Goal: Task Accomplishment & Management: Use online tool/utility

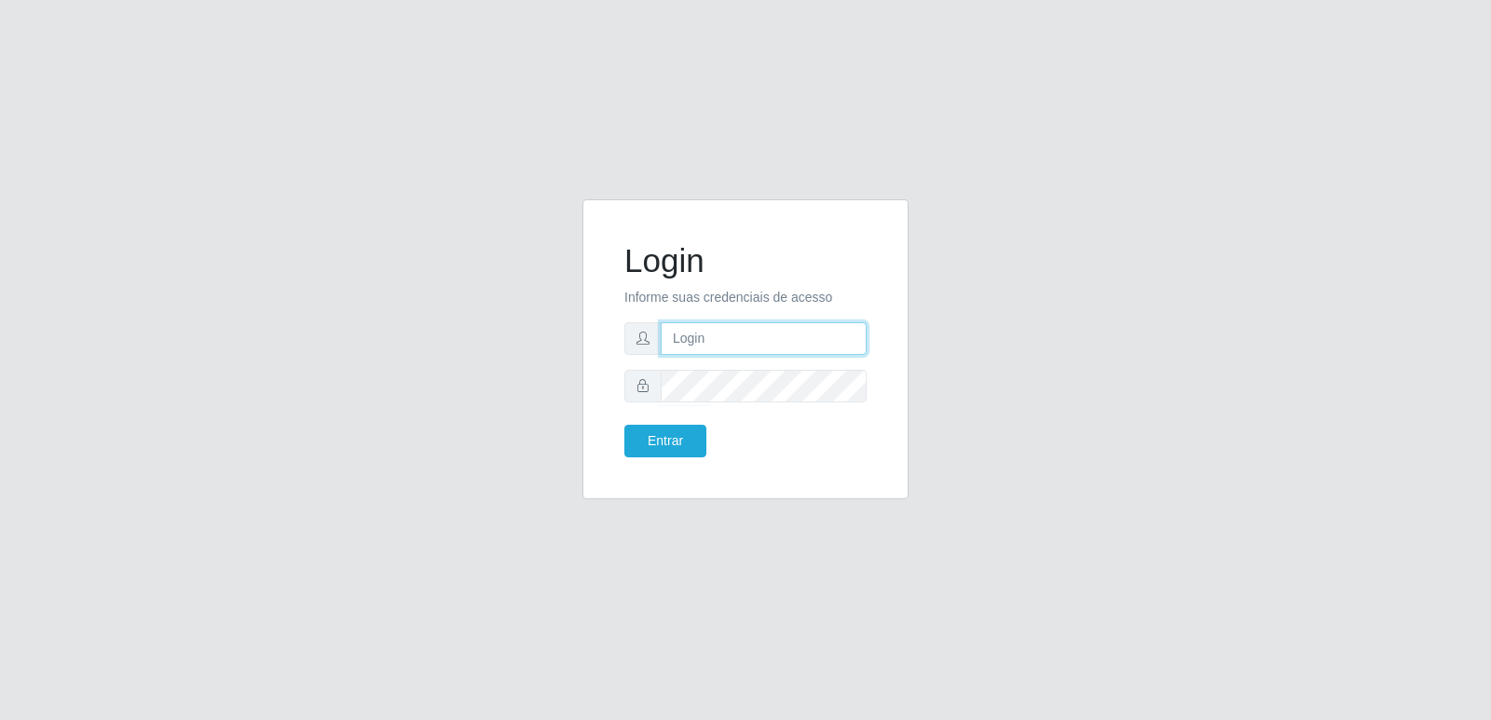
click at [714, 346] on input "text" at bounding box center [764, 338] width 206 height 33
type input "[EMAIL_ADDRESS][DOMAIN_NAME]"
click at [676, 437] on button "Entrar" at bounding box center [665, 441] width 82 height 33
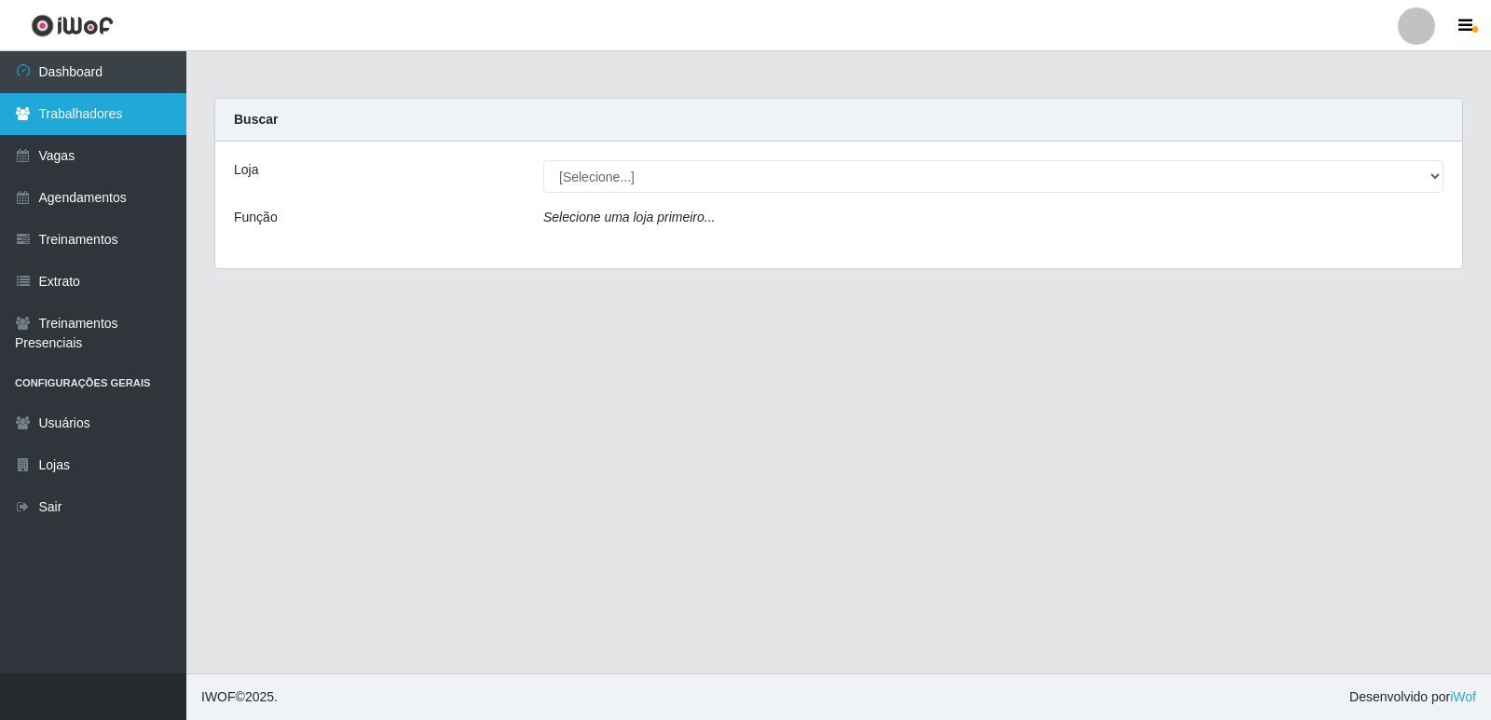
click at [90, 122] on link "Trabalhadores" at bounding box center [93, 114] width 186 height 42
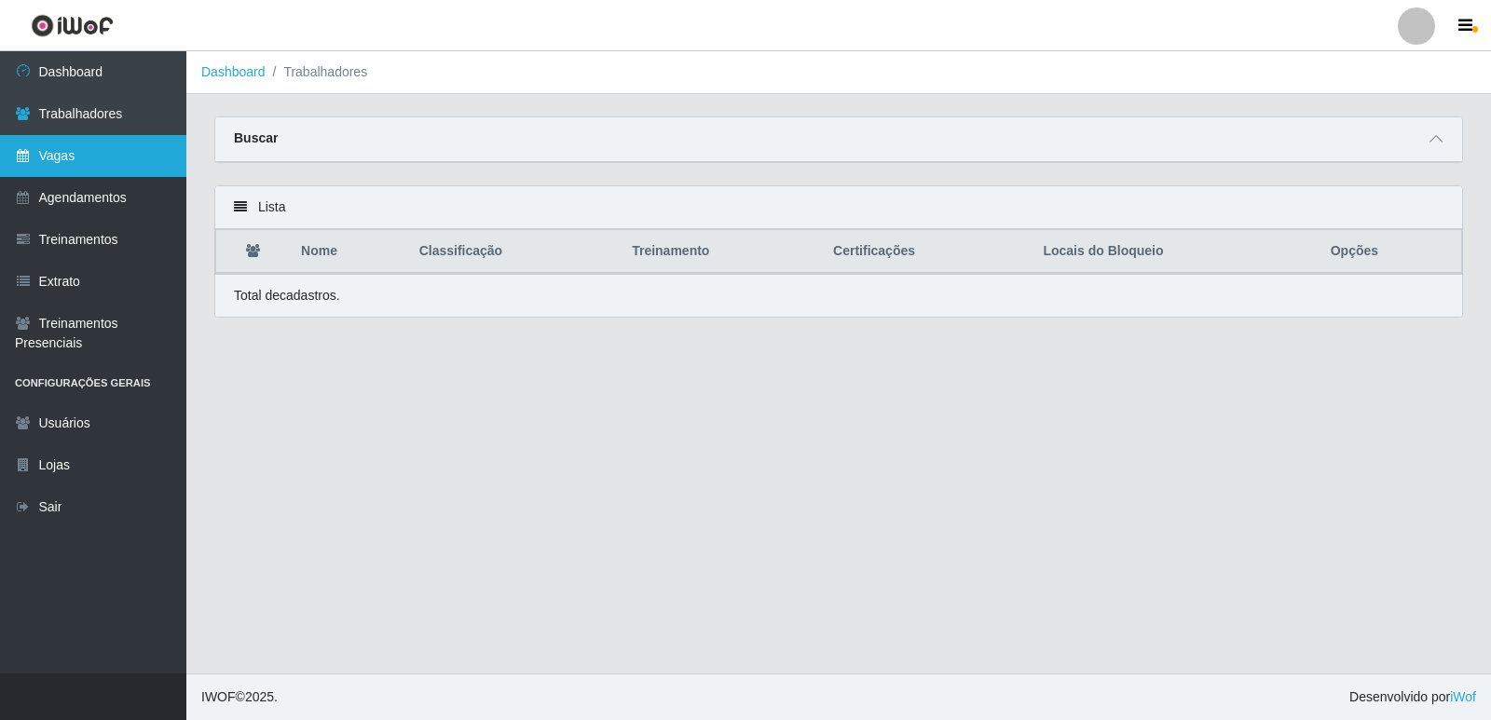
click at [104, 171] on link "Vagas" at bounding box center [93, 156] width 186 height 42
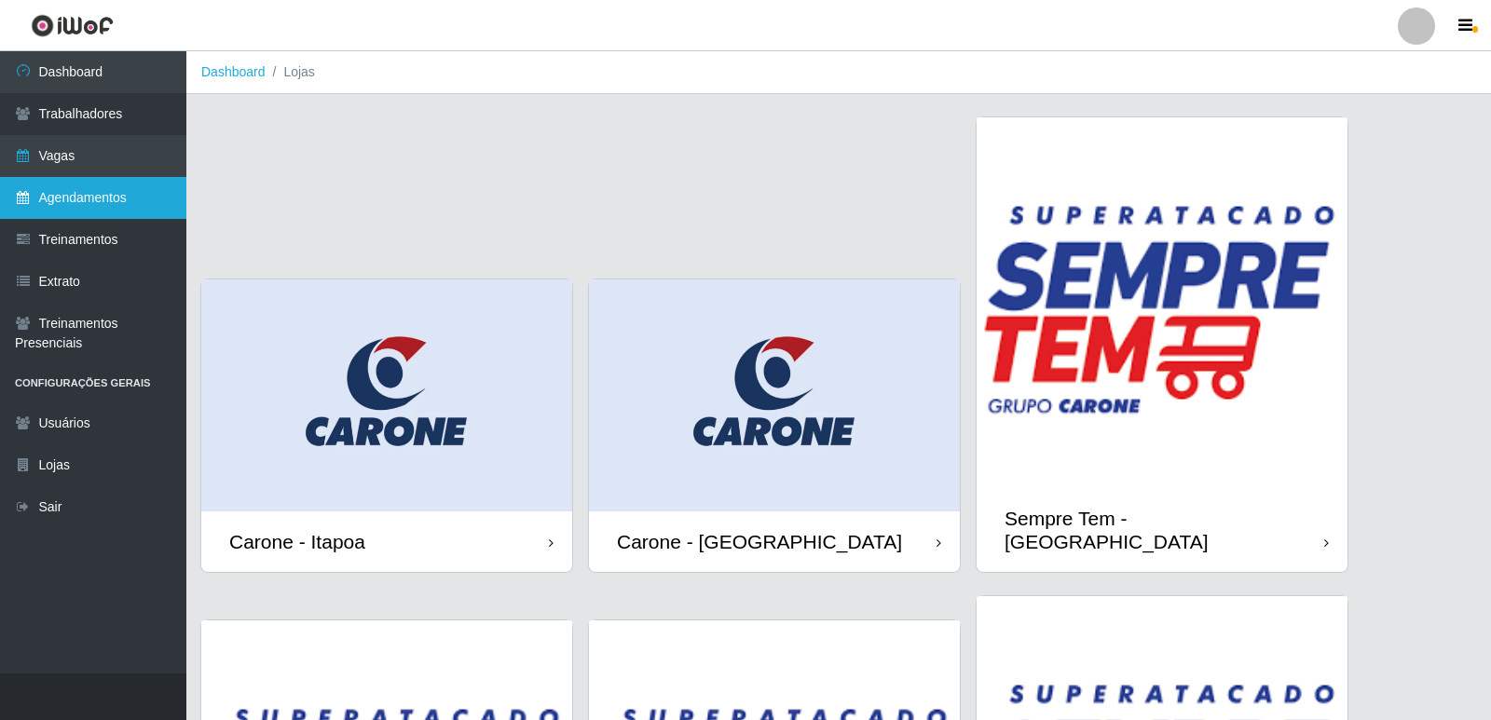
click at [106, 196] on link "Agendamentos" at bounding box center [93, 198] width 186 height 42
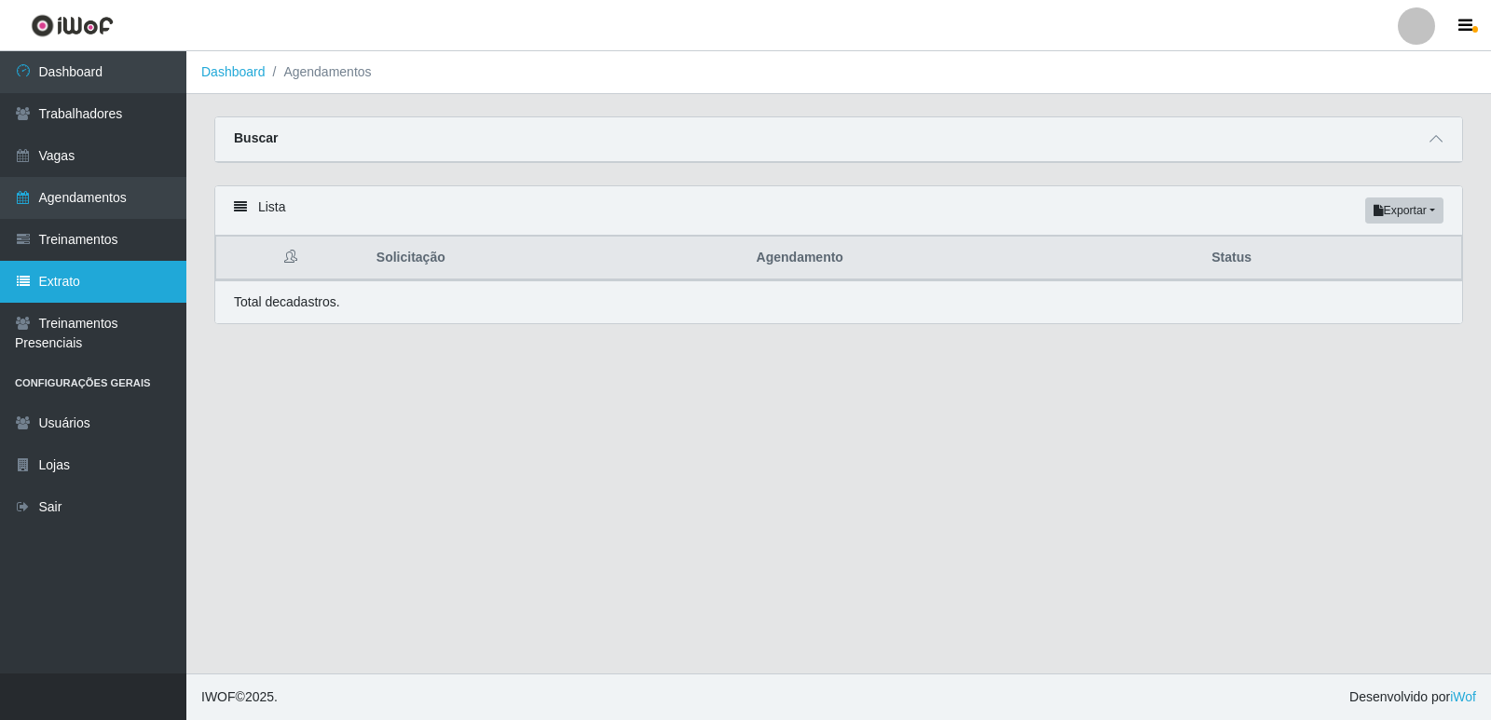
click at [100, 279] on link "Extrato" at bounding box center [93, 282] width 186 height 42
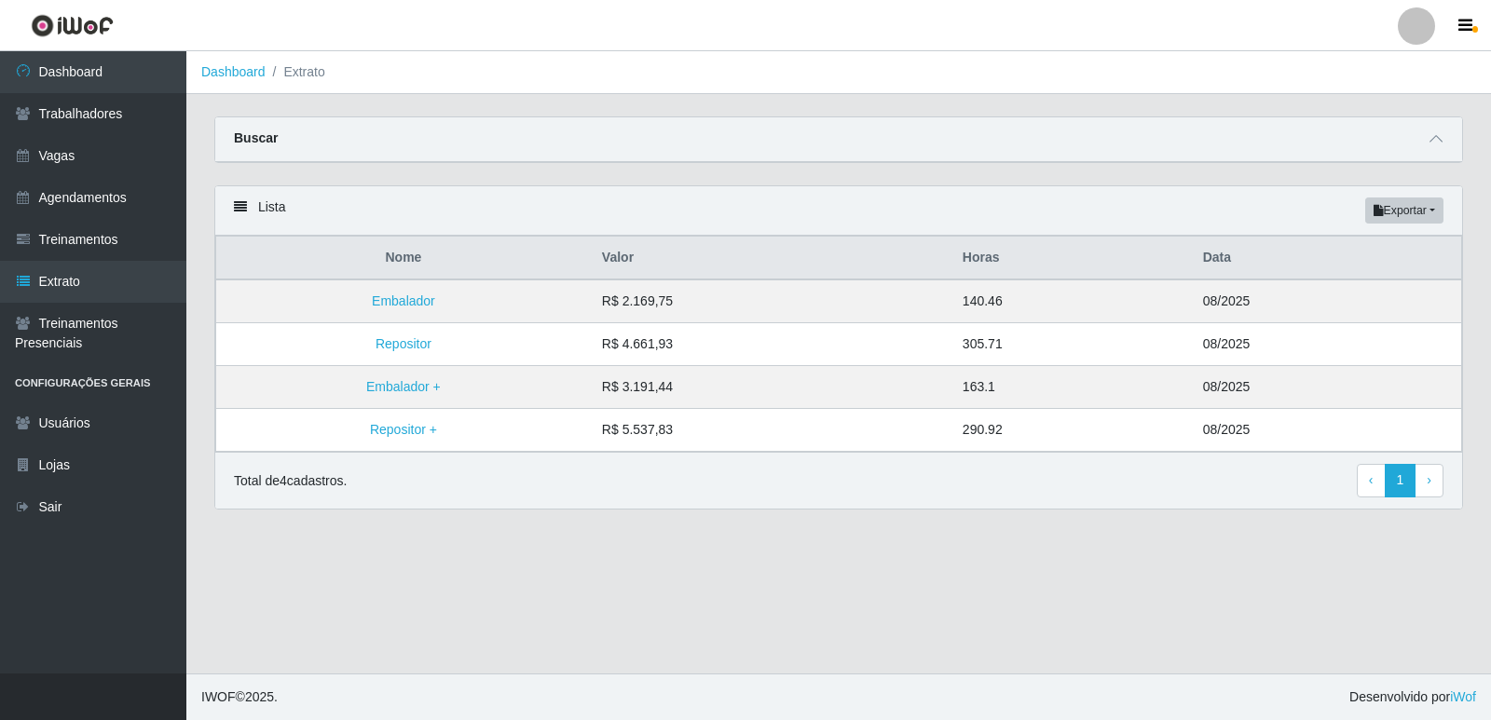
click at [1410, 141] on div "Buscar" at bounding box center [838, 139] width 1247 height 45
click at [1439, 144] on icon at bounding box center [1435, 138] width 13 height 13
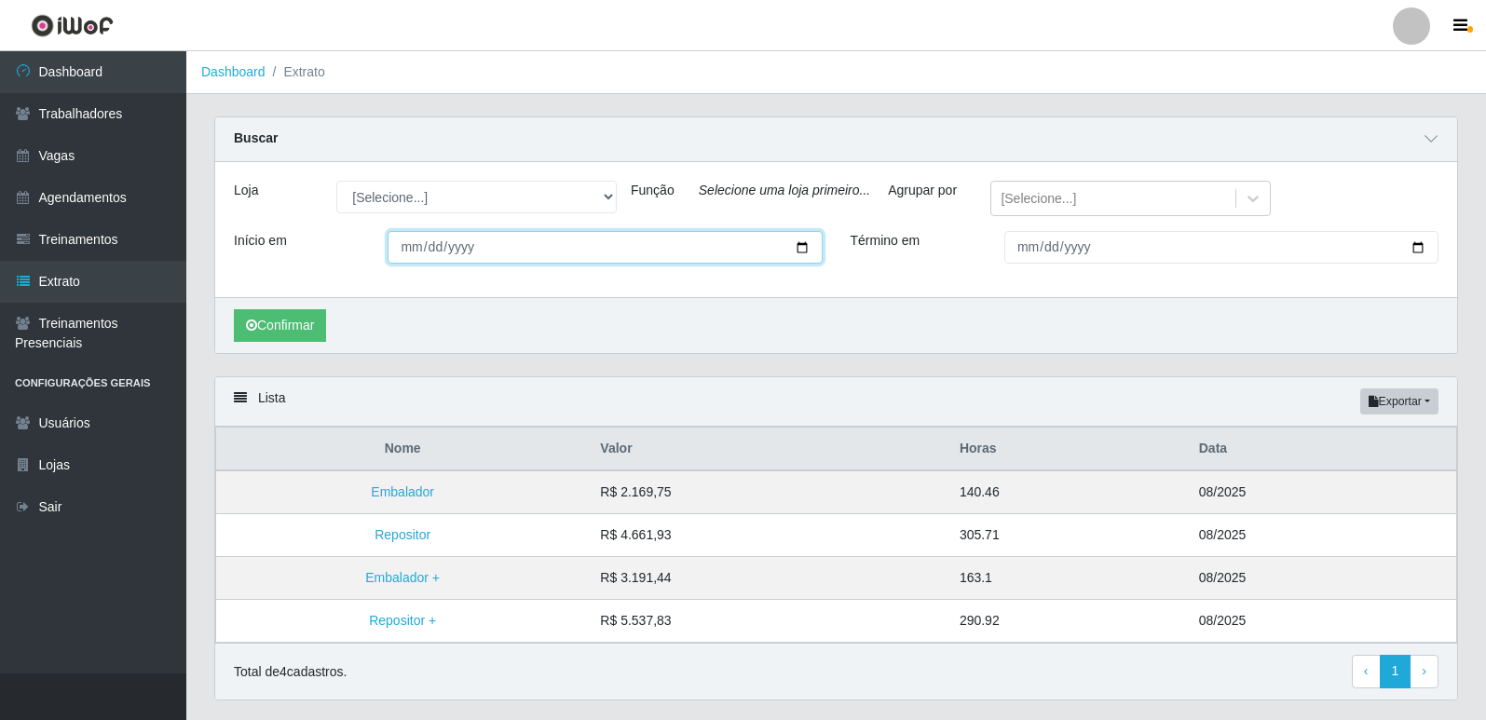
click at [798, 246] on input "Início em" at bounding box center [605, 247] width 434 height 33
type input "[DATE]"
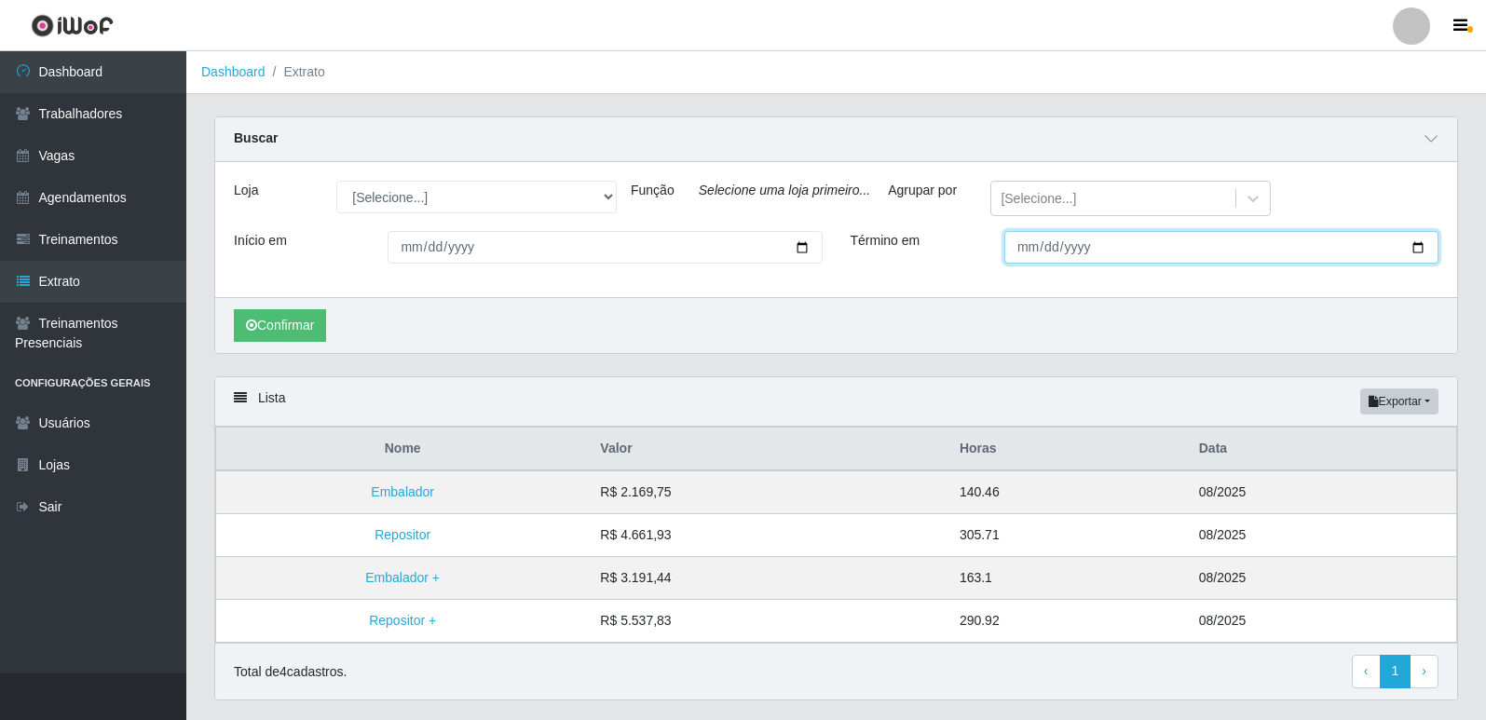
click at [1418, 249] on input "Término em" at bounding box center [1221, 247] width 434 height 33
type input "[DATE]"
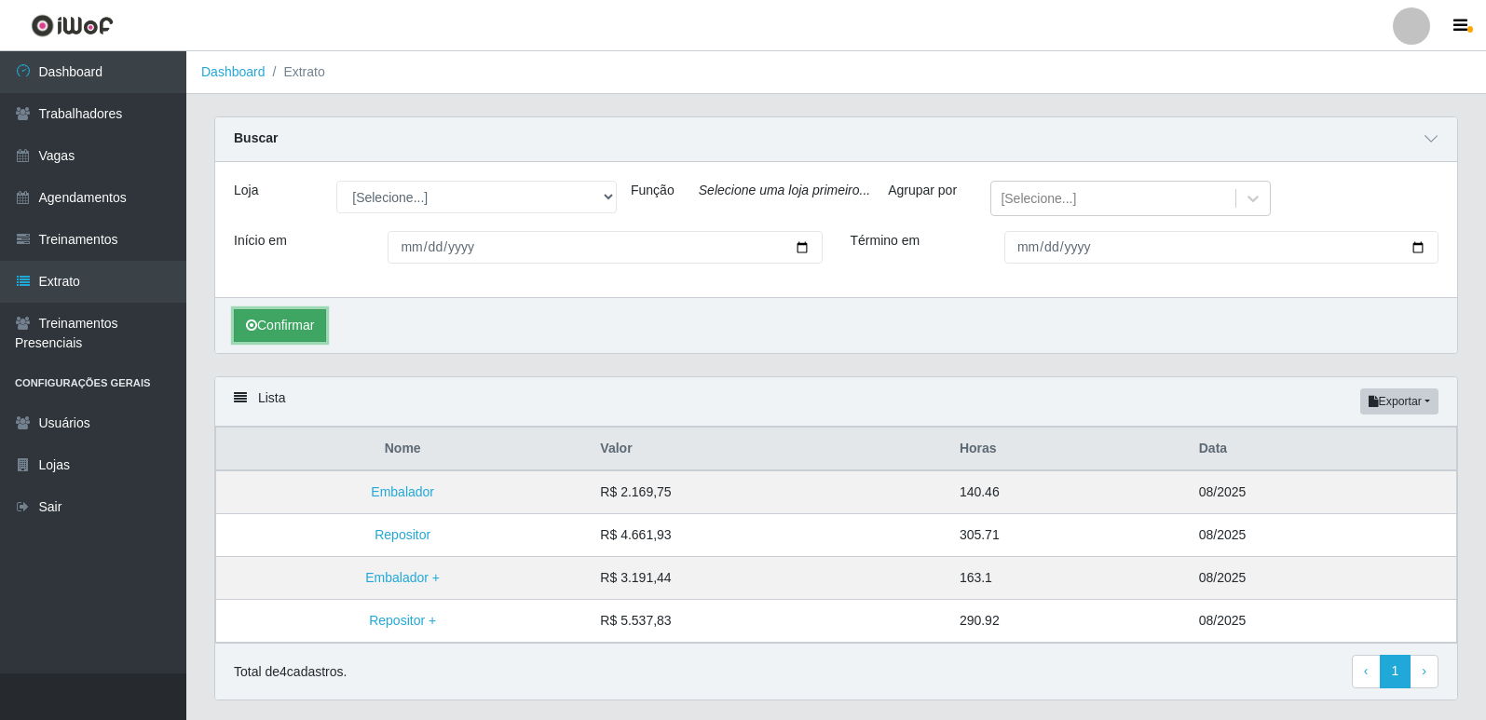
click at [317, 323] on button "Confirmar" at bounding box center [280, 325] width 92 height 33
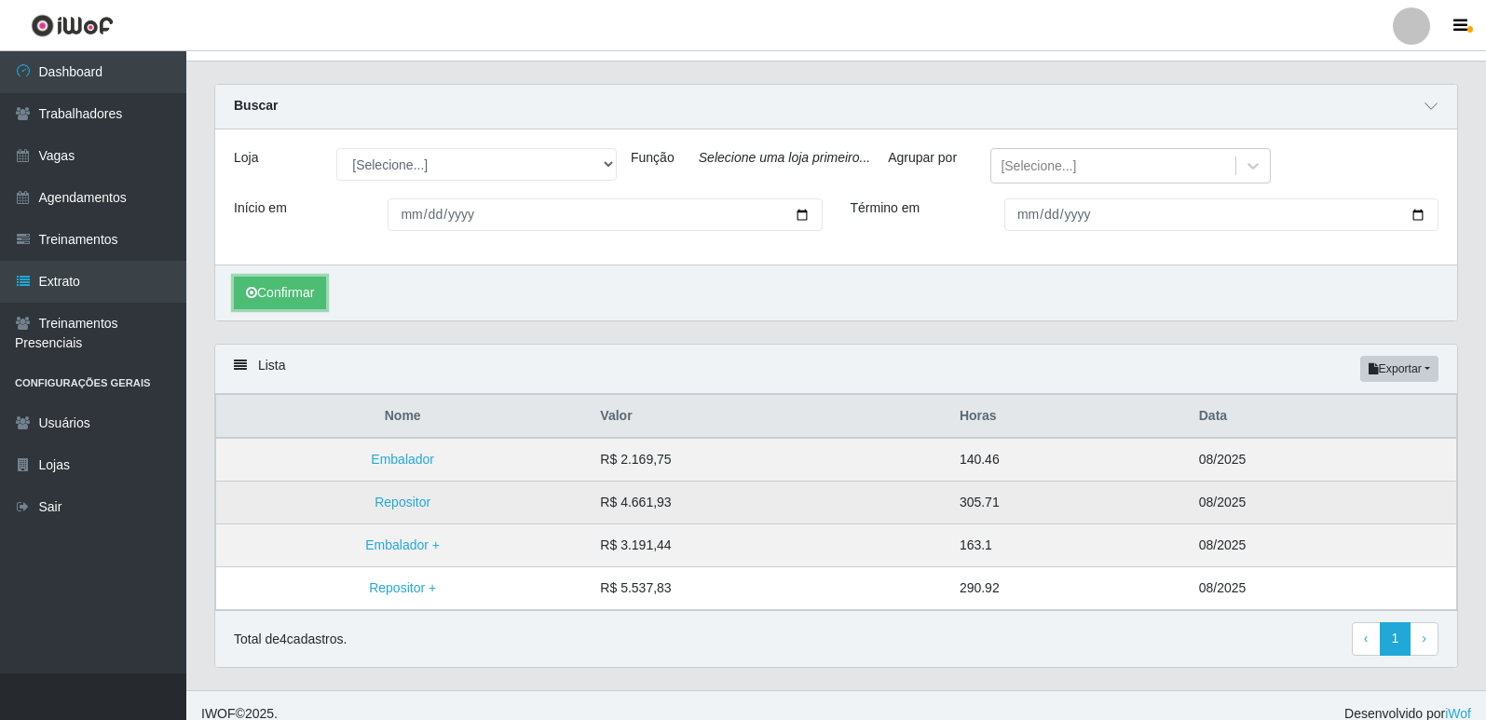
scroll to position [50, 0]
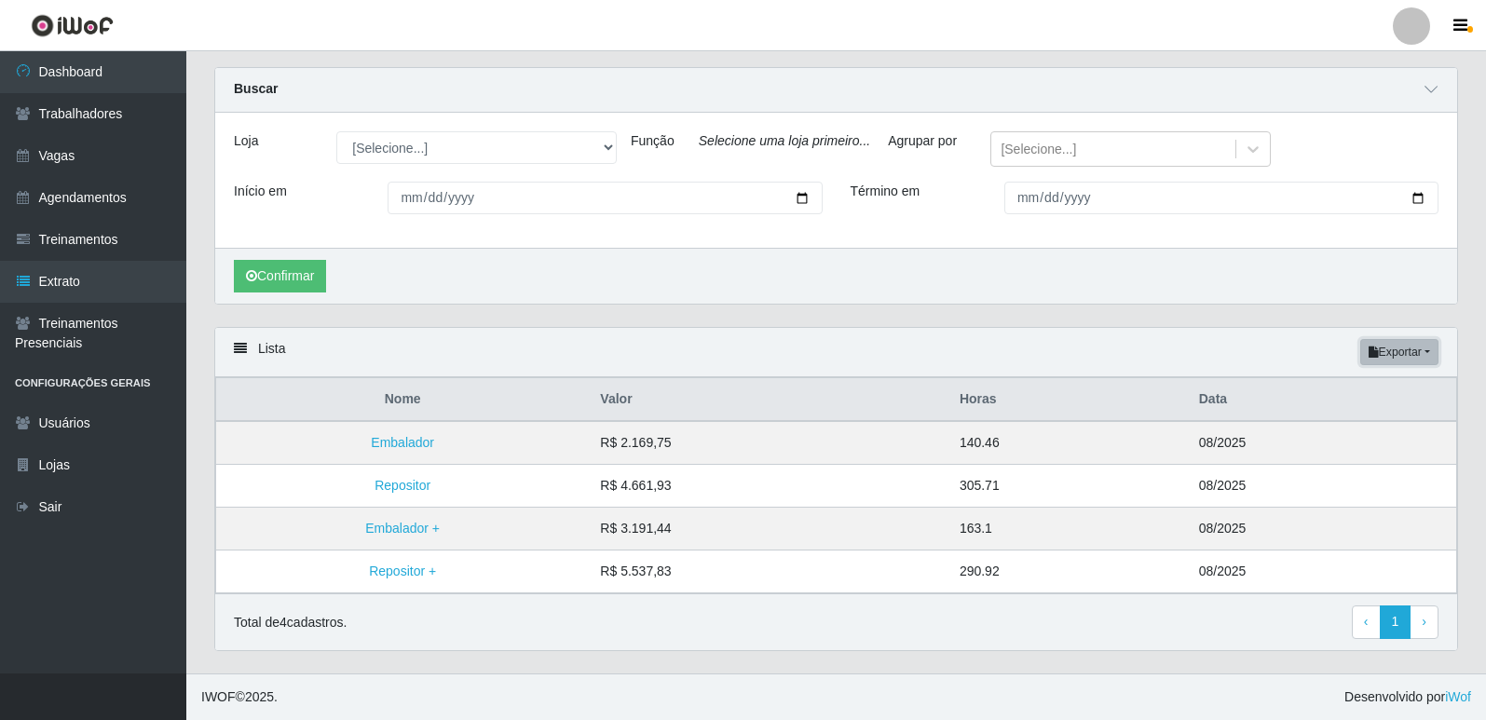
click at [1398, 342] on button "Exportar" at bounding box center [1399, 352] width 78 height 26
click at [1363, 389] on button "PDF" at bounding box center [1365, 387] width 147 height 39
click at [413, 447] on link "Embalador" at bounding box center [402, 442] width 63 height 15
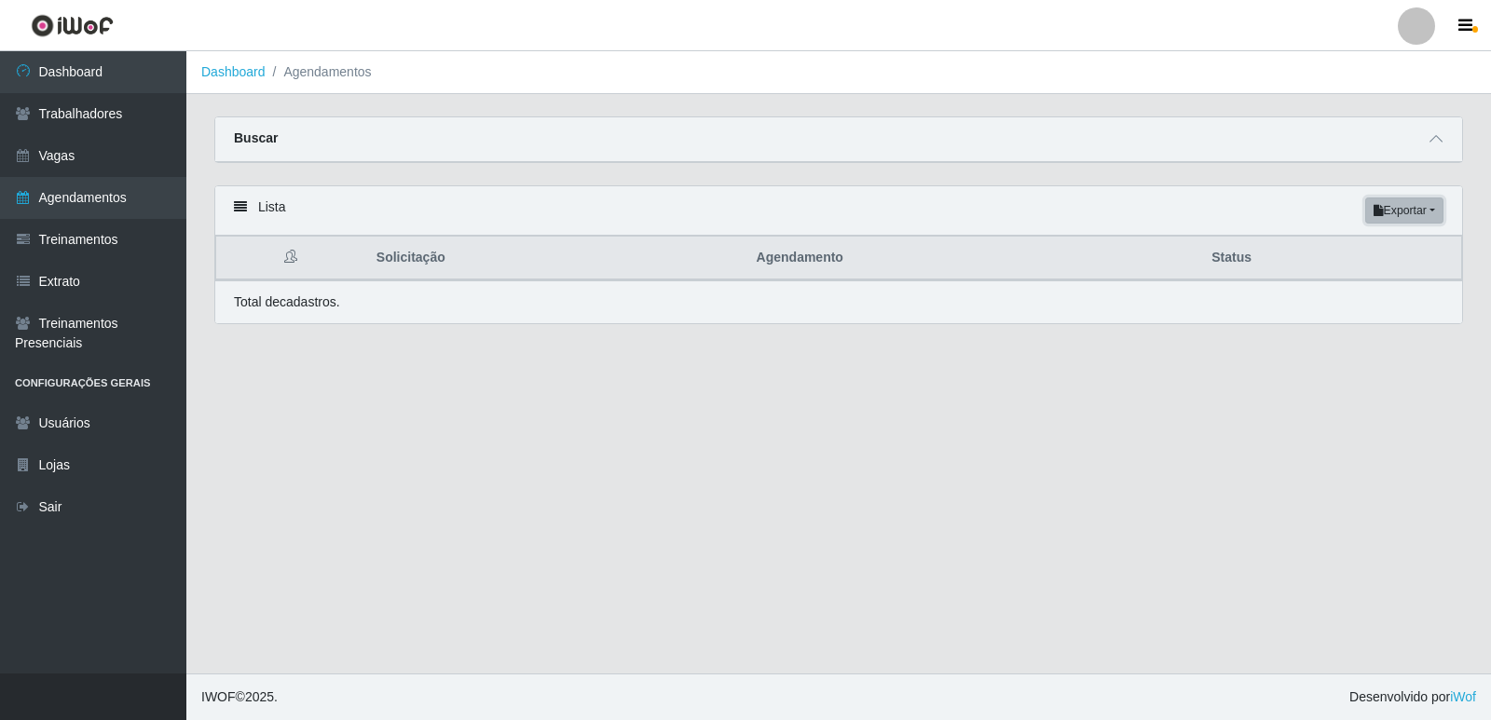
click at [1410, 207] on button "Exportar" at bounding box center [1404, 211] width 78 height 26
click at [1378, 296] on button "Excel" at bounding box center [1370, 285] width 147 height 38
drag, startPoint x: 1395, startPoint y: 199, endPoint x: 1394, endPoint y: 222, distance: 22.4
click at [1396, 199] on button "Exportar" at bounding box center [1404, 211] width 78 height 26
click at [1322, 282] on button "Excel" at bounding box center [1370, 285] width 147 height 38
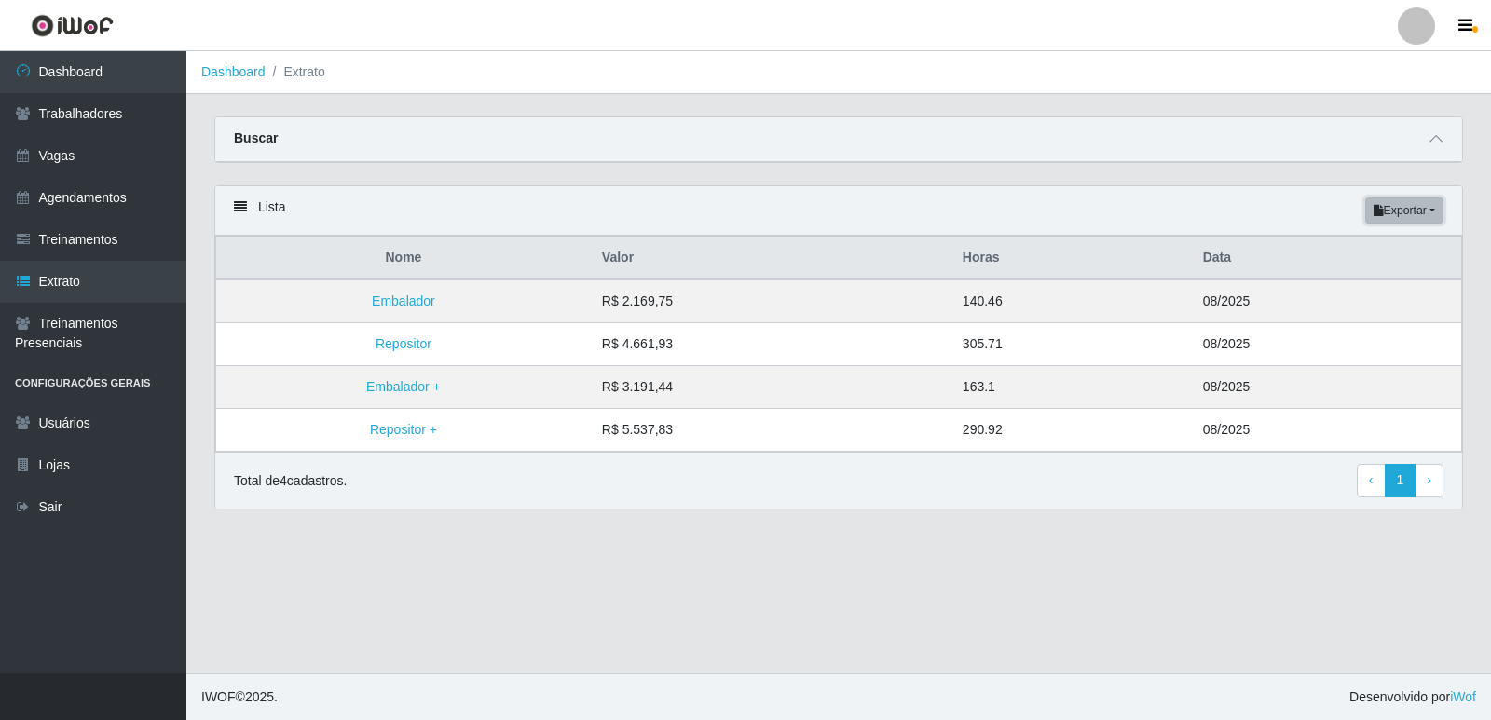
click at [1418, 211] on button "Exportar" at bounding box center [1404, 211] width 78 height 26
click at [1362, 277] on button "Excel" at bounding box center [1370, 285] width 147 height 38
click at [1435, 135] on icon at bounding box center [1435, 138] width 13 height 13
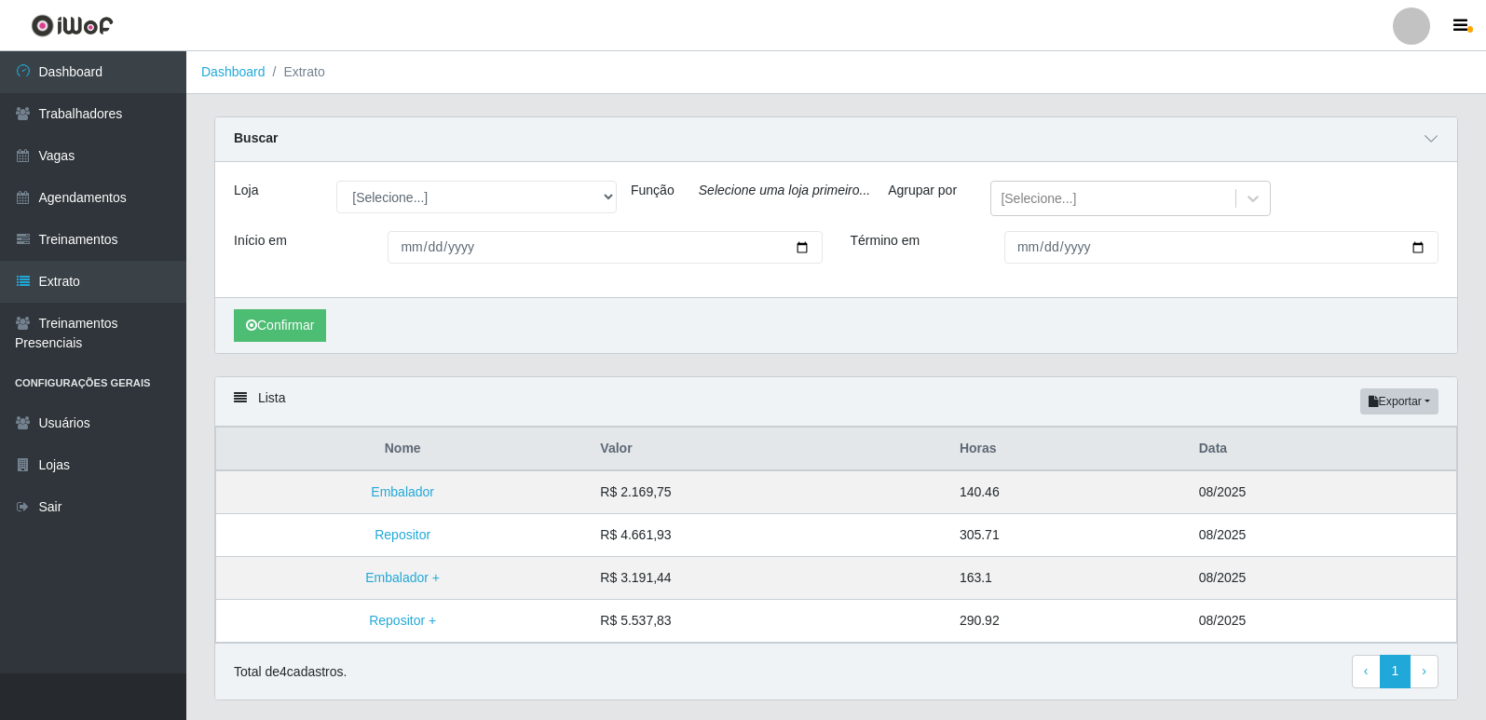
click at [622, 192] on div "Função" at bounding box center [651, 198] width 68 height 35
click at [611, 192] on select "[Selecione...] [GEOGRAPHIC_DATA] - [GEOGRAPHIC_DATA] [GEOGRAPHIC_DATA] - [GEOGR…" at bounding box center [476, 197] width 280 height 33
select select "506"
click at [336, 182] on select "[Selecione...] [GEOGRAPHIC_DATA] - [GEOGRAPHIC_DATA] [GEOGRAPHIC_DATA] - [GEOGR…" at bounding box center [476, 197] width 280 height 33
click at [1228, 204] on div "[Selecione...]" at bounding box center [1205, 199] width 75 height 20
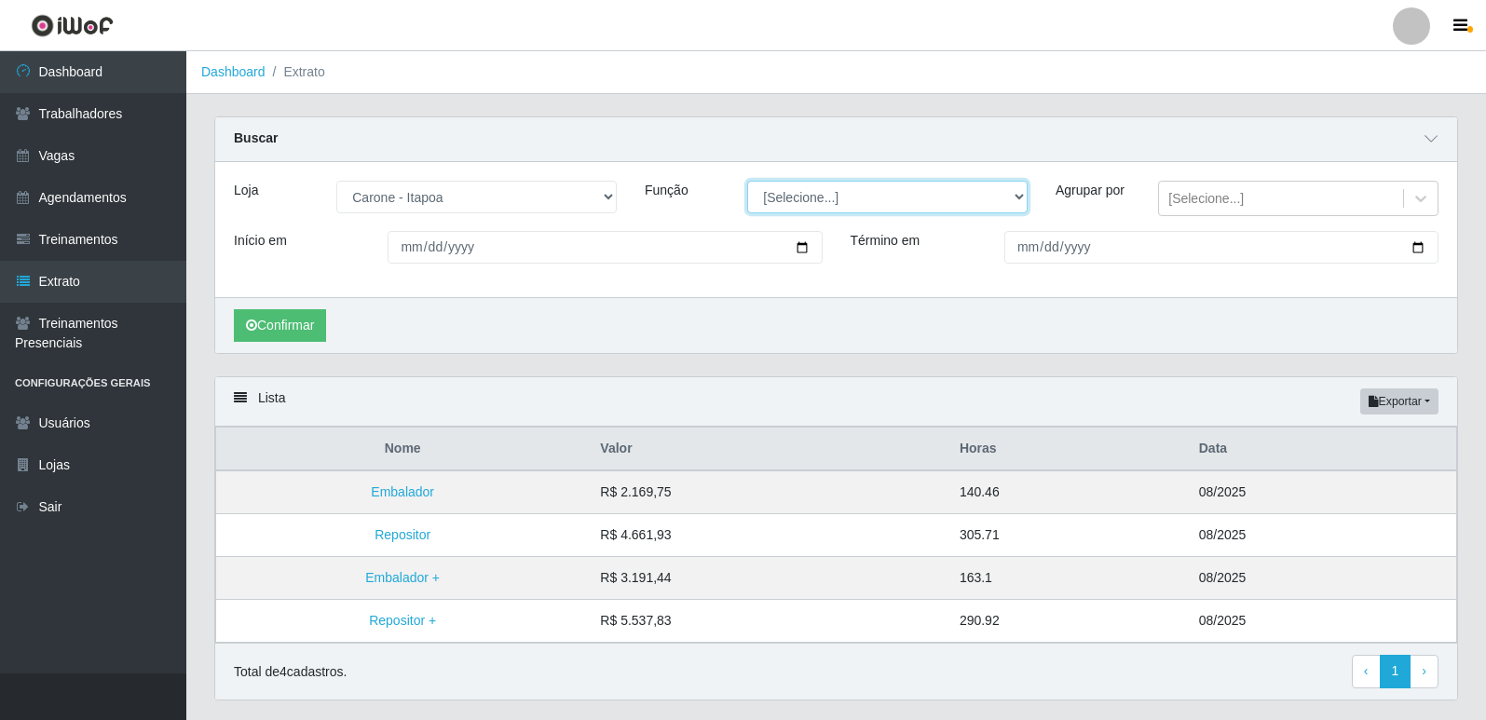
click at [1023, 198] on select "[Selecione...] Embalador Embalador + Embalador ++ Repositor Repositor + Reposit…" at bounding box center [887, 197] width 280 height 33
click at [747, 182] on select "[Selecione...] Embalador Embalador + Embalador ++ Repositor Repositor + Reposit…" at bounding box center [887, 197] width 280 height 33
click at [1216, 191] on div "[Selecione...]" at bounding box center [1205, 199] width 75 height 20
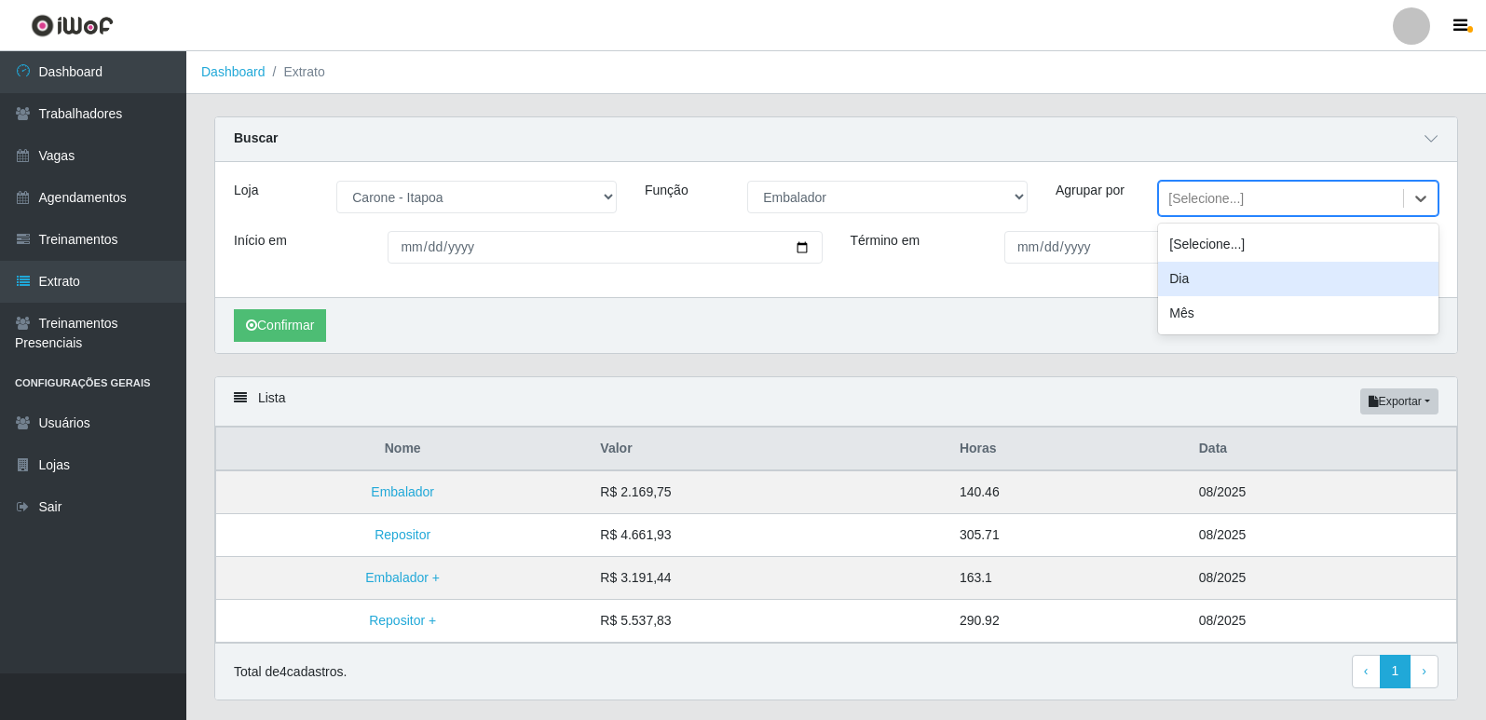
click at [1201, 271] on div "Dia" at bounding box center [1298, 279] width 280 height 34
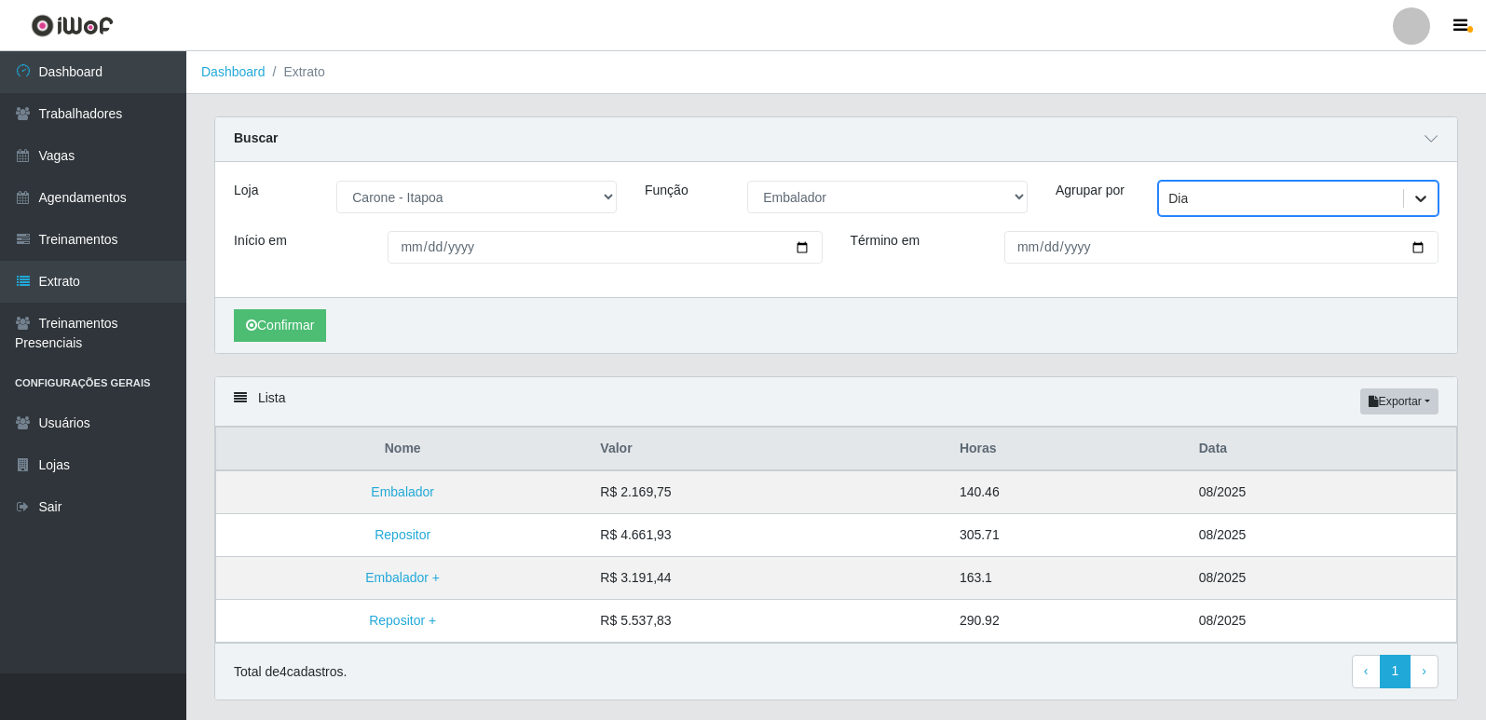
click at [1419, 193] on icon at bounding box center [1421, 198] width 19 height 19
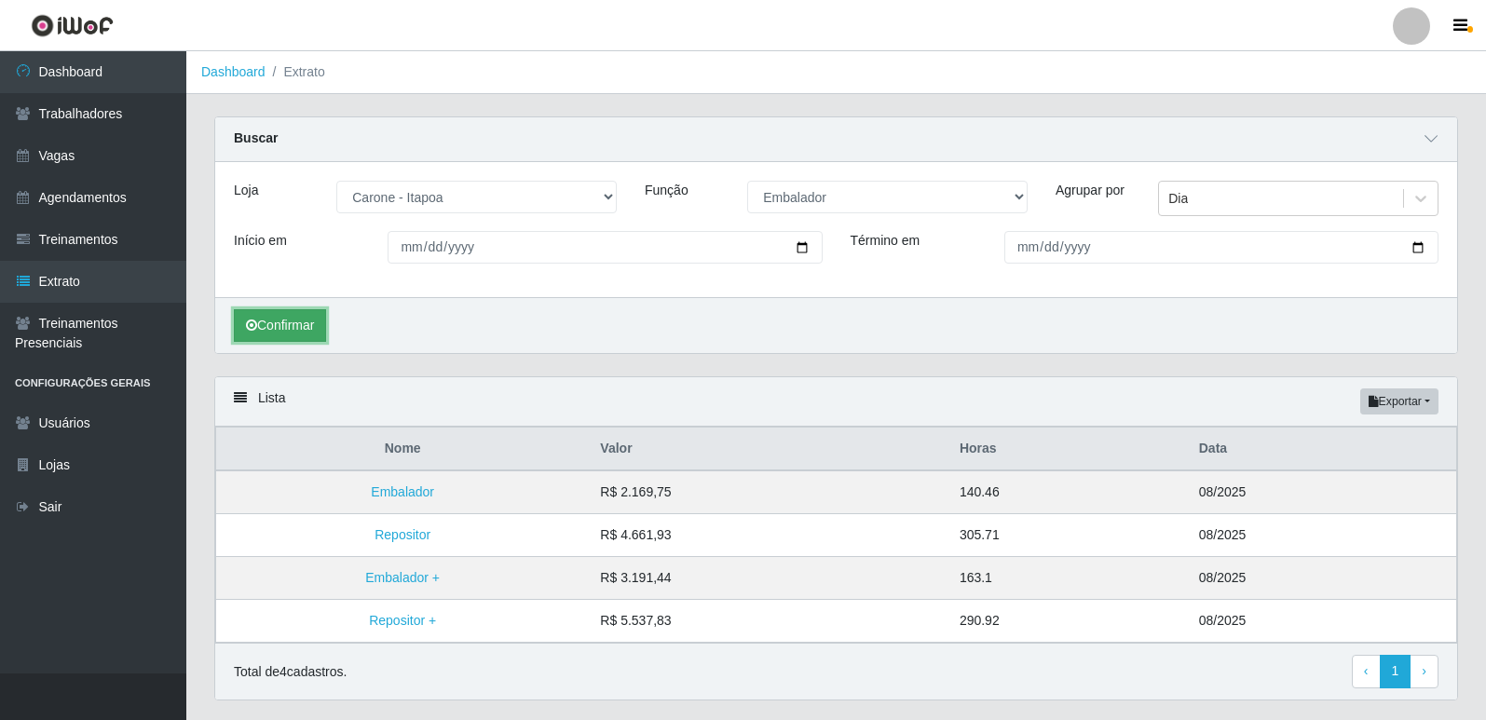
click at [276, 331] on button "Confirmar" at bounding box center [280, 325] width 92 height 33
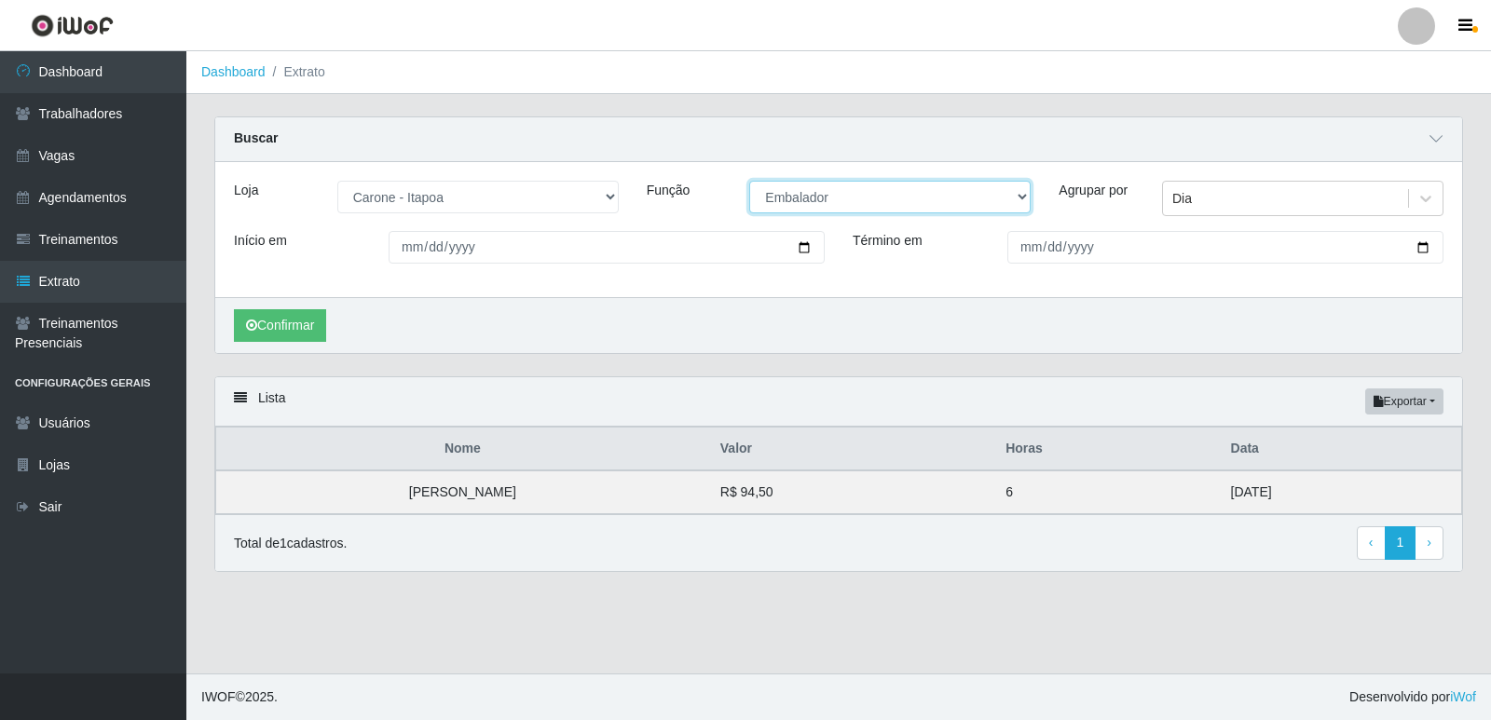
click at [1016, 199] on select "[Selecione...] Embalador Embalador + Embalador ++ Repositor Repositor + Reposit…" at bounding box center [889, 197] width 281 height 33
click at [749, 182] on select "[Selecione...] Embalador Embalador + Embalador ++ Repositor Repositor + Reposit…" at bounding box center [889, 197] width 281 height 33
click at [300, 330] on button "Confirmar" at bounding box center [280, 325] width 92 height 33
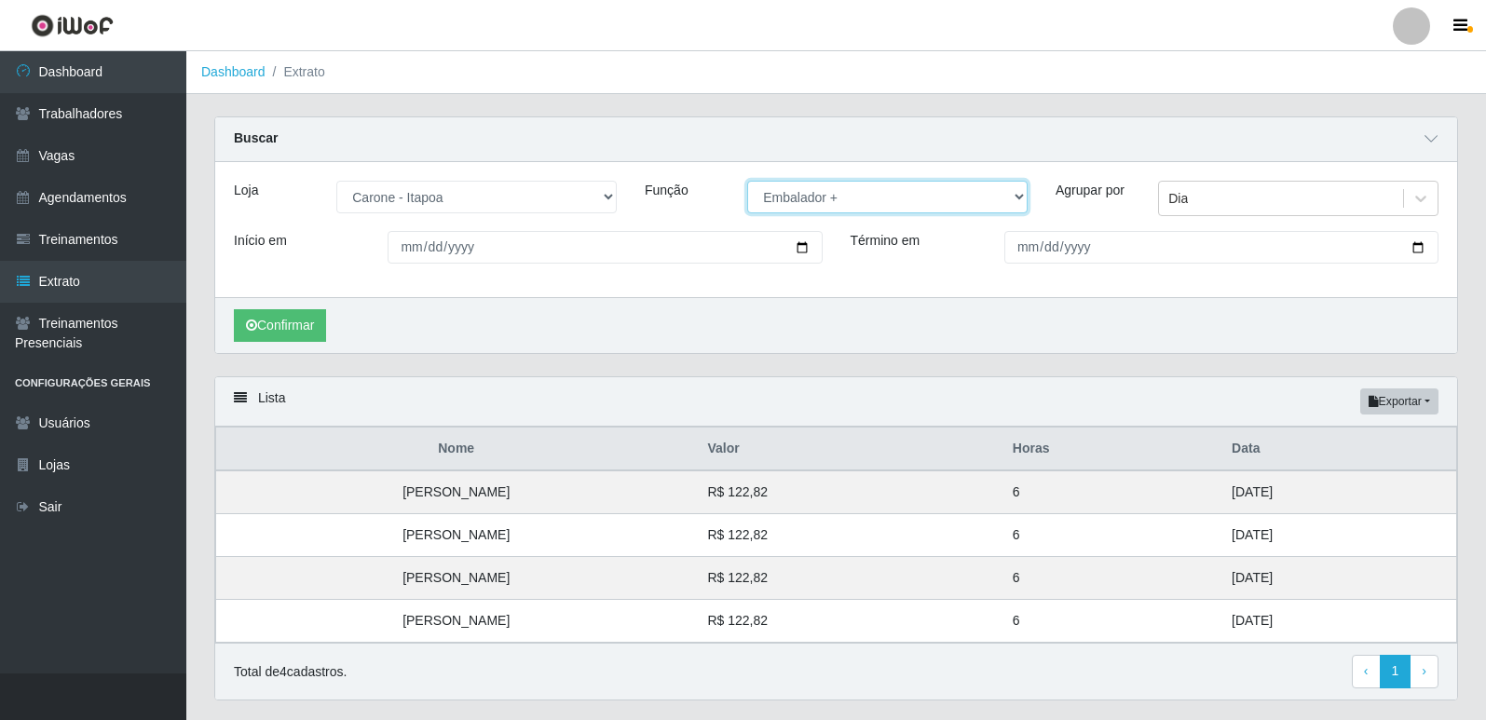
click at [815, 205] on select "[Selecione...] Embalador Embalador + Embalador ++ Repositor Repositor + Reposit…" at bounding box center [887, 197] width 280 height 33
select select "[Selecione...]"
click at [747, 182] on select "[Selecione...] Embalador Embalador + Embalador ++ Repositor Repositor + Reposit…" at bounding box center [887, 197] width 280 height 33
click at [297, 316] on button "Confirmar" at bounding box center [280, 325] width 92 height 33
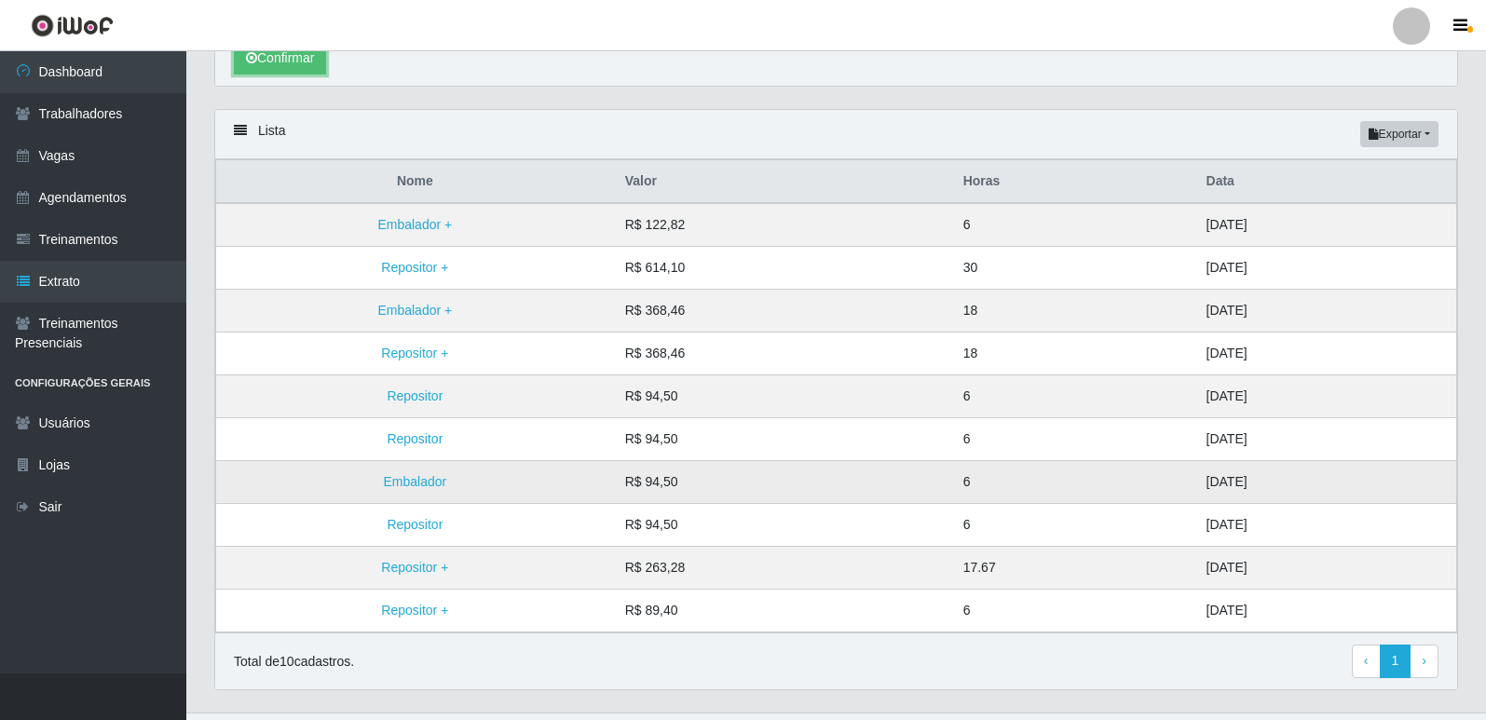
scroll to position [280, 0]
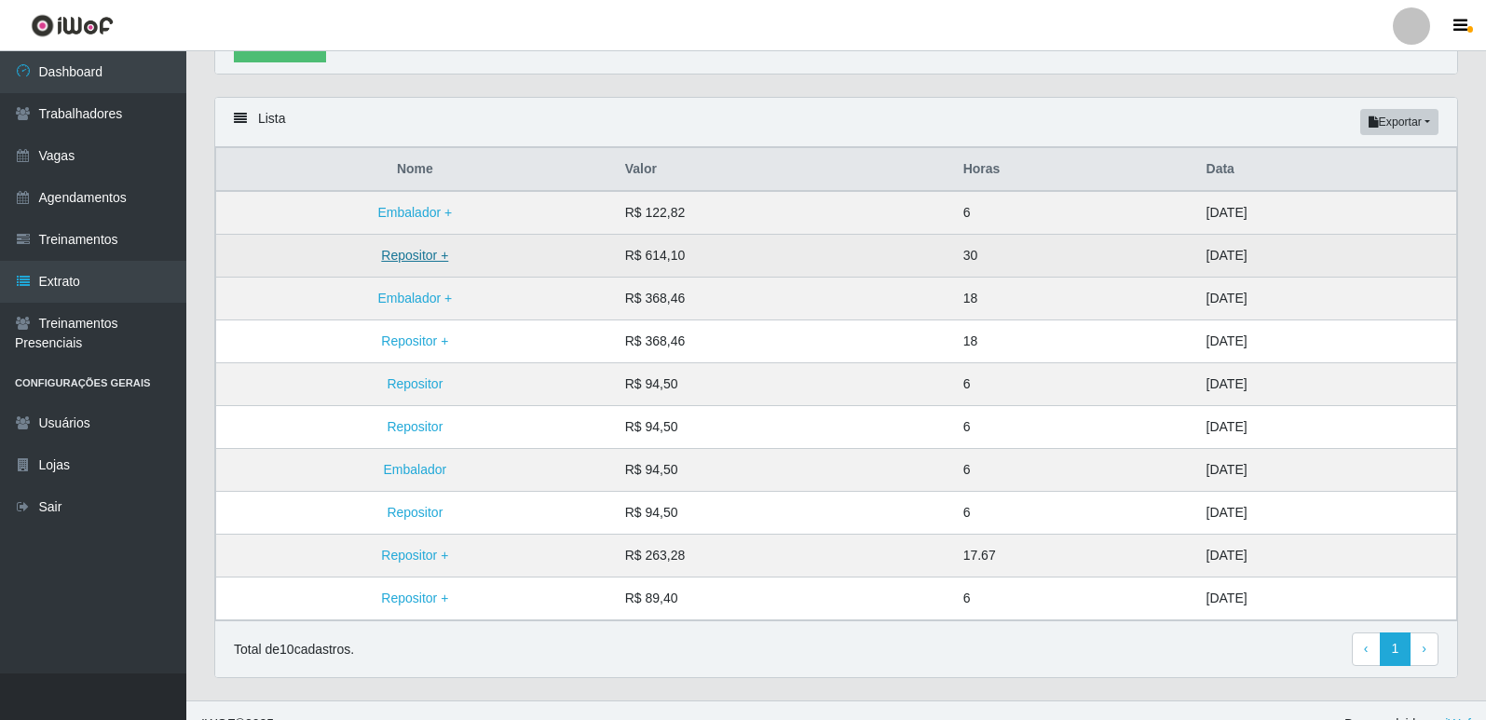
click at [401, 259] on link "Repositor +" at bounding box center [414, 255] width 67 height 15
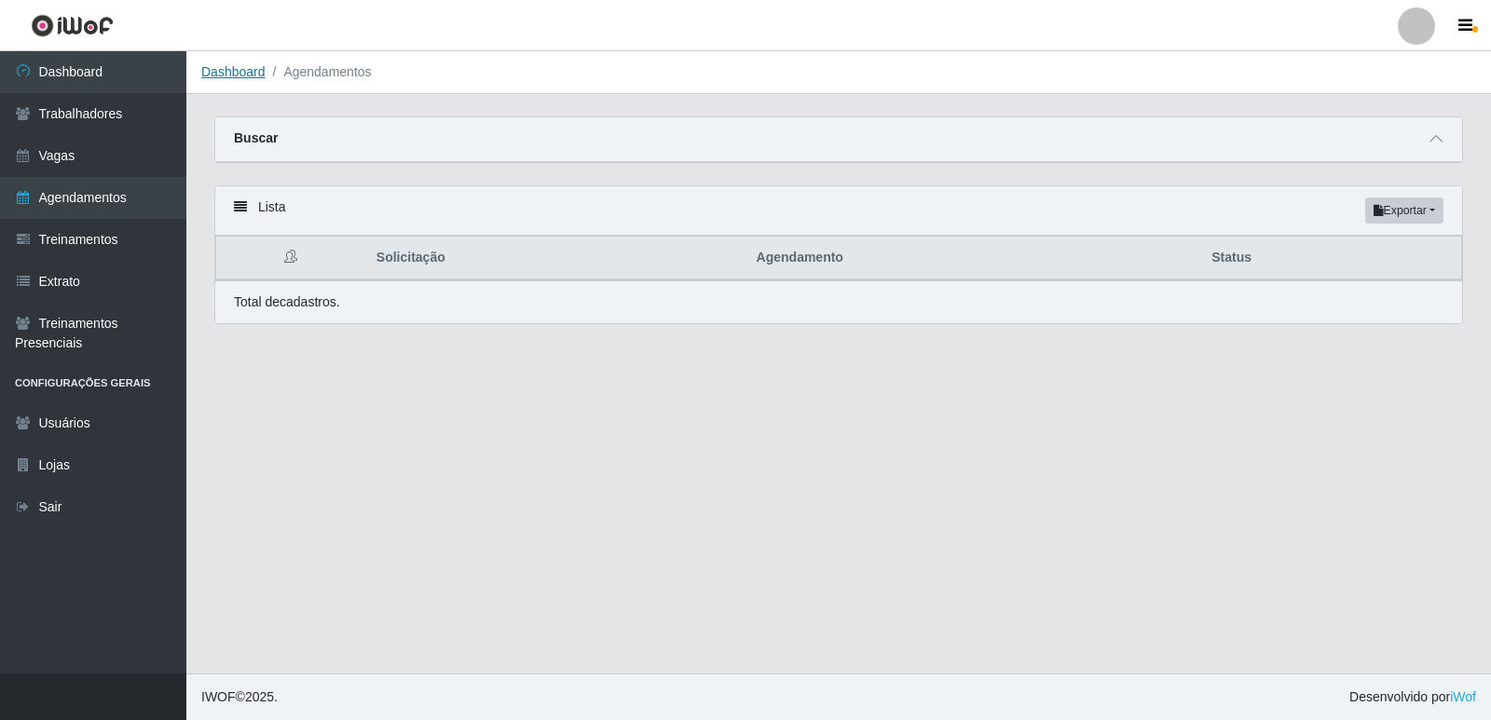
click at [242, 75] on link "Dashboard" at bounding box center [233, 71] width 64 height 15
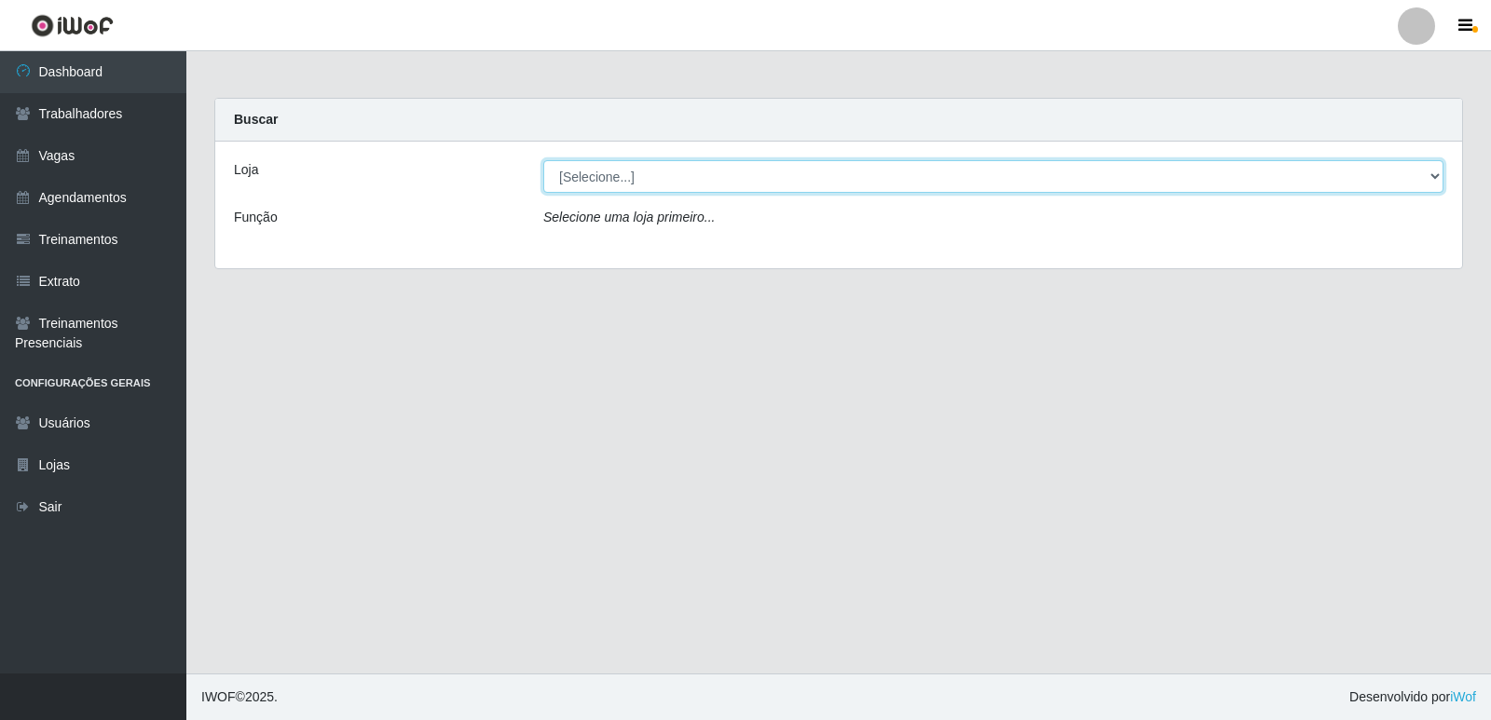
click at [632, 181] on select "[Selecione...] [GEOGRAPHIC_DATA] - [GEOGRAPHIC_DATA] [GEOGRAPHIC_DATA] - [GEOGR…" at bounding box center [993, 176] width 900 height 33
select select "506"
click at [543, 160] on select "[Selecione...] [GEOGRAPHIC_DATA] - [GEOGRAPHIC_DATA] [GEOGRAPHIC_DATA] - [GEOGR…" at bounding box center [993, 176] width 900 height 33
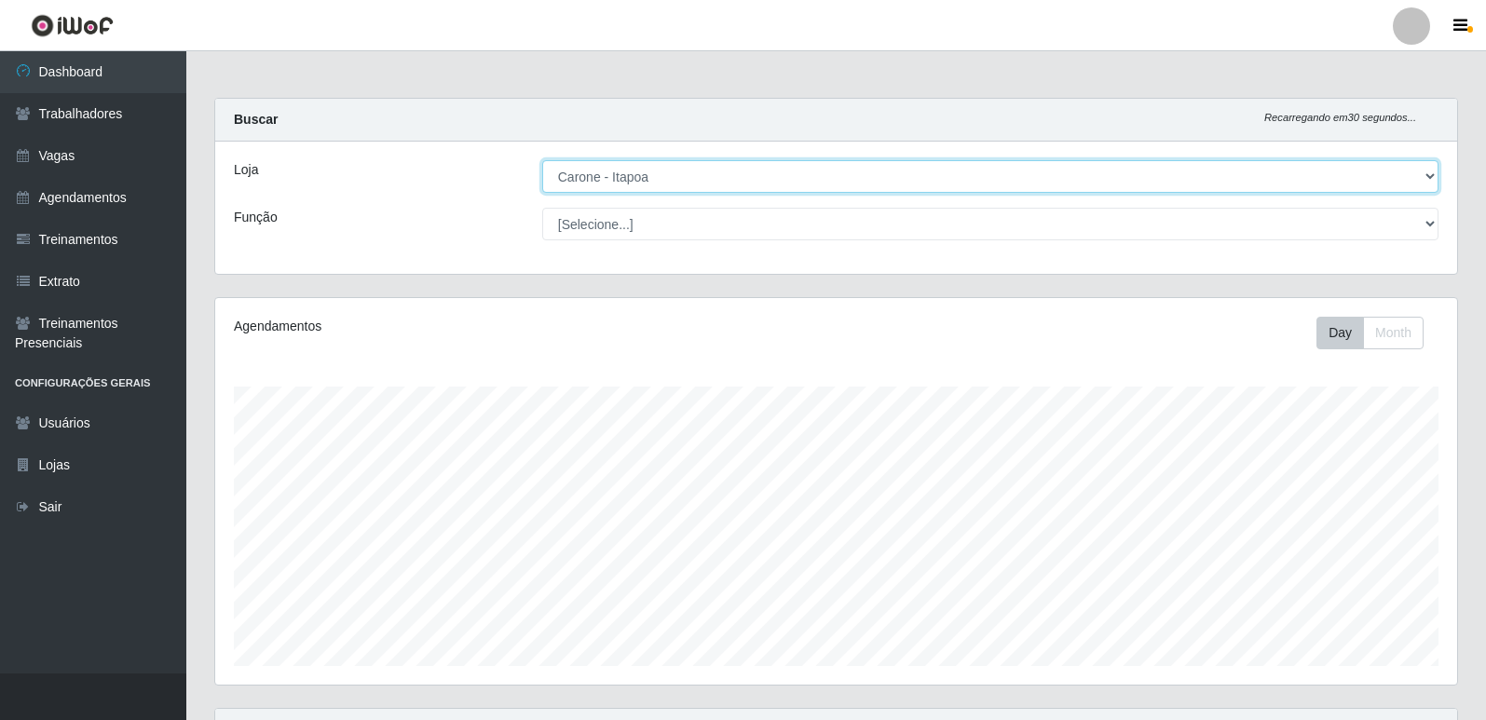
scroll to position [387, 1242]
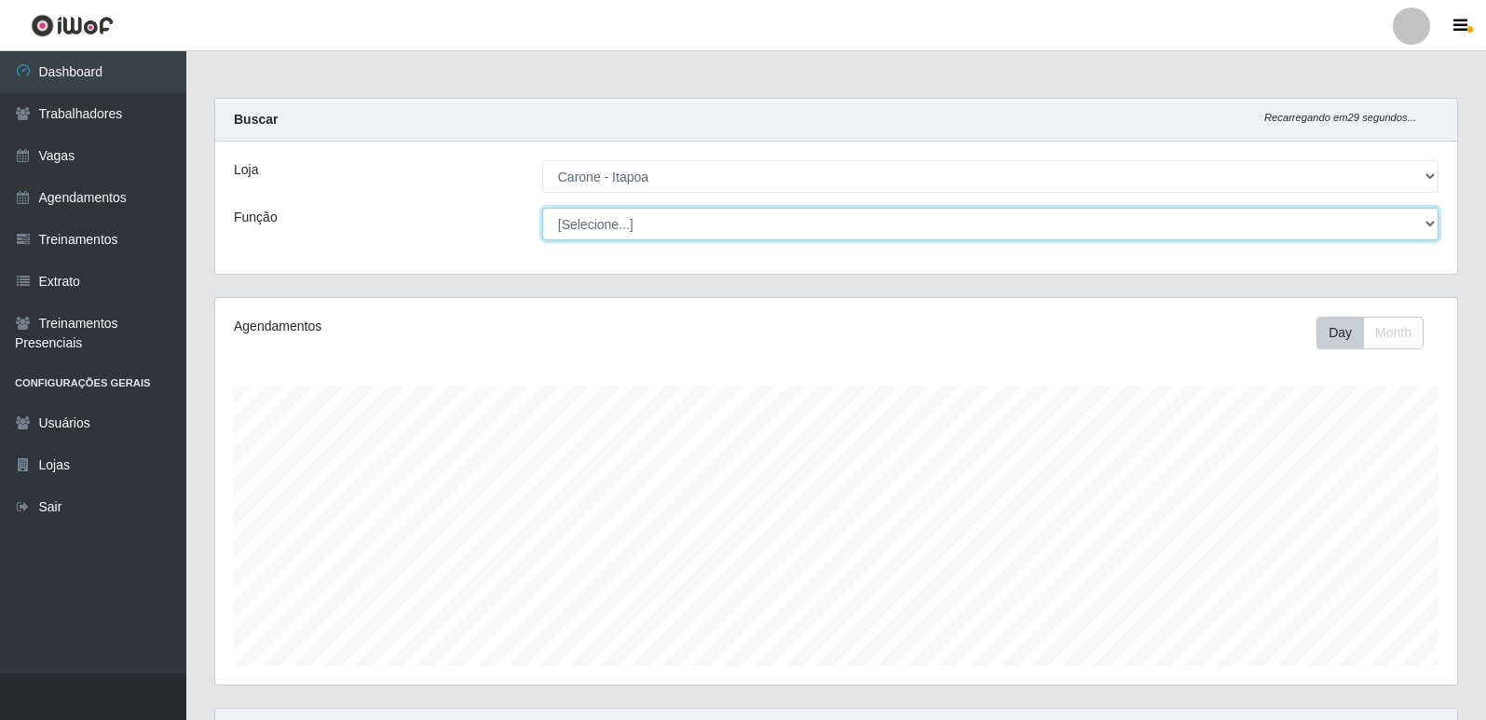
click at [626, 224] on select "[Selecione...] Embalador Embalador + Embalador ++ Repositor Repositor + Reposit…" at bounding box center [990, 224] width 896 height 33
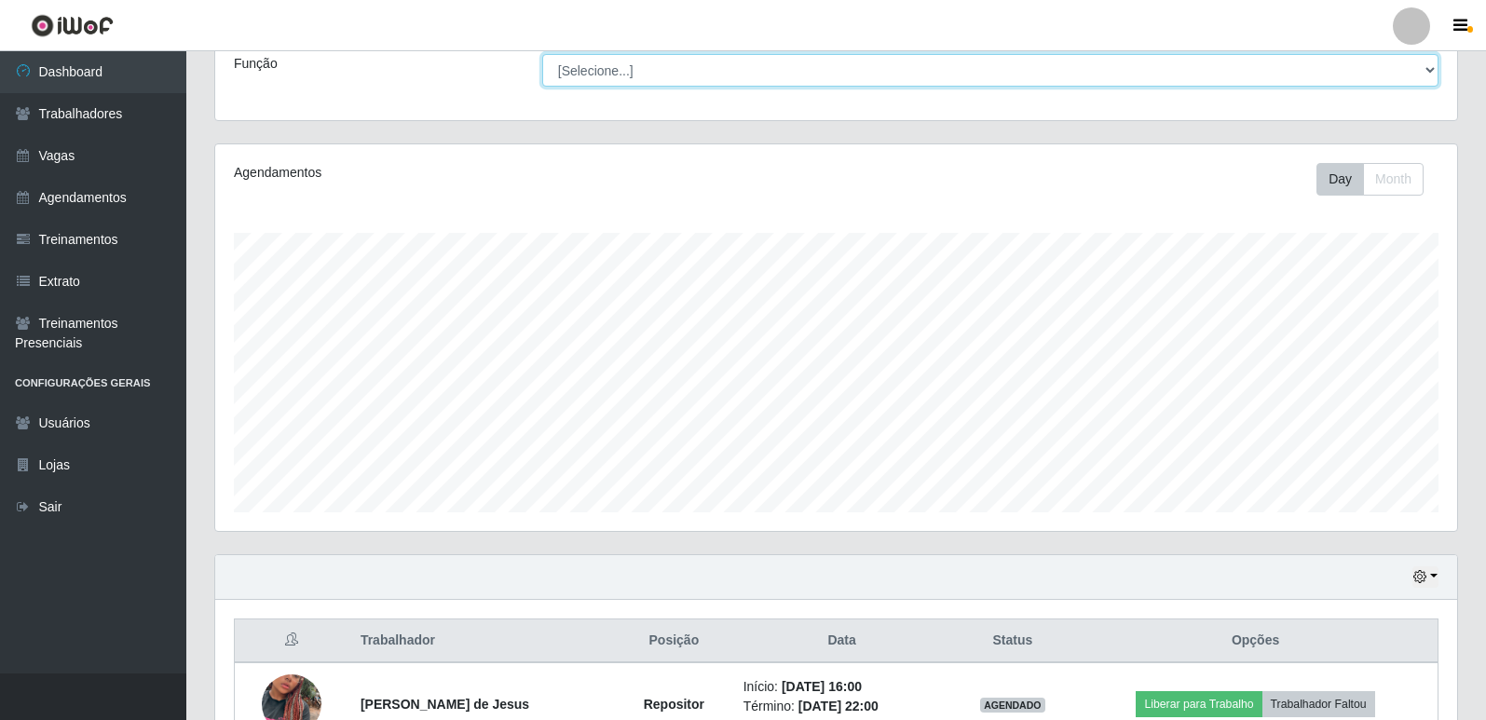
scroll to position [0, 0]
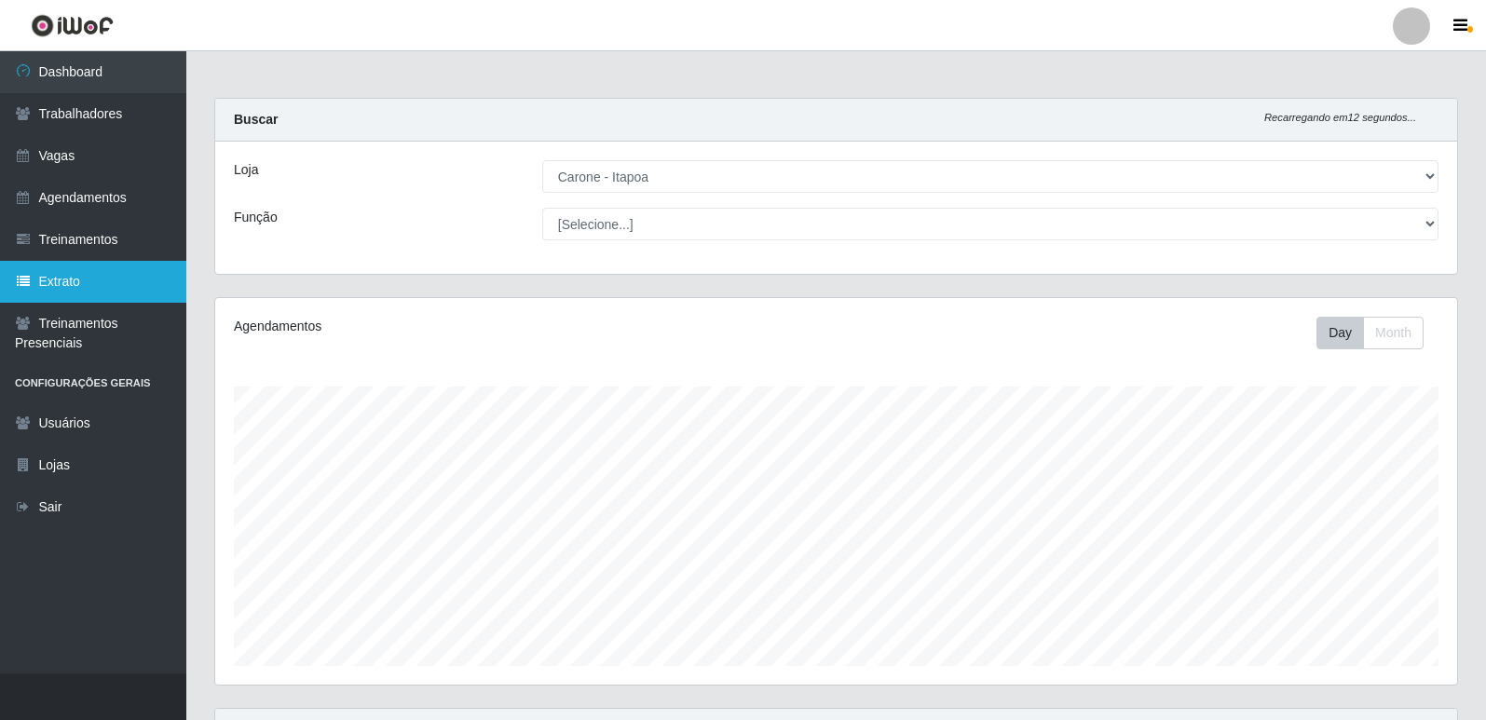
click at [60, 282] on link "Extrato" at bounding box center [93, 282] width 186 height 42
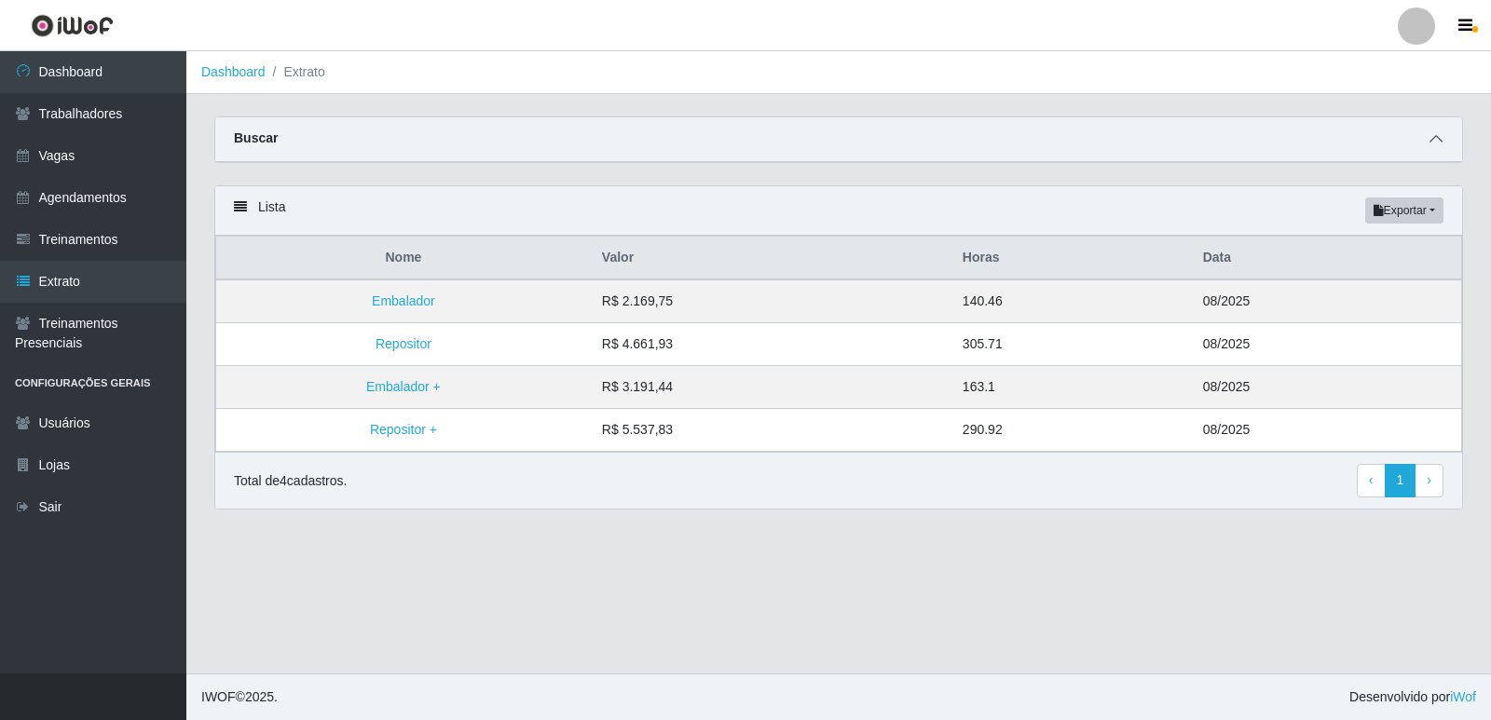
click at [1436, 139] on icon at bounding box center [1435, 138] width 13 height 13
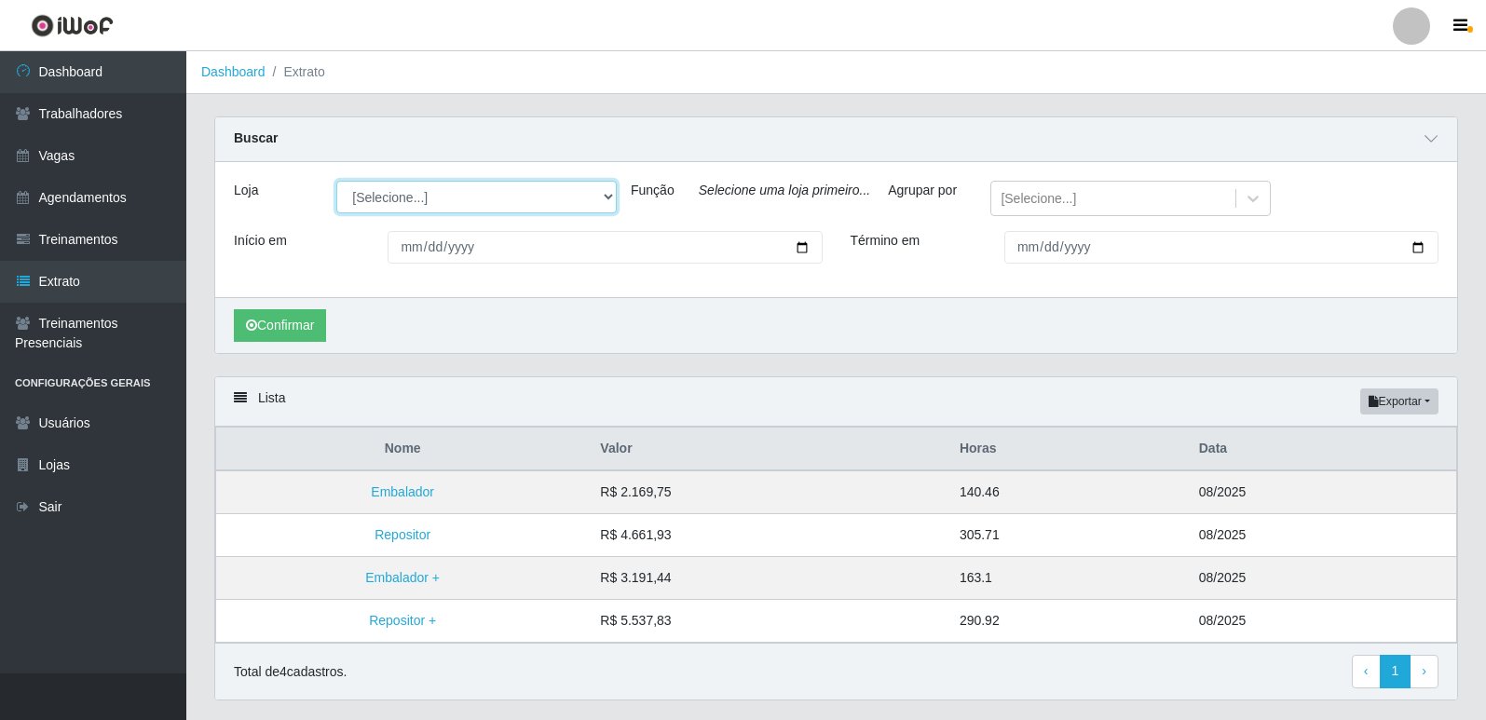
click at [598, 196] on select "[Selecione...] [GEOGRAPHIC_DATA] - [GEOGRAPHIC_DATA] [GEOGRAPHIC_DATA] - [GEOGR…" at bounding box center [476, 197] width 280 height 33
select select "506"
click at [336, 182] on select "[Selecione...] [GEOGRAPHIC_DATA] - [GEOGRAPHIC_DATA] [GEOGRAPHIC_DATA] - [GEOGR…" at bounding box center [476, 197] width 280 height 33
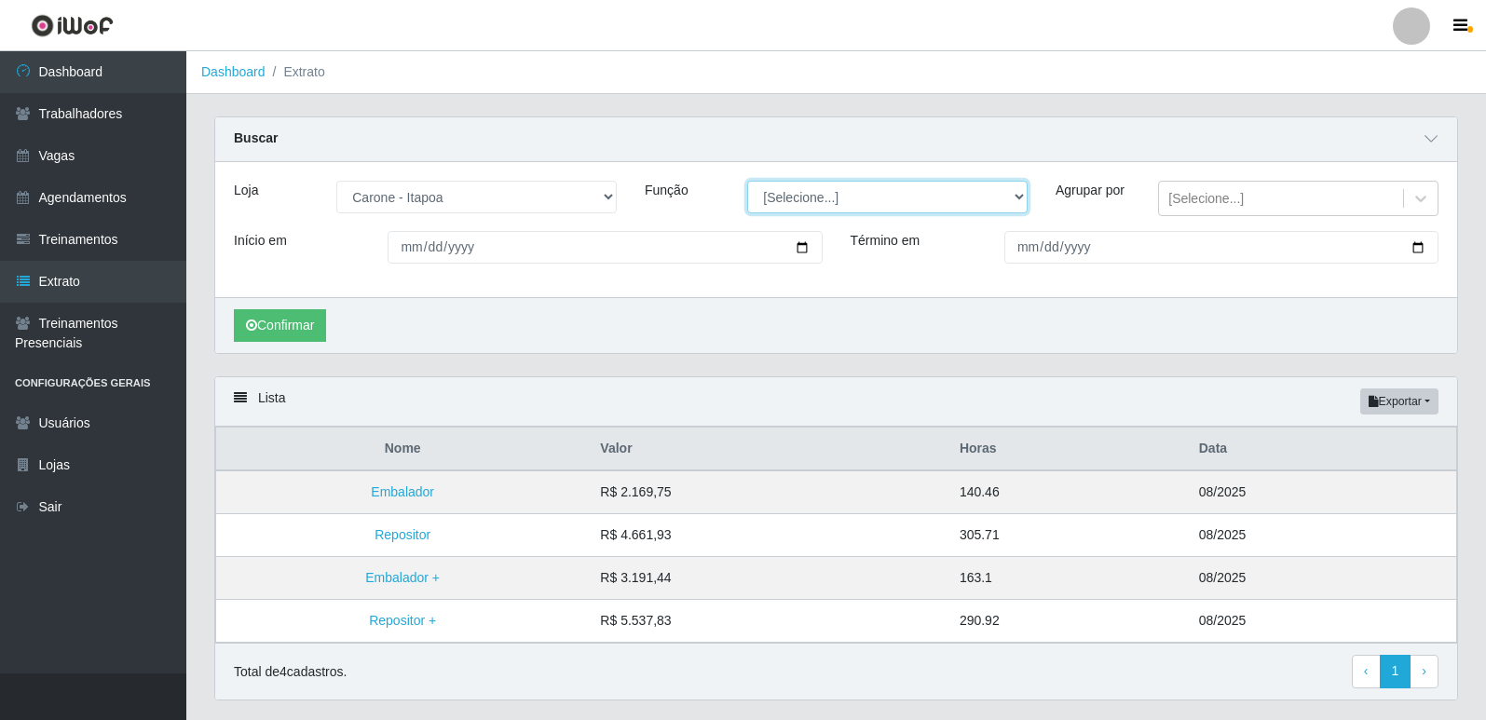
click at [1024, 207] on select "[Selecione...] Embalador Embalador + Embalador ++ Repositor Repositor + Reposit…" at bounding box center [887, 197] width 280 height 33
click at [1023, 206] on select "[Selecione...] Embalador Embalador + Embalador ++ Repositor Repositor + Reposit…" at bounding box center [887, 197] width 280 height 33
click at [1225, 188] on div "[Selecione...]" at bounding box center [1281, 199] width 244 height 31
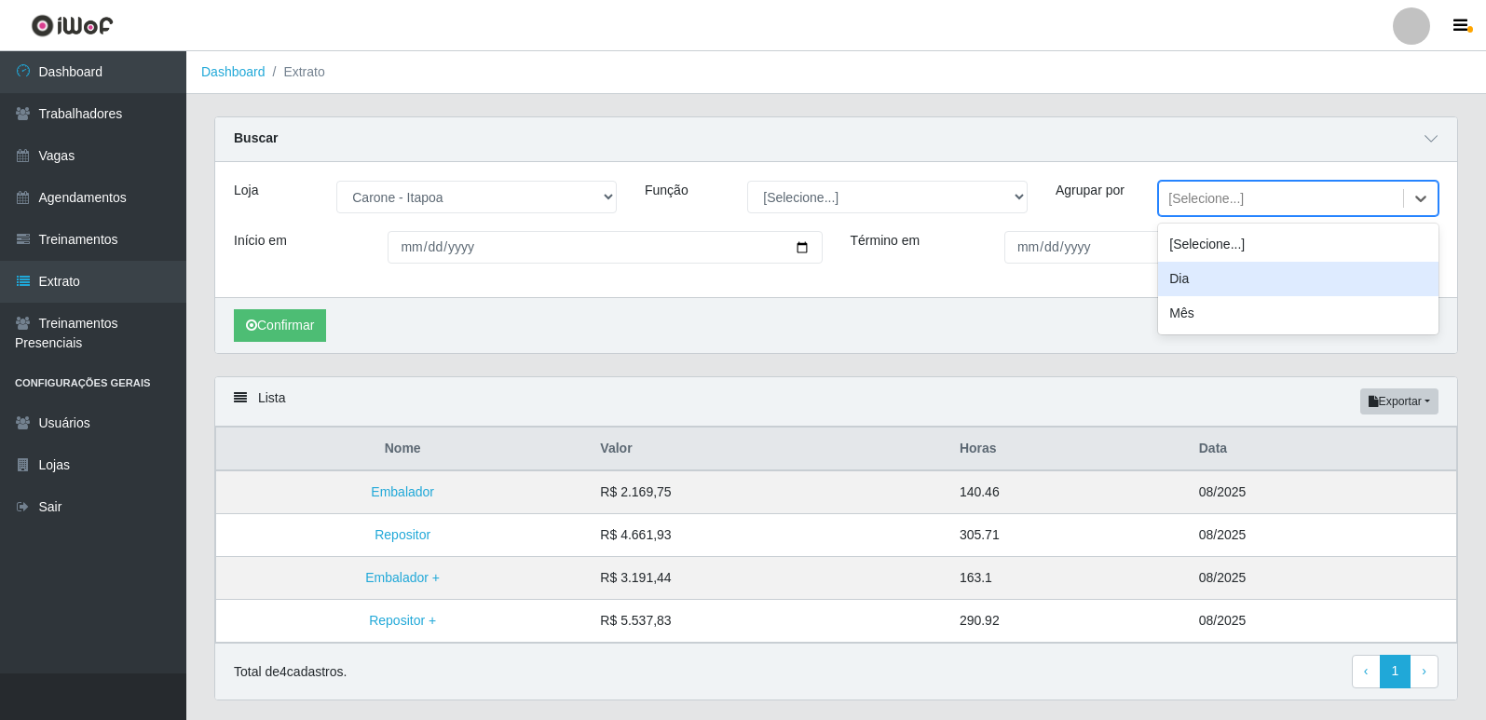
click at [1203, 281] on div "Dia" at bounding box center [1298, 279] width 280 height 34
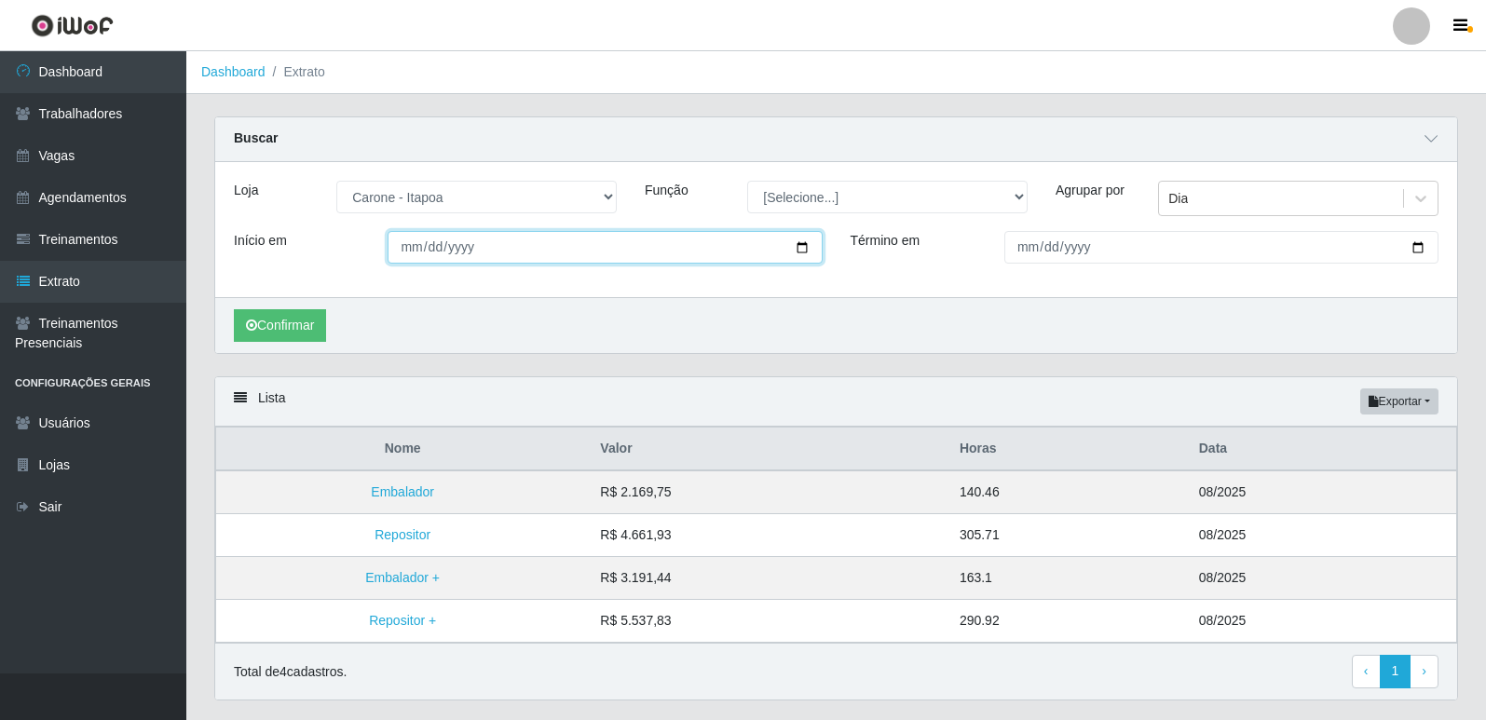
drag, startPoint x: 792, startPoint y: 246, endPoint x: 820, endPoint y: 253, distance: 28.9
click at [793, 246] on input "Início em" at bounding box center [605, 247] width 434 height 33
click at [798, 246] on input "Início em" at bounding box center [605, 247] width 434 height 33
type input "[DATE]"
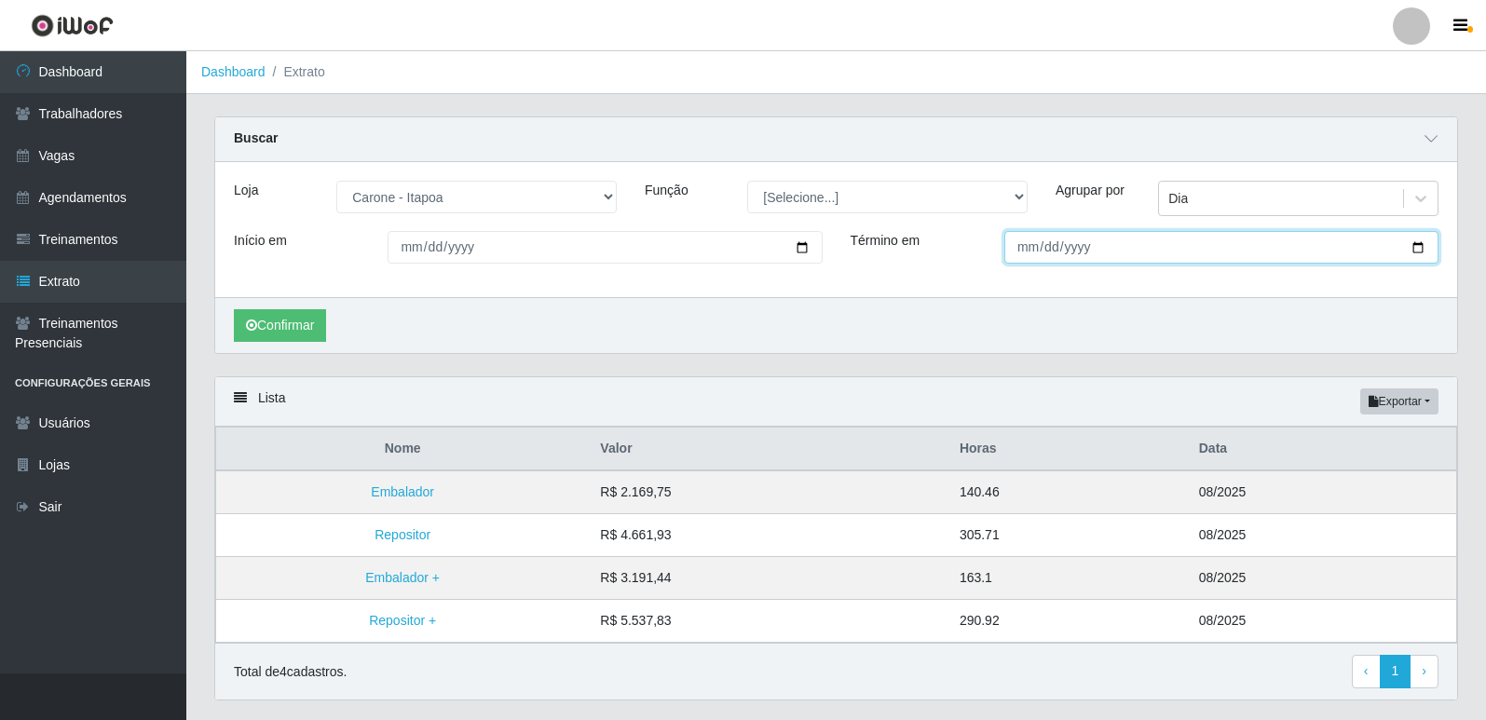
click at [1425, 241] on input "Término em" at bounding box center [1221, 247] width 434 height 33
type input "[DATE]"
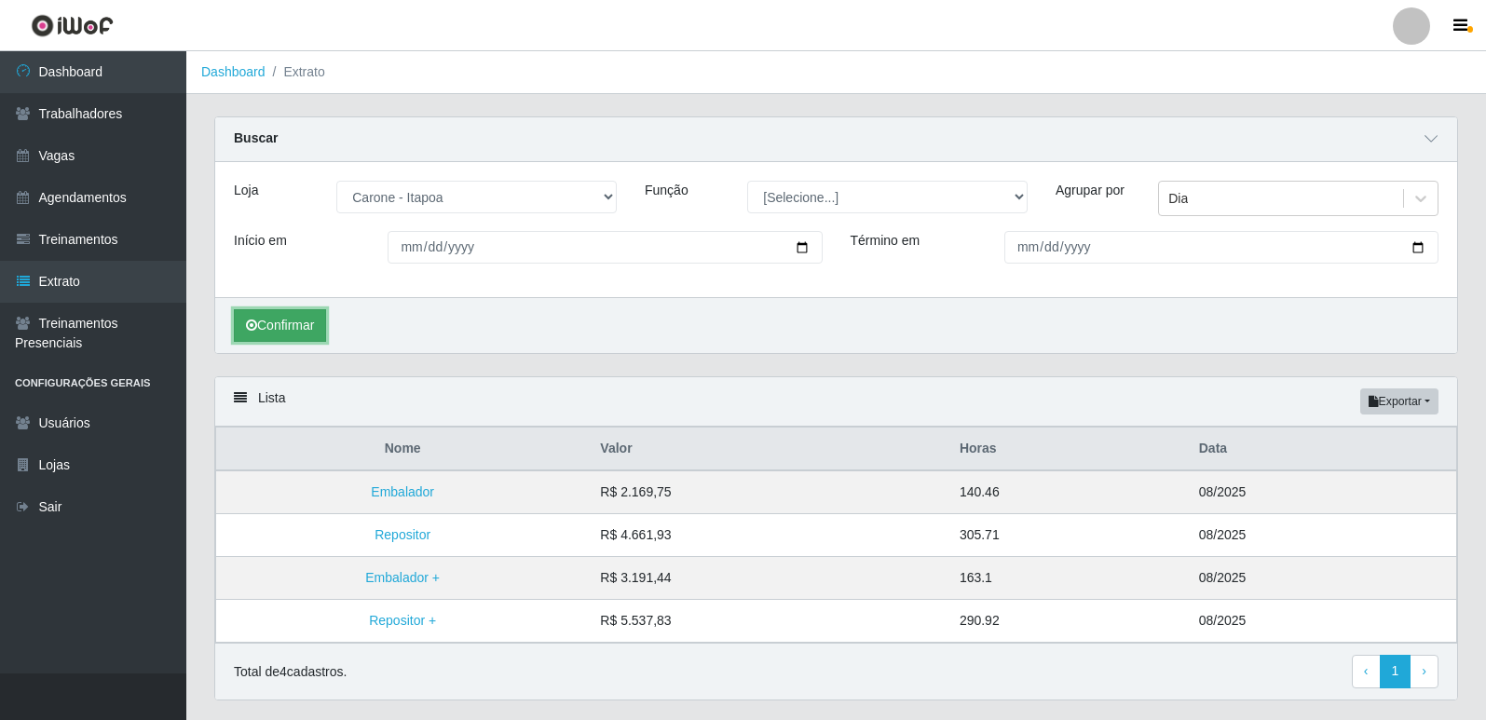
click at [265, 329] on button "Confirmar" at bounding box center [280, 325] width 92 height 33
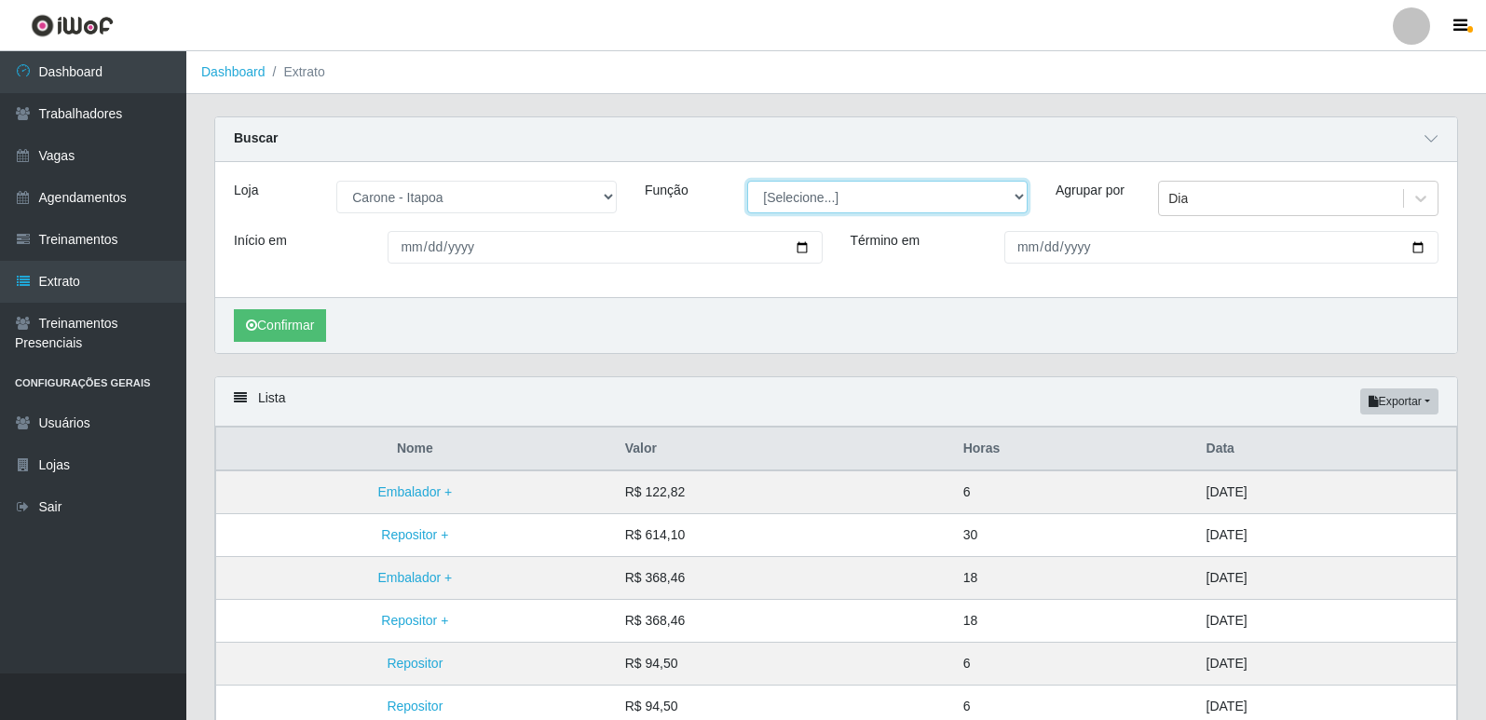
click at [1020, 203] on select "[Selecione...] Embalador Embalador + Embalador ++ Repositor Repositor + Reposit…" at bounding box center [887, 197] width 280 height 33
click at [747, 182] on select "[Selecione...] Embalador Embalador + Embalador ++ Repositor Repositor + Reposit…" at bounding box center [887, 197] width 280 height 33
click at [264, 325] on button "Confirmar" at bounding box center [280, 325] width 92 height 33
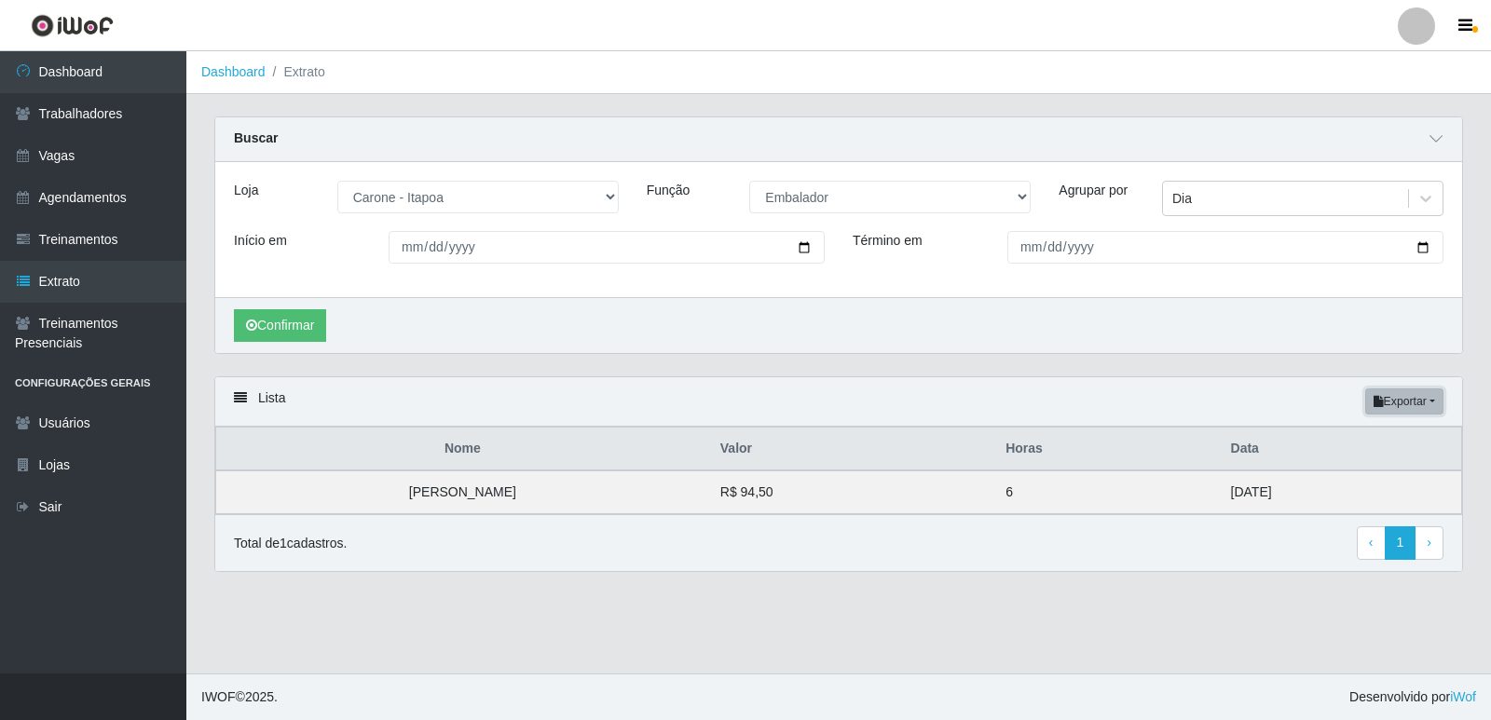
click at [1429, 398] on button "Exportar" at bounding box center [1404, 402] width 78 height 26
click at [1346, 465] on button "Excel" at bounding box center [1370, 476] width 147 height 38
click at [1019, 187] on select "[Selecione...] Embalador Embalador + Embalador ++ Repositor Repositor + Reposit…" at bounding box center [889, 197] width 281 height 33
click at [749, 182] on select "[Selecione...] Embalador Embalador + Embalador ++ Repositor Repositor + Reposit…" at bounding box center [889, 197] width 281 height 33
click at [315, 321] on button "Confirmar" at bounding box center [280, 325] width 92 height 33
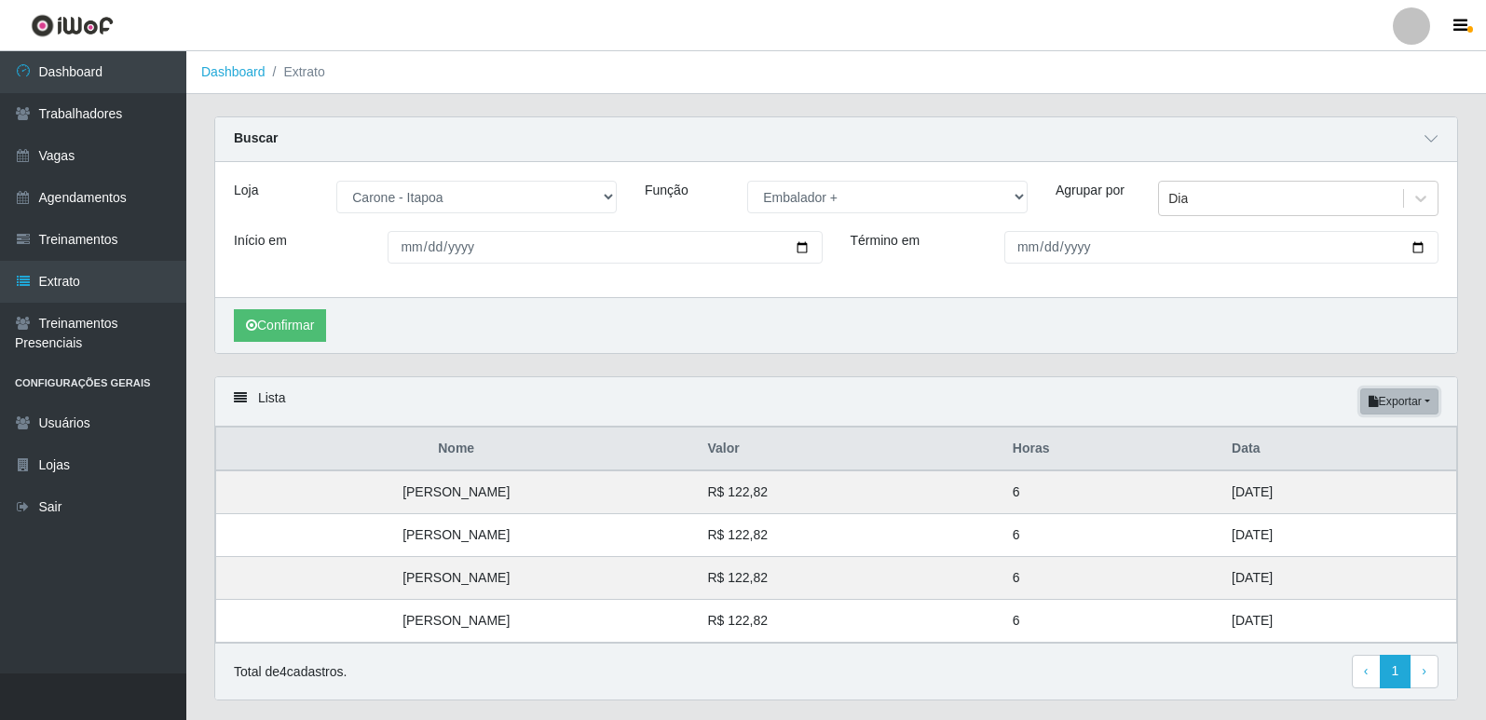
click at [1418, 394] on button "Exportar" at bounding box center [1399, 402] width 78 height 26
click at [1316, 471] on button "Excel" at bounding box center [1365, 476] width 147 height 38
click at [1016, 190] on select "[Selecione...] Embalador Embalador + Embalador ++ Repositor Repositor + Reposit…" at bounding box center [887, 197] width 280 height 33
click at [747, 182] on select "[Selecione...] Embalador Embalador + Embalador ++ Repositor Repositor + Reposit…" at bounding box center [887, 197] width 280 height 33
click at [273, 333] on button "Confirmar" at bounding box center [280, 325] width 92 height 33
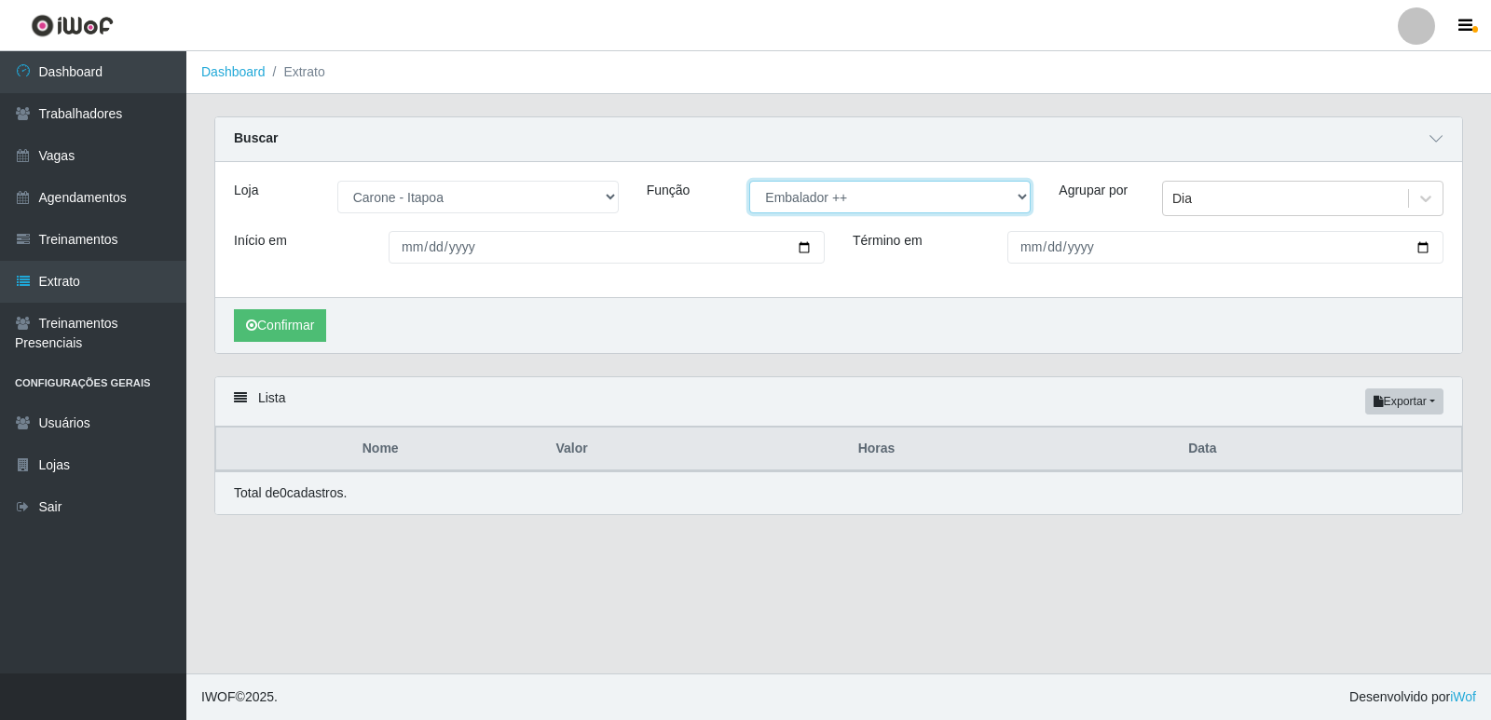
click at [1022, 203] on select "[Selecione...] Embalador Embalador + Embalador ++ Repositor Repositor + Reposit…" at bounding box center [889, 197] width 281 height 33
click at [749, 182] on select "[Selecione...] Embalador Embalador + Embalador ++ Repositor Repositor + Reposit…" at bounding box center [889, 197] width 281 height 33
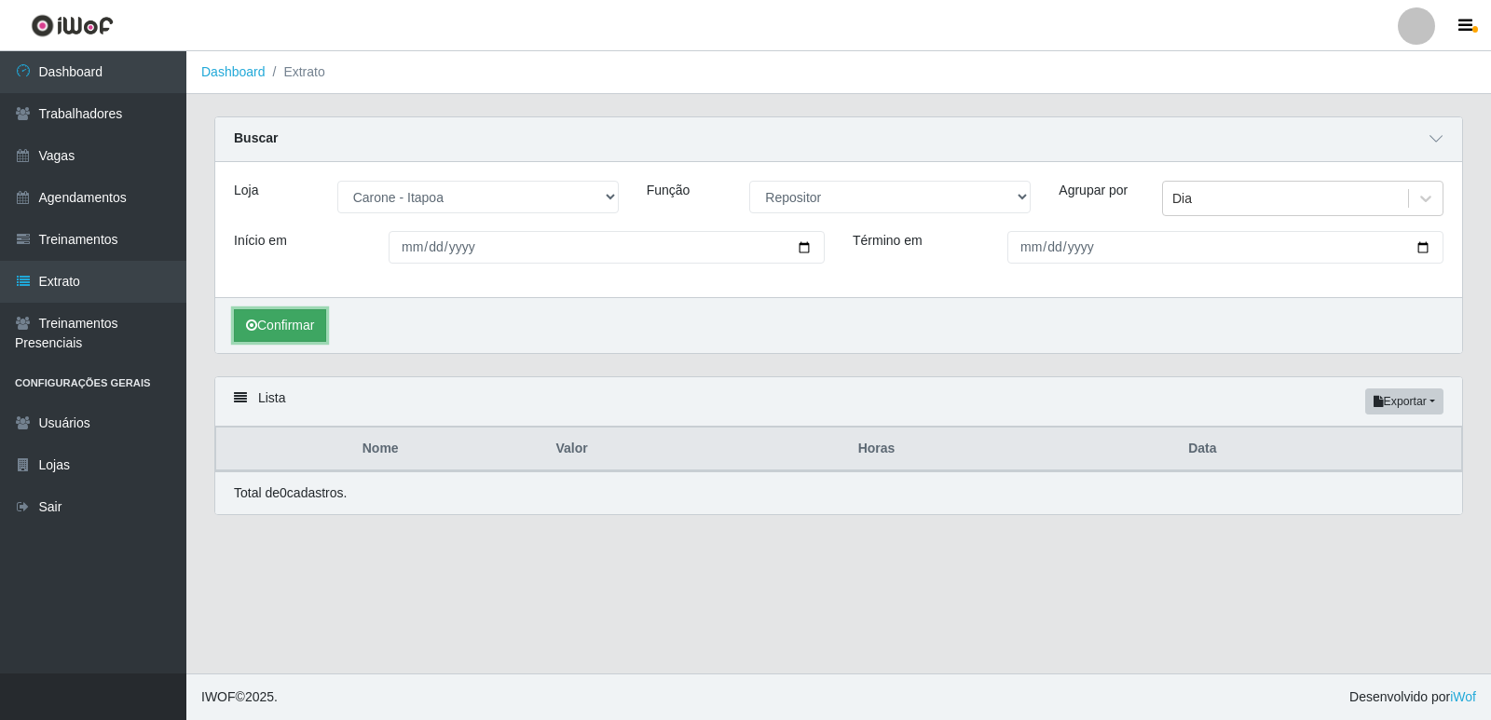
click at [321, 315] on button "Confirmar" at bounding box center [280, 325] width 92 height 33
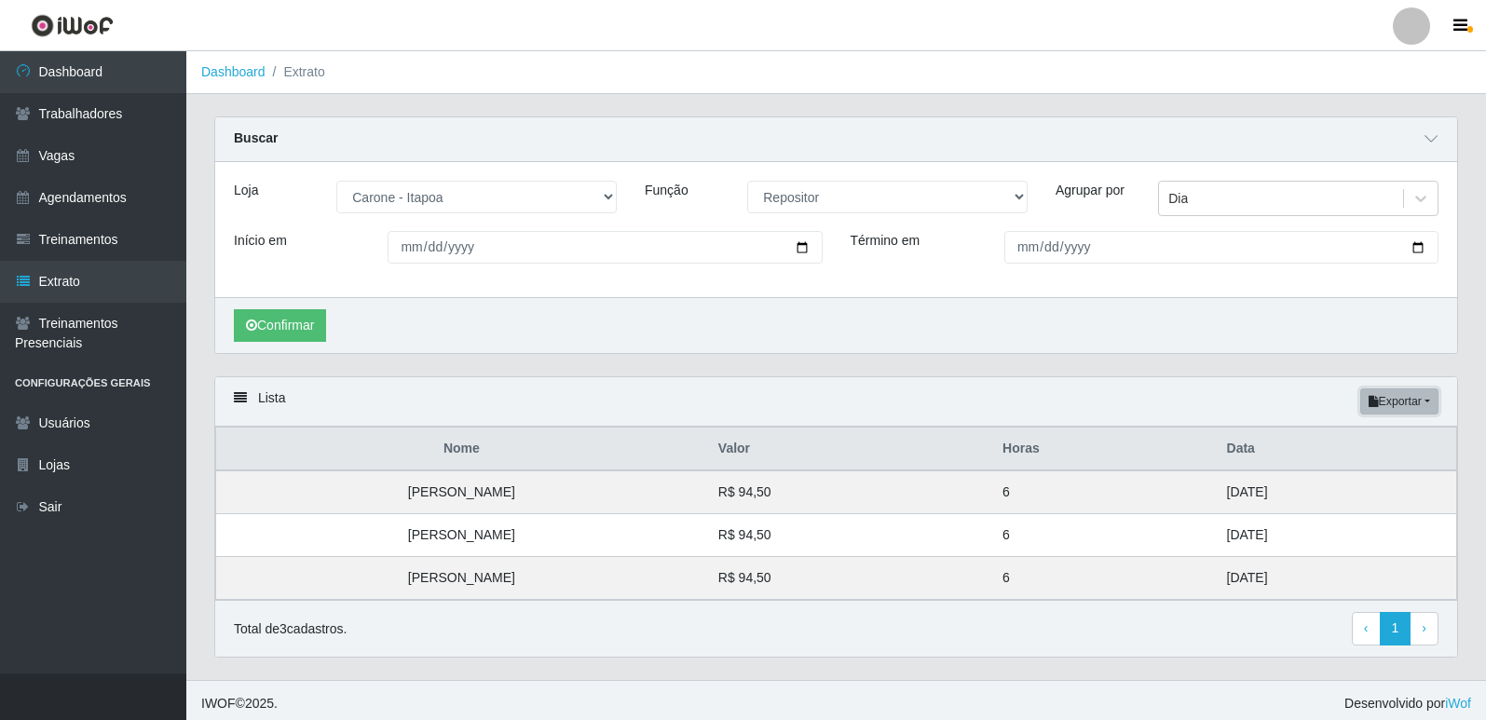
click at [1399, 400] on button "Exportar" at bounding box center [1399, 402] width 78 height 26
click at [1364, 469] on button "Excel" at bounding box center [1365, 476] width 147 height 38
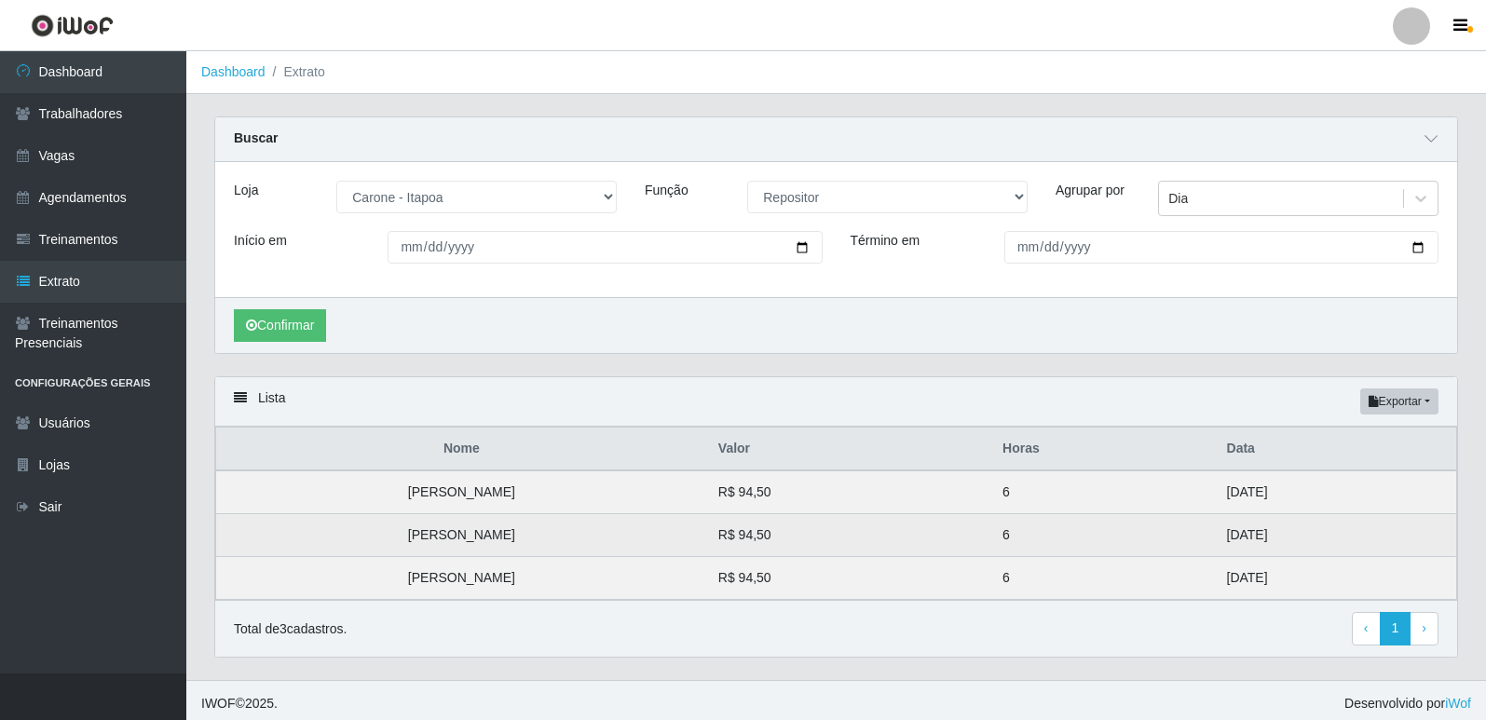
scroll to position [7, 0]
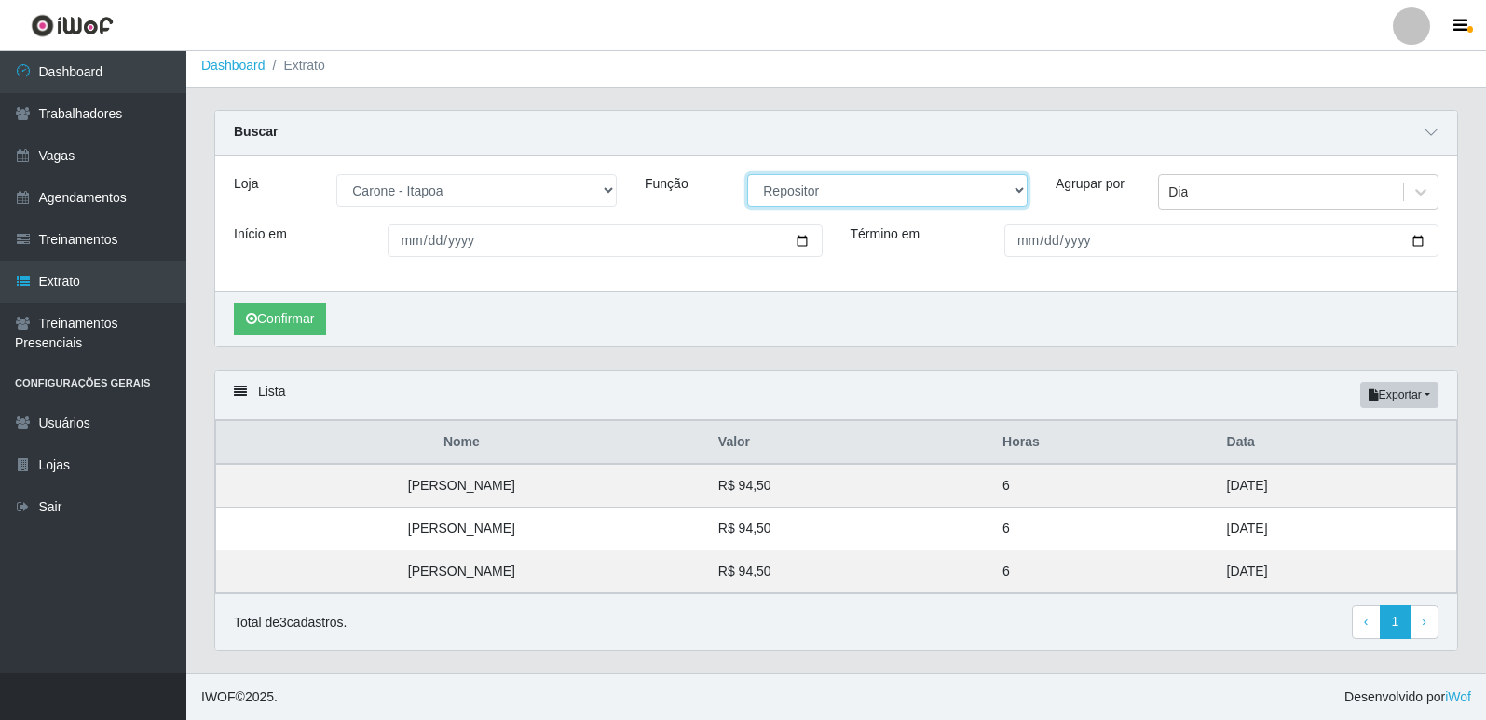
click at [880, 186] on select "[Selecione...] Embalador Embalador + Embalador ++ Repositor Repositor + Reposit…" at bounding box center [887, 190] width 280 height 33
click at [747, 174] on select "[Selecione...] Embalador Embalador + Embalador ++ Repositor Repositor + Reposit…" at bounding box center [887, 190] width 280 height 33
click at [282, 323] on button "Confirmar" at bounding box center [280, 319] width 92 height 33
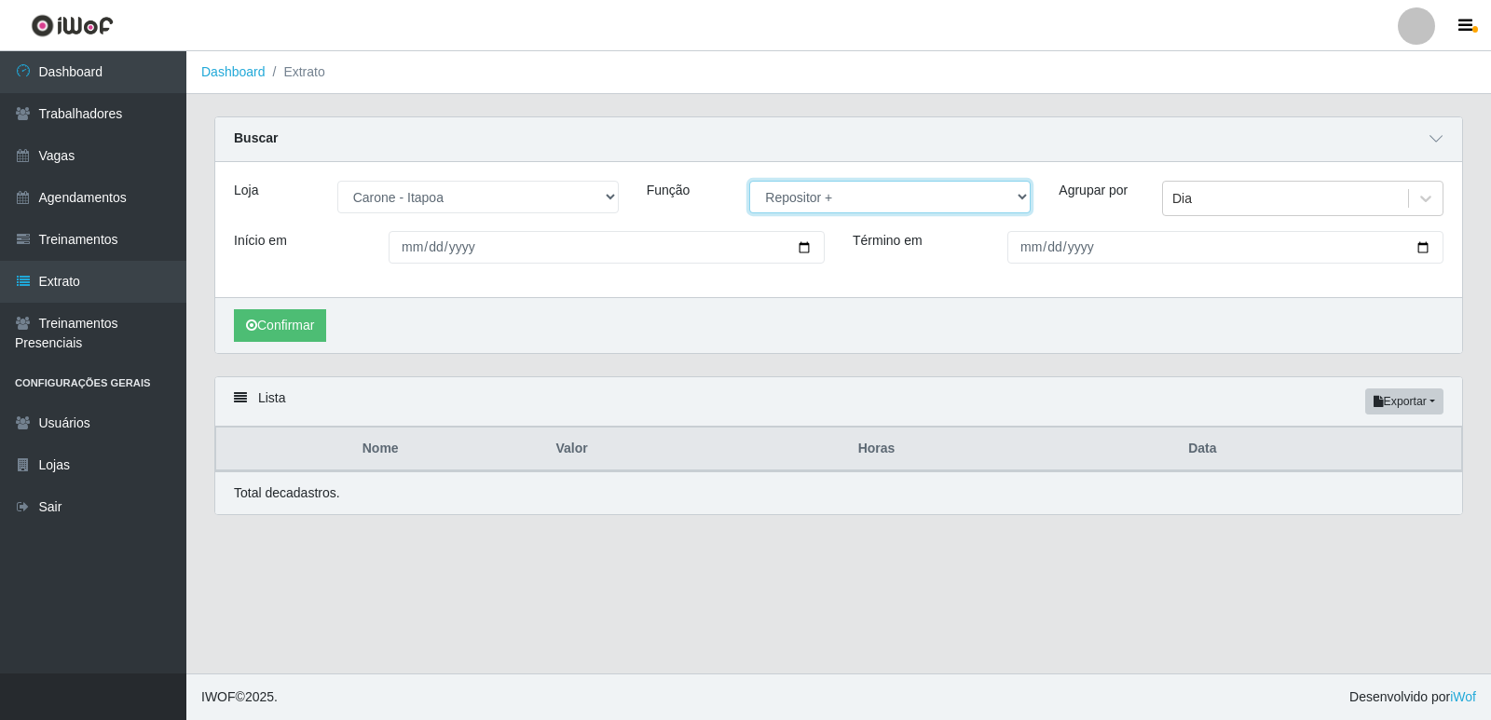
click at [828, 193] on select "[Selecione...] Embalador Embalador + Embalador ++ Repositor Repositor + Reposit…" at bounding box center [889, 197] width 281 height 33
click at [749, 182] on select "[Selecione...] Embalador Embalador + Embalador ++ Repositor Repositor + Reposit…" at bounding box center [889, 197] width 281 height 33
click at [284, 330] on button "Confirmar" at bounding box center [280, 325] width 92 height 33
click at [829, 201] on select "[Selecione...] Embalador Embalador + Embalador ++ Repositor Repositor + Reposit…" at bounding box center [889, 197] width 281 height 33
click at [749, 182] on select "[Selecione...] Embalador Embalador + Embalador ++ Repositor Repositor + Reposit…" at bounding box center [889, 197] width 281 height 33
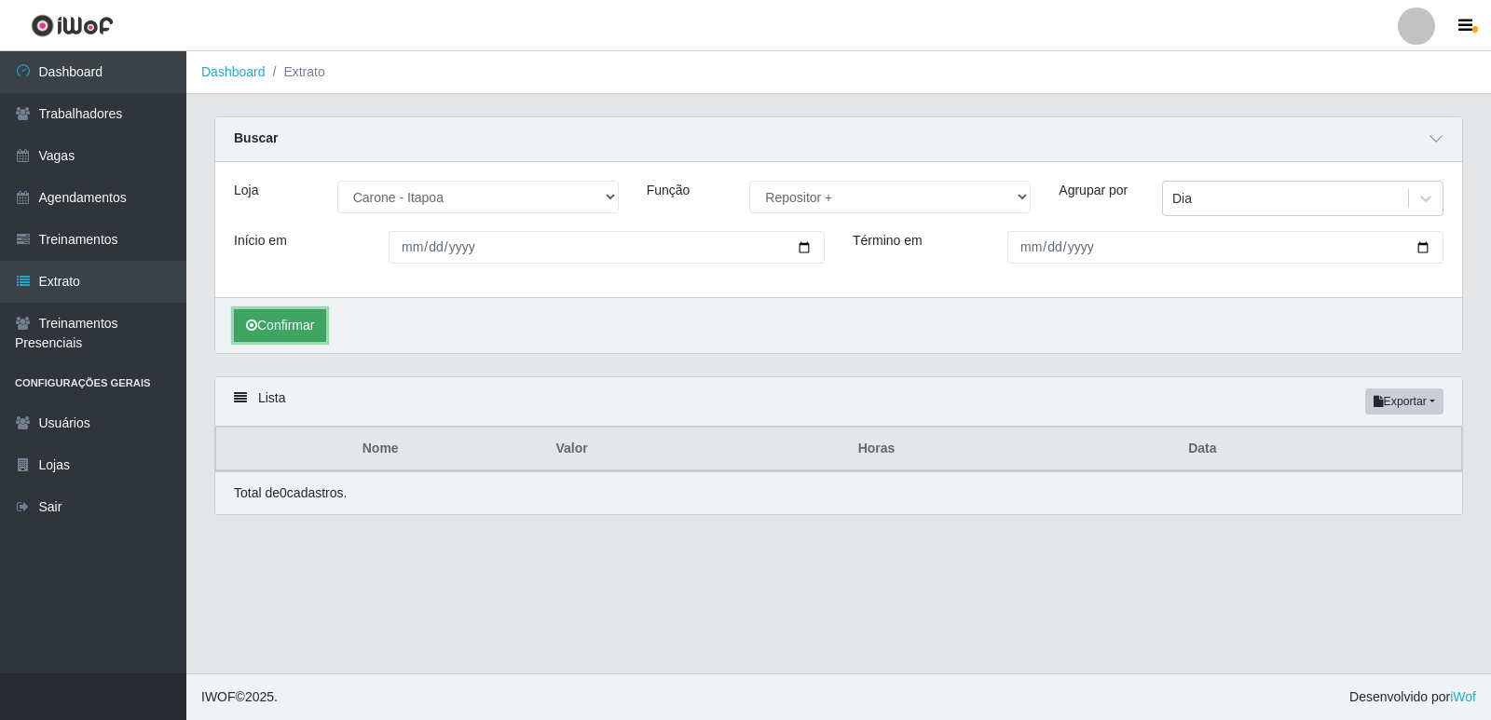
click at [282, 321] on button "Confirmar" at bounding box center [280, 325] width 92 height 33
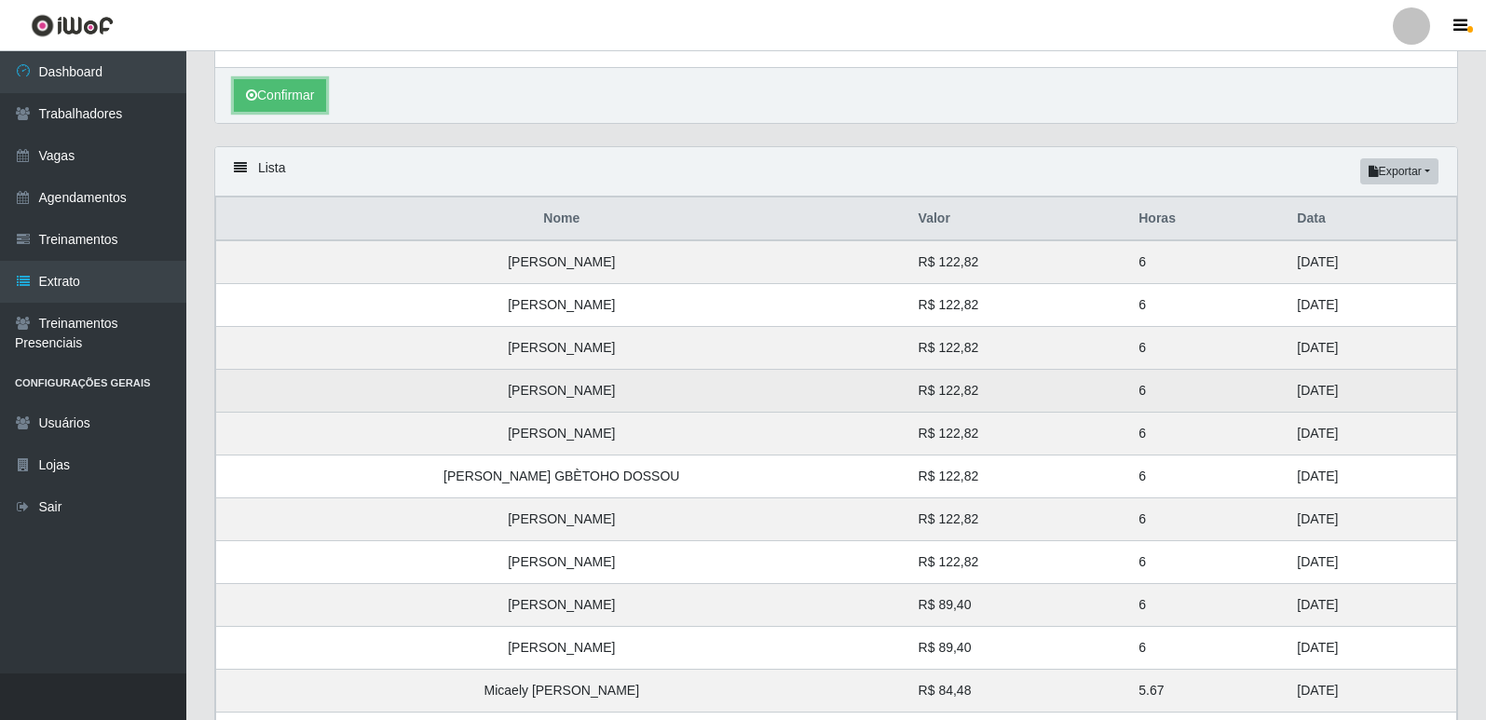
scroll to position [186, 0]
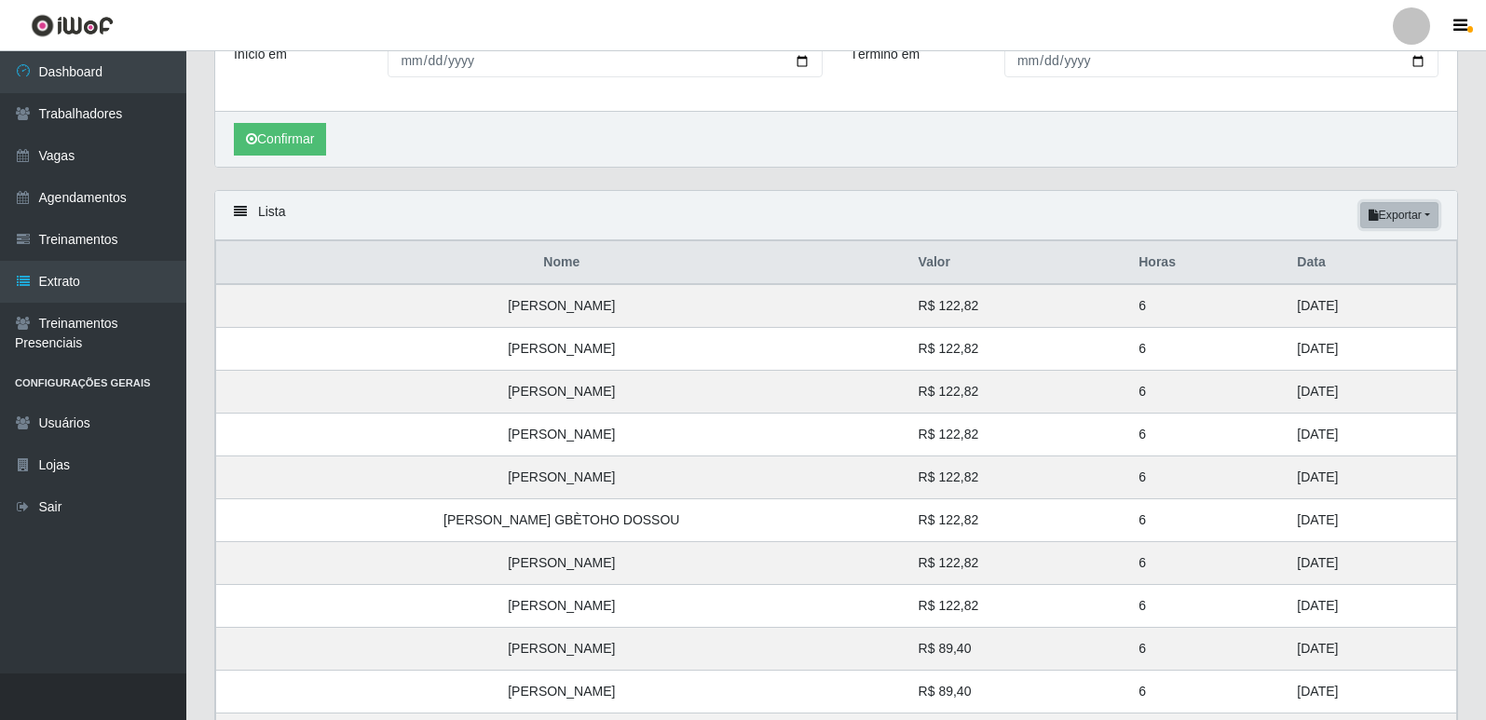
click at [1379, 211] on button "Exportar" at bounding box center [1399, 215] width 78 height 26
click at [1369, 293] on button "Excel" at bounding box center [1365, 289] width 147 height 38
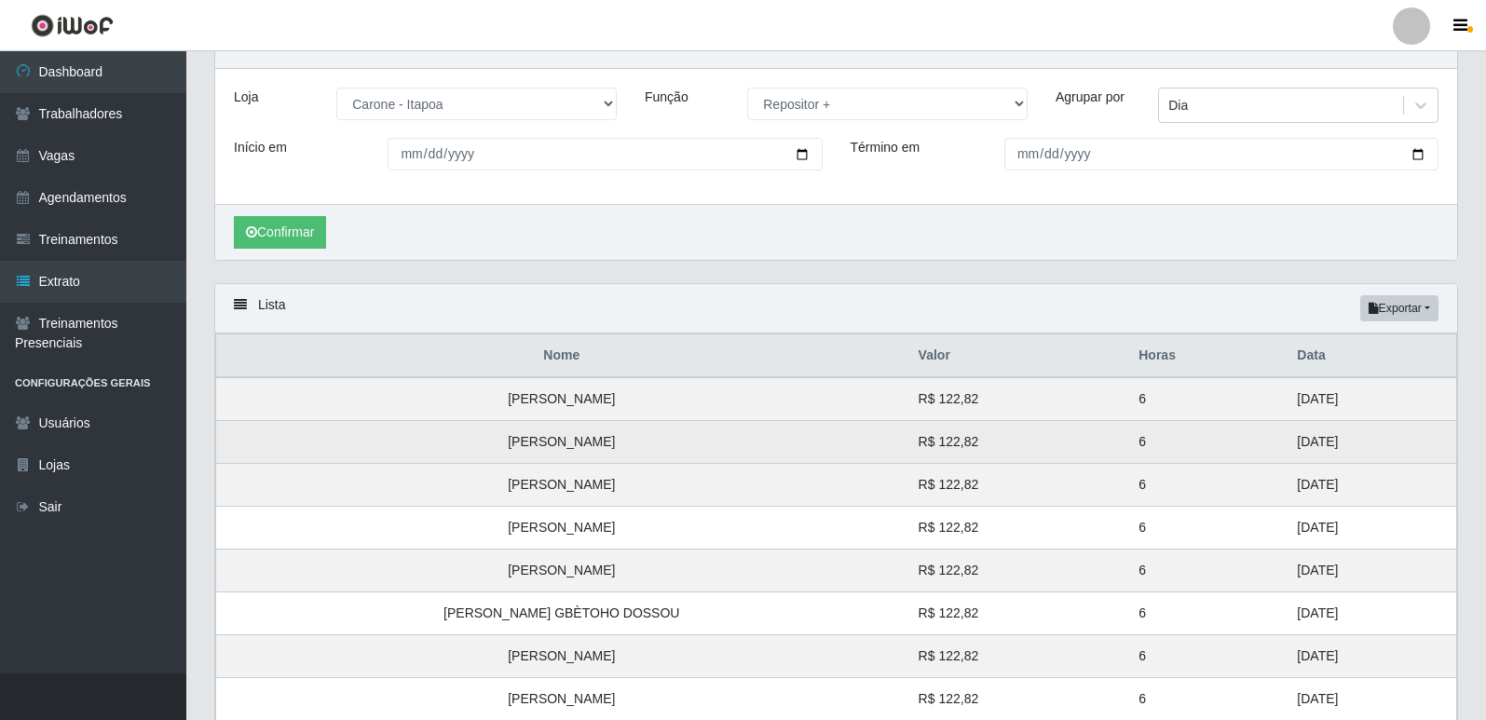
scroll to position [0, 0]
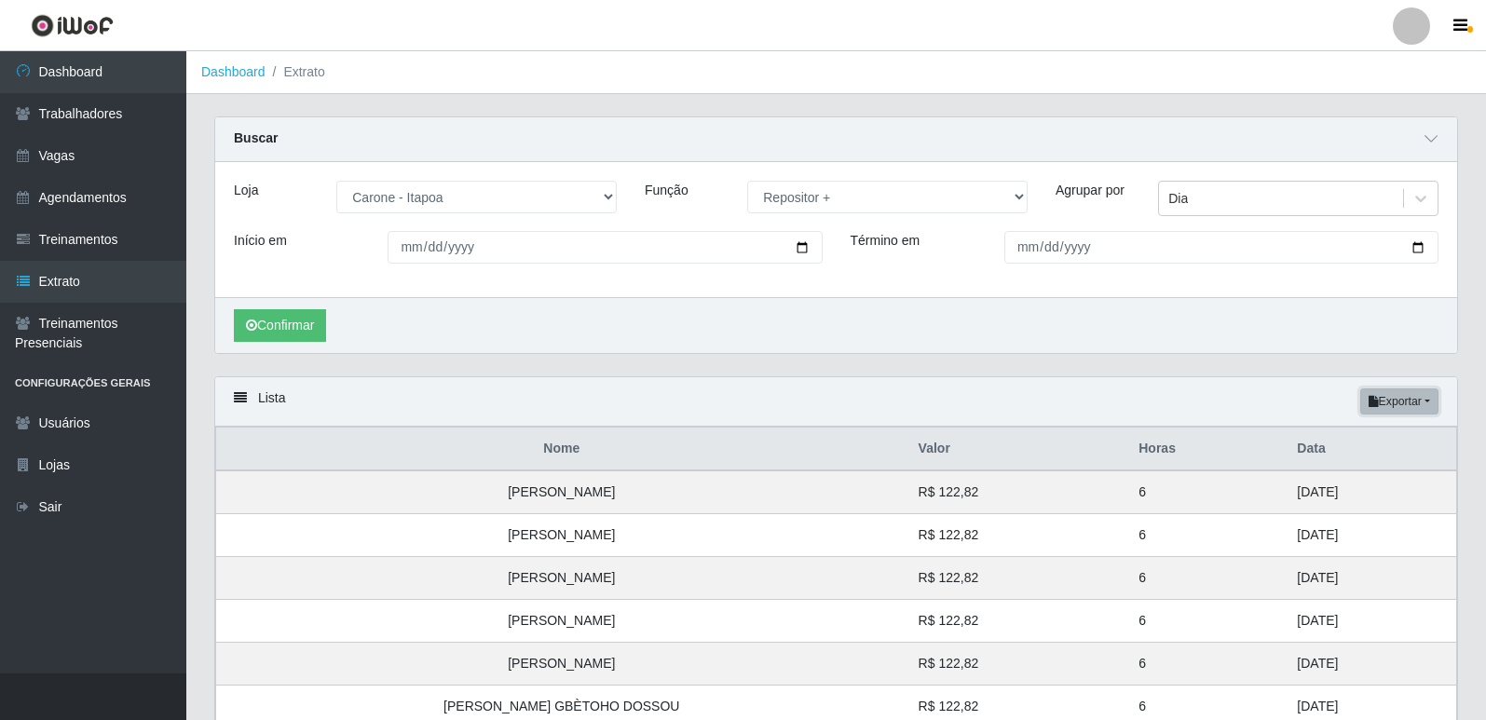
click at [1424, 403] on button "Exportar" at bounding box center [1399, 402] width 78 height 26
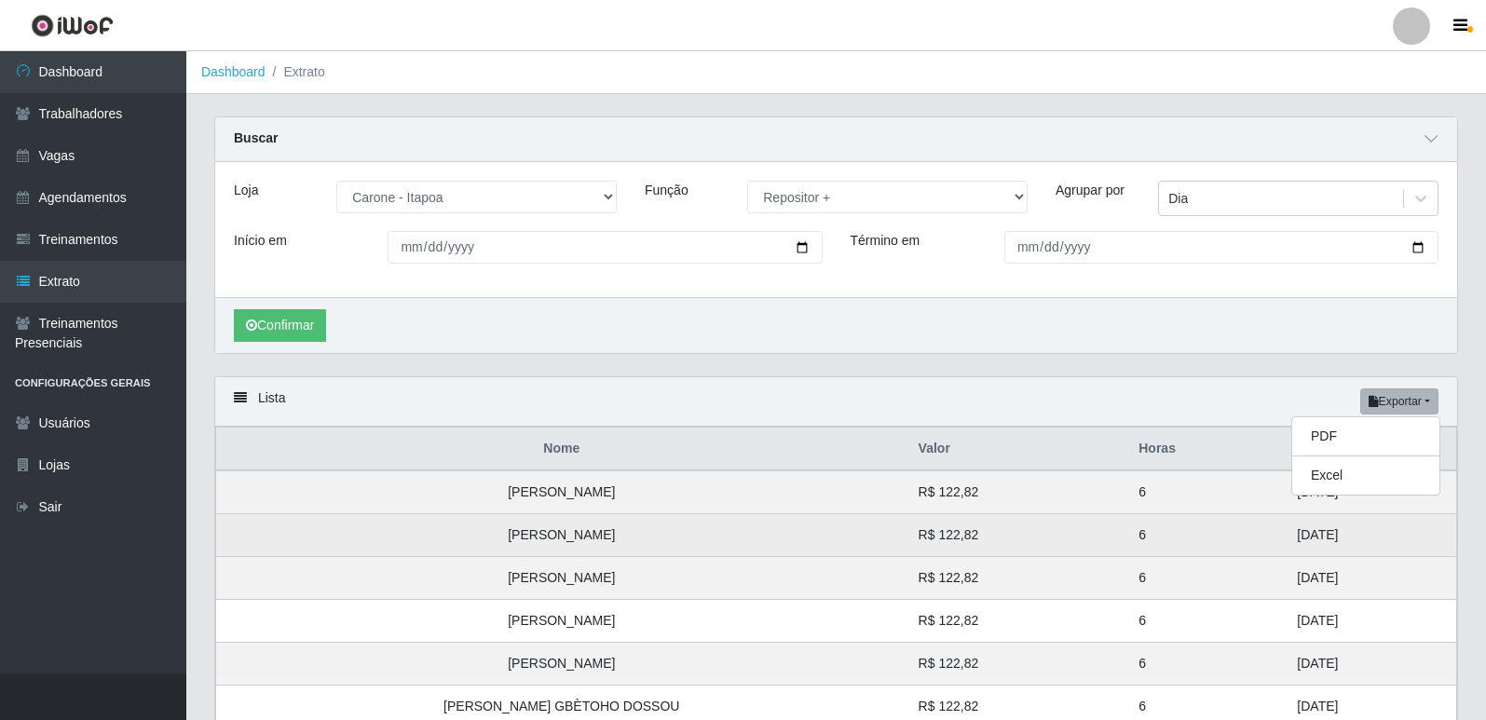
click at [637, 520] on td "Felipe Junio Santos Fonseca" at bounding box center [561, 535] width 691 height 43
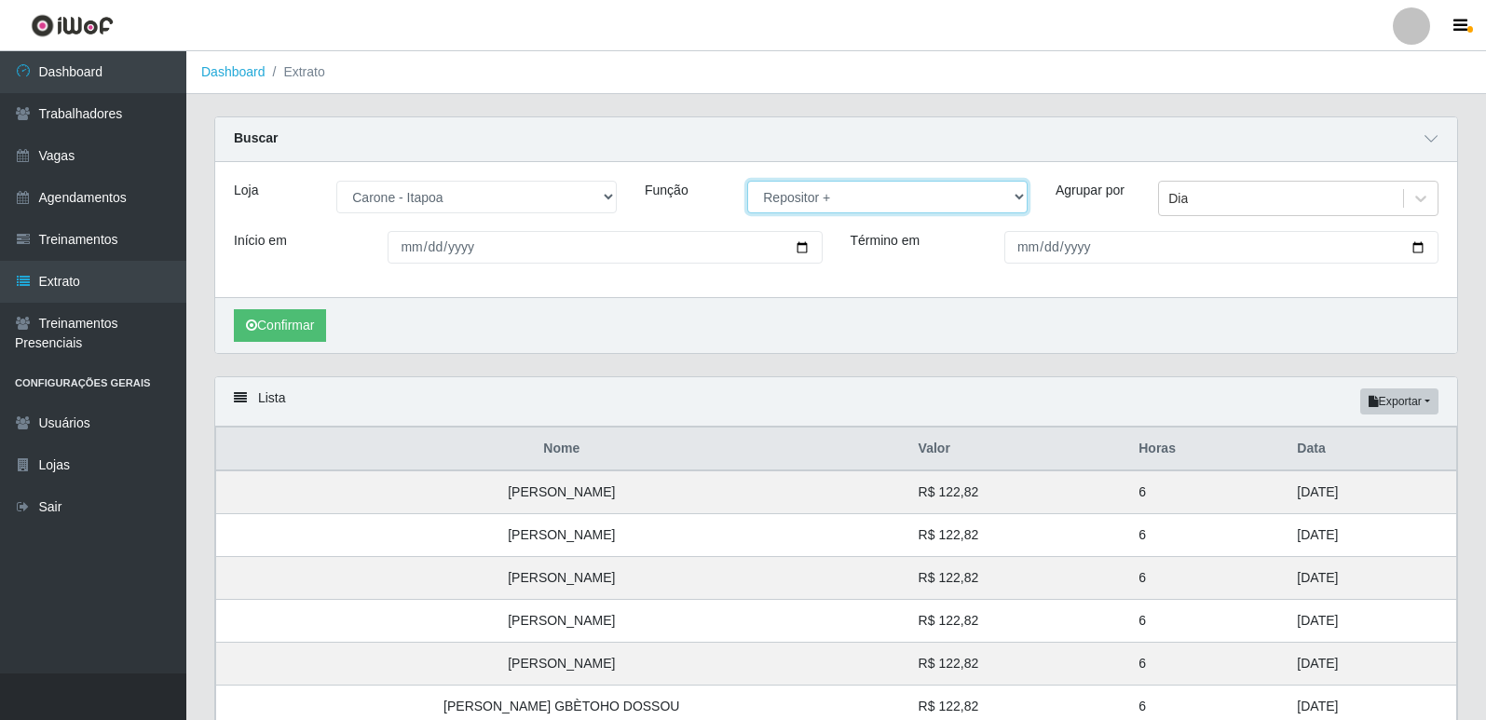
click at [803, 189] on select "[Selecione...] Embalador Embalador + Embalador ++ Repositor Repositor + Reposit…" at bounding box center [887, 197] width 280 height 33
select select "[Selecione...]"
click at [747, 182] on select "[Selecione...] Embalador Embalador + Embalador ++ Repositor Repositor + Reposit…" at bounding box center [887, 197] width 280 height 33
click at [295, 330] on button "Confirmar" at bounding box center [280, 325] width 92 height 33
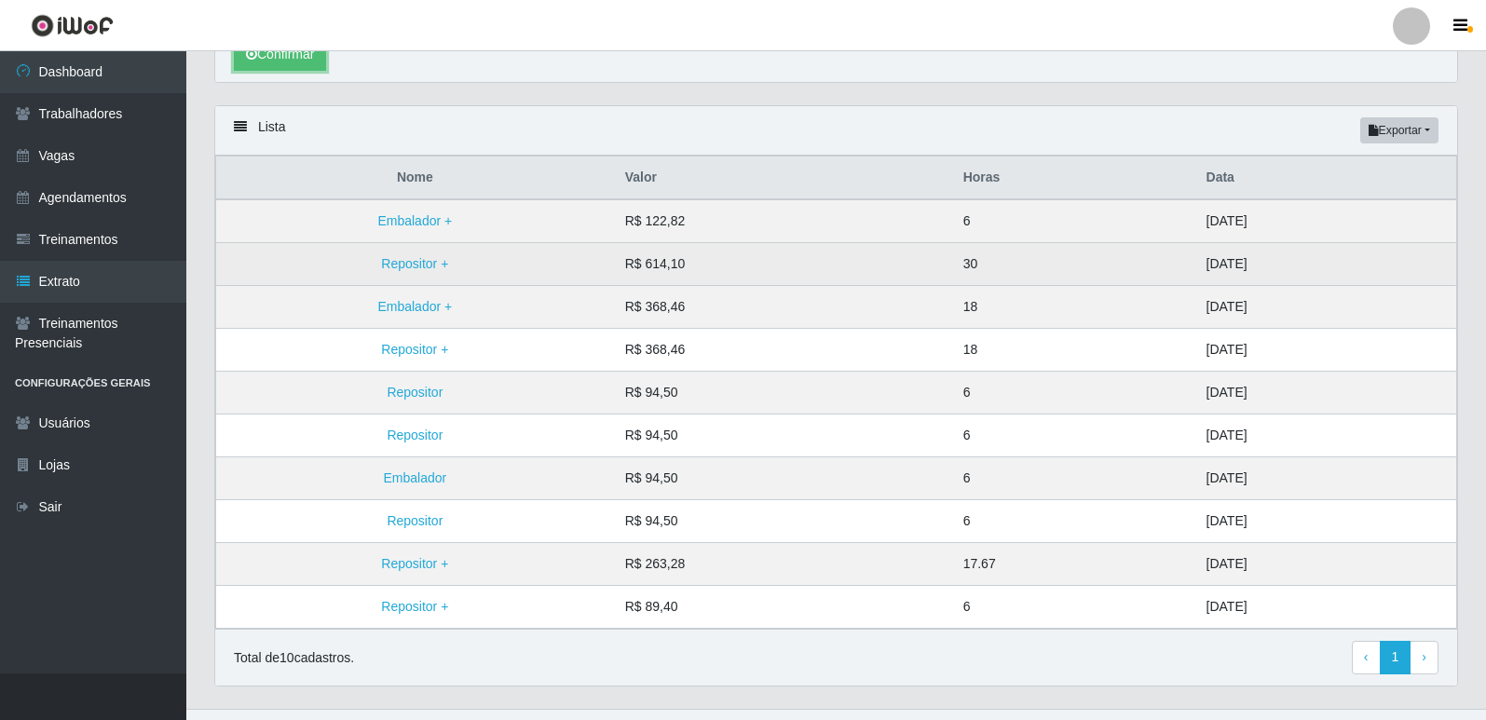
scroll to position [307, 0]
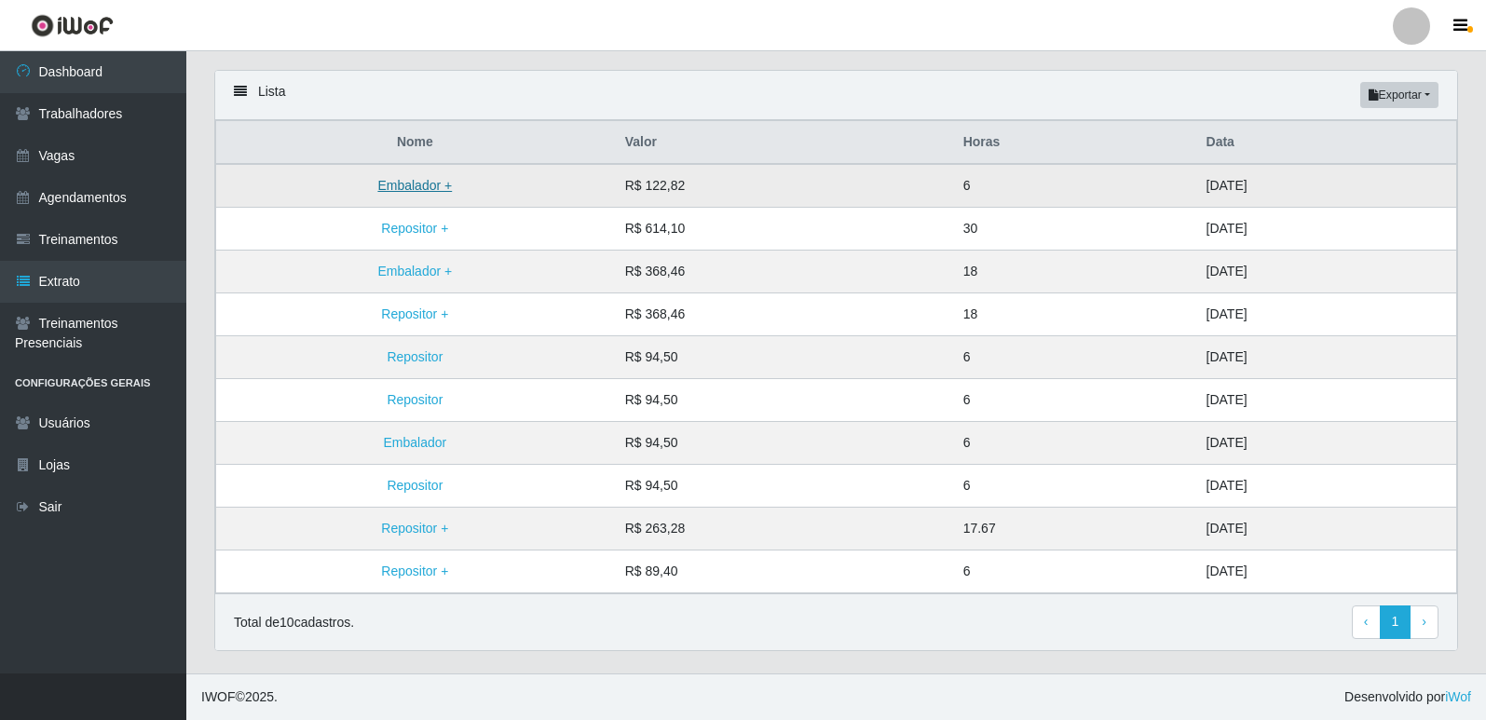
click at [429, 184] on link "Embalador +" at bounding box center [414, 185] width 75 height 15
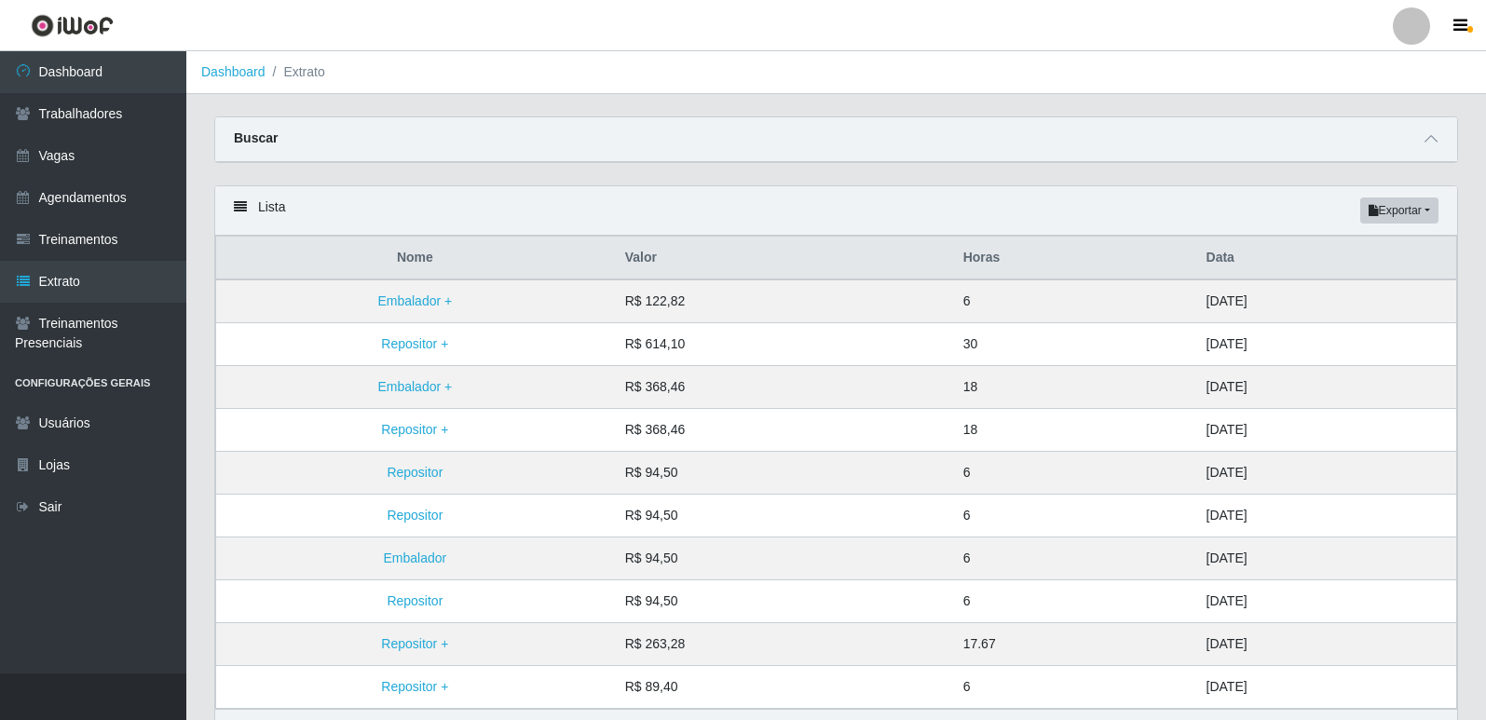
click at [696, 127] on div "Buscar" at bounding box center [836, 139] width 1242 height 45
click at [1432, 138] on icon at bounding box center [1431, 138] width 13 height 13
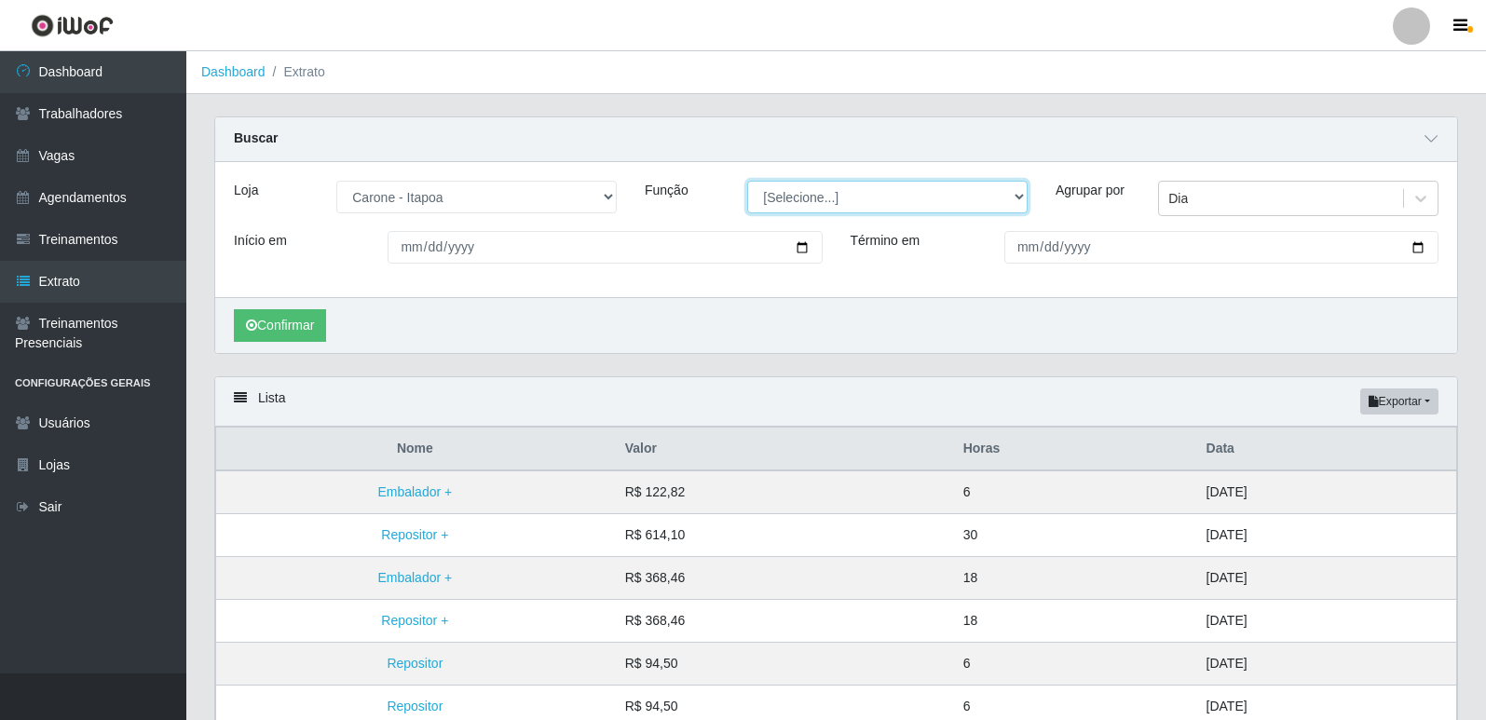
click at [791, 200] on select "[Selecione...] Embalador Embalador + Embalador ++ Repositor Repositor + Reposit…" at bounding box center [887, 197] width 280 height 33
click at [747, 182] on select "[Selecione...] Embalador Embalador + Embalador ++ Repositor Repositor + Reposit…" at bounding box center [887, 197] width 280 height 33
click at [314, 322] on button "Confirmar" at bounding box center [280, 325] width 92 height 33
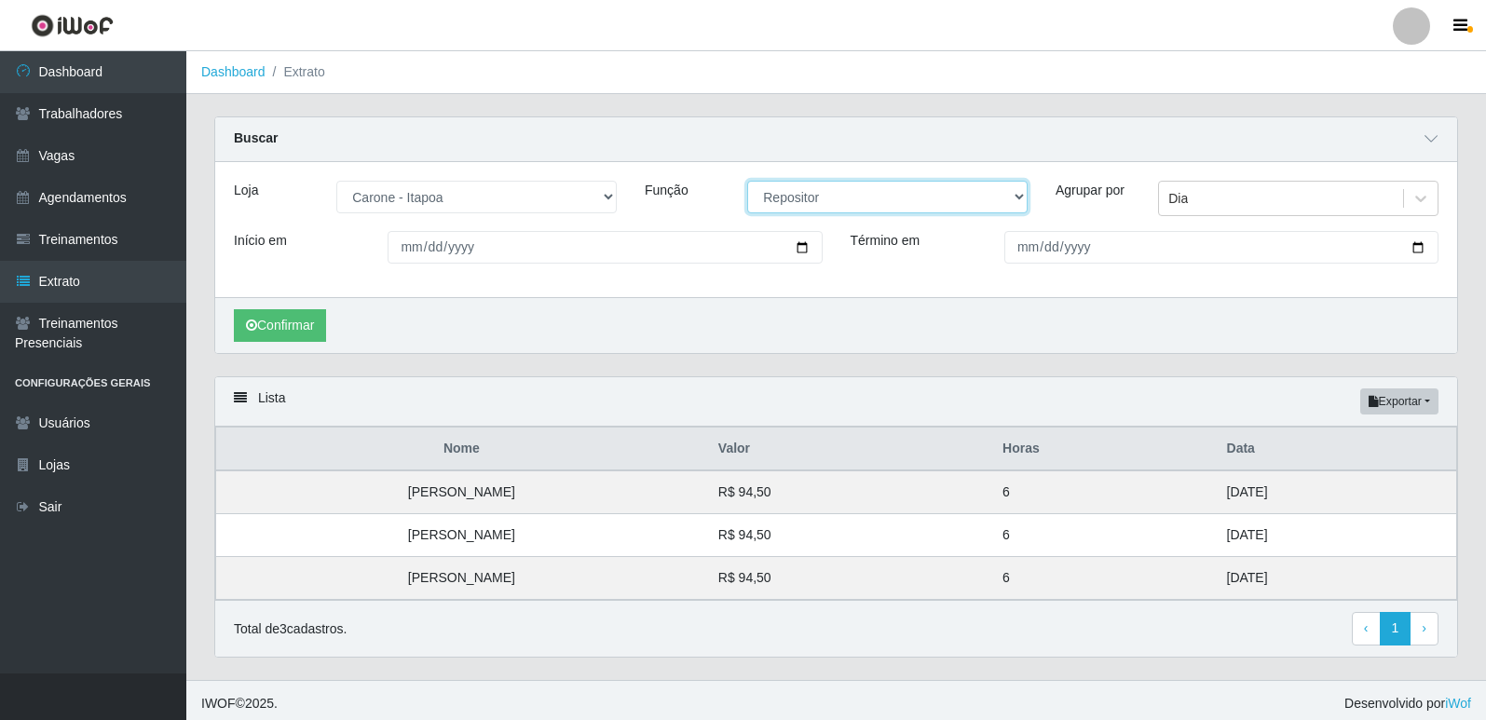
click at [848, 204] on select "[Selecione...] Embalador Embalador + Embalador ++ Repositor Repositor + Reposit…" at bounding box center [887, 197] width 280 height 33
click at [747, 182] on select "[Selecione...] Embalador Embalador + Embalador ++ Repositor Repositor + Reposit…" at bounding box center [887, 197] width 280 height 33
click at [291, 314] on button "Confirmar" at bounding box center [280, 325] width 92 height 33
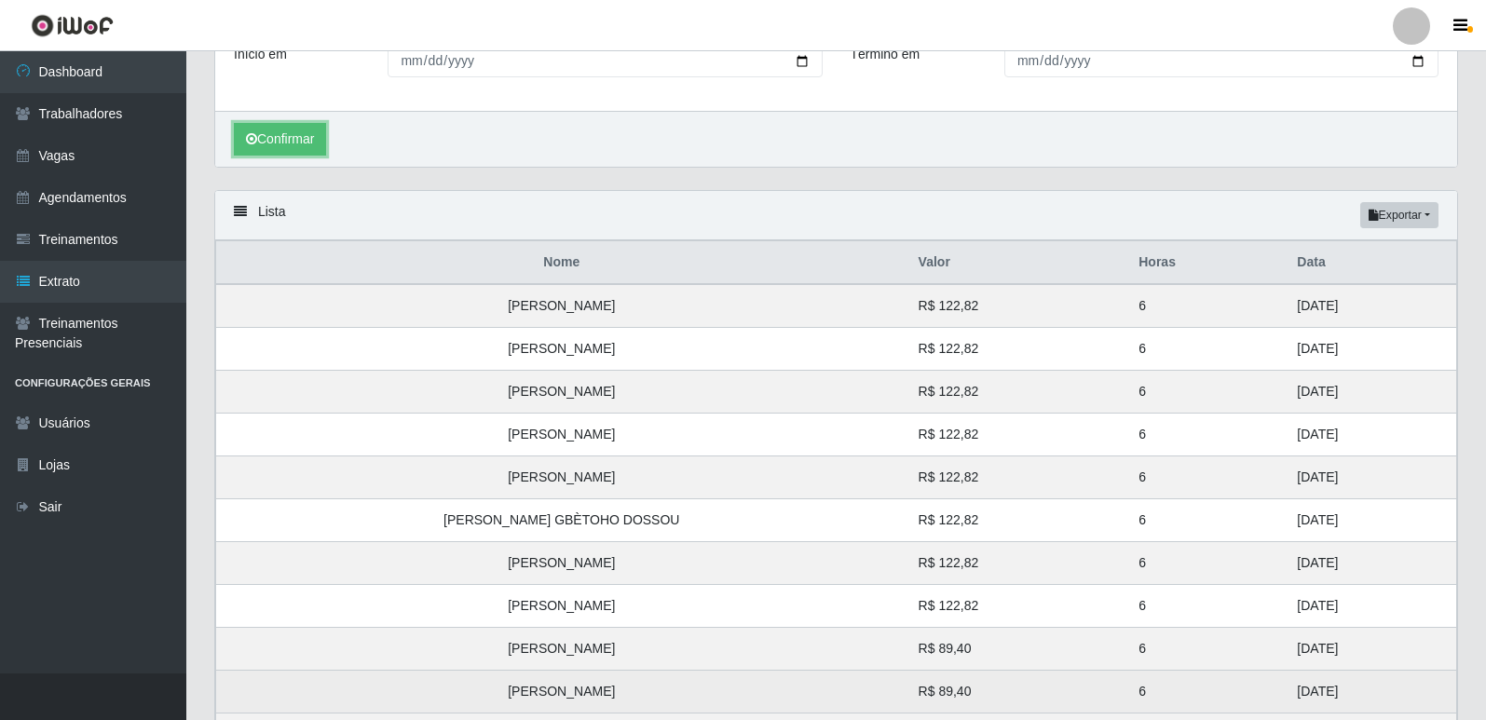
scroll to position [393, 0]
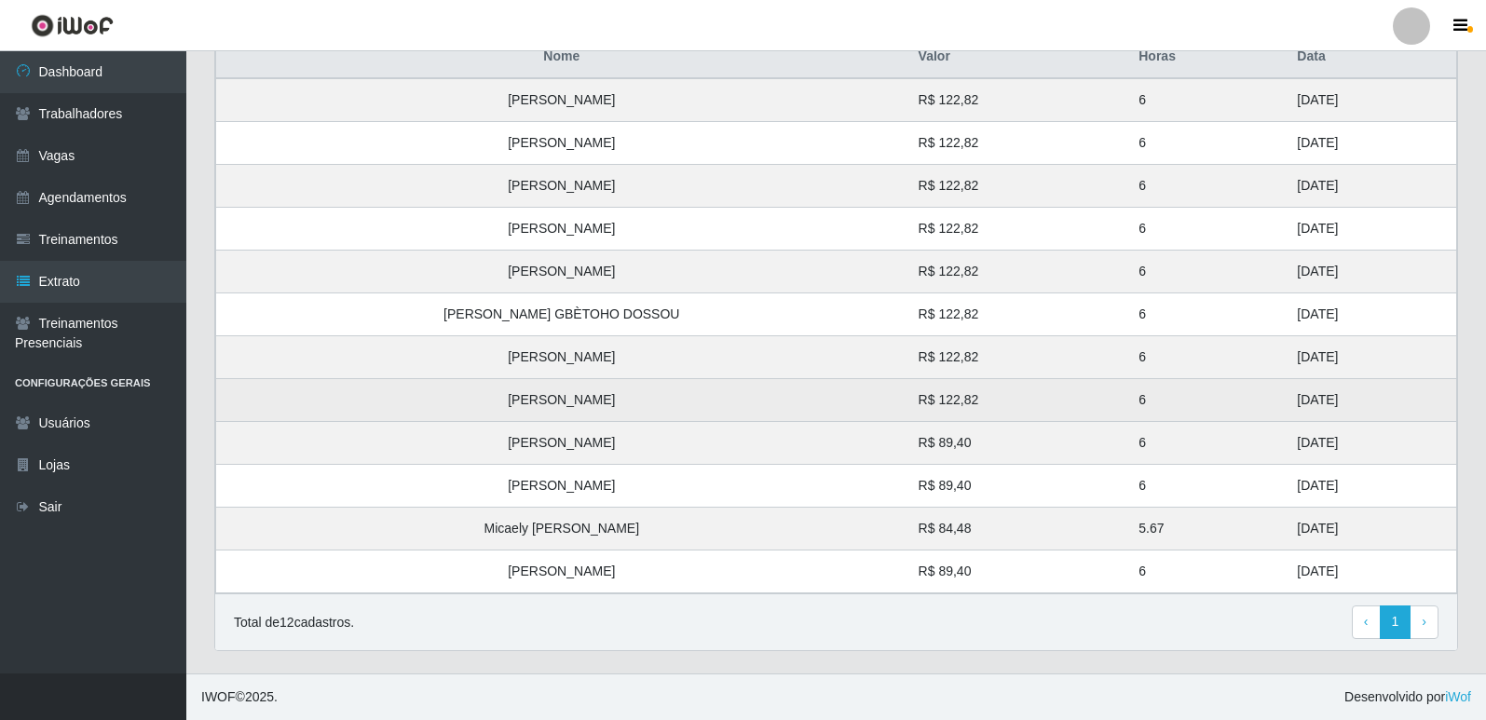
drag, startPoint x: 598, startPoint y: 571, endPoint x: 525, endPoint y: 415, distance: 172.6
click at [525, 415] on tbody "Beatriz Ferreira de Aquino R$ 122,82 6 31/08/2025 Felipe Junio Santos Fonseca R…" at bounding box center [836, 335] width 1241 height 515
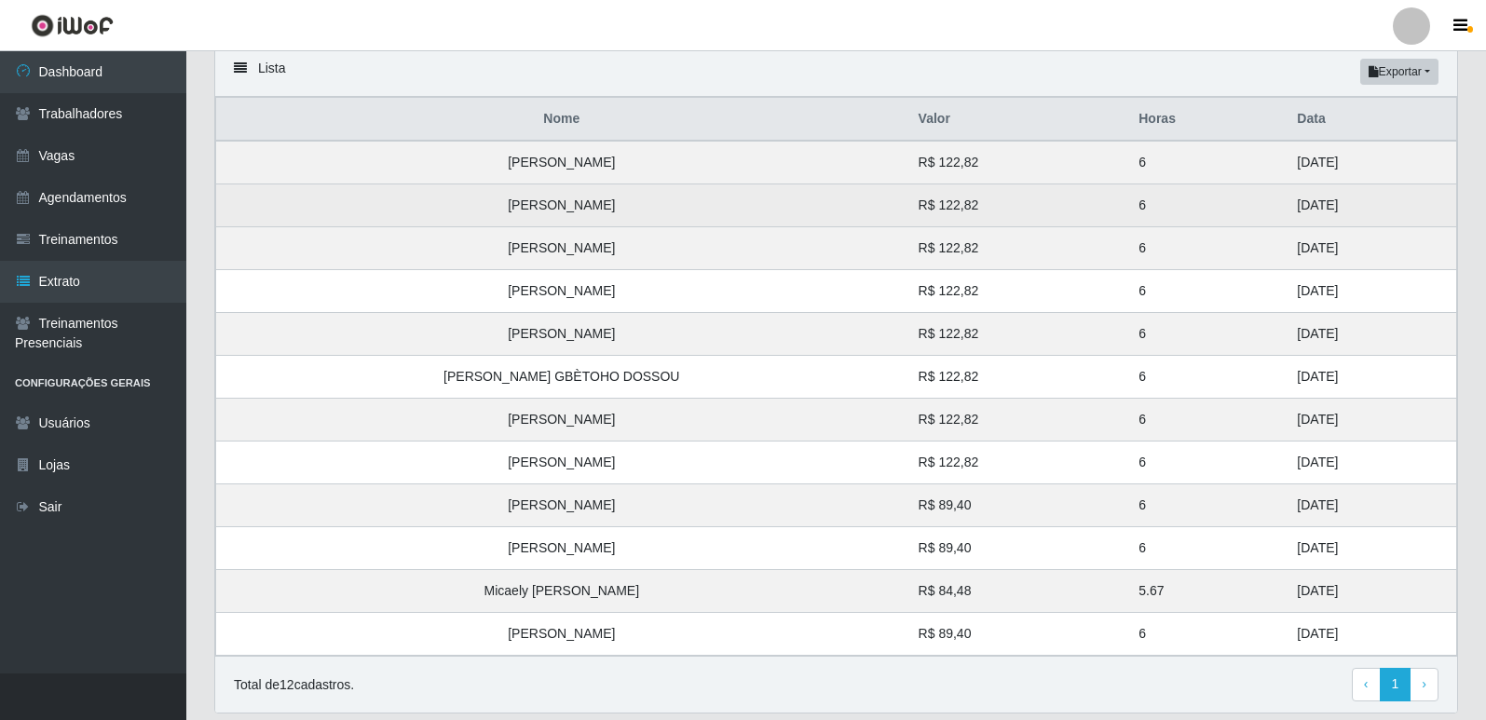
scroll to position [300, 0]
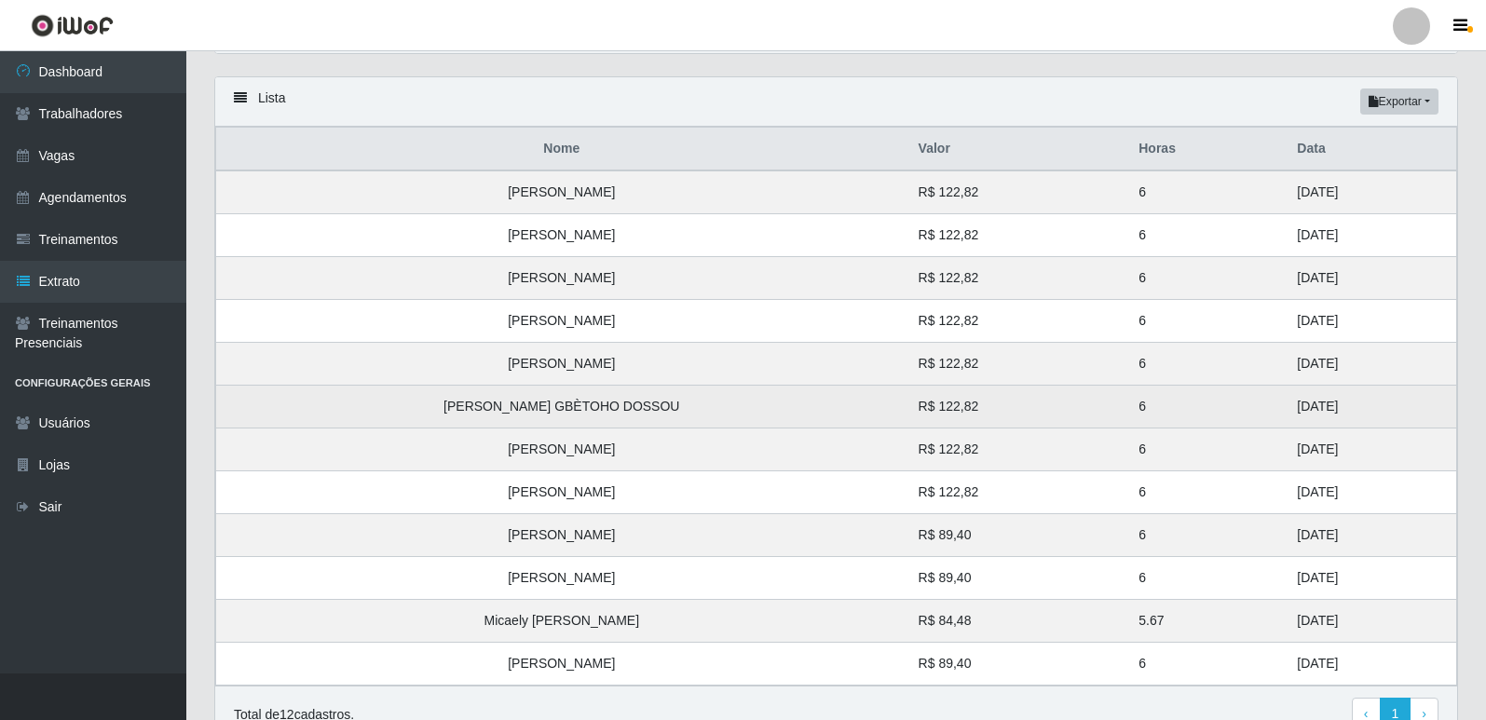
drag, startPoint x: 524, startPoint y: 187, endPoint x: 590, endPoint y: 409, distance: 231.4
click at [590, 409] on tbody "Beatriz Ferreira de Aquino R$ 122,82 6 31/08/2025 Felipe Junio Santos Fonseca R…" at bounding box center [836, 428] width 1241 height 515
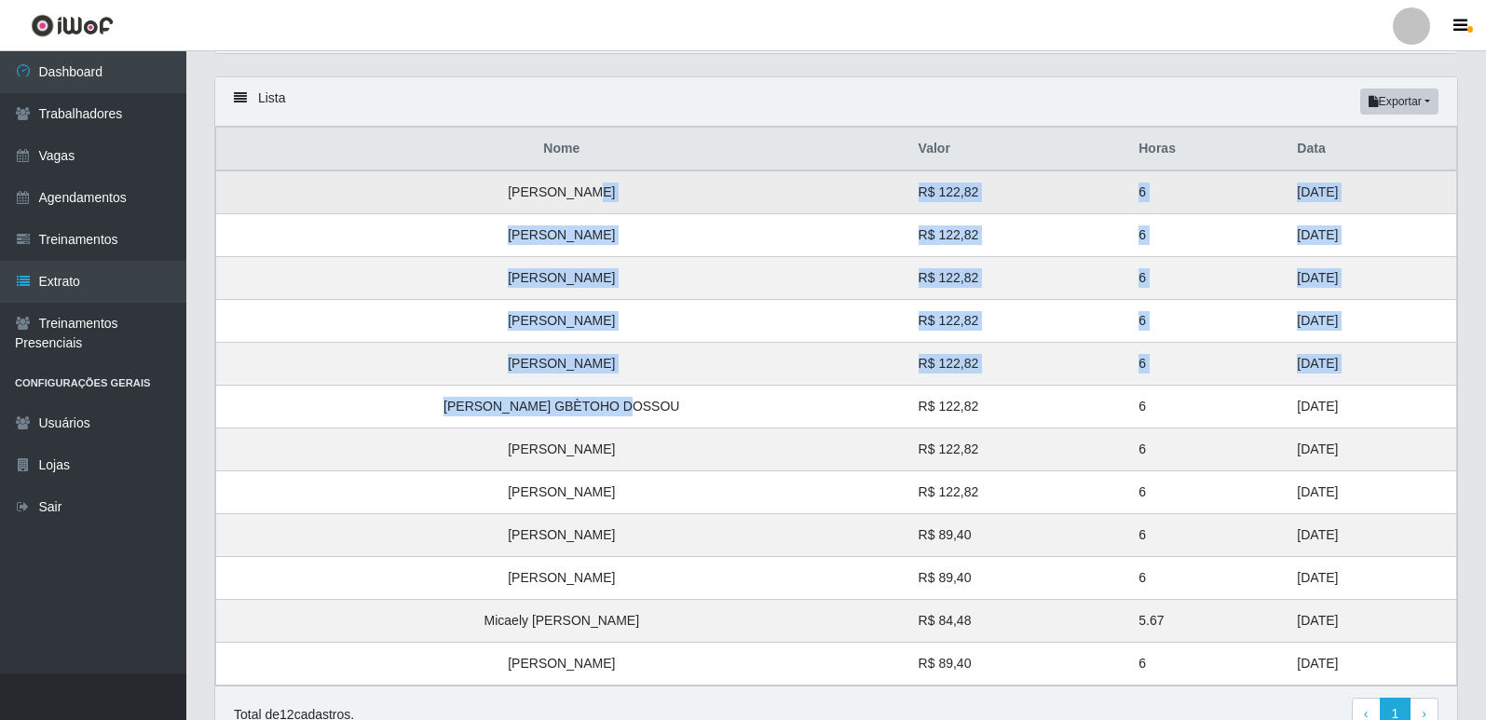
click at [571, 213] on td "Beatriz Ferreira de Aquino" at bounding box center [561, 193] width 691 height 44
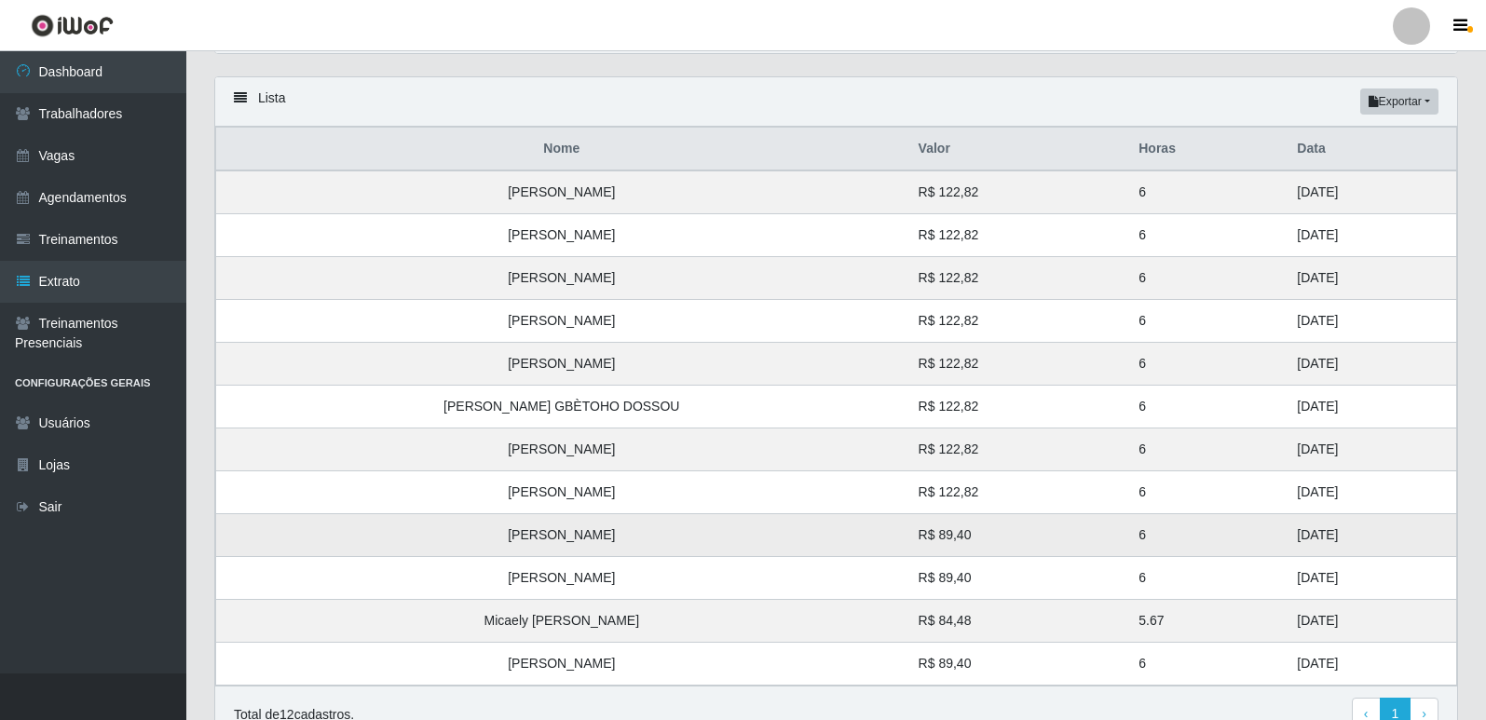
drag, startPoint x: 525, startPoint y: 186, endPoint x: 592, endPoint y: 540, distance: 360.3
click at [607, 581] on tbody "Beatriz Ferreira de Aquino R$ 122,82 6 31/08/2025 Felipe Junio Santos Fonseca R…" at bounding box center [836, 428] width 1241 height 515
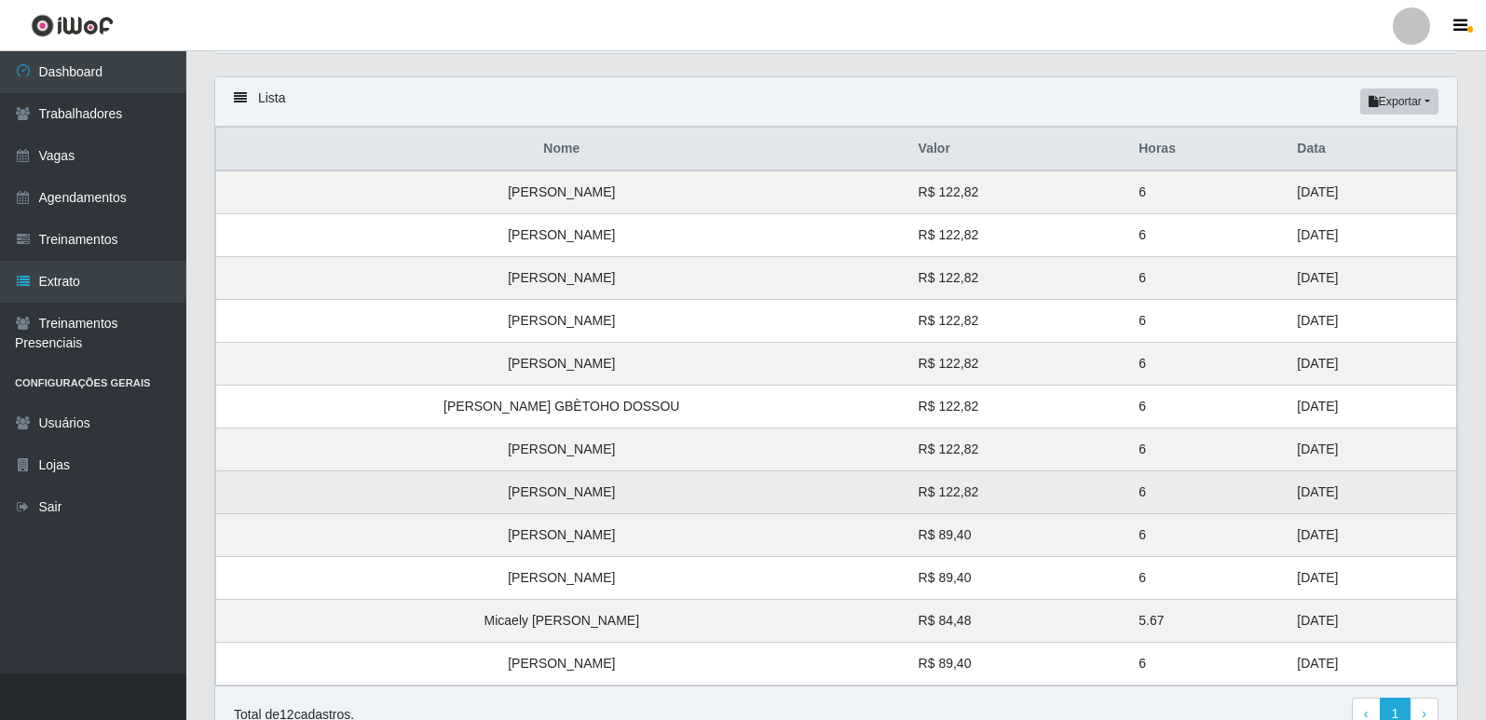
scroll to position [393, 0]
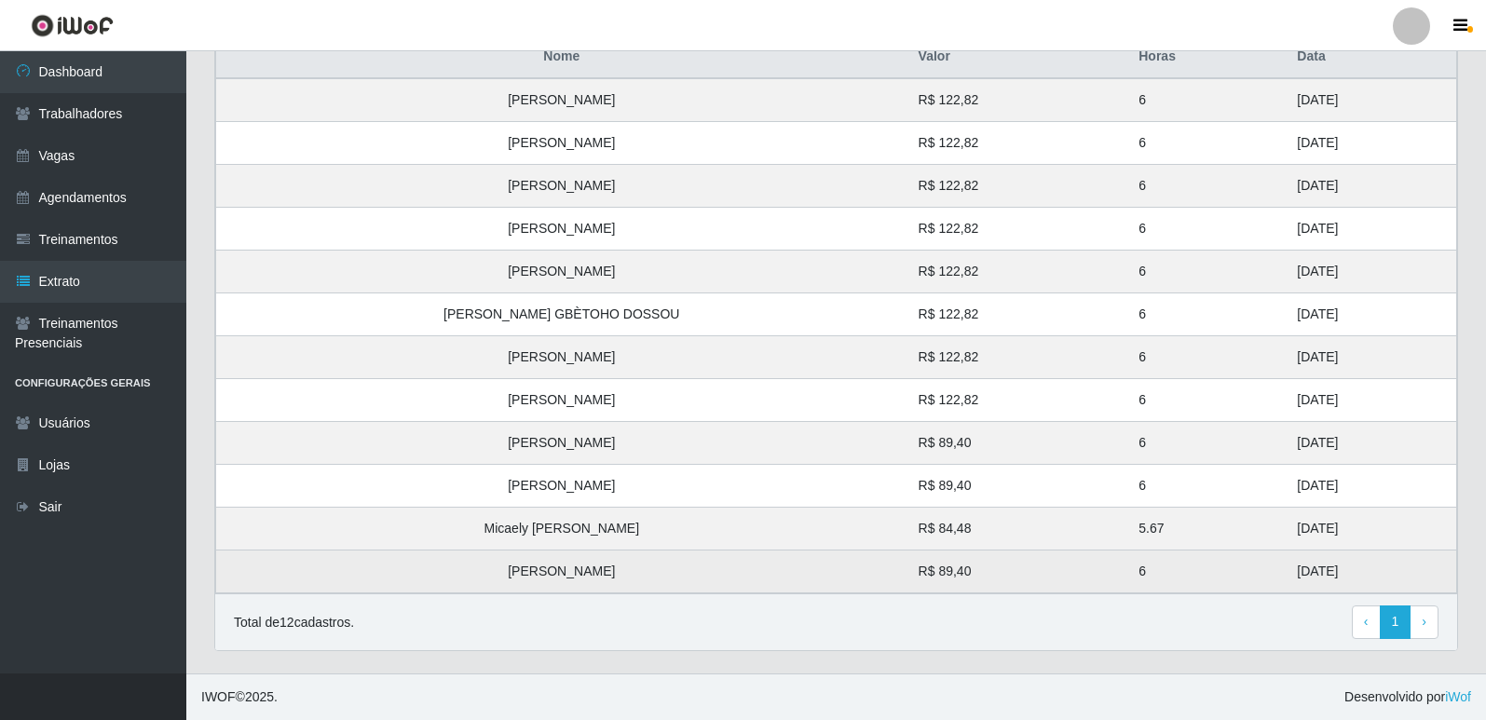
drag, startPoint x: 520, startPoint y: 529, endPoint x: 580, endPoint y: 592, distance: 86.3
click at [580, 593] on tbody "Beatriz Ferreira de Aquino R$ 122,82 6 31/08/2025 Felipe Junio Santos Fonseca R…" at bounding box center [836, 335] width 1241 height 515
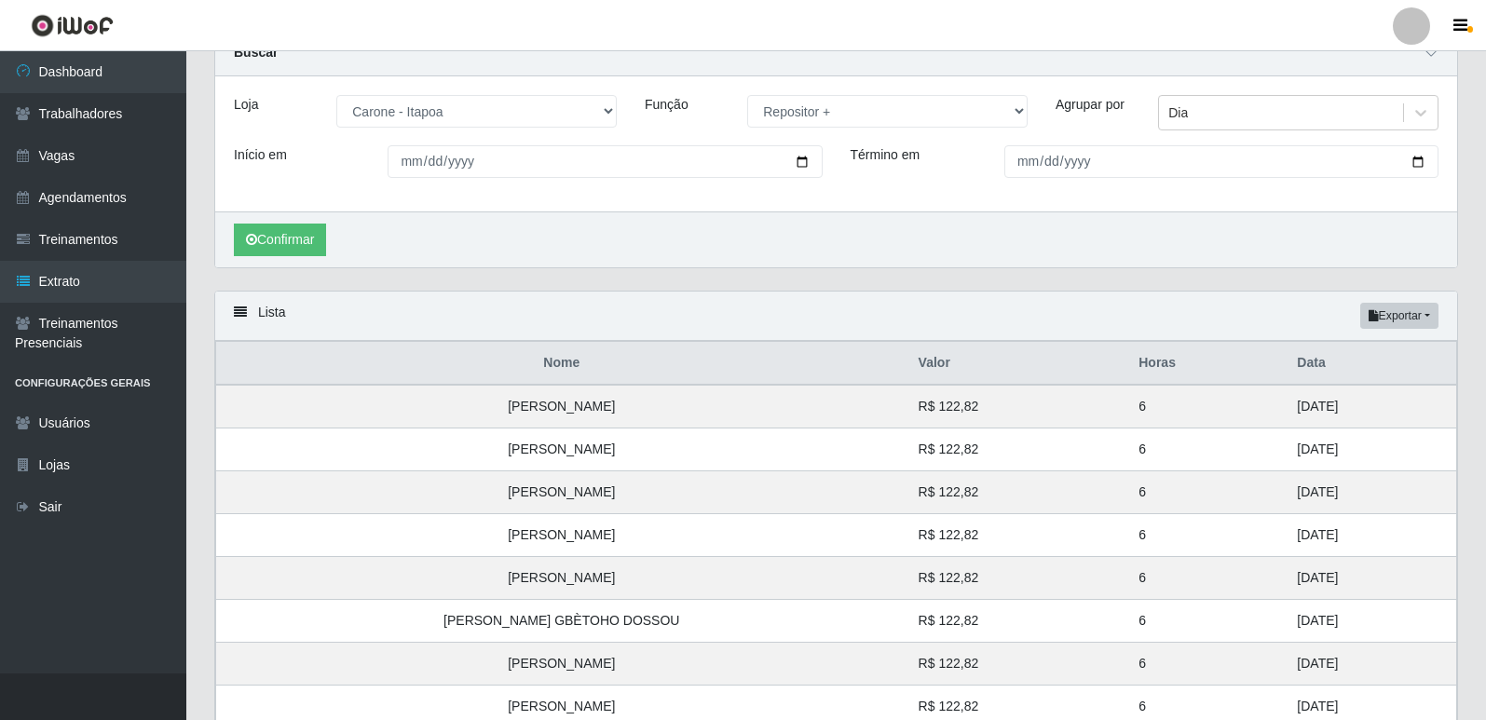
scroll to position [20, 0]
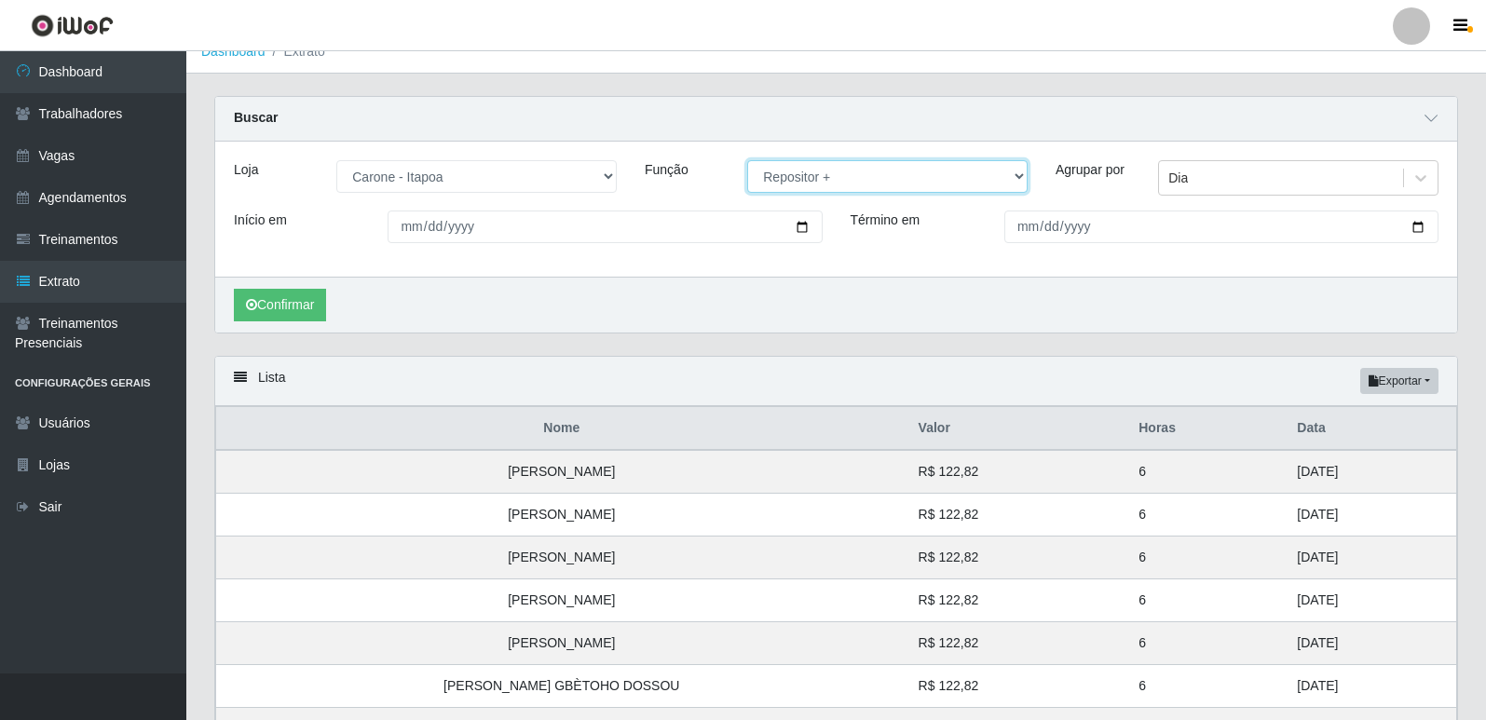
drag, startPoint x: 839, startPoint y: 182, endPoint x: 839, endPoint y: 193, distance: 11.2
click at [839, 182] on select "[Selecione...] Embalador Embalador + Embalador ++ Repositor Repositor + Reposit…" at bounding box center [887, 176] width 280 height 33
select select "86"
click at [747, 161] on select "[Selecione...] Embalador Embalador + Embalador ++ Repositor Repositor + Reposit…" at bounding box center [887, 176] width 280 height 33
click at [294, 295] on button "Confirmar" at bounding box center [280, 305] width 92 height 33
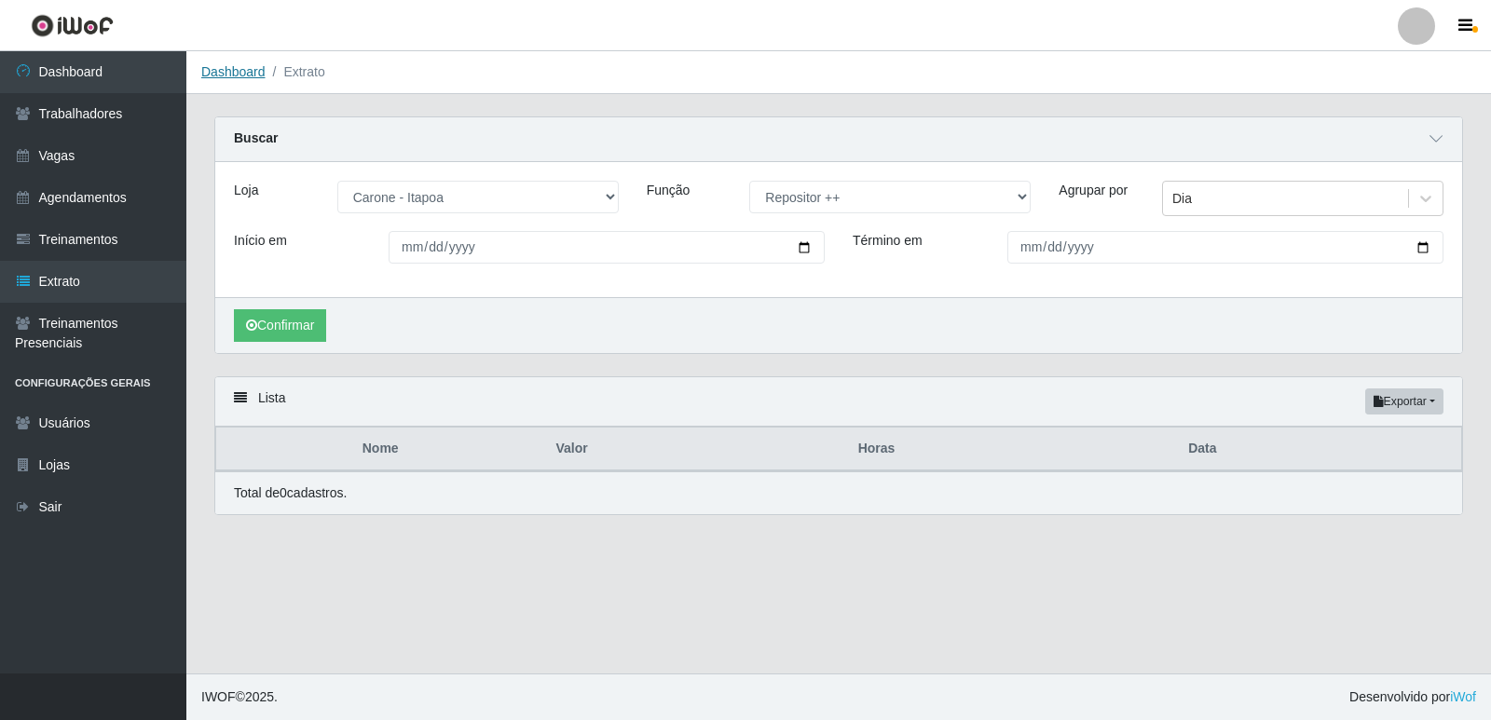
click at [245, 74] on link "Dashboard" at bounding box center [233, 71] width 64 height 15
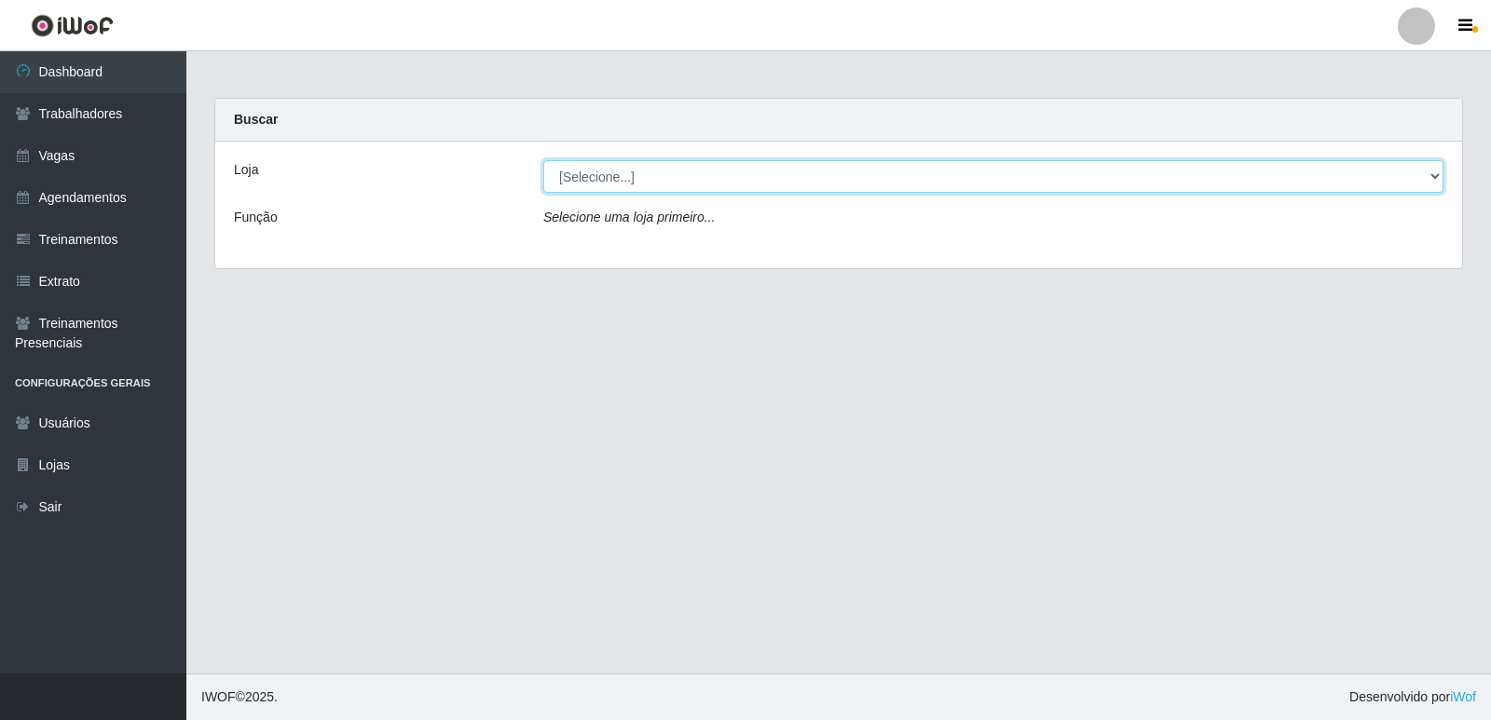
click at [633, 178] on select "[Selecione...] [GEOGRAPHIC_DATA] - [GEOGRAPHIC_DATA] [GEOGRAPHIC_DATA] - [GEOGR…" at bounding box center [993, 176] width 900 height 33
select select "506"
click at [543, 160] on select "[Selecione...] [GEOGRAPHIC_DATA] - [GEOGRAPHIC_DATA] [GEOGRAPHIC_DATA] - [GEOGR…" at bounding box center [993, 176] width 900 height 33
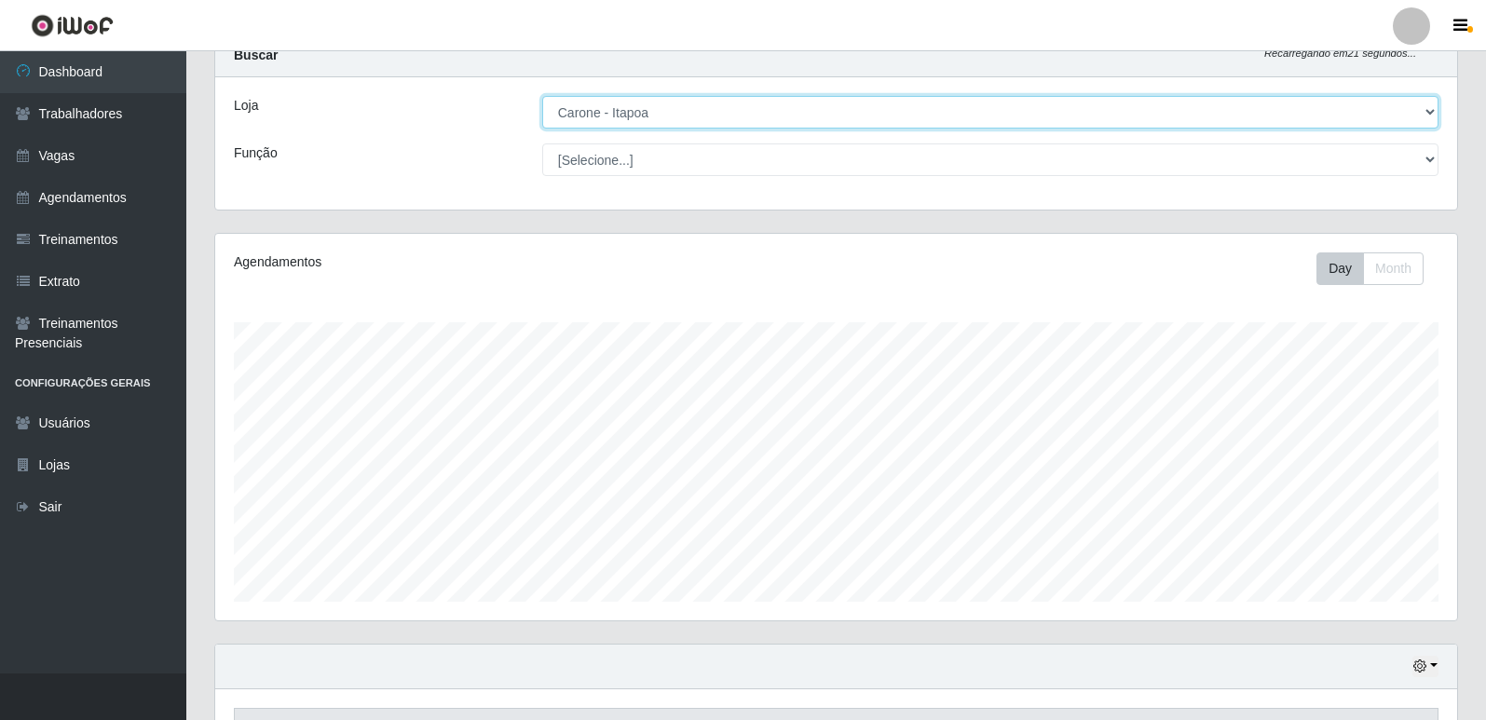
scroll to position [61, 0]
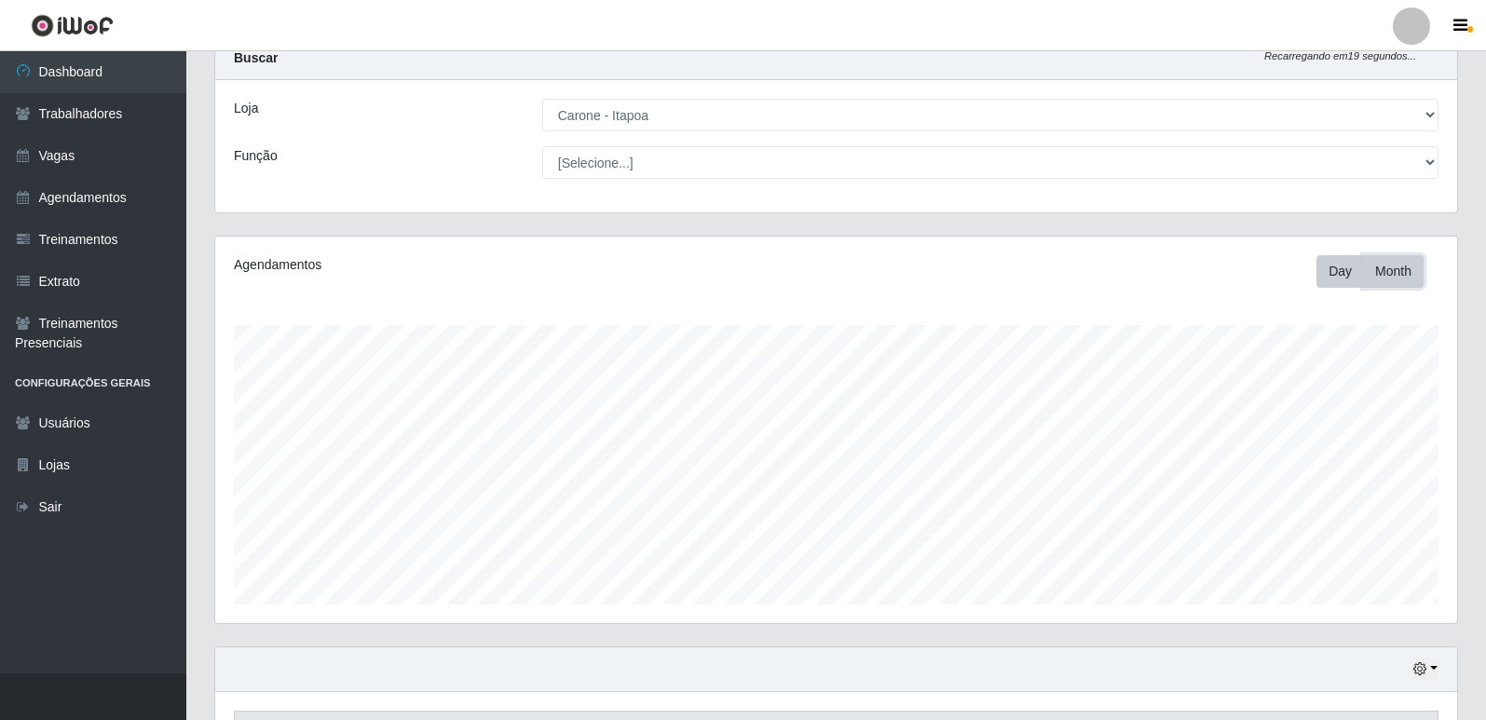
click at [1398, 278] on button "Month" at bounding box center [1393, 271] width 61 height 33
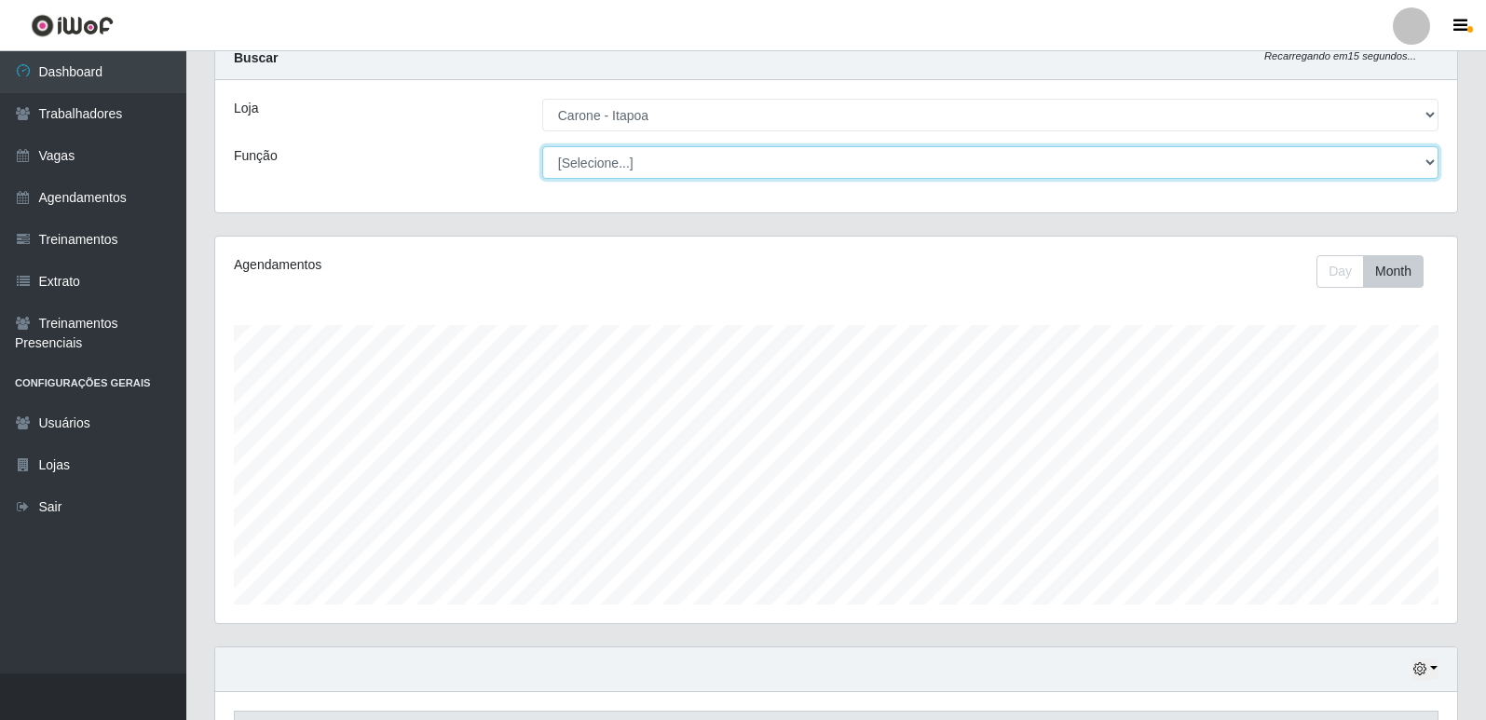
click at [1161, 172] on select "[Selecione...] Embalador Embalador + Embalador ++ Repositor Repositor + Reposit…" at bounding box center [990, 162] width 896 height 33
click at [542, 146] on select "[Selecione...] Embalador Embalador + Embalador ++ Repositor Repositor + Reposit…" at bounding box center [990, 162] width 896 height 33
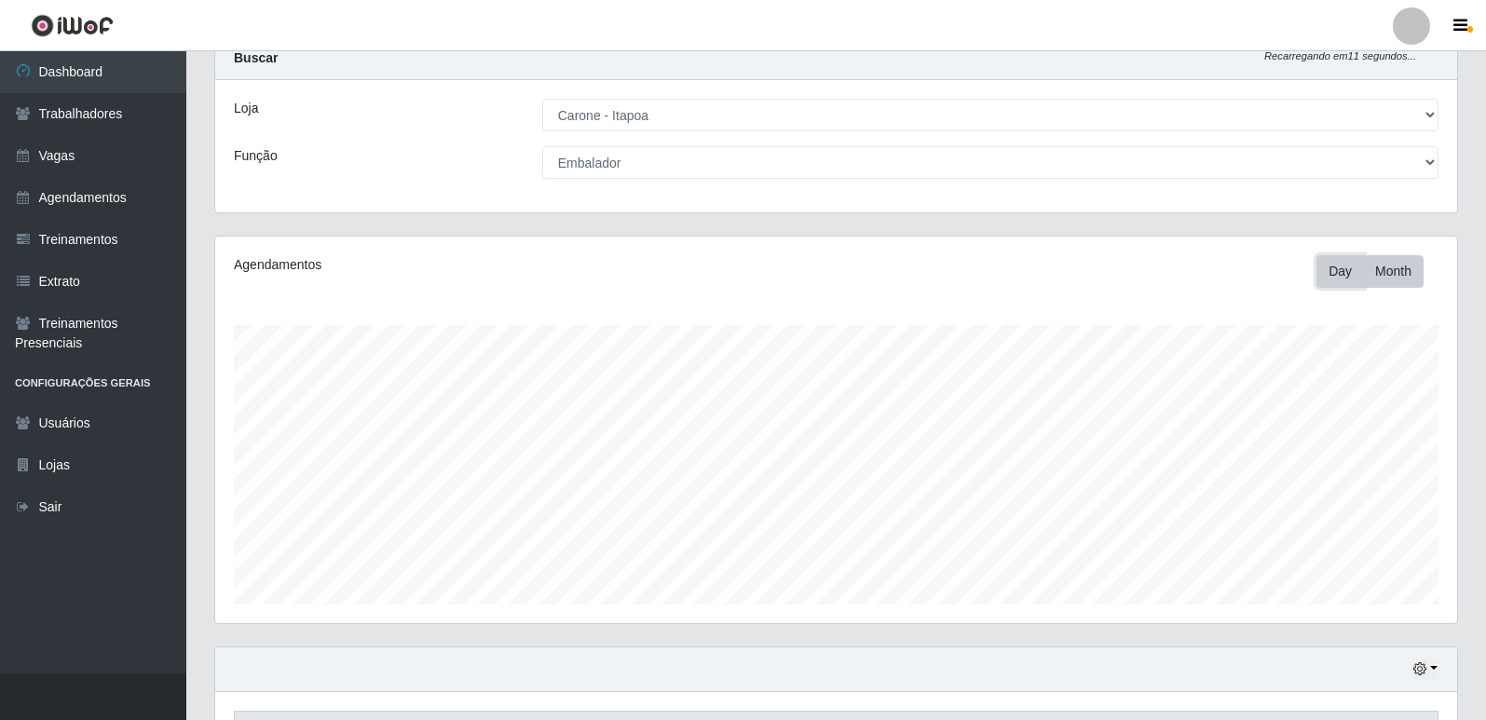
click at [1345, 270] on button "Day" at bounding box center [1340, 271] width 48 height 33
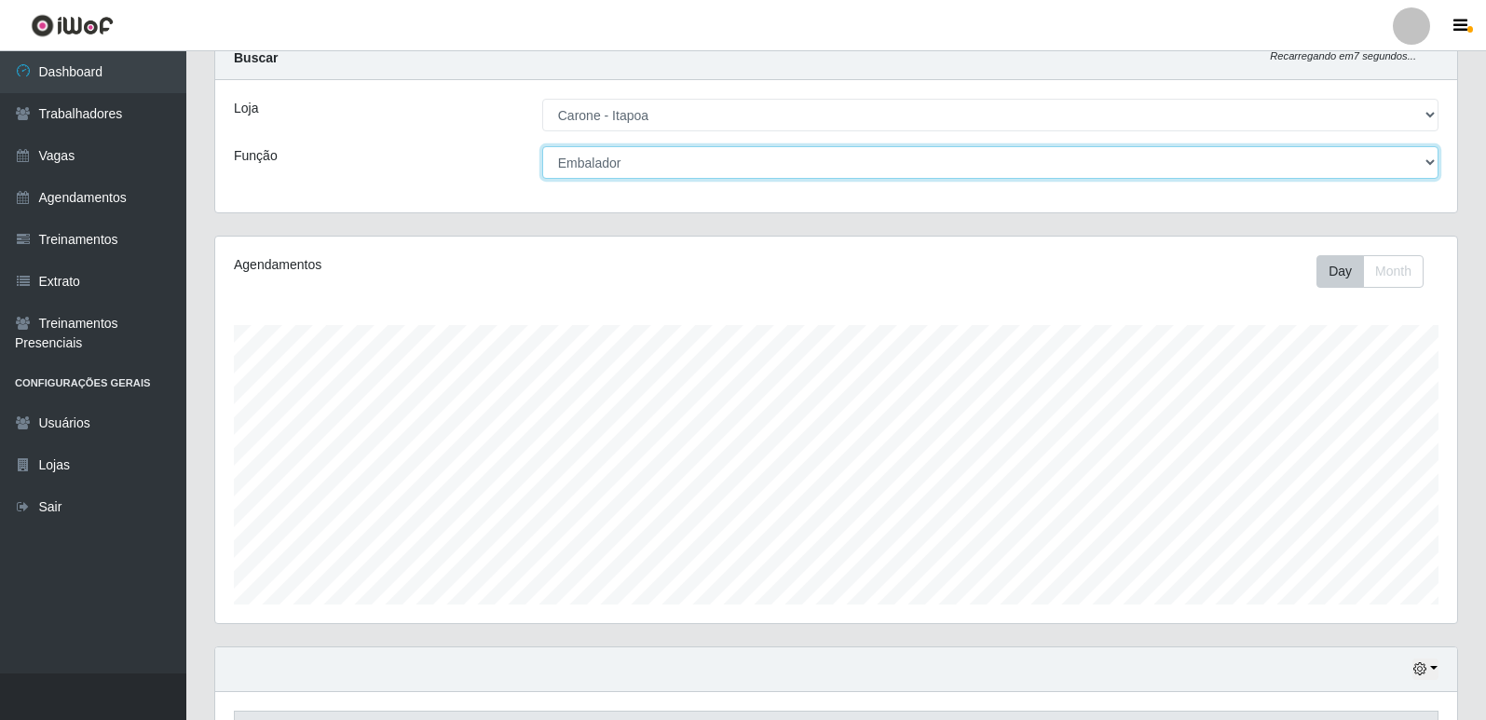
click at [1338, 164] on select "[Selecione...] Embalador Embalador + Embalador ++ Repositor Repositor + Reposit…" at bounding box center [990, 162] width 896 height 33
select select "70"
click at [542, 146] on select "[Selecione...] Embalador Embalador + Embalador ++ Repositor Repositor + Reposit…" at bounding box center [990, 162] width 896 height 33
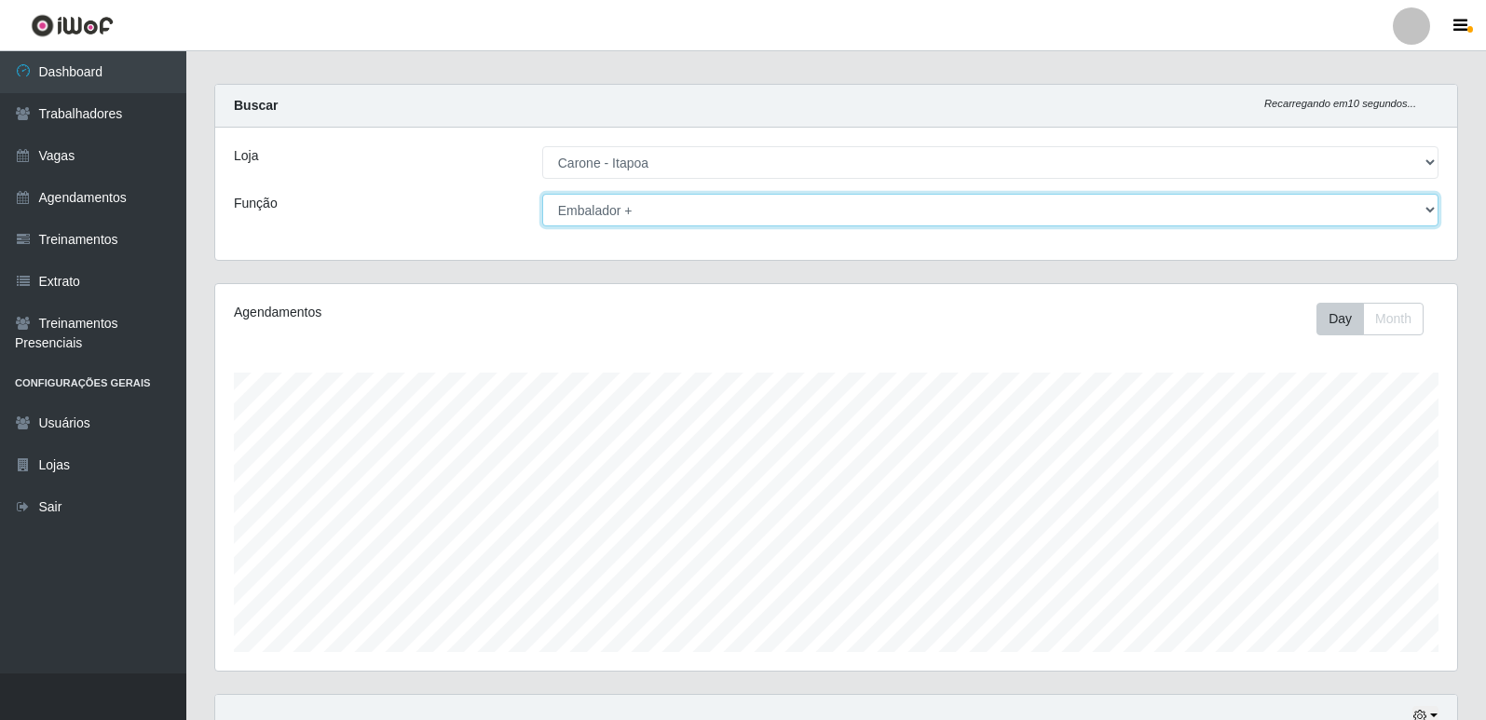
scroll to position [0, 0]
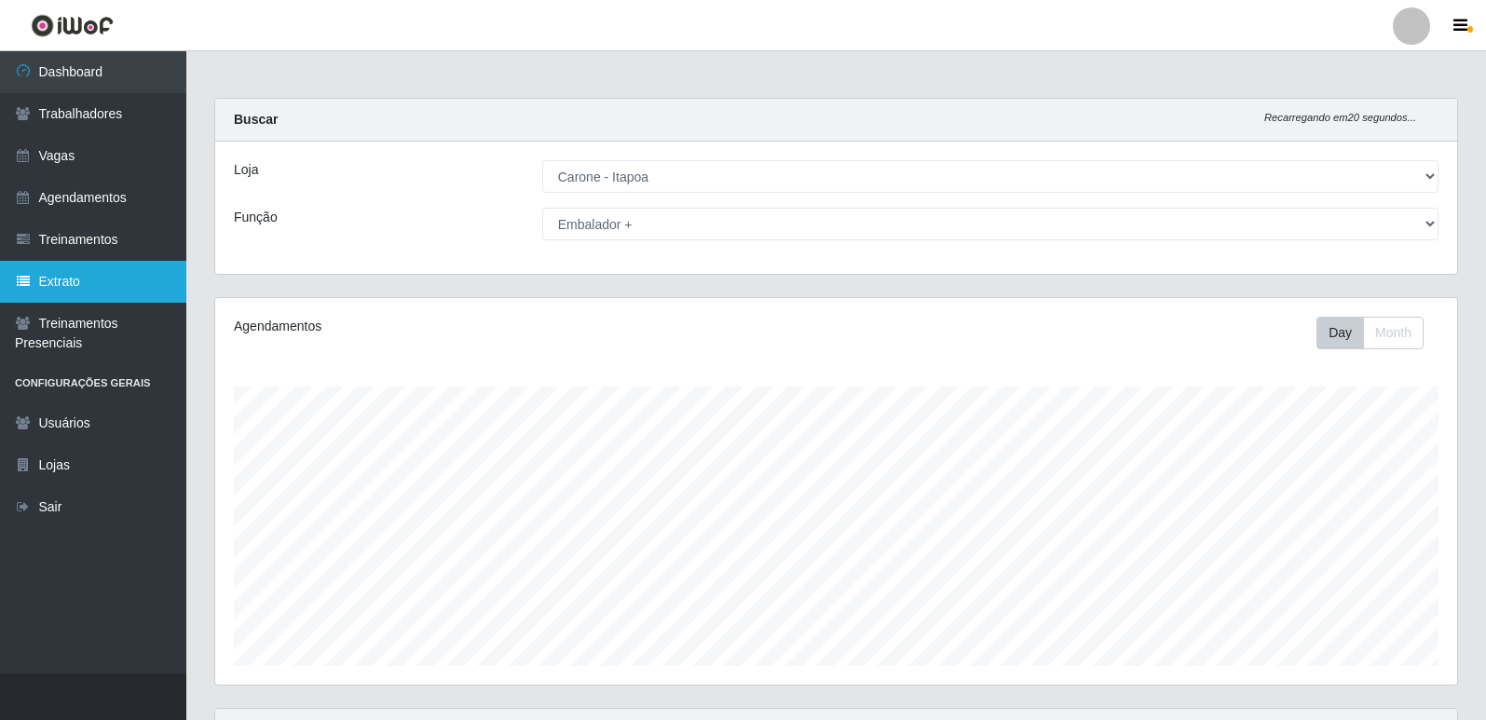
click at [83, 286] on link "Extrato" at bounding box center [93, 282] width 186 height 42
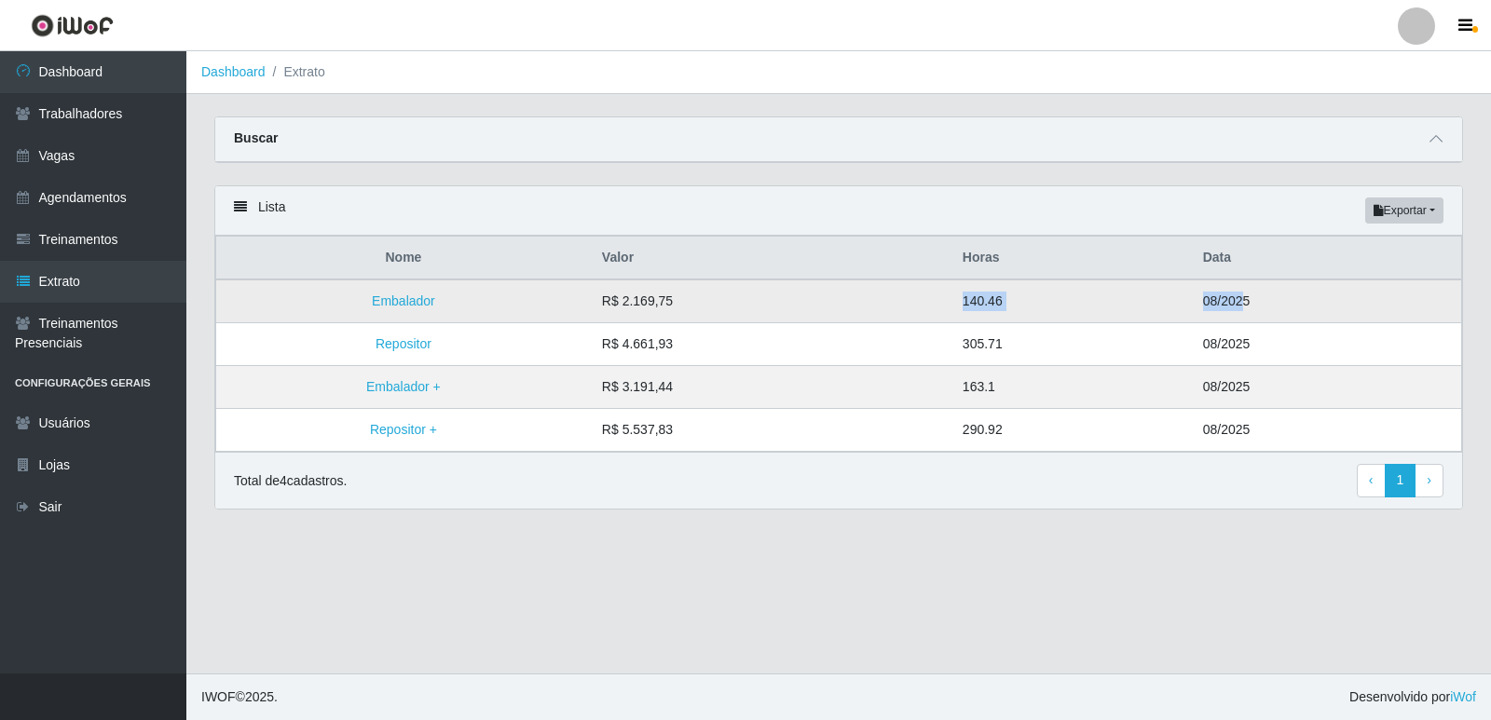
drag, startPoint x: 1234, startPoint y: 299, endPoint x: 771, endPoint y: 302, distance: 463.1
click at [771, 302] on tr "Embalador R$ 2.169,75 140.46 08/2025" at bounding box center [839, 302] width 1246 height 44
click at [1385, 208] on button "Exportar" at bounding box center [1404, 211] width 78 height 26
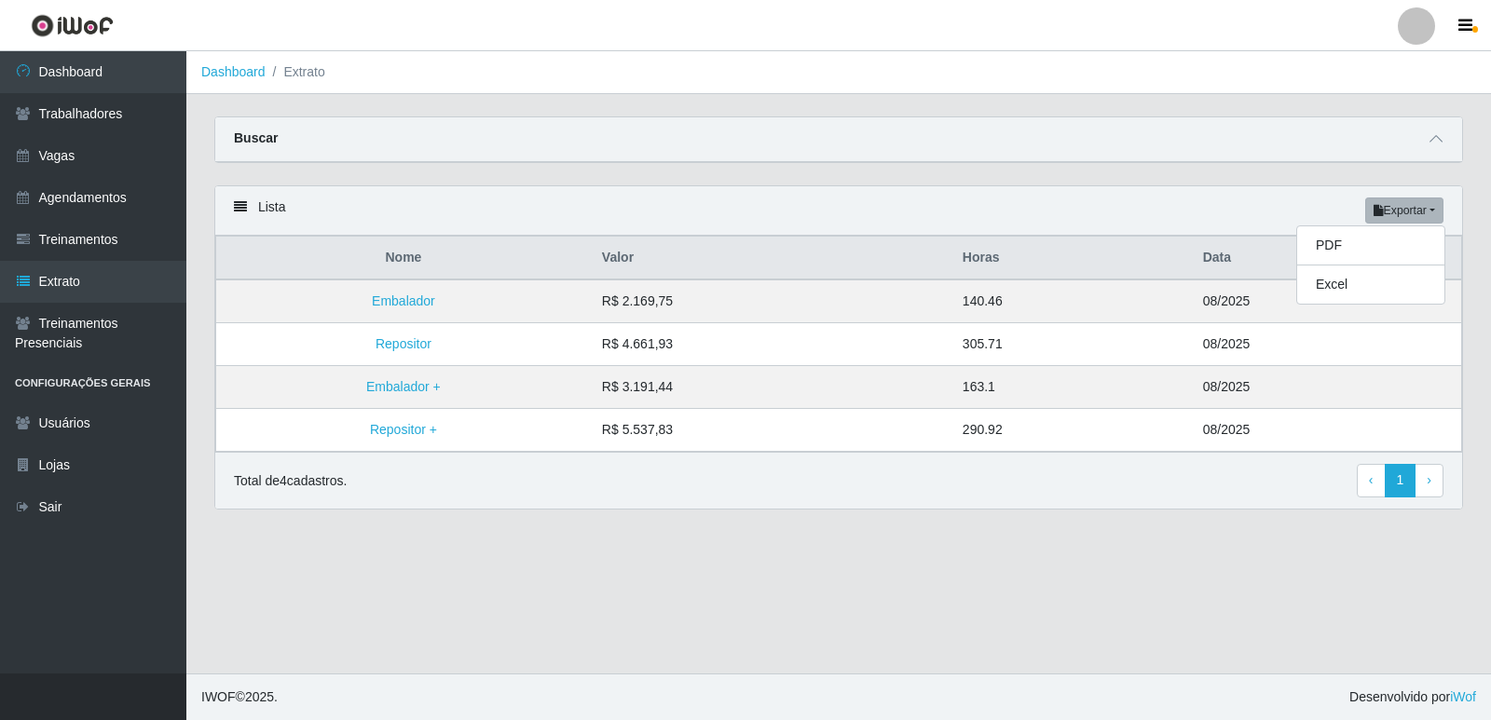
click at [1383, 143] on div "Buscar" at bounding box center [838, 139] width 1247 height 45
click at [1422, 143] on div "Buscar" at bounding box center [838, 139] width 1247 height 45
click at [1436, 139] on icon at bounding box center [1435, 138] width 13 height 13
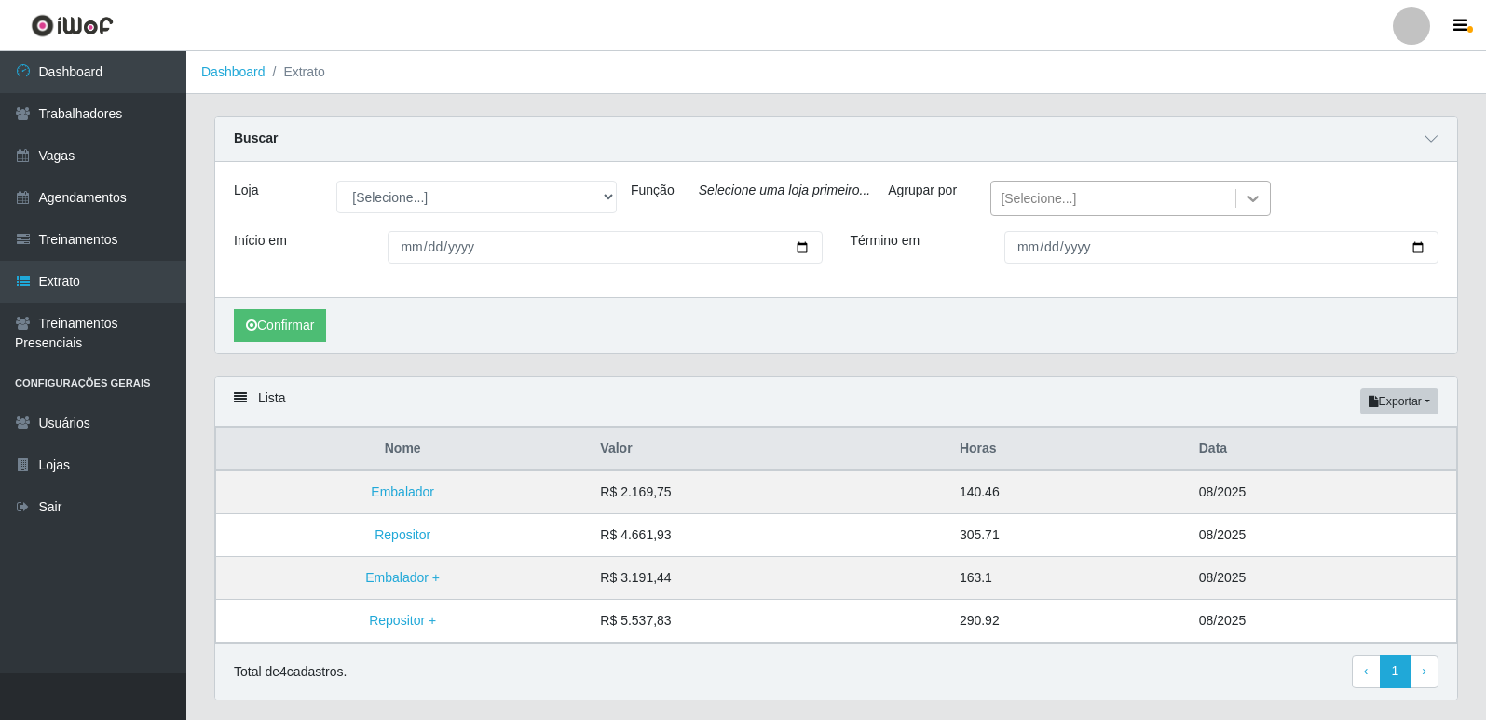
click at [1244, 191] on icon at bounding box center [1253, 198] width 19 height 19
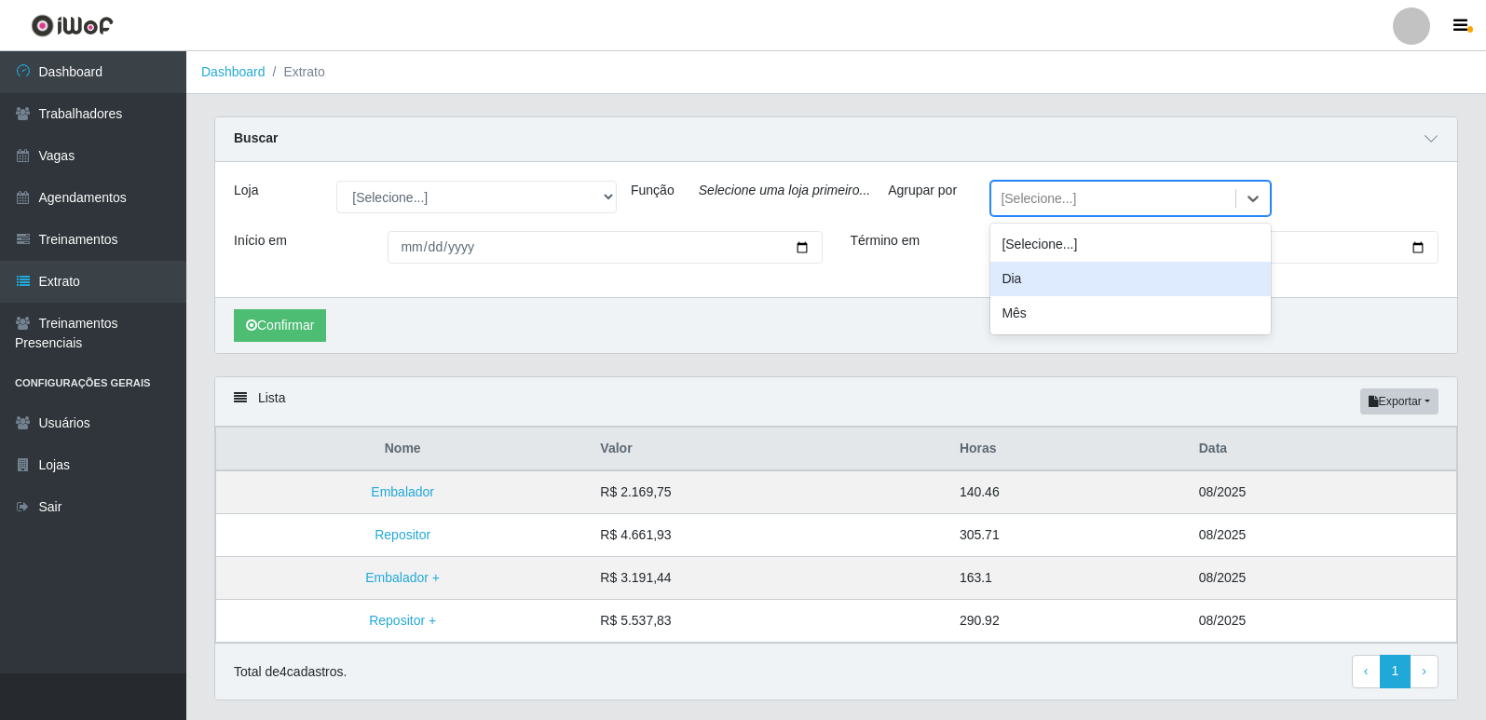
click at [1153, 274] on div "Dia" at bounding box center [1130, 279] width 280 height 34
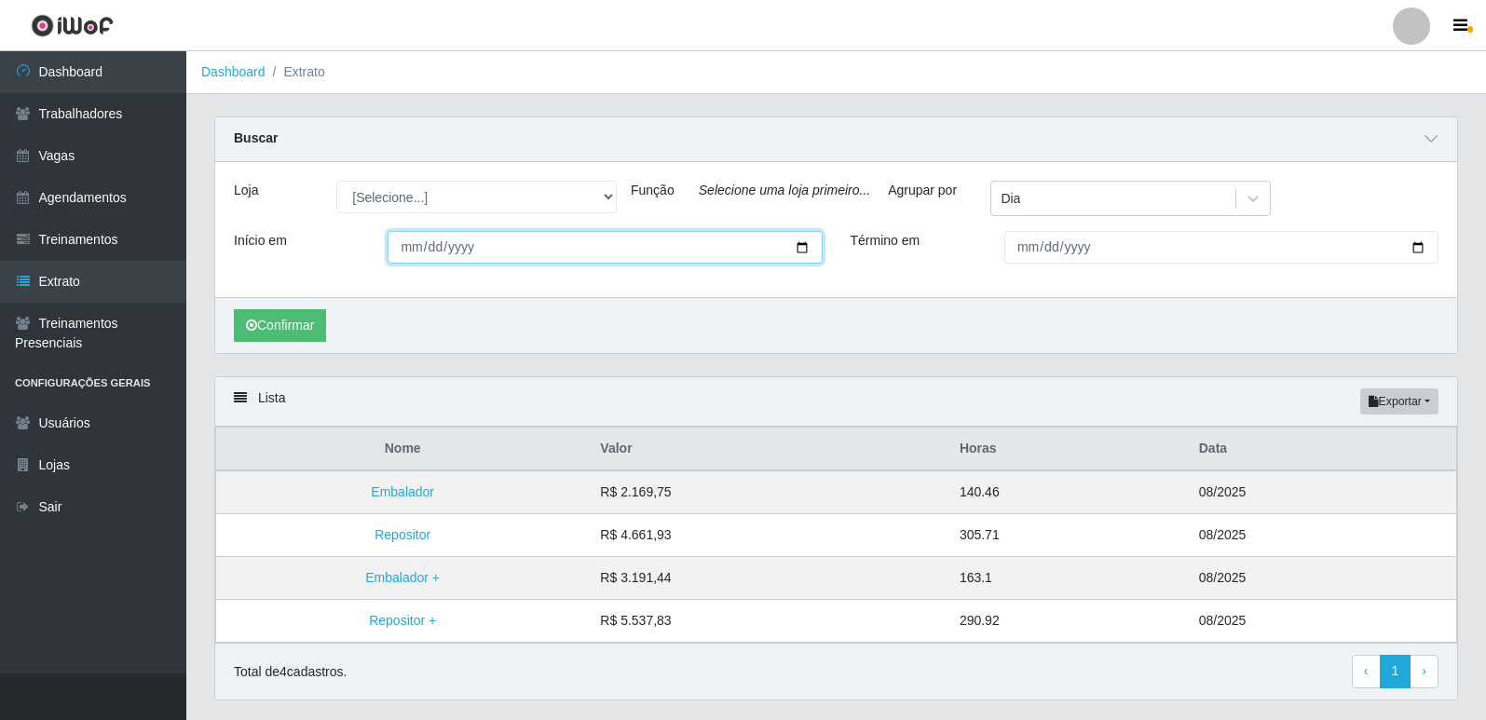
click at [796, 246] on input "Início em" at bounding box center [605, 247] width 434 height 33
type input "[DATE]"
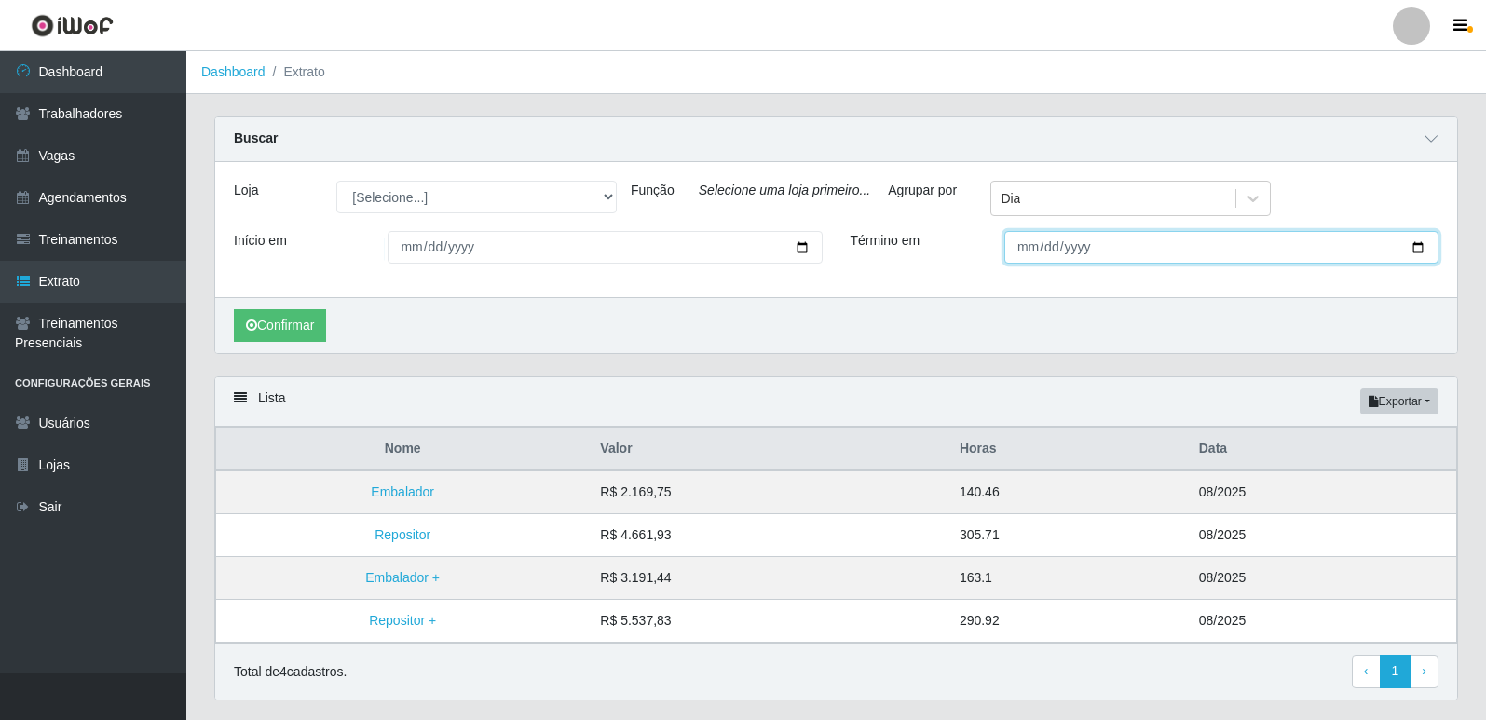
click at [1419, 248] on input "Término em" at bounding box center [1221, 247] width 434 height 33
type input "[DATE]"
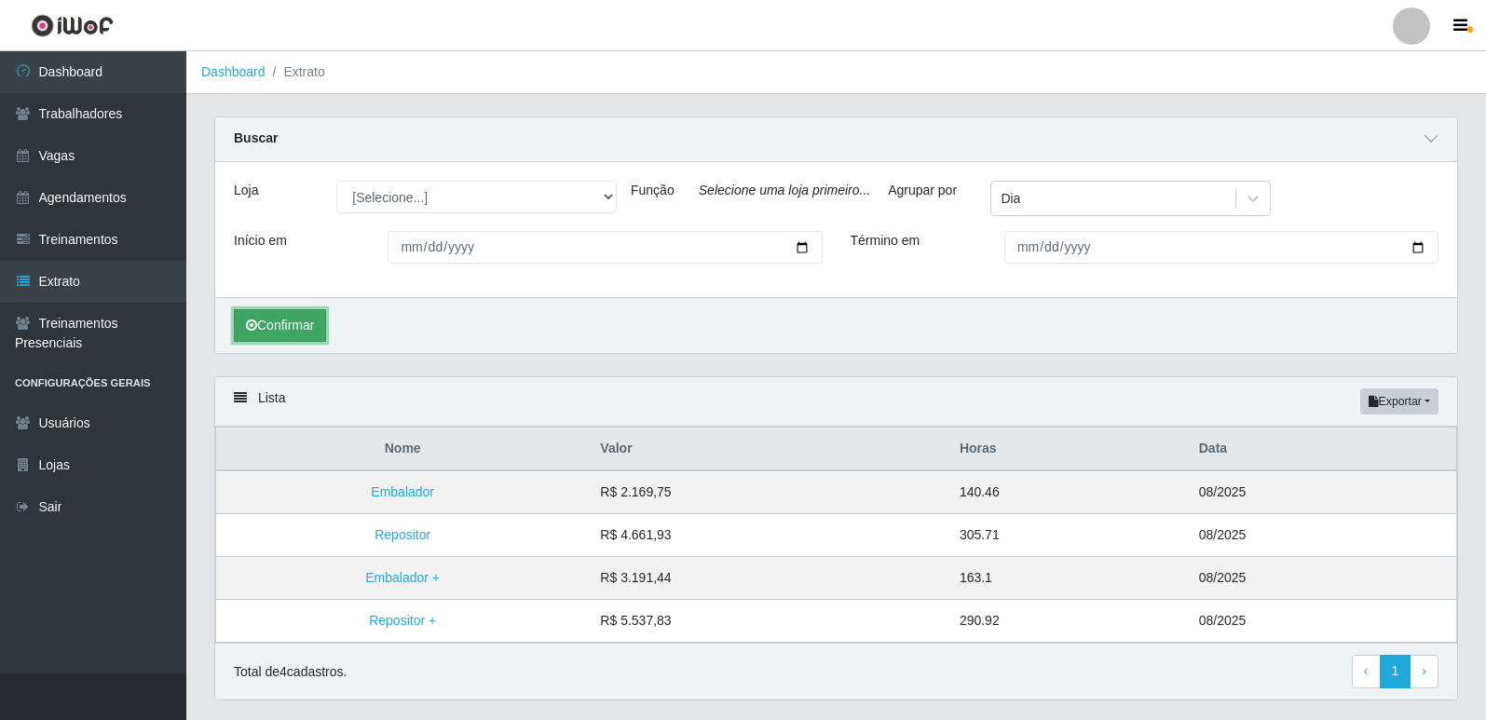
click at [272, 333] on button "Confirmar" at bounding box center [280, 325] width 92 height 33
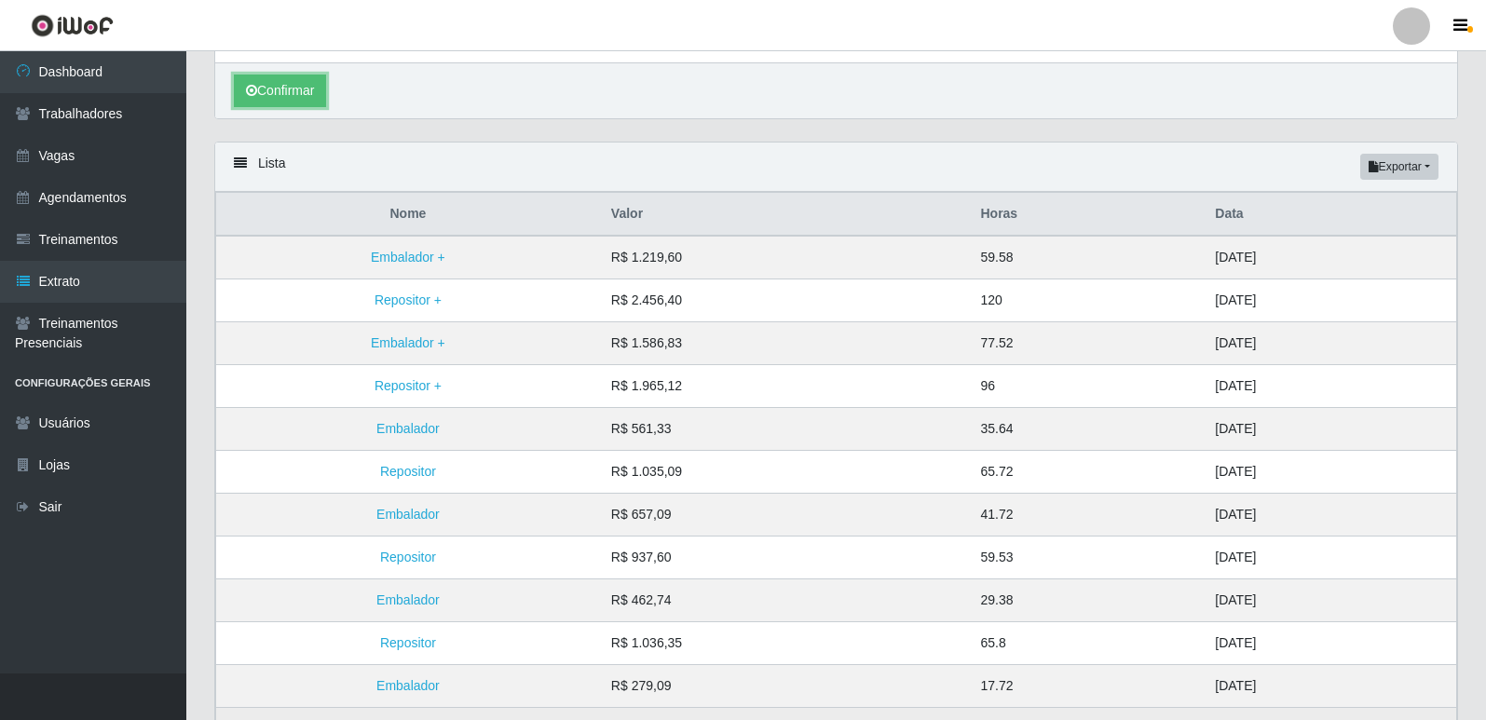
scroll to position [149, 0]
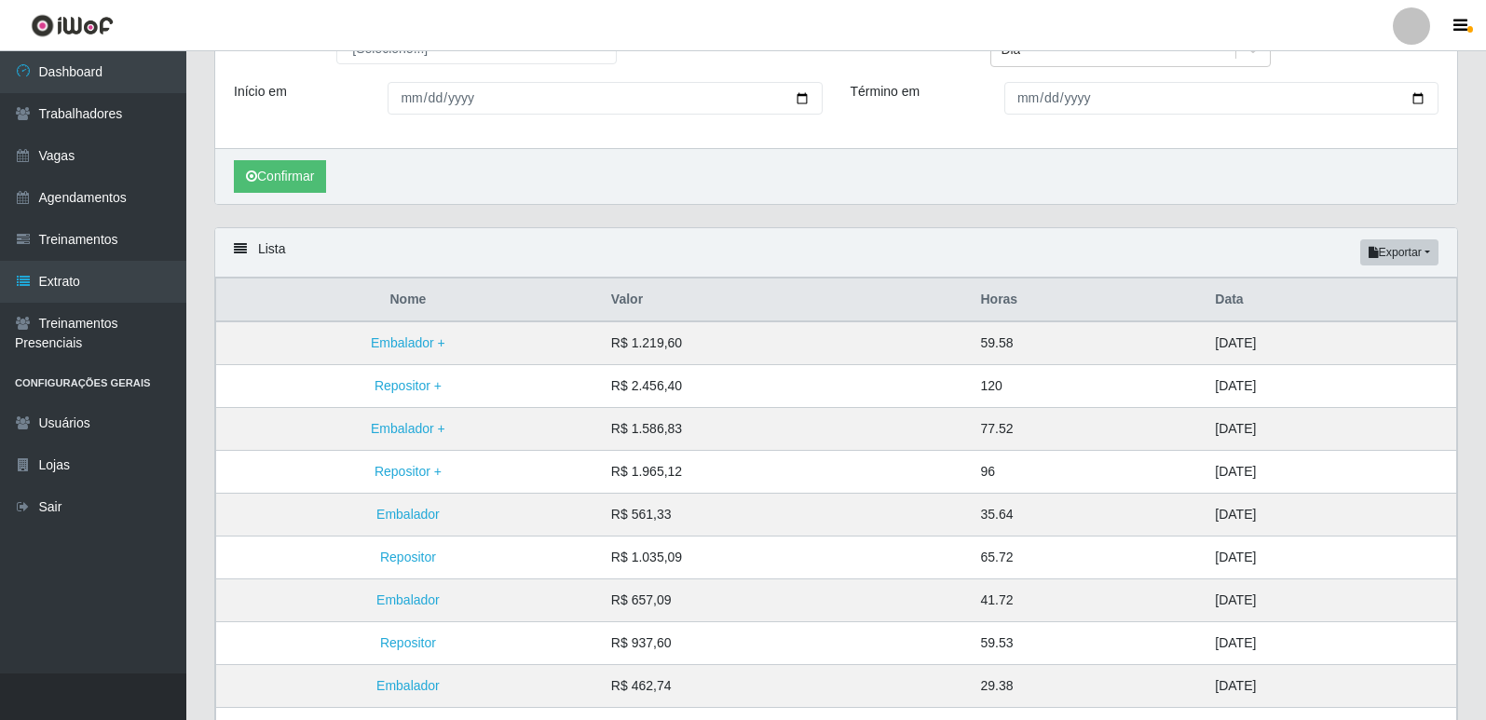
click at [263, 252] on div "Lista Exportar PDF Excel" at bounding box center [836, 252] width 1242 height 49
click at [244, 250] on icon at bounding box center [240, 248] width 13 height 13
click at [1404, 248] on button "Exportar" at bounding box center [1399, 252] width 78 height 26
click at [1403, 248] on button "Exportar" at bounding box center [1399, 252] width 78 height 26
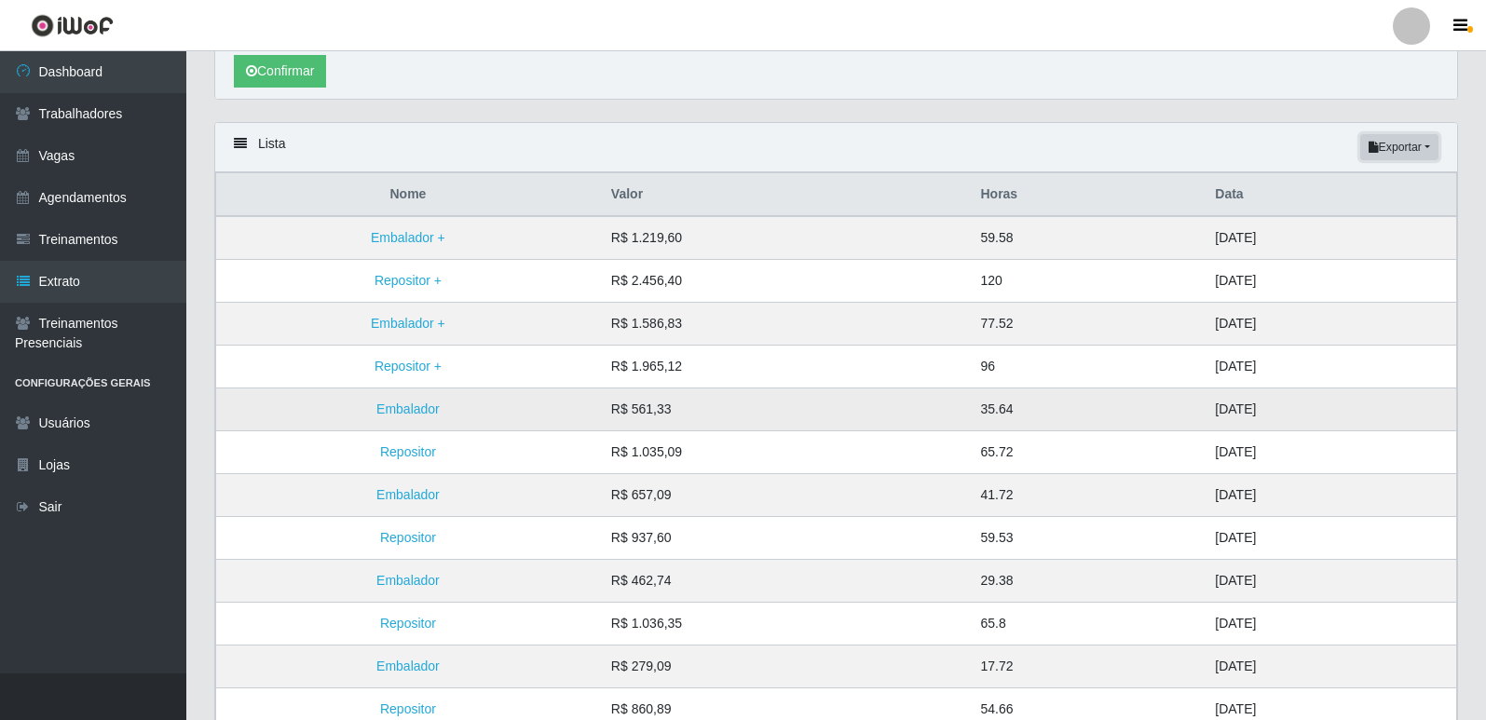
scroll to position [242, 0]
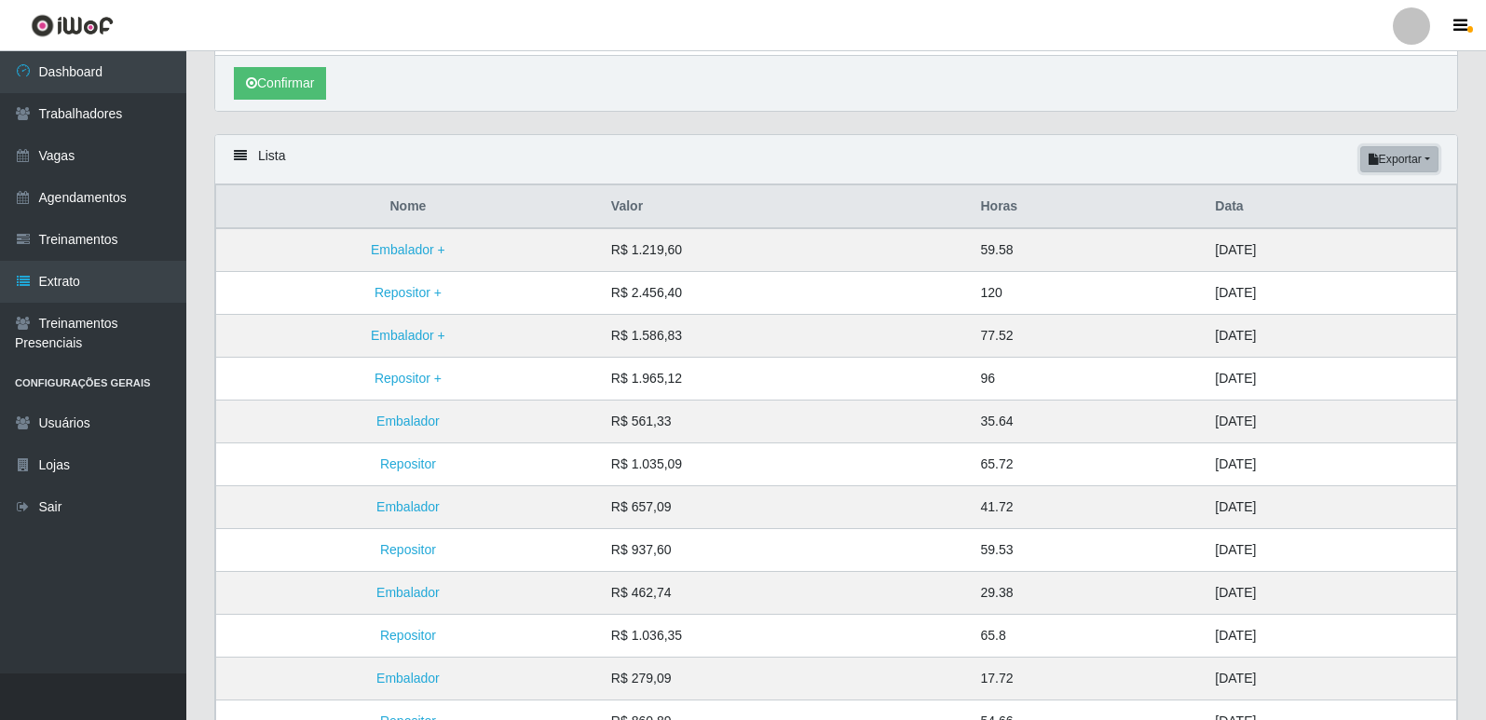
click at [1408, 165] on button "Exportar" at bounding box center [1399, 159] width 78 height 26
click at [1357, 228] on button "Excel" at bounding box center [1365, 233] width 147 height 38
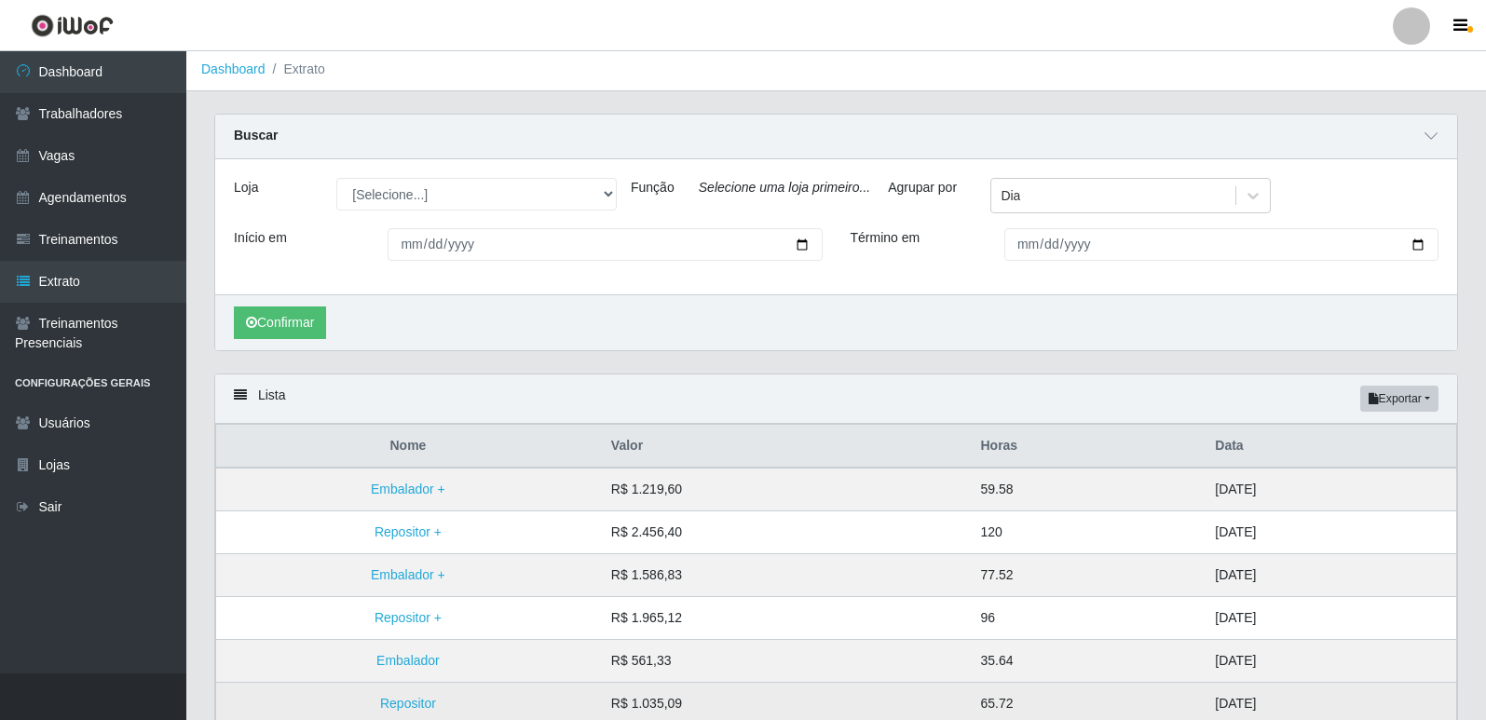
scroll to position [0, 0]
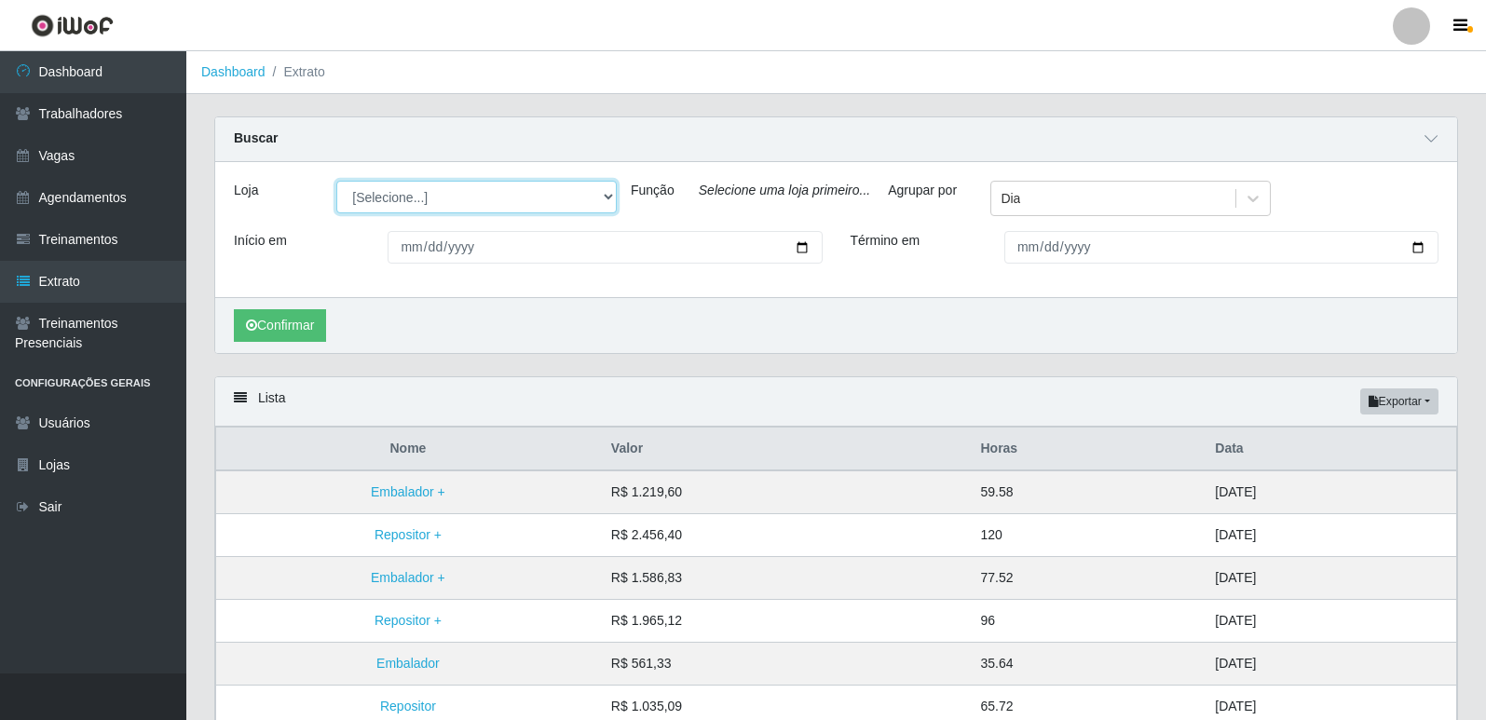
click at [598, 196] on select "[Selecione...] [GEOGRAPHIC_DATA] - [GEOGRAPHIC_DATA] [GEOGRAPHIC_DATA] - [GEOGR…" at bounding box center [476, 197] width 280 height 33
select select "506"
click at [336, 182] on select "[Selecione...] [GEOGRAPHIC_DATA] - [GEOGRAPHIC_DATA] [GEOGRAPHIC_DATA] - [GEOGR…" at bounding box center [476, 197] width 280 height 33
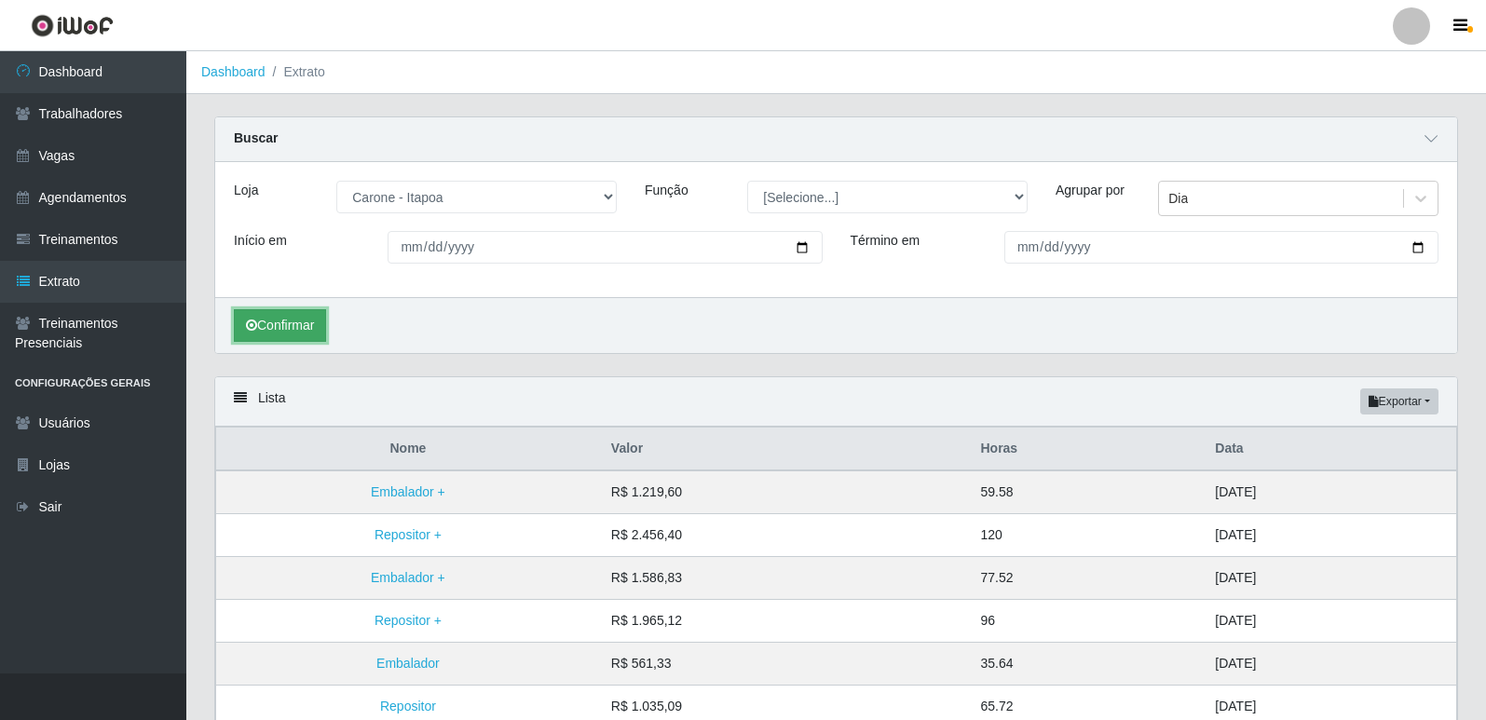
click at [317, 332] on button "Confirmar" at bounding box center [280, 325] width 92 height 33
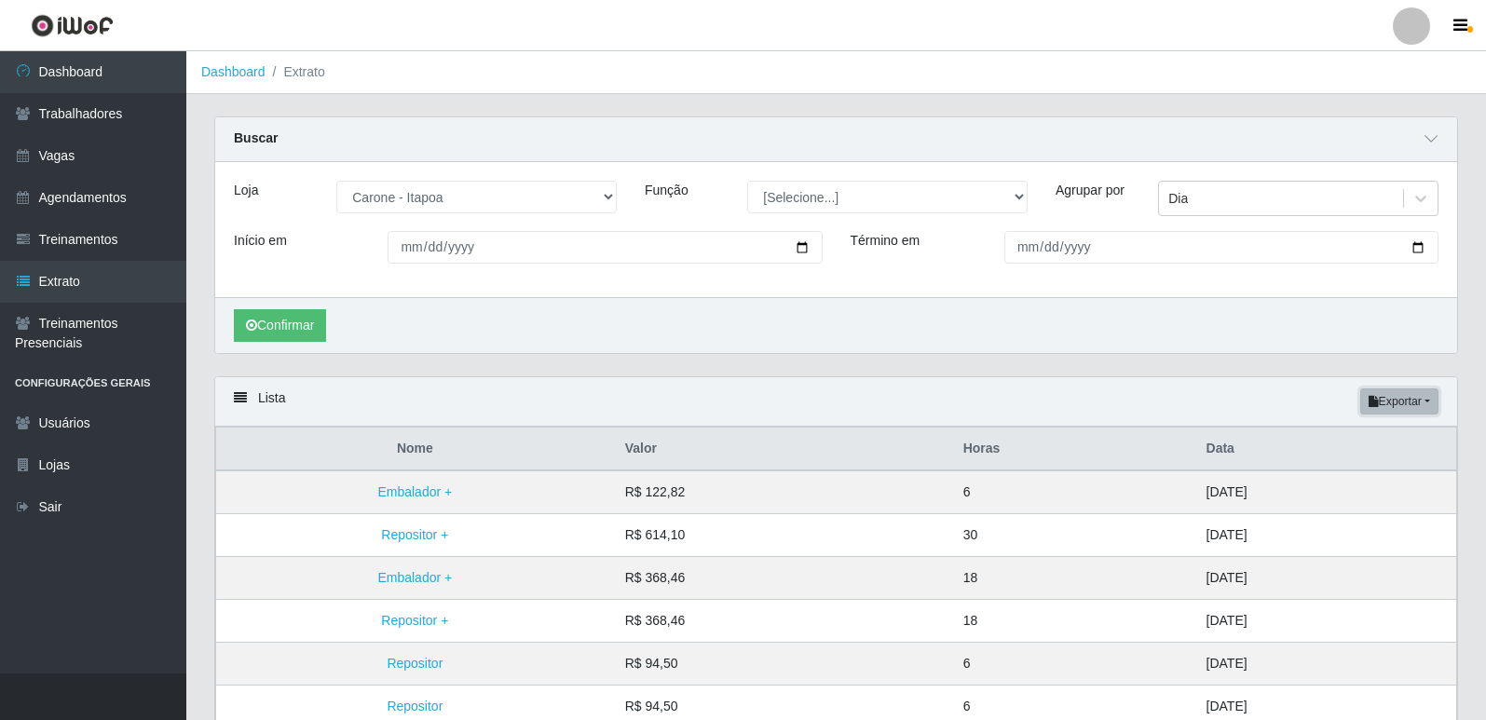
click at [1398, 399] on button "Exportar" at bounding box center [1399, 402] width 78 height 26
click at [1337, 440] on button "PDF" at bounding box center [1365, 436] width 147 height 39
click at [1387, 402] on button "Exportar" at bounding box center [1399, 402] width 78 height 26
click at [1398, 404] on button "Exportar" at bounding box center [1399, 402] width 78 height 26
click at [1358, 470] on button "Excel" at bounding box center [1365, 476] width 147 height 38
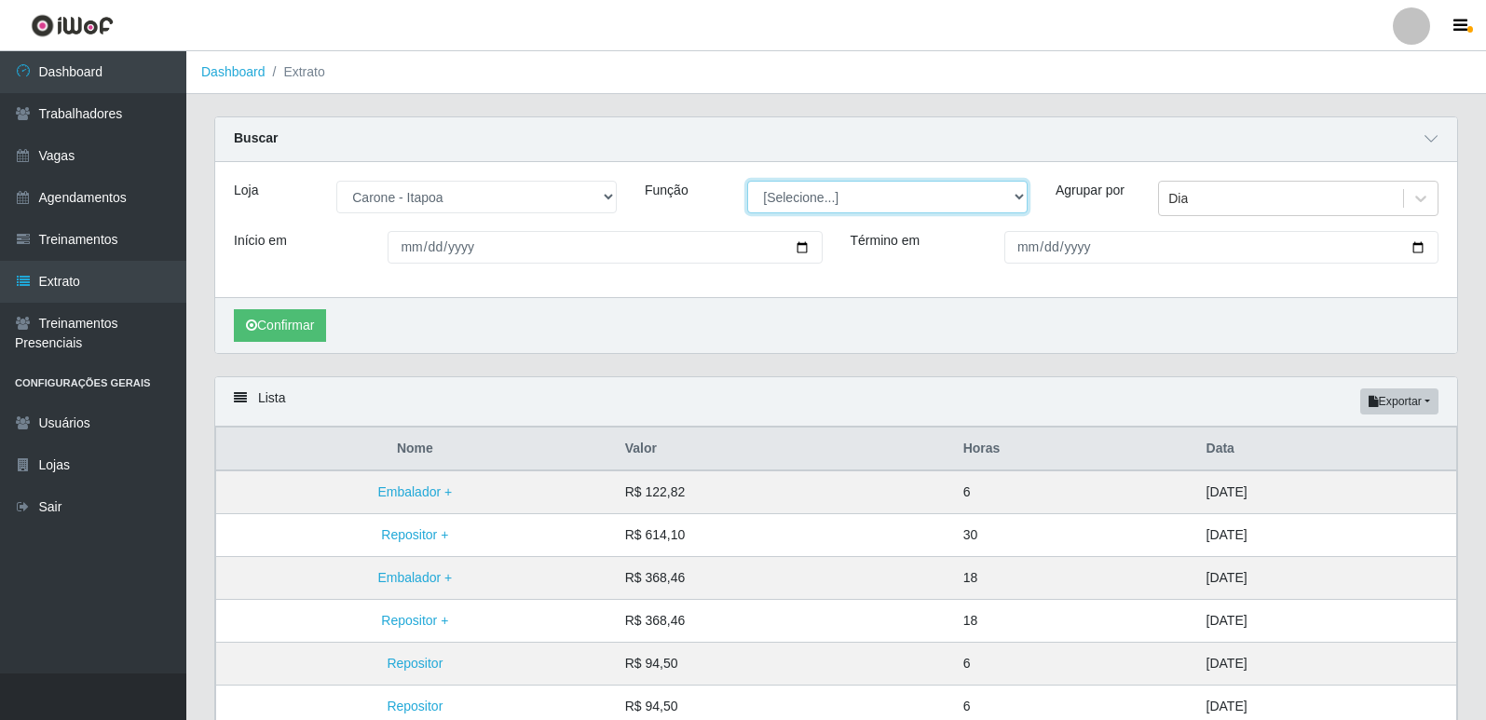
click at [790, 207] on select "[Selecione...] Embalador Embalador + Embalador ++ Repositor Repositor + Reposit…" at bounding box center [887, 197] width 280 height 33
click at [747, 182] on select "[Selecione...] Embalador Embalador + Embalador ++ Repositor Repositor + Reposit…" at bounding box center [887, 197] width 280 height 33
click at [288, 327] on button "Confirmar" at bounding box center [280, 325] width 92 height 33
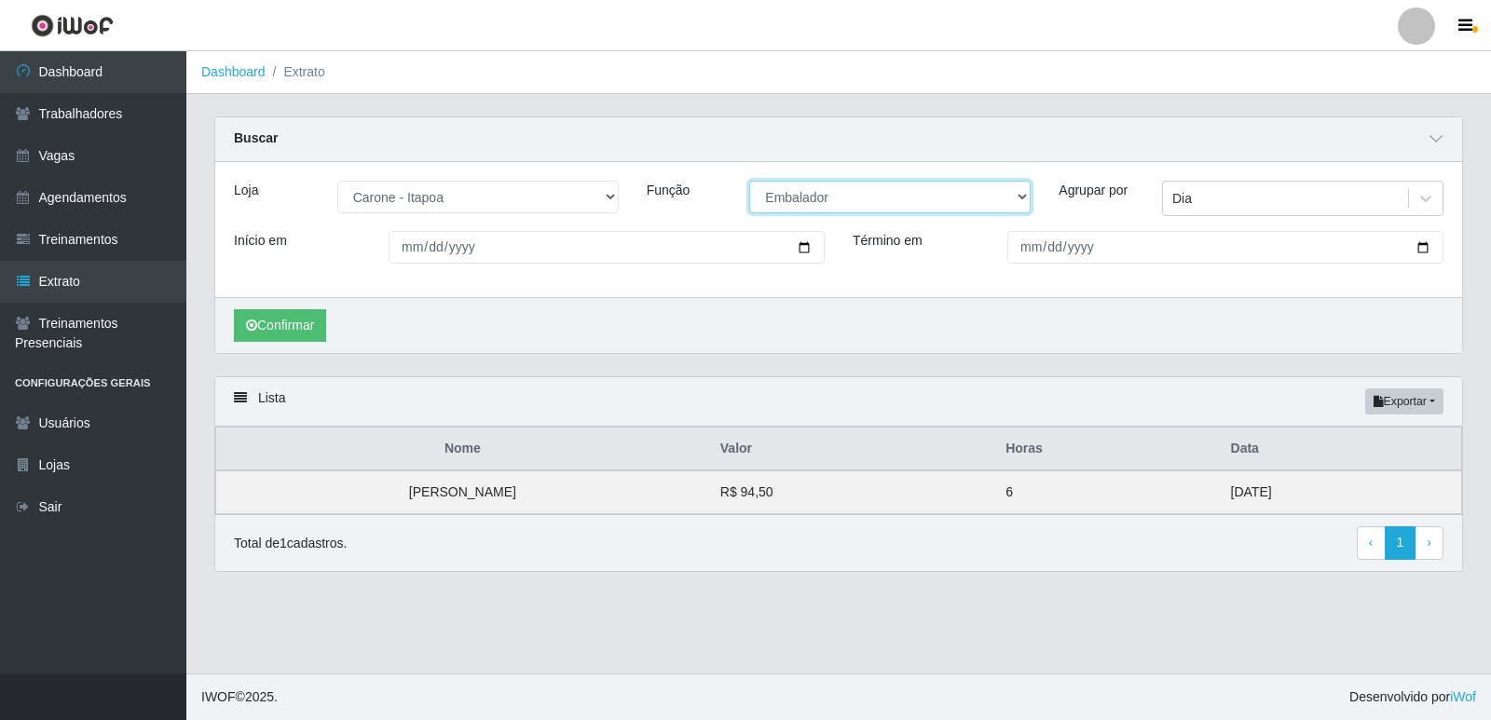
click at [820, 202] on select "[Selecione...] Embalador Embalador + Embalador ++ Repositor Repositor + Reposit…" at bounding box center [889, 197] width 281 height 33
click at [749, 182] on select "[Selecione...] Embalador Embalador + Embalador ++ Repositor Repositor + Reposit…" at bounding box center [889, 197] width 281 height 33
click at [247, 336] on button "Confirmar" at bounding box center [280, 325] width 92 height 33
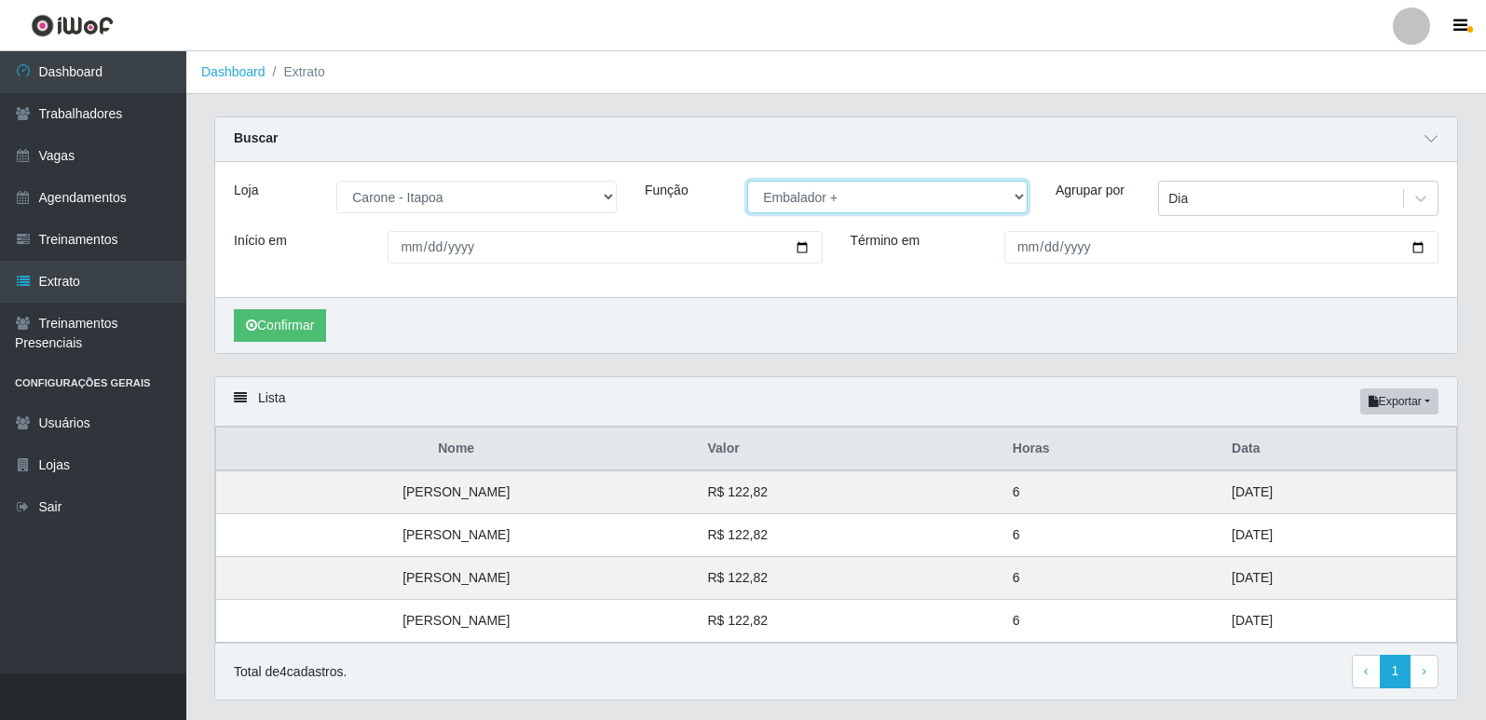
click at [803, 206] on select "[Selecione...] Embalador Embalador + Embalador ++ Repositor Repositor + Reposit…" at bounding box center [887, 197] width 280 height 33
click at [747, 182] on select "[Selecione...] Embalador Embalador + Embalador ++ Repositor Repositor + Reposit…" at bounding box center [887, 197] width 280 height 33
click at [324, 328] on button "Confirmar" at bounding box center [280, 325] width 92 height 33
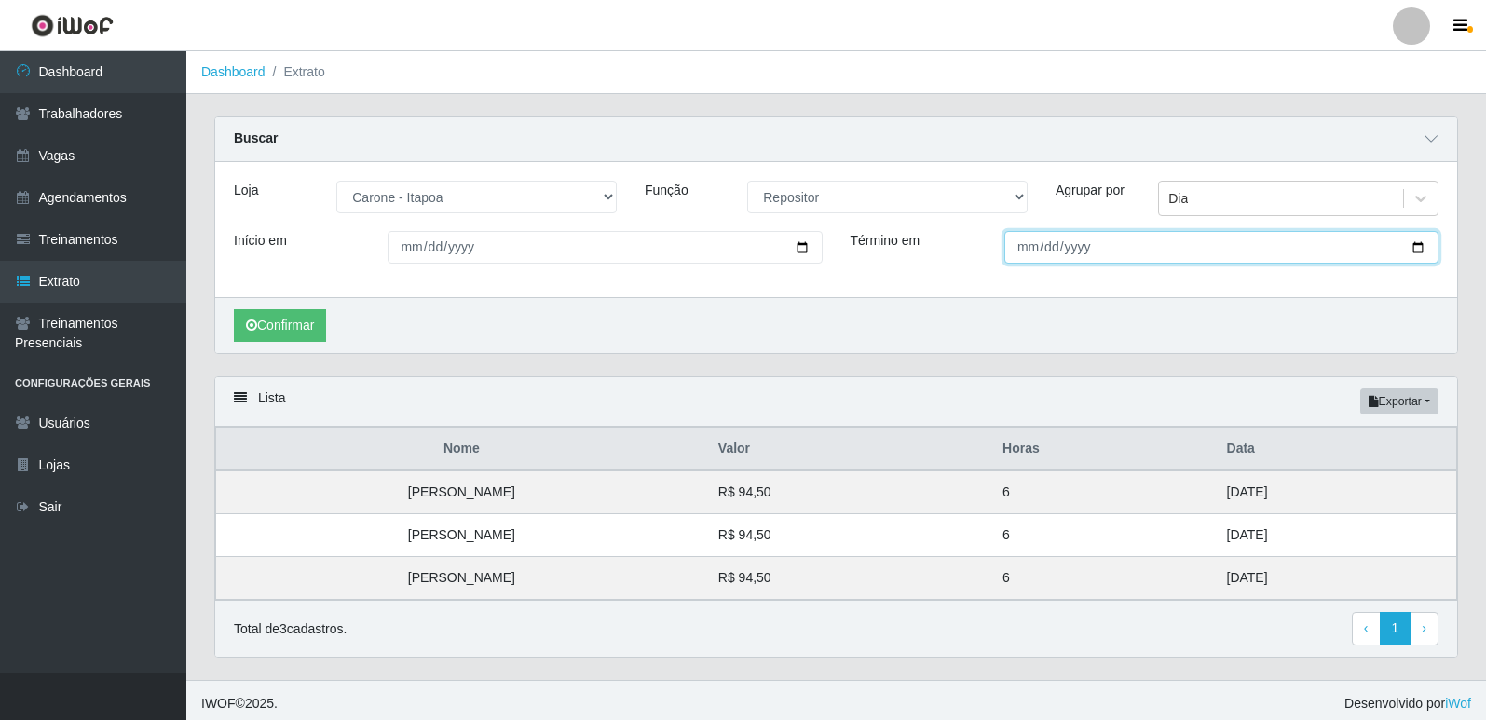
click at [1055, 239] on input "[DATE]" at bounding box center [1221, 247] width 434 height 33
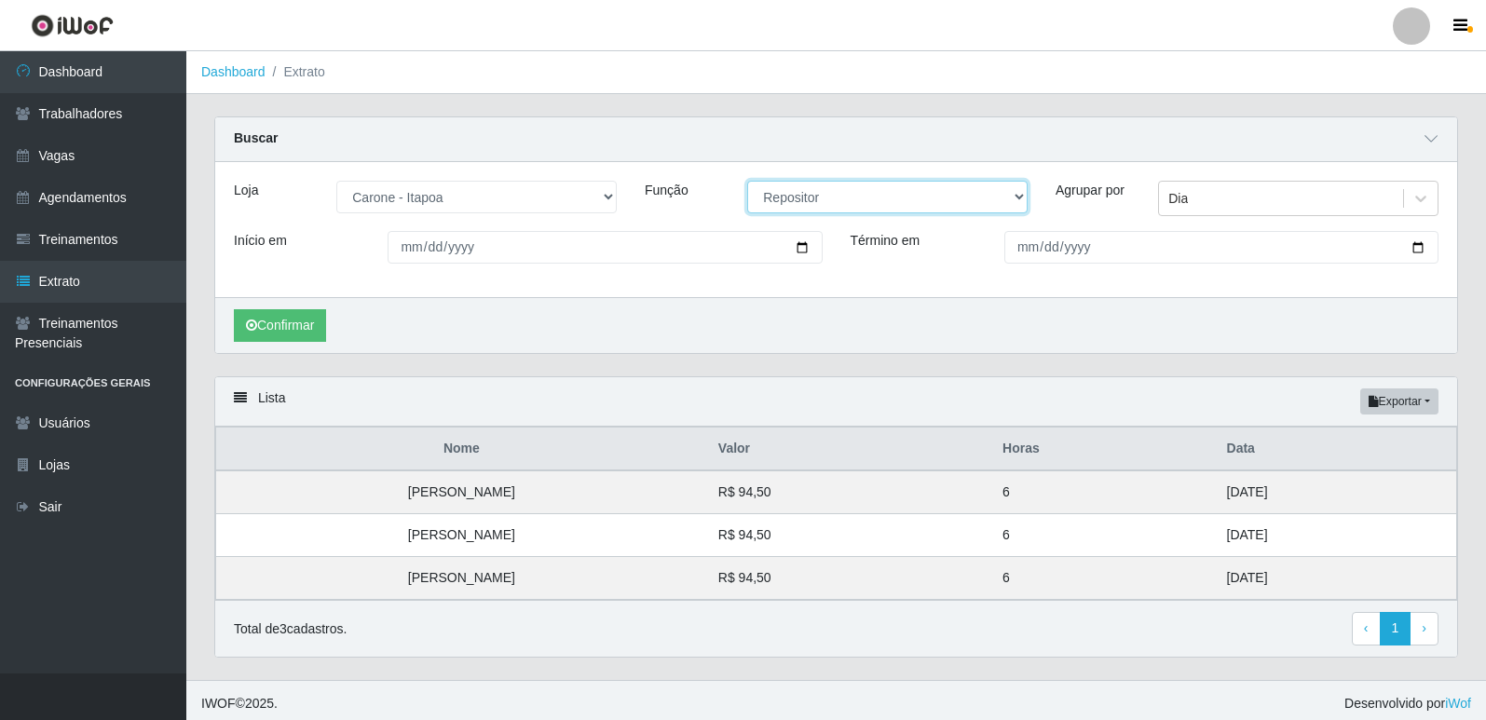
click at [988, 195] on select "[Selecione...] Embalador Embalador + Embalador ++ Repositor Repositor + Reposit…" at bounding box center [887, 197] width 280 height 33
click at [747, 182] on select "[Selecione...] Embalador Embalador + Embalador ++ Repositor Repositor + Reposit…" at bounding box center [887, 197] width 280 height 33
click at [278, 322] on button "Confirmar" at bounding box center [280, 325] width 92 height 33
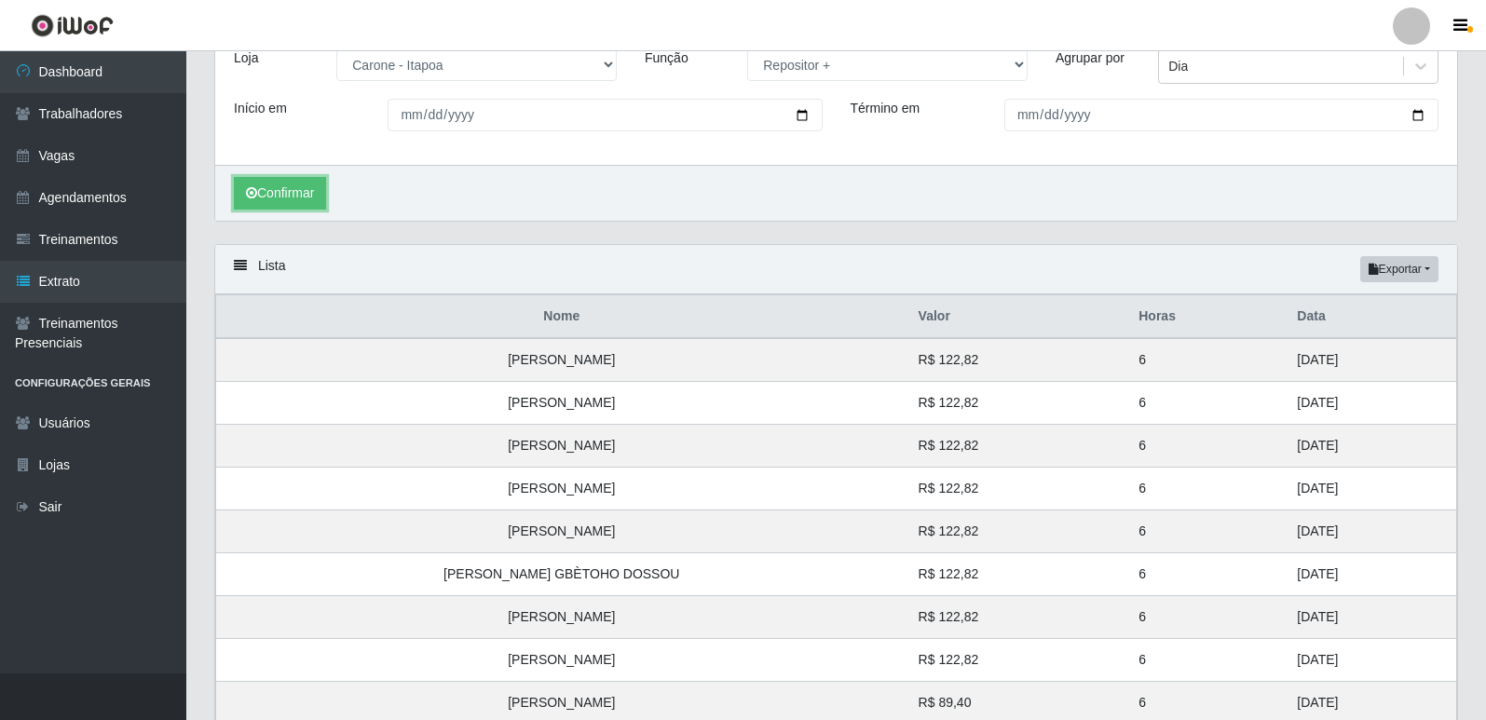
scroll to position [393, 0]
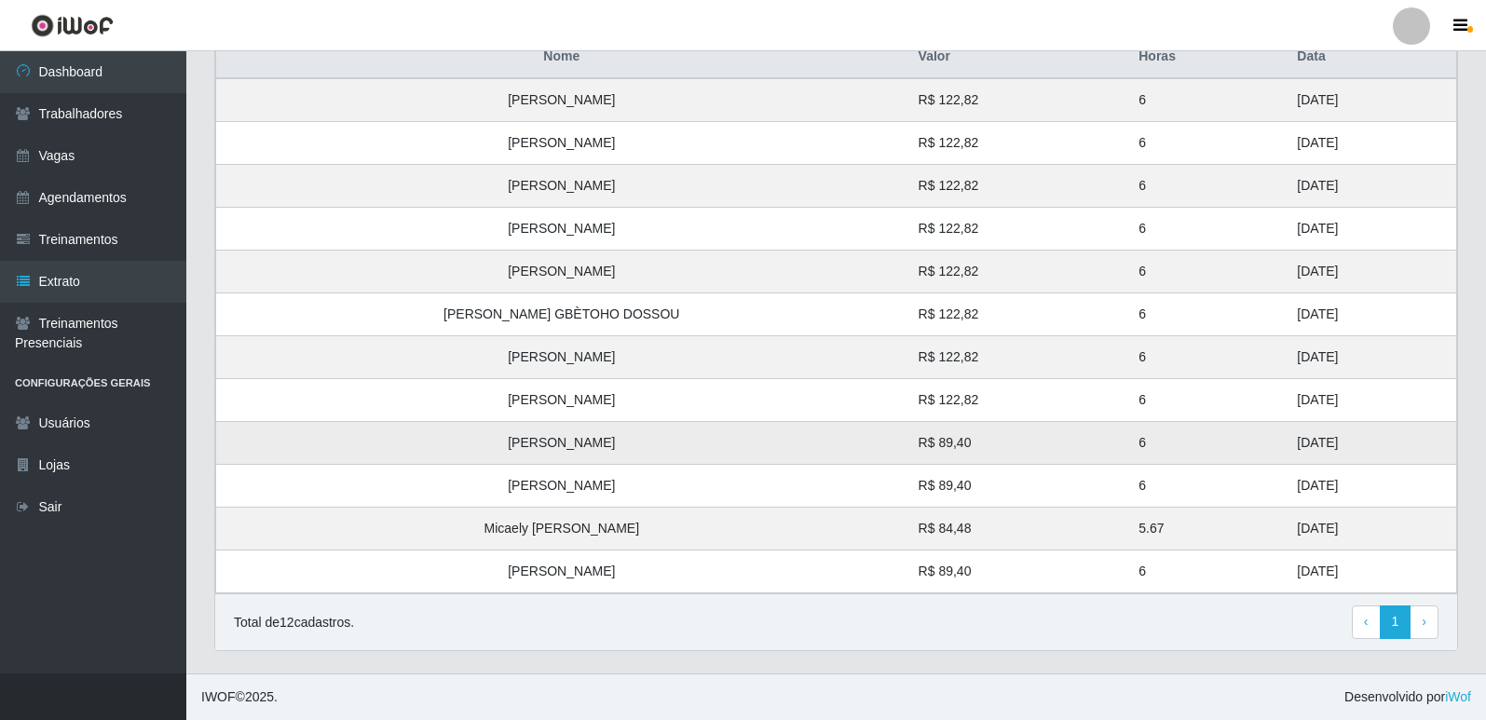
drag, startPoint x: 1301, startPoint y: 524, endPoint x: 1107, endPoint y: 548, distance: 195.3
click at [1203, 437] on tbody "Beatriz Ferreira de Aquino R$ 122,82 6 31/08/2025 Felipe Junio Santos Fonseca R…" at bounding box center [836, 335] width 1241 height 515
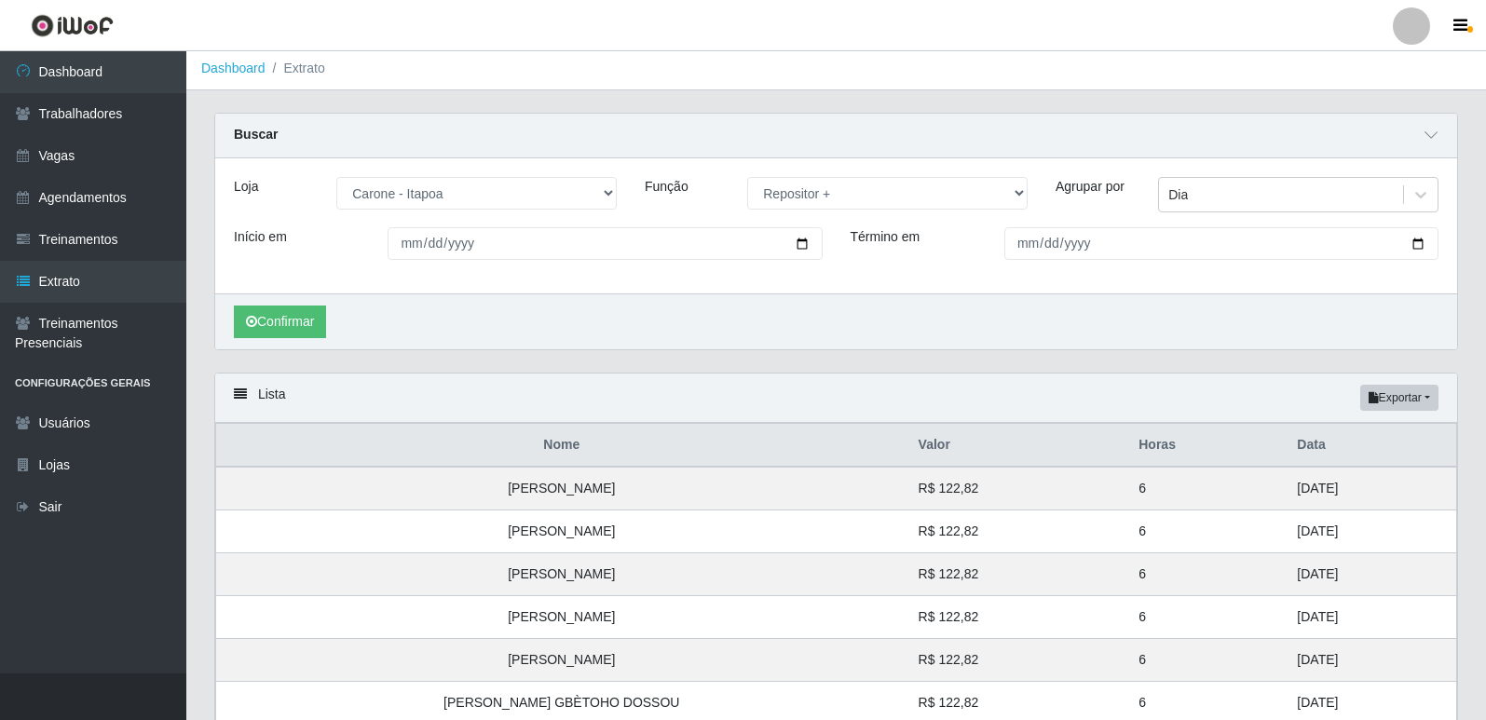
scroll to position [0, 0]
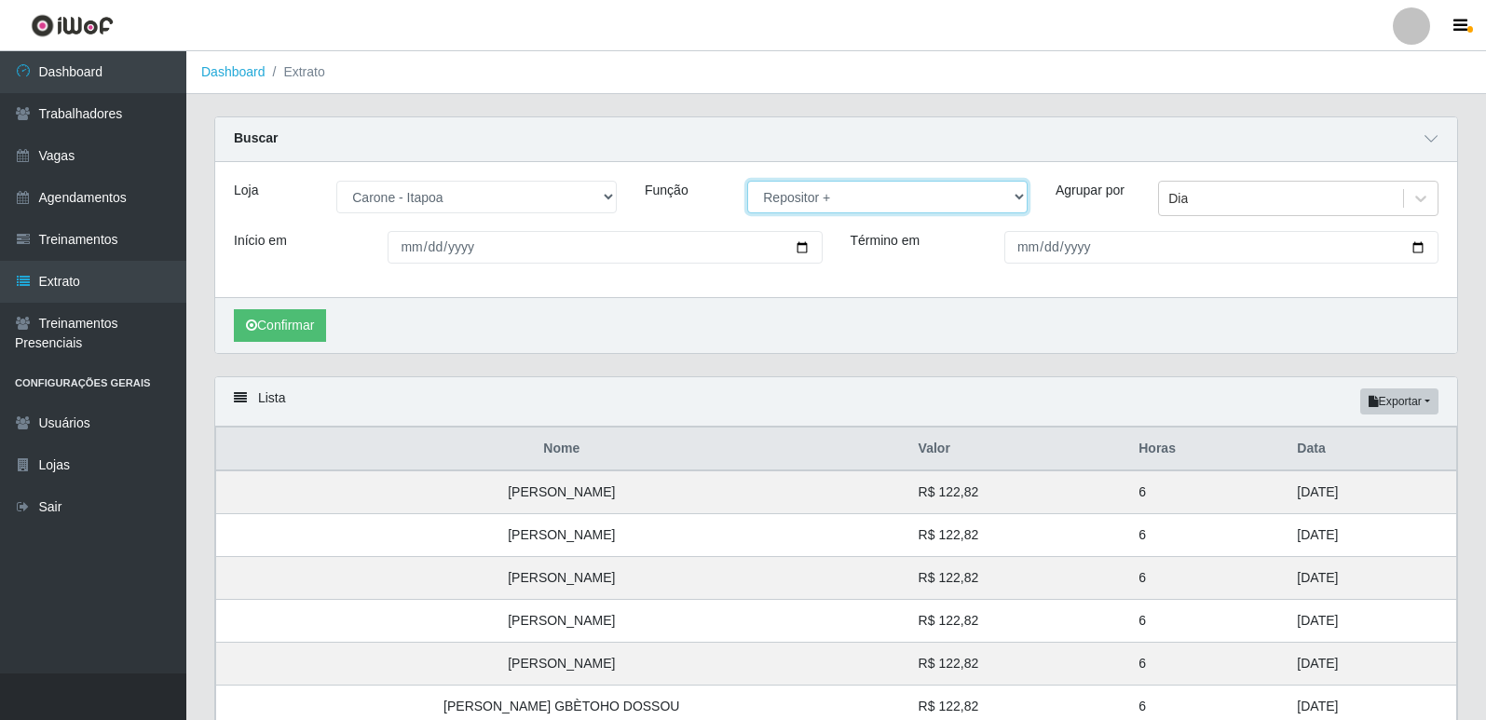
click at [784, 198] on select "[Selecione...] Embalador Embalador + Embalador ++ Repositor Repositor + Reposit…" at bounding box center [887, 197] width 280 height 33
click at [747, 182] on select "[Selecione...] Embalador Embalador + Embalador ++ Repositor Repositor + Reposit…" at bounding box center [887, 197] width 280 height 33
click at [257, 321] on button "Confirmar" at bounding box center [280, 325] width 92 height 33
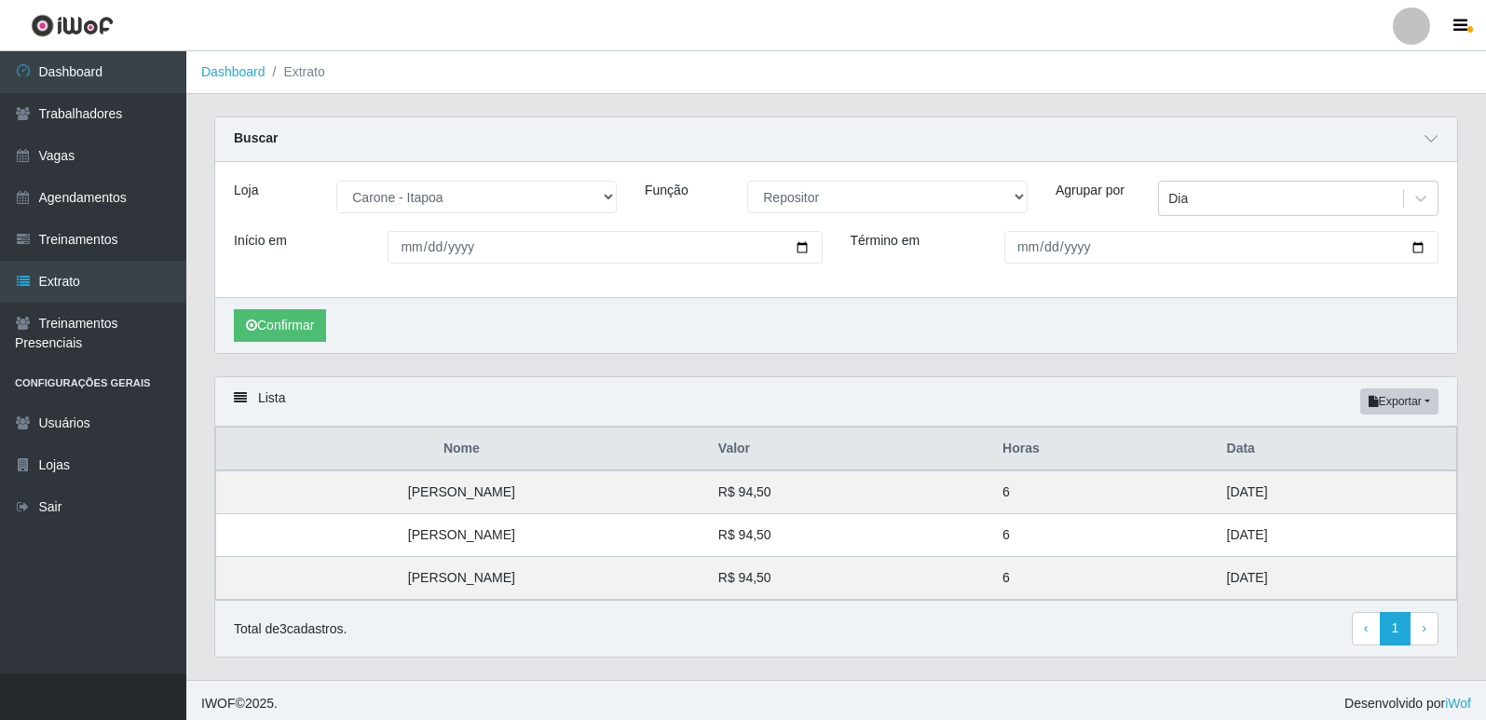
click at [817, 175] on div "Loja [Selecione...] Carone - Itapoa Carone - Praia da Costa Sempre Tem - Jardim…" at bounding box center [836, 229] width 1242 height 135
click at [804, 203] on select "[Selecione...] Embalador Embalador + Embalador ++ Repositor Repositor + Reposit…" at bounding box center [887, 197] width 280 height 33
click at [747, 182] on select "[Selecione...] Embalador Embalador + Embalador ++ Repositor Repositor + Reposit…" at bounding box center [887, 197] width 280 height 33
click at [318, 321] on button "Confirmar" at bounding box center [280, 325] width 92 height 33
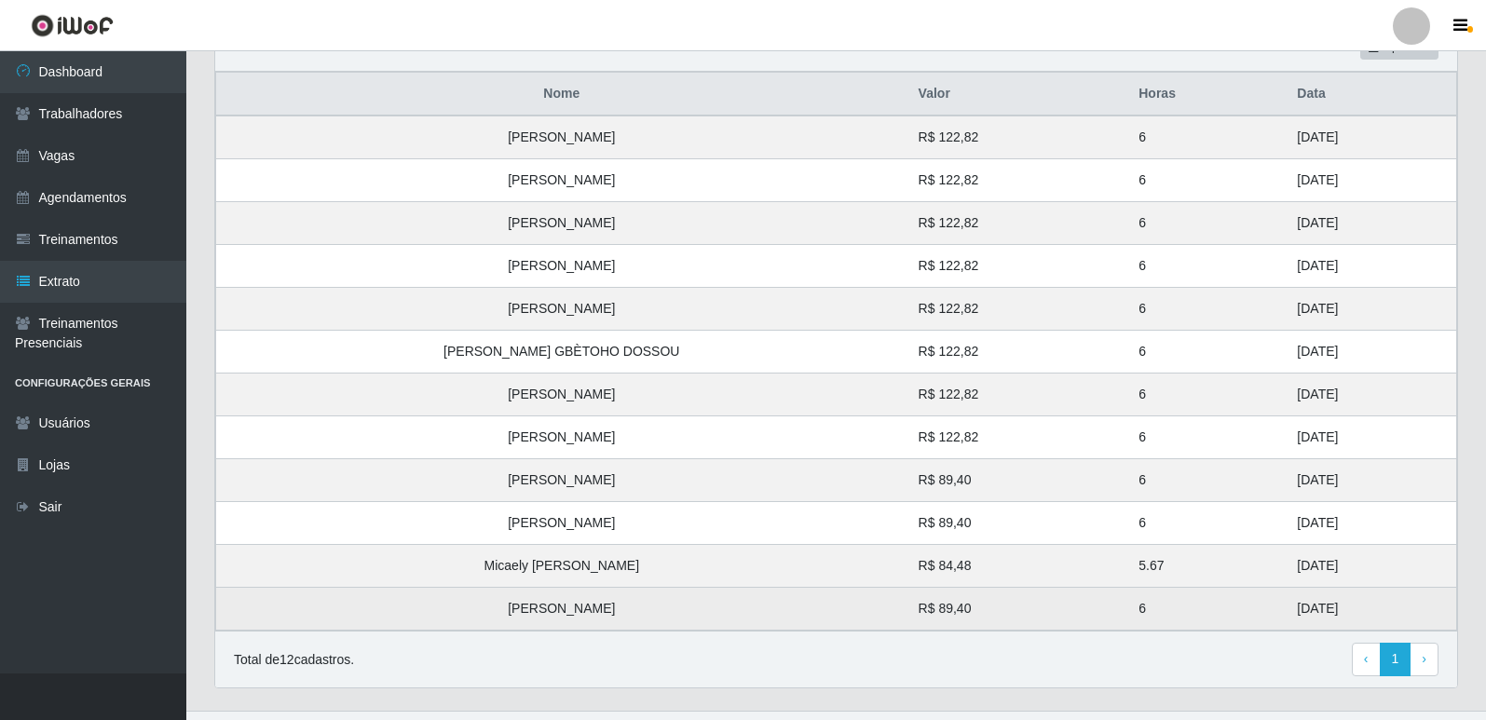
scroll to position [393, 0]
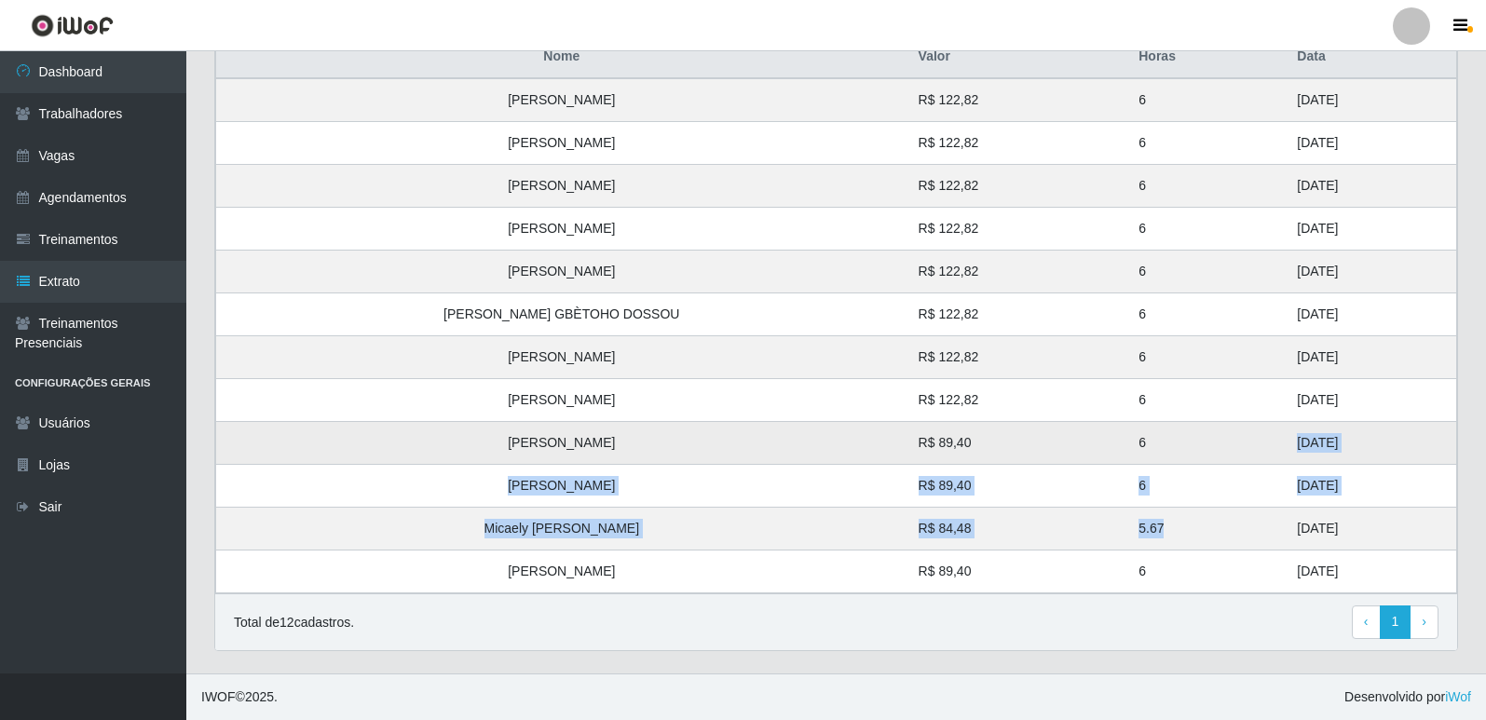
drag, startPoint x: 1213, startPoint y: 530, endPoint x: 1213, endPoint y: 438, distance: 92.2
click at [1213, 438] on tbody "Beatriz Ferreira de Aquino R$ 122,82 6 31/08/2025 Felipe Junio Santos Fonseca R…" at bounding box center [836, 335] width 1241 height 515
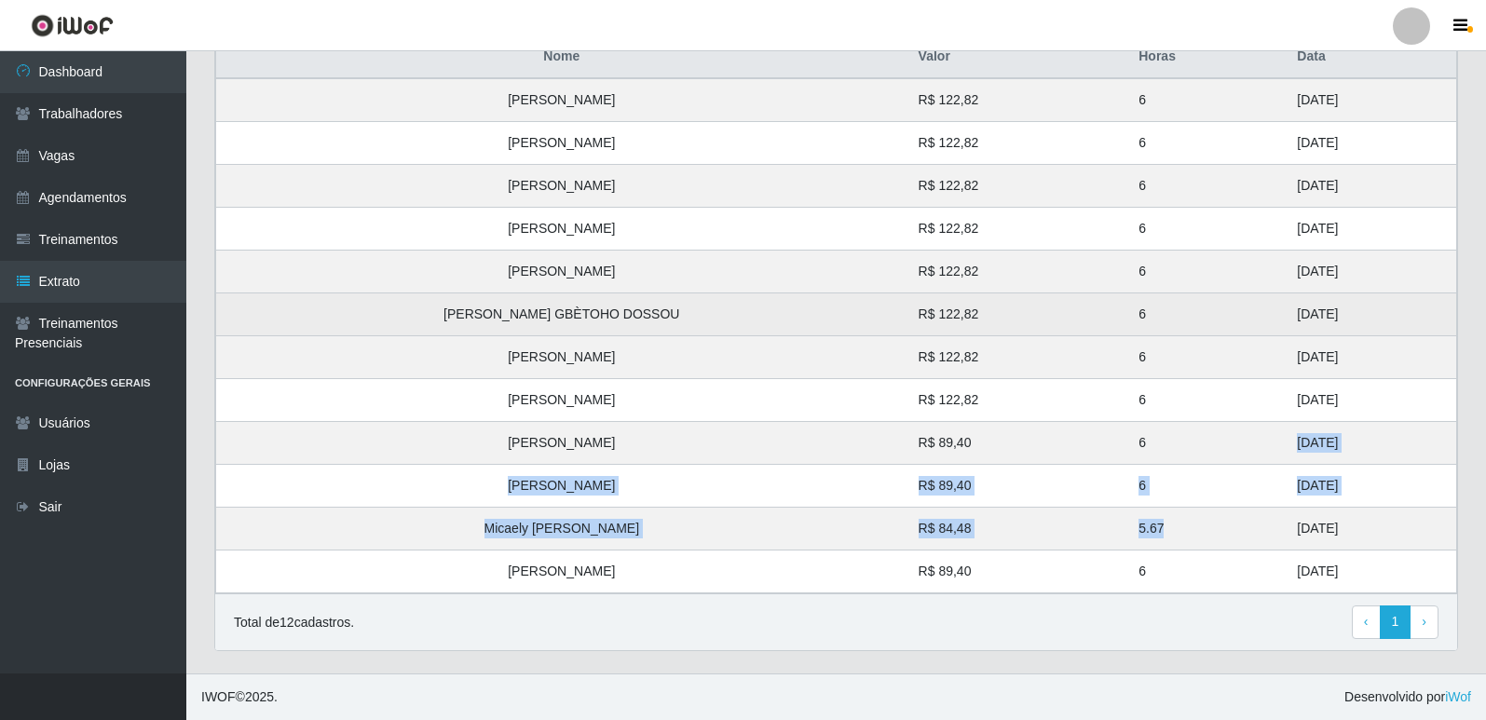
drag, startPoint x: 1289, startPoint y: 401, endPoint x: 1249, endPoint y: 307, distance: 101.1
click at [1250, 307] on tbody "Beatriz Ferreira de Aquino R$ 122,82 6 31/08/2025 Felipe Junio Santos Fonseca R…" at bounding box center [836, 335] width 1241 height 515
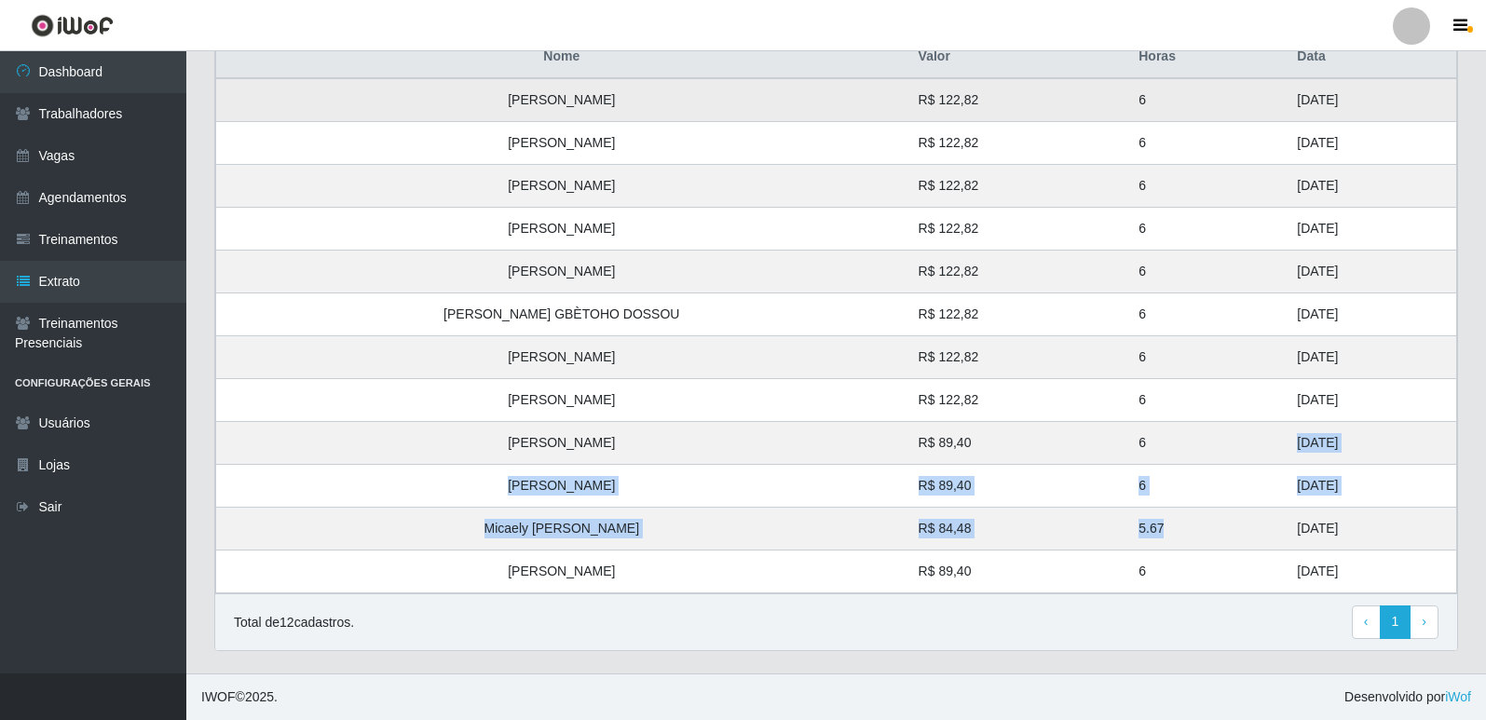
drag, startPoint x: 1298, startPoint y: 266, endPoint x: 1240, endPoint y: 112, distance: 164.2
click at [1240, 112] on tbody "Beatriz Ferreira de Aquino R$ 122,82 6 31/08/2025 Felipe Junio Santos Fonseca R…" at bounding box center [836, 335] width 1241 height 515
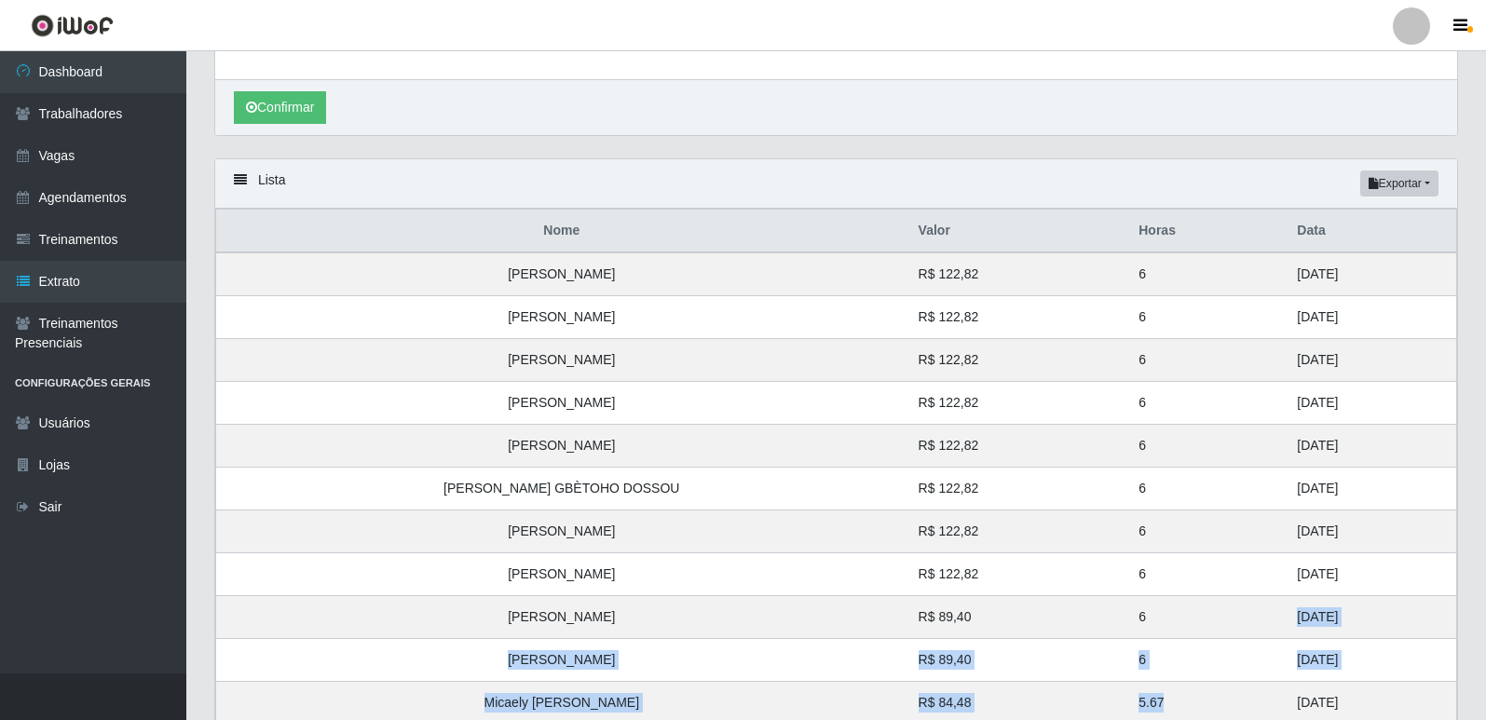
scroll to position [0, 0]
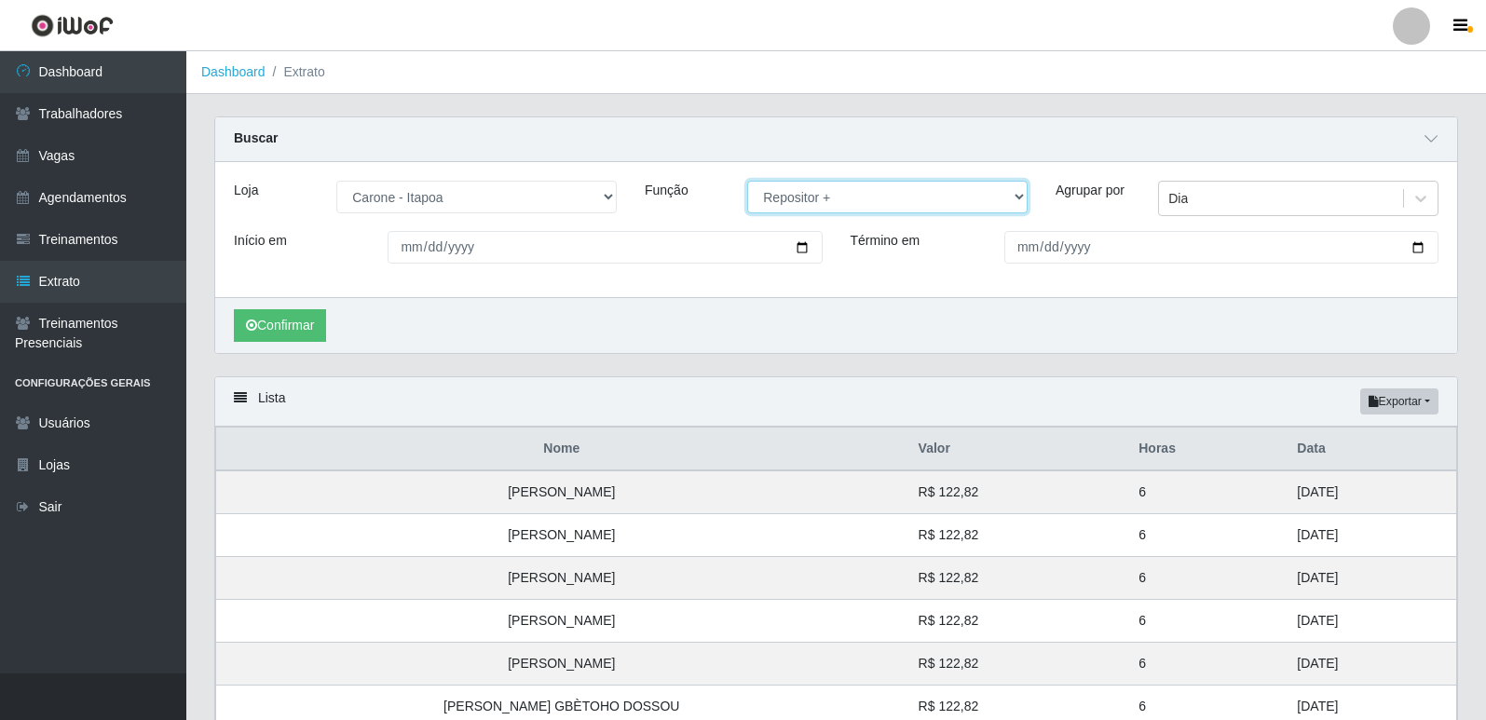
drag, startPoint x: 876, startPoint y: 198, endPoint x: 872, endPoint y: 211, distance: 14.5
click at [876, 198] on select "[Selecione...] Embalador Embalador + Embalador ++ Repositor Repositor + Reposit…" at bounding box center [887, 197] width 280 height 33
select select "86"
click at [747, 182] on select "[Selecione...] Embalador Embalador + Embalador ++ Repositor Repositor + Reposit…" at bounding box center [887, 197] width 280 height 33
click at [321, 323] on button "Confirmar" at bounding box center [280, 325] width 92 height 33
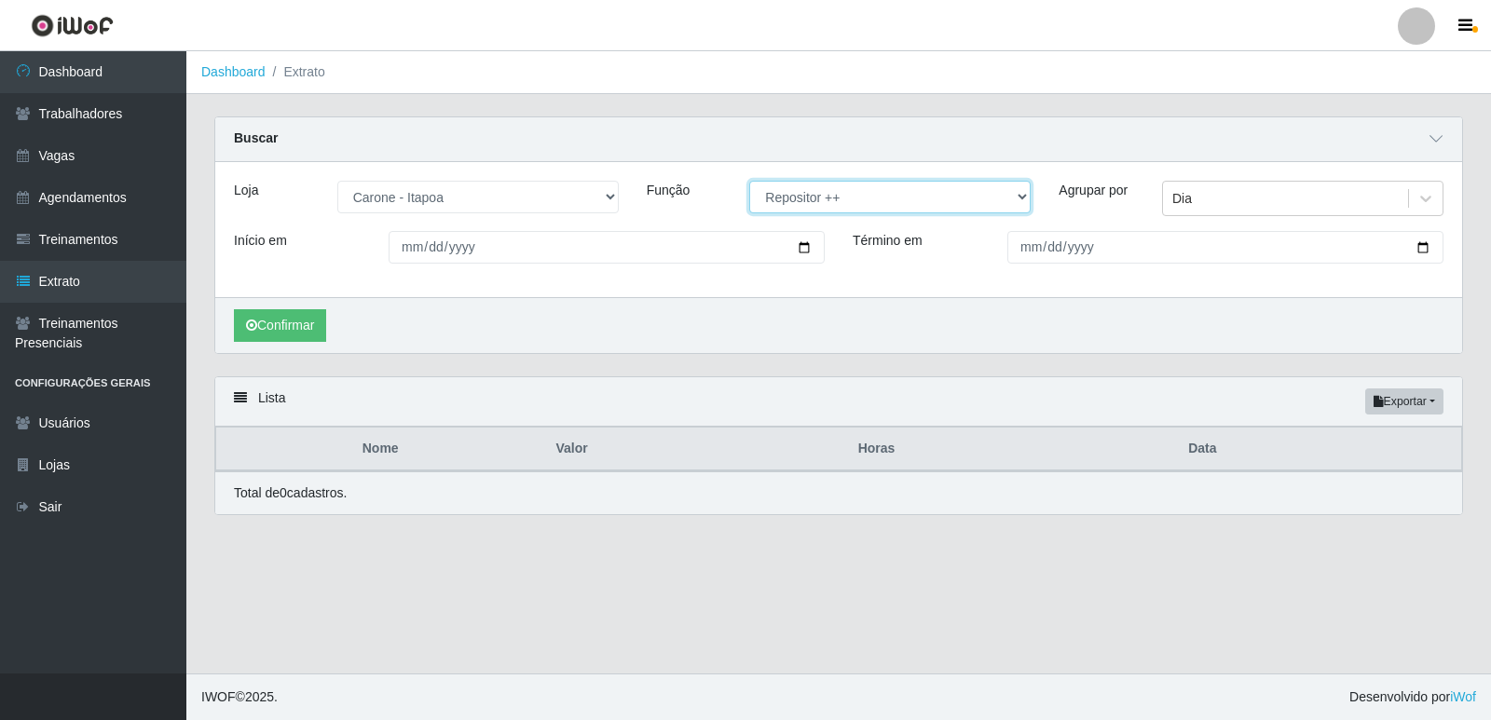
click at [820, 201] on select "[Selecione...] Embalador Embalador + Embalador ++ Repositor Repositor + Reposit…" at bounding box center [889, 197] width 281 height 33
drag, startPoint x: 820, startPoint y: 201, endPoint x: 790, endPoint y: 200, distance: 29.8
click at [820, 201] on select "[Selecione...] Embalador Embalador + Embalador ++ Repositor Repositor + Reposit…" at bounding box center [889, 197] width 281 height 33
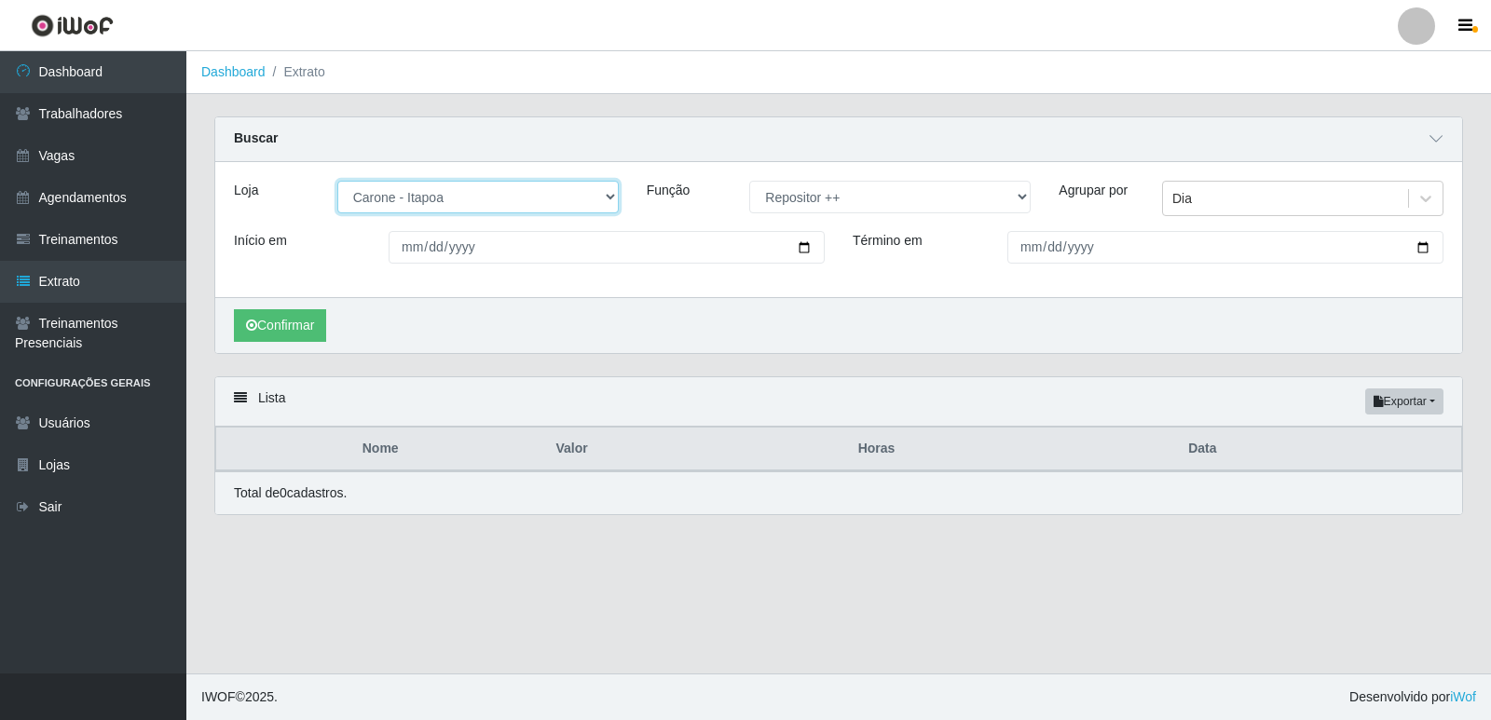
click at [614, 192] on select "[Selecione...] [GEOGRAPHIC_DATA] - [GEOGRAPHIC_DATA] [GEOGRAPHIC_DATA] - [GEOGR…" at bounding box center [477, 197] width 281 height 33
select select "505"
click at [337, 182] on select "[Selecione...] [GEOGRAPHIC_DATA] - [GEOGRAPHIC_DATA] [GEOGRAPHIC_DATA] - [GEOGR…" at bounding box center [477, 197] width 281 height 33
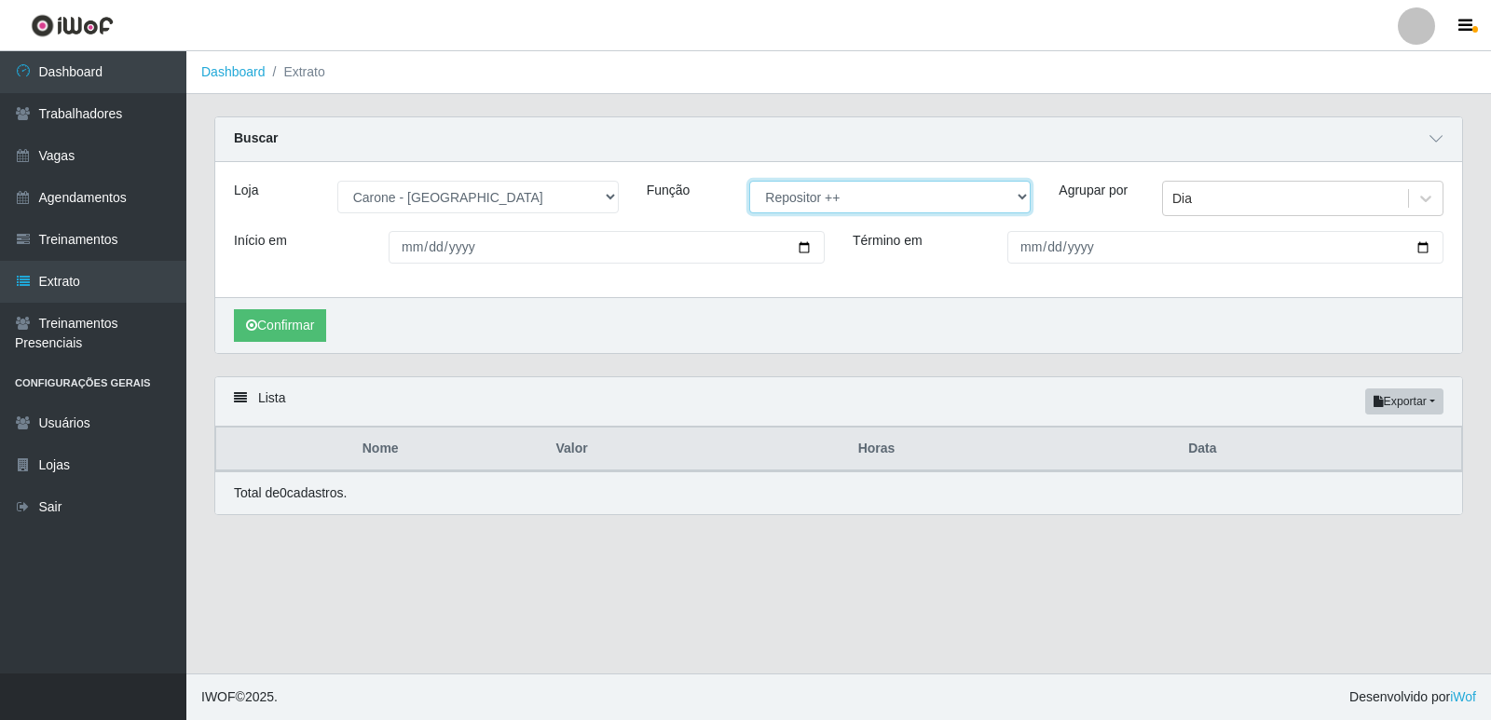
click at [822, 206] on select "[Selecione...] Embalador Embalador + Embalador ++ Repositor Repositor + Reposit…" at bounding box center [889, 197] width 281 height 33
click at [749, 182] on select "[Selecione...] Embalador Embalador + Embalador ++ Repositor Repositor + Reposit…" at bounding box center [889, 197] width 281 height 33
click at [306, 316] on button "Confirmar" at bounding box center [280, 325] width 92 height 33
click at [833, 198] on select "[Selecione...] Embalador Embalador + Embalador ++ Repositor Repositor + Reposit…" at bounding box center [889, 197] width 281 height 33
click at [749, 182] on select "[Selecione...] Embalador Embalador + Embalador ++ Repositor Repositor + Reposit…" at bounding box center [889, 197] width 281 height 33
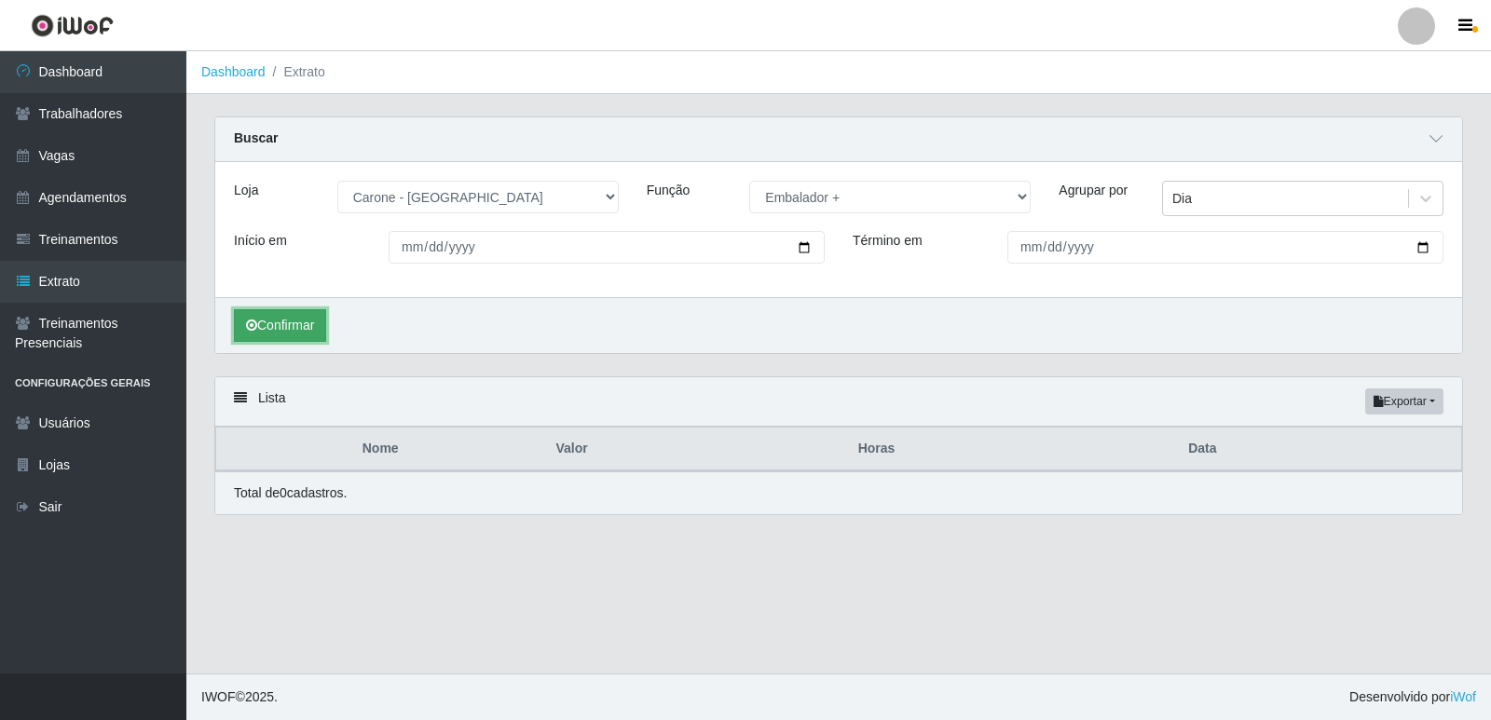
click at [307, 324] on button "Confirmar" at bounding box center [280, 325] width 92 height 33
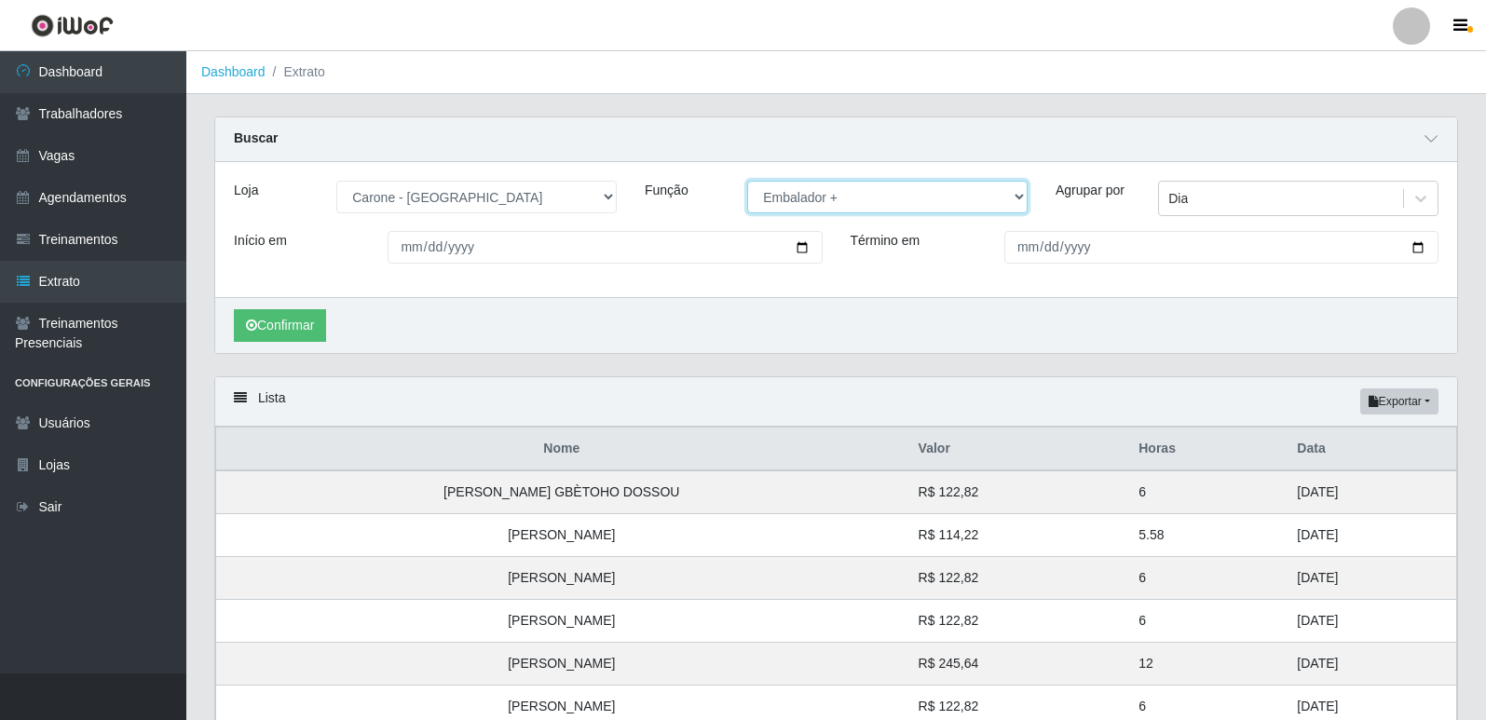
click at [880, 204] on select "[Selecione...] Embalador Embalador + Embalador ++ Repositor Repositor + Reposit…" at bounding box center [887, 197] width 280 height 33
click at [747, 182] on select "[Selecione...] Embalador Embalador + Embalador ++ Repositor Repositor + Reposit…" at bounding box center [887, 197] width 280 height 33
drag, startPoint x: 838, startPoint y: 198, endPoint x: 828, endPoint y: 213, distance: 17.6
click at [838, 198] on select "[Selecione...] Embalador Embalador + Embalador ++ Repositor Repositor + Reposit…" at bounding box center [887, 197] width 280 height 33
click at [747, 182] on select "[Selecione...] Embalador Embalador + Embalador ++ Repositor Repositor + Reposit…" at bounding box center [887, 197] width 280 height 33
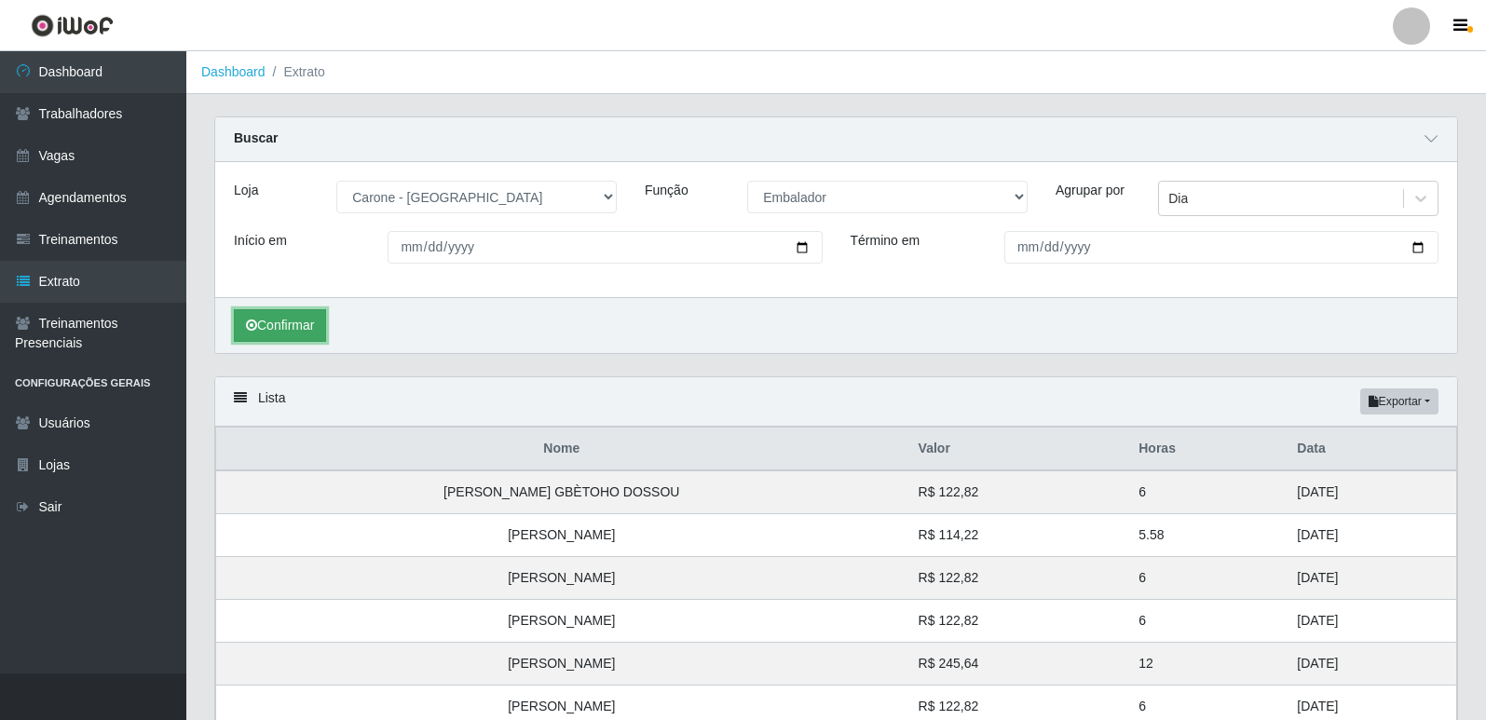
click at [283, 318] on button "Confirmar" at bounding box center [280, 325] width 92 height 33
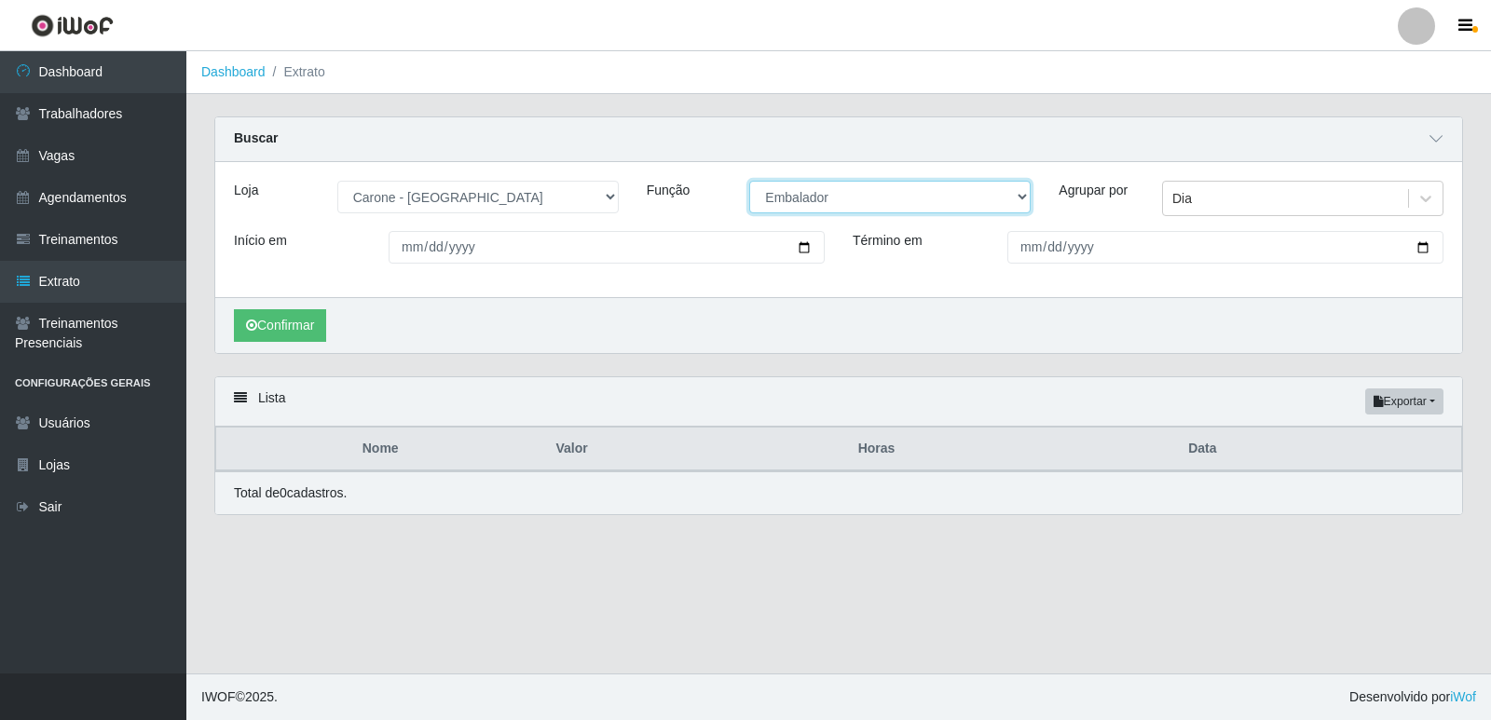
click at [812, 191] on select "[Selecione...] Embalador Embalador + Embalador ++ Repositor Repositor + Reposit…" at bounding box center [889, 197] width 281 height 33
click at [749, 182] on select "[Selecione...] Embalador Embalador + Embalador ++ Repositor Repositor + Reposit…" at bounding box center [889, 197] width 281 height 33
click at [253, 328] on icon "submit" at bounding box center [251, 325] width 11 height 13
click at [782, 197] on select "[Selecione...] Embalador Embalador + Embalador ++ Repositor Repositor + Reposit…" at bounding box center [889, 197] width 281 height 33
click at [749, 182] on select "[Selecione...] Embalador Embalador + Embalador ++ Repositor Repositor + Reposit…" at bounding box center [889, 197] width 281 height 33
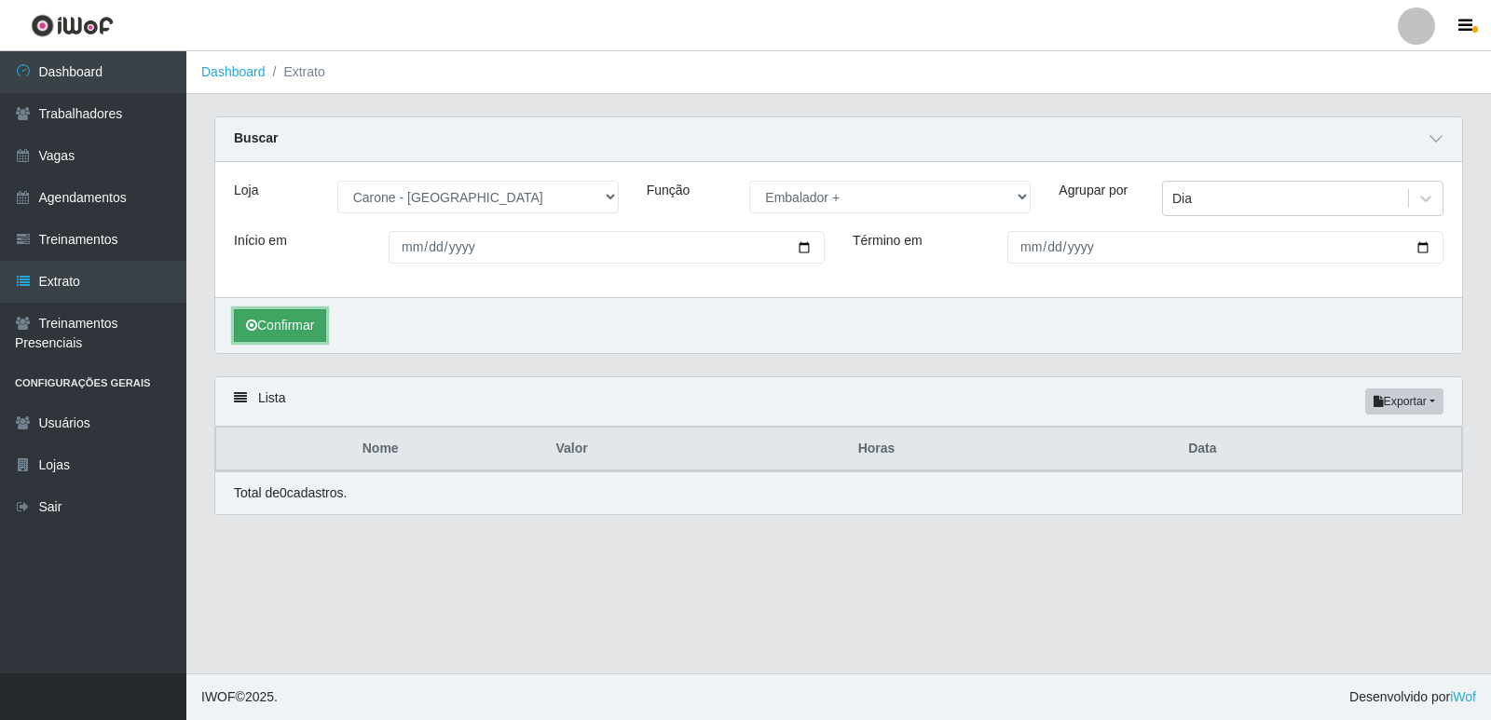
click at [290, 327] on button "Confirmar" at bounding box center [280, 325] width 92 height 33
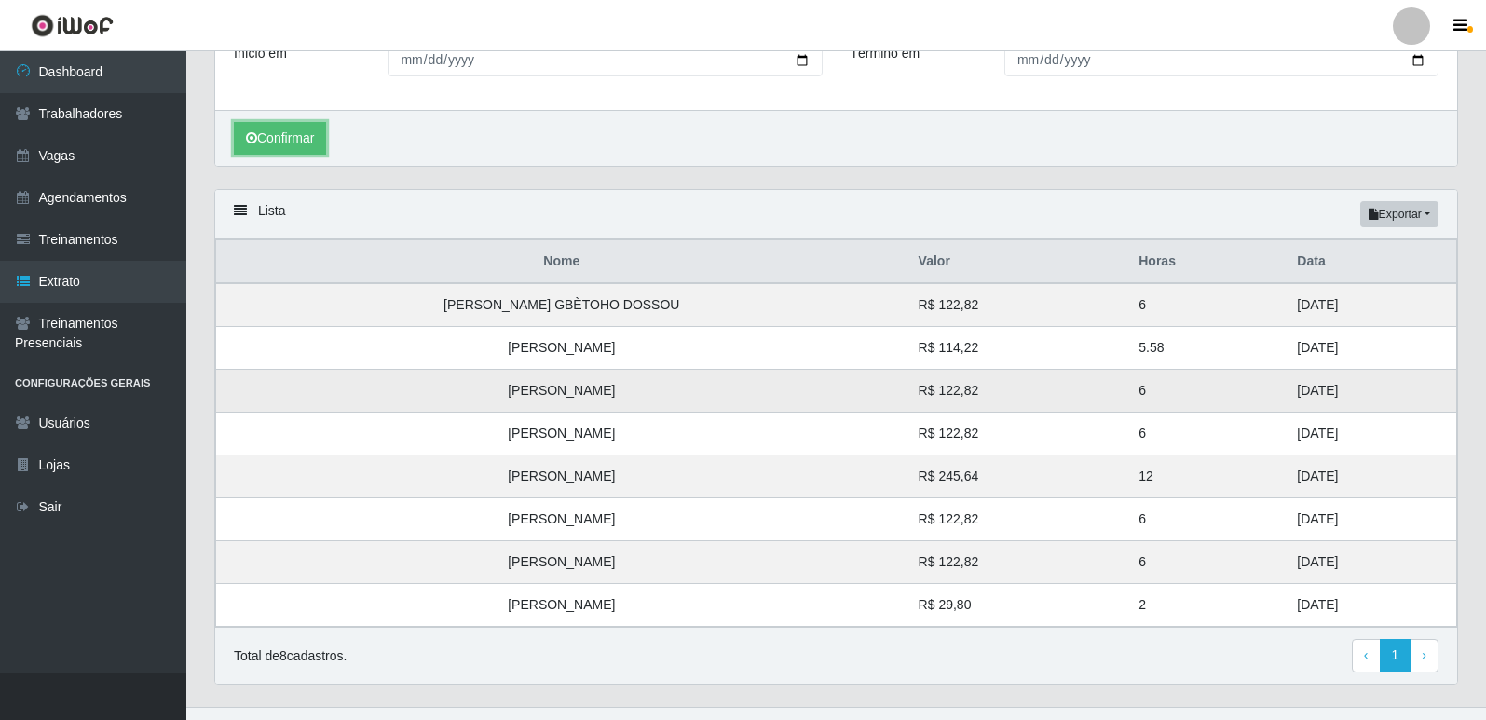
scroll to position [222, 0]
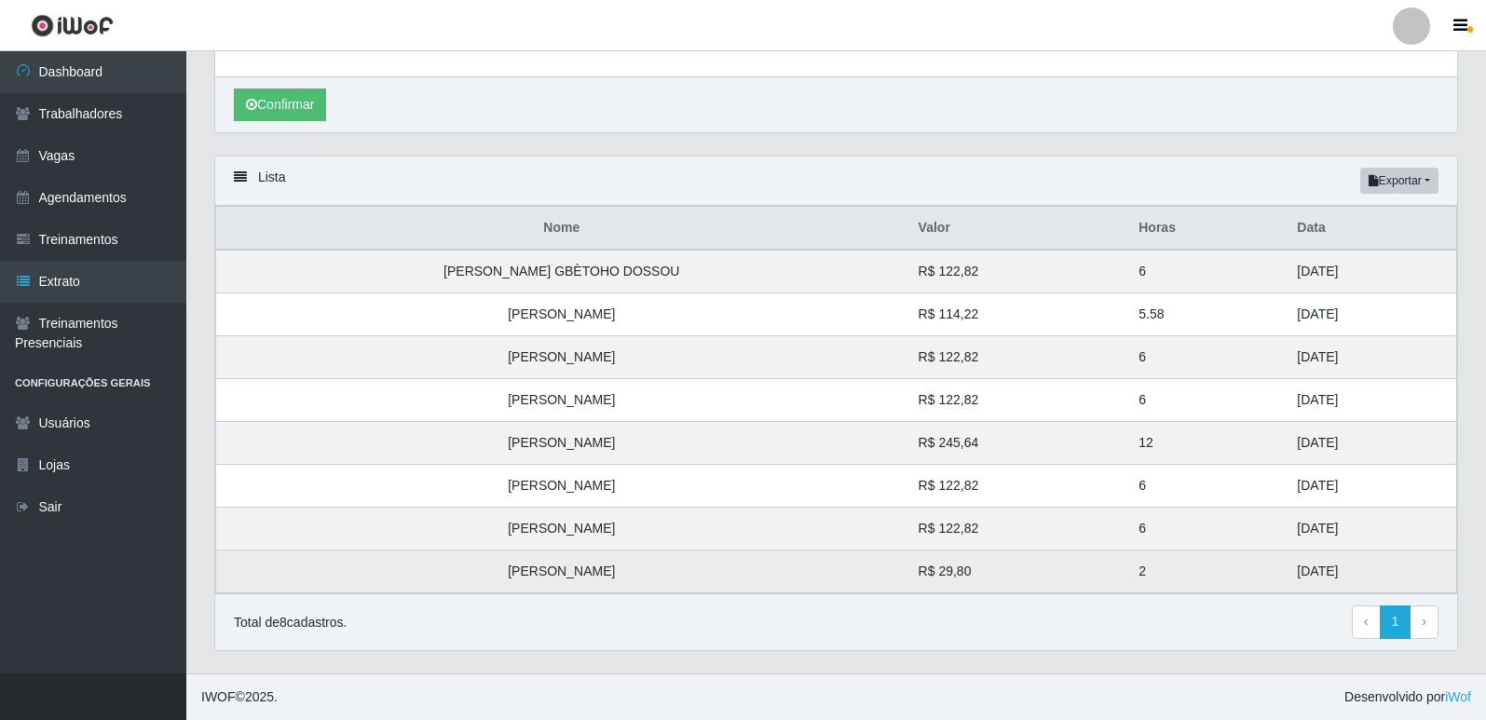
drag, startPoint x: 1296, startPoint y: 572, endPoint x: 1253, endPoint y: 573, distance: 42.9
click at [1286, 573] on td "23/08/2025" at bounding box center [1371, 572] width 171 height 43
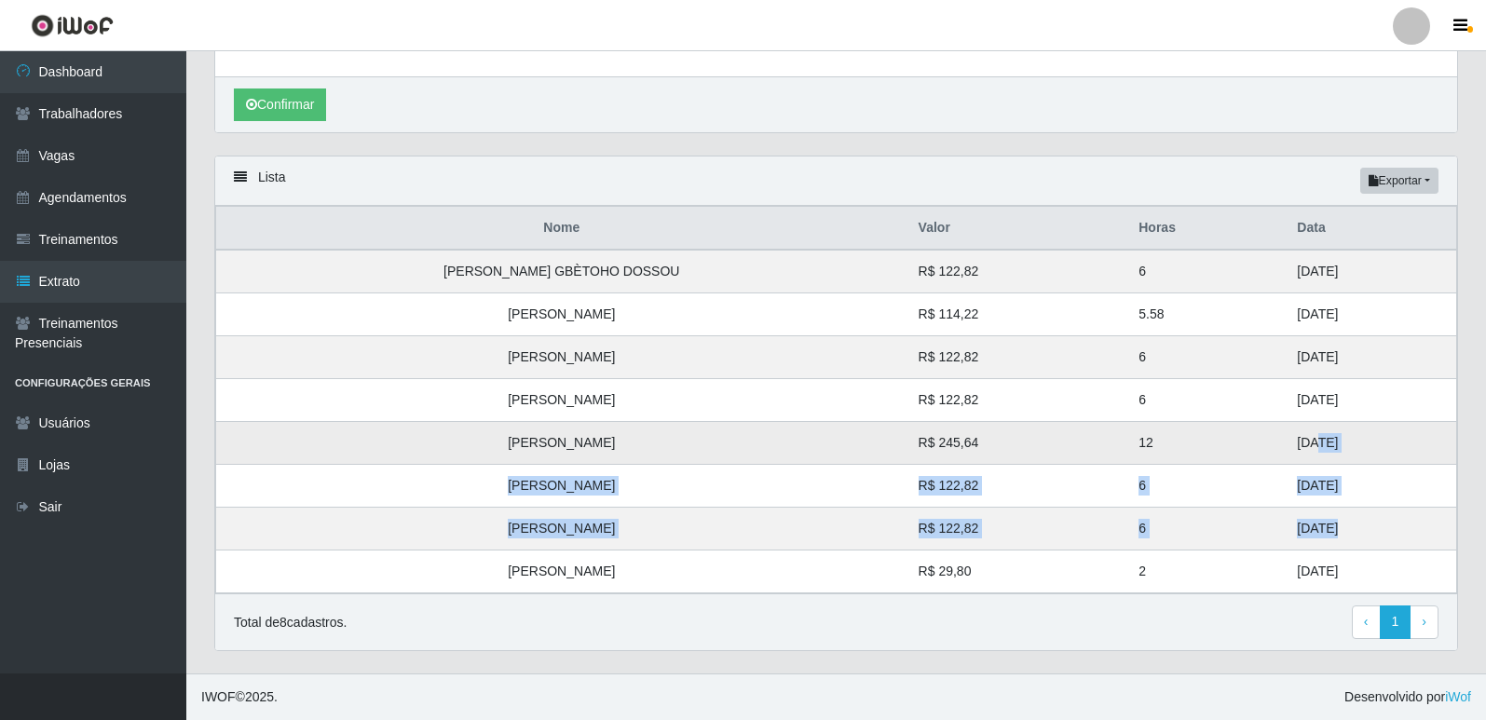
drag, startPoint x: 1293, startPoint y: 530, endPoint x: 1276, endPoint y: 435, distance: 96.5
click at [1276, 435] on tbody "LOUIS CORNEILLE GBÈTOHO DOSSOU R$ 122,82 6 31/08/2025 Patricio Monteiro Dutra R…" at bounding box center [836, 422] width 1241 height 344
drag, startPoint x: 1316, startPoint y: 401, endPoint x: 1272, endPoint y: 268, distance: 139.7
click at [1272, 268] on tbody "LOUIS CORNEILLE GBÈTOHO DOSSOU R$ 122,82 6 31/08/2025 Patricio Monteiro Dutra R…" at bounding box center [836, 422] width 1241 height 344
click at [1359, 377] on td "31/08/2025" at bounding box center [1371, 357] width 171 height 43
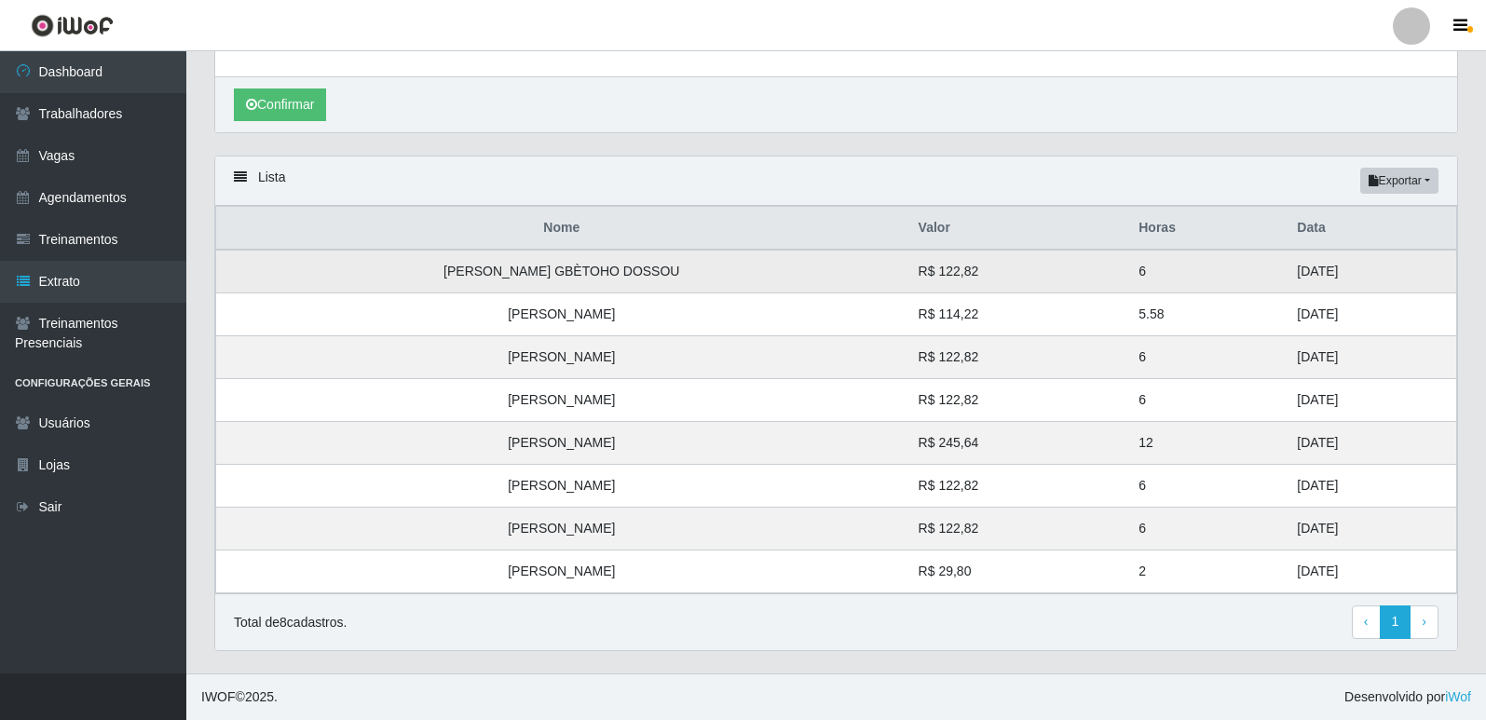
drag, startPoint x: 1316, startPoint y: 395, endPoint x: 1275, endPoint y: 275, distance: 127.3
click at [1275, 275] on tbody "LOUIS CORNEILLE GBÈTOHO DOSSOU R$ 122,82 6 31/08/2025 Patricio Monteiro Dutra R…" at bounding box center [836, 422] width 1241 height 344
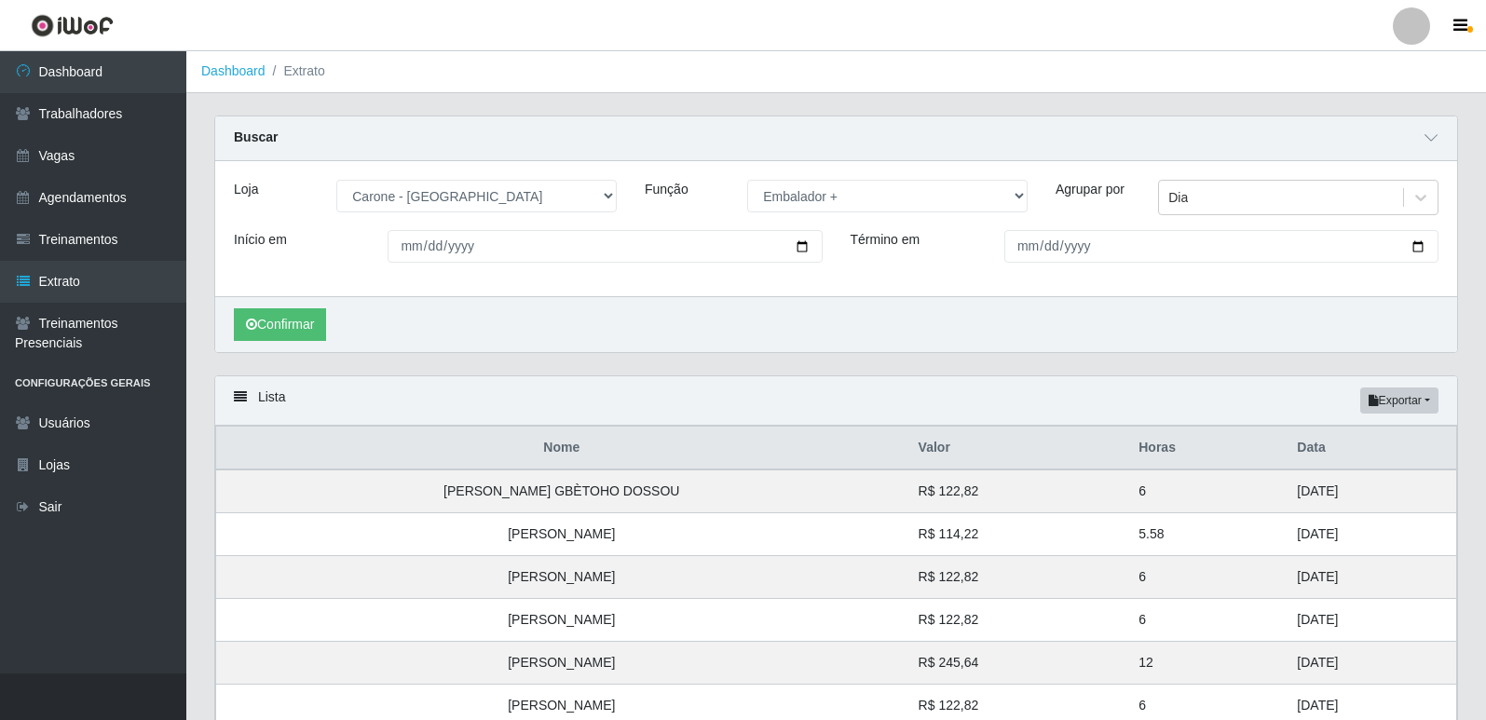
scroll to position [0, 0]
drag, startPoint x: 907, startPoint y: 193, endPoint x: 895, endPoint y: 206, distance: 17.8
click at [907, 193] on select "[Selecione...] Embalador Embalador + Embalador ++ Repositor Repositor + Reposit…" at bounding box center [887, 197] width 280 height 33
click at [747, 182] on select "[Selecione...] Embalador Embalador + Embalador ++ Repositor Repositor + Reposit…" at bounding box center [887, 197] width 280 height 33
click at [282, 331] on button "Confirmar" at bounding box center [280, 325] width 92 height 33
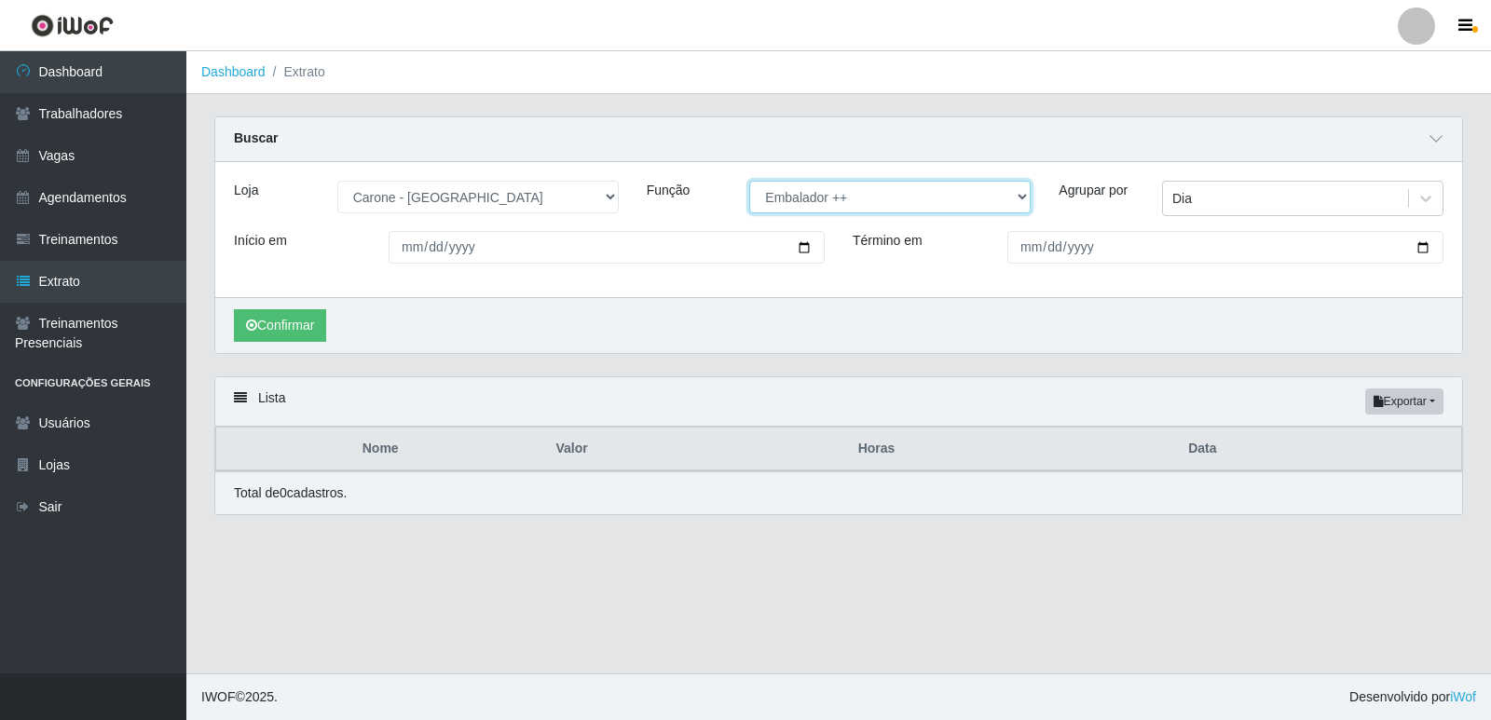
drag, startPoint x: 813, startPoint y: 200, endPoint x: 813, endPoint y: 213, distance: 13.0
click at [813, 200] on select "[Selecione...] Embalador Embalador + Embalador ++ Repositor Repositor + Reposit…" at bounding box center [889, 197] width 281 height 33
click at [749, 182] on select "[Selecione...] Embalador Embalador + Embalador ++ Repositor Repositor + Reposit…" at bounding box center [889, 197] width 281 height 33
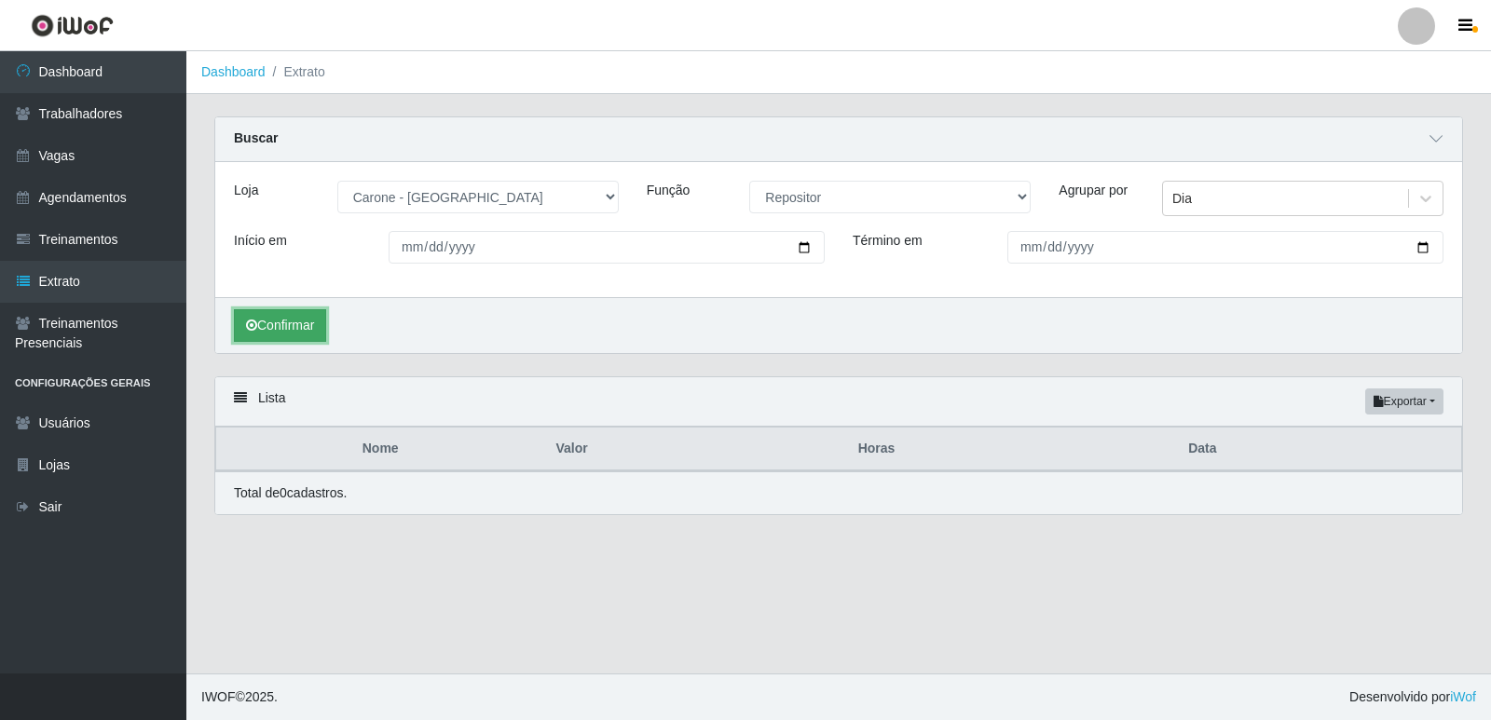
click at [307, 318] on button "Confirmar" at bounding box center [280, 325] width 92 height 33
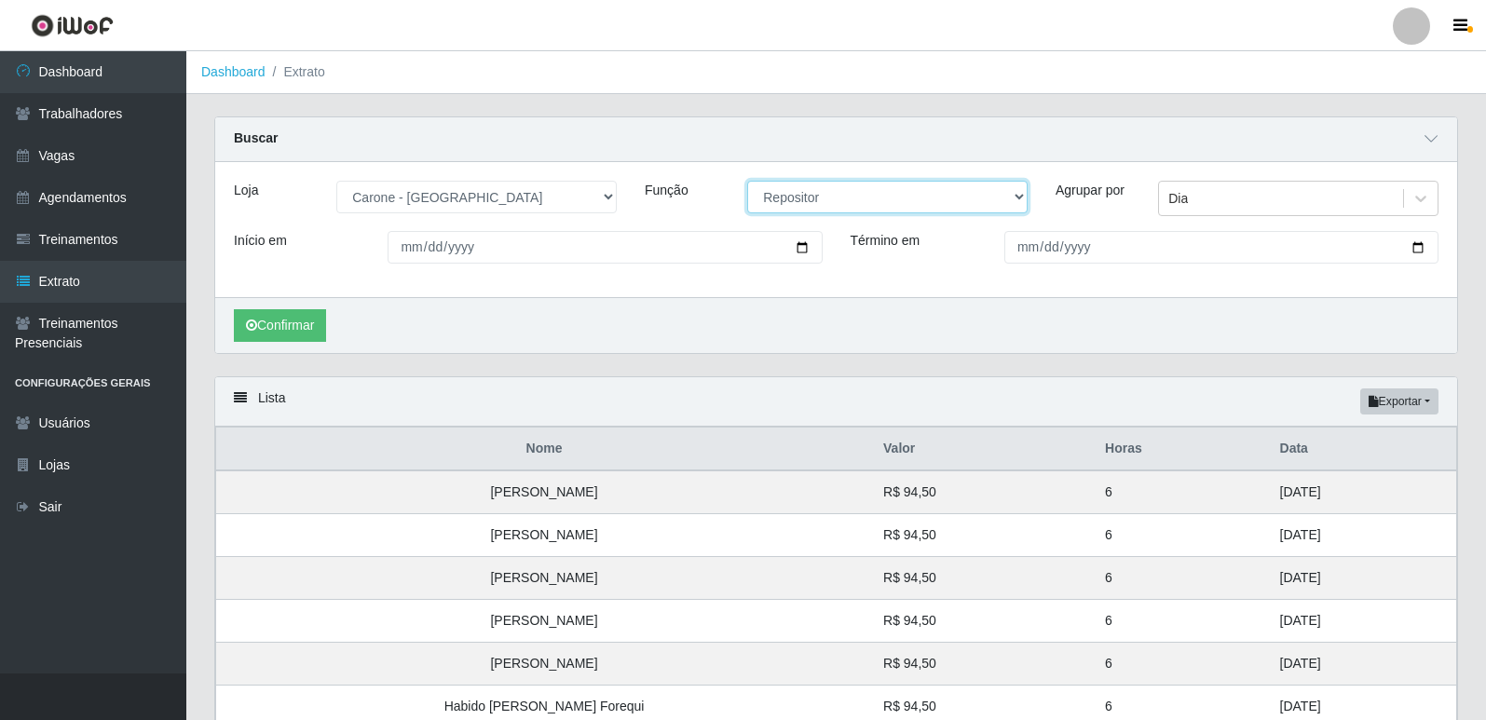
click at [850, 198] on select "[Selecione...] Embalador Embalador + Embalador ++ Repositor Repositor + Reposit…" at bounding box center [887, 197] width 280 height 33
click at [747, 182] on select "[Selecione...] Embalador Embalador + Embalador ++ Repositor Repositor + Reposit…" at bounding box center [887, 197] width 280 height 33
click at [297, 325] on button "Confirmar" at bounding box center [280, 325] width 92 height 33
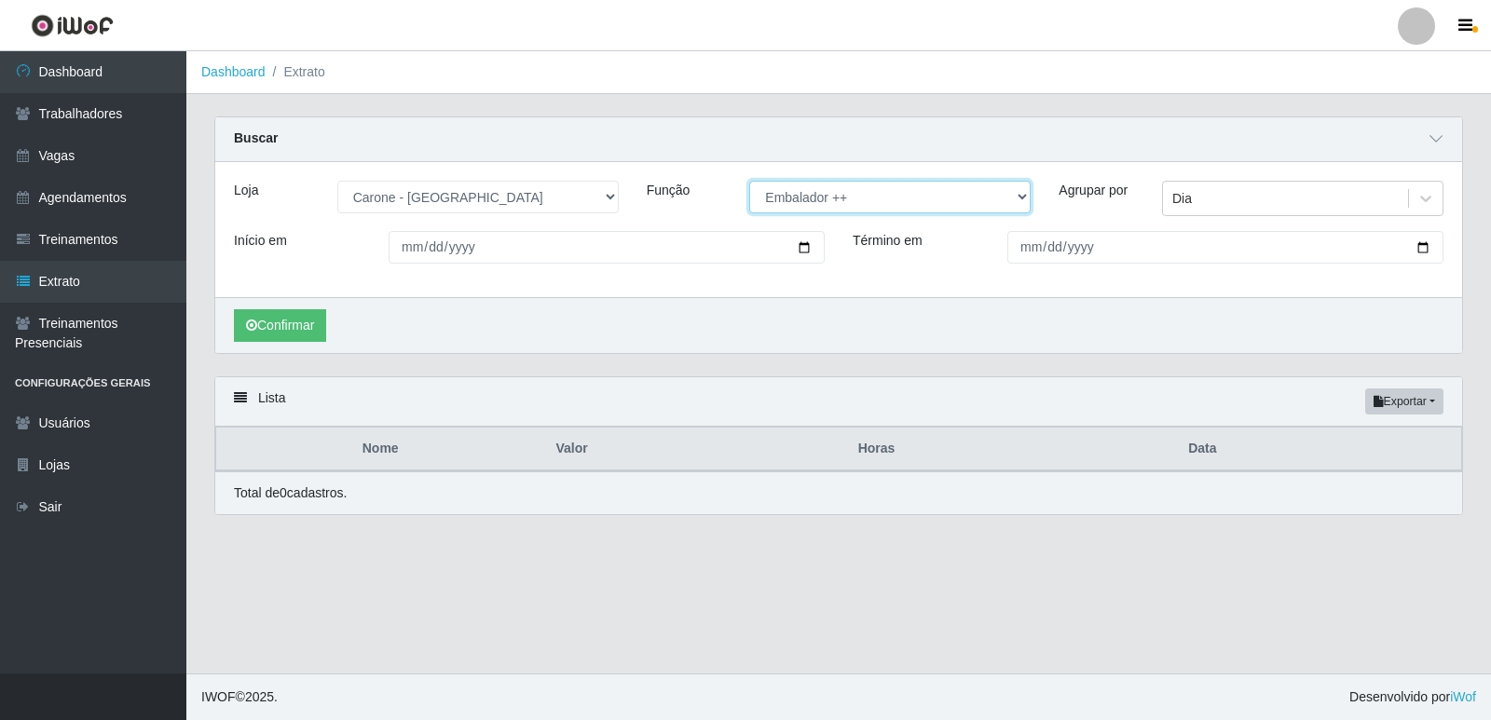
click at [805, 195] on select "[Selecione...] Embalador Embalador + Embalador ++ Repositor Repositor + Reposit…" at bounding box center [889, 197] width 281 height 33
click at [749, 182] on select "[Selecione...] Embalador Embalador + Embalador ++ Repositor Repositor + Reposit…" at bounding box center [889, 197] width 281 height 33
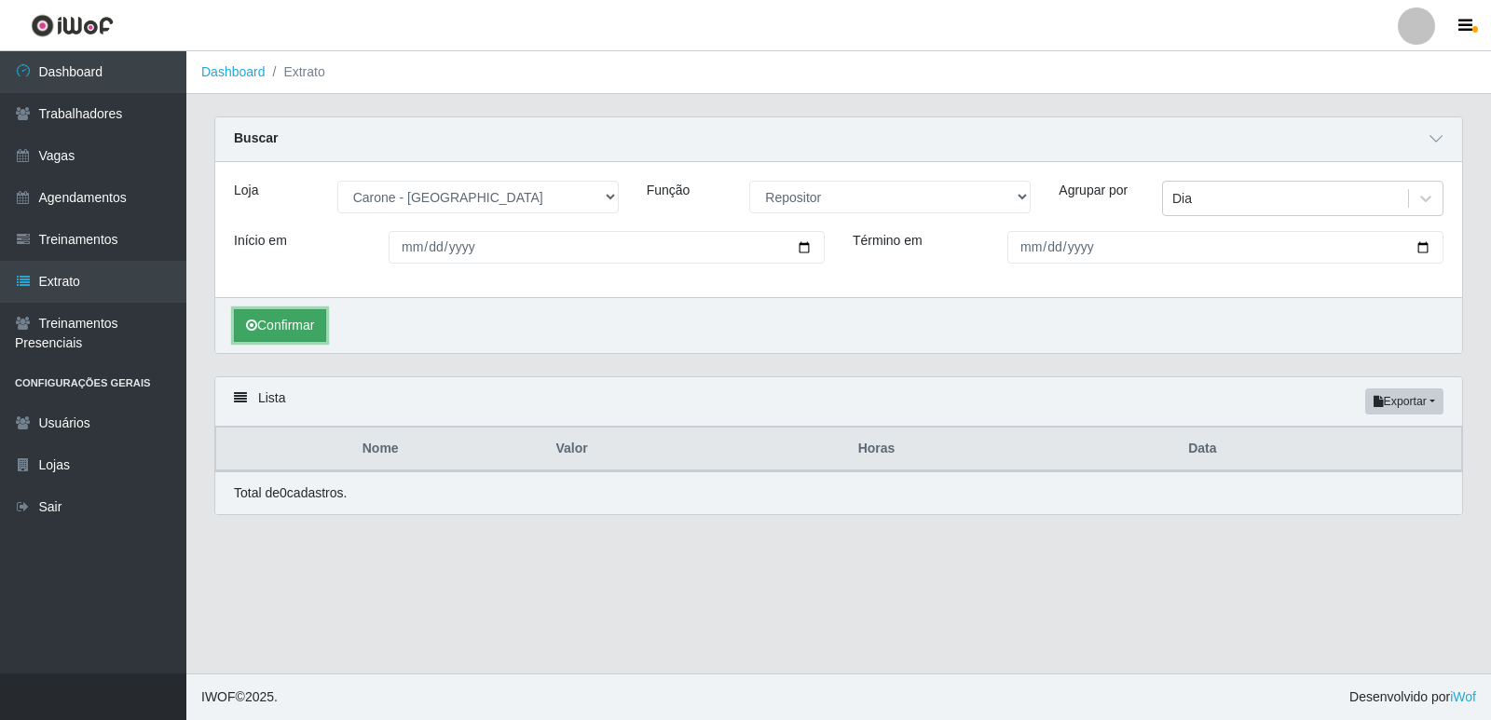
click at [315, 337] on button "Confirmar" at bounding box center [280, 325] width 92 height 33
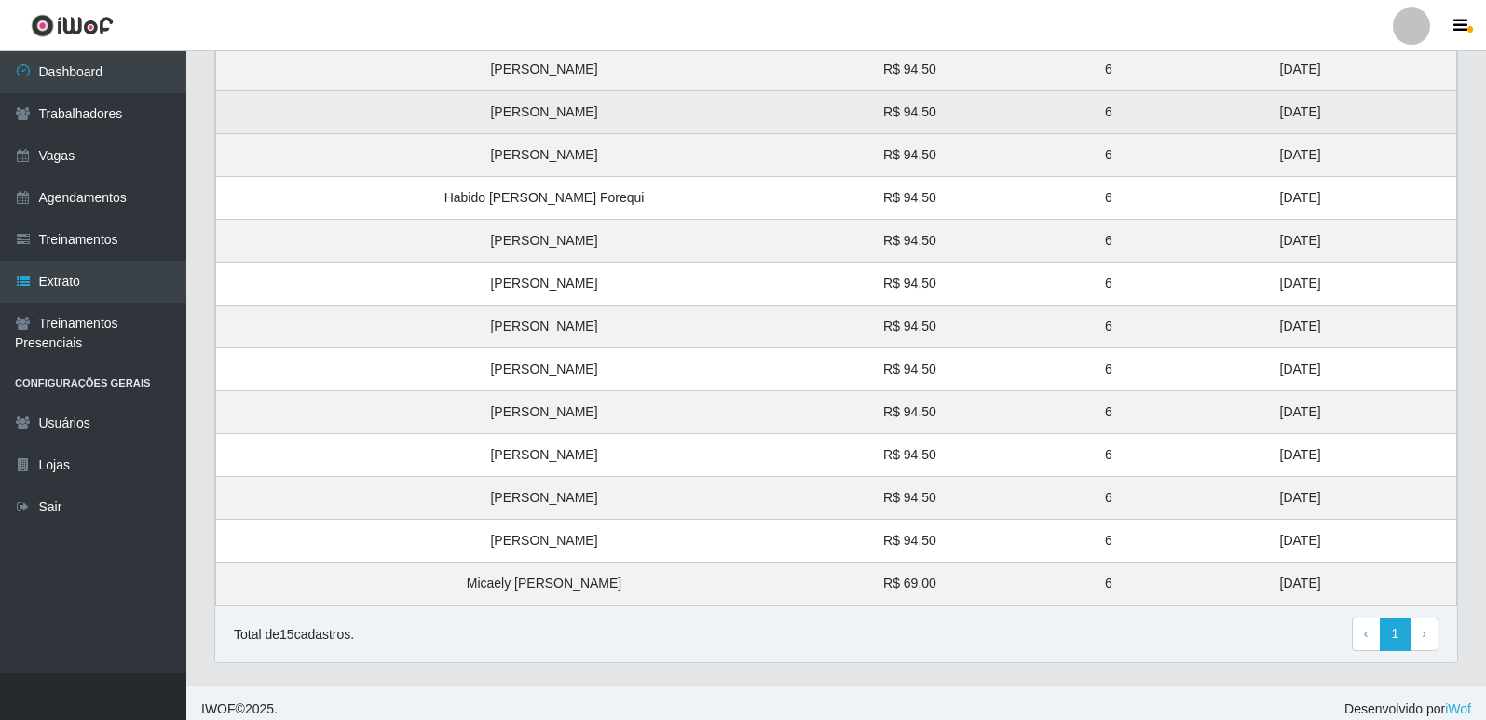
scroll to position [522, 0]
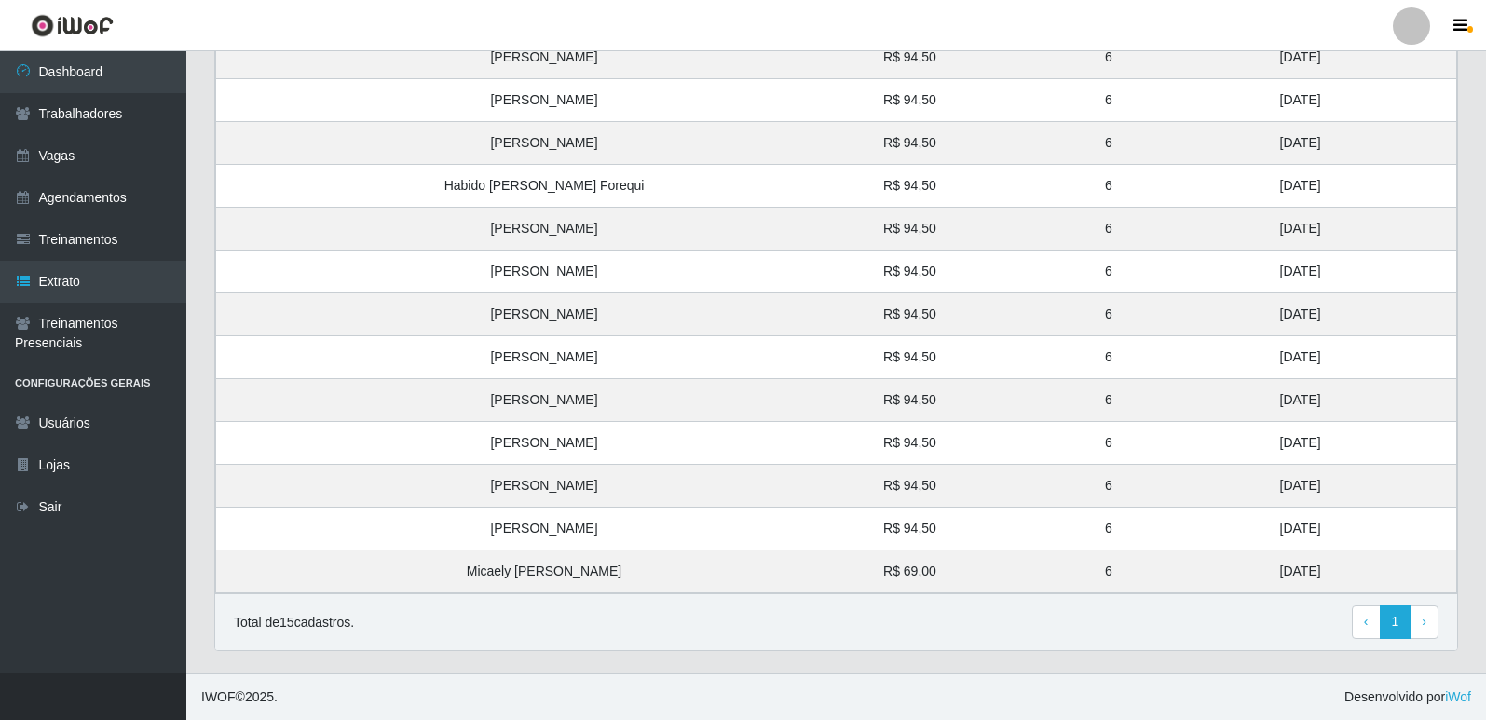
drag, startPoint x: 1275, startPoint y: 572, endPoint x: 1152, endPoint y: 601, distance: 127.2
click at [1269, 575] on td "20/08/2025" at bounding box center [1363, 572] width 188 height 43
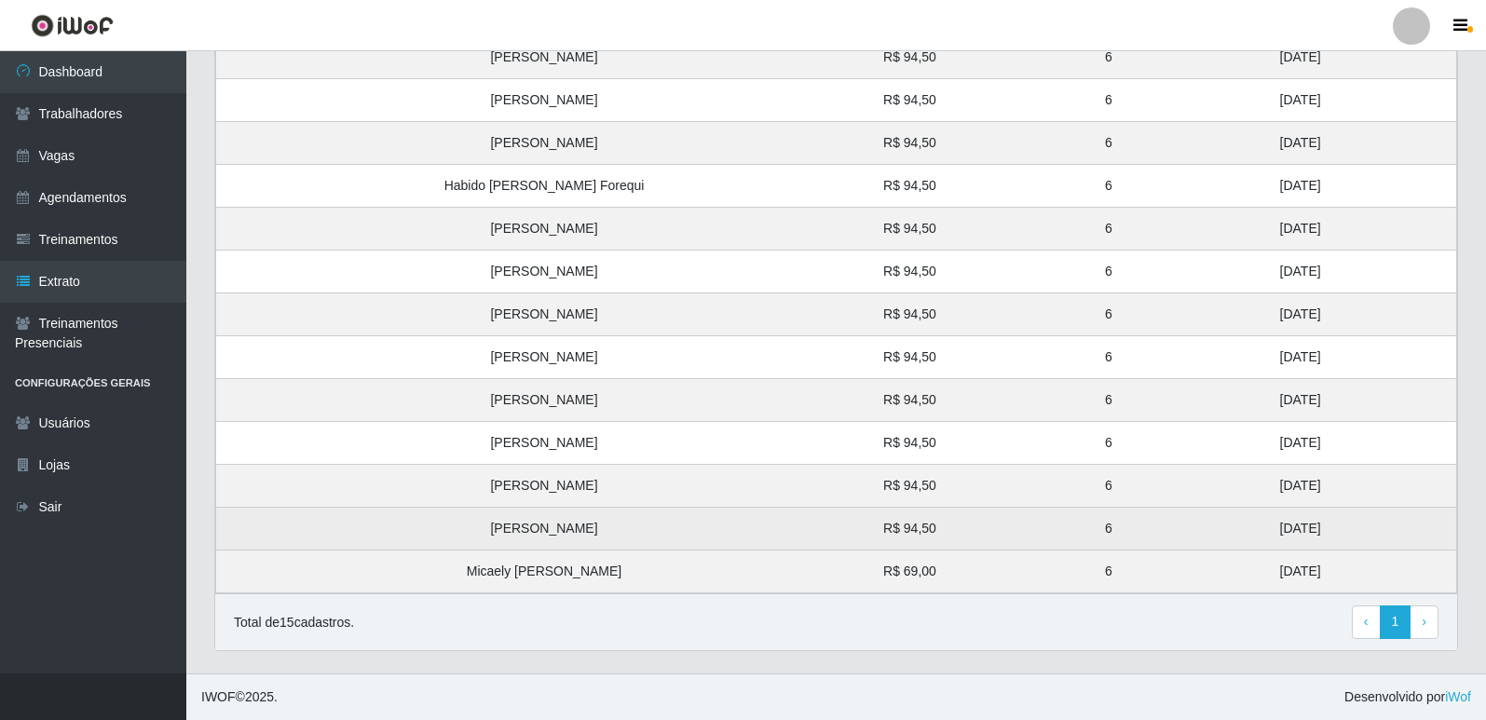
drag, startPoint x: 1287, startPoint y: 526, endPoint x: 1194, endPoint y: 533, distance: 93.4
click at [1231, 481] on tbody "Ludimila Maristela Silva de Sousa R$ 94,50 6 29/08/2025 Ana Paula Mendes R$ 94,…" at bounding box center [836, 272] width 1241 height 644
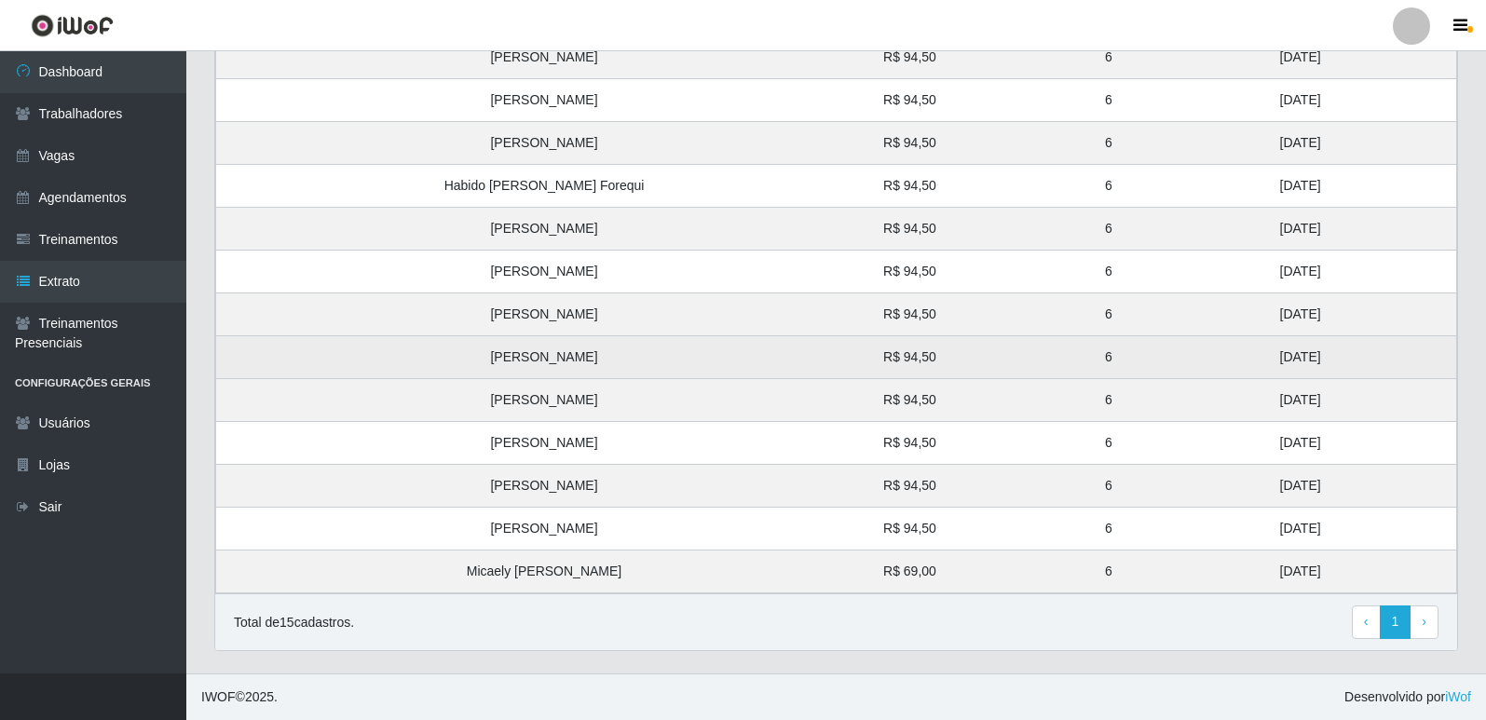
drag, startPoint x: 1262, startPoint y: 447, endPoint x: 1212, endPoint y: 340, distance: 118.0
click at [1212, 340] on tbody "Ludimila Maristela Silva de Sousa R$ 94,50 6 29/08/2025 Ana Paula Mendes R$ 94,…" at bounding box center [836, 272] width 1241 height 644
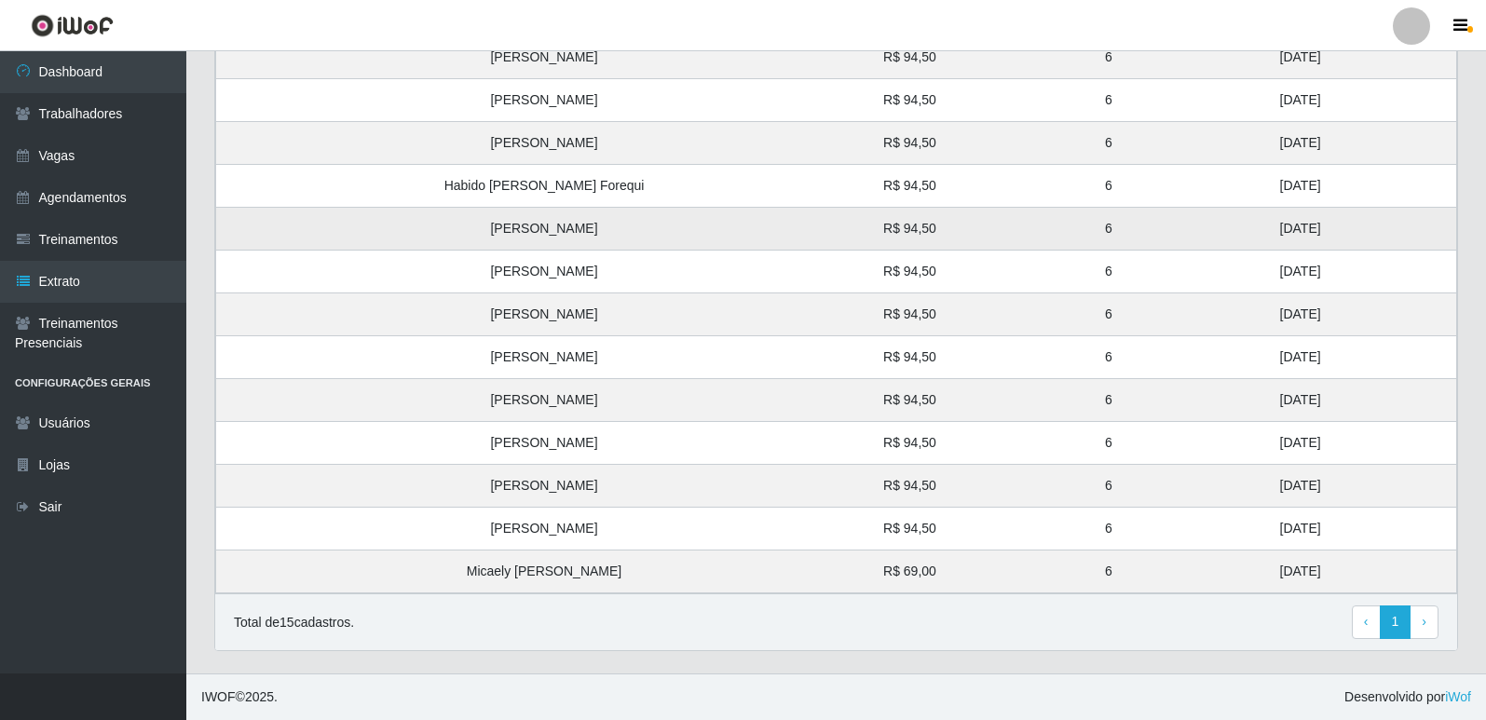
drag, startPoint x: 1268, startPoint y: 315, endPoint x: 1219, endPoint y: 226, distance: 101.4
click at [1219, 226] on tbody "Ludimila Maristela Silva de Sousa R$ 94,50 6 29/08/2025 Ana Paula Mendes R$ 94,…" at bounding box center [836, 272] width 1241 height 644
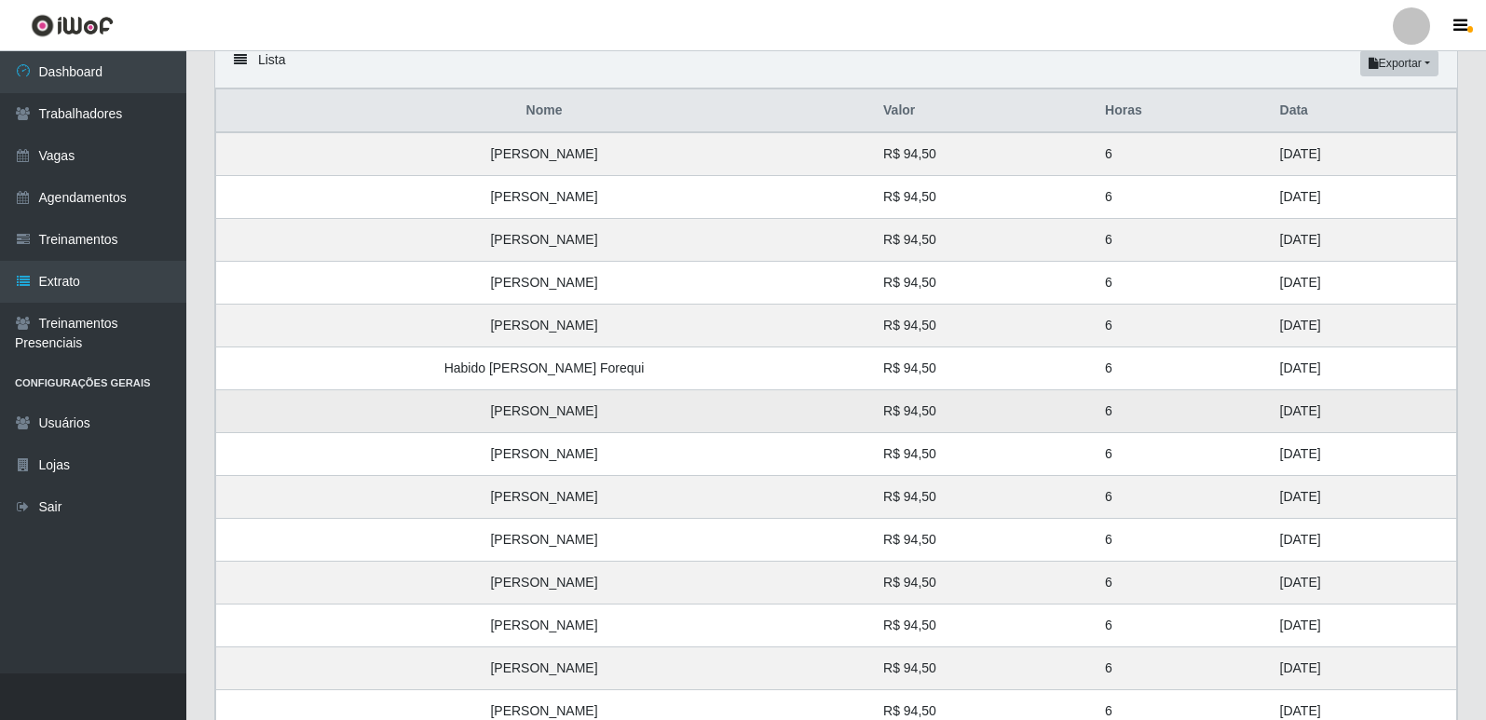
scroll to position [335, 0]
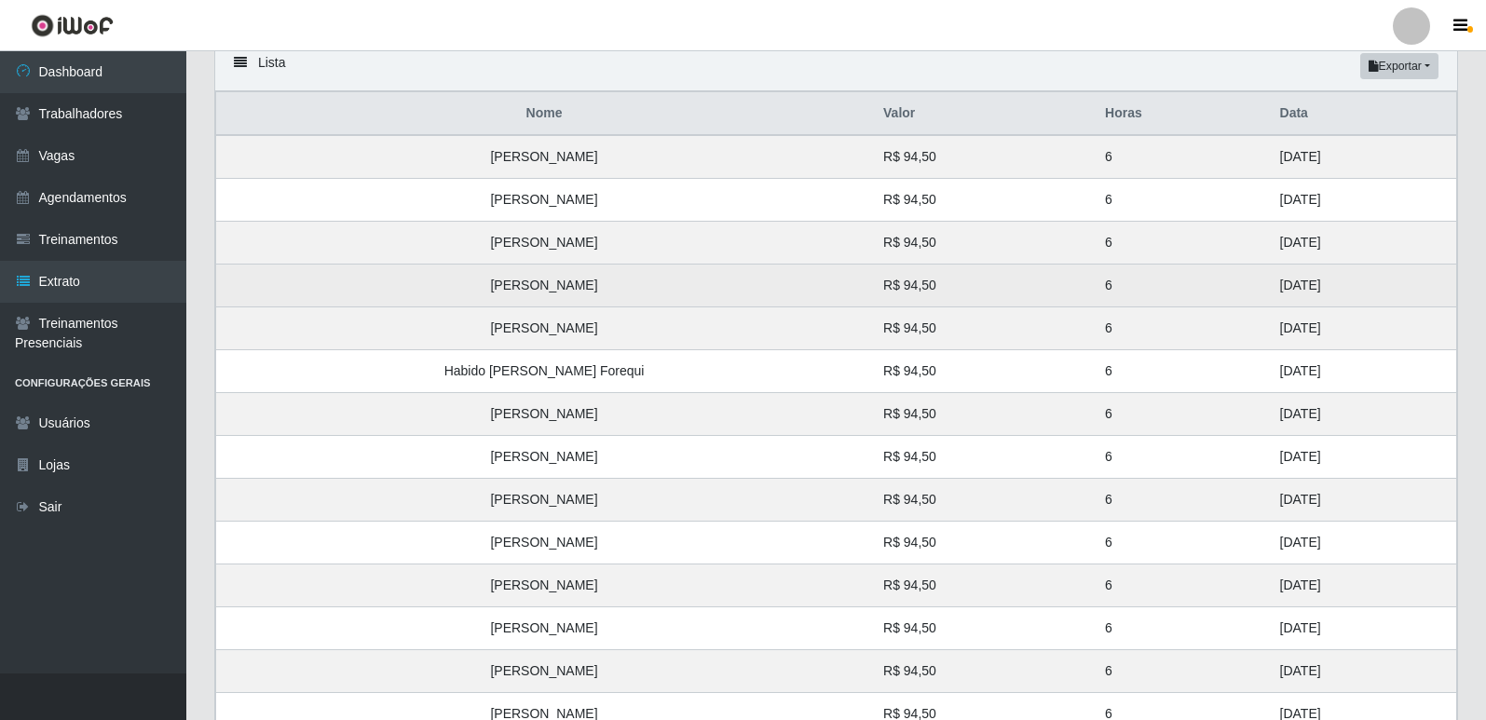
drag, startPoint x: 1289, startPoint y: 368, endPoint x: 1209, endPoint y: 284, distance: 115.3
click at [1209, 284] on tbody "Ludimila Maristela Silva de Sousa R$ 94,50 6 29/08/2025 Ana Paula Mendes R$ 94,…" at bounding box center [836, 457] width 1241 height 644
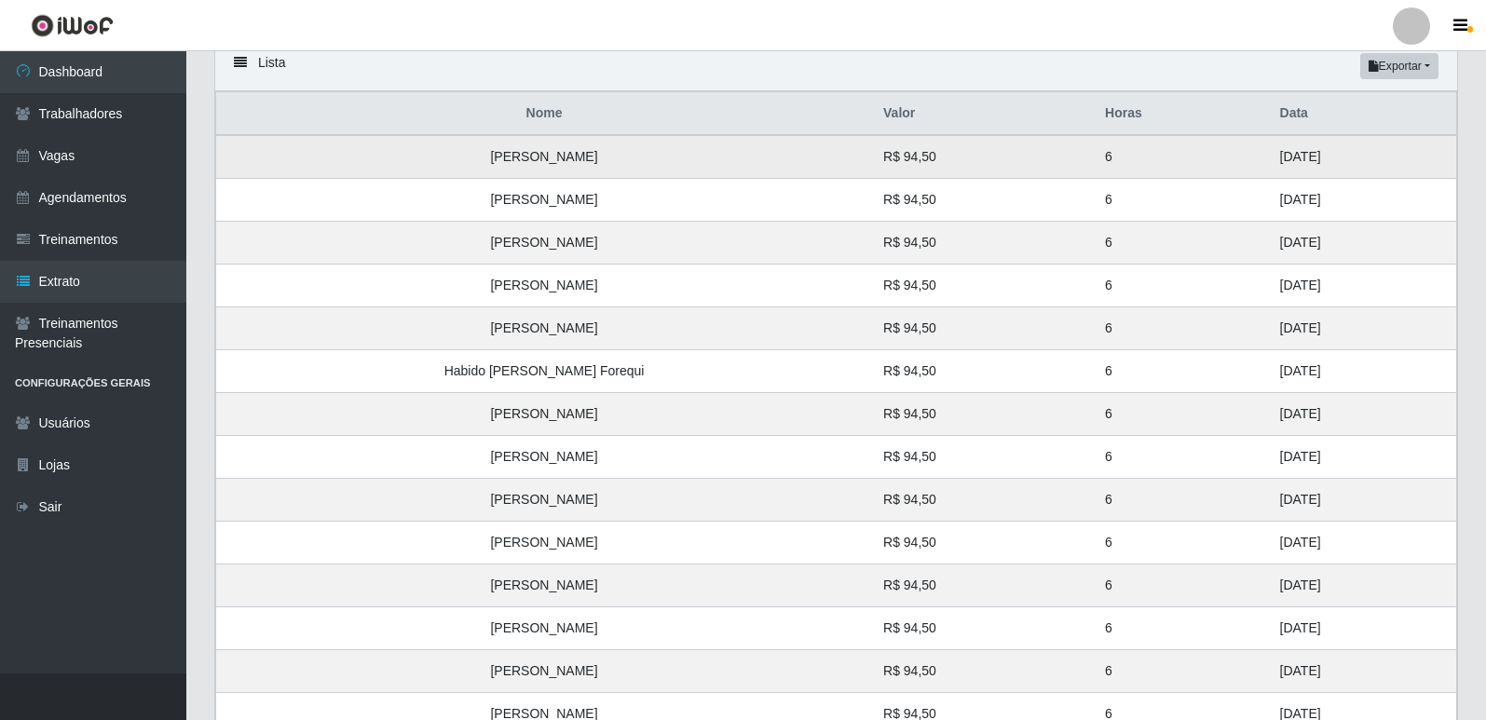
drag, startPoint x: 1282, startPoint y: 241, endPoint x: 1218, endPoint y: 152, distance: 110.1
click at [1218, 152] on tbody "Ludimila Maristela Silva de Sousa R$ 94,50 6 29/08/2025 Ana Paula Mendes R$ 94,…" at bounding box center [836, 457] width 1241 height 644
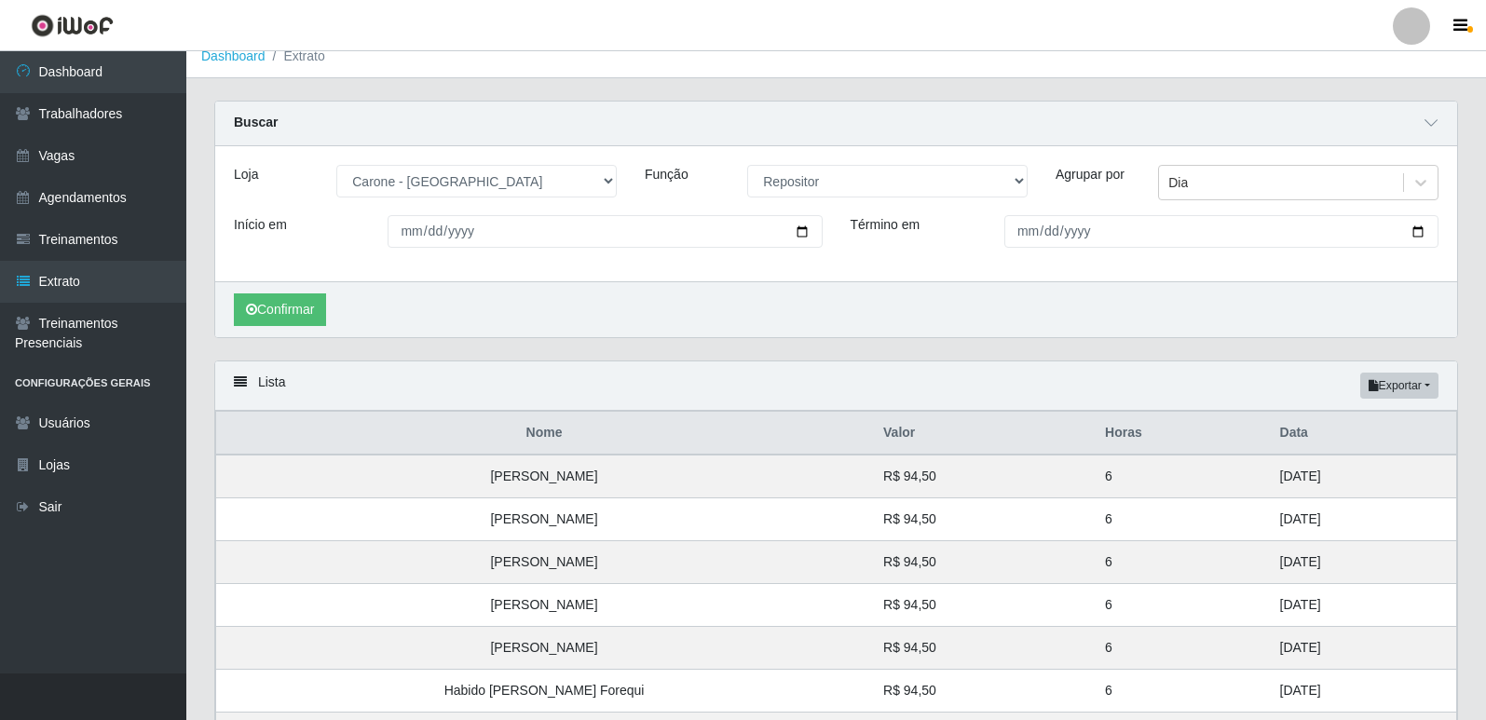
scroll to position [0, 0]
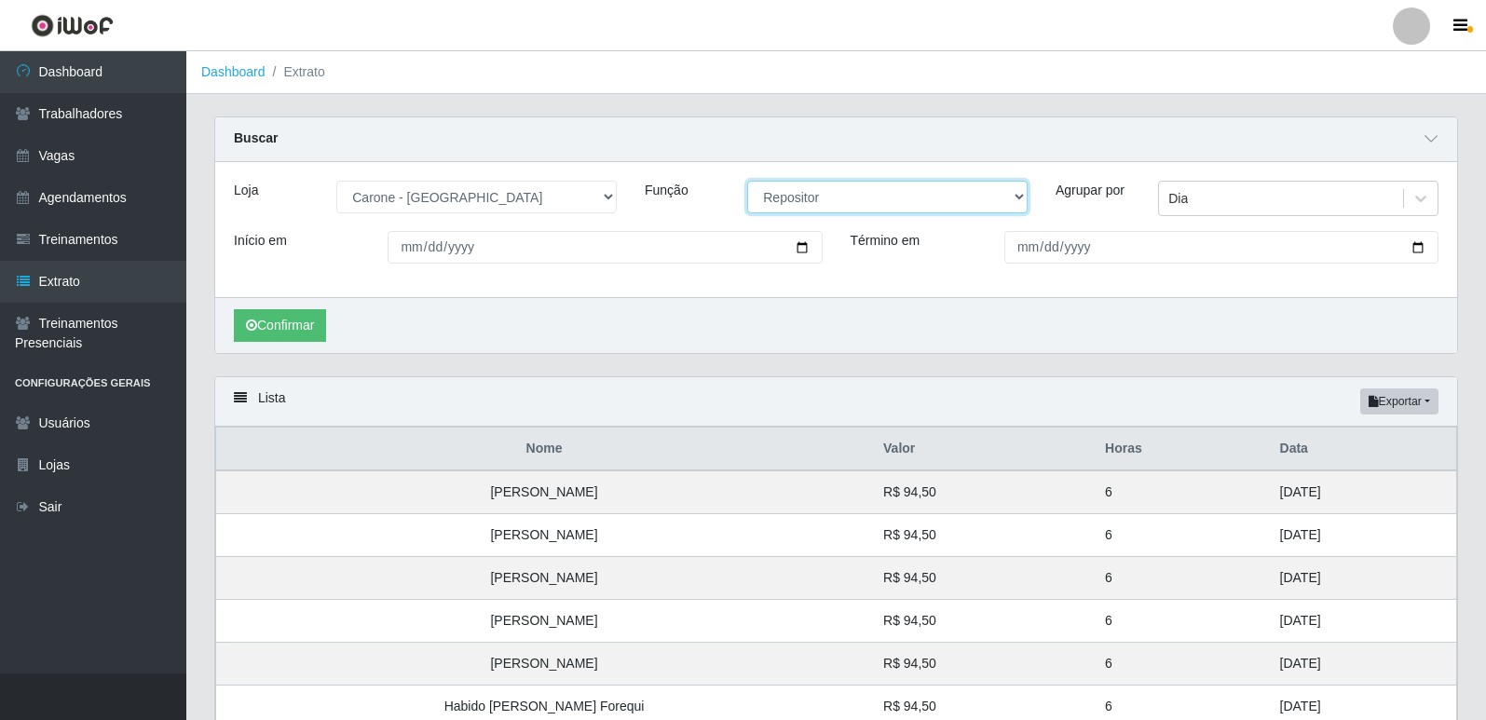
drag, startPoint x: 919, startPoint y: 192, endPoint x: 901, endPoint y: 212, distance: 27.1
click at [919, 192] on select "[Selecione...] Embalador Embalador + Embalador ++ Repositor Repositor + Reposit…" at bounding box center [887, 197] width 280 height 33
click at [747, 182] on select "[Selecione...] Embalador Embalador + Embalador ++ Repositor Repositor + Reposit…" at bounding box center [887, 197] width 280 height 33
click at [307, 316] on button "Confirmar" at bounding box center [280, 325] width 92 height 33
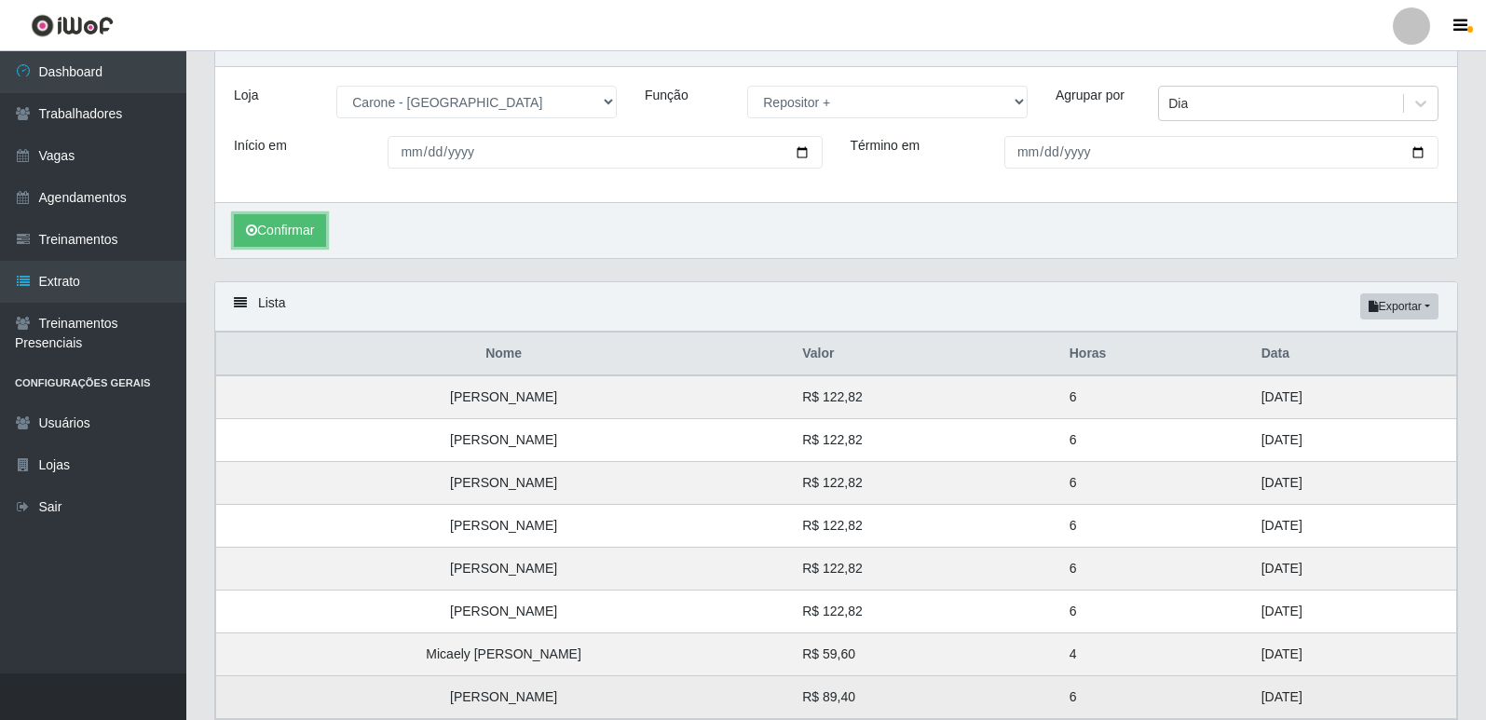
scroll to position [222, 0]
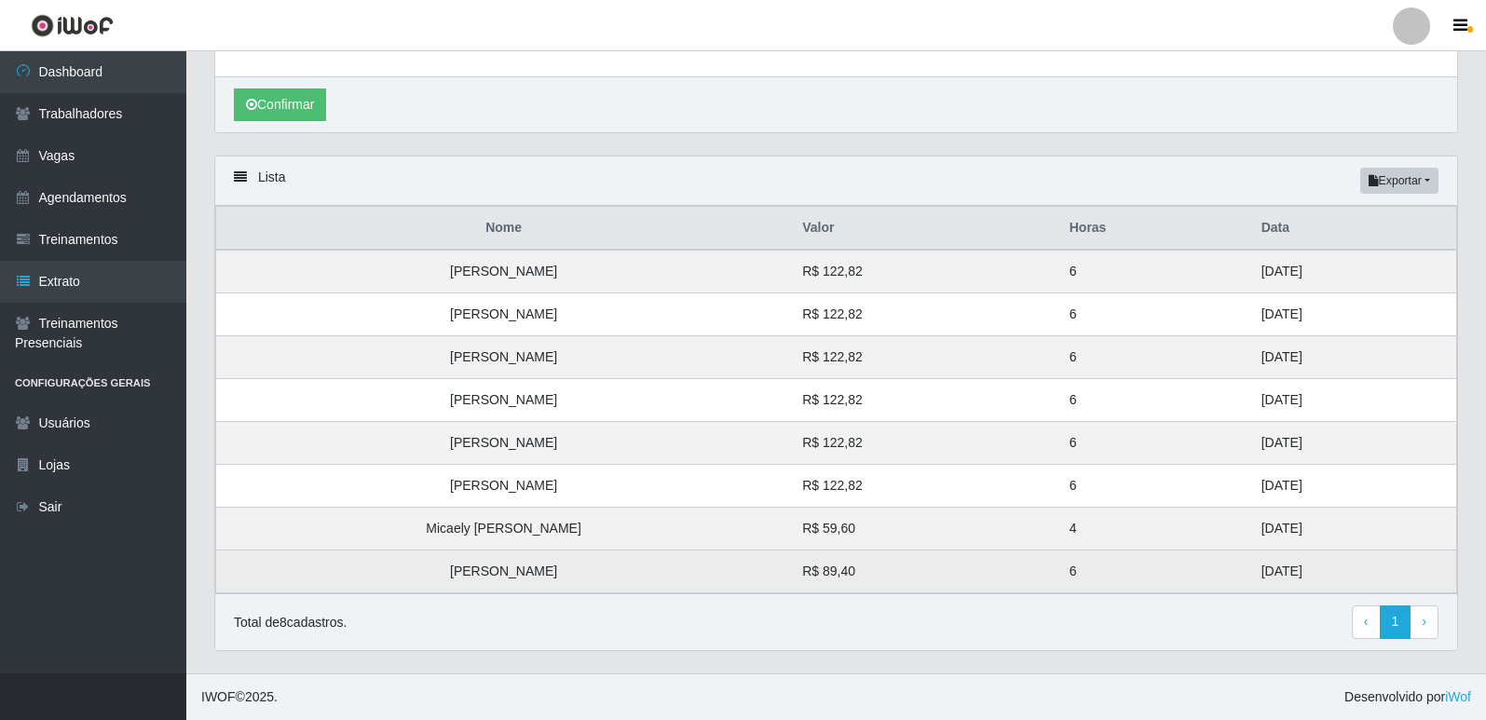
drag, startPoint x: 1280, startPoint y: 575, endPoint x: 1172, endPoint y: 569, distance: 108.2
click at [1216, 522] on tbody "Gabriel Martins R$ 122,82 6 31/08/2025 Kaytho Gomes da Silva Souza R$ 122,82 6 …" at bounding box center [836, 422] width 1241 height 344
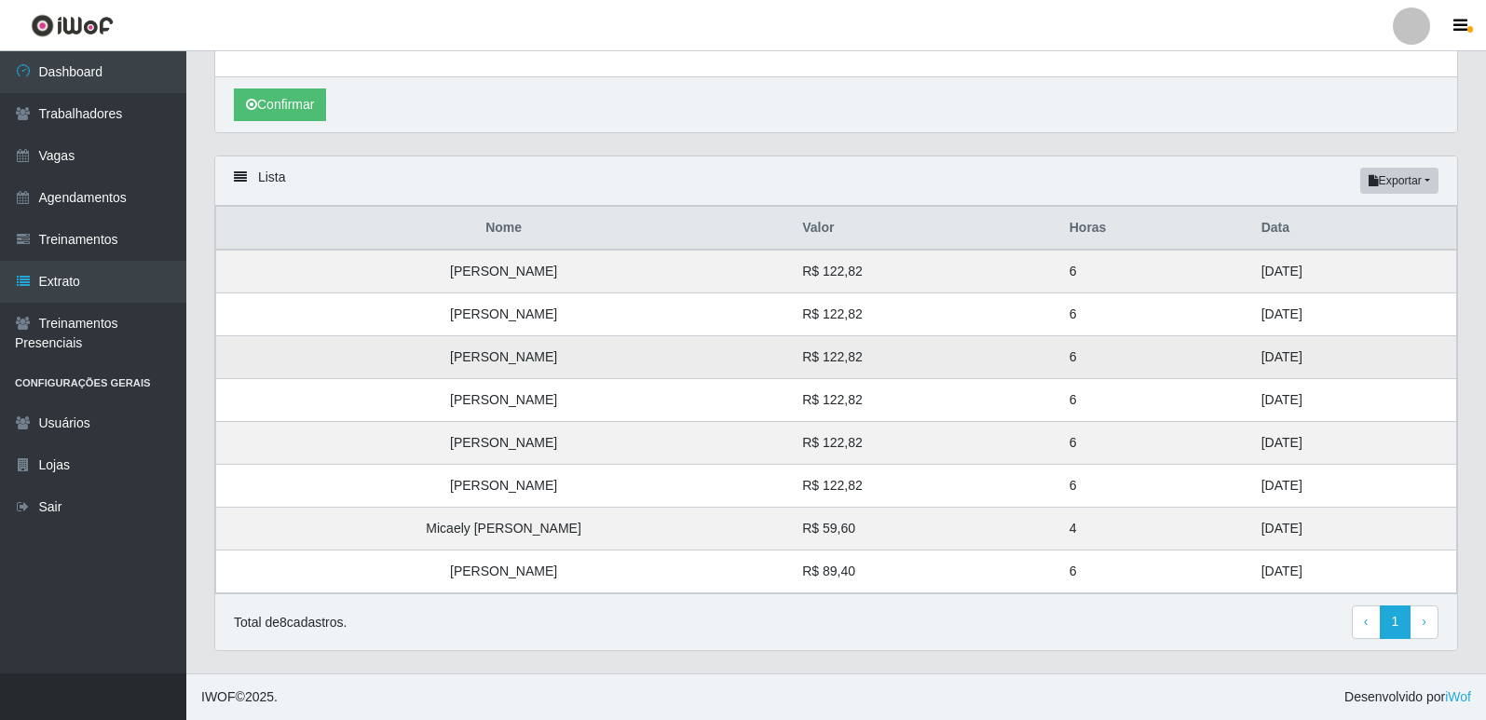
drag, startPoint x: 1280, startPoint y: 472, endPoint x: 1209, endPoint y: 369, distance: 125.3
click at [1209, 369] on tbody "Gabriel Martins R$ 122,82 6 31/08/2025 Kaytho Gomes da Silva Souza R$ 122,82 6 …" at bounding box center [836, 422] width 1241 height 344
drag, startPoint x: 1296, startPoint y: 311, endPoint x: 1246, endPoint y: 266, distance: 67.3
click at [1246, 266] on tbody "Gabriel Martins R$ 122,82 6 31/08/2025 Kaytho Gomes da Silva Souza R$ 122,82 6 …" at bounding box center [836, 422] width 1241 height 344
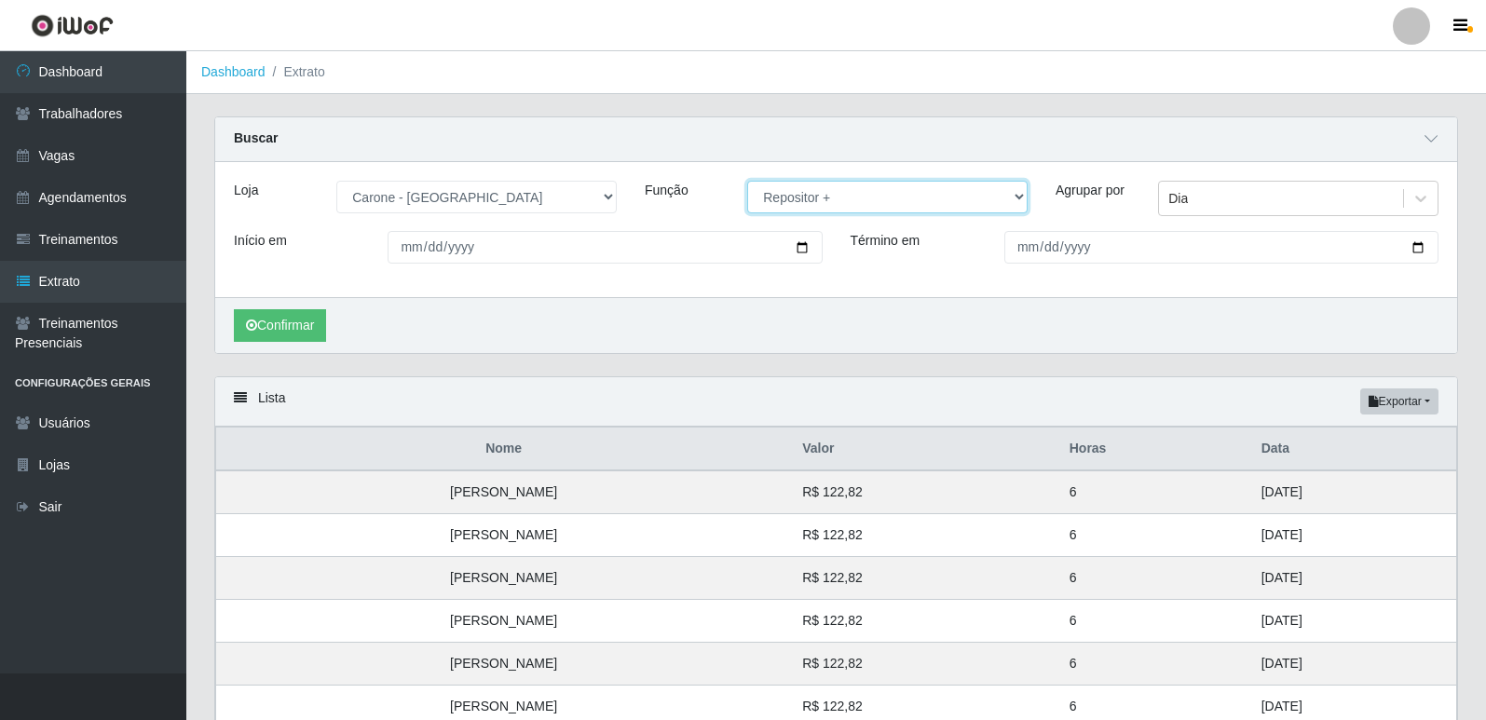
drag, startPoint x: 844, startPoint y: 200, endPoint x: 842, endPoint y: 211, distance: 10.4
click at [844, 200] on select "[Selecione...] Embalador Embalador + Embalador ++ Repositor Repositor + Reposit…" at bounding box center [887, 197] width 280 height 33
click at [747, 182] on select "[Selecione...] Embalador Embalador + Embalador ++ Repositor Repositor + Reposit…" at bounding box center [887, 197] width 280 height 33
click at [293, 321] on button "Confirmar" at bounding box center [280, 325] width 92 height 33
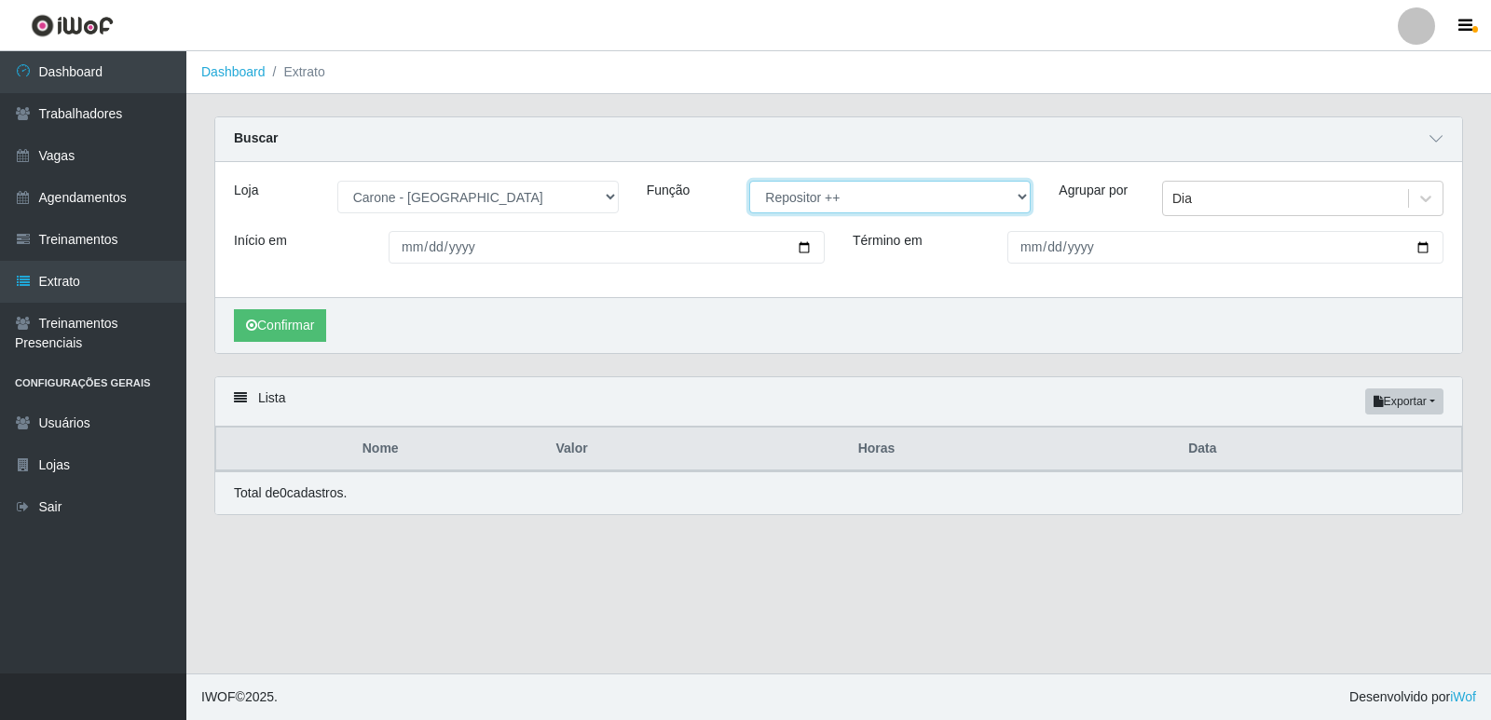
click at [921, 204] on select "[Selecione...] Embalador Embalador + Embalador ++ Repositor Repositor + Reposit…" at bounding box center [889, 197] width 281 height 33
click at [749, 182] on select "[Selecione...] Embalador Embalador + Embalador ++ Repositor Repositor + Reposit…" at bounding box center [889, 197] width 281 height 33
click at [320, 325] on button "Confirmar" at bounding box center [280, 325] width 92 height 33
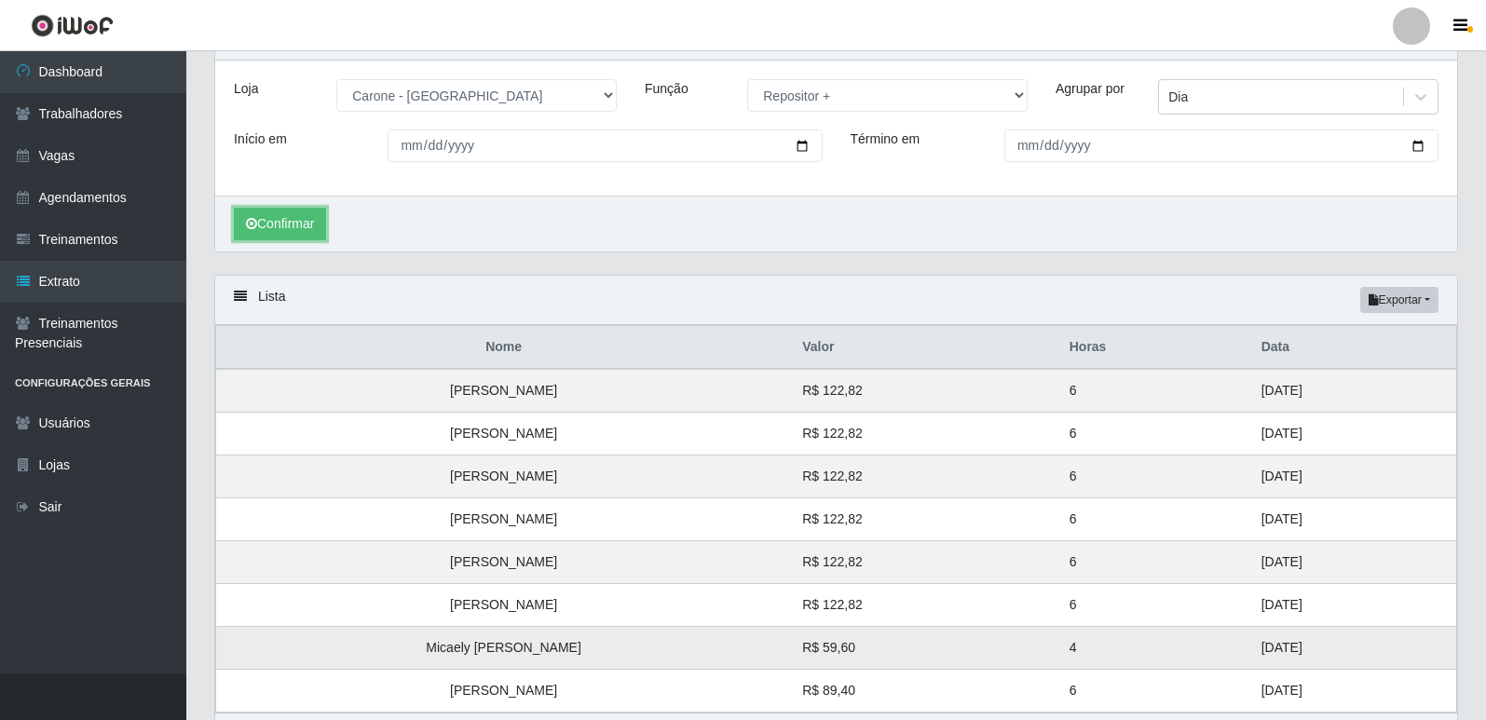
scroll to position [222, 0]
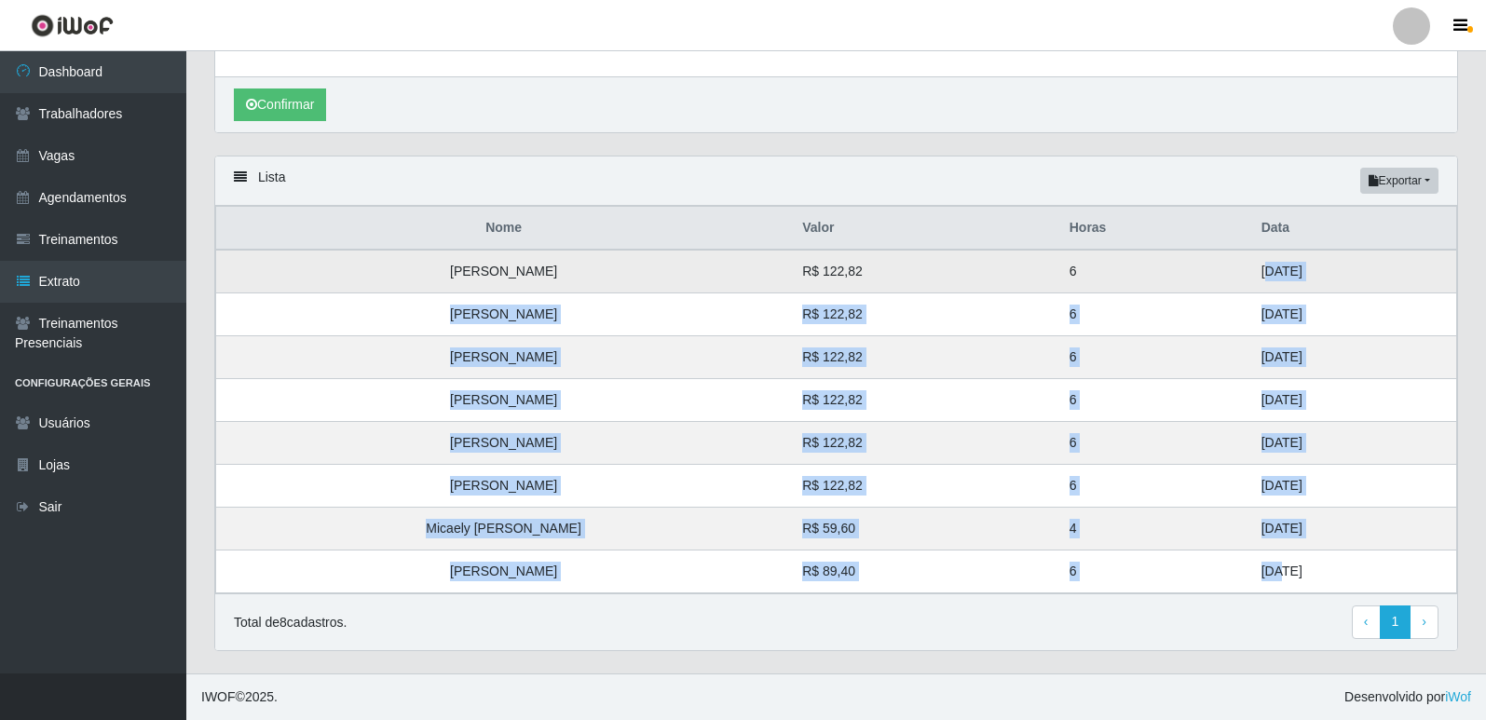
drag, startPoint x: 1226, startPoint y: 568, endPoint x: 1216, endPoint y: 268, distance: 300.2
click at [1216, 268] on tbody "Gabriel Martins R$ 122,82 6 31/08/2025 Kaytho Gomes da Silva Souza R$ 122,82 6 …" at bounding box center [836, 422] width 1241 height 344
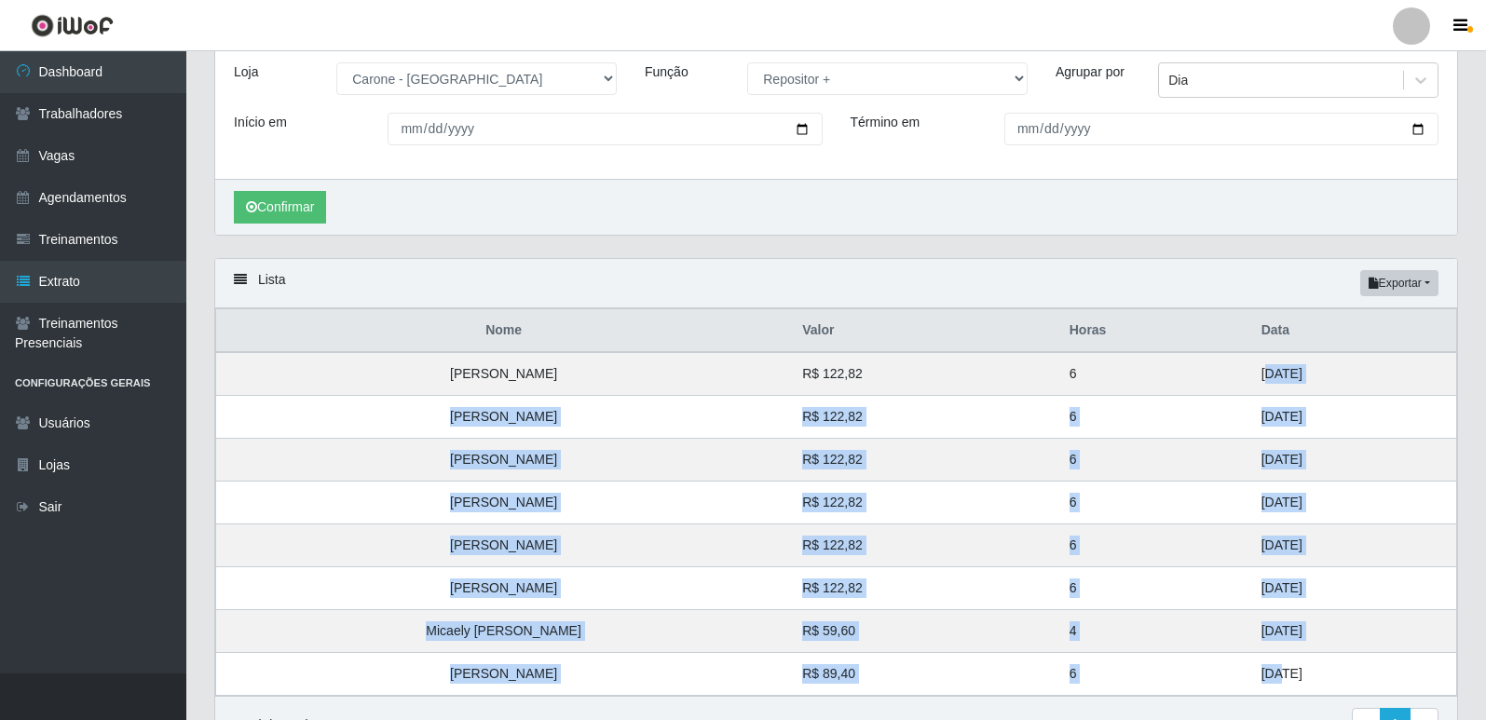
scroll to position [0, 0]
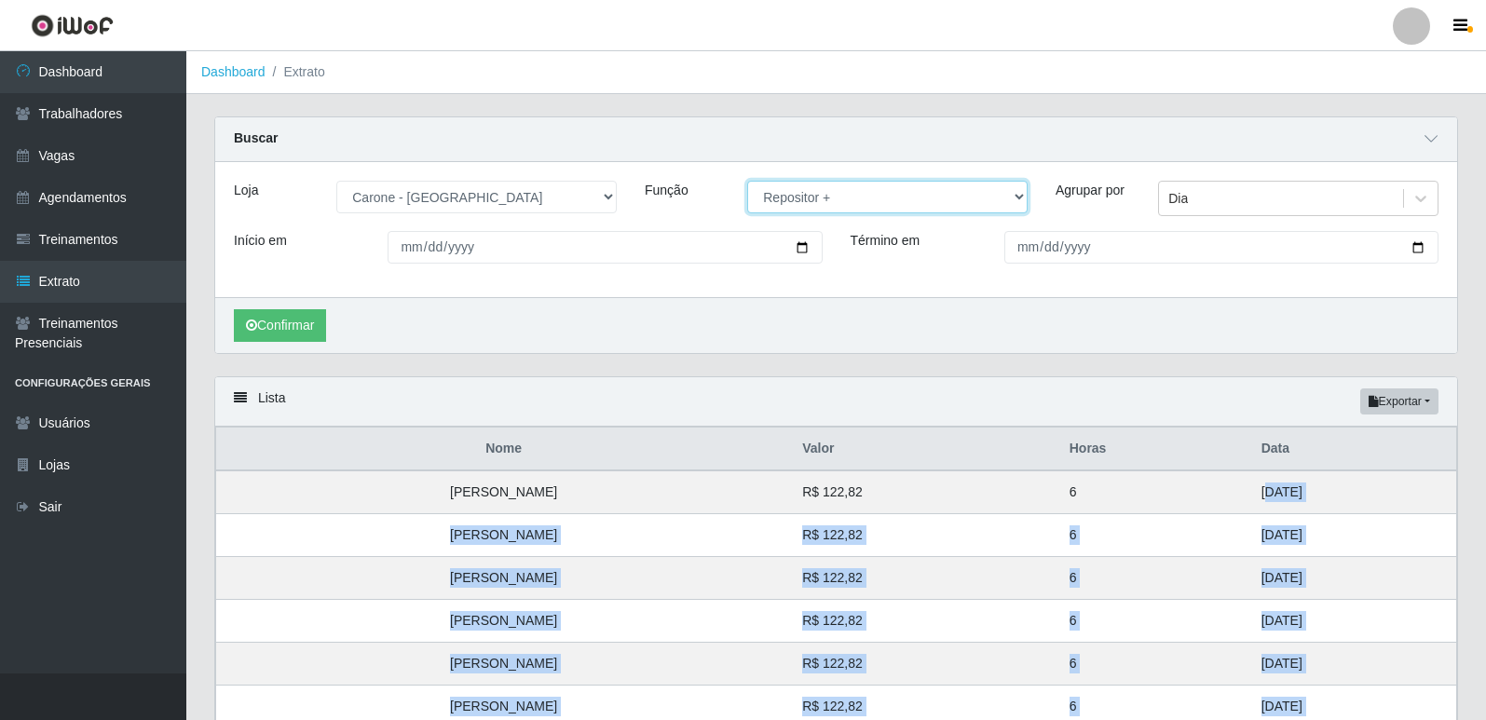
click at [918, 195] on select "[Selecione...] Embalador Embalador + Embalador ++ Repositor Repositor + Reposit…" at bounding box center [887, 197] width 280 height 33
click at [747, 182] on select "[Selecione...] Embalador Embalador + Embalador ++ Repositor Repositor + Reposit…" at bounding box center [887, 197] width 280 height 33
click at [287, 319] on button "Confirmar" at bounding box center [280, 325] width 92 height 33
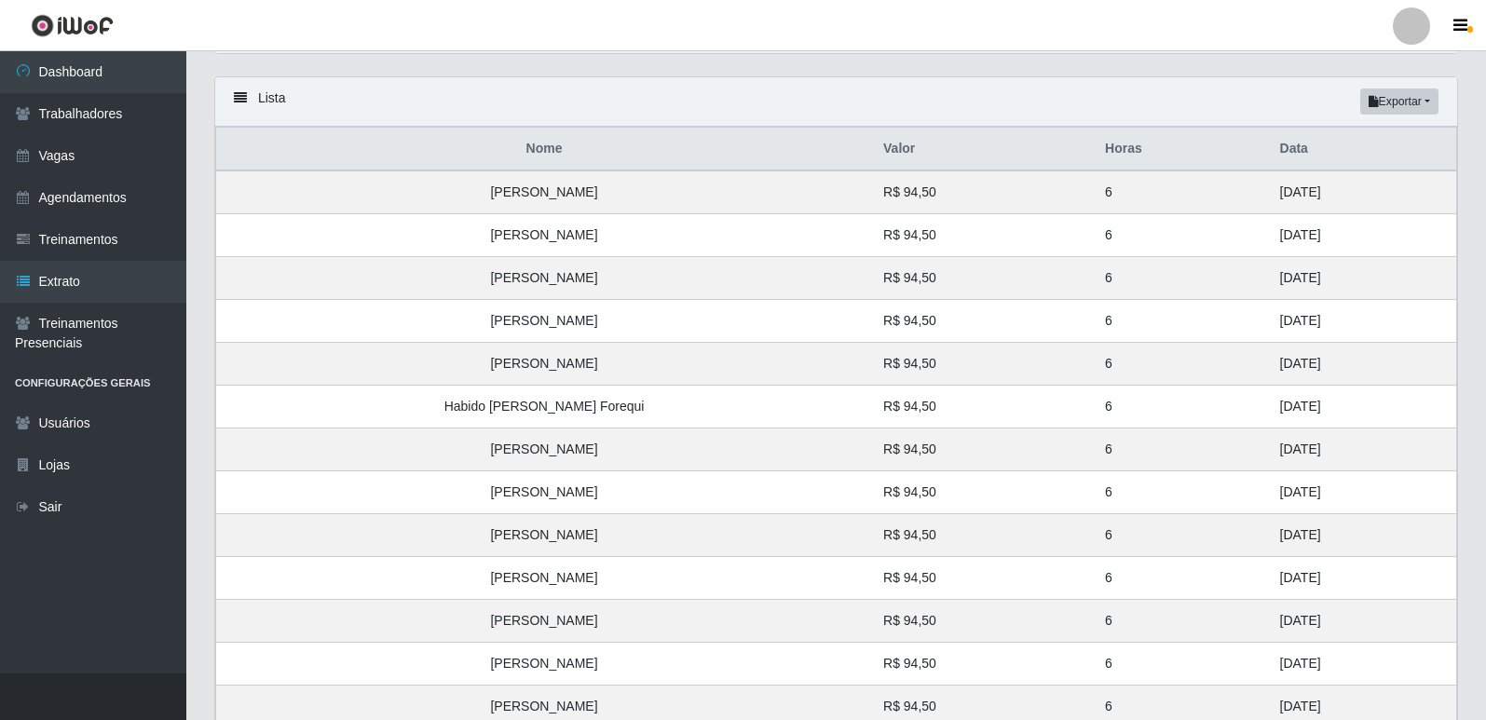
scroll to position [466, 0]
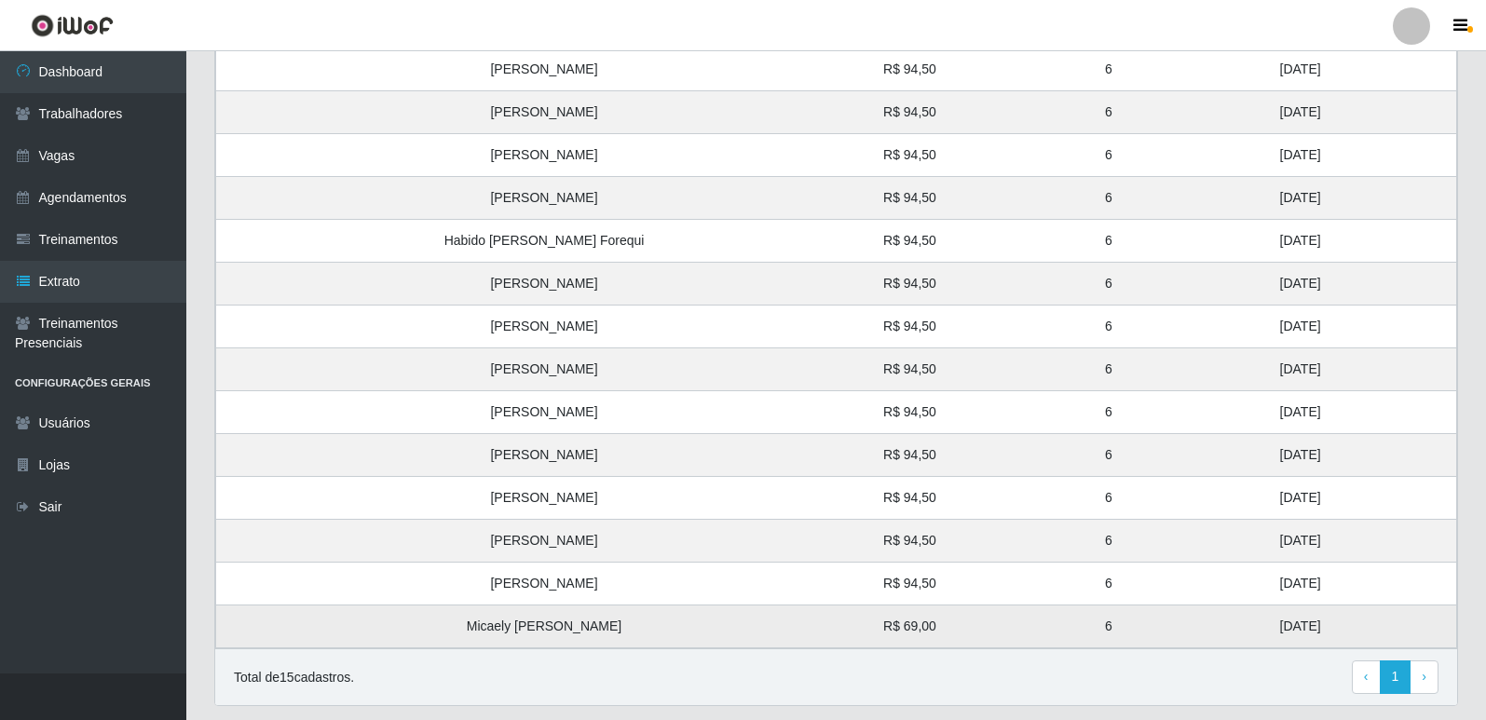
click at [1094, 626] on td "6" at bounding box center [1181, 627] width 175 height 43
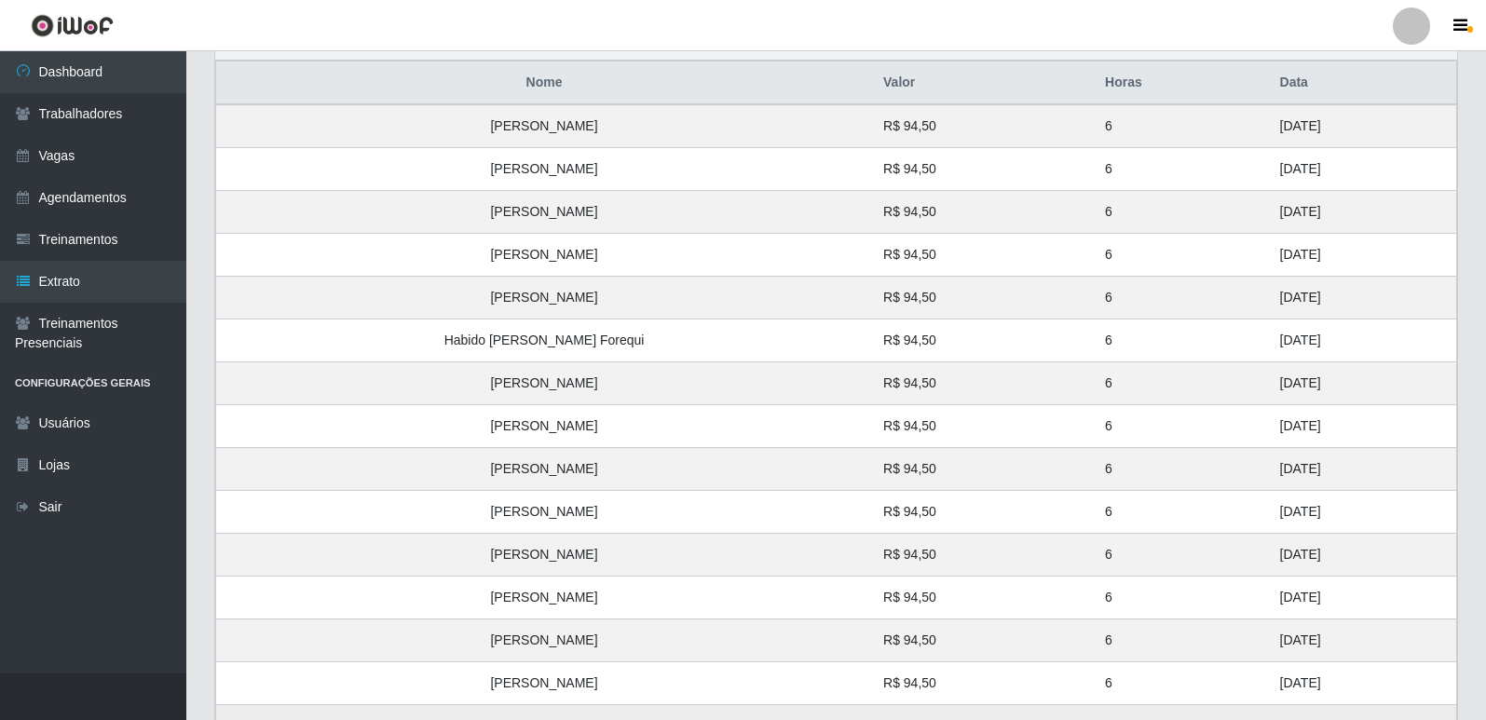
scroll to position [93, 0]
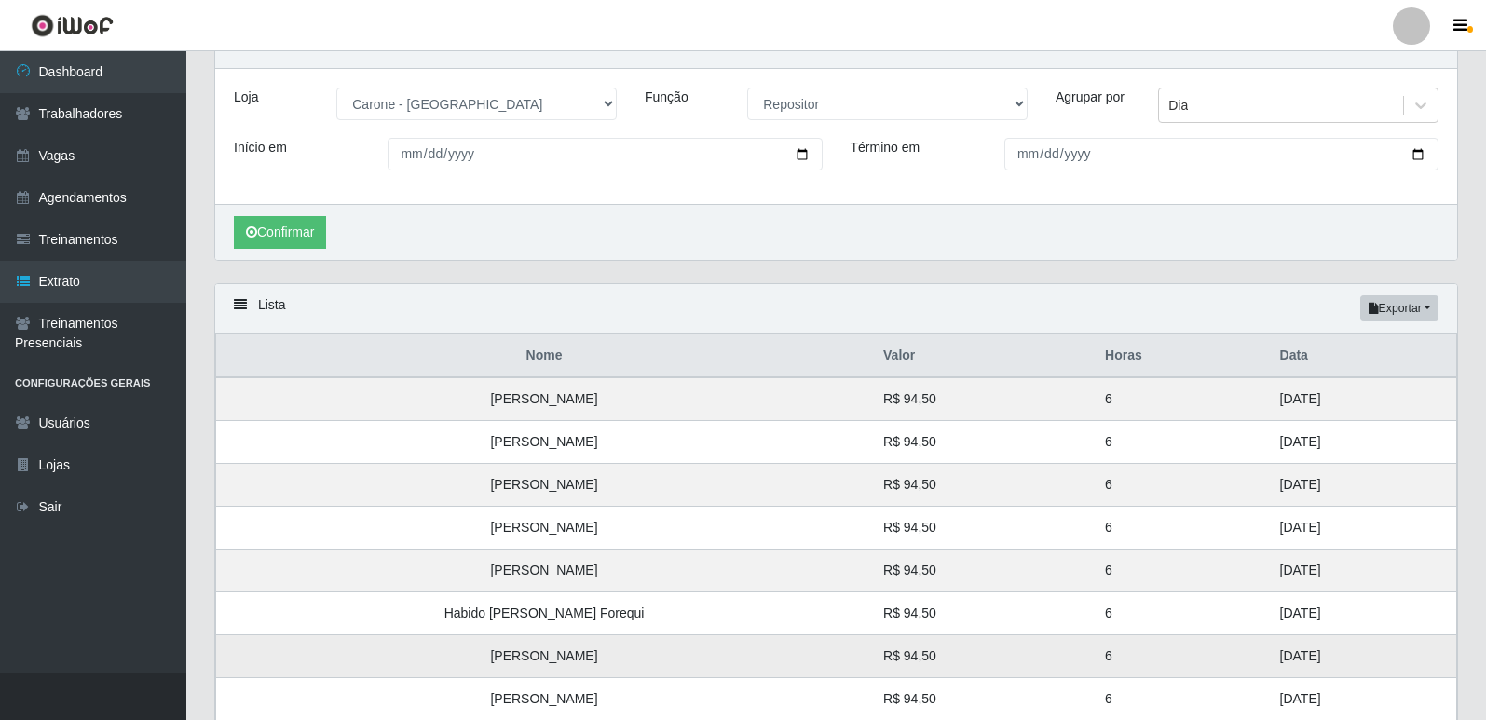
drag, startPoint x: 1246, startPoint y: 396, endPoint x: 1275, endPoint y: 649, distance: 255.1
click at [1275, 649] on tbody "Ludimila Maristela Silva de Sousa R$ 94,50 6 29/08/2025 Ana Paula Mendes R$ 94,…" at bounding box center [836, 699] width 1241 height 644
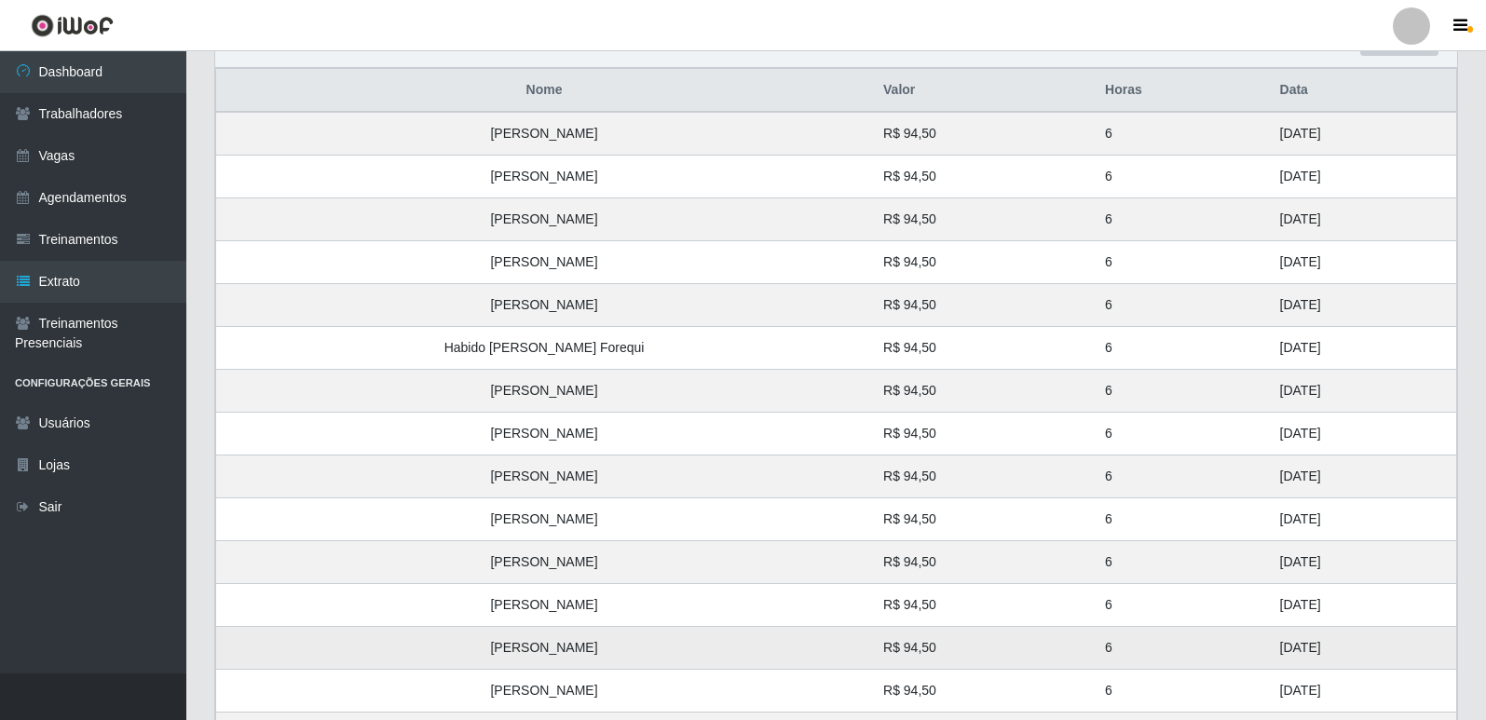
scroll to position [466, 0]
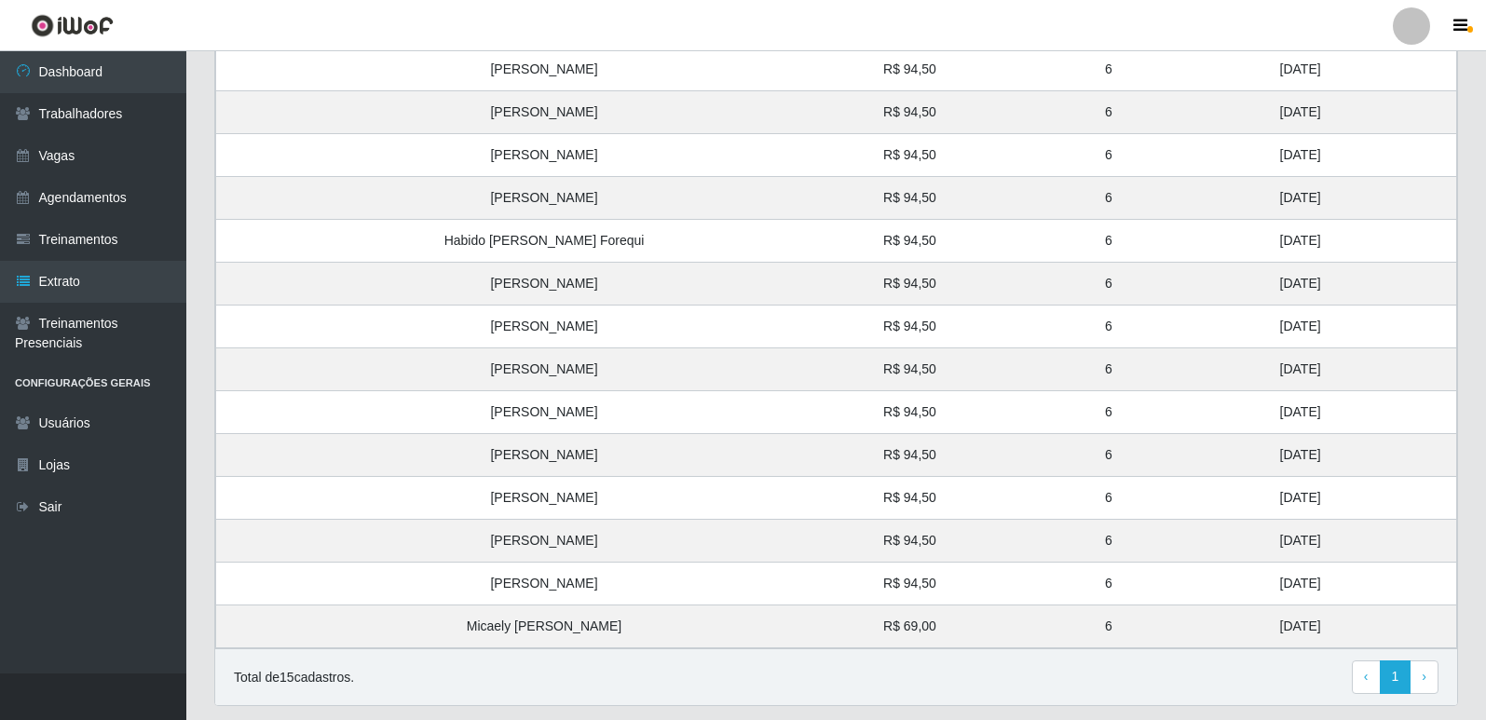
drag, startPoint x: 1230, startPoint y: 327, endPoint x: 1071, endPoint y: 718, distance: 422.5
click at [1279, 633] on tbody "Ludimila Maristela Silva de Sousa R$ 94,50 6 29/08/2025 Ana Paula Mendes R$ 94,…" at bounding box center [836, 327] width 1241 height 644
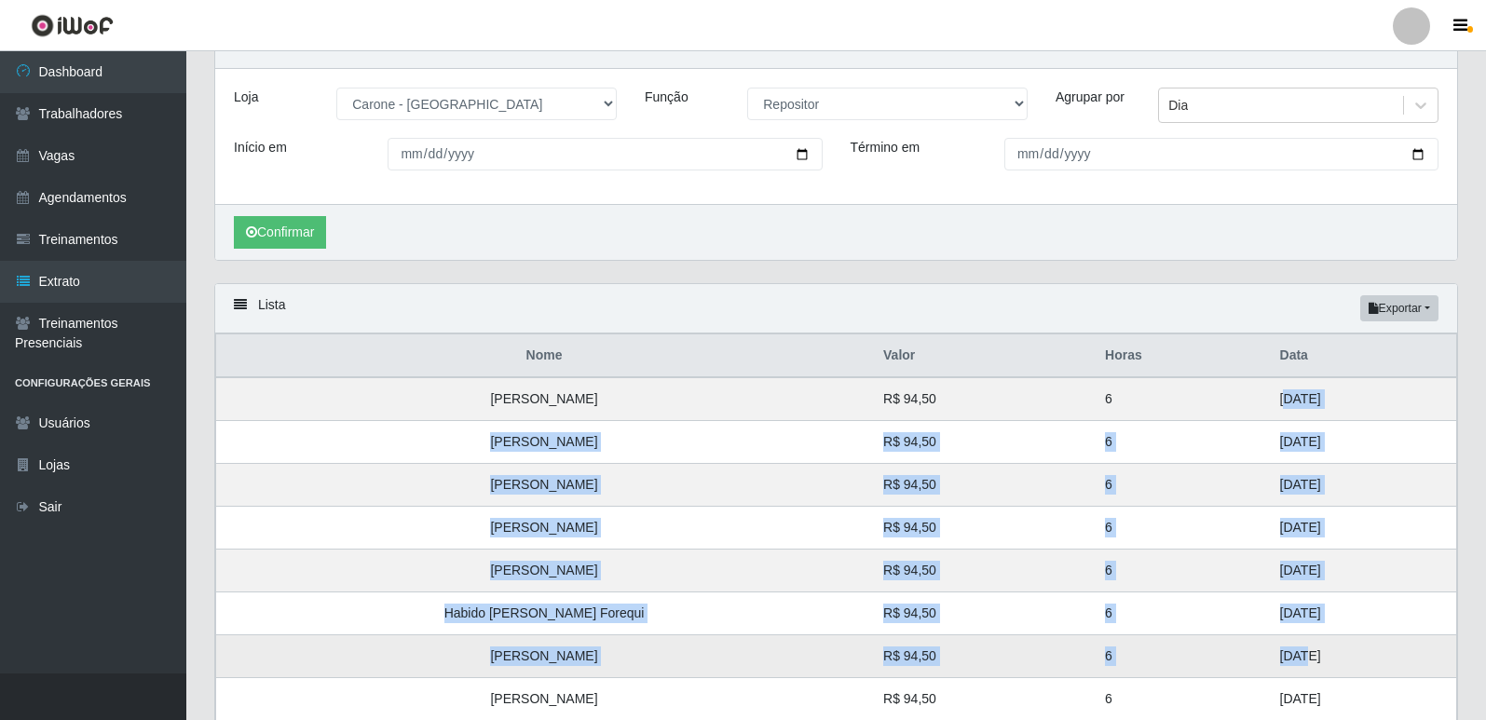
drag, startPoint x: 1238, startPoint y: 405, endPoint x: 1236, endPoint y: 645, distance: 239.5
click at [1236, 645] on tbody "Ludimila Maristela Silva de Sousa R$ 94,50 6 29/08/2025 Ana Paula Mendes R$ 94,…" at bounding box center [836, 699] width 1241 height 644
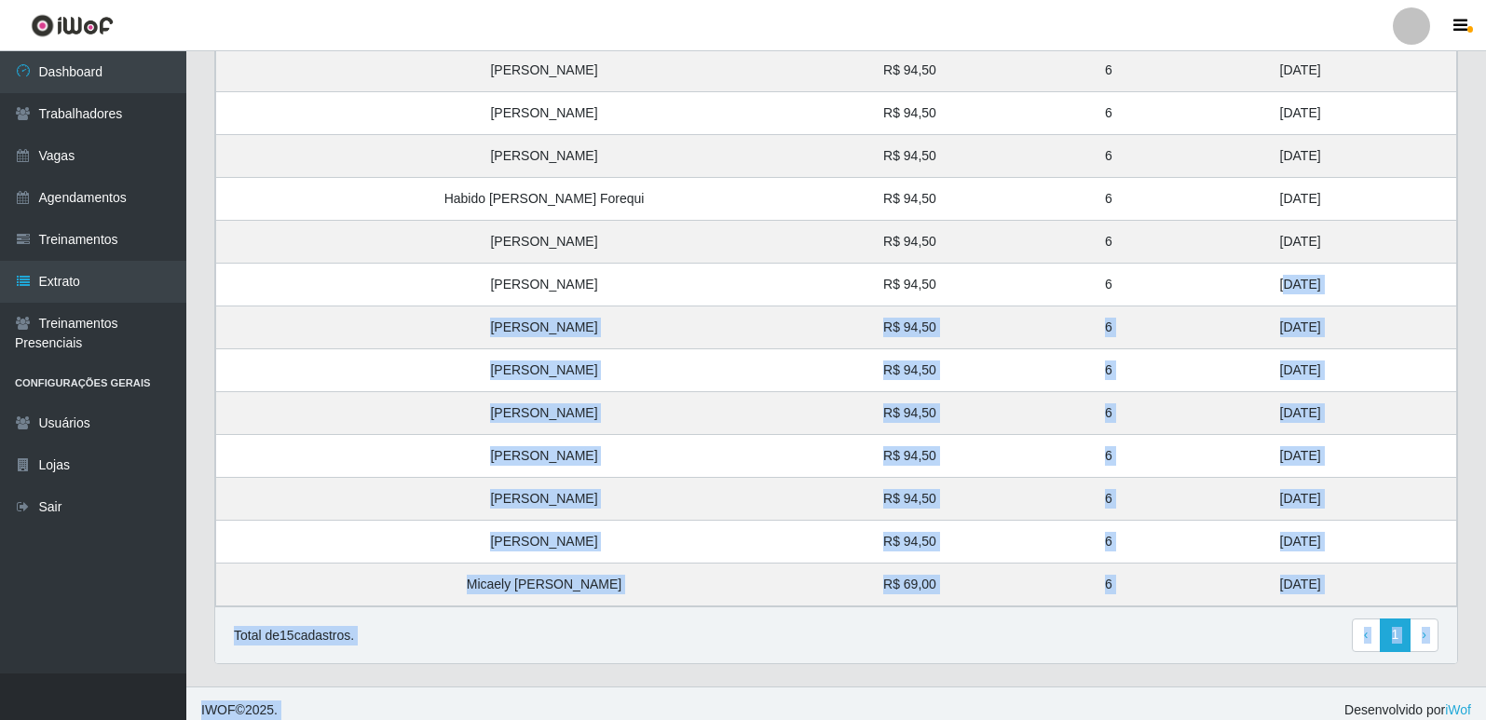
scroll to position [522, 0]
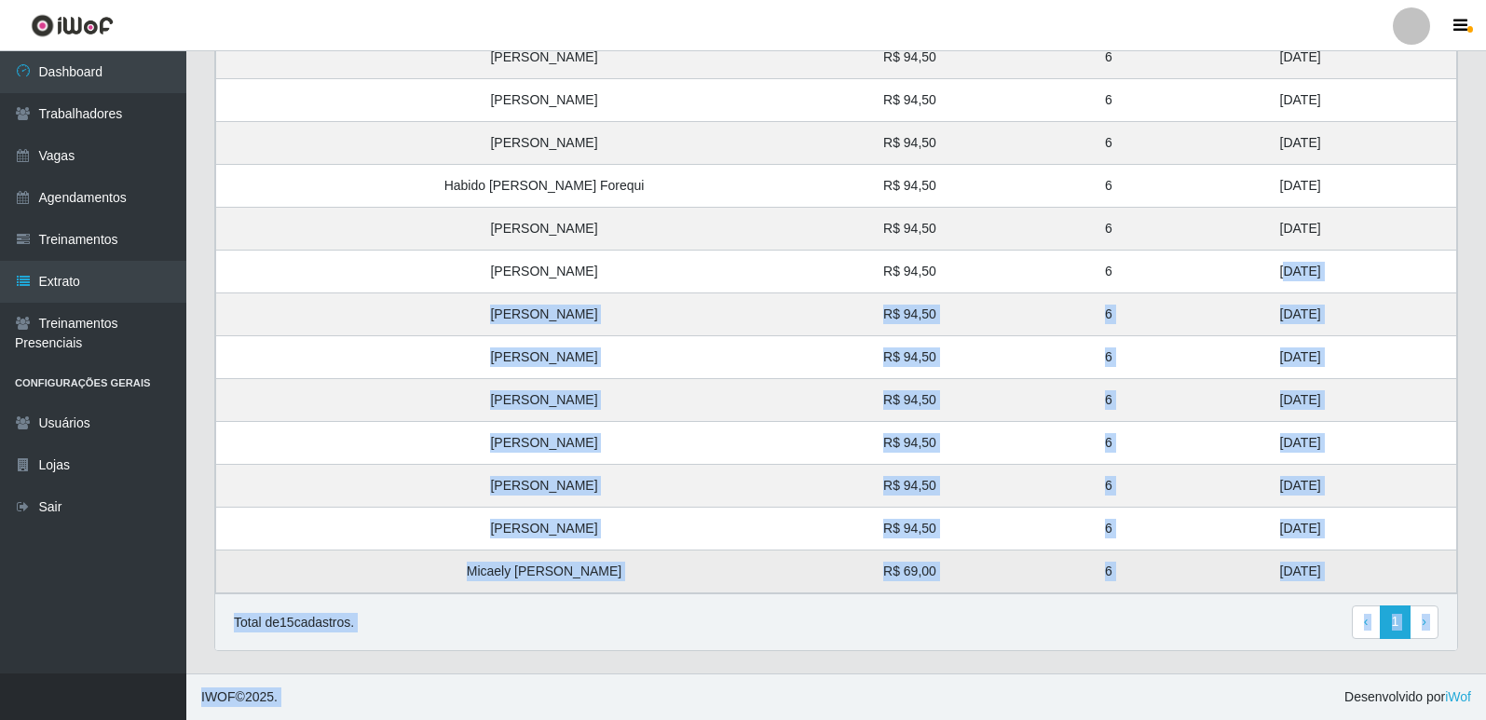
drag, startPoint x: 1219, startPoint y: 604, endPoint x: 1289, endPoint y: 568, distance: 78.3
click at [1291, 575] on tbody "Ludimila Maristela Silva de Sousa R$ 94,50 6 29/08/2025 Ana Paula Mendes R$ 94,…" at bounding box center [836, 272] width 1241 height 644
drag, startPoint x: 1288, startPoint y: 568, endPoint x: 1271, endPoint y: 579, distance: 19.7
click at [1287, 568] on td "20/08/2025" at bounding box center [1363, 572] width 188 height 43
click at [1270, 580] on td "20/08/2025" at bounding box center [1363, 572] width 188 height 43
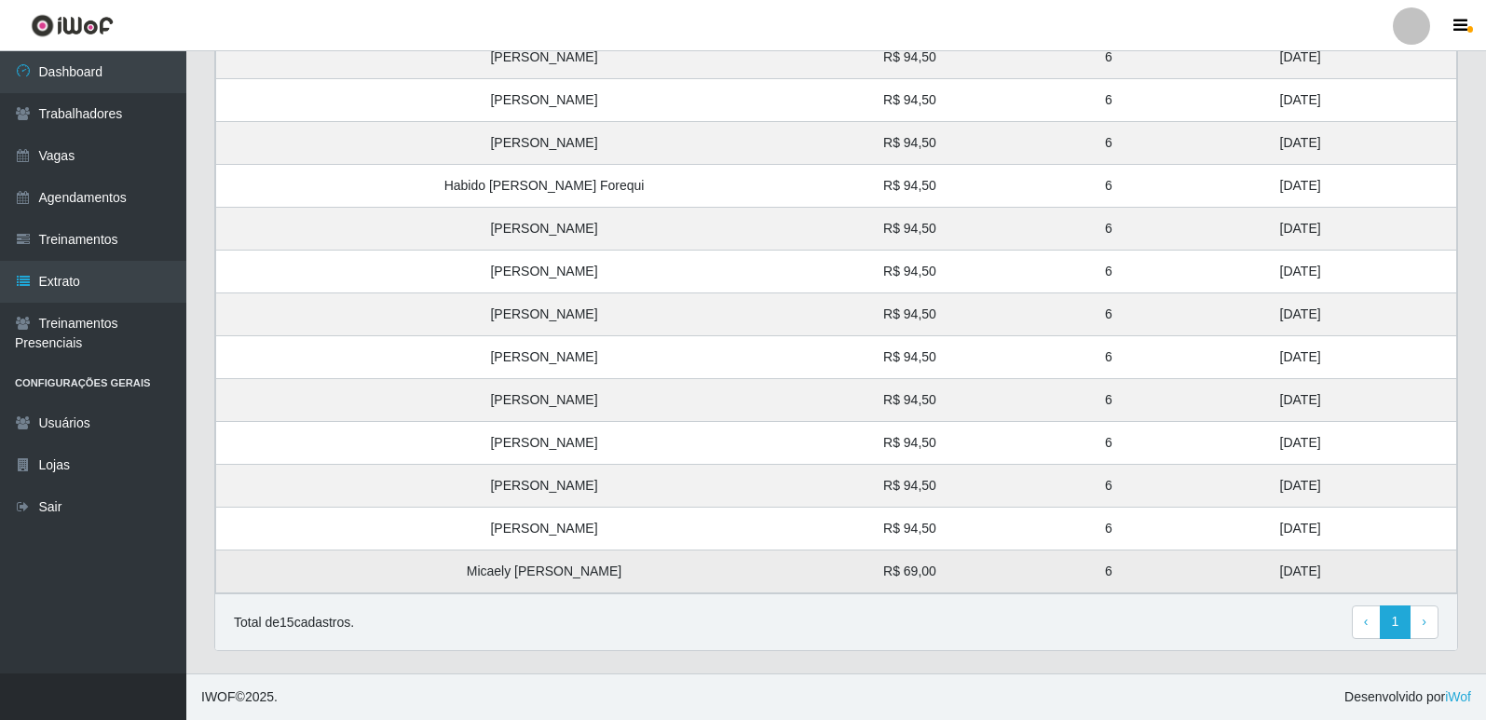
drag, startPoint x: 1292, startPoint y: 580, endPoint x: 1235, endPoint y: 566, distance: 59.2
click at [1269, 566] on td "20/08/2025" at bounding box center [1363, 572] width 188 height 43
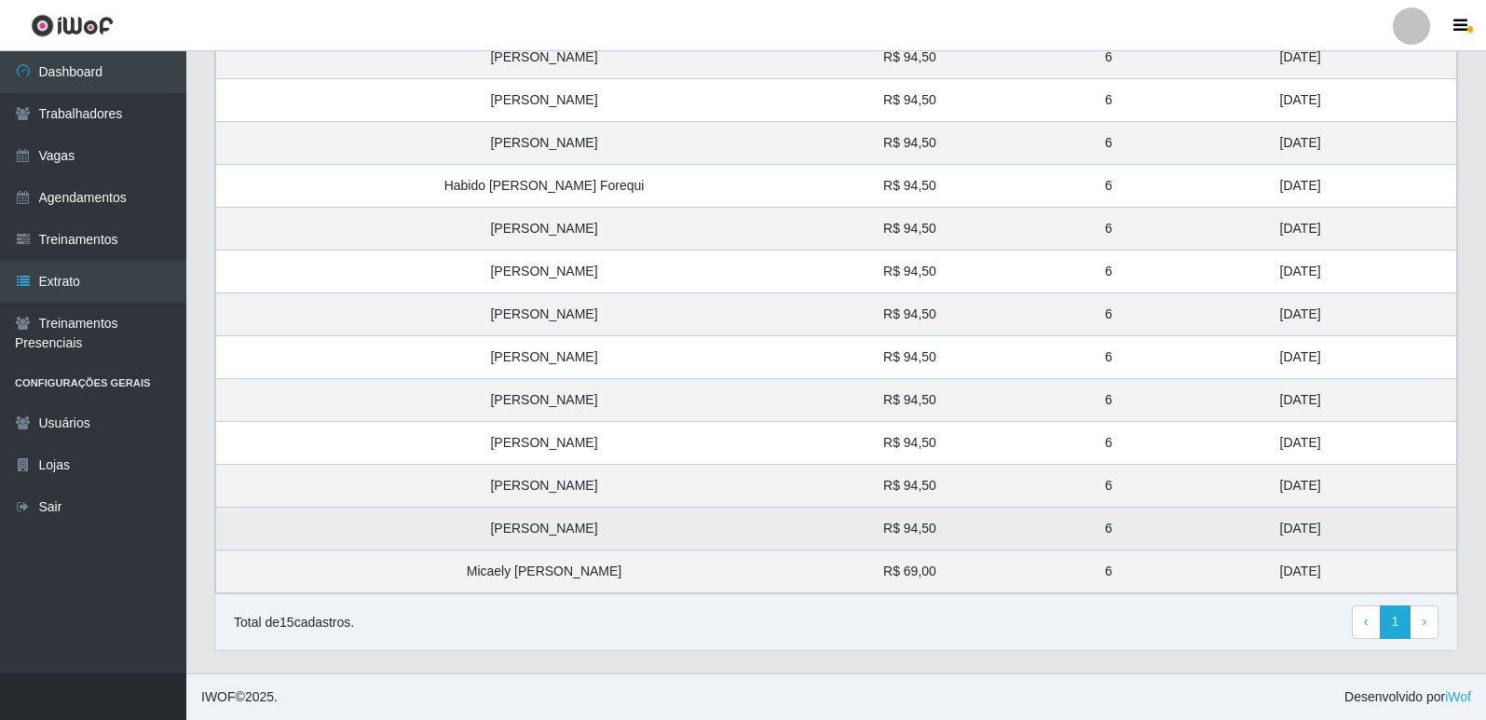
drag, startPoint x: 1259, startPoint y: 527, endPoint x: 1180, endPoint y: 521, distance: 78.5
click at [1232, 482] on tbody "Ludimila Maristela Silva de Sousa R$ 94,50 6 29/08/2025 Ana Paula Mendes R$ 94,…" at bounding box center [836, 272] width 1241 height 644
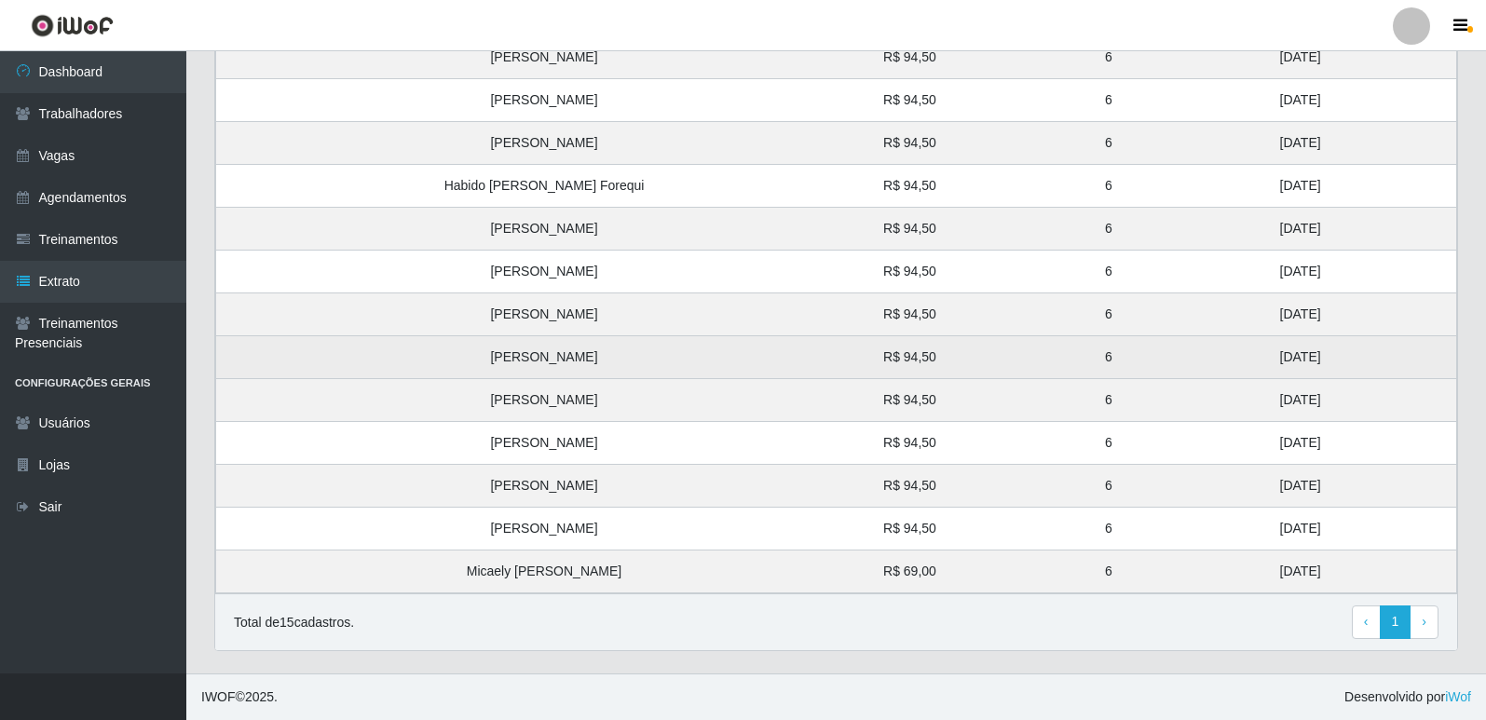
drag, startPoint x: 1262, startPoint y: 444, endPoint x: 1221, endPoint y: 356, distance: 97.5
click at [1221, 356] on tbody "Ludimila Maristela Silva de Sousa R$ 94,50 6 29/08/2025 Ana Paula Mendes R$ 94,…" at bounding box center [836, 272] width 1241 height 644
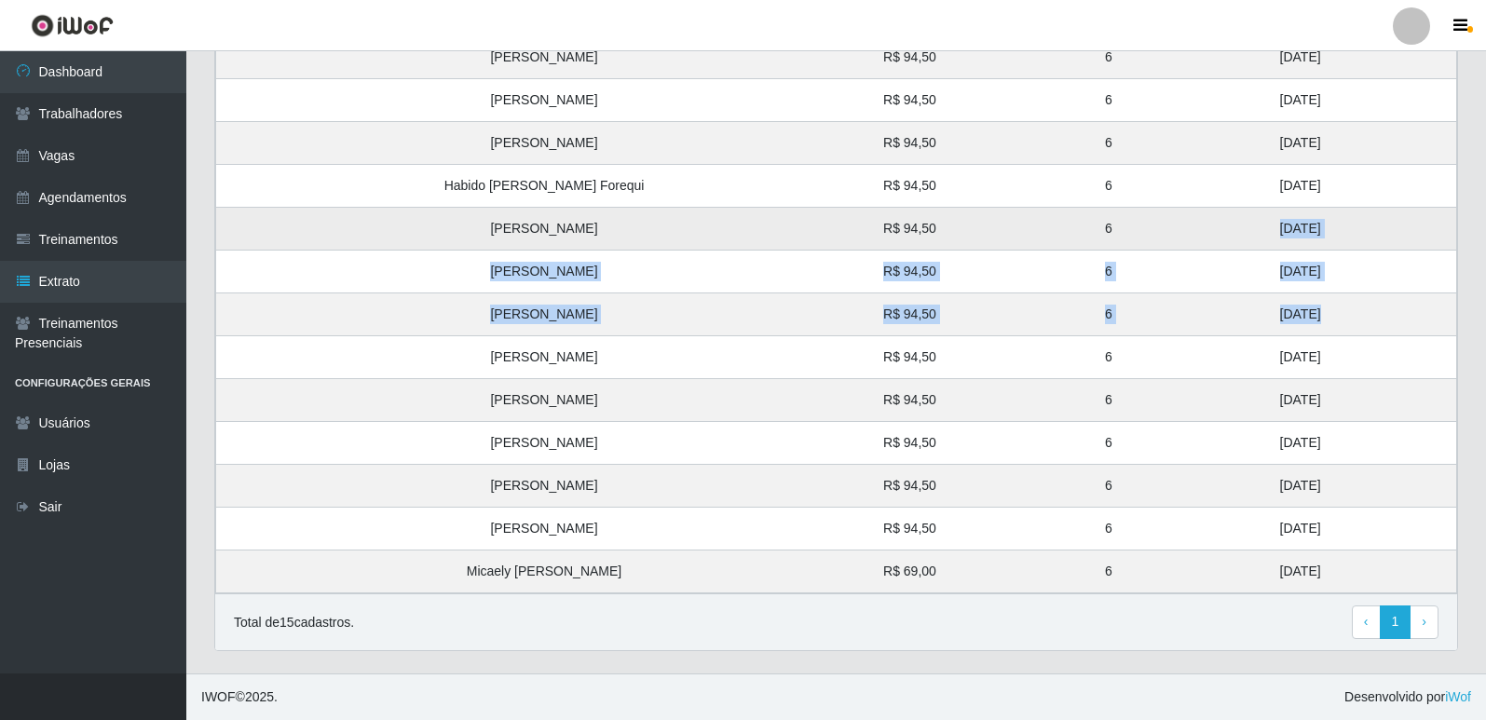
drag, startPoint x: 1249, startPoint y: 317, endPoint x: 1215, endPoint y: 223, distance: 100.2
click at [1215, 223] on tbody "Ludimila Maristela Silva de Sousa R$ 94,50 6 29/08/2025 Ana Paula Mendes R$ 94,…" at bounding box center [836, 272] width 1241 height 644
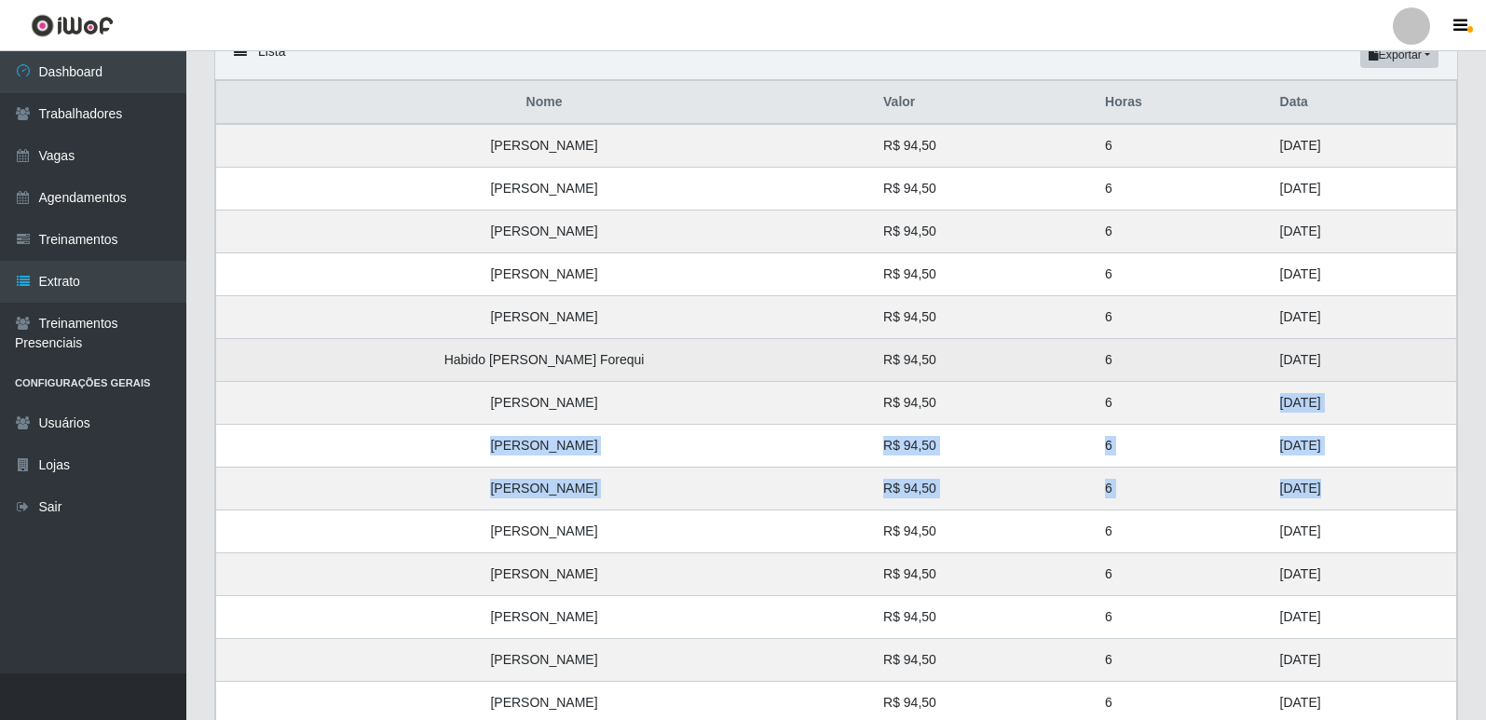
scroll to position [335, 0]
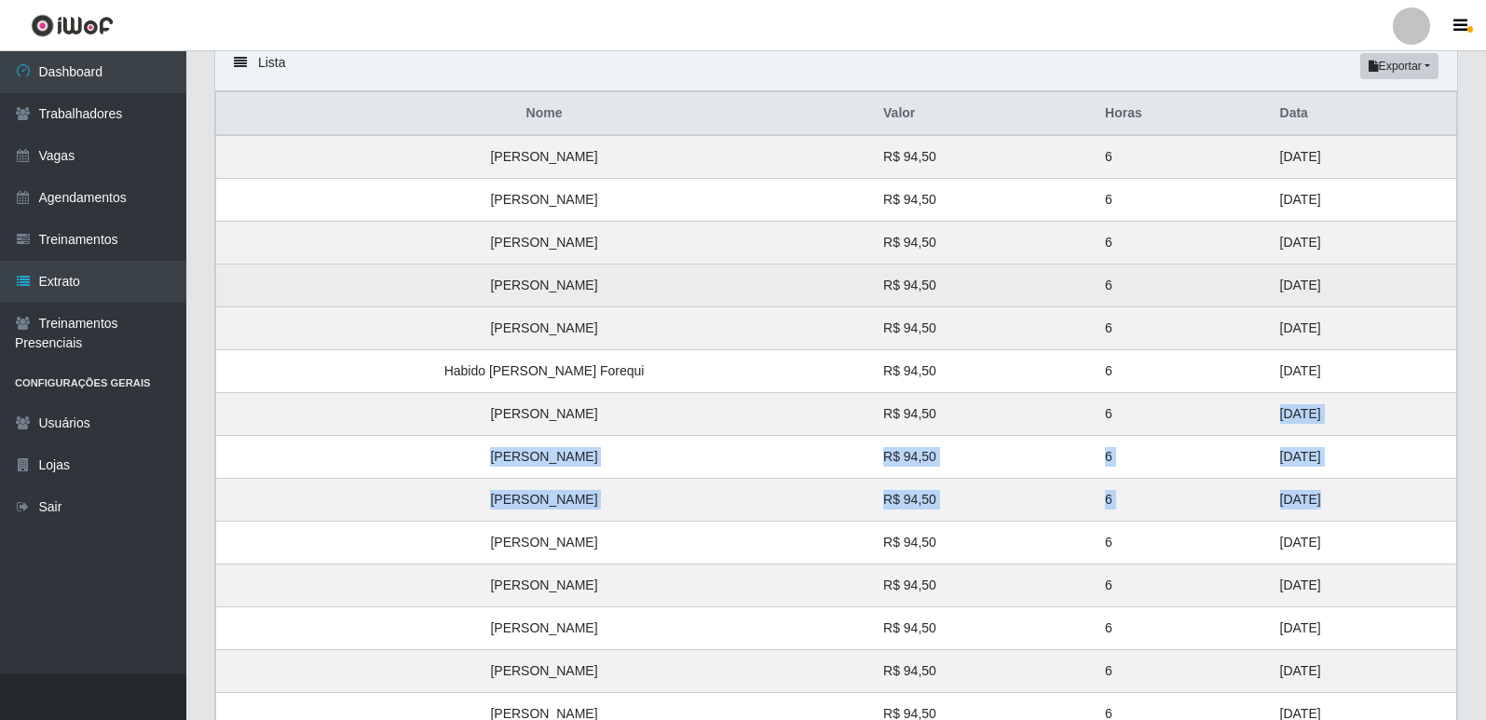
drag, startPoint x: 1262, startPoint y: 378, endPoint x: 1223, endPoint y: 293, distance: 93.8
click at [1223, 293] on tbody "Ludimila Maristela Silva de Sousa R$ 94,50 6 29/08/2025 Ana Paula Mendes R$ 94,…" at bounding box center [836, 457] width 1241 height 644
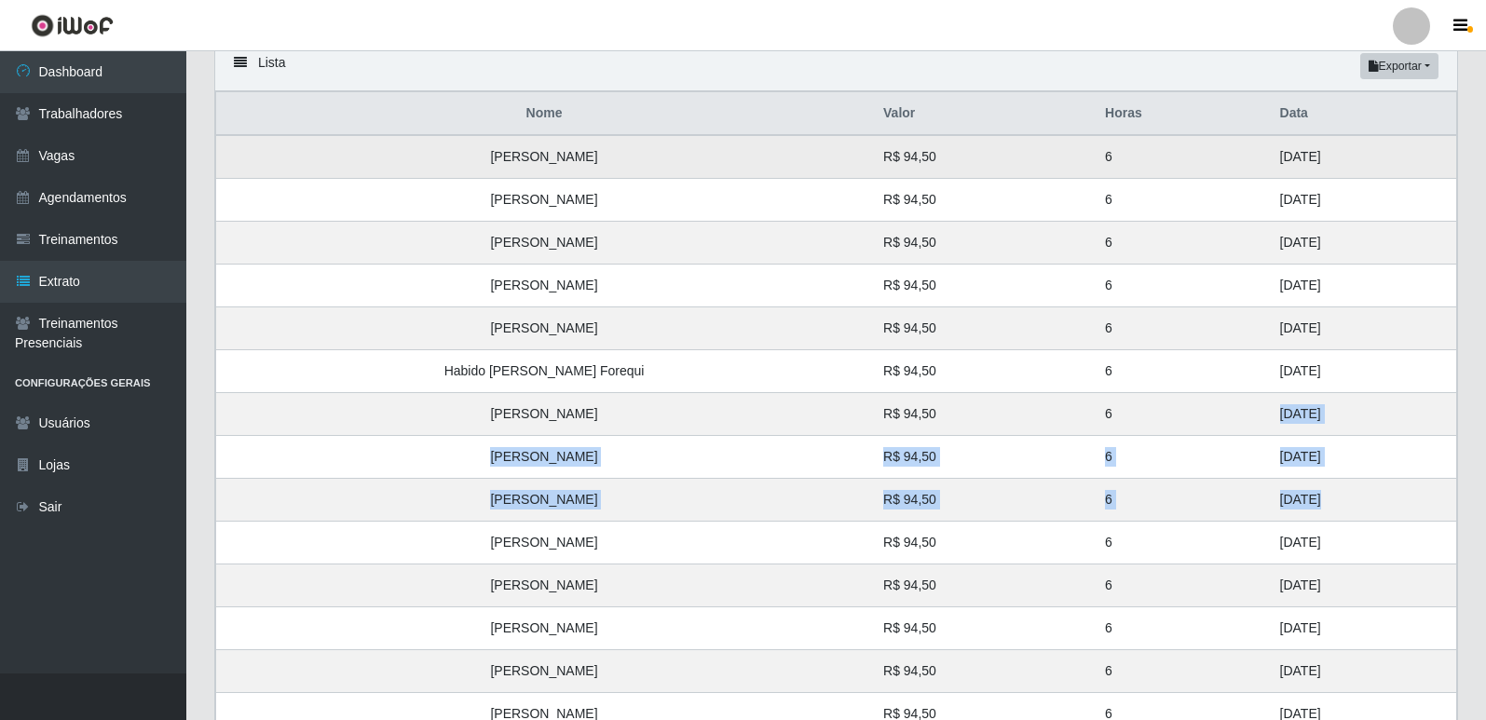
drag, startPoint x: 1273, startPoint y: 243, endPoint x: 1218, endPoint y: 153, distance: 105.8
click at [1218, 153] on tbody "Ludimila Maristela Silva de Sousa R$ 94,50 6 29/08/2025 Ana Paula Mendes R$ 94,…" at bounding box center [836, 457] width 1241 height 644
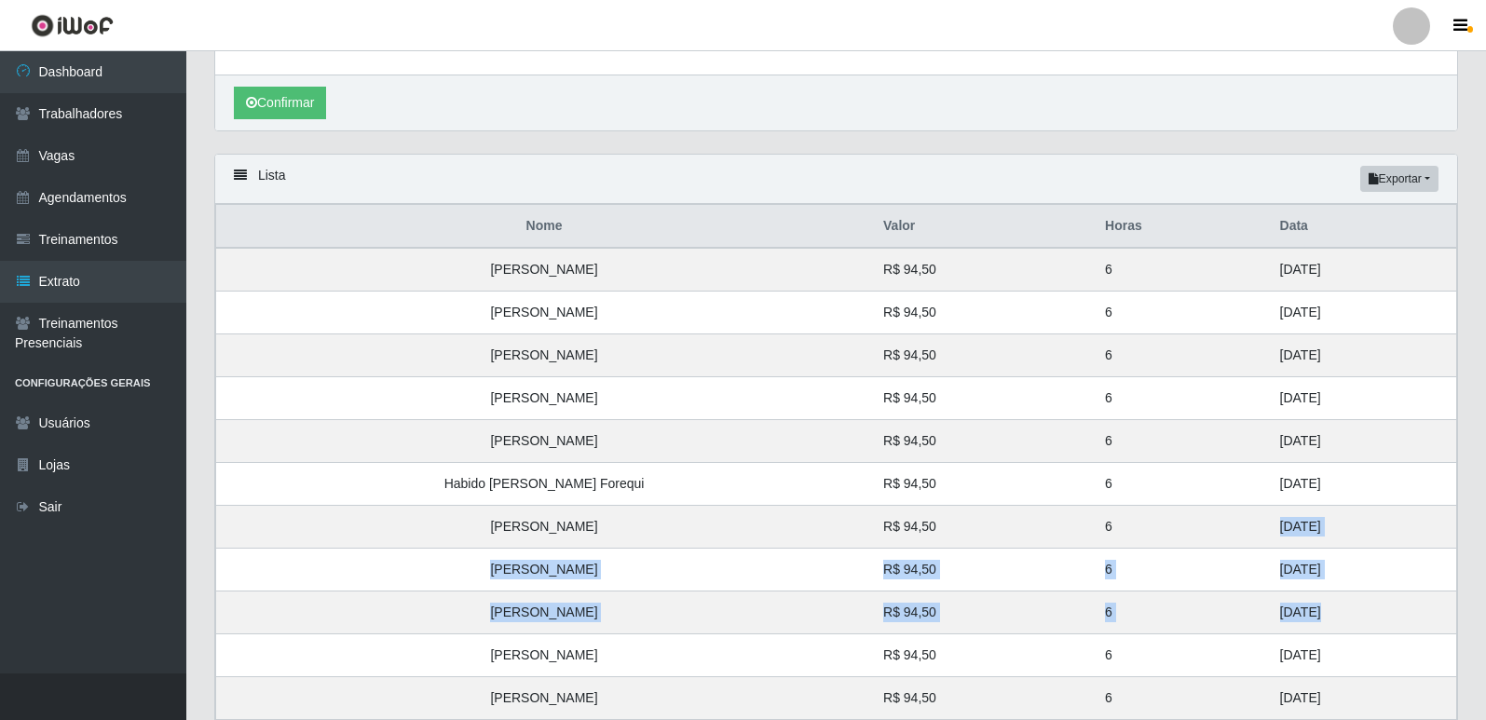
scroll to position [0, 0]
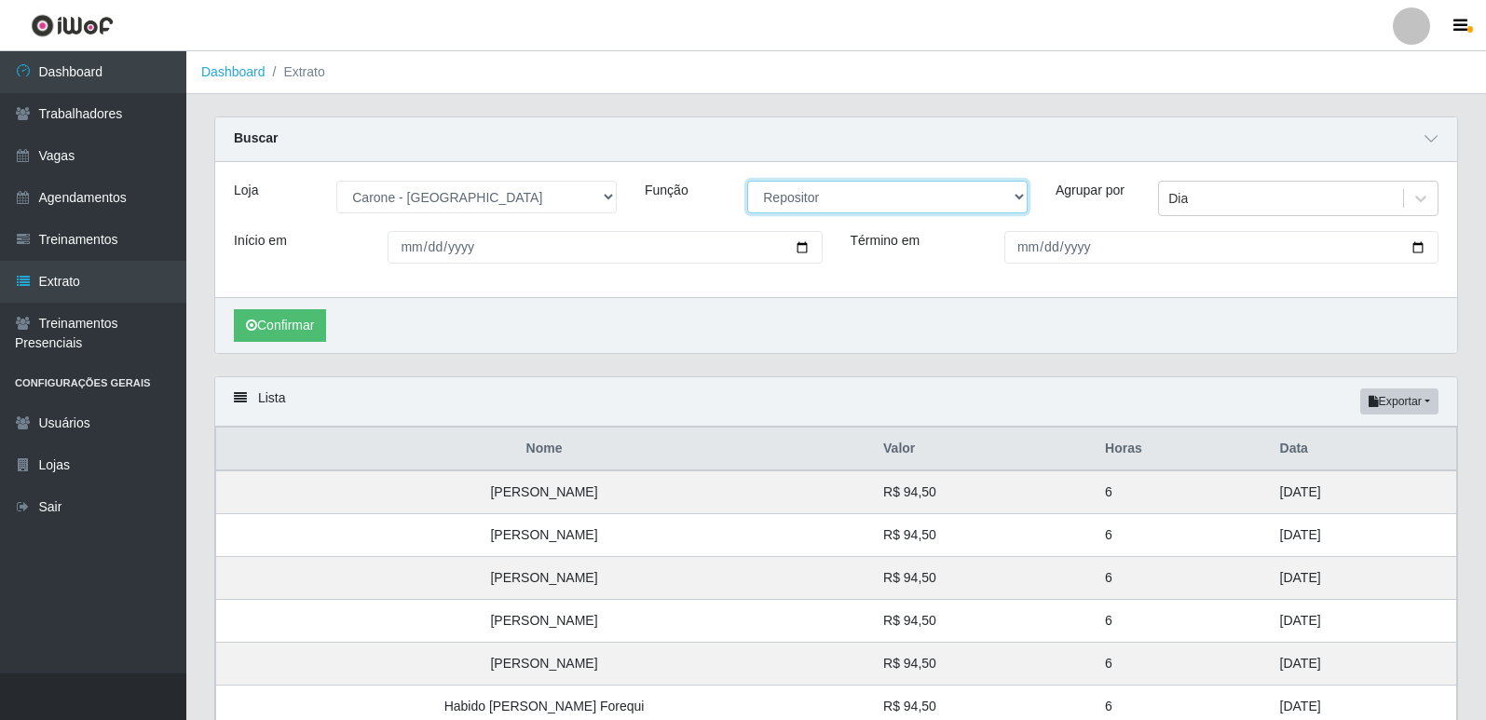
click at [819, 201] on select "[Selecione...] Embalador Embalador + Embalador ++ Repositor Repositor + Reposit…" at bounding box center [887, 197] width 280 height 33
select select "82"
click at [747, 182] on select "[Selecione...] Embalador Embalador + Embalador ++ Repositor Repositor + Reposit…" at bounding box center [887, 197] width 280 height 33
click at [274, 322] on button "Confirmar" at bounding box center [280, 325] width 92 height 33
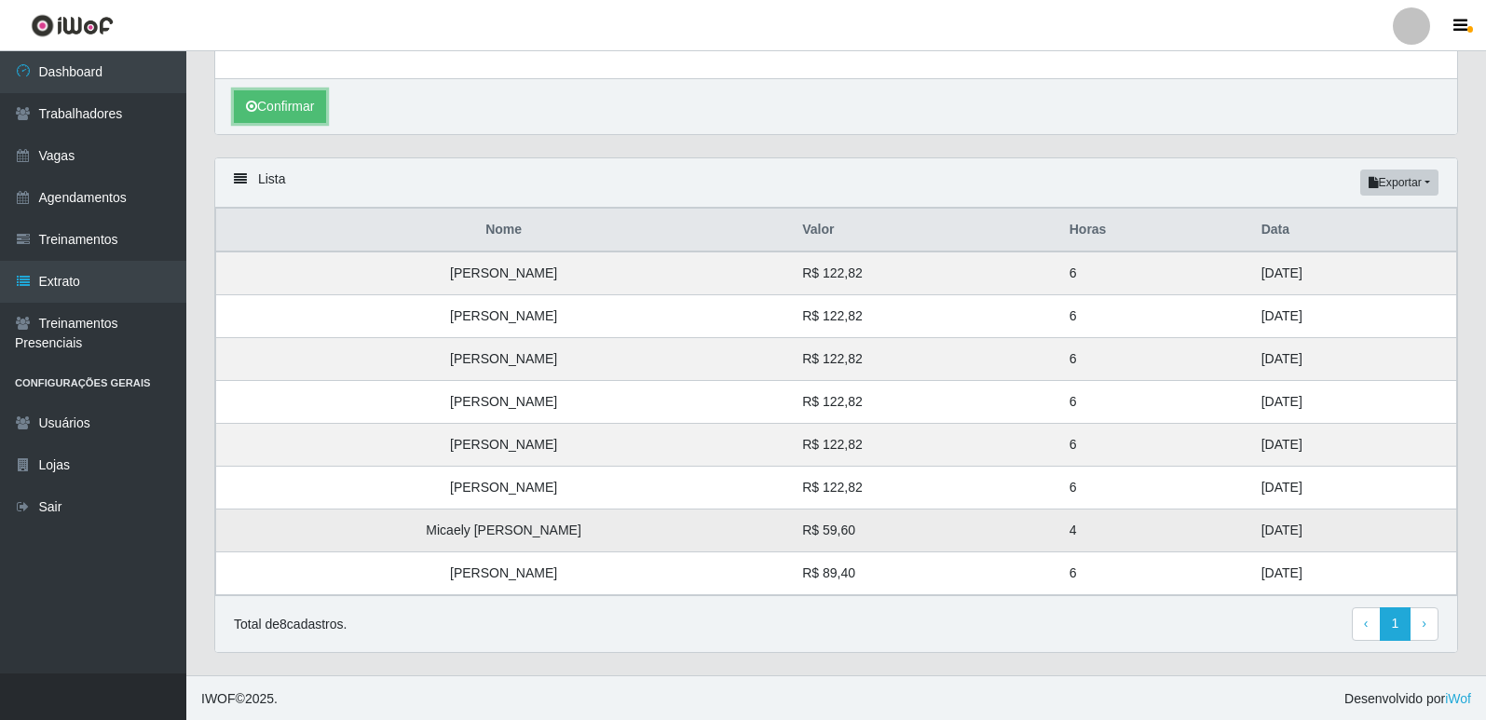
scroll to position [222, 0]
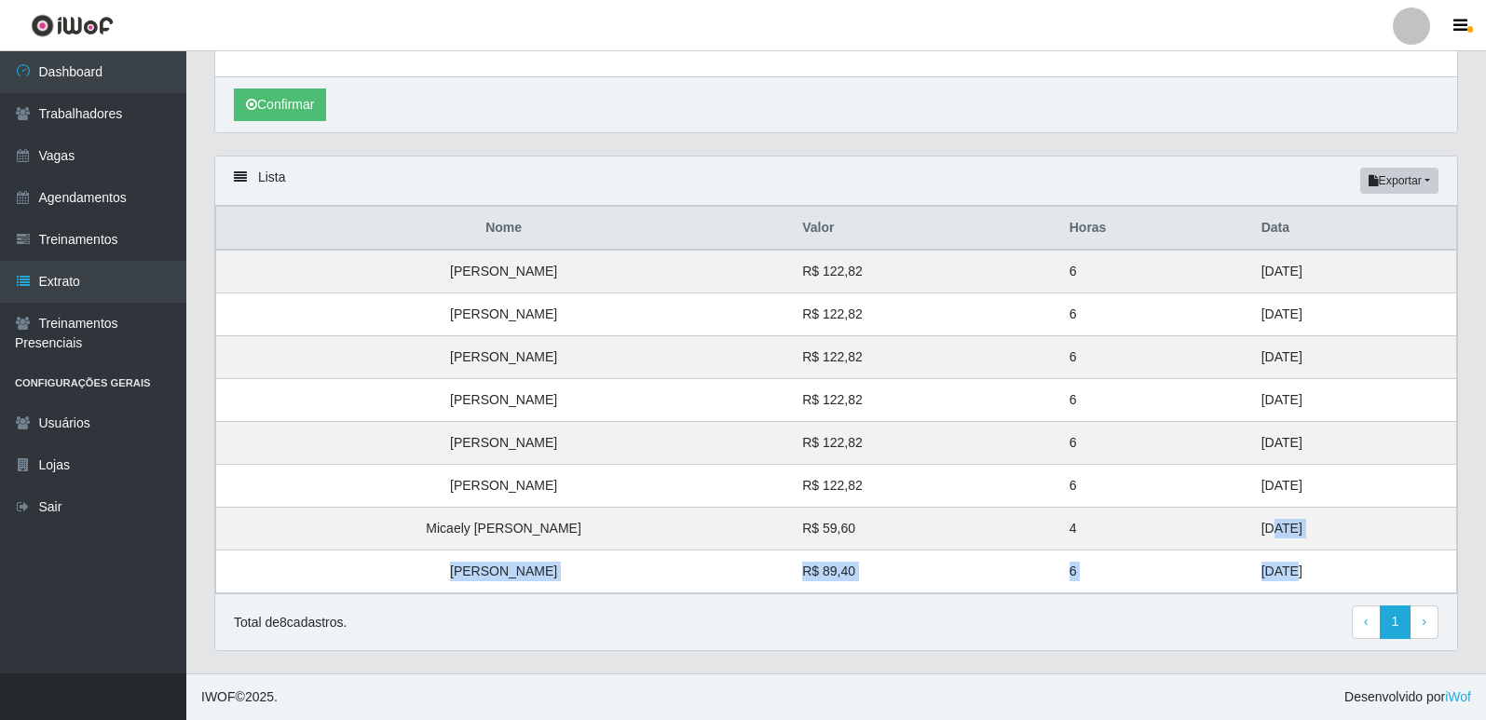
drag, startPoint x: 1238, startPoint y: 578, endPoint x: 1041, endPoint y: 634, distance: 205.3
click at [1220, 538] on tbody "Gabriel Martins R$ 122,82 6 31/08/2025 Kaytho Gomes da Silva Souza R$ 122,82 6 …" at bounding box center [836, 422] width 1241 height 344
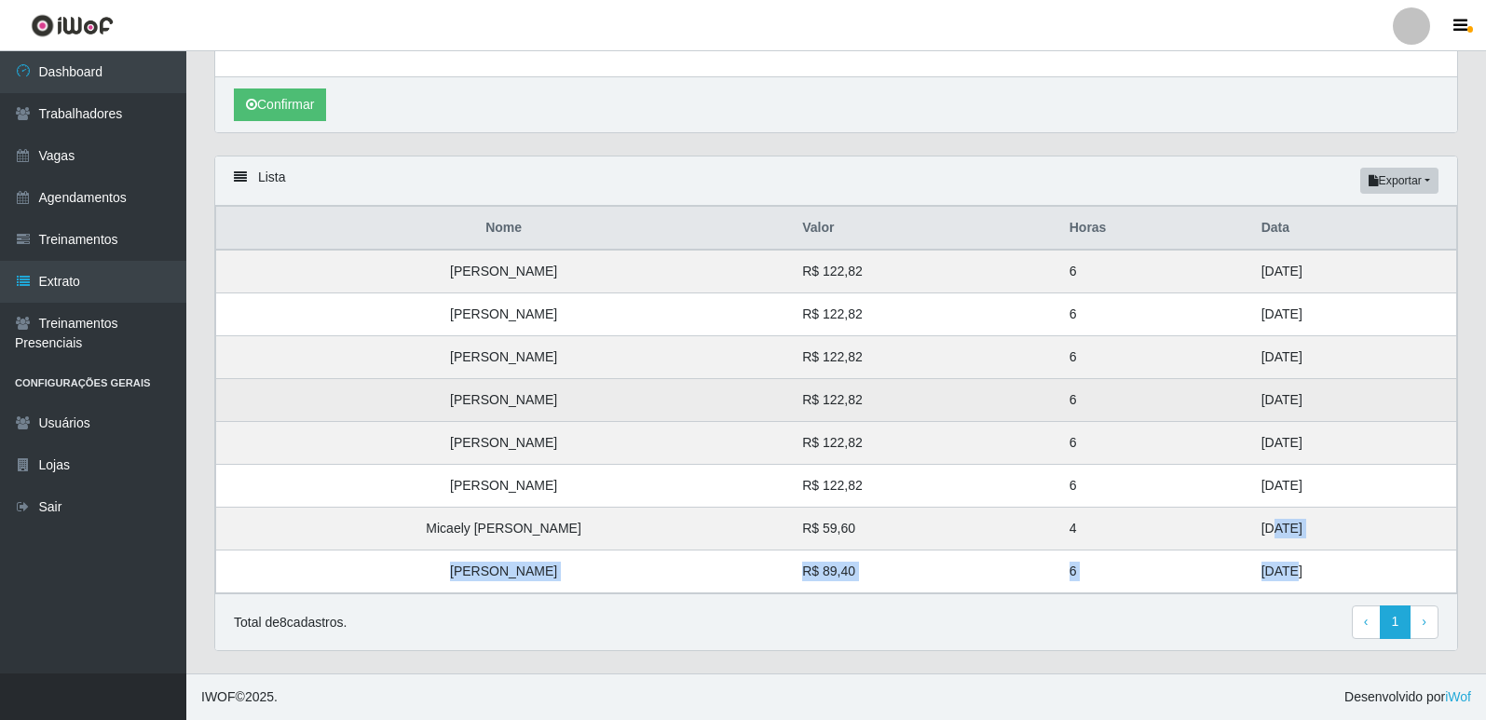
drag, startPoint x: 1248, startPoint y: 483, endPoint x: 1215, endPoint y: 405, distance: 84.3
click at [1215, 405] on tbody "Gabriel Martins R$ 122,82 6 31/08/2025 Kaytho Gomes da Silva Souza R$ 122,82 6 …" at bounding box center [836, 422] width 1241 height 344
click at [1250, 405] on td "30/08/2025" at bounding box center [1353, 400] width 207 height 43
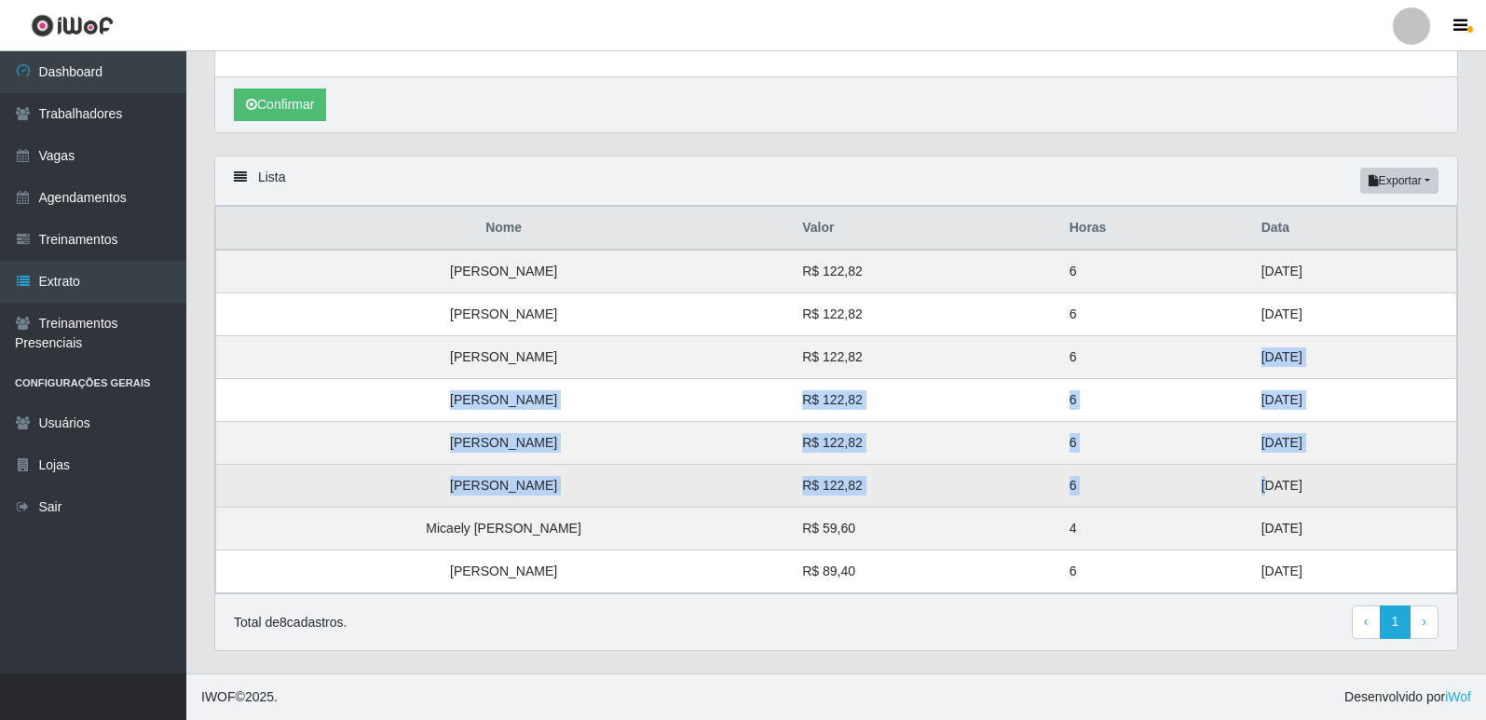
drag, startPoint x: 1209, startPoint y: 352, endPoint x: 1211, endPoint y: 474, distance: 122.1
click at [1211, 474] on tbody "Gabriel Martins R$ 122,82 6 31/08/2025 Kaytho Gomes da Silva Souza R$ 122,82 6 …" at bounding box center [836, 422] width 1241 height 344
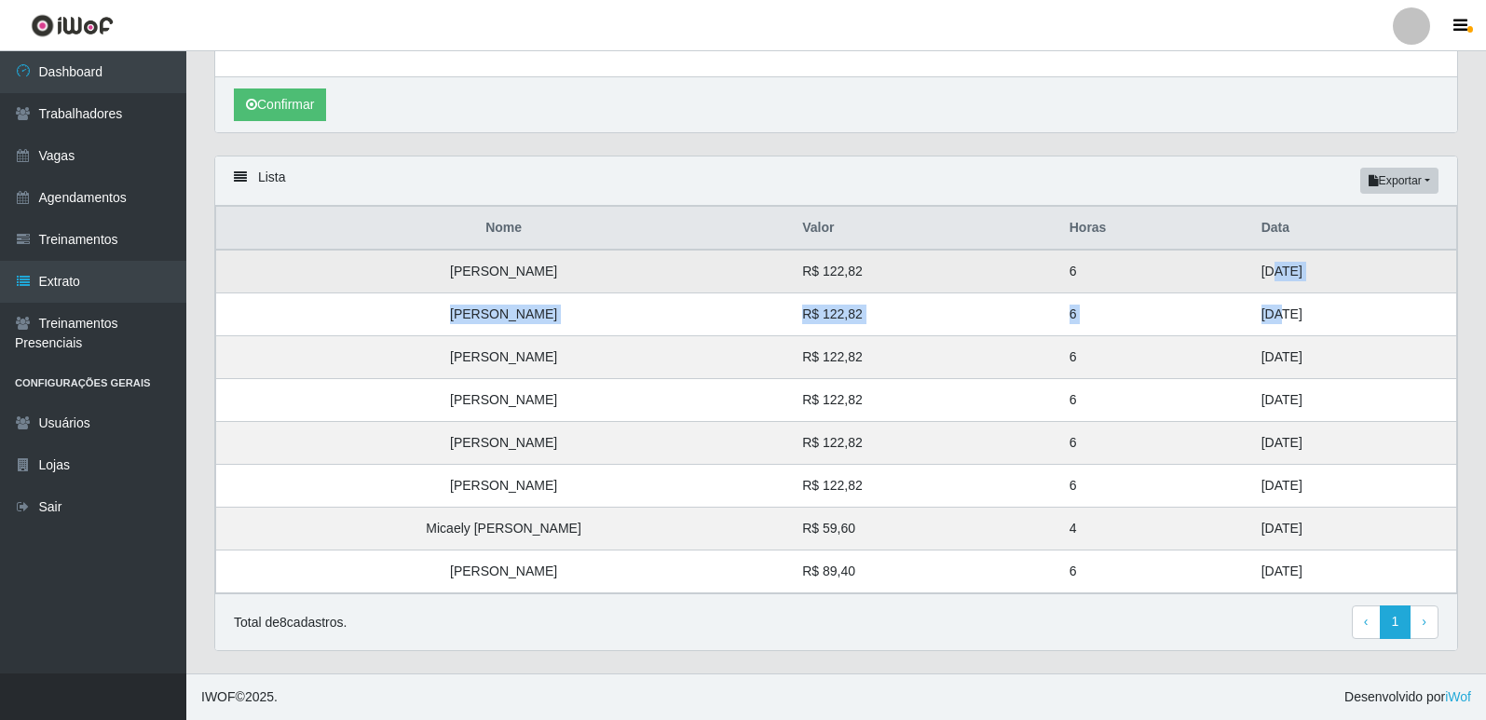
drag, startPoint x: 1225, startPoint y: 303, endPoint x: 1222, endPoint y: 265, distance: 38.3
click at [1222, 265] on tbody "Gabriel Martins R$ 122,82 6 31/08/2025 Kaytho Gomes da Silva Souza R$ 122,82 6 …" at bounding box center [836, 422] width 1241 height 344
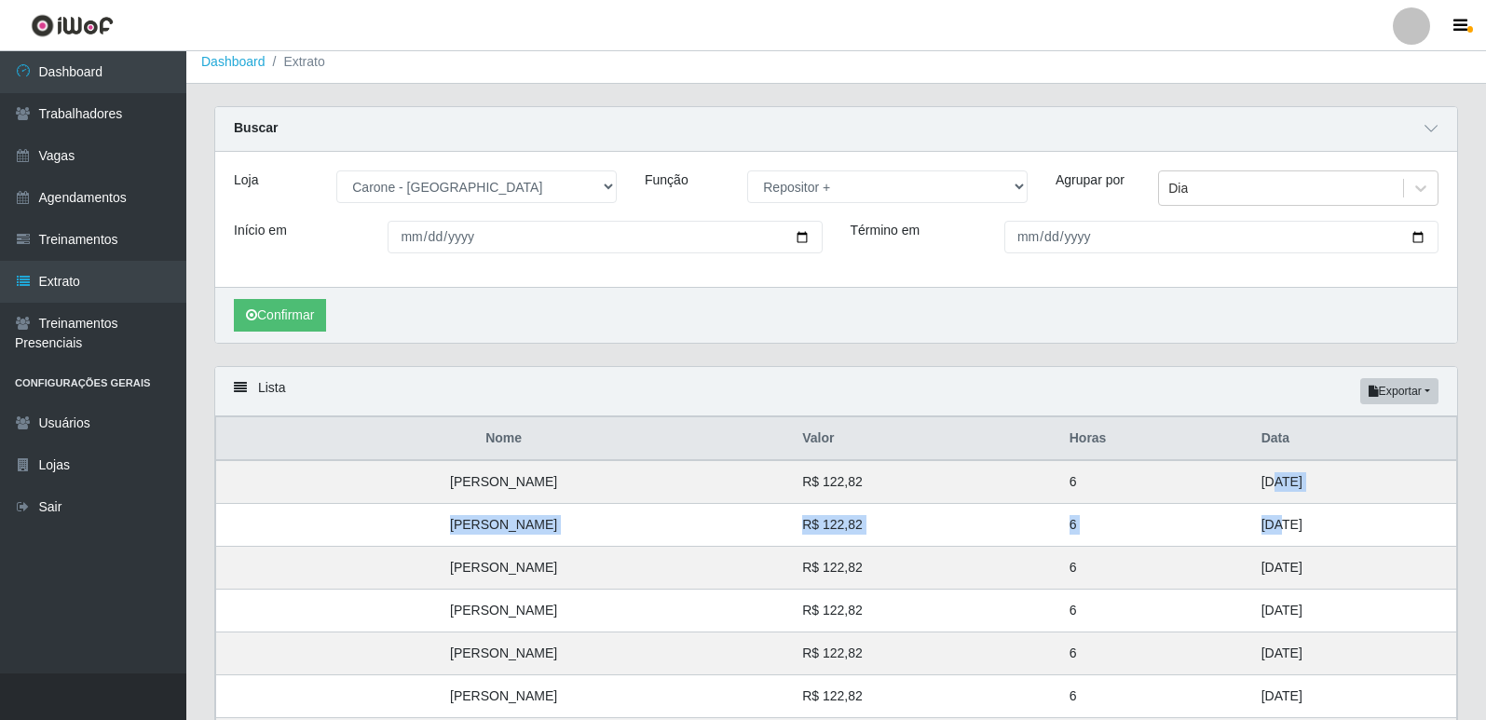
scroll to position [0, 0]
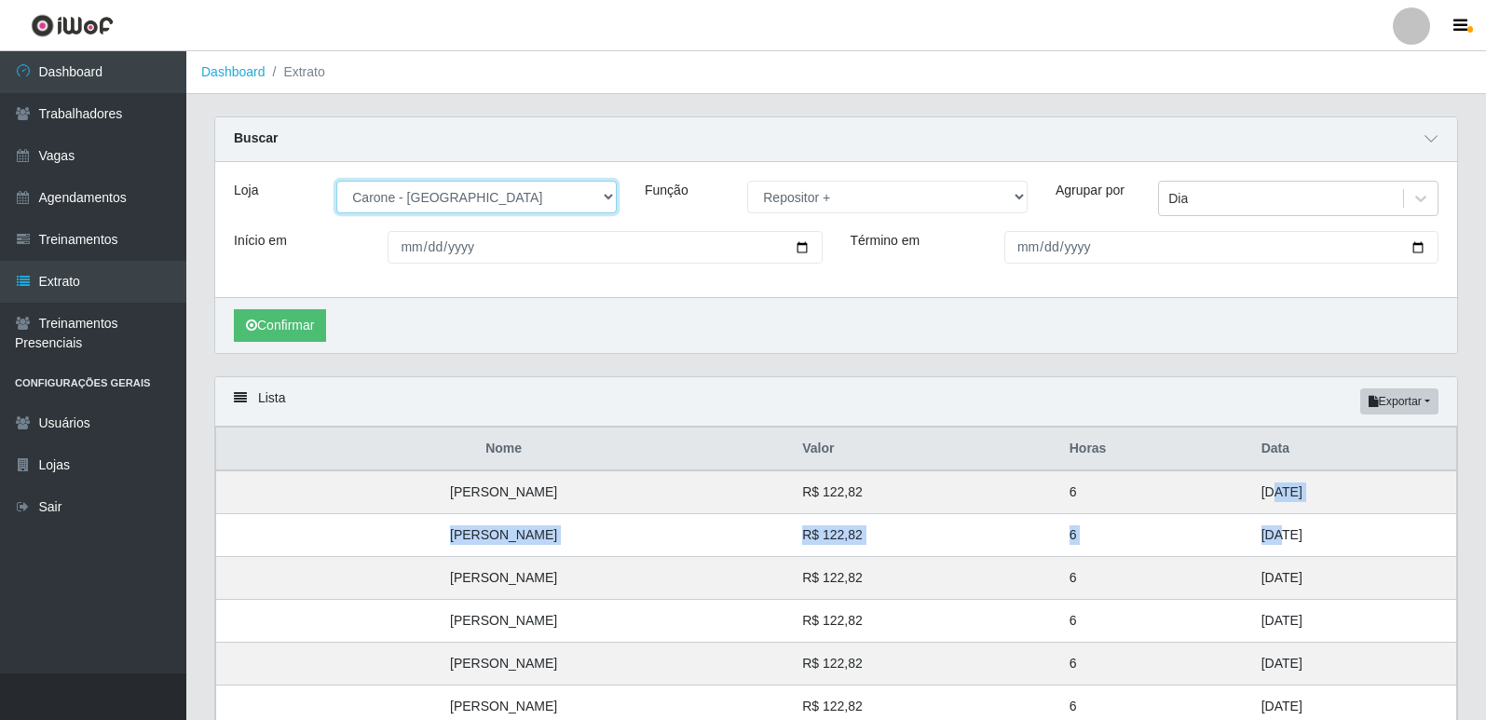
click at [482, 196] on select "[Selecione...] [GEOGRAPHIC_DATA] - [GEOGRAPHIC_DATA] [GEOGRAPHIC_DATA] - [GEOGR…" at bounding box center [476, 197] width 280 height 33
select select "509"
click at [336, 182] on select "[Selecione...] [GEOGRAPHIC_DATA] - [GEOGRAPHIC_DATA] [GEOGRAPHIC_DATA] - [GEOGR…" at bounding box center [476, 197] width 280 height 33
click at [289, 337] on button "Confirmar" at bounding box center [280, 325] width 92 height 33
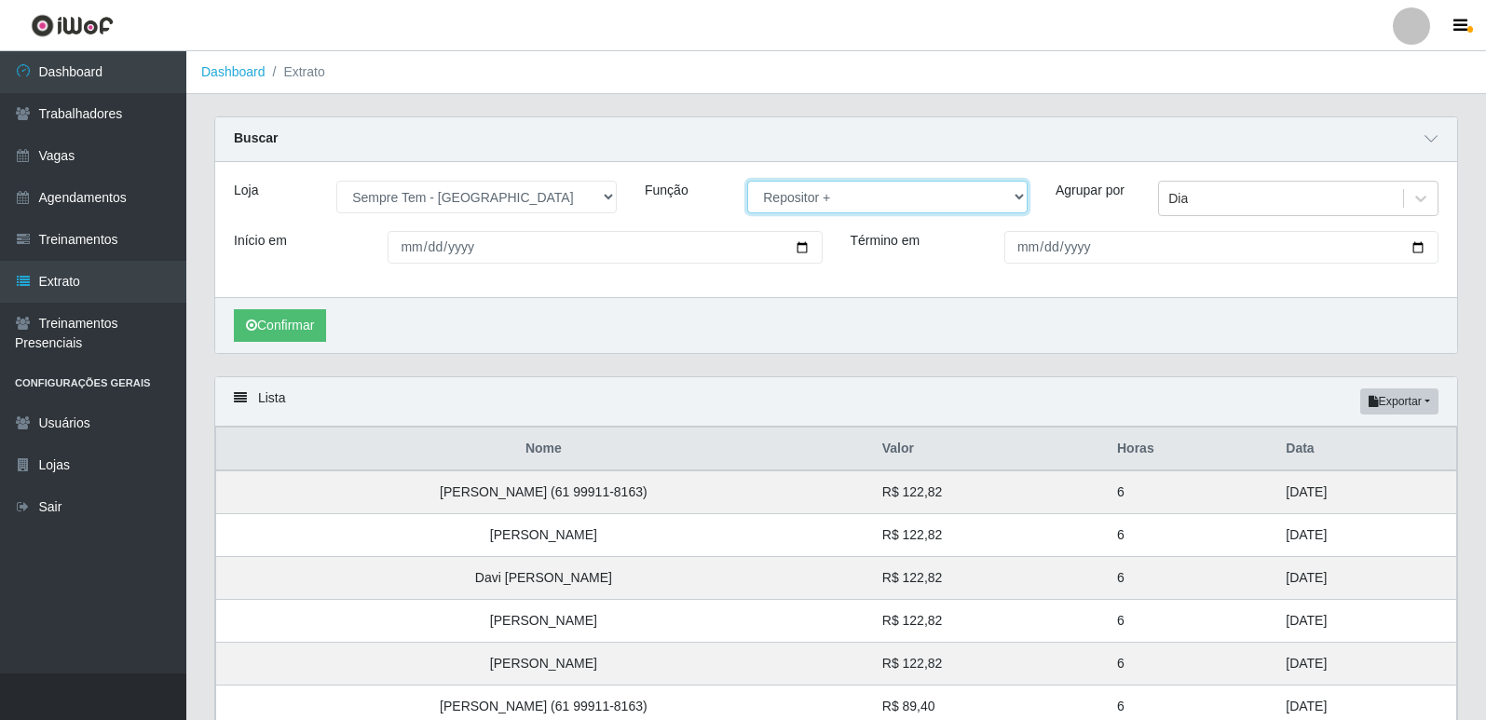
click at [824, 191] on select "[Selecione...] Embalador Embalador + Embalador ++ Repositor Repositor + Reposit…" at bounding box center [887, 197] width 280 height 33
click at [747, 182] on select "[Selecione...] Embalador Embalador + Embalador ++ Repositor Repositor + Reposit…" at bounding box center [887, 197] width 280 height 33
click at [309, 310] on button "Confirmar" at bounding box center [280, 325] width 92 height 33
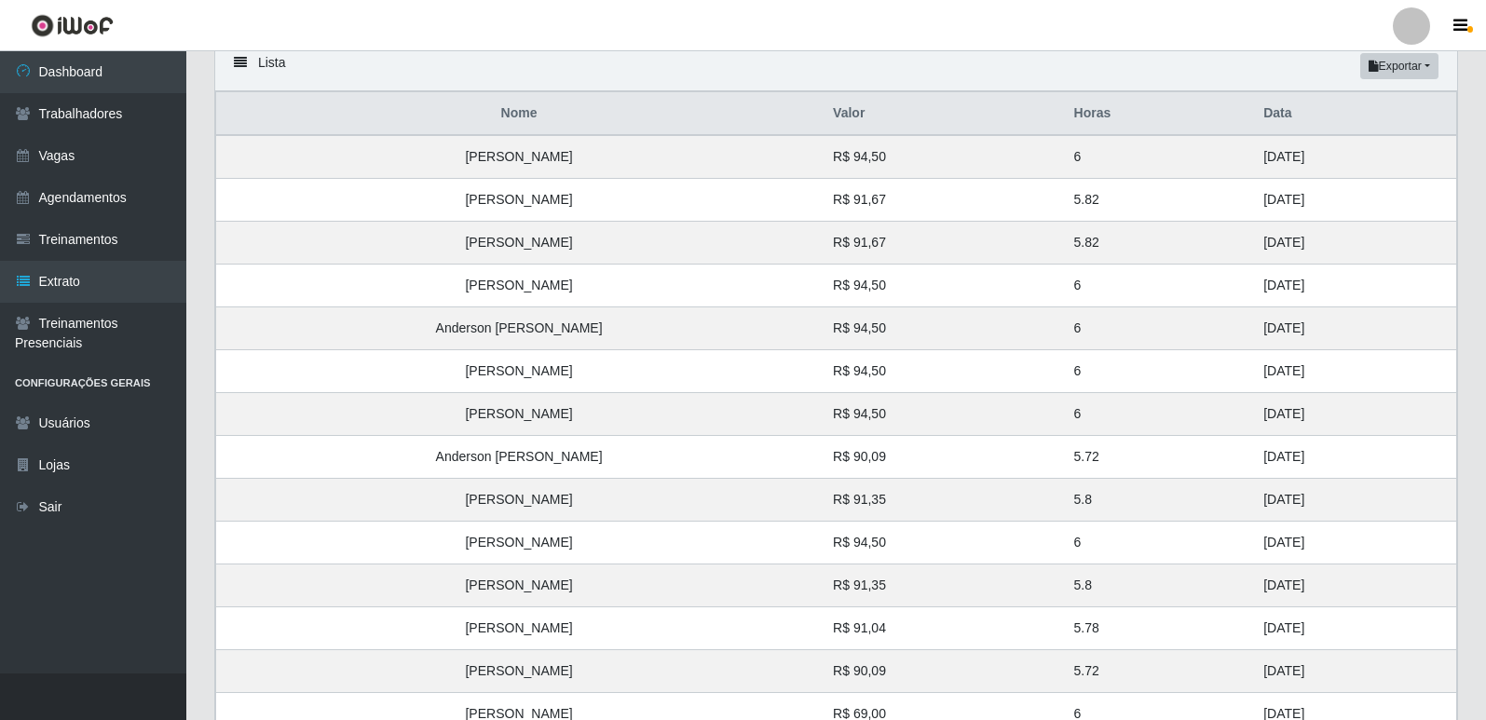
scroll to position [522, 0]
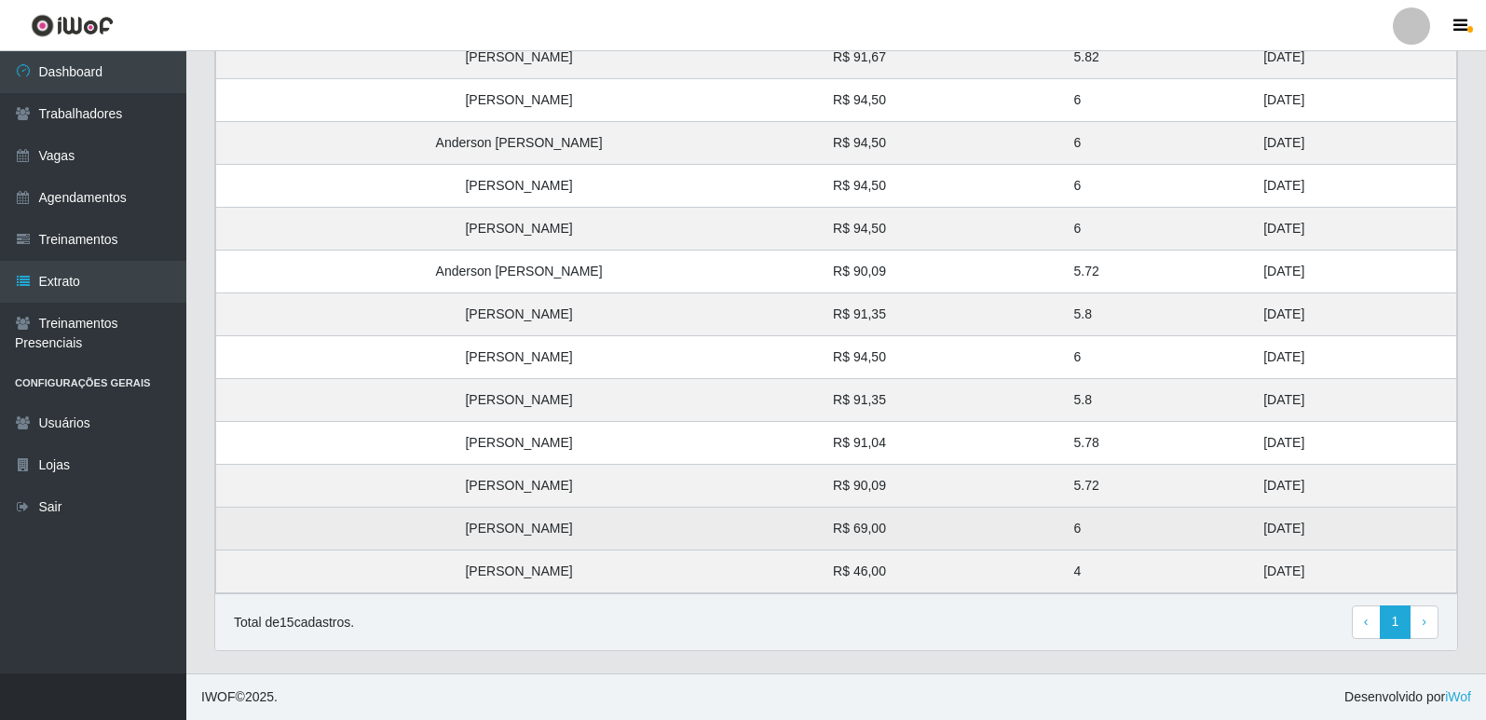
drag, startPoint x: 1269, startPoint y: 570, endPoint x: 1213, endPoint y: 525, distance: 72.2
click at [1213, 525] on tbody "Ronaldo de Souza Teodoro R$ 94,50 6 29/08/2025 Vanesa Martins de Souza R$ 91,67…" at bounding box center [836, 272] width 1241 height 644
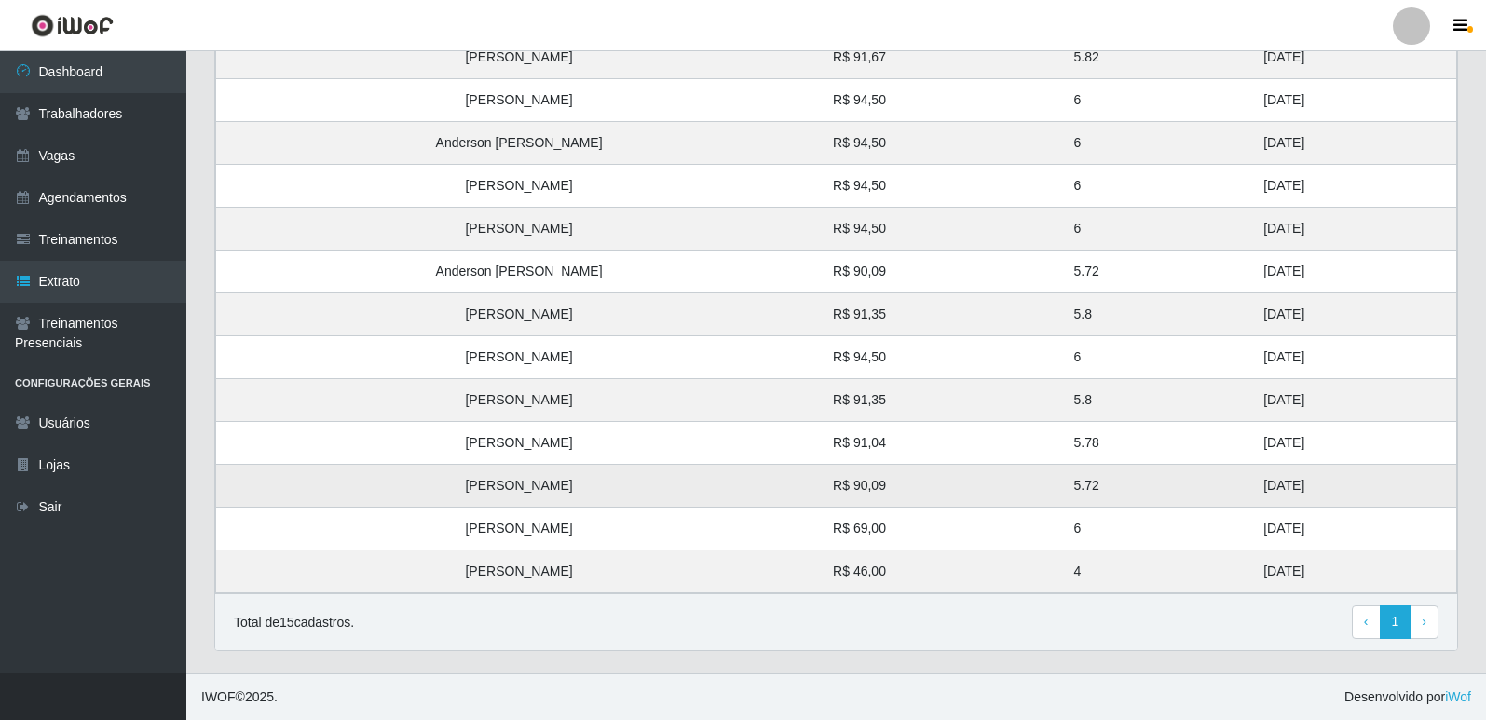
drag, startPoint x: 1294, startPoint y: 481, endPoint x: 1175, endPoint y: 498, distance: 120.6
click at [1175, 498] on tr "Clara Rosa dos Santos R$ 90,09 5.72 26/08/2025" at bounding box center [836, 486] width 1241 height 43
drag, startPoint x: 1260, startPoint y: 448, endPoint x: 1220, endPoint y: 317, distance: 137.3
click at [1220, 317] on tbody "Ronaldo de Souza Teodoro R$ 94,50 6 29/08/2025 Vanesa Martins de Souza R$ 91,67…" at bounding box center [836, 272] width 1241 height 644
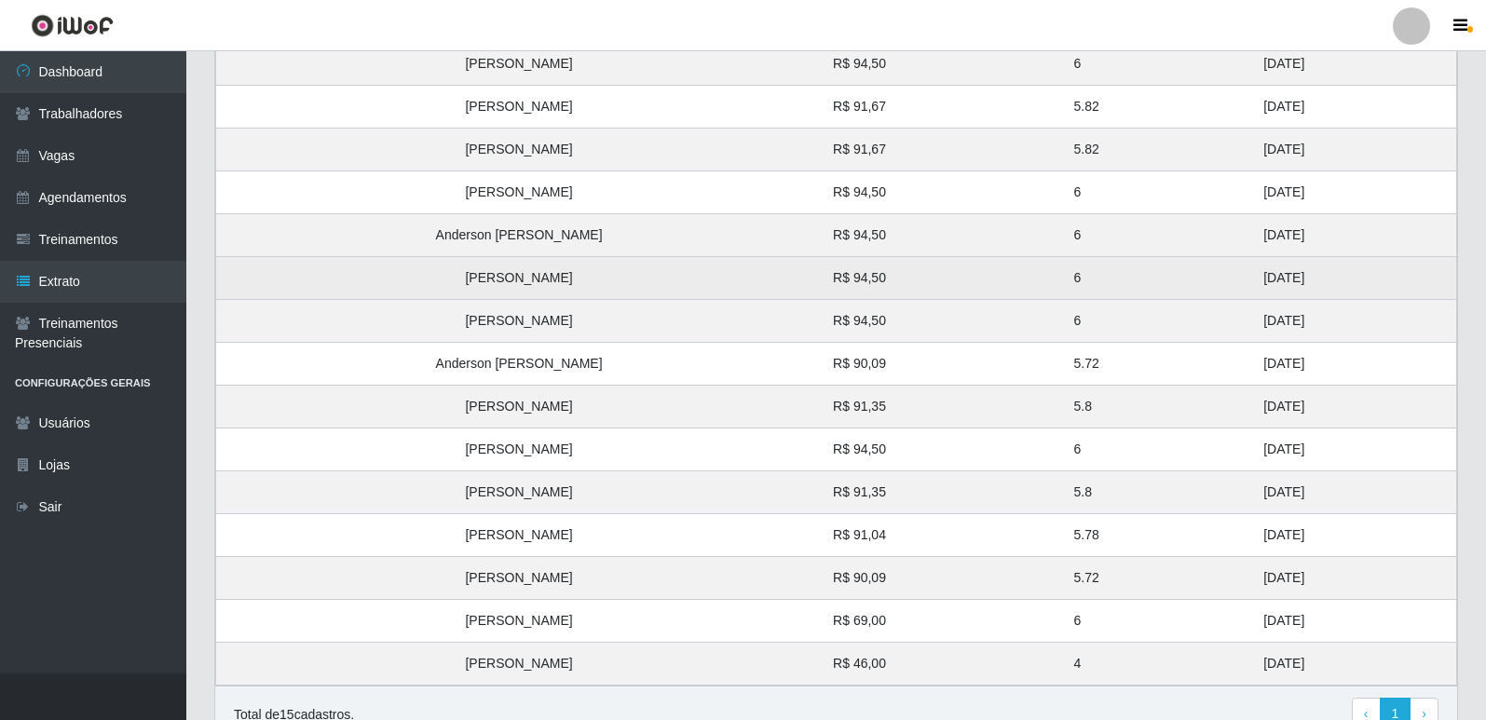
drag, startPoint x: 1267, startPoint y: 366, endPoint x: 1223, endPoint y: 276, distance: 100.4
click at [1223, 276] on tbody "Ronaldo de Souza Teodoro R$ 94,50 6 29/08/2025 Vanesa Martins de Souza R$ 91,67…" at bounding box center [836, 364] width 1241 height 644
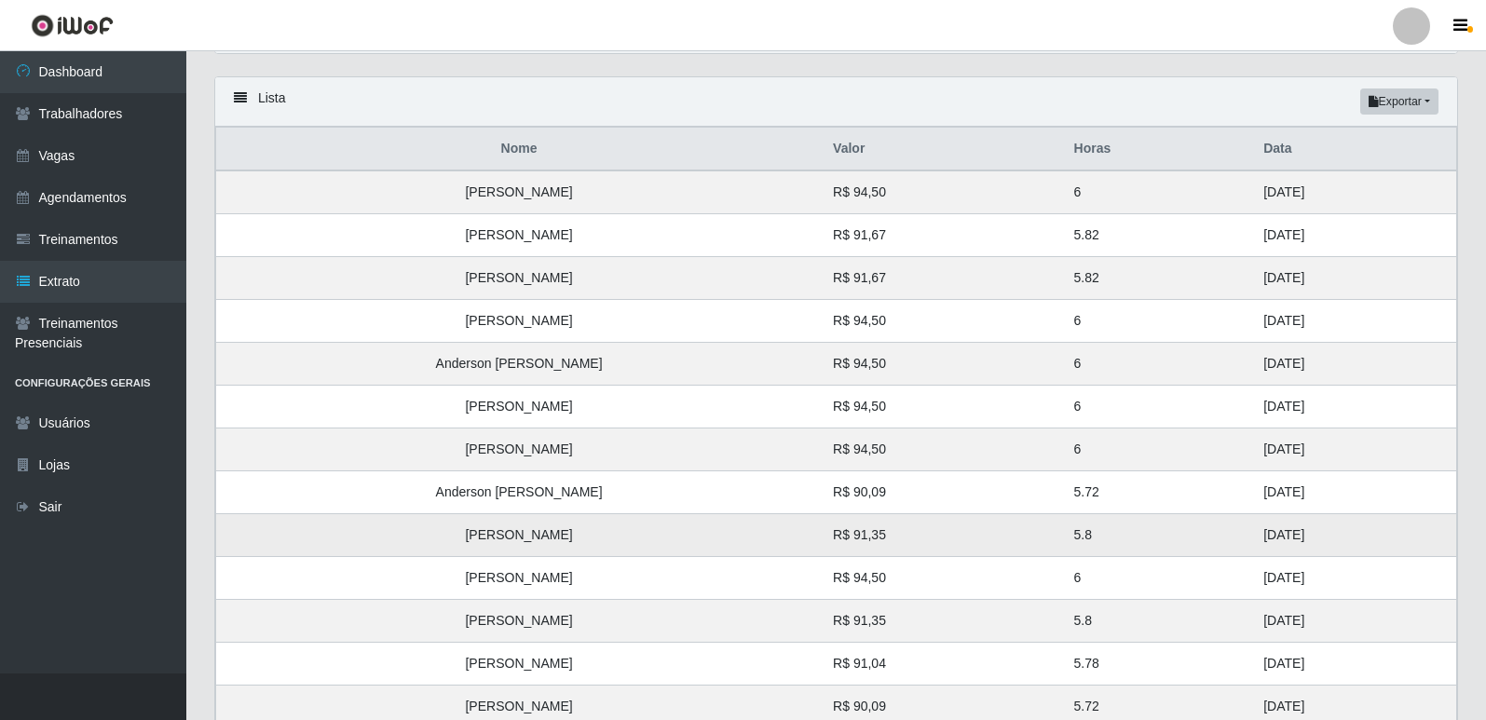
scroll to position [242, 0]
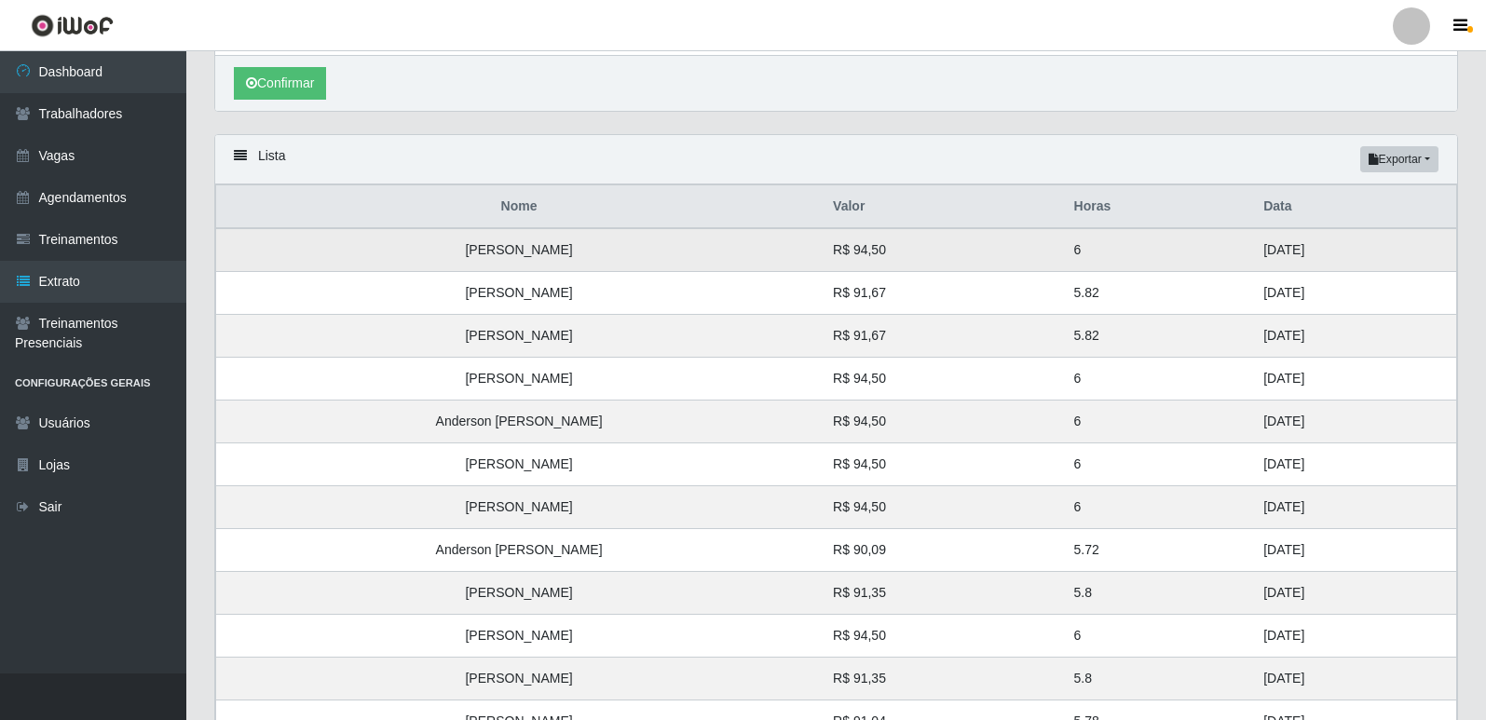
drag, startPoint x: 1269, startPoint y: 423, endPoint x: 1229, endPoint y: 259, distance: 168.8
click at [1229, 259] on tbody "Ronaldo de Souza Teodoro R$ 94,50 6 29/08/2025 Vanesa Martins de Souza R$ 91,67…" at bounding box center [836, 550] width 1241 height 644
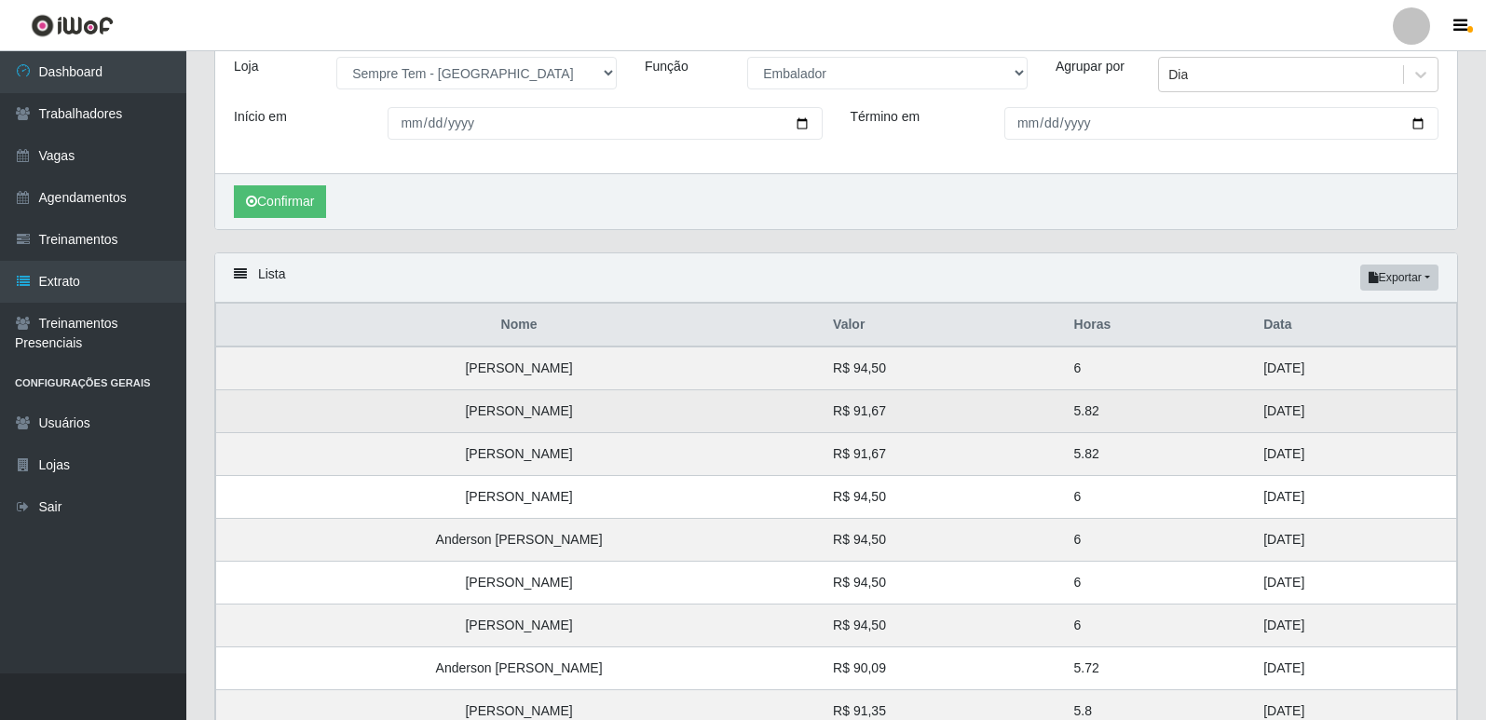
scroll to position [0, 0]
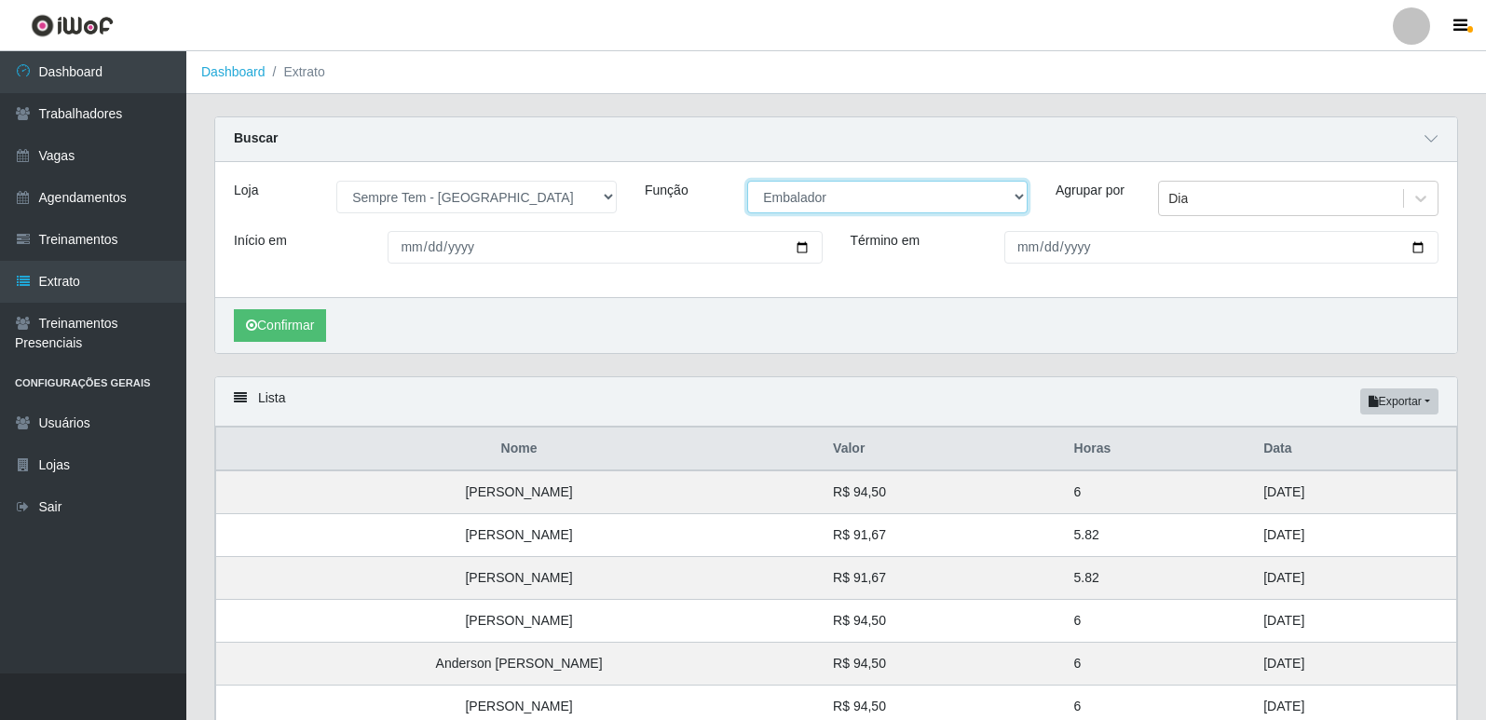
drag, startPoint x: 952, startPoint y: 200, endPoint x: 930, endPoint y: 212, distance: 25.4
click at [952, 200] on select "[Selecione...] Embalador Embalador + Embalador ++ Repositor Repositor + Reposit…" at bounding box center [887, 197] width 280 height 33
click at [747, 182] on select "[Selecione...] Embalador Embalador + Embalador ++ Repositor Repositor + Reposit…" at bounding box center [887, 197] width 280 height 33
click at [284, 320] on button "Confirmar" at bounding box center [280, 325] width 92 height 33
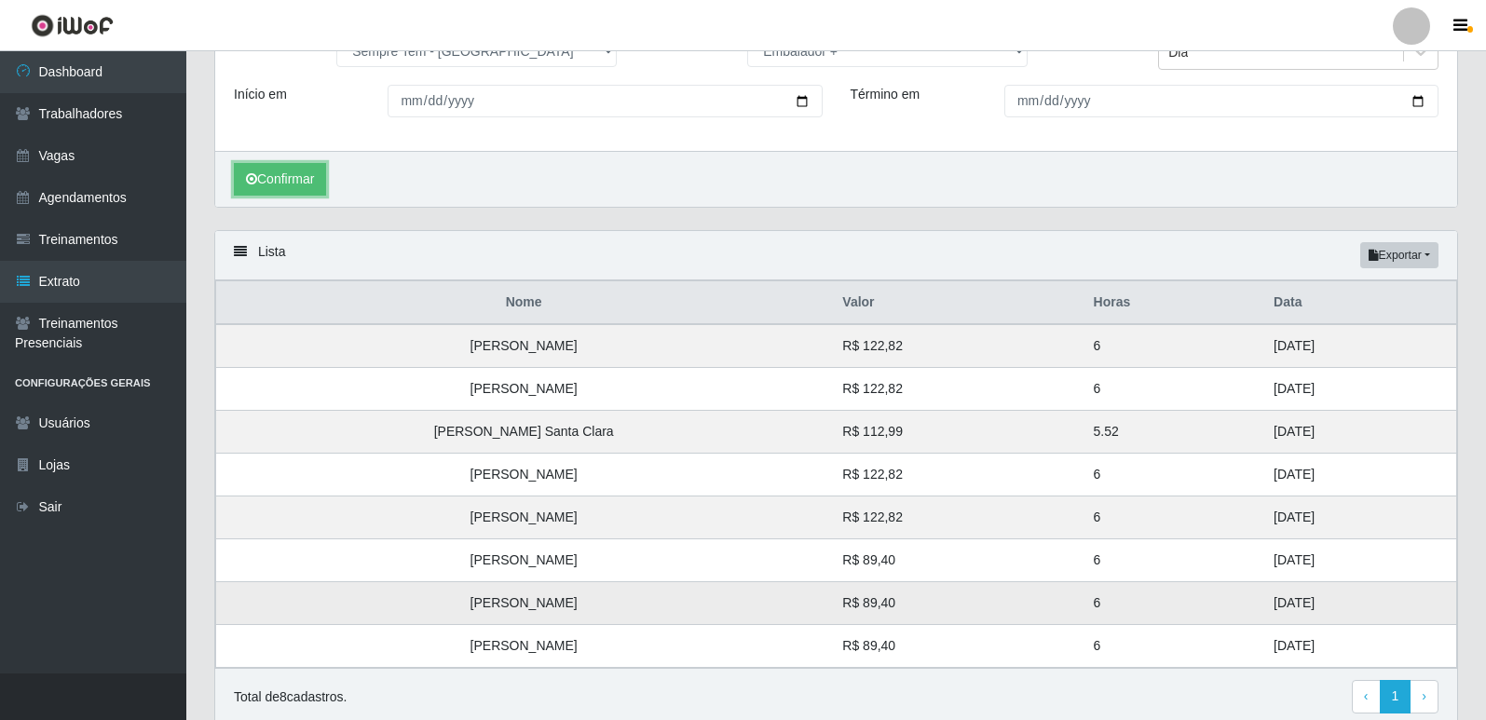
scroll to position [222, 0]
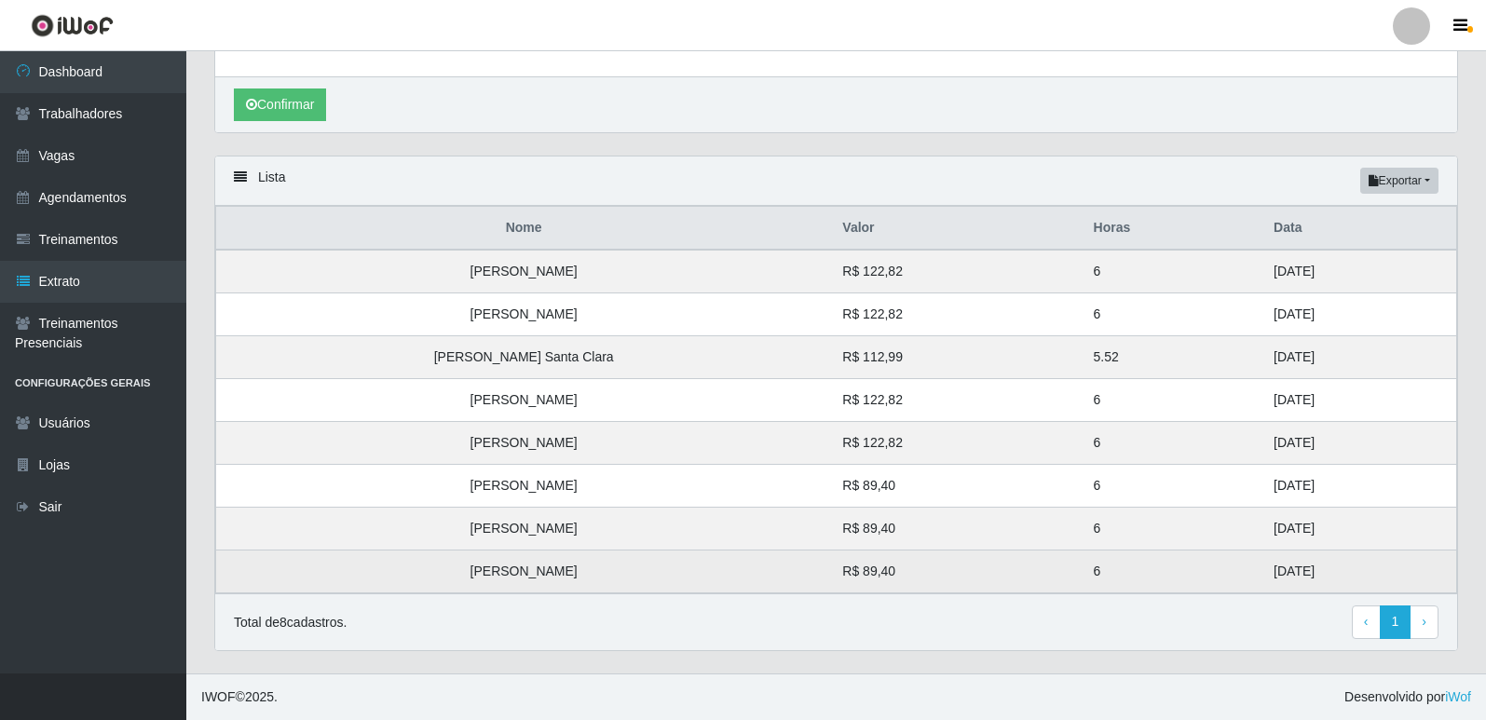
drag, startPoint x: 1300, startPoint y: 577, endPoint x: 1230, endPoint y: 573, distance: 70.0
click at [1262, 573] on td "23/08/2025" at bounding box center [1359, 572] width 194 height 43
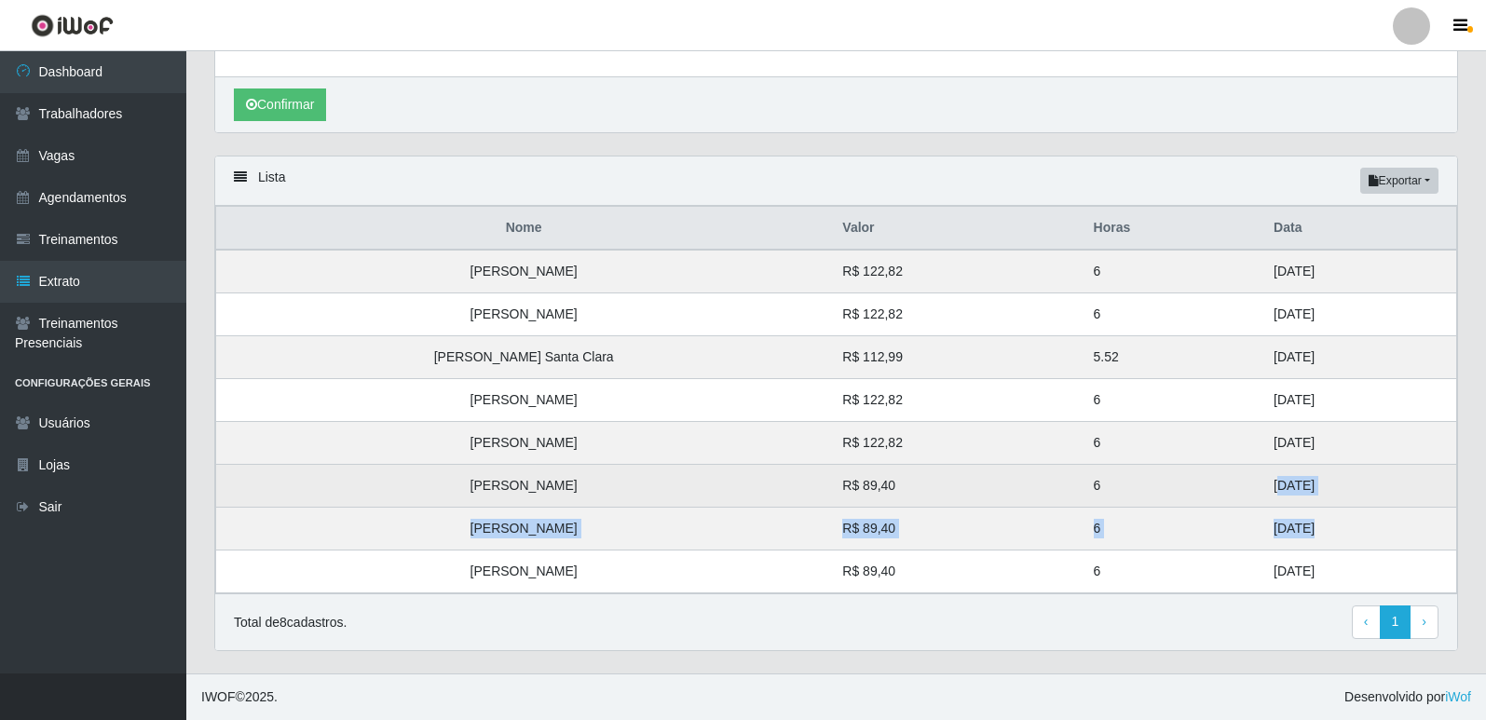
drag, startPoint x: 1270, startPoint y: 519, endPoint x: 1232, endPoint y: 481, distance: 54.0
click at [1232, 481] on tbody "Ingrid Ambrozio Leandro R$ 122,82 6 31/08/2025 Geovanni Rensmann Pereira R$ 122…" at bounding box center [836, 422] width 1241 height 344
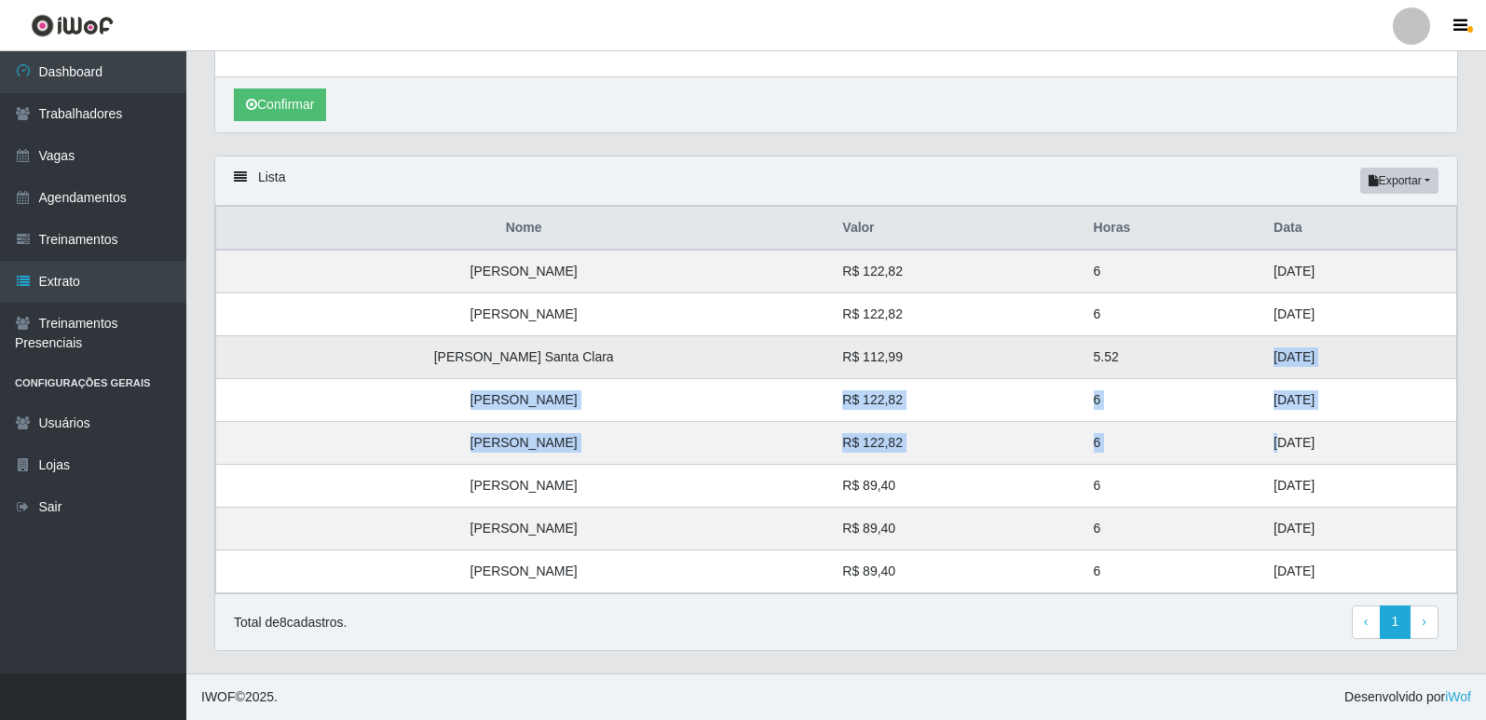
drag, startPoint x: 1236, startPoint y: 445, endPoint x: 1229, endPoint y: 362, distance: 83.3
click at [1229, 362] on tbody "Ingrid Ambrozio Leandro R$ 122,82 6 31/08/2025 Geovanni Rensmann Pereira R$ 122…" at bounding box center [836, 422] width 1241 height 344
drag, startPoint x: 1274, startPoint y: 319, endPoint x: 1242, endPoint y: 272, distance: 56.3
click at [1242, 272] on tbody "Ingrid Ambrozio Leandro R$ 122,82 6 31/08/2025 Geovanni Rensmann Pereira R$ 122…" at bounding box center [836, 422] width 1241 height 344
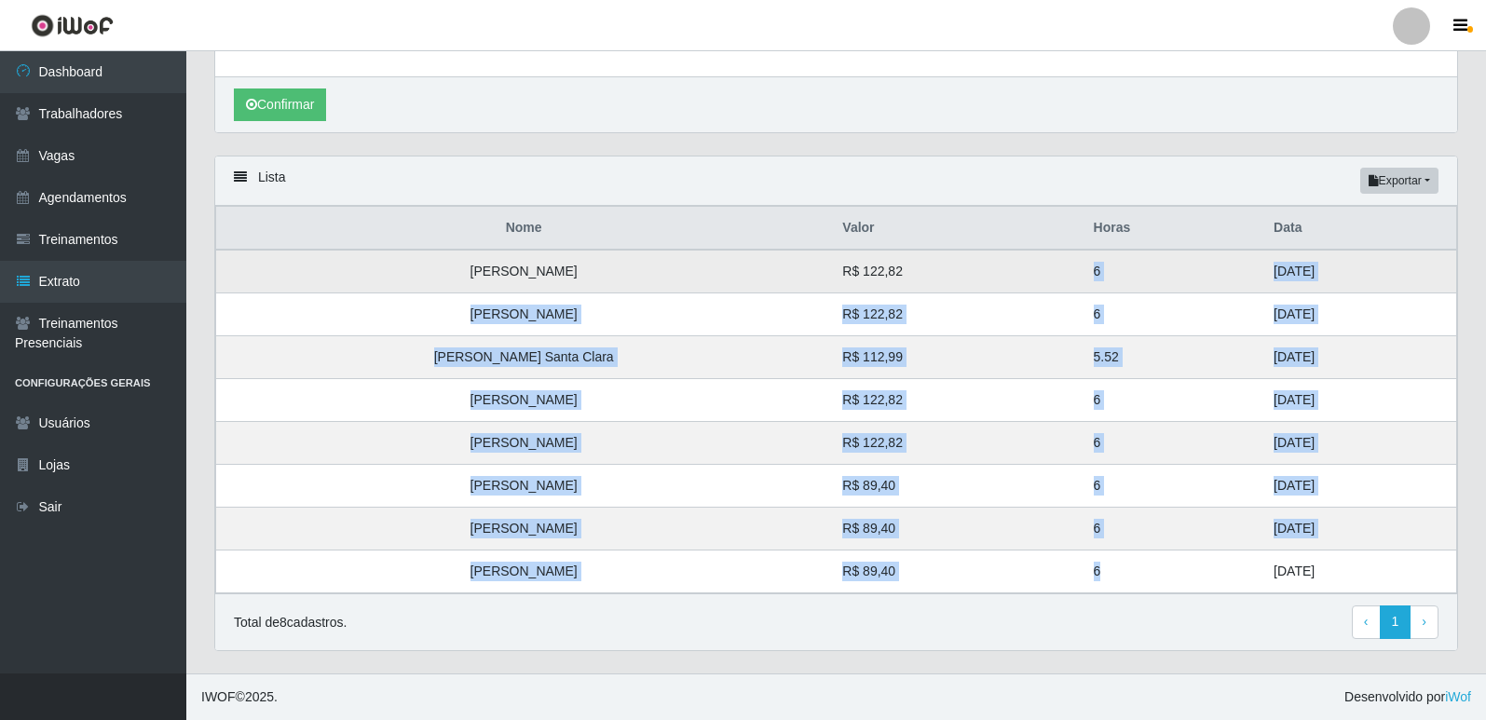
drag, startPoint x: 1090, startPoint y: 567, endPoint x: 1059, endPoint y: 270, distance: 298.8
click at [1059, 270] on tbody "Ingrid Ambrozio Leandro R$ 122,82 6 31/08/2025 Geovanni Rensmann Pereira R$ 122…" at bounding box center [836, 422] width 1241 height 344
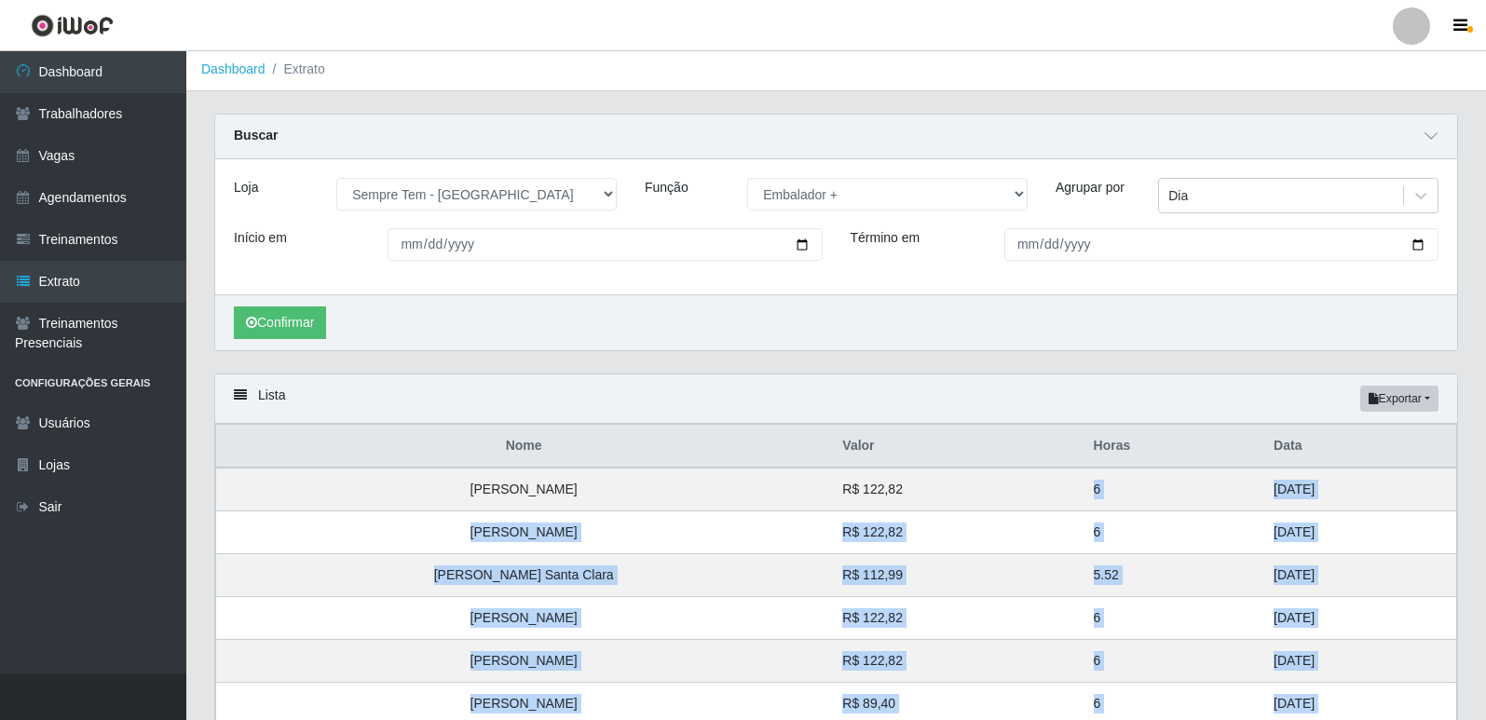
scroll to position [0, 0]
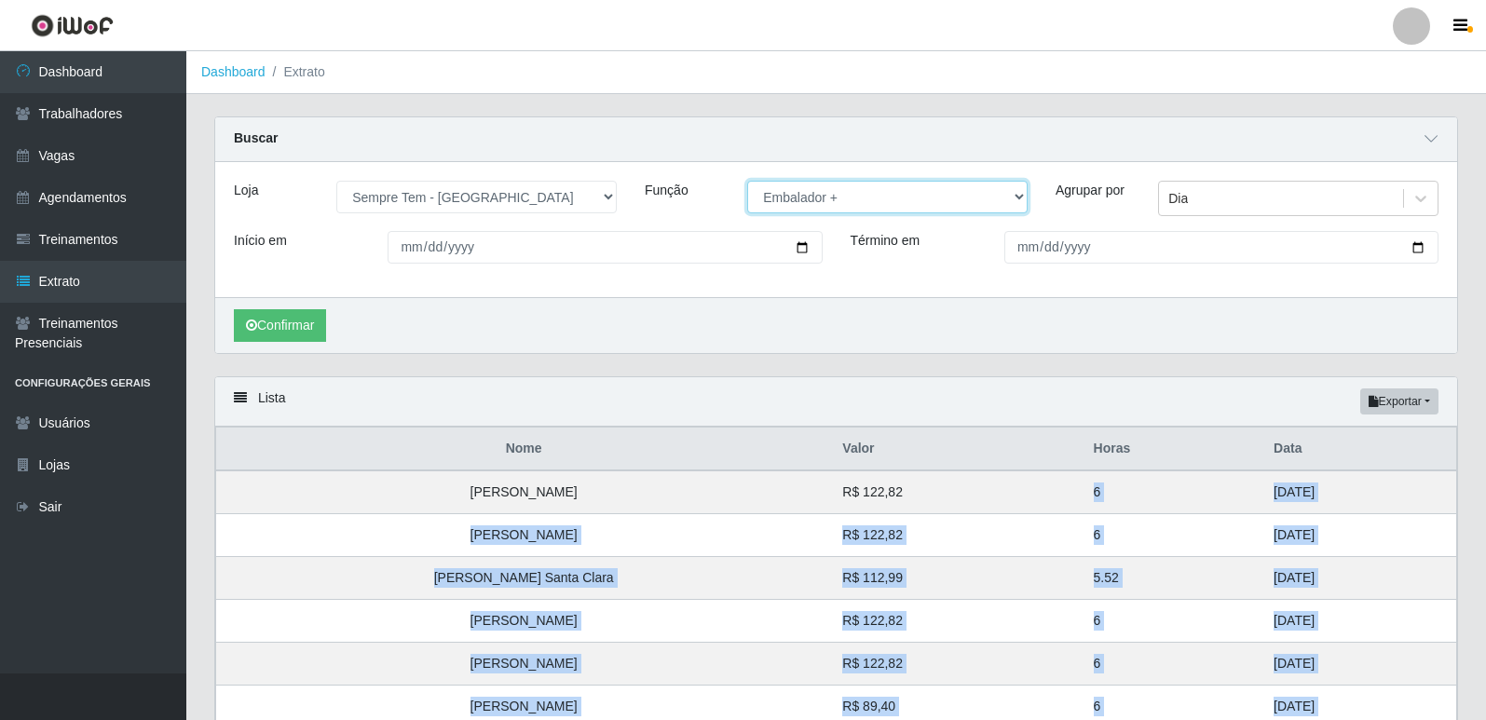
drag, startPoint x: 904, startPoint y: 195, endPoint x: 890, endPoint y: 201, distance: 15.4
click at [904, 195] on select "[Selecione...] Embalador Embalador + Embalador ++ Repositor Repositor + Reposit…" at bounding box center [887, 197] width 280 height 33
click at [851, 206] on select "[Selecione...] Embalador Embalador + Embalador ++ Repositor Repositor + Reposit…" at bounding box center [887, 197] width 280 height 33
click at [747, 182] on select "[Selecione...] Embalador Embalador + Embalador ++ Repositor Repositor + Reposit…" at bounding box center [887, 197] width 280 height 33
click at [303, 327] on button "Confirmar" at bounding box center [280, 325] width 92 height 33
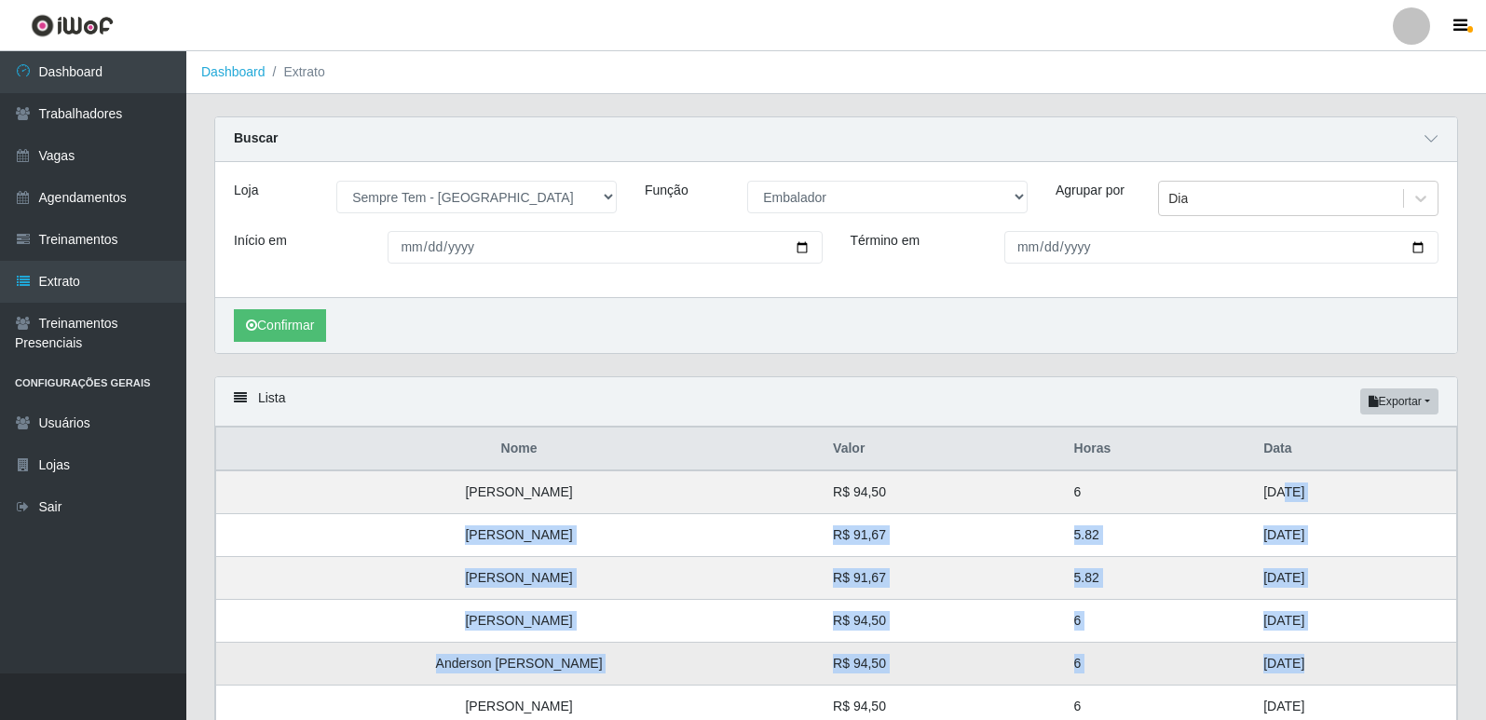
drag, startPoint x: 1239, startPoint y: 494, endPoint x: 1248, endPoint y: 664, distance: 170.8
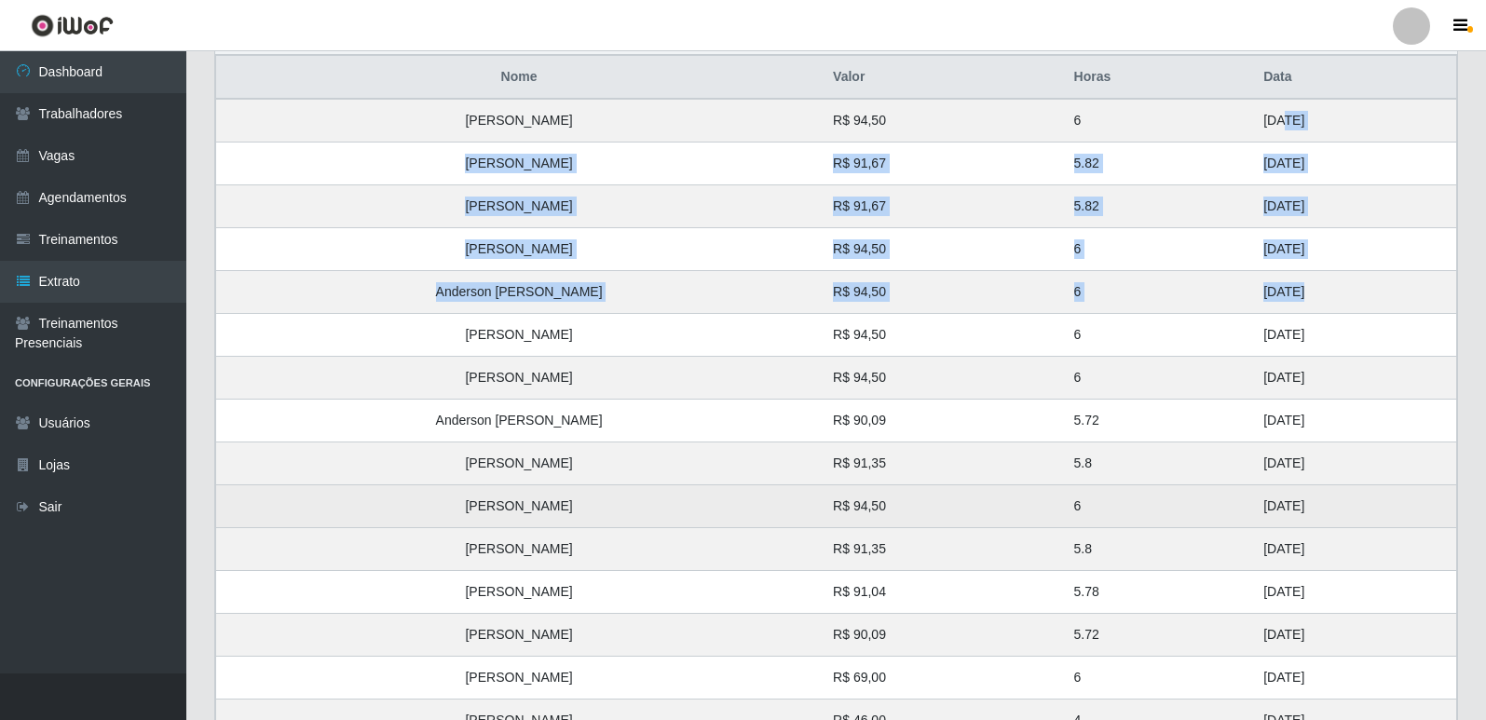
scroll to position [373, 0]
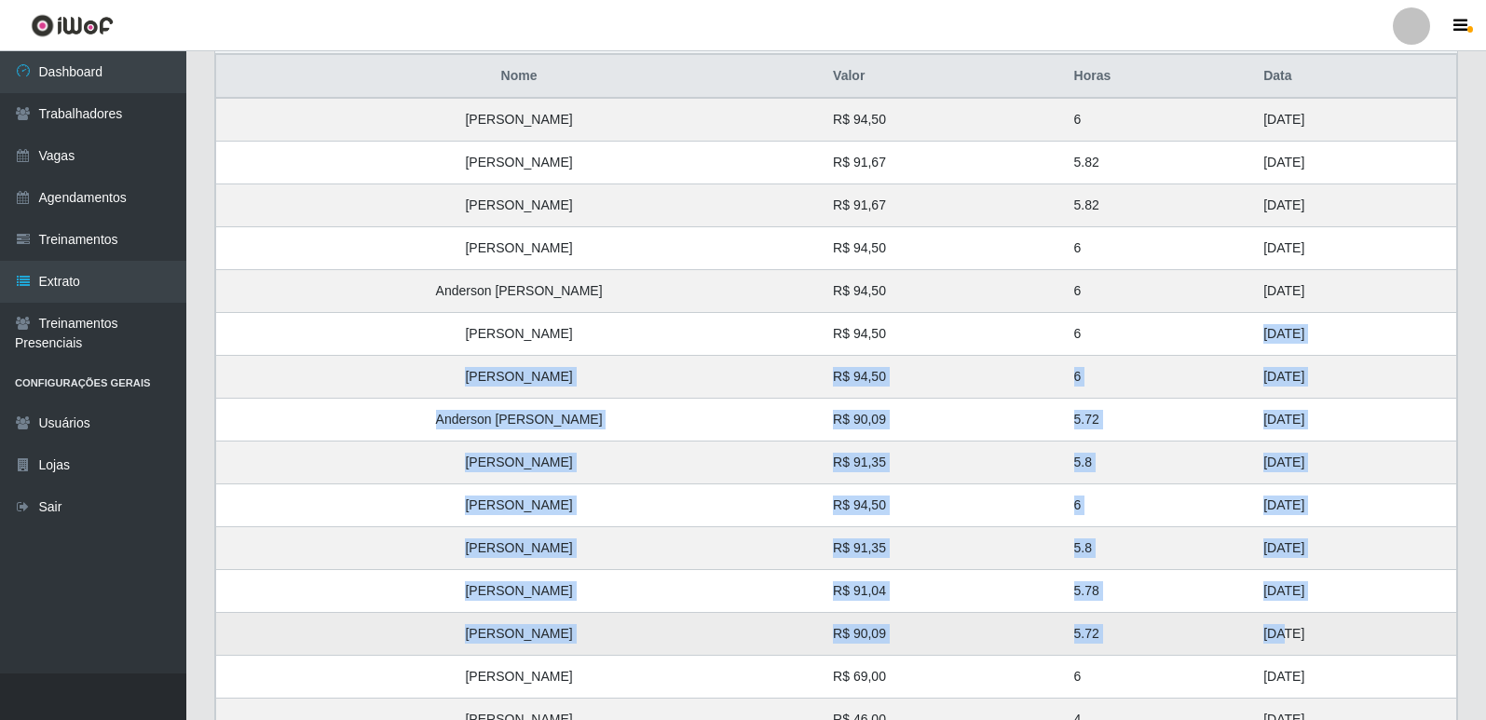
drag, startPoint x: 1216, startPoint y: 335, endPoint x: 1230, endPoint y: 629, distance: 293.8
click at [1230, 629] on tbody "Ronaldo de Souza Teodoro R$ 94,50 6 29/08/2025 Vanesa Martins de Souza R$ 91,67…" at bounding box center [836, 420] width 1241 height 644
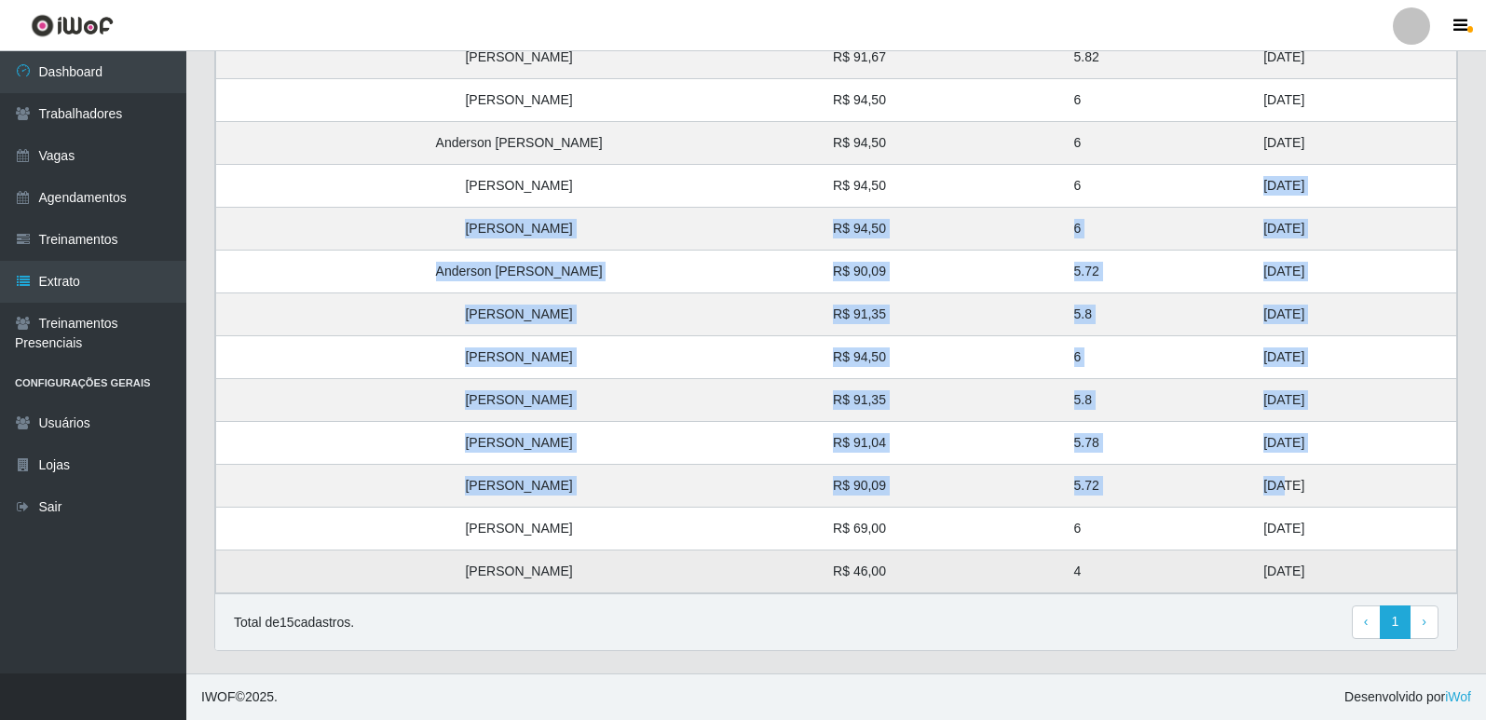
drag, startPoint x: 1239, startPoint y: 520, endPoint x: 1260, endPoint y: 567, distance: 51.7
click at [1260, 567] on tbody "Ronaldo de Souza Teodoro R$ 94,50 6 29/08/2025 Vanesa Martins de Souza R$ 91,67…" at bounding box center [836, 272] width 1241 height 644
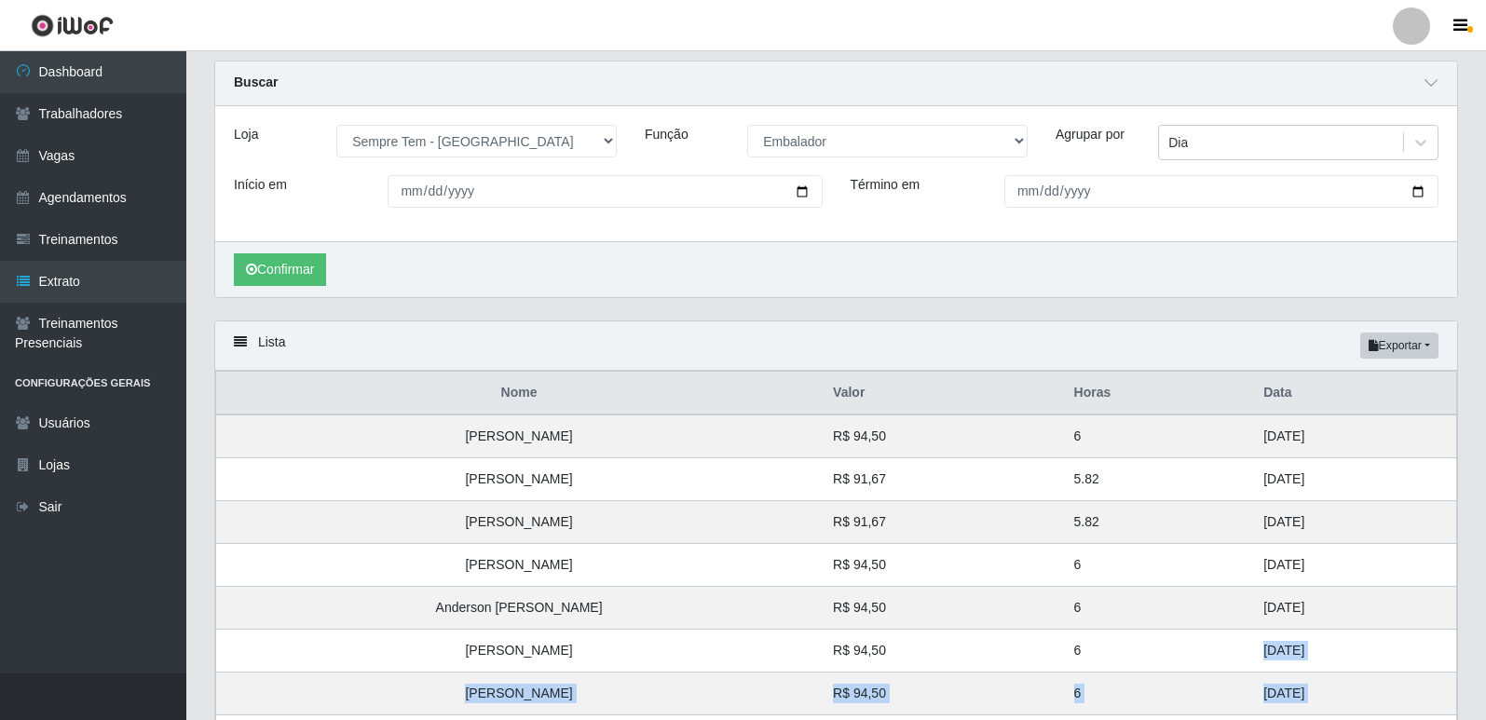
scroll to position [0, 0]
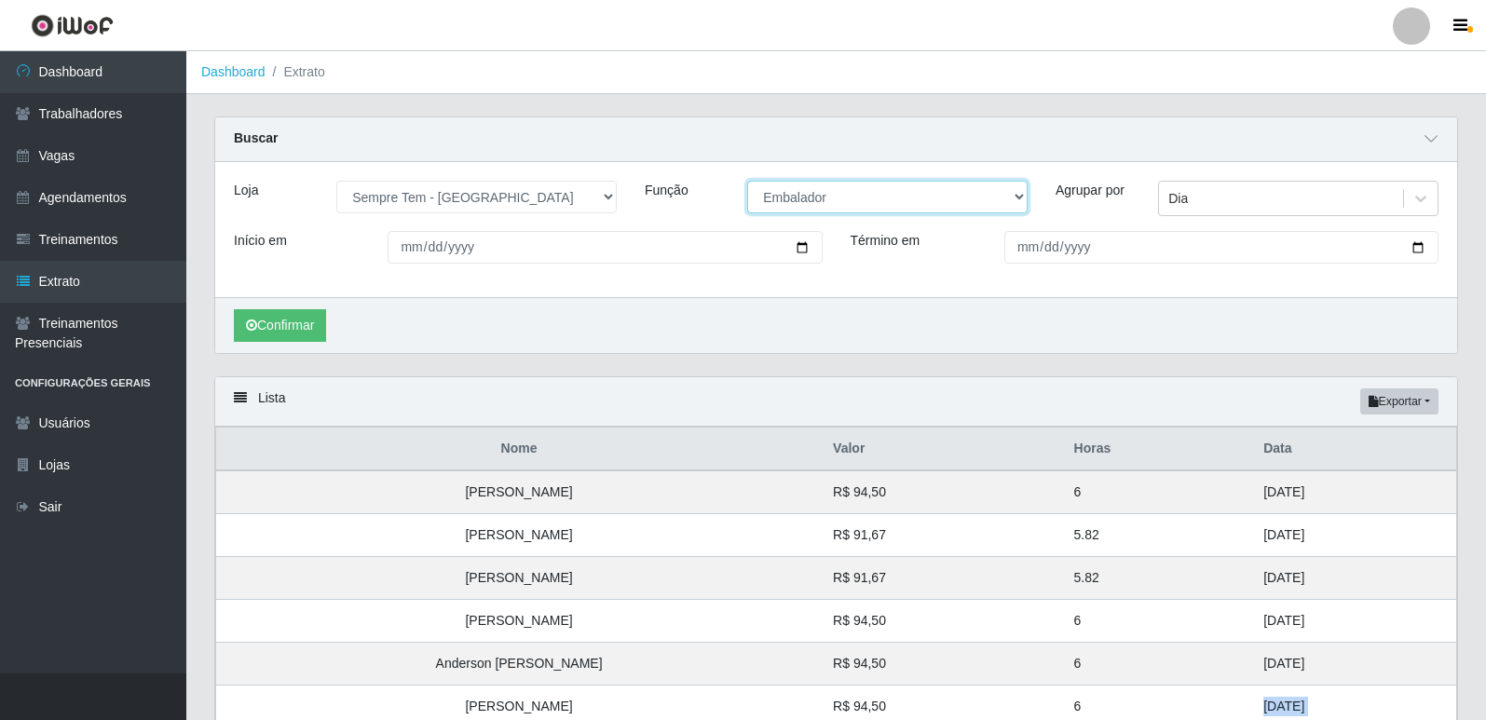
click at [810, 200] on select "[Selecione...] Embalador Embalador + Embalador ++ Repositor Repositor + Reposit…" at bounding box center [887, 197] width 280 height 33
click at [747, 182] on select "[Selecione...] Embalador Embalador + Embalador ++ Repositor Repositor + Reposit…" at bounding box center [887, 197] width 280 height 33
drag, startPoint x: 825, startPoint y: 192, endPoint x: 818, endPoint y: 211, distance: 19.7
click at [825, 192] on select "[Selecione...] Embalador Embalador + Embalador ++ Repositor Repositor + Reposit…" at bounding box center [887, 197] width 280 height 33
click at [747, 182] on select "[Selecione...] Embalador Embalador + Embalador ++ Repositor Repositor + Reposit…" at bounding box center [887, 197] width 280 height 33
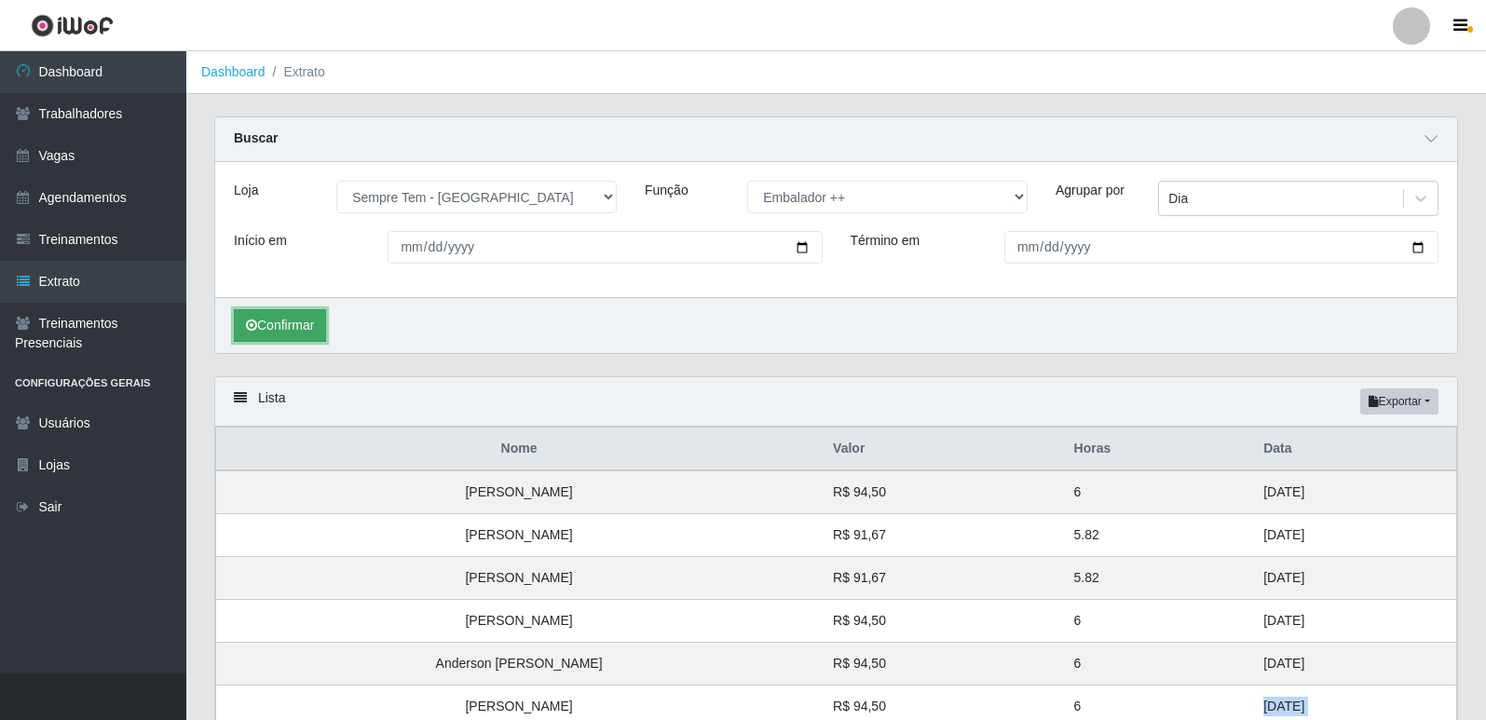
click at [286, 327] on button "Confirmar" at bounding box center [280, 325] width 92 height 33
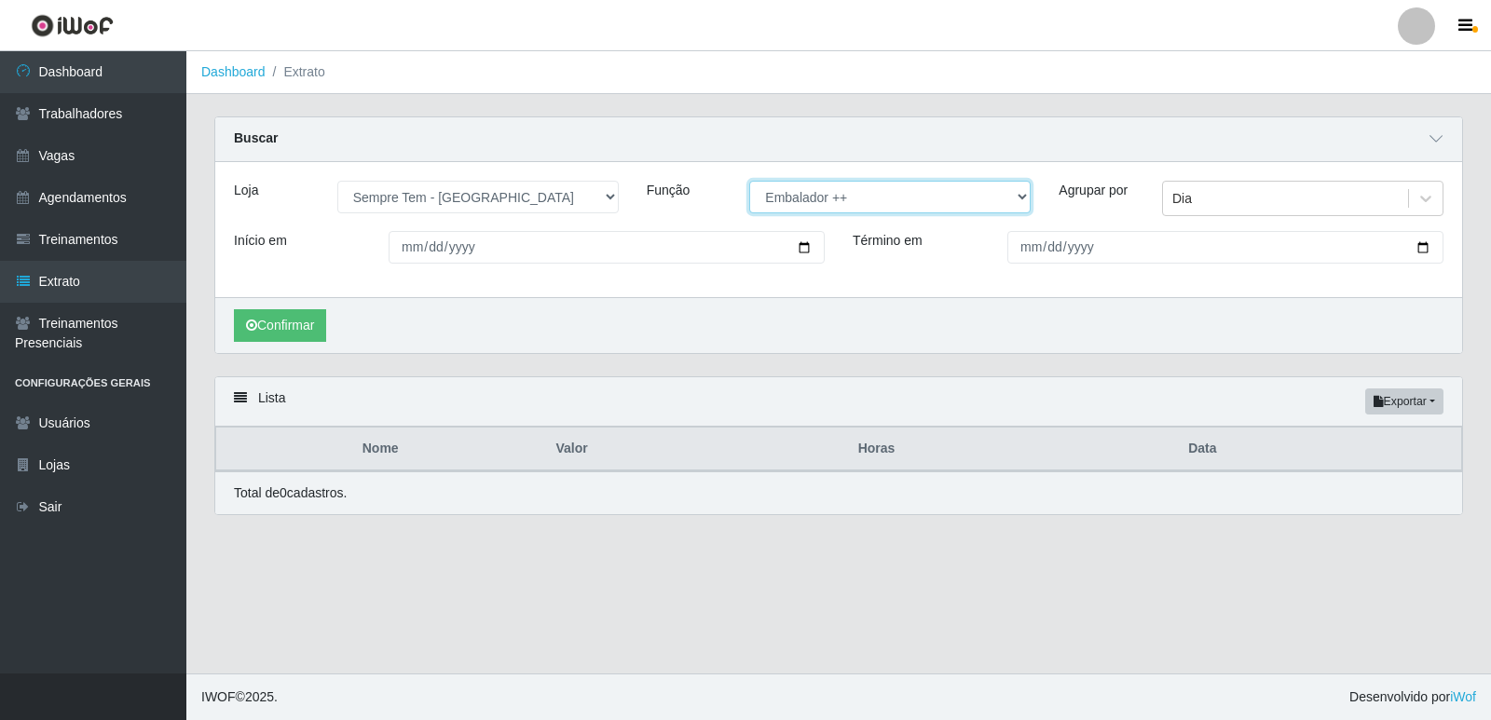
click at [837, 208] on select "[Selecione...] Embalador Embalador + Embalador ++ Repositor Repositor + Reposit…" at bounding box center [889, 197] width 281 height 33
click at [749, 182] on select "[Selecione...] Embalador Embalador + Embalador ++ Repositor Repositor + Reposit…" at bounding box center [889, 197] width 281 height 33
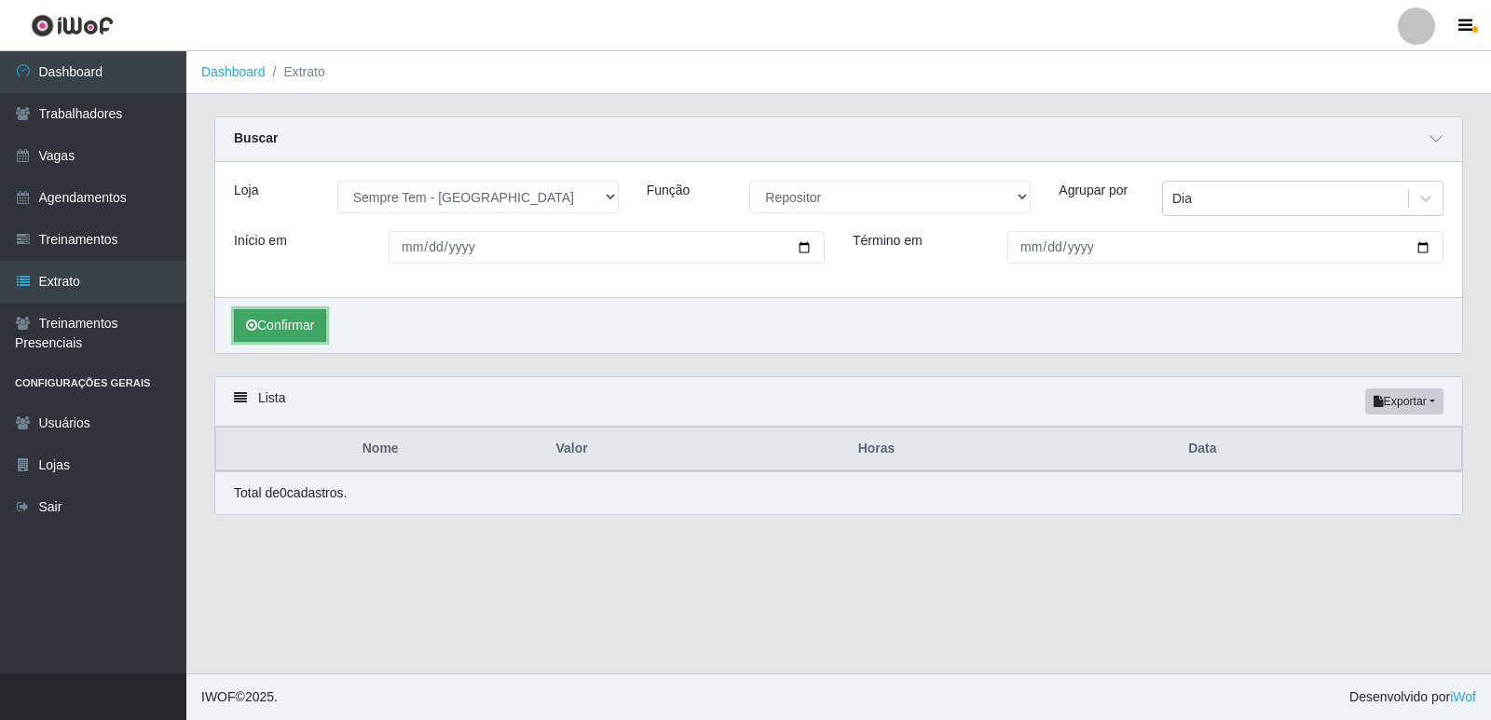
click at [319, 317] on button "Confirmar" at bounding box center [280, 325] width 92 height 33
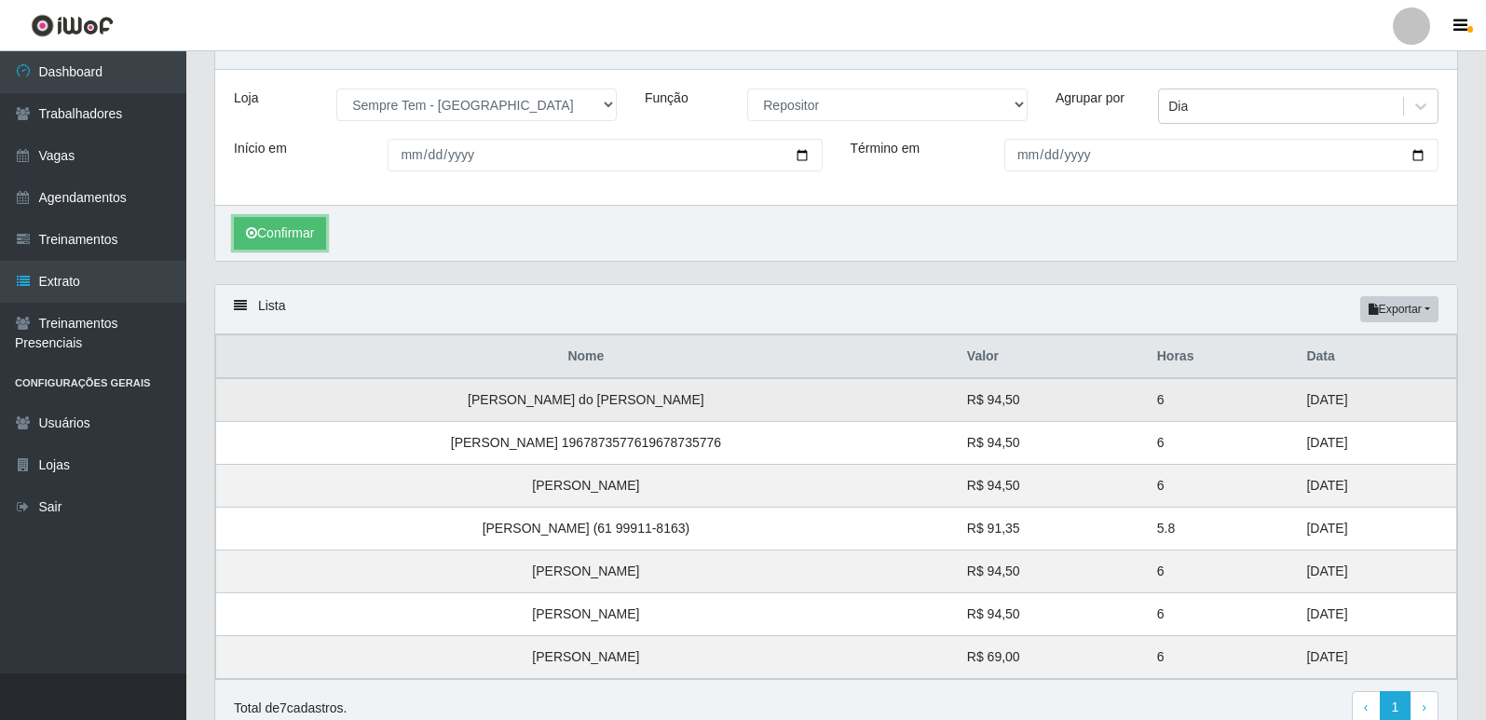
scroll to position [179, 0]
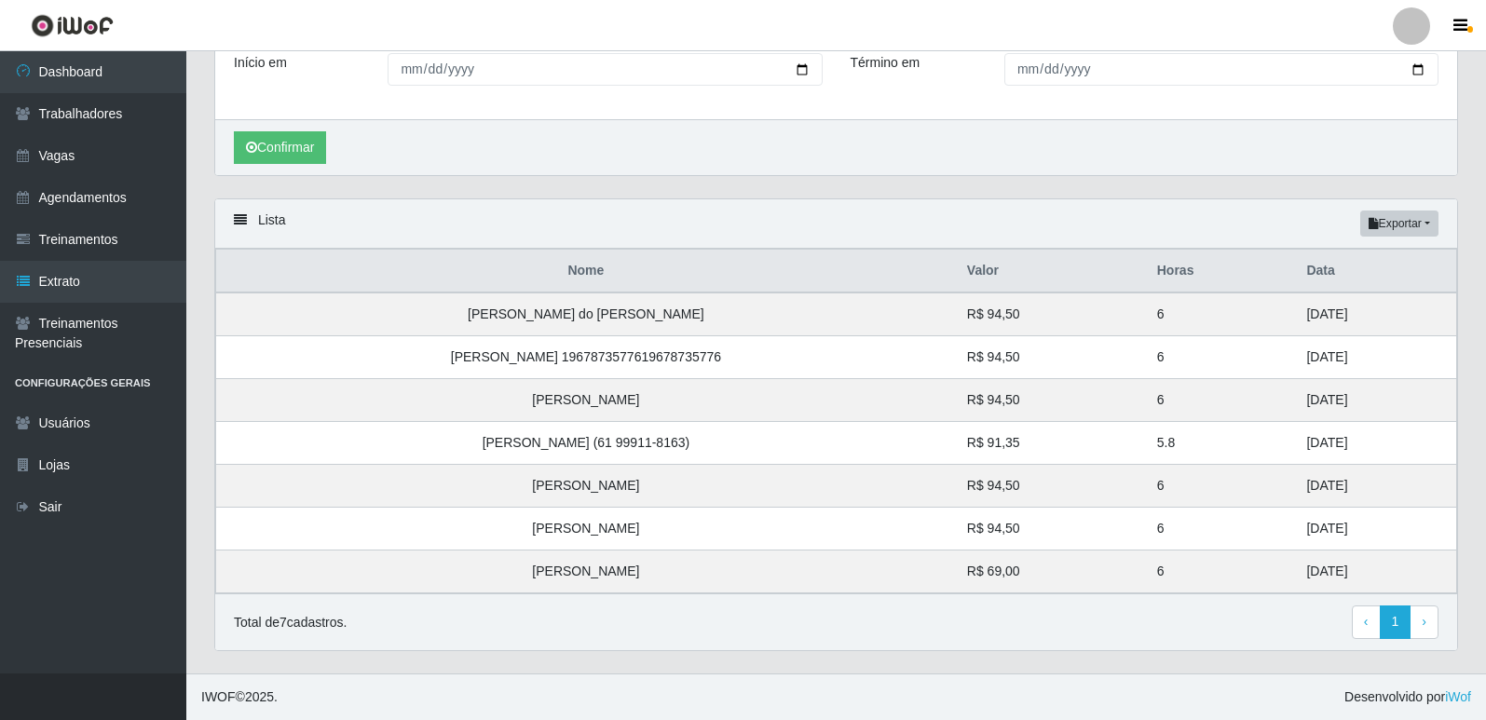
drag, startPoint x: 1324, startPoint y: 574, endPoint x: 1104, endPoint y: 625, distance: 225.8
click at [1295, 575] on td "22/08/2025" at bounding box center [1375, 572] width 161 height 43
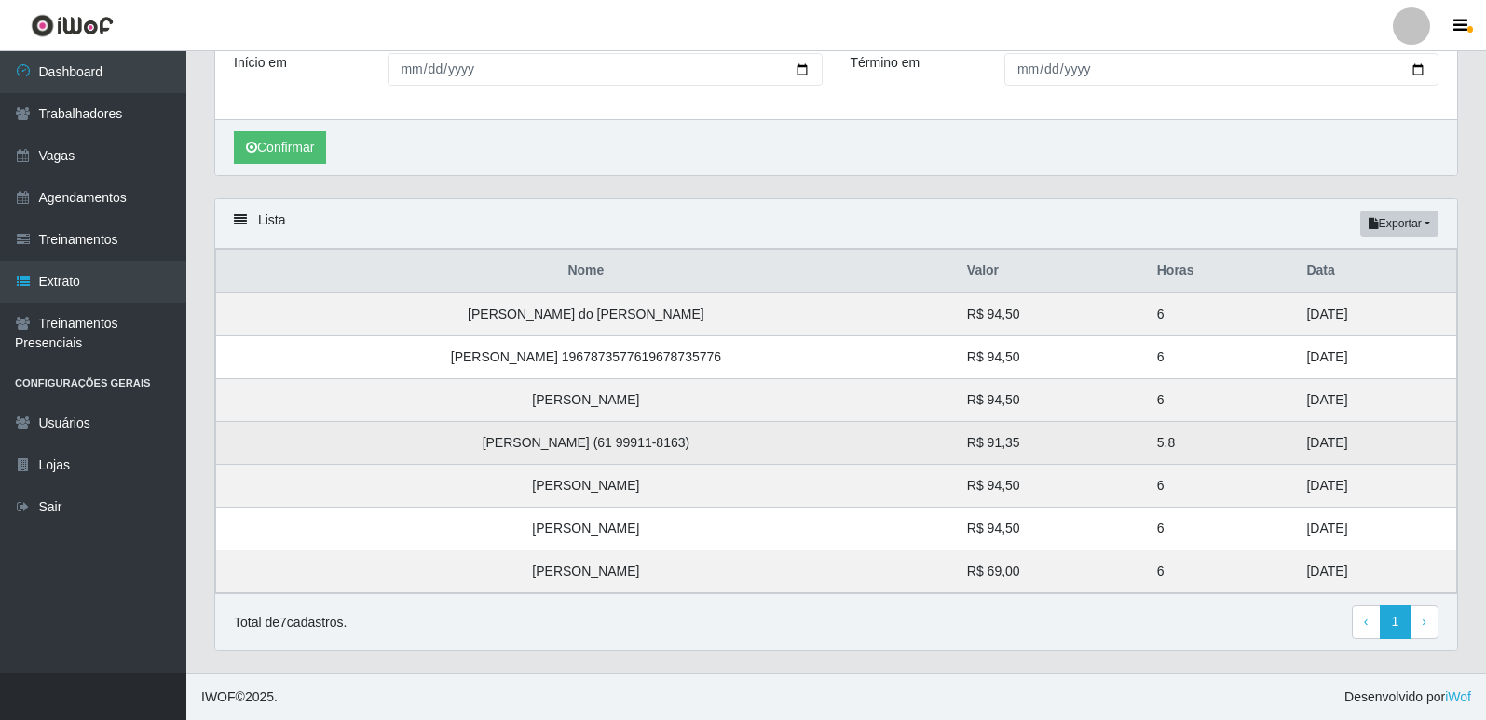
drag, startPoint x: 1313, startPoint y: 530, endPoint x: 1270, endPoint y: 440, distance: 100.0
click at [1270, 440] on tbody "Garcias Barros do Nascimento Guimarães R$ 94,50 6 29/08/2025 Roberta Santos Rod…" at bounding box center [836, 443] width 1241 height 301
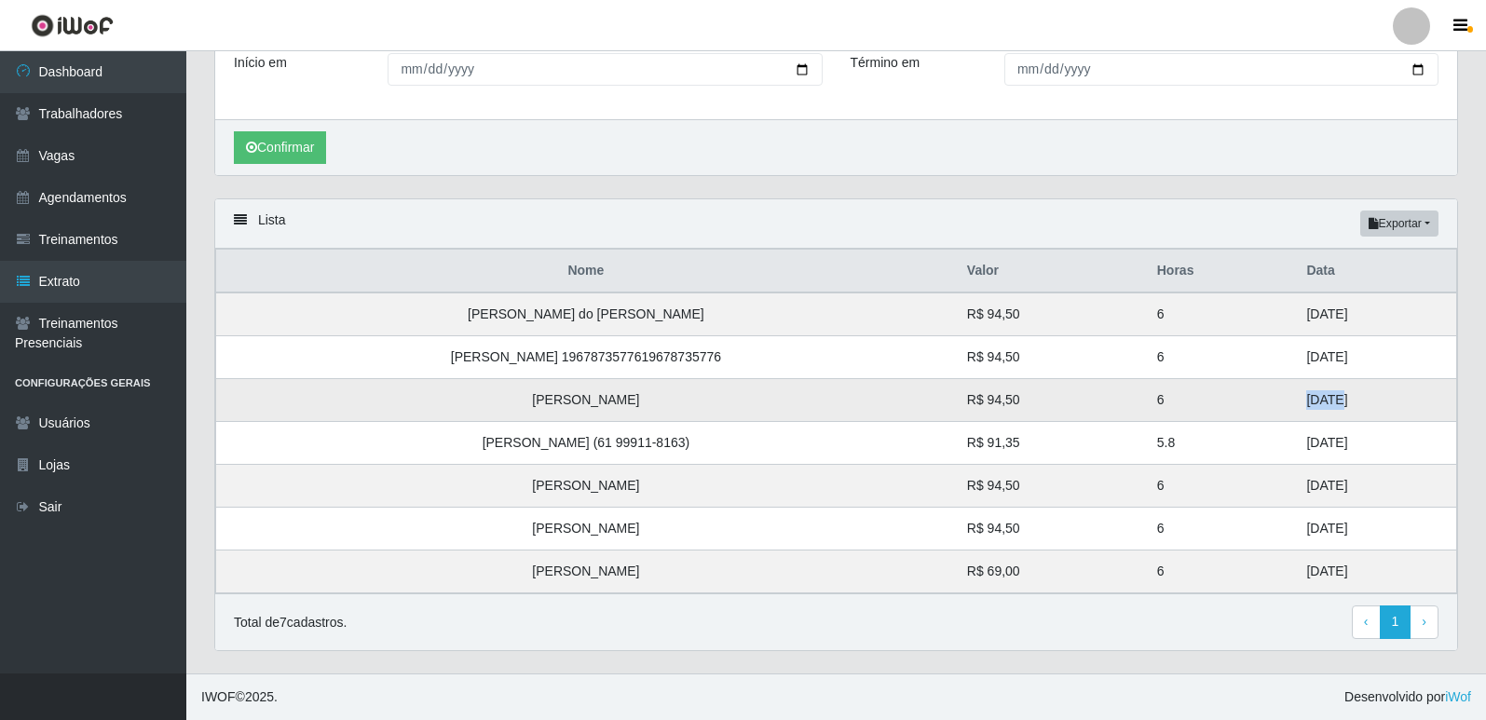
drag, startPoint x: 1302, startPoint y: 401, endPoint x: 1269, endPoint y: 382, distance: 37.6
click at [1295, 382] on td "28/08/2025" at bounding box center [1375, 400] width 161 height 43
drag, startPoint x: 1310, startPoint y: 361, endPoint x: 1289, endPoint y: 318, distance: 47.5
click at [1289, 318] on tbody "Garcias Barros do Nascimento Guimarães R$ 94,50 6 29/08/2025 Roberta Santos Rod…" at bounding box center [836, 443] width 1241 height 301
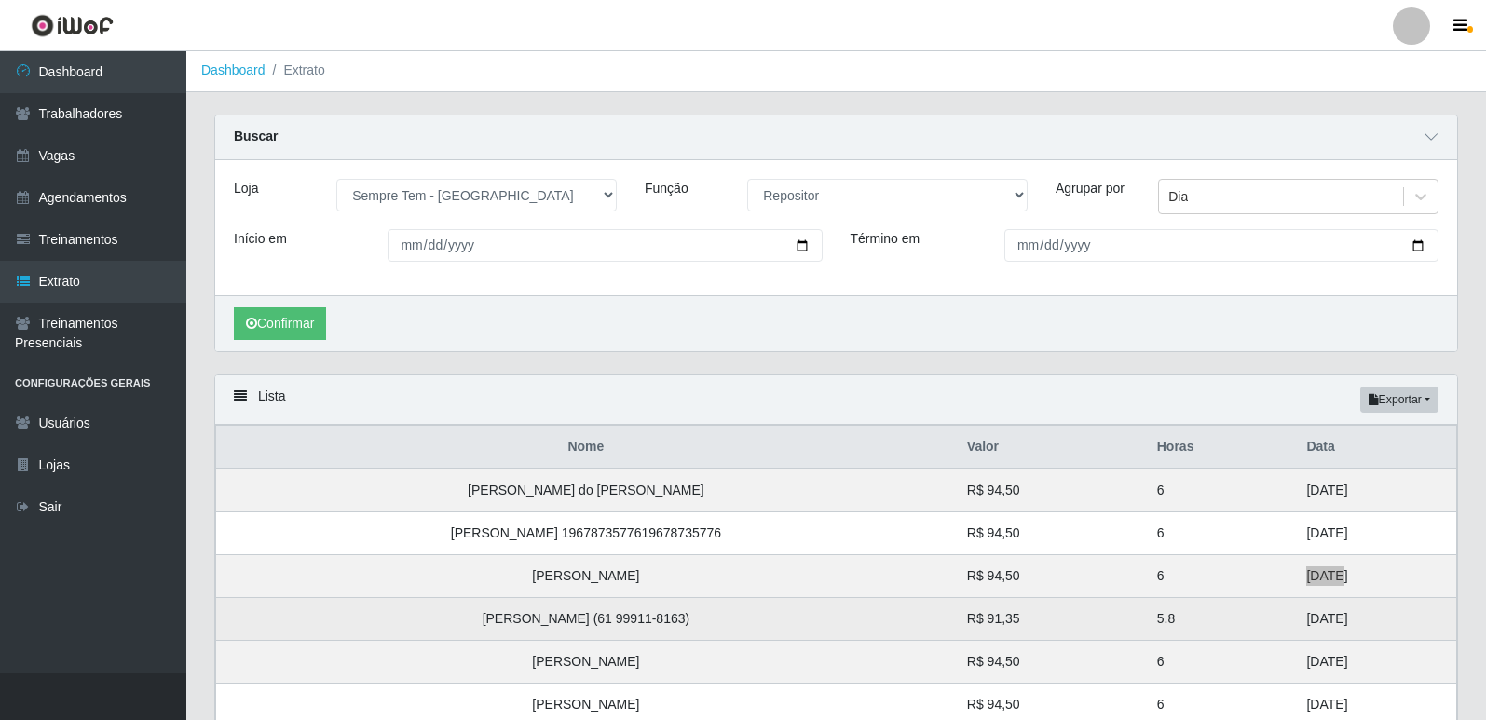
scroll to position [0, 0]
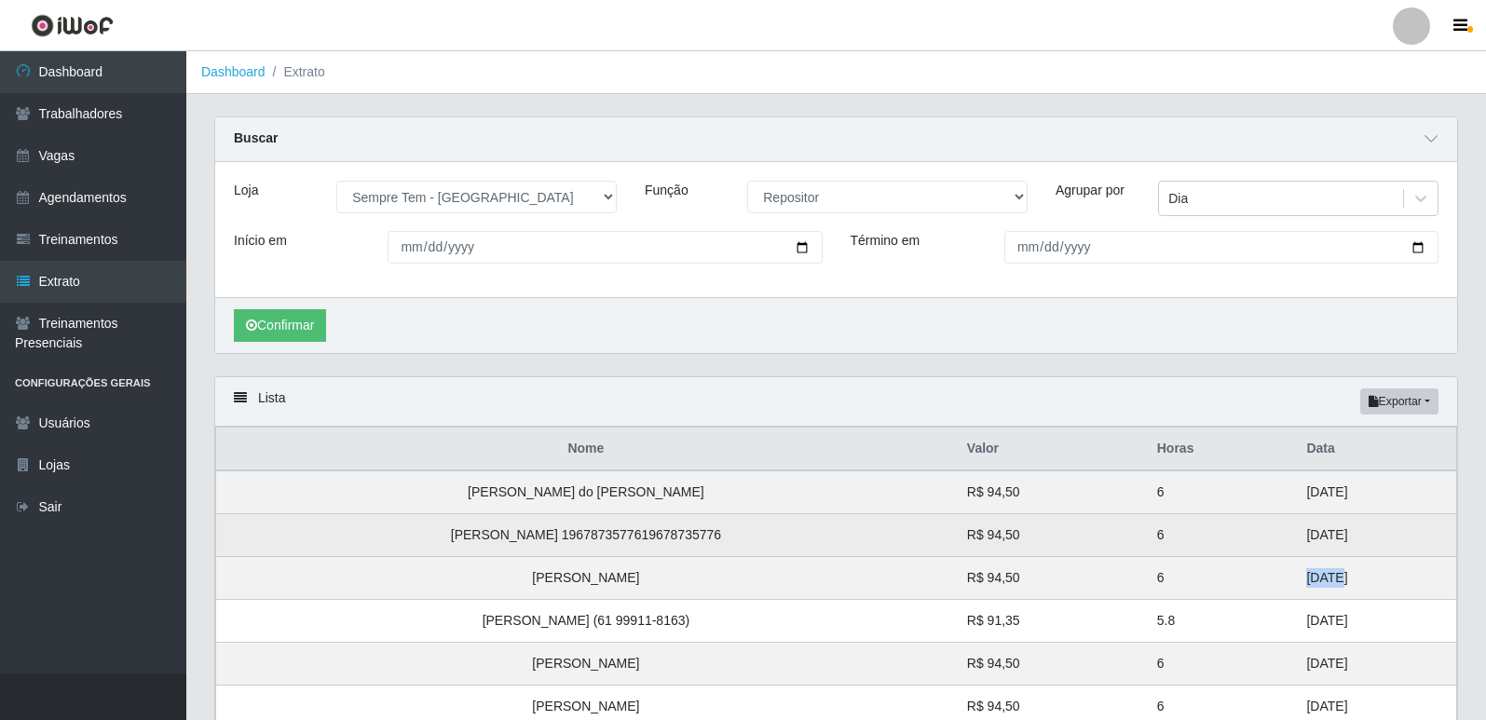
click at [1295, 535] on td "29/08/2025" at bounding box center [1375, 535] width 161 height 43
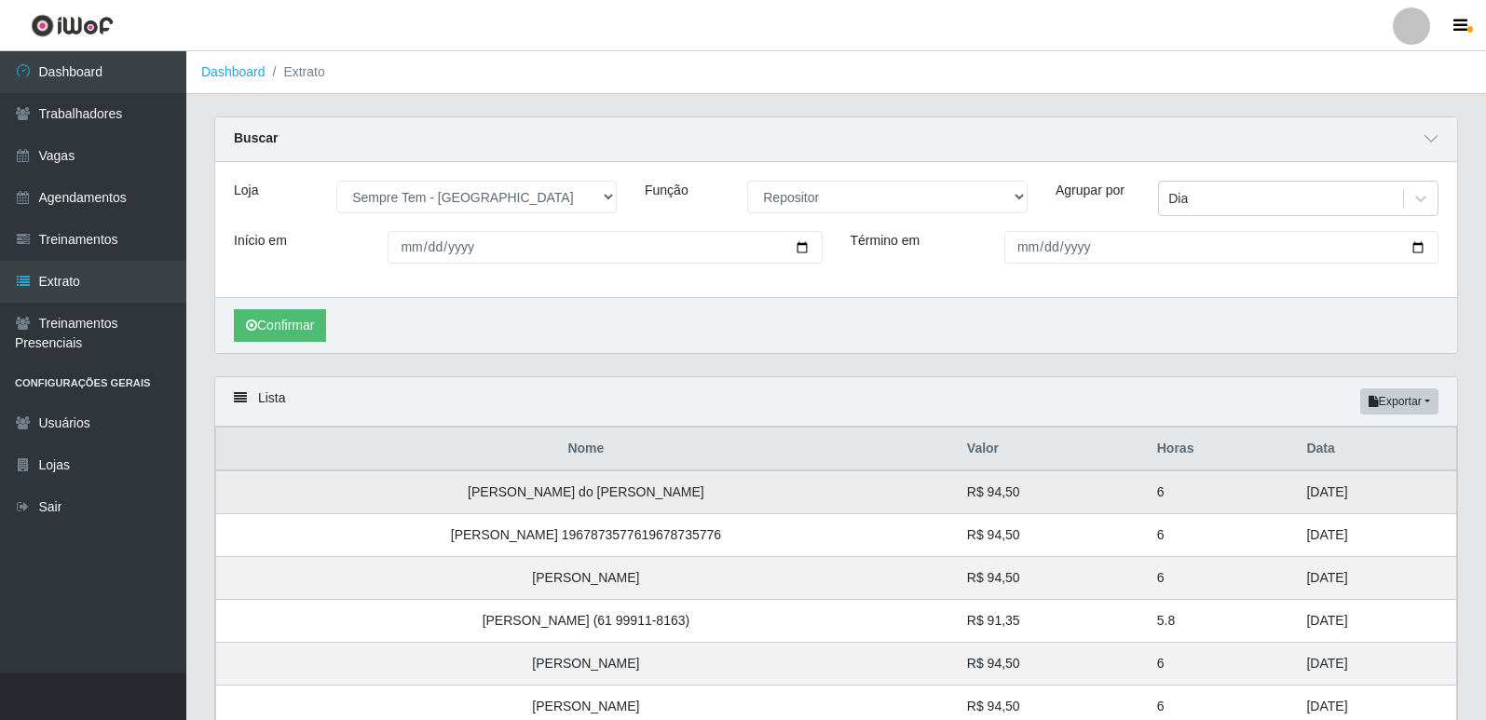
drag, startPoint x: 1342, startPoint y: 543, endPoint x: 1272, endPoint y: 496, distance: 84.5
click at [1272, 496] on tbody "Garcias Barros do Nascimento Guimarães R$ 94,50 6 29/08/2025 Roberta Santos Rod…" at bounding box center [836, 621] width 1241 height 301
click at [926, 190] on select "[Selecione...] Embalador Embalador + Embalador ++ Repositor Repositor + Reposit…" at bounding box center [887, 197] width 280 height 33
click at [747, 182] on select "[Selecione...] Embalador Embalador + Embalador ++ Repositor Repositor + Reposit…" at bounding box center [887, 197] width 280 height 33
click at [266, 311] on button "Confirmar" at bounding box center [280, 325] width 92 height 33
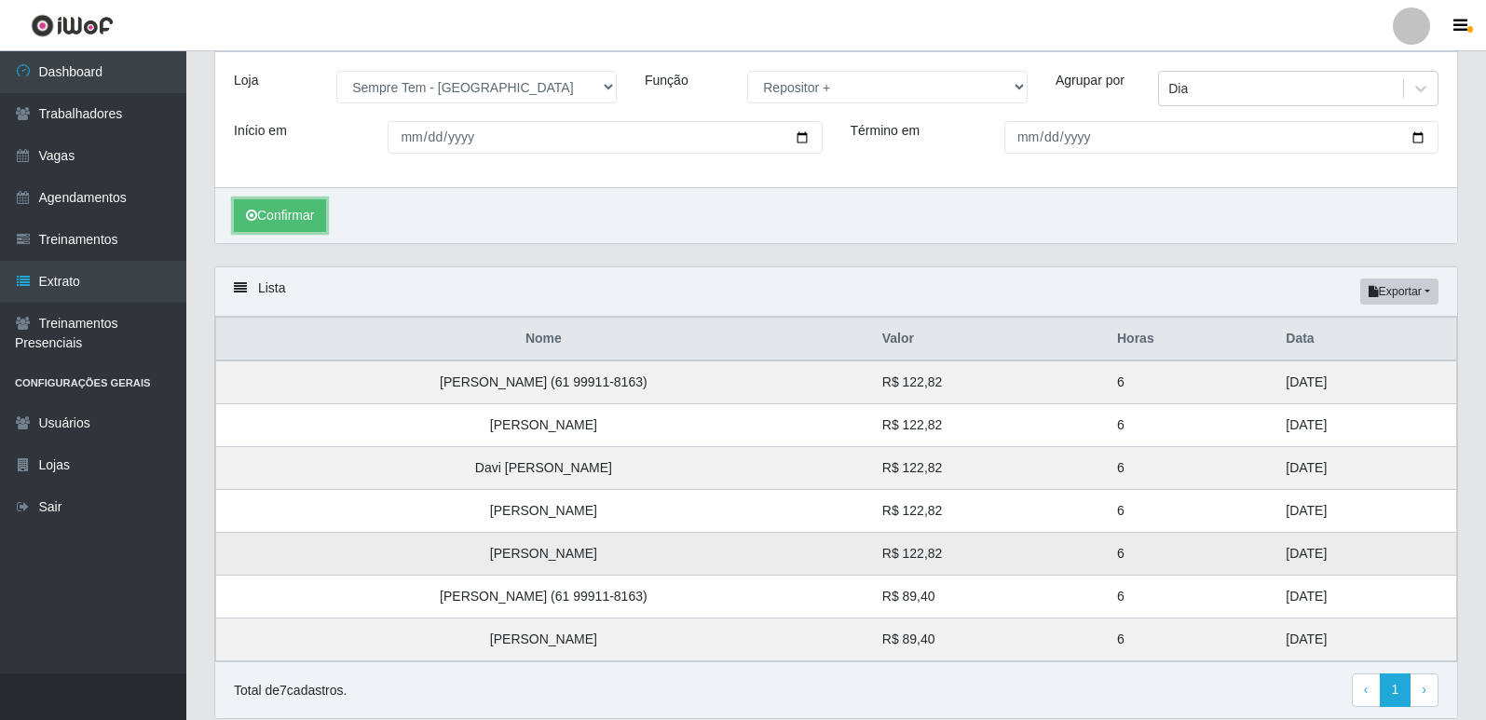
scroll to position [179, 0]
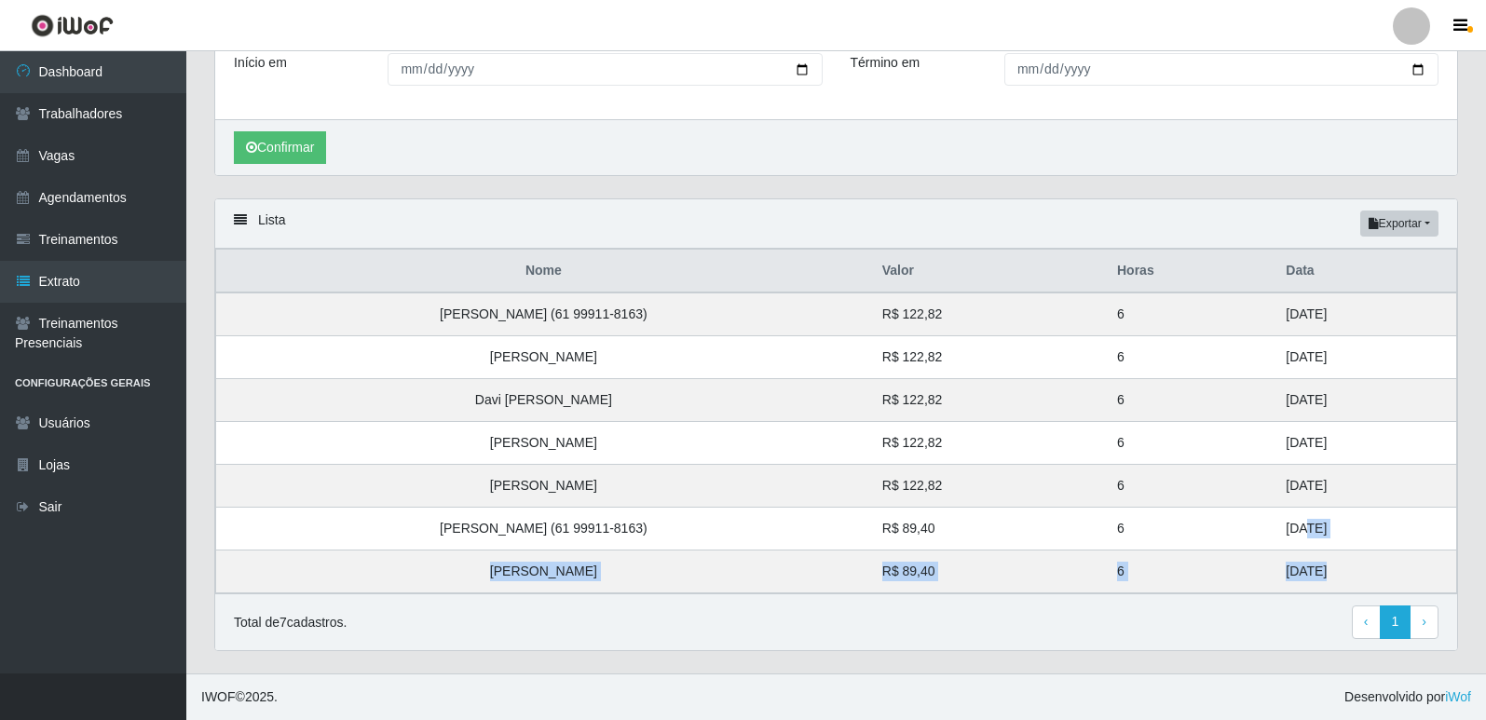
drag, startPoint x: 1306, startPoint y: 577, endPoint x: 1054, endPoint y: 614, distance: 255.2
click at [1289, 527] on tbody "David Mahougnon HOUNHOUENOU (61 99911-8163) R$ 122,82 6 31/08/2025 Mawuena Esth…" at bounding box center [836, 443] width 1241 height 301
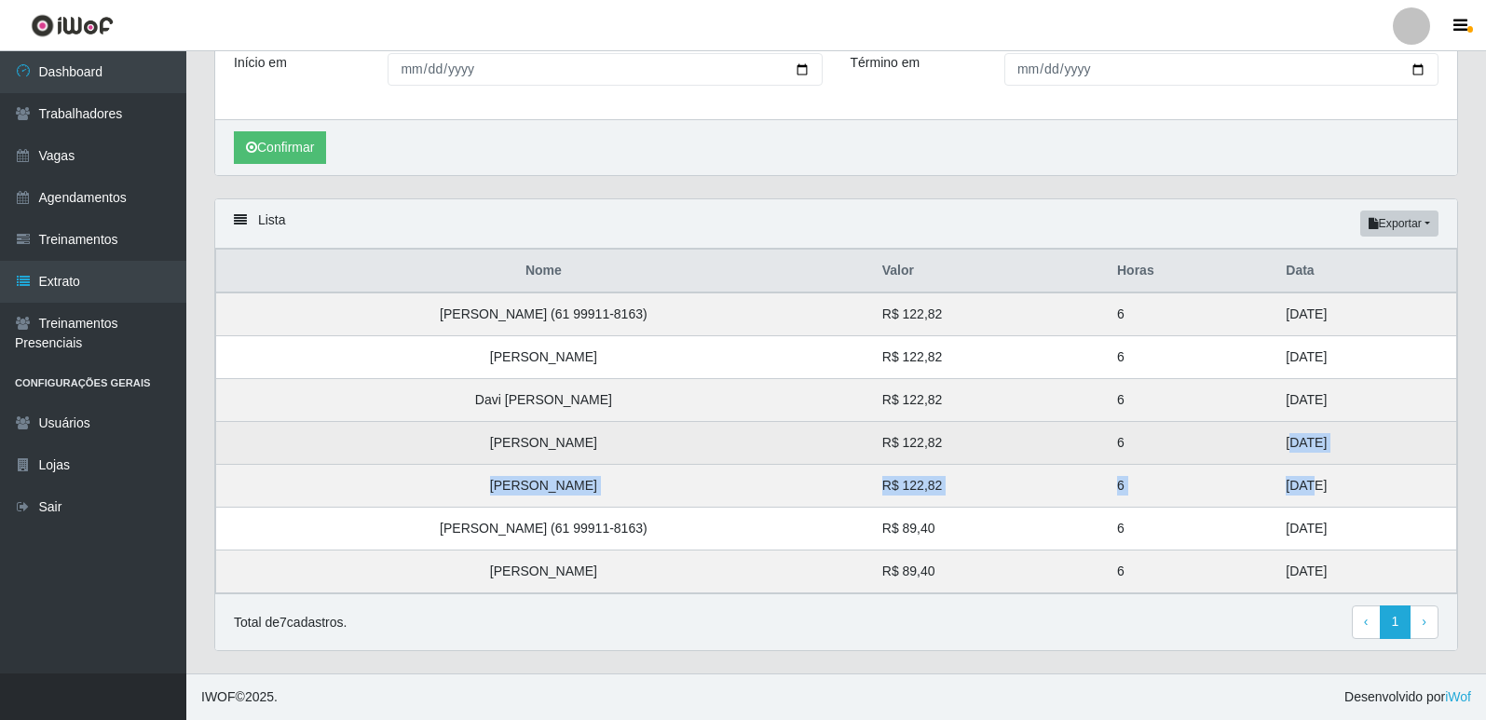
drag, startPoint x: 1297, startPoint y: 482, endPoint x: 1278, endPoint y: 445, distance: 40.8
click at [1278, 445] on tbody "David Mahougnon HOUNHOUENOU (61 99911-8163) R$ 122,82 6 31/08/2025 Mawuena Esth…" at bounding box center [836, 443] width 1241 height 301
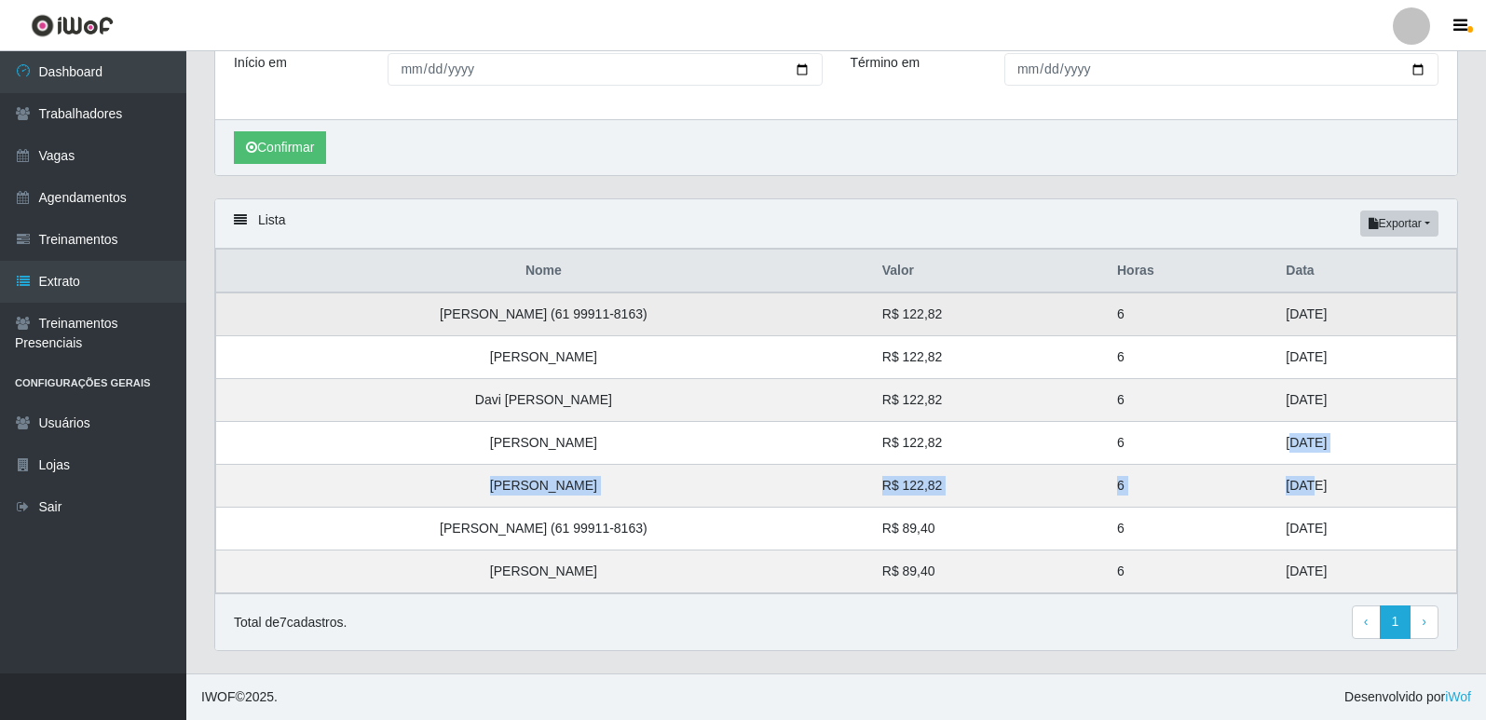
drag, startPoint x: 1329, startPoint y: 392, endPoint x: 866, endPoint y: 602, distance: 507.4
click at [1217, 321] on tbody "David Mahougnon HOUNHOUENOU (61 99911-8163) R$ 122,82 6 31/08/2025 Mawuena Esth…" at bounding box center [836, 443] width 1241 height 301
click at [1280, 306] on td "31/08/2025" at bounding box center [1366, 315] width 182 height 44
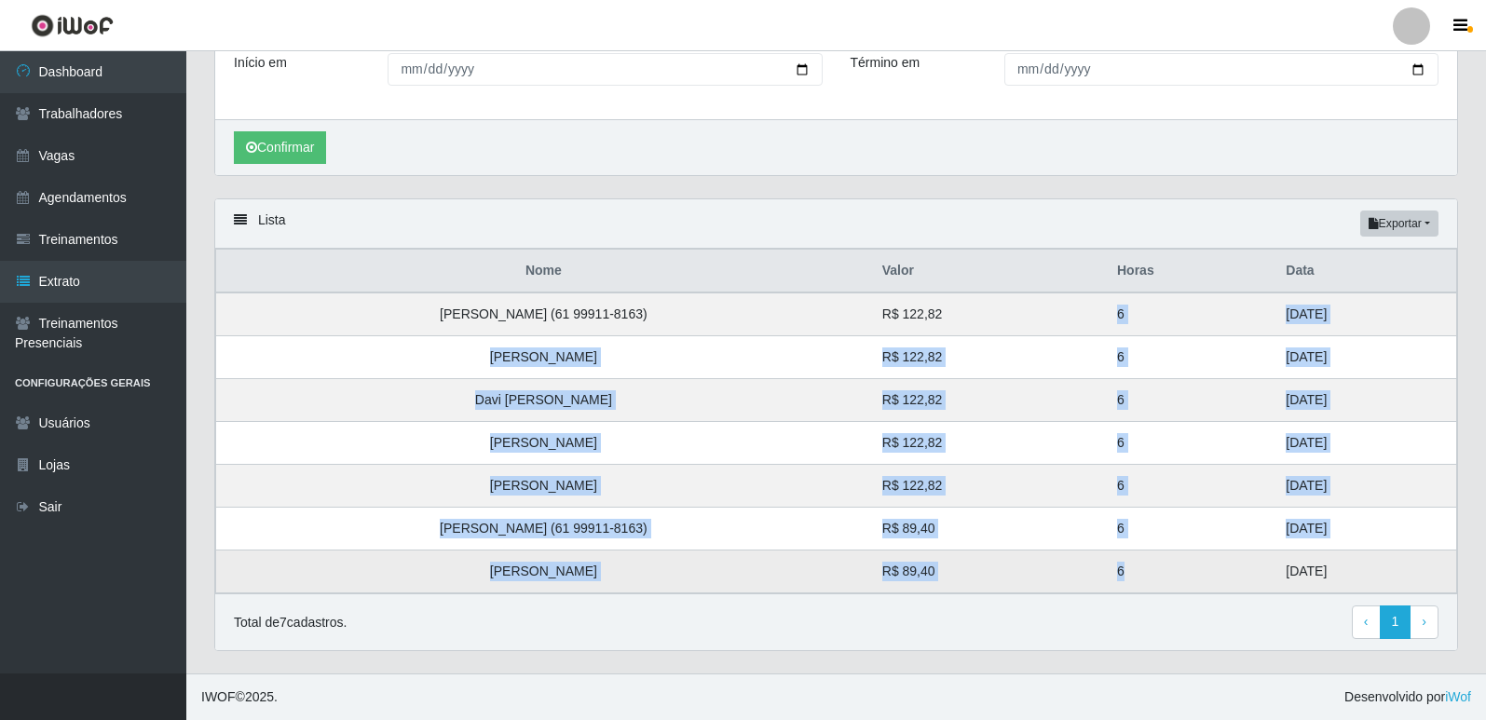
drag, startPoint x: 1133, startPoint y: 313, endPoint x: 1074, endPoint y: 496, distance: 191.8
click at [1152, 574] on tbody "David Mahougnon HOUNHOUENOU (61 99911-8163) R$ 122,82 6 31/08/2025 Mawuena Esth…" at bounding box center [836, 443] width 1241 height 301
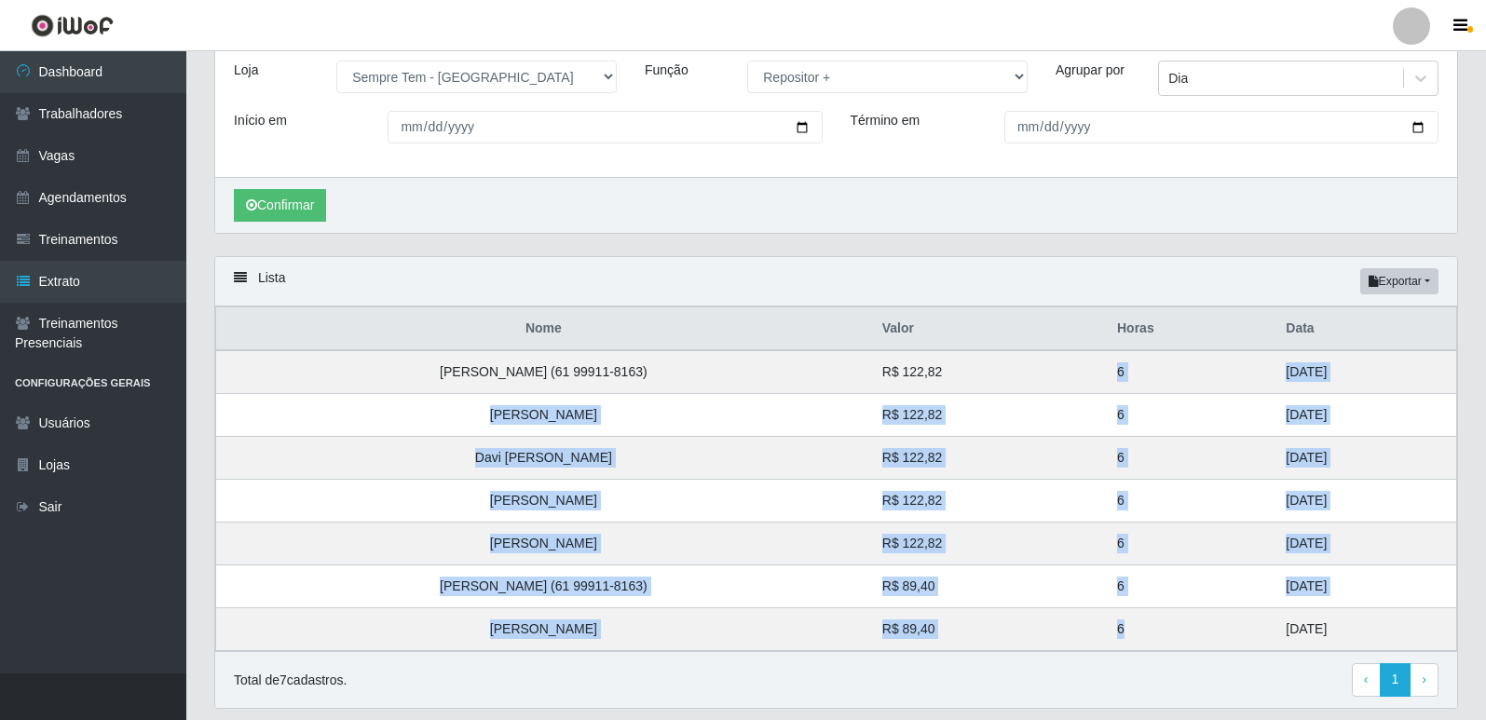
scroll to position [0, 0]
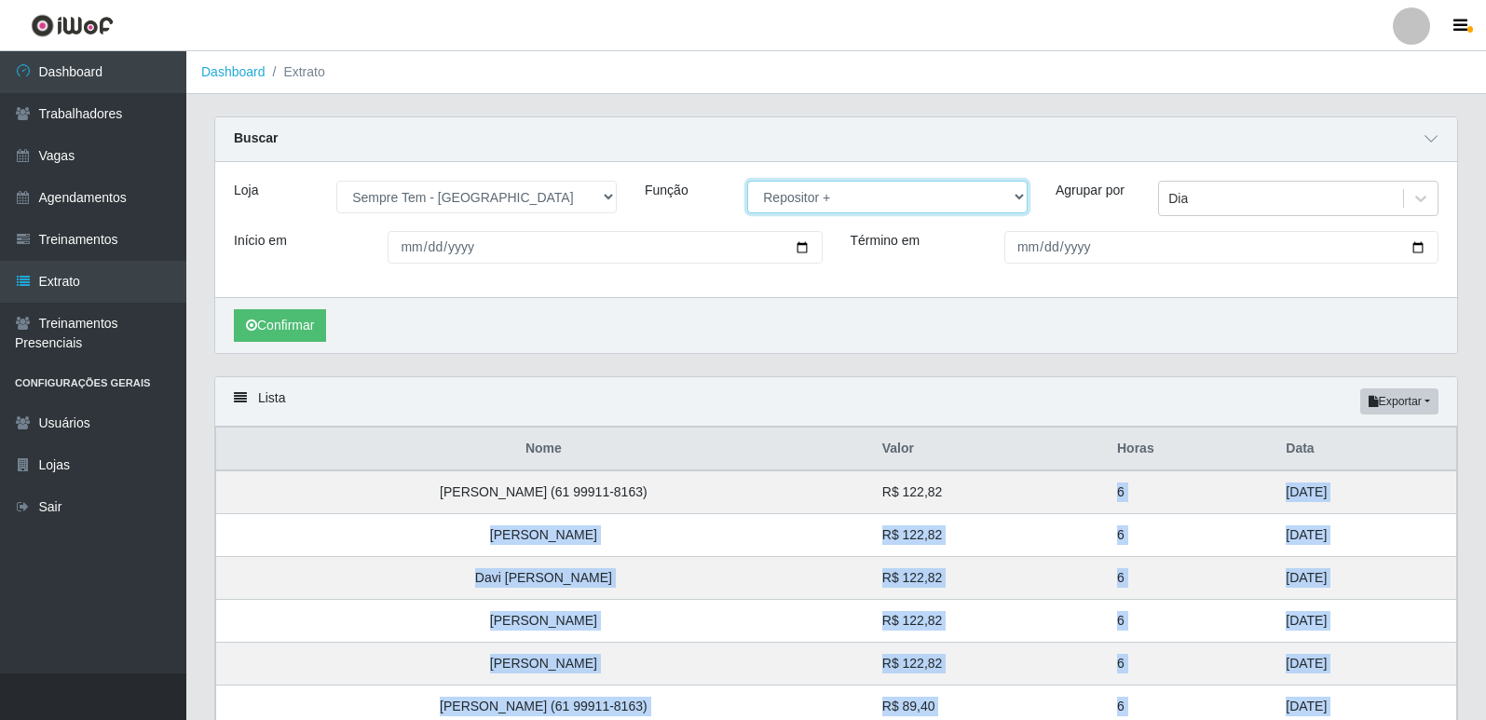
click at [880, 206] on select "[Selecione...] Embalador Embalador + Embalador ++ Repositor Repositor + Reposit…" at bounding box center [887, 197] width 280 height 33
click at [747, 182] on select "[Selecione...] Embalador Embalador + Embalador ++ Repositor Repositor + Reposit…" at bounding box center [887, 197] width 280 height 33
click at [289, 329] on button "Confirmar" at bounding box center [280, 325] width 92 height 33
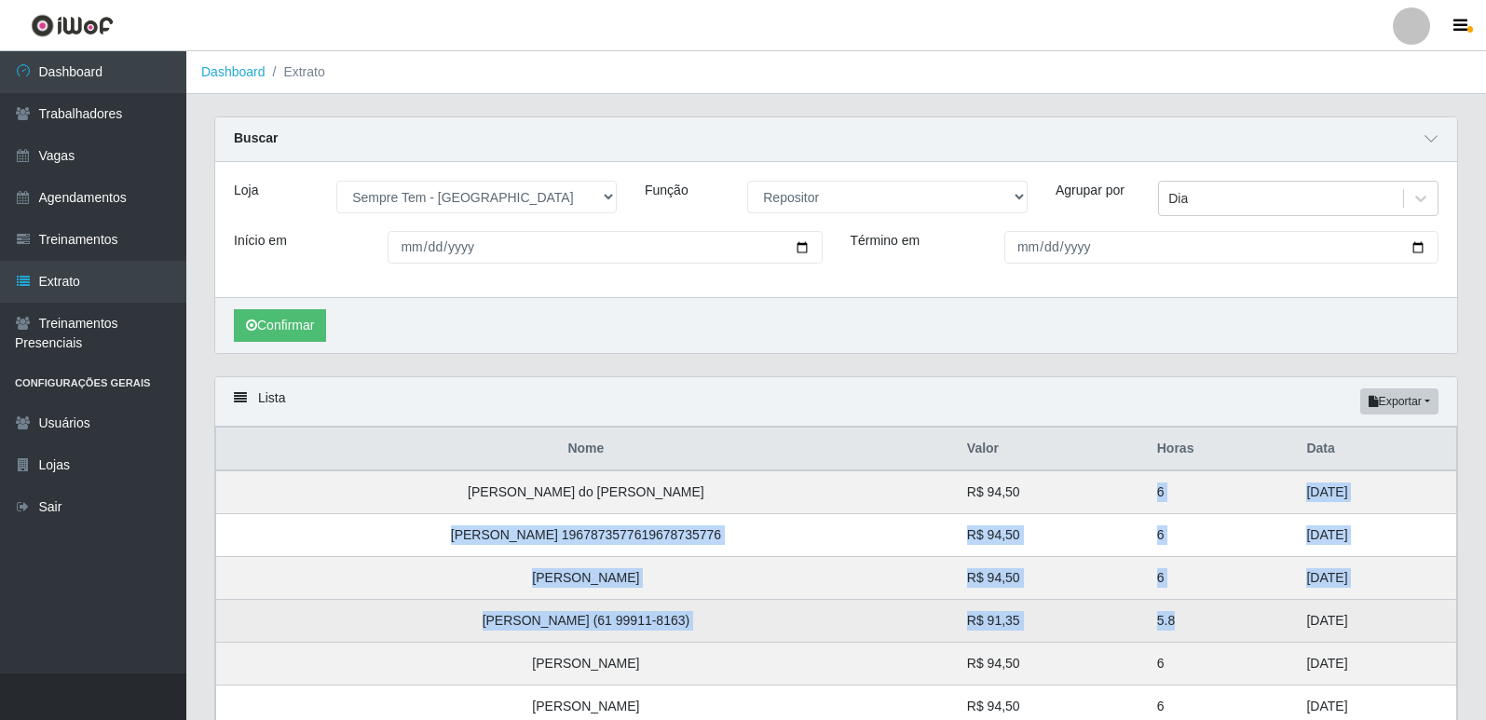
drag, startPoint x: 1119, startPoint y: 490, endPoint x: 1166, endPoint y: 621, distance: 138.5
click at [1166, 621] on tbody "Garcias Barros do Nascimento Guimarães R$ 94,50 6 29/08/2025 Roberta Santos Rod…" at bounding box center [836, 621] width 1241 height 301
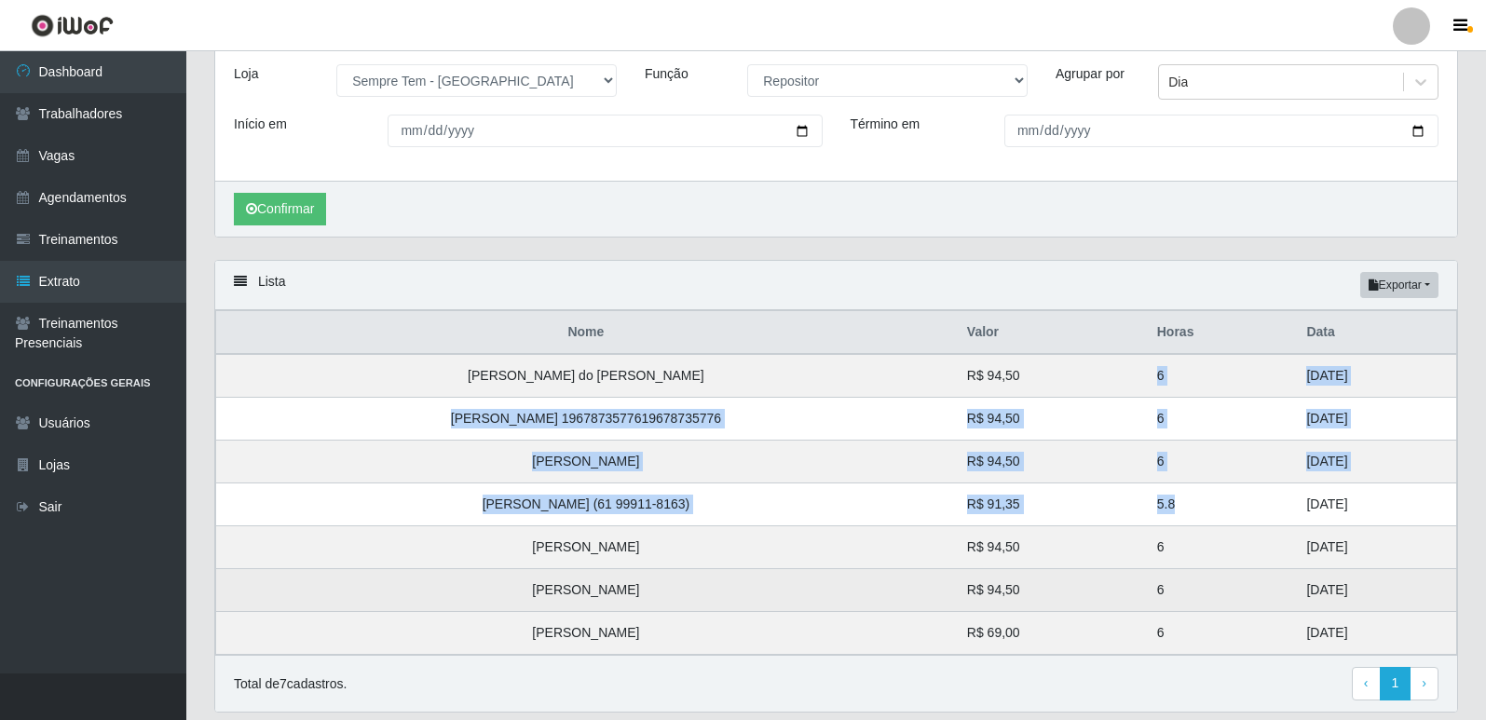
scroll to position [179, 0]
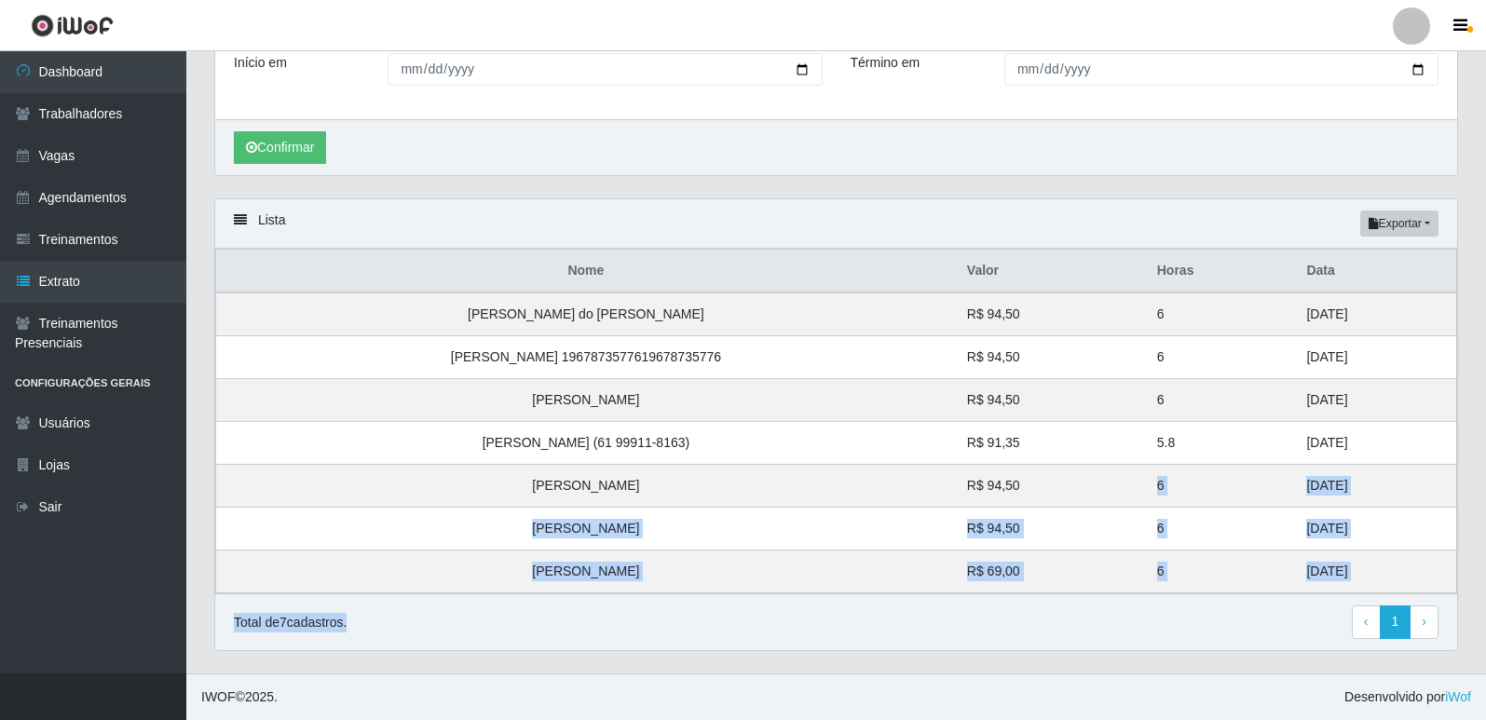
drag, startPoint x: 1132, startPoint y: 476, endPoint x: 1073, endPoint y: 654, distance: 187.4
click at [1144, 605] on div "Lista Exportar PDF Excel Nome Valor Horas Data Garcias Barros do Nascimento Gui…" at bounding box center [836, 424] width 1244 height 453
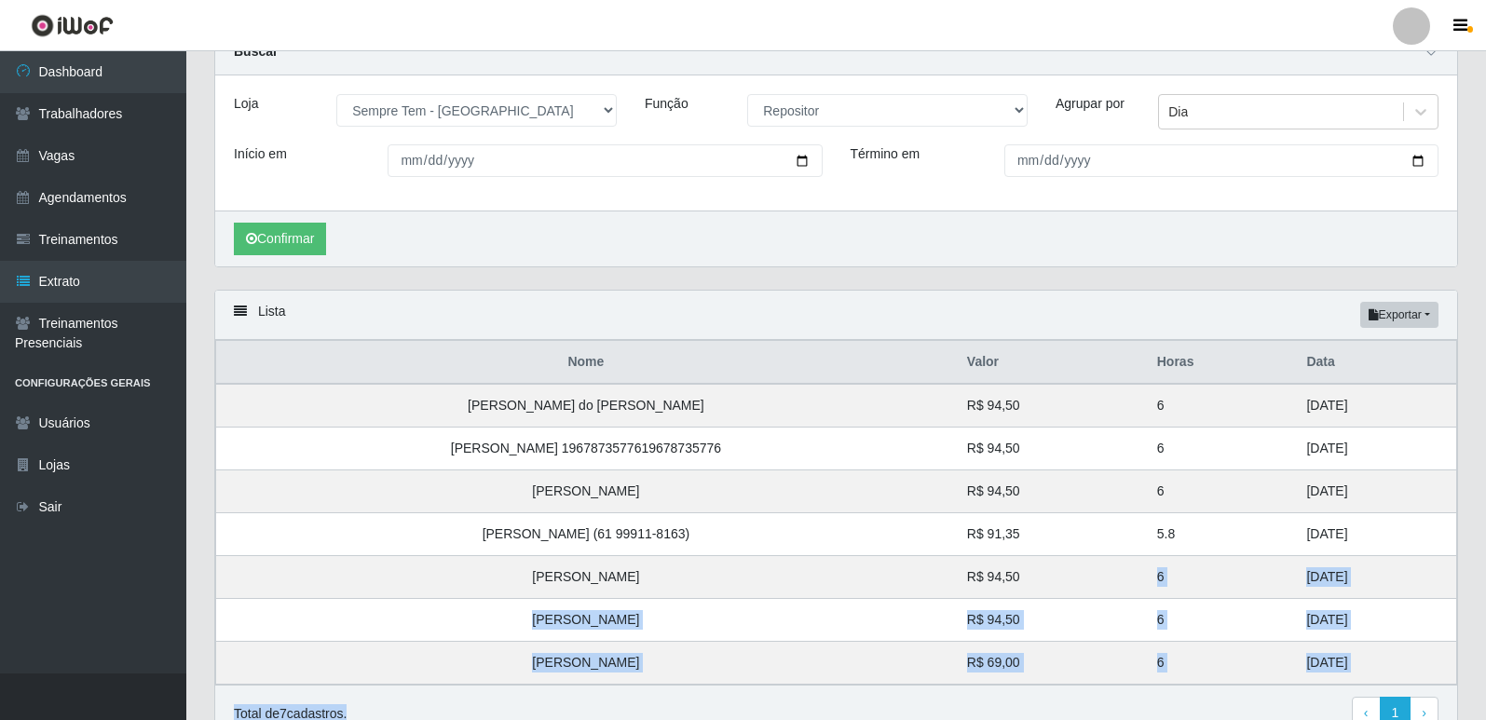
scroll to position [0, 0]
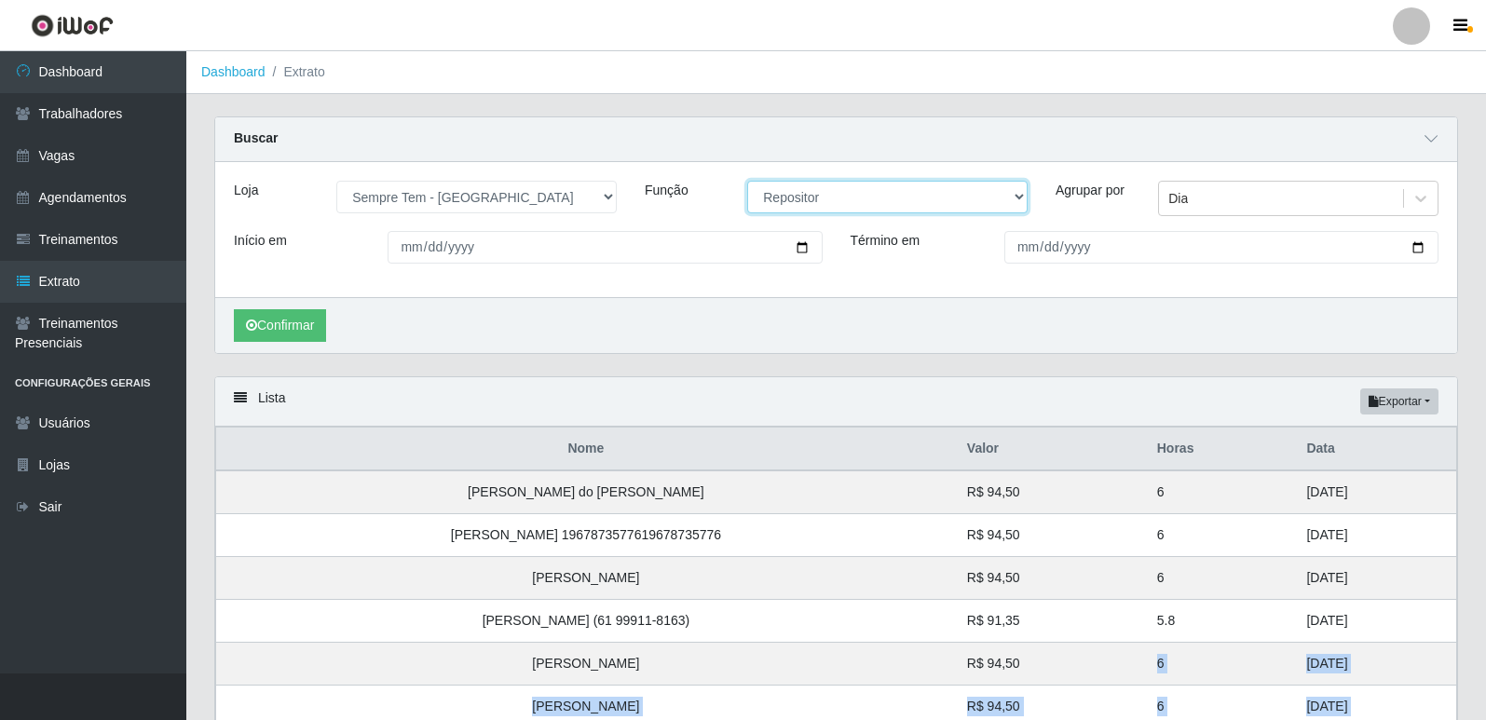
drag, startPoint x: 818, startPoint y: 201, endPoint x: 817, endPoint y: 211, distance: 9.4
click at [818, 201] on select "[Selecione...] Embalador Embalador + Embalador ++ Repositor Repositor + Reposit…" at bounding box center [887, 197] width 280 height 33
click at [747, 182] on select "[Selecione...] Embalador Embalador + Embalador ++ Repositor Repositor + Reposit…" at bounding box center [887, 197] width 280 height 33
click at [303, 318] on button "Confirmar" at bounding box center [280, 325] width 92 height 33
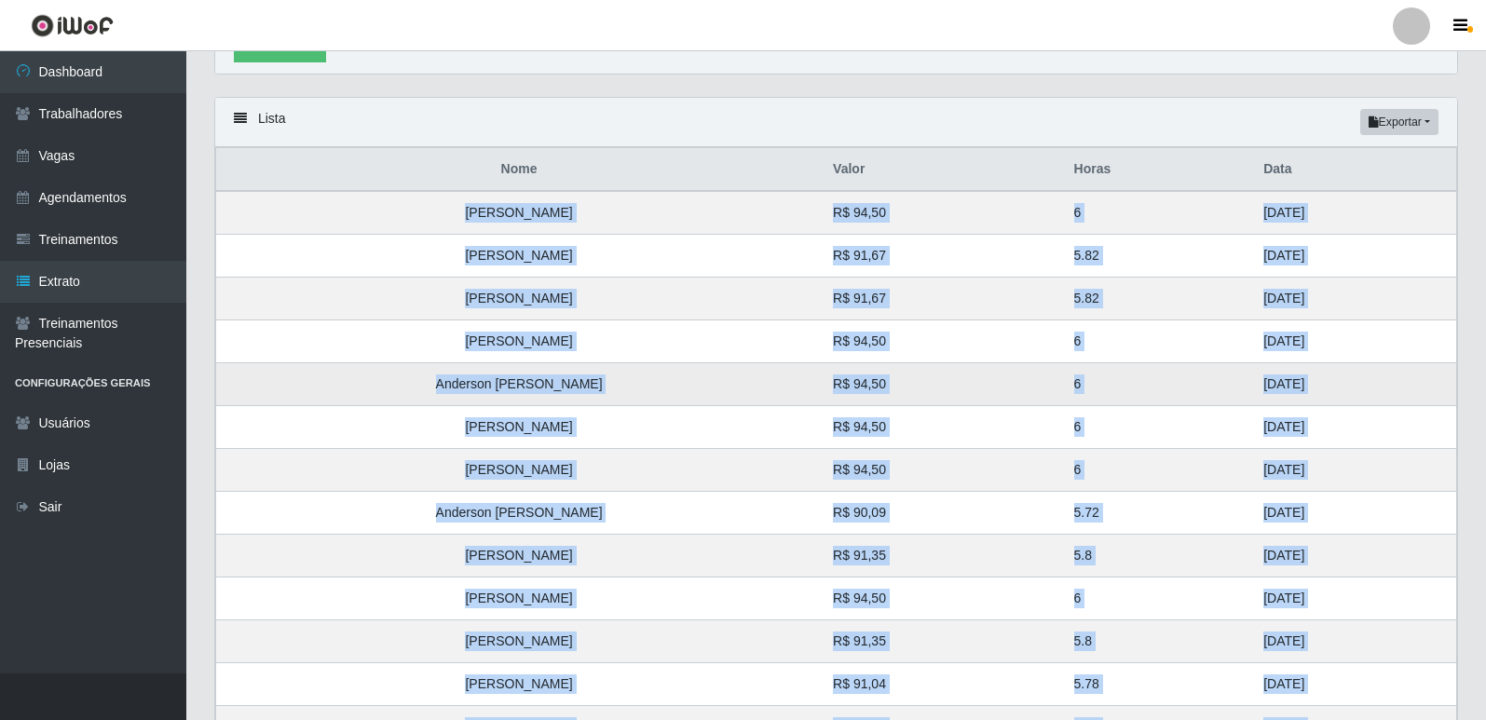
click at [1339, 366] on td "29/08/2025" at bounding box center [1354, 384] width 204 height 43
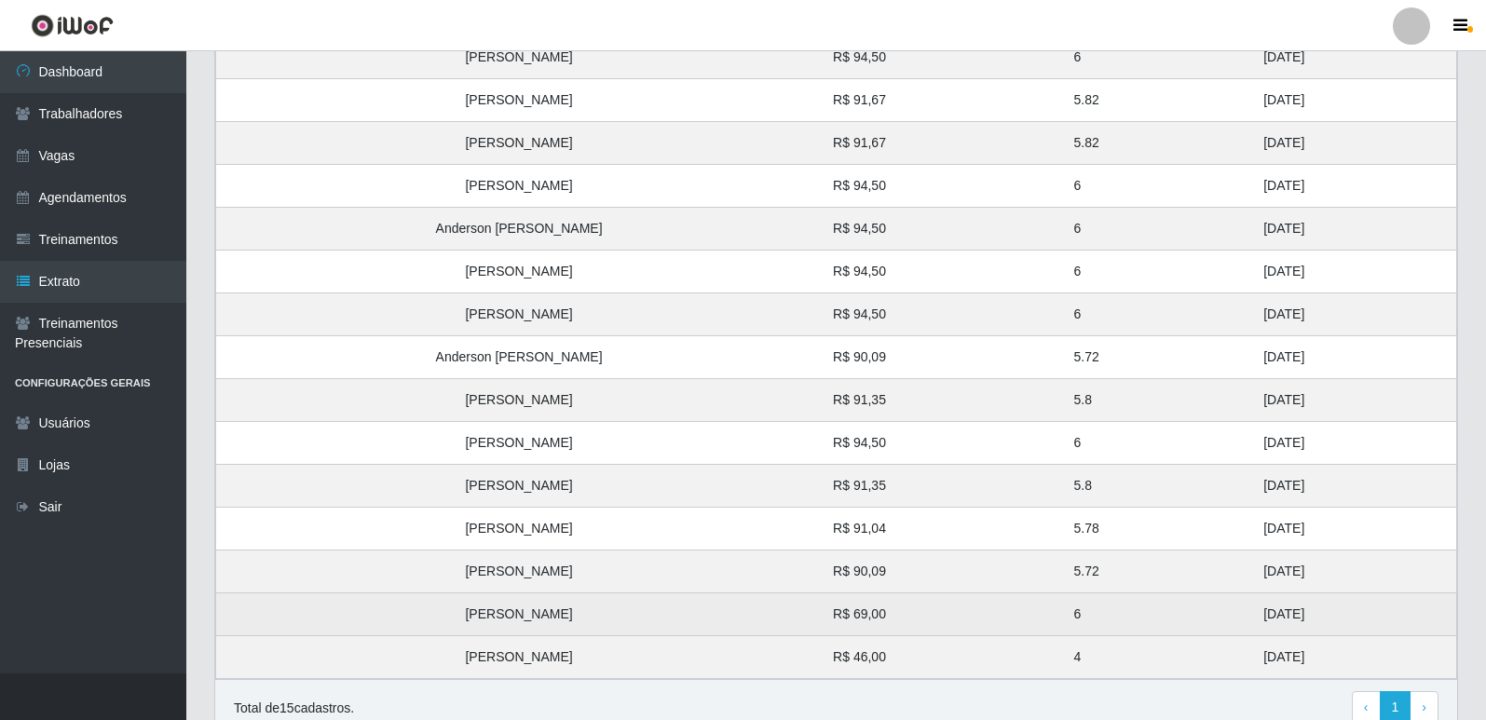
scroll to position [522, 0]
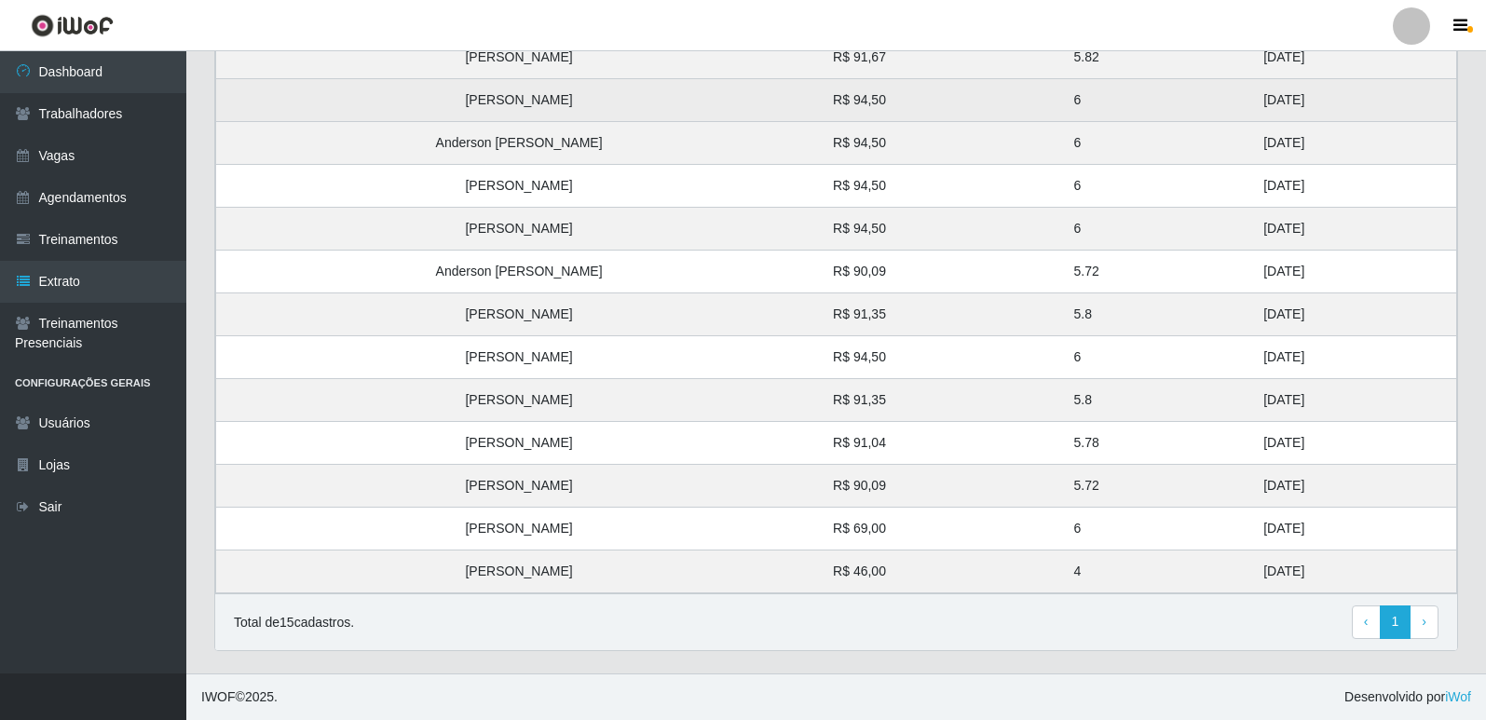
drag, startPoint x: 1288, startPoint y: 560, endPoint x: 1248, endPoint y: 105, distance: 456.4
click at [1248, 105] on tbody "Ronaldo de Souza Teodoro R$ 94,50 6 29/08/2025 Vanesa Martins de Souza R$ 91,67…" at bounding box center [836, 272] width 1241 height 644
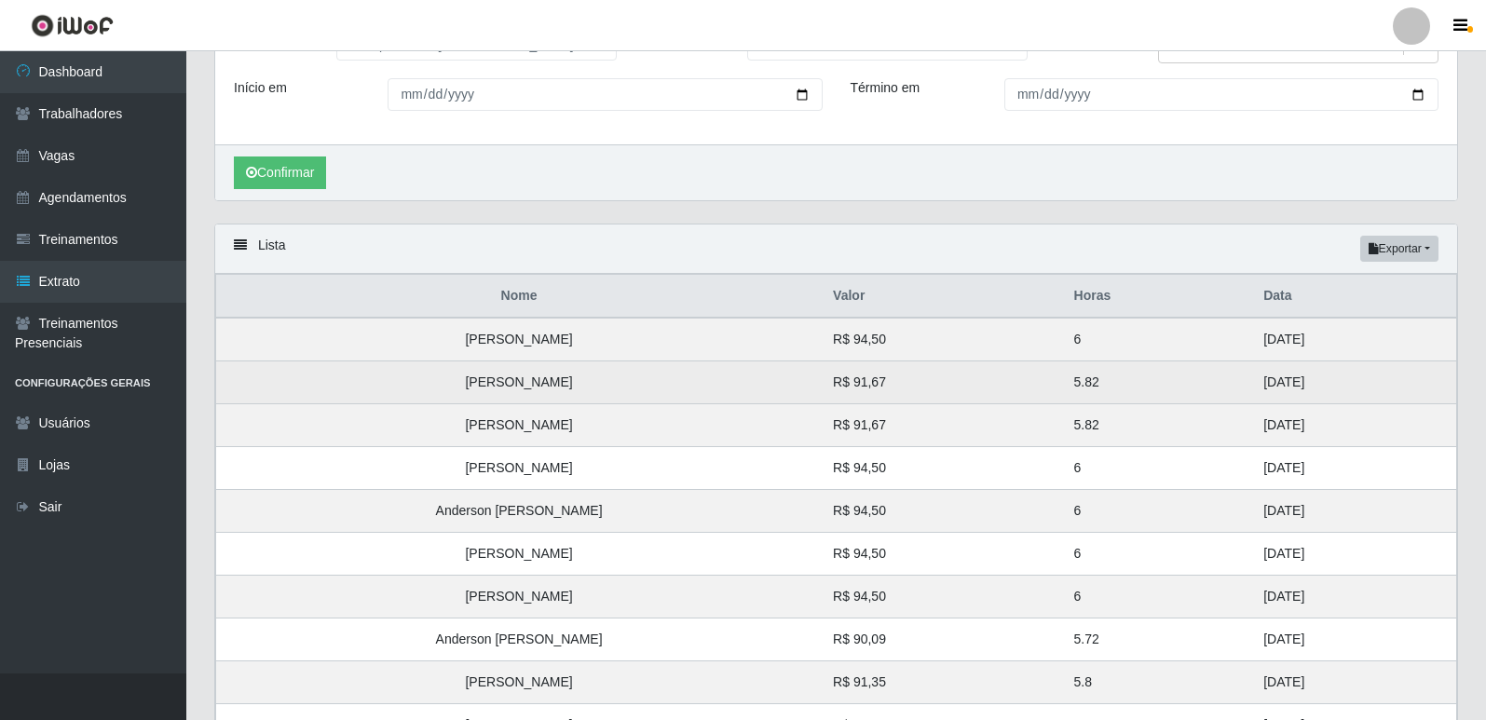
scroll to position [149, 0]
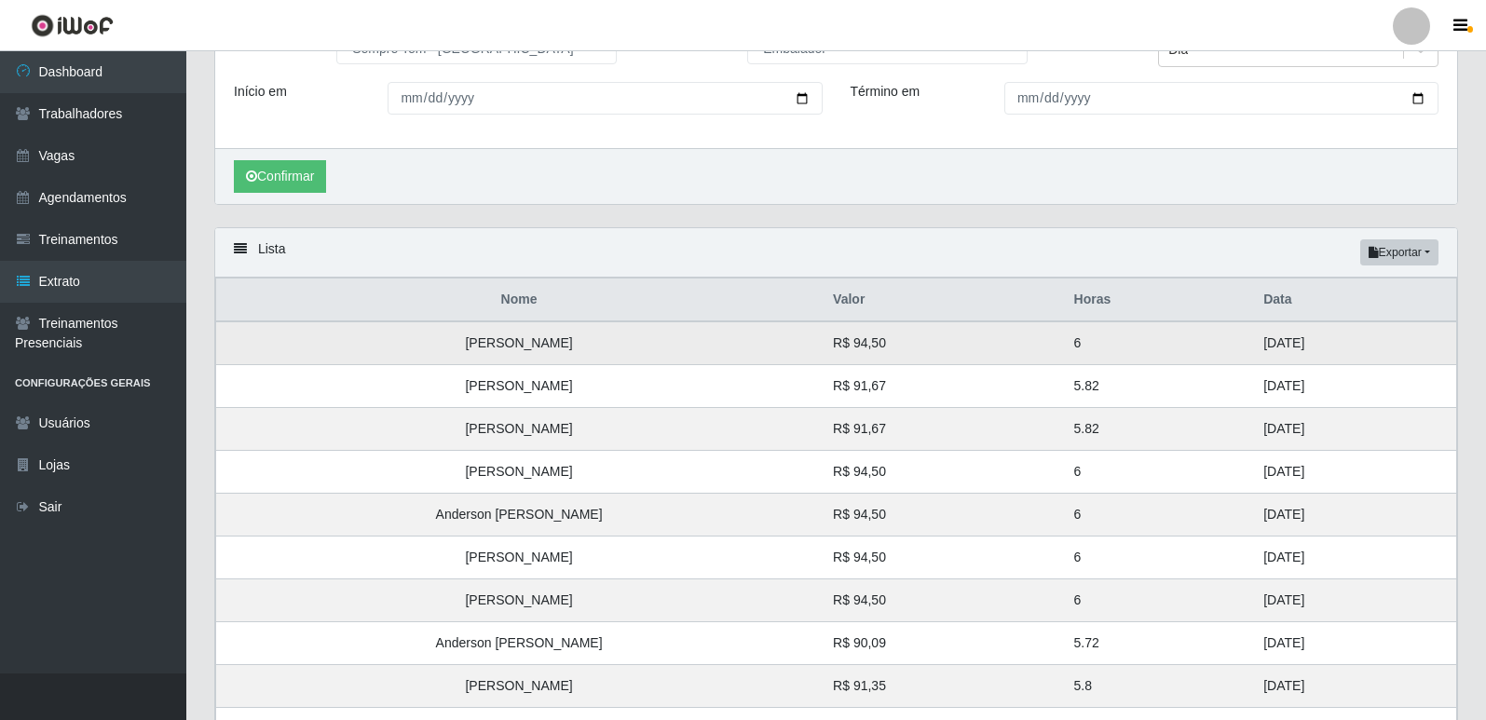
drag, startPoint x: 1280, startPoint y: 424, endPoint x: 1227, endPoint y: 337, distance: 101.6
click at [1227, 337] on tbody "Ronaldo de Souza Teodoro R$ 94,50 6 29/08/2025 Vanesa Martins de Souza R$ 91,67…" at bounding box center [836, 643] width 1241 height 644
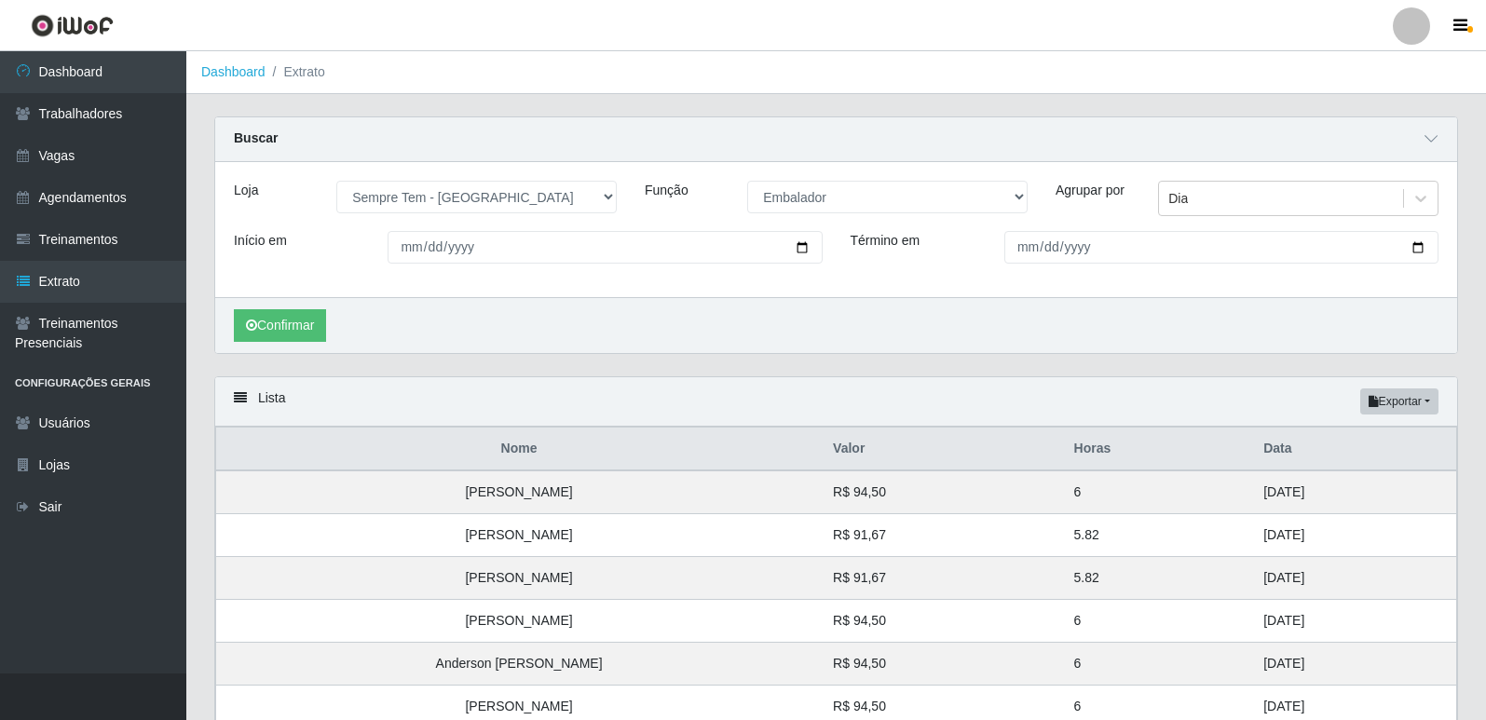
click at [827, 221] on div "Função [Selecione...] Embalador Embalador + Embalador ++ Repositor Repositor + …" at bounding box center [836, 206] width 411 height 50
drag, startPoint x: 823, startPoint y: 203, endPoint x: 815, endPoint y: 212, distance: 11.9
click at [822, 202] on select "[Selecione...] Embalador Embalador + Embalador ++ Repositor Repositor + Reposit…" at bounding box center [887, 197] width 280 height 33
select select "70"
click at [747, 182] on select "[Selecione...] Embalador Embalador + Embalador ++ Repositor Repositor + Reposit…" at bounding box center [887, 197] width 280 height 33
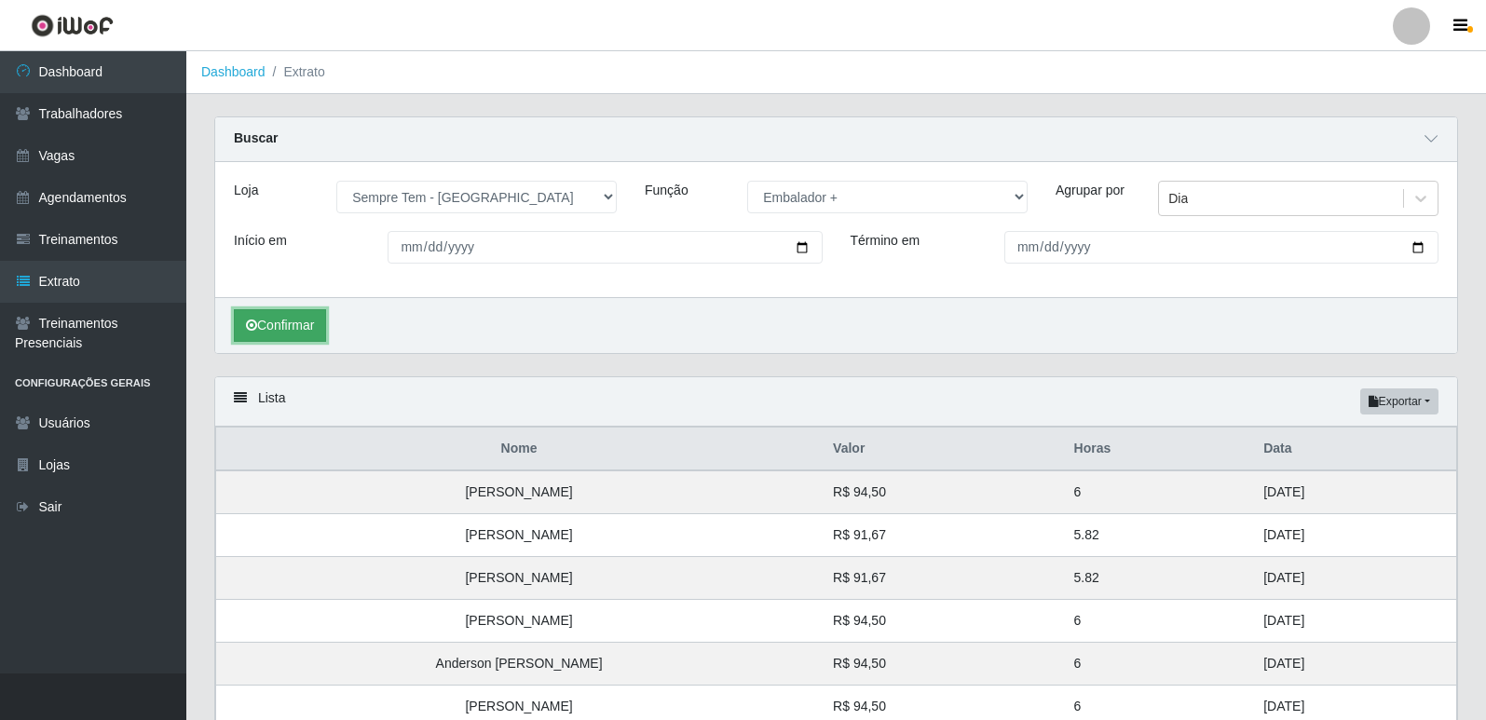
click at [299, 319] on button "Confirmar" at bounding box center [280, 325] width 92 height 33
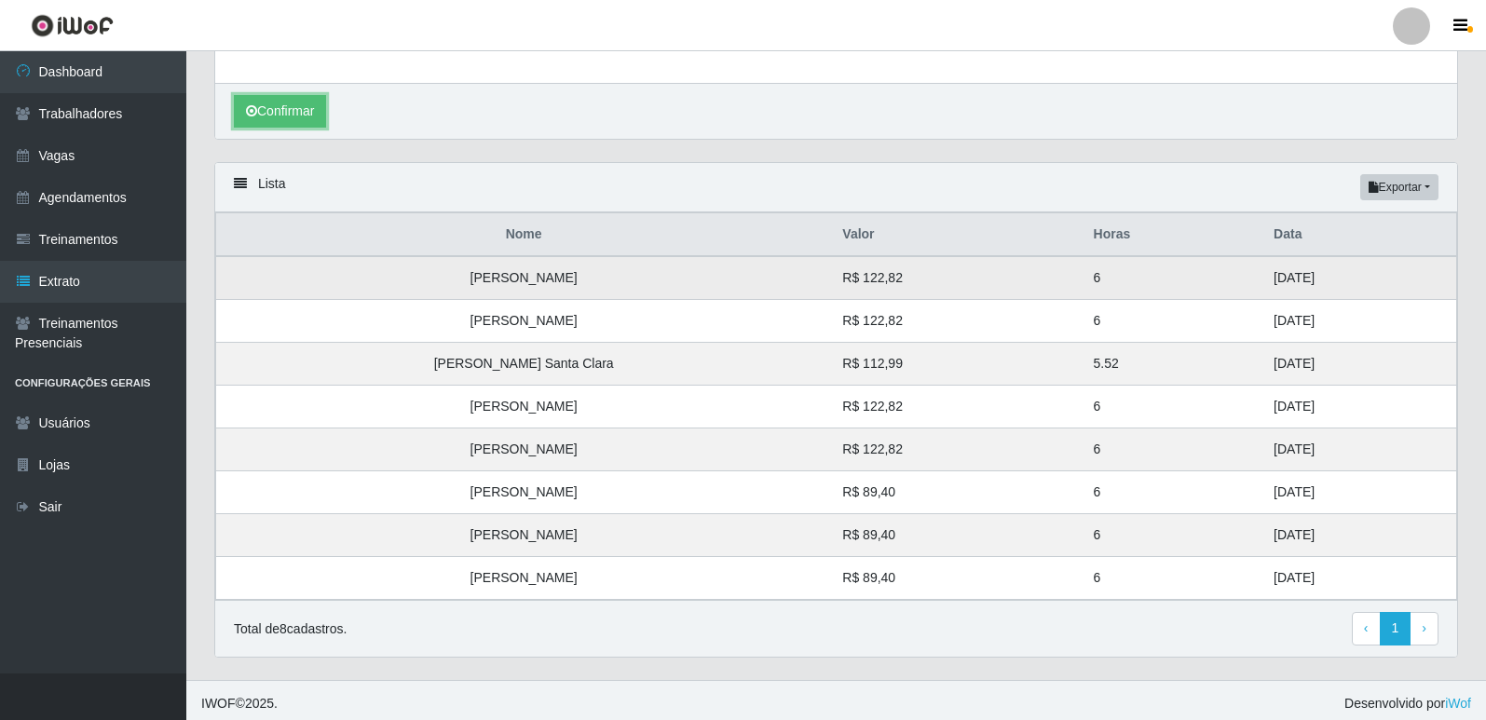
scroll to position [222, 0]
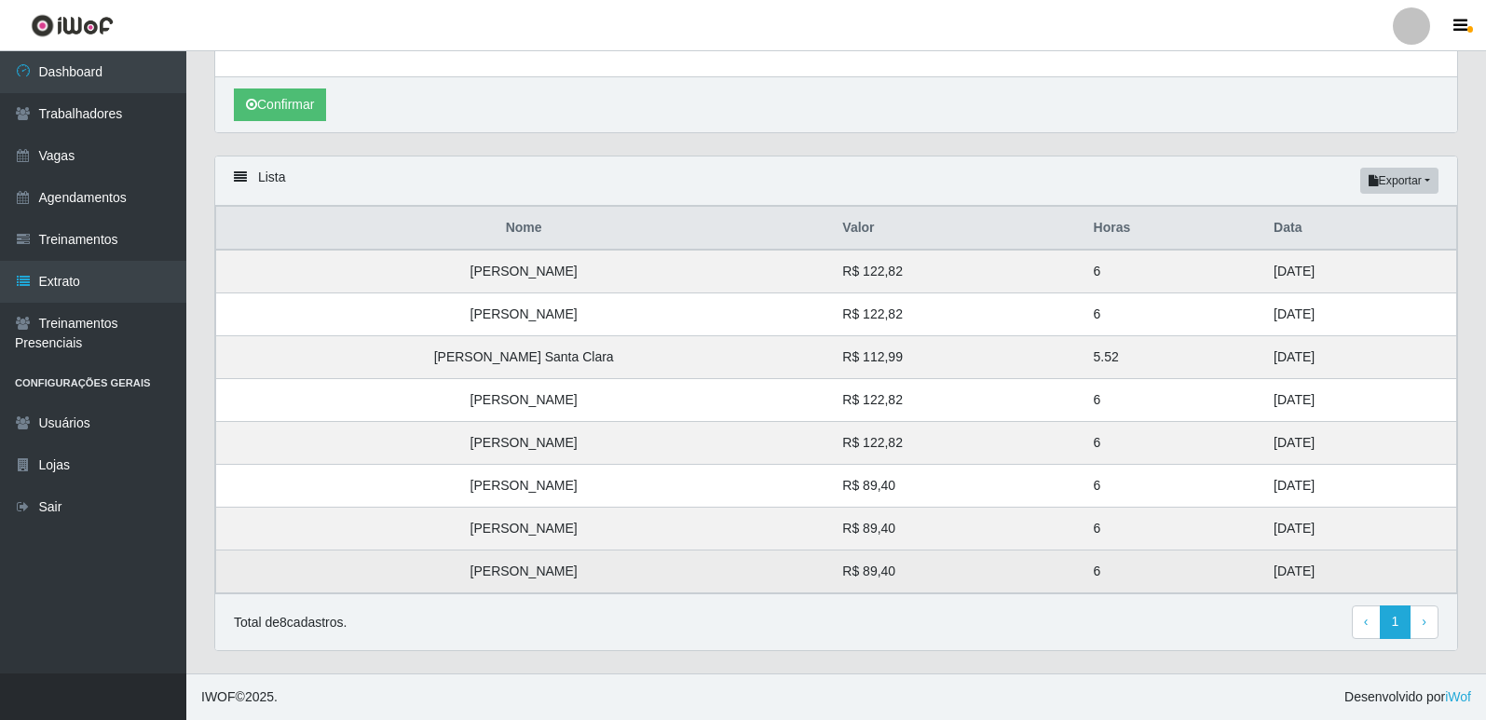
drag, startPoint x: 1253, startPoint y: 269, endPoint x: 1287, endPoint y: 572, distance: 304.7
click at [1287, 572] on tbody "Ingrid Ambrozio Leandro R$ 122,82 6 31/08/2025 Geovanni Rensmann Pereira R$ 122…" at bounding box center [836, 422] width 1241 height 344
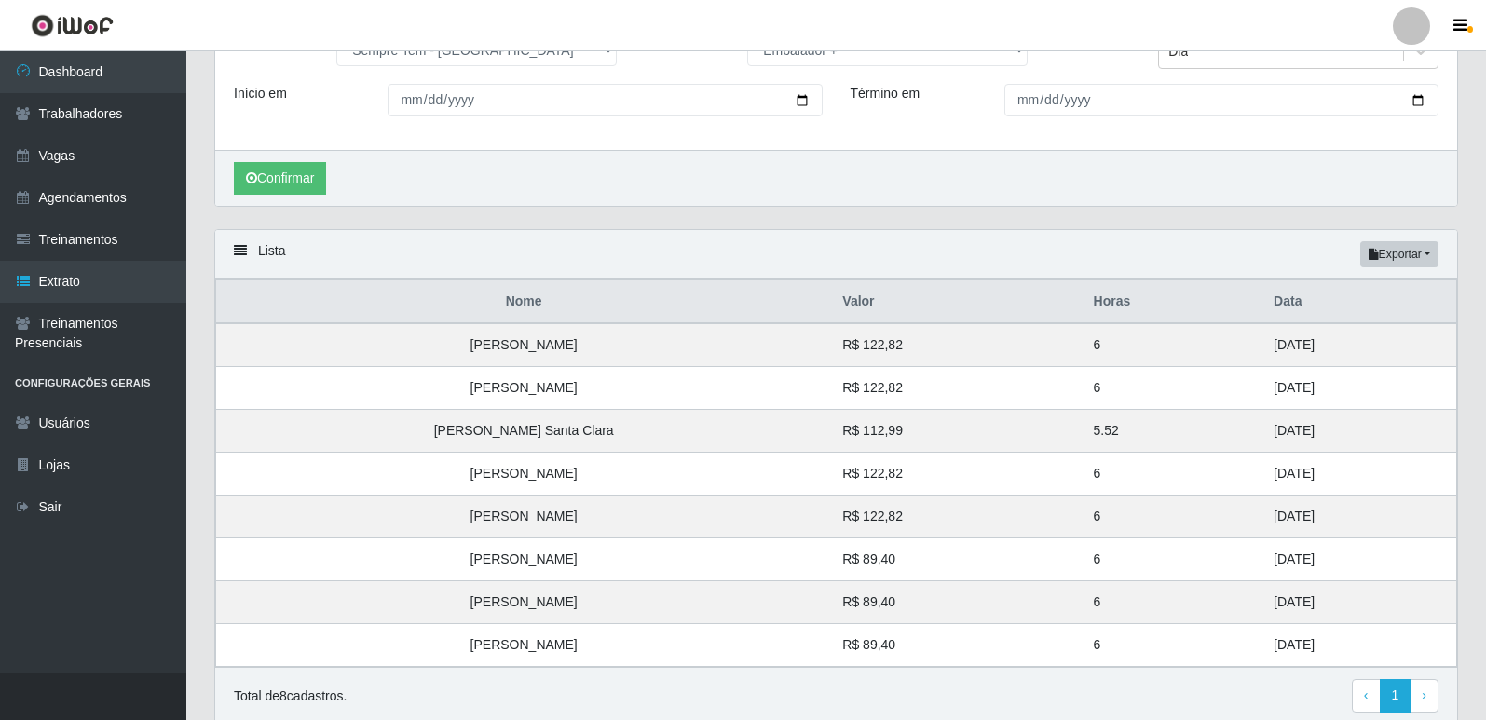
scroll to position [0, 0]
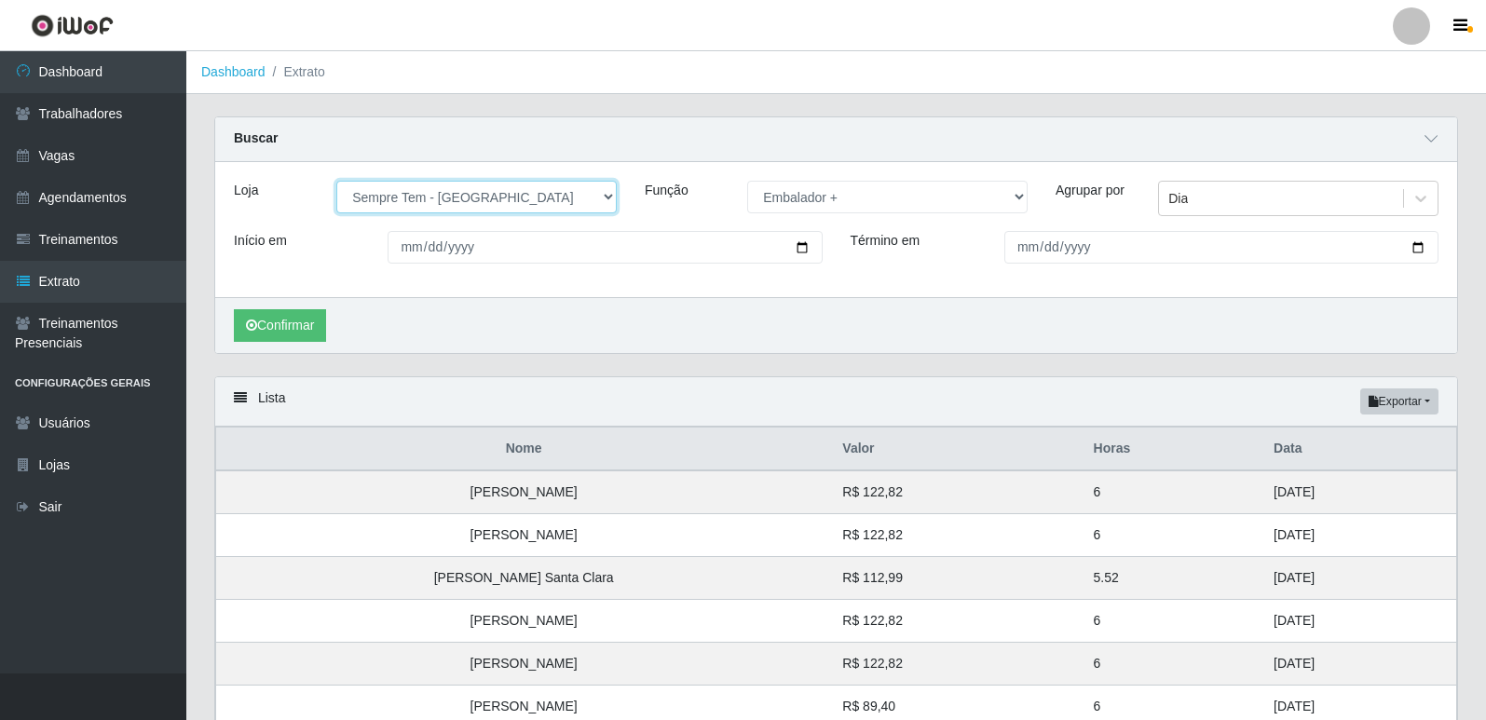
click at [465, 198] on select "[Selecione...] [GEOGRAPHIC_DATA] - [GEOGRAPHIC_DATA] [GEOGRAPHIC_DATA] - [GEOGR…" at bounding box center [476, 197] width 280 height 33
select select "508"
click at [336, 182] on select "[Selecione...] [GEOGRAPHIC_DATA] - [GEOGRAPHIC_DATA] [GEOGRAPHIC_DATA] - [GEOGR…" at bounding box center [476, 197] width 280 height 33
click at [273, 333] on button "Confirmar" at bounding box center [280, 325] width 92 height 33
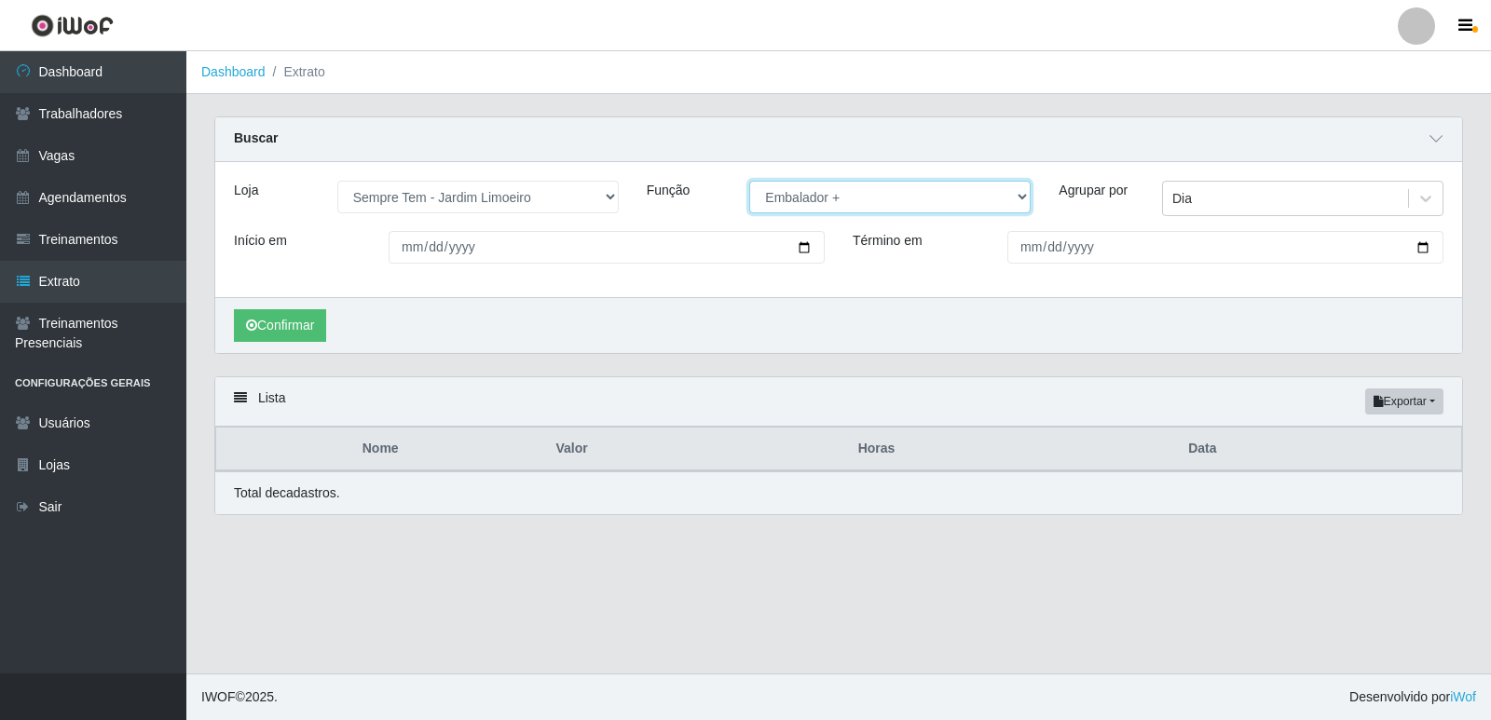
click at [809, 197] on select "[Selecione...] Embalador Embalador + Embalador ++ Repositor Repositor + Reposit…" at bounding box center [889, 197] width 281 height 33
click at [749, 182] on select "[Selecione...] Embalador Embalador + Embalador ++ Repositor Repositor + Reposit…" at bounding box center [889, 197] width 281 height 33
click at [312, 331] on button "Confirmar" at bounding box center [280, 325] width 92 height 33
click at [823, 208] on select "[Selecione...] Embalador Embalador + Embalador ++ Repositor Repositor + Reposit…" at bounding box center [889, 197] width 281 height 33
click at [749, 182] on select "[Selecione...] Embalador Embalador + Embalador ++ Repositor Repositor + Reposit…" at bounding box center [889, 197] width 281 height 33
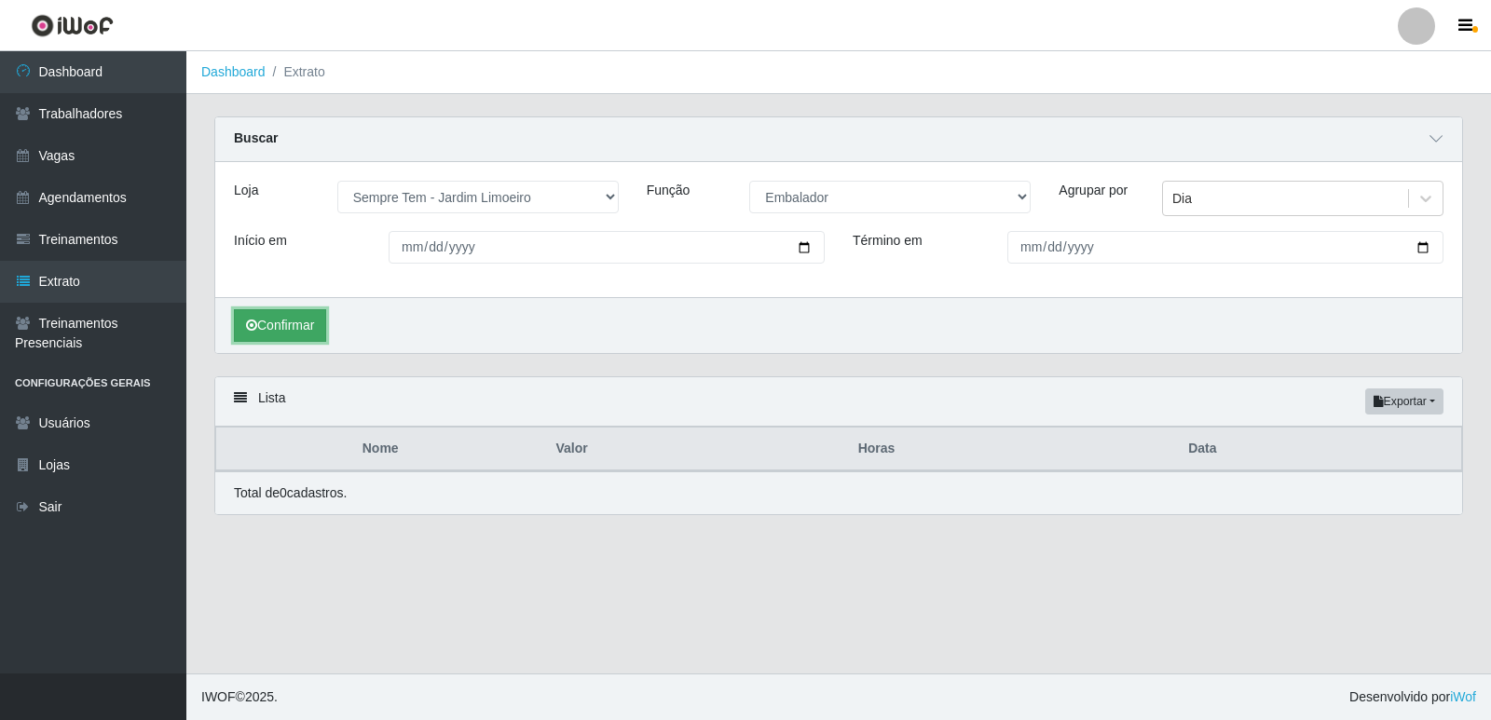
click at [291, 319] on button "Confirmar" at bounding box center [280, 325] width 92 height 33
drag, startPoint x: 894, startPoint y: 195, endPoint x: 877, endPoint y: 210, distance: 22.4
click at [894, 194] on select "[Selecione...] Embalador Embalador + Embalador ++ Repositor Repositor + Reposit…" at bounding box center [889, 197] width 281 height 33
click at [749, 182] on select "[Selecione...] Embalador Embalador + Embalador ++ Repositor Repositor + Reposit…" at bounding box center [889, 197] width 281 height 33
click at [274, 322] on button "Confirmar" at bounding box center [280, 325] width 92 height 33
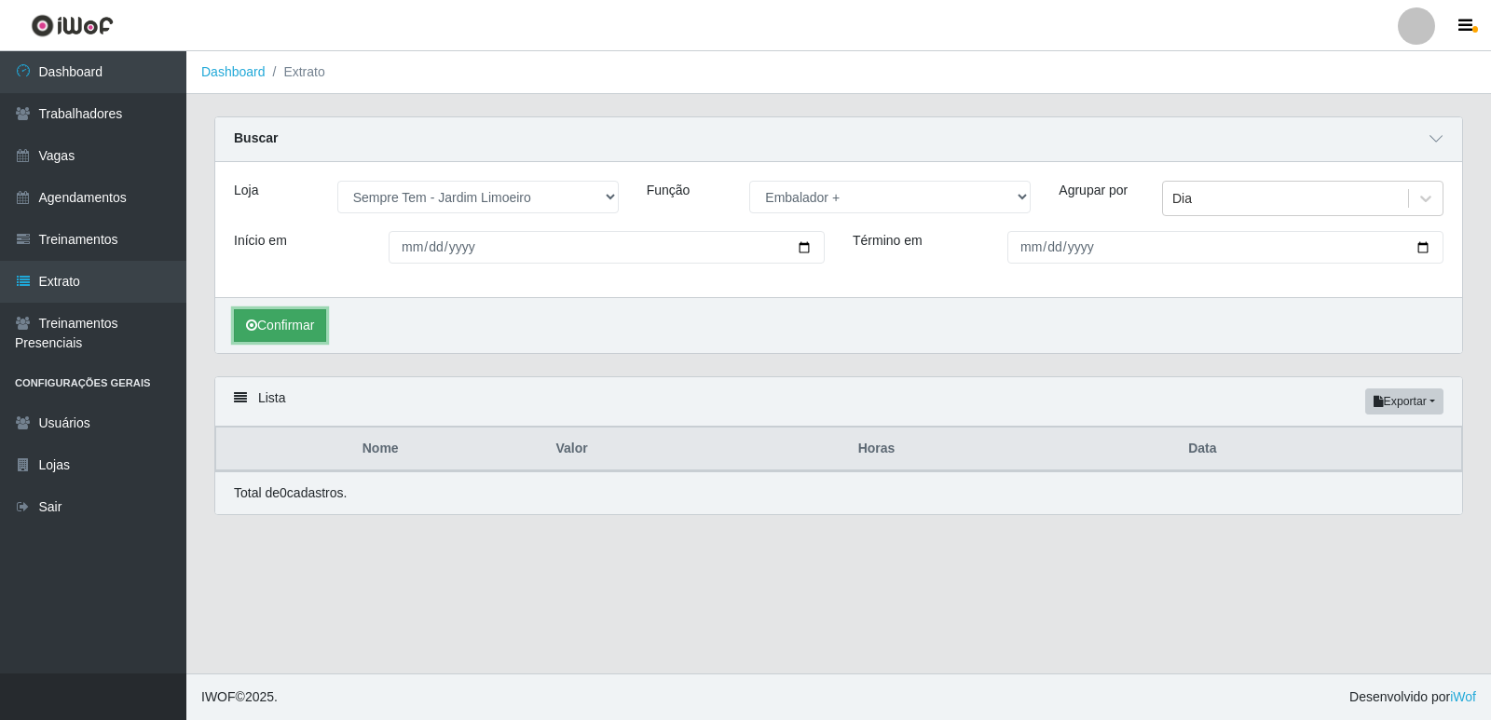
click at [273, 322] on button "Confirmar" at bounding box center [280, 325] width 92 height 33
click at [785, 195] on select "[Selecione...] Embalador Embalador + Embalador ++ Repositor Repositor + Reposit…" at bounding box center [889, 197] width 281 height 33
click at [749, 182] on select "[Selecione...] Embalador Embalador + Embalador ++ Repositor Repositor + Reposit…" at bounding box center [889, 197] width 281 height 33
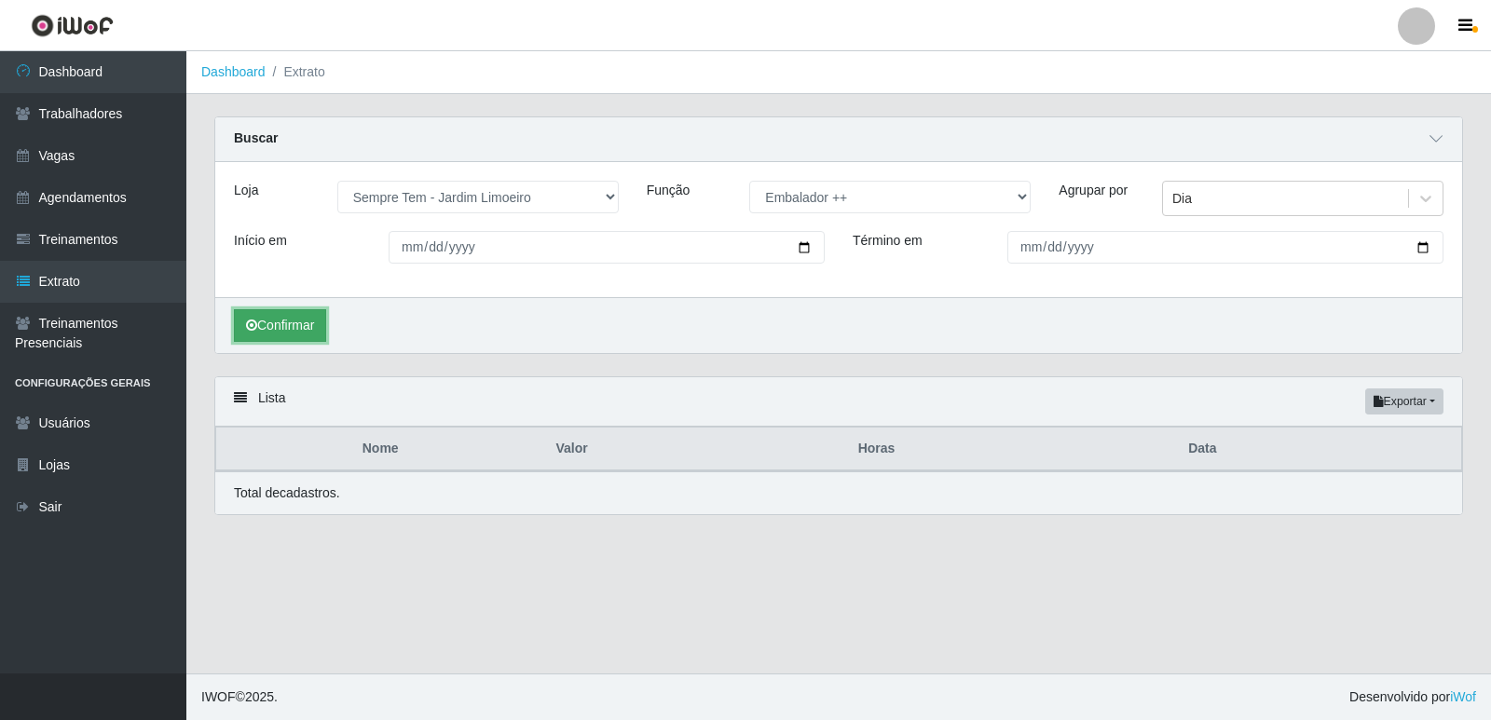
click at [321, 329] on button "Confirmar" at bounding box center [280, 325] width 92 height 33
click at [822, 202] on select "[Selecione...] Embalador Embalador + Embalador ++ Repositor Repositor + Reposit…" at bounding box center [889, 197] width 281 height 33
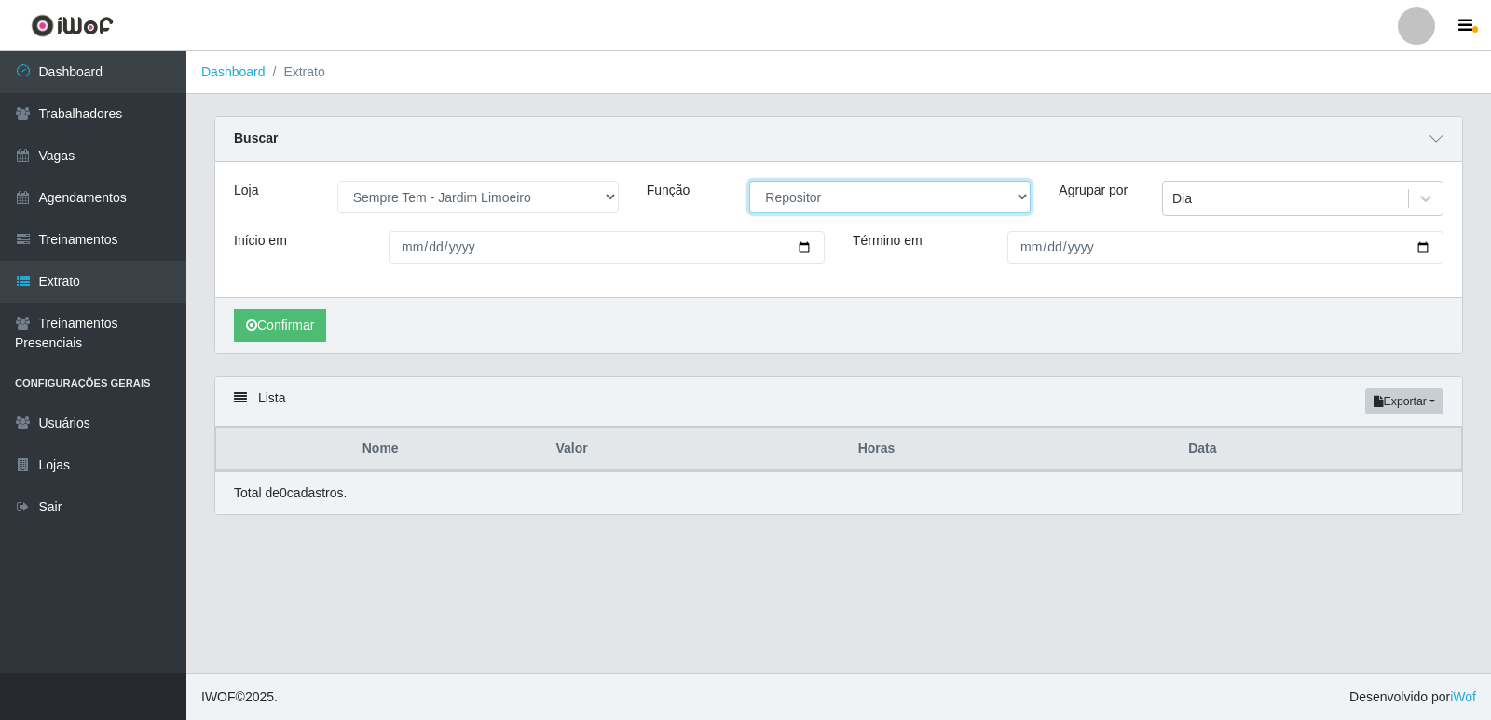
click at [749, 182] on select "[Selecione...] Embalador Embalador + Embalador ++ Repositor Repositor + Reposit…" at bounding box center [889, 197] width 281 height 33
click at [282, 328] on button "Confirmar" at bounding box center [280, 325] width 92 height 33
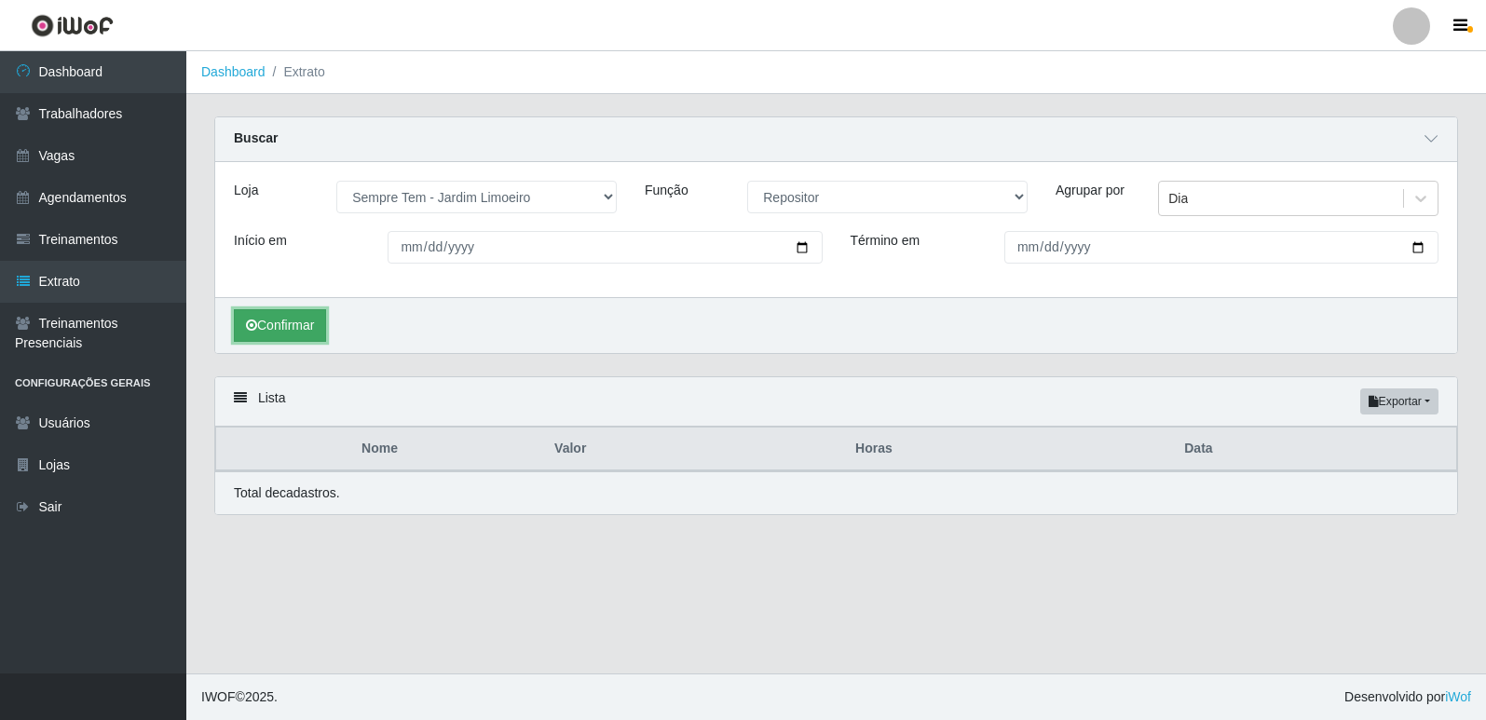
click at [282, 328] on button "Confirmar" at bounding box center [280, 325] width 92 height 33
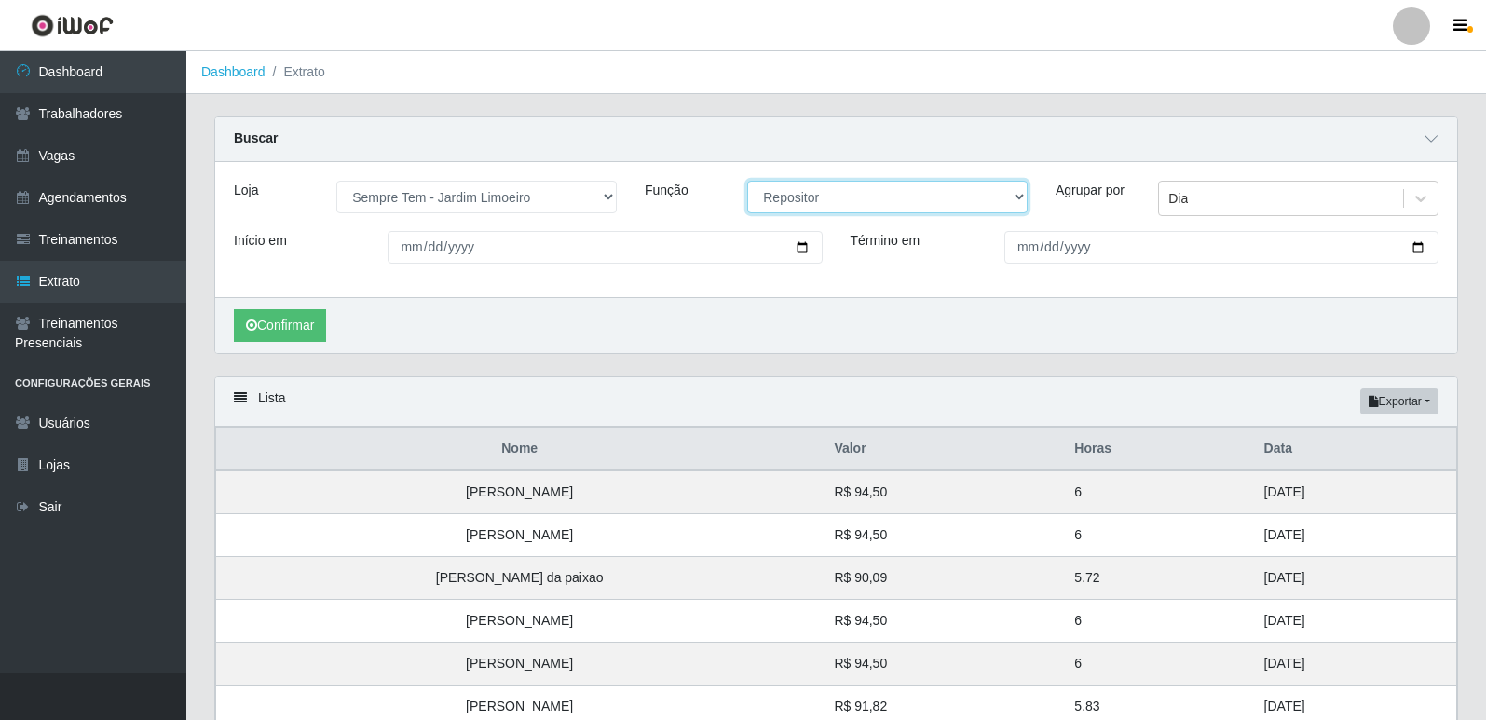
click at [777, 193] on select "[Selecione...] Embalador Embalador + Embalador ++ Repositor Repositor + Reposit…" at bounding box center [887, 197] width 280 height 33
click at [747, 182] on select "[Selecione...] Embalador Embalador + Embalador ++ Repositor Repositor + Reposit…" at bounding box center [887, 197] width 280 height 33
click at [267, 324] on button "Confirmar" at bounding box center [280, 325] width 92 height 33
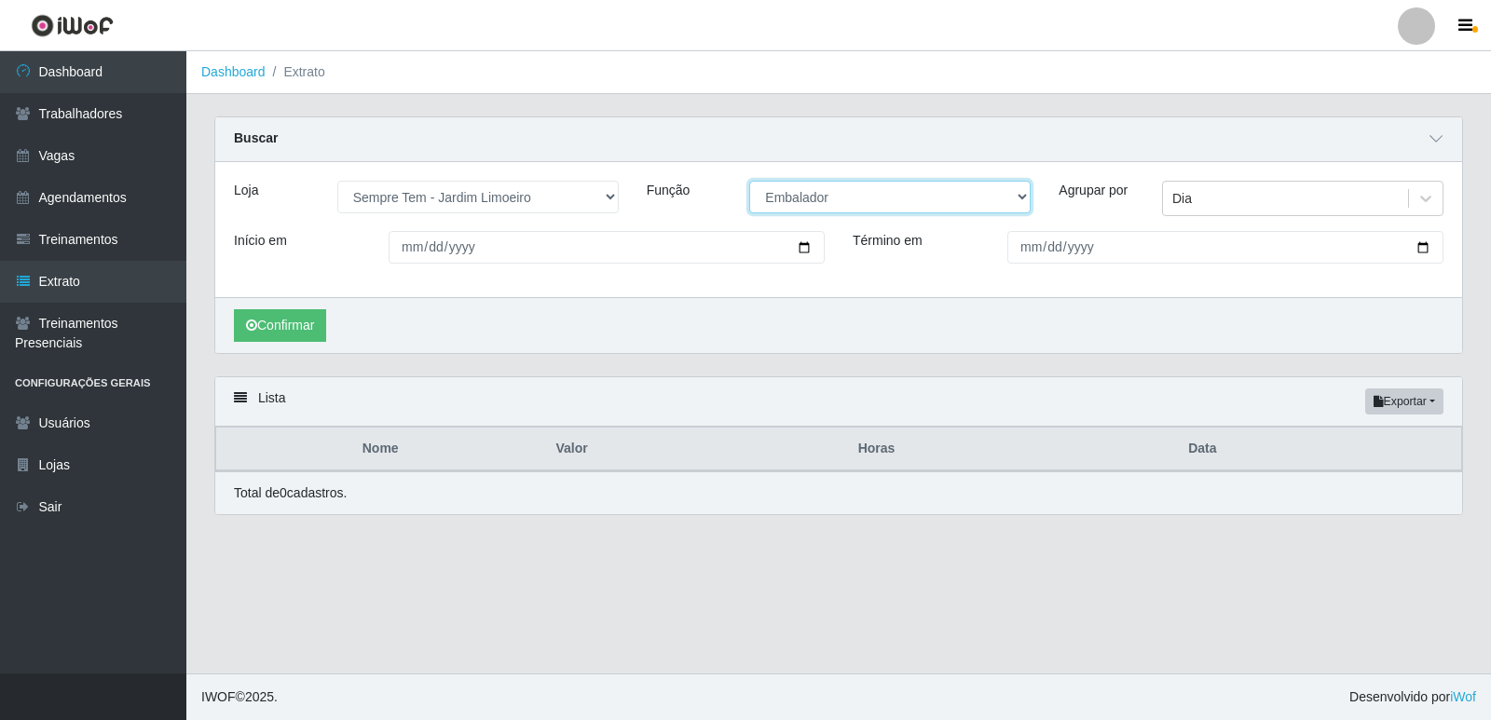
drag, startPoint x: 855, startPoint y: 208, endPoint x: 843, endPoint y: 212, distance: 13.0
click at [855, 208] on select "[Selecione...] Embalador Embalador + Embalador ++ Repositor Repositor + Reposit…" at bounding box center [889, 197] width 281 height 33
click at [749, 182] on select "[Selecione...] Embalador Embalador + Embalador ++ Repositor Repositor + Reposit…" at bounding box center [889, 197] width 281 height 33
click at [267, 320] on button "Confirmar" at bounding box center [280, 325] width 92 height 33
click at [771, 189] on select "[Selecione...] Embalador Embalador + Embalador ++ Repositor Repositor + Reposit…" at bounding box center [889, 197] width 281 height 33
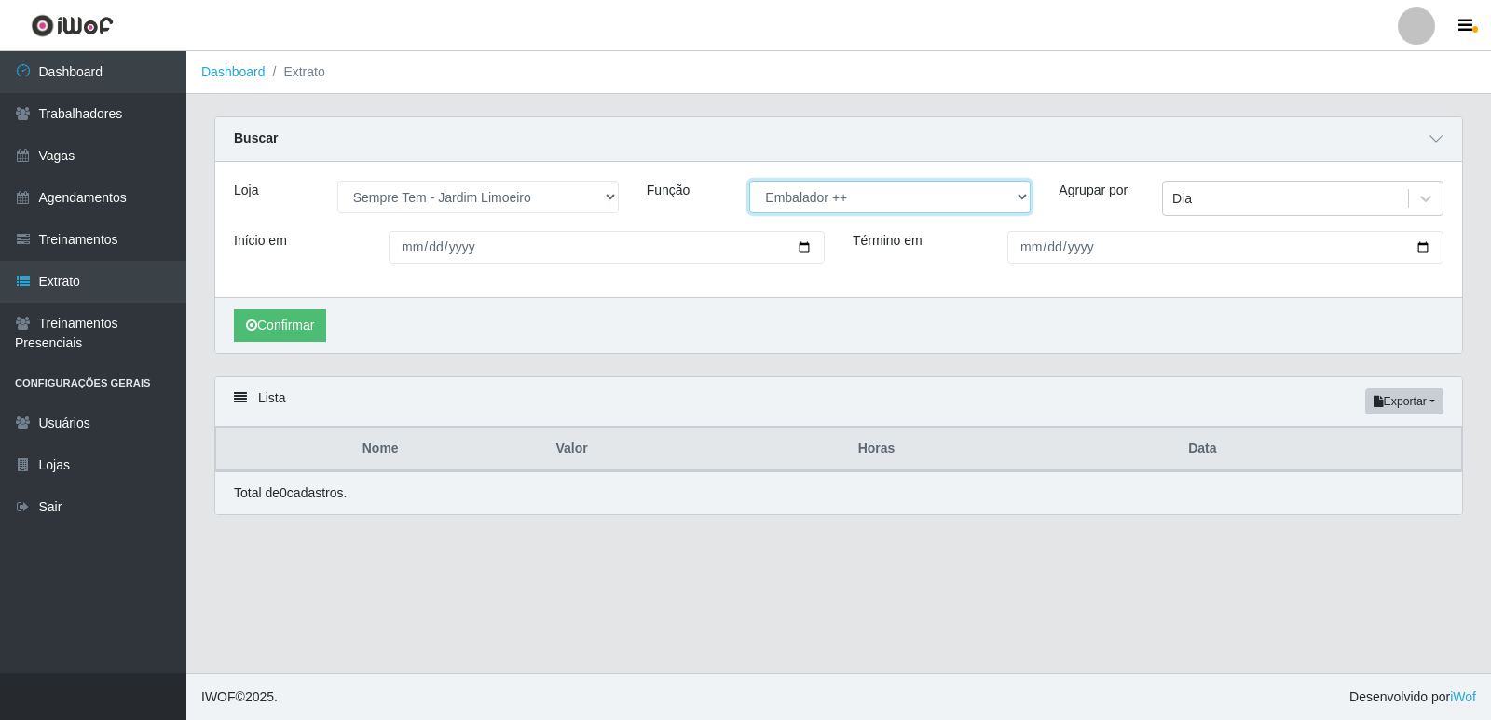
click at [749, 182] on select "[Selecione...] Embalador Embalador + Embalador ++ Repositor Repositor + Reposit…" at bounding box center [889, 197] width 281 height 33
click at [300, 318] on button "Confirmar" at bounding box center [280, 325] width 92 height 33
drag, startPoint x: 825, startPoint y: 200, endPoint x: 798, endPoint y: 330, distance: 132.3
click at [798, 330] on div "Loja [Selecione...] Carone - Itapoa Carone - Praia da Costa Sempre Tem - Jardim…" at bounding box center [838, 257] width 1247 height 191
click at [749, 182] on select "[Selecione...] Embalador Embalador + Embalador ++ Repositor Repositor + Reposit…" at bounding box center [889, 197] width 281 height 33
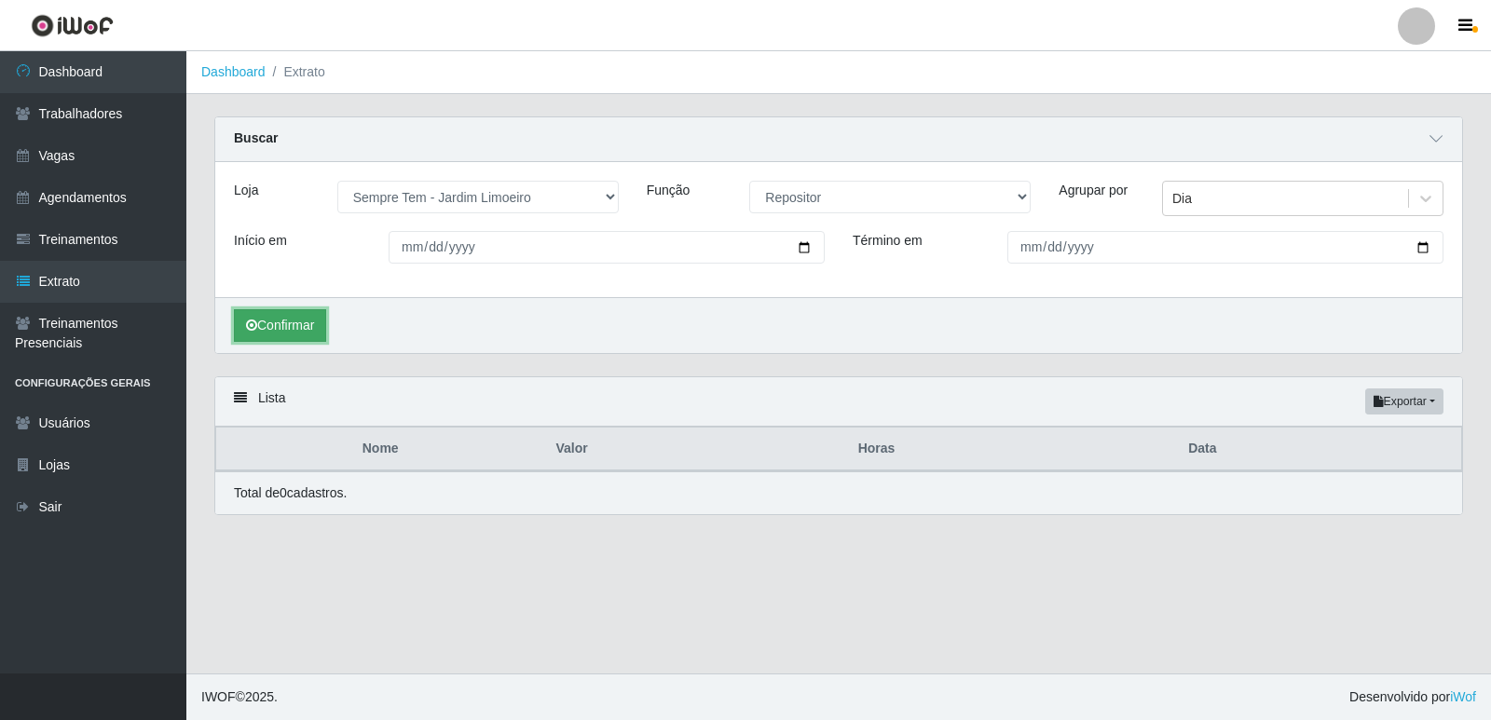
click at [273, 326] on button "Confirmar" at bounding box center [280, 325] width 92 height 33
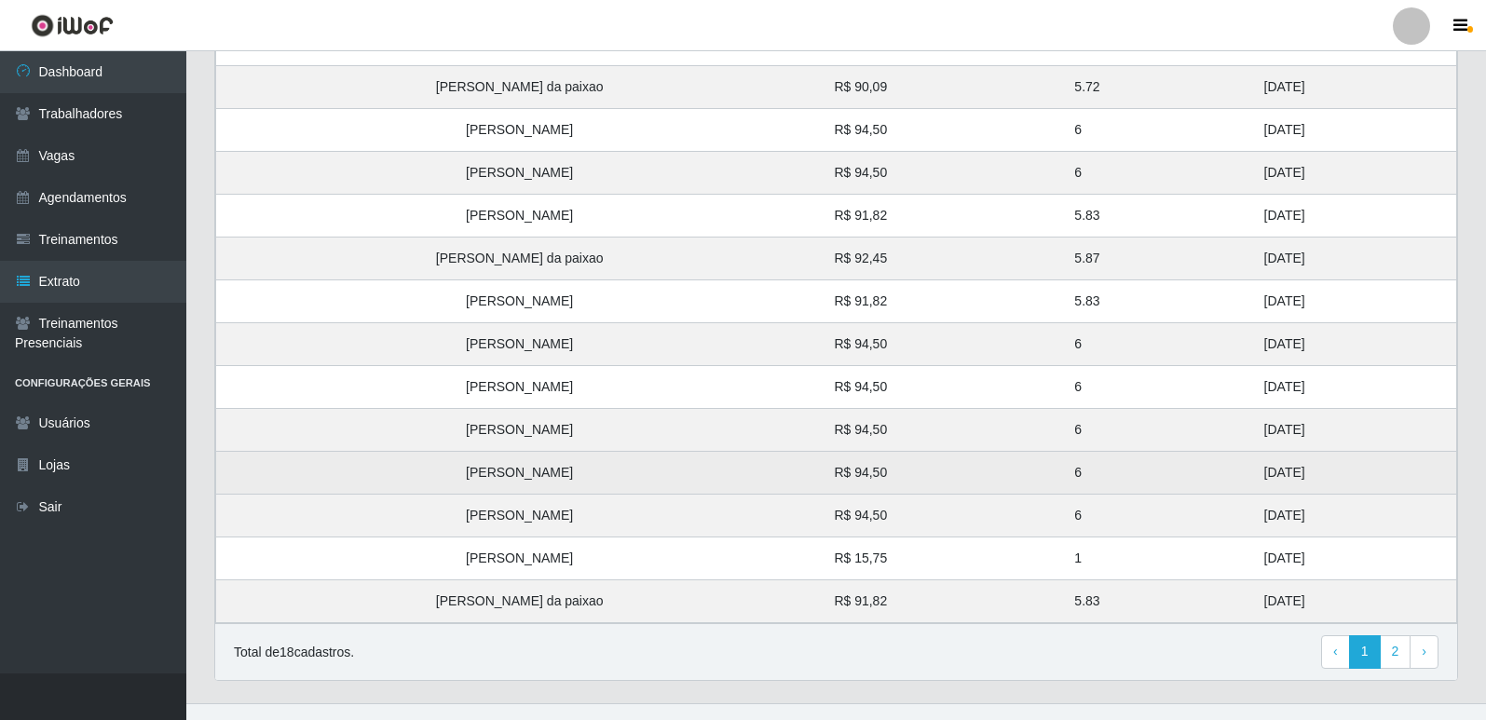
scroll to position [522, 0]
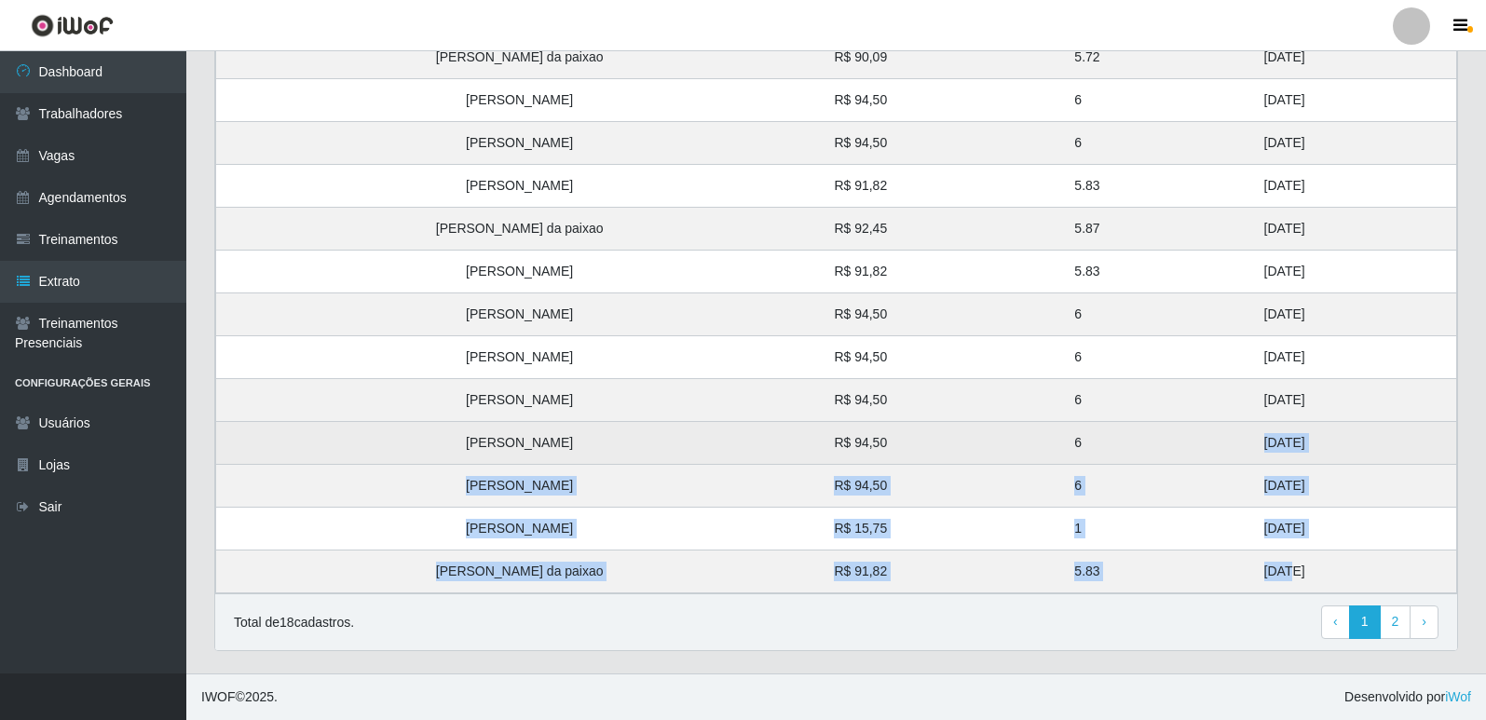
drag, startPoint x: 1229, startPoint y: 569, endPoint x: 1200, endPoint y: 449, distance: 123.6
click at [1200, 449] on tbody "Lorena da Silva Gregorio Silva R$ 94,50 6 29/08/2025 Rauceni Gonçalves de Sousa…" at bounding box center [836, 272] width 1241 height 644
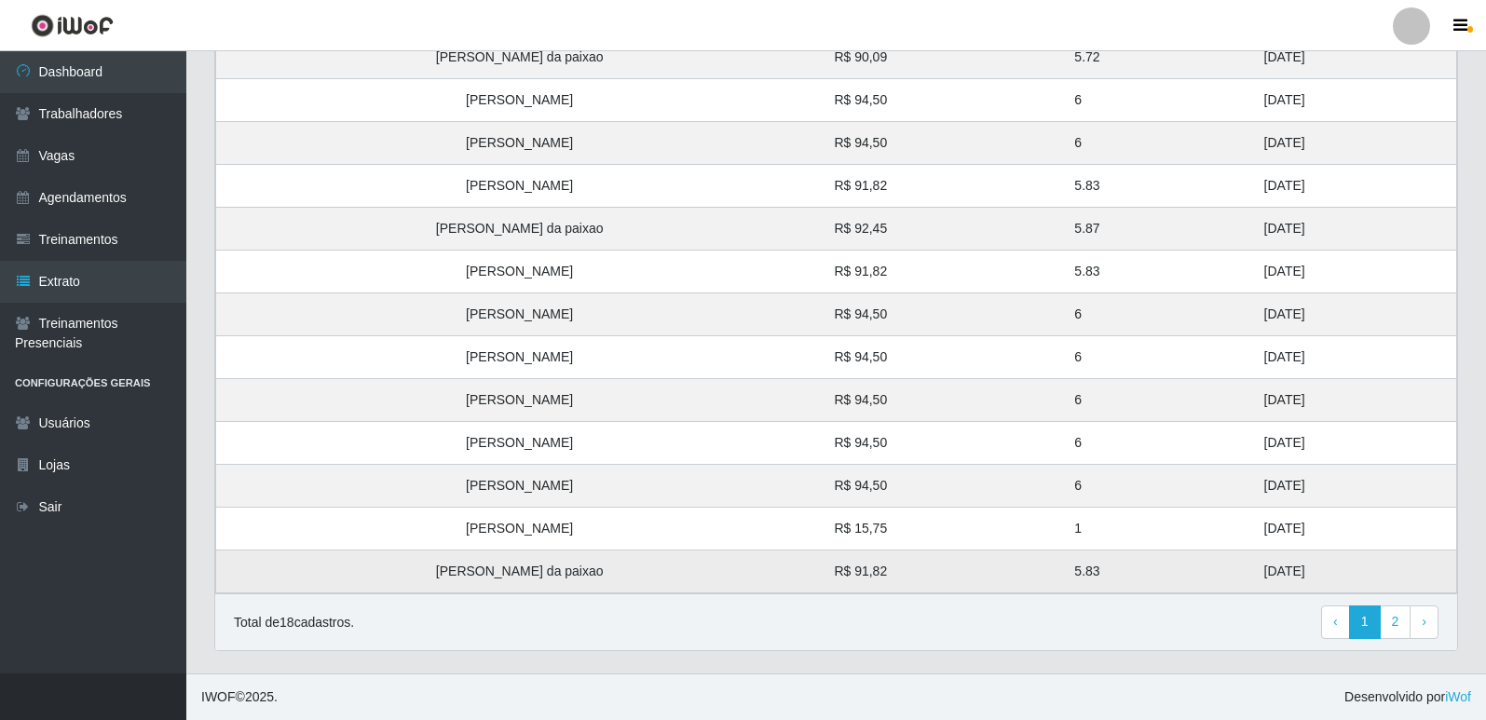
click at [1253, 581] on td "26/08/2025" at bounding box center [1355, 572] width 204 height 43
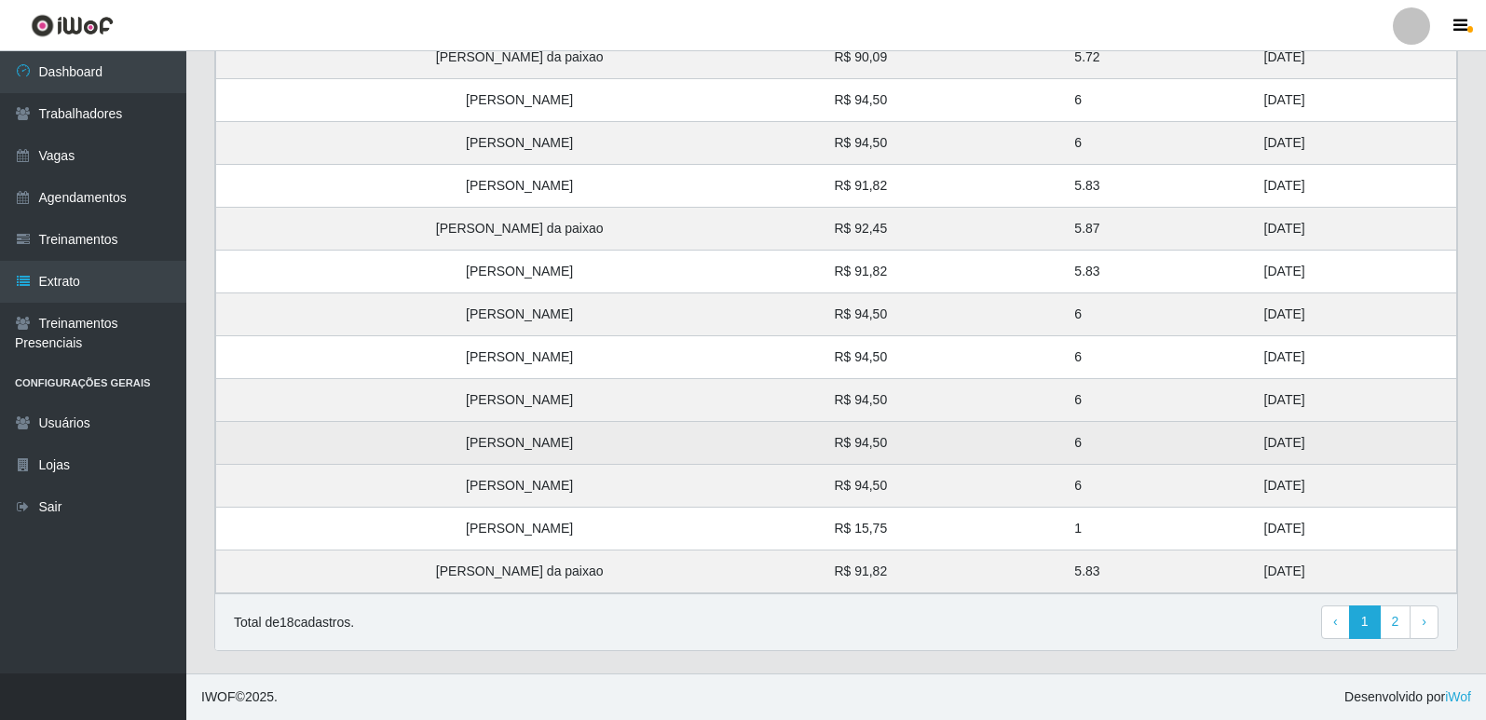
drag, startPoint x: 1298, startPoint y: 570, endPoint x: 1226, endPoint y: 443, distance: 145.6
click at [1228, 444] on tbody "Lorena da Silva Gregorio Silva R$ 94,50 6 29/08/2025 Rauceni Gonçalves de Sousa…" at bounding box center [836, 272] width 1241 height 644
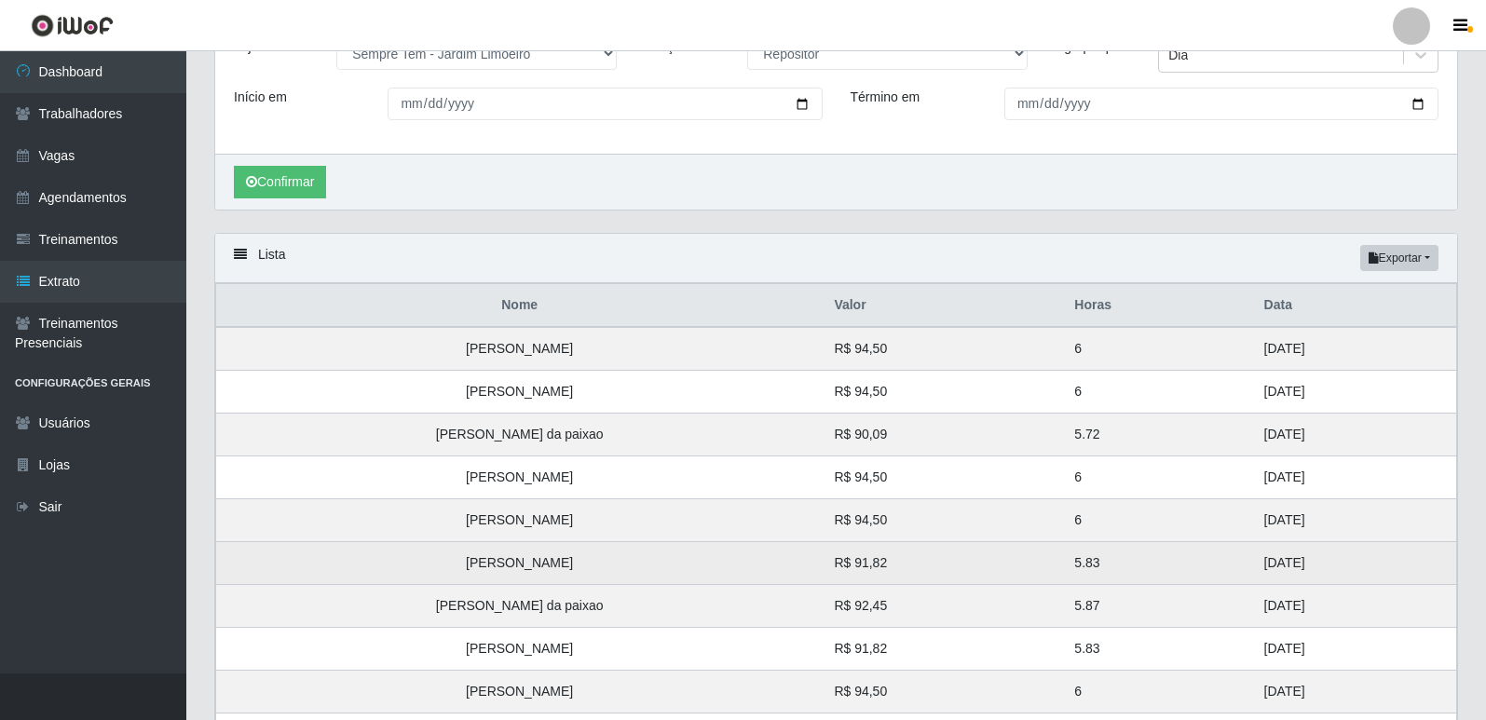
scroll to position [0, 0]
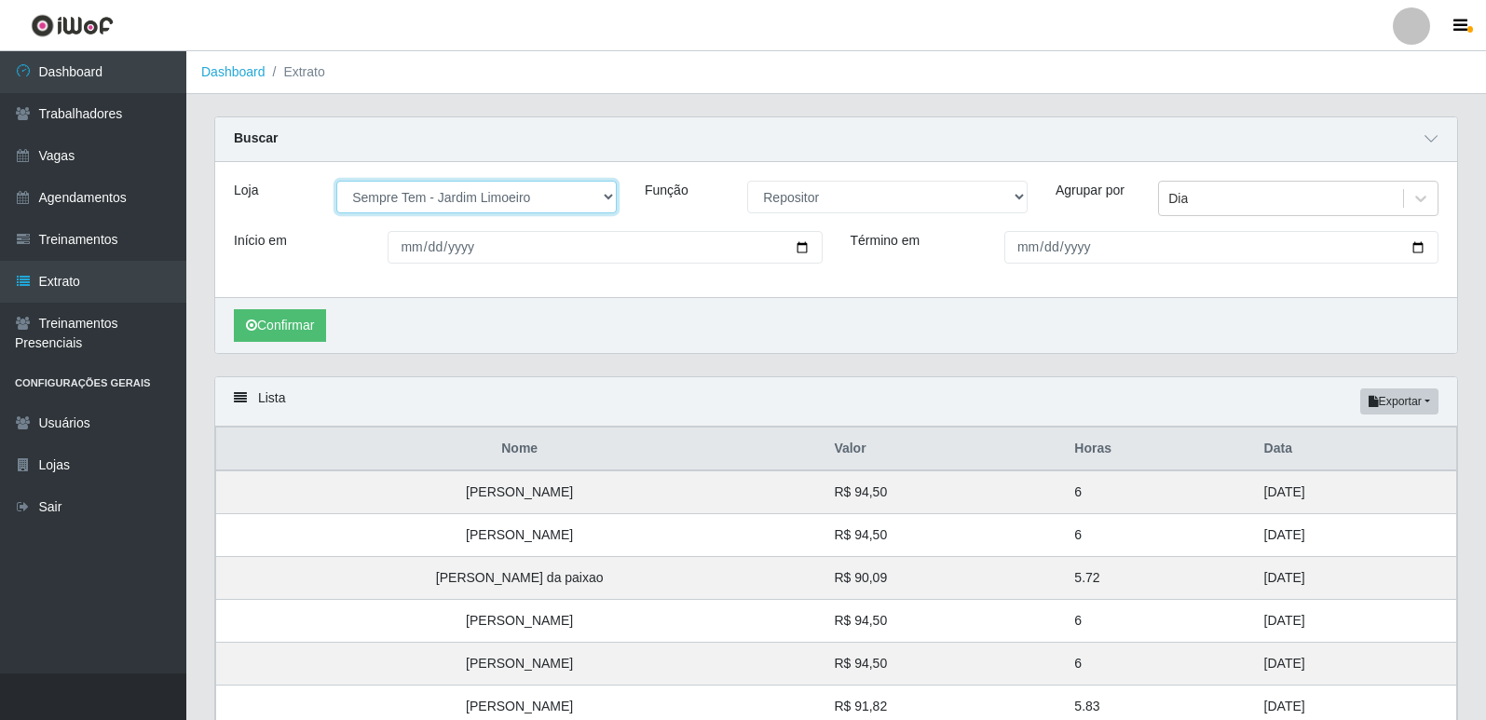
click at [578, 205] on select "[Selecione...] [GEOGRAPHIC_DATA] - [GEOGRAPHIC_DATA] [GEOGRAPHIC_DATA] - [GEOGR…" at bounding box center [476, 197] width 280 height 33
click at [336, 182] on select "[Selecione...] [GEOGRAPHIC_DATA] - [GEOGRAPHIC_DATA] [GEOGRAPHIC_DATA] - [GEOGR…" at bounding box center [476, 197] width 280 height 33
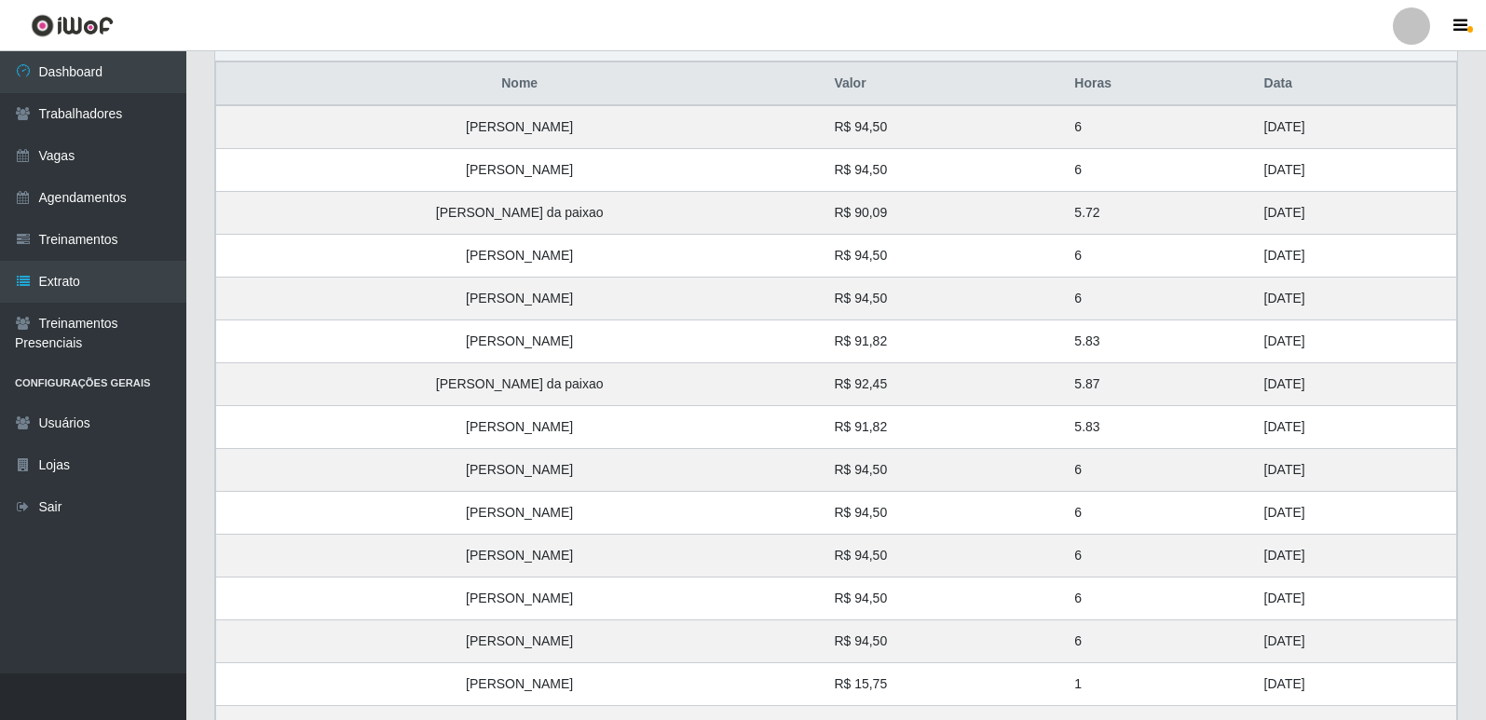
scroll to position [335, 0]
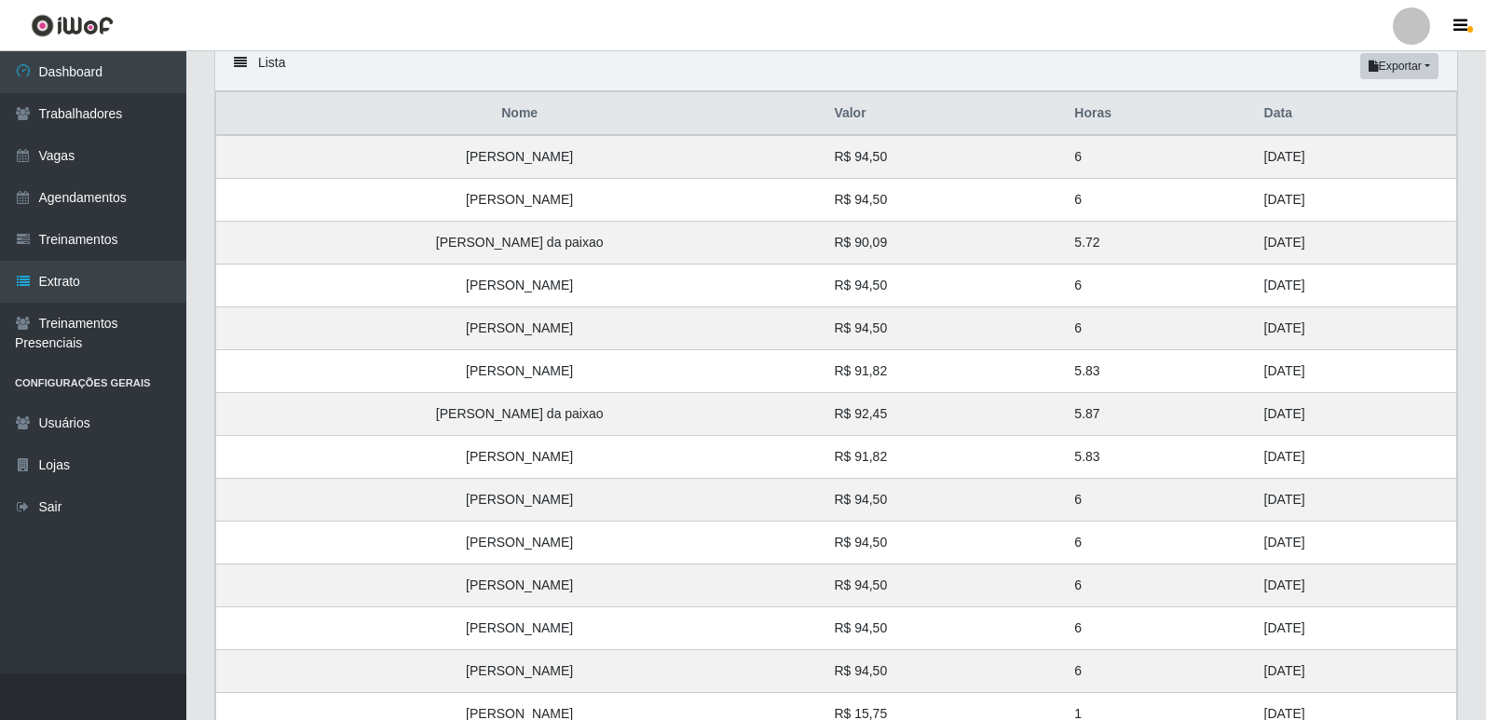
drag, startPoint x: 0, startPoint y: 595, endPoint x: 0, endPoint y: 606, distance: 10.2
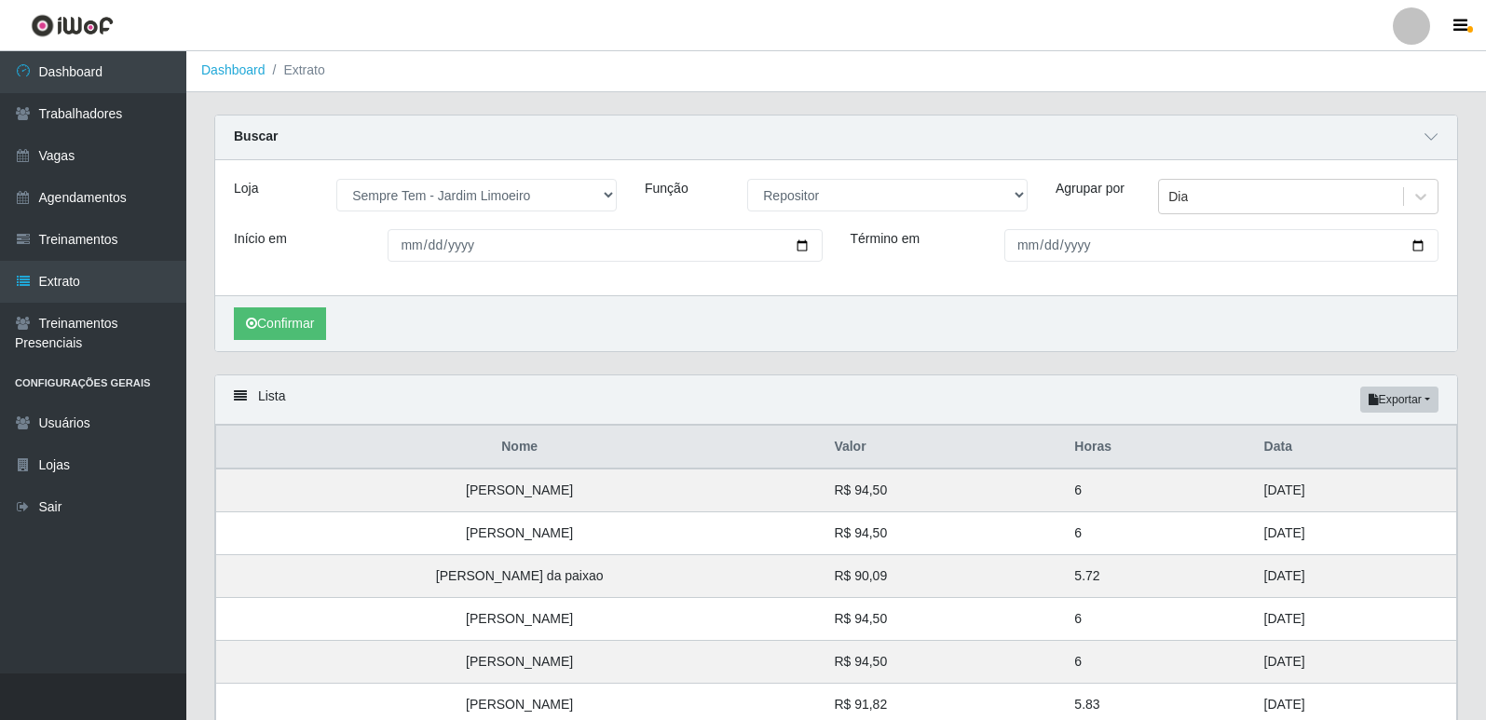
scroll to position [0, 0]
click at [748, 194] on select "[Selecione...] Embalador Embalador + Embalador ++ Repositor Repositor + Reposit…" at bounding box center [887, 197] width 280 height 33
click at [747, 182] on select "[Selecione...] Embalador Embalador + Embalador ++ Repositor Repositor + Reposit…" at bounding box center [887, 197] width 280 height 33
click at [307, 324] on button "Confirmar" at bounding box center [280, 325] width 92 height 33
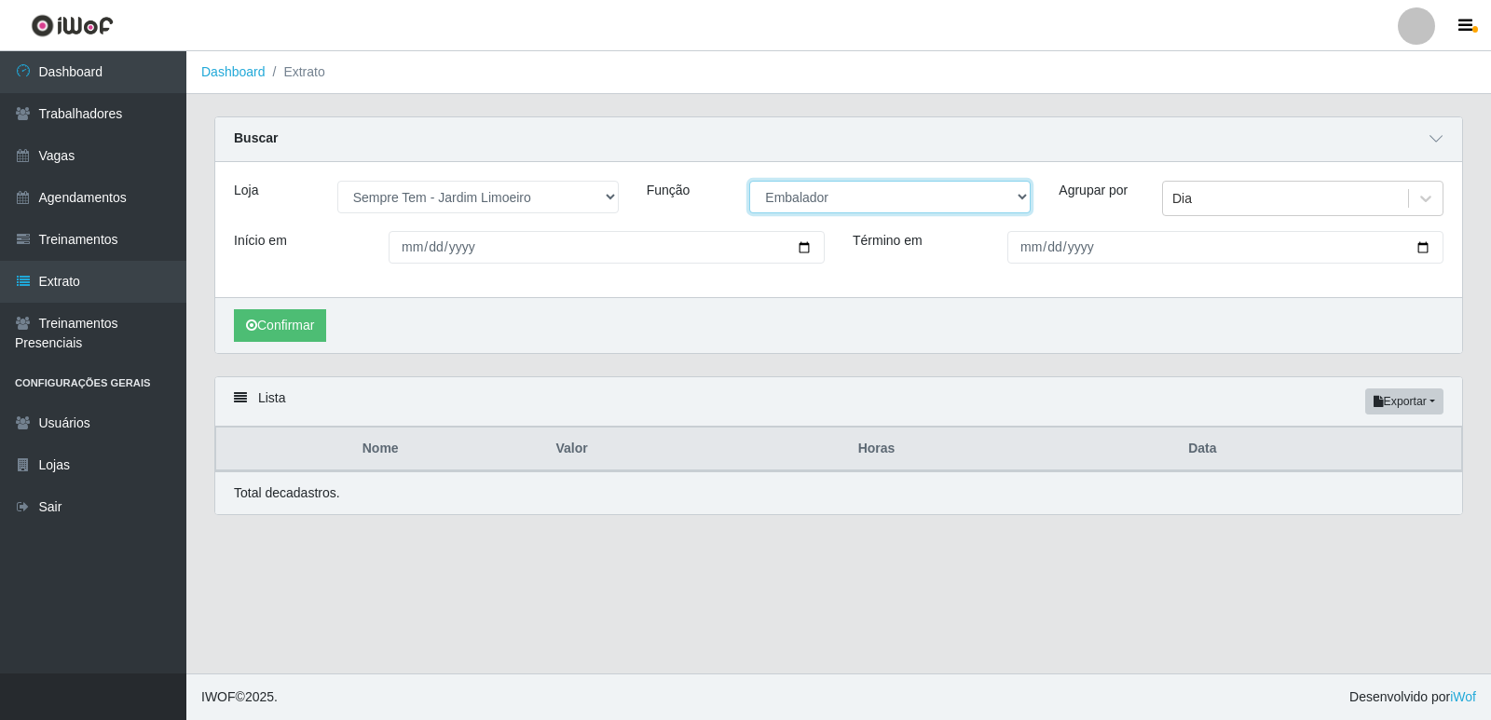
click at [865, 202] on select "[Selecione...] Embalador Embalador + Embalador ++ Repositor Repositor + Reposit…" at bounding box center [889, 197] width 281 height 33
click at [749, 182] on select "[Selecione...] Embalador Embalador + Embalador ++ Repositor Repositor + Reposit…" at bounding box center [889, 197] width 281 height 33
click at [294, 324] on button "Confirmar" at bounding box center [280, 325] width 92 height 33
click at [883, 196] on select "[Selecione...] Embalador Embalador + Embalador ++ Repositor Repositor + Reposit…" at bounding box center [889, 197] width 281 height 33
click at [749, 182] on select "[Selecione...] Embalador Embalador + Embalador ++ Repositor Repositor + Reposit…" at bounding box center [889, 197] width 281 height 33
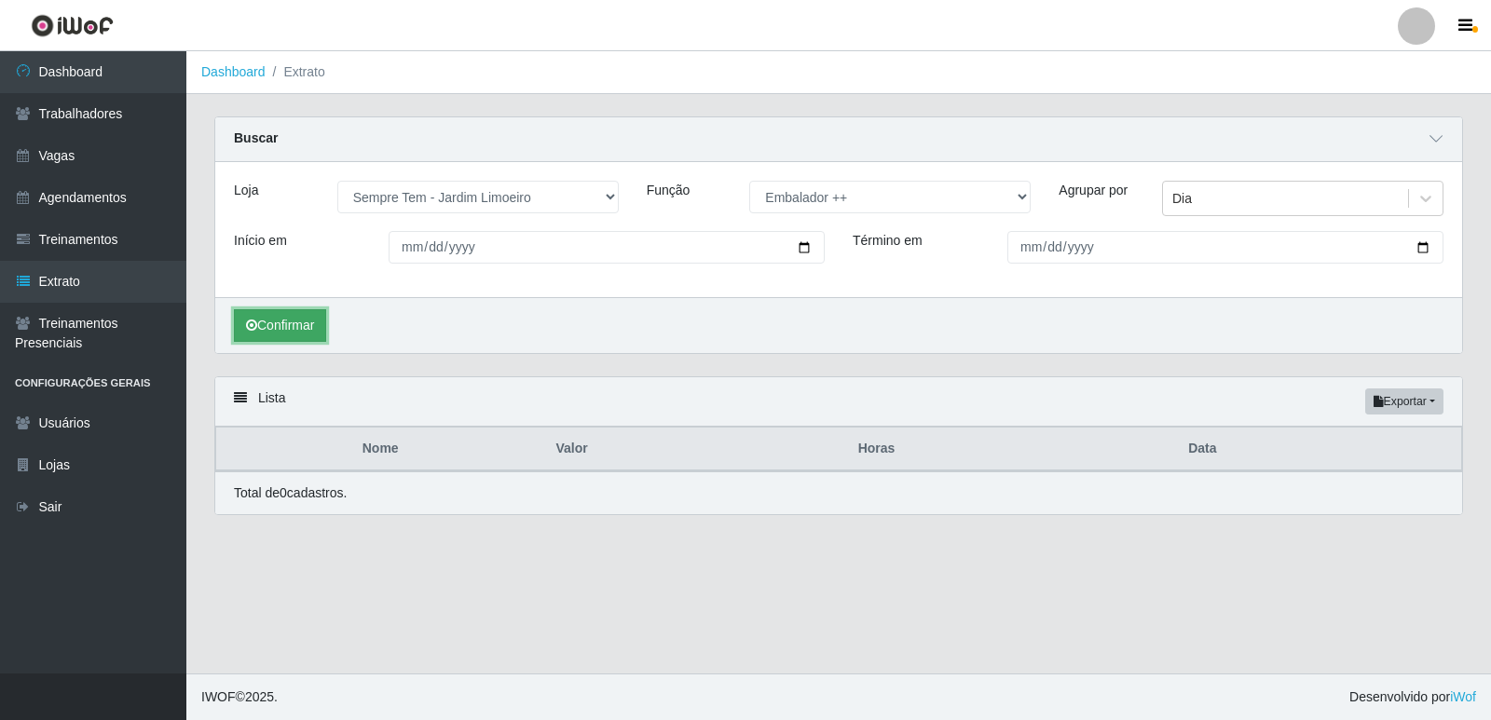
click at [300, 324] on button "Confirmar" at bounding box center [280, 325] width 92 height 33
click at [844, 190] on select "[Selecione...] Embalador Embalador + Embalador ++ Repositor Repositor + Reposit…" at bounding box center [889, 197] width 281 height 33
select select "24"
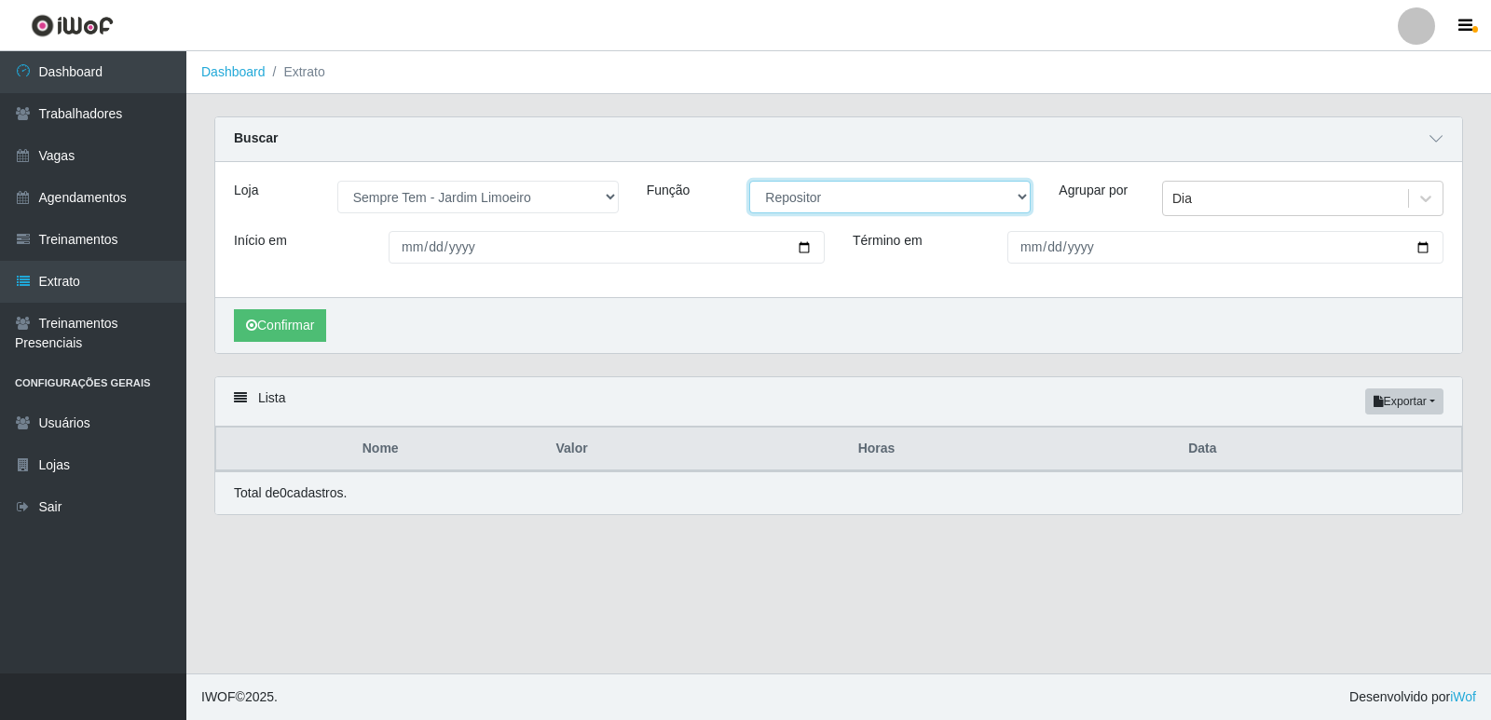
click at [749, 182] on select "[Selecione...] Embalador Embalador + Embalador ++ Repositor Repositor + Reposit…" at bounding box center [889, 197] width 281 height 33
click at [272, 332] on button "Confirmar" at bounding box center [280, 325] width 92 height 33
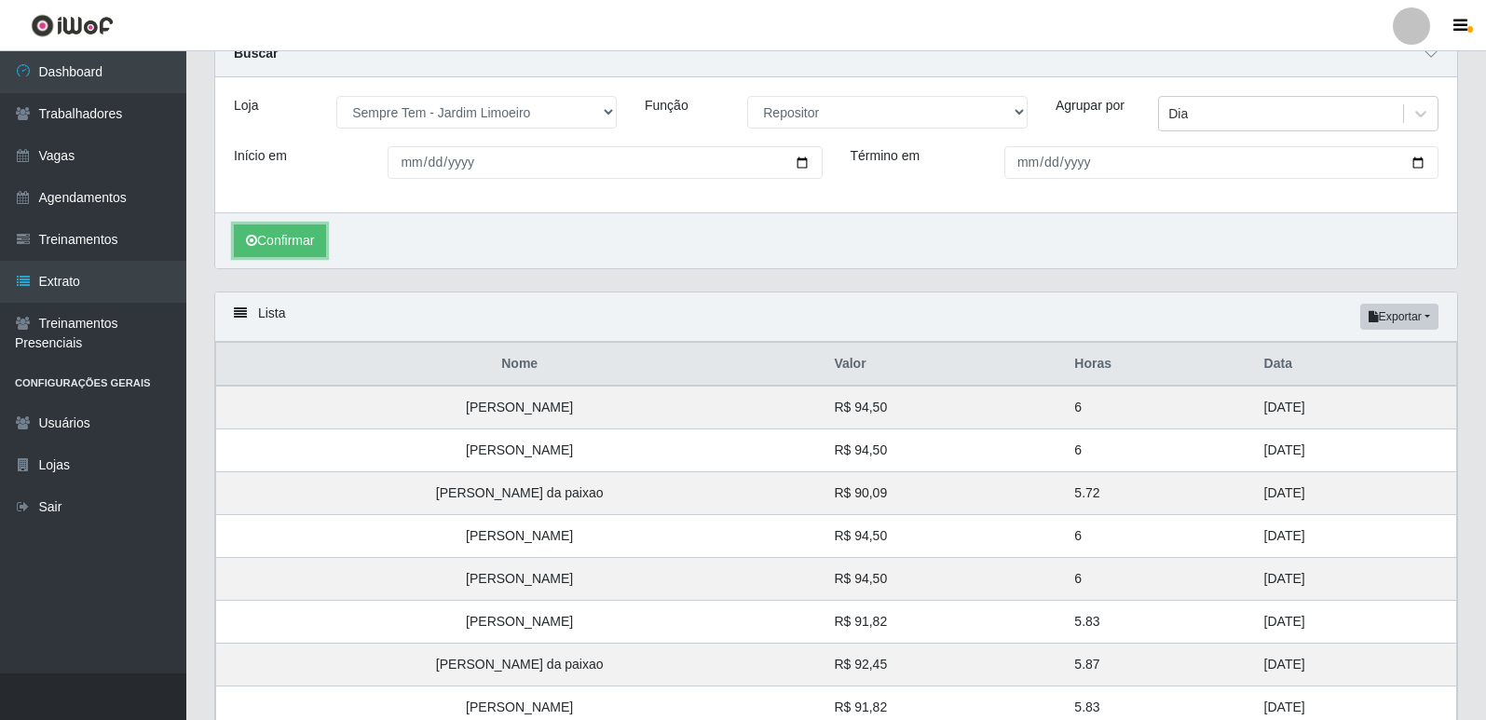
scroll to position [522, 0]
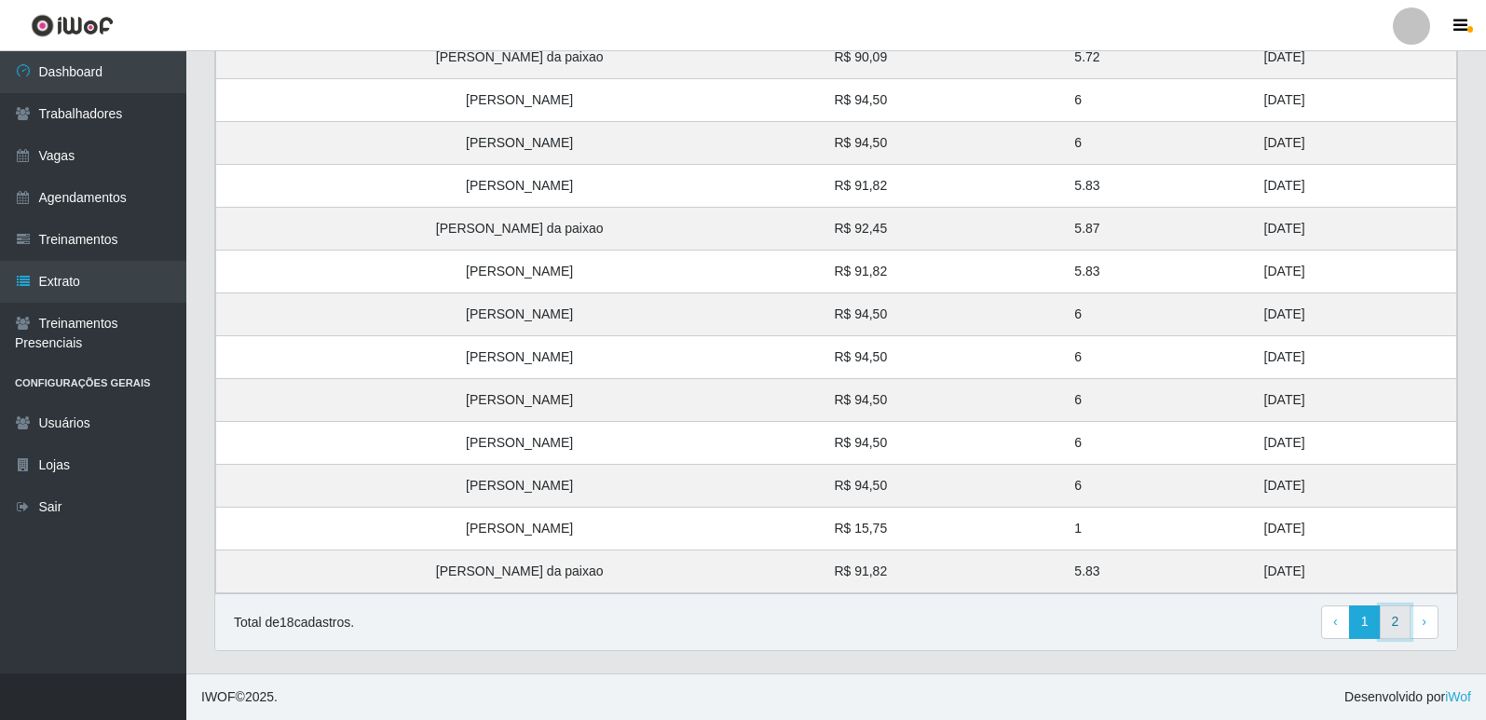
click at [1387, 619] on link "2" at bounding box center [1396, 623] width 32 height 34
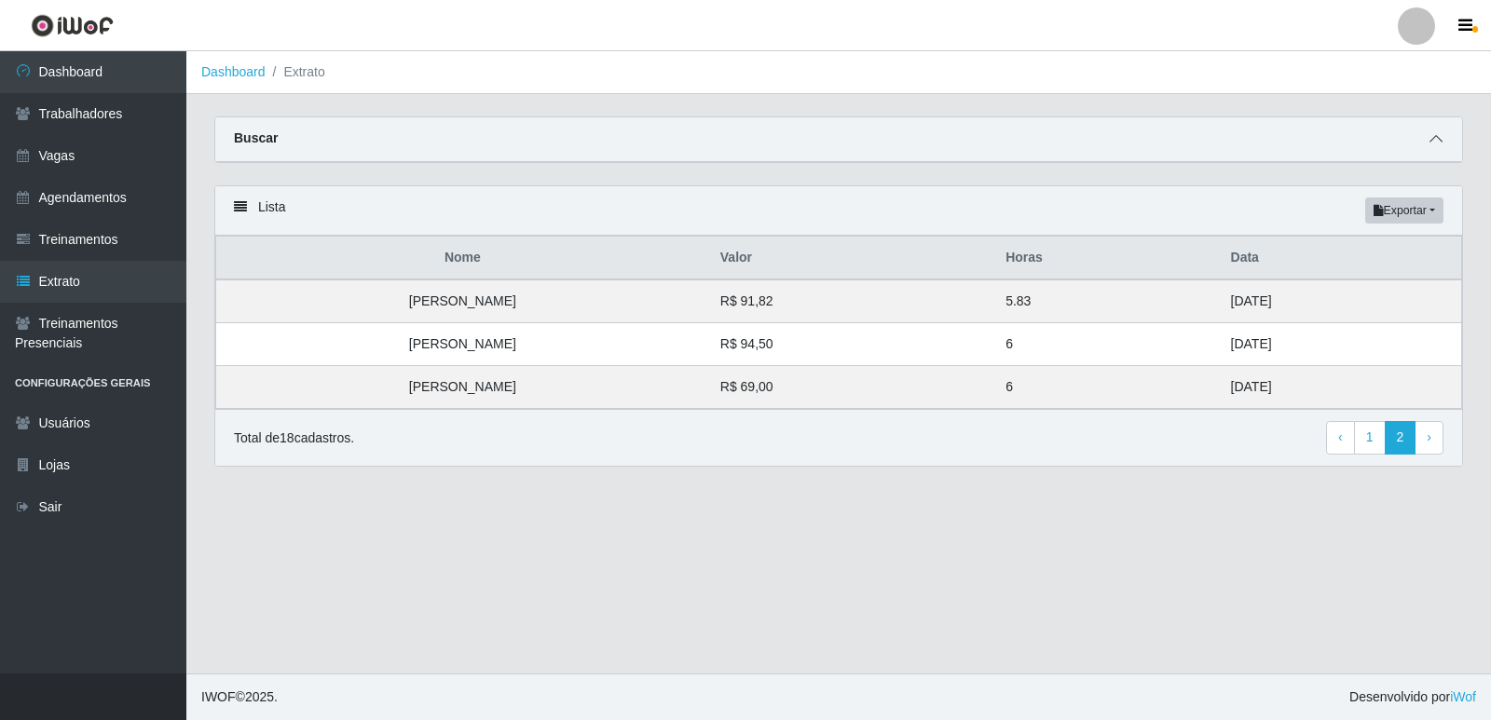
click at [1435, 134] on icon at bounding box center [1435, 138] width 13 height 13
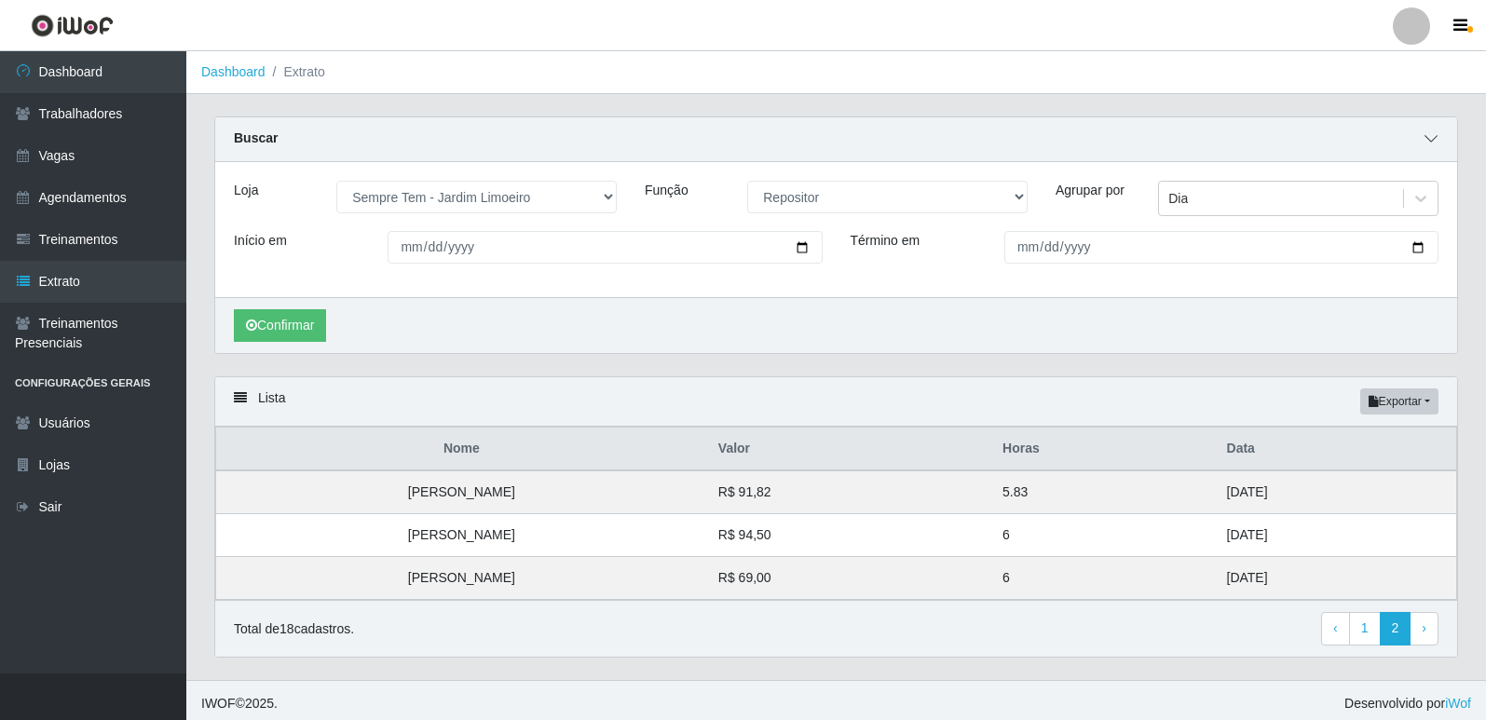
click at [1435, 134] on icon at bounding box center [1431, 138] width 13 height 13
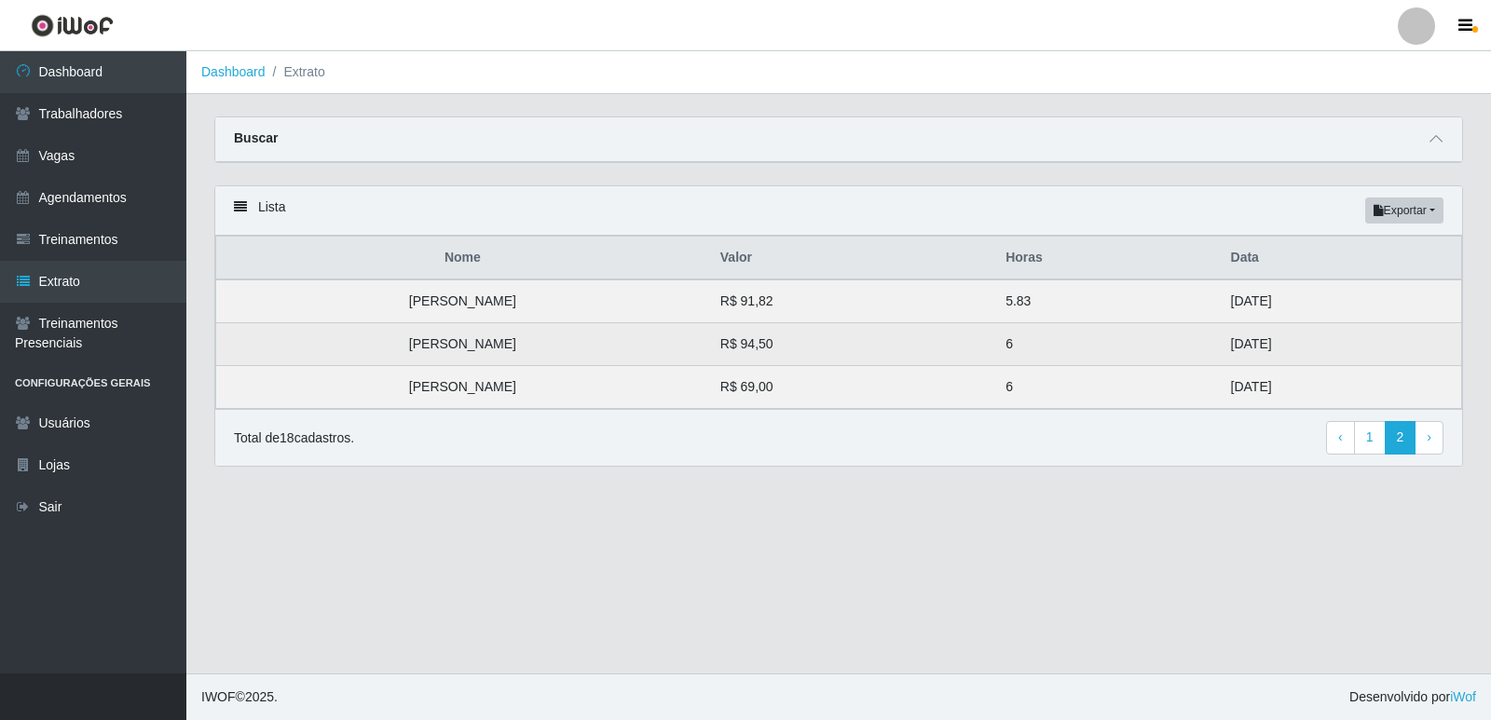
drag, startPoint x: 1240, startPoint y: 348, endPoint x: 1185, endPoint y: 354, distance: 55.3
click at [1185, 354] on tr "Geovanni Rensmann Pereira R$ 94,50 6 25/08/2025" at bounding box center [839, 344] width 1246 height 43
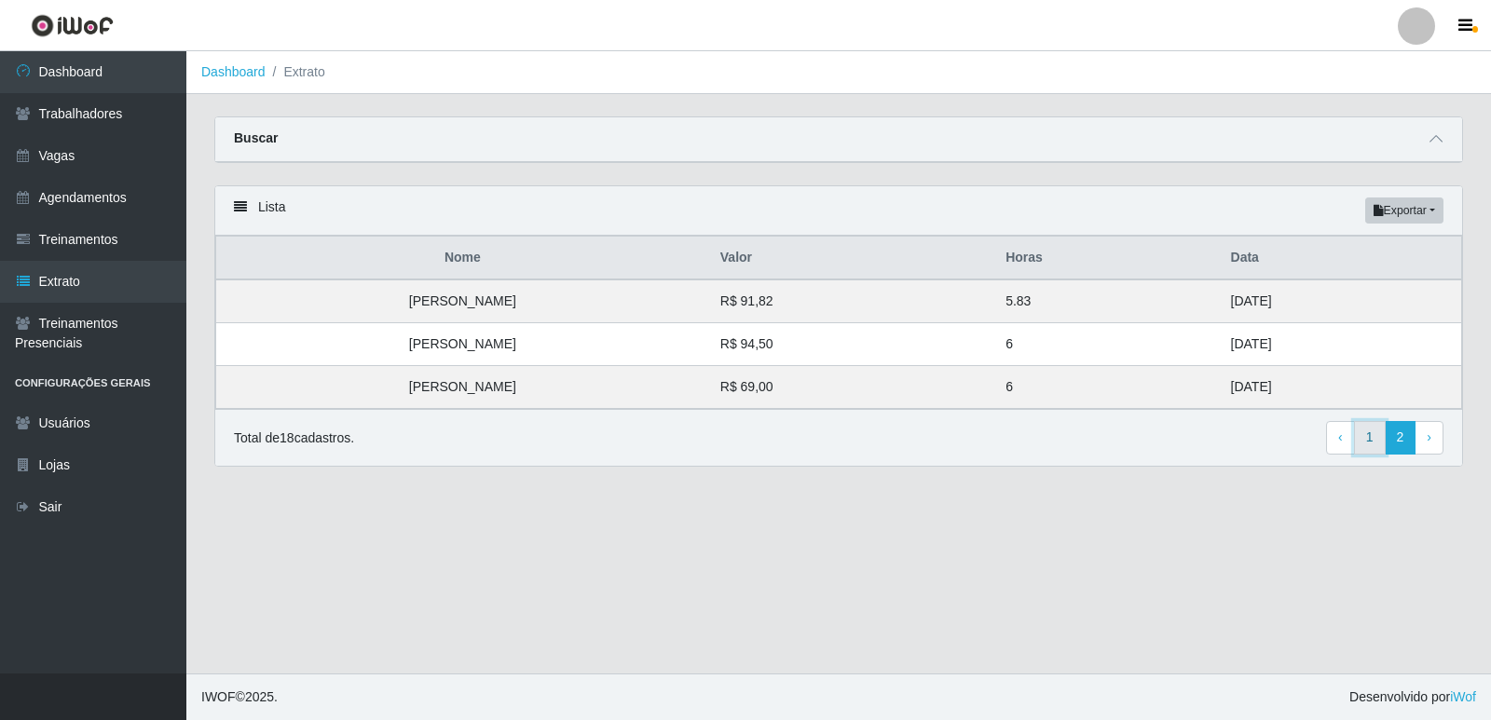
click at [1374, 439] on link "1" at bounding box center [1370, 438] width 32 height 34
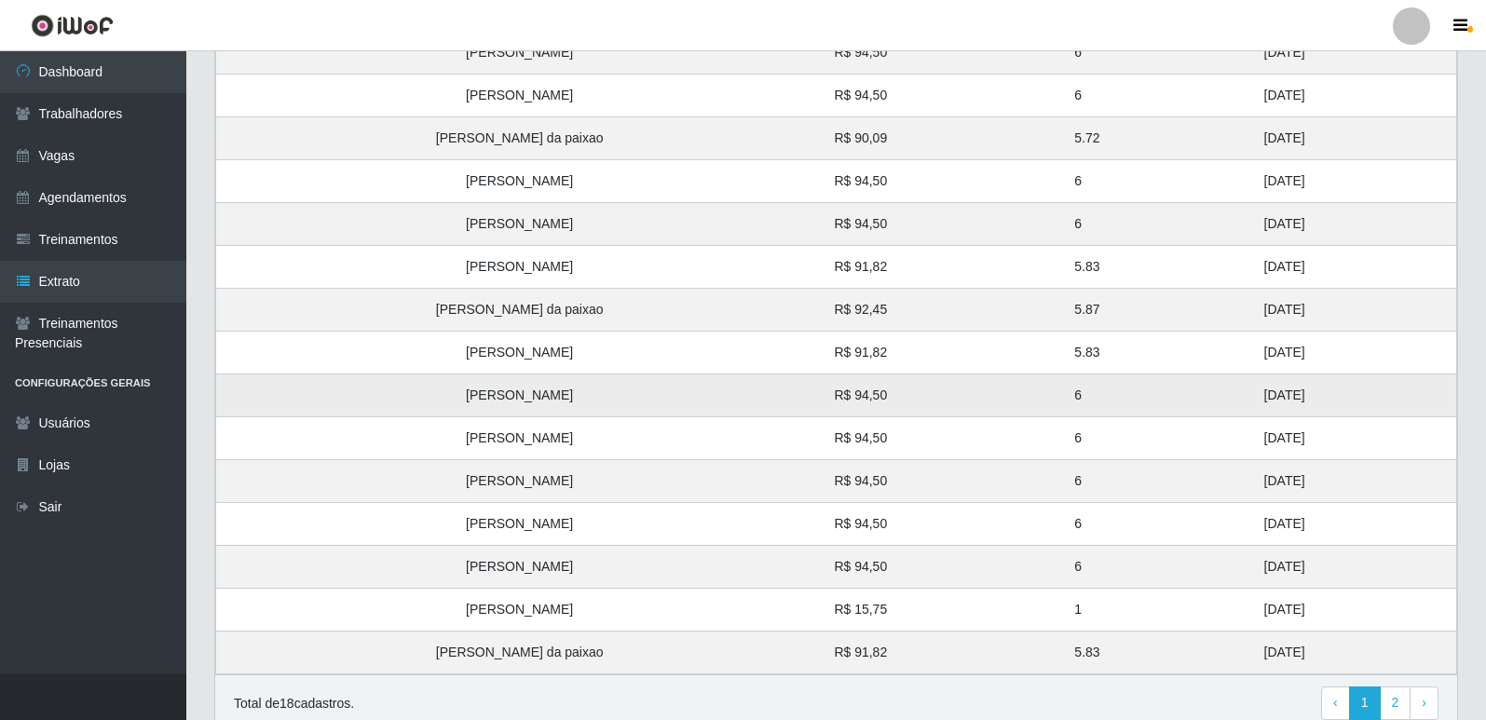
scroll to position [331, 0]
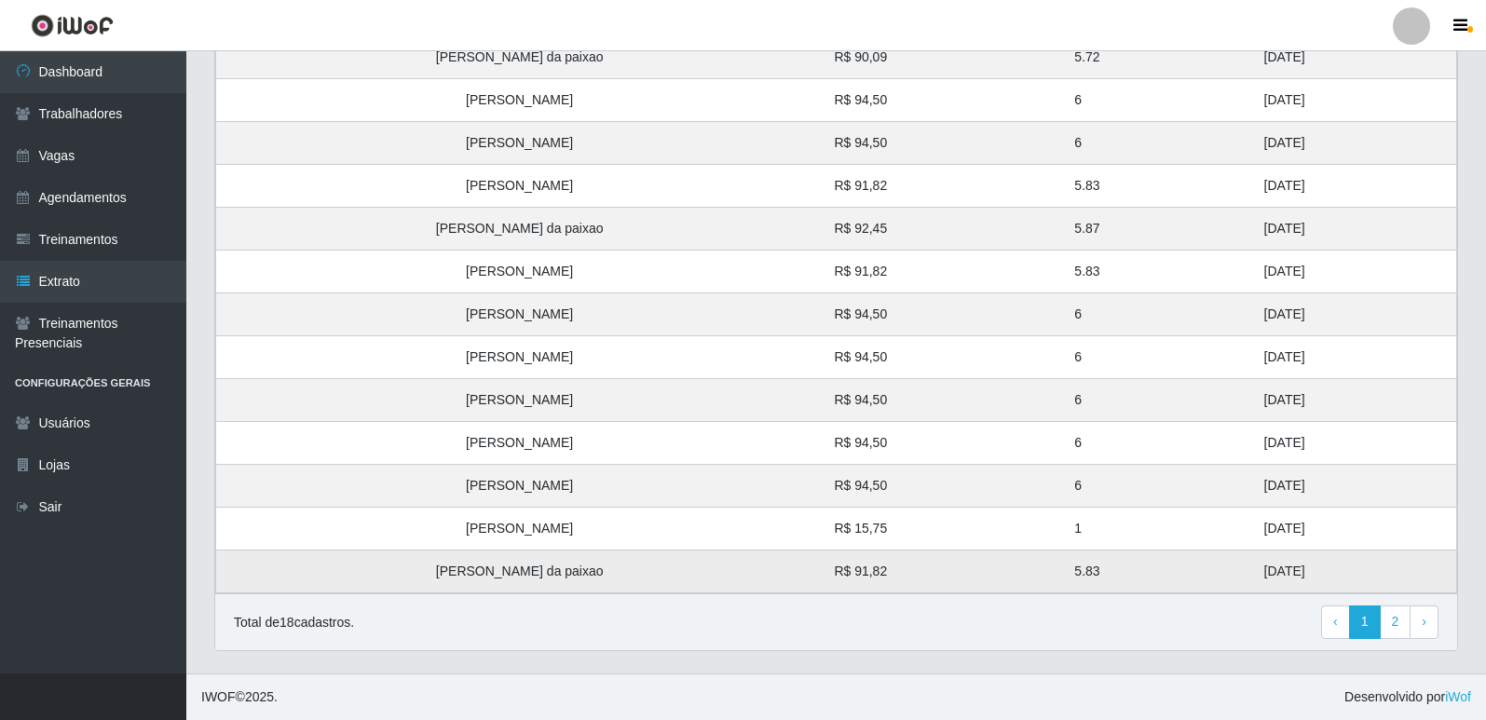
drag, startPoint x: 1252, startPoint y: 575, endPoint x: 1212, endPoint y: 555, distance: 44.6
click at [1253, 555] on td "[DATE]" at bounding box center [1355, 572] width 204 height 43
click at [1398, 615] on link "2" at bounding box center [1396, 623] width 32 height 34
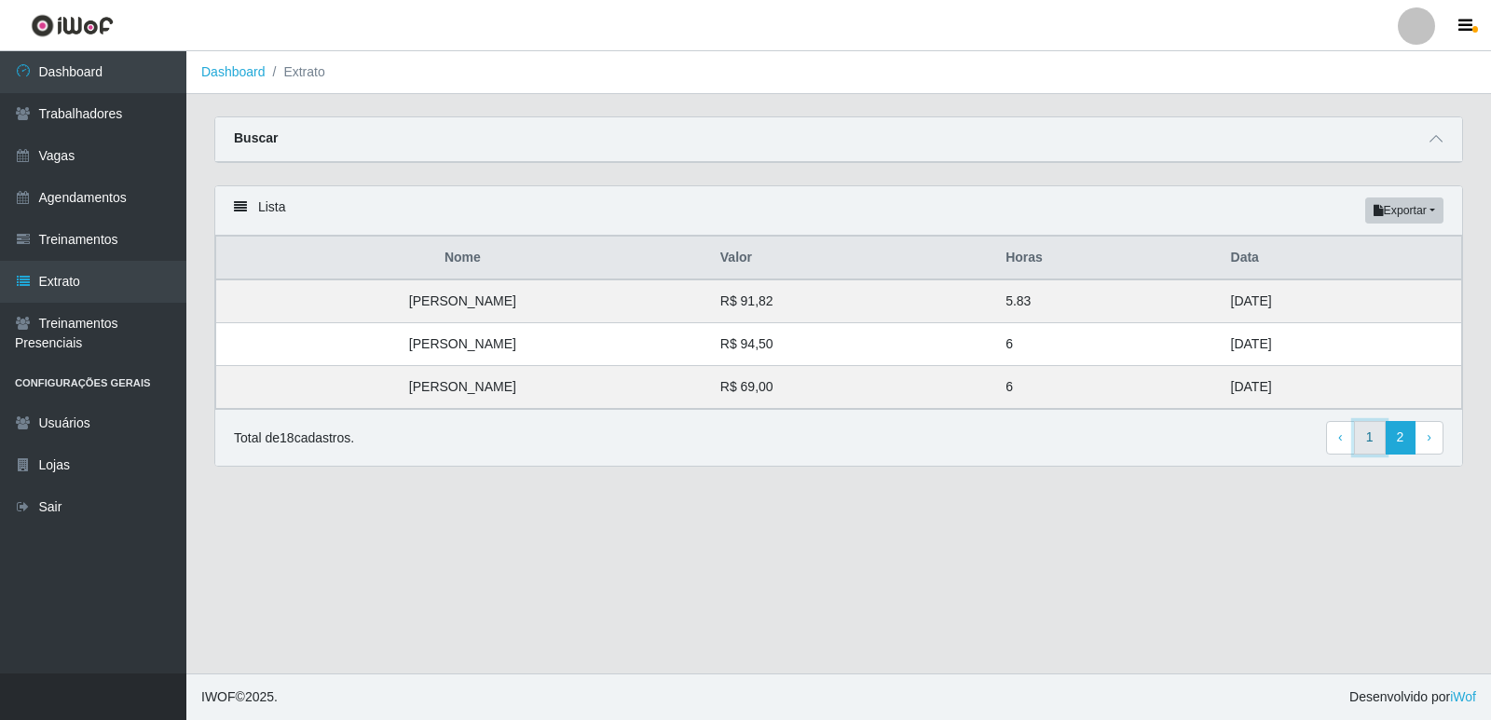
click at [1371, 434] on link "1" at bounding box center [1370, 438] width 32 height 34
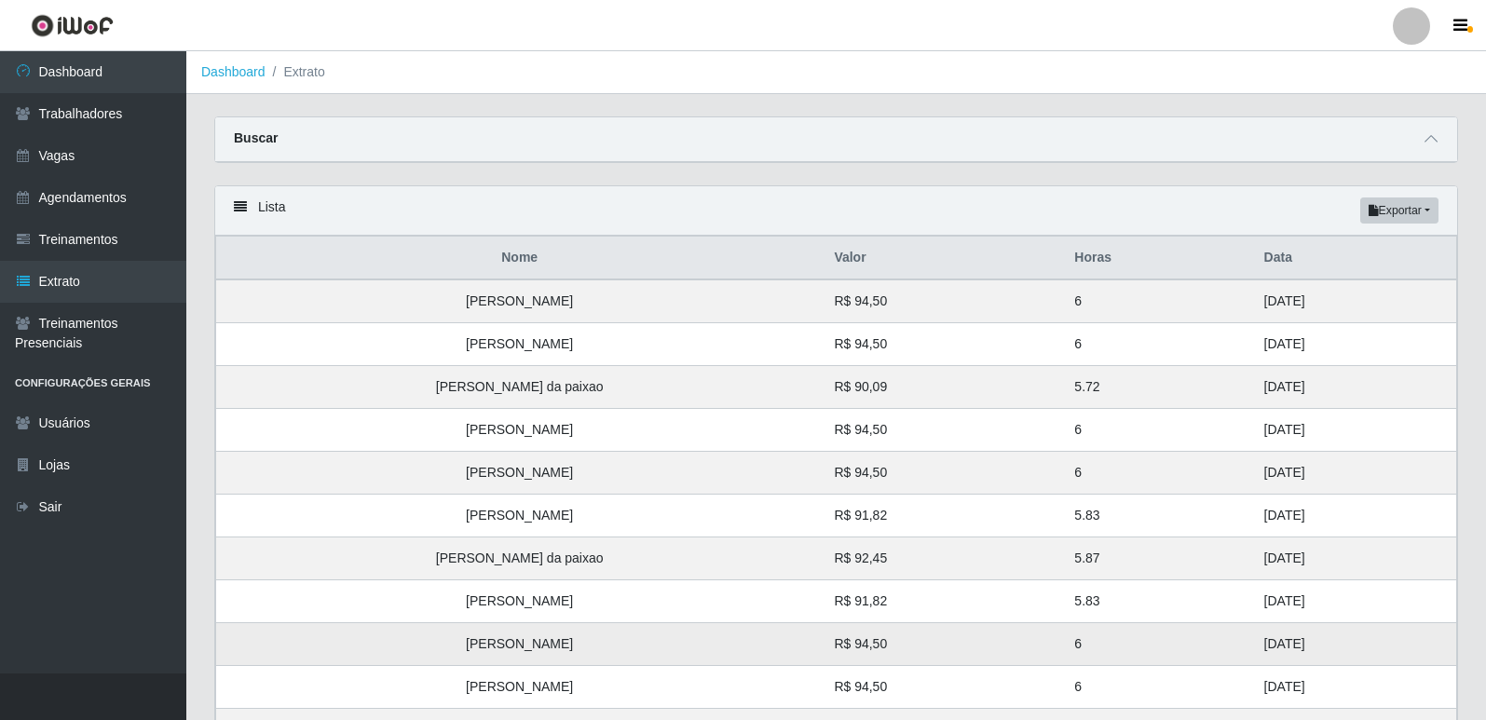
scroll to position [331, 0]
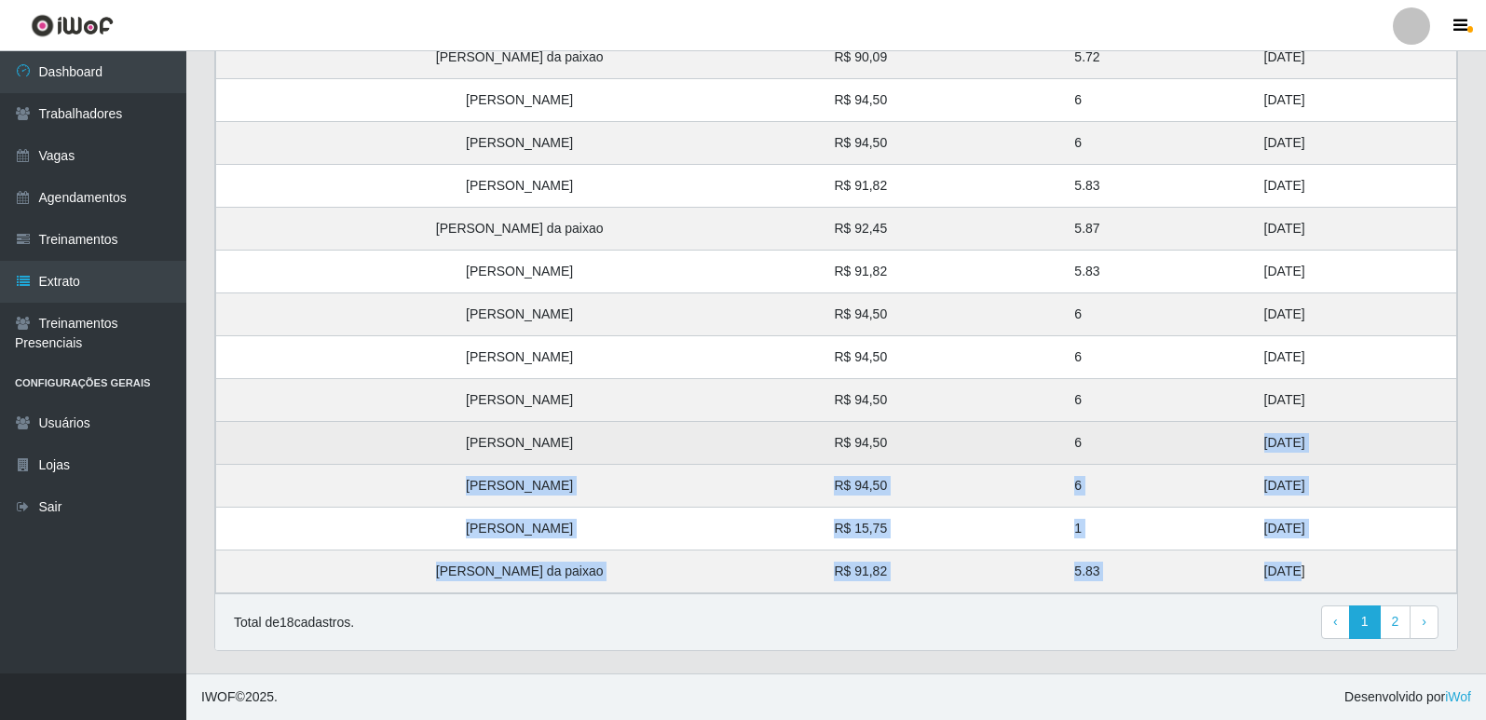
drag, startPoint x: 1232, startPoint y: 575, endPoint x: 1194, endPoint y: 432, distance: 147.6
click at [1194, 432] on tbody "Lorena da Silva Gregorio Silva R$ 94,50 6 29/08/2025 Rauceni Gonçalves de Sousa…" at bounding box center [836, 272] width 1241 height 644
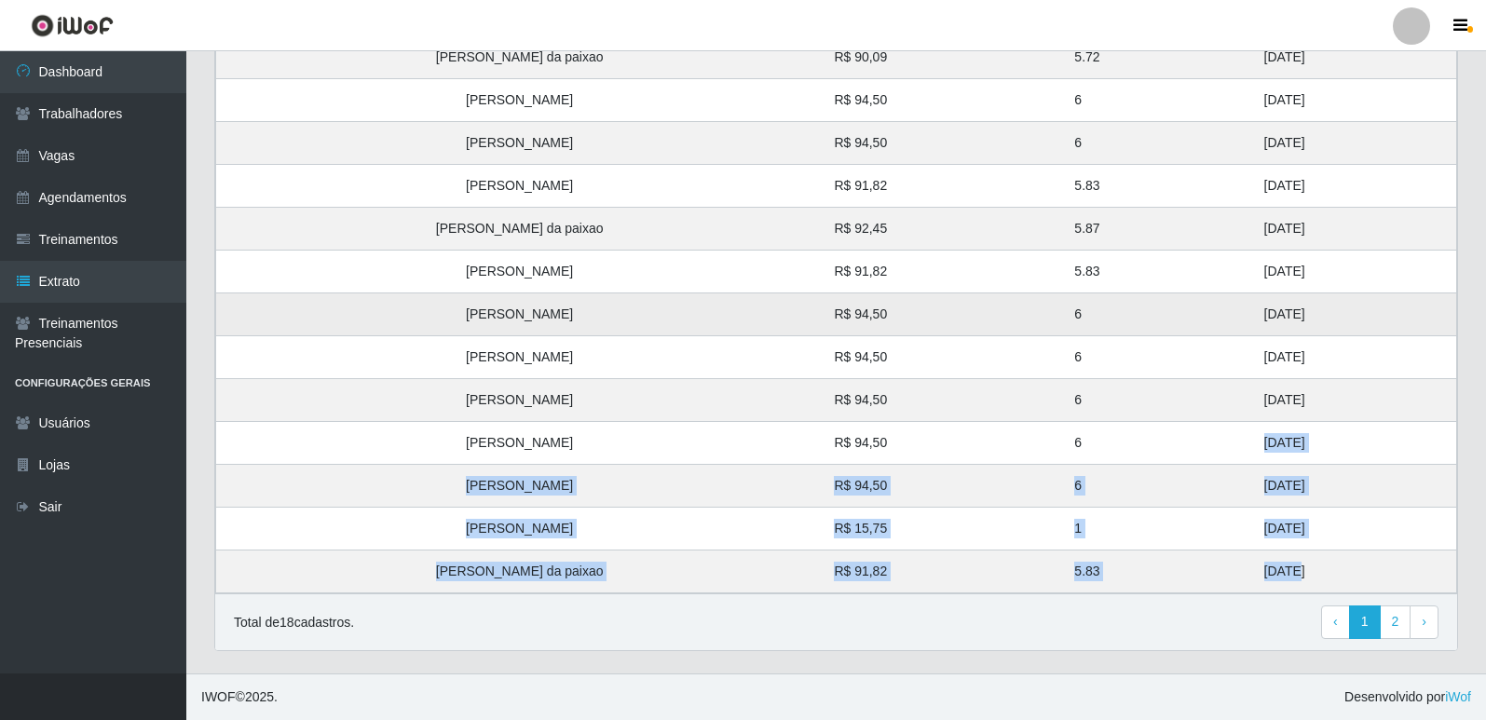
drag, startPoint x: 1248, startPoint y: 395, endPoint x: 1211, endPoint y: 305, distance: 97.4
click at [1211, 305] on tbody "Lorena da Silva Gregorio Silva R$ 94,50 6 29/08/2025 Rauceni Gonçalves de Sousa…" at bounding box center [836, 272] width 1241 height 644
drag, startPoint x: 1248, startPoint y: 264, endPoint x: 1209, endPoint y: 145, distance: 124.6
click at [1209, 145] on tbody "[PERSON_NAME] R$ 94,50 6 [DATE] [PERSON_NAME] R$ 94,50 6 [DATE] [PERSON_NAME] d…" at bounding box center [836, 272] width 1241 height 644
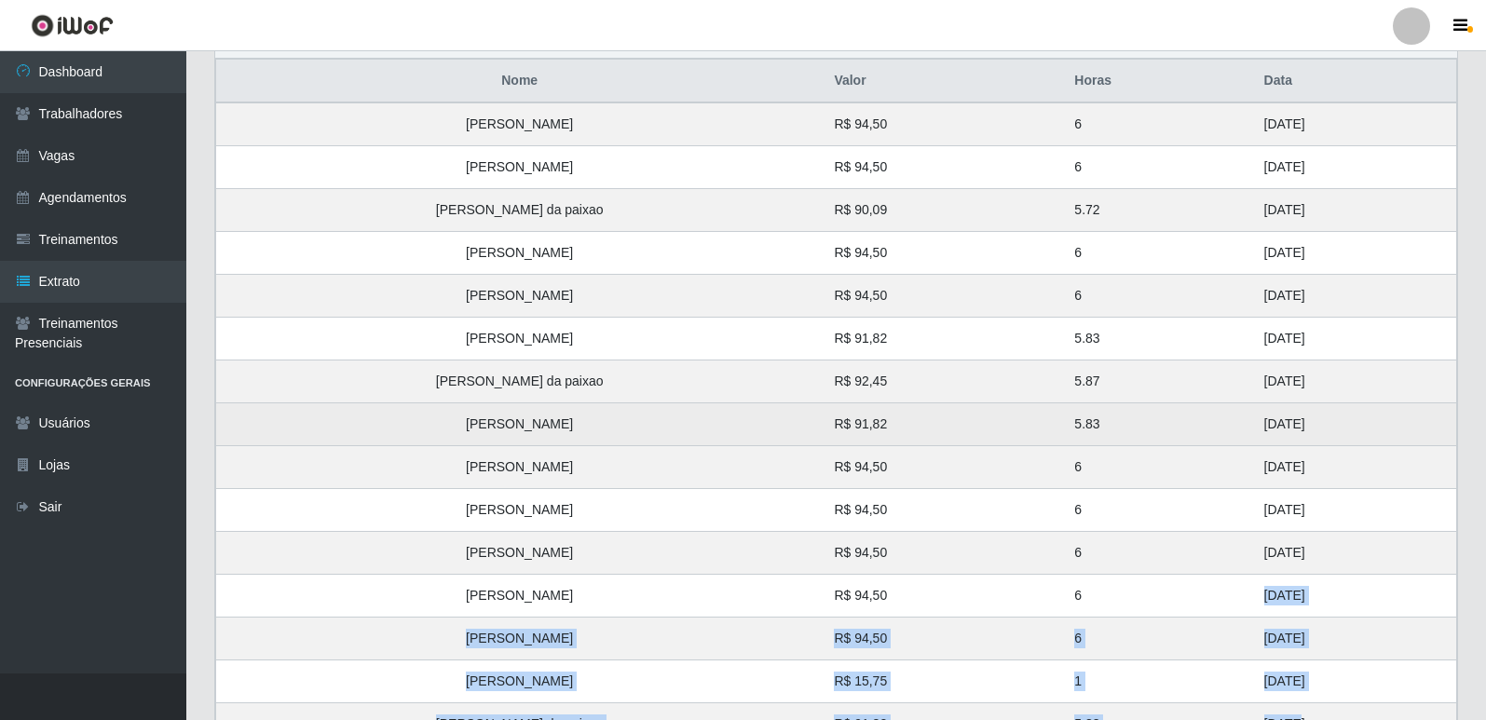
scroll to position [144, 0]
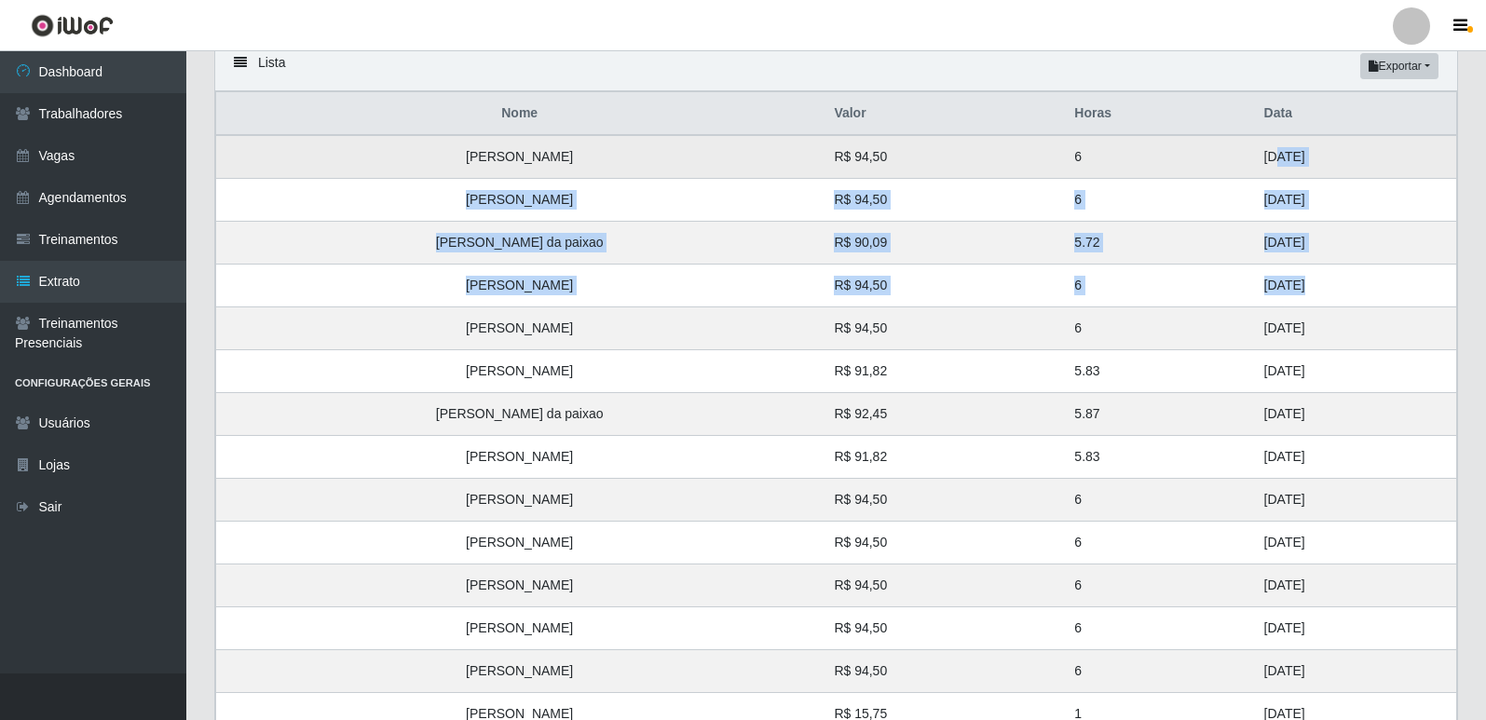
drag, startPoint x: 1235, startPoint y: 281, endPoint x: 1216, endPoint y: 152, distance: 131.0
click at [1216, 152] on tbody "[PERSON_NAME] R$ 94,50 6 [DATE] [PERSON_NAME] R$ 94,50 6 [DATE] [PERSON_NAME] d…" at bounding box center [836, 457] width 1241 height 644
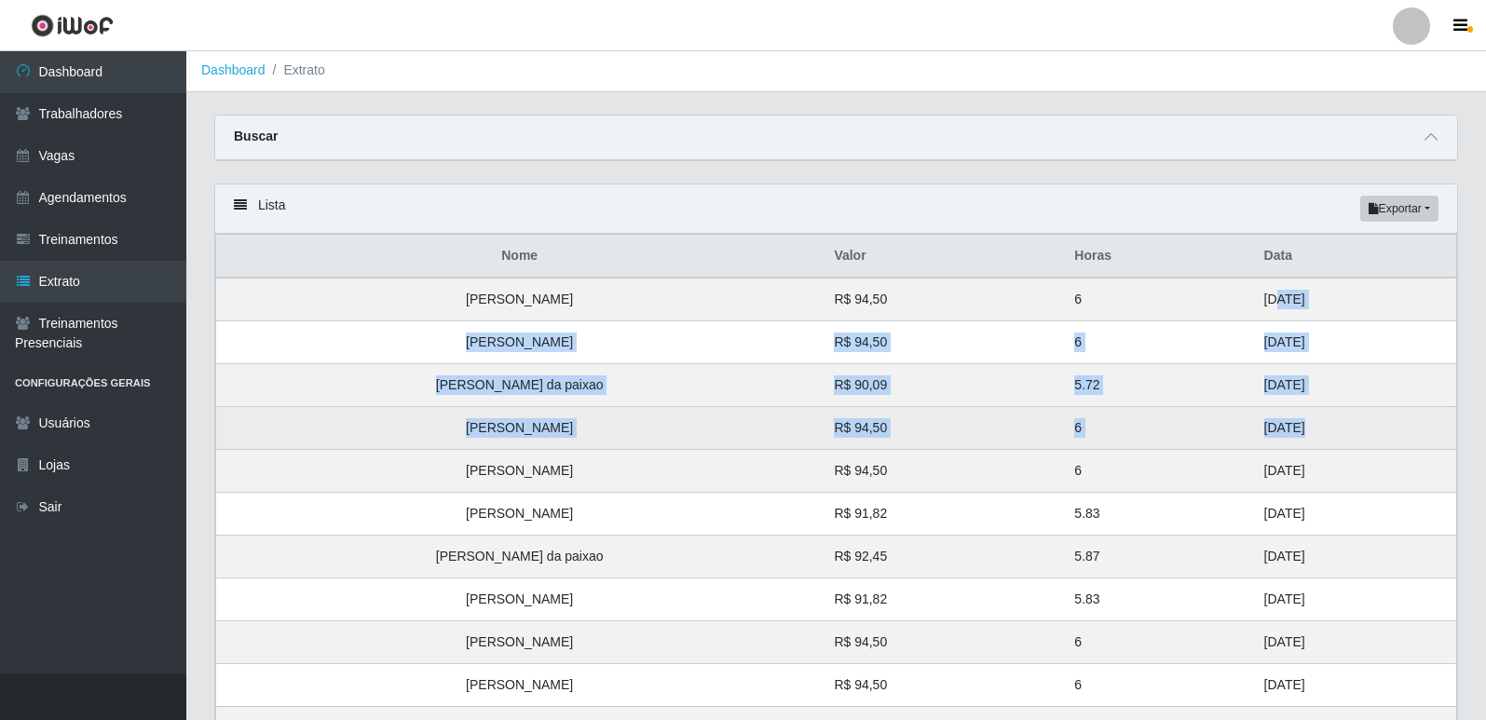
scroll to position [0, 0]
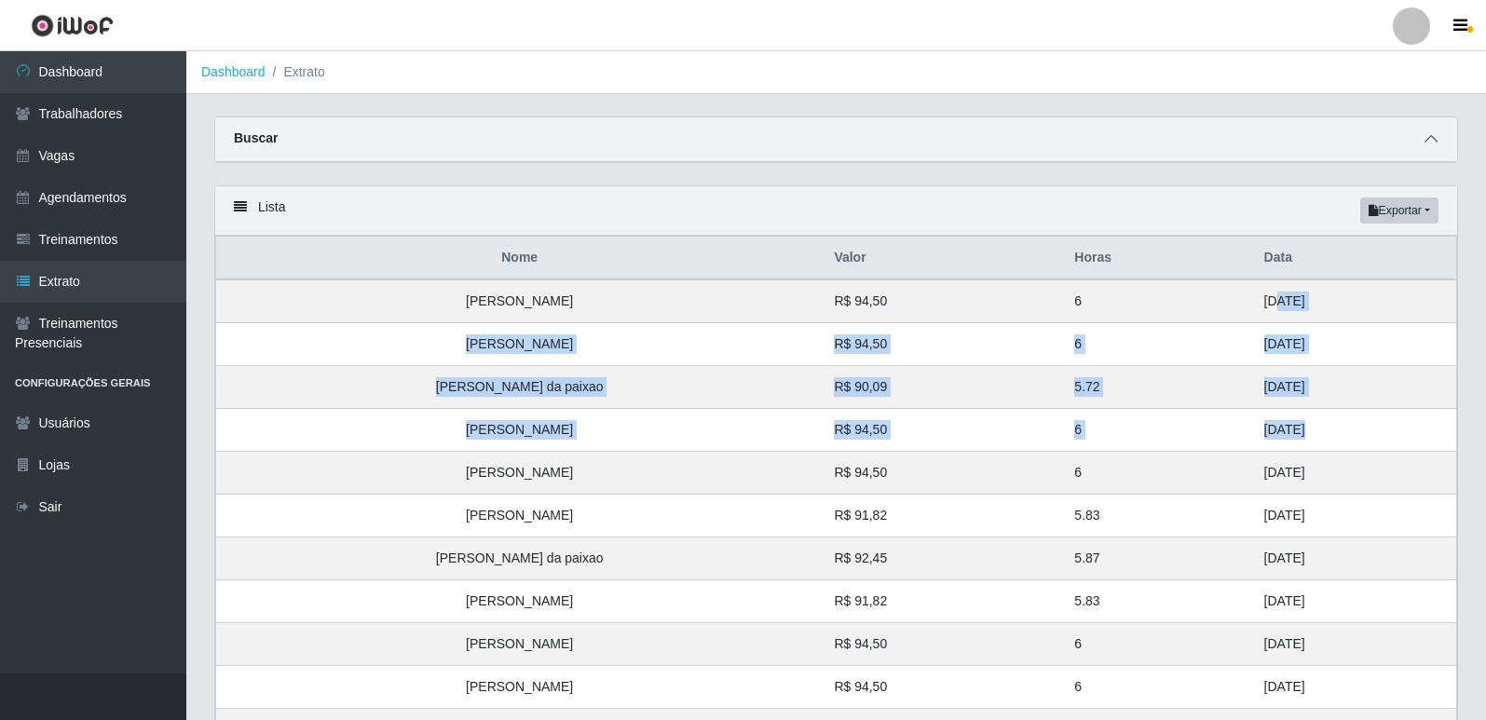
click at [1435, 143] on icon at bounding box center [1431, 138] width 13 height 13
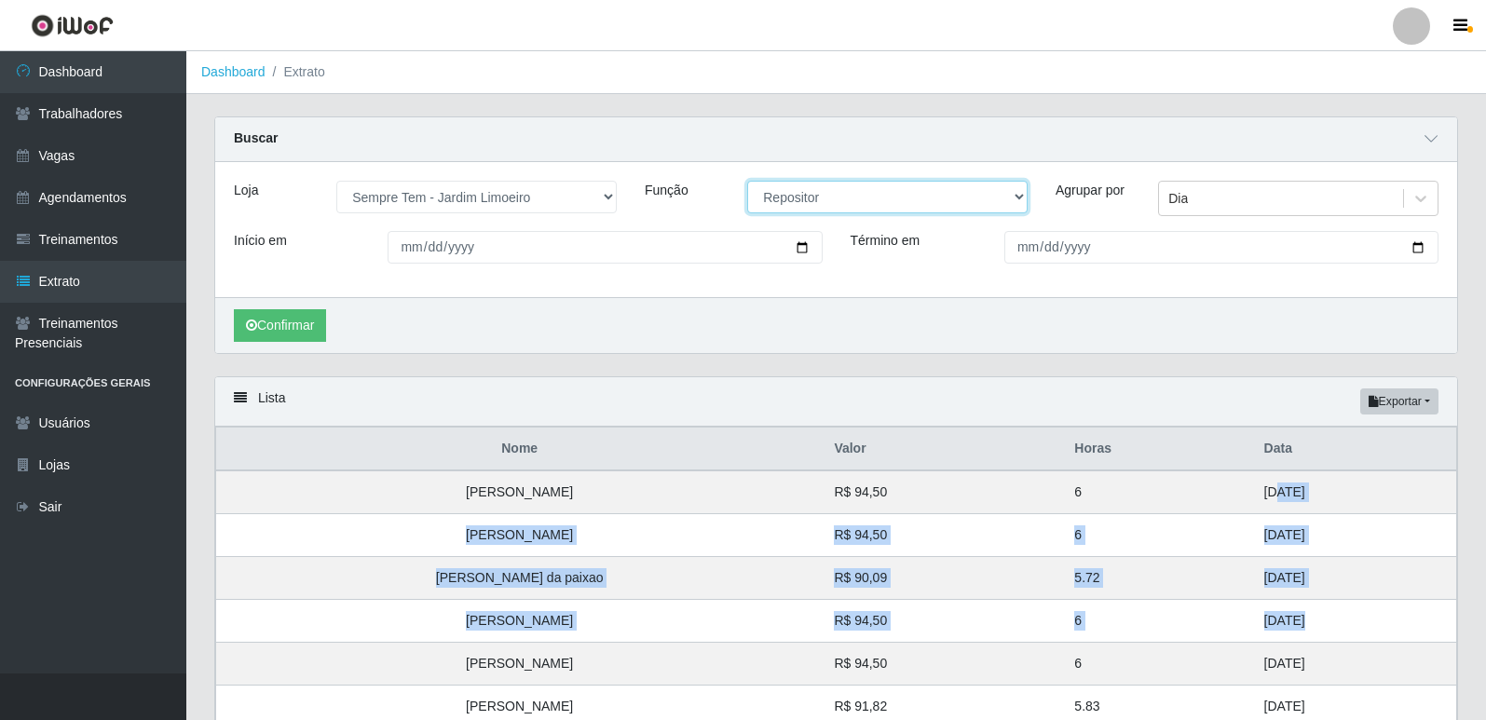
drag, startPoint x: 875, startPoint y: 193, endPoint x: 860, endPoint y: 209, distance: 21.8
click at [875, 193] on select "[Selecione...] Embalador Embalador + Embalador ++ Repositor Repositor + Reposit…" at bounding box center [887, 197] width 280 height 33
click at [747, 182] on select "[Selecione...] Embalador Embalador + Embalador ++ Repositor Repositor + Reposit…" at bounding box center [887, 197] width 280 height 33
click at [308, 326] on button "Confirmar" at bounding box center [280, 325] width 92 height 33
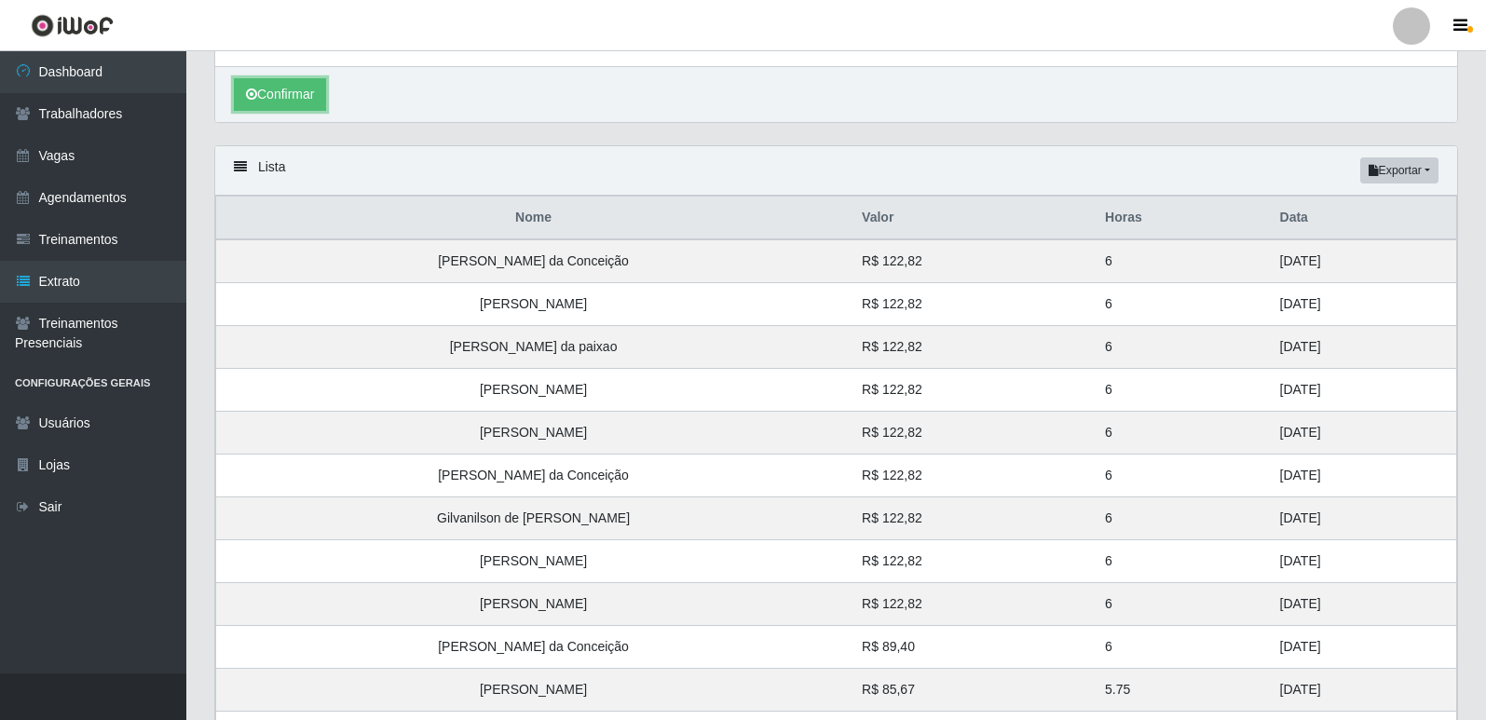
scroll to position [436, 0]
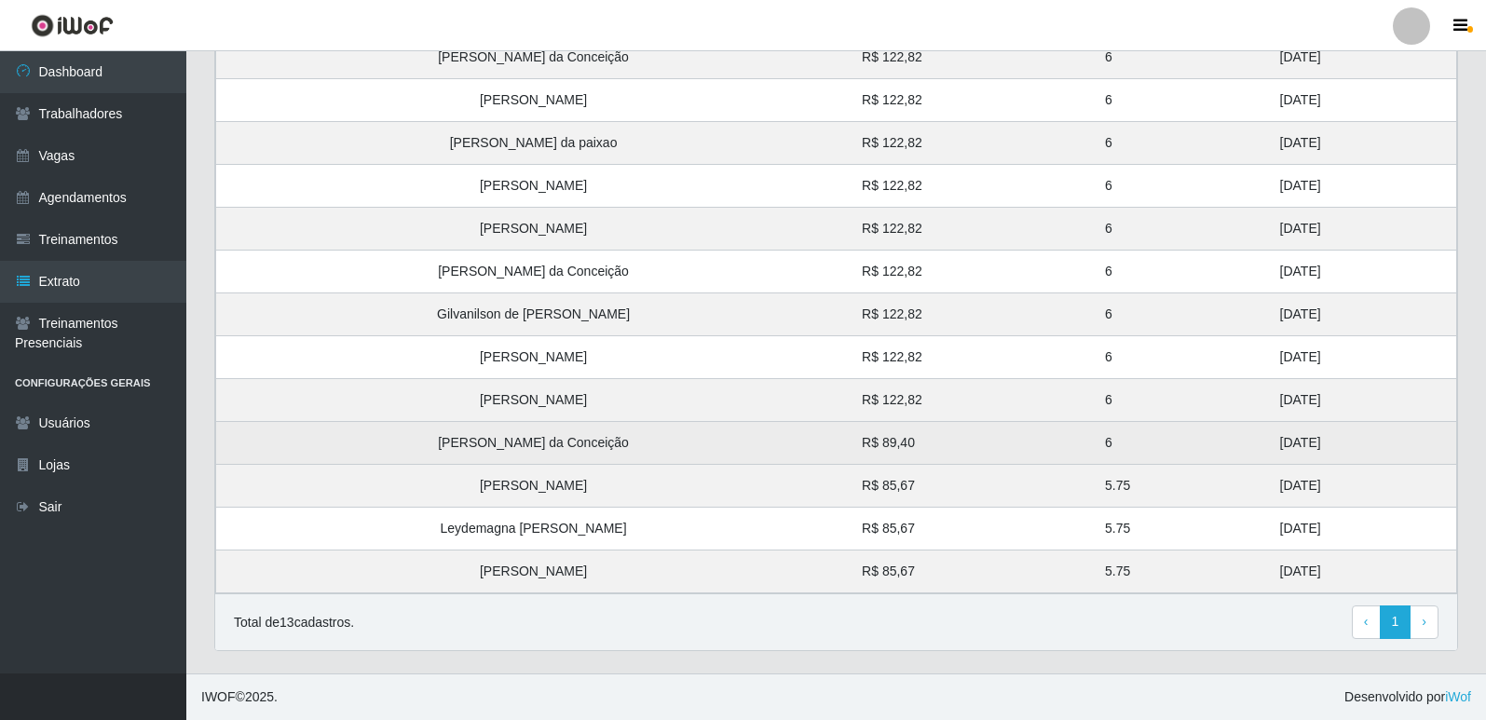
drag, startPoint x: 1262, startPoint y: 572, endPoint x: 1220, endPoint y: 462, distance: 117.7
click at [1220, 462] on tbody "Marlene da Conceição R$ 122,82 6 31/08/2025 Rauceni Gonçalves de Sousa R$ 122,8…" at bounding box center [836, 314] width 1241 height 558
click at [1269, 438] on td "24/08/2025" at bounding box center [1363, 443] width 188 height 43
drag, startPoint x: 1262, startPoint y: 438, endPoint x: 1133, endPoint y: 447, distance: 129.8
click at [1133, 447] on tr "Marlene da Conceição R$ 89,40 6 24/08/2025" at bounding box center [836, 443] width 1241 height 43
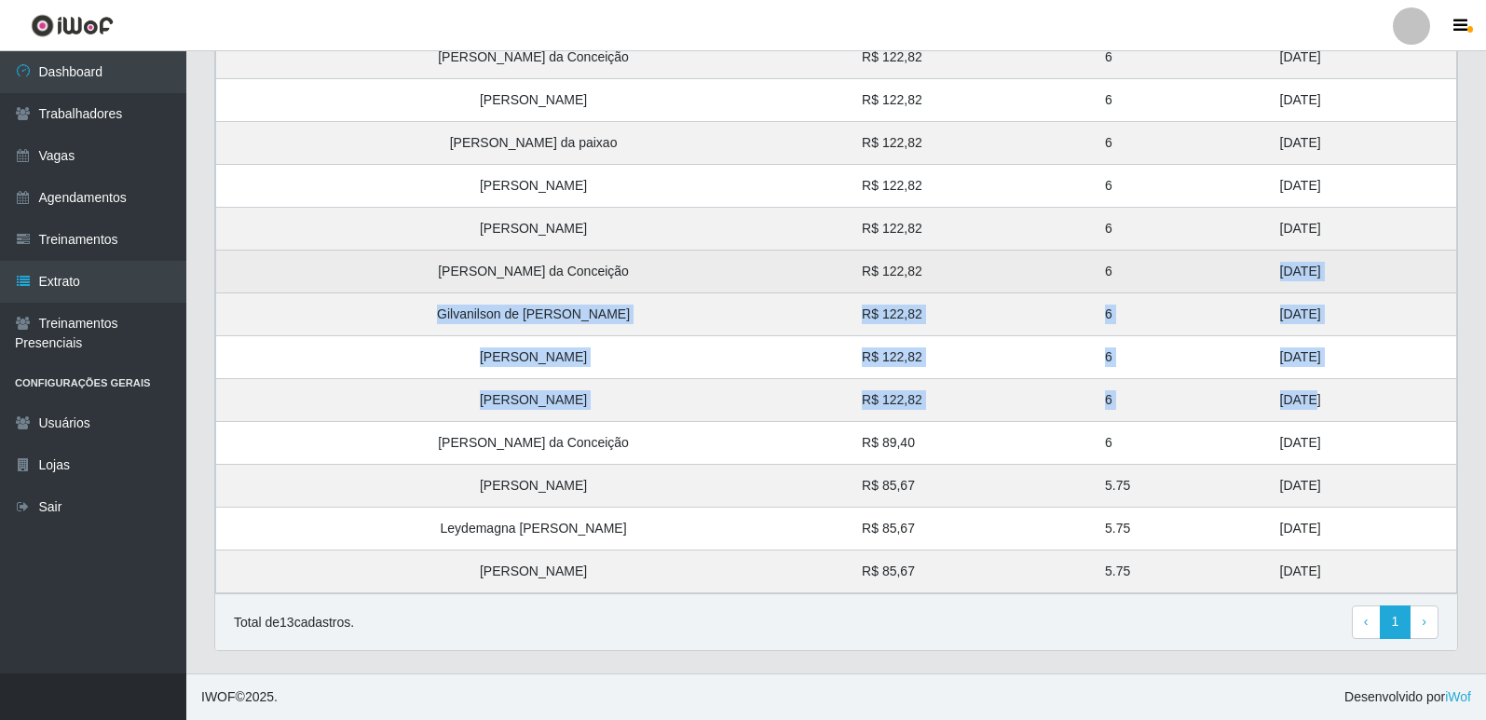
drag, startPoint x: 1239, startPoint y: 397, endPoint x: 1182, endPoint y: 272, distance: 137.2
click at [1182, 272] on tbody "[PERSON_NAME] da Conceição R$ 122,82 6 [DATE] [PERSON_NAME] R$ 122,82 6 [DATE] …" at bounding box center [836, 314] width 1241 height 558
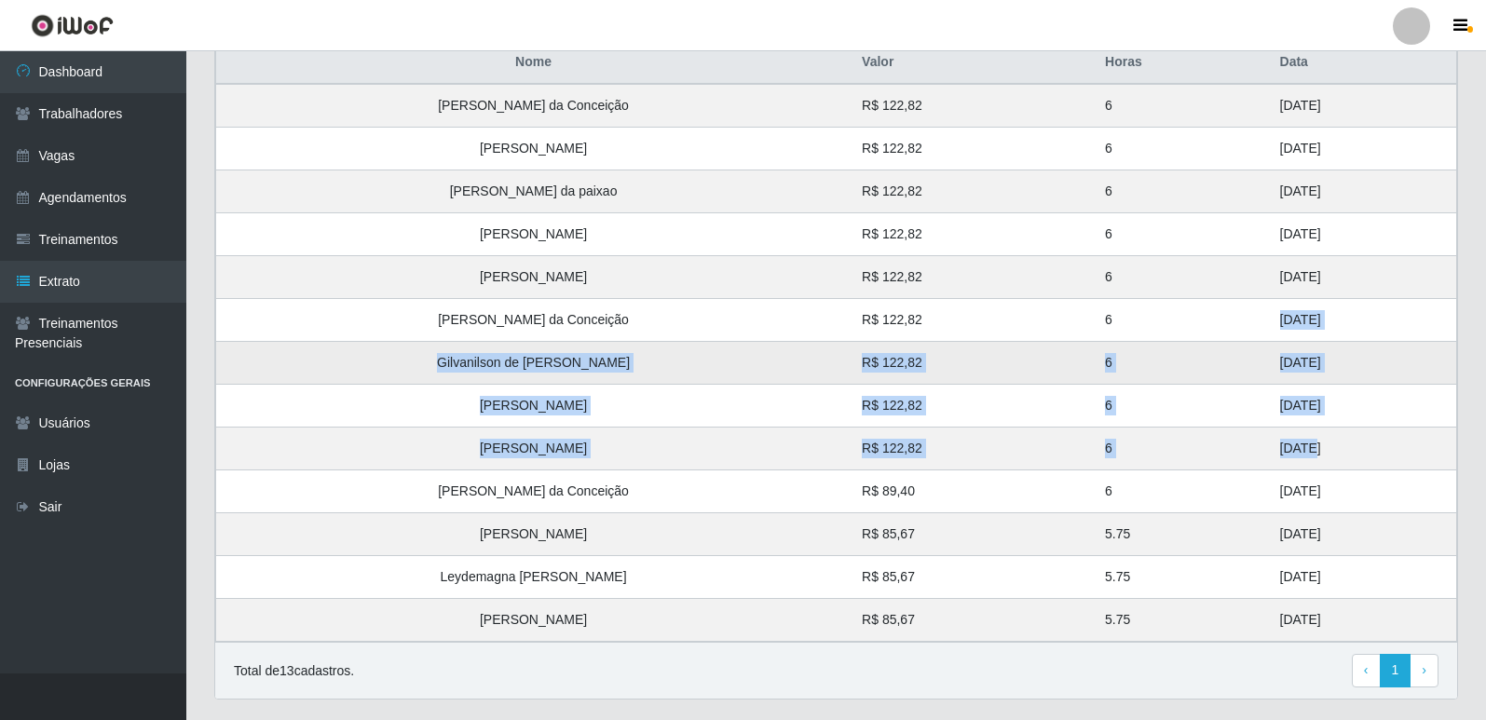
scroll to position [343, 0]
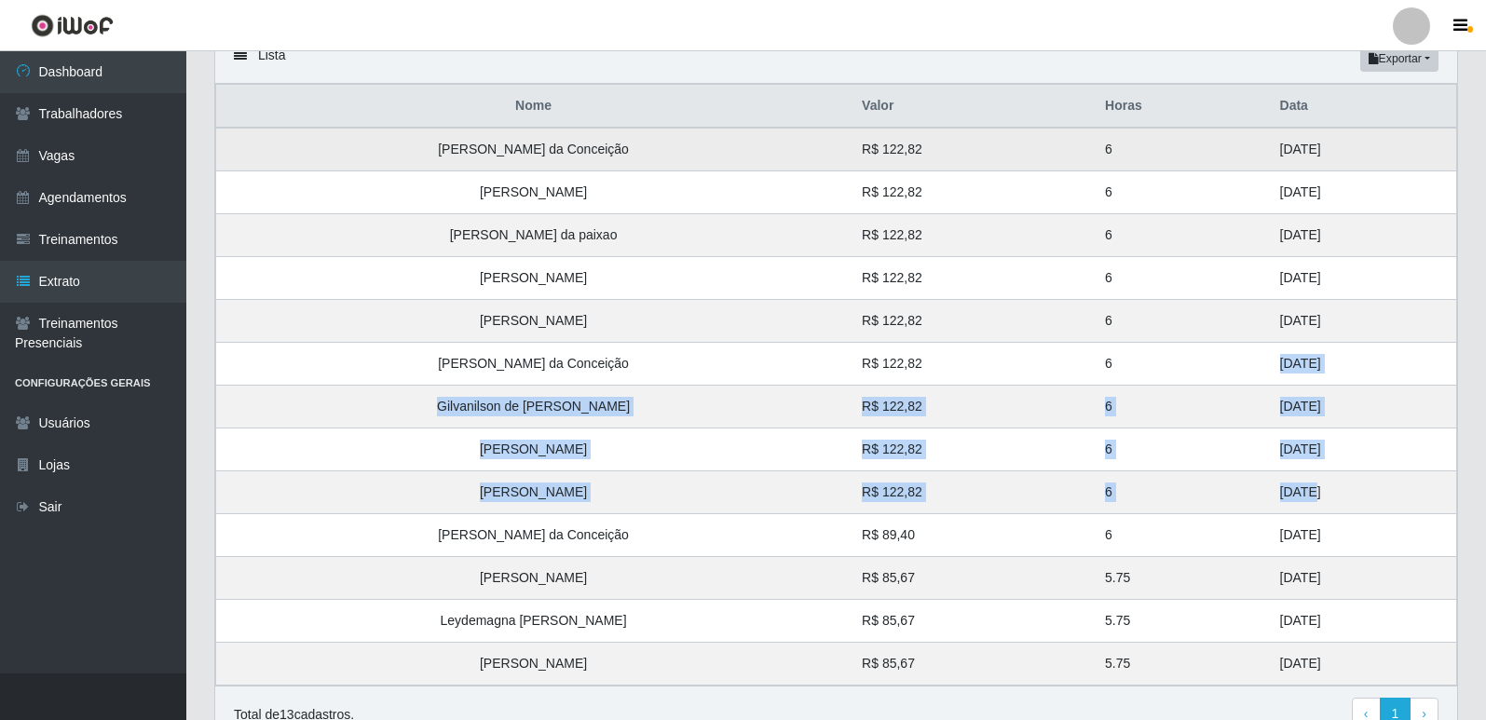
drag, startPoint x: 1260, startPoint y: 318, endPoint x: 1207, endPoint y: 151, distance: 174.7
click at [1207, 151] on tbody "[PERSON_NAME] da Conceição R$ 122,82 6 [DATE] [PERSON_NAME] R$ 122,82 6 [DATE] …" at bounding box center [836, 407] width 1241 height 558
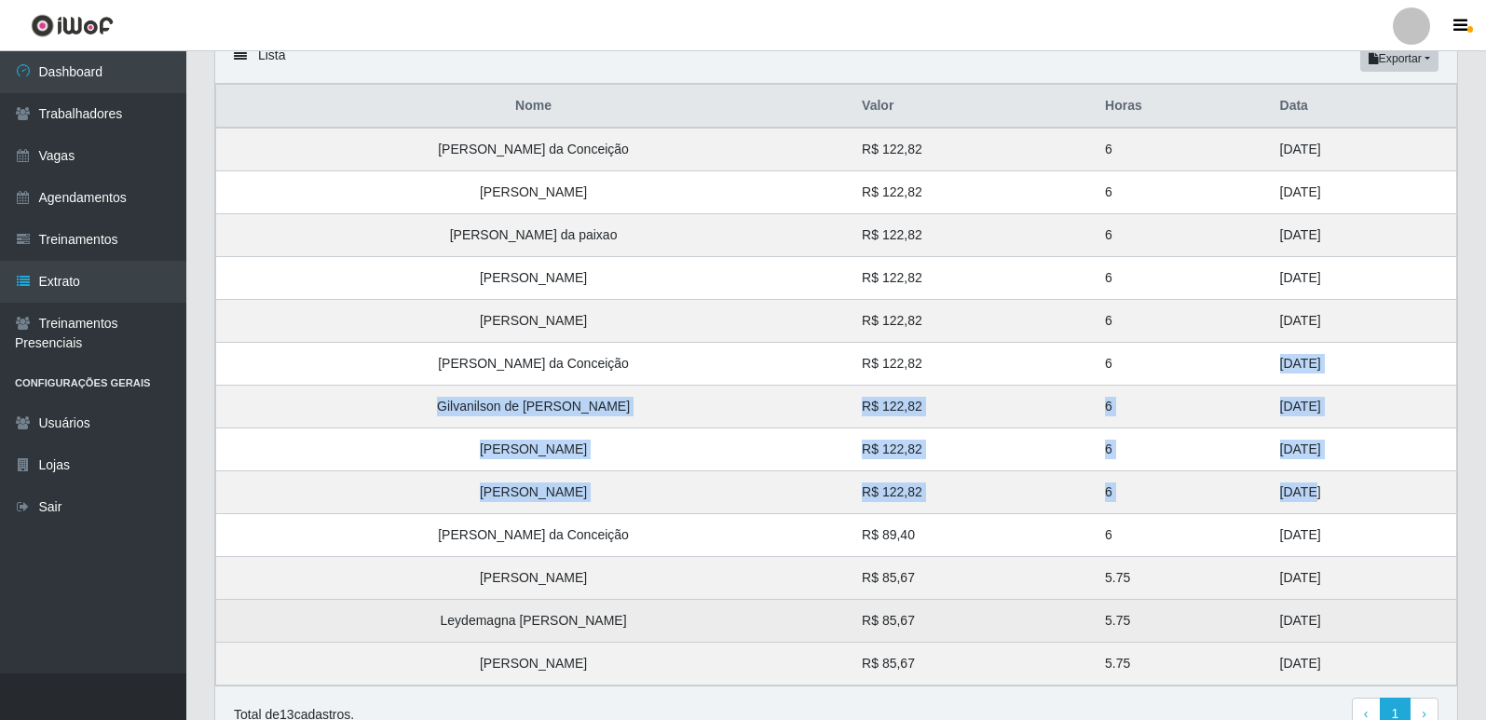
scroll to position [436, 0]
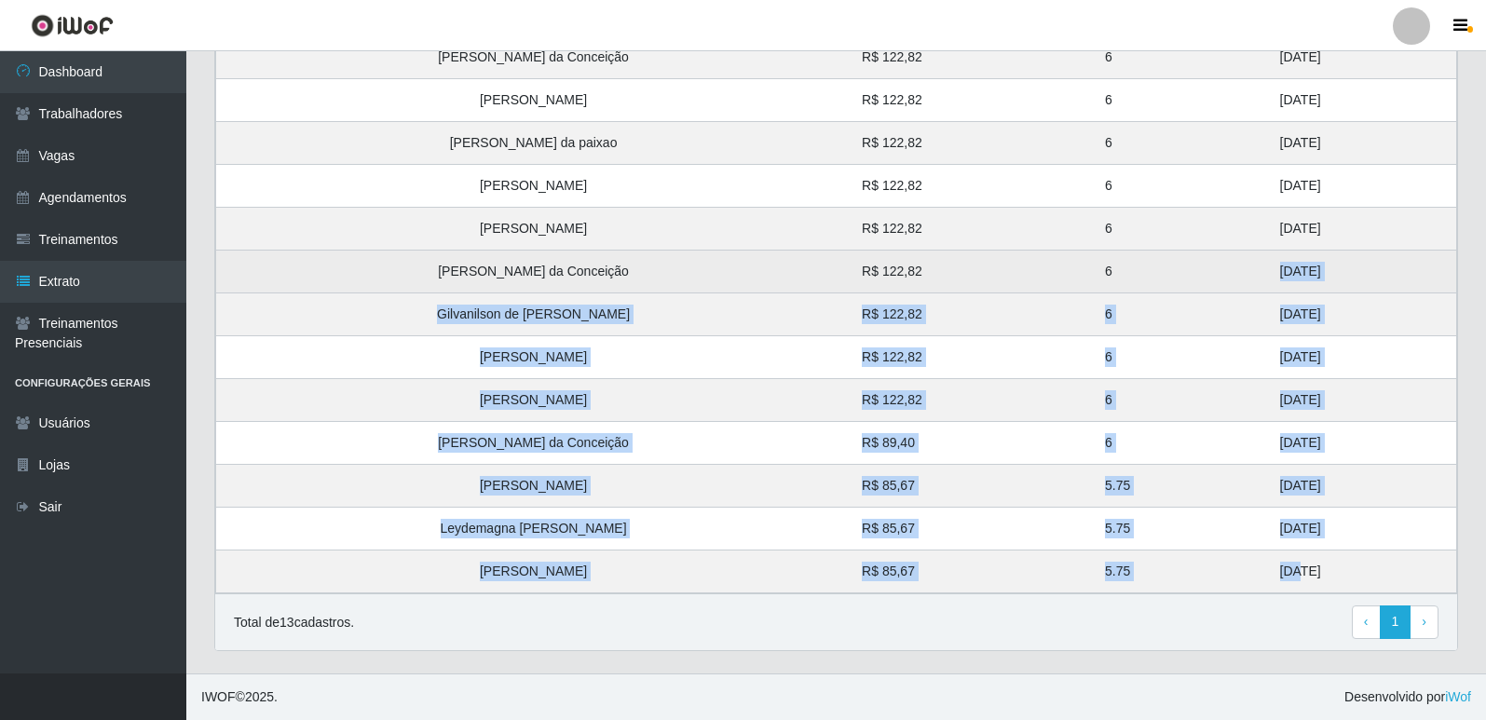
drag, startPoint x: 1230, startPoint y: 563, endPoint x: 1193, endPoint y: 275, distance: 290.3
click at [1193, 275] on tbody "[PERSON_NAME] da Conceição R$ 122,82 6 [DATE] [PERSON_NAME] R$ 122,82 6 [DATE] …" at bounding box center [836, 314] width 1241 height 558
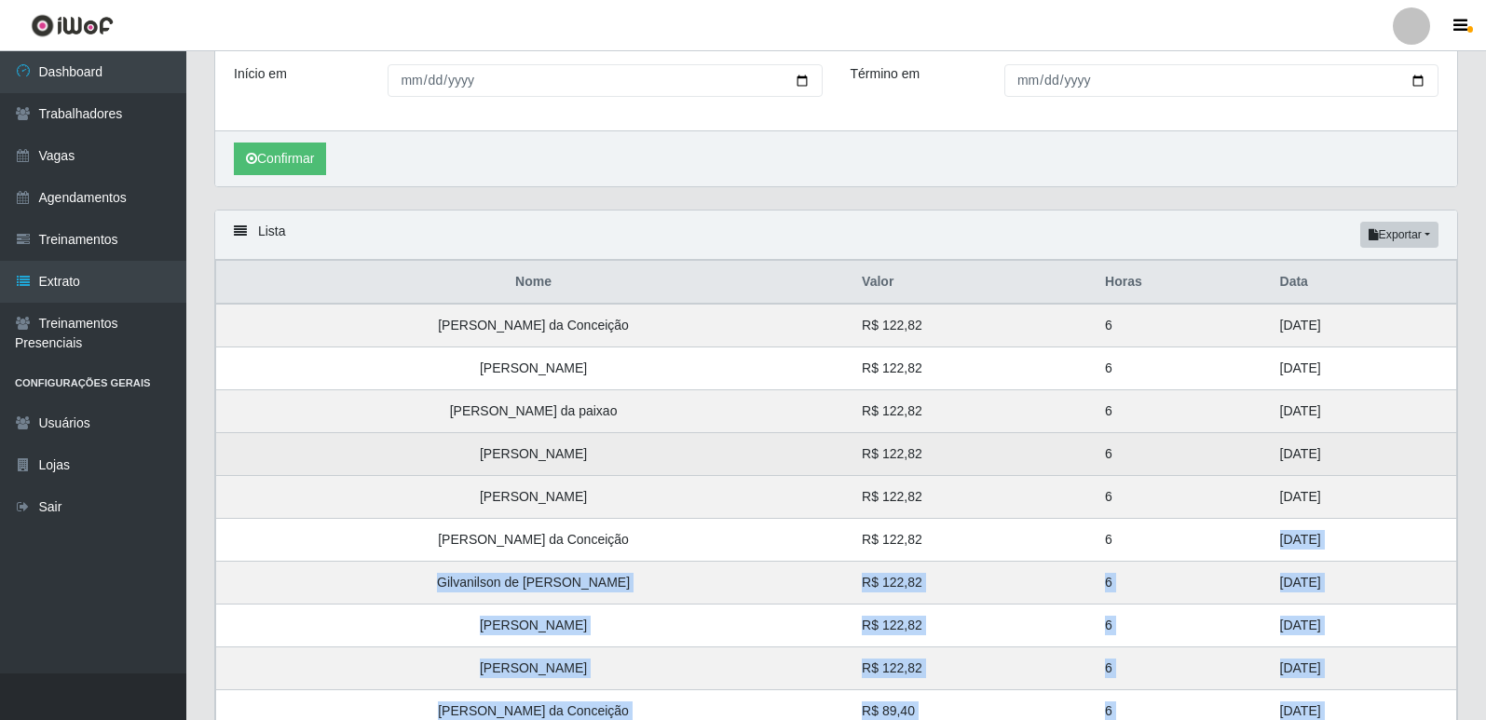
scroll to position [157, 0]
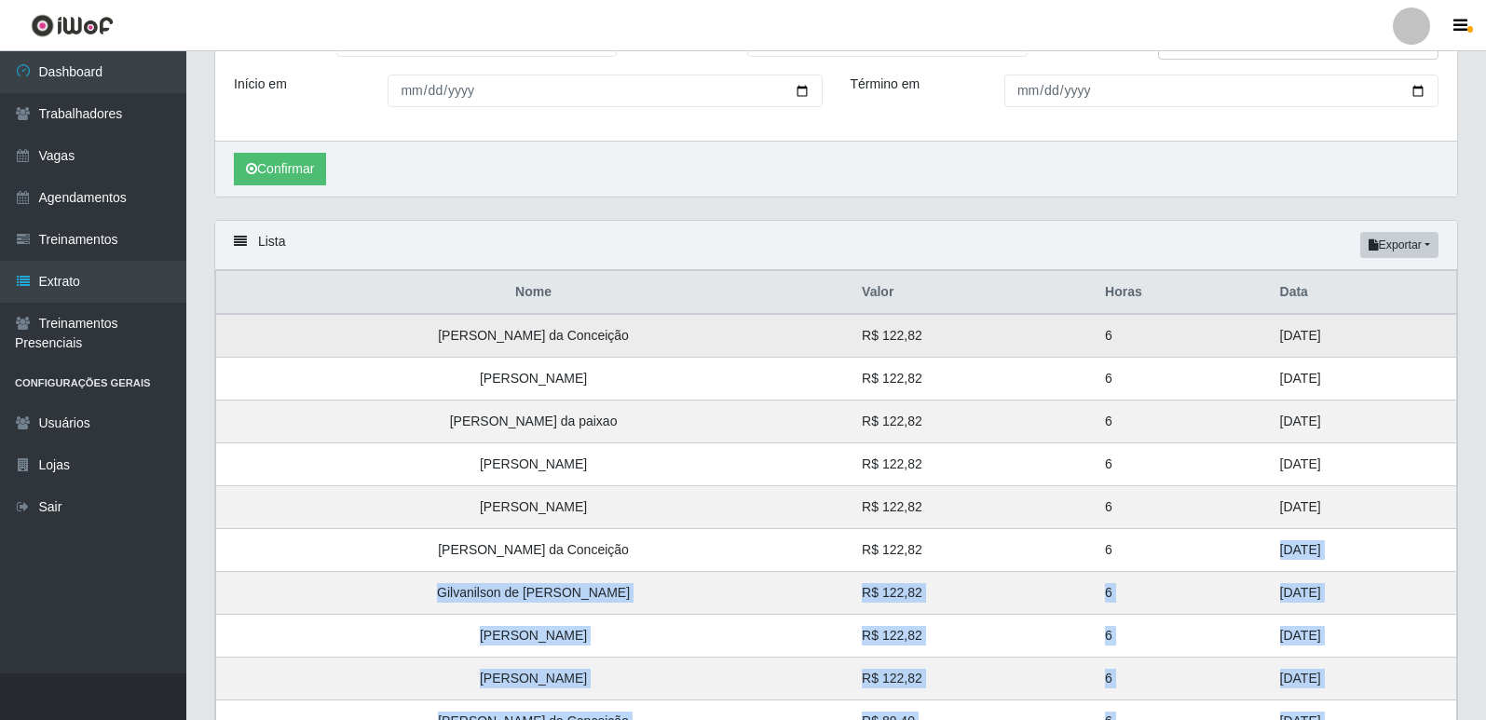
drag, startPoint x: 1251, startPoint y: 509, endPoint x: 1220, endPoint y: 335, distance: 176.2
click at [1220, 335] on tbody "[PERSON_NAME] da Conceição R$ 122,82 6 [DATE] [PERSON_NAME] R$ 122,82 6 [DATE] …" at bounding box center [836, 593] width 1241 height 558
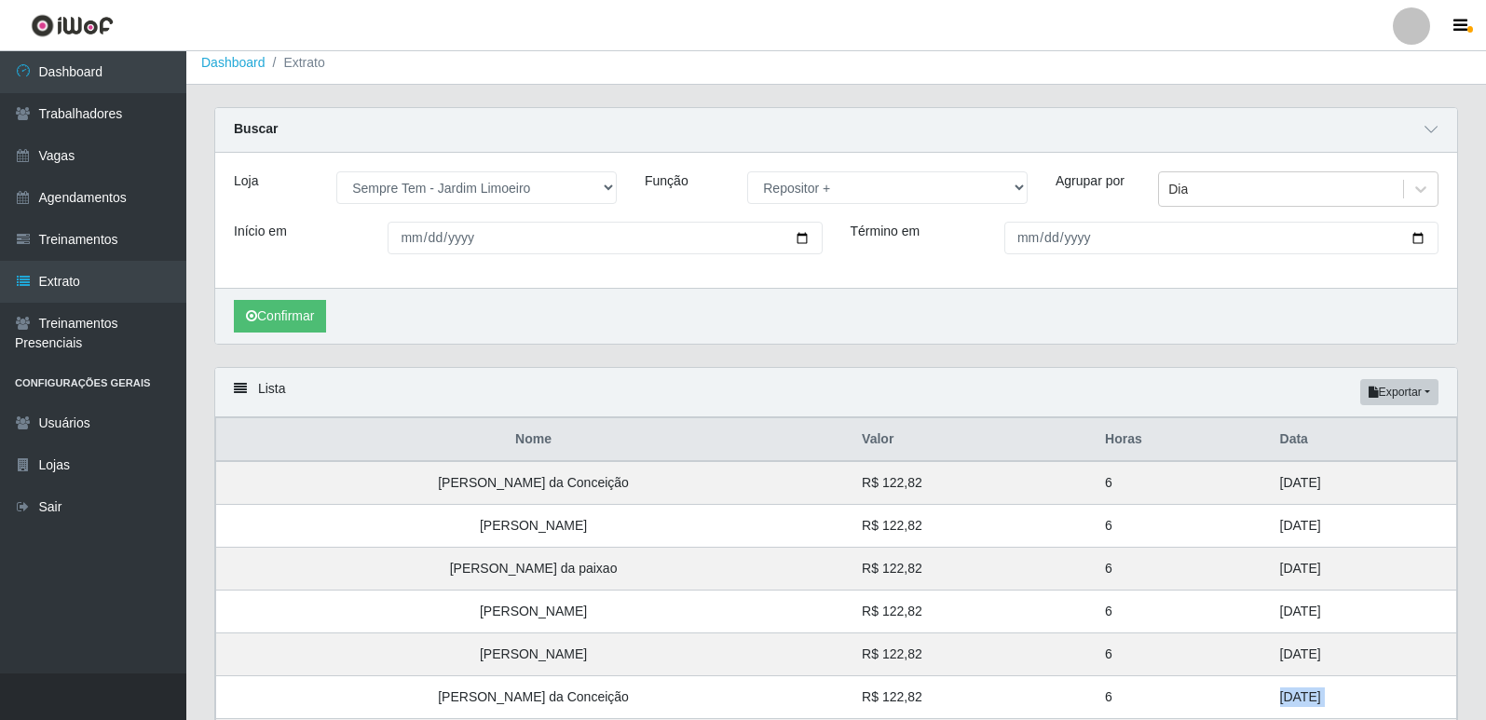
scroll to position [0, 0]
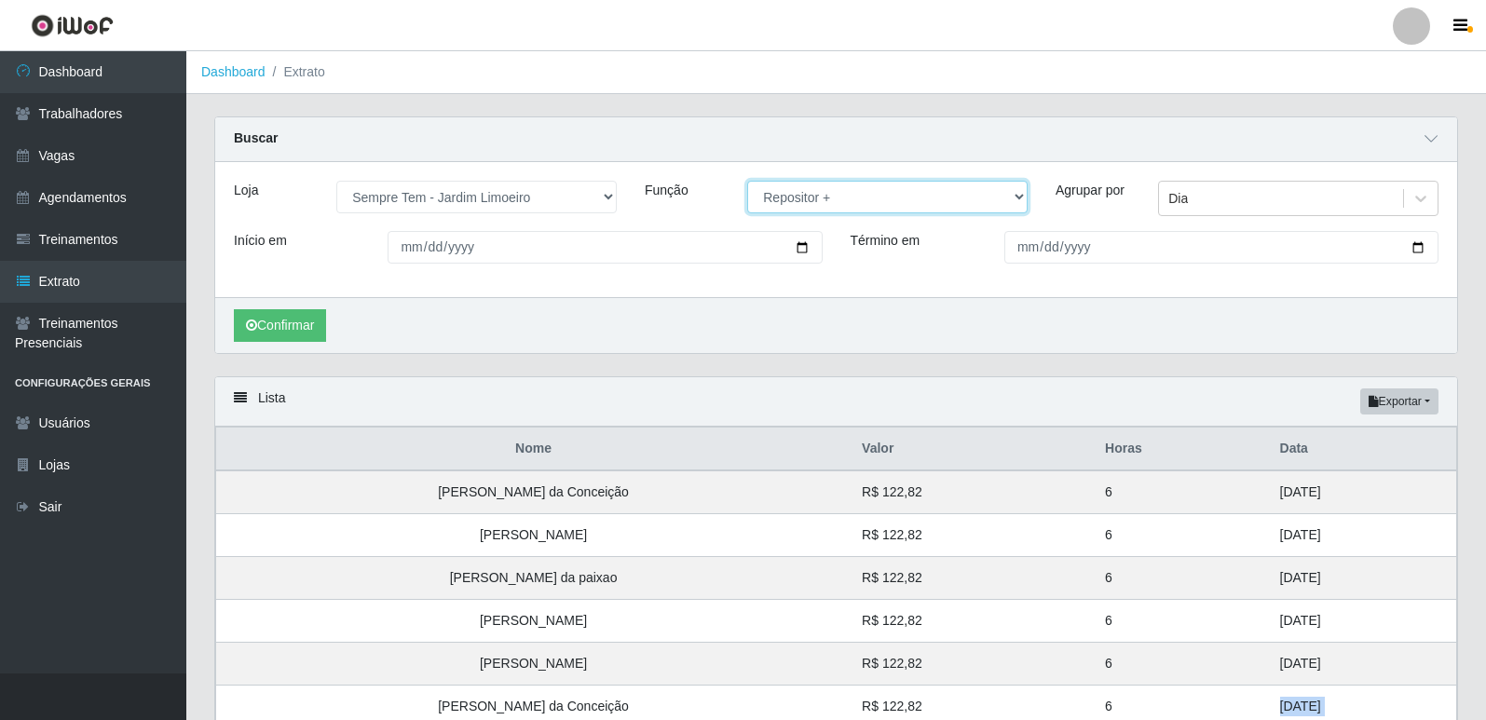
click at [843, 188] on select "[Selecione...] Embalador Embalador + Embalador ++ Repositor Repositor + Reposit…" at bounding box center [887, 197] width 280 height 33
select select "24"
click at [747, 182] on select "[Selecione...] Embalador Embalador + Embalador ++ Repositor Repositor + Reposit…" at bounding box center [887, 197] width 280 height 33
click at [310, 330] on button "Confirmar" at bounding box center [280, 325] width 92 height 33
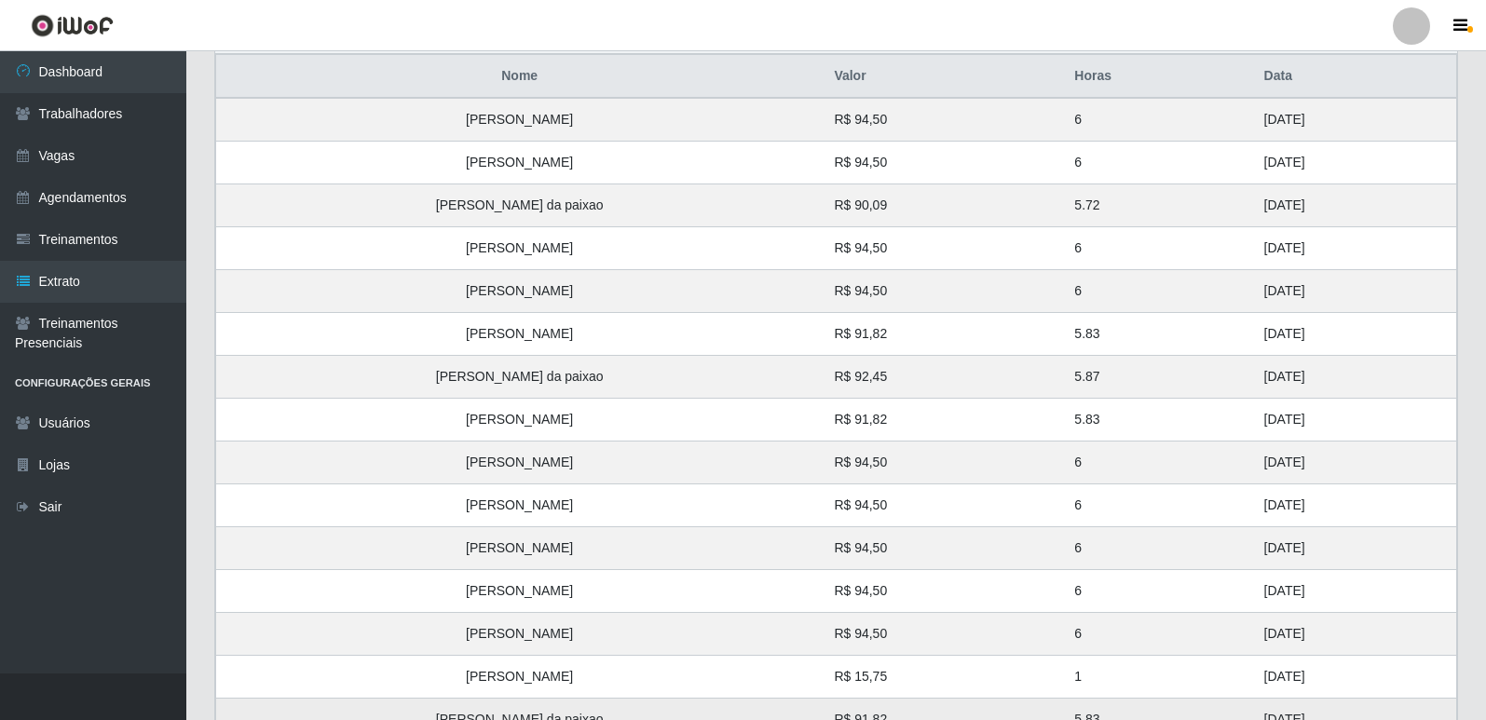
scroll to position [522, 0]
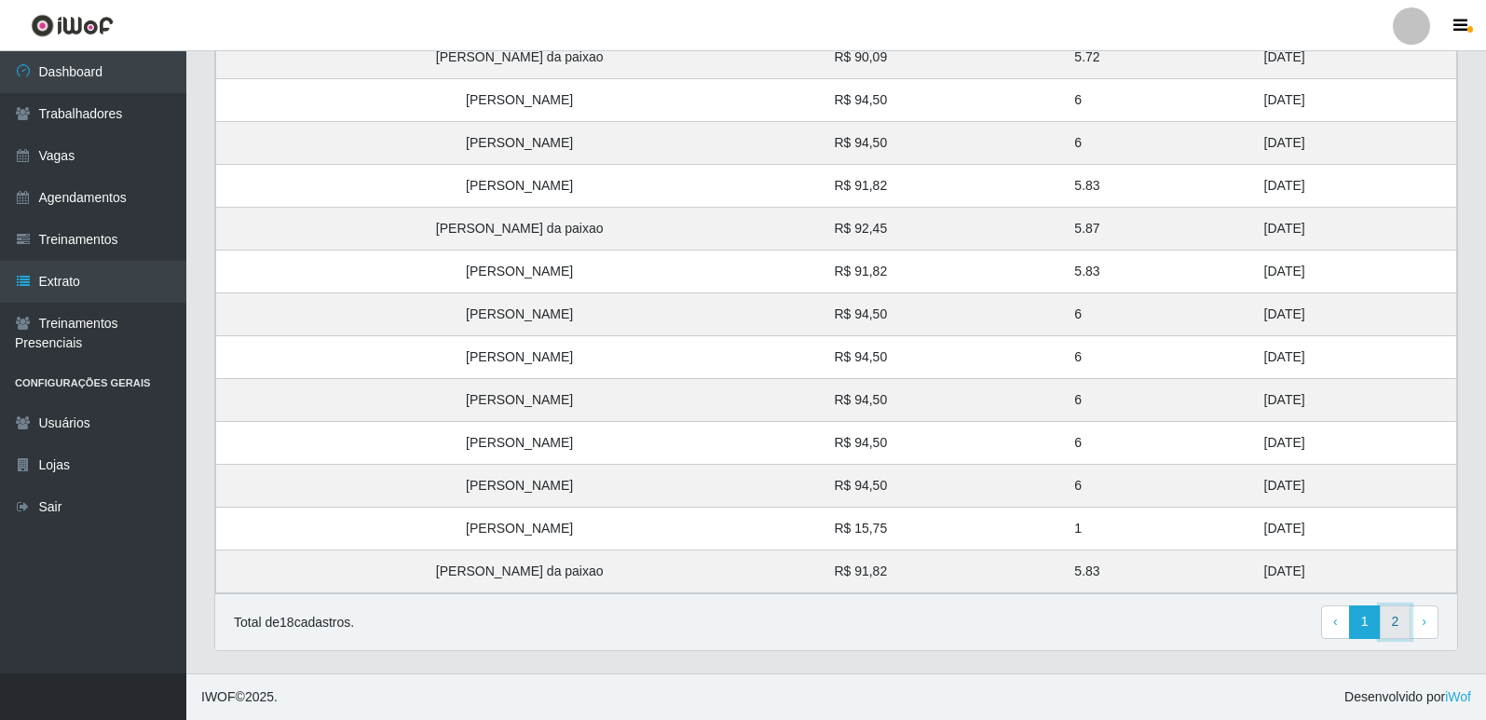
click at [1402, 619] on link "2" at bounding box center [1396, 623] width 32 height 34
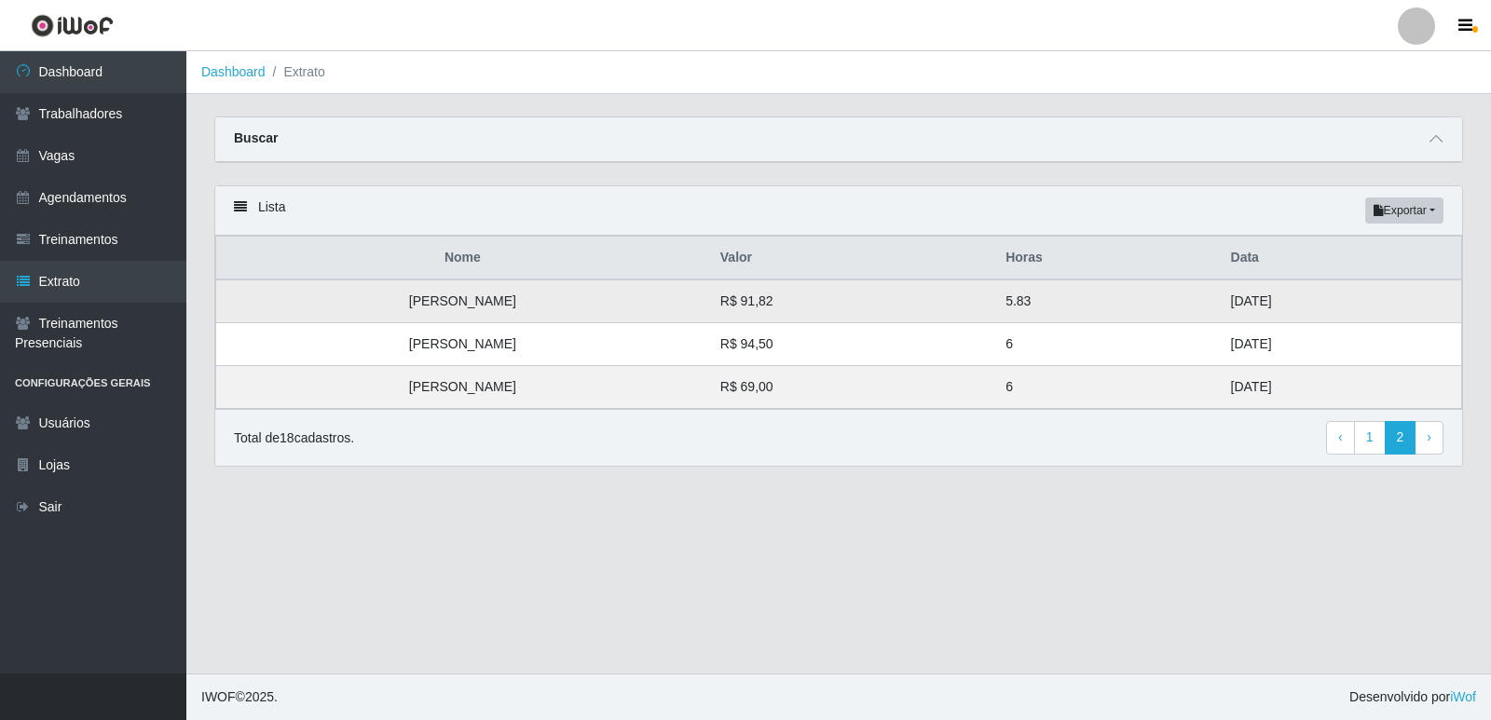
drag, startPoint x: 1311, startPoint y: 394, endPoint x: 1194, endPoint y: 308, distance: 145.4
click at [1194, 308] on tbody "[PERSON_NAME] R$ 91,82 5.83 [DATE] [PERSON_NAME] R$ 94,50 6 [DATE] [PERSON_NAME…" at bounding box center [839, 345] width 1246 height 130
click at [1365, 430] on link "1" at bounding box center [1370, 438] width 32 height 34
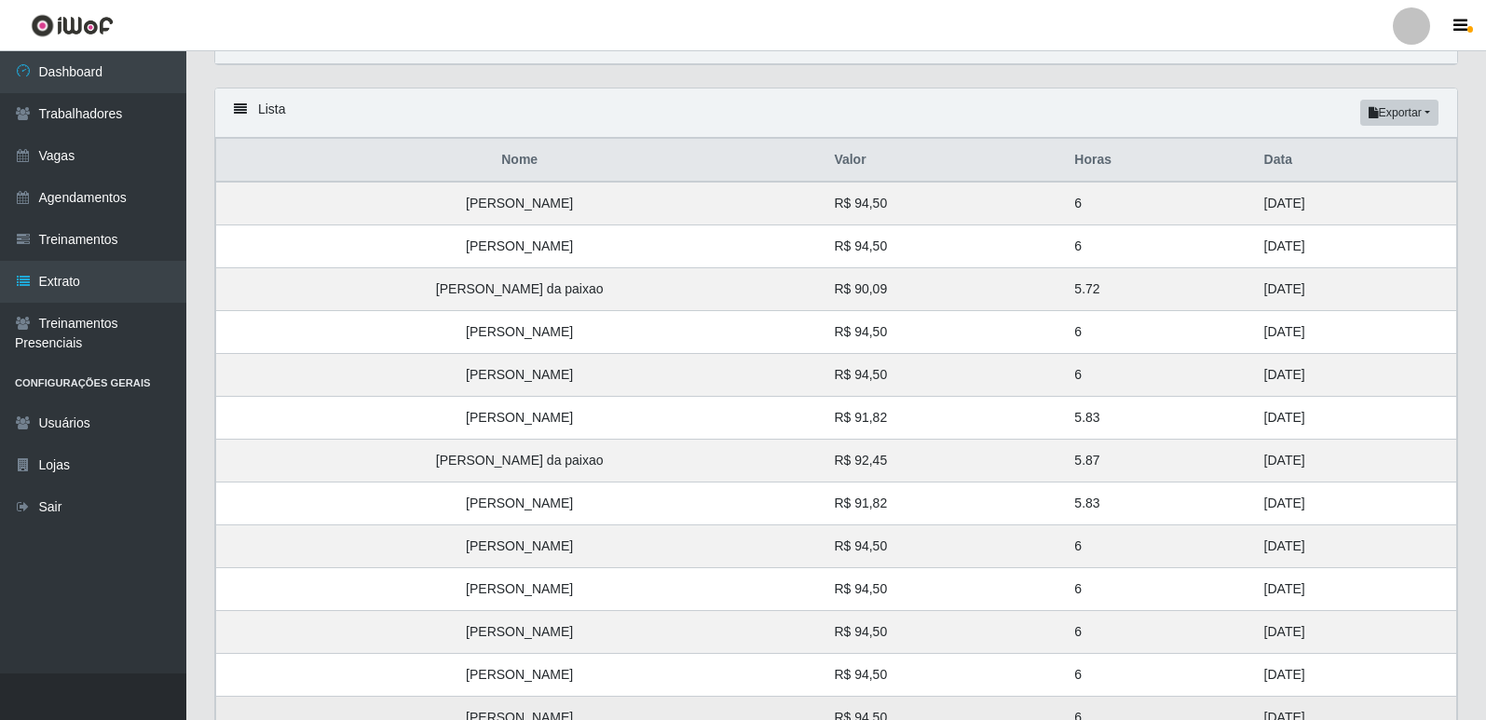
scroll to position [331, 0]
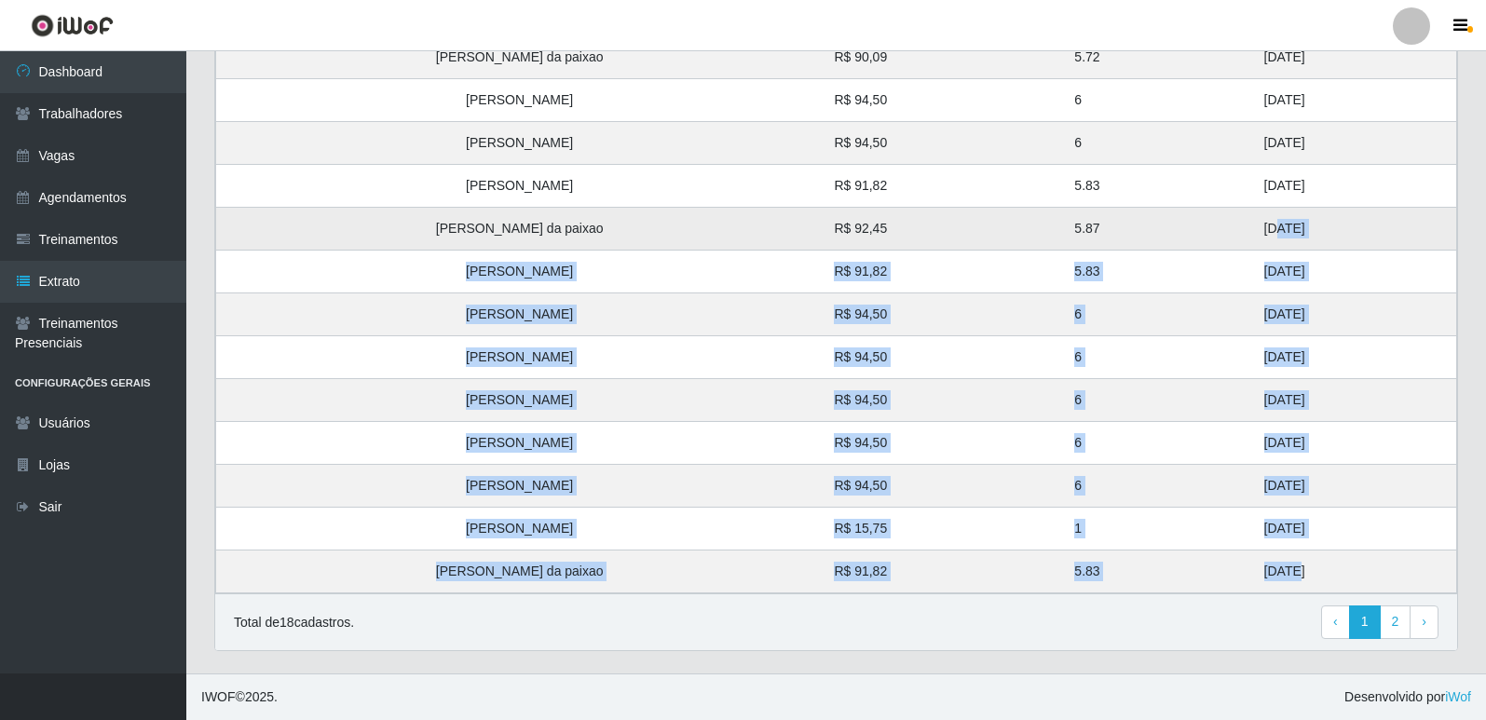
drag, startPoint x: 1232, startPoint y: 581, endPoint x: 1214, endPoint y: 235, distance: 347.0
click at [1214, 235] on tbody "[PERSON_NAME] R$ 94,50 6 [DATE] [PERSON_NAME] R$ 94,50 6 [DATE] [PERSON_NAME] d…" at bounding box center [836, 272] width 1241 height 644
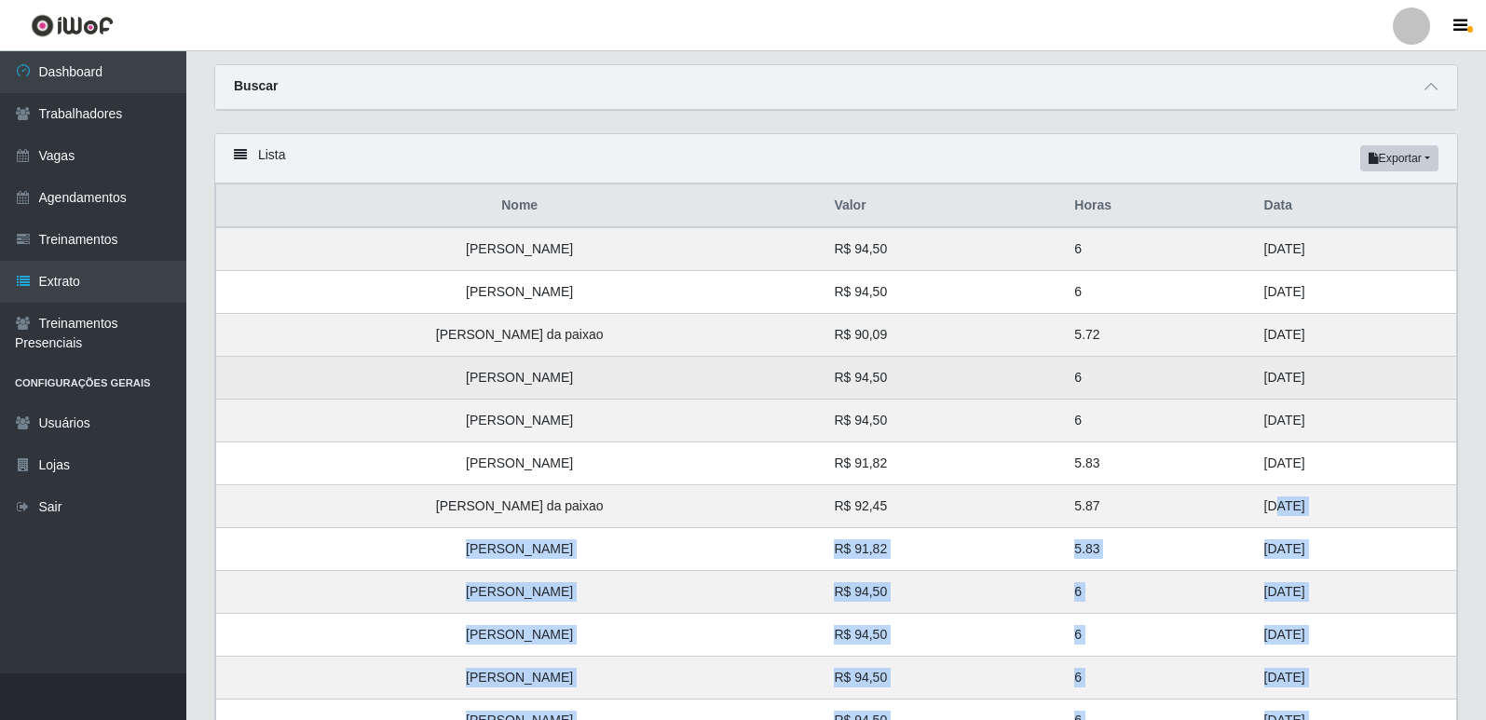
scroll to position [51, 0]
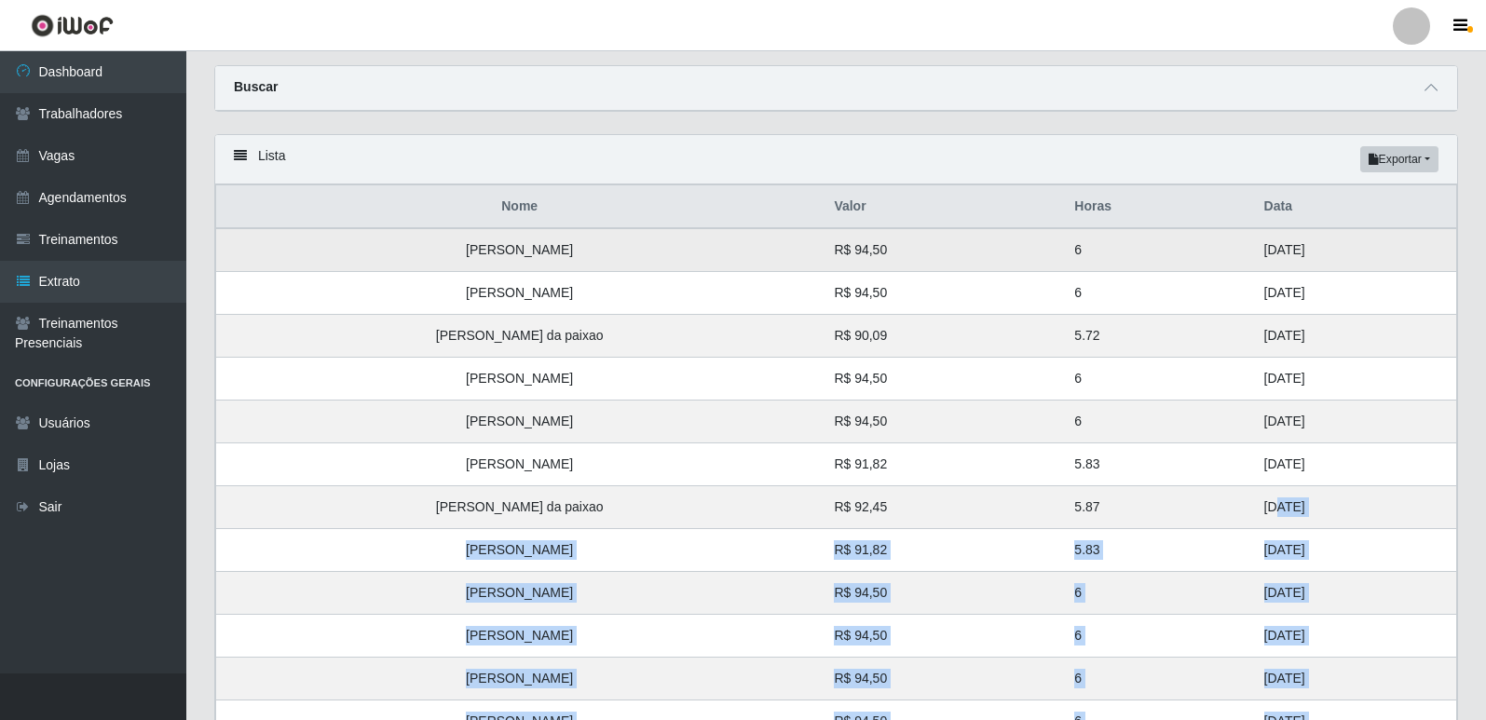
drag, startPoint x: 1255, startPoint y: 466, endPoint x: 1175, endPoint y: 257, distance: 223.6
click at [1175, 257] on tbody "[PERSON_NAME] R$ 94,50 6 [DATE] [PERSON_NAME] R$ 94,50 6 [DATE] [PERSON_NAME] d…" at bounding box center [836, 550] width 1241 height 644
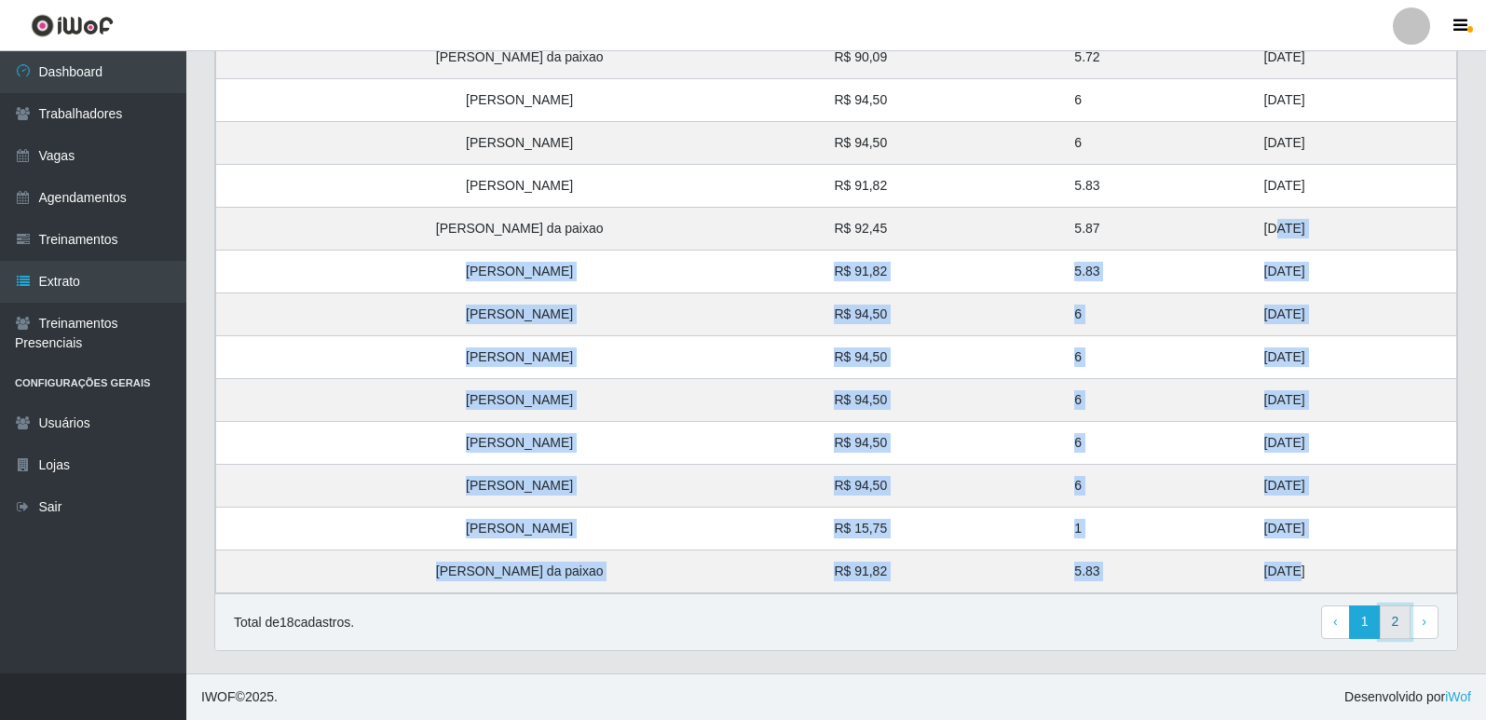
click at [1387, 614] on link "2" at bounding box center [1396, 623] width 32 height 34
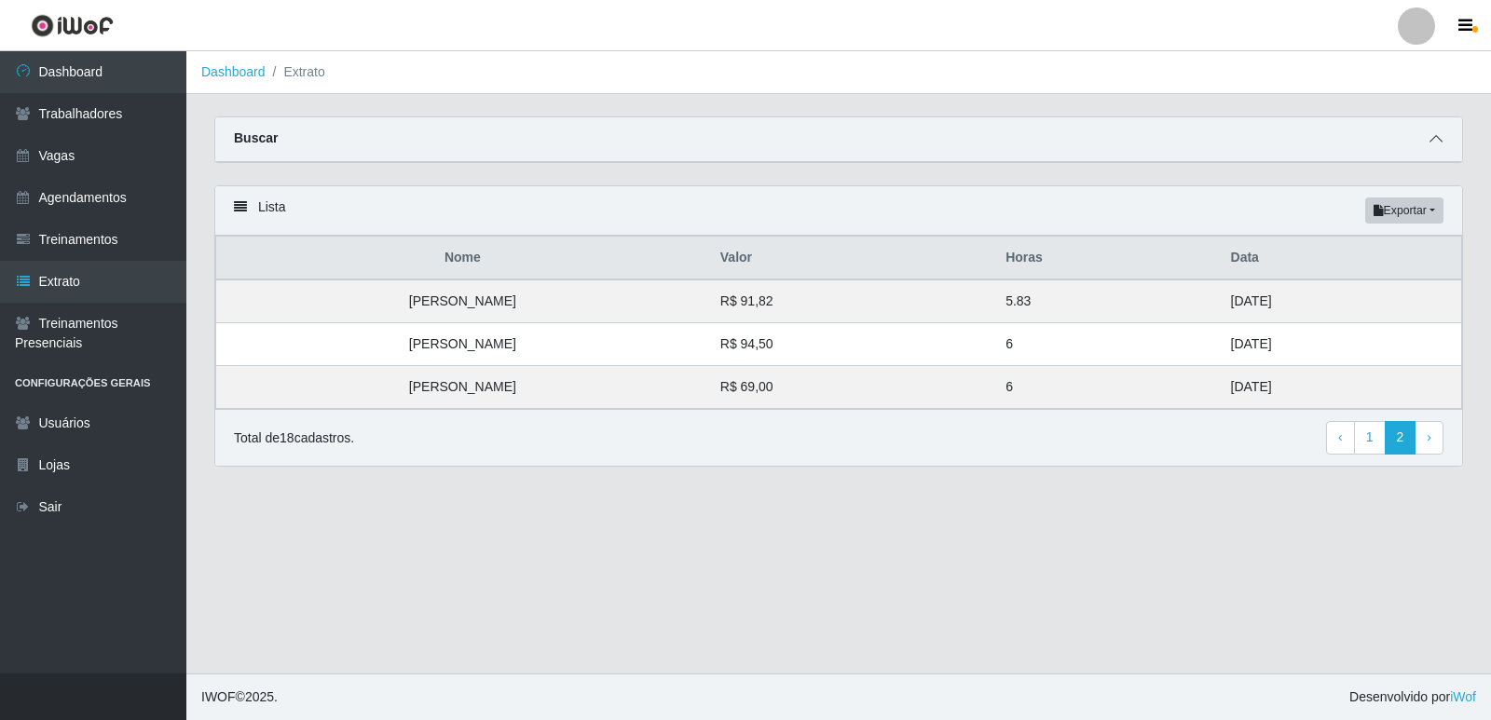
click at [1436, 145] on icon at bounding box center [1435, 138] width 13 height 13
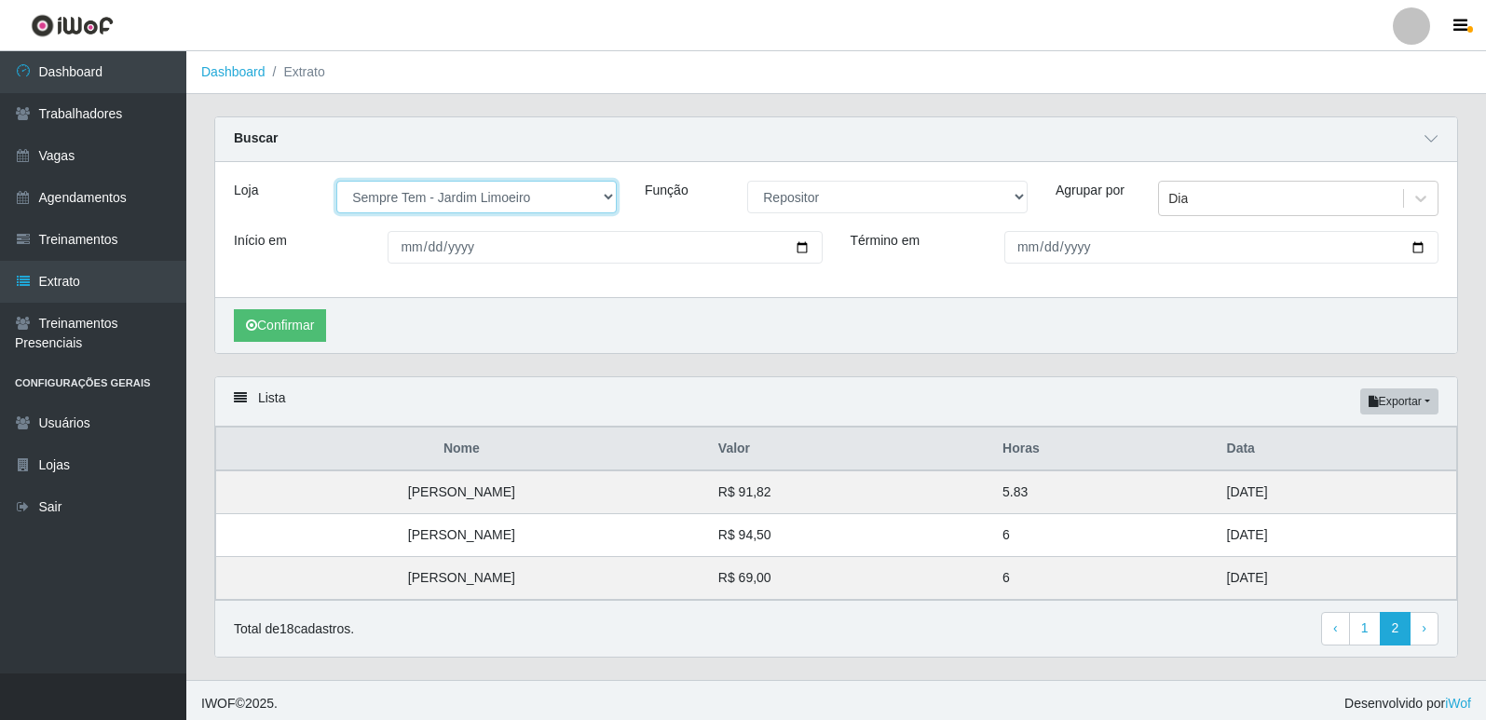
click at [461, 213] on select "[Selecione...] [GEOGRAPHIC_DATA] - [GEOGRAPHIC_DATA] [GEOGRAPHIC_DATA] - [GEOGR…" at bounding box center [476, 197] width 280 height 33
select select "510"
click at [336, 182] on select "[Selecione...] [GEOGRAPHIC_DATA] - [GEOGRAPHIC_DATA] [GEOGRAPHIC_DATA] - [GEOGR…" at bounding box center [476, 197] width 280 height 33
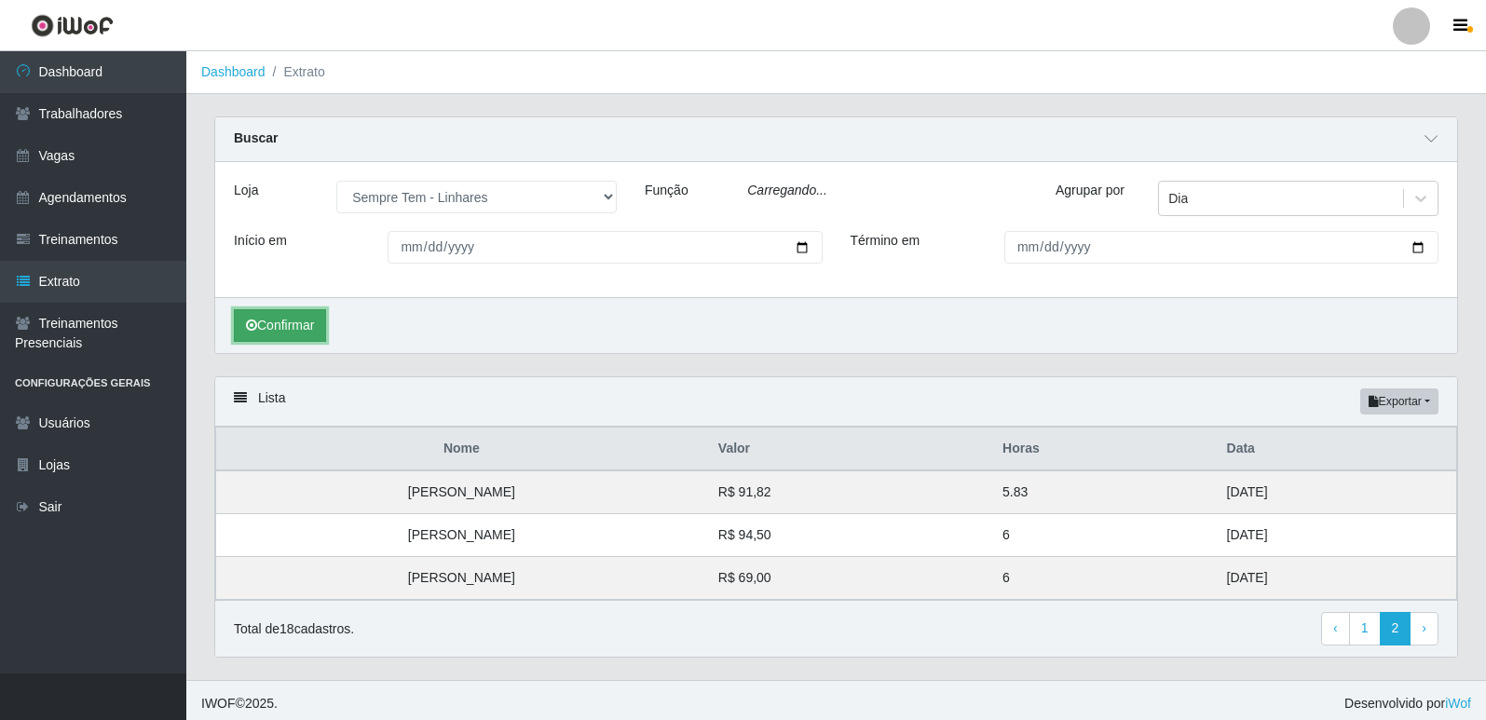
click at [306, 333] on button "Confirmar" at bounding box center [280, 325] width 92 height 33
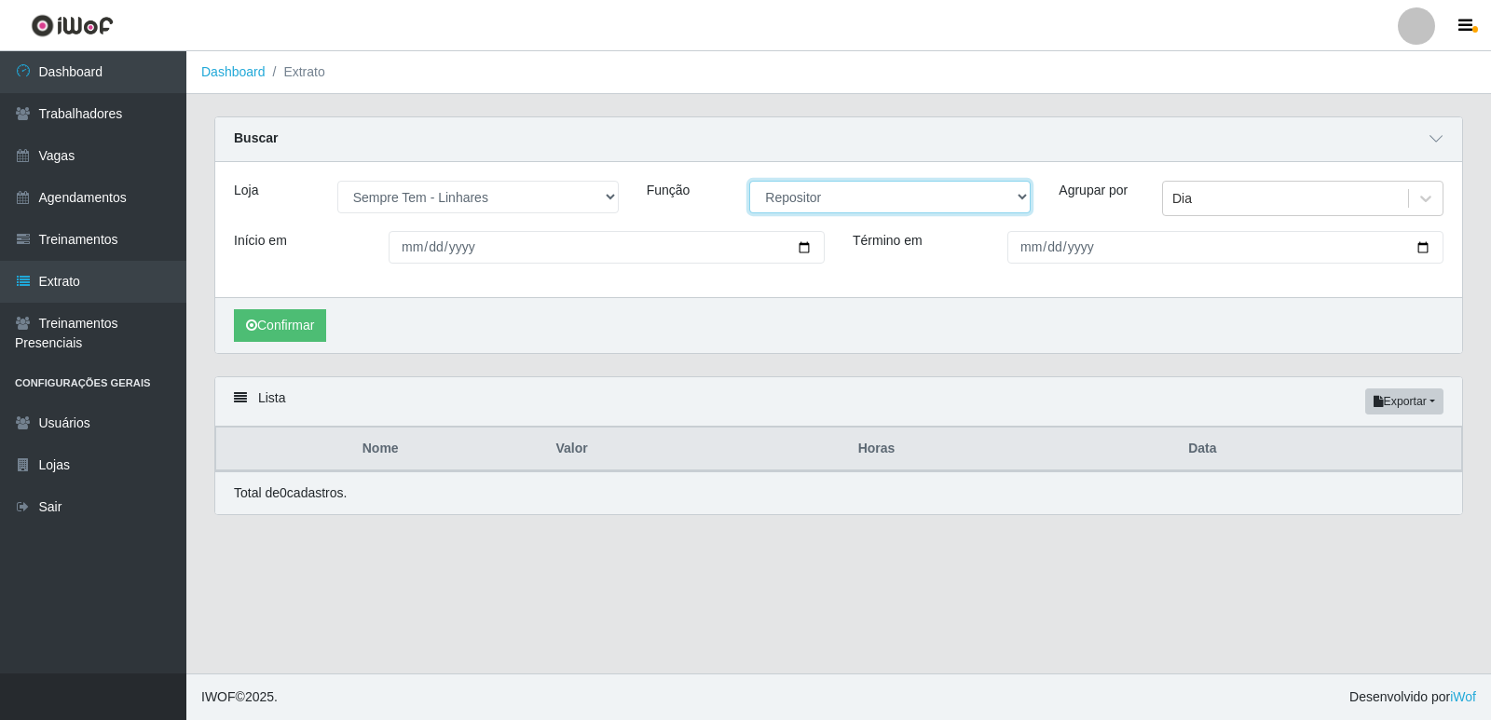
click at [826, 203] on select "[Selecione...] Embalador Embalador + Embalador ++ Repositor Repositor + Reposit…" at bounding box center [889, 197] width 281 height 33
click at [749, 182] on select "[Selecione...] Embalador Embalador + Embalador ++ Repositor Repositor + Reposit…" at bounding box center [889, 197] width 281 height 33
click at [289, 334] on button "Confirmar" at bounding box center [280, 325] width 92 height 33
click at [325, 328] on button "Confirmar" at bounding box center [280, 325] width 92 height 33
drag, startPoint x: 806, startPoint y: 199, endPoint x: 806, endPoint y: 211, distance: 12.1
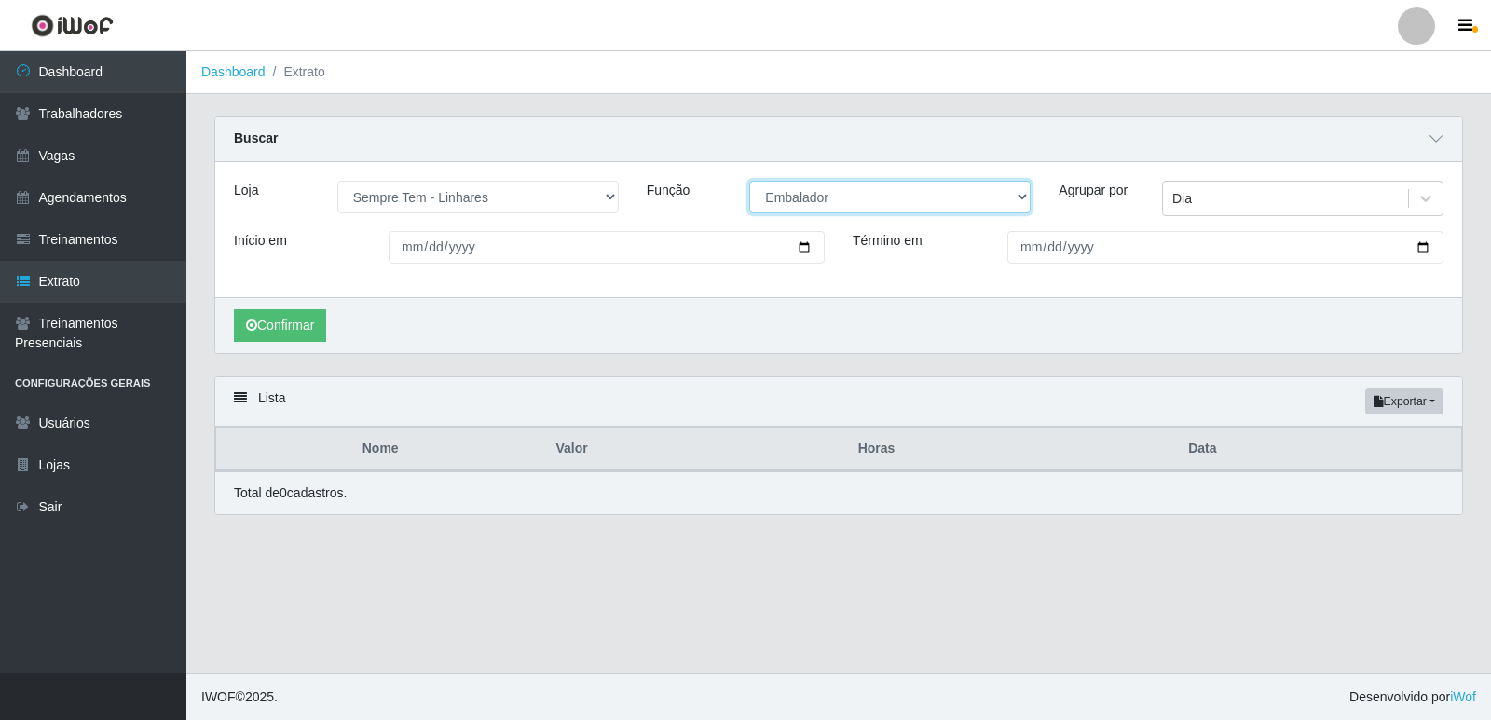
click at [806, 199] on select "[Selecione...] Embalador Embalador + Embalador ++ Repositor Repositor + Reposit…" at bounding box center [889, 197] width 281 height 33
click at [749, 182] on select "[Selecione...] Embalador Embalador + Embalador ++ Repositor Repositor + Reposit…" at bounding box center [889, 197] width 281 height 33
click at [303, 325] on button "Confirmar" at bounding box center [280, 325] width 92 height 33
drag, startPoint x: 854, startPoint y: 200, endPoint x: 853, endPoint y: 211, distance: 10.4
click at [854, 200] on select "[Selecione...] Embalador Embalador + Embalador ++ Repositor Repositor + Reposit…" at bounding box center [889, 197] width 281 height 33
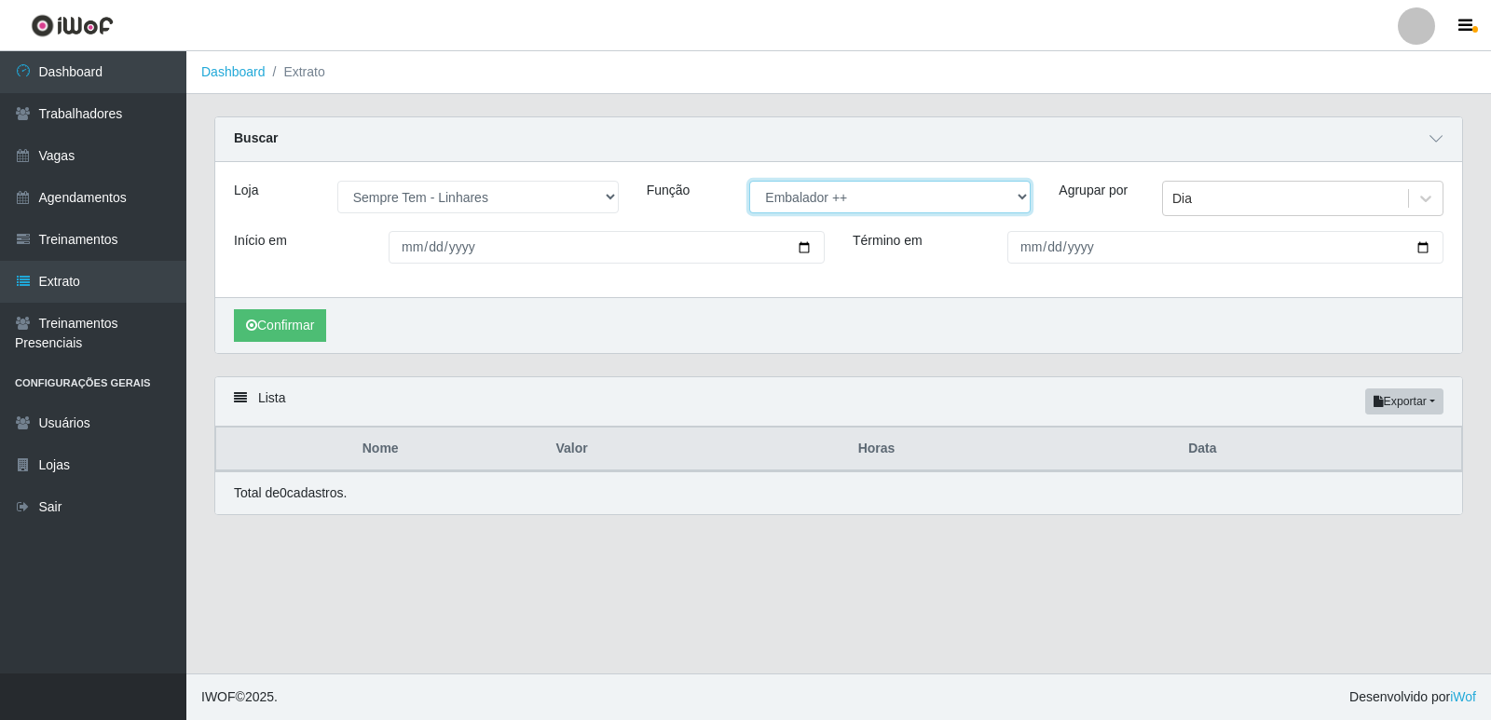
click at [749, 182] on select "[Selecione...] Embalador Embalador + Embalador ++ Repositor Repositor + Reposit…" at bounding box center [889, 197] width 281 height 33
click at [305, 324] on button "Confirmar" at bounding box center [280, 325] width 92 height 33
click at [802, 198] on select "[Selecione...] Embalador Embalador + Embalador ++ Repositor Repositor + Reposit…" at bounding box center [889, 197] width 281 height 33
click at [749, 182] on select "[Selecione...] Embalador Embalador + Embalador ++ Repositor Repositor + Reposit…" at bounding box center [889, 197] width 281 height 33
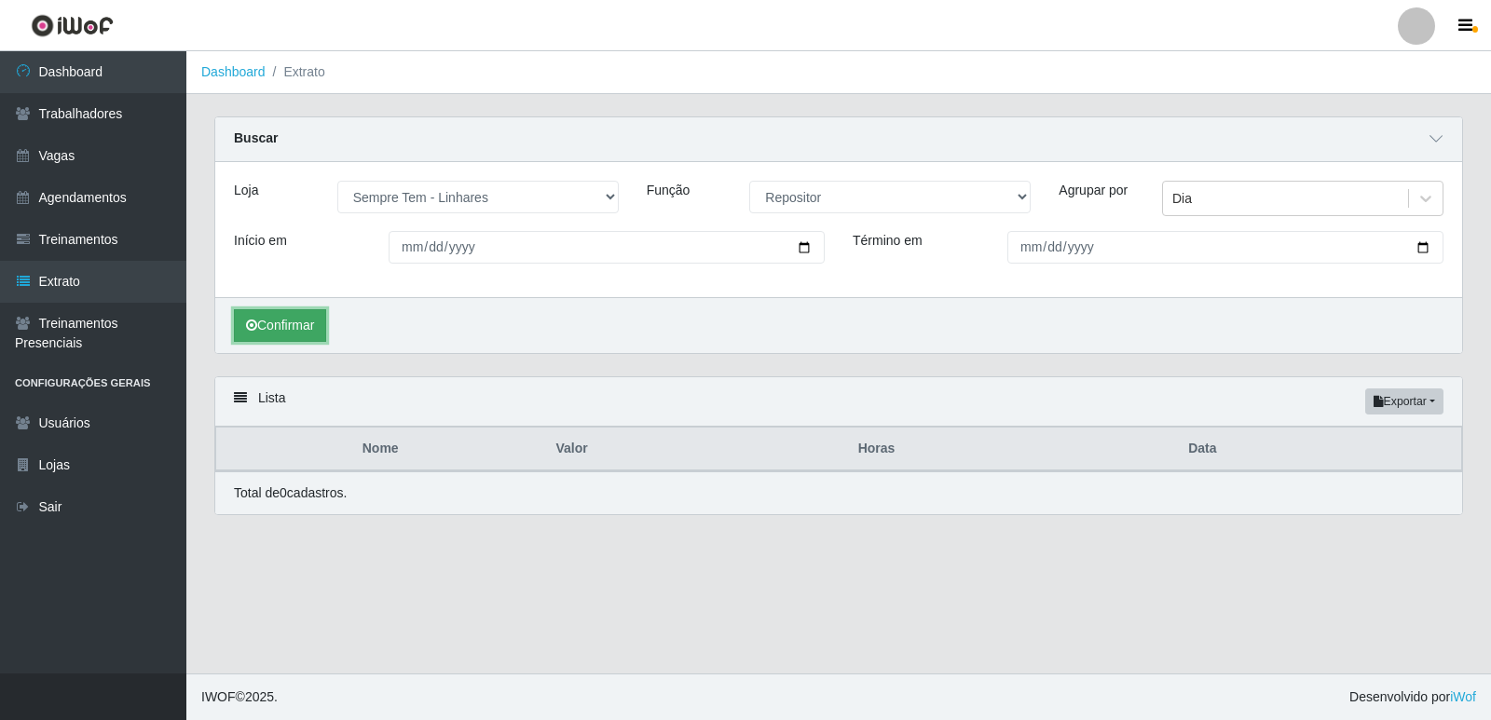
click at [284, 333] on button "Confirmar" at bounding box center [280, 325] width 92 height 33
click at [831, 201] on select "[Selecione...] Embalador Embalador + Embalador ++ Repositor Repositor + Reposit…" at bounding box center [889, 197] width 281 height 33
click at [749, 182] on select "[Selecione...] Embalador Embalador + Embalador ++ Repositor Repositor + Reposit…" at bounding box center [889, 197] width 281 height 33
click at [305, 328] on button "Confirmar" at bounding box center [280, 325] width 92 height 33
click at [810, 200] on select "[Selecione...] Embalador Embalador + Embalador ++ Repositor Repositor + Reposit…" at bounding box center [889, 197] width 281 height 33
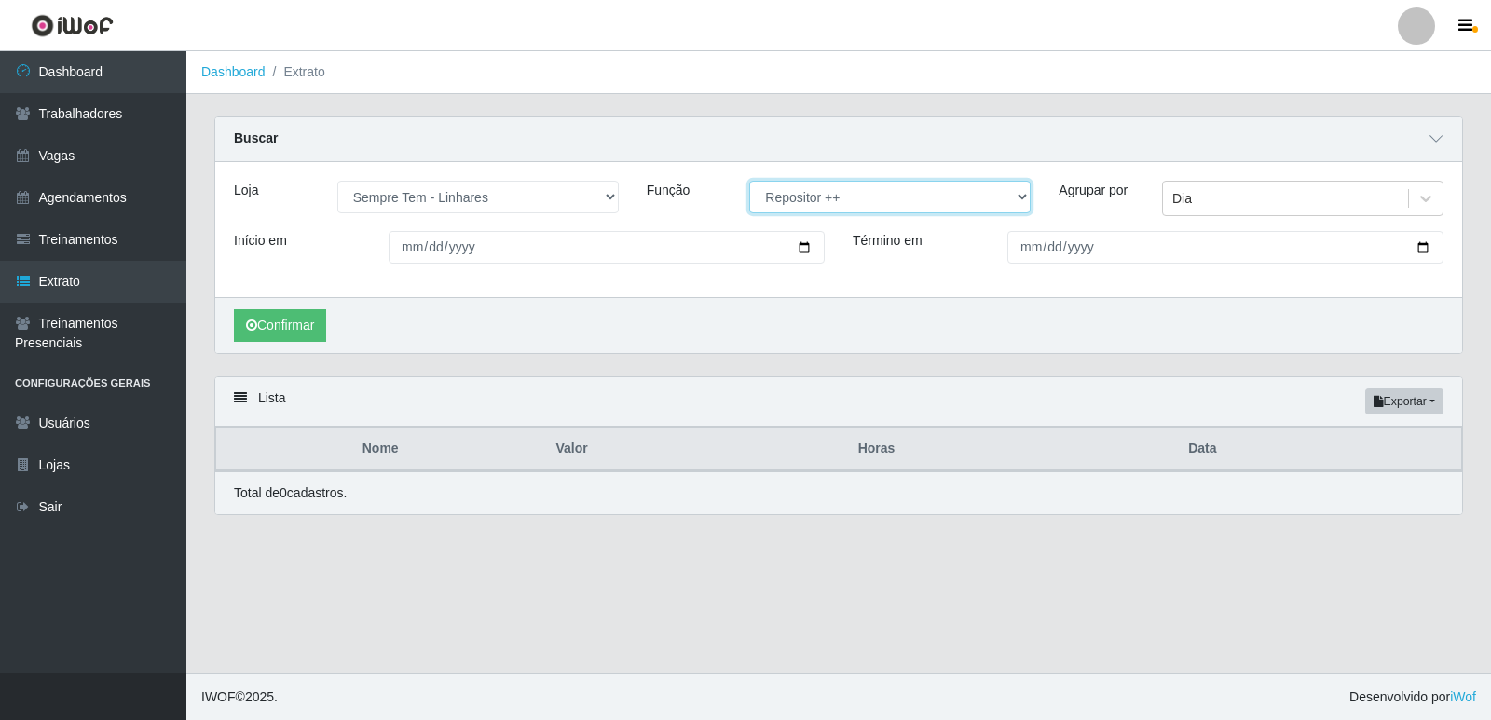
click at [749, 182] on select "[Selecione...] Embalador Embalador + Embalador ++ Repositor Repositor + Reposit…" at bounding box center [889, 197] width 281 height 33
click at [315, 331] on button "Confirmar" at bounding box center [280, 325] width 92 height 33
click at [827, 198] on select "[Selecione...] Embalador Embalador + Embalador ++ Repositor Repositor + Reposit…" at bounding box center [889, 197] width 281 height 33
select select "[Selecione...]"
click at [749, 182] on select "[Selecione...] Embalador Embalador + Embalador ++ Repositor Repositor + Reposit…" at bounding box center [889, 197] width 281 height 33
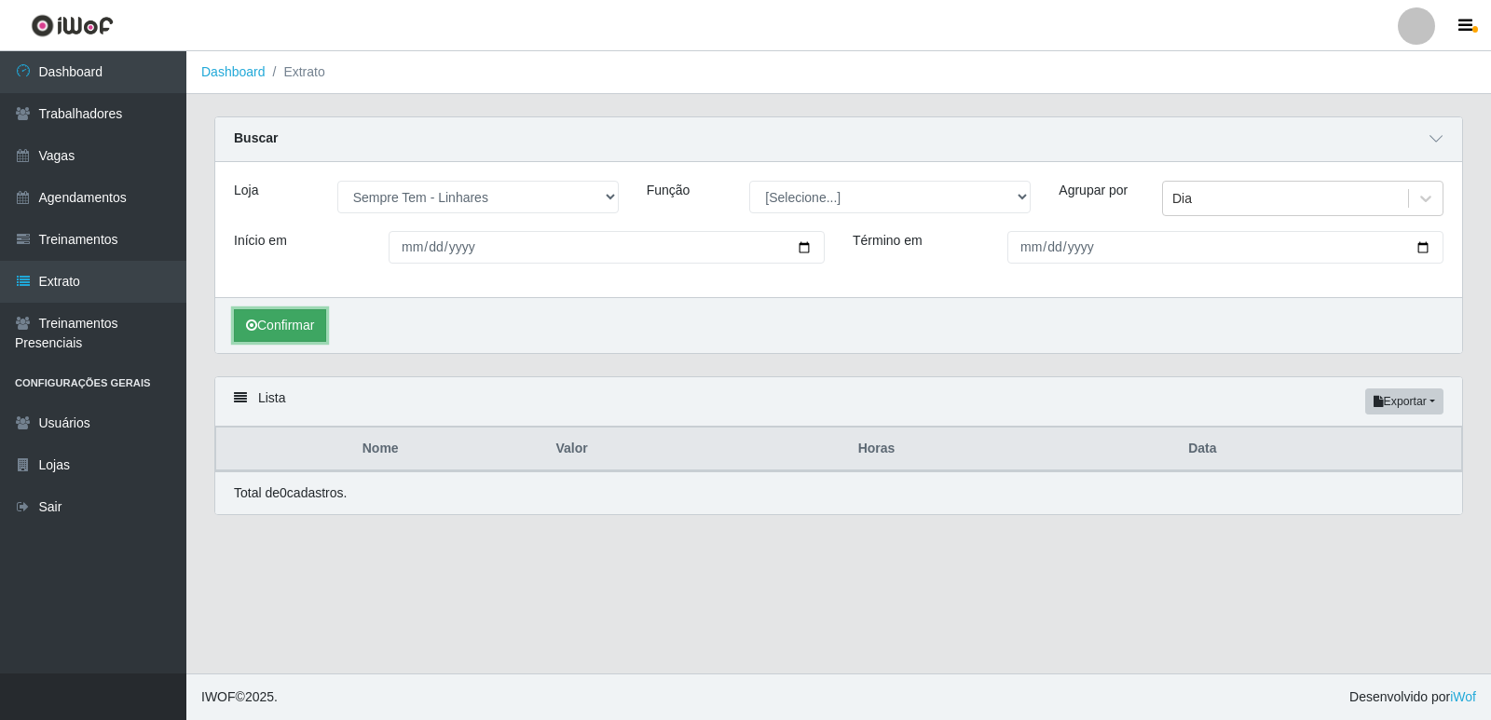
click at [326, 326] on button "Confirmar" at bounding box center [280, 325] width 92 height 33
click at [518, 197] on select "[Selecione...] [GEOGRAPHIC_DATA] - [GEOGRAPHIC_DATA] [GEOGRAPHIC_DATA] - [GEOGR…" at bounding box center [477, 197] width 281 height 33
select select "507"
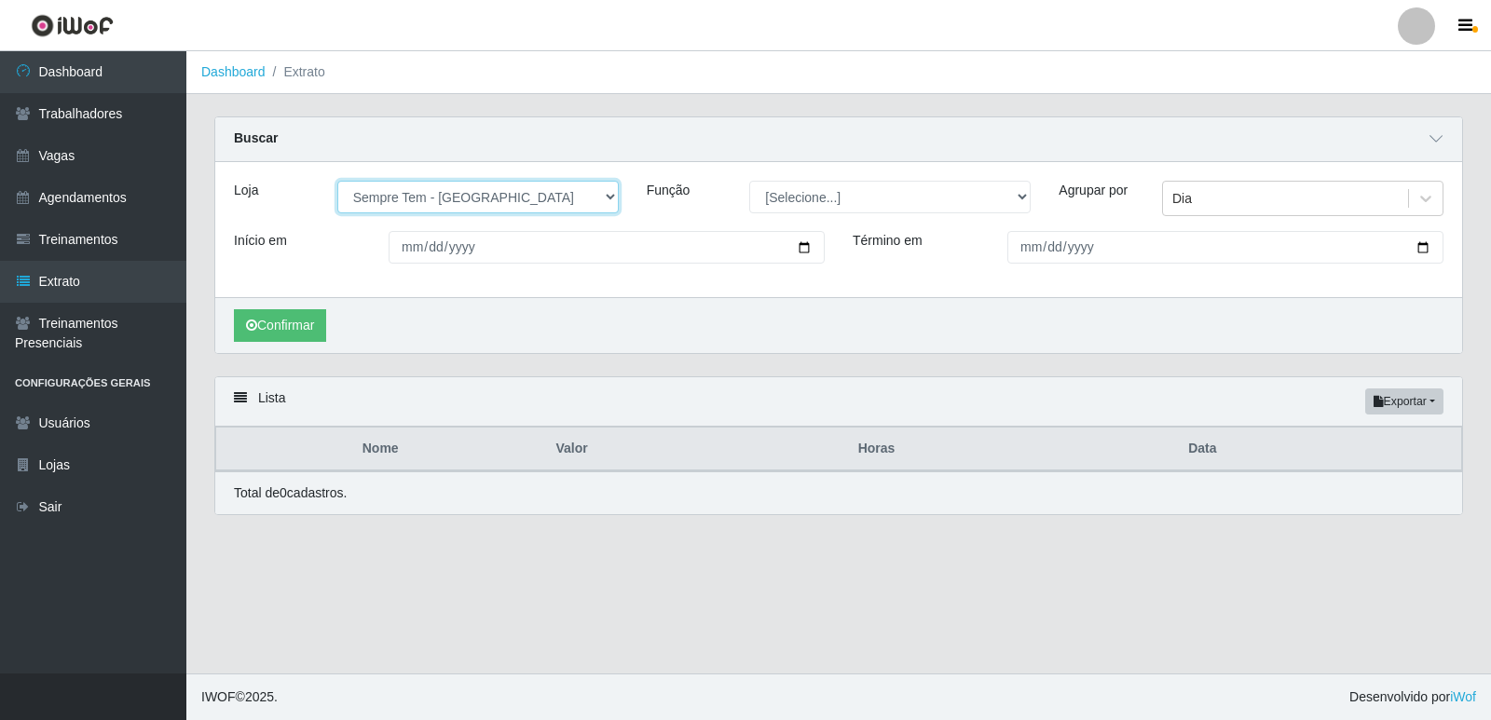
click at [337, 182] on select "[Selecione...] [GEOGRAPHIC_DATA] - [GEOGRAPHIC_DATA] [GEOGRAPHIC_DATA] - [GEOGR…" at bounding box center [477, 197] width 281 height 33
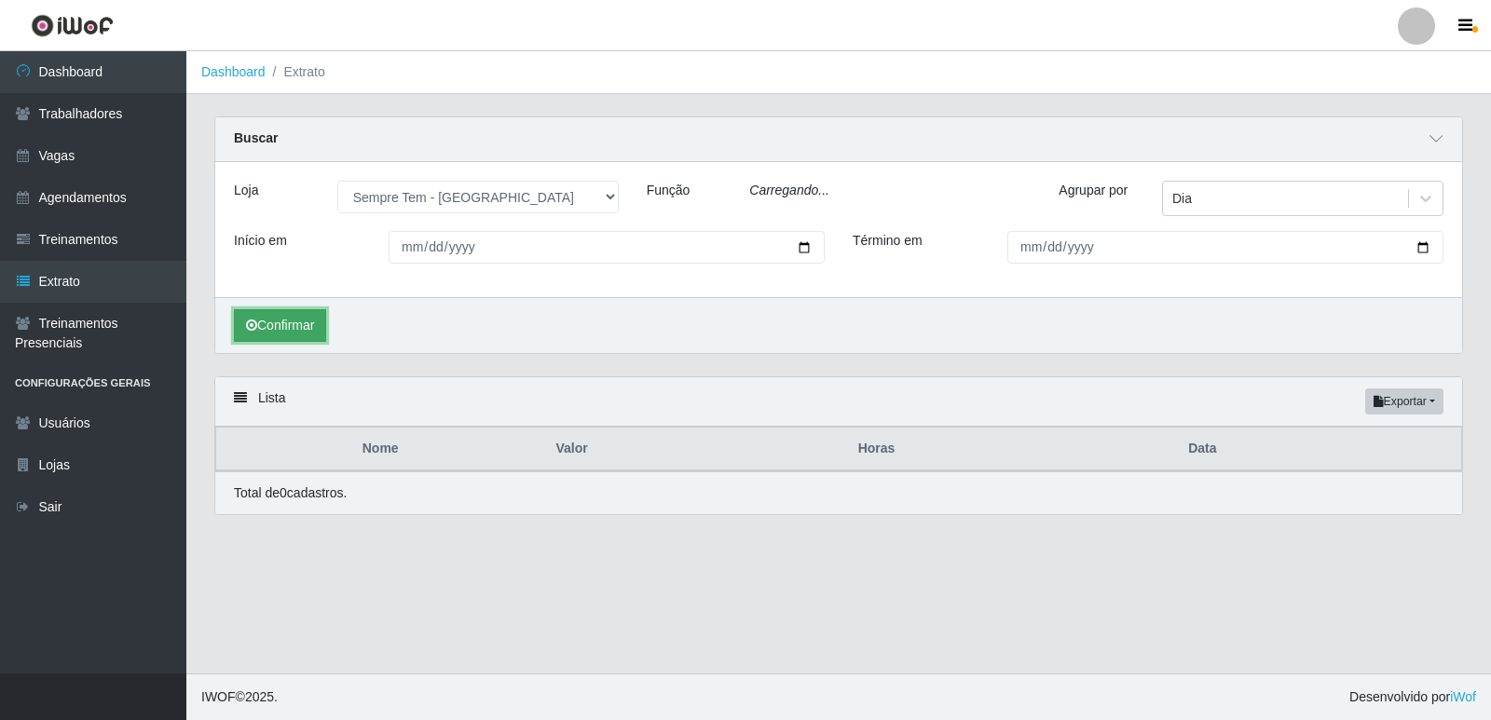
click at [325, 327] on button "Confirmar" at bounding box center [280, 325] width 92 height 33
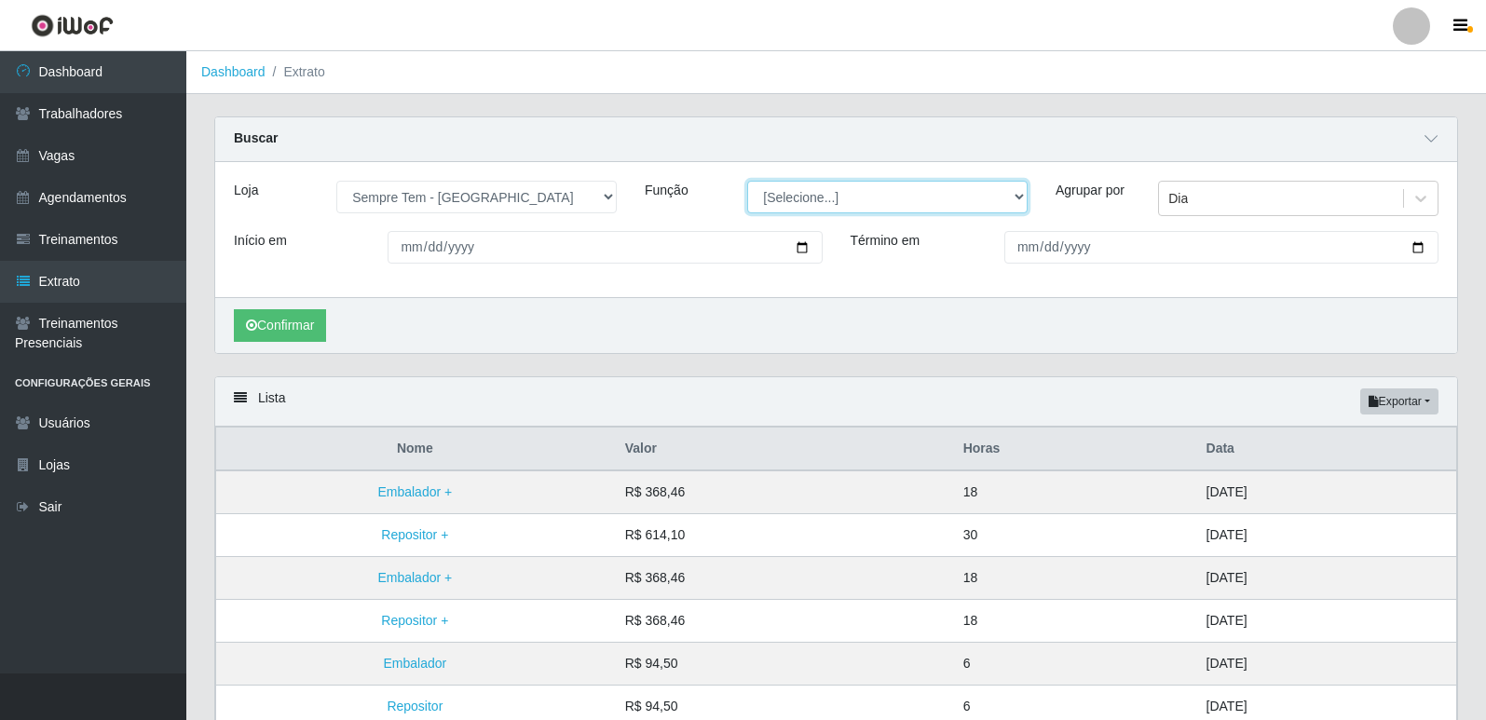
click at [839, 198] on select "[Selecione...] Embalador Embalador + Embalador ++ Repositor Repositor + Reposit…" at bounding box center [887, 197] width 280 height 33
click at [747, 182] on select "[Selecione...] Embalador Embalador + Embalador ++ Repositor Repositor + Reposit…" at bounding box center [887, 197] width 280 height 33
click at [278, 331] on button "Confirmar" at bounding box center [280, 325] width 92 height 33
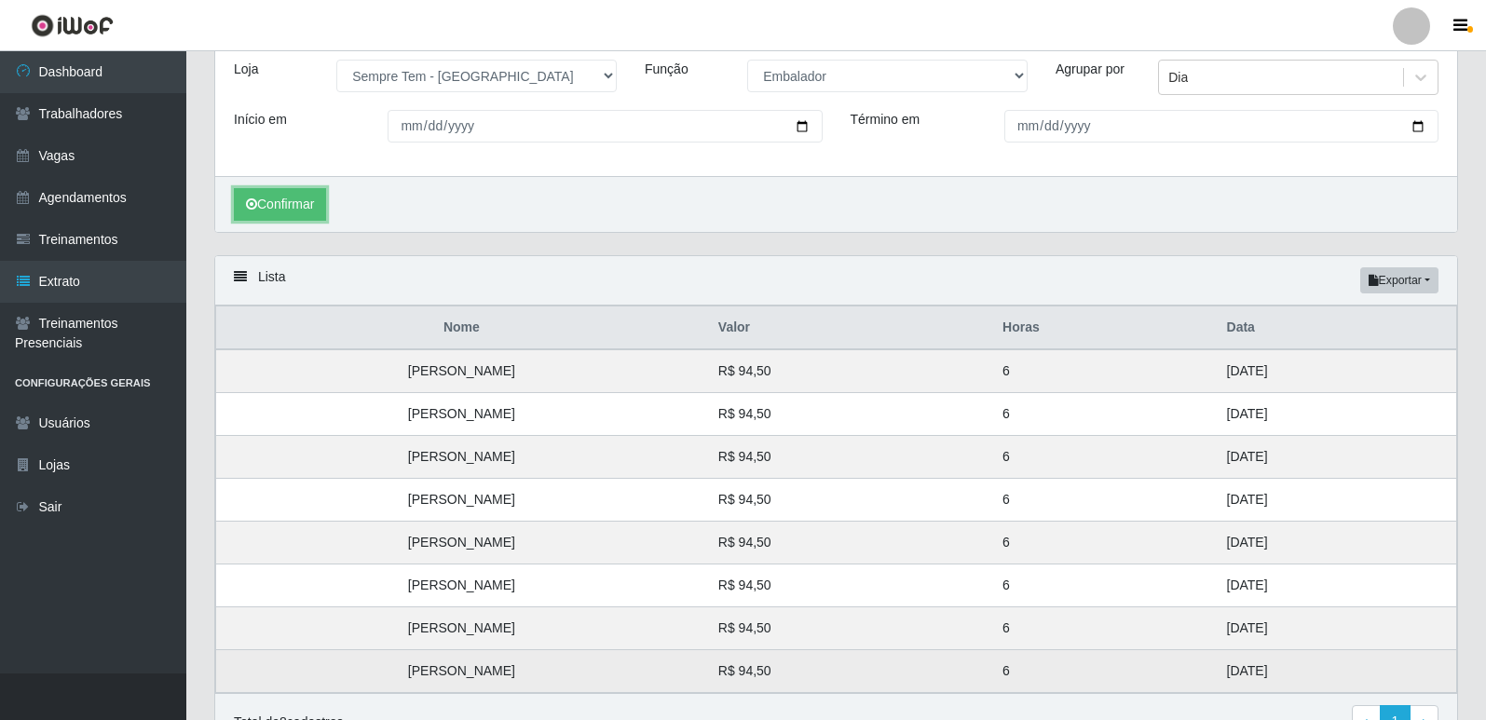
scroll to position [222, 0]
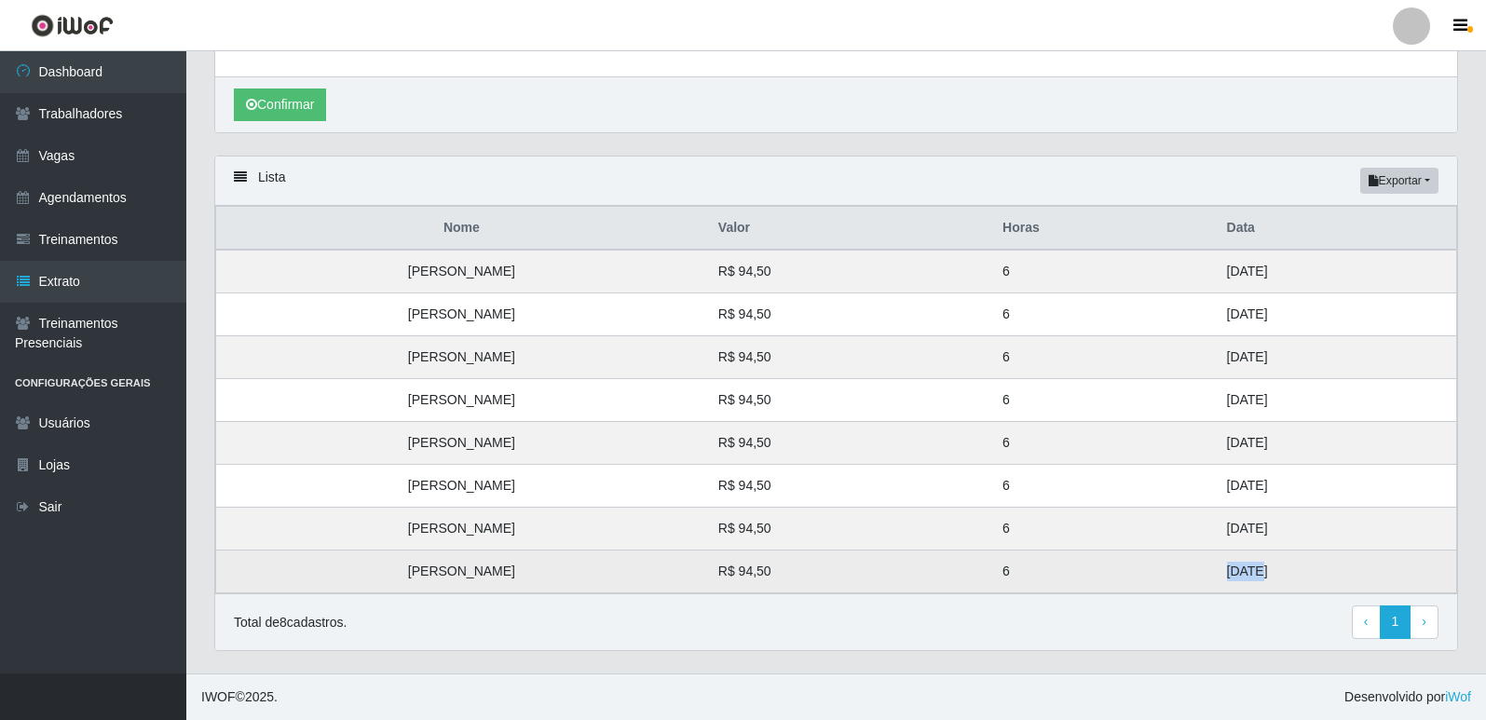
drag, startPoint x: 1202, startPoint y: 574, endPoint x: 1234, endPoint y: 569, distance: 32.0
click at [1234, 569] on td "25/08/2025" at bounding box center [1336, 572] width 241 height 43
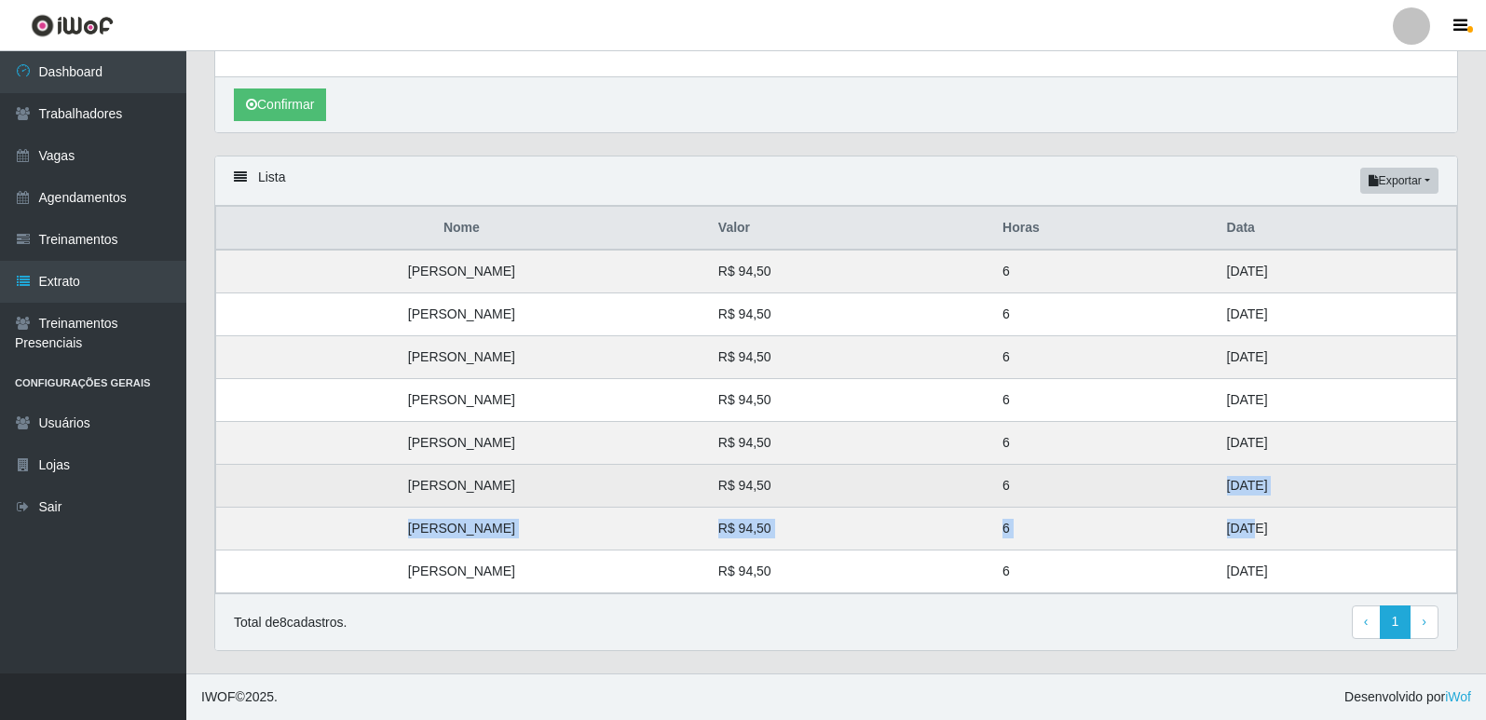
drag, startPoint x: 1223, startPoint y: 525, endPoint x: 1202, endPoint y: 490, distance: 41.4
click at [1203, 490] on tbody "Fabiana dos Santos Silva R$ 94,50 6 29/08/2025 Leandro Viana de Oliveira R$ 94,…" at bounding box center [836, 422] width 1241 height 344
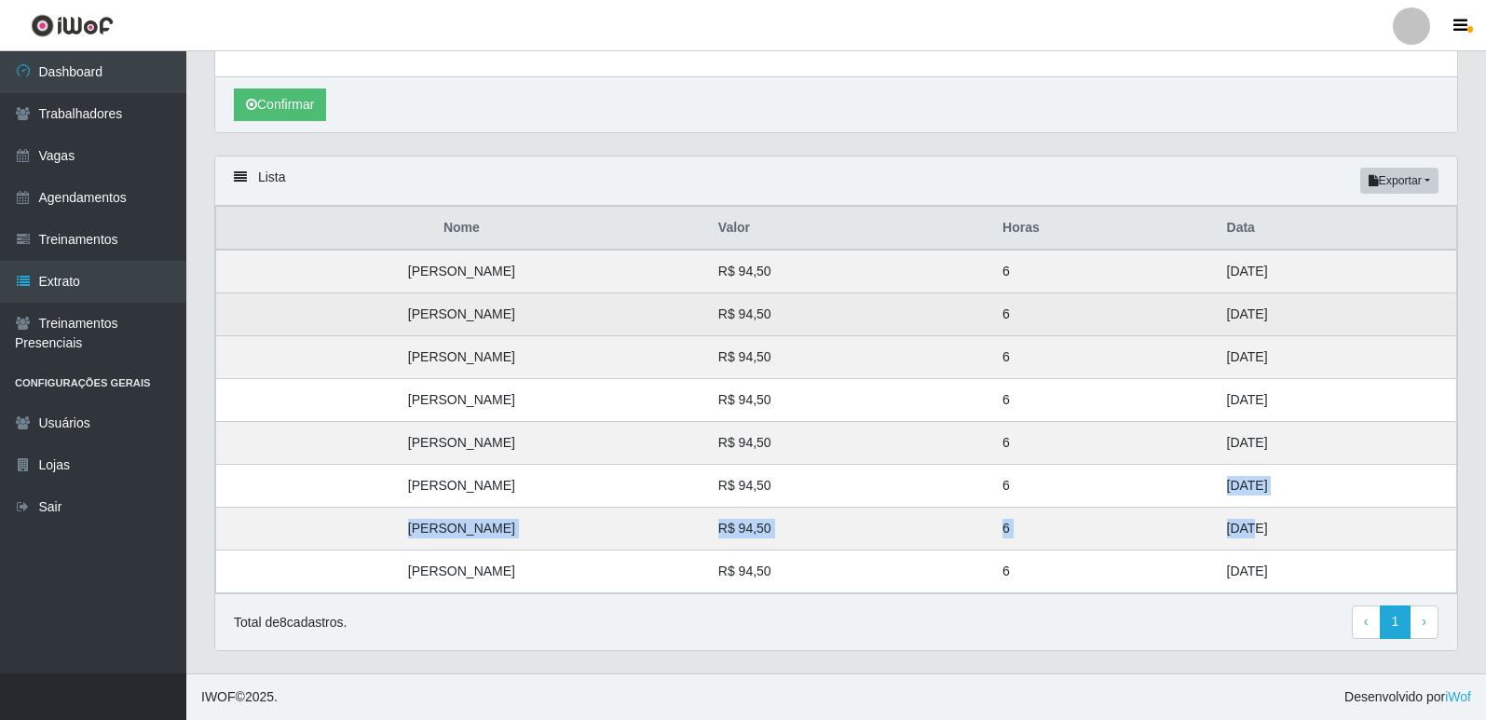
drag, startPoint x: 1240, startPoint y: 443, endPoint x: 1198, endPoint y: 309, distance: 139.7
click at [1198, 309] on tbody "Fabiana dos Santos Silva R$ 94,50 6 29/08/2025 Leandro Viana de Oliveira R$ 94,…" at bounding box center [836, 422] width 1241 height 344
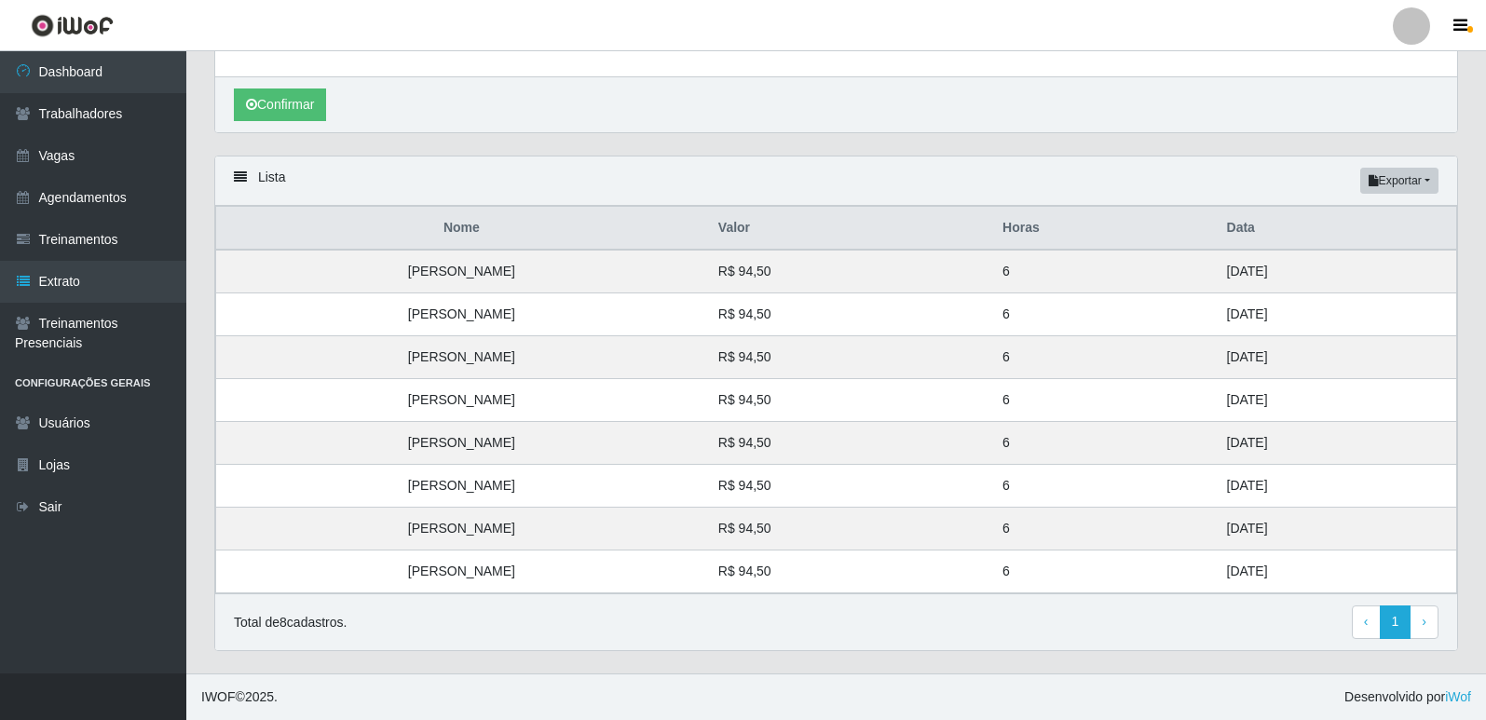
click at [814, 719] on footer "IWOF © 2025 . Desenvolvido por iWof" at bounding box center [836, 697] width 1300 height 47
drag, startPoint x: 1180, startPoint y: 267, endPoint x: 1148, endPoint y: 267, distance: 31.7
click at [1148, 267] on tr "Fabiana dos Santos Silva R$ 94,50 6 29/08/2025" at bounding box center [836, 272] width 1241 height 44
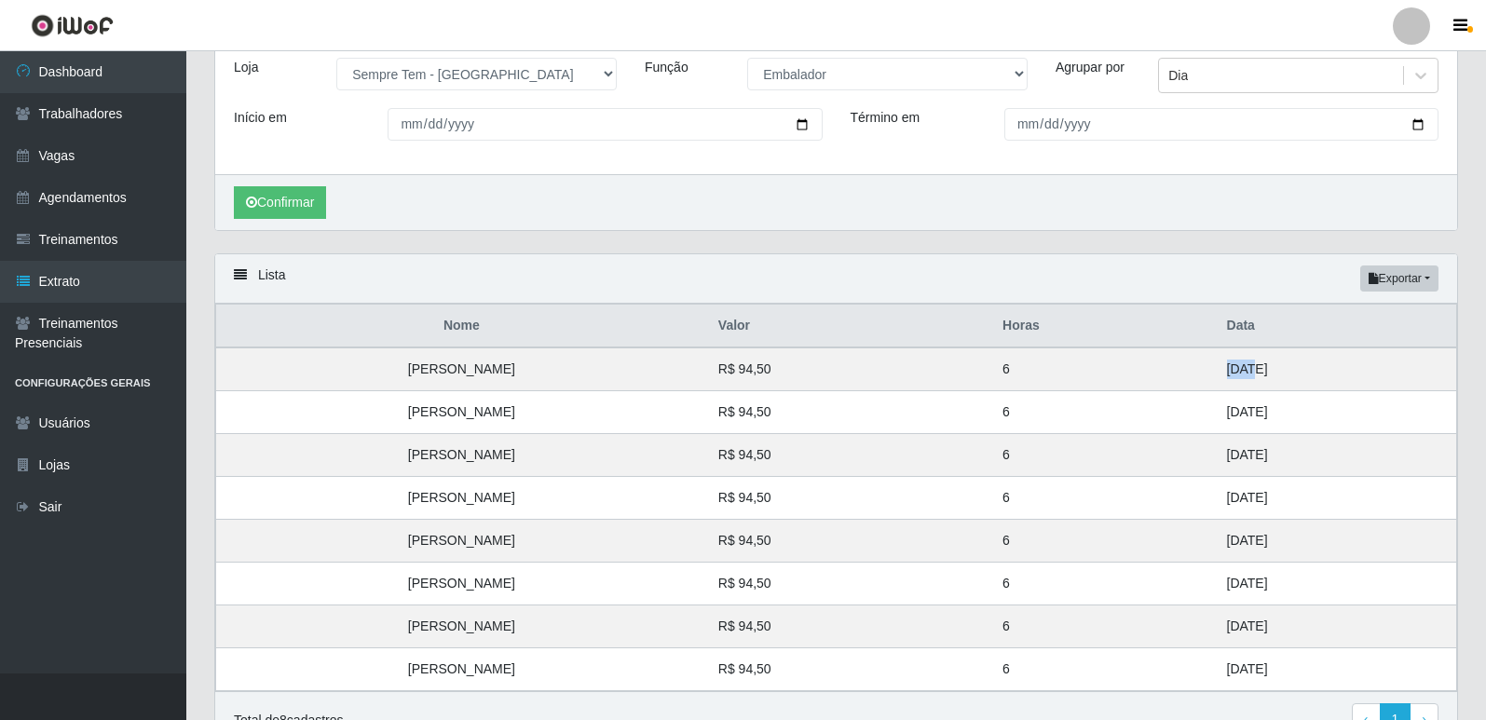
scroll to position [0, 0]
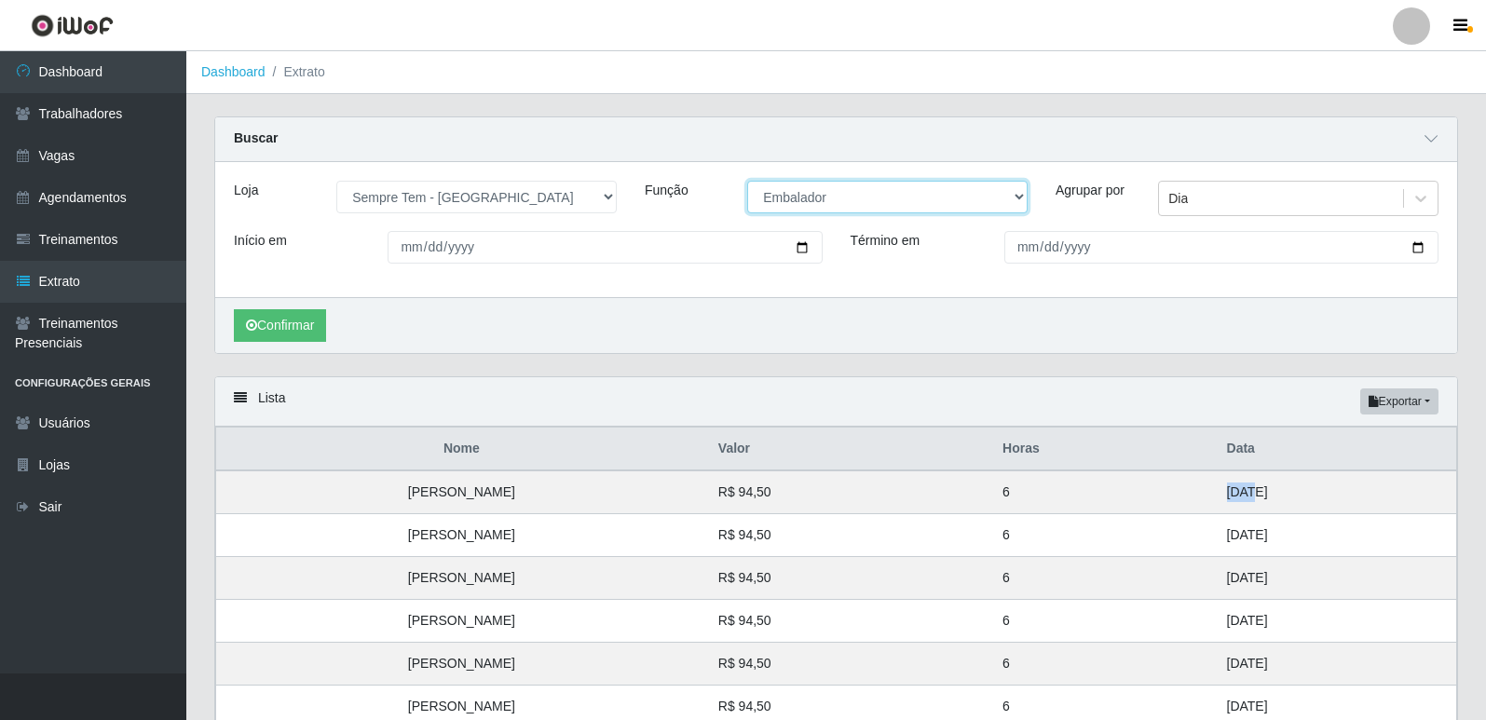
drag, startPoint x: 957, startPoint y: 198, endPoint x: 947, endPoint y: 212, distance: 17.3
click at [957, 198] on select "[Selecione...] Embalador Embalador + Embalador ++ Repositor Repositor + Reposit…" at bounding box center [887, 197] width 280 height 33
click at [747, 182] on select "[Selecione...] Embalador Embalador + Embalador ++ Repositor Repositor + Reposit…" at bounding box center [887, 197] width 280 height 33
click at [310, 324] on button "Confirmar" at bounding box center [280, 325] width 92 height 33
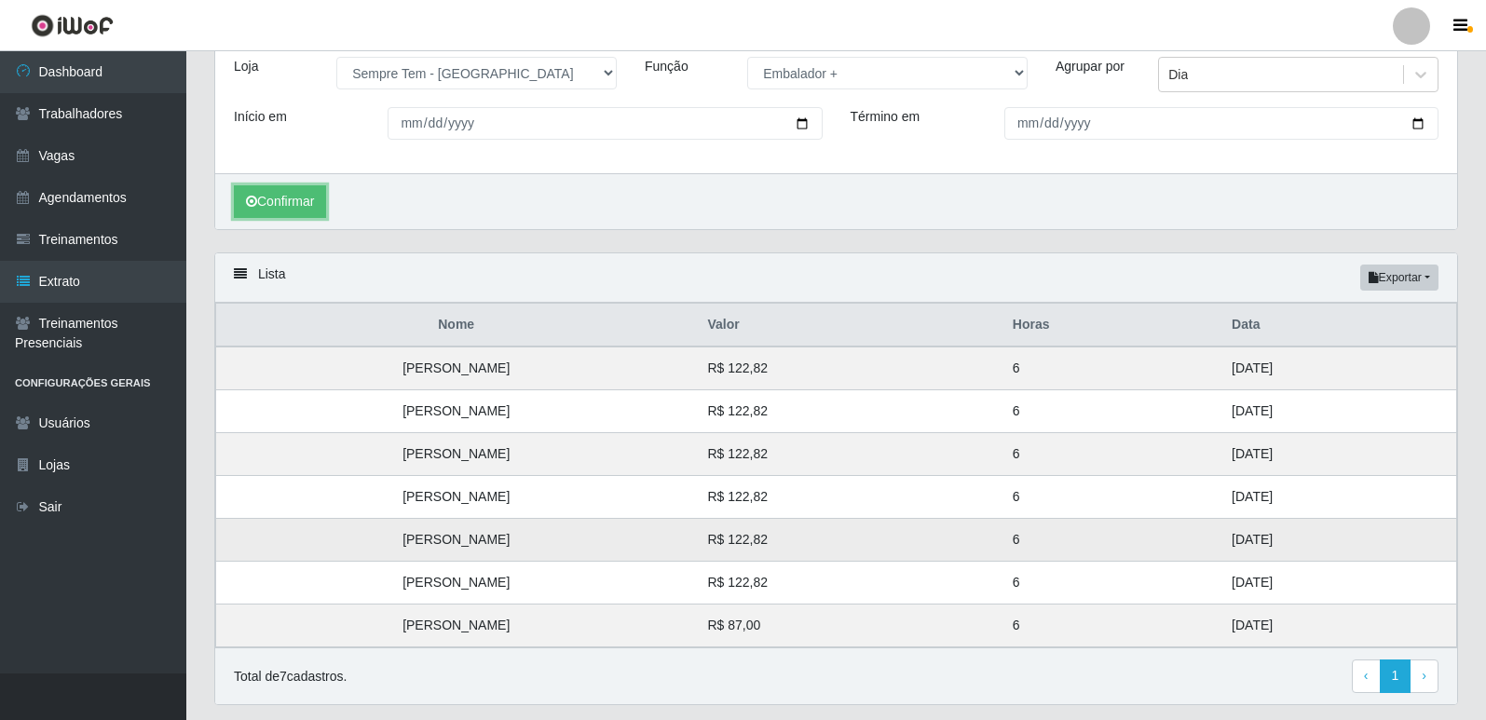
scroll to position [179, 0]
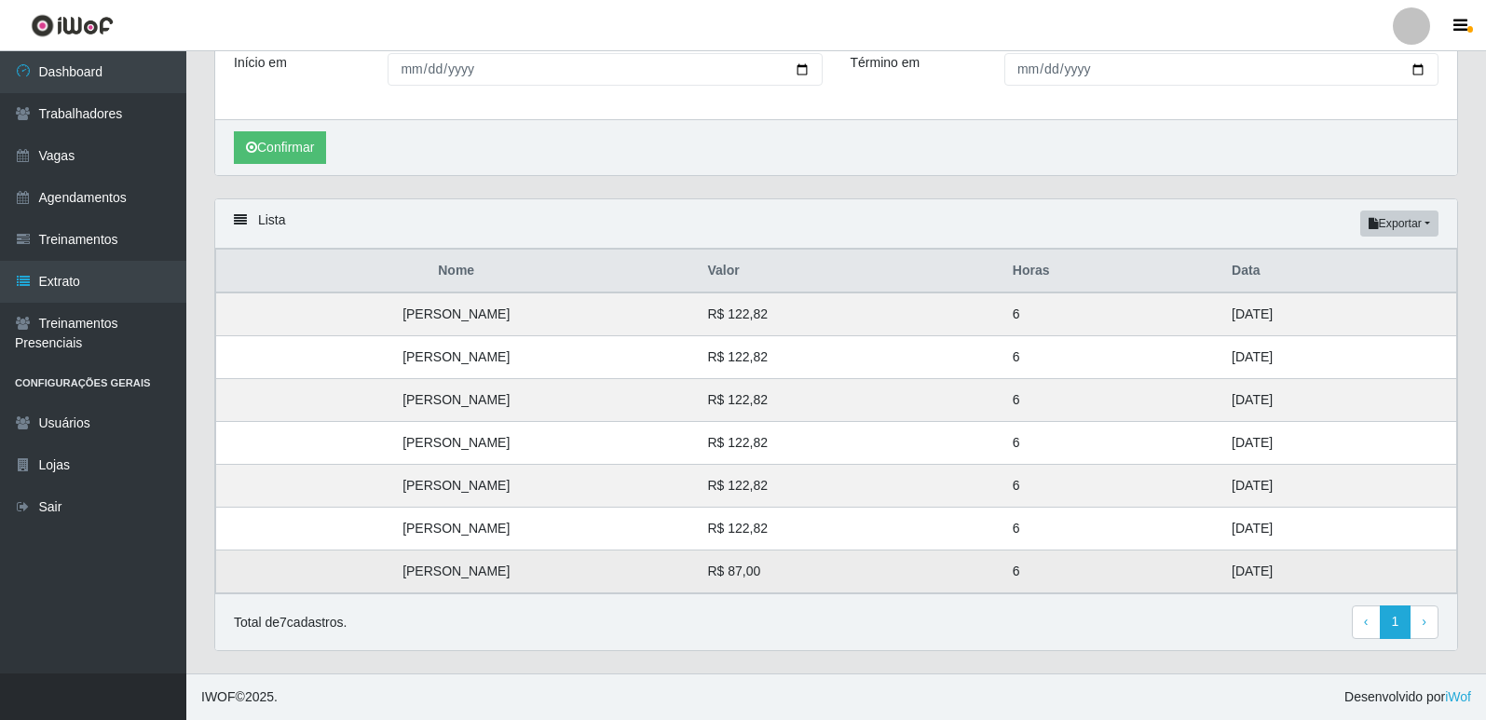
drag, startPoint x: 1266, startPoint y: 571, endPoint x: 1022, endPoint y: 660, distance: 259.7
click at [1259, 568] on td "23/08/2025" at bounding box center [1339, 572] width 236 height 43
drag, startPoint x: 1272, startPoint y: 523, endPoint x: 1234, endPoint y: 491, distance: 49.6
click at [1234, 491] on tbody "Ronysson de Oliveira Faria R$ 122,82 6 31/08/2025 Vanesa Martins de Souza R$ 12…" at bounding box center [836, 443] width 1241 height 301
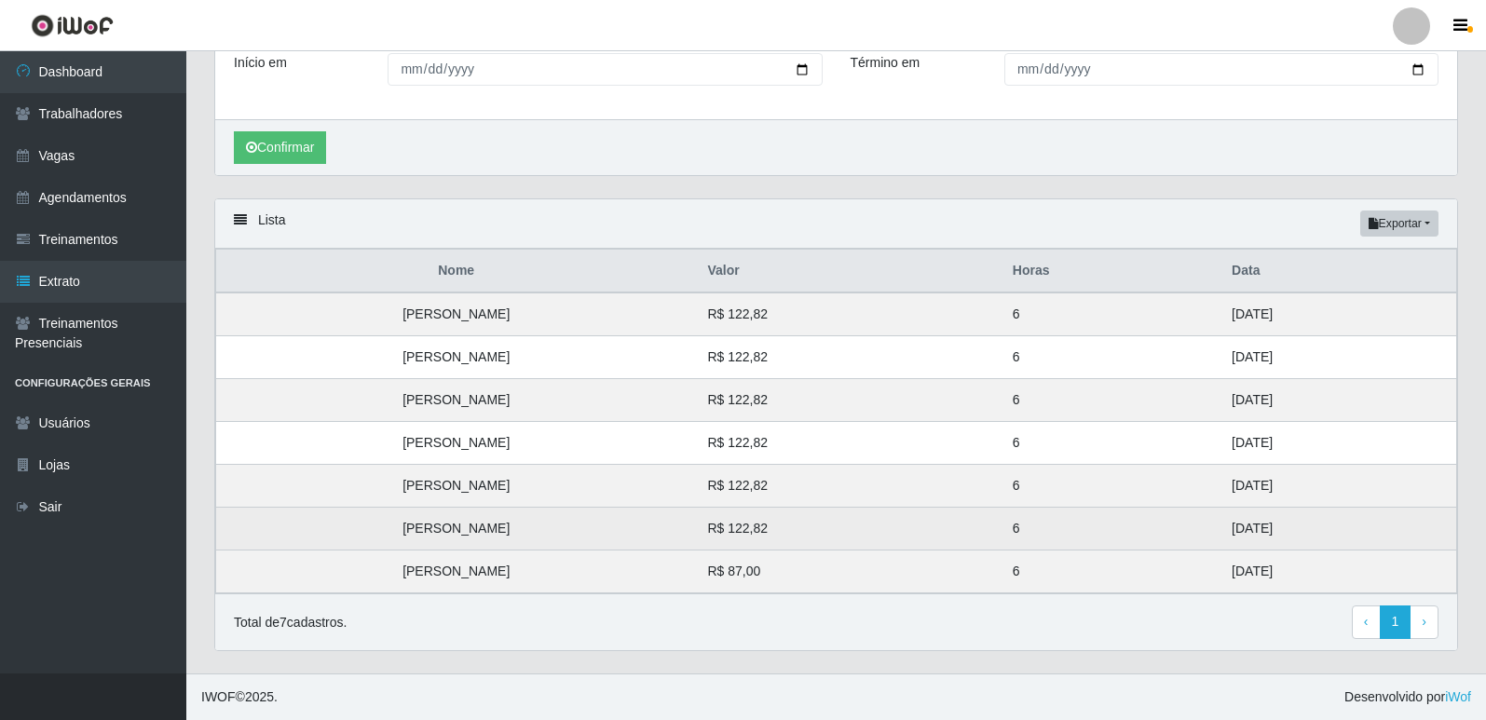
click at [1255, 532] on td "30/08/2025" at bounding box center [1339, 529] width 236 height 43
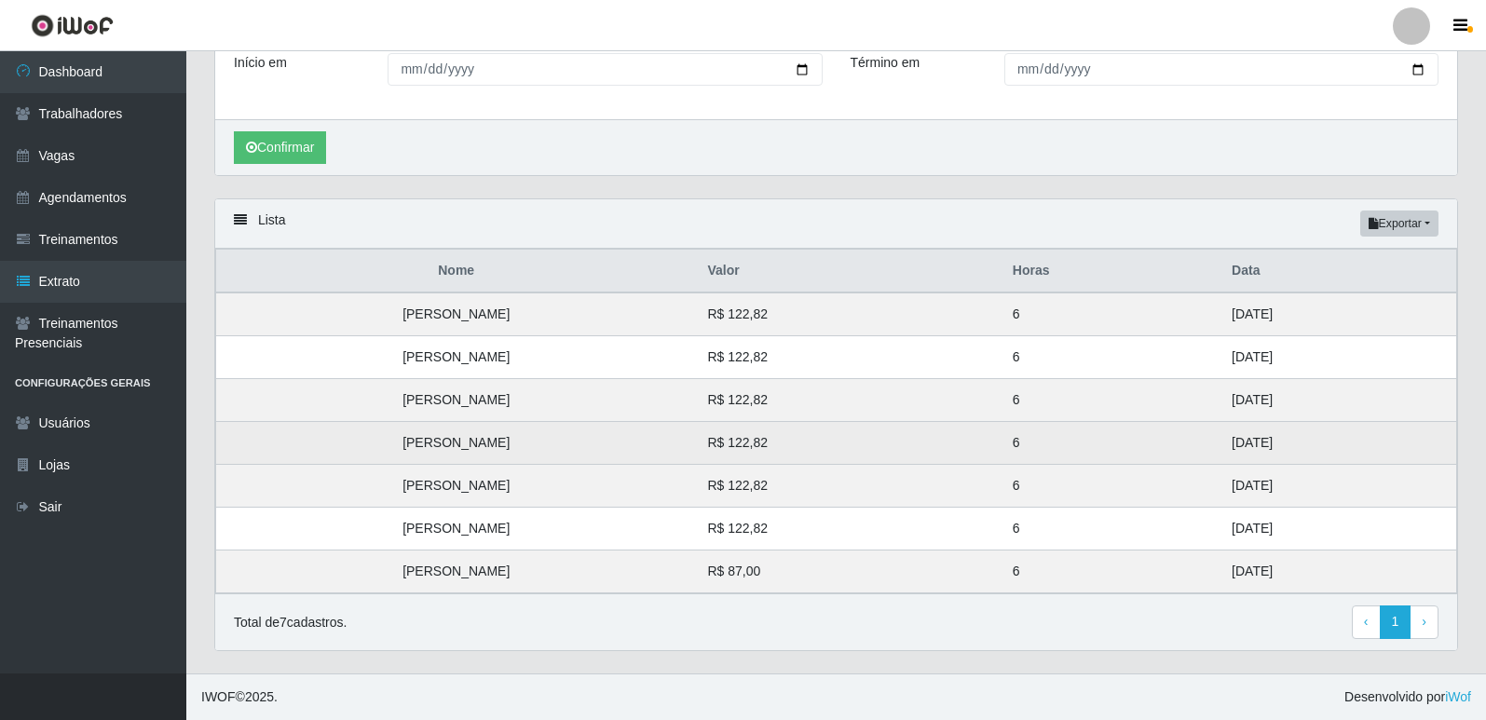
drag, startPoint x: 1284, startPoint y: 525, endPoint x: 1235, endPoint y: 447, distance: 91.8
click at [1235, 447] on tbody "Ronysson de Oliveira Faria R$ 122,82 6 31/08/2025 Vanesa Martins de Souza R$ 12…" at bounding box center [836, 443] width 1241 height 301
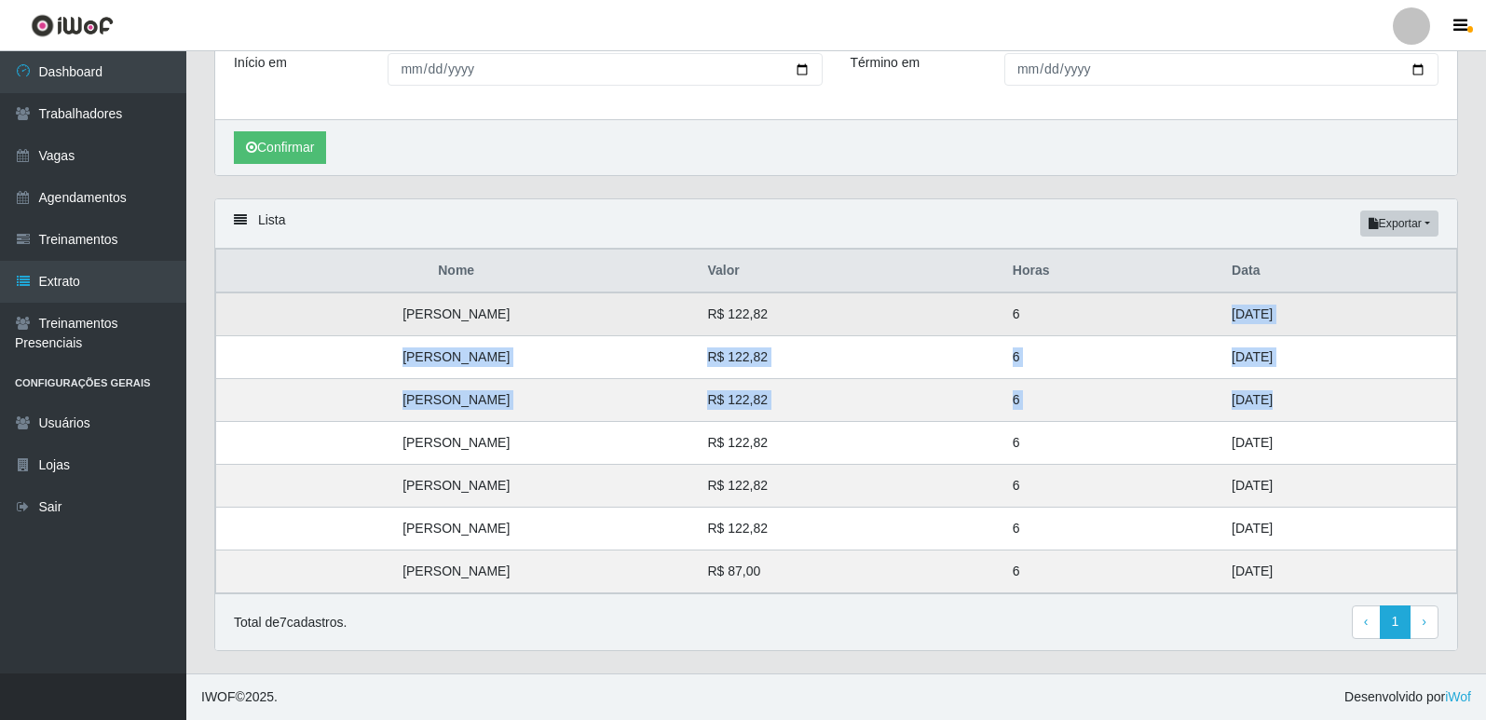
drag, startPoint x: 1262, startPoint y: 402, endPoint x: 1203, endPoint y: 319, distance: 101.6
click at [1203, 319] on tbody "Ronysson de Oliveira Faria R$ 122,82 6 31/08/2025 Vanesa Martins de Souza R$ 12…" at bounding box center [836, 443] width 1241 height 301
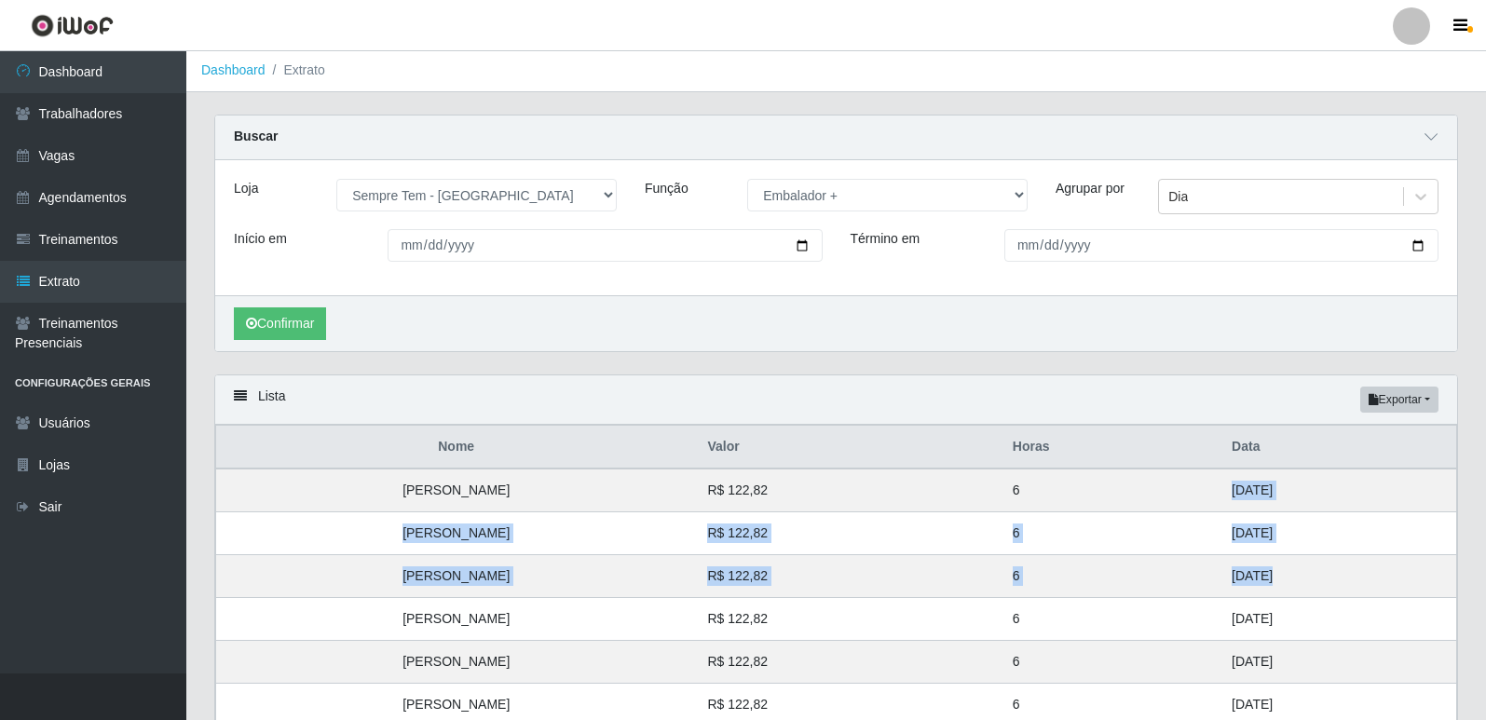
scroll to position [0, 0]
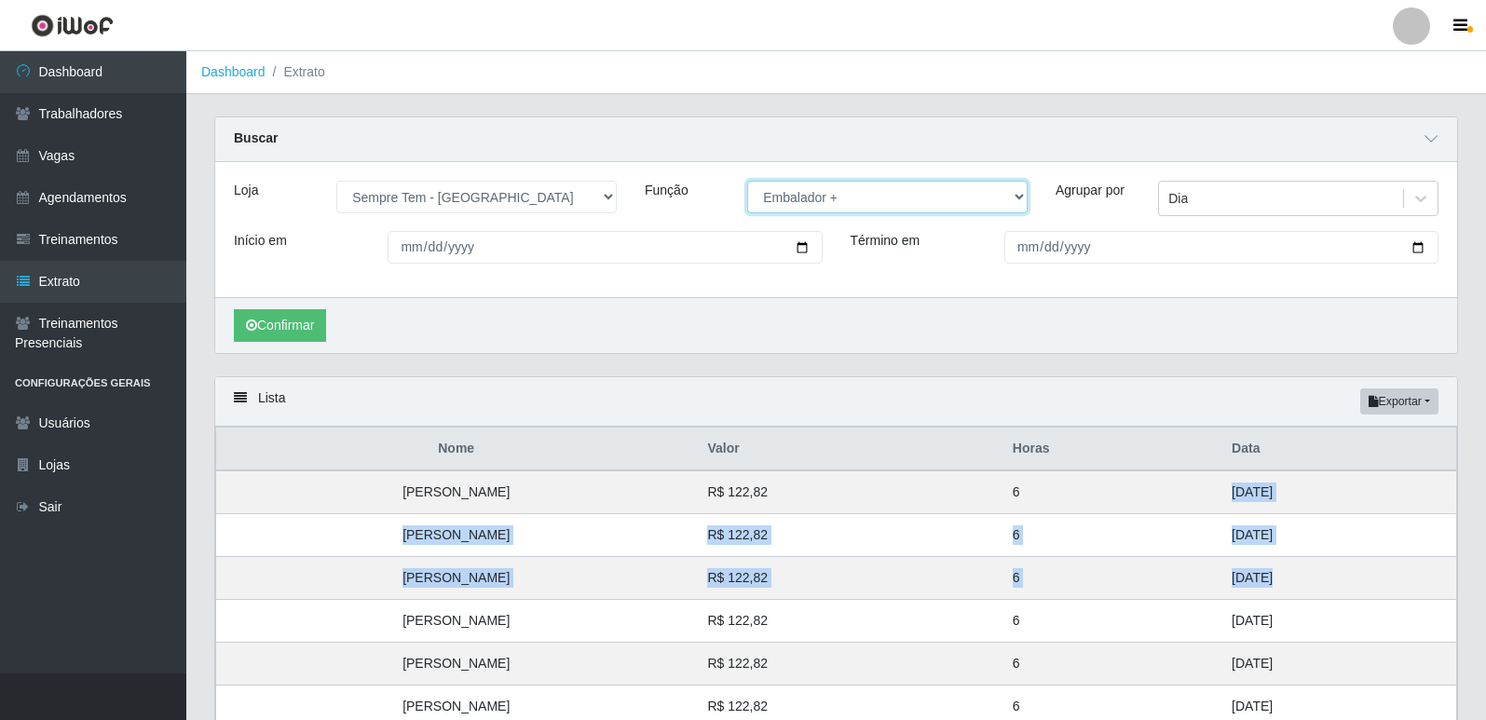
drag, startPoint x: 844, startPoint y: 191, endPoint x: 844, endPoint y: 213, distance: 22.4
click at [844, 191] on select "[Selecione...] Embalador Embalador + Embalador ++ Repositor Repositor + Reposit…" at bounding box center [887, 197] width 280 height 33
click at [747, 182] on select "[Selecione...] Embalador Embalador + Embalador ++ Repositor Repositor + Reposit…" at bounding box center [887, 197] width 280 height 33
click at [270, 319] on button "Confirmar" at bounding box center [280, 325] width 92 height 33
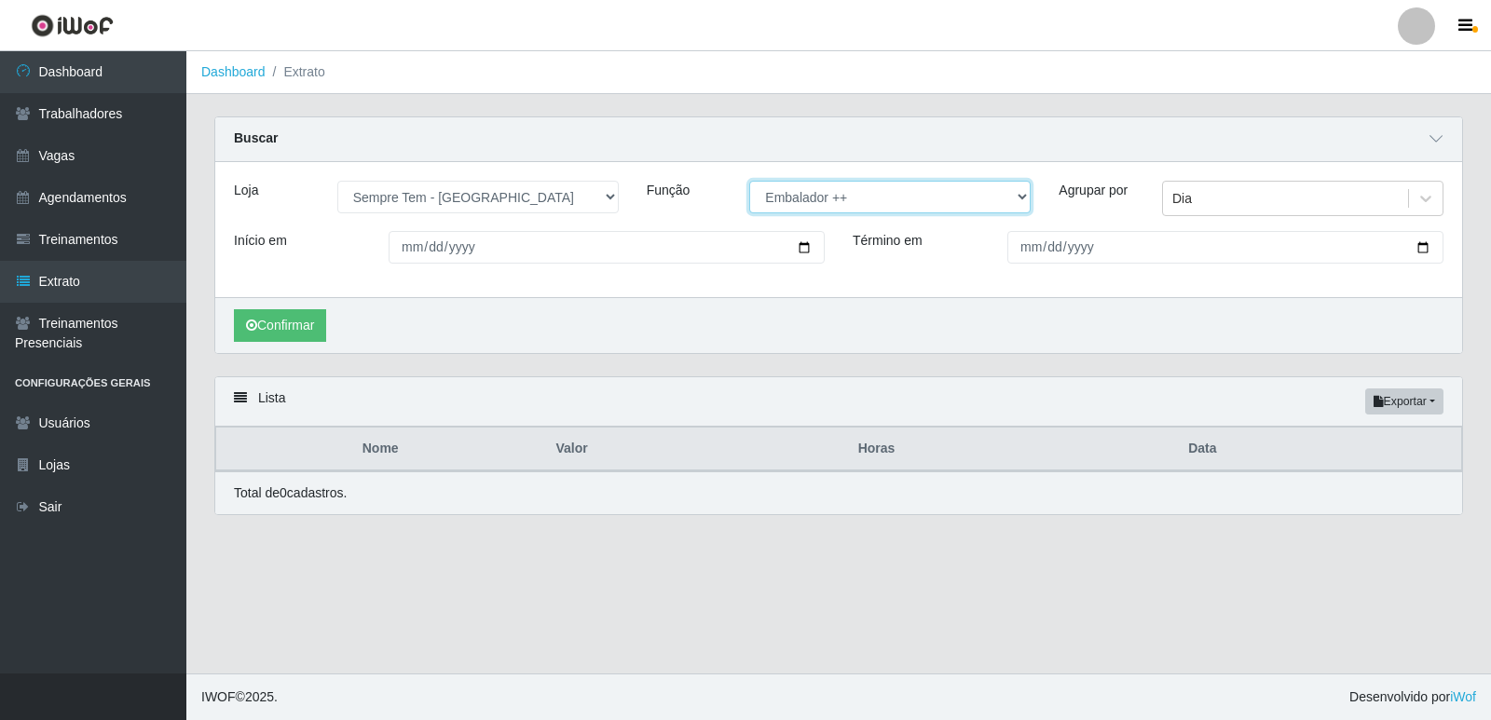
drag, startPoint x: 812, startPoint y: 198, endPoint x: 812, endPoint y: 211, distance: 14.0
click at [812, 198] on select "[Selecione...] Embalador Embalador + Embalador ++ Repositor Repositor + Reposit…" at bounding box center [889, 197] width 281 height 33
click at [749, 182] on select "[Selecione...] Embalador Embalador + Embalador ++ Repositor Repositor + Reposit…" at bounding box center [889, 197] width 281 height 33
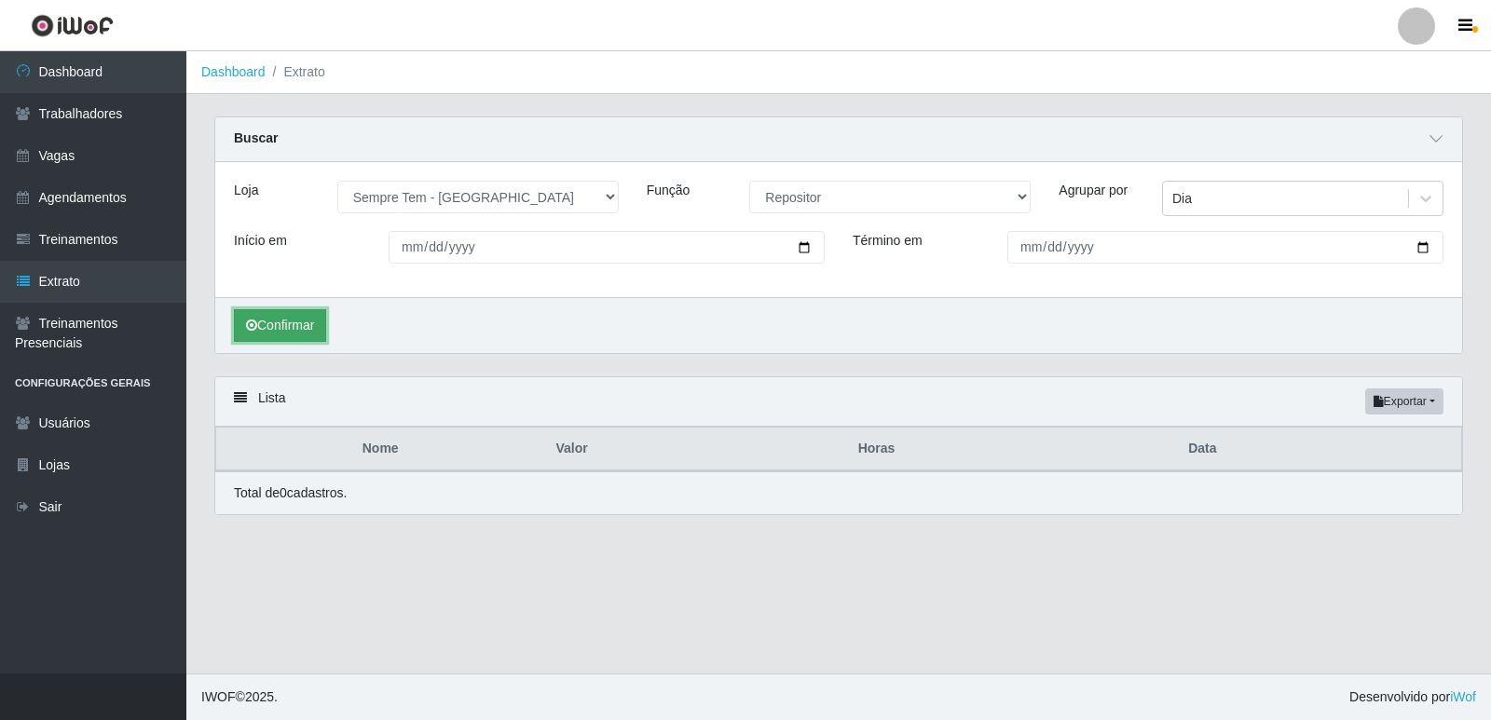
click at [264, 321] on button "Confirmar" at bounding box center [280, 325] width 92 height 33
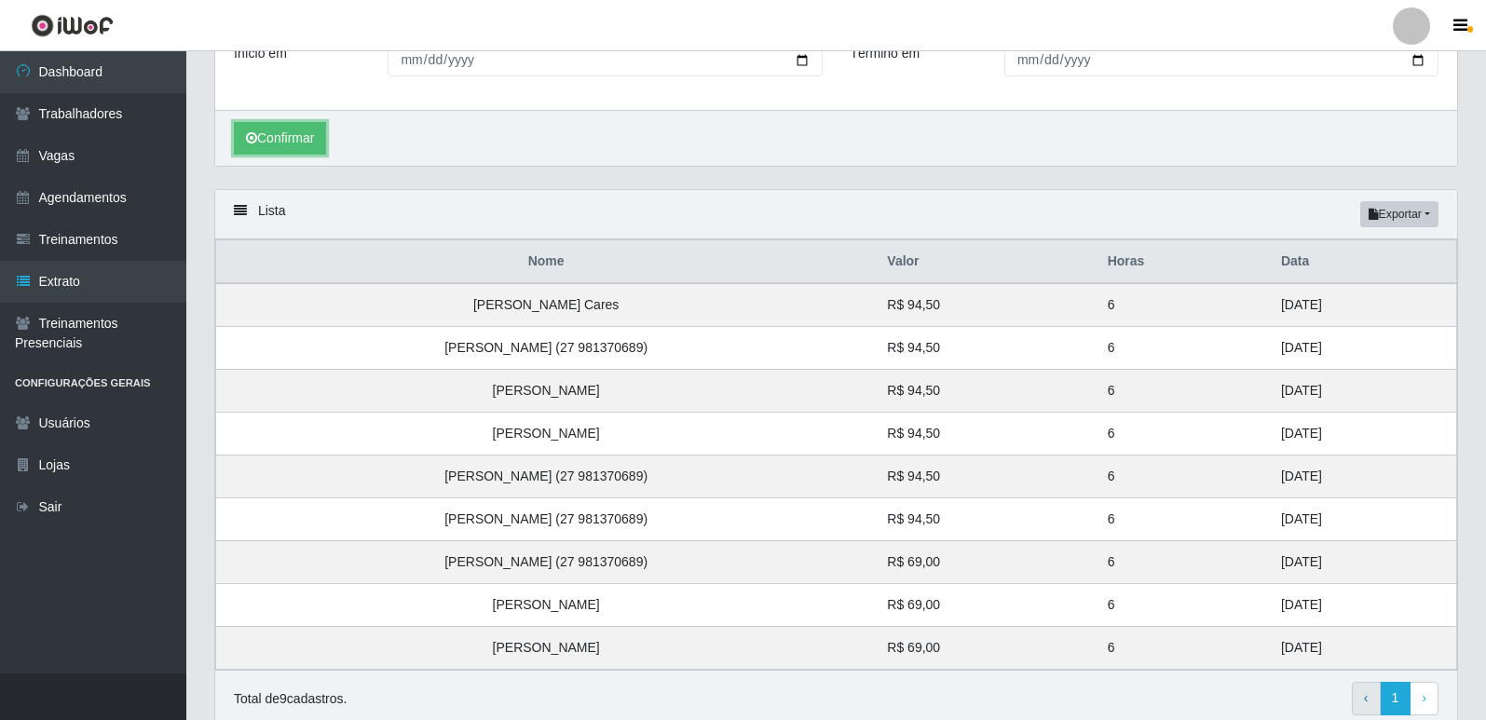
scroll to position [265, 0]
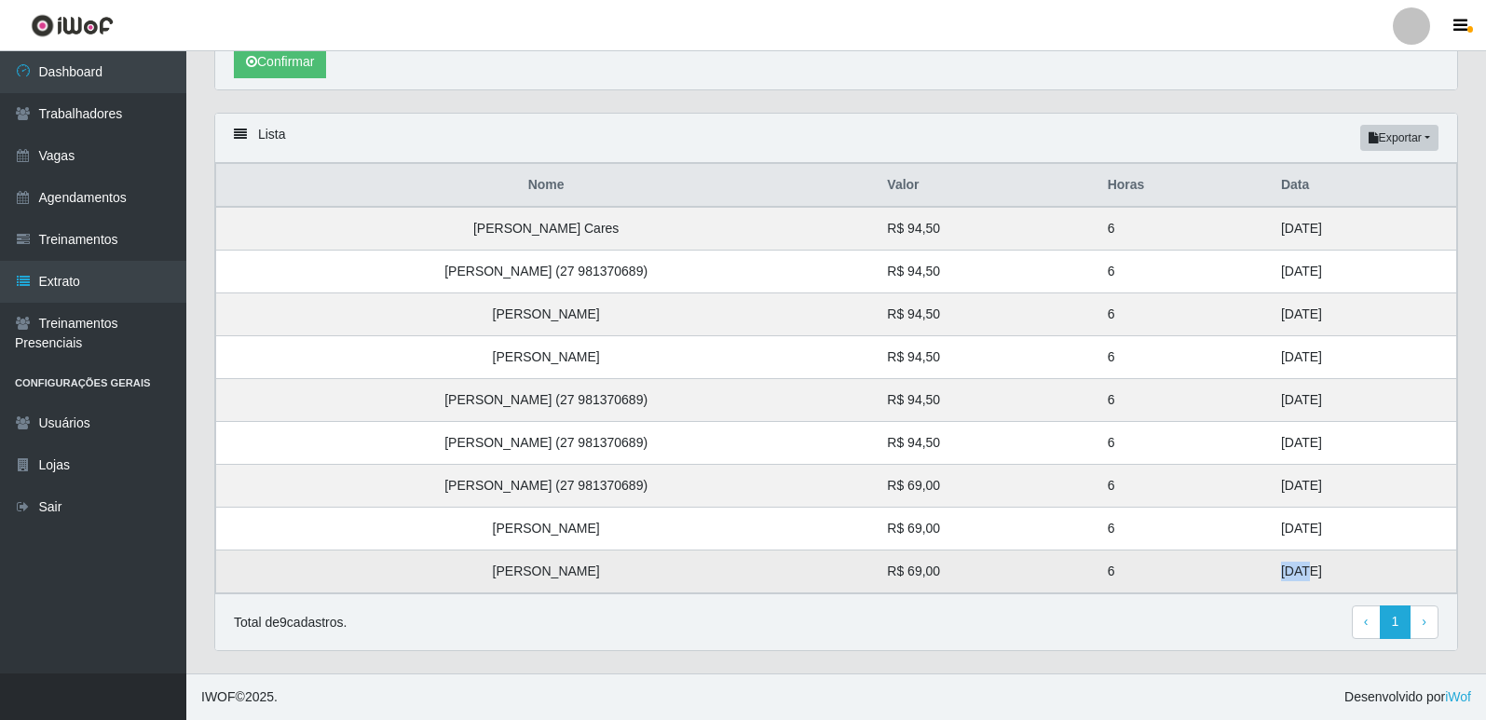
drag, startPoint x: 1264, startPoint y: 563, endPoint x: 1235, endPoint y: 568, distance: 29.4
click at [1270, 568] on td "21/08/2025" at bounding box center [1363, 572] width 187 height 43
drag, startPoint x: 1273, startPoint y: 524, endPoint x: 1236, endPoint y: 482, distance: 55.5
click at [1236, 482] on tbody "Luiz Henrique Nunes Cares R$ 94,50 6 29/08/2025 João Vitor Dias dos Santos (27 …" at bounding box center [836, 400] width 1241 height 387
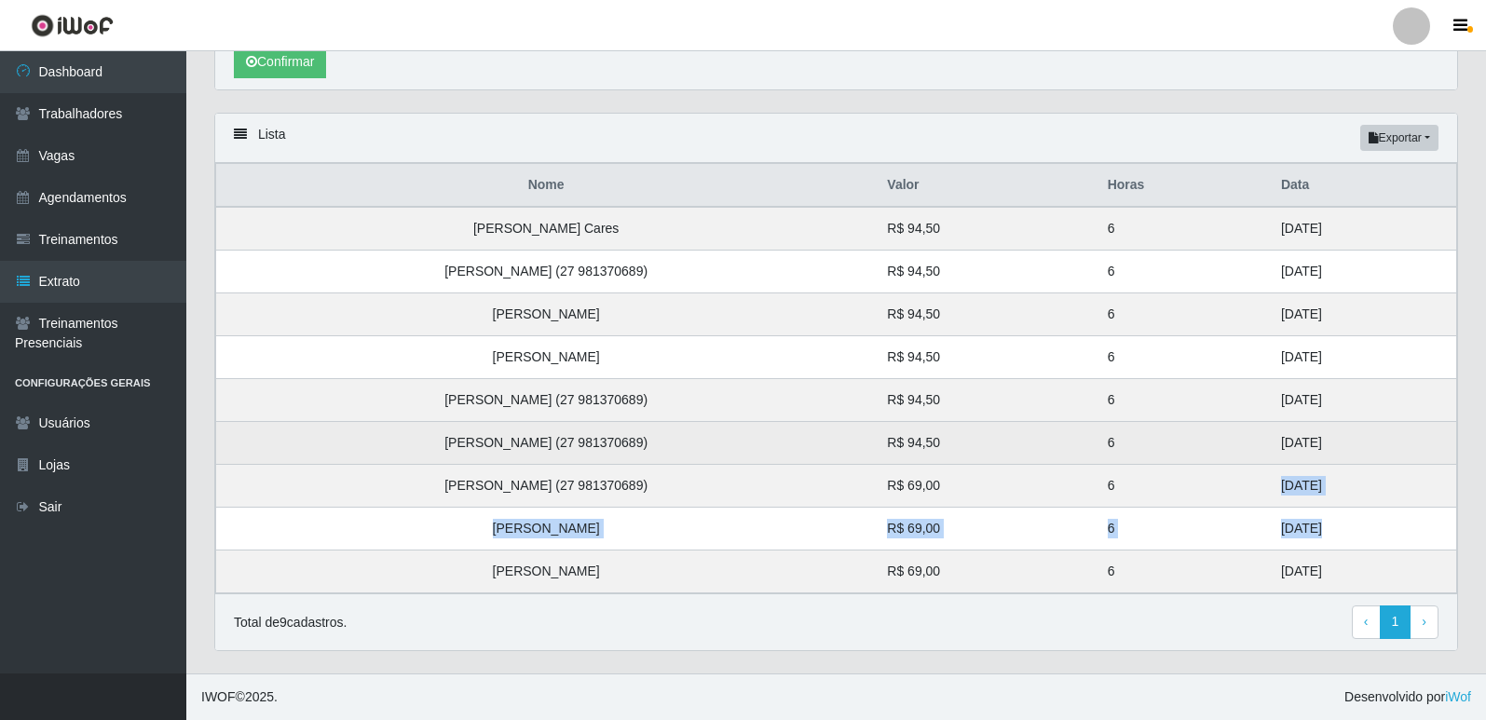
drag, startPoint x: 1286, startPoint y: 443, endPoint x: 1256, endPoint y: 443, distance: 29.8
click at [1270, 443] on td "25/08/2025" at bounding box center [1363, 443] width 187 height 43
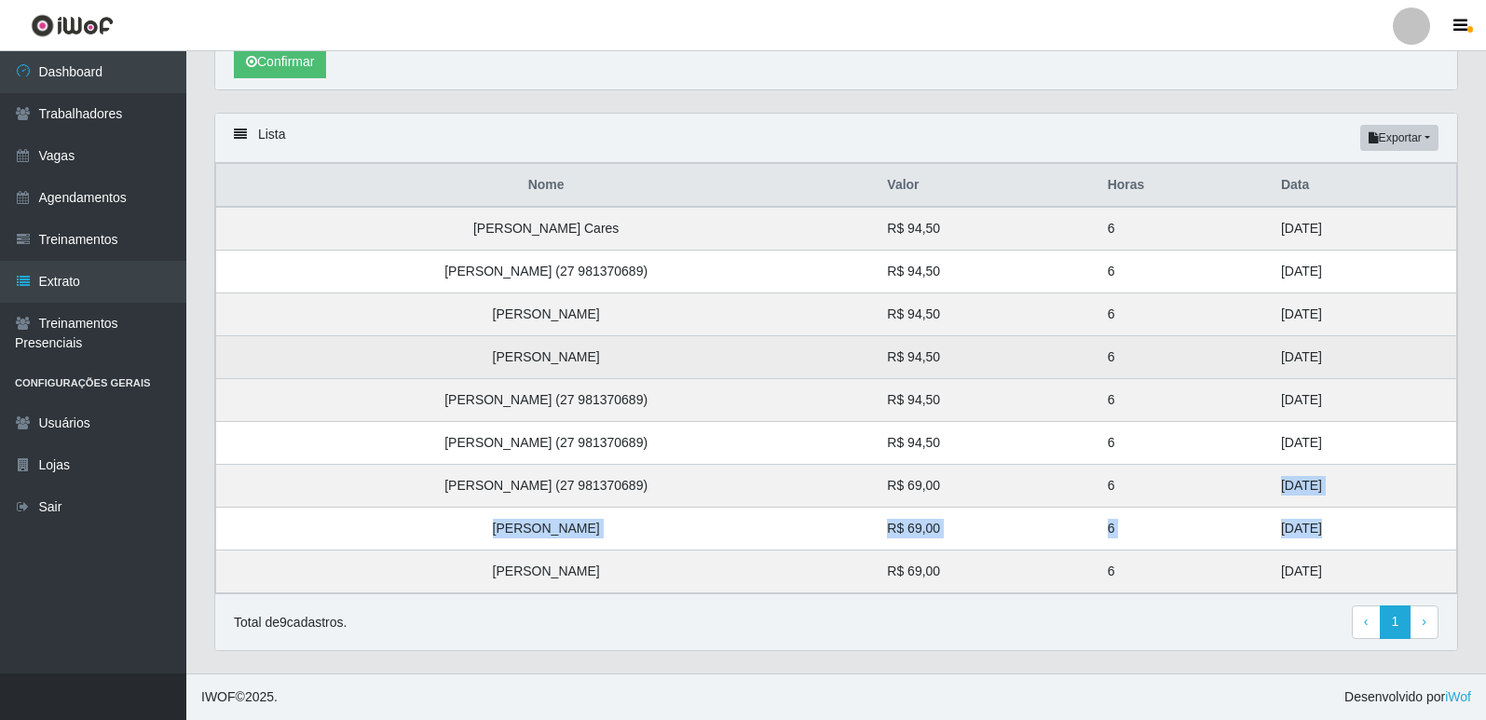
drag, startPoint x: 1283, startPoint y: 396, endPoint x: 1246, endPoint y: 358, distance: 53.4
click at [1246, 358] on tbody "Luiz Henrique Nunes Cares R$ 94,50 6 29/08/2025 João Vitor Dias dos Santos (27 …" at bounding box center [836, 400] width 1241 height 387
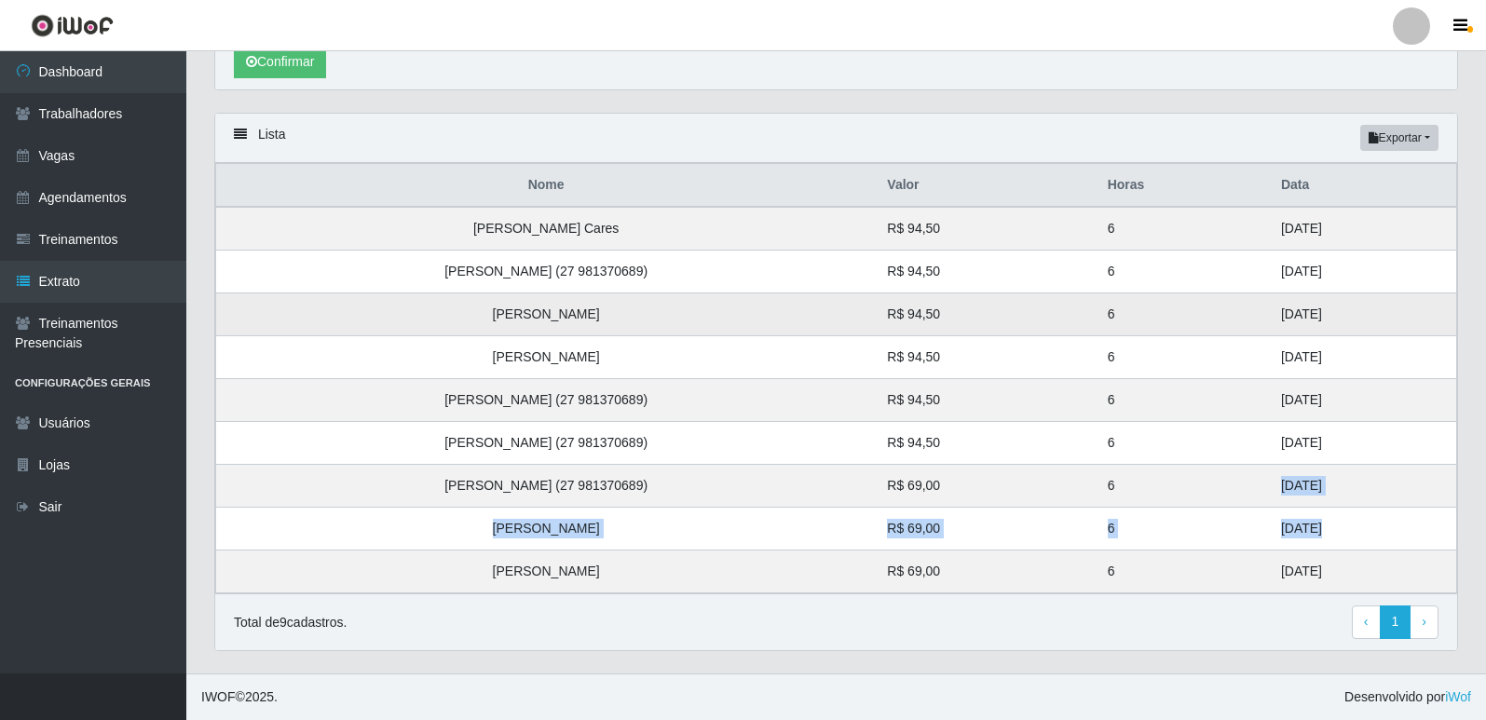
drag, startPoint x: 1282, startPoint y: 307, endPoint x: 1243, endPoint y: 306, distance: 39.1
click at [1270, 299] on td "27/08/2025" at bounding box center [1363, 314] width 187 height 43
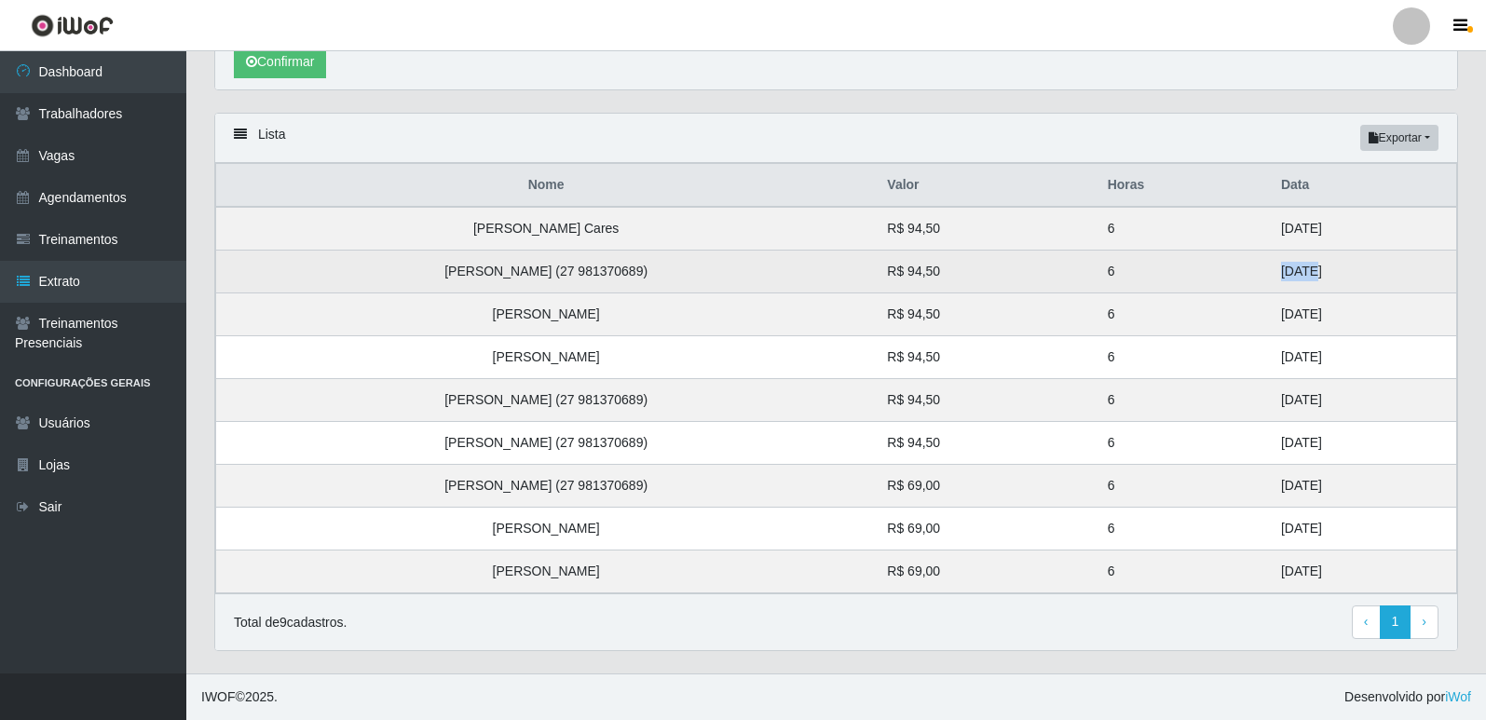
drag, startPoint x: 1274, startPoint y: 255, endPoint x: 1201, endPoint y: 291, distance: 80.8
click at [1270, 259] on td "28/08/2025" at bounding box center [1363, 272] width 187 height 43
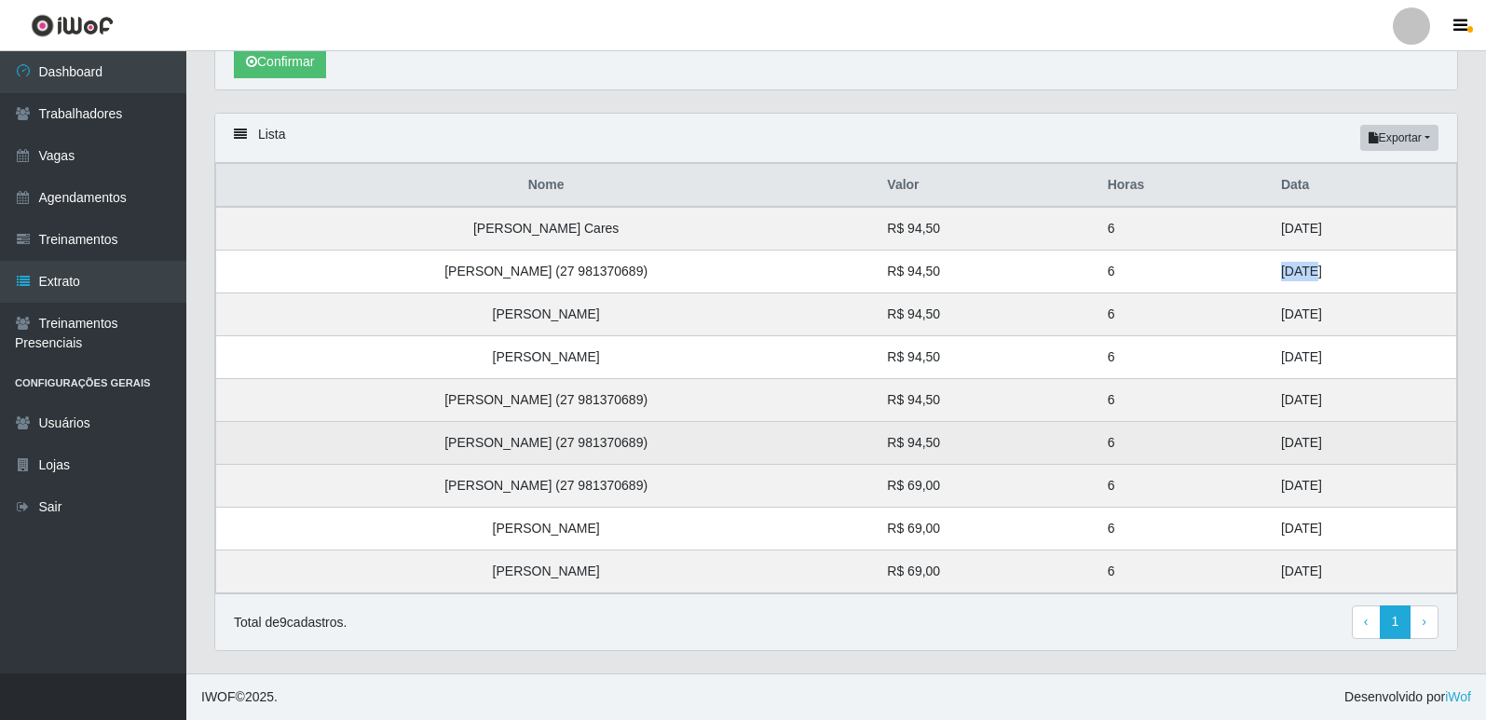
drag, startPoint x: 1312, startPoint y: 217, endPoint x: 1115, endPoint y: 426, distance: 286.7
click at [1270, 232] on td "29/08/2025" at bounding box center [1363, 229] width 187 height 44
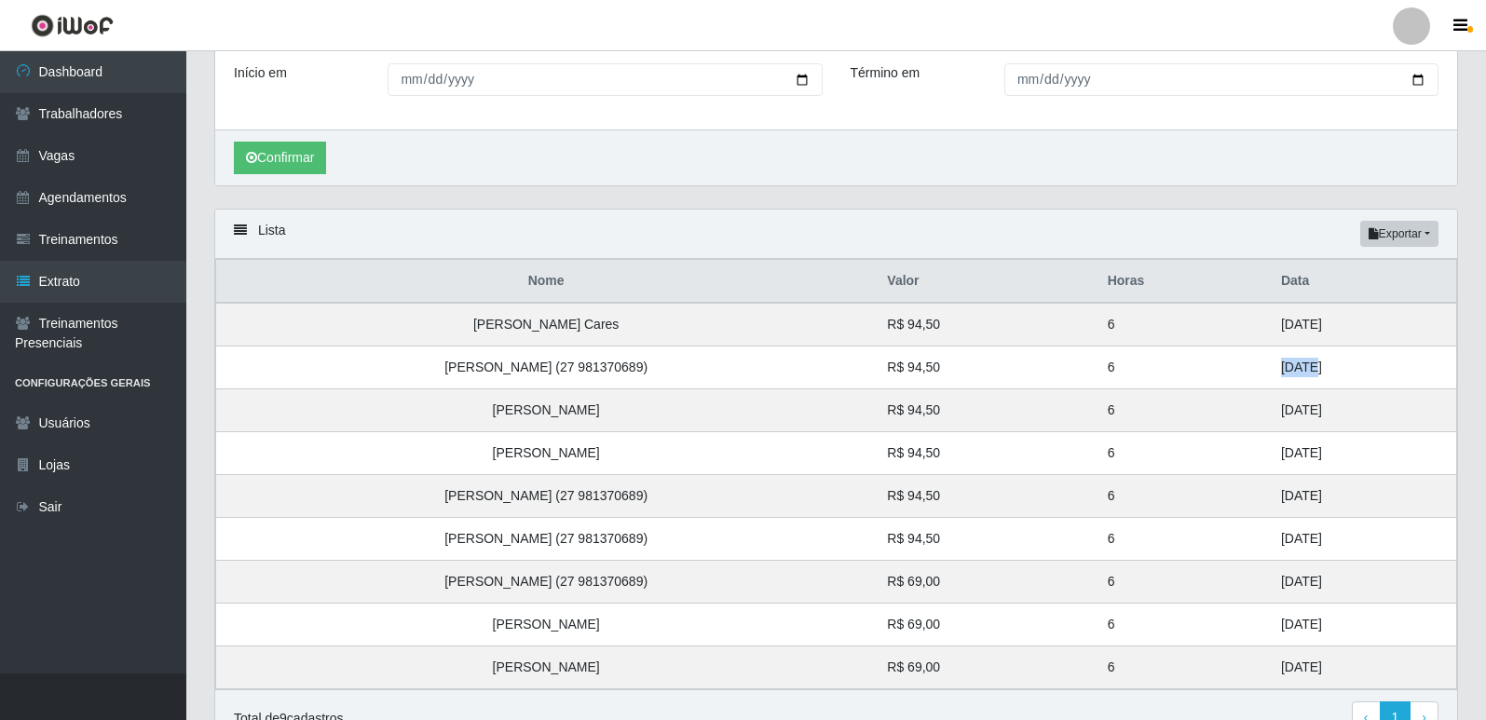
scroll to position [0, 0]
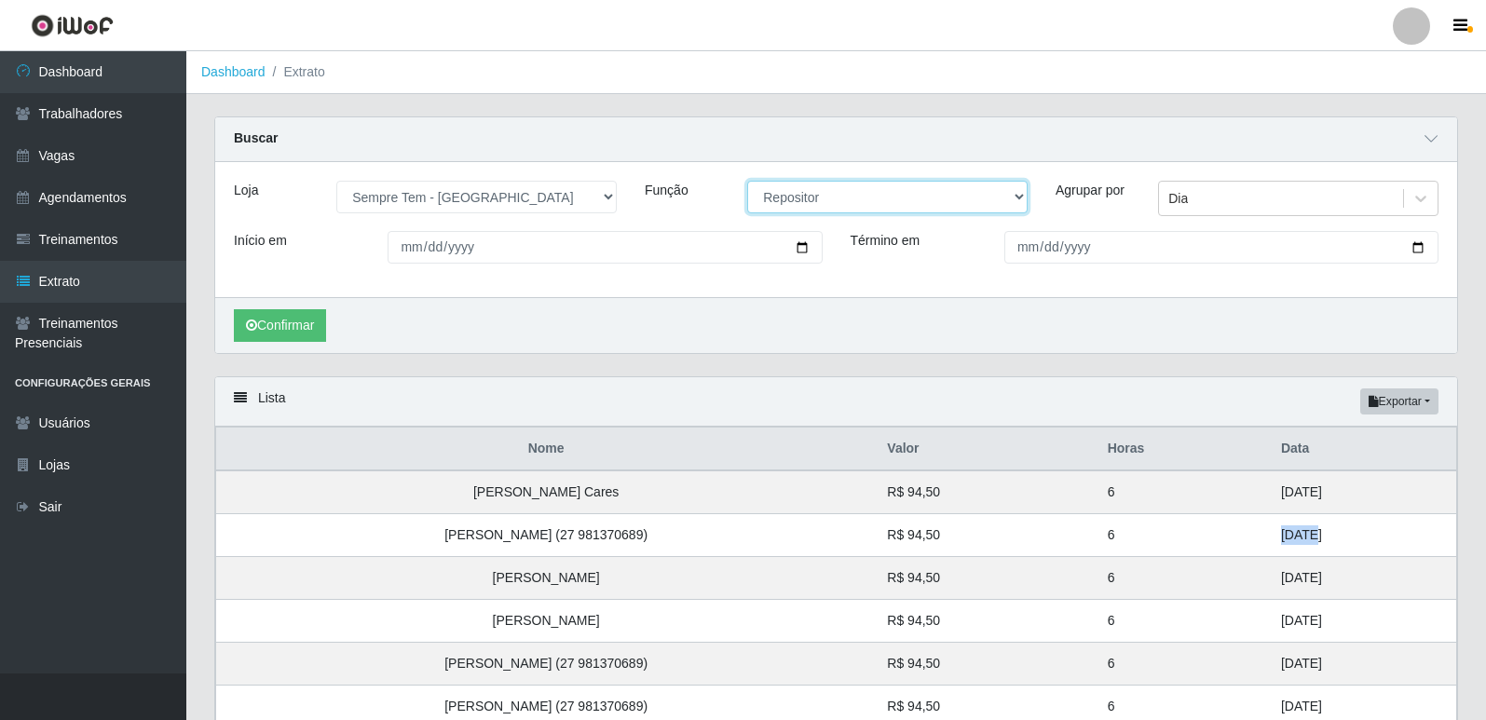
drag, startPoint x: 849, startPoint y: 194, endPoint x: 849, endPoint y: 213, distance: 19.6
click at [849, 194] on select "[Selecione...] Embalador Embalador + Embalador ++ Repositor Repositor + Reposit…" at bounding box center [887, 197] width 280 height 33
click at [747, 182] on select "[Selecione...] Embalador Embalador + Embalador ++ Repositor Repositor + Reposit…" at bounding box center [887, 197] width 280 height 33
click at [298, 309] on div "Confirmar" at bounding box center [836, 325] width 1242 height 56
click at [298, 330] on button "Confirmar" at bounding box center [280, 325] width 92 height 33
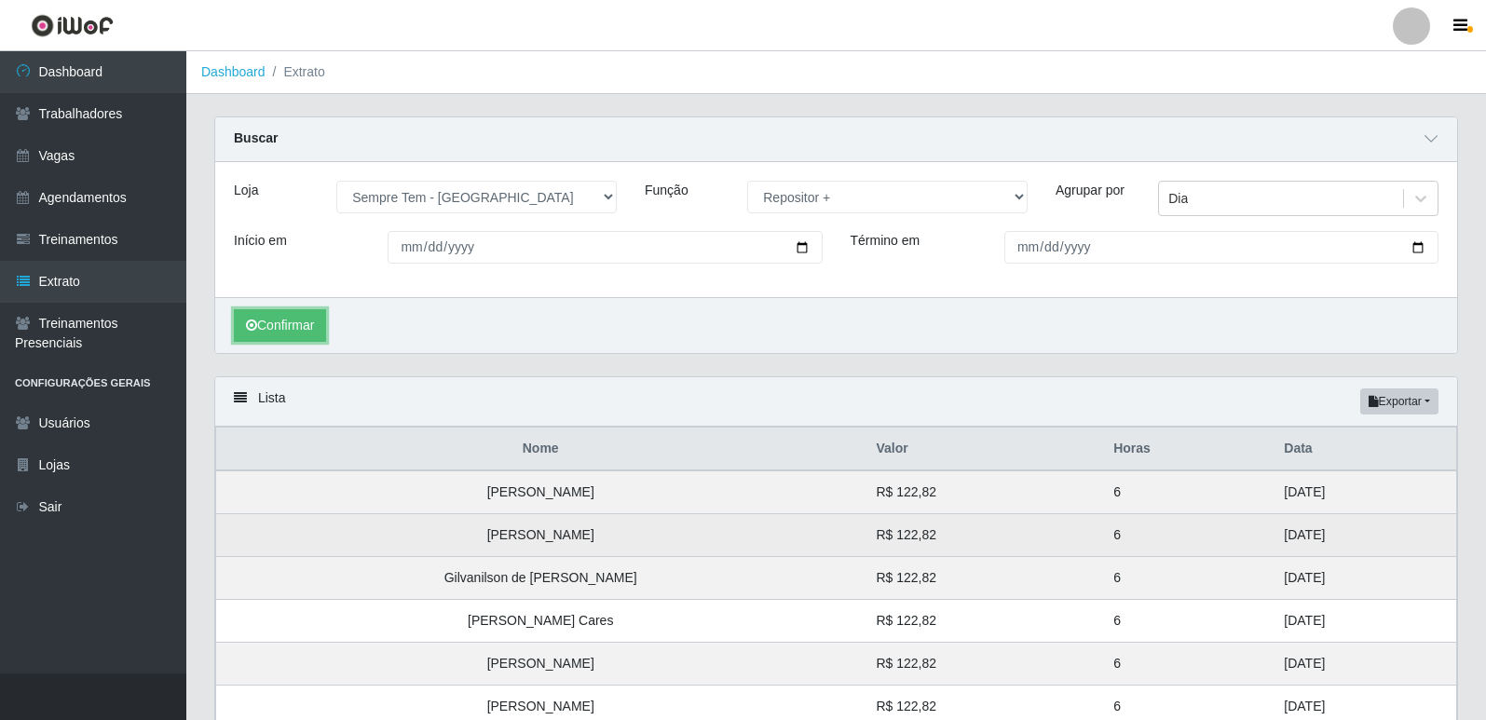
scroll to position [265, 0]
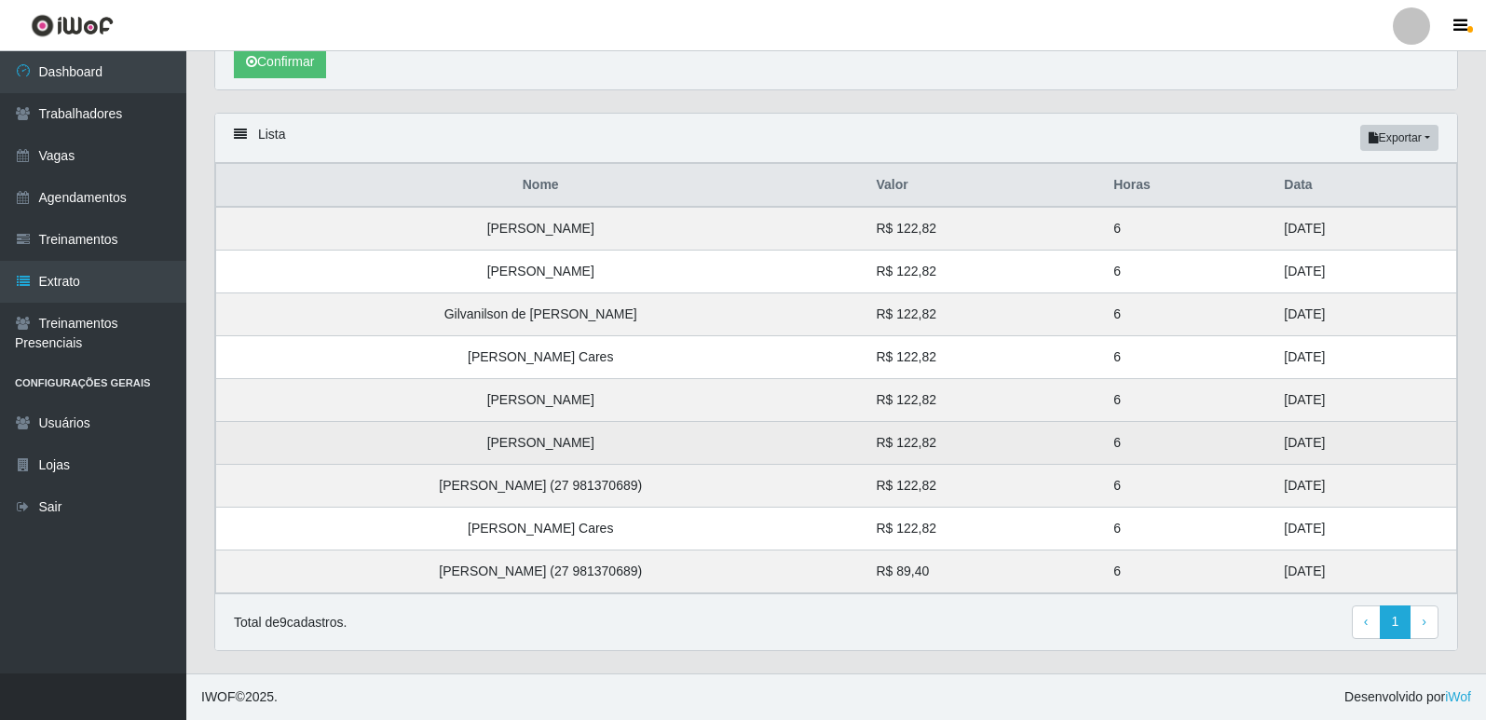
drag, startPoint x: 1303, startPoint y: 531, endPoint x: 1251, endPoint y: 448, distance: 97.5
click at [1251, 448] on tbody "Gustavo Jesus Conceição Souza R$ 122,82 6 31/08/2025 Natanael Da Silva Machado …" at bounding box center [836, 400] width 1241 height 387
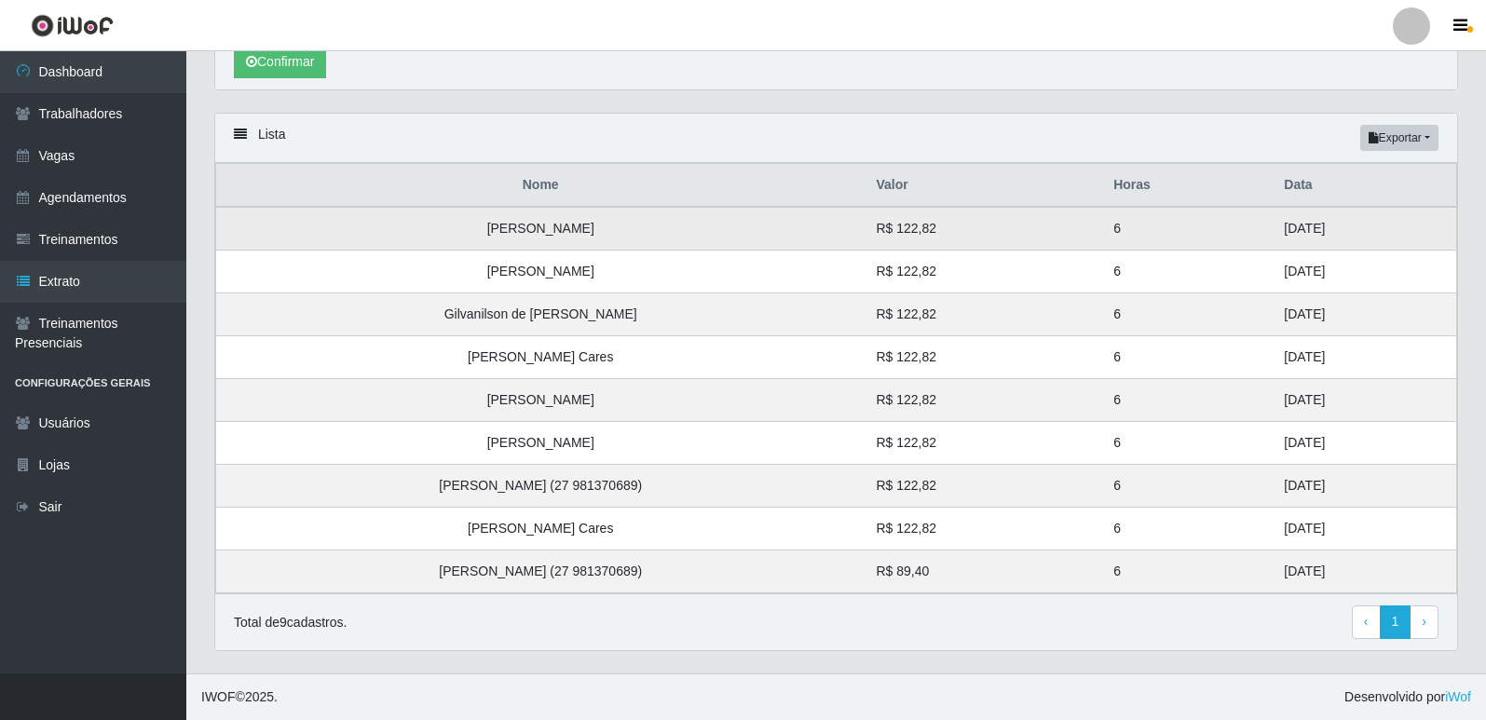
drag, startPoint x: 1294, startPoint y: 398, endPoint x: 1245, endPoint y: 234, distance: 171.3
click at [1245, 234] on tbody "Gustavo Jesus Conceição Souza R$ 122,82 6 31/08/2025 Natanael Da Silva Machado …" at bounding box center [836, 400] width 1241 height 387
drag, startPoint x: 1291, startPoint y: 579, endPoint x: 999, endPoint y: 375, distance: 356.7
click at [1235, 216] on tbody "Gustavo Jesus Conceição Souza R$ 122,82 6 31/08/2025 Natanael Da Silva Machado …" at bounding box center [836, 400] width 1241 height 387
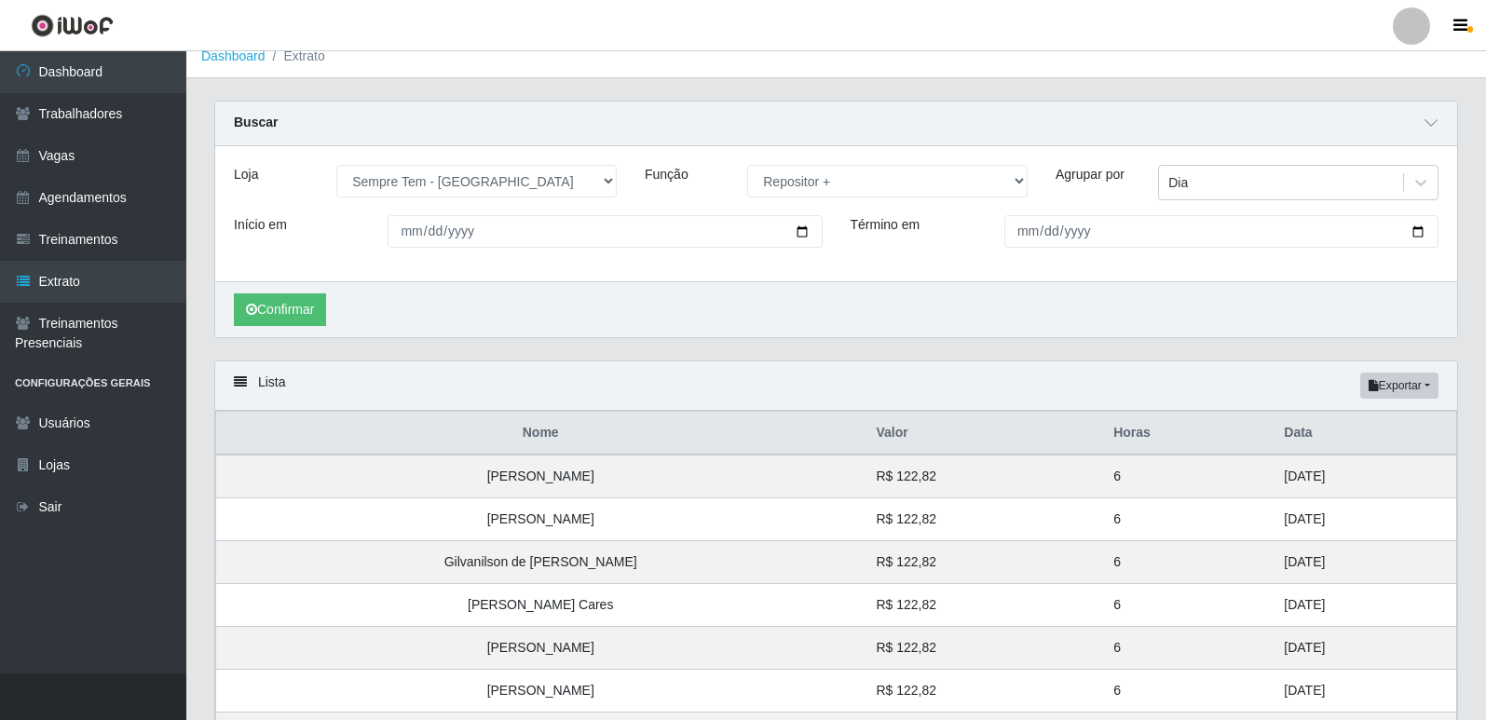
scroll to position [0, 0]
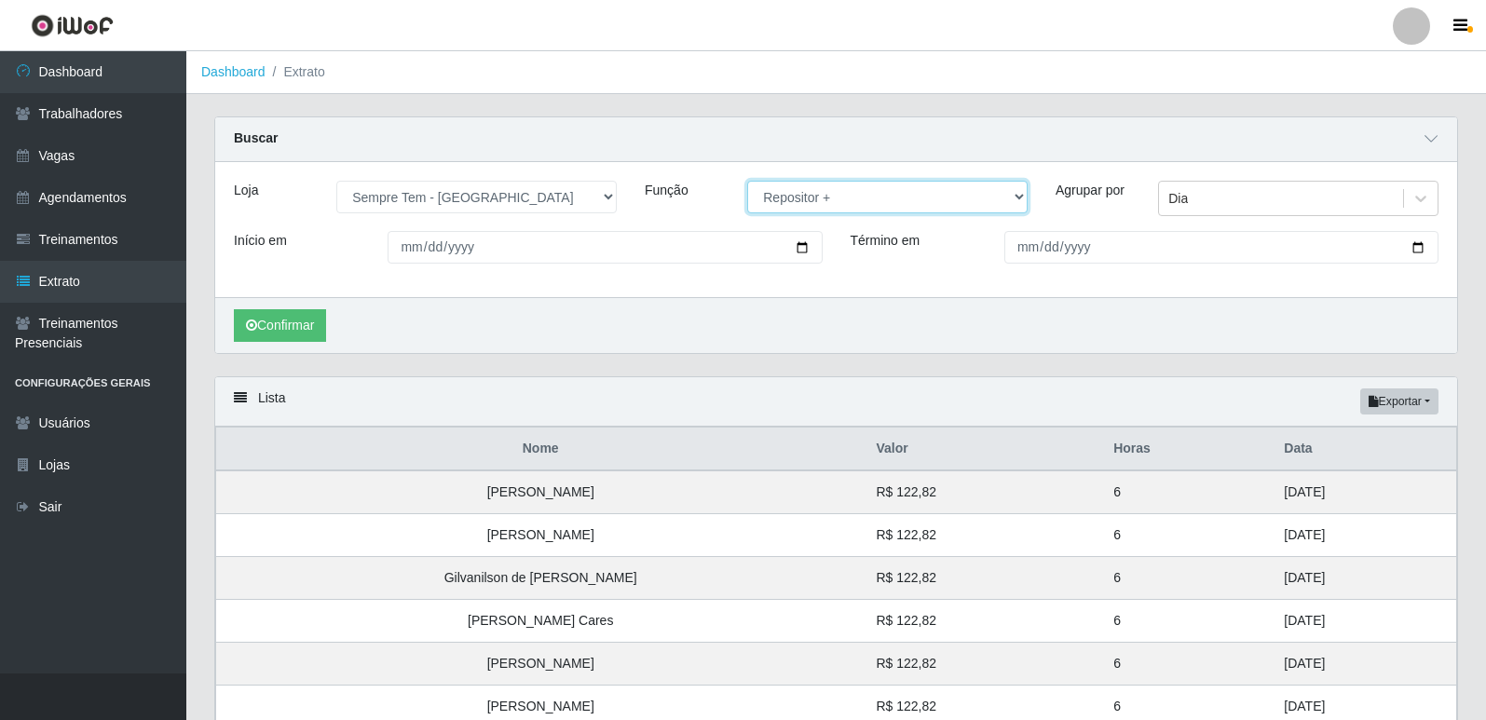
click at [817, 186] on select "[Selecione...] Embalador Embalador + Embalador ++ Repositor Repositor + Reposit…" at bounding box center [887, 197] width 280 height 33
select select "24"
click at [747, 182] on select "[Selecione...] Embalador Embalador + Embalador ++ Repositor Repositor + Reposit…" at bounding box center [887, 197] width 280 height 33
click at [315, 329] on button "Confirmar" at bounding box center [280, 325] width 92 height 33
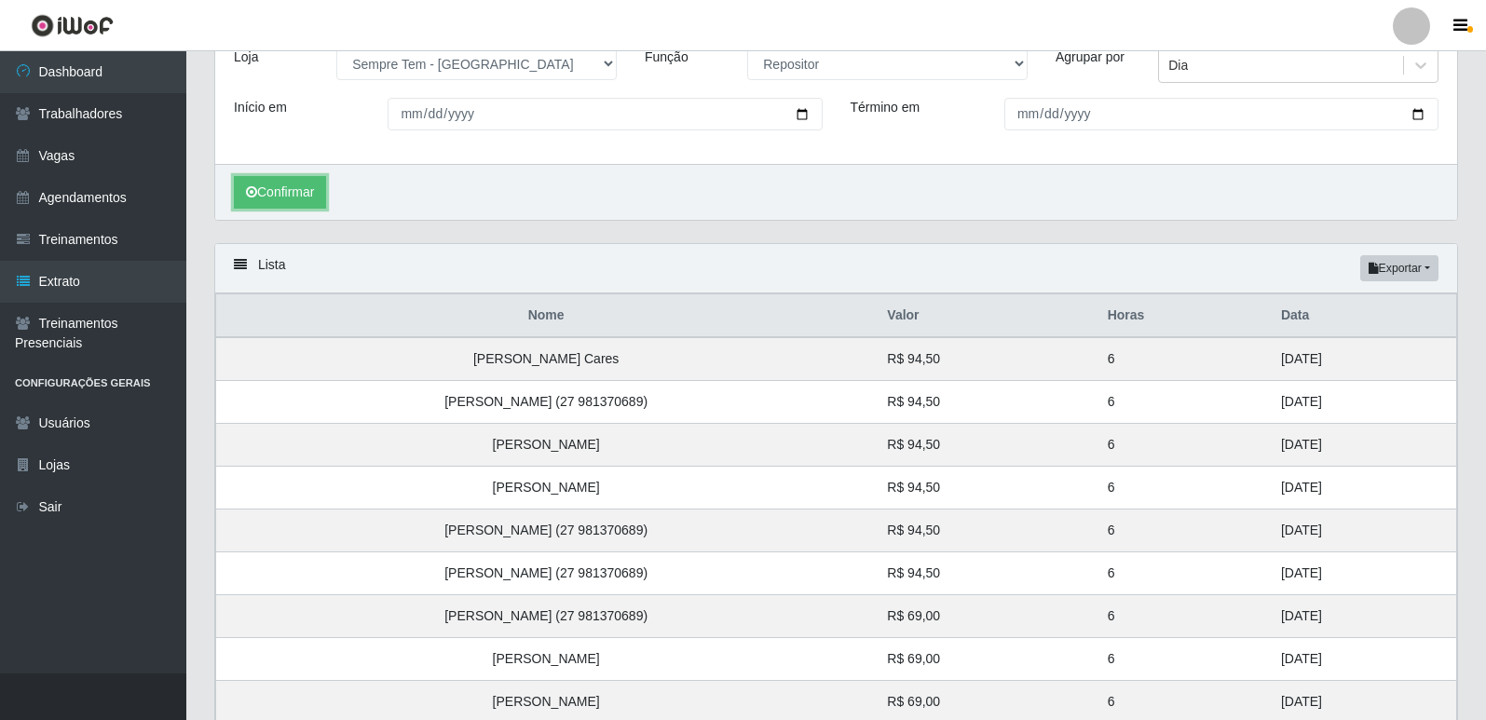
scroll to position [265, 0]
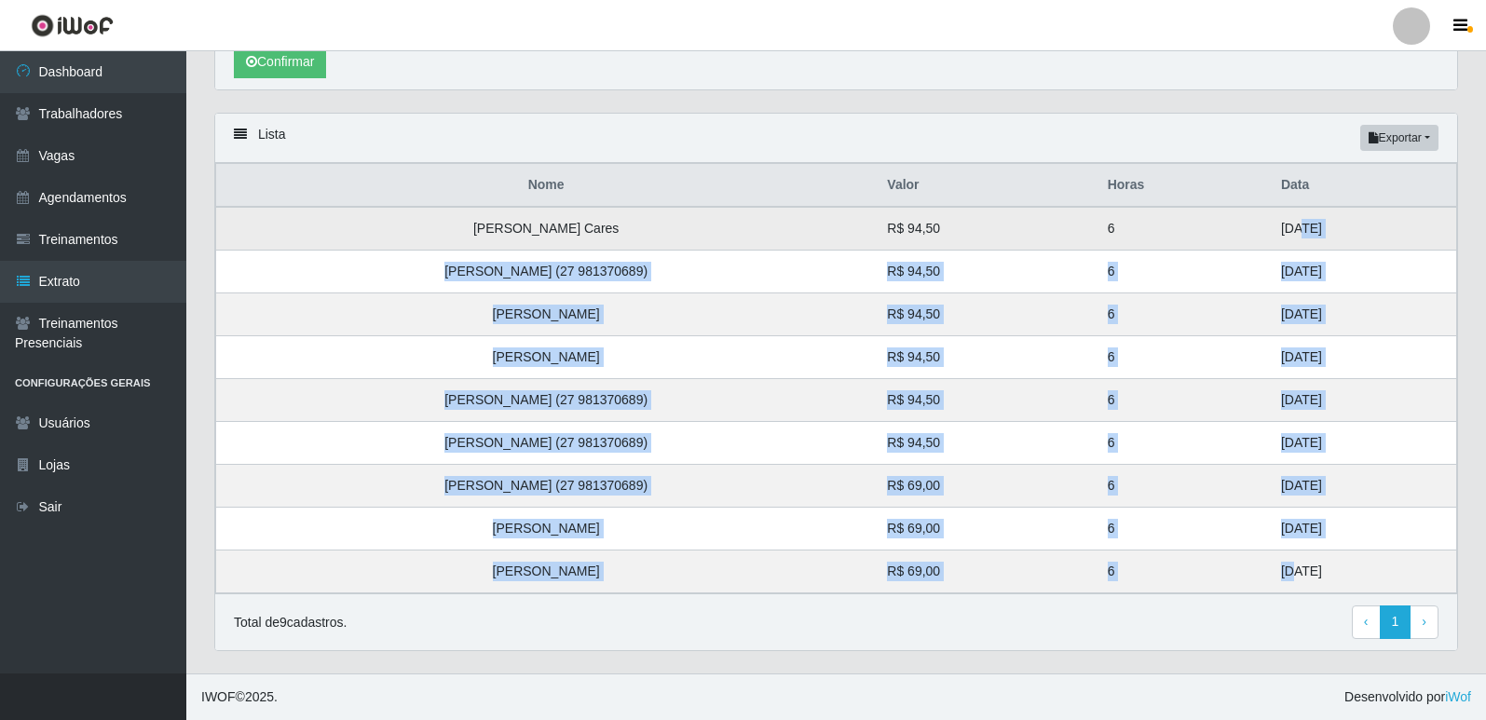
drag, startPoint x: 1256, startPoint y: 570, endPoint x: 1258, endPoint y: 232, distance: 338.2
click at [1258, 232] on tbody "Luiz Henrique Nunes Cares R$ 94,50 6 29/08/2025 João Vitor Dias dos Santos (27 …" at bounding box center [836, 400] width 1241 height 387
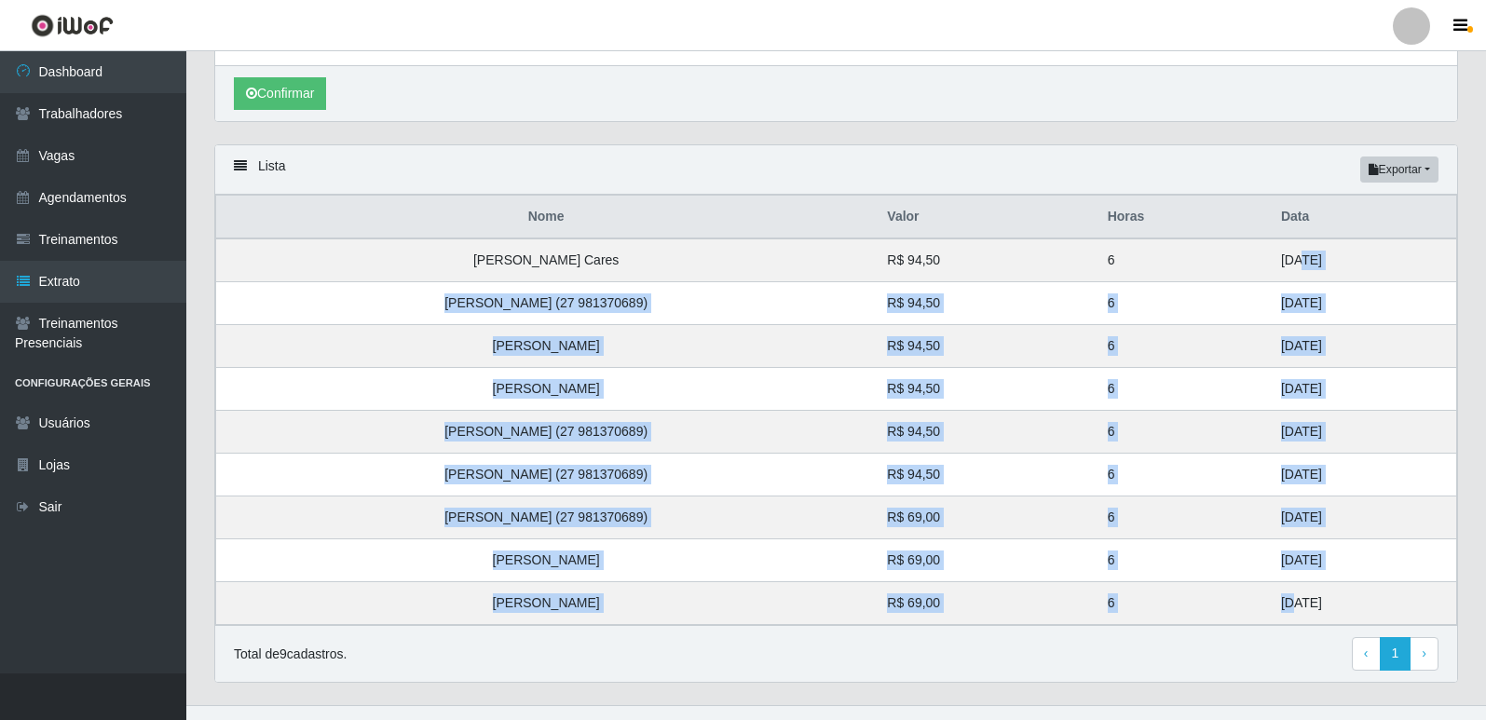
scroll to position [0, 0]
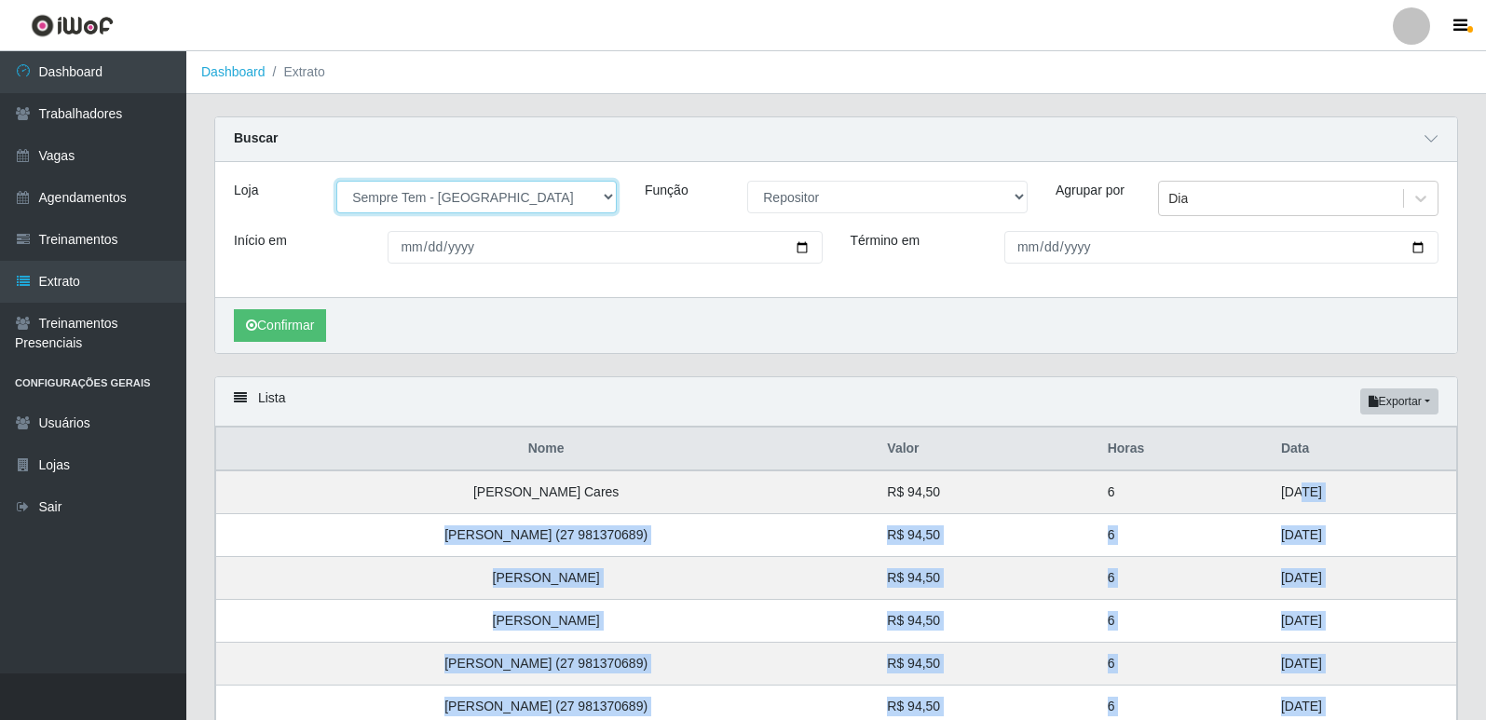
click at [592, 192] on select "[Selecione...] [GEOGRAPHIC_DATA] - [GEOGRAPHIC_DATA] [GEOGRAPHIC_DATA] - [GEOGR…" at bounding box center [476, 197] width 280 height 33
drag, startPoint x: 558, startPoint y: 208, endPoint x: 544, endPoint y: 208, distance: 14.0
click at [556, 206] on select "[Selecione...] [GEOGRAPHIC_DATA] - [GEOGRAPHIC_DATA] [GEOGRAPHIC_DATA] - [GEOGR…" at bounding box center [476, 197] width 280 height 33
select select "508"
click at [336, 182] on select "[Selecione...] [GEOGRAPHIC_DATA] - [GEOGRAPHIC_DATA] [GEOGRAPHIC_DATA] - [GEOGR…" at bounding box center [476, 197] width 280 height 33
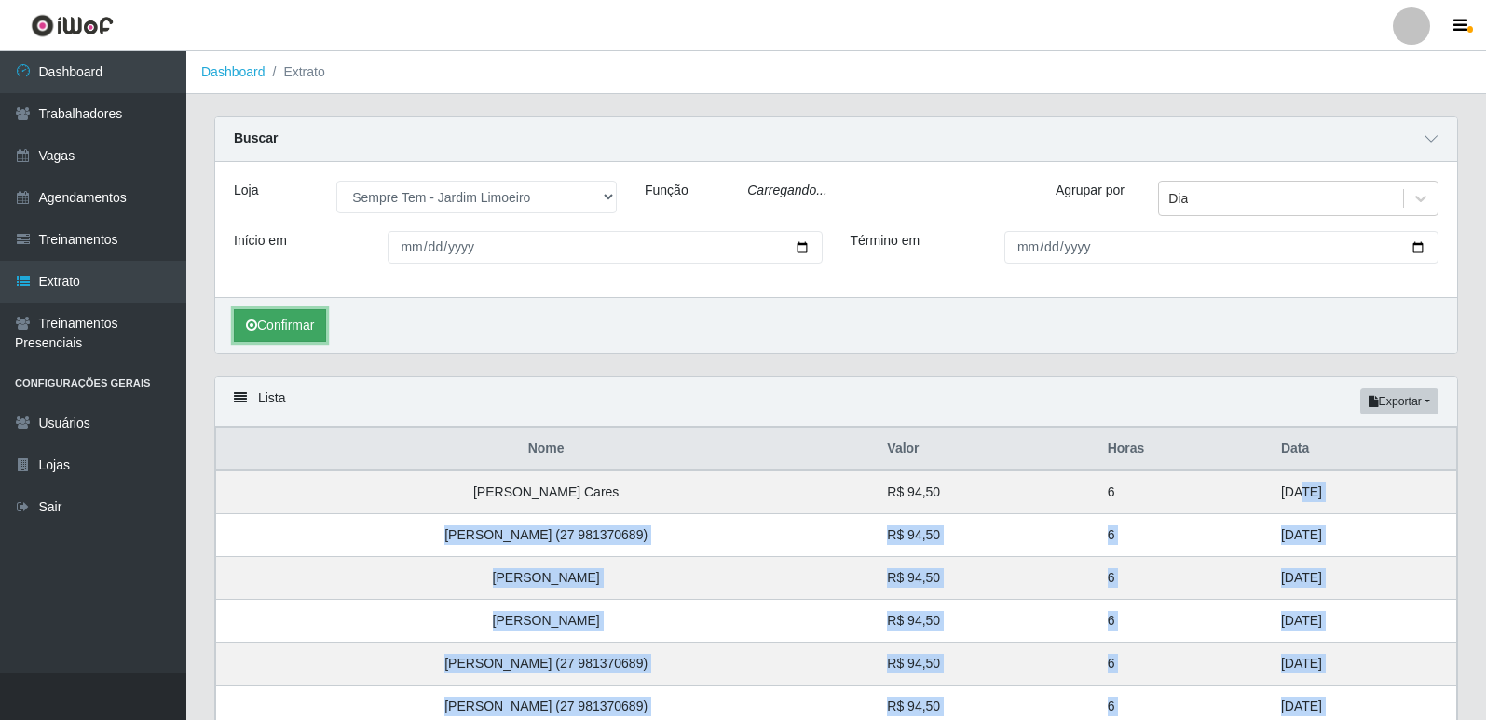
click at [283, 316] on button "Confirmar" at bounding box center [280, 325] width 92 height 33
click at [868, 206] on select "[Selecione...] Embalador Embalador + Embalador ++ Repositor Repositor + Reposit…" at bounding box center [887, 197] width 280 height 33
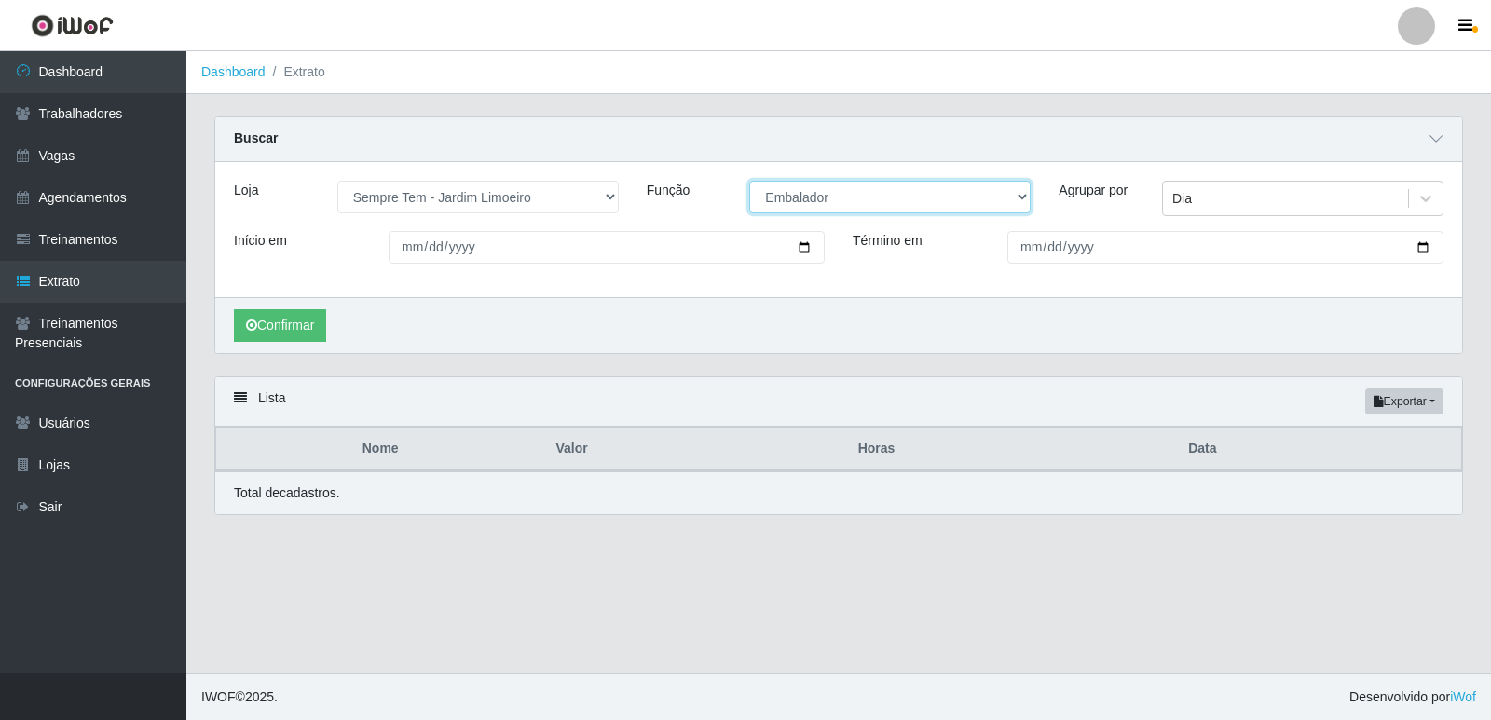
click at [749, 182] on select "[Selecione...] Embalador Embalador + Embalador ++ Repositor Repositor + Reposit…" at bounding box center [889, 197] width 281 height 33
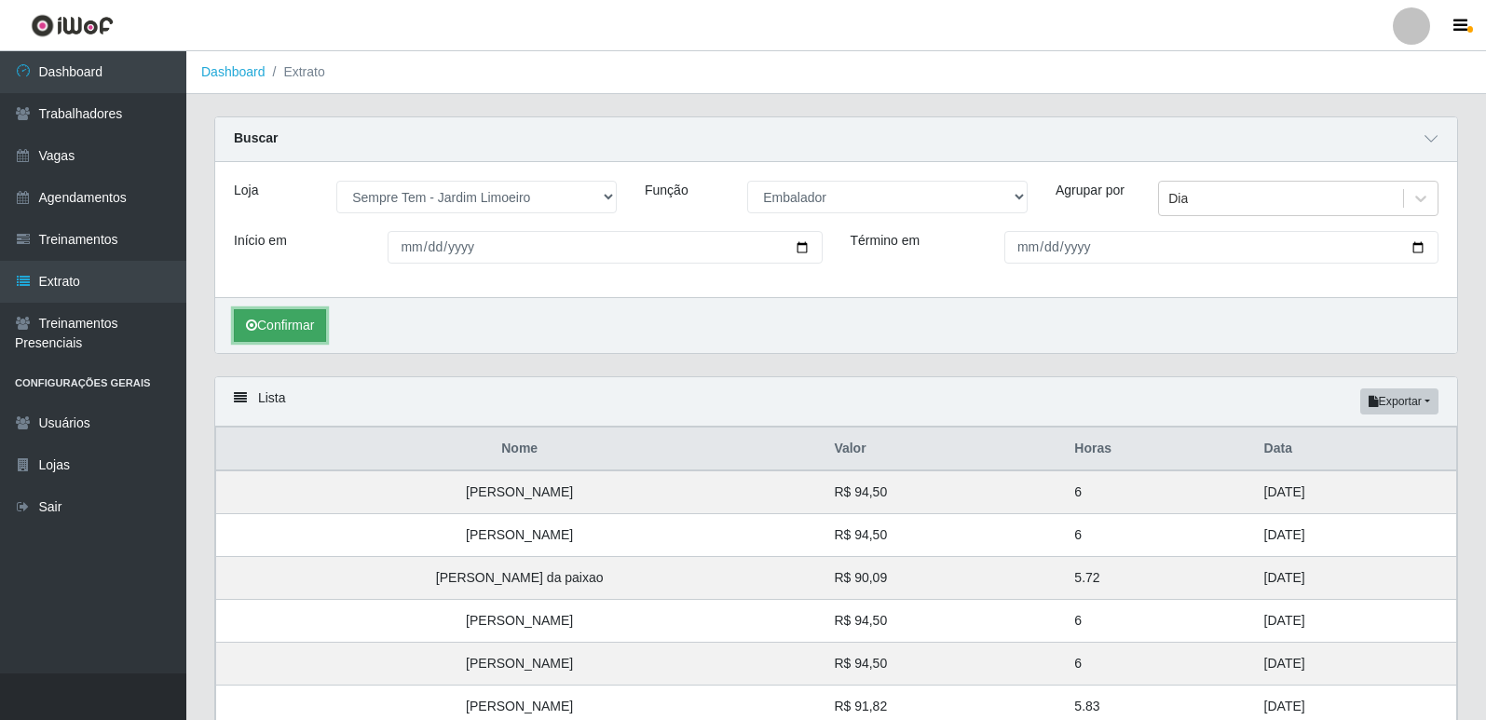
click at [271, 338] on button "Confirmar" at bounding box center [280, 325] width 92 height 33
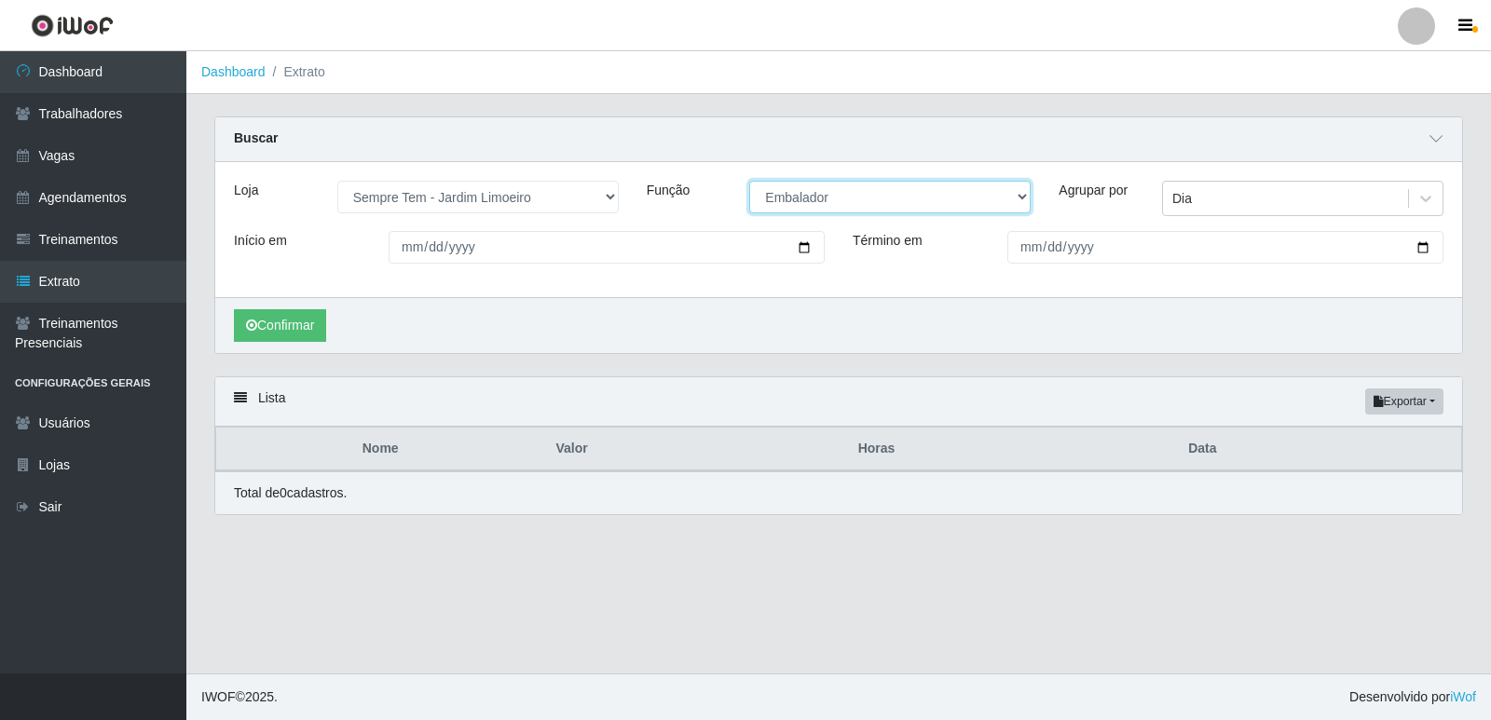
drag, startPoint x: 804, startPoint y: 198, endPoint x: 804, endPoint y: 210, distance: 12.1
click at [804, 198] on select "[Selecione...] Embalador Embalador + Embalador ++ Repositor Repositor + Reposit…" at bounding box center [889, 197] width 281 height 33
click at [749, 182] on select "[Selecione...] Embalador Embalador + Embalador ++ Repositor Repositor + Reposit…" at bounding box center [889, 197] width 281 height 33
click at [299, 332] on button "Confirmar" at bounding box center [280, 325] width 92 height 33
drag, startPoint x: 831, startPoint y: 199, endPoint x: 826, endPoint y: 212, distance: 13.9
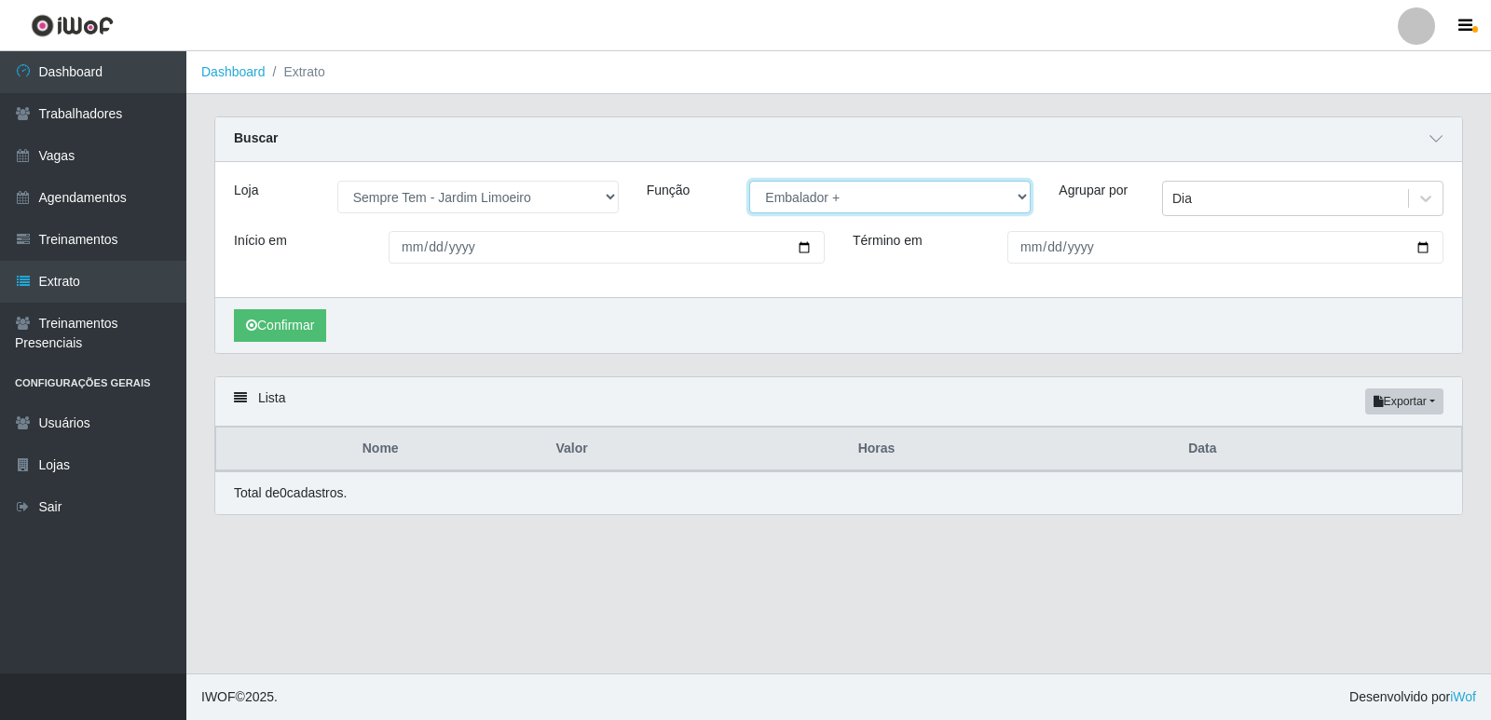
click at [831, 199] on select "[Selecione...] Embalador Embalador + Embalador ++ Repositor Repositor + Reposit…" at bounding box center [889, 197] width 281 height 33
select select "71"
click at [749, 182] on select "[Selecione...] Embalador Embalador + Embalador ++ Repositor Repositor + Reposit…" at bounding box center [889, 197] width 281 height 33
click at [271, 324] on button "Confirmar" at bounding box center [280, 325] width 92 height 33
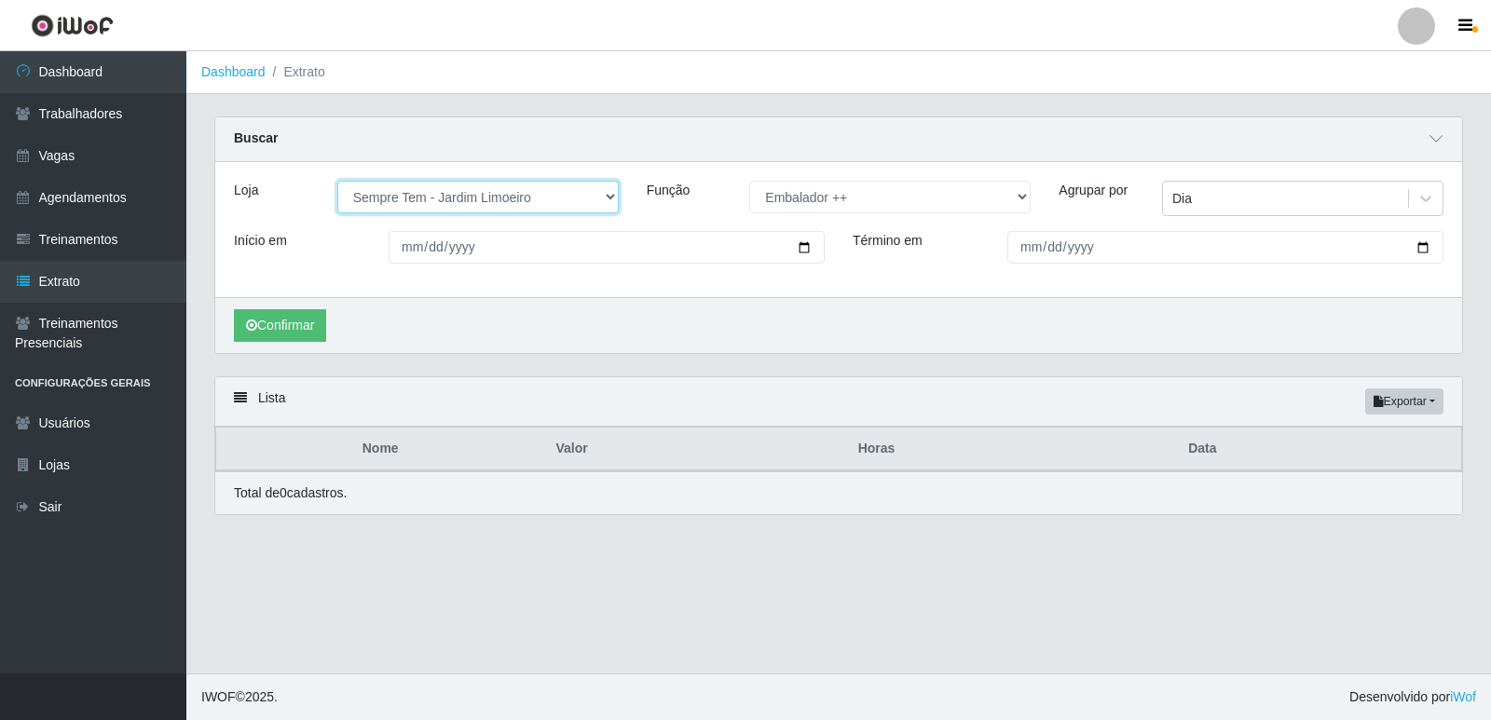
drag, startPoint x: 599, startPoint y: 195, endPoint x: 580, endPoint y: 210, distance: 23.9
click at [599, 195] on select "[Selecione...] [GEOGRAPHIC_DATA] - [GEOGRAPHIC_DATA] [GEOGRAPHIC_DATA] - [GEOGR…" at bounding box center [477, 197] width 281 height 33
select select "506"
click at [337, 182] on select "[Selecione...] [GEOGRAPHIC_DATA] - [GEOGRAPHIC_DATA] [GEOGRAPHIC_DATA] - [GEOGR…" at bounding box center [477, 197] width 281 height 33
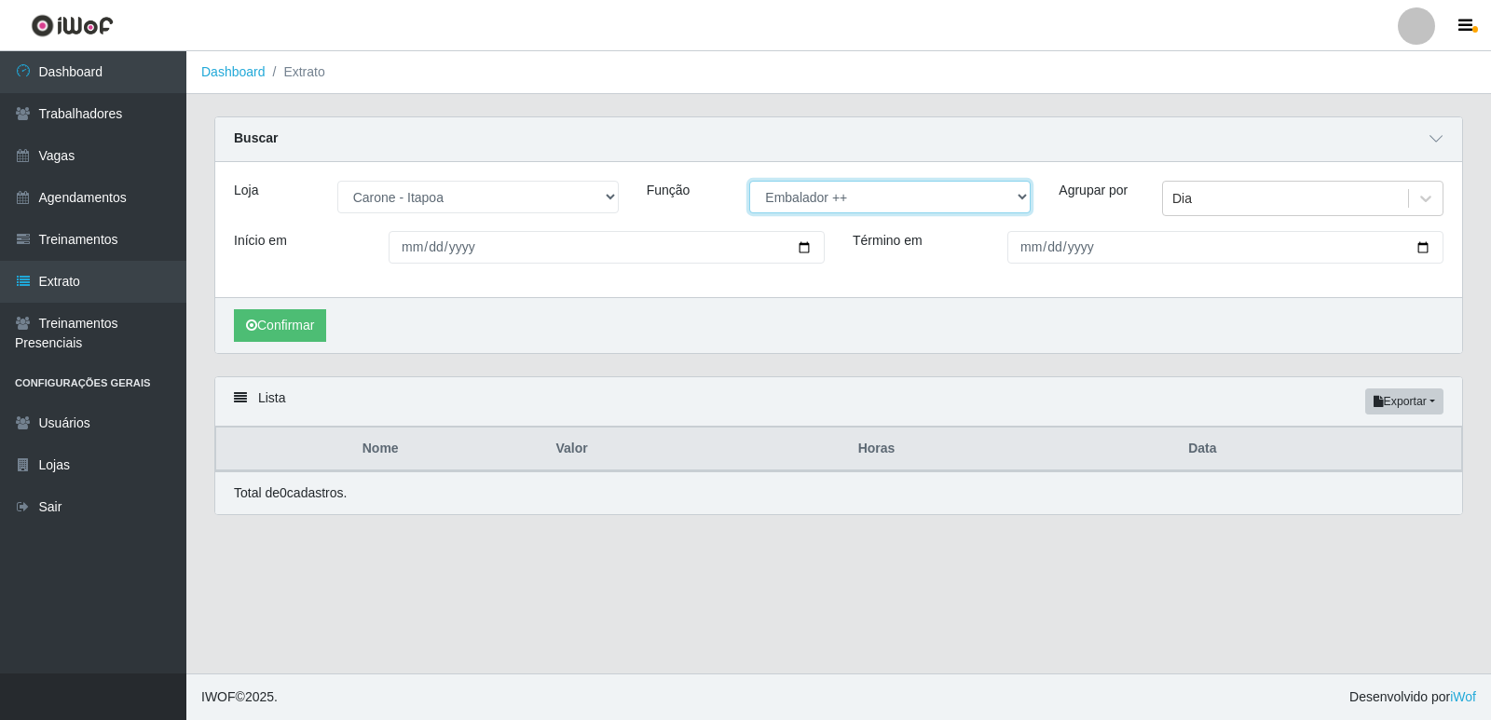
click at [809, 192] on select "[Selecione...] Embalador Embalador + Embalador ++ Repositor Repositor + Reposit…" at bounding box center [889, 197] width 281 height 33
click at [749, 182] on select "[Selecione...] Embalador Embalador + Embalador ++ Repositor Repositor + Reposit…" at bounding box center [889, 197] width 281 height 33
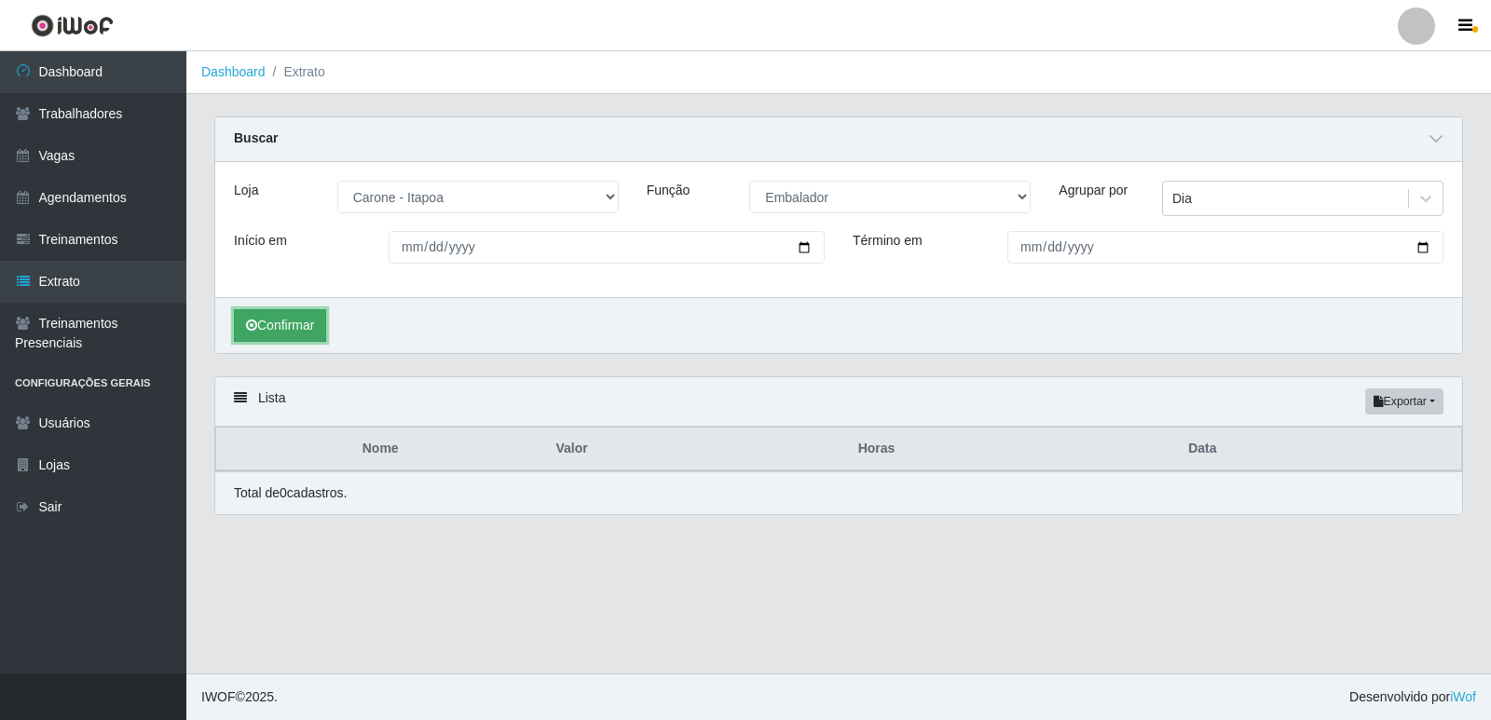
click at [324, 329] on button "Confirmar" at bounding box center [280, 325] width 92 height 33
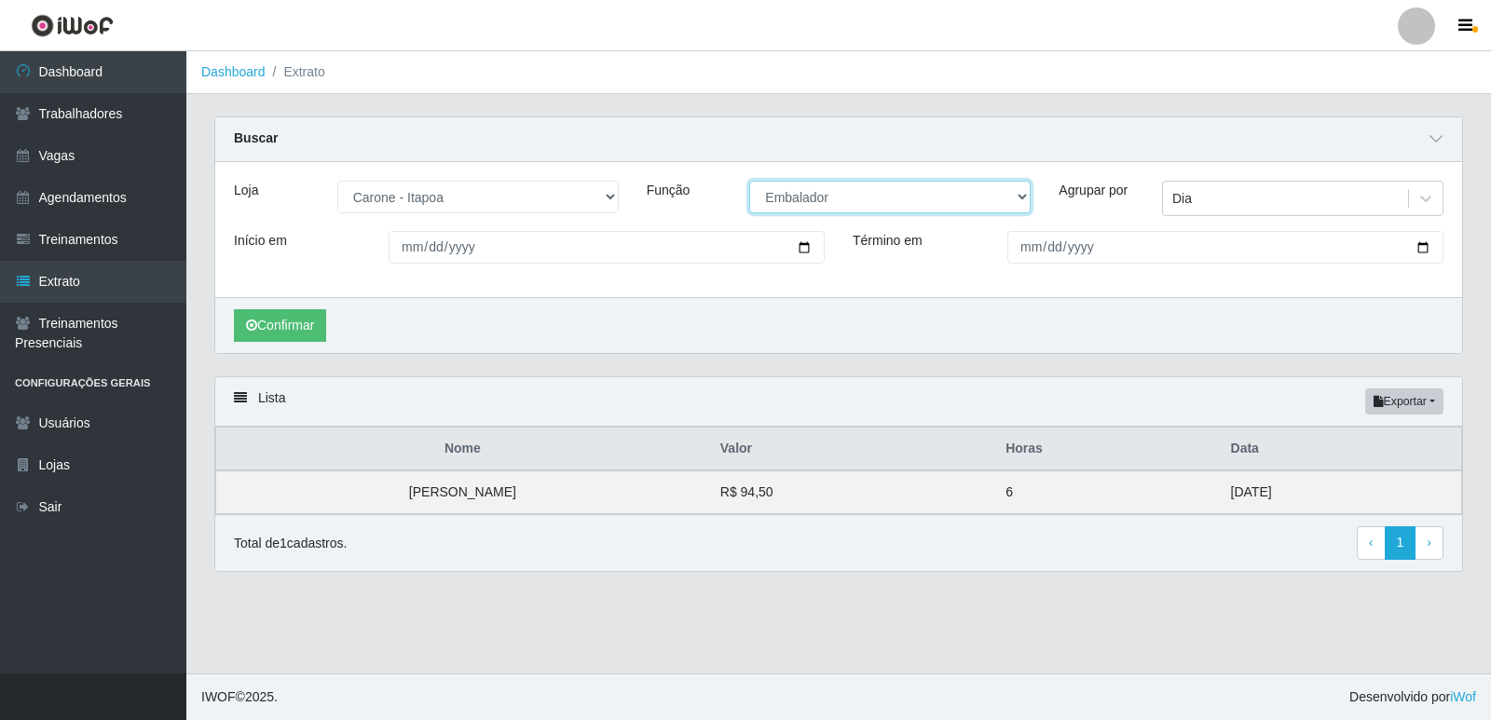
drag, startPoint x: 810, startPoint y: 202, endPoint x: 808, endPoint y: 211, distance: 9.5
click at [810, 202] on select "[Selecione...] Embalador Embalador + Embalador ++ Repositor Repositor + Reposit…" at bounding box center [889, 197] width 281 height 33
click at [749, 182] on select "[Selecione...] Embalador Embalador + Embalador ++ Repositor Repositor + Reposit…" at bounding box center [889, 197] width 281 height 33
click at [302, 319] on button "Confirmar" at bounding box center [280, 325] width 92 height 33
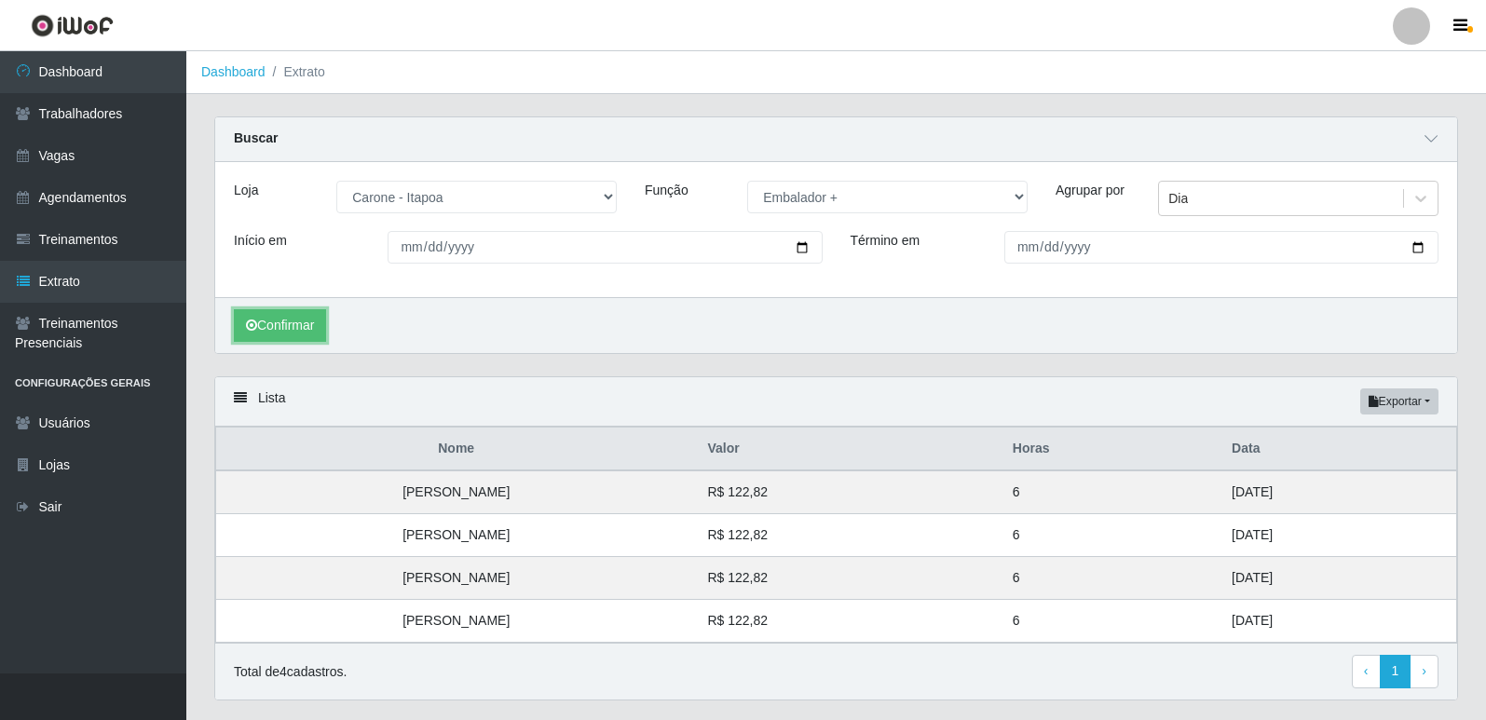
scroll to position [50, 0]
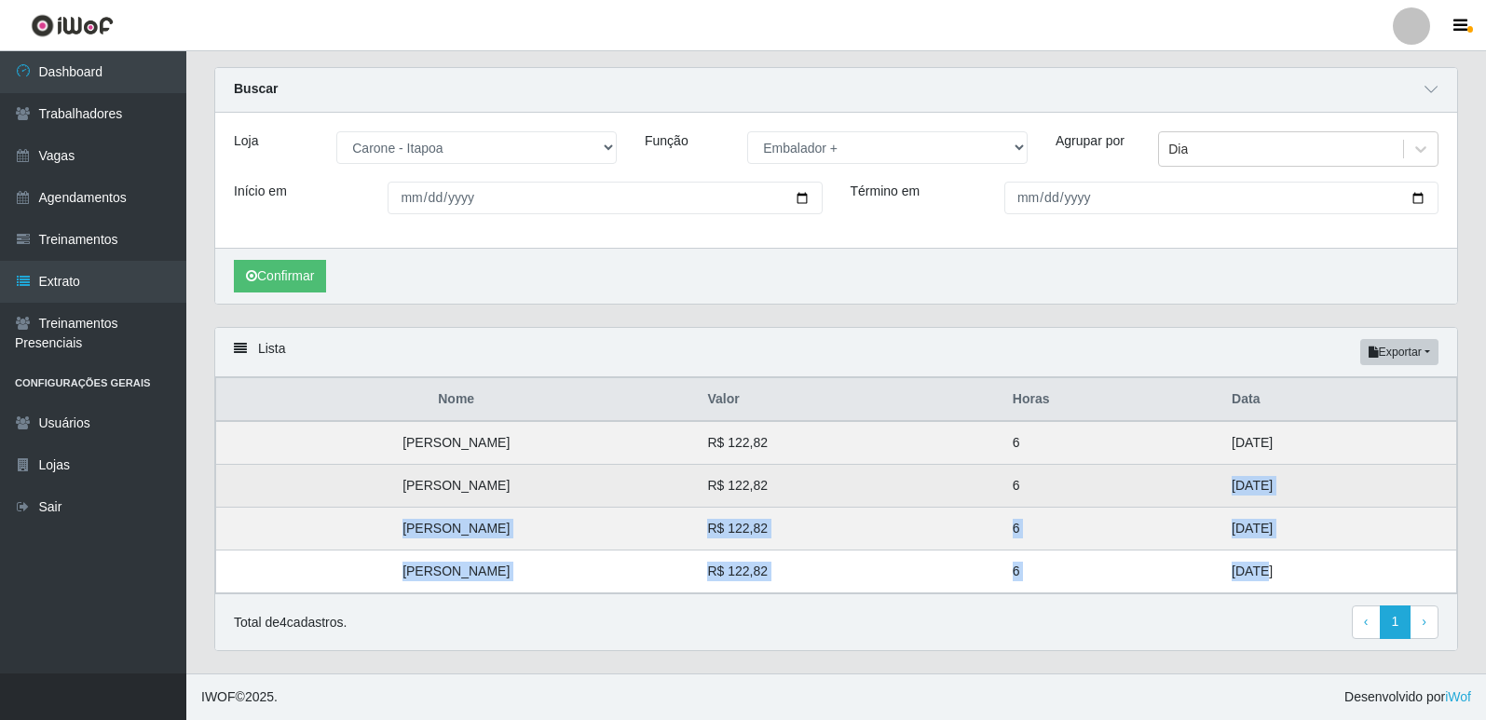
drag, startPoint x: 1222, startPoint y: 567, endPoint x: 1192, endPoint y: 492, distance: 81.5
click at [1192, 492] on tbody "Julia Eller Lourenço Alves R$ 122,82 6 31/08/2025 Nayara Teixeira de Oliveira R…" at bounding box center [836, 507] width 1241 height 172
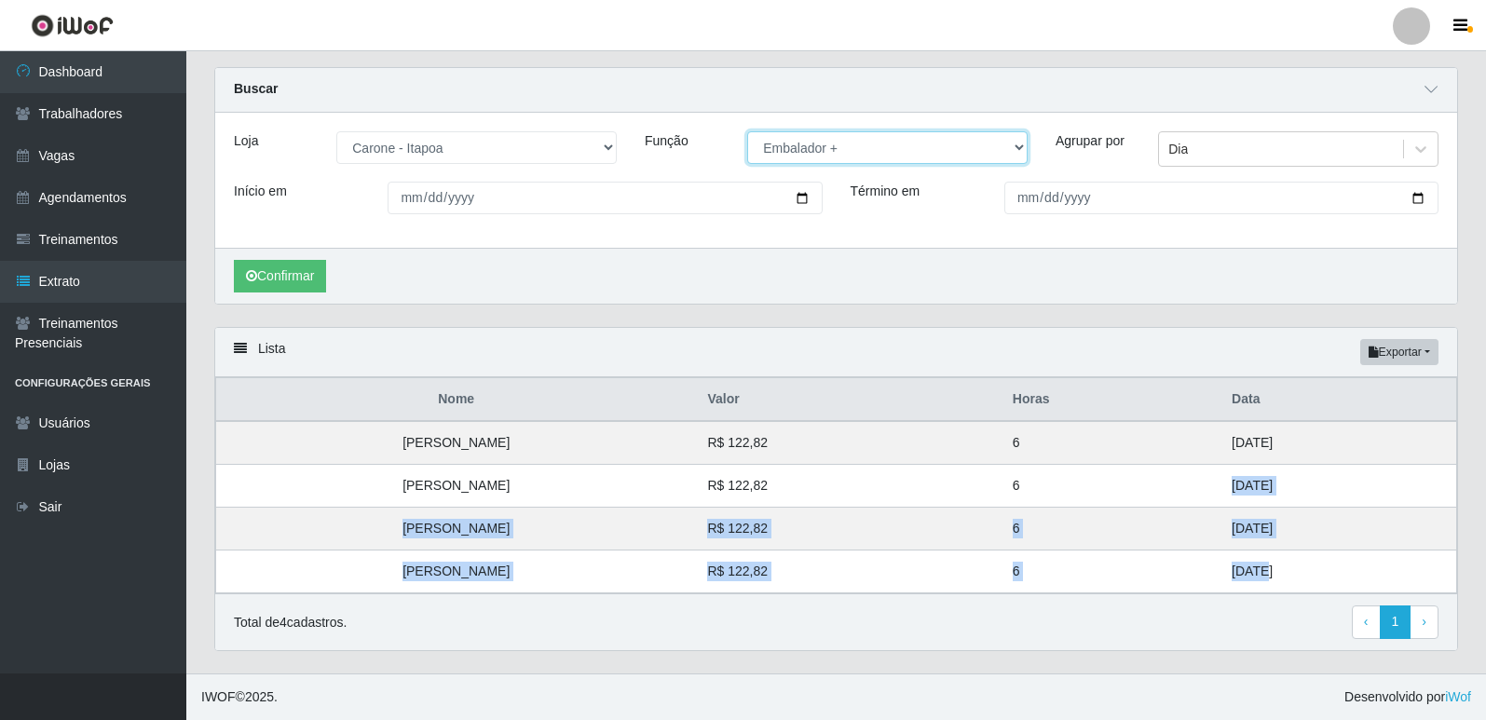
drag, startPoint x: 981, startPoint y: 152, endPoint x: 957, endPoint y: 161, distance: 26.0
click at [979, 151] on select "[Selecione...] Embalador Embalador + Embalador ++ Repositor Repositor + Reposit…" at bounding box center [887, 147] width 280 height 33
click at [747, 131] on select "[Selecione...] Embalador Embalador + Embalador ++ Repositor Repositor + Reposit…" at bounding box center [887, 147] width 280 height 33
click at [315, 269] on button "Confirmar" at bounding box center [280, 276] width 92 height 33
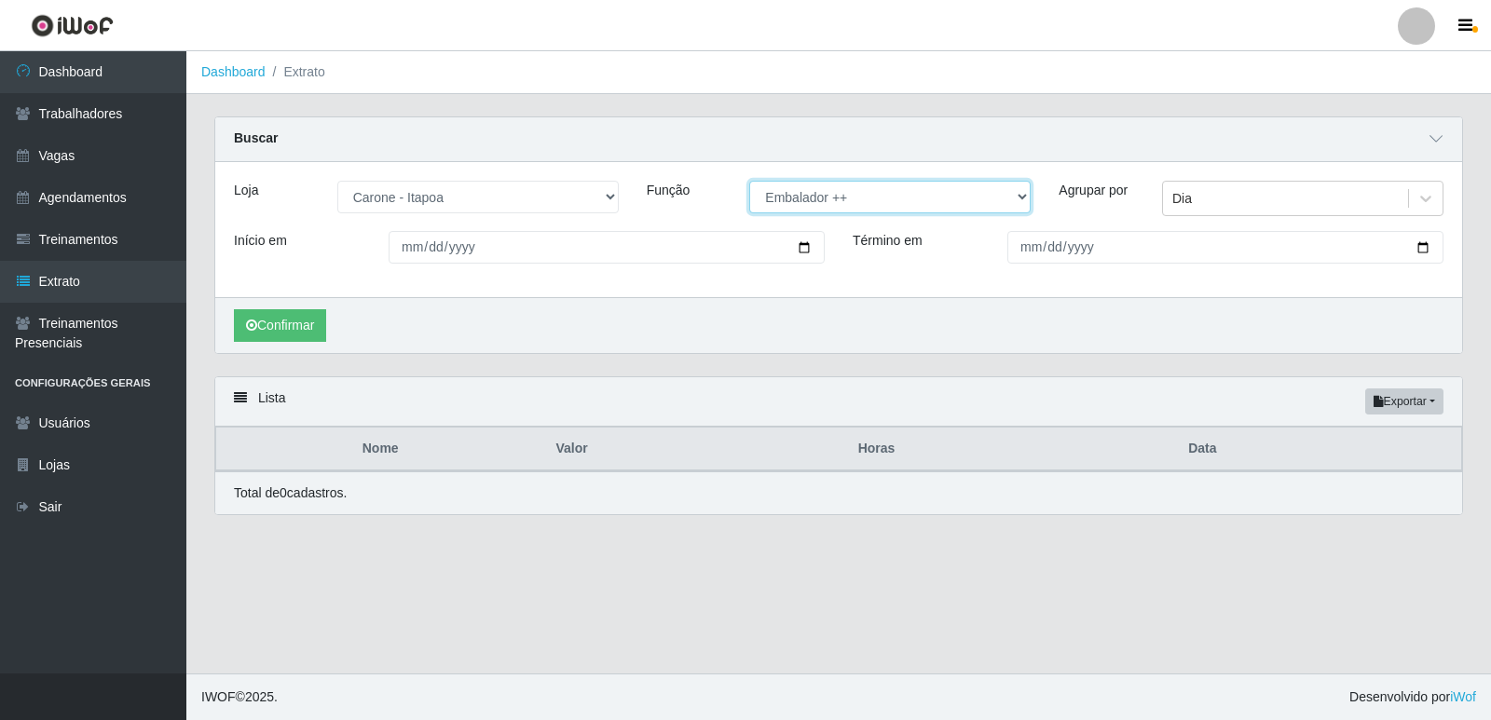
drag, startPoint x: 855, startPoint y: 194, endPoint x: 853, endPoint y: 211, distance: 17.9
click at [855, 194] on select "[Selecione...] Embalador Embalador + Embalador ++ Repositor Repositor + Reposit…" at bounding box center [889, 197] width 281 height 33
click at [749, 182] on select "[Selecione...] Embalador Embalador + Embalador ++ Repositor Repositor + Reposit…" at bounding box center [889, 197] width 281 height 33
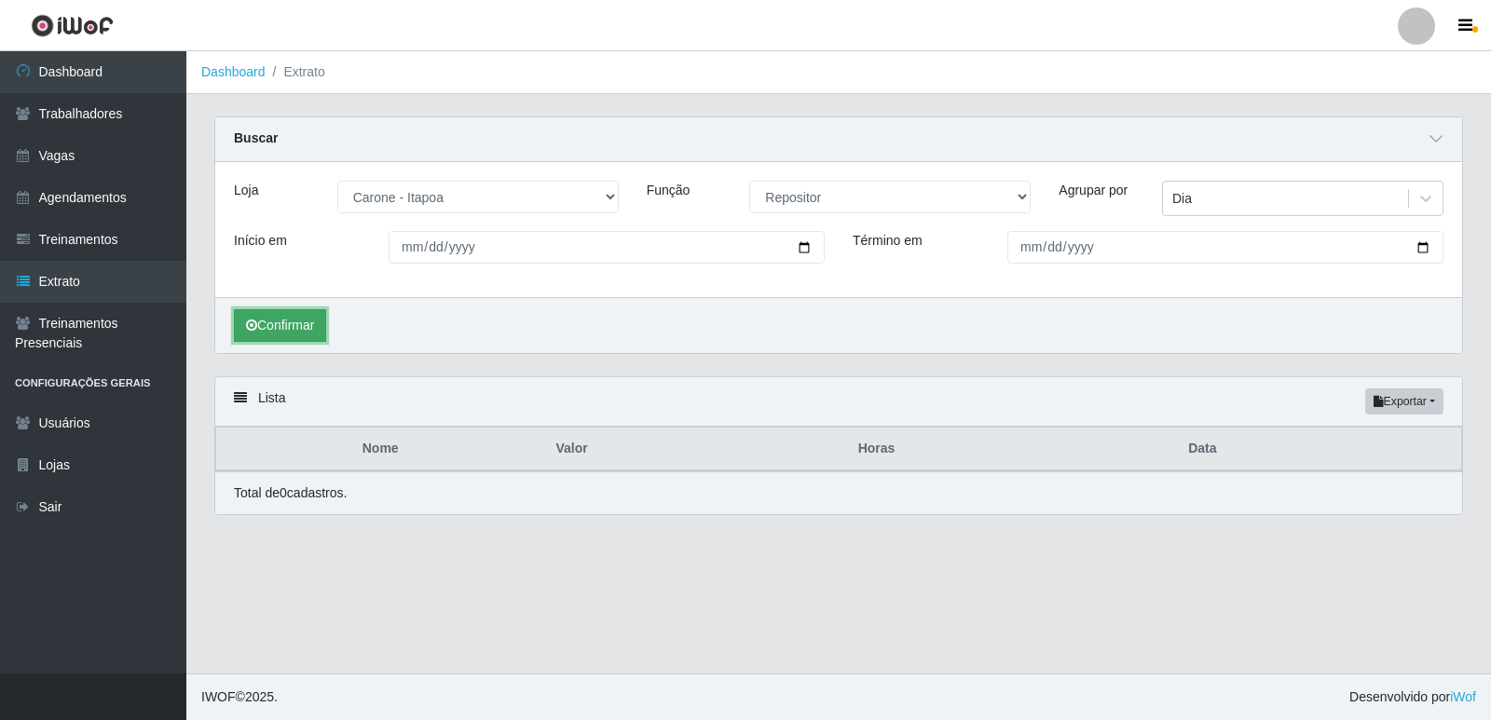
click at [292, 329] on button "Confirmar" at bounding box center [280, 325] width 92 height 33
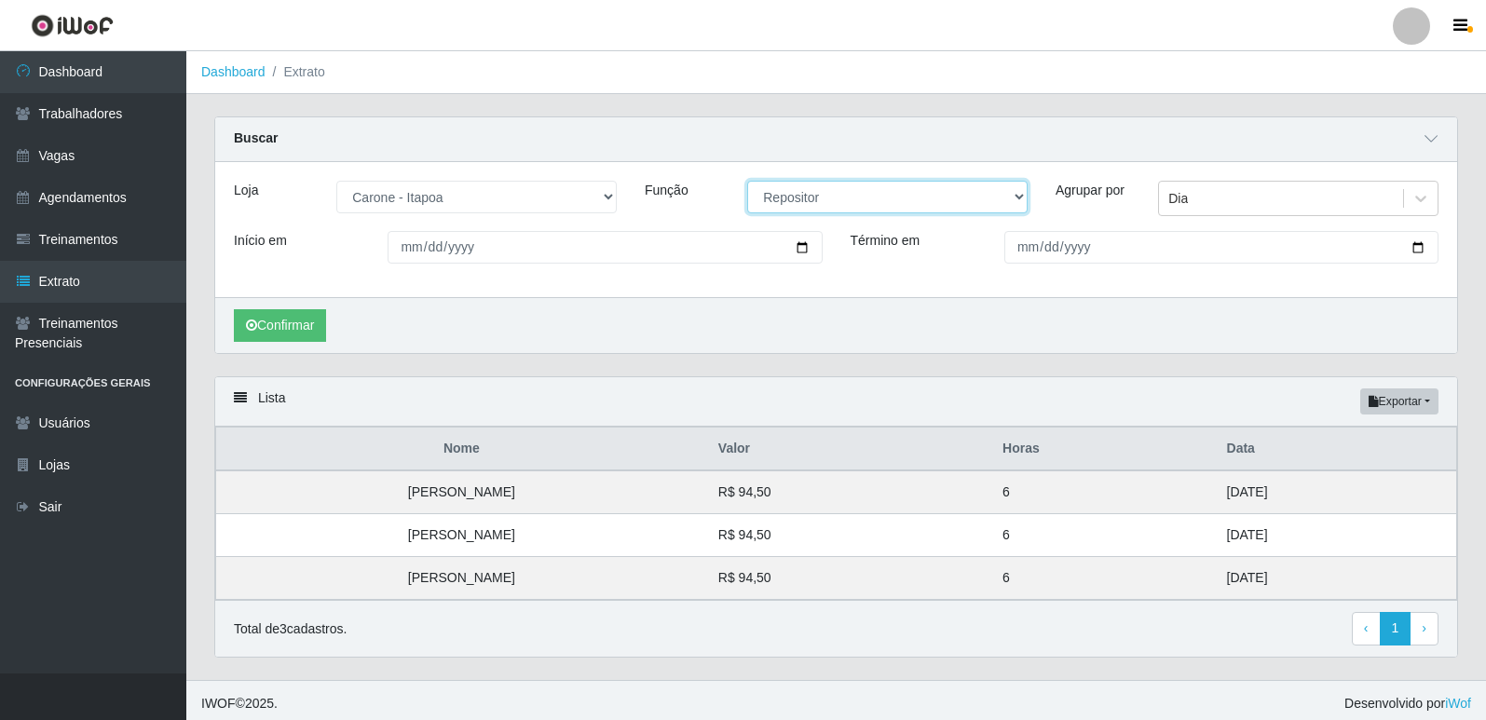
drag, startPoint x: 796, startPoint y: 197, endPoint x: 796, endPoint y: 210, distance: 13.0
click at [796, 197] on select "[Selecione...] Embalador Embalador + Embalador ++ Repositor Repositor + Reposit…" at bounding box center [887, 197] width 280 height 33
click at [747, 182] on select "[Selecione...] Embalador Embalador + Embalador ++ Repositor Repositor + Reposit…" at bounding box center [887, 197] width 280 height 33
click at [309, 319] on button "Confirmar" at bounding box center [280, 325] width 92 height 33
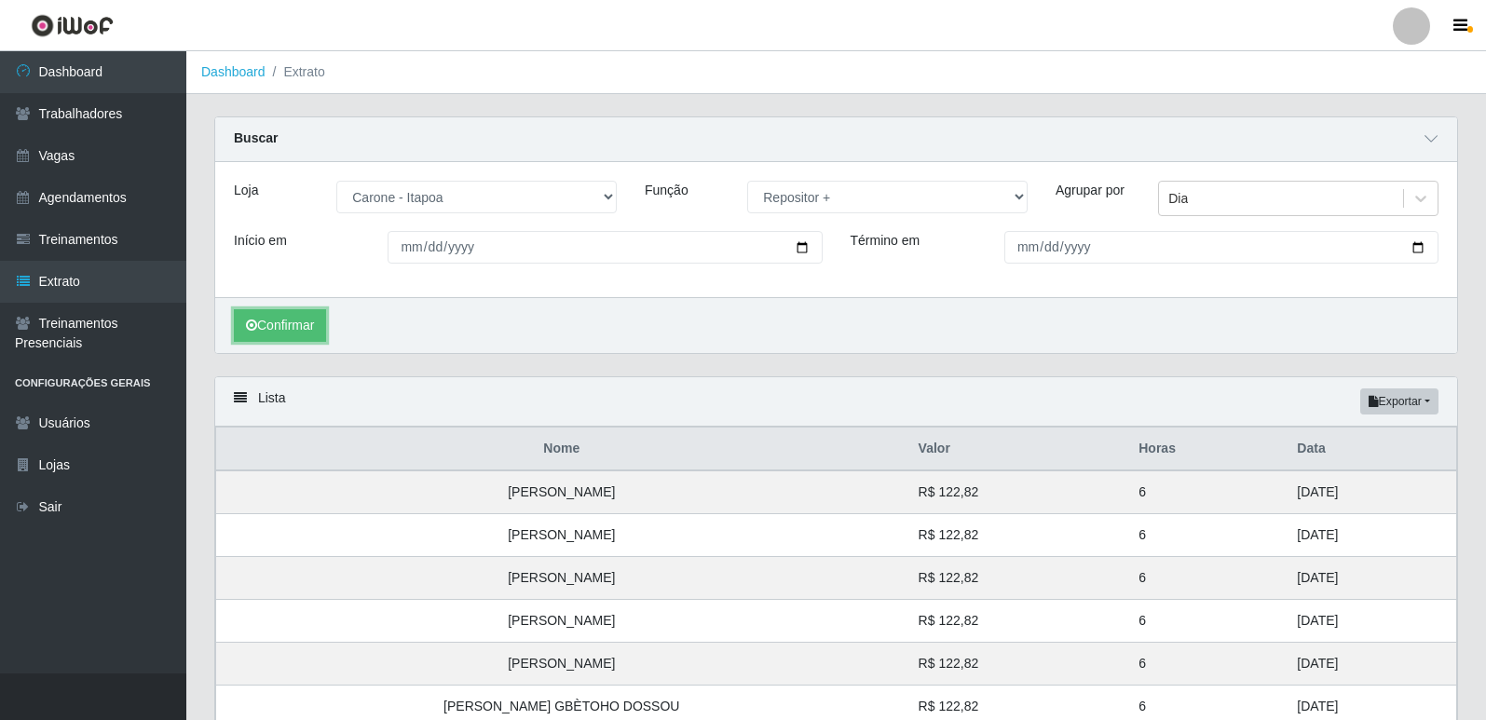
scroll to position [393, 0]
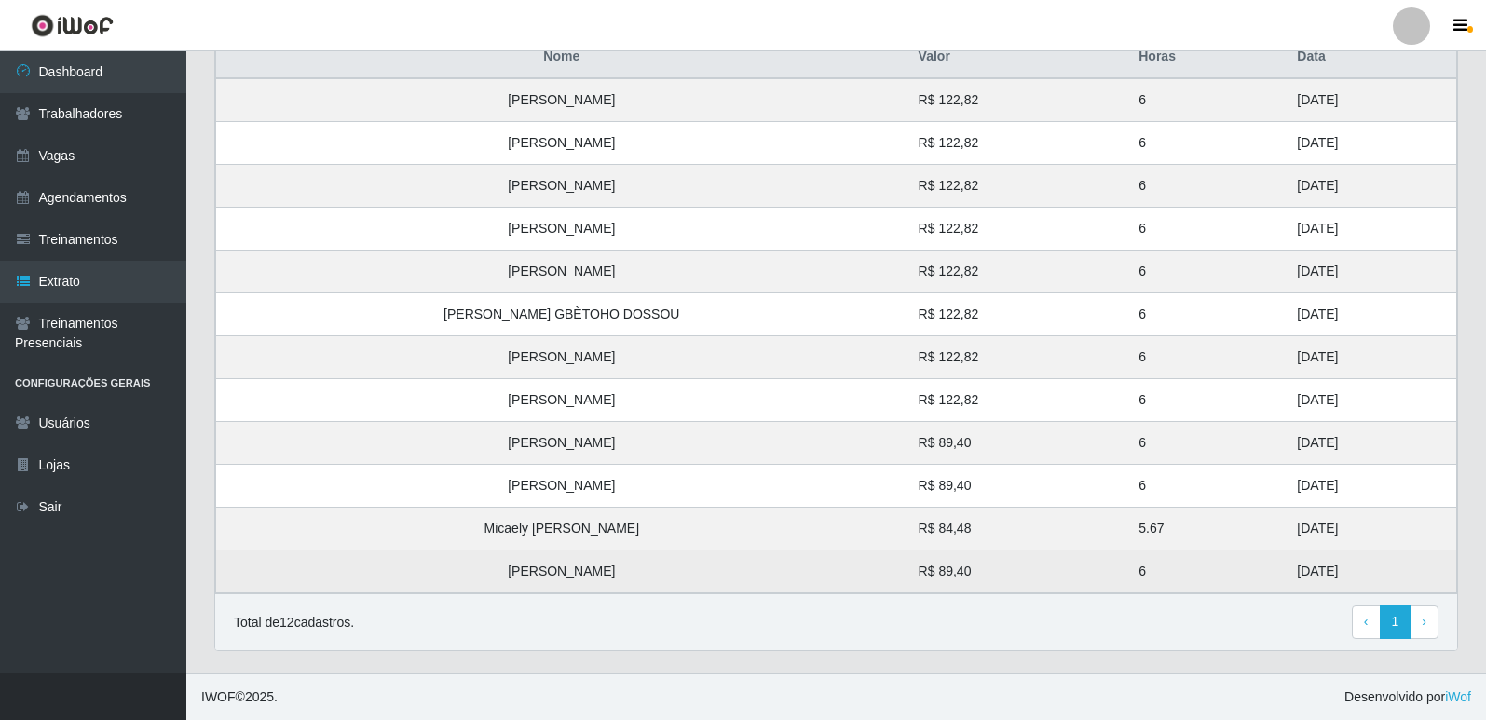
drag, startPoint x: 1130, startPoint y: 569, endPoint x: 1100, endPoint y: 565, distance: 30.2
click at [1100, 565] on tr "Jeane Santos de Souza R$ 89,40 6 23/08/2025" at bounding box center [836, 572] width 1241 height 43
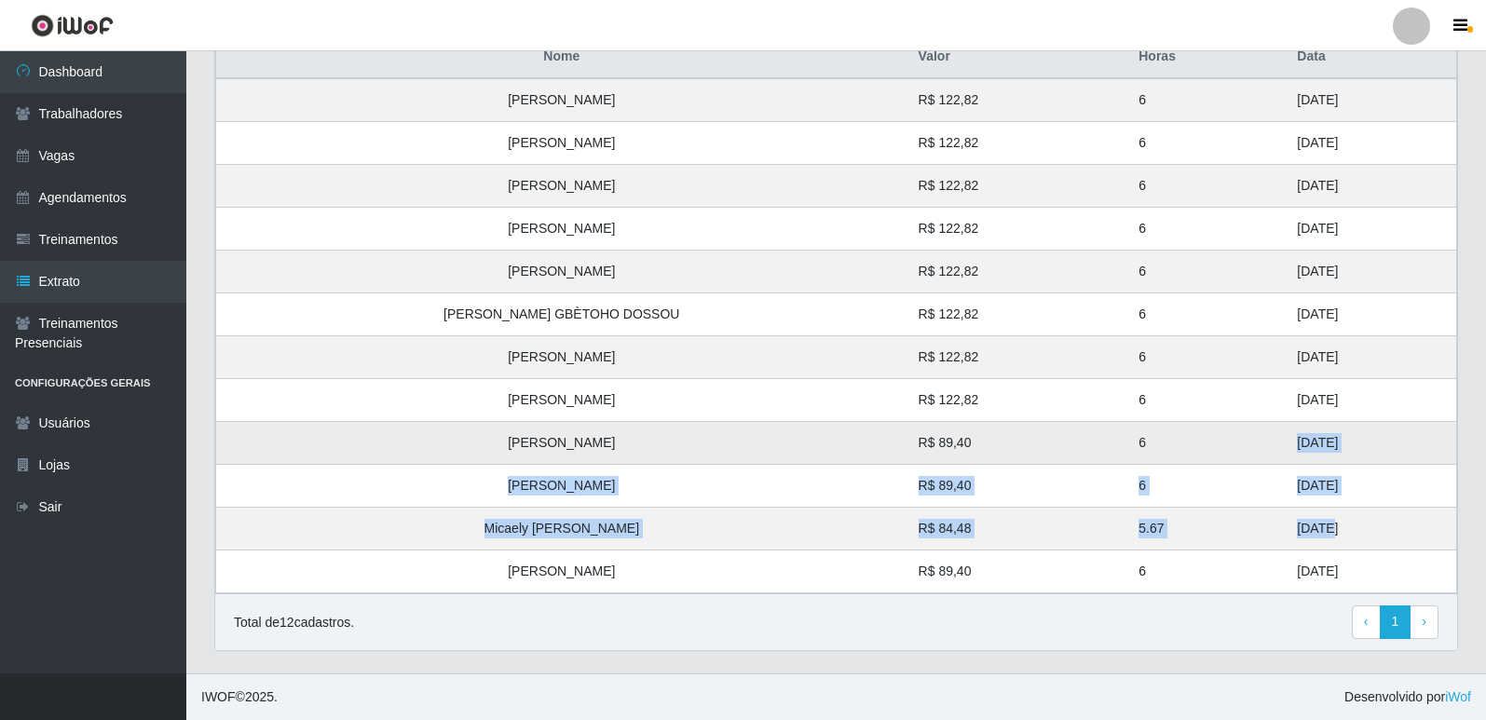
drag, startPoint x: 1265, startPoint y: 525, endPoint x: 1210, endPoint y: 444, distance: 97.9
click at [1210, 444] on tbody "Beatriz Ferreira de Aquino R$ 122,82 6 31/08/2025 Felipe Junio Santos Fonseca R…" at bounding box center [836, 335] width 1241 height 515
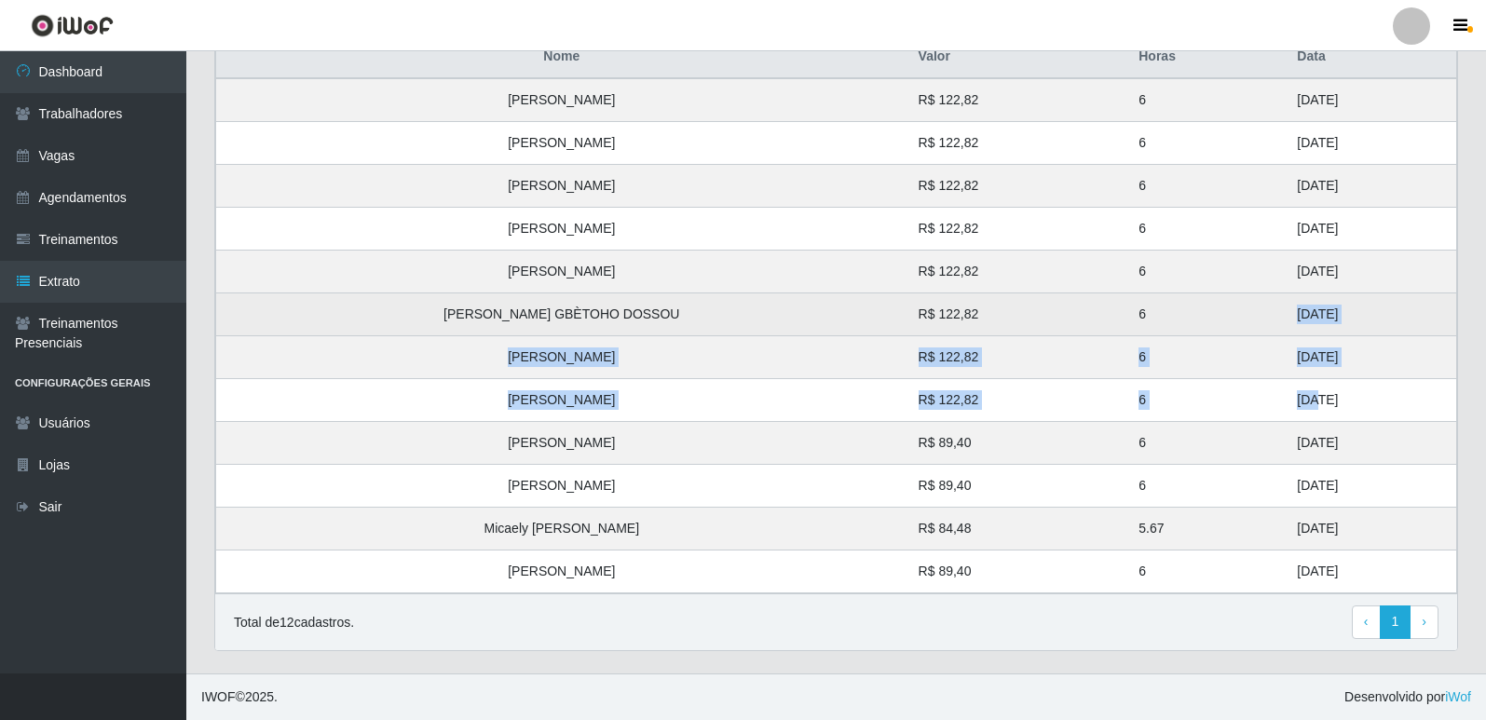
drag, startPoint x: 1251, startPoint y: 391, endPoint x: 1234, endPoint y: 300, distance: 93.0
click at [1234, 300] on tbody "Beatriz Ferreira de Aquino R$ 122,82 6 31/08/2025 Felipe Junio Santos Fonseca R…" at bounding box center [836, 335] width 1241 height 515
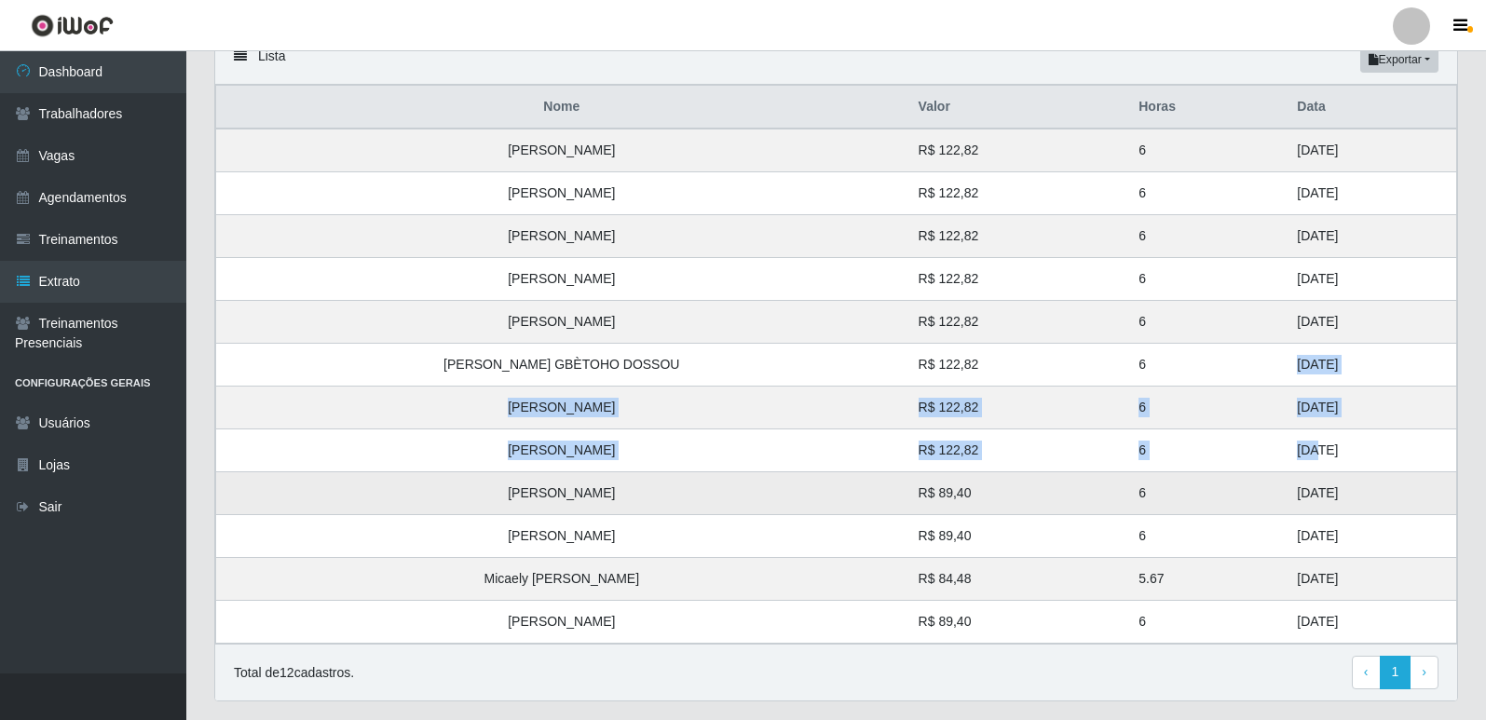
scroll to position [300, 0]
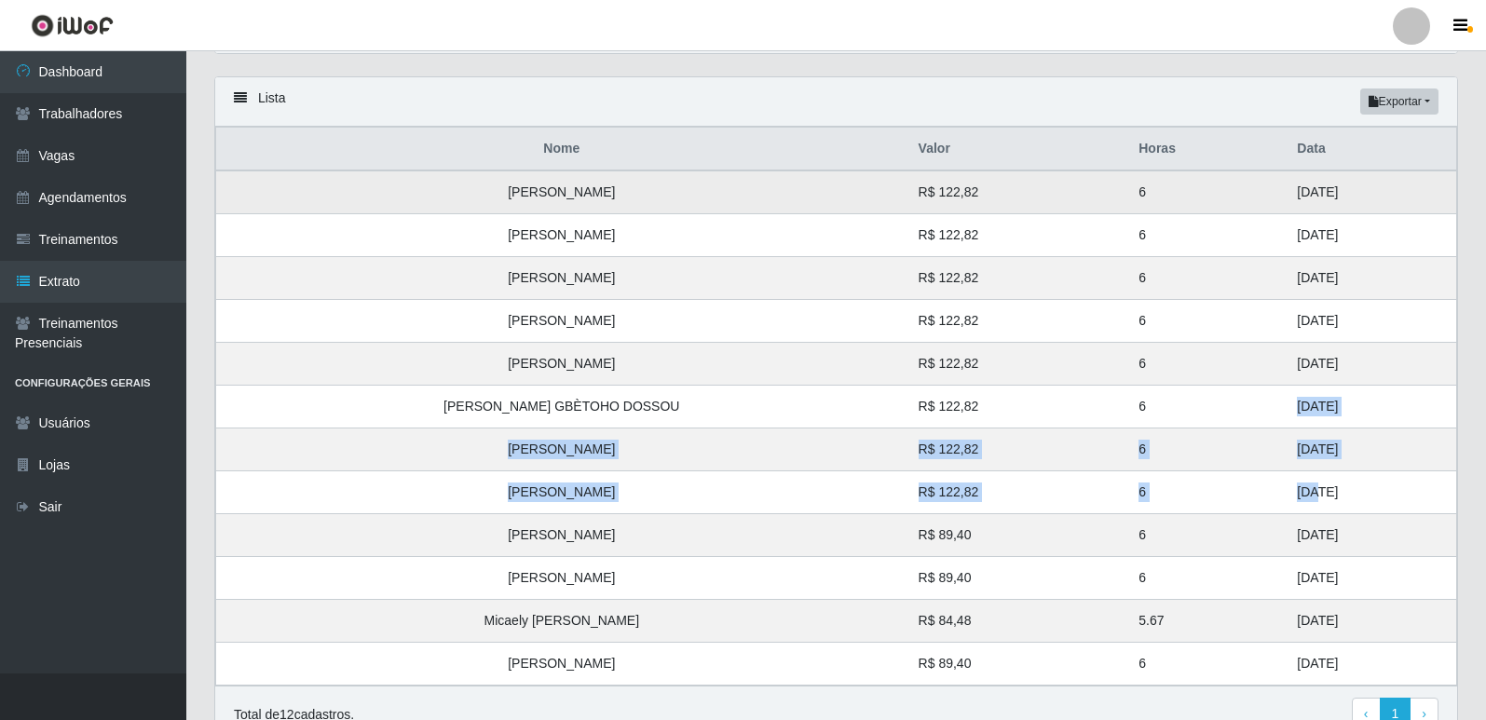
drag, startPoint x: 1275, startPoint y: 358, endPoint x: 1164, endPoint y: 198, distance: 194.1
click at [1164, 198] on tbody "Beatriz Ferreira de Aquino R$ 122,82 6 31/08/2025 Felipe Junio Santos Fonseca R…" at bounding box center [836, 428] width 1241 height 515
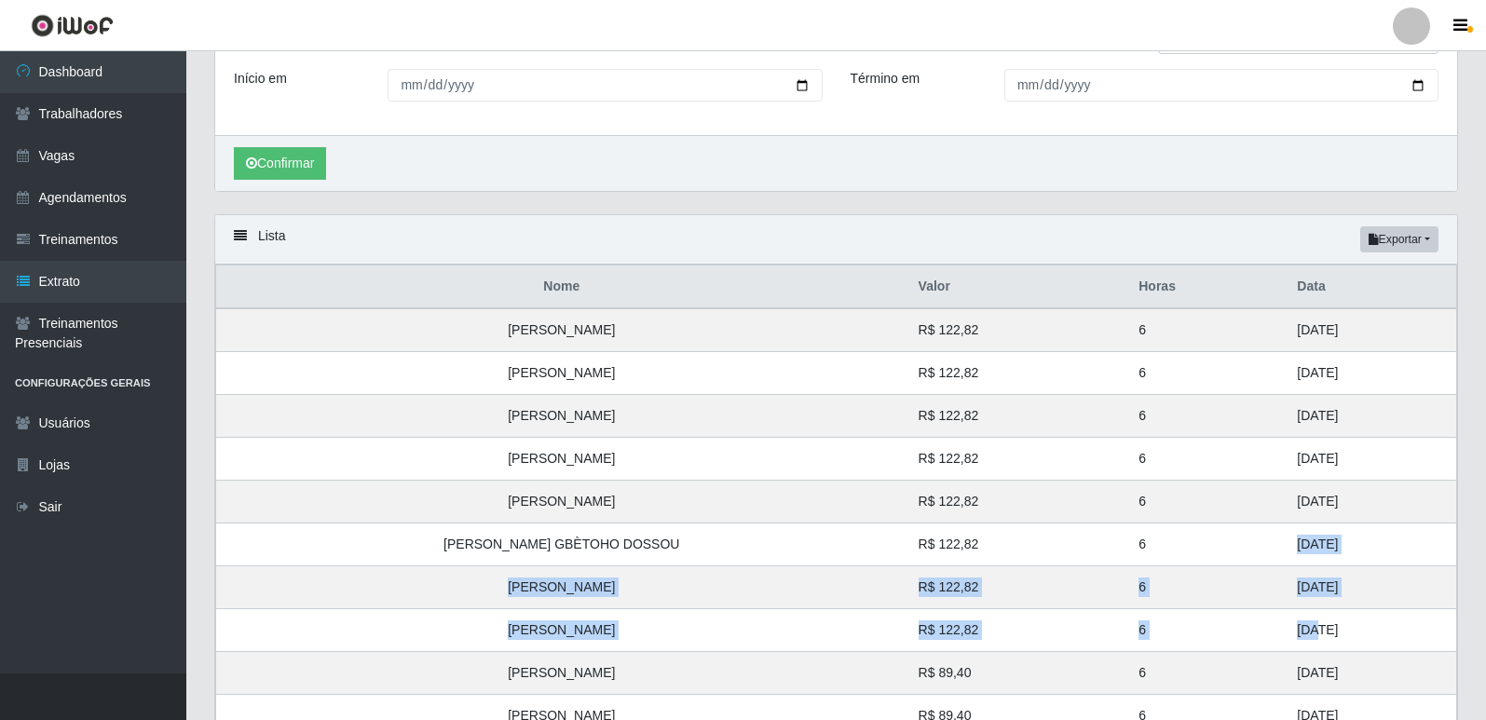
scroll to position [0, 0]
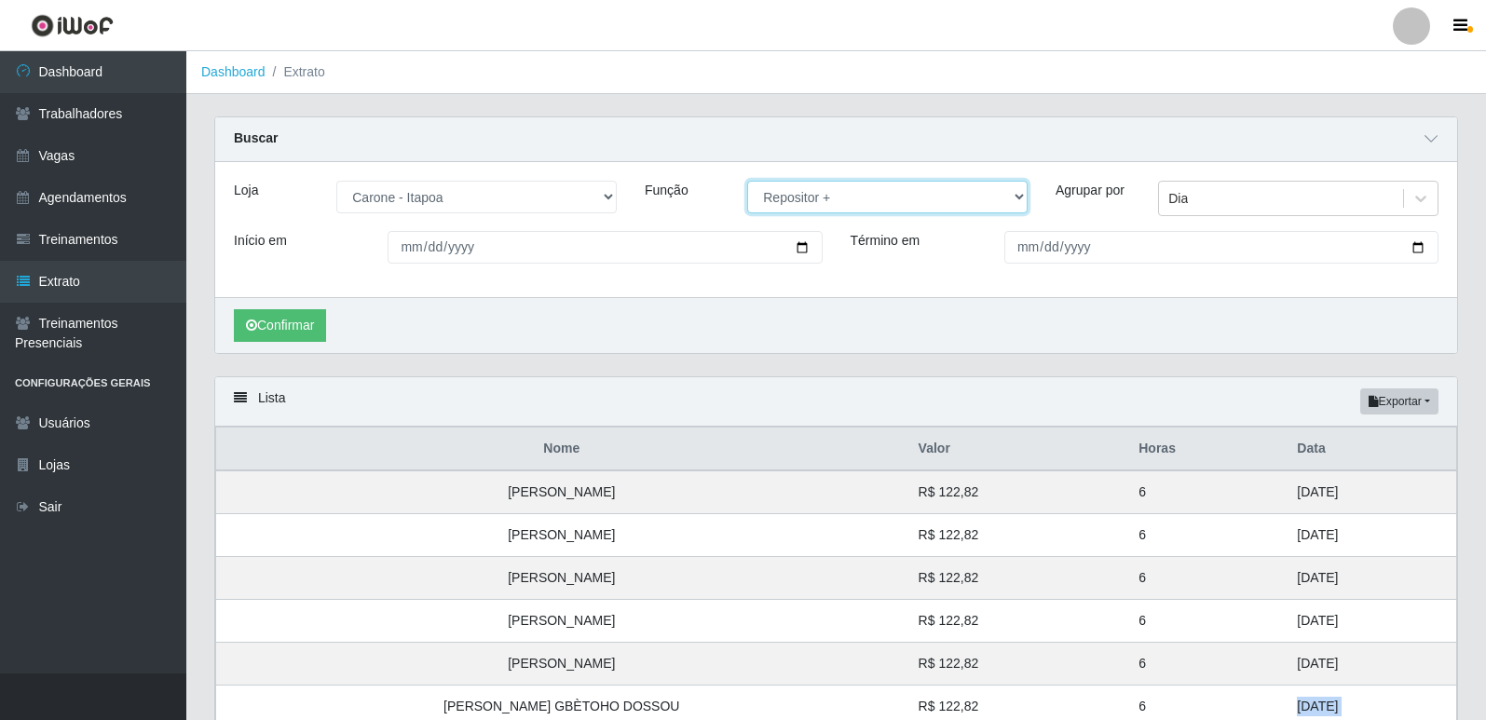
click at [833, 199] on select "[Selecione...] Embalador Embalador + Embalador ++ Repositor Repositor + Reposit…" at bounding box center [887, 197] width 280 height 33
select select "86"
click at [747, 182] on select "[Selecione...] Embalador Embalador + Embalador ++ Repositor Repositor + Reposit…" at bounding box center [887, 197] width 280 height 33
click at [263, 341] on button "Confirmar" at bounding box center [280, 325] width 92 height 33
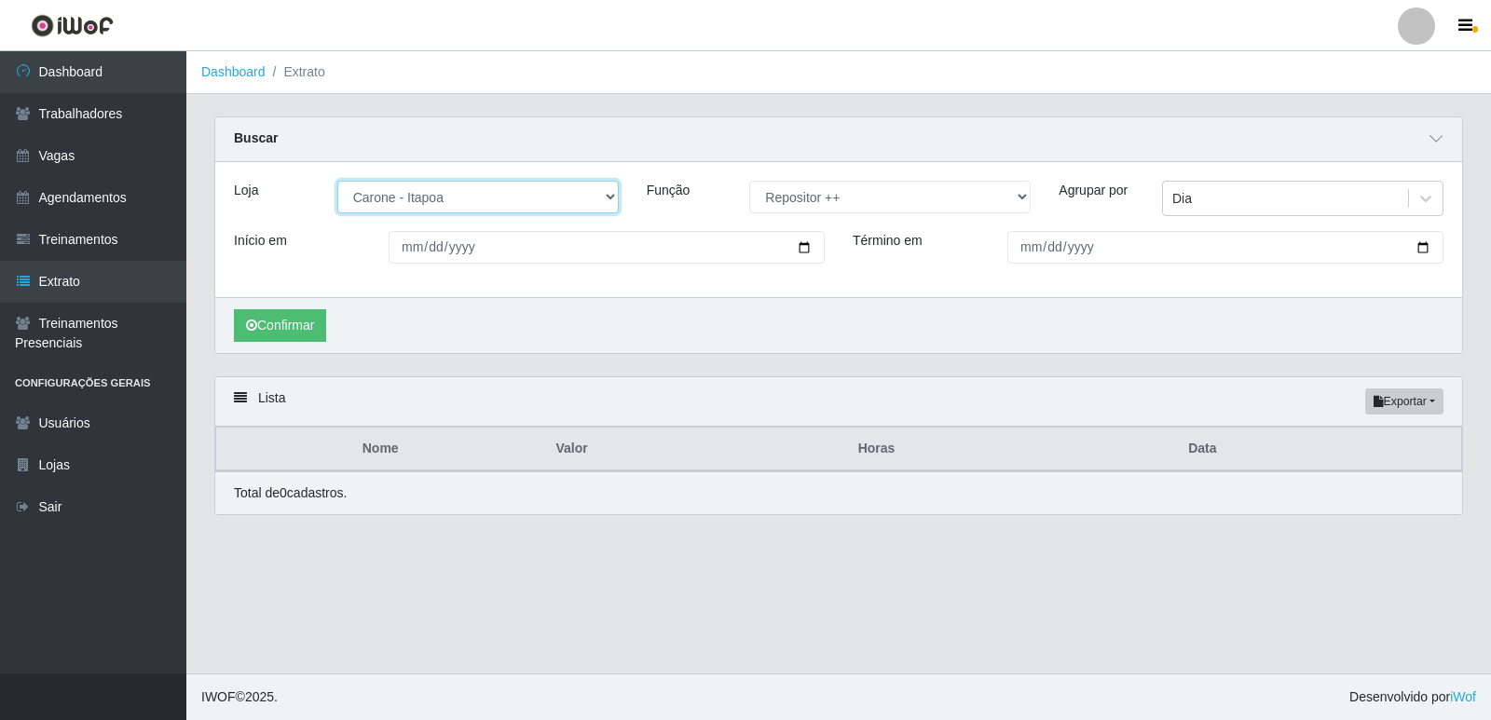
click at [520, 195] on select "[Selecione...] [GEOGRAPHIC_DATA] - [GEOGRAPHIC_DATA] [GEOGRAPHIC_DATA] - [GEOGR…" at bounding box center [477, 197] width 281 height 33
select select "505"
click at [337, 182] on select "[Selecione...] [GEOGRAPHIC_DATA] - [GEOGRAPHIC_DATA] [GEOGRAPHIC_DATA] - [GEOGR…" at bounding box center [477, 197] width 281 height 33
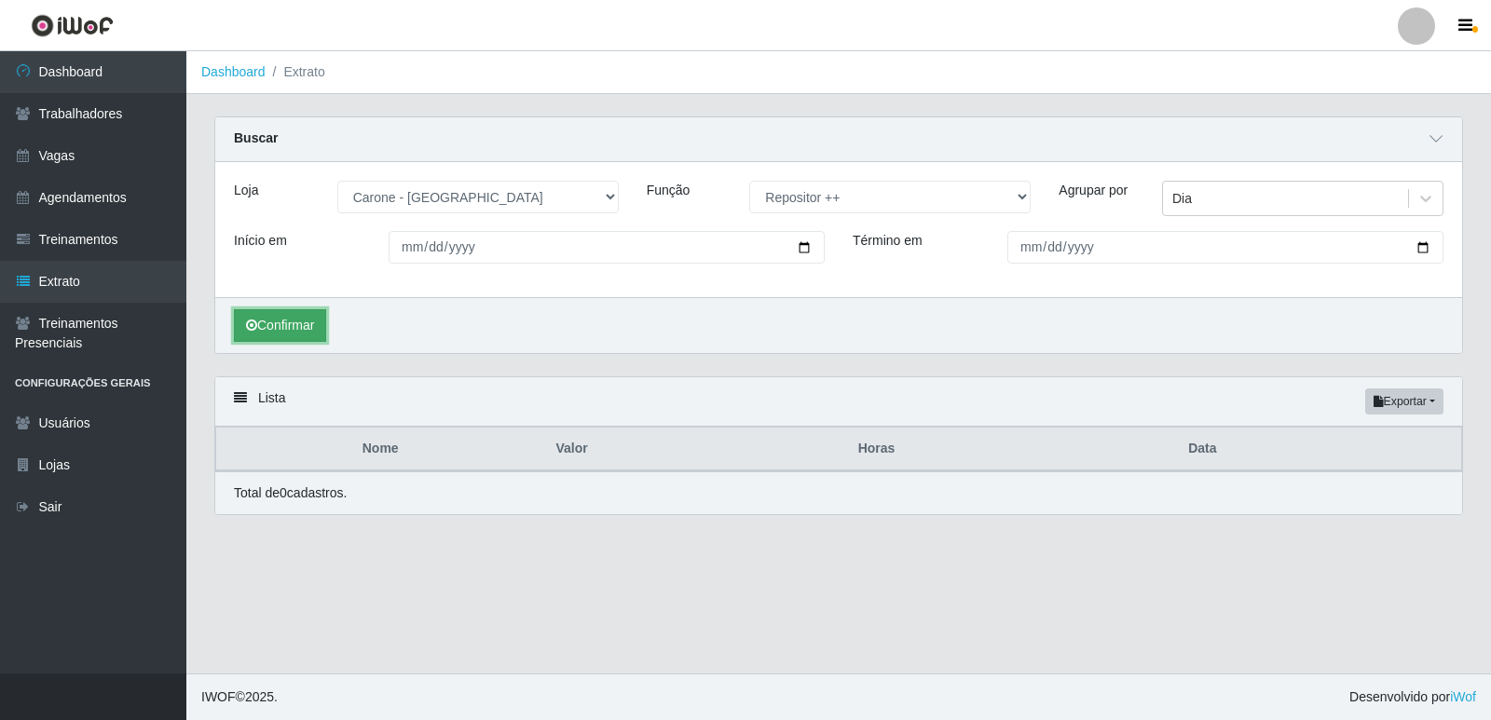
click at [298, 330] on button "Confirmar" at bounding box center [280, 325] width 92 height 33
click at [863, 211] on select "[Selecione...] Embalador Embalador + Embalador ++ Repositor Repositor + Reposit…" at bounding box center [889, 197] width 281 height 33
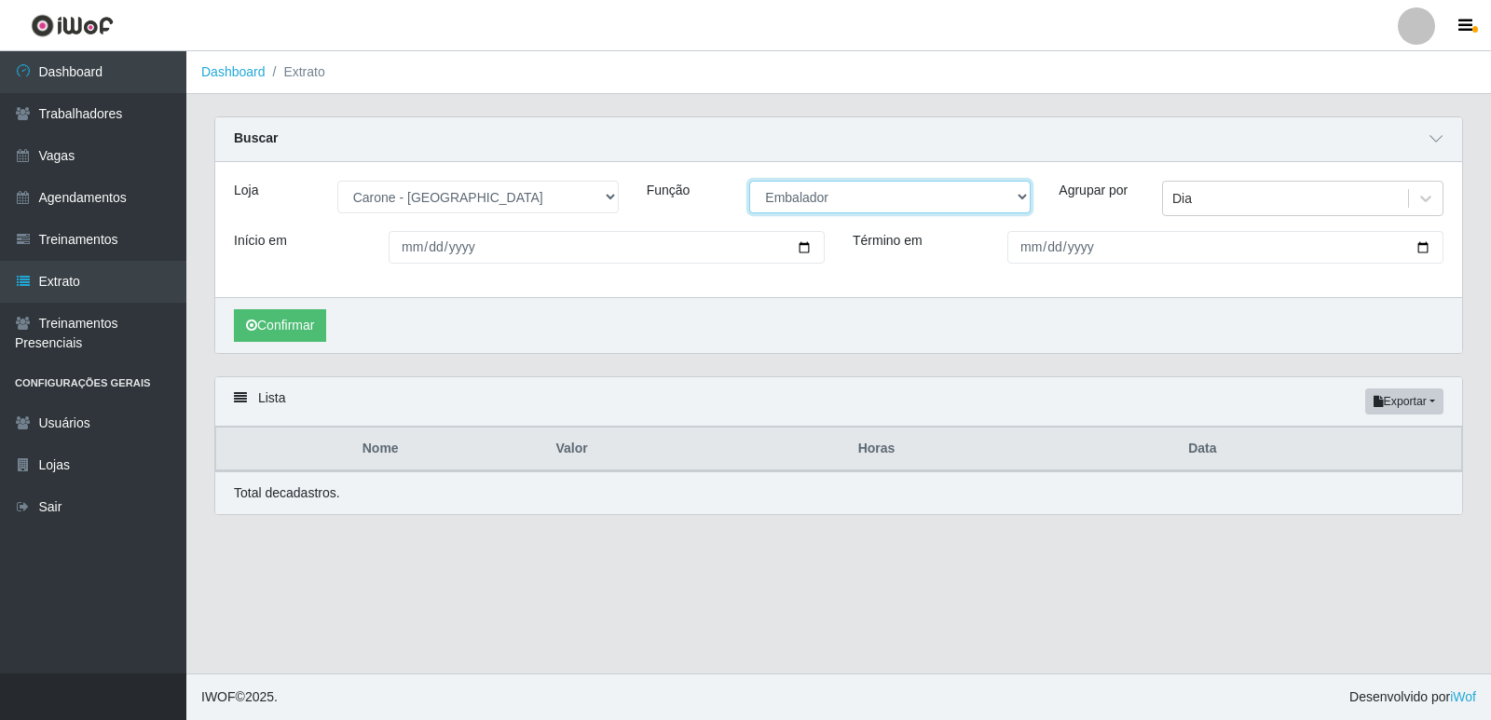
click at [749, 182] on select "[Selecione...] Embalador Embalador + Embalador ++ Repositor Repositor + Reposit…" at bounding box center [889, 197] width 281 height 33
click at [276, 345] on div "Confirmar" at bounding box center [838, 325] width 1247 height 56
click at [277, 334] on button "Confirmar" at bounding box center [280, 325] width 92 height 33
click at [305, 329] on button "Confirmar" at bounding box center [280, 325] width 92 height 33
click at [818, 199] on select "[Selecione...] Embalador Embalador + Embalador ++ Repositor Repositor + Reposit…" at bounding box center [889, 197] width 281 height 33
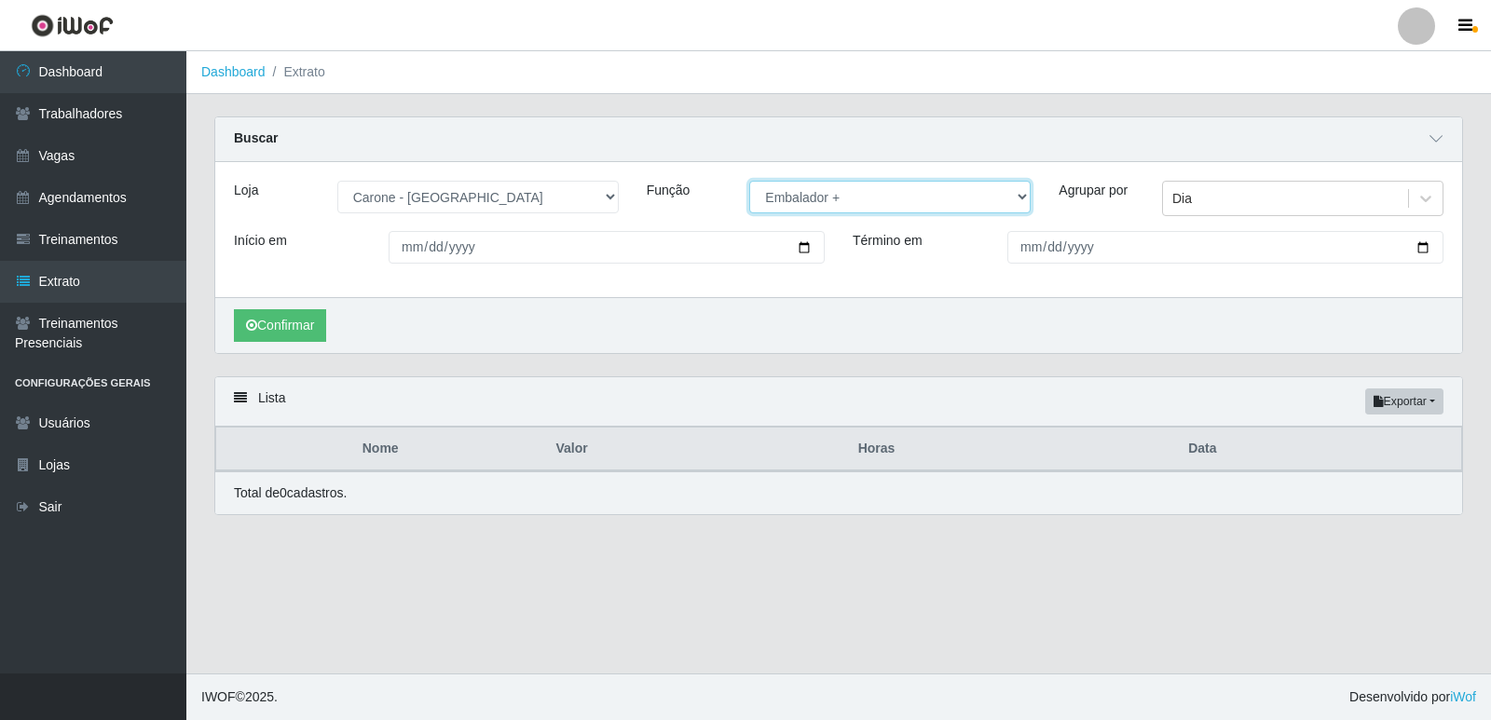
click at [749, 182] on select "[Selecione...] Embalador Embalador + Embalador ++ Repositor Repositor + Reposit…" at bounding box center [889, 197] width 281 height 33
click at [307, 322] on button "Confirmar" at bounding box center [280, 325] width 92 height 33
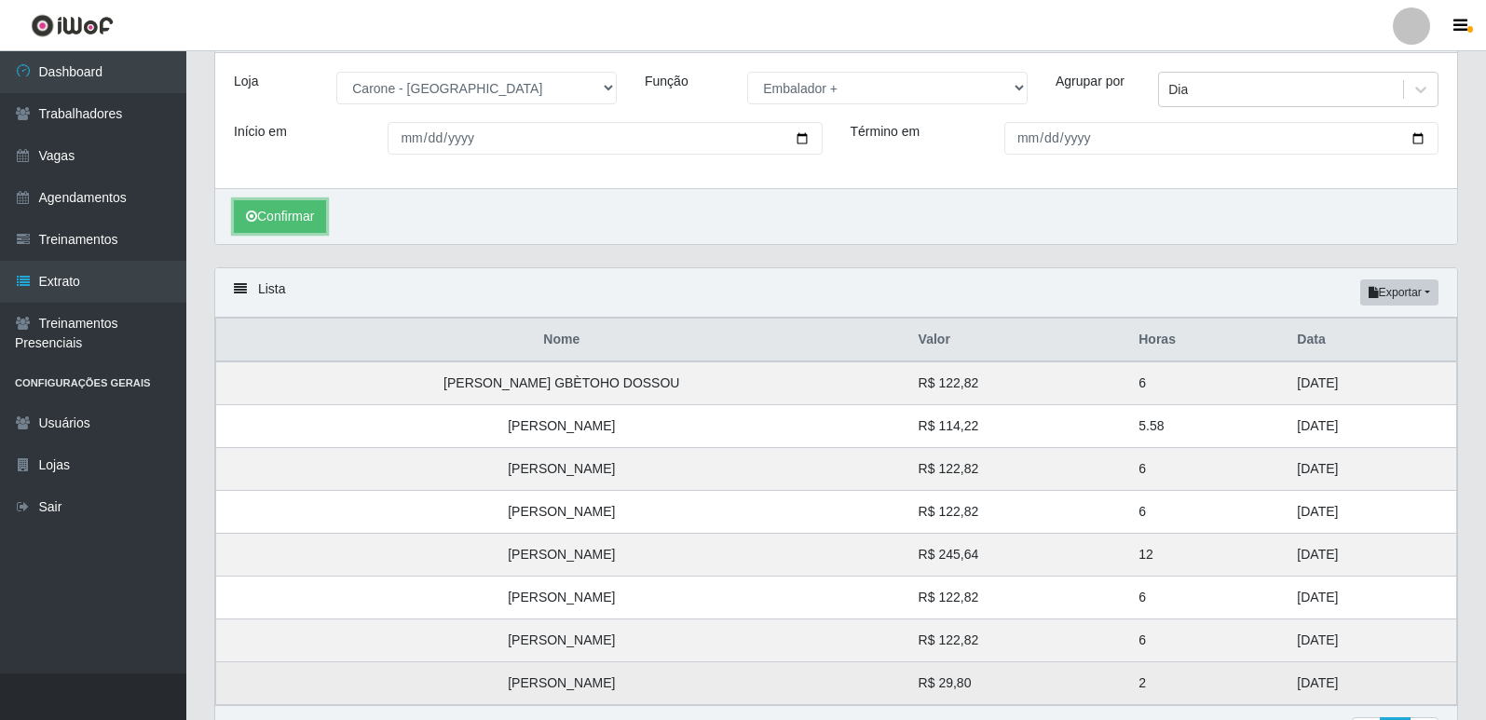
scroll to position [222, 0]
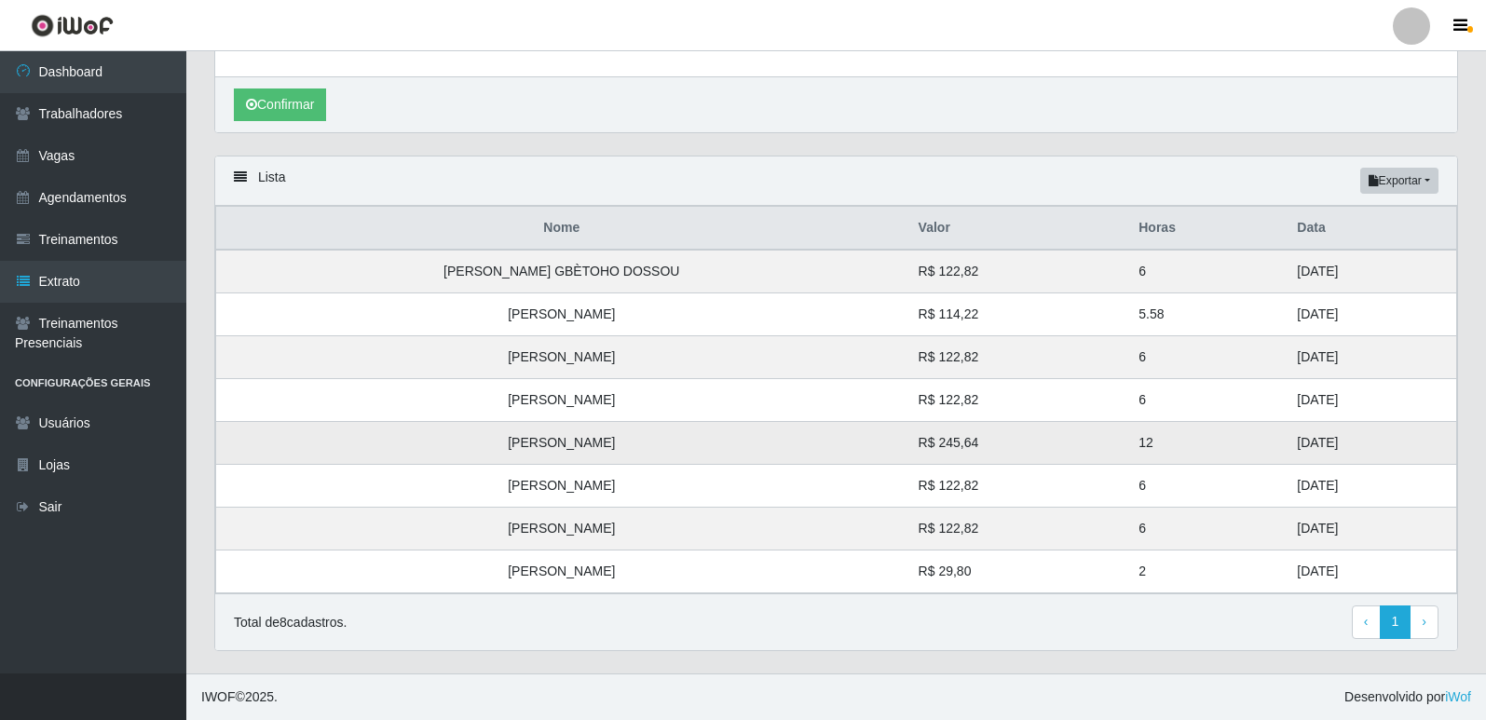
drag, startPoint x: 1307, startPoint y: 530, endPoint x: 1249, endPoint y: 440, distance: 107.3
click at [1249, 440] on tbody "LOUIS CORNEILLE GBÈTOHO DOSSOU R$ 122,82 6 31/08/2025 Patricio Monteiro Dutra R…" at bounding box center [836, 422] width 1241 height 344
drag, startPoint x: 1291, startPoint y: 386, endPoint x: 1261, endPoint y: 273, distance: 116.9
click at [1263, 272] on tbody "LOUIS CORNEILLE GBÈTOHO DOSSOU R$ 122,82 6 31/08/2025 Patricio Monteiro Dutra R…" at bounding box center [836, 422] width 1241 height 344
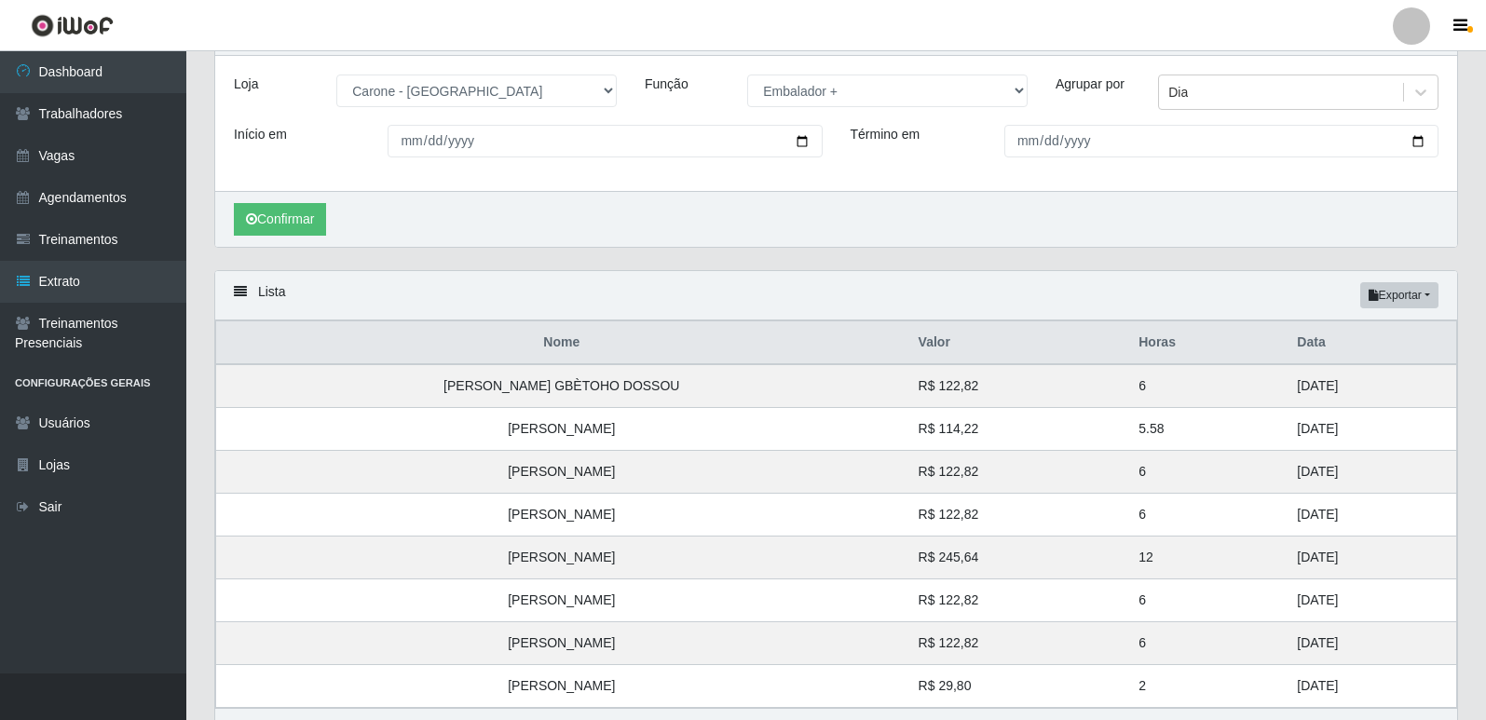
scroll to position [0, 0]
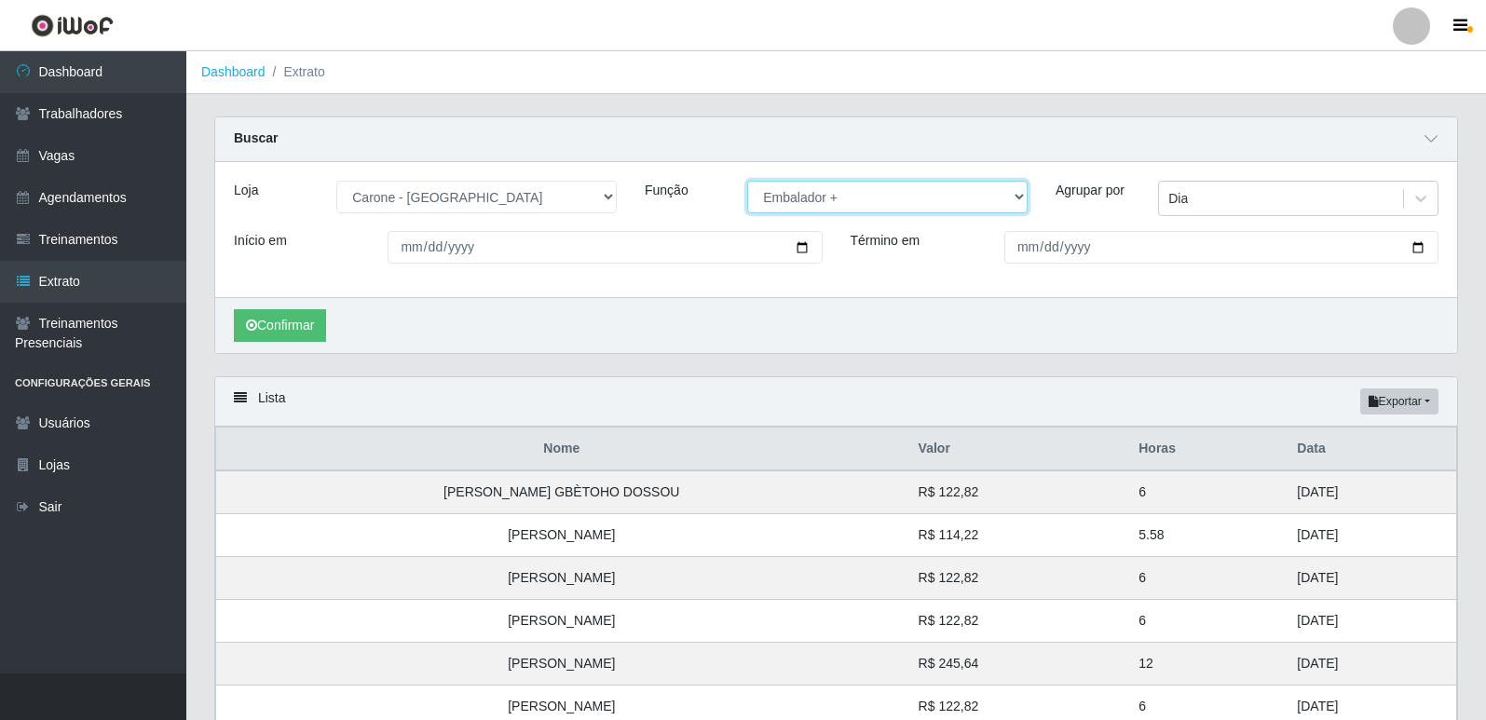
click at [830, 196] on select "[Selecione...] Embalador Embalador + Embalador ++ Repositor Repositor + Reposit…" at bounding box center [887, 197] width 280 height 33
click at [747, 182] on select "[Selecione...] Embalador Embalador + Embalador ++ Repositor Repositor + Reposit…" at bounding box center [887, 197] width 280 height 33
click at [318, 324] on button "Confirmar" at bounding box center [280, 325] width 92 height 33
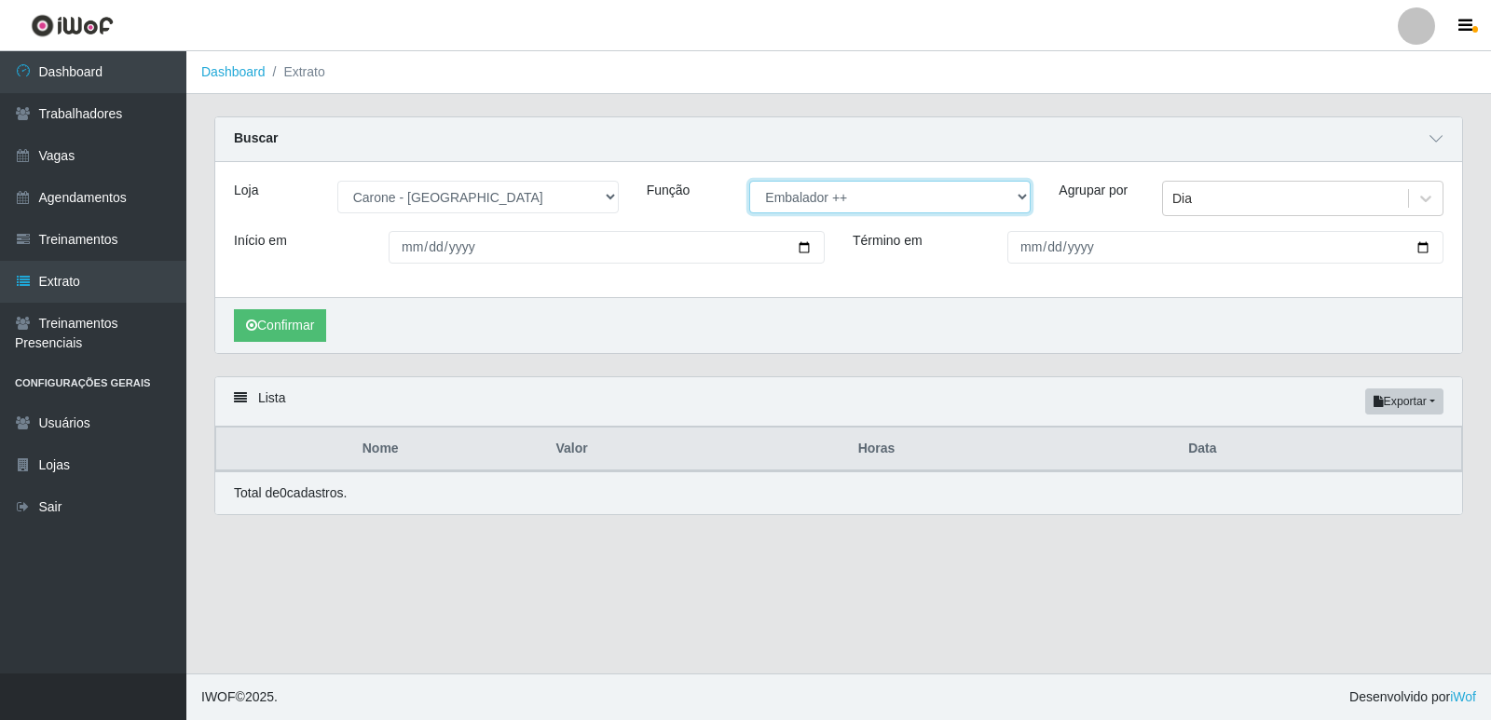
click at [818, 194] on select "[Selecione...] Embalador Embalador + Embalador ++ Repositor Repositor + Reposit…" at bounding box center [889, 197] width 281 height 33
click at [749, 182] on select "[Selecione...] Embalador Embalador + Embalador ++ Repositor Repositor + Reposit…" at bounding box center [889, 197] width 281 height 33
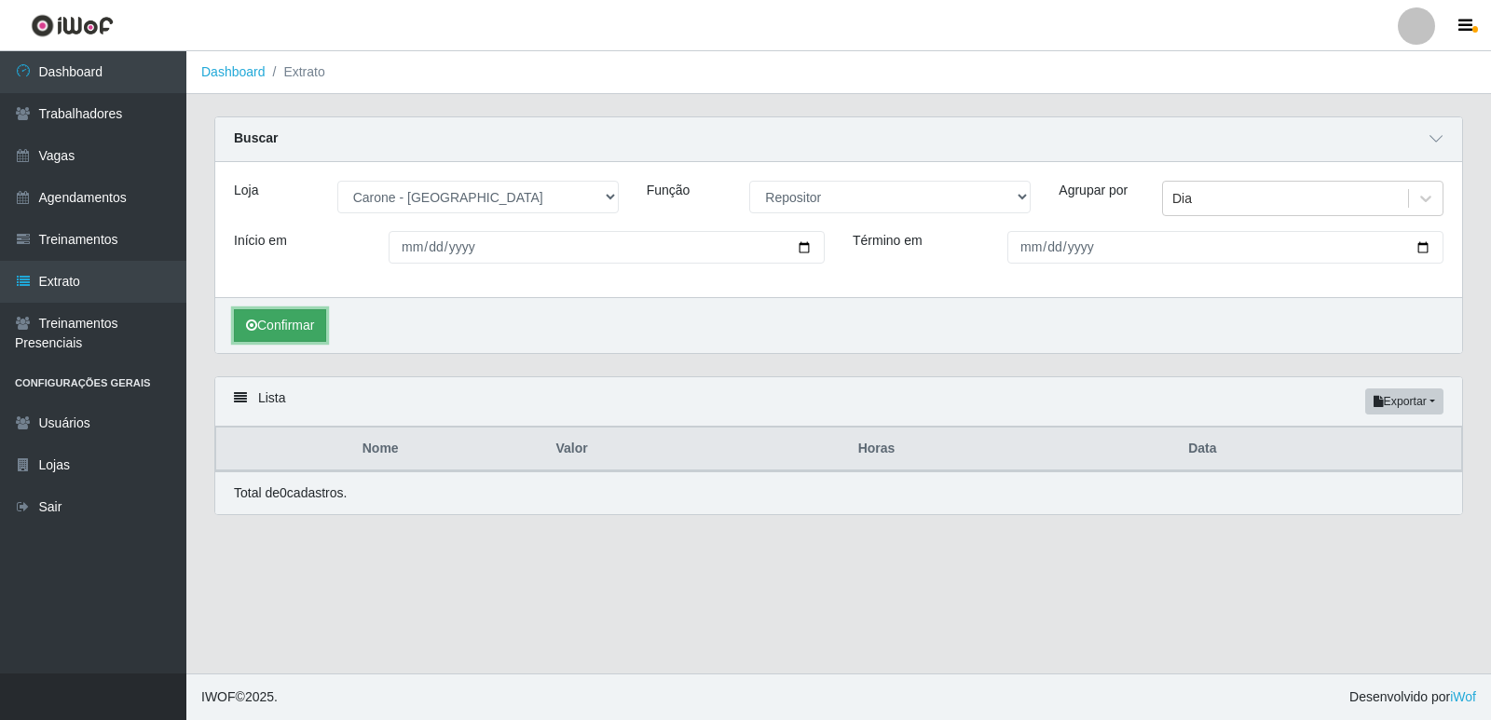
click at [317, 334] on button "Confirmar" at bounding box center [280, 325] width 92 height 33
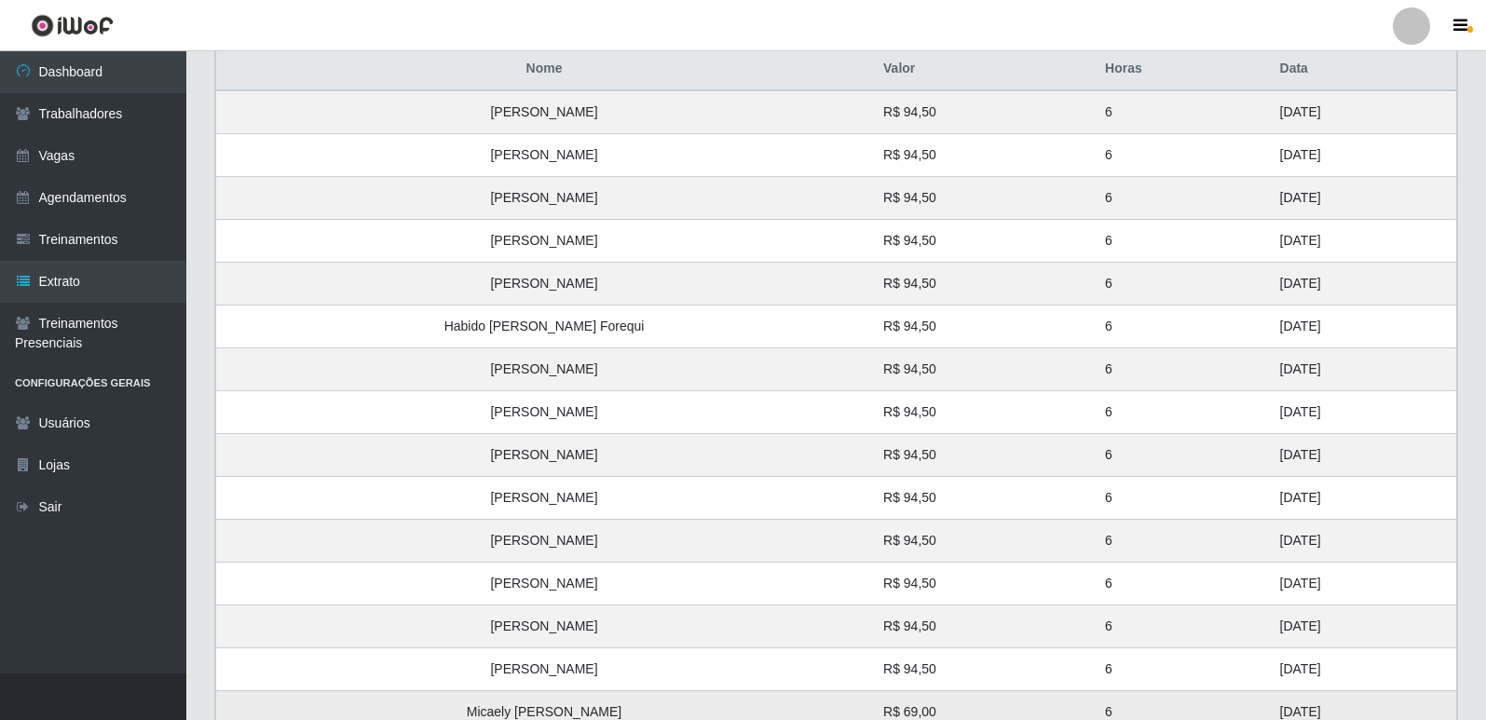
scroll to position [466, 0]
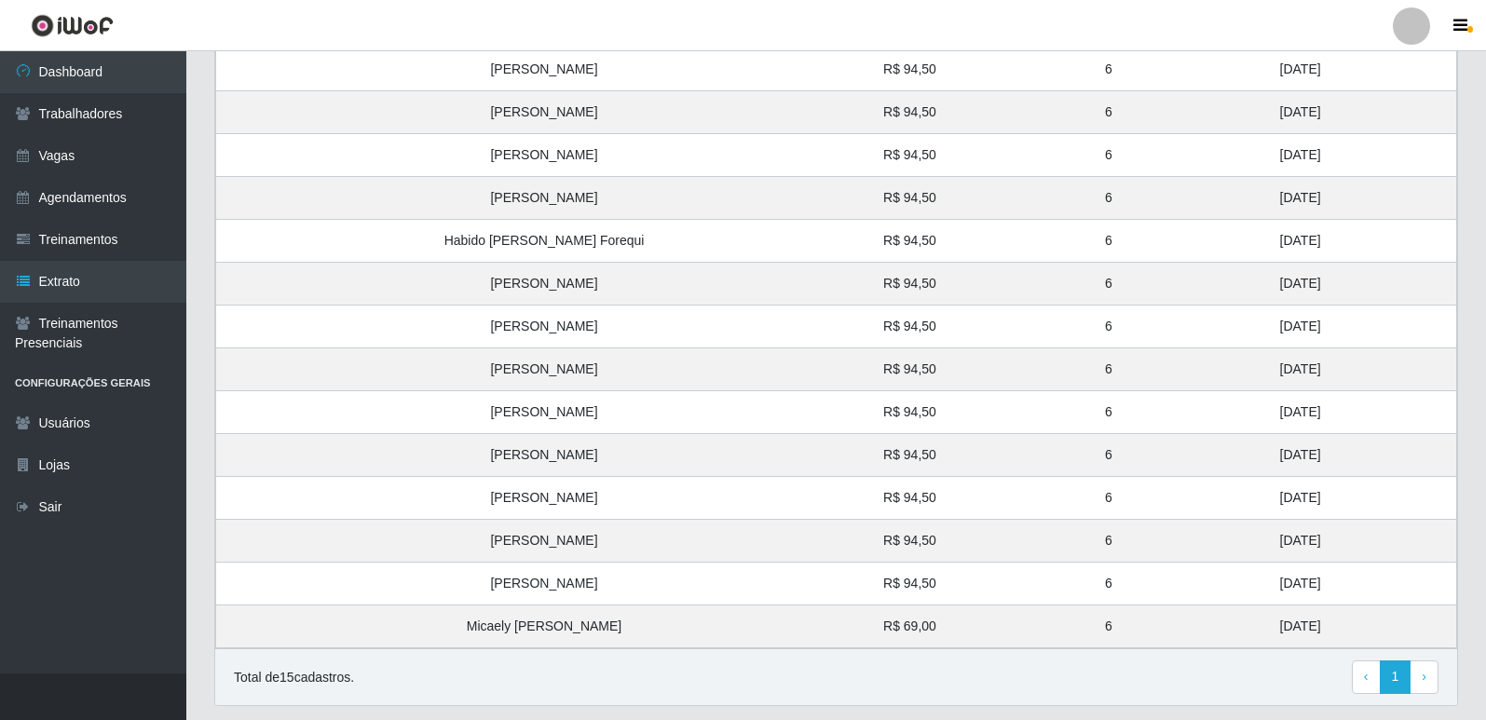
drag, startPoint x: 1275, startPoint y: 618, endPoint x: 1057, endPoint y: 689, distance: 228.6
click at [1269, 621] on td "20/08/2025" at bounding box center [1363, 627] width 188 height 43
drag, startPoint x: 1254, startPoint y: 578, endPoint x: 1225, endPoint y: 532, distance: 54.0
click at [1225, 532] on tbody "Ludimila Maristela Silva de Sousa R$ 94,50 6 29/08/2025 Ana Paula Mendes R$ 94,…" at bounding box center [836, 327] width 1241 height 644
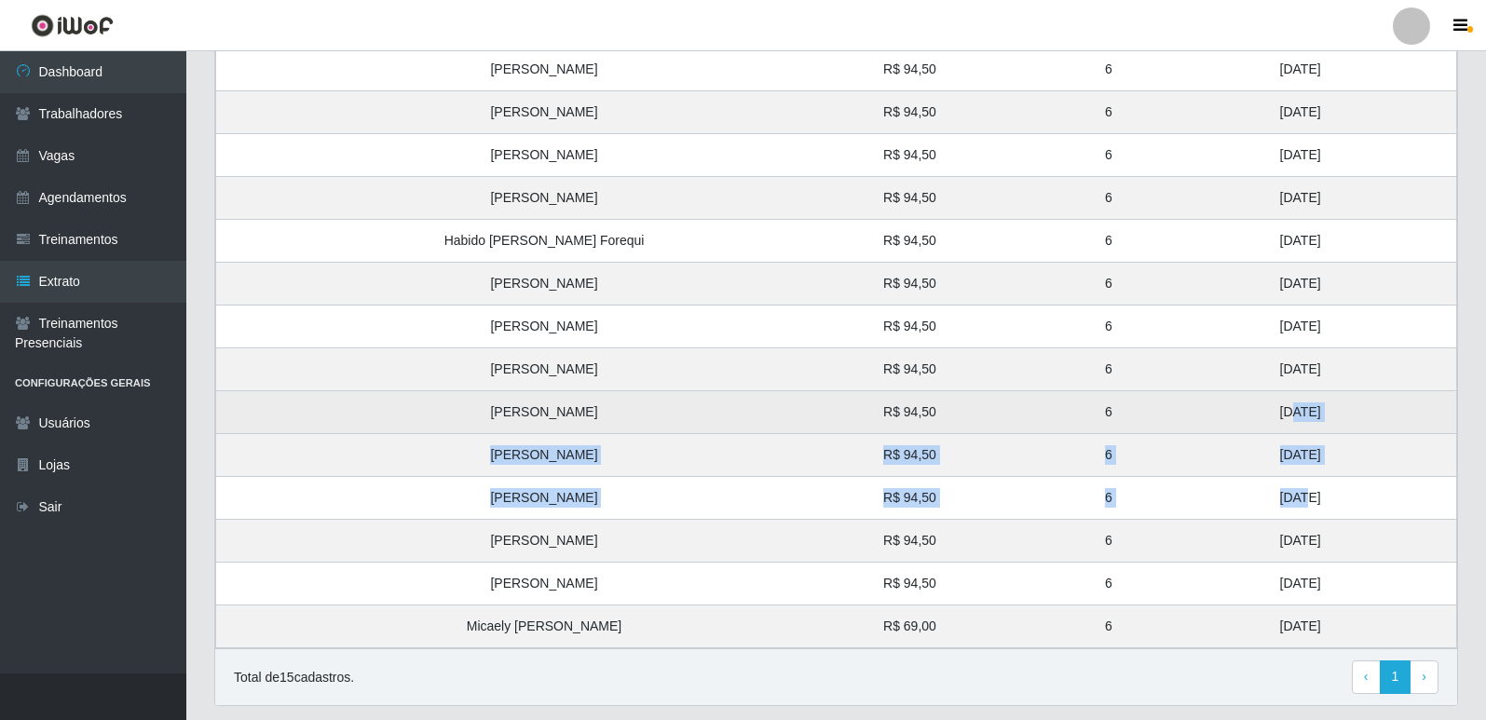
drag, startPoint x: 1240, startPoint y: 497, endPoint x: 1227, endPoint y: 408, distance: 89.5
click at [1227, 408] on tbody "Ludimila Maristela Silva de Sousa R$ 94,50 6 29/08/2025 Ana Paula Mendes R$ 94,…" at bounding box center [836, 327] width 1241 height 644
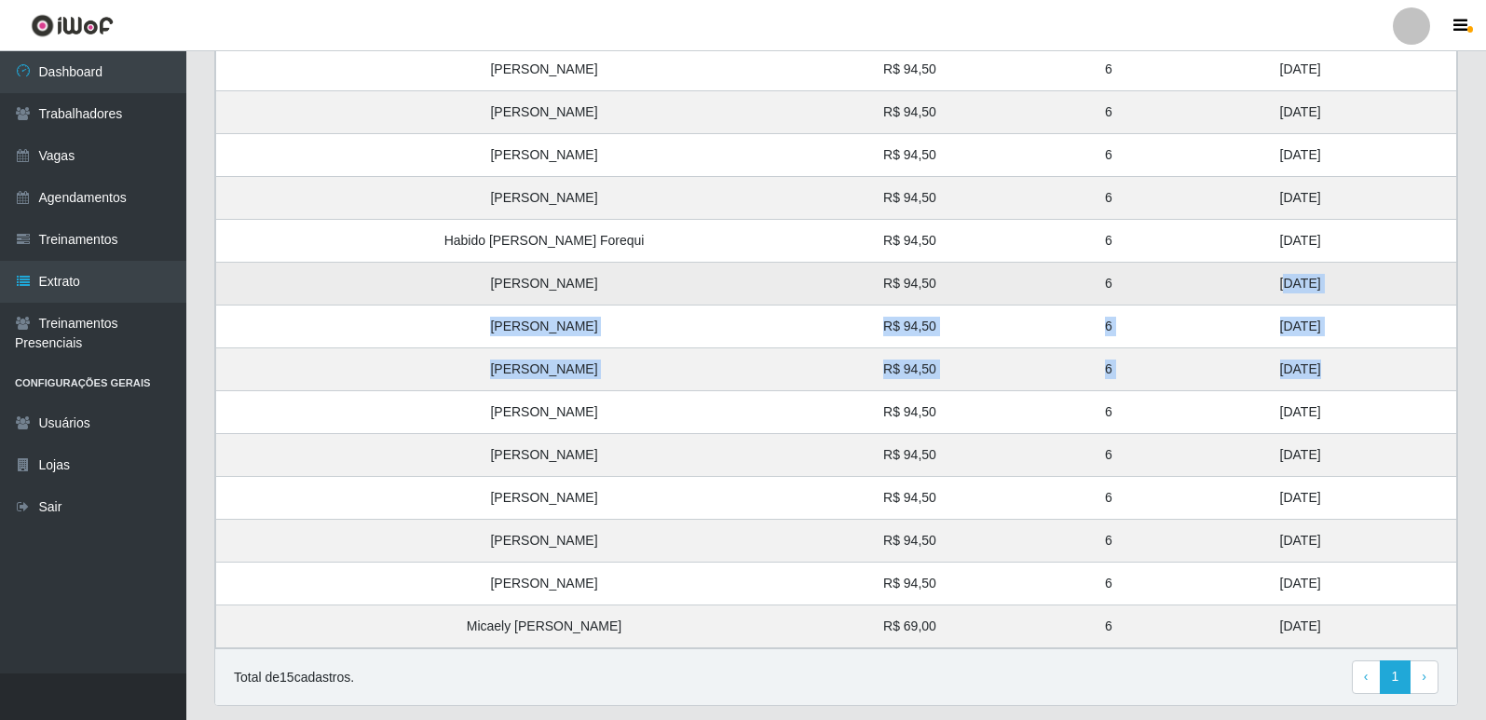
drag, startPoint x: 1248, startPoint y: 365, endPoint x: 1216, endPoint y: 283, distance: 87.9
click at [1216, 283] on tbody "Ludimila Maristela Silva de Sousa R$ 94,50 6 29/08/2025 Ana Paula Mendes R$ 94,…" at bounding box center [836, 327] width 1241 height 644
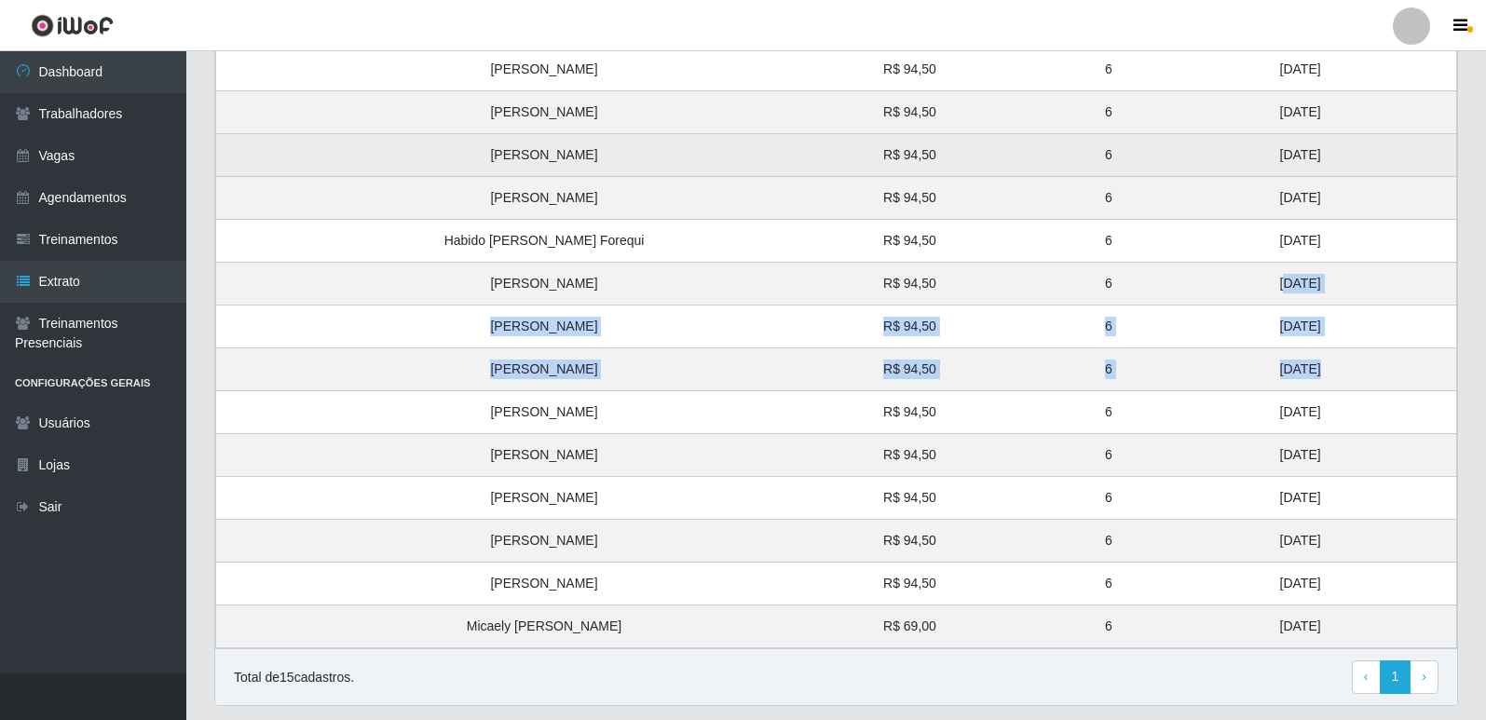
drag, startPoint x: 1262, startPoint y: 235, endPoint x: 1209, endPoint y: 143, distance: 106.4
click at [1209, 143] on tbody "Ludimila Maristela Silva de Sousa R$ 94,50 6 29/08/2025 Ana Paula Mendes R$ 94,…" at bounding box center [836, 327] width 1241 height 644
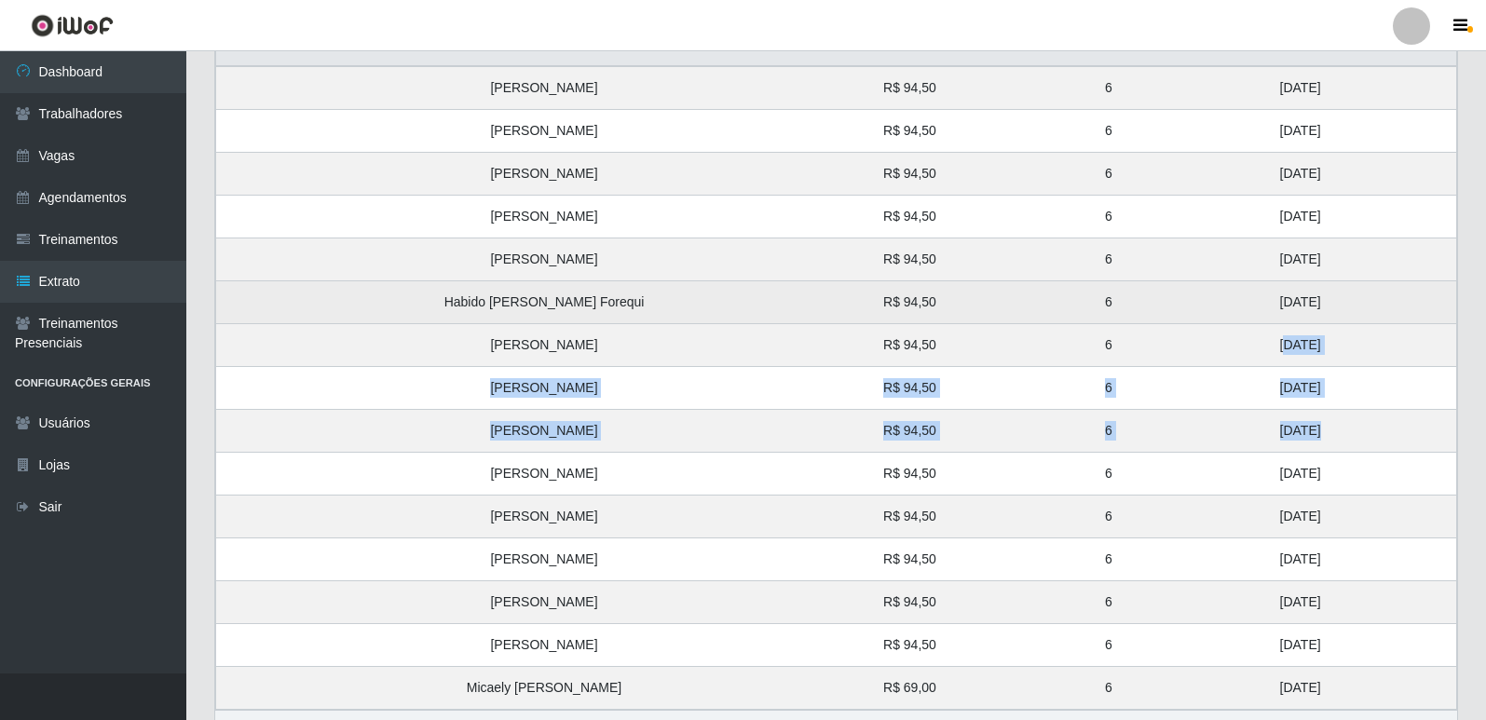
scroll to position [280, 0]
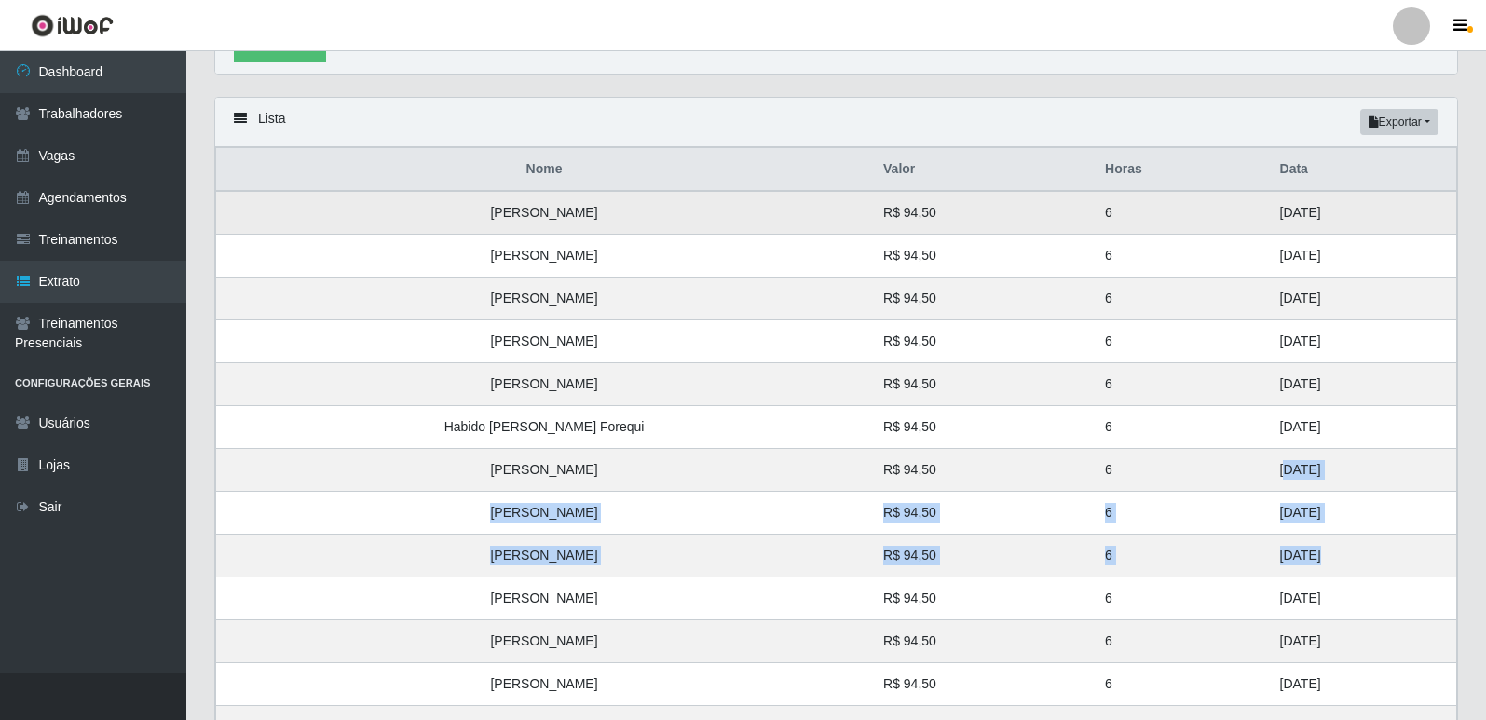
drag, startPoint x: 1262, startPoint y: 298, endPoint x: 1191, endPoint y: 201, distance: 120.6
click at [1191, 201] on tbody "Ludimila Maristela Silva de Sousa R$ 94,50 6 29/08/2025 Ana Paula Mendes R$ 94,…" at bounding box center [836, 513] width 1241 height 644
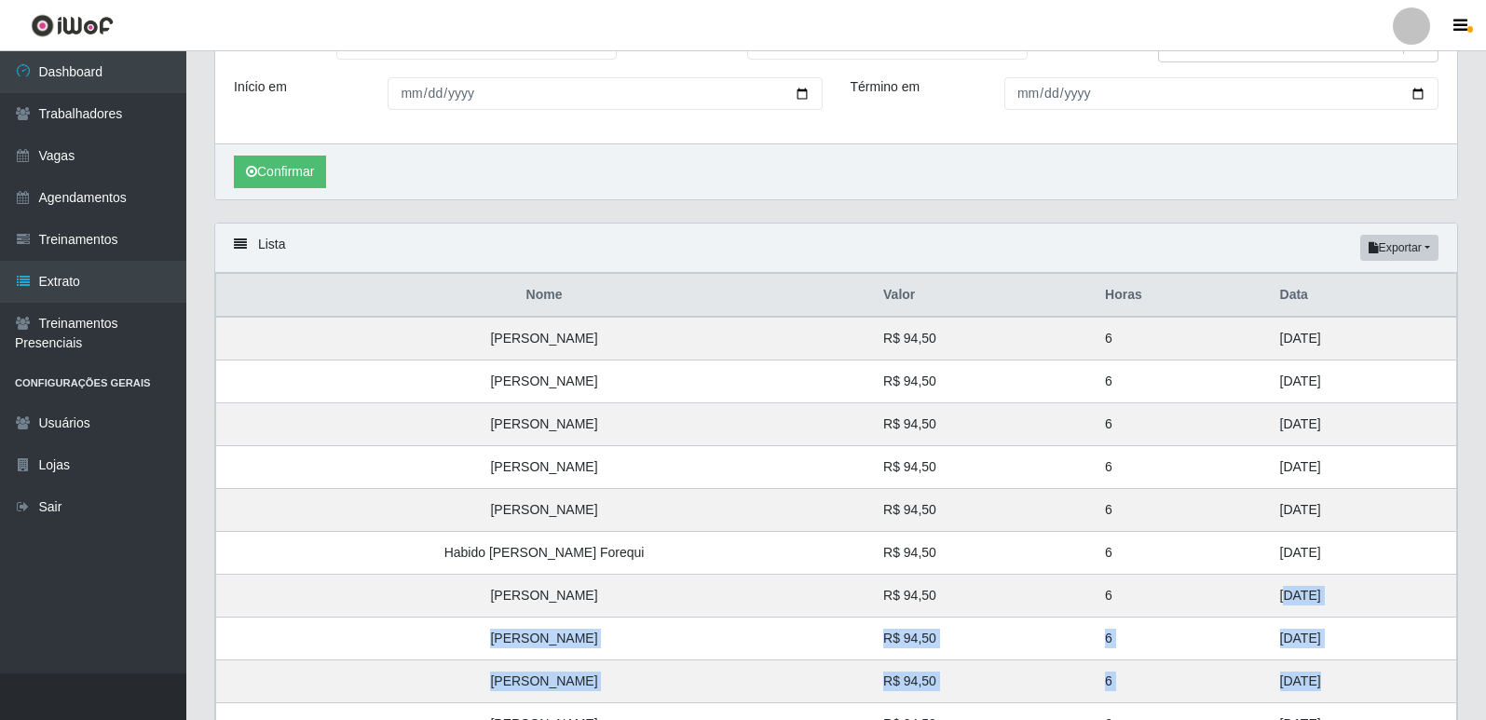
scroll to position [0, 0]
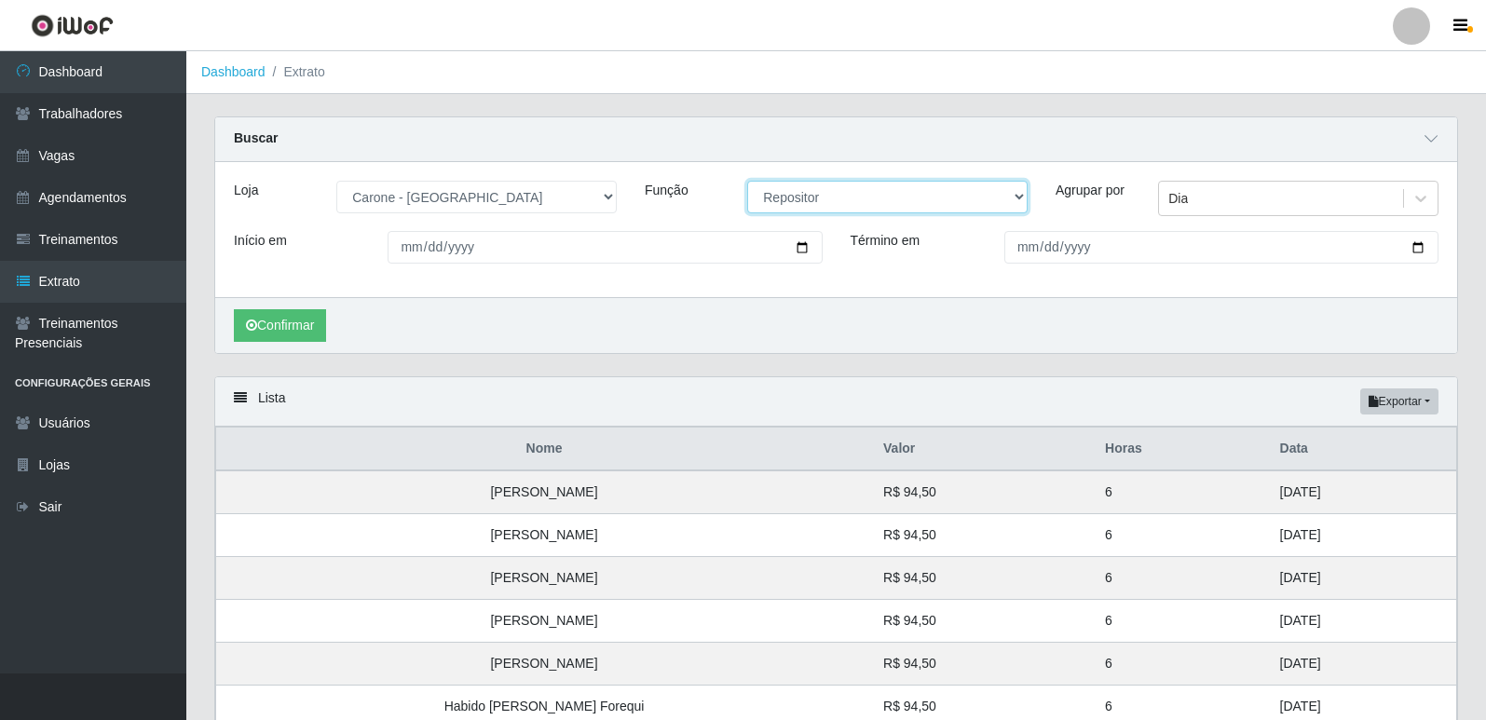
click at [890, 205] on select "[Selecione...] Embalador Embalador + Embalador ++ Repositor Repositor + Reposit…" at bounding box center [887, 197] width 280 height 33
select select "82"
click at [747, 182] on select "[Selecione...] Embalador Embalador + Embalador ++ Repositor Repositor + Reposit…" at bounding box center [887, 197] width 280 height 33
click at [321, 326] on button "Confirmar" at bounding box center [280, 325] width 92 height 33
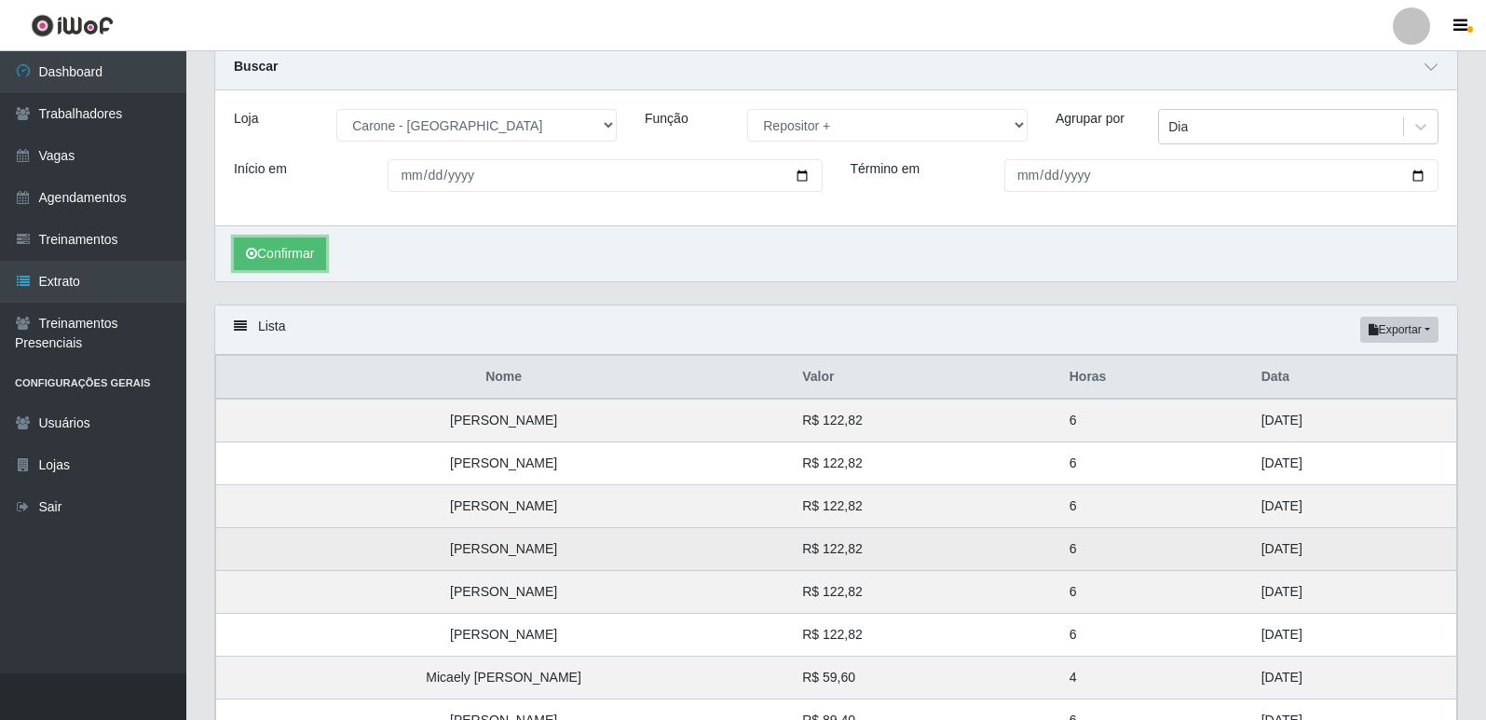
scroll to position [222, 0]
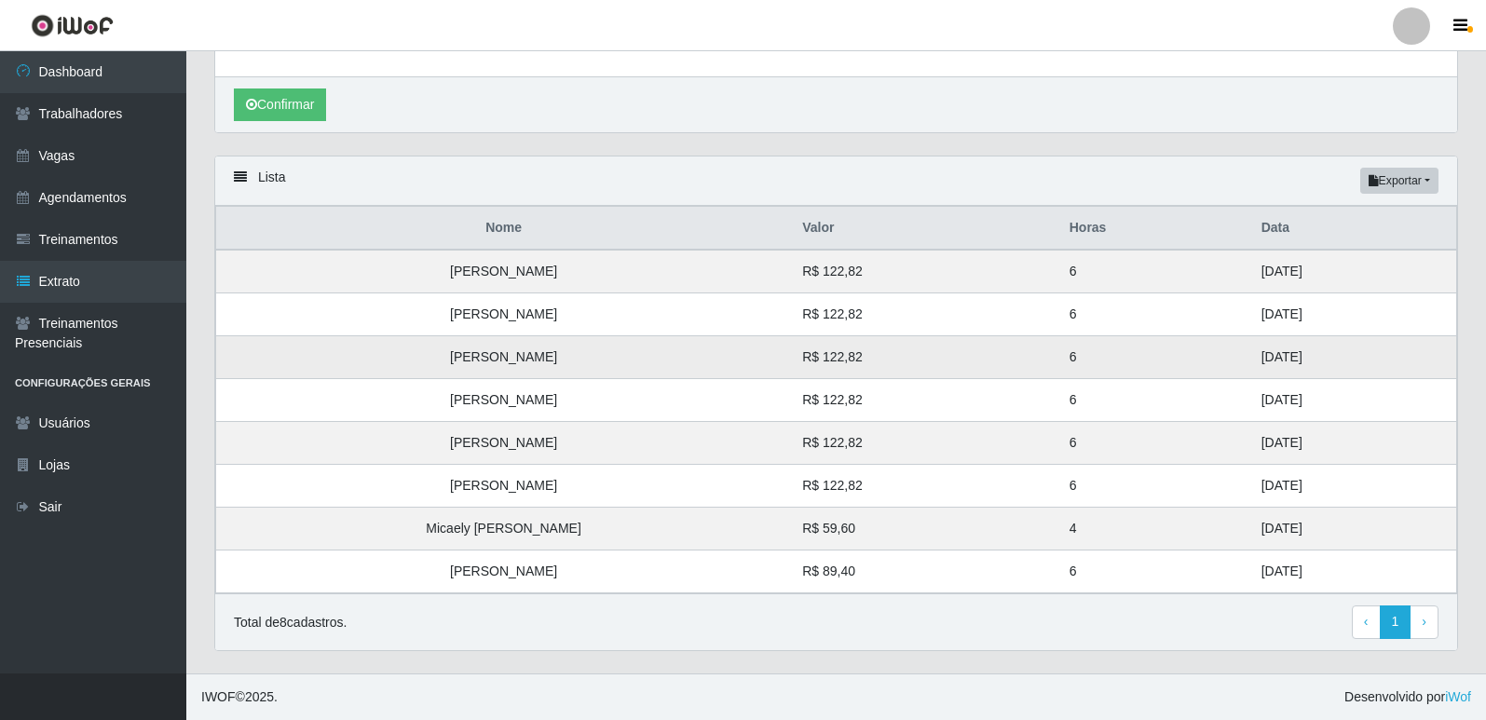
drag, startPoint x: 1223, startPoint y: 475, endPoint x: 1142, endPoint y: 371, distance: 132.1
click at [1142, 371] on tbody "Gabriel Martins R$ 122,82 6 31/08/2025 Kaytho Gomes da Silva Souza R$ 122,82 6 …" at bounding box center [836, 422] width 1241 height 344
drag, startPoint x: 1209, startPoint y: 302, endPoint x: 1194, endPoint y: 283, distance: 23.9
click at [1194, 283] on tbody "Gabriel Martins R$ 122,82 6 31/08/2025 Kaytho Gomes da Silva Souza R$ 122,82 6 …" at bounding box center [836, 422] width 1241 height 344
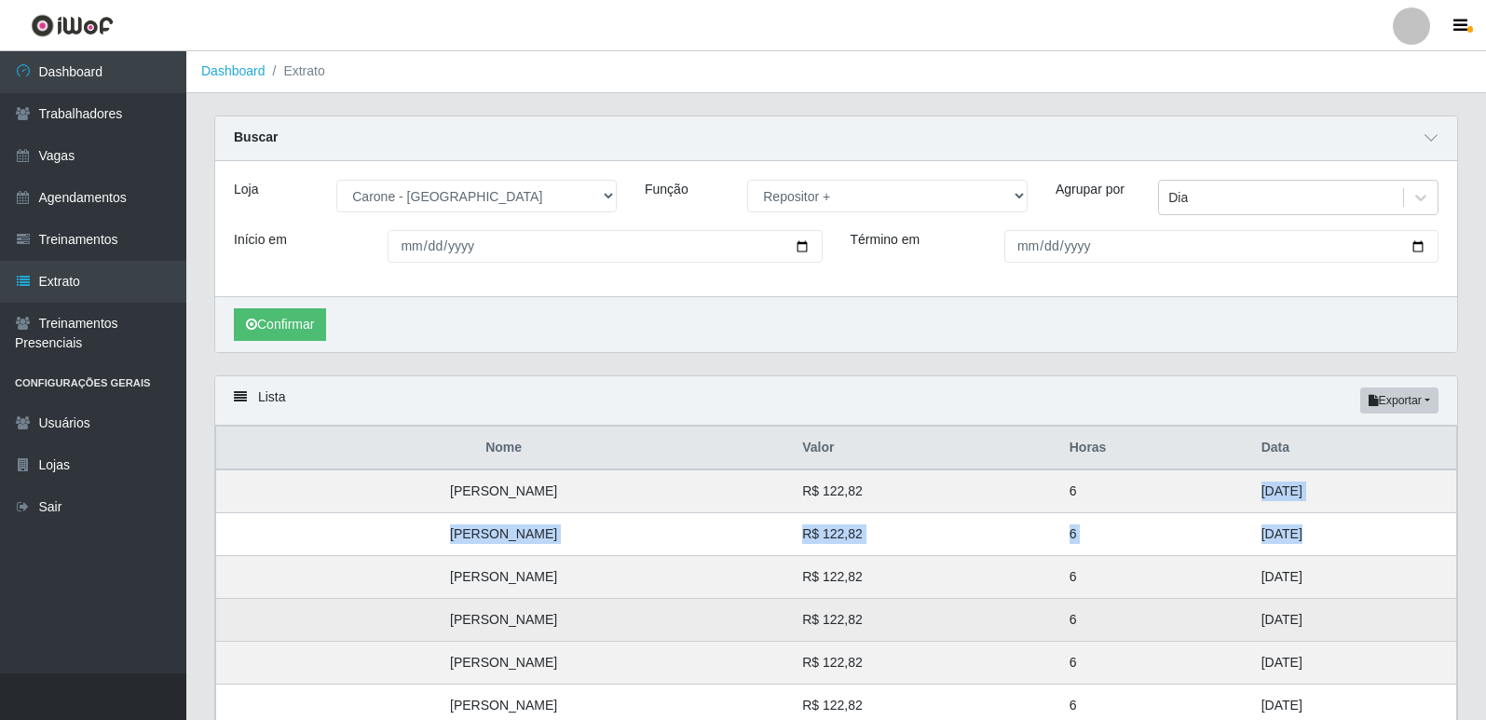
scroll to position [0, 0]
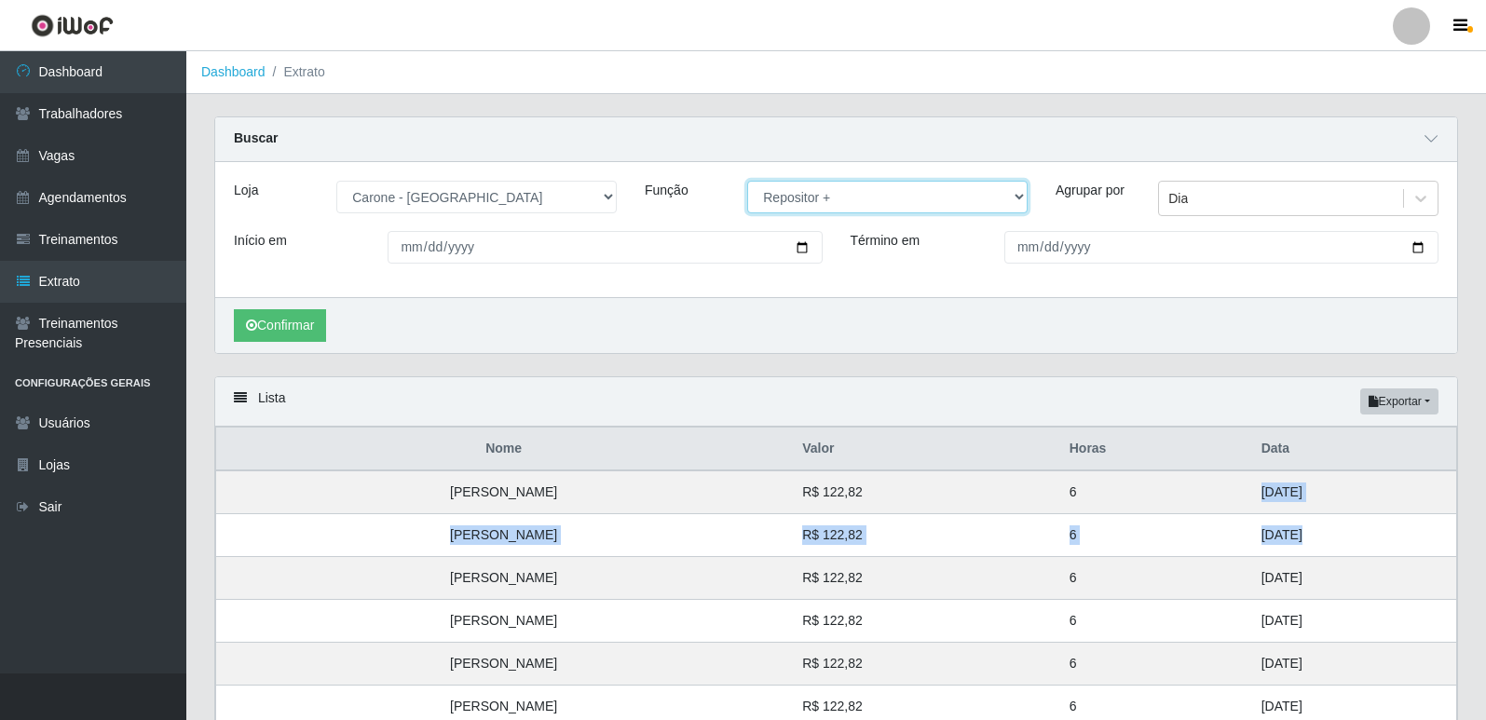
click at [762, 201] on select "[Selecione...] Embalador Embalador + Embalador ++ Repositor Repositor + Reposit…" at bounding box center [887, 197] width 280 height 33
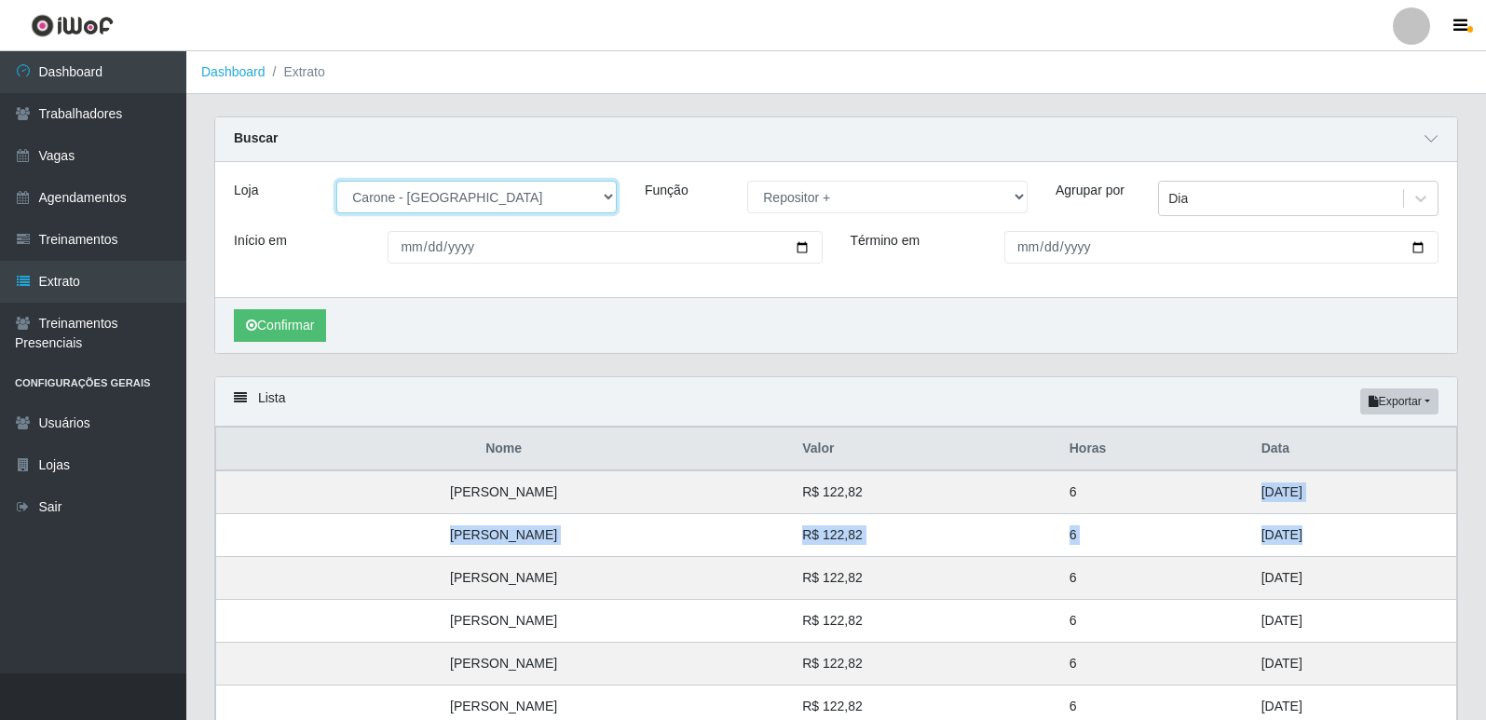
click at [567, 205] on select "[Selecione...] [GEOGRAPHIC_DATA] - [GEOGRAPHIC_DATA] [GEOGRAPHIC_DATA] - [GEOGR…" at bounding box center [476, 197] width 280 height 33
select select "509"
click at [336, 182] on select "[Selecione...] [GEOGRAPHIC_DATA] - [GEOGRAPHIC_DATA] [GEOGRAPHIC_DATA] - [GEOGR…" at bounding box center [476, 197] width 280 height 33
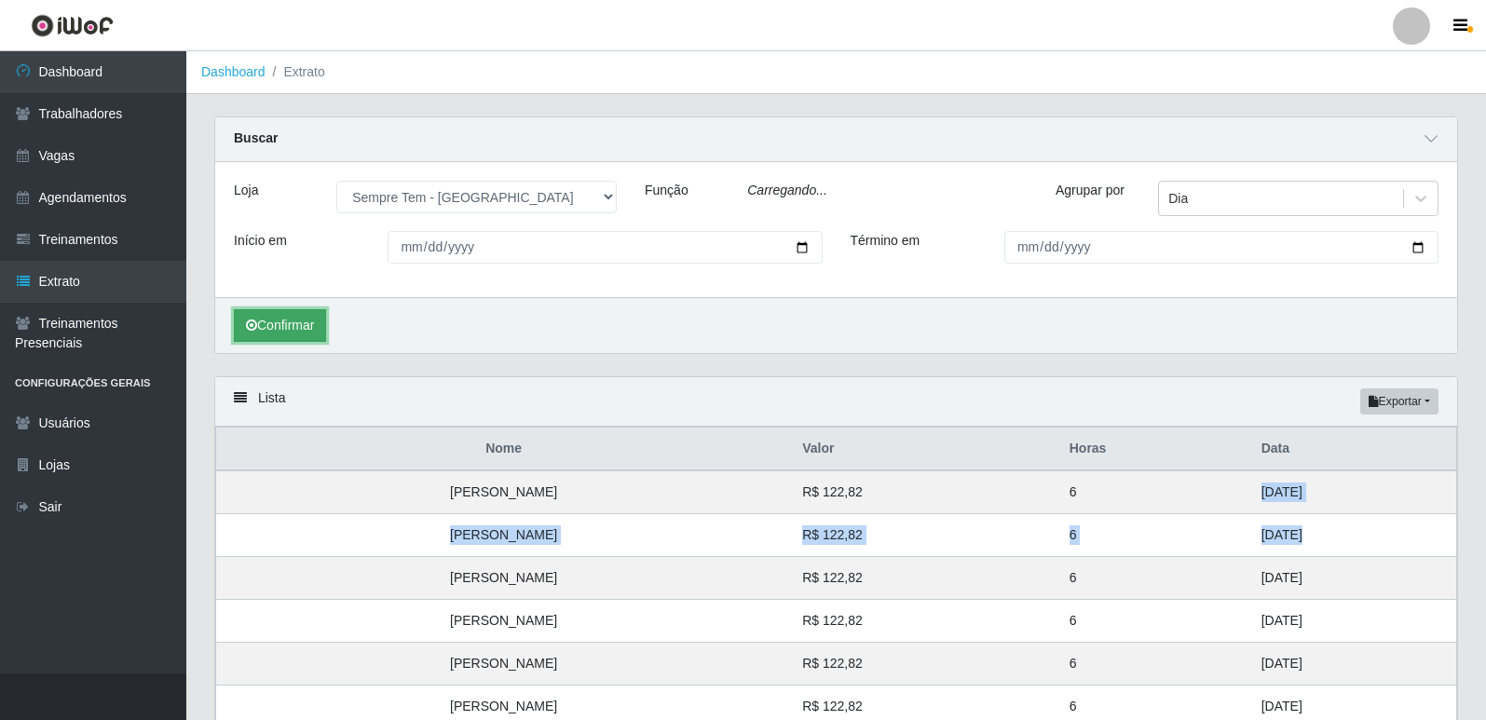
click at [326, 323] on button "Confirmar" at bounding box center [280, 325] width 92 height 33
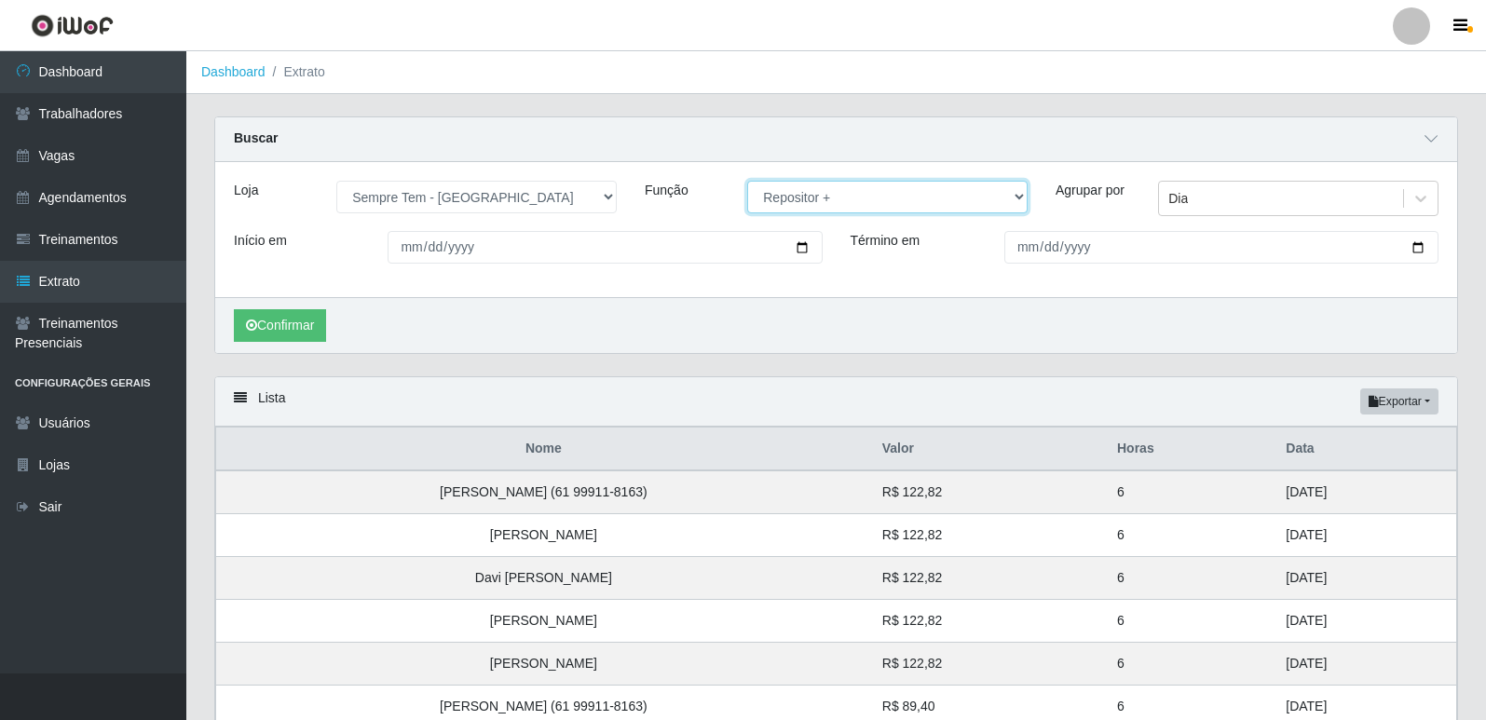
click at [861, 200] on select "[Selecione...] Embalador Embalador + Embalador ++ Repositor Repositor + Reposit…" at bounding box center [887, 197] width 280 height 33
click at [747, 182] on select "[Selecione...] Embalador Embalador + Embalador ++ Repositor Repositor + Reposit…" at bounding box center [887, 197] width 280 height 33
click at [292, 326] on button "Confirmar" at bounding box center [280, 325] width 92 height 33
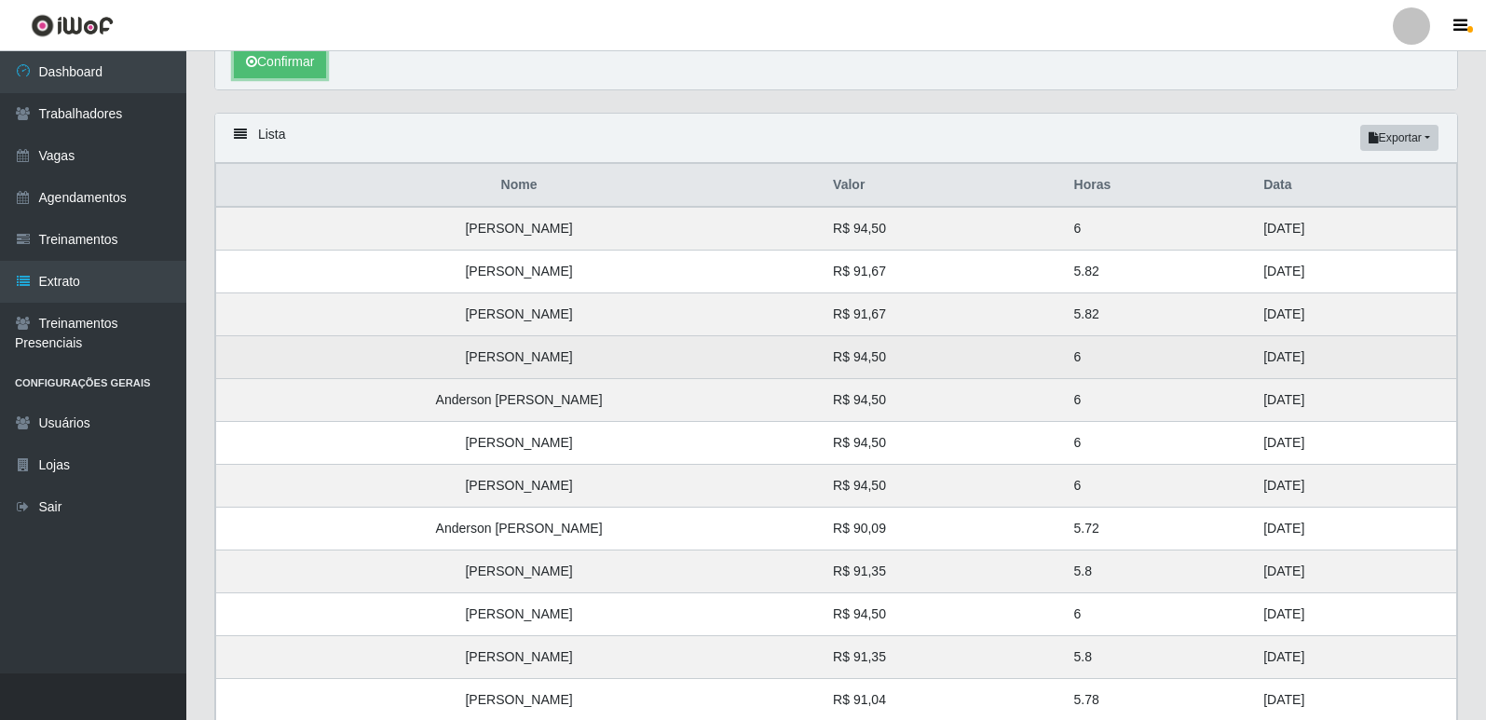
scroll to position [522, 0]
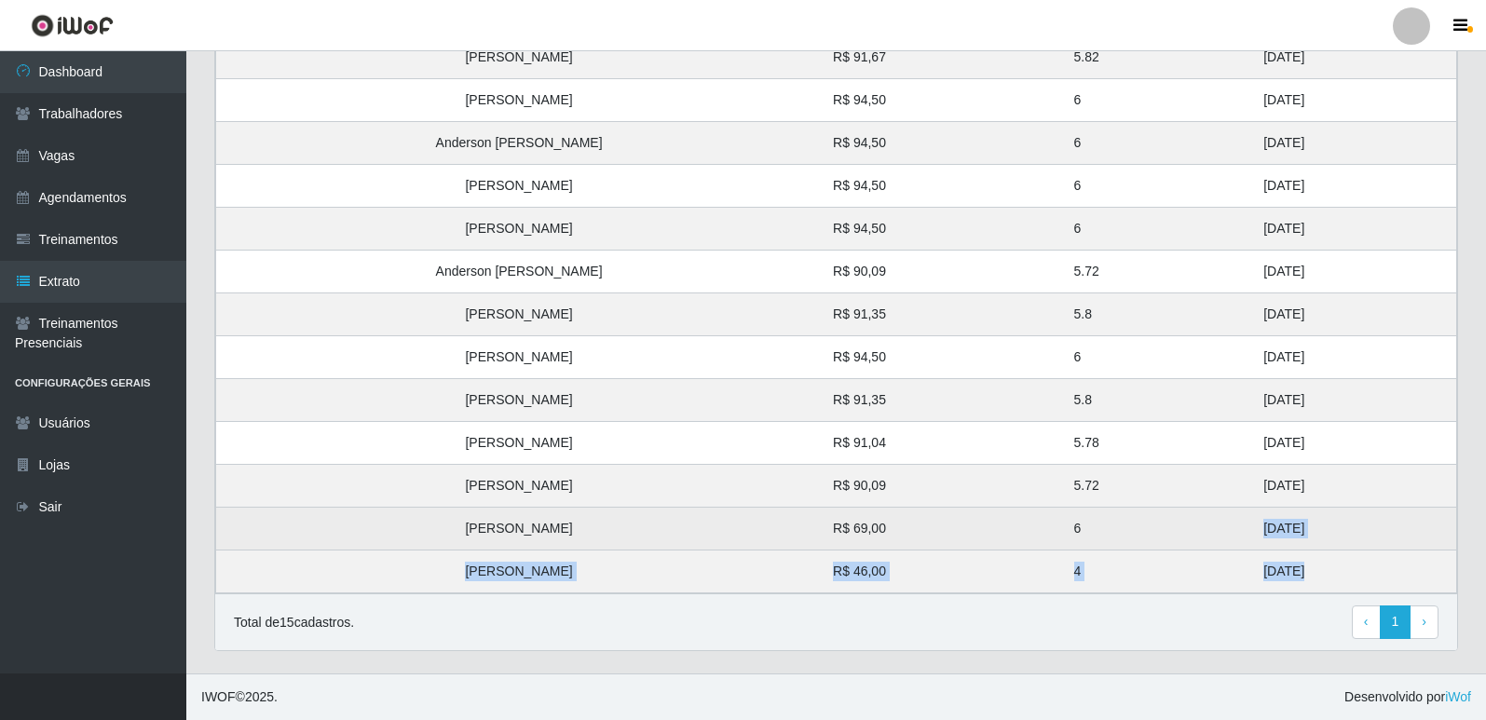
drag, startPoint x: 1253, startPoint y: 579, endPoint x: 1207, endPoint y: 528, distance: 68.6
click at [1214, 525] on tbody "Ronaldo de Souza Teodoro R$ 94,50 6 29/08/2025 Vanesa Martins de Souza R$ 91,67…" at bounding box center [836, 272] width 1241 height 644
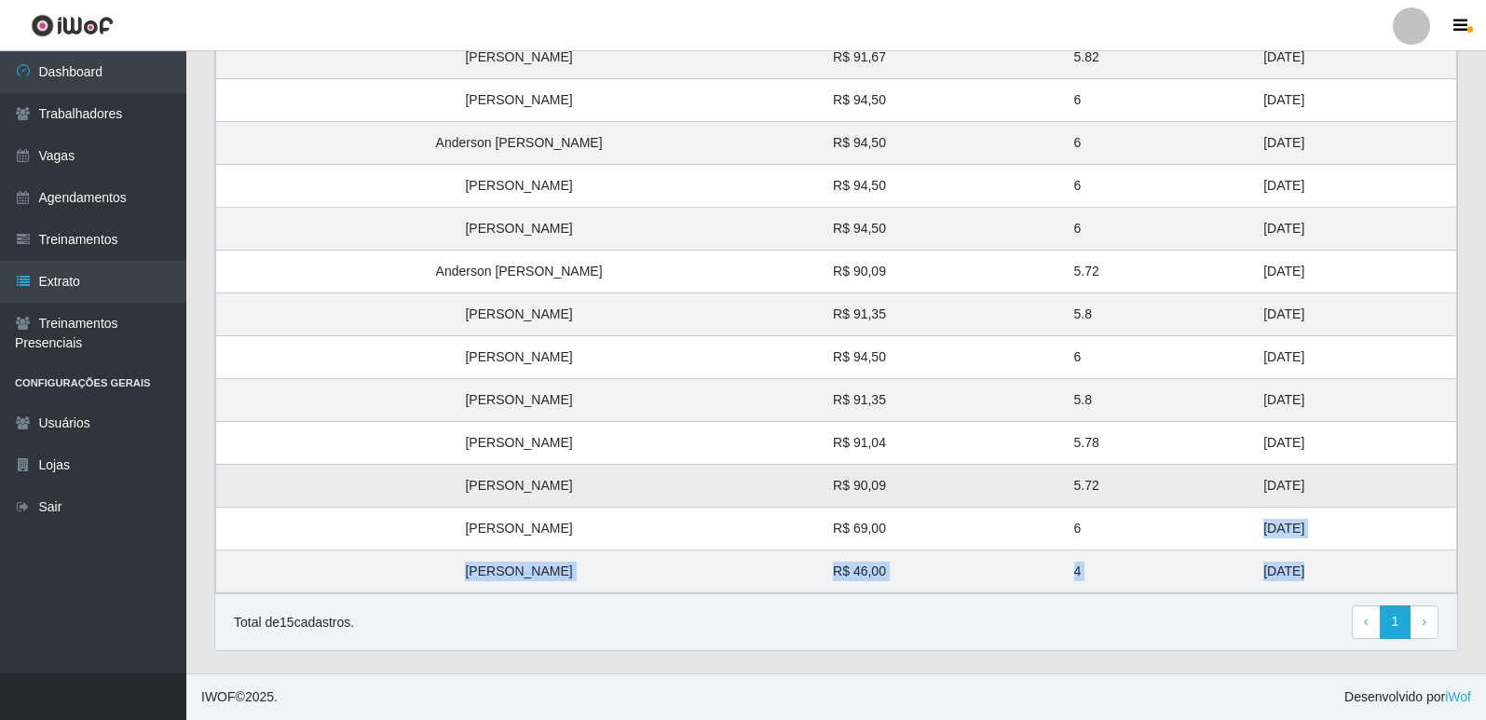
drag, startPoint x: 1281, startPoint y: 492, endPoint x: 1221, endPoint y: 502, distance: 61.4
click at [1252, 500] on td "26/08/2025" at bounding box center [1354, 486] width 204 height 43
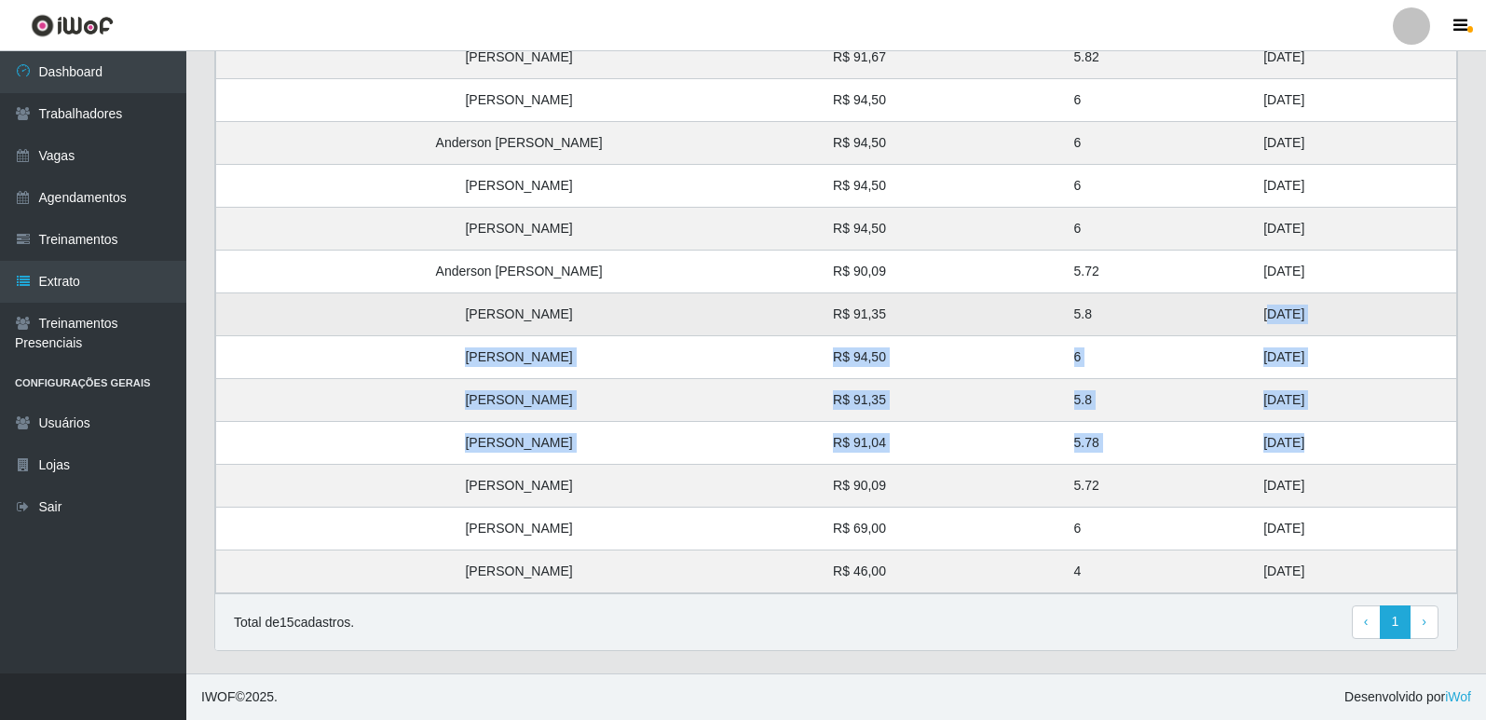
drag, startPoint x: 1247, startPoint y: 442, endPoint x: 1222, endPoint y: 313, distance: 130.8
click at [1222, 313] on tbody "Ronaldo de Souza Teodoro R$ 94,50 6 29/08/2025 Vanesa Martins de Souza R$ 91,67…" at bounding box center [836, 272] width 1241 height 644
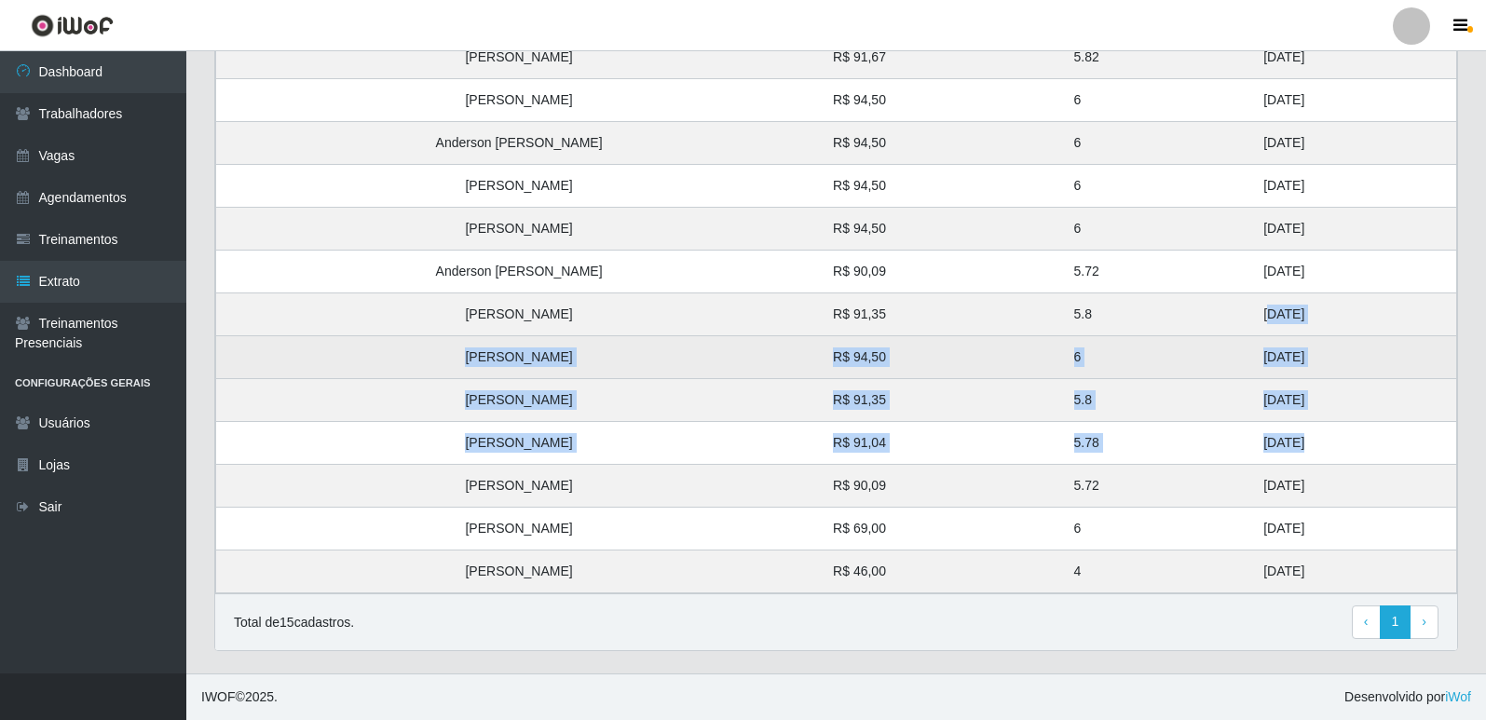
click at [1252, 338] on td "27/08/2025" at bounding box center [1354, 357] width 204 height 43
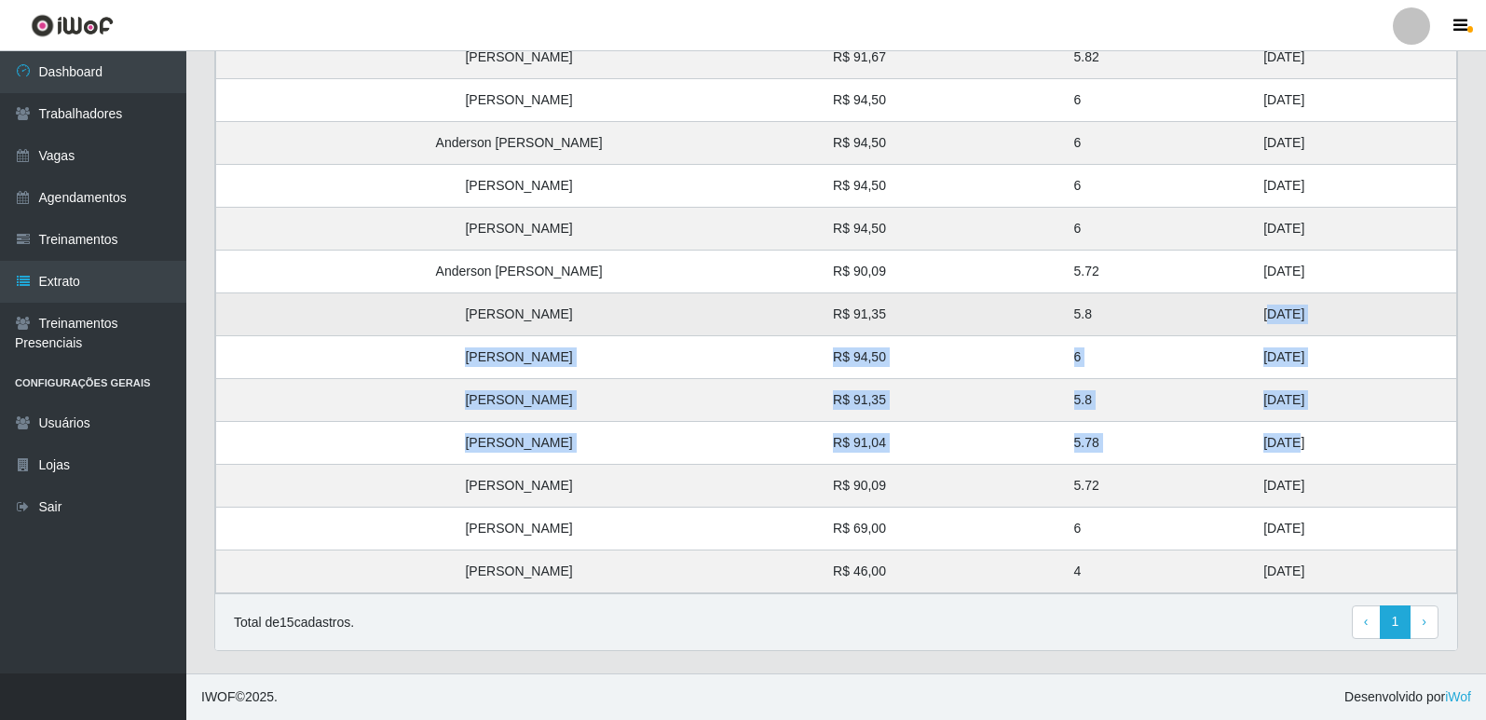
drag, startPoint x: 1244, startPoint y: 442, endPoint x: 1222, endPoint y: 321, distance: 122.1
click at [1222, 321] on tbody "Ronaldo de Souza Teodoro R$ 94,50 6 29/08/2025 Vanesa Martins de Souza R$ 91,67…" at bounding box center [836, 272] width 1241 height 644
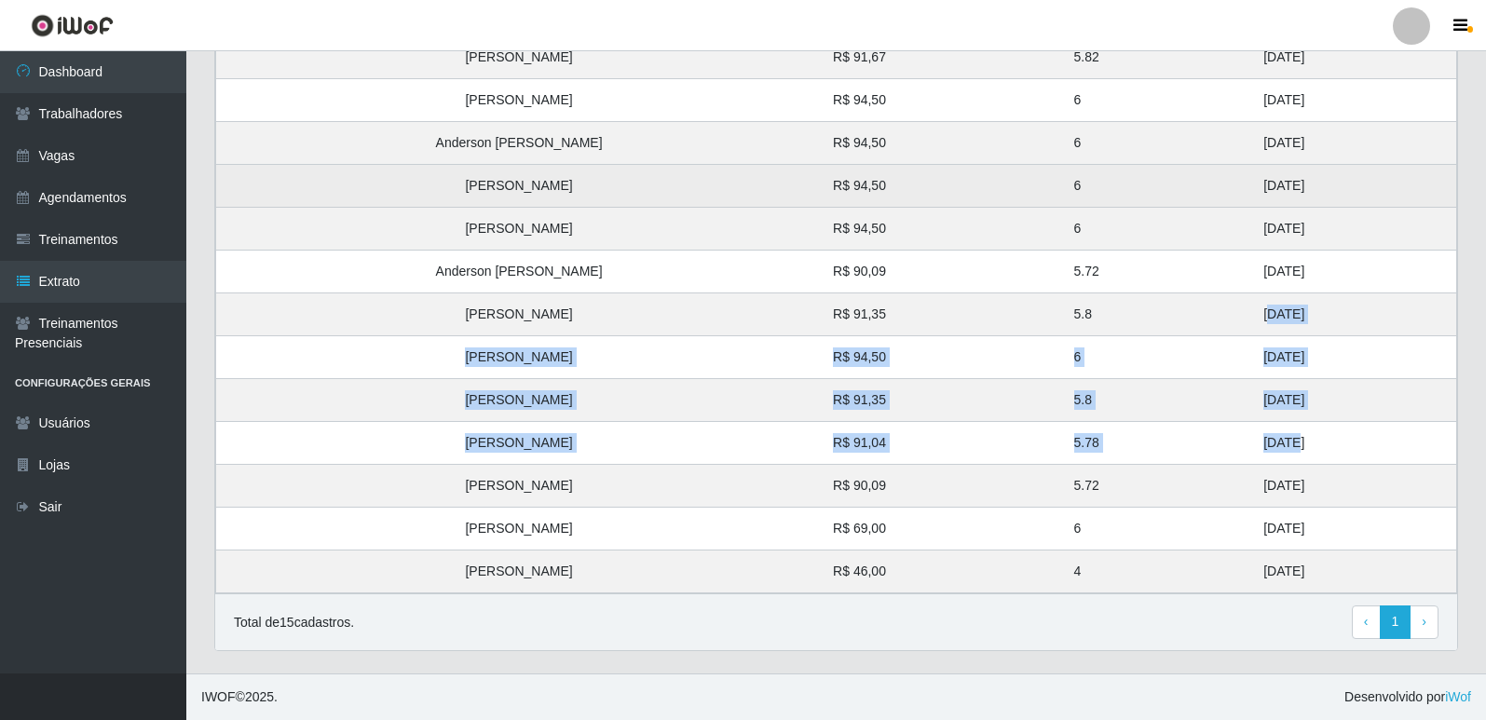
drag, startPoint x: 1262, startPoint y: 262, endPoint x: 1227, endPoint y: 185, distance: 83.8
click at [1227, 185] on tbody "Ronaldo de Souza Teodoro R$ 94,50 6 29/08/2025 Vanesa Martins de Souza R$ 91,67…" at bounding box center [836, 272] width 1241 height 644
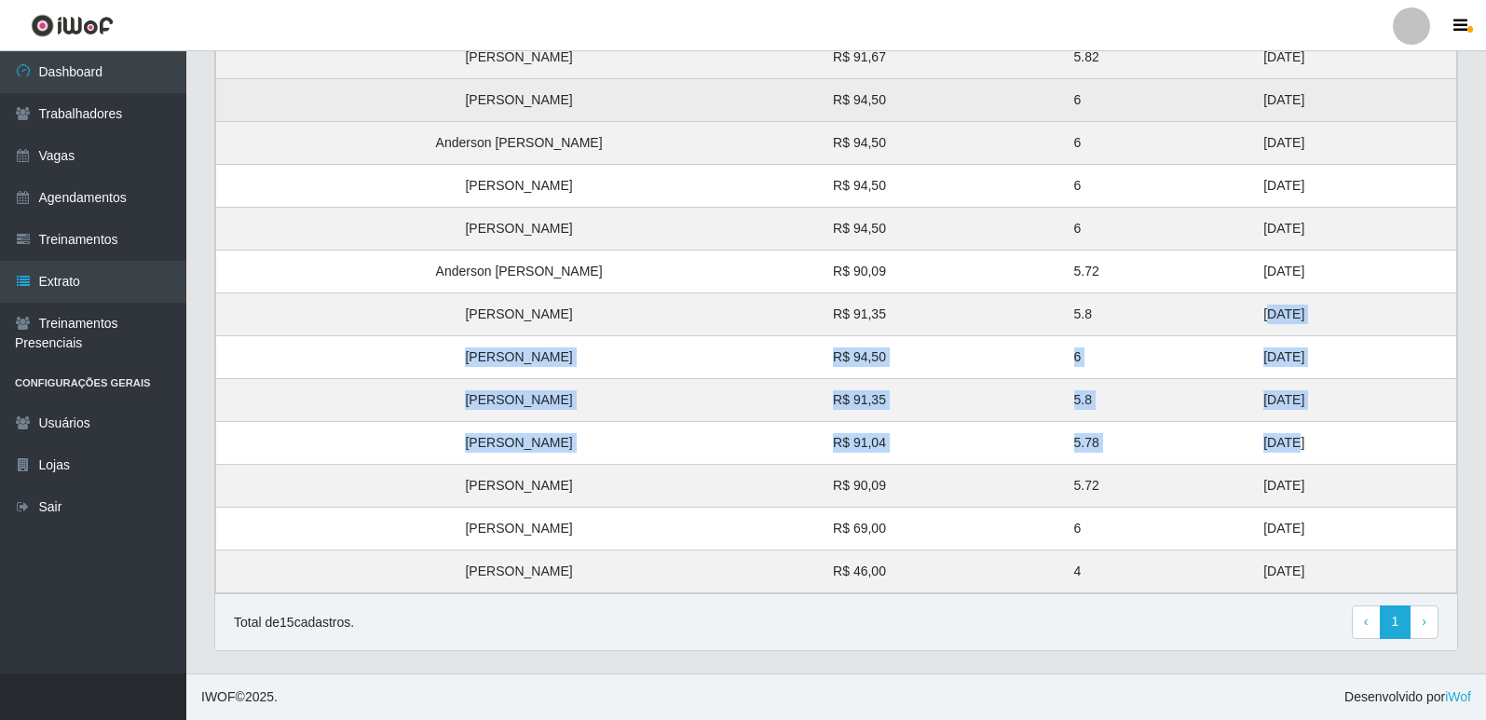
drag, startPoint x: 1274, startPoint y: 142, endPoint x: 1208, endPoint y: 79, distance: 90.3
click at [1208, 79] on tbody "Ronaldo de Souza Teodoro R$ 94,50 6 29/08/2025 Vanesa Martins de Souza R$ 91,67…" at bounding box center [836, 272] width 1241 height 644
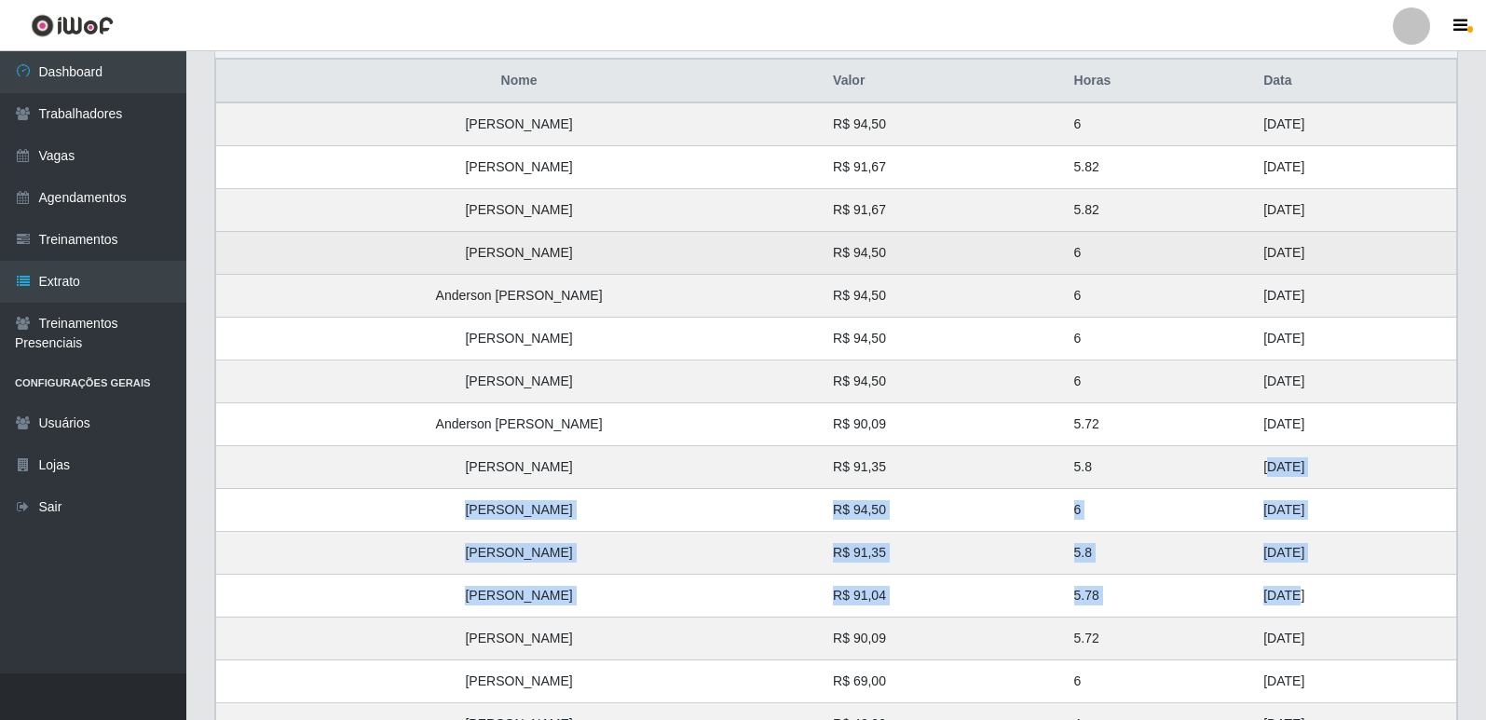
scroll to position [335, 0]
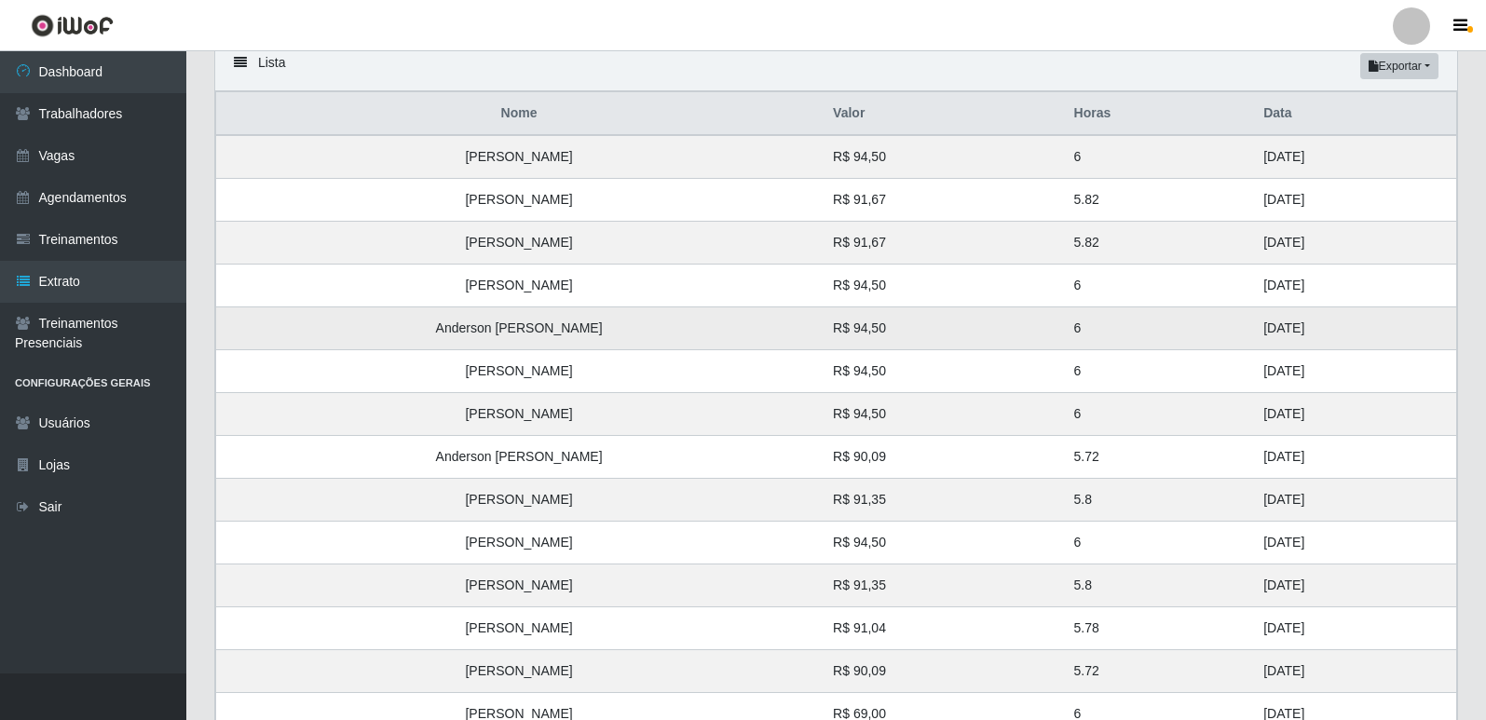
click at [1296, 323] on td "29/08/2025" at bounding box center [1354, 328] width 204 height 43
drag, startPoint x: 1296, startPoint y: 323, endPoint x: 1148, endPoint y: 312, distance: 148.6
click at [1215, 170] on tbody "Ronaldo de Souza Teodoro R$ 94,50 6 29/08/2025 Vanesa Martins de Souza R$ 91,67…" at bounding box center [836, 457] width 1241 height 644
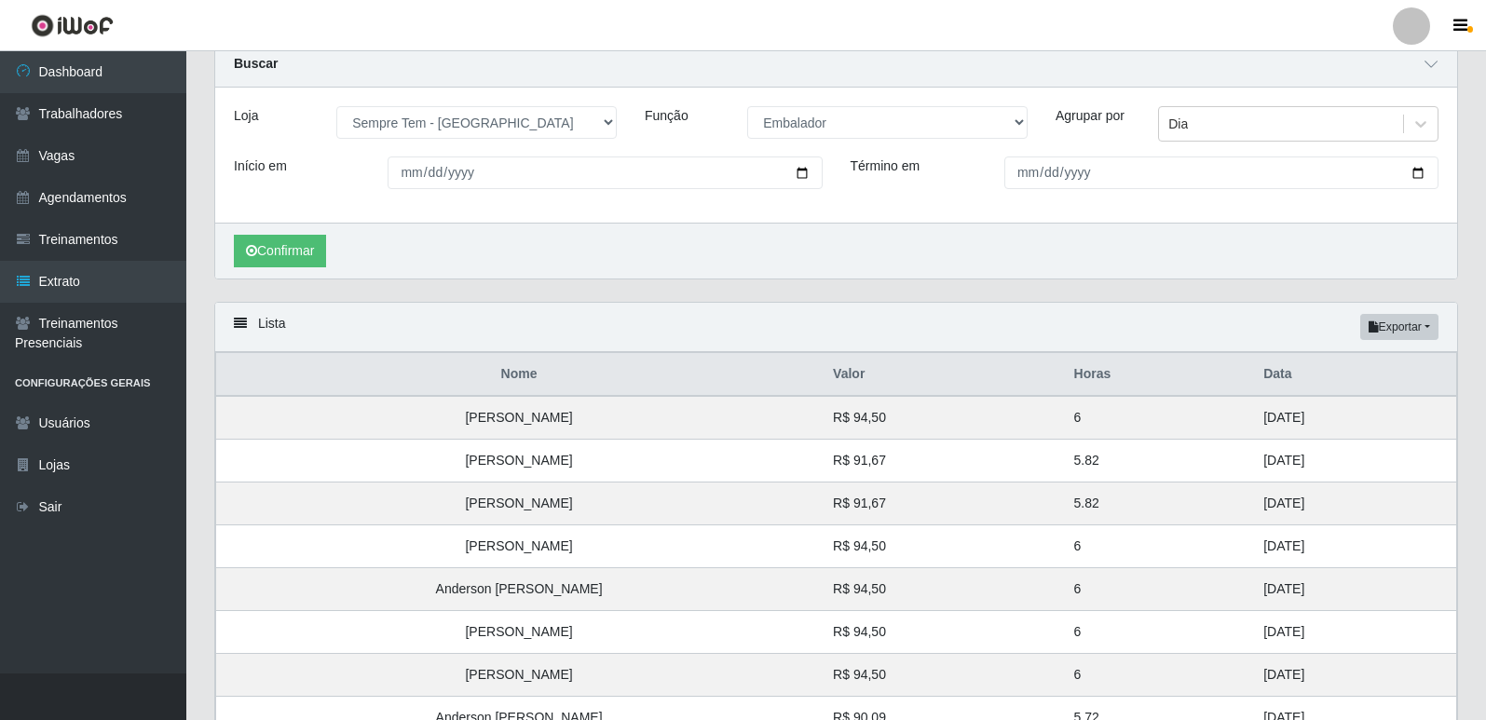
scroll to position [0, 0]
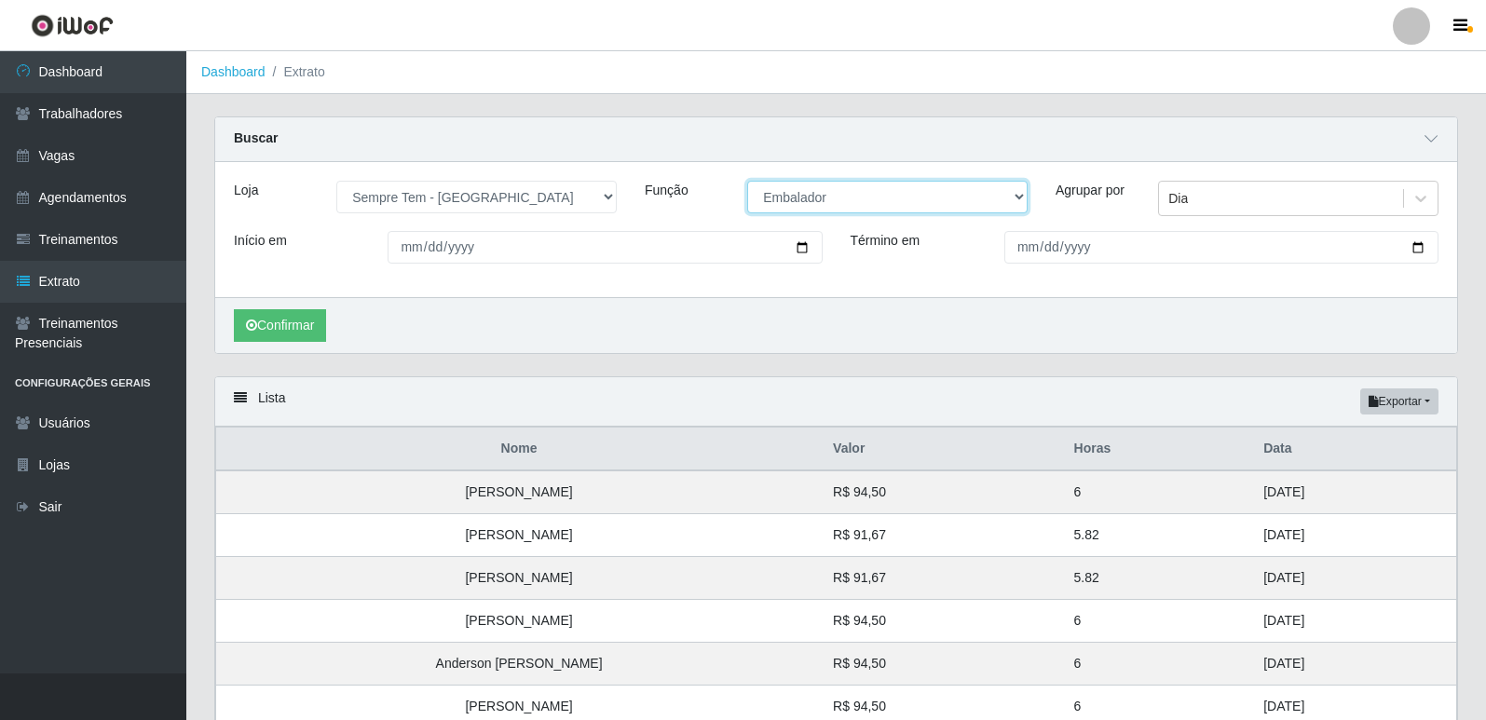
drag, startPoint x: 856, startPoint y: 195, endPoint x: 848, endPoint y: 213, distance: 20.4
click at [856, 195] on select "[Selecione...] Embalador Embalador + Embalador ++ Repositor Repositor + Reposit…" at bounding box center [887, 197] width 280 height 33
click at [747, 182] on select "[Selecione...] Embalador Embalador + Embalador ++ Repositor Repositor + Reposit…" at bounding box center [887, 197] width 280 height 33
click at [294, 337] on button "Confirmar" at bounding box center [280, 325] width 92 height 33
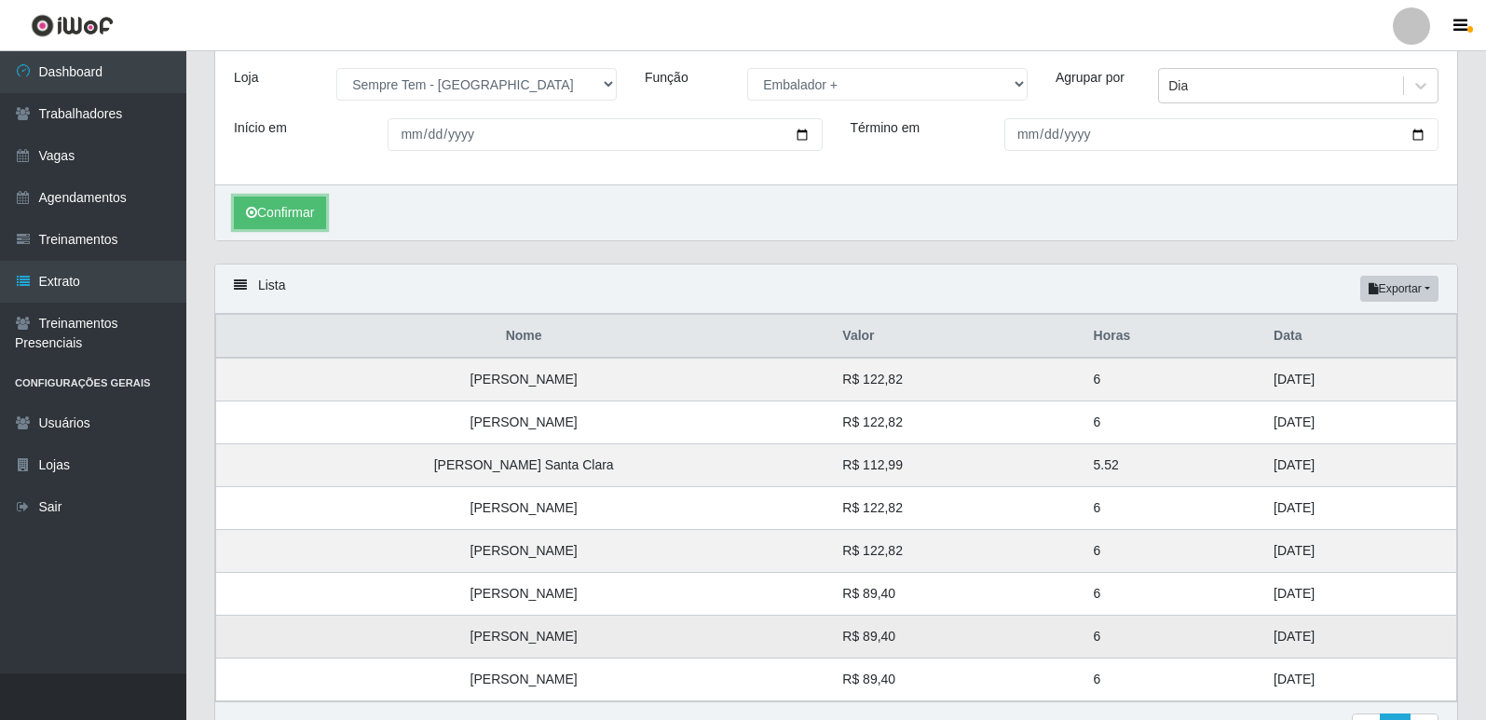
scroll to position [222, 0]
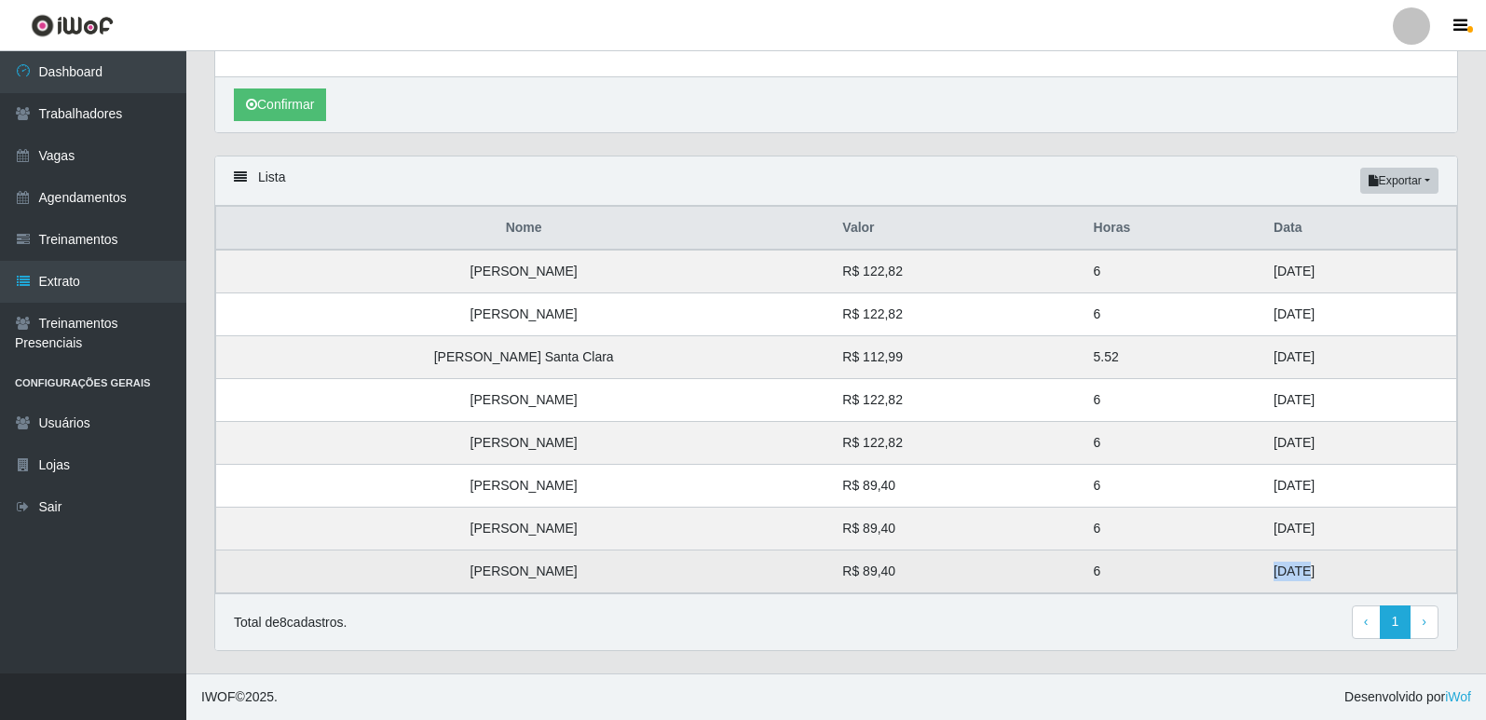
drag, startPoint x: 1168, startPoint y: 566, endPoint x: 1084, endPoint y: 566, distance: 83.9
click at [1084, 566] on tr "Leandro da Silva Santos R$ 89,40 6 23/08/2025" at bounding box center [836, 572] width 1241 height 43
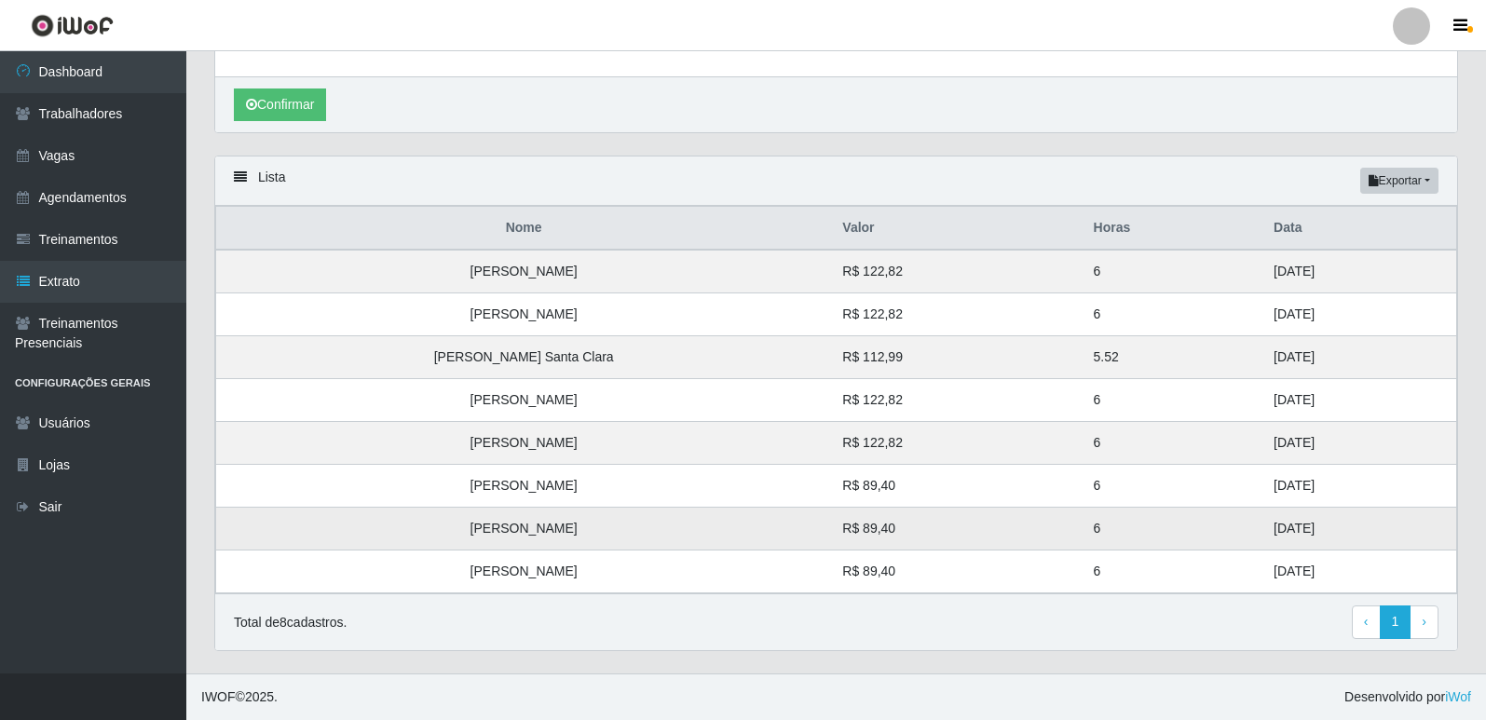
click at [1262, 529] on td "24/08/2025" at bounding box center [1359, 529] width 194 height 43
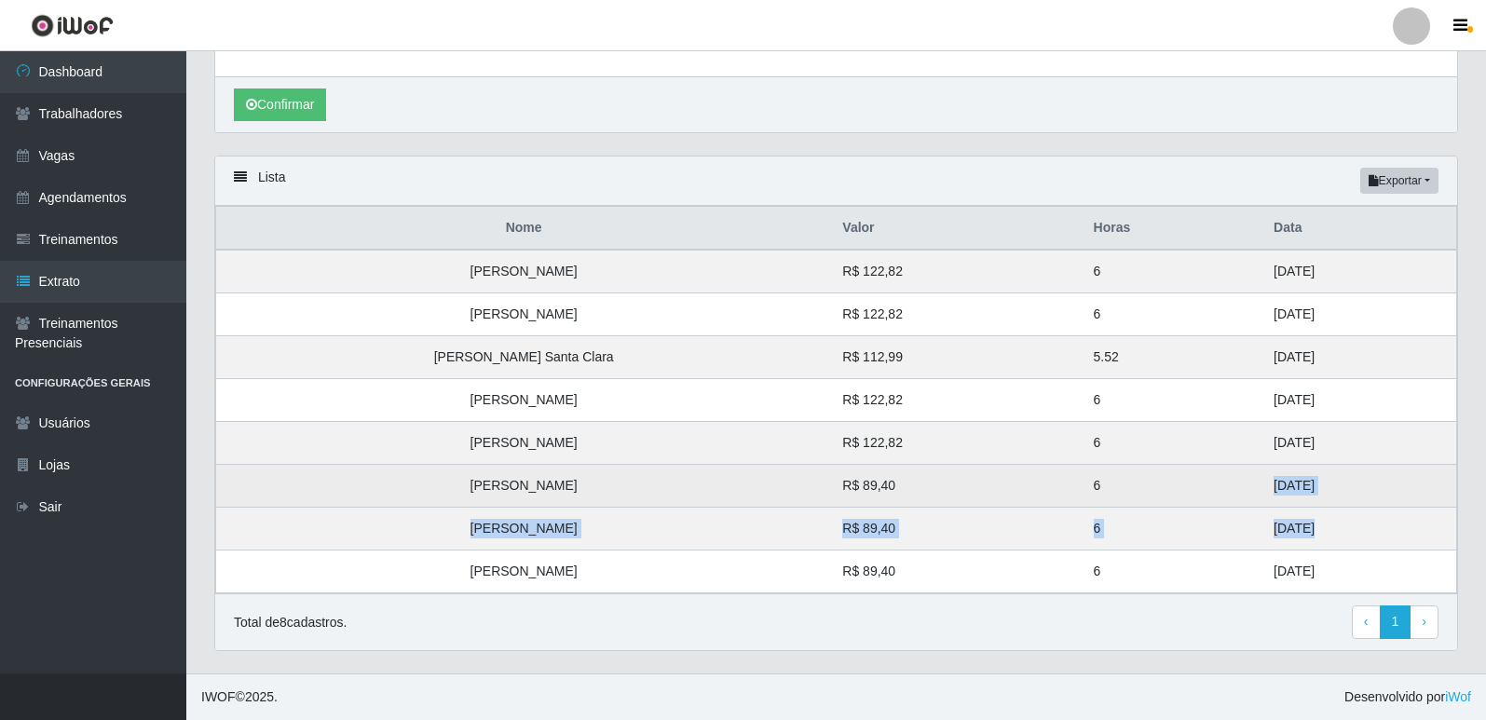
drag, startPoint x: 1267, startPoint y: 528, endPoint x: 1220, endPoint y: 485, distance: 64.0
click at [1220, 485] on tbody "Ingrid Ambrozio Leandro R$ 122,82 6 31/08/2025 Geovanni Rensmann Pereira R$ 122…" at bounding box center [836, 422] width 1241 height 344
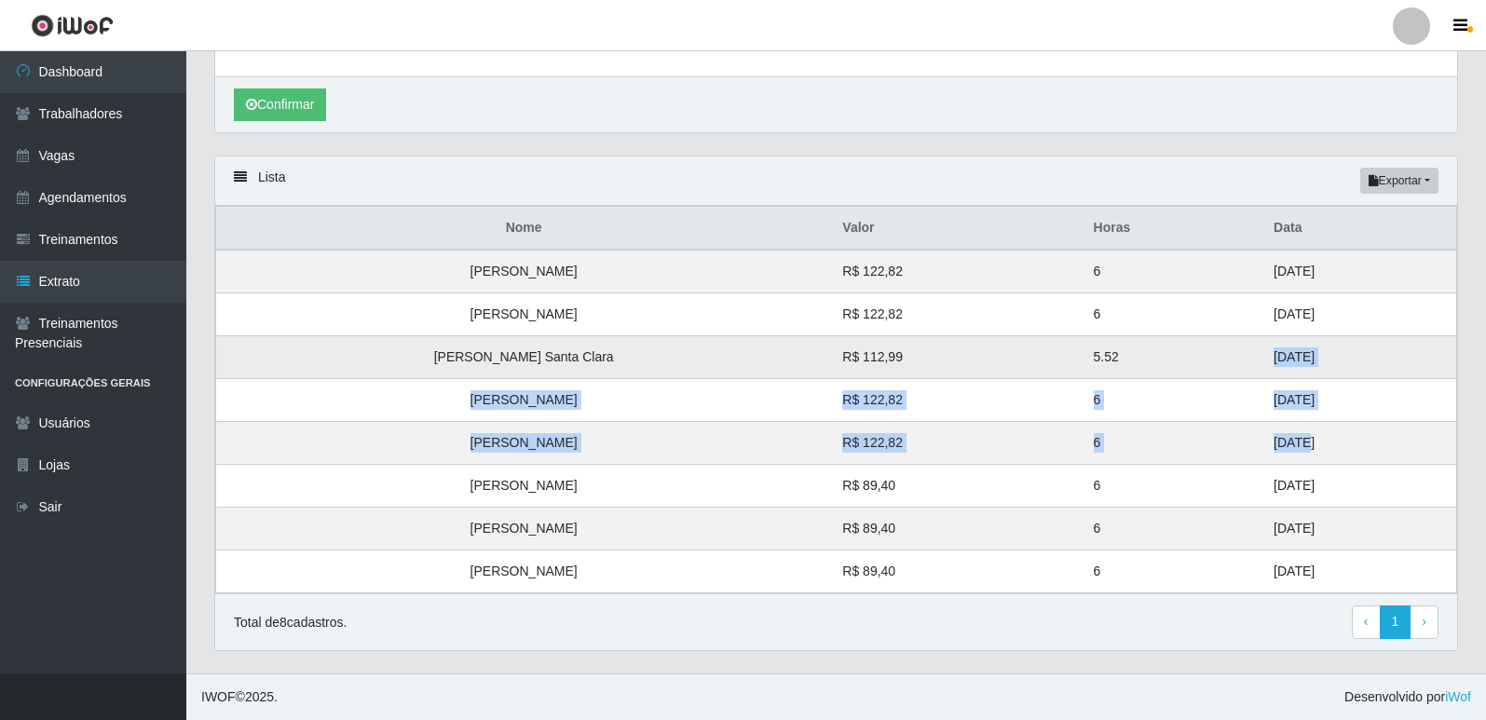
drag, startPoint x: 1263, startPoint y: 434, endPoint x: 1225, endPoint y: 351, distance: 91.3
click at [1225, 351] on tbody "Ingrid Ambrozio Leandro R$ 122,82 6 31/08/2025 Geovanni Rensmann Pereira R$ 122…" at bounding box center [836, 422] width 1241 height 344
drag, startPoint x: 1289, startPoint y: 314, endPoint x: 1246, endPoint y: 277, distance: 57.5
click at [1246, 277] on tbody "Ingrid Ambrozio Leandro R$ 122,82 6 31/08/2025 Geovanni Rensmann Pereira R$ 122…" at bounding box center [836, 422] width 1241 height 344
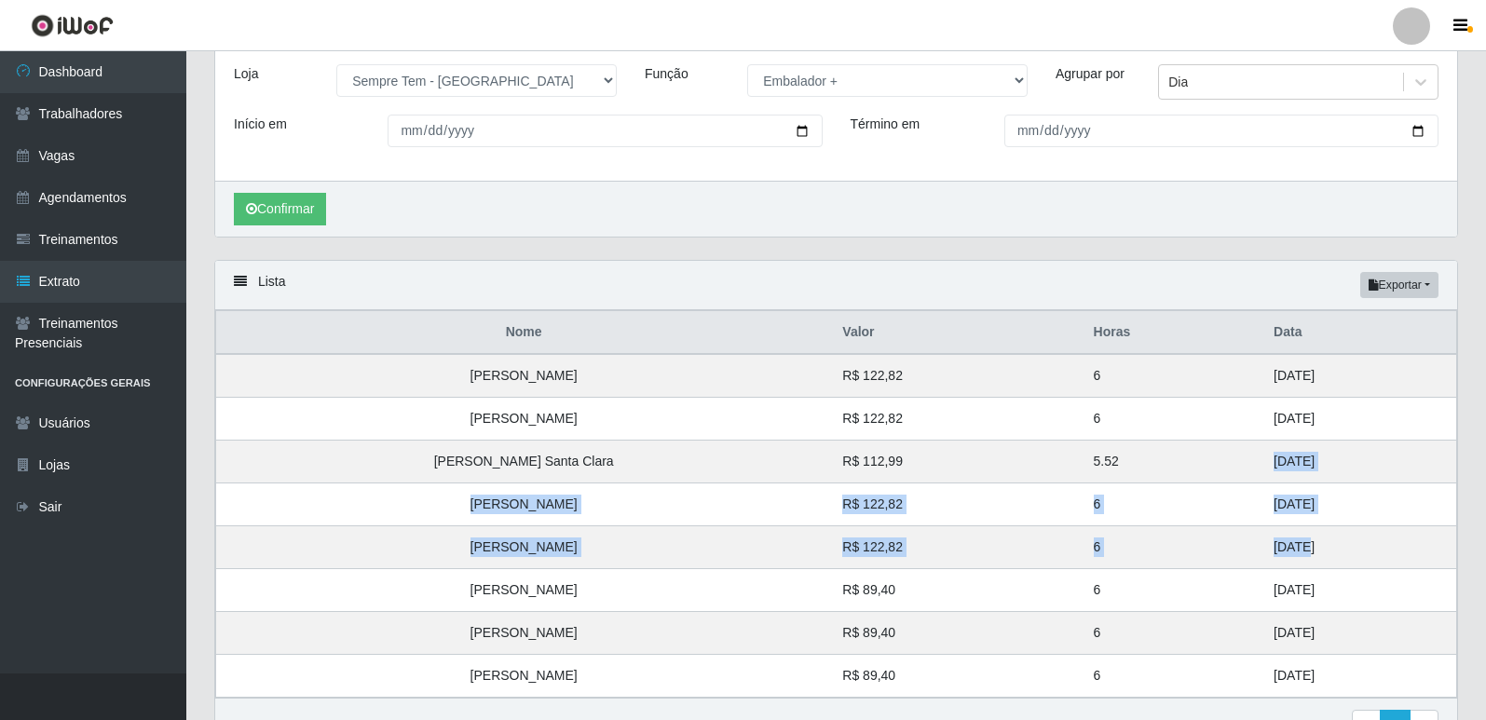
scroll to position [0, 0]
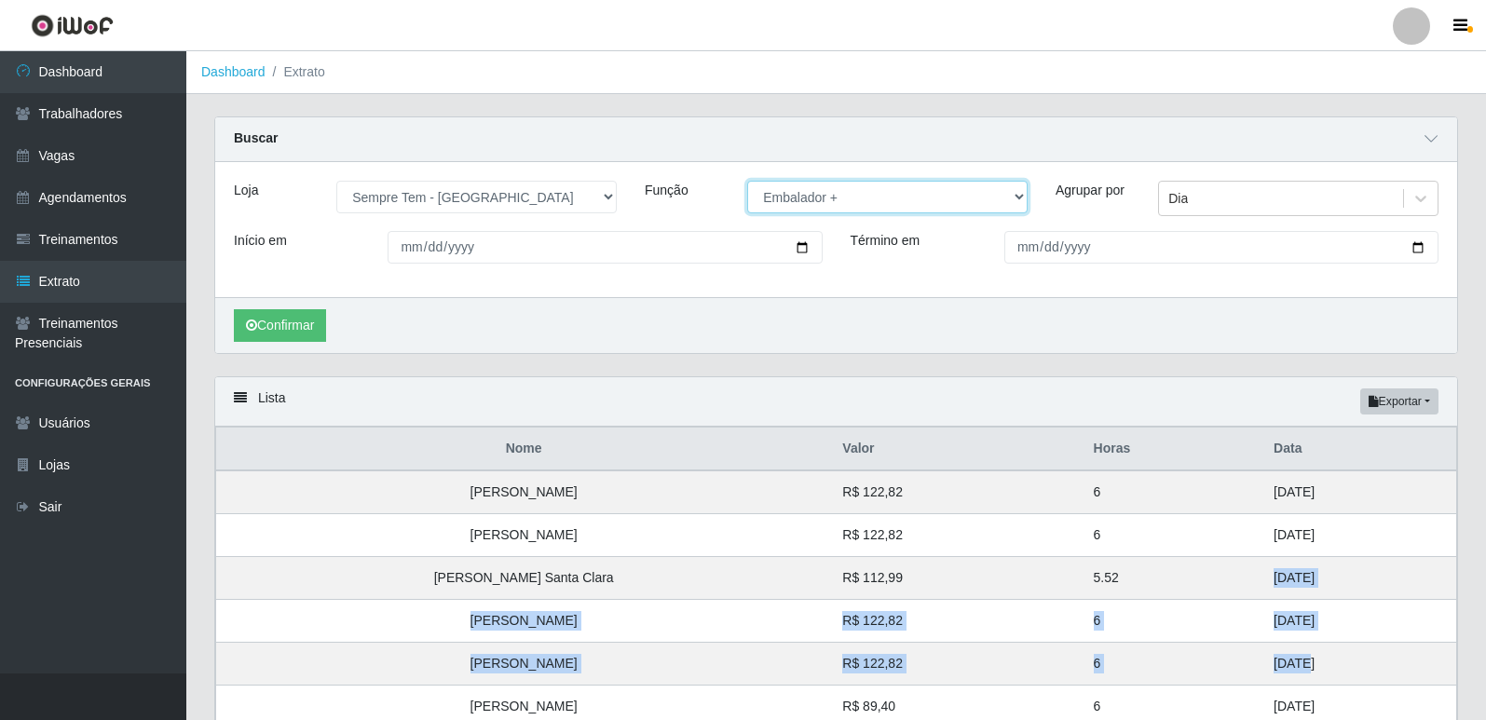
drag, startPoint x: 951, startPoint y: 200, endPoint x: 944, endPoint y: 211, distance: 12.7
click at [951, 200] on select "[Selecione...] Embalador Embalador + Embalador ++ Repositor Repositor + Reposit…" at bounding box center [887, 197] width 280 height 33
click at [747, 182] on select "[Selecione...] Embalador Embalador + Embalador ++ Repositor Repositor + Reposit…" at bounding box center [887, 197] width 280 height 33
click at [312, 321] on button "Confirmar" at bounding box center [280, 325] width 92 height 33
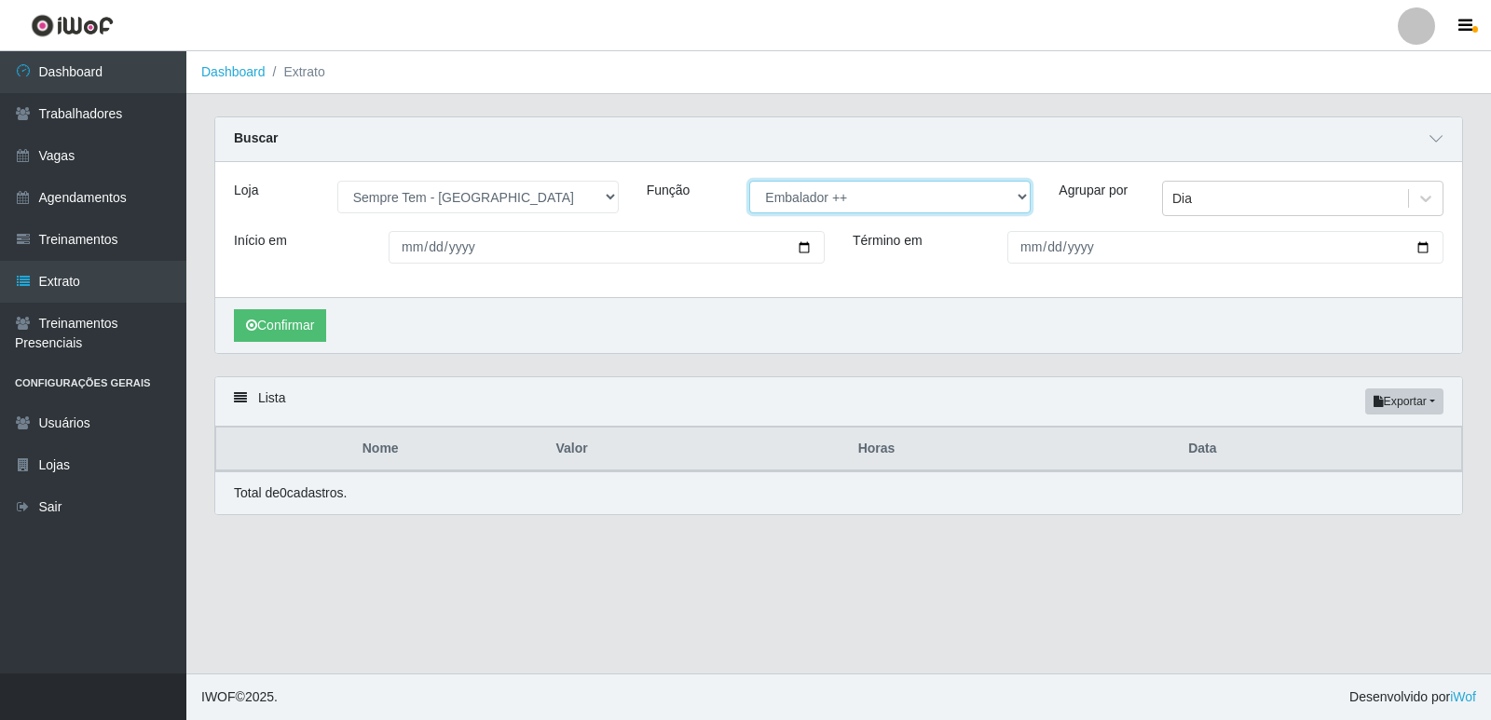
click at [817, 208] on select "[Selecione...] Embalador Embalador + Embalador ++ Repositor Repositor + Reposit…" at bounding box center [889, 197] width 281 height 33
click at [749, 182] on select "[Selecione...] Embalador Embalador + Embalador ++ Repositor Repositor + Reposit…" at bounding box center [889, 197] width 281 height 33
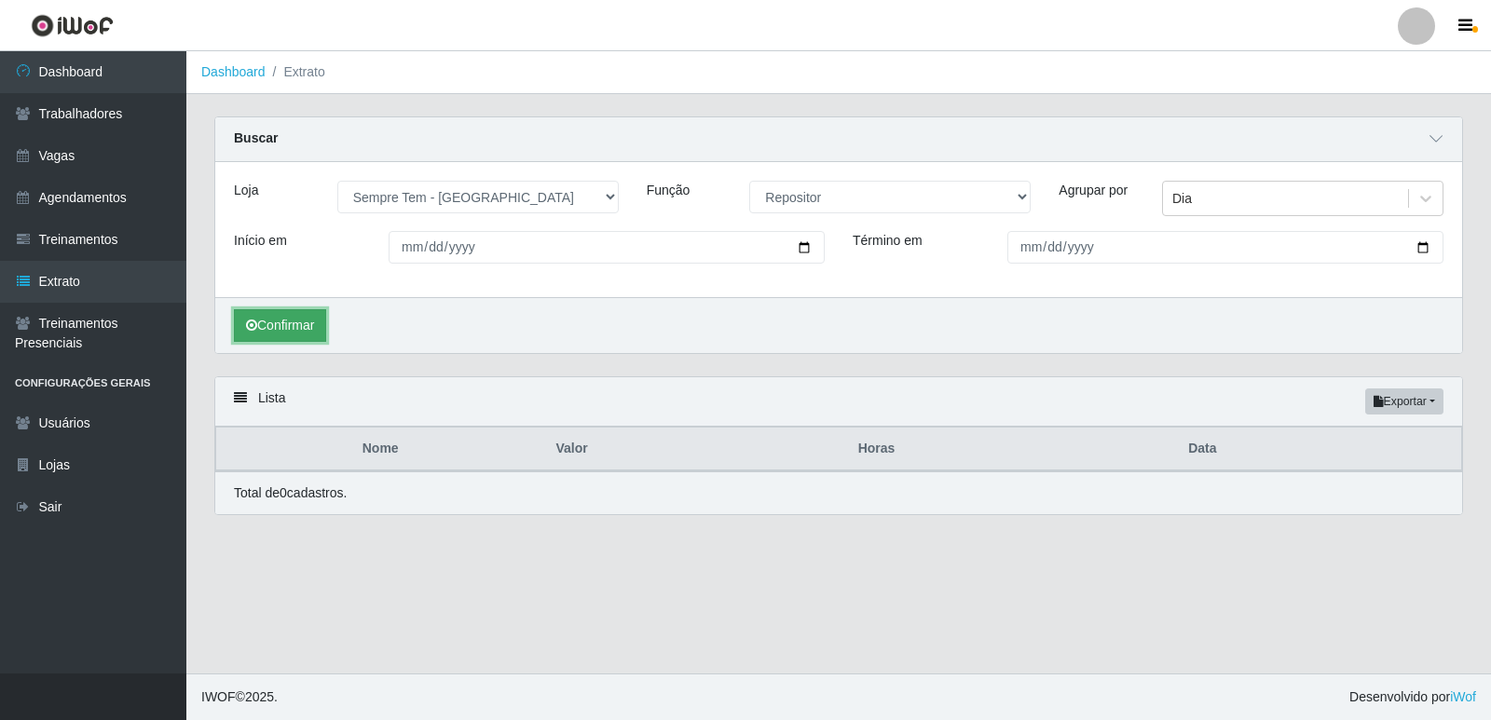
click at [282, 331] on button "Confirmar" at bounding box center [280, 325] width 92 height 33
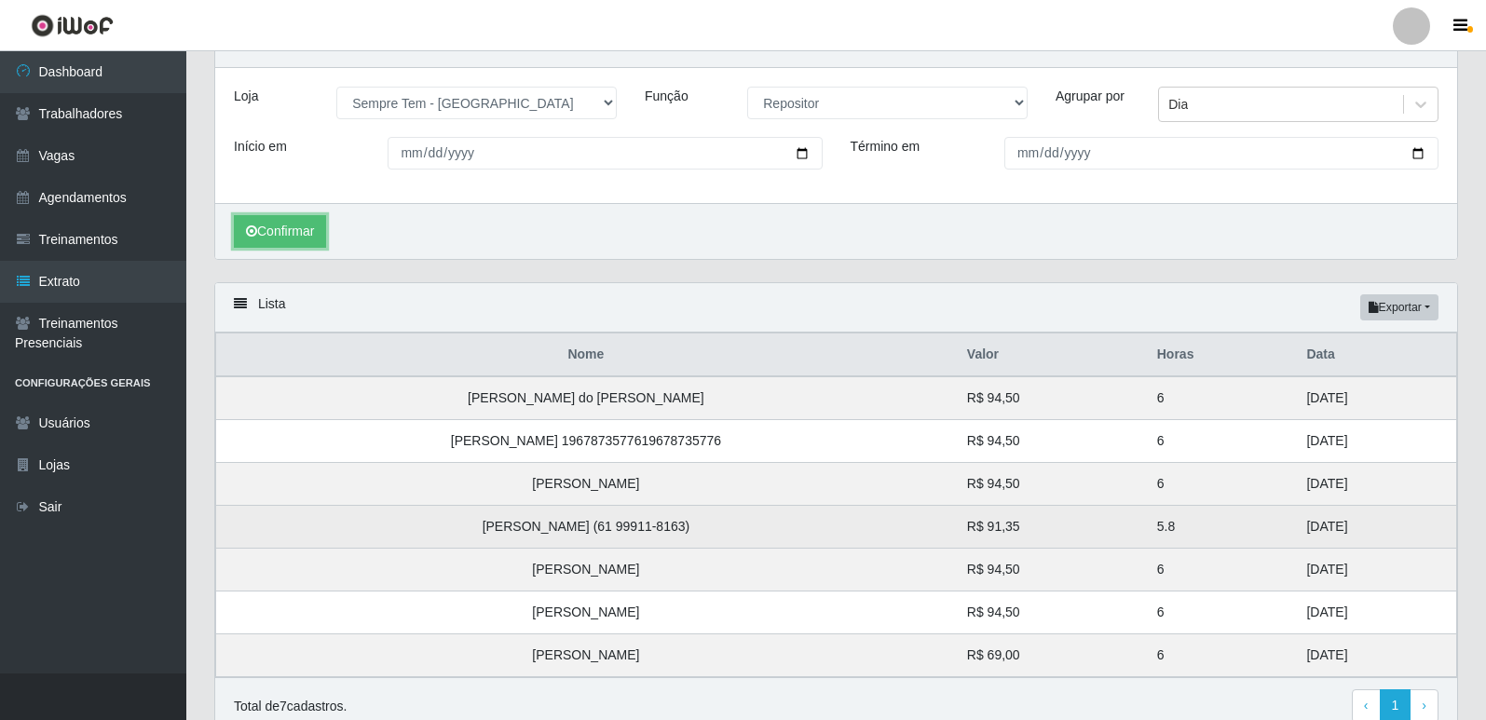
scroll to position [179, 0]
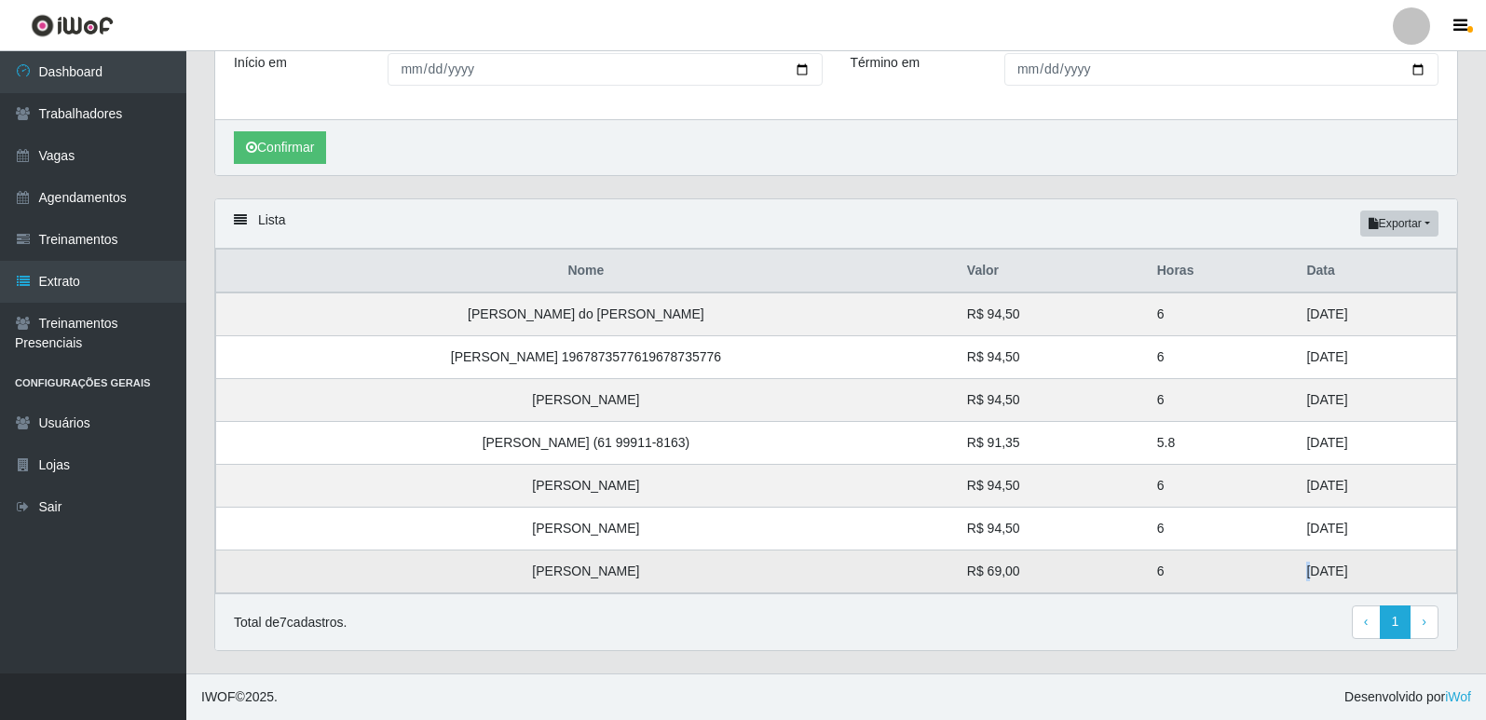
drag, startPoint x: 1273, startPoint y: 567, endPoint x: 1079, endPoint y: 583, distance: 194.4
click at [1295, 566] on td "22/08/2025" at bounding box center [1375, 572] width 161 height 43
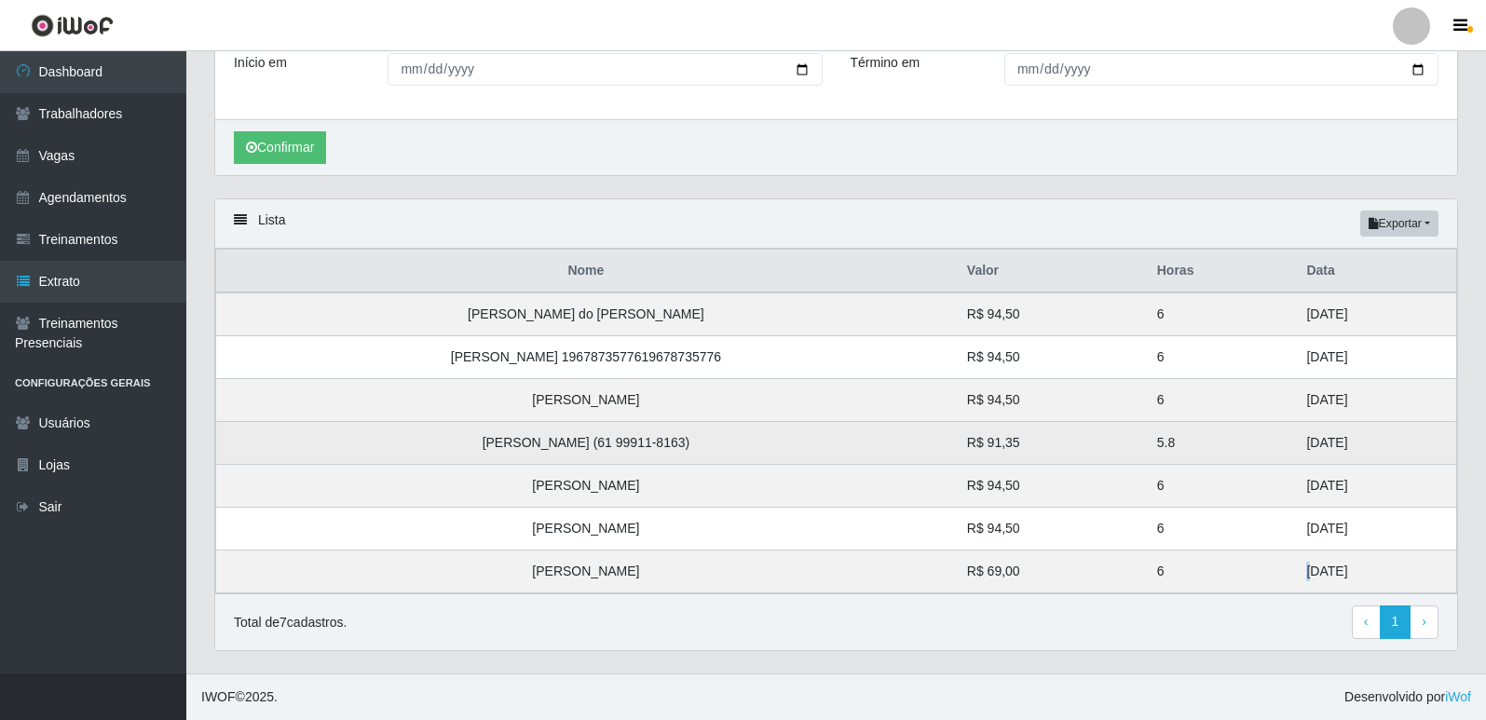
drag, startPoint x: 1331, startPoint y: 532, endPoint x: 1262, endPoint y: 438, distance: 117.2
click at [1262, 438] on tbody "Garcias Barros do Nascimento Guimarães R$ 94,50 6 29/08/2025 Roberta Santos Rod…" at bounding box center [836, 443] width 1241 height 301
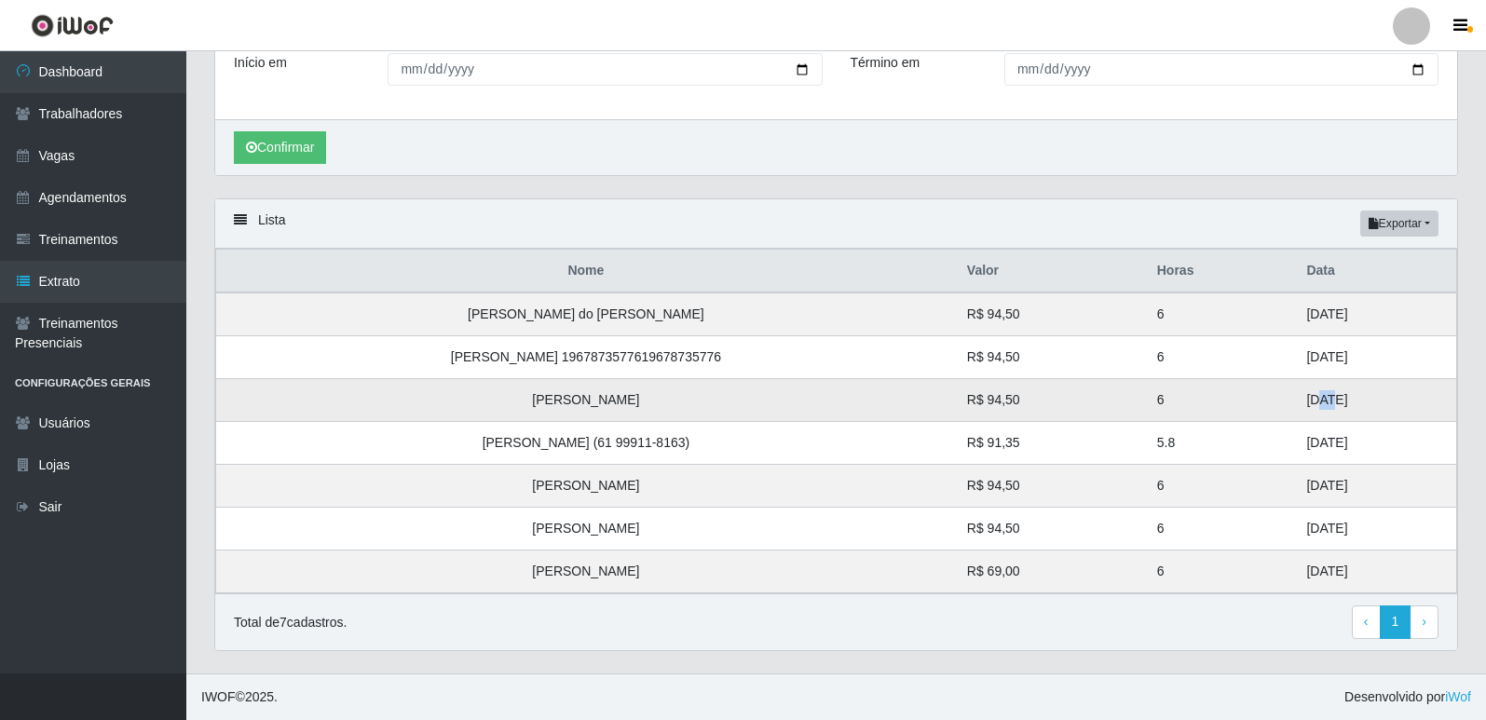
drag, startPoint x: 1294, startPoint y: 400, endPoint x: 1260, endPoint y: 404, distance: 34.8
click at [1295, 401] on td "28/08/2025" at bounding box center [1375, 400] width 161 height 43
drag, startPoint x: 1301, startPoint y: 355, endPoint x: 1255, endPoint y: 308, distance: 65.2
click at [1259, 302] on tbody "Garcias Barros do Nascimento Guimarães R$ 94,50 6 29/08/2025 Roberta Santos Rod…" at bounding box center [836, 443] width 1241 height 301
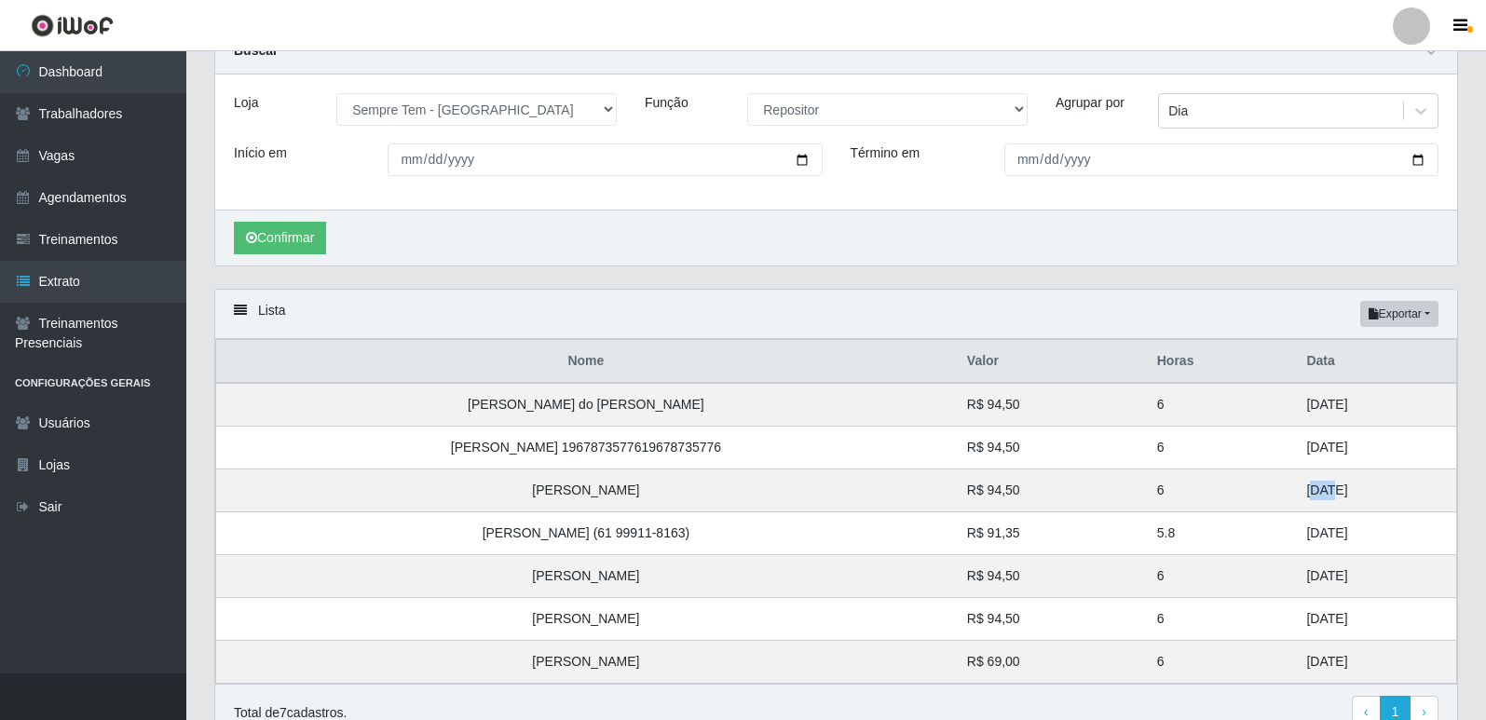
scroll to position [0, 0]
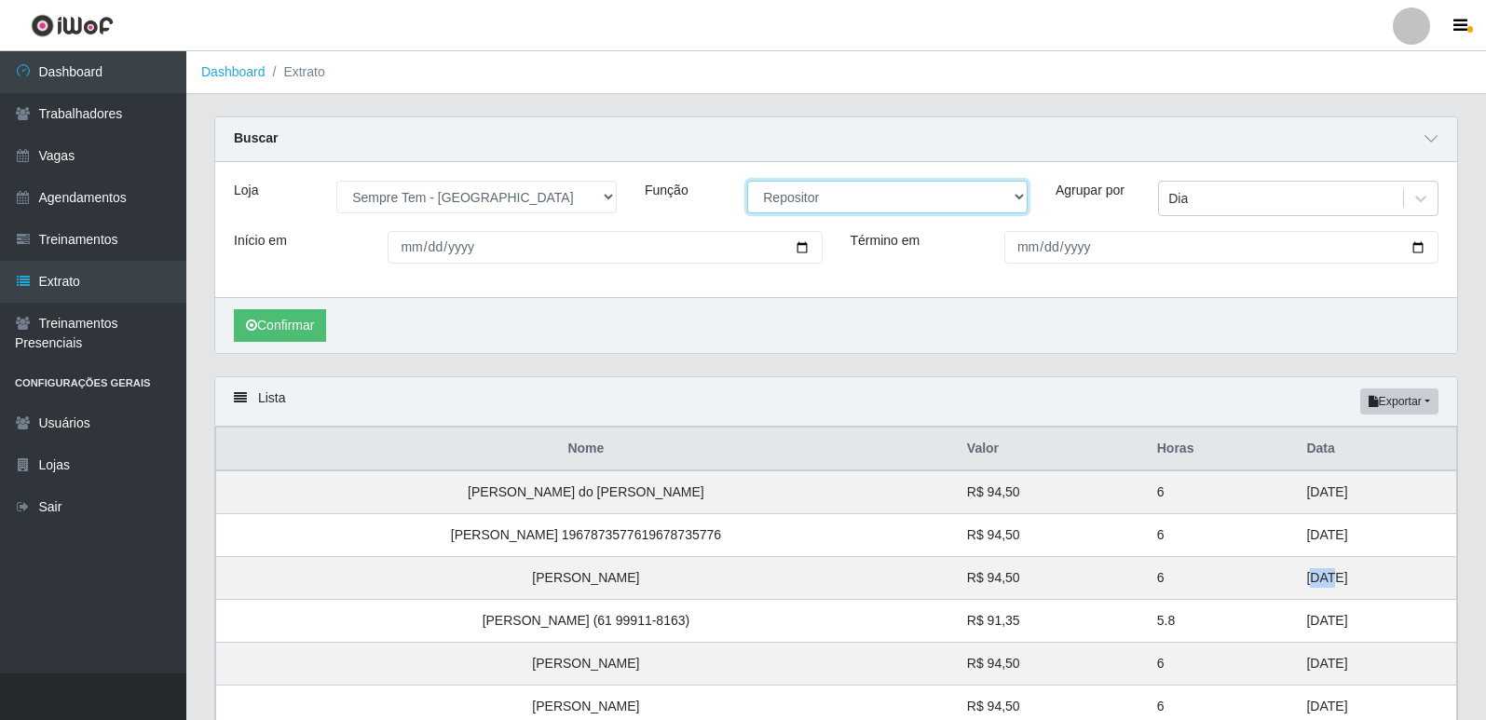
drag, startPoint x: 813, startPoint y: 199, endPoint x: 805, endPoint y: 211, distance: 14.0
click at [812, 199] on select "[Selecione...] Embalador Embalador + Embalador ++ Repositor Repositor + Reposit…" at bounding box center [887, 197] width 280 height 33
select select "82"
click at [747, 182] on select "[Selecione...] Embalador Embalador + Embalador ++ Repositor Repositor + Reposit…" at bounding box center [887, 197] width 280 height 33
click at [292, 334] on button "Confirmar" at bounding box center [280, 325] width 92 height 33
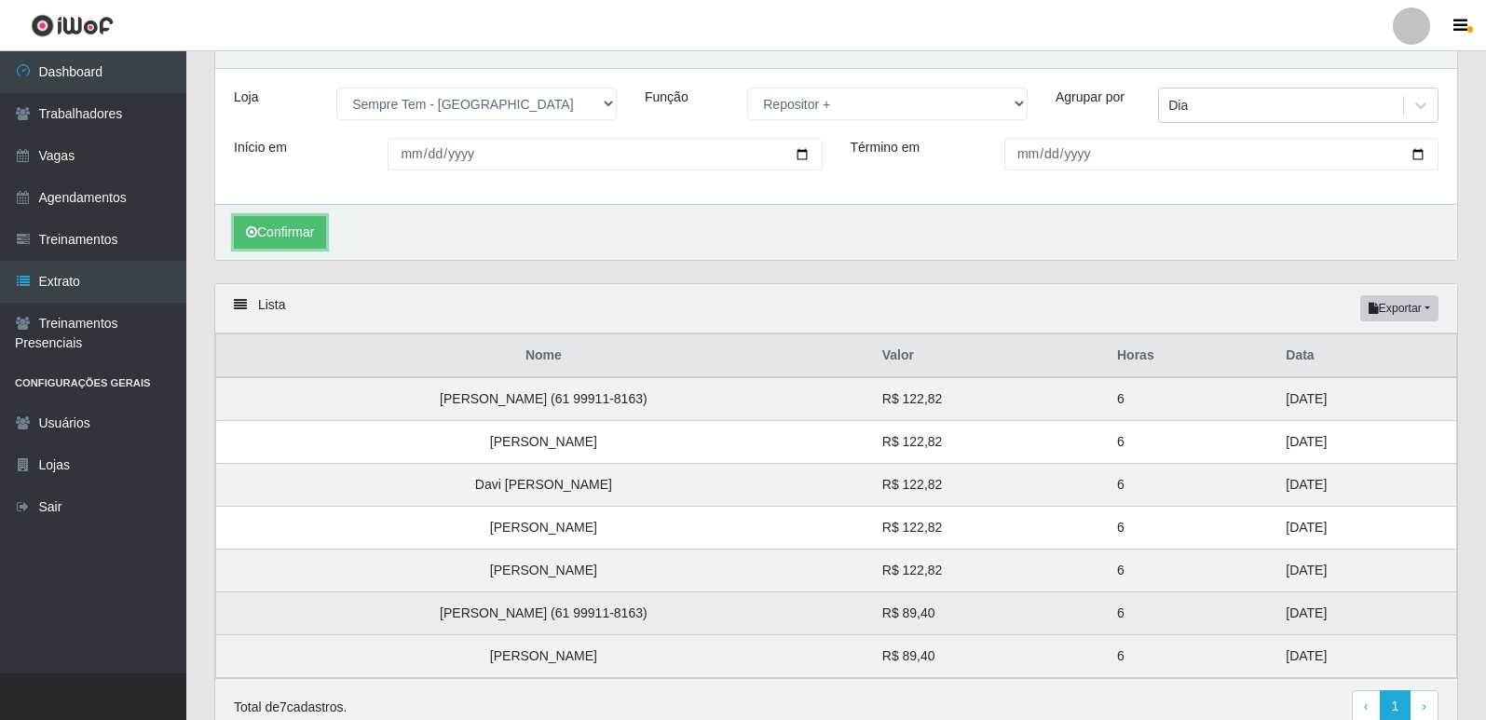
scroll to position [179, 0]
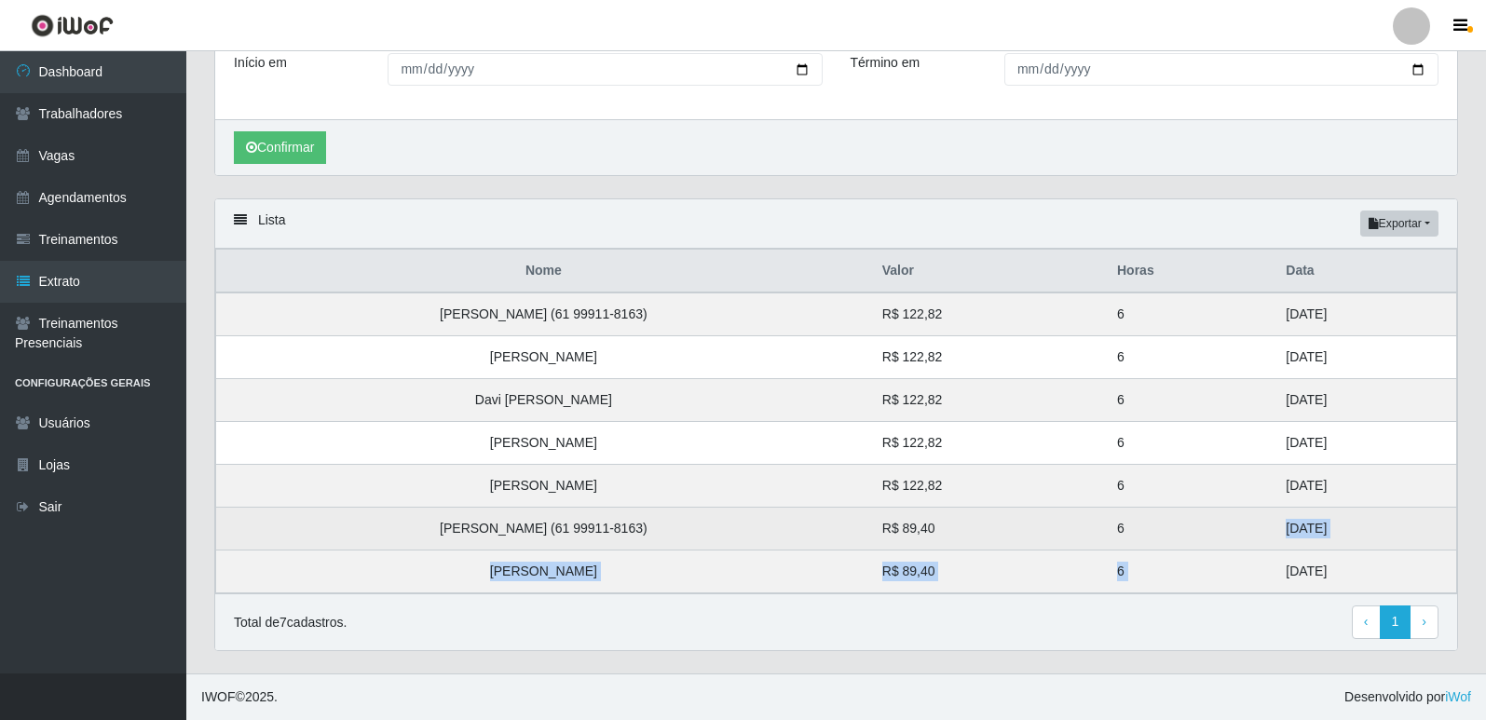
drag, startPoint x: 1273, startPoint y: 557, endPoint x: 1256, endPoint y: 517, distance: 43.4
click at [1256, 517] on tbody "David Mahougnon HOUNHOUENOU (61 99911-8163) R$ 122,82 6 31/08/2025 Mawuena Esth…" at bounding box center [836, 443] width 1241 height 301
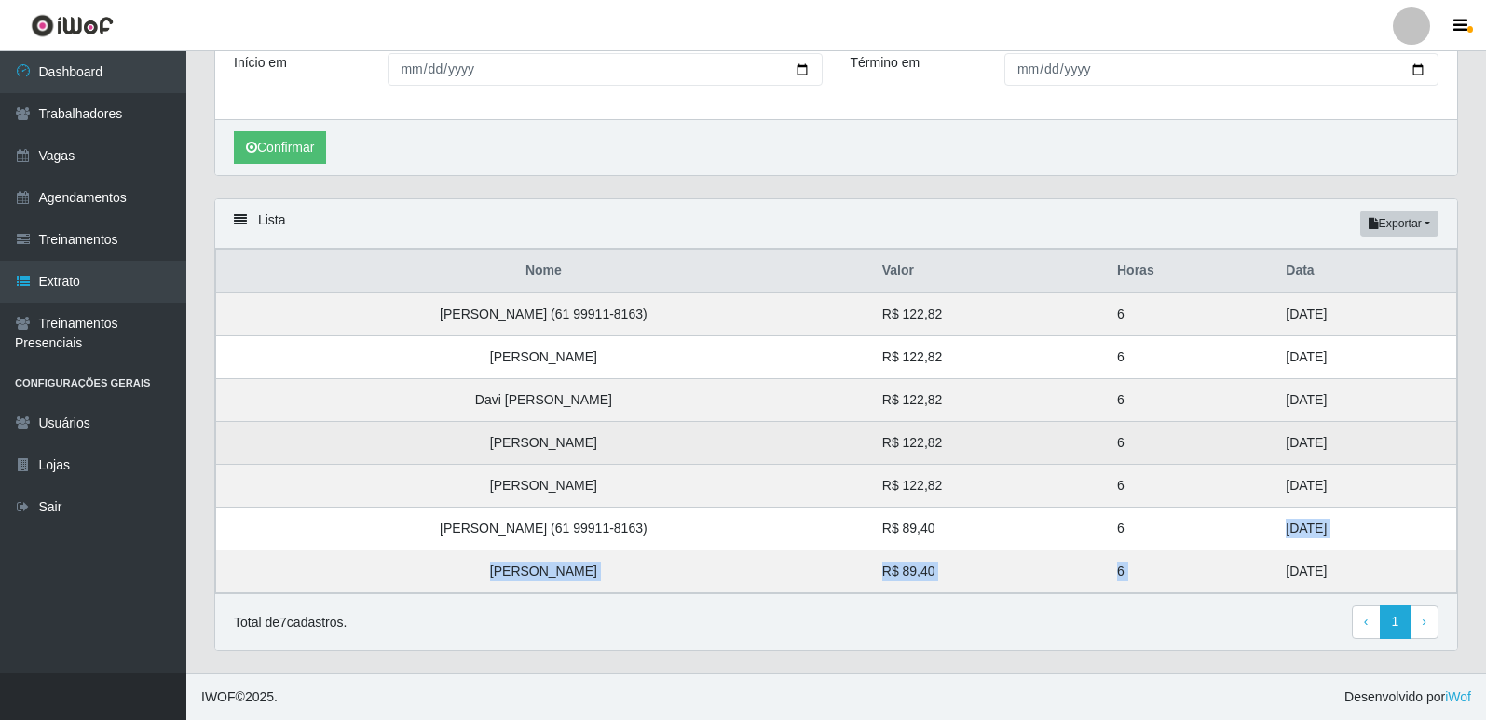
drag, startPoint x: 1312, startPoint y: 490, endPoint x: 1283, endPoint y: 439, distance: 58.8
click at [1283, 439] on tbody "David Mahougnon HOUNHOUENOU (61 99911-8163) R$ 122,82 6 31/08/2025 Mawuena Esth…" at bounding box center [836, 443] width 1241 height 301
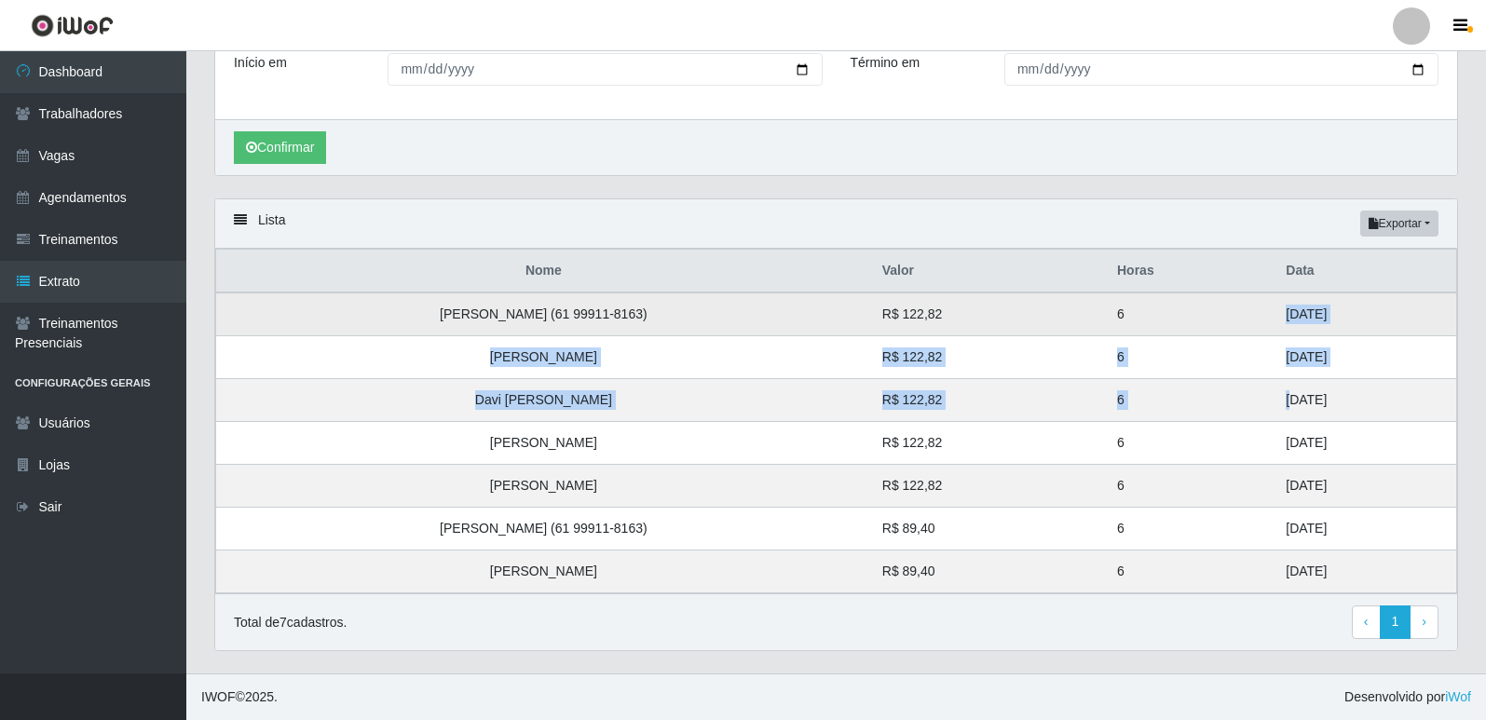
drag, startPoint x: 1278, startPoint y: 406, endPoint x: 1250, endPoint y: 308, distance: 101.7
click at [1263, 307] on tbody "David Mahougnon HOUNHOUENOU (61 99911-8163) R$ 122,82 6 31/08/2025 Mawuena Esth…" at bounding box center [836, 443] width 1241 height 301
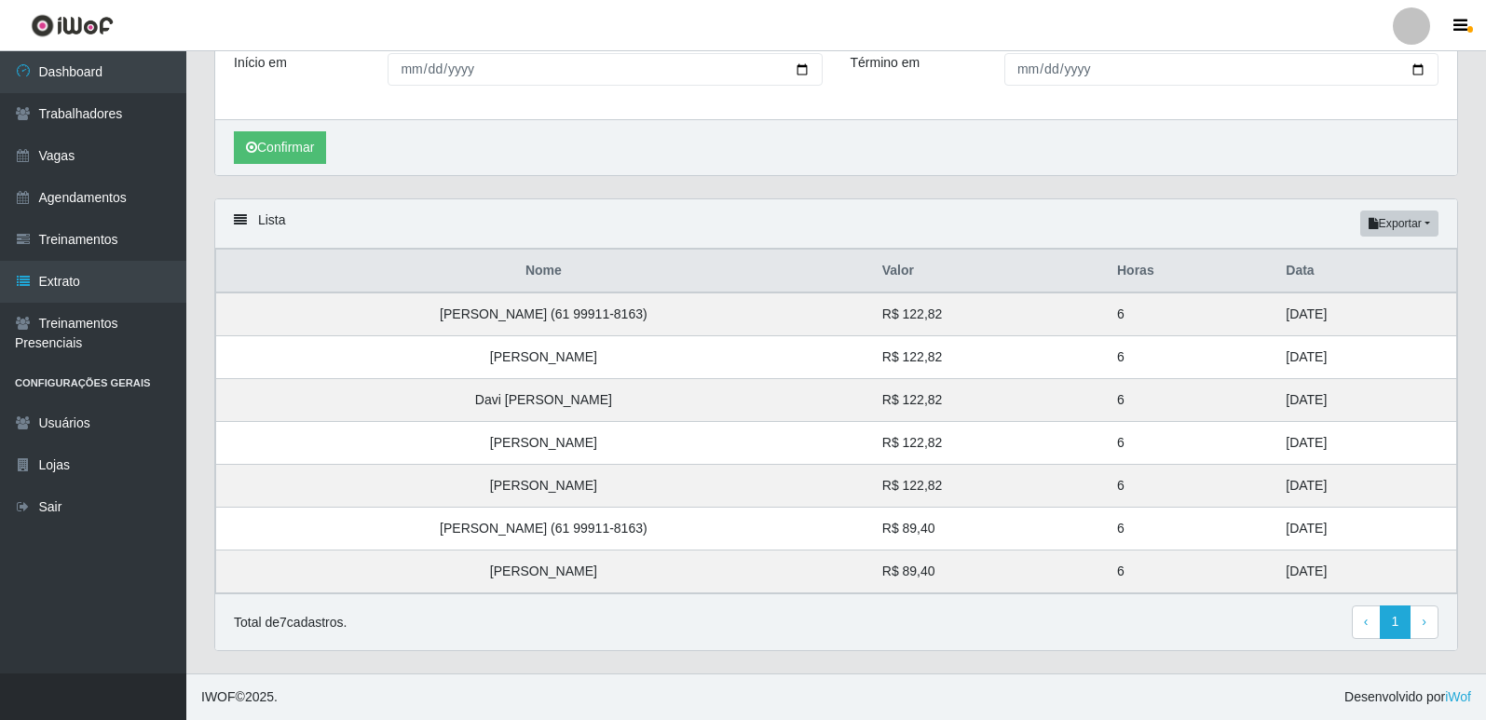
click at [1010, 164] on div "Confirmar" at bounding box center [836, 147] width 1242 height 56
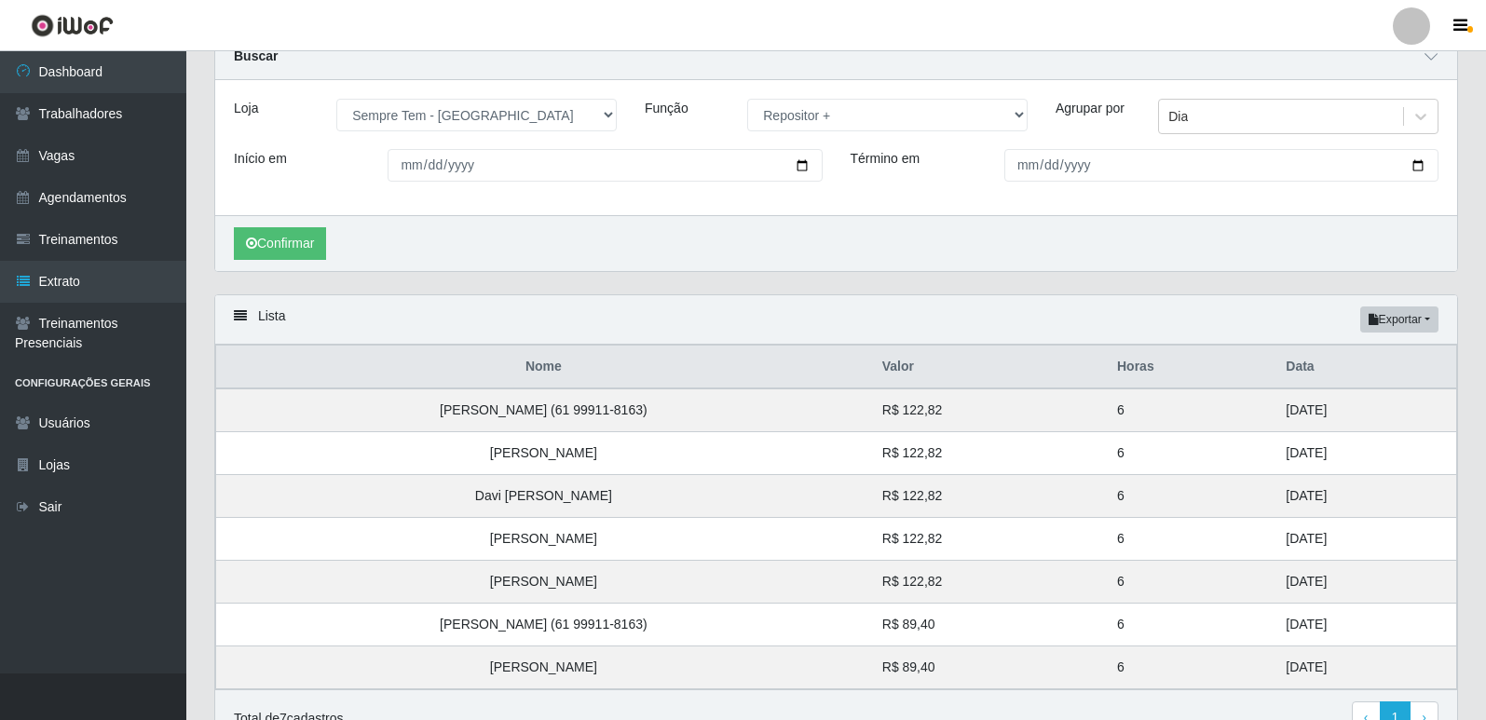
scroll to position [0, 0]
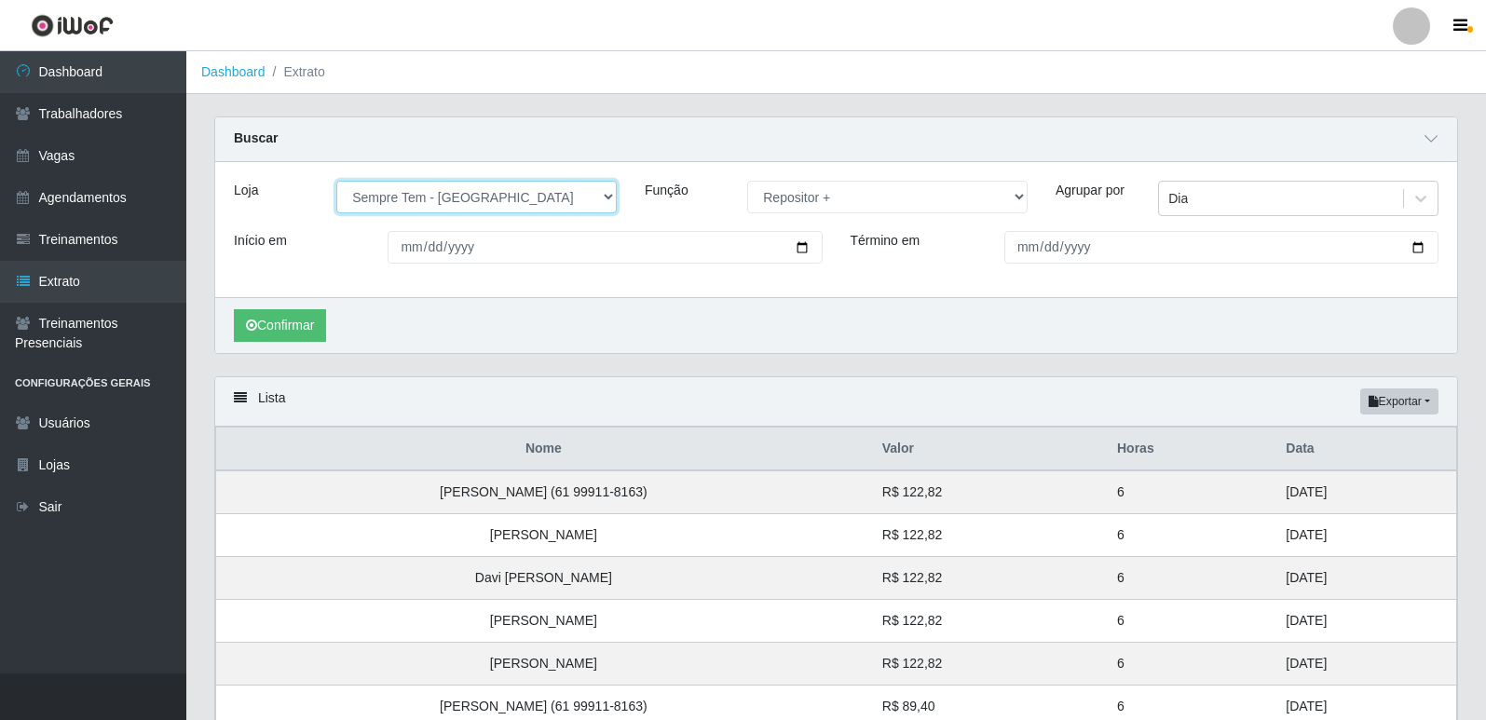
drag, startPoint x: 577, startPoint y: 191, endPoint x: 533, endPoint y: 205, distance: 46.0
click at [577, 191] on select "[Selecione...] [GEOGRAPHIC_DATA] - [GEOGRAPHIC_DATA] [GEOGRAPHIC_DATA] - [GEOGR…" at bounding box center [476, 197] width 280 height 33
select select "506"
click at [336, 182] on select "[Selecione...] [GEOGRAPHIC_DATA] - [GEOGRAPHIC_DATA] [GEOGRAPHIC_DATA] - [GEOGR…" at bounding box center [476, 197] width 280 height 33
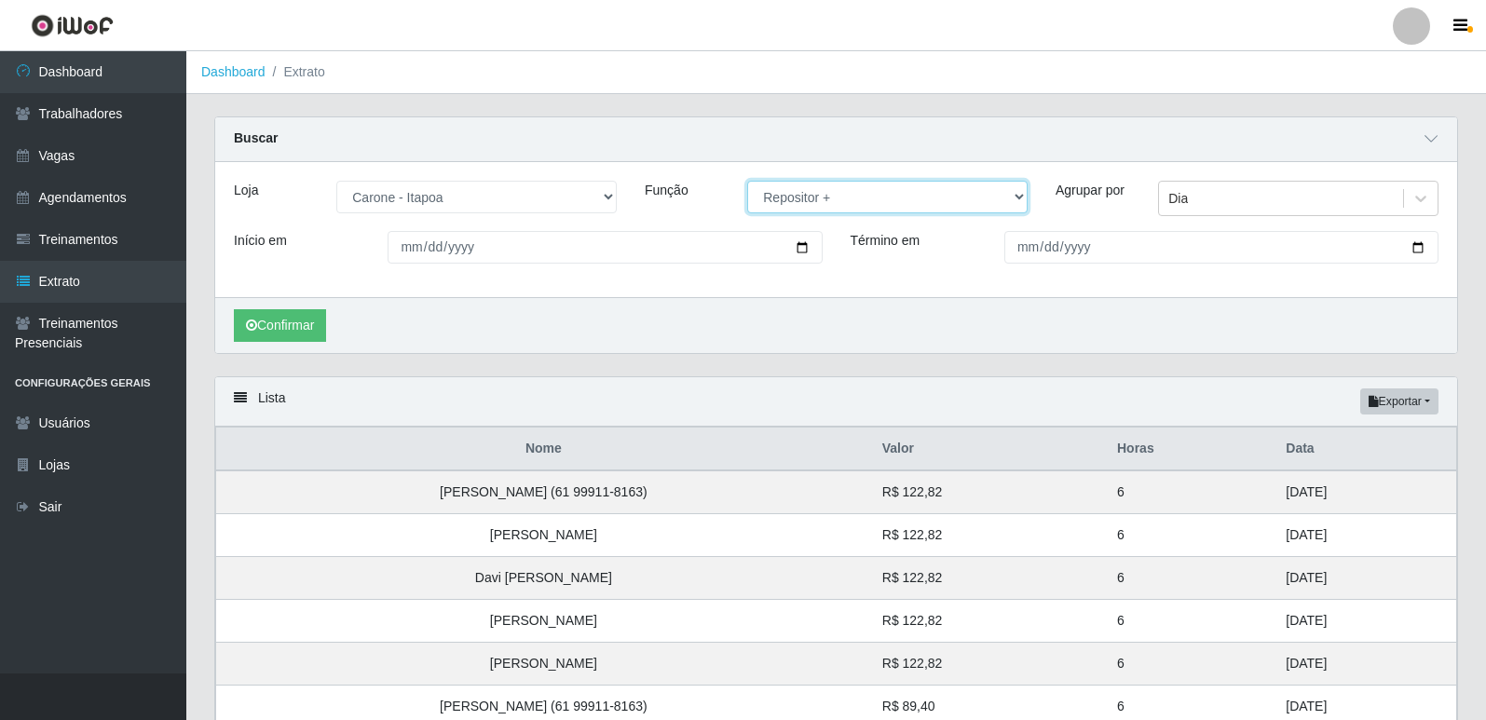
click at [837, 197] on select "[Selecione...] Embalador Embalador + Embalador ++ Repositor Repositor + Reposit…" at bounding box center [887, 197] width 280 height 33
click at [747, 182] on select "[Selecione...] Embalador Embalador + Embalador ++ Repositor Repositor + Reposit…" at bounding box center [887, 197] width 280 height 33
click at [312, 326] on button "Confirmar" at bounding box center [280, 325] width 92 height 33
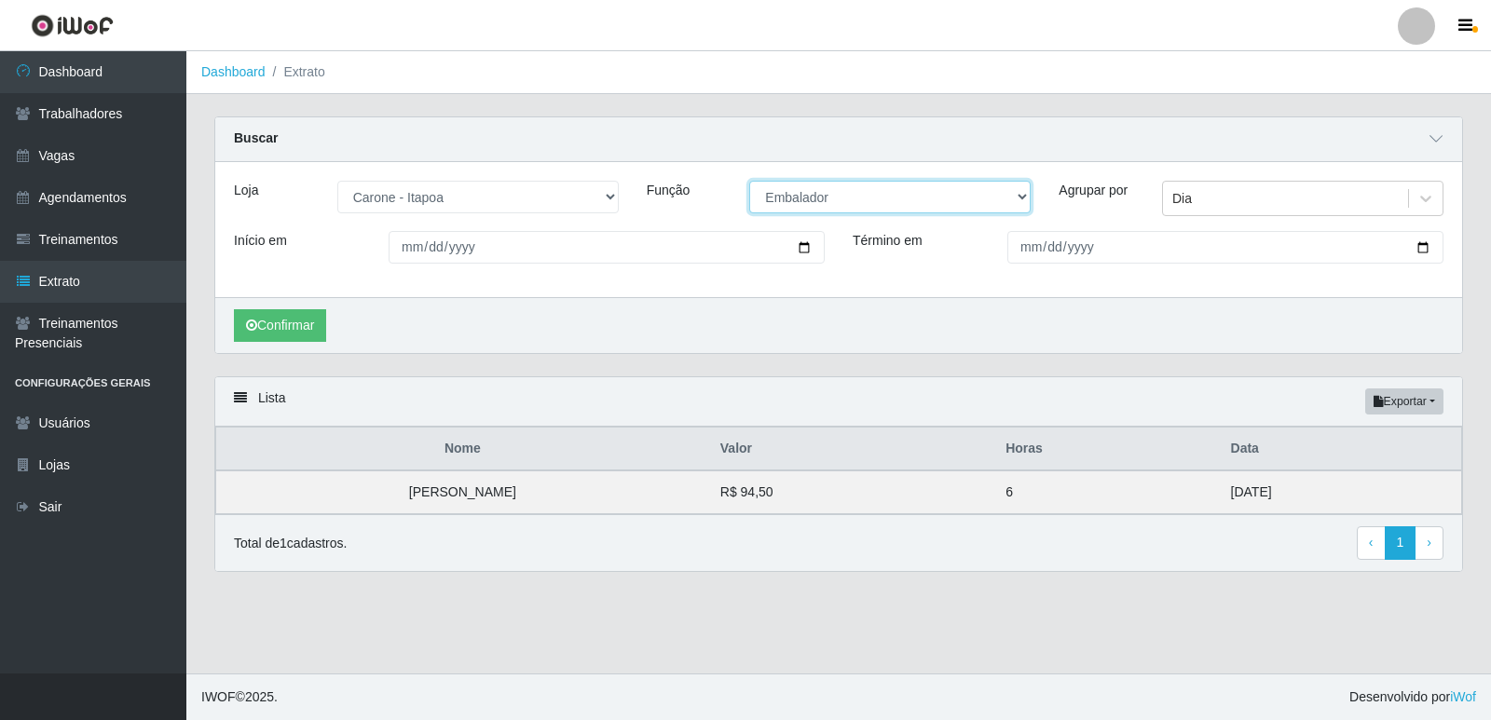
click at [845, 196] on select "[Selecione...] Embalador Embalador + Embalador ++ Repositor Repositor + Reposit…" at bounding box center [889, 197] width 281 height 33
click at [749, 182] on select "[Selecione...] Embalador Embalador + Embalador ++ Repositor Repositor + Reposit…" at bounding box center [889, 197] width 281 height 33
click at [293, 318] on button "Confirmar" at bounding box center [280, 325] width 92 height 33
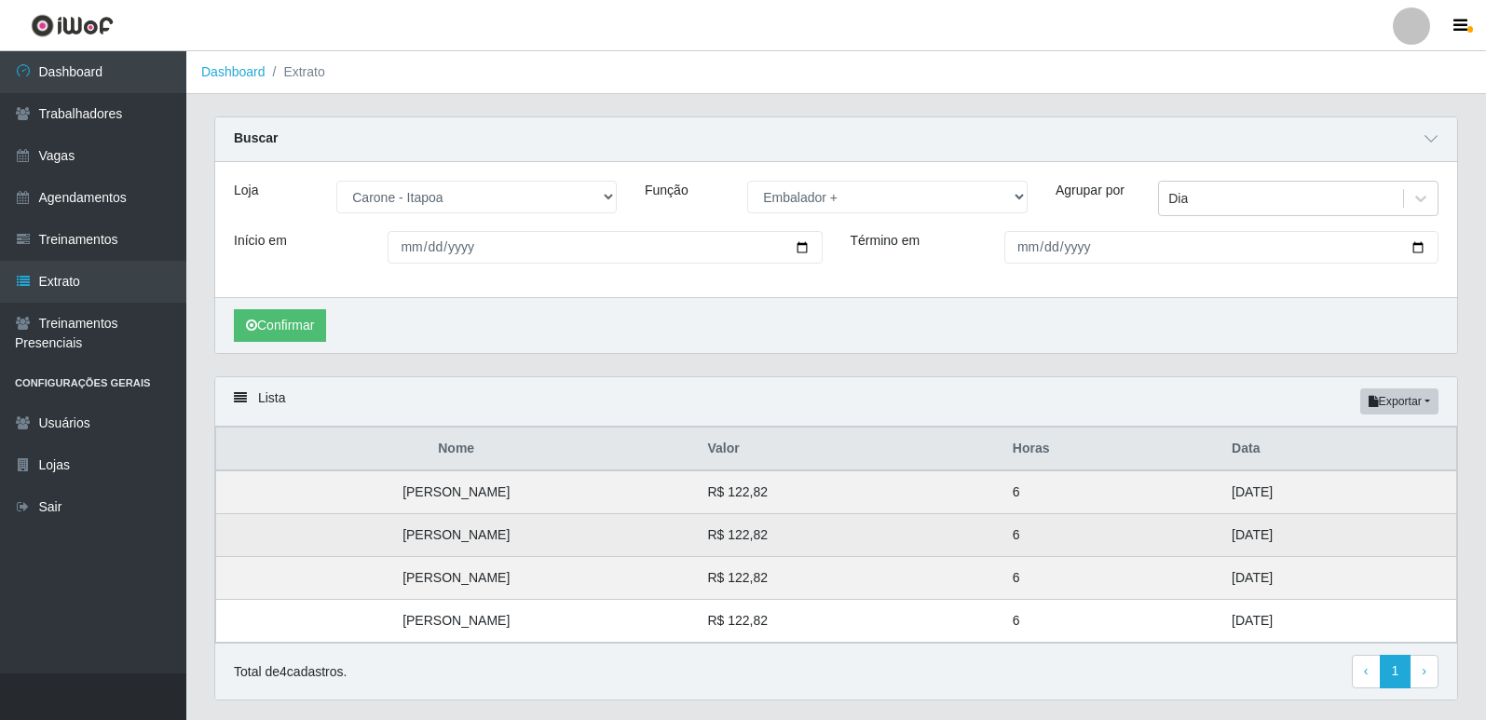
drag, startPoint x: 1266, startPoint y: 625, endPoint x: 1200, endPoint y: 540, distance: 107.5
click at [1200, 540] on tbody "Julia Eller Lourenço Alves R$ 122,82 6 31/08/2025 Nayara Teixeira de Oliveira R…" at bounding box center [836, 557] width 1241 height 172
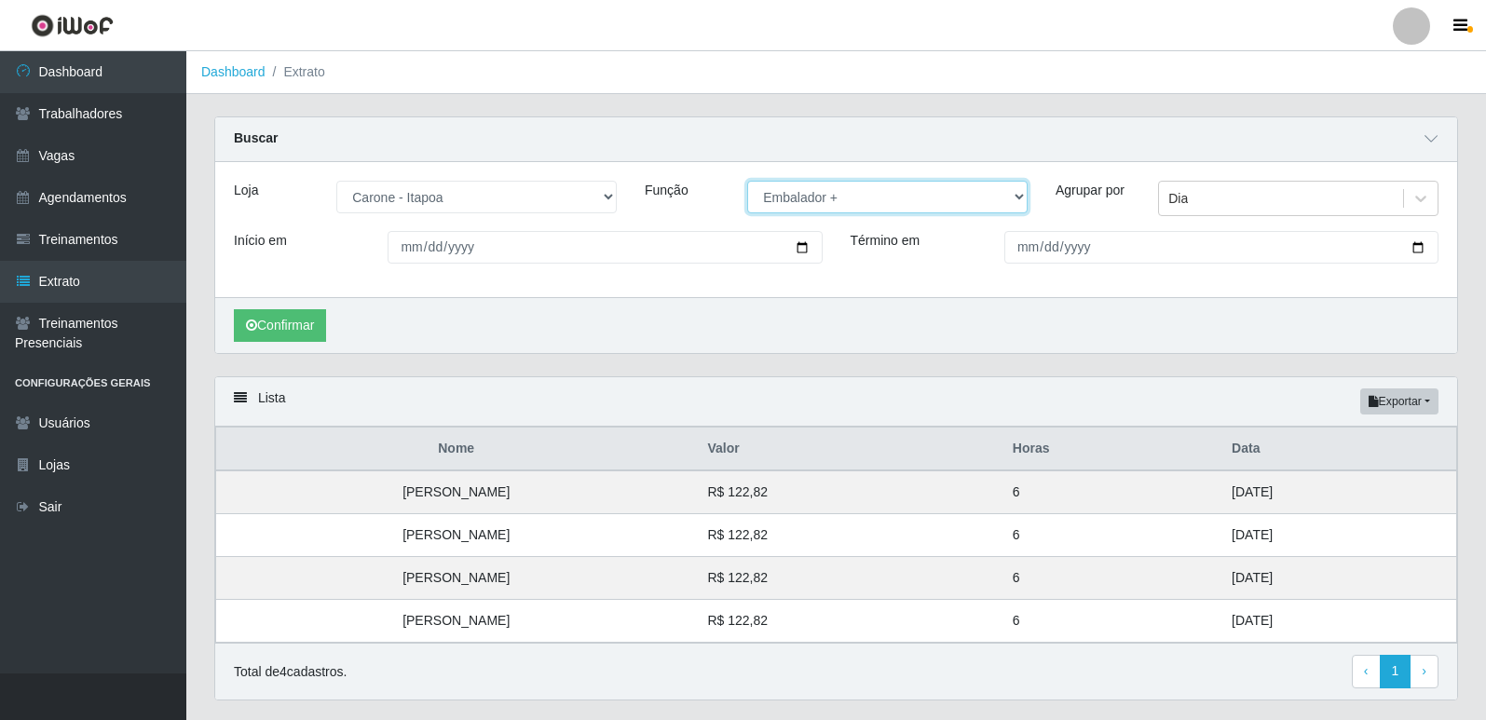
drag, startPoint x: 832, startPoint y: 194, endPoint x: 827, endPoint y: 208, distance: 14.7
click at [832, 194] on select "[Selecione...] Embalador Embalador + Embalador ++ Repositor Repositor + Reposit…" at bounding box center [887, 197] width 280 height 33
click at [747, 182] on select "[Selecione...] Embalador Embalador + Embalador ++ Repositor Repositor + Reposit…" at bounding box center [887, 197] width 280 height 33
click at [296, 321] on button "Confirmar" at bounding box center [280, 325] width 92 height 33
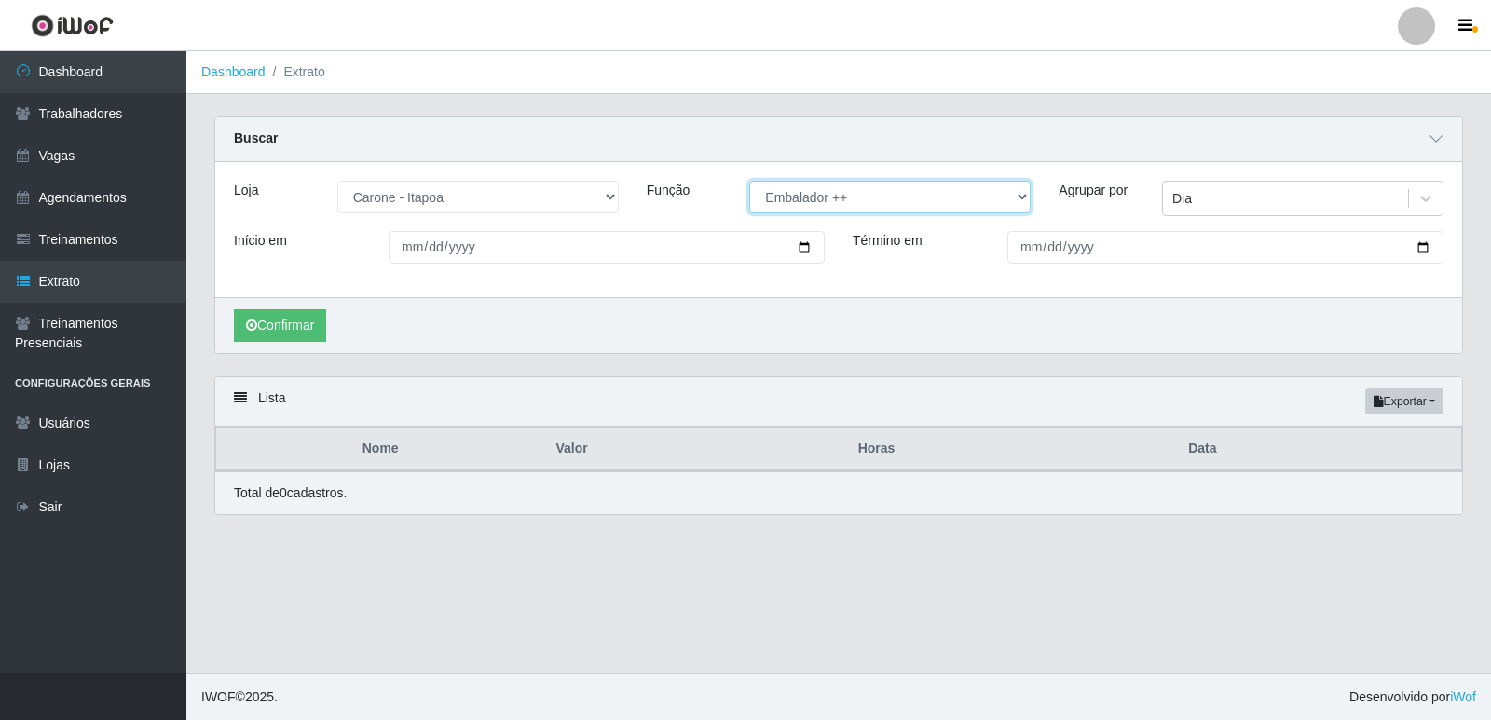
click at [866, 190] on select "[Selecione...] Embalador Embalador + Embalador ++ Repositor Repositor + Reposit…" at bounding box center [889, 197] width 281 height 33
click at [749, 182] on select "[Selecione...] Embalador Embalador + Embalador ++ Repositor Repositor + Reposit…" at bounding box center [889, 197] width 281 height 33
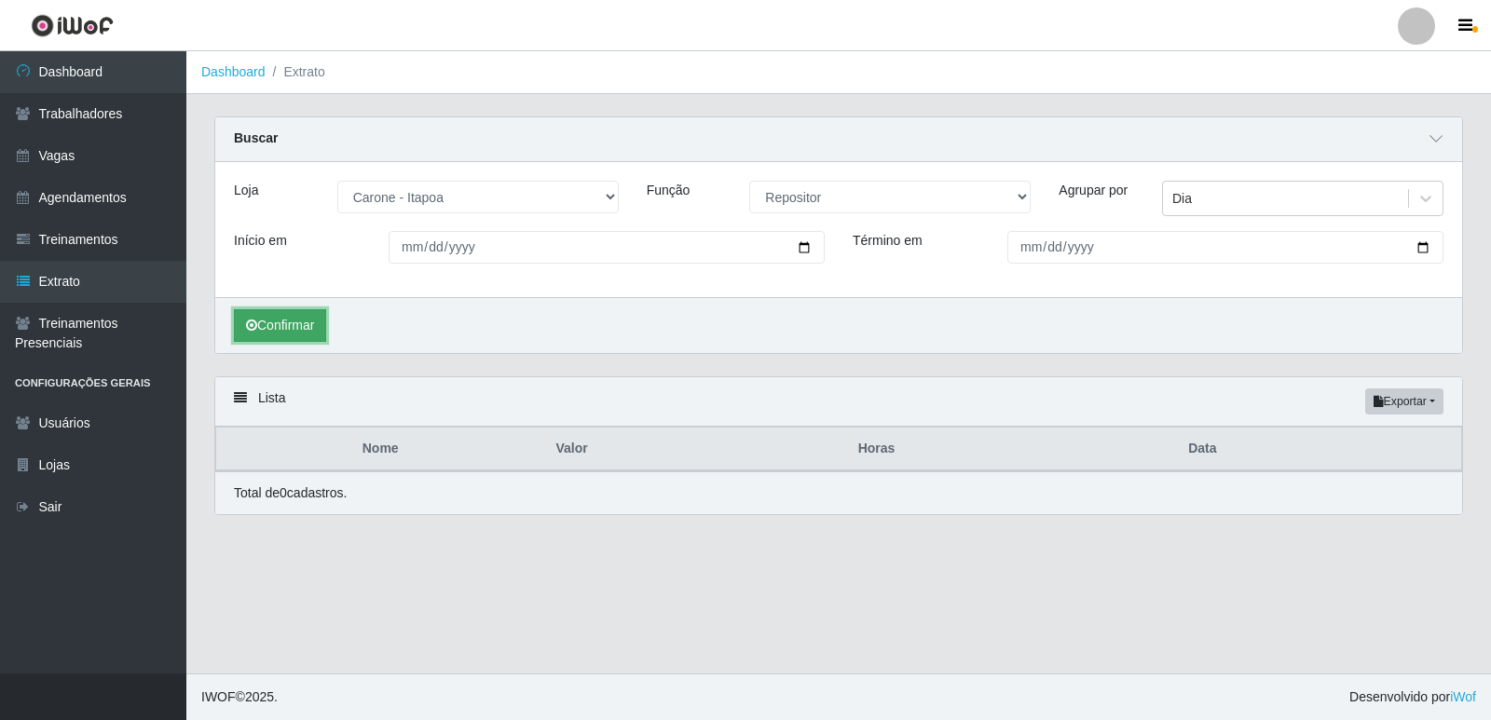
click at [251, 329] on icon "submit" at bounding box center [251, 325] width 11 height 13
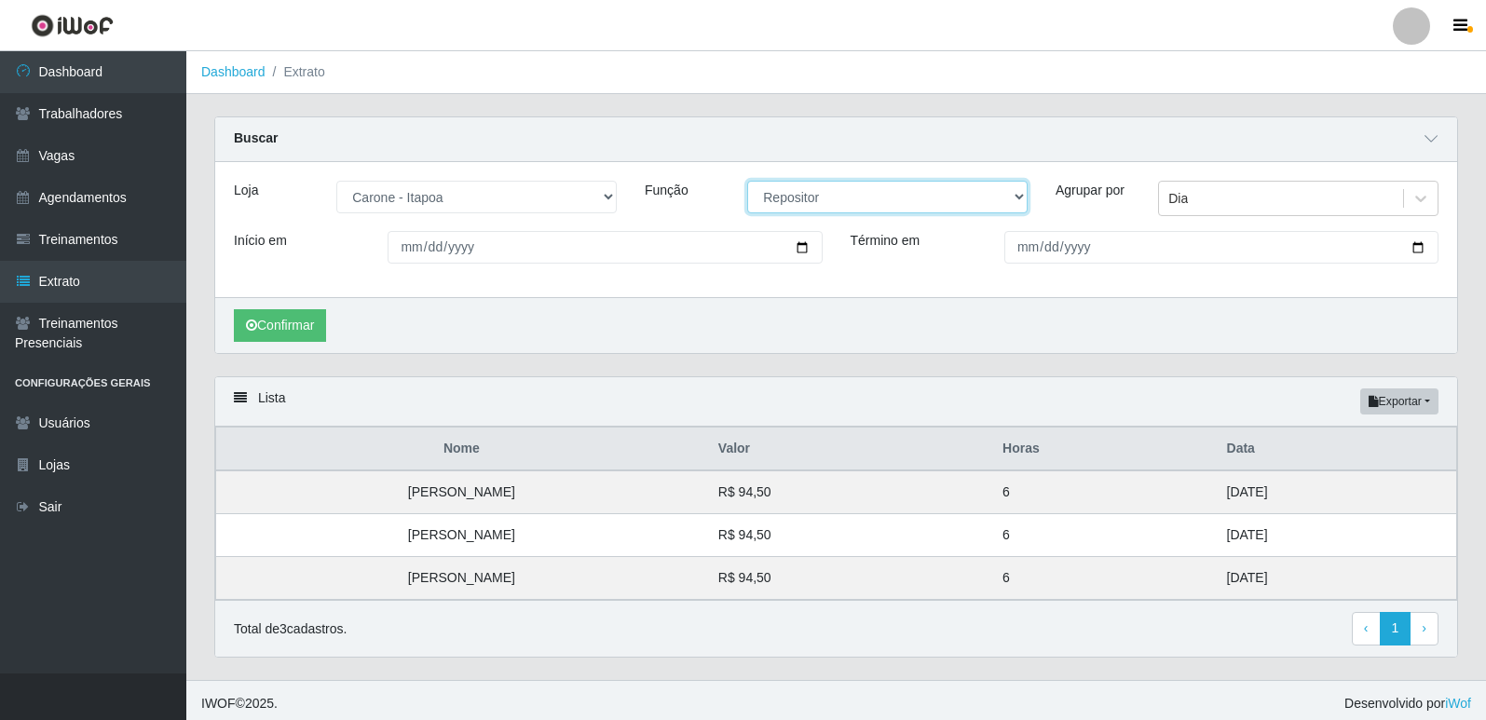
drag, startPoint x: 958, startPoint y: 197, endPoint x: 926, endPoint y: 212, distance: 35.4
click at [956, 197] on select "[Selecione...] Embalador Embalador + Embalador ++ Repositor Repositor + Reposit…" at bounding box center [887, 197] width 280 height 33
click at [747, 182] on select "[Selecione...] Embalador Embalador + Embalador ++ Repositor Repositor + Reposit…" at bounding box center [887, 197] width 280 height 33
click at [315, 327] on button "Confirmar" at bounding box center [280, 325] width 92 height 33
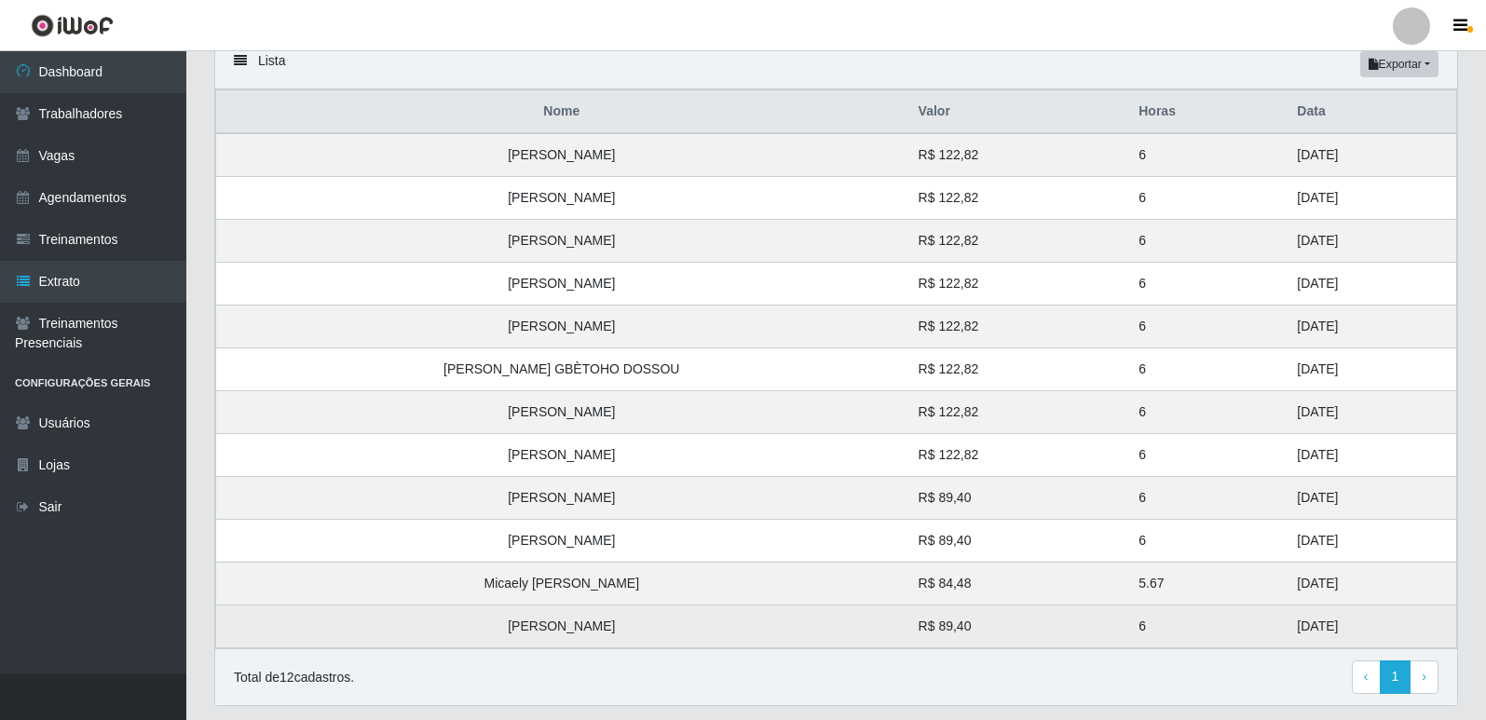
scroll to position [373, 0]
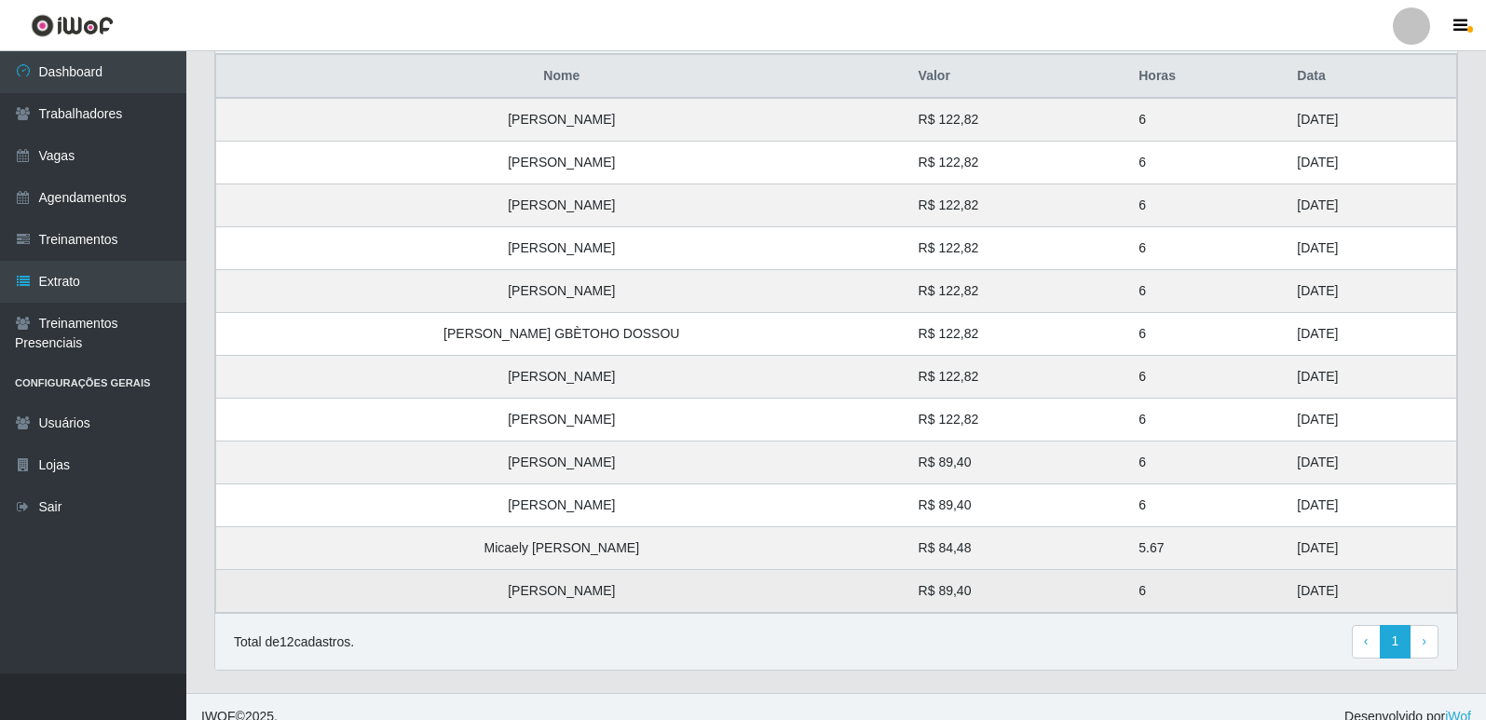
drag, startPoint x: 1285, startPoint y: 598, endPoint x: 1245, endPoint y: 591, distance: 40.8
click at [1286, 591] on td "23/08/2025" at bounding box center [1371, 591] width 171 height 43
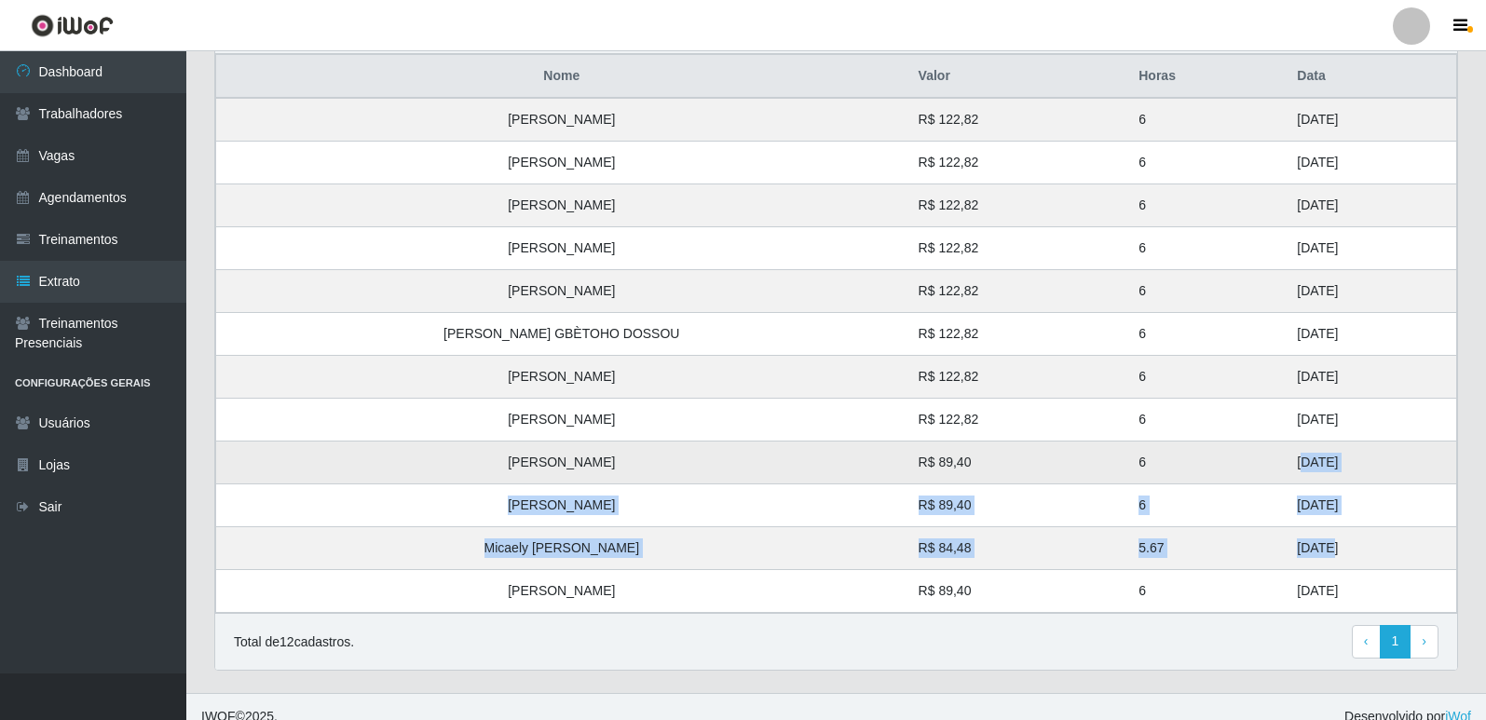
drag, startPoint x: 1264, startPoint y: 547, endPoint x: 1236, endPoint y: 462, distance: 89.3
click at [1236, 462] on tbody "Beatriz Ferreira de Aquino R$ 122,82 6 31/08/2025 Felipe Junio Santos Fonseca R…" at bounding box center [836, 355] width 1241 height 515
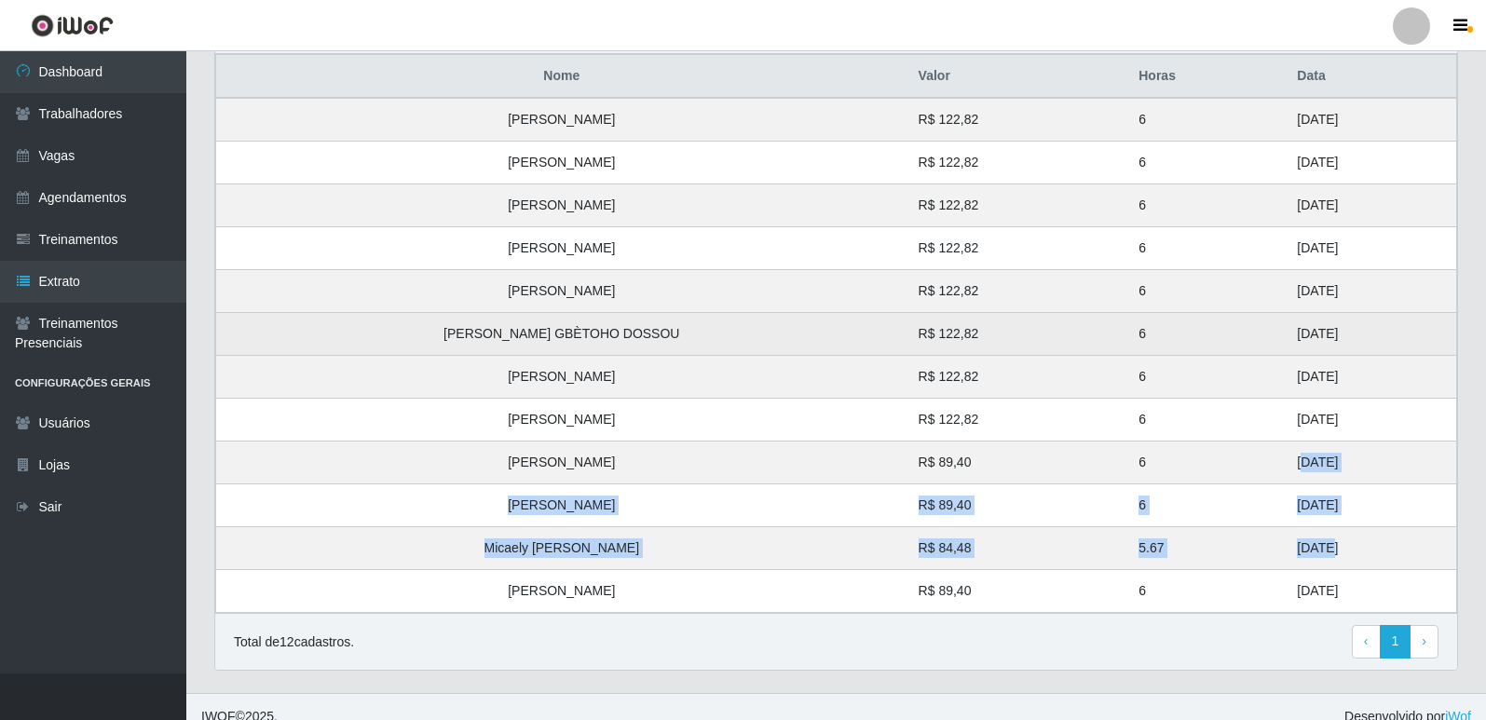
drag, startPoint x: 1296, startPoint y: 426, endPoint x: 1239, endPoint y: 333, distance: 109.1
click at [1239, 333] on tbody "Beatriz Ferreira de Aquino R$ 122,82 6 31/08/2025 Felipe Junio Santos Fonseca R…" at bounding box center [836, 355] width 1241 height 515
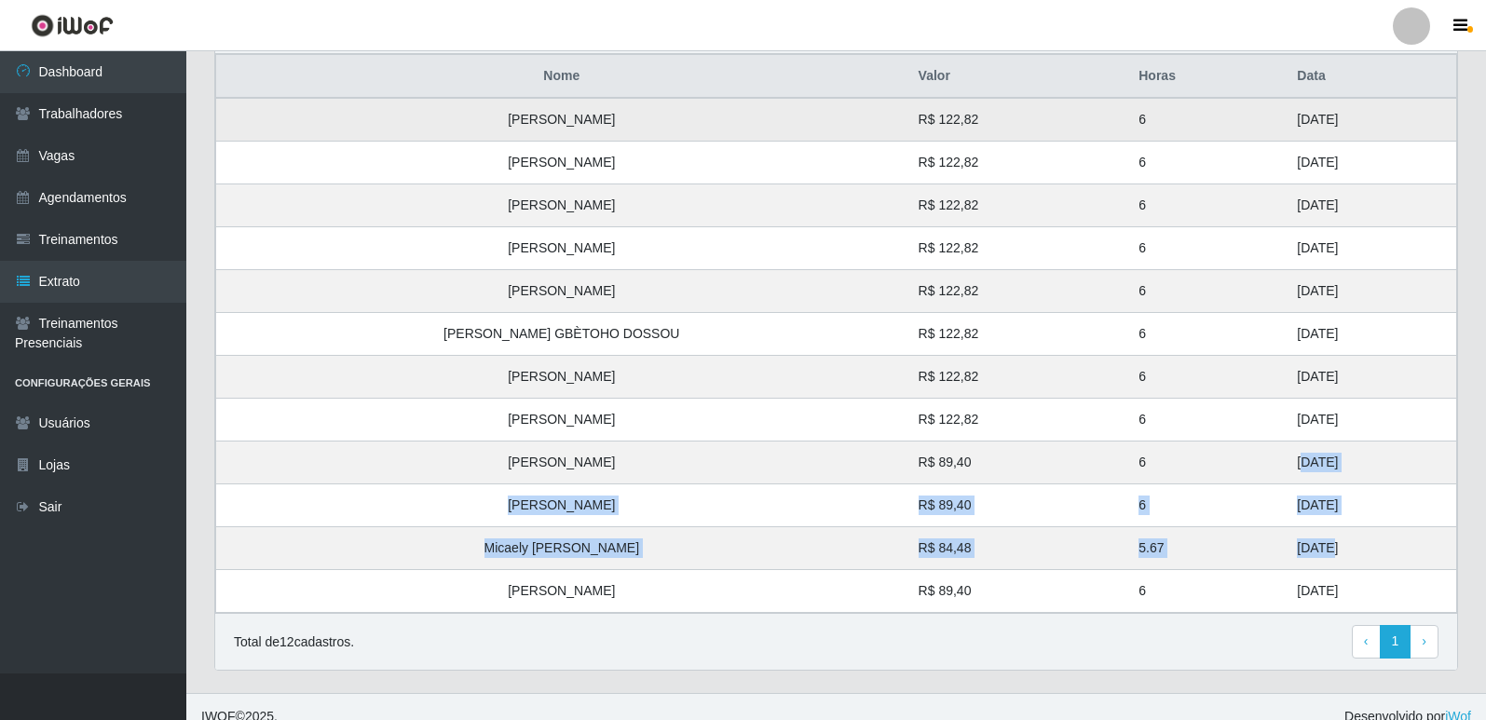
drag, startPoint x: 1281, startPoint y: 285, endPoint x: 1206, endPoint y: 136, distance: 167.1
click at [1206, 136] on tbody "Beatriz Ferreira de Aquino R$ 122,82 6 31/08/2025 Felipe Junio Santos Fonseca R…" at bounding box center [836, 355] width 1241 height 515
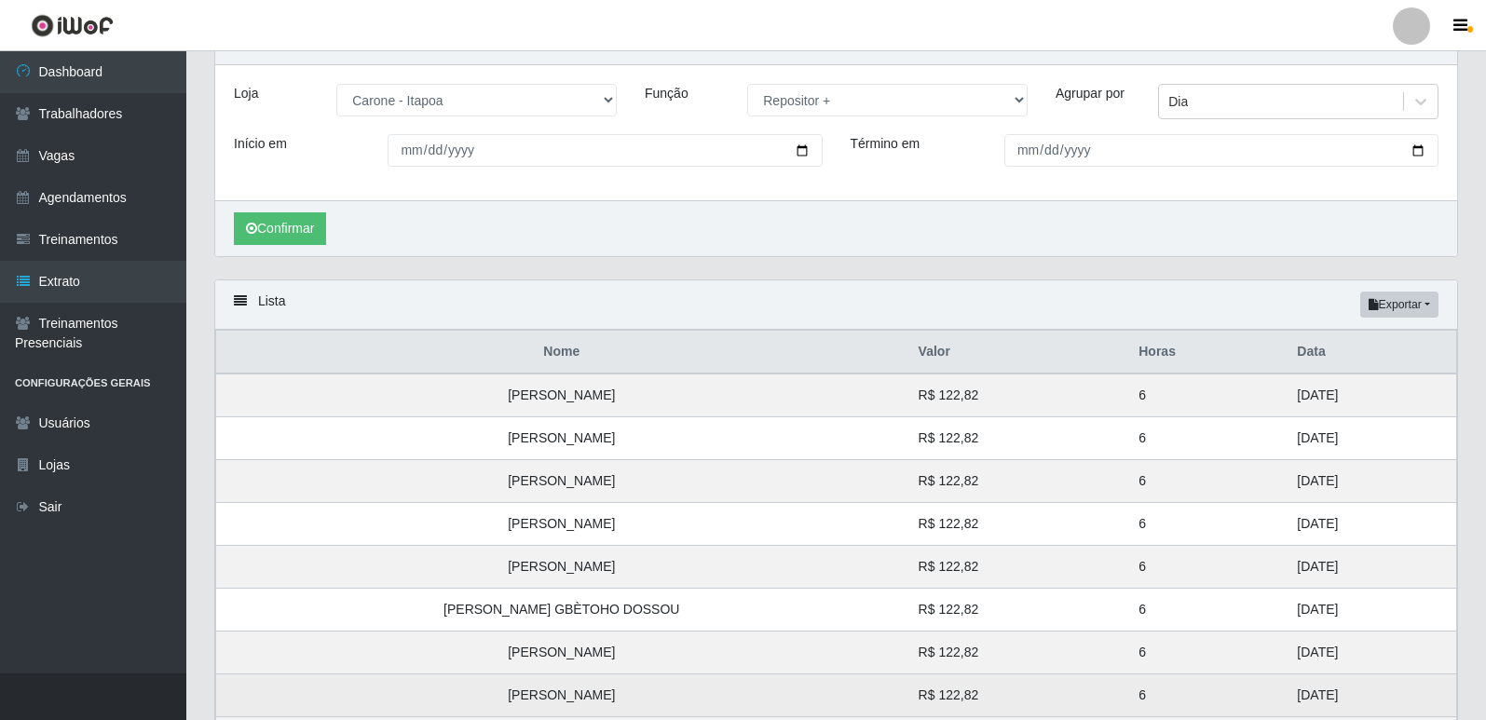
scroll to position [20, 0]
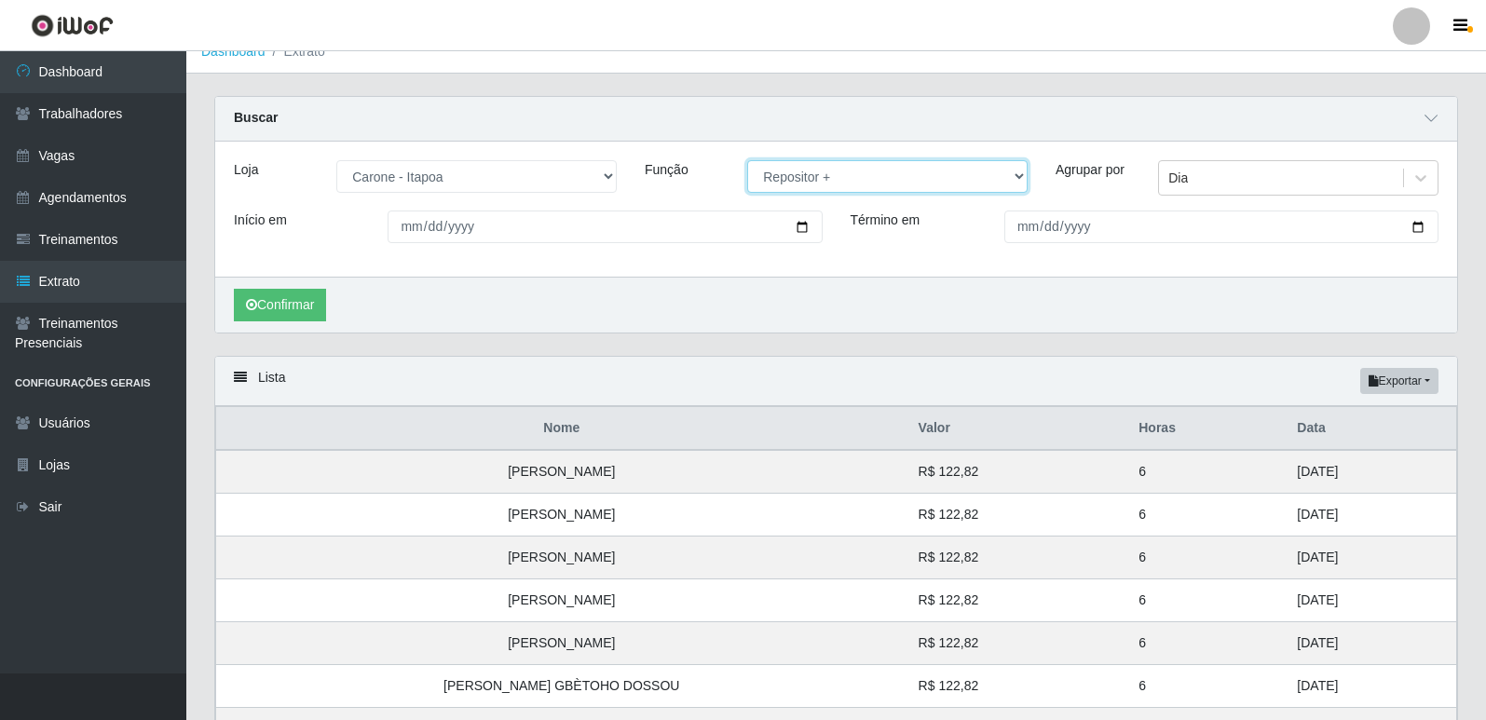
click at [840, 184] on select "[Selecione...] Embalador Embalador + Embalador ++ Repositor Repositor + Reposit…" at bounding box center [887, 176] width 280 height 33
select select "86"
click at [747, 161] on select "[Selecione...] Embalador Embalador + Embalador ++ Repositor Repositor + Reposit…" at bounding box center [887, 176] width 280 height 33
click at [307, 312] on button "Confirmar" at bounding box center [280, 305] width 92 height 33
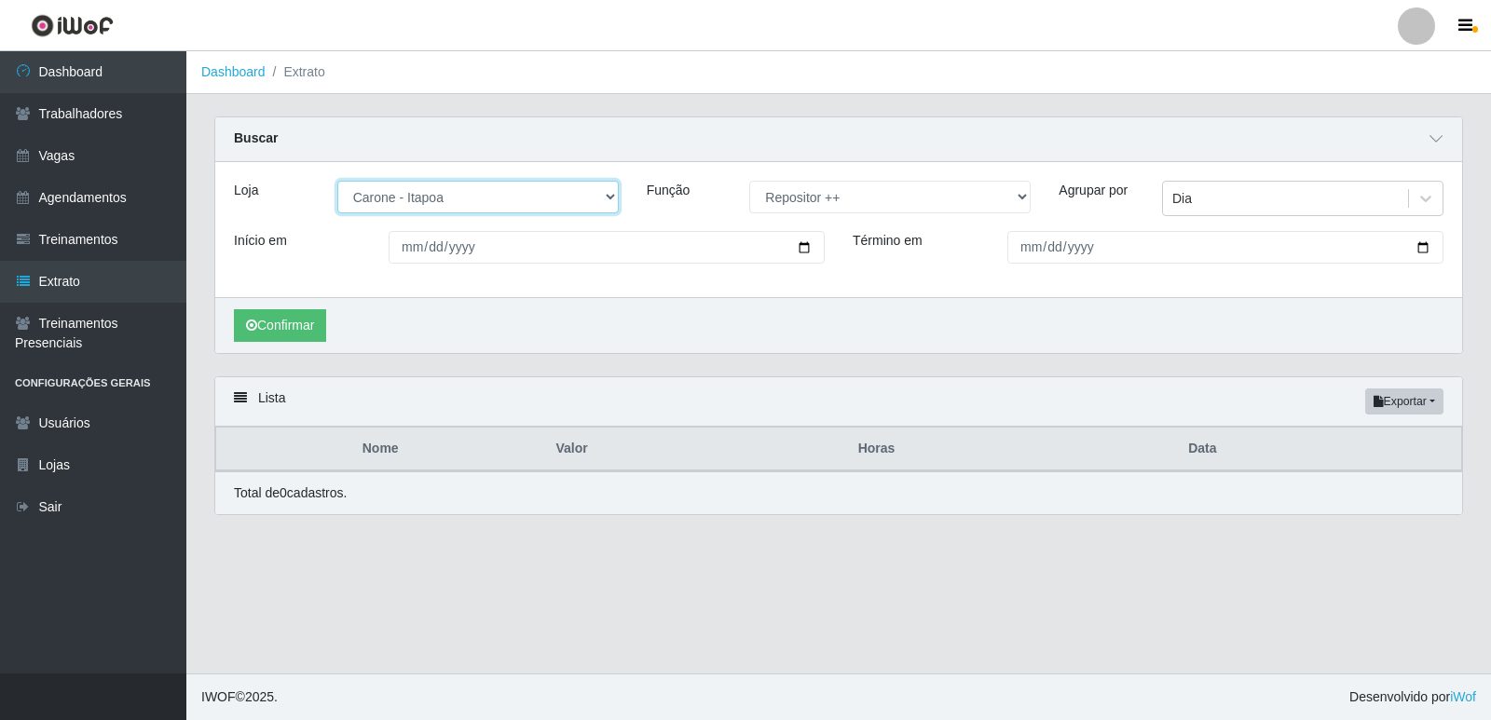
drag, startPoint x: 607, startPoint y: 197, endPoint x: 596, endPoint y: 200, distance: 11.8
click at [607, 197] on select "[Selecione...] [GEOGRAPHIC_DATA] - [GEOGRAPHIC_DATA] [GEOGRAPHIC_DATA] - [GEOGR…" at bounding box center [477, 197] width 281 height 33
select select "505"
click at [337, 182] on select "[Selecione...] [GEOGRAPHIC_DATA] - [GEOGRAPHIC_DATA] [GEOGRAPHIC_DATA] - [GEOGR…" at bounding box center [477, 197] width 281 height 33
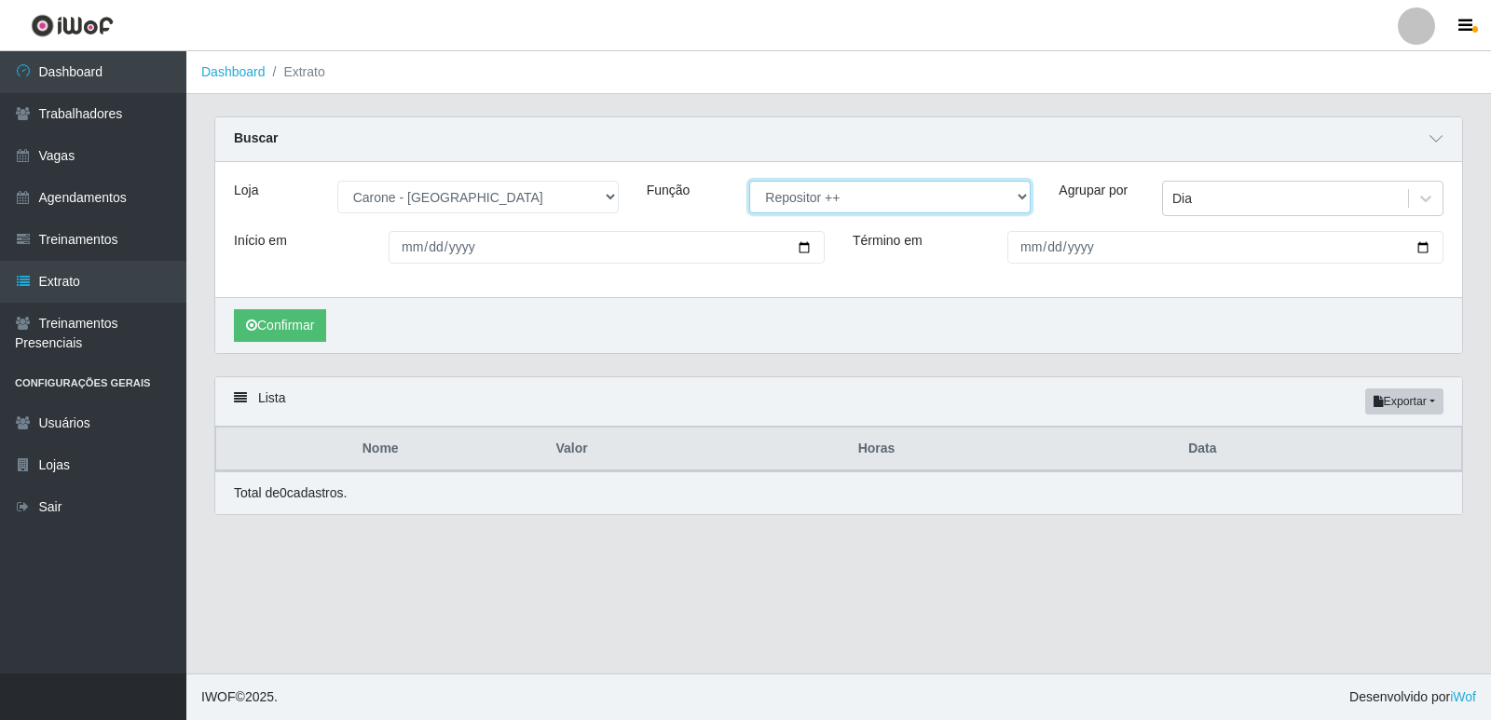
click at [839, 193] on select "[Selecione...] Embalador Embalador + Embalador ++ Repositor Repositor + Reposit…" at bounding box center [889, 197] width 281 height 33
click at [749, 182] on select "[Selecione...] Embalador Embalador + Embalador ++ Repositor Repositor + Reposit…" at bounding box center [889, 197] width 281 height 33
click at [326, 321] on button "Confirmar" at bounding box center [280, 325] width 92 height 33
click at [886, 204] on select "[Selecione...] Embalador Embalador + Embalador ++ Repositor Repositor + Reposit…" at bounding box center [889, 197] width 281 height 33
click at [749, 182] on select "[Selecione...] Embalador Embalador + Embalador ++ Repositor Repositor + Reposit…" at bounding box center [889, 197] width 281 height 33
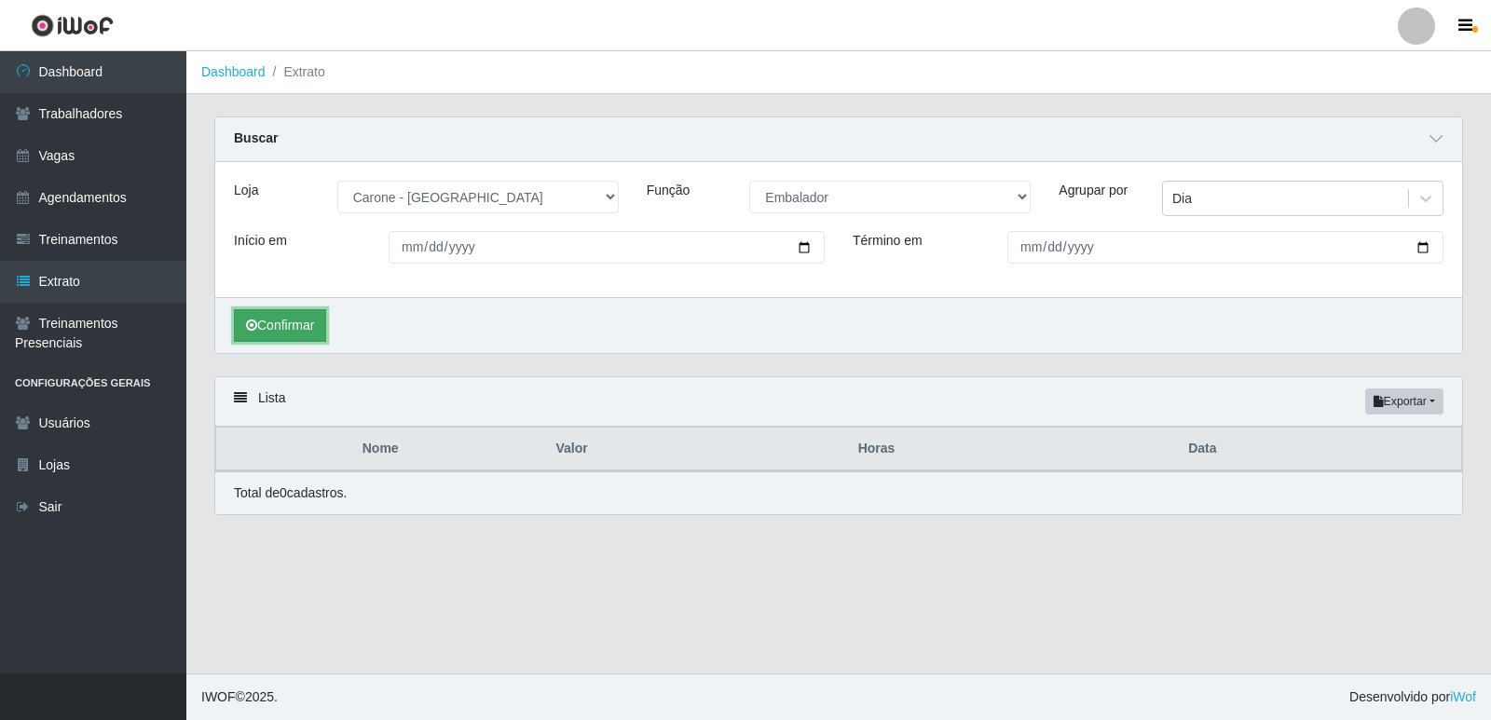
click at [256, 332] on icon "submit" at bounding box center [251, 325] width 11 height 13
click at [288, 332] on button "Confirmar" at bounding box center [280, 325] width 92 height 33
click at [774, 199] on select "[Selecione...] Embalador Embalador + Embalador ++ Repositor Repositor + Reposit…" at bounding box center [889, 197] width 281 height 33
click at [749, 182] on select "[Selecione...] Embalador Embalador + Embalador ++ Repositor Repositor + Reposit…" at bounding box center [889, 197] width 281 height 33
click at [321, 326] on button "Confirmar" at bounding box center [280, 325] width 92 height 33
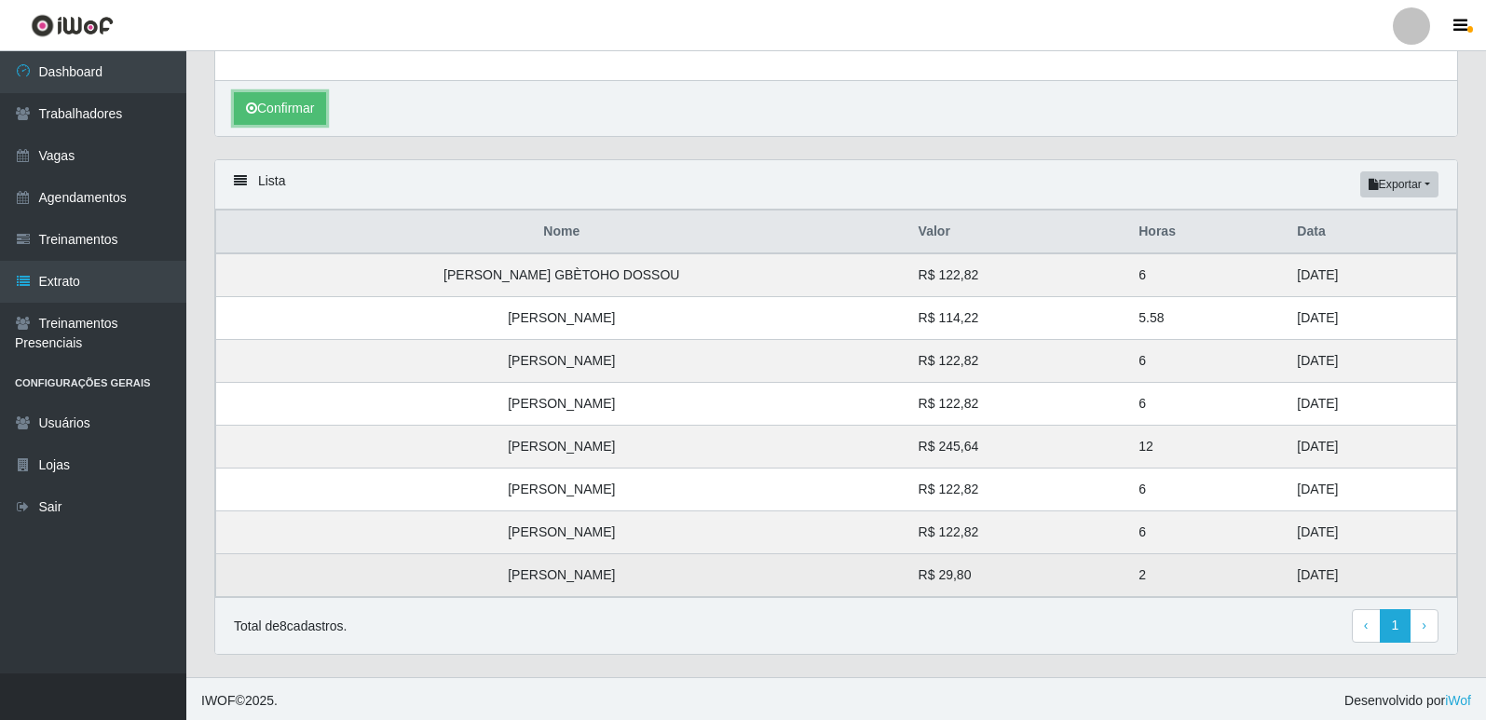
scroll to position [222, 0]
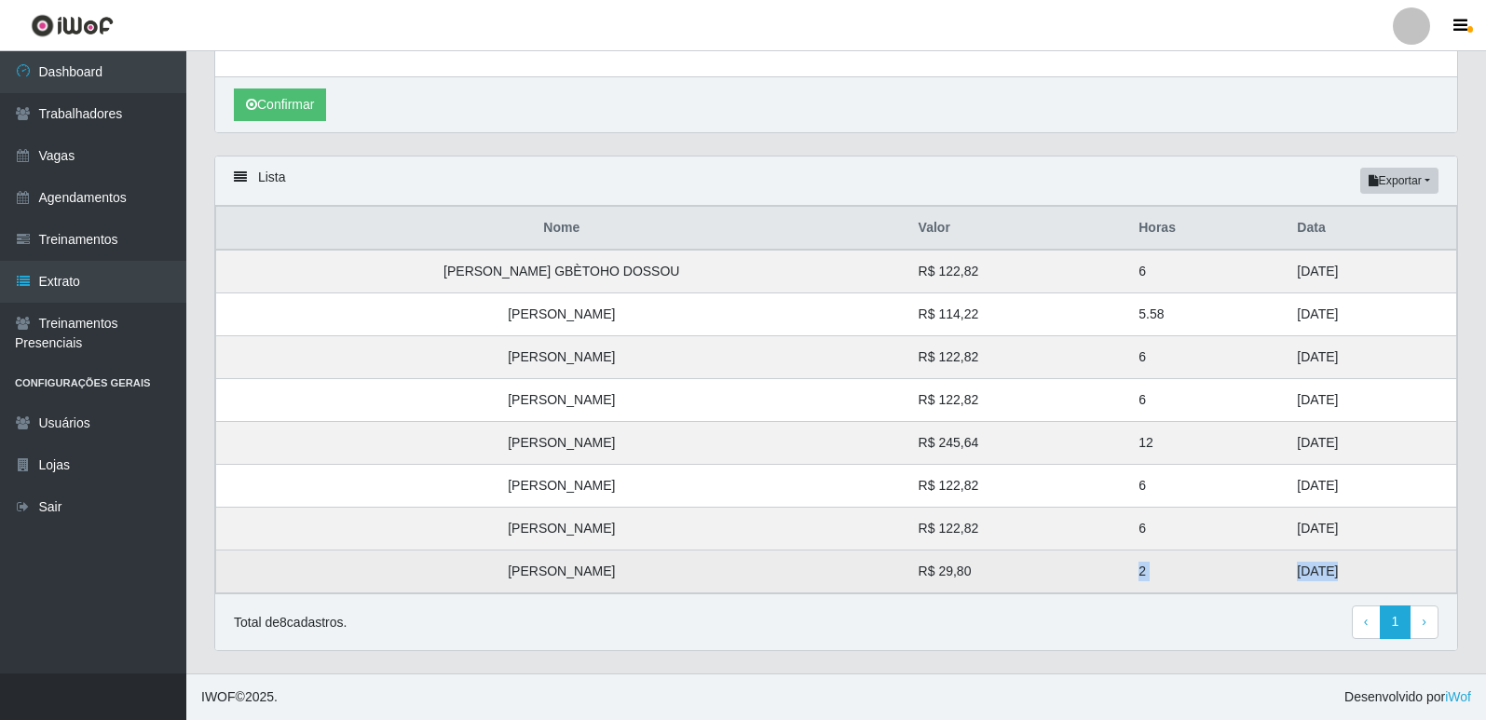
drag, startPoint x: 1221, startPoint y: 580, endPoint x: 1070, endPoint y: 580, distance: 150.9
click at [1070, 580] on tr "Patricio Monteiro Dutra R$ 29,80 2 23/08/2025" at bounding box center [836, 572] width 1241 height 43
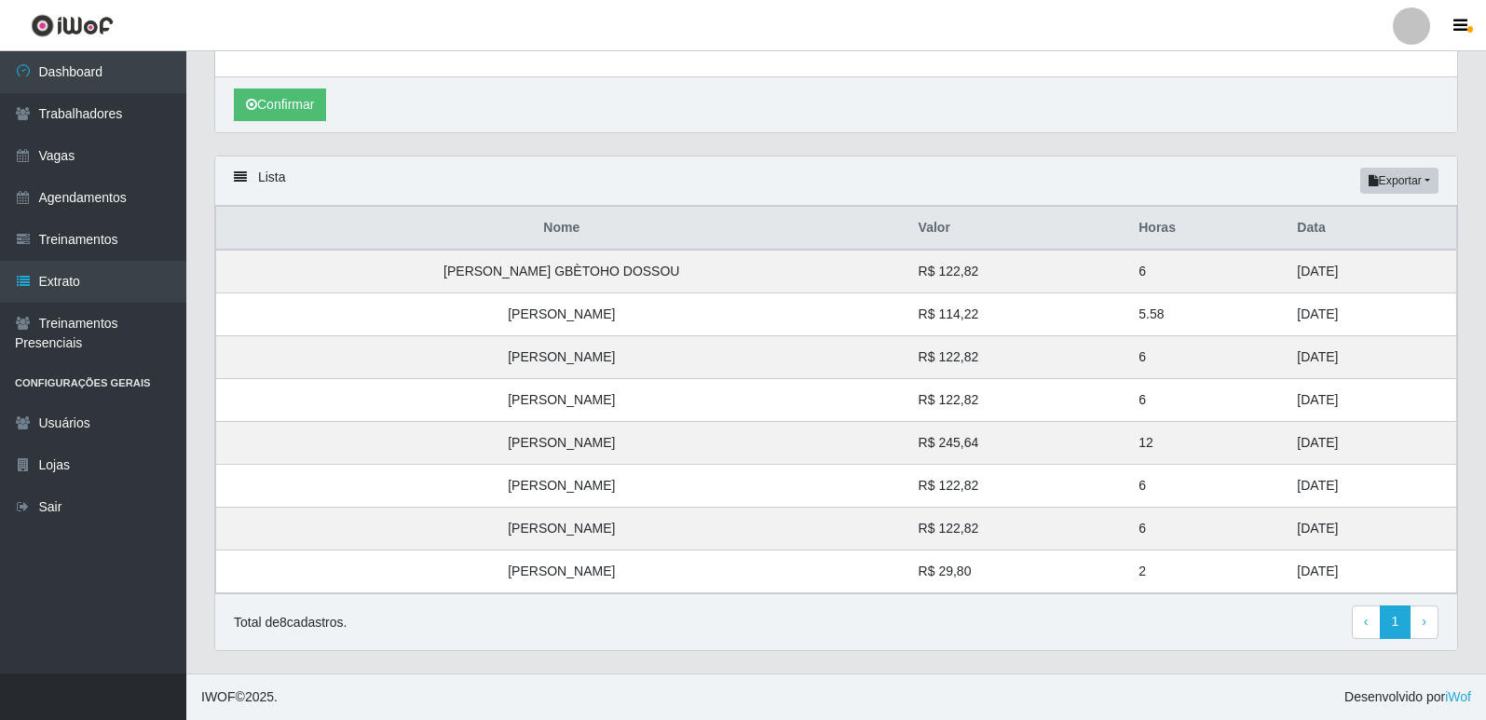
click at [1089, 594] on div "Total de 8 cadastros. ‹ Previous 1 › Next" at bounding box center [836, 621] width 1242 height 57
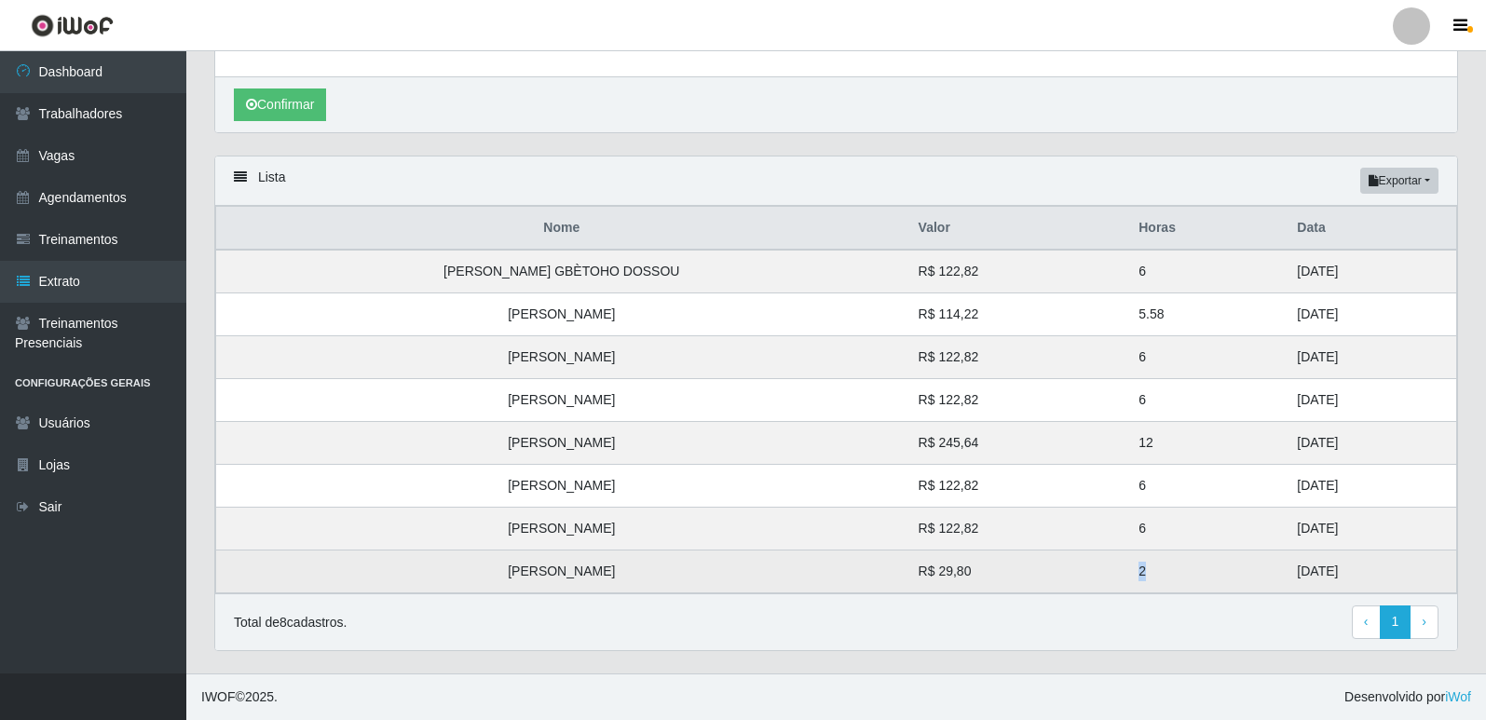
drag, startPoint x: 1114, startPoint y: 571, endPoint x: 1134, endPoint y: 576, distance: 20.1
click at [1134, 576] on td "2" at bounding box center [1206, 572] width 158 height 43
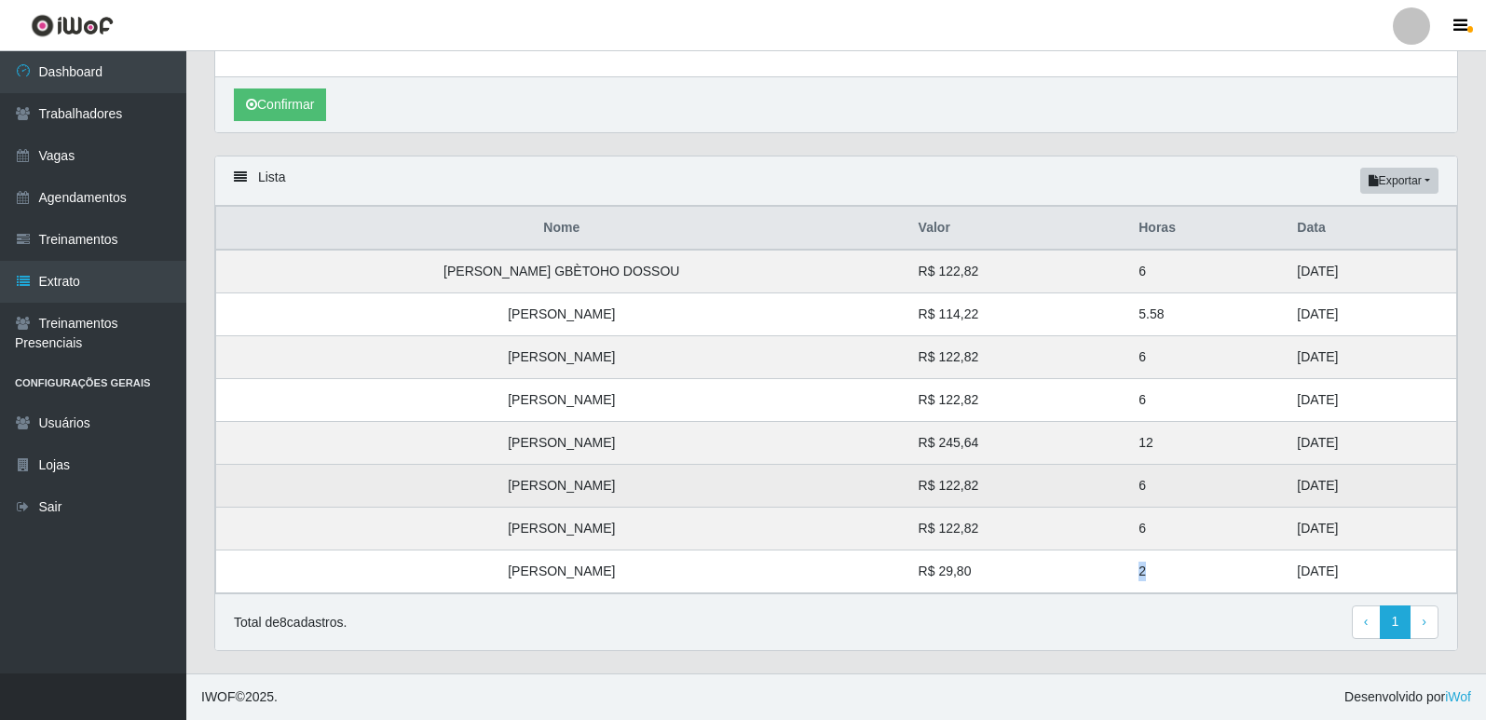
drag, startPoint x: 1306, startPoint y: 526, endPoint x: 1247, endPoint y: 481, distance: 75.1
click at [1247, 481] on tbody "LOUIS CORNEILLE GBÈTOHO DOSSOU R$ 122,82 6 31/08/2025 Patricio Monteiro Dutra R…" at bounding box center [836, 422] width 1241 height 344
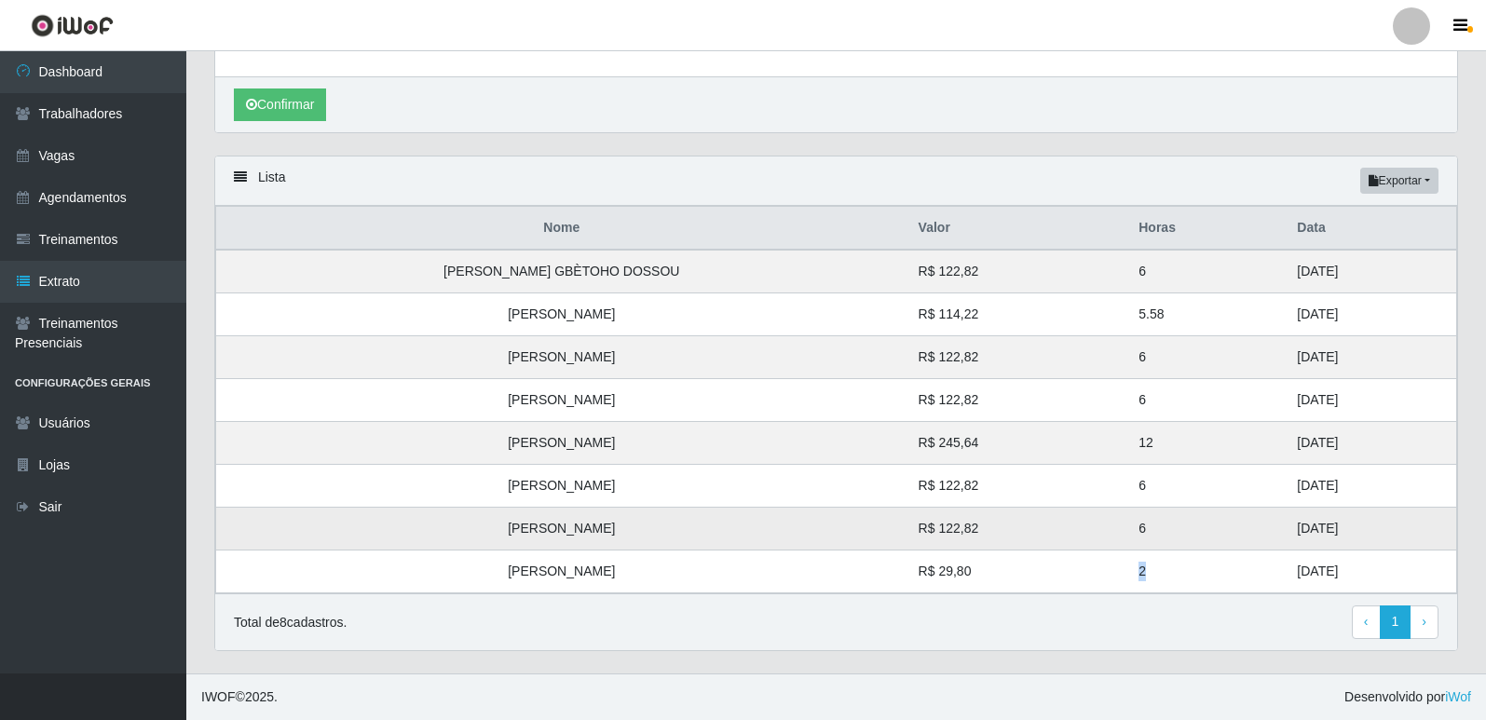
drag, startPoint x: 1272, startPoint y: 440, endPoint x: 1305, endPoint y: 523, distance: 89.4
click at [1311, 523] on tbody "LOUIS CORNEILLE GBÈTOHO DOSSOU R$ 122,82 6 31/08/2025 Patricio Monteiro Dutra R…" at bounding box center [836, 422] width 1241 height 344
drag, startPoint x: 1302, startPoint y: 397, endPoint x: 1232, endPoint y: 270, distance: 144.7
click at [1232, 270] on tbody "LOUIS CORNEILLE GBÈTOHO DOSSOU R$ 122,82 6 31/08/2025 Patricio Monteiro Dutra R…" at bounding box center [836, 422] width 1241 height 344
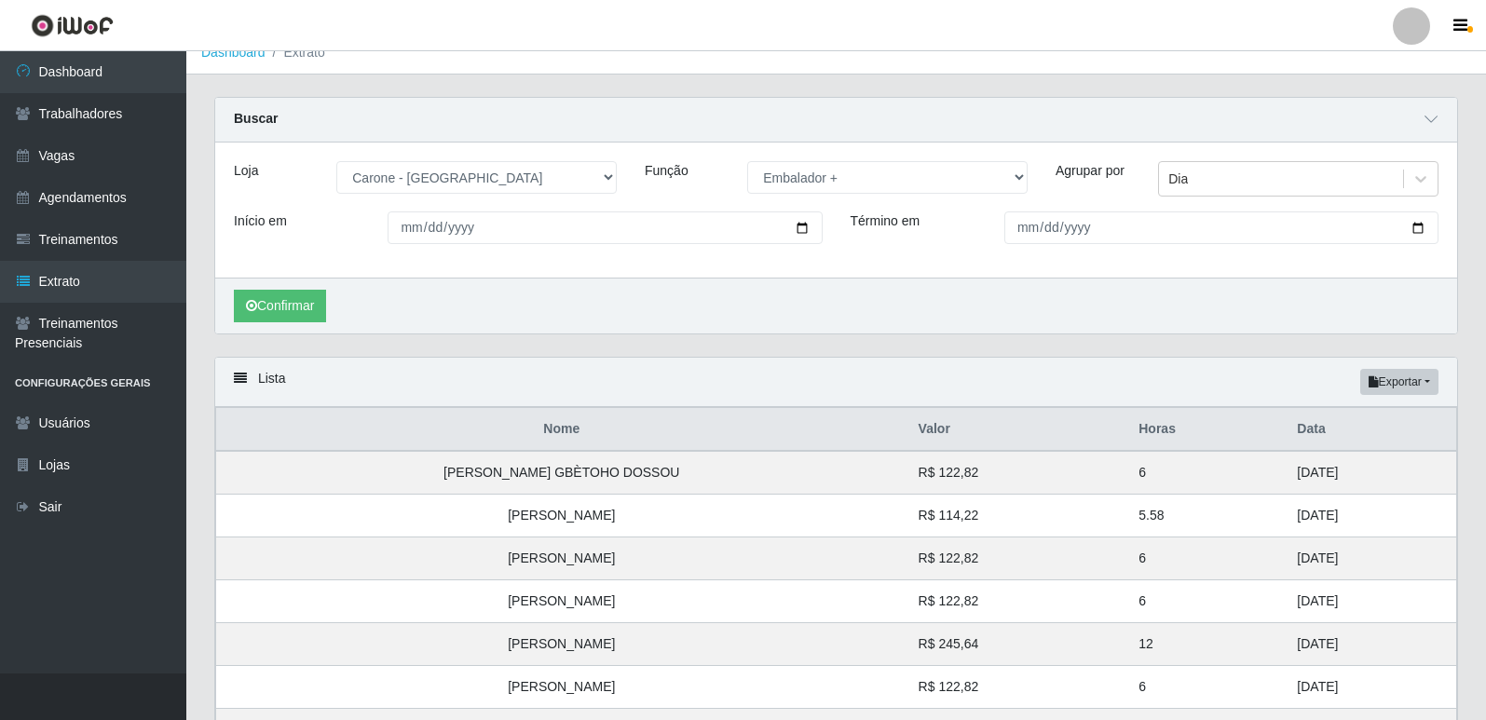
scroll to position [0, 0]
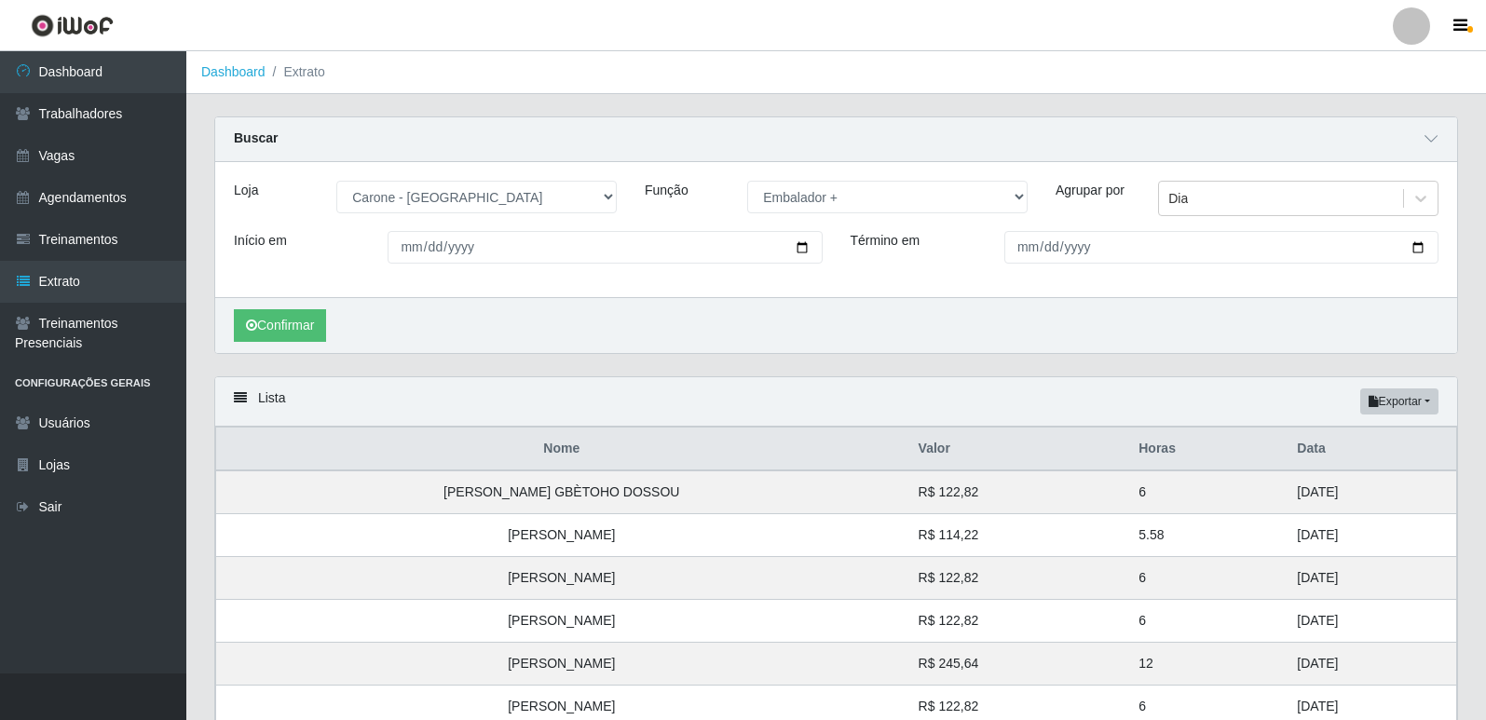
click at [804, 214] on div "Função [Selecione...] Embalador Embalador + Embalador ++ Repositor Repositor + …" at bounding box center [836, 206] width 411 height 50
click at [801, 202] on select "[Selecione...] Embalador Embalador + Embalador ++ Repositor Repositor + Reposit…" at bounding box center [887, 197] width 280 height 33
click at [747, 182] on select "[Selecione...] Embalador Embalador + Embalador ++ Repositor Repositor + Reposit…" at bounding box center [887, 197] width 280 height 33
click at [287, 337] on button "Confirmar" at bounding box center [280, 325] width 92 height 33
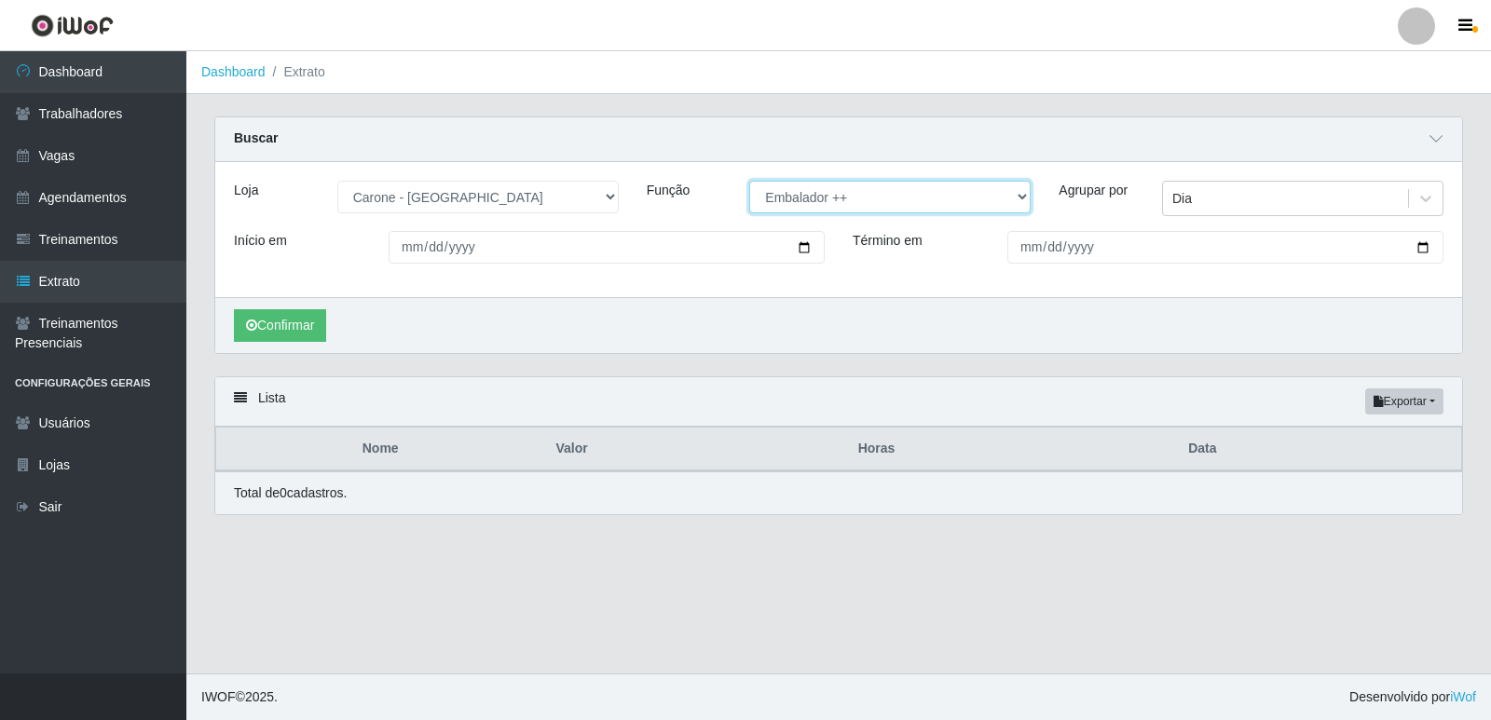
click at [844, 195] on select "[Selecione...] Embalador Embalador + Embalador ++ Repositor Repositor + Reposit…" at bounding box center [889, 197] width 281 height 33
click at [749, 182] on select "[Selecione...] Embalador Embalador + Embalador ++ Repositor Repositor + Reposit…" at bounding box center [889, 197] width 281 height 33
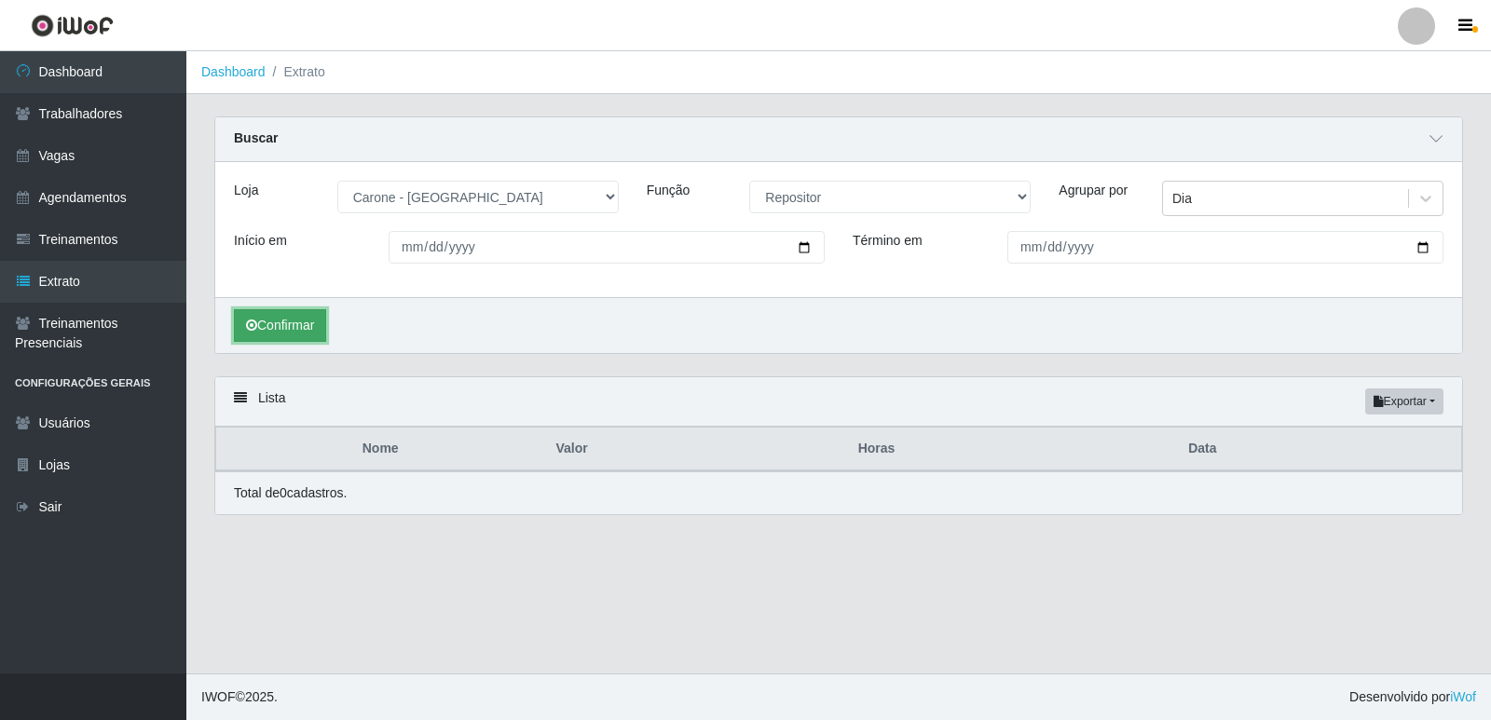
click at [268, 322] on button "Confirmar" at bounding box center [280, 325] width 92 height 33
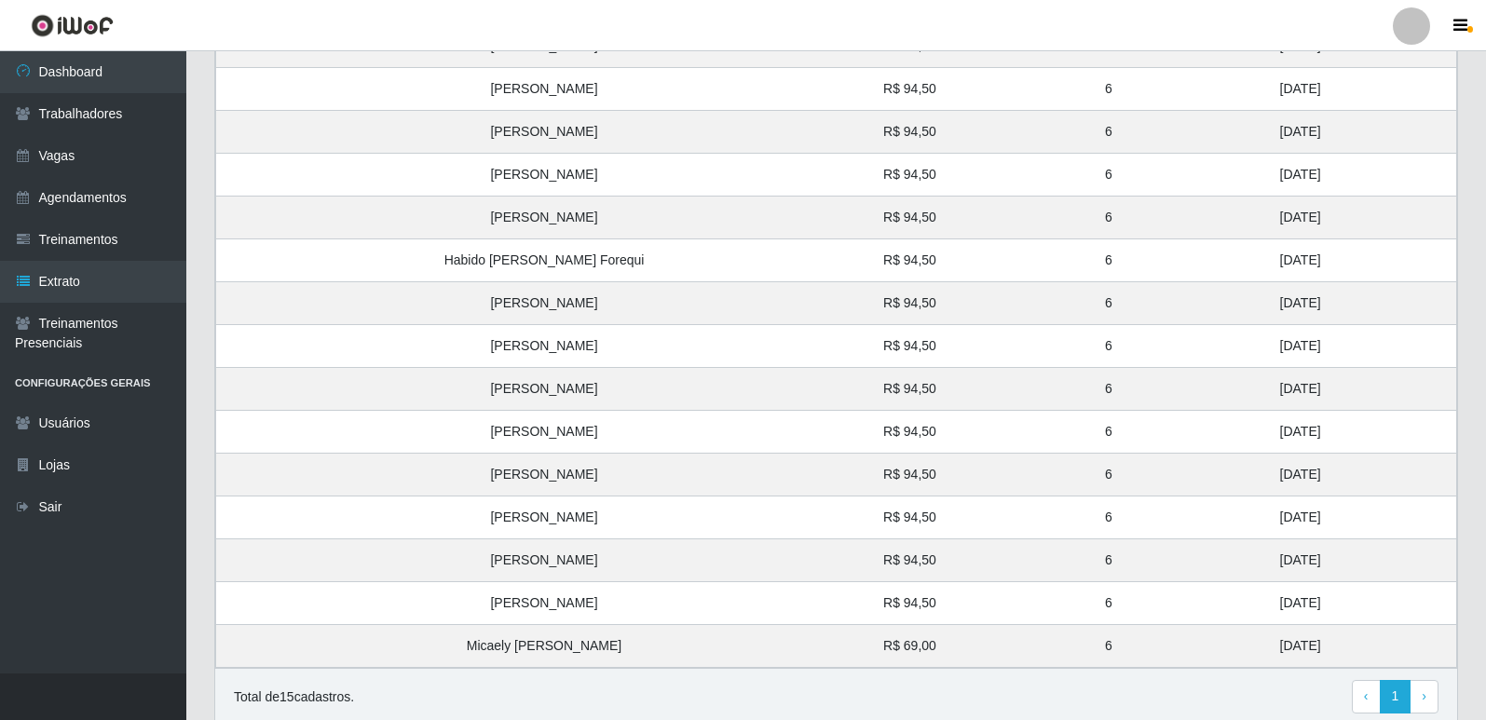
scroll to position [522, 0]
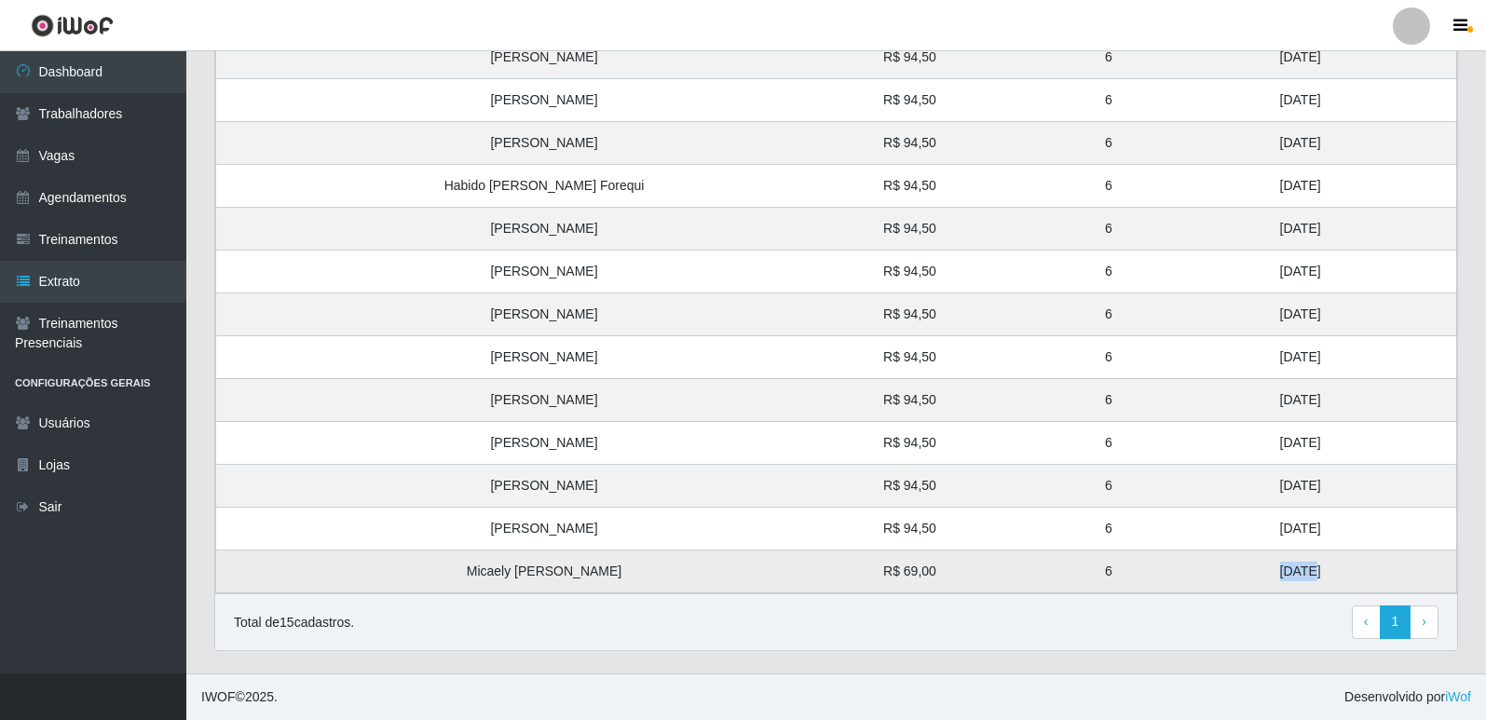
drag, startPoint x: 1244, startPoint y: 570, endPoint x: 1189, endPoint y: 559, distance: 56.1
click at [1189, 559] on tr "Micaely Santana Gaudencio R$ 69,00 6 20/08/2025" at bounding box center [836, 572] width 1241 height 43
drag, startPoint x: 1230, startPoint y: 533, endPoint x: 1211, endPoint y: 475, distance: 60.7
click at [1211, 475] on tbody "Ludimila Maristela Silva de Sousa R$ 94,50 6 29/08/2025 Ana Paula Mendes R$ 94,…" at bounding box center [836, 272] width 1241 height 644
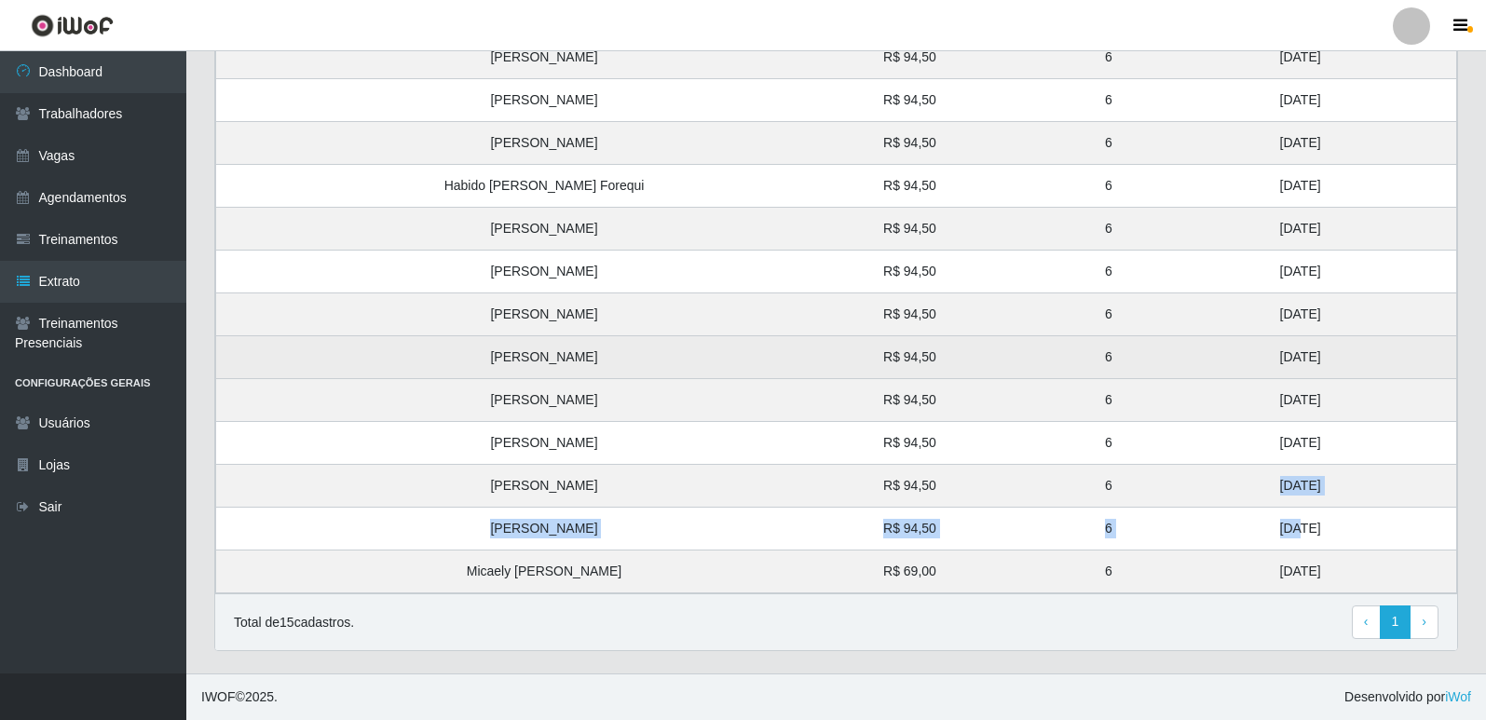
drag, startPoint x: 1268, startPoint y: 443, endPoint x: 1210, endPoint y: 345, distance: 114.4
click at [1210, 345] on tbody "Ludimila Maristela Silva de Sousa R$ 94,50 6 29/08/2025 Ana Paula Mendes R$ 94,…" at bounding box center [836, 272] width 1241 height 644
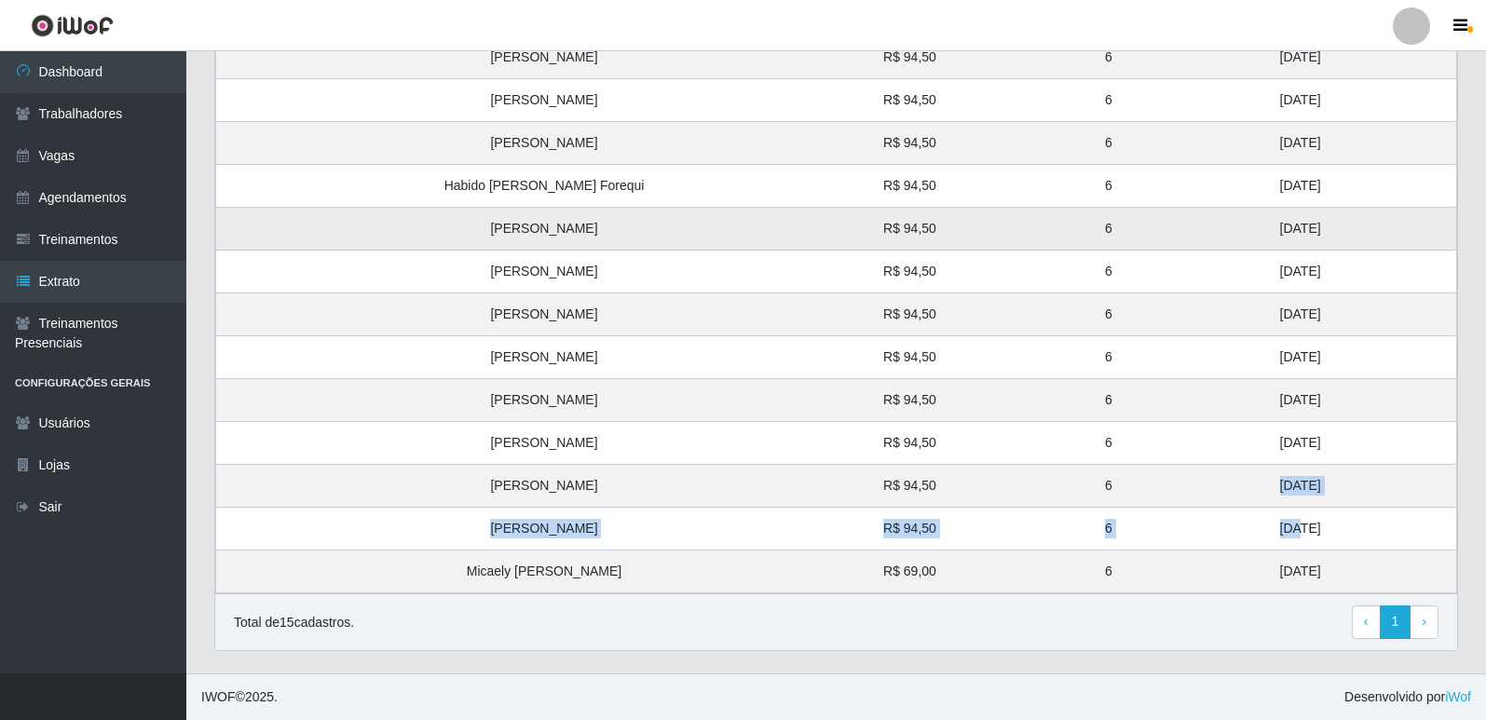
drag, startPoint x: 1261, startPoint y: 317, endPoint x: 1208, endPoint y: 227, distance: 103.5
click at [1208, 227] on tbody "Ludimila Maristela Silva de Sousa R$ 94,50 6 29/08/2025 Ana Paula Mendes R$ 94,…" at bounding box center [836, 272] width 1241 height 644
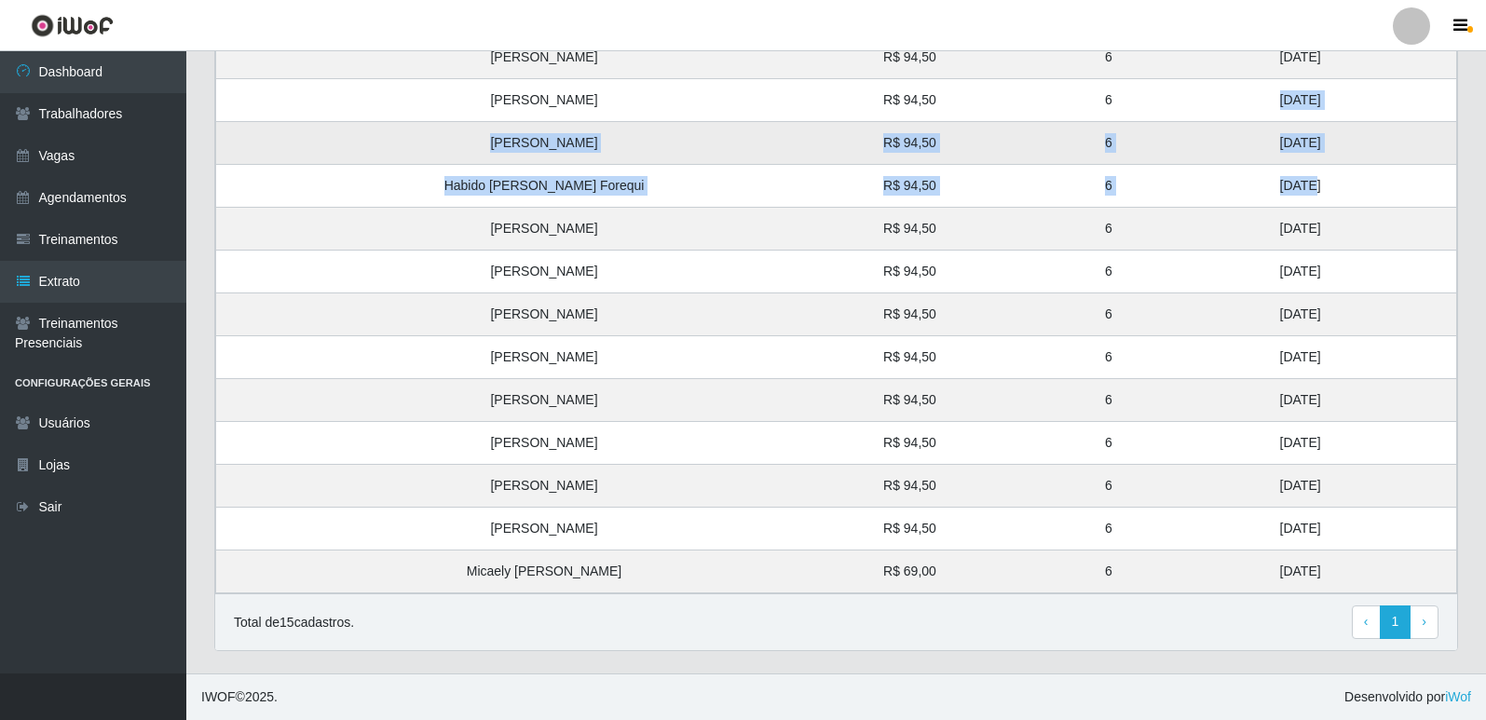
drag, startPoint x: 1246, startPoint y: 186, endPoint x: 1180, endPoint y: 131, distance: 85.3
click at [1195, 85] on tbody "Ludimila Maristela Silva de Sousa R$ 94,50 6 29/08/2025 Ana Paula Mendes R$ 94,…" at bounding box center [836, 272] width 1241 height 644
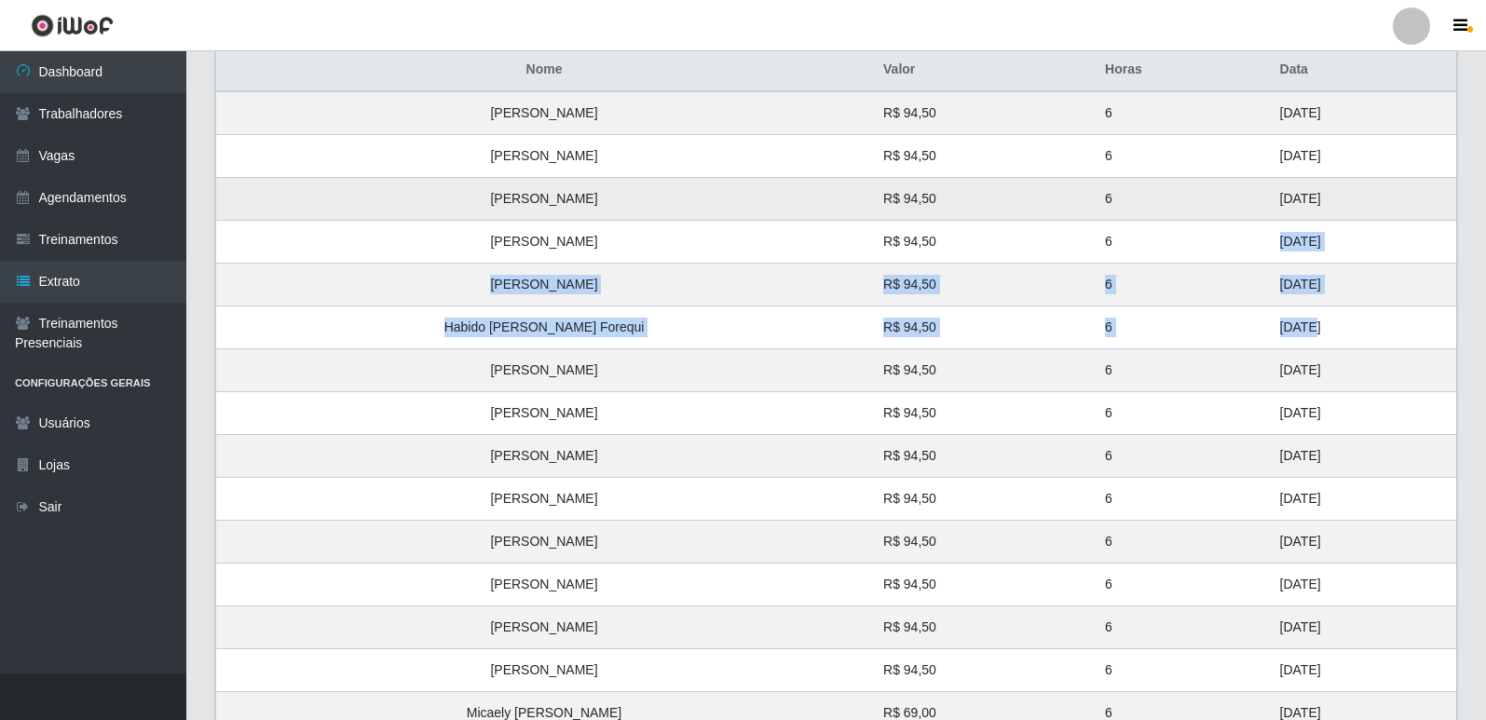
scroll to position [335, 0]
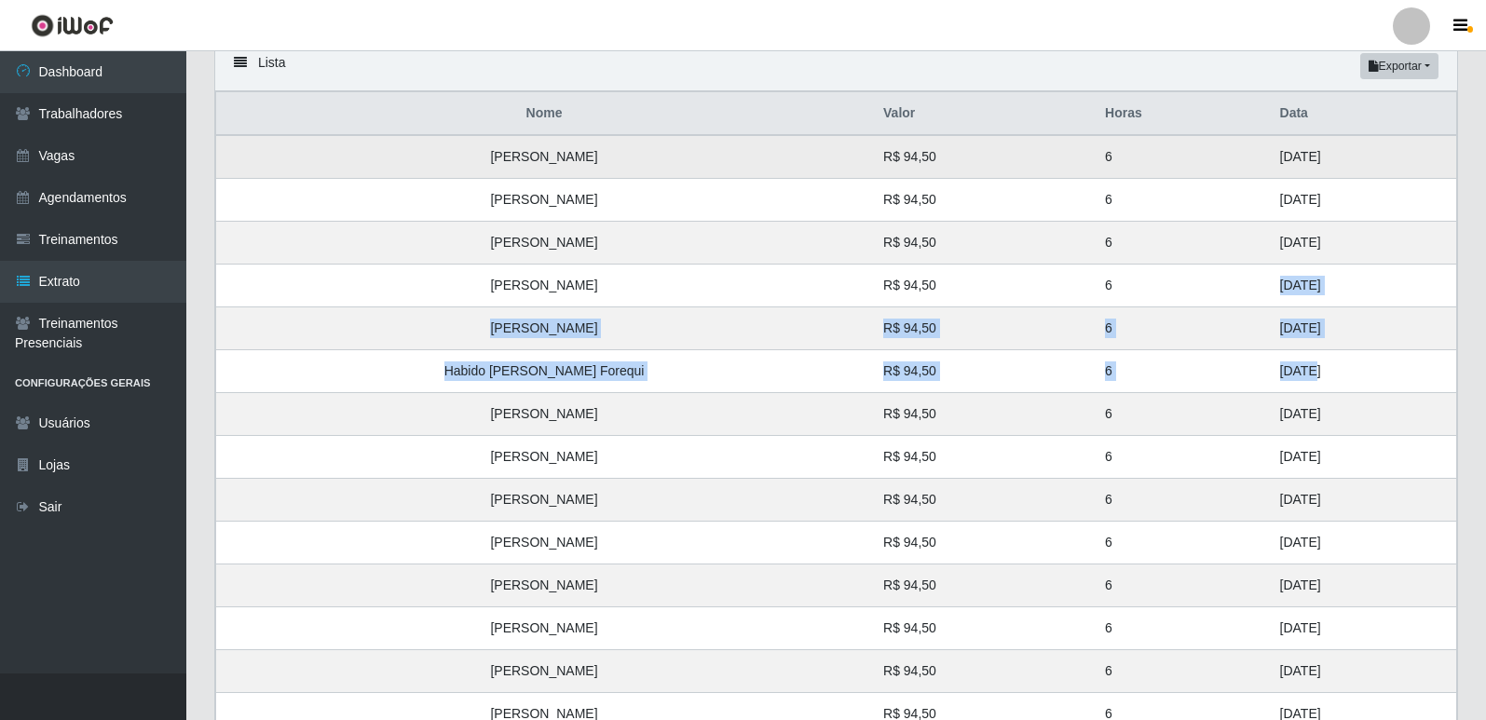
drag, startPoint x: 1265, startPoint y: 244, endPoint x: 1194, endPoint y: 157, distance: 111.9
click at [1194, 157] on tbody "Ludimila Maristela Silva de Sousa R$ 94,50 6 29/08/2025 Ana Paula Mendes R$ 94,…" at bounding box center [836, 457] width 1241 height 644
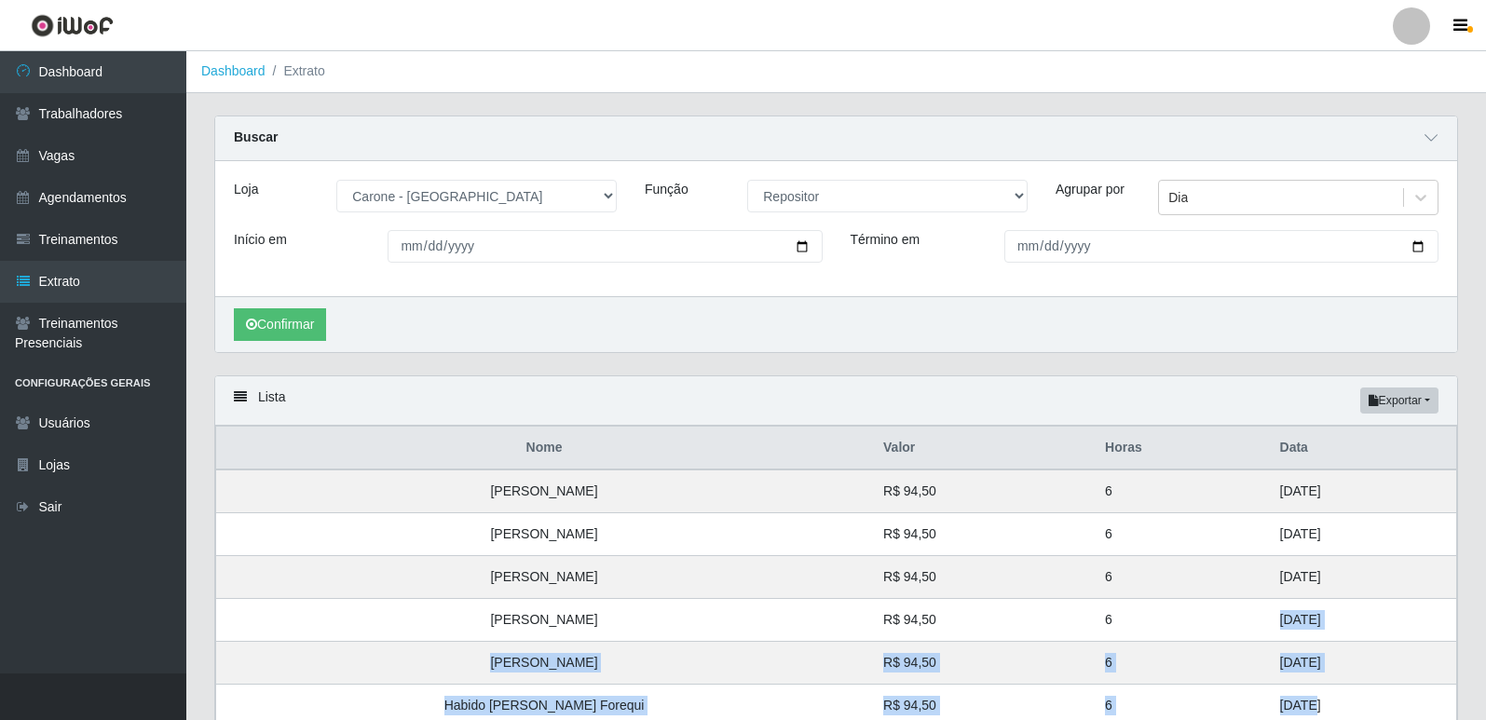
scroll to position [0, 0]
click at [814, 206] on select "[Selecione...] Embalador Embalador + Embalador ++ Repositor Repositor + Reposit…" at bounding box center [887, 197] width 280 height 33
select select "82"
click at [747, 182] on select "[Selecione...] Embalador Embalador + Embalador ++ Repositor Repositor + Reposit…" at bounding box center [887, 197] width 280 height 33
click at [305, 332] on button "Confirmar" at bounding box center [280, 325] width 92 height 33
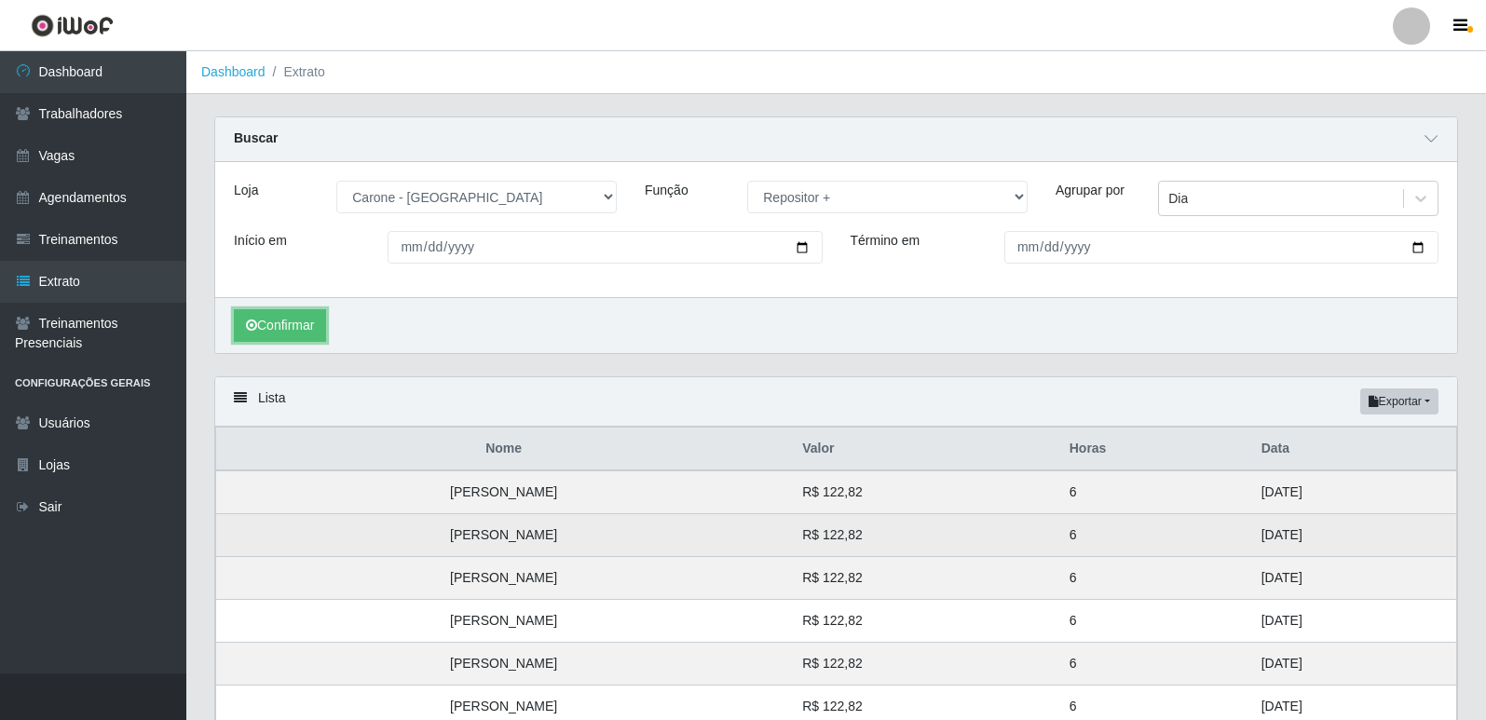
scroll to position [222, 0]
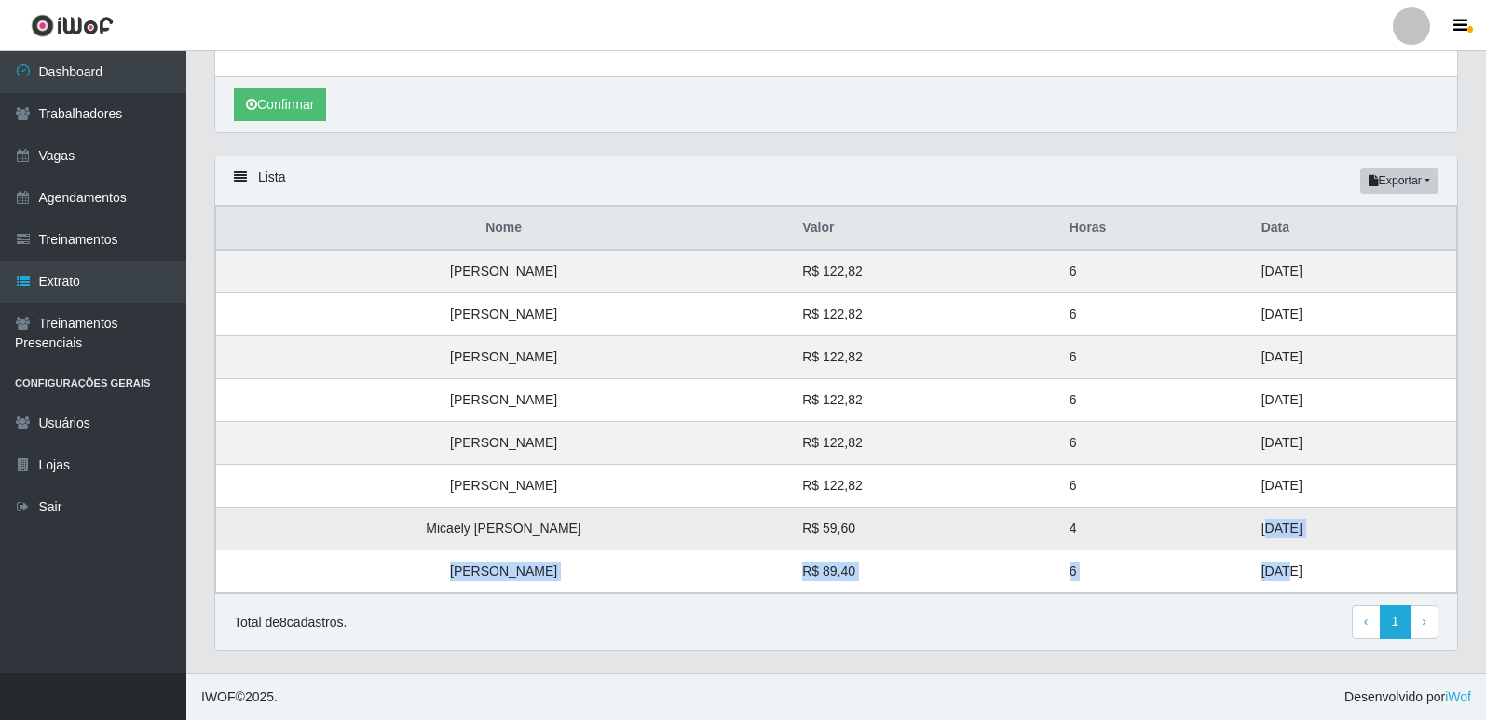
drag, startPoint x: 1231, startPoint y: 566, endPoint x: 1211, endPoint y: 526, distance: 44.6
click at [1211, 526] on tbody "Gabriel Martins R$ 122,82 6 31/08/2025 Kaytho Gomes da Silva Souza R$ 122,82 6 …" at bounding box center [836, 422] width 1241 height 344
drag, startPoint x: 1236, startPoint y: 485, endPoint x: 1164, endPoint y: 363, distance: 142.0
click at [1164, 363] on tbody "Gabriel Martins R$ 122,82 6 31/08/2025 Kaytho Gomes da Silva Souza R$ 122,82 6 …" at bounding box center [836, 422] width 1241 height 344
drag, startPoint x: 1253, startPoint y: 320, endPoint x: 1187, endPoint y: 262, distance: 87.8
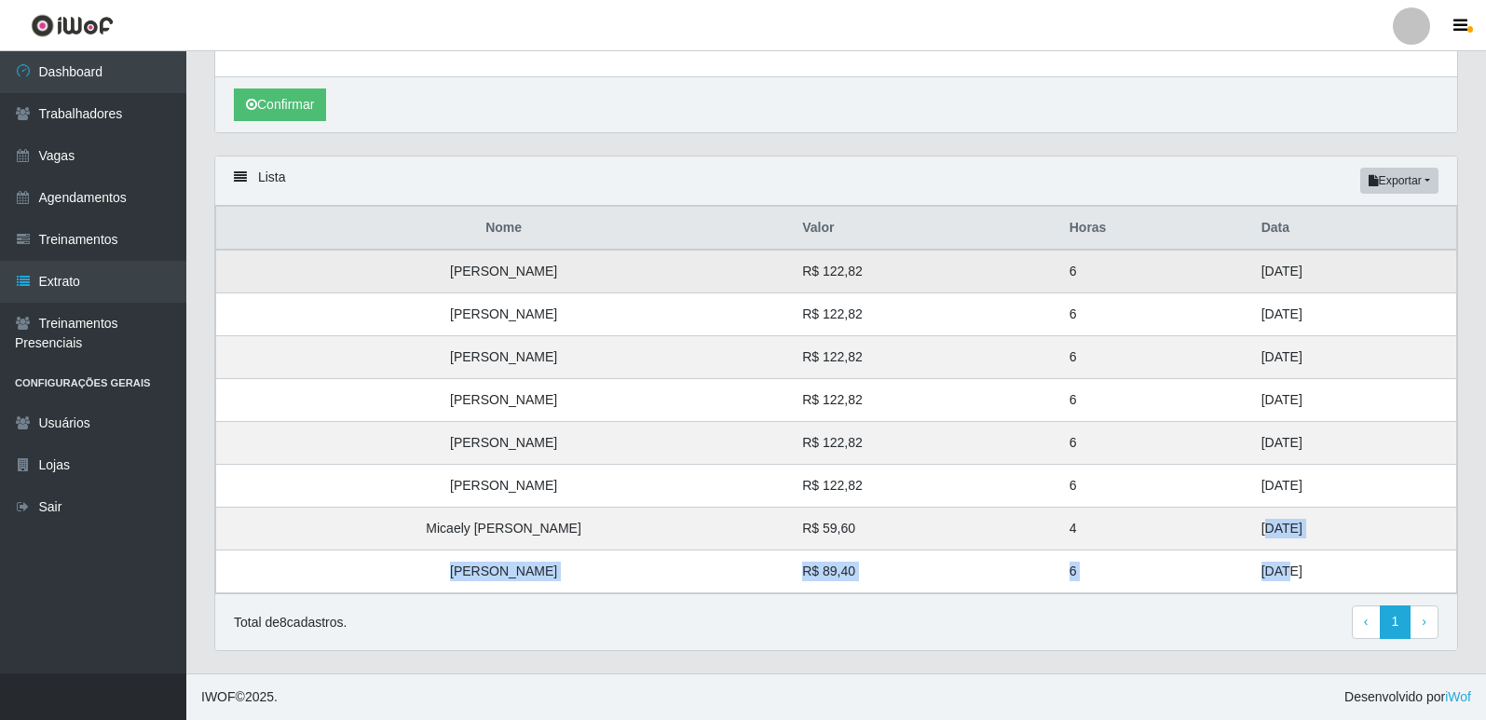
click at [1187, 262] on tbody "Gabriel Martins R$ 122,82 6 31/08/2025 Kaytho Gomes da Silva Souza R$ 122,82 6 …" at bounding box center [836, 422] width 1241 height 344
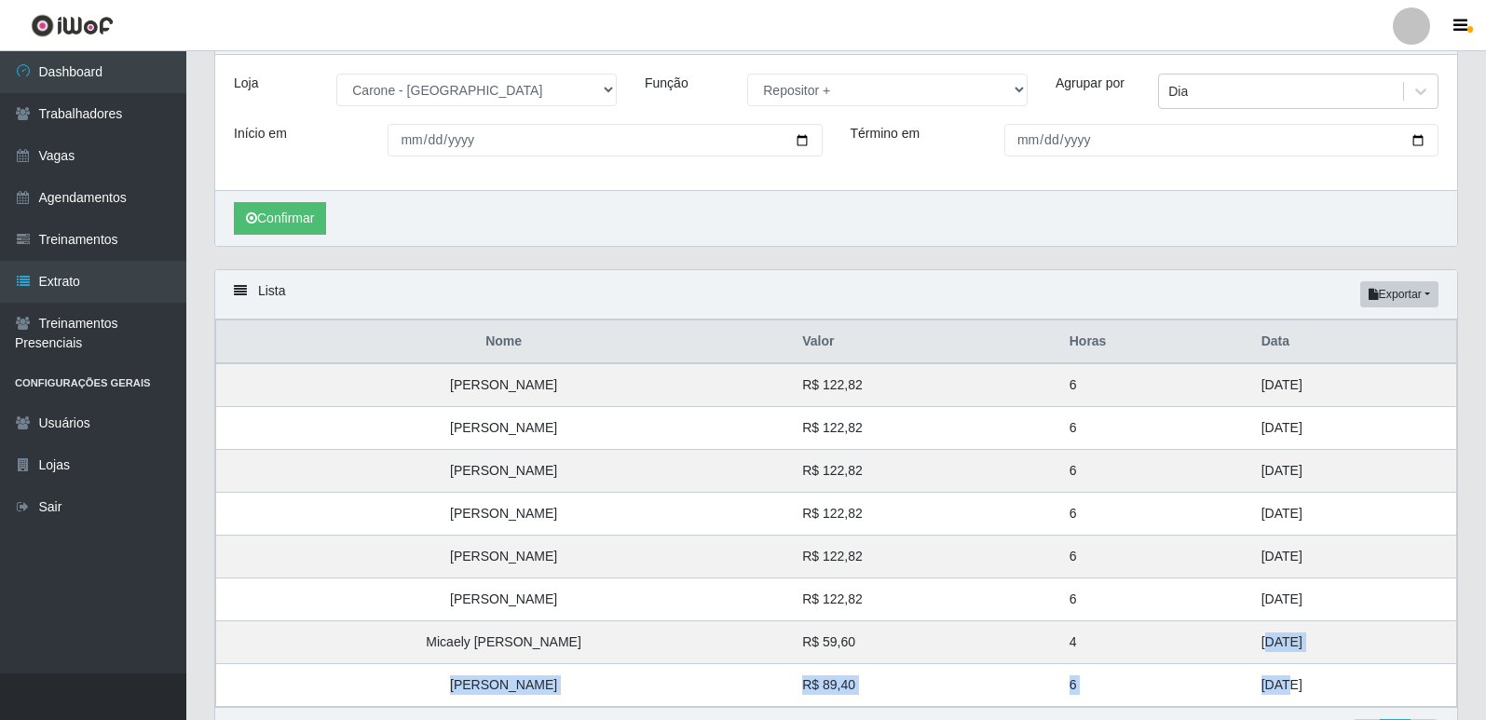
scroll to position [0, 0]
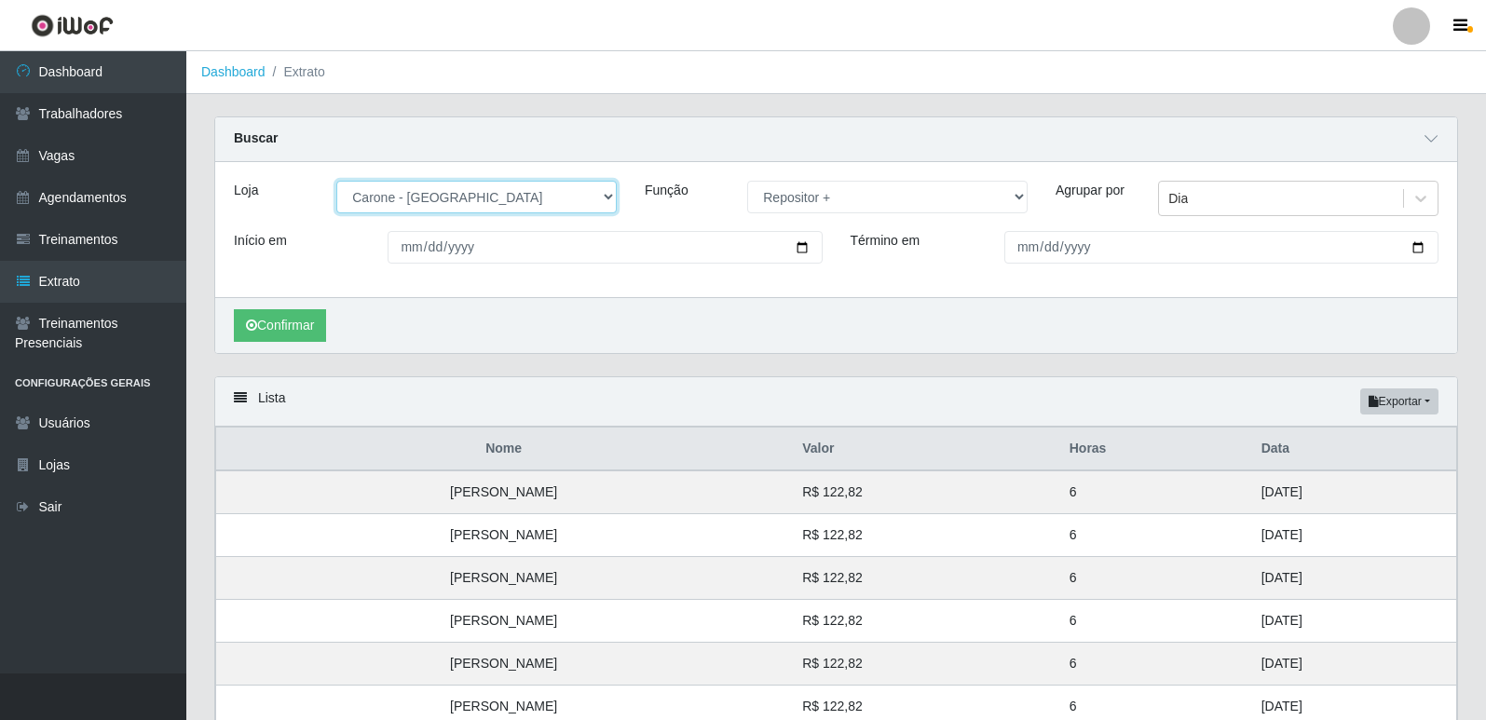
drag, startPoint x: 519, startPoint y: 198, endPoint x: 517, endPoint y: 208, distance: 10.4
click at [519, 198] on select "[Selecione...] [GEOGRAPHIC_DATA] - [GEOGRAPHIC_DATA] [GEOGRAPHIC_DATA] - [GEOGR…" at bounding box center [476, 197] width 280 height 33
select select "509"
click at [336, 182] on select "[Selecione...] [GEOGRAPHIC_DATA] - [GEOGRAPHIC_DATA] [GEOGRAPHIC_DATA] - [GEOGR…" at bounding box center [476, 197] width 280 height 33
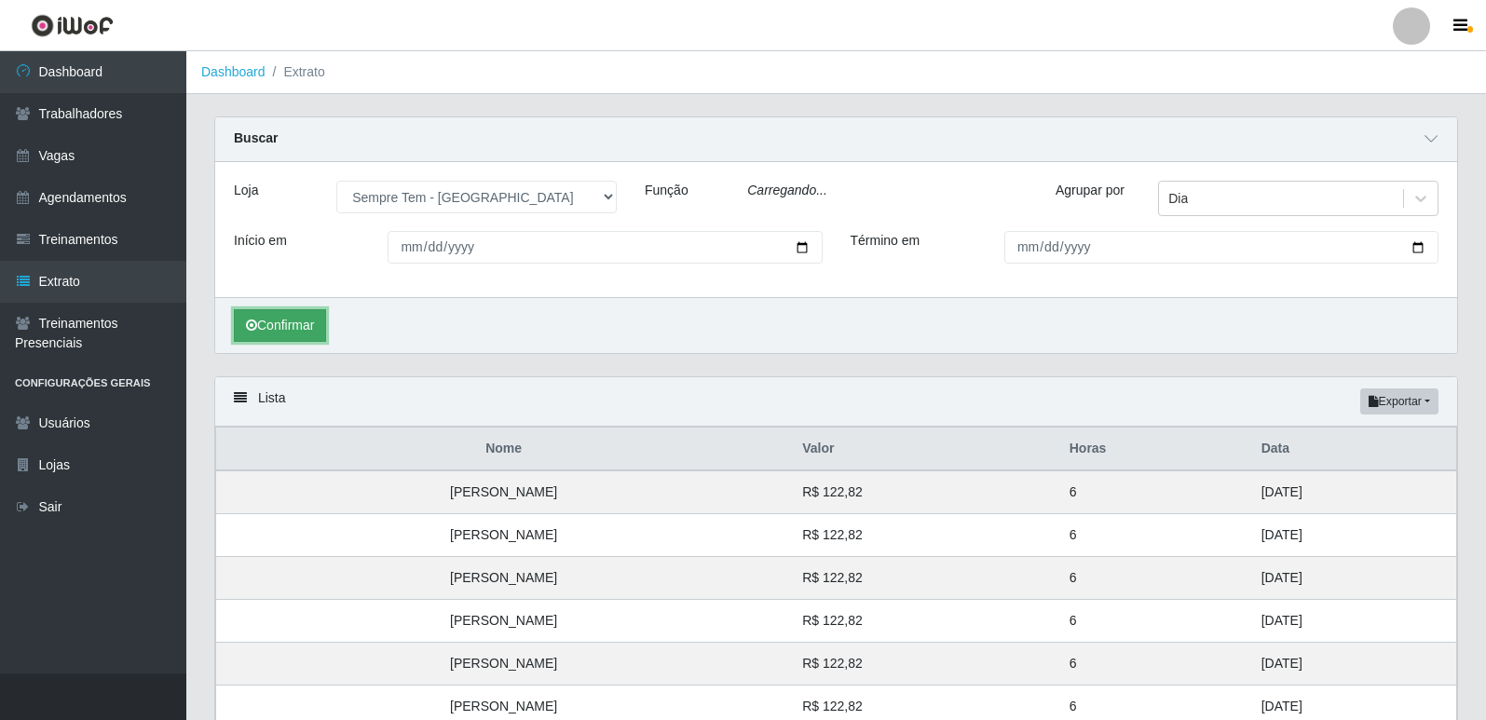
click at [287, 332] on button "Confirmar" at bounding box center [280, 325] width 92 height 33
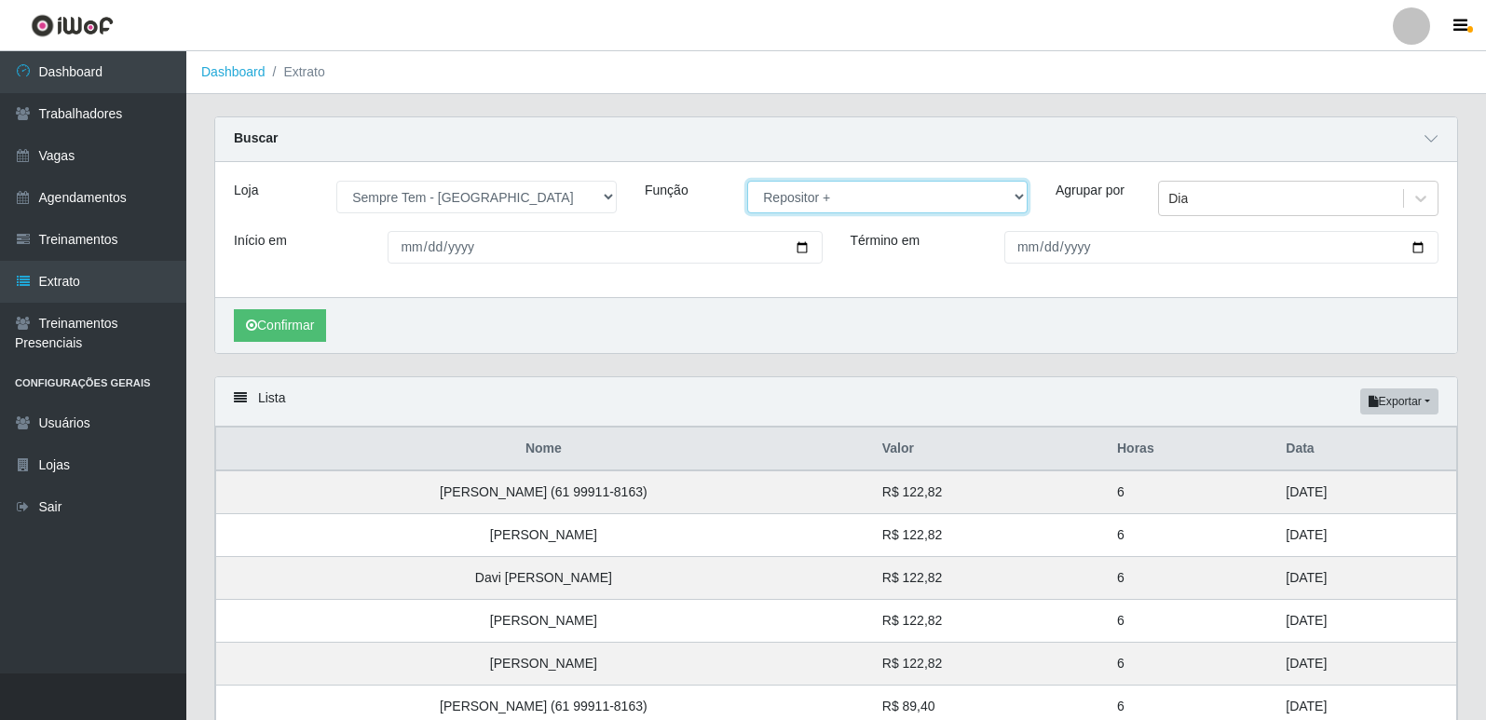
drag, startPoint x: 839, startPoint y: 194, endPoint x: 839, endPoint y: 211, distance: 16.8
click at [839, 194] on select "[Selecione...] Embalador Embalador + Embalador ++ Repositor Repositor + Reposit…" at bounding box center [887, 197] width 280 height 33
click at [747, 182] on select "[Selecione...] Embalador Embalador + Embalador ++ Repositor Repositor + Reposit…" at bounding box center [887, 197] width 280 height 33
click at [250, 325] on icon "submit" at bounding box center [251, 325] width 11 height 13
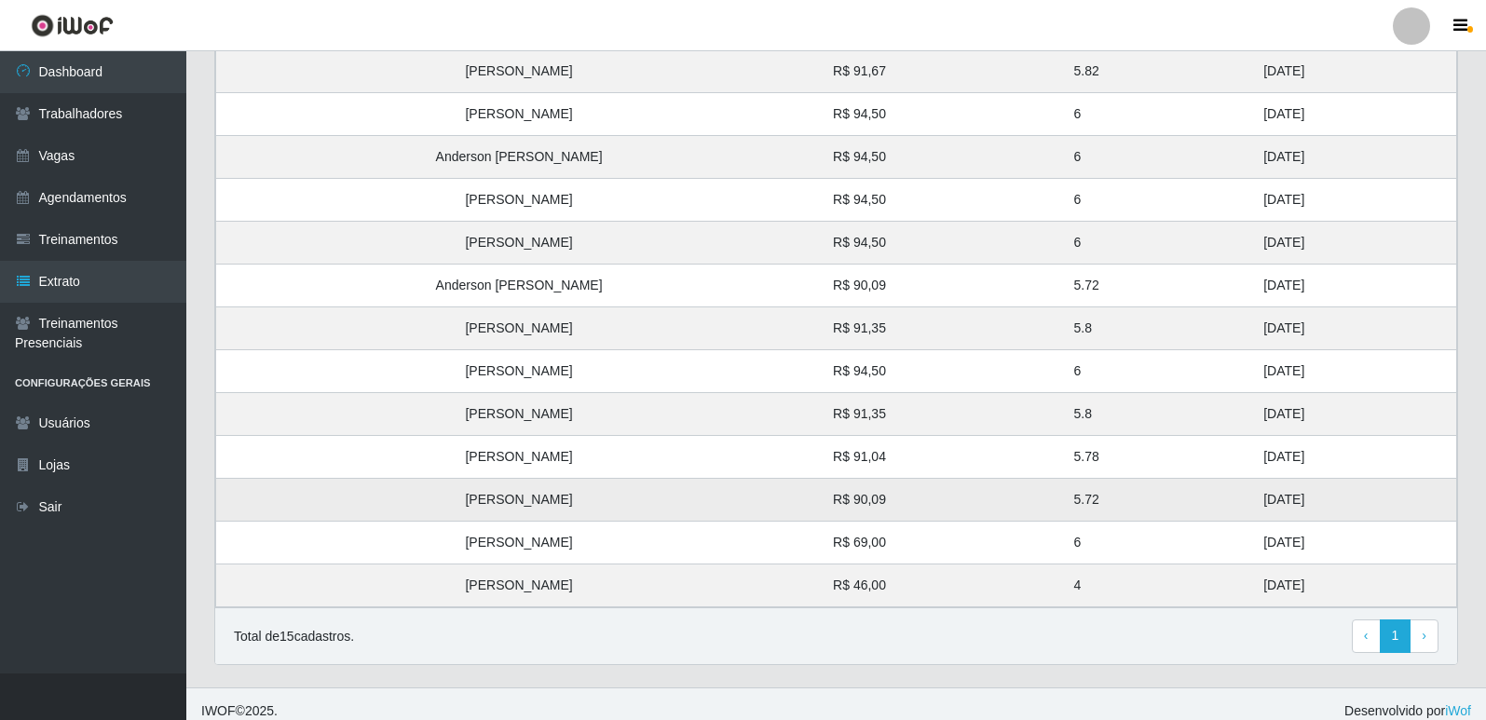
scroll to position [522, 0]
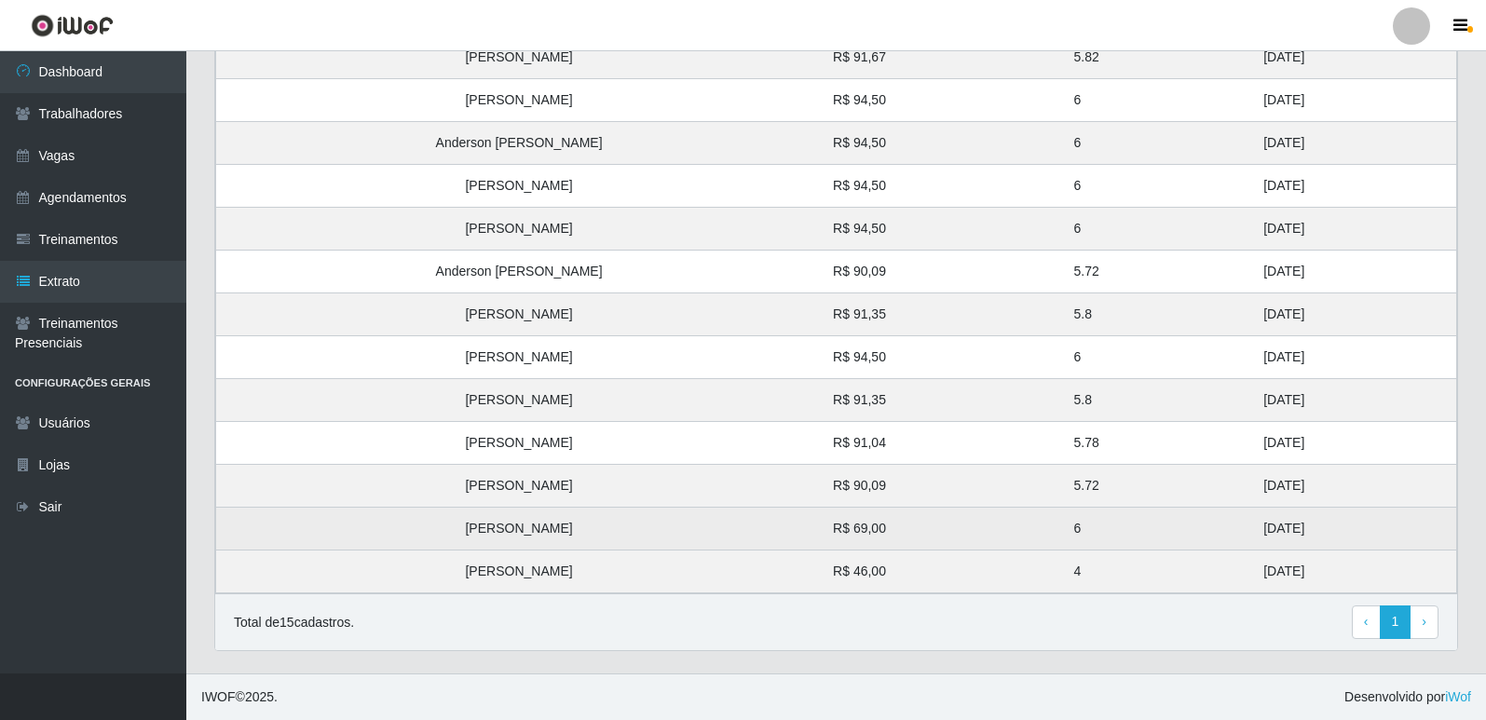
drag, startPoint x: 1268, startPoint y: 580, endPoint x: 1232, endPoint y: 527, distance: 63.6
click at [1232, 527] on tbody "Ronaldo de Souza Teodoro R$ 94,50 6 29/08/2025 Vanesa Martins de Souza R$ 91,67…" at bounding box center [836, 272] width 1241 height 644
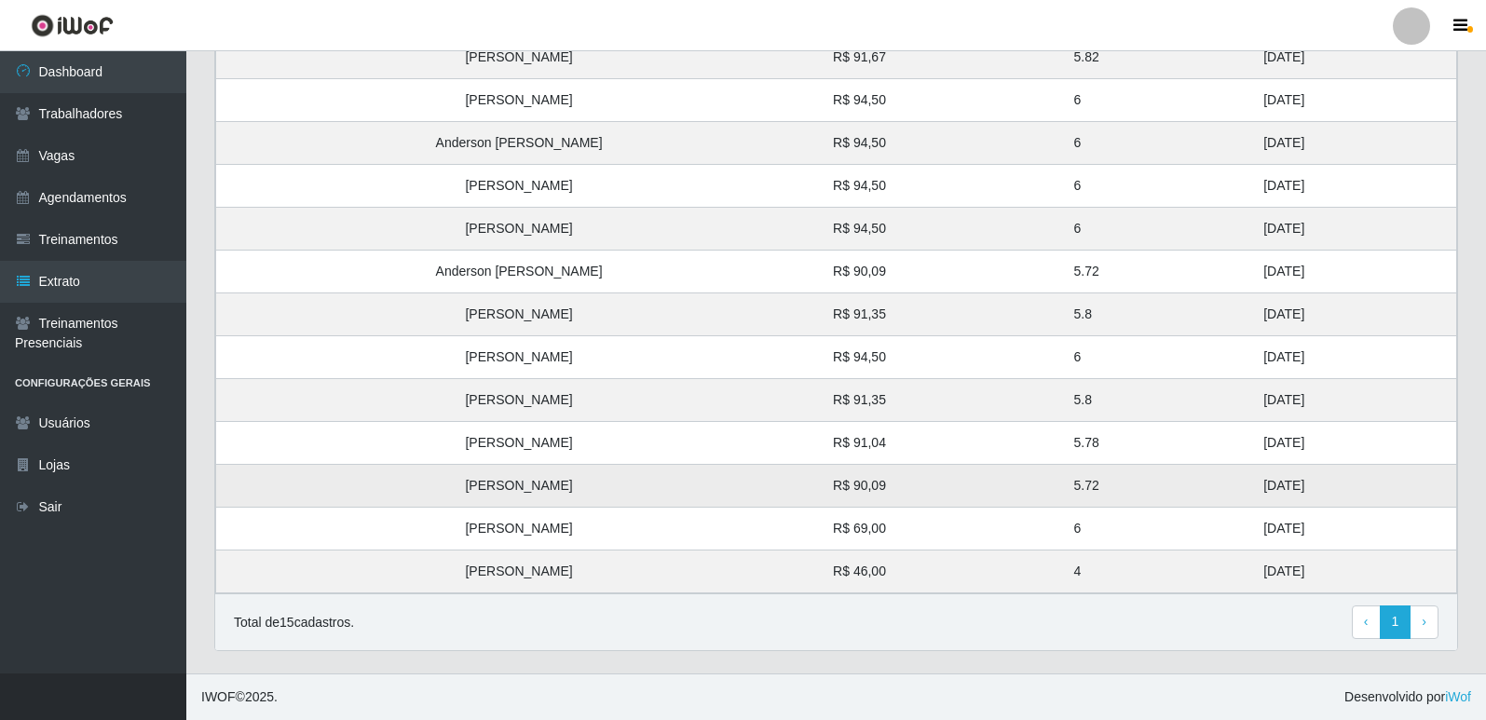
drag, startPoint x: 1257, startPoint y: 486, endPoint x: 1189, endPoint y: 479, distance: 68.4
click at [1189, 479] on tr "Clara Rosa dos Santos R$ 90,09 5.72 26/08/2025" at bounding box center [836, 486] width 1241 height 43
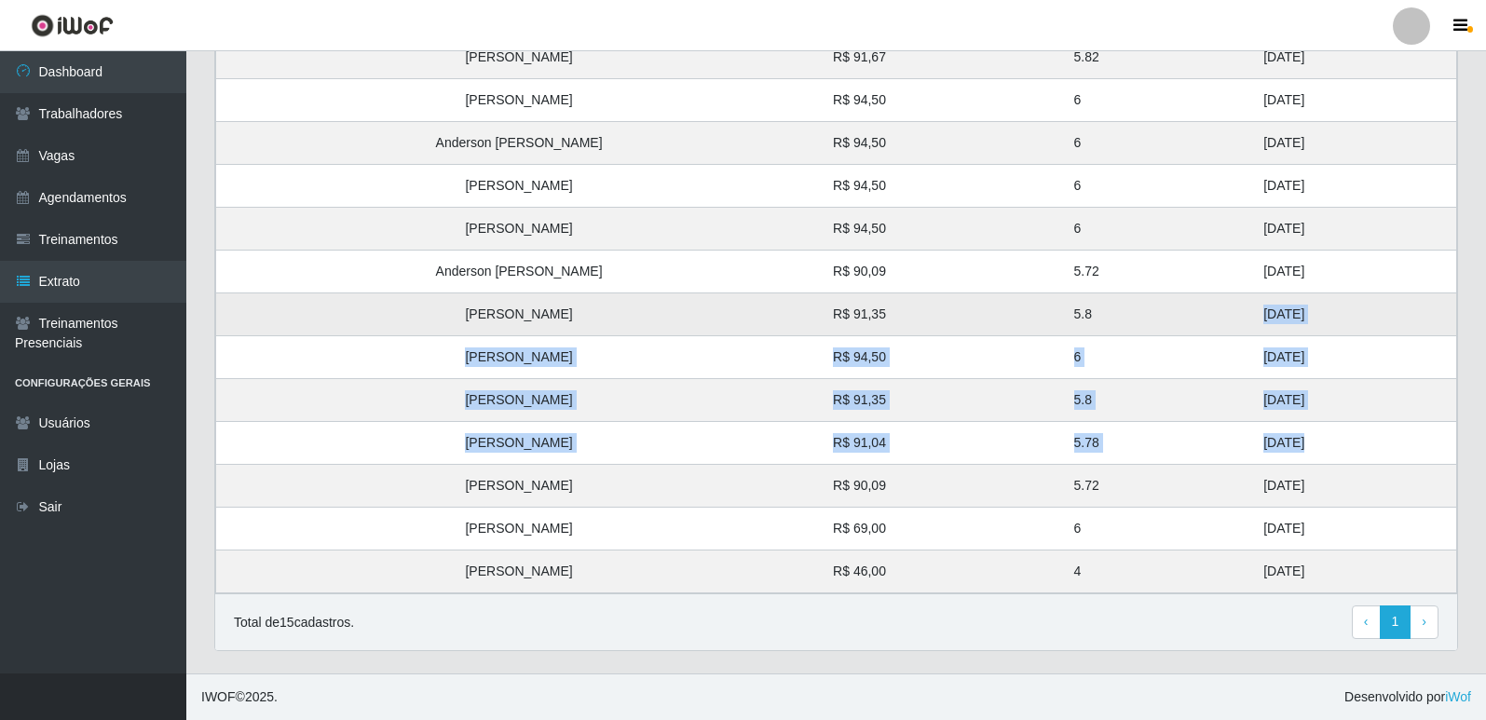
drag, startPoint x: 1253, startPoint y: 441, endPoint x: 1215, endPoint y: 322, distance: 124.3
click at [1215, 322] on tbody "Ronaldo de Souza Teodoro R$ 94,50 6 29/08/2025 Vanesa Martins de Souza R$ 91,67…" at bounding box center [836, 272] width 1241 height 644
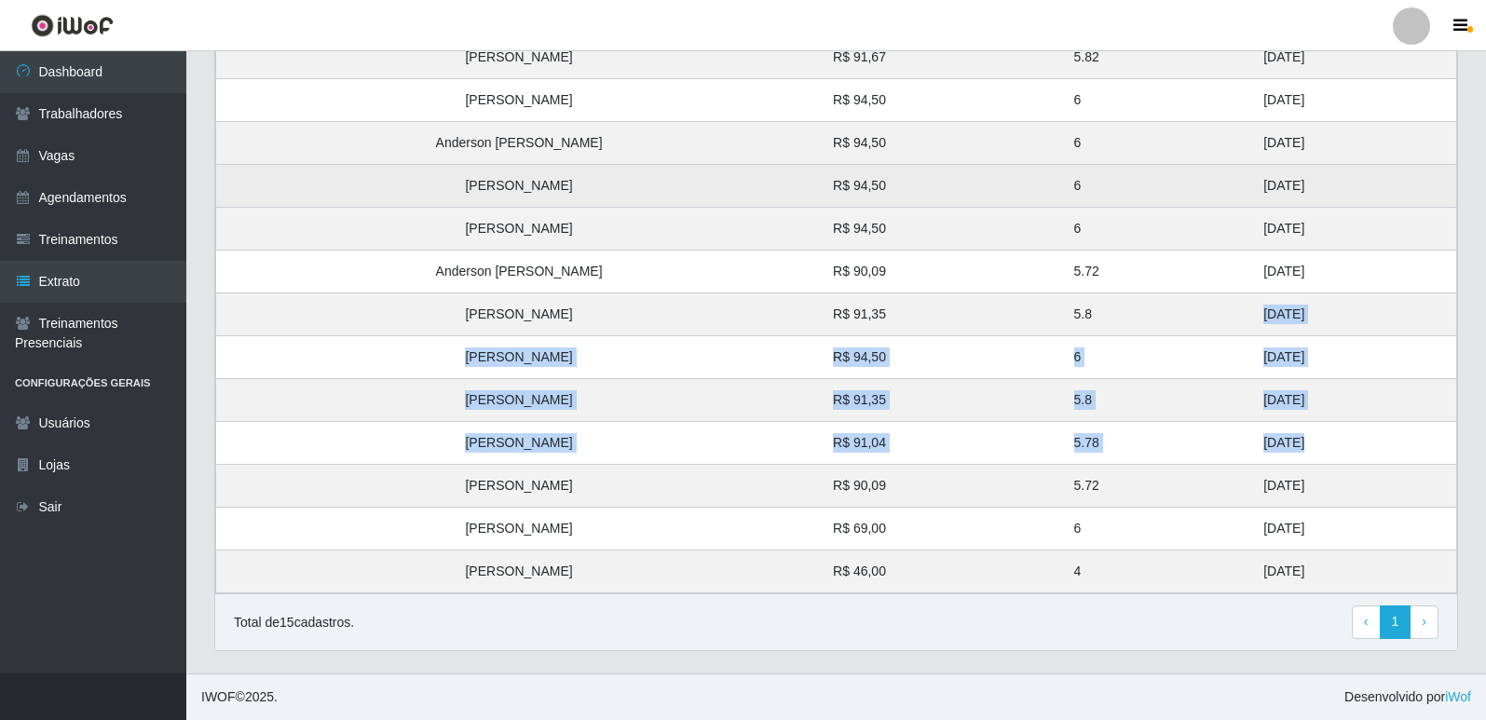
drag, startPoint x: 1256, startPoint y: 263, endPoint x: 1215, endPoint y: 168, distance: 103.5
click at [1215, 168] on tbody "Ronaldo de Souza Teodoro R$ 94,50 6 29/08/2025 Vanesa Martins de Souza R$ 91,67…" at bounding box center [836, 272] width 1241 height 644
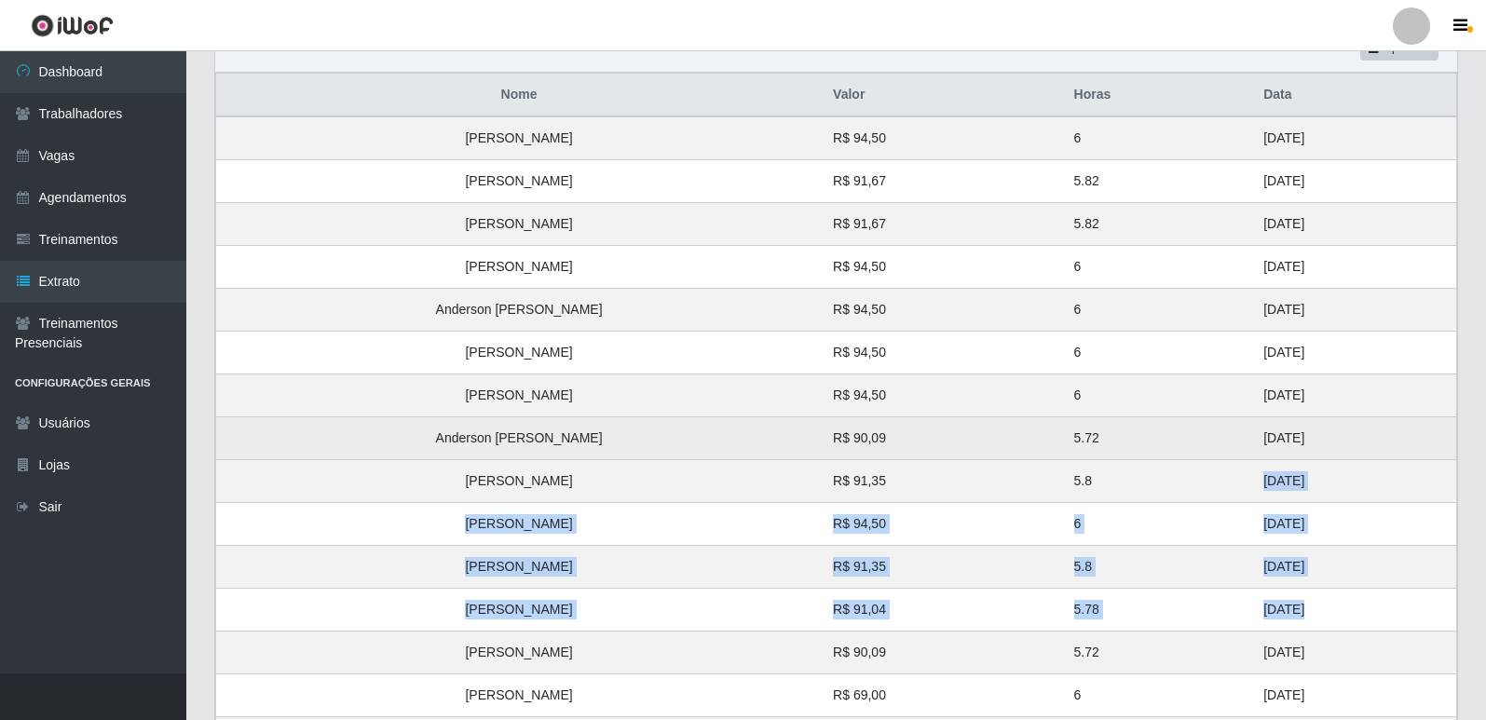
scroll to position [335, 0]
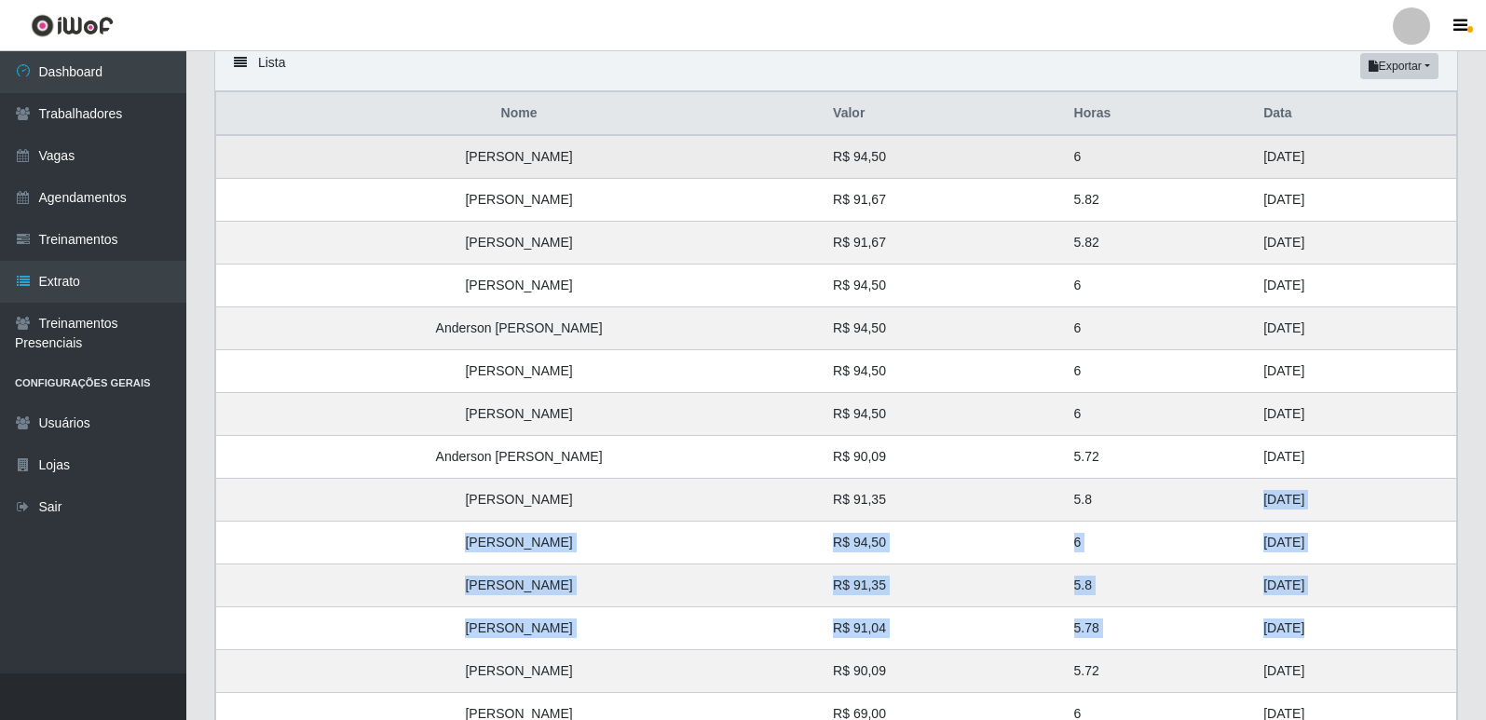
drag, startPoint x: 1260, startPoint y: 324, endPoint x: 1190, endPoint y: 147, distance: 190.3
click at [1190, 147] on tbody "Ronaldo de Souza Teodoro R$ 94,50 6 29/08/2025 Vanesa Martins de Souza R$ 91,67…" at bounding box center [836, 457] width 1241 height 644
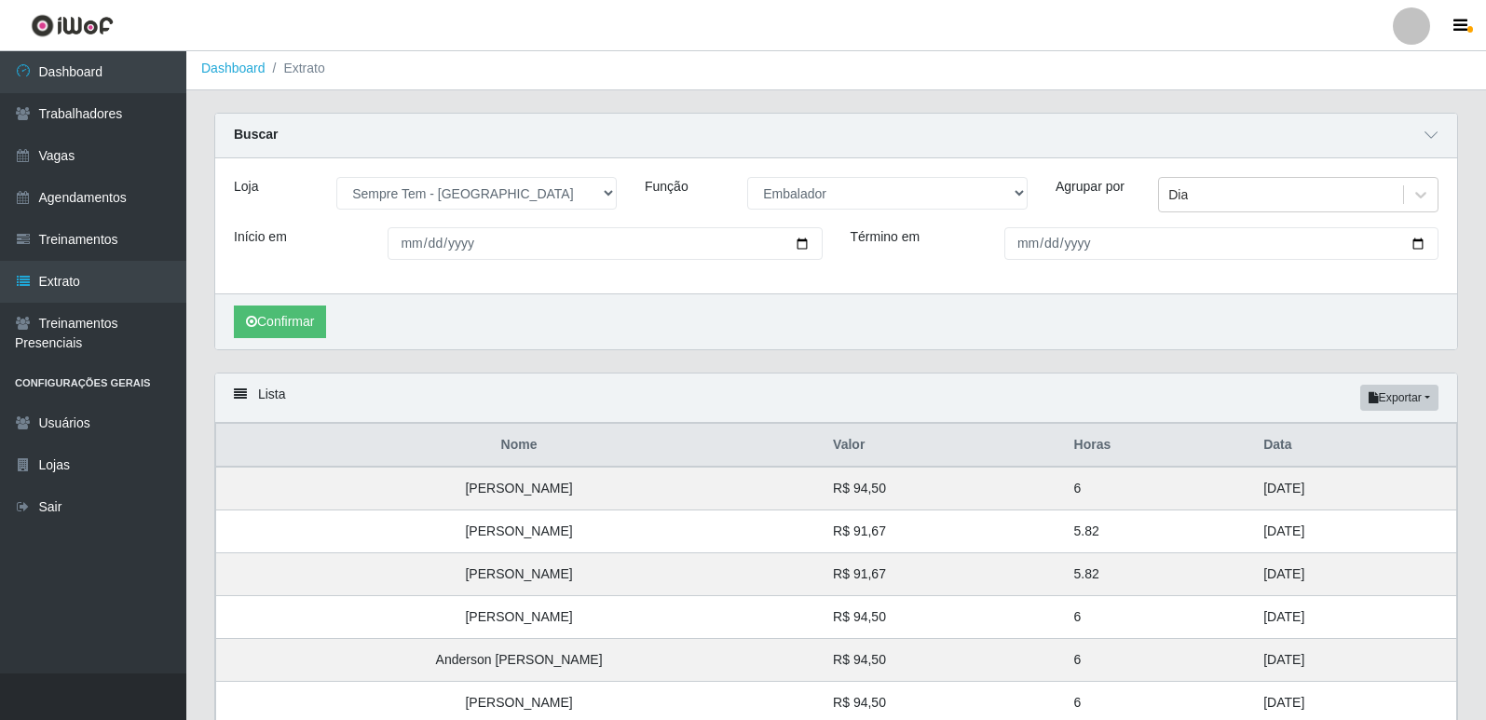
scroll to position [0, 0]
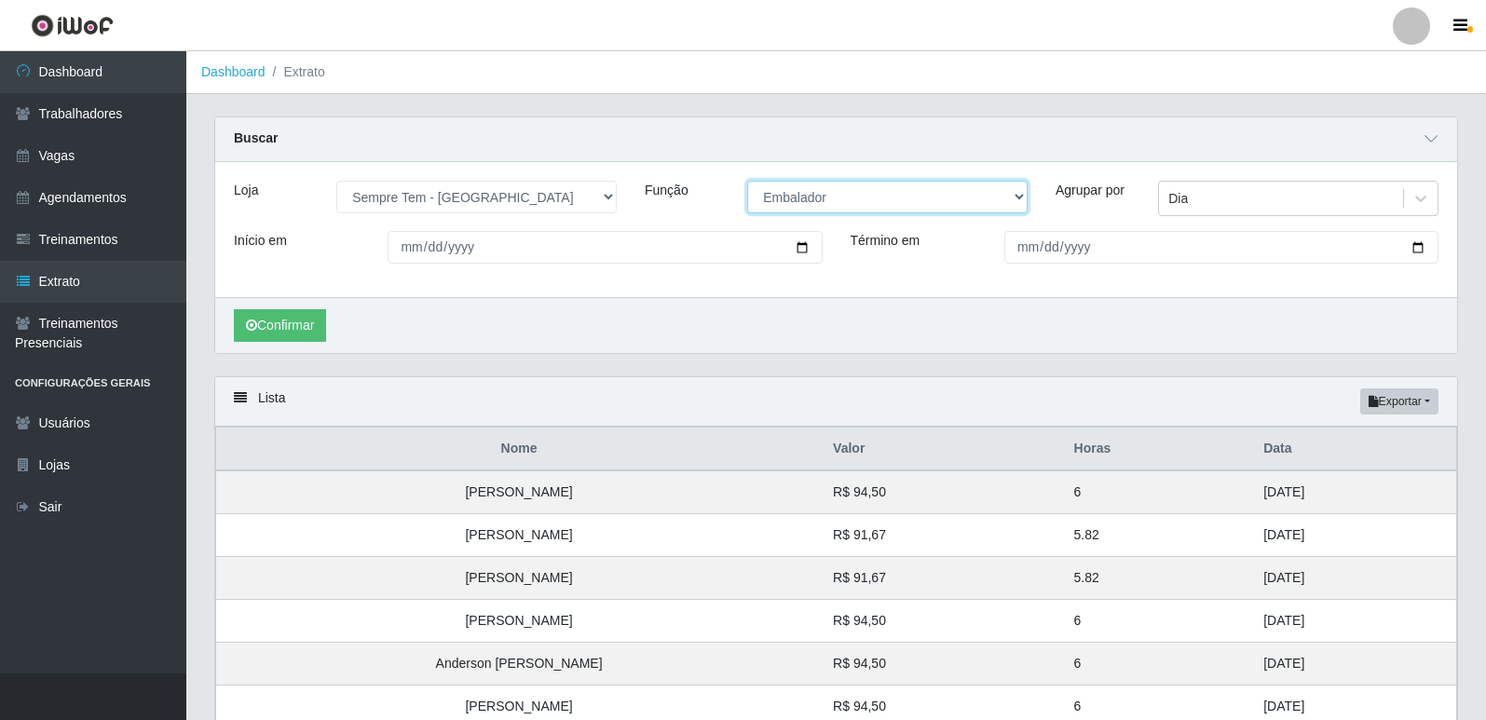
drag, startPoint x: 819, startPoint y: 200, endPoint x: 821, endPoint y: 211, distance: 10.4
click at [819, 200] on select "[Selecione...] Embalador Embalador + Embalador ++ Repositor Repositor + Reposit…" at bounding box center [887, 197] width 280 height 33
click at [747, 182] on select "[Selecione...] Embalador Embalador + Embalador ++ Repositor Repositor + Reposit…" at bounding box center [887, 197] width 280 height 33
click at [312, 325] on button "Confirmar" at bounding box center [280, 325] width 92 height 33
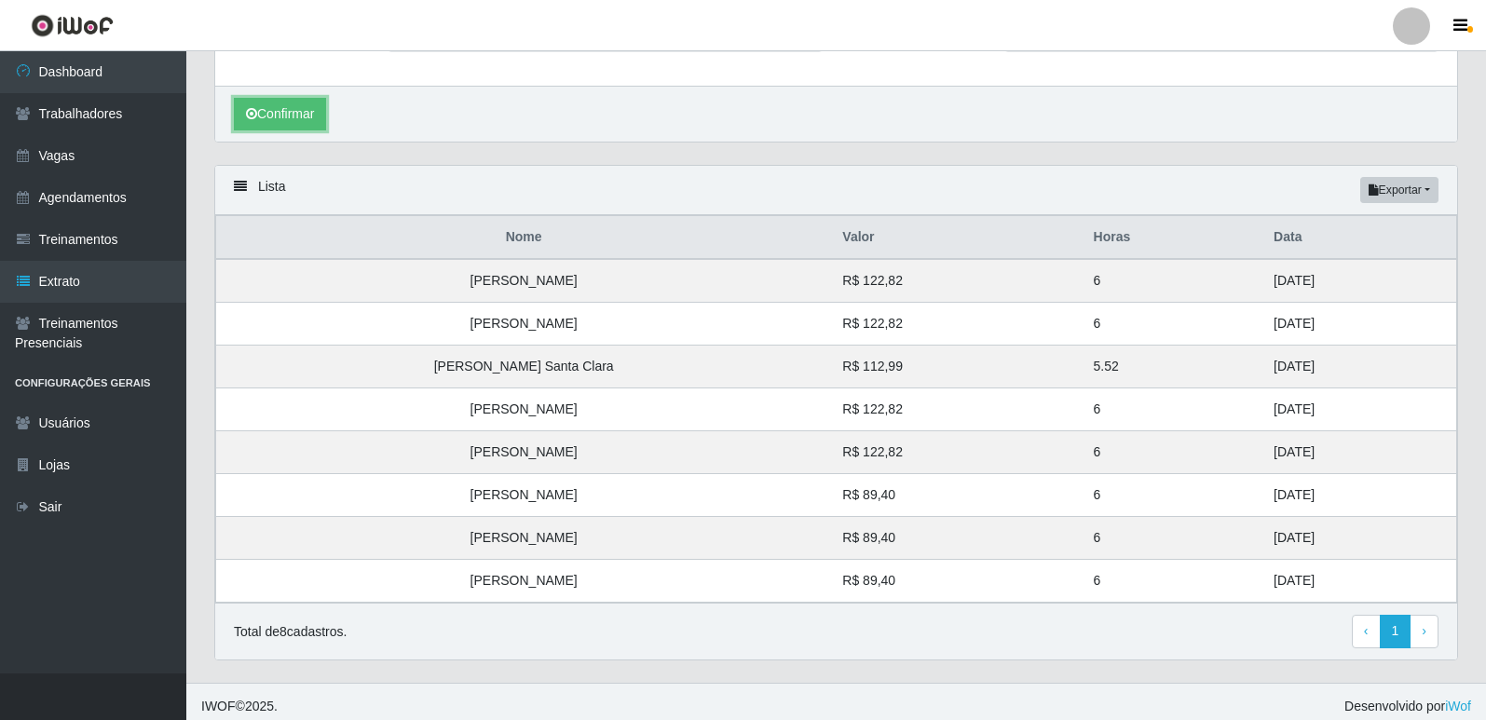
scroll to position [222, 0]
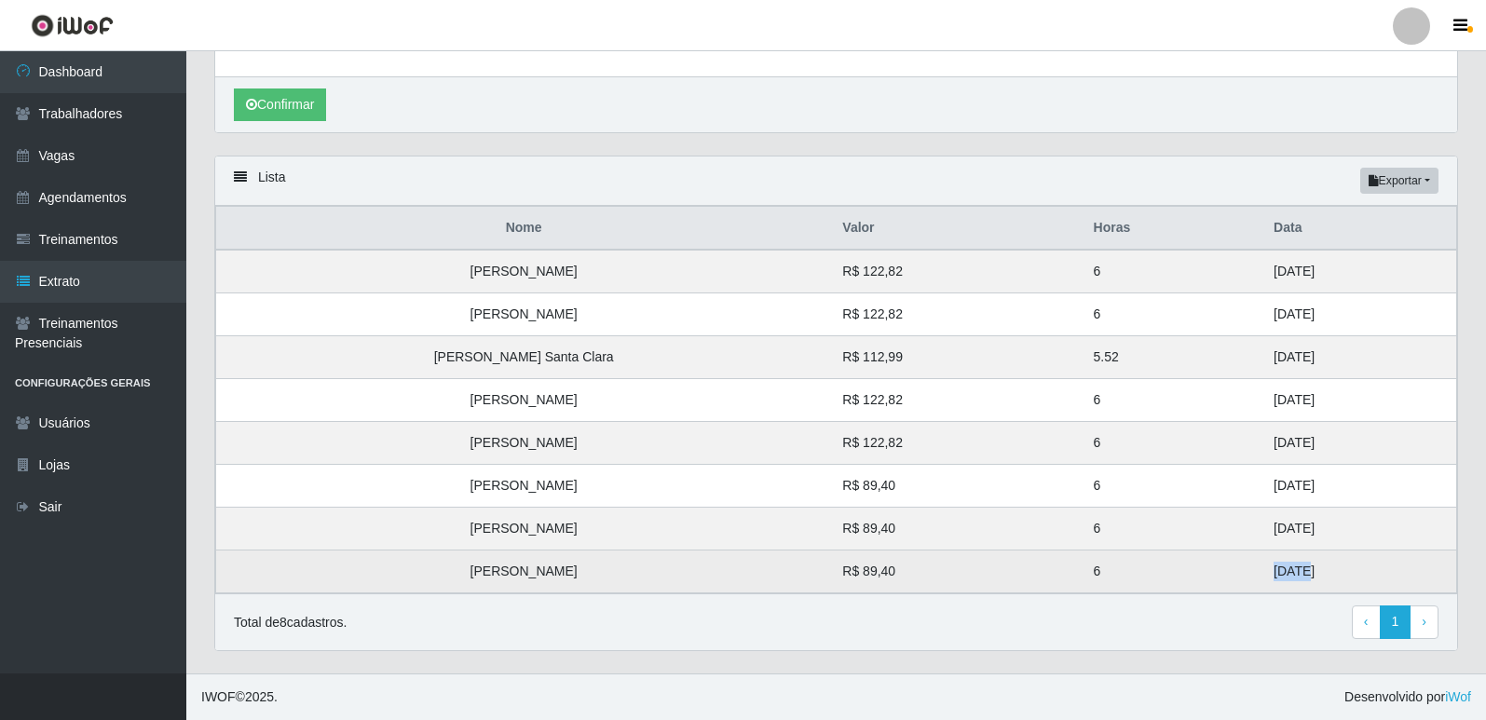
drag, startPoint x: 1262, startPoint y: 579, endPoint x: 1220, endPoint y: 571, distance: 42.6
click at [1262, 571] on td "23/08/2025" at bounding box center [1359, 572] width 194 height 43
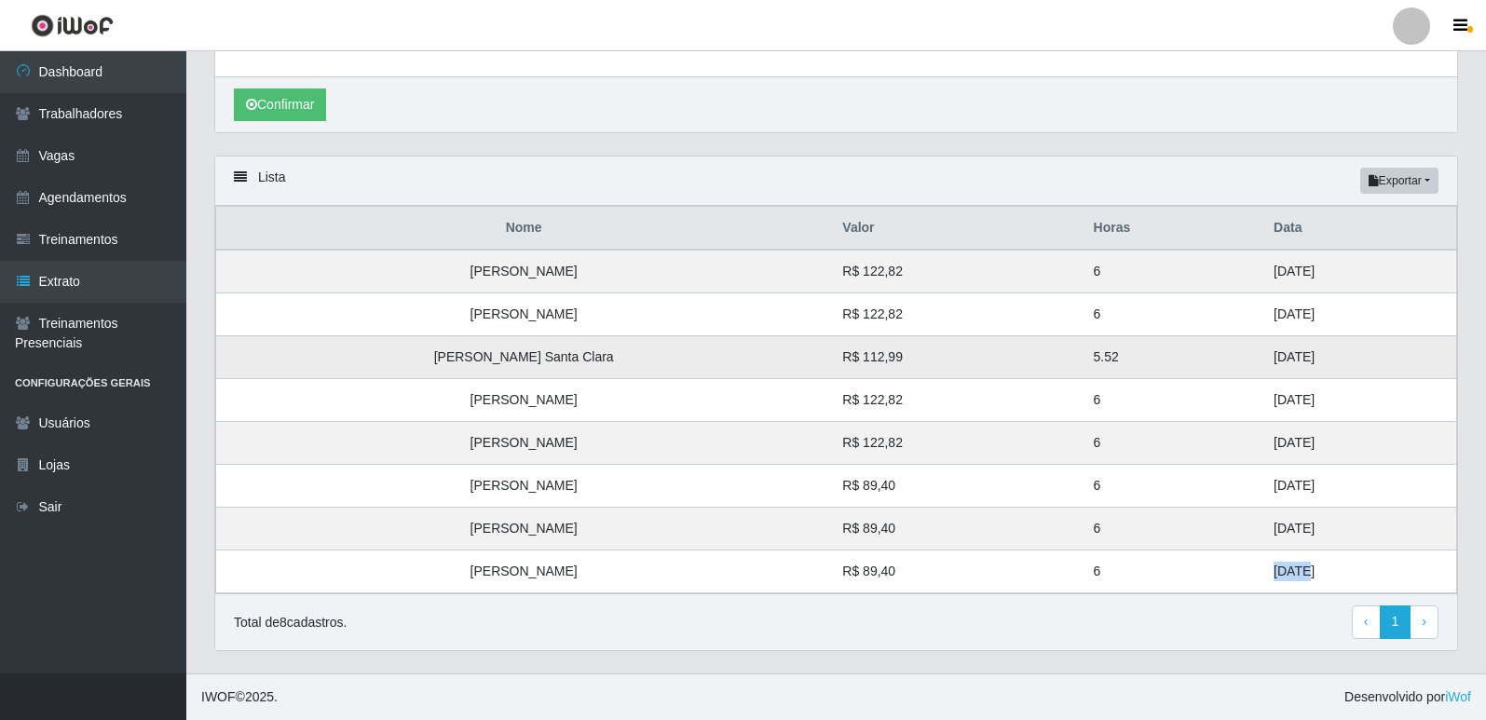
drag, startPoint x: 1282, startPoint y: 444, endPoint x: 1213, endPoint y: 366, distance: 104.3
click at [1213, 366] on tbody "Ingrid Ambrozio Leandro R$ 122,82 6 31/08/2025 Geovanni Rensmann Pereira R$ 122…" at bounding box center [836, 422] width 1241 height 344
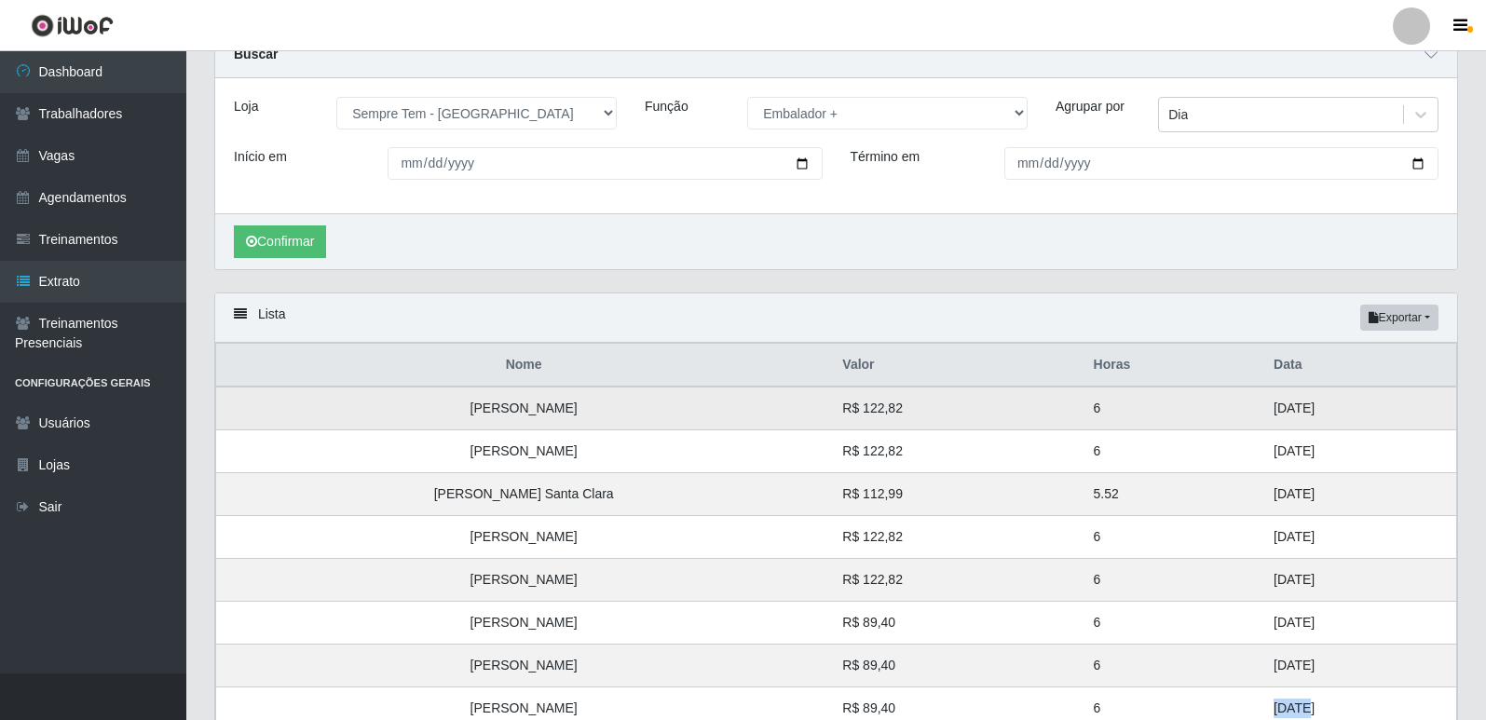
scroll to position [0, 0]
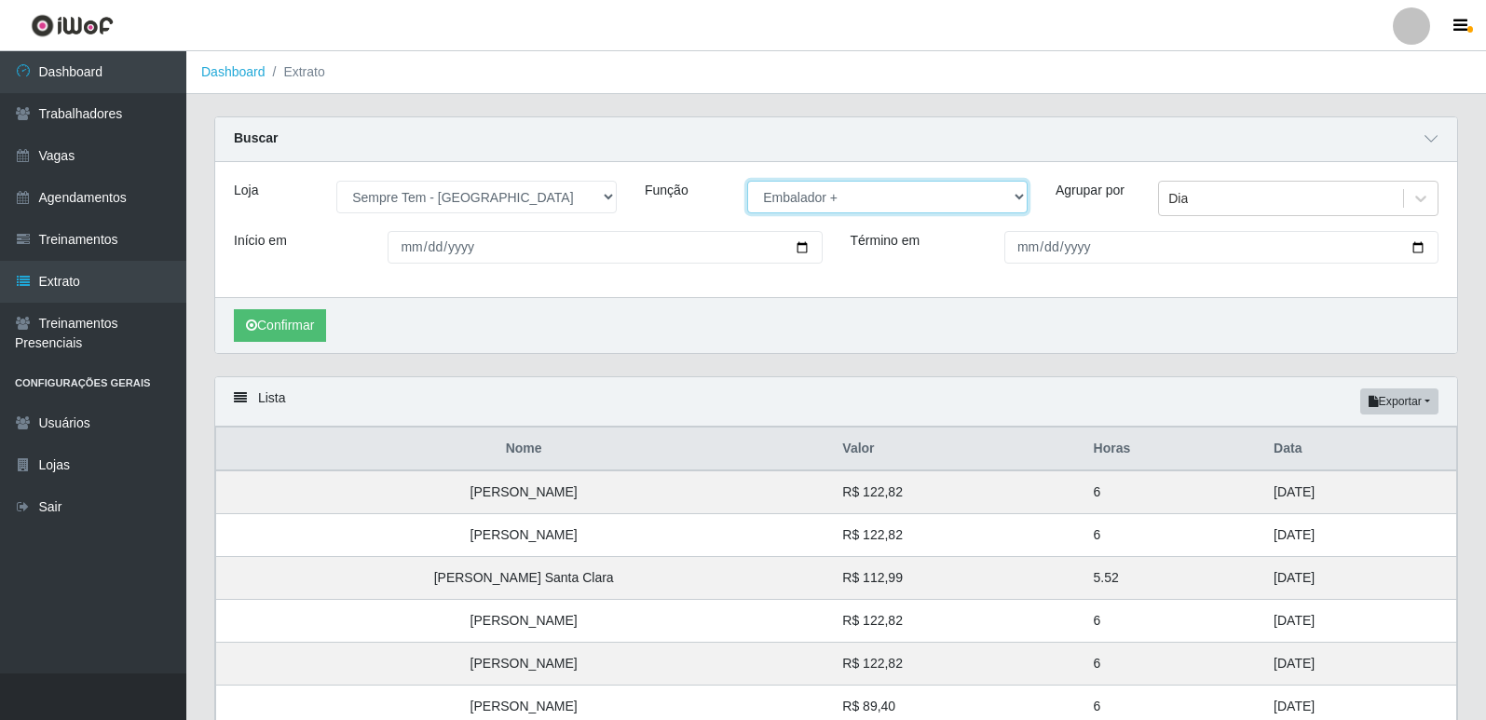
click at [854, 199] on select "[Selecione...] Embalador Embalador + Embalador ++ Repositor Repositor + Reposit…" at bounding box center [887, 197] width 280 height 33
click at [747, 182] on select "[Selecione...] Embalador Embalador + Embalador ++ Repositor Repositor + Reposit…" at bounding box center [887, 197] width 280 height 33
click at [320, 321] on button "Confirmar" at bounding box center [280, 325] width 92 height 33
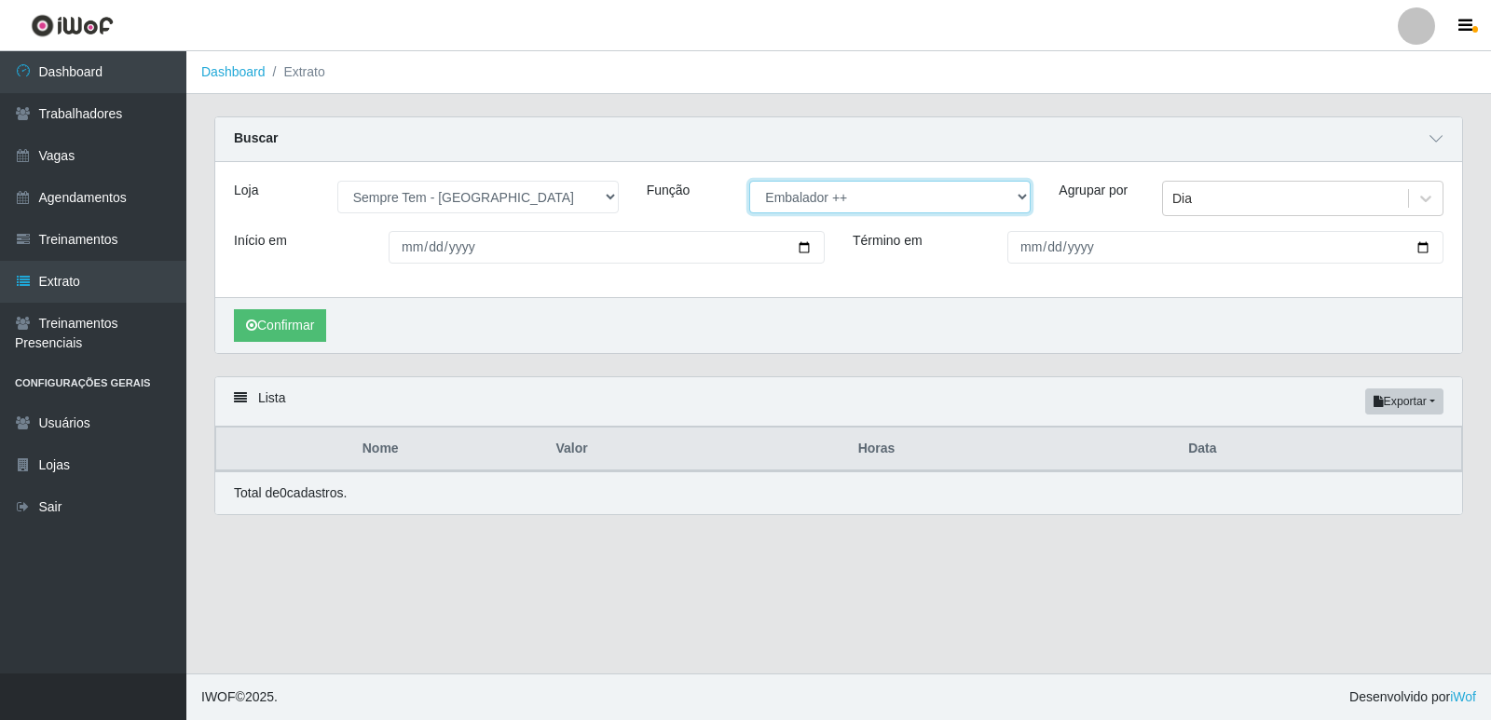
click at [814, 198] on select "[Selecione...] Embalador Embalador + Embalador ++ Repositor Repositor + Reposit…" at bounding box center [889, 197] width 281 height 33
click at [749, 182] on select "[Selecione...] Embalador Embalador + Embalador ++ Repositor Repositor + Reposit…" at bounding box center [889, 197] width 281 height 33
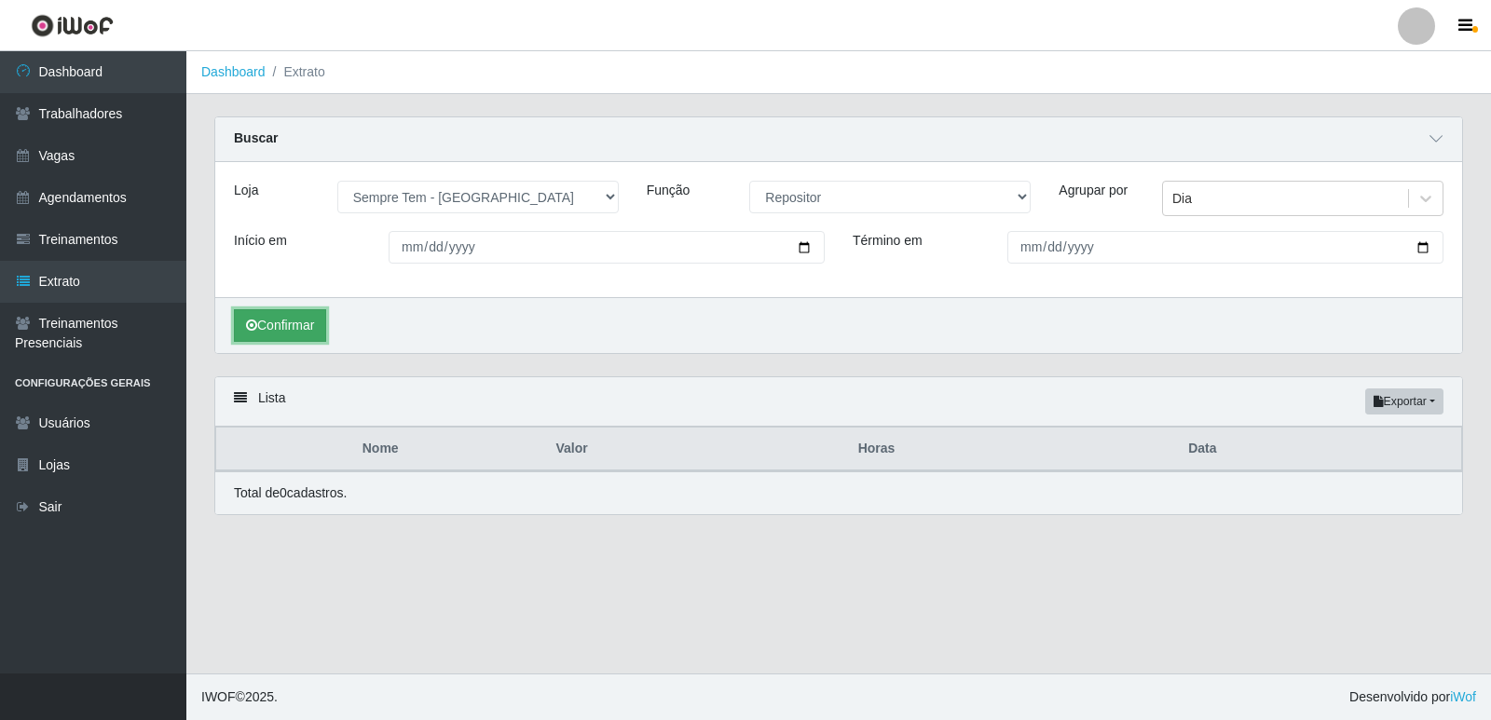
click at [297, 325] on button "Confirmar" at bounding box center [280, 325] width 92 height 33
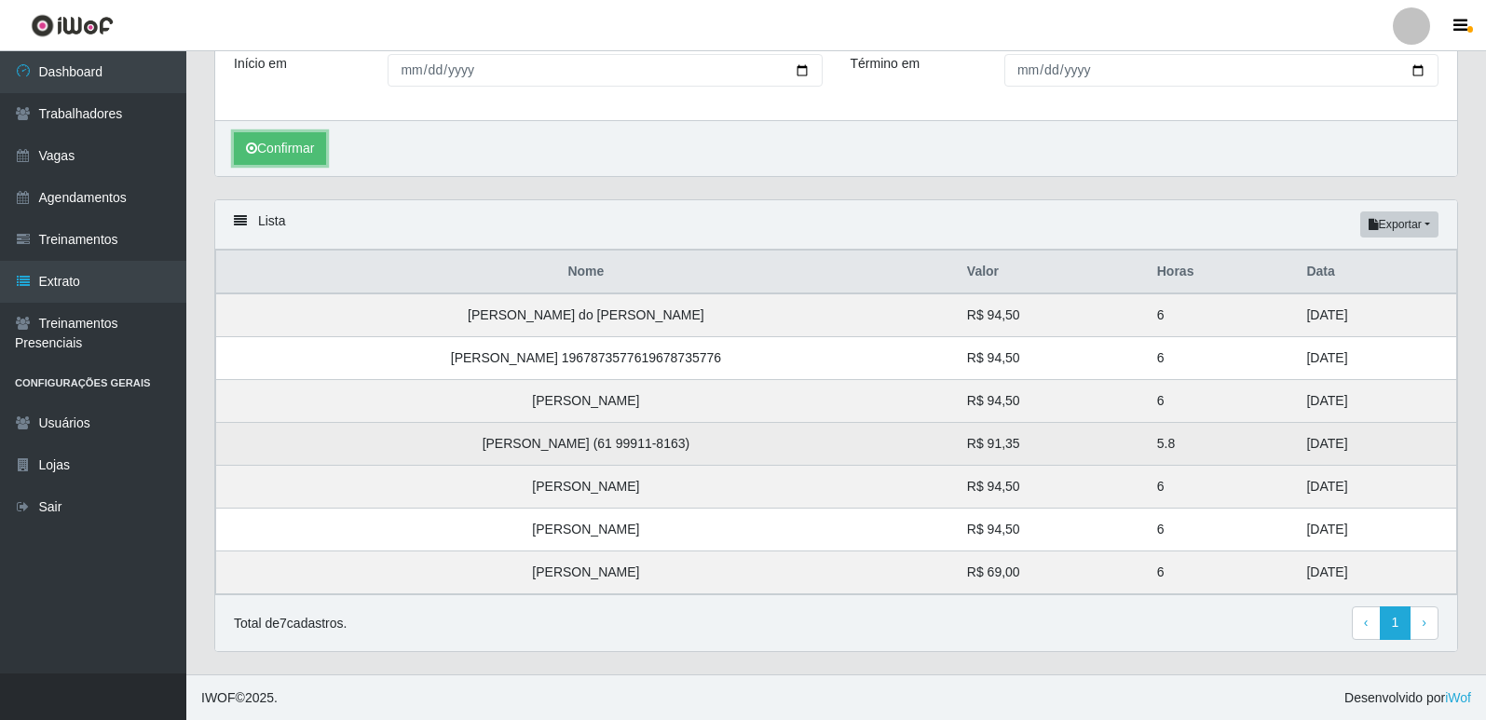
scroll to position [179, 0]
drag, startPoint x: 1309, startPoint y: 520, endPoint x: 1275, endPoint y: 448, distance: 79.6
click at [1275, 448] on tbody "Garcias Barros do Nascimento Guimarães R$ 94,50 6 29/08/2025 Roberta Santos Rod…" at bounding box center [836, 443] width 1241 height 301
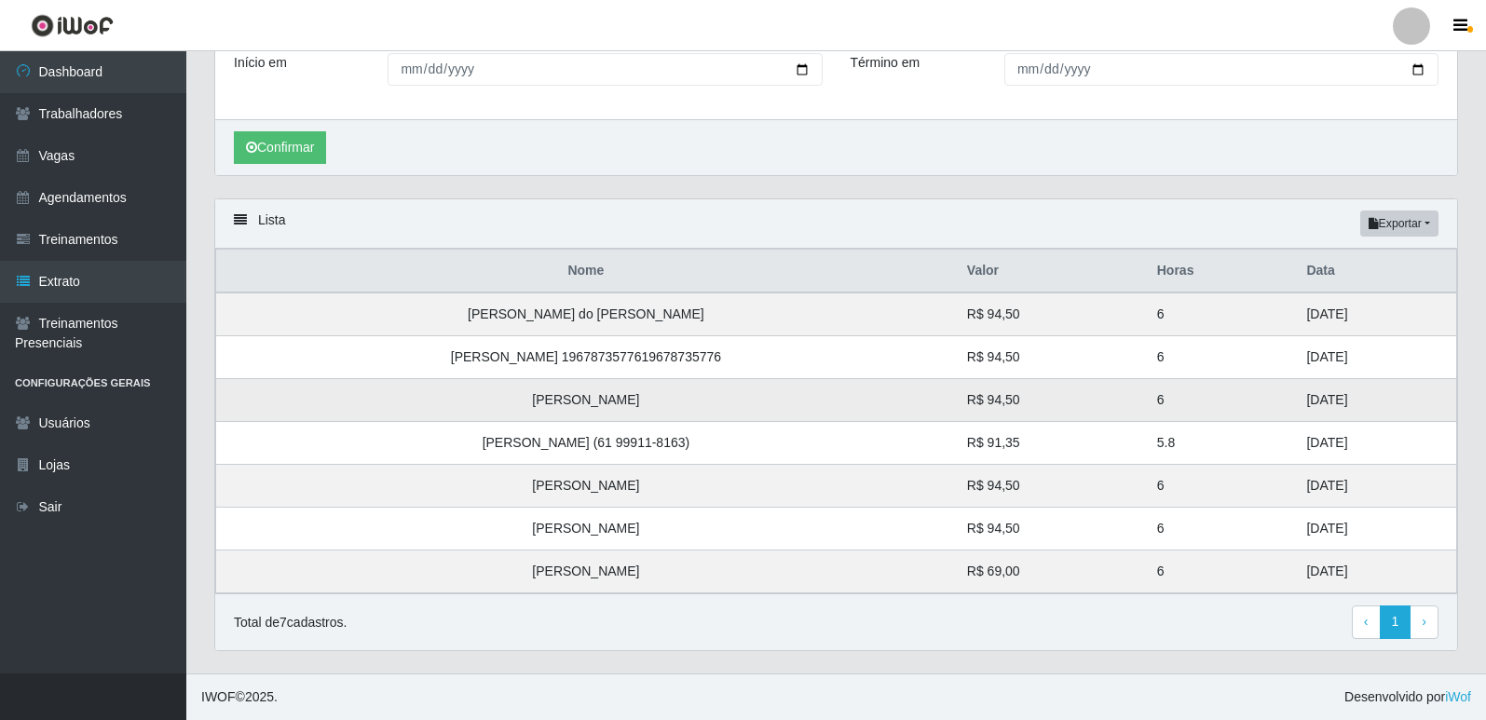
drag, startPoint x: 1324, startPoint y: 396, endPoint x: 1056, endPoint y: 509, distance: 291.1
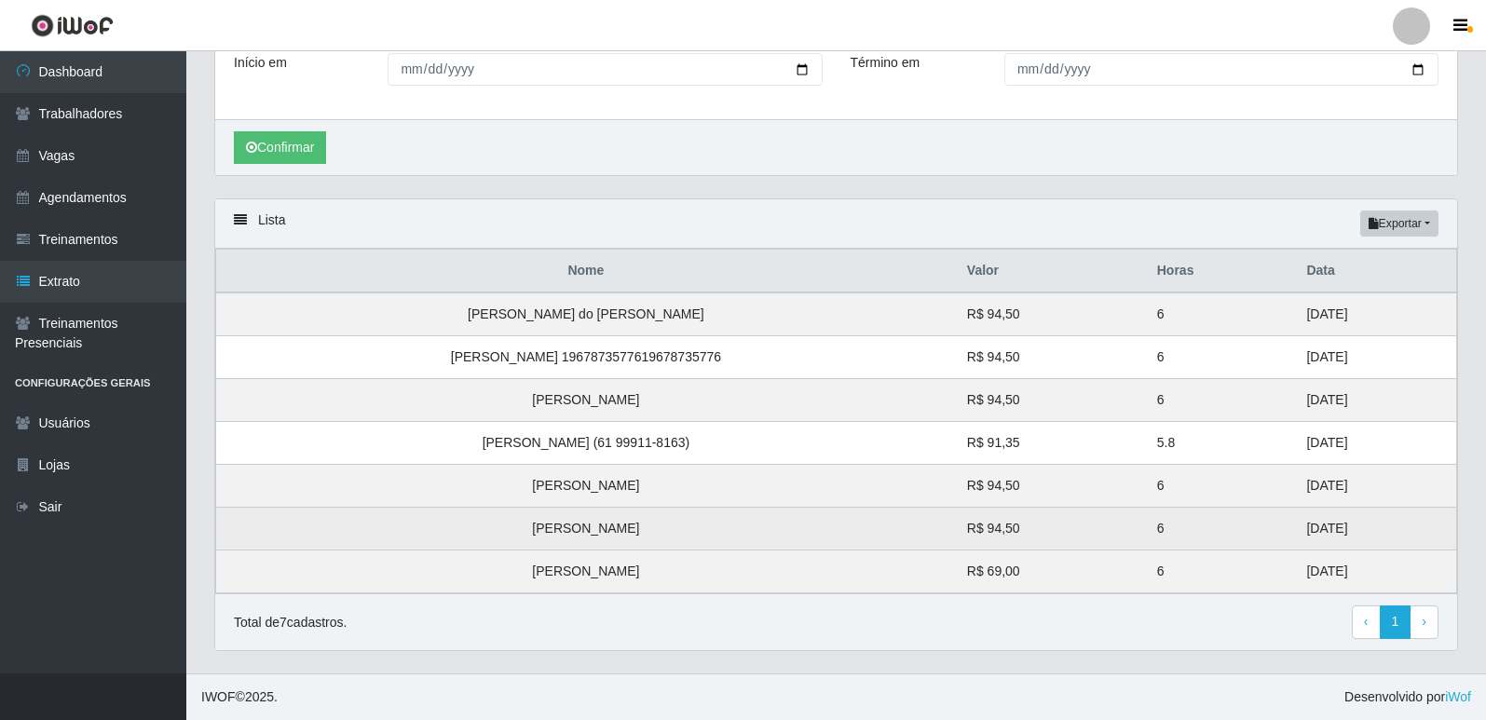
click at [1207, 396] on tr "Thiago Henrique Santos Pereira R$ 94,50 6 28/08/2025" at bounding box center [836, 400] width 1241 height 43
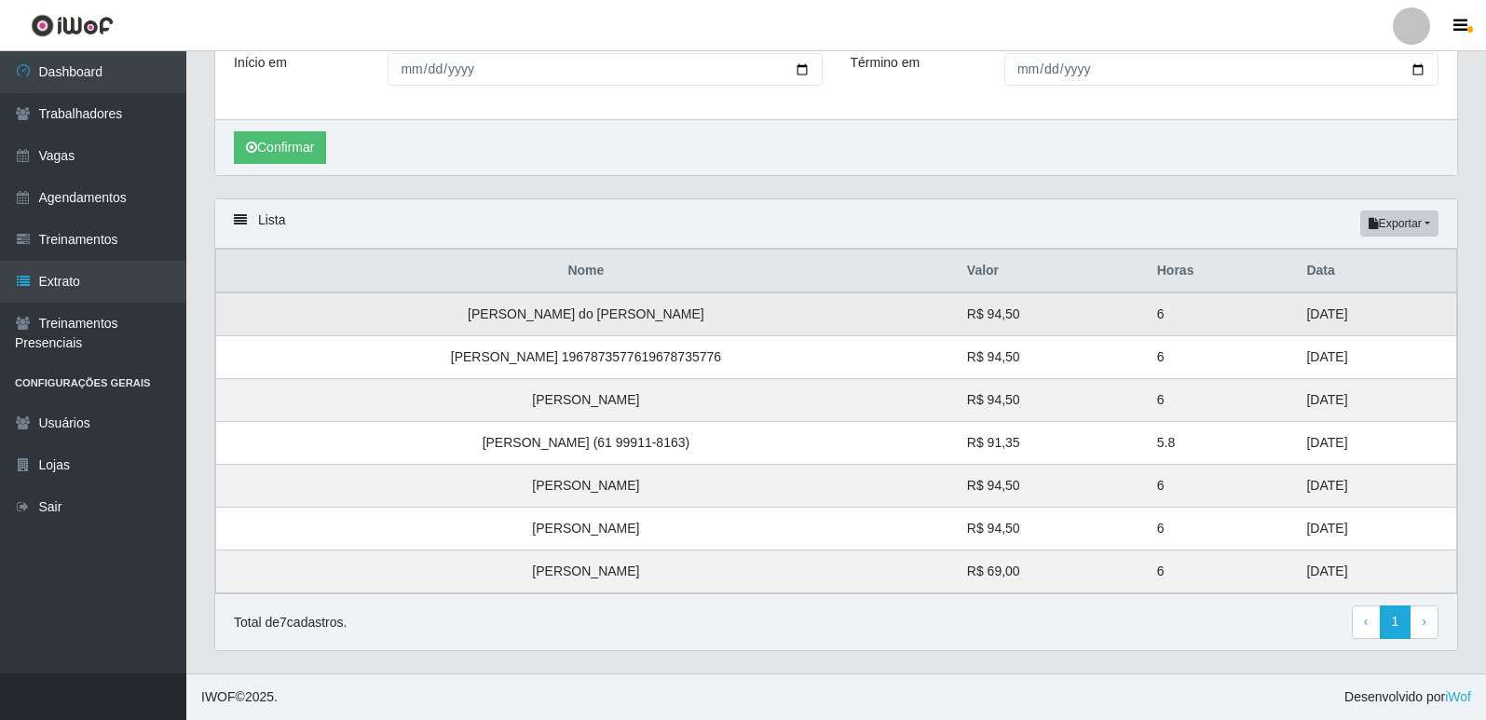
drag, startPoint x: 1314, startPoint y: 357, endPoint x: 1274, endPoint y: 307, distance: 63.6
click at [1274, 307] on tbody "Garcias Barros do Nascimento Guimarães R$ 94,50 6 29/08/2025 Roberta Santos Rod…" at bounding box center [836, 443] width 1241 height 301
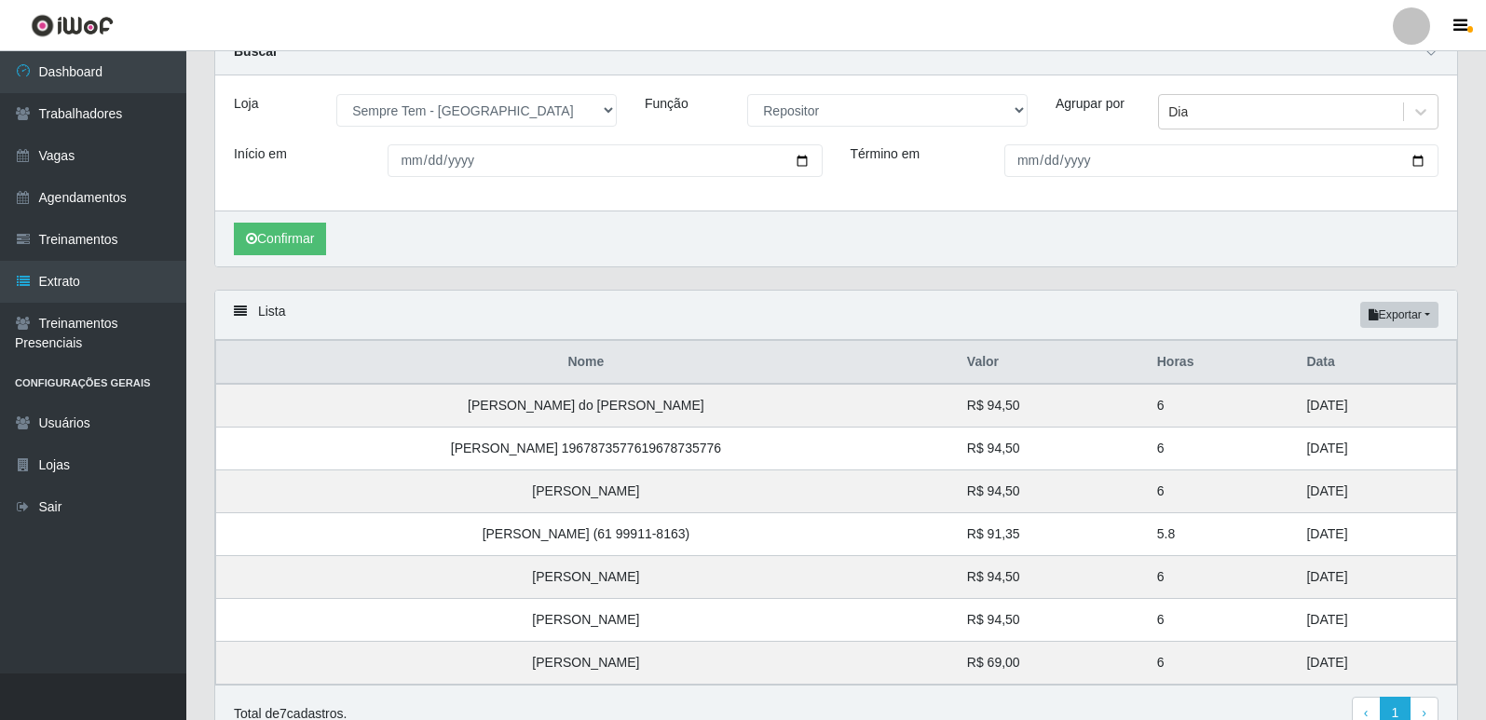
scroll to position [0, 0]
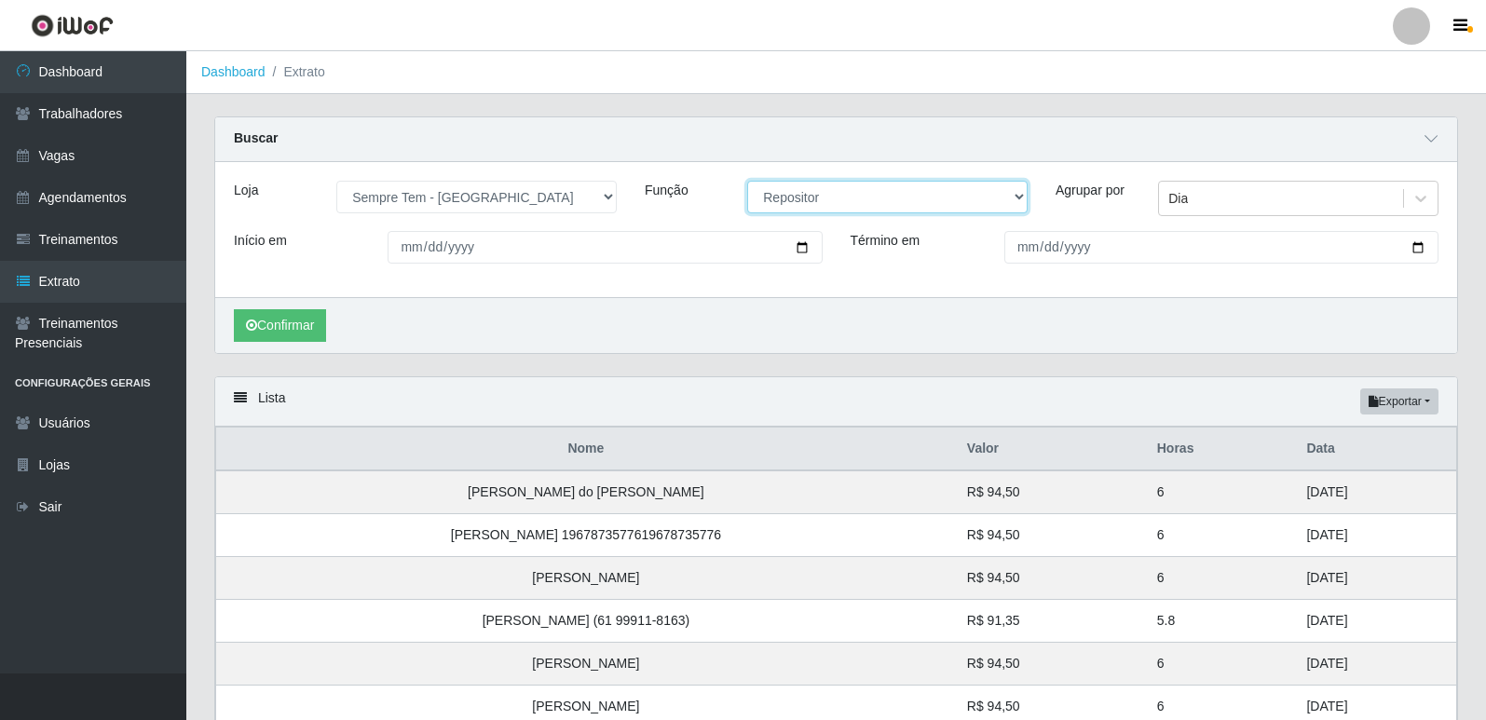
click at [853, 198] on select "[Selecione...] Embalador Embalador + Embalador ++ Repositor Repositor + Reposit…" at bounding box center [887, 197] width 280 height 33
select select "82"
click at [747, 182] on select "[Selecione...] Embalador Embalador + Embalador ++ Repositor Repositor + Reposit…" at bounding box center [887, 197] width 280 height 33
click at [298, 325] on button "Confirmar" at bounding box center [280, 325] width 92 height 33
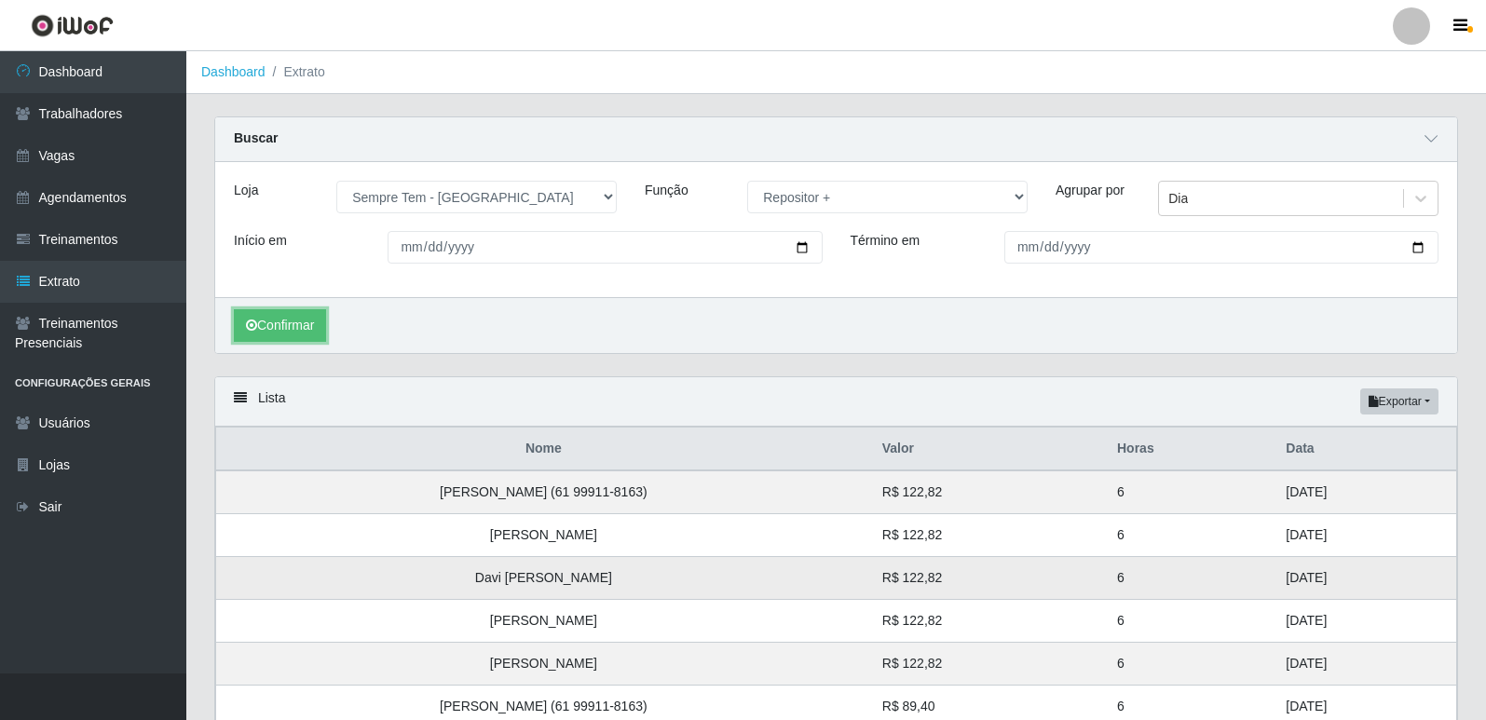
scroll to position [179, 0]
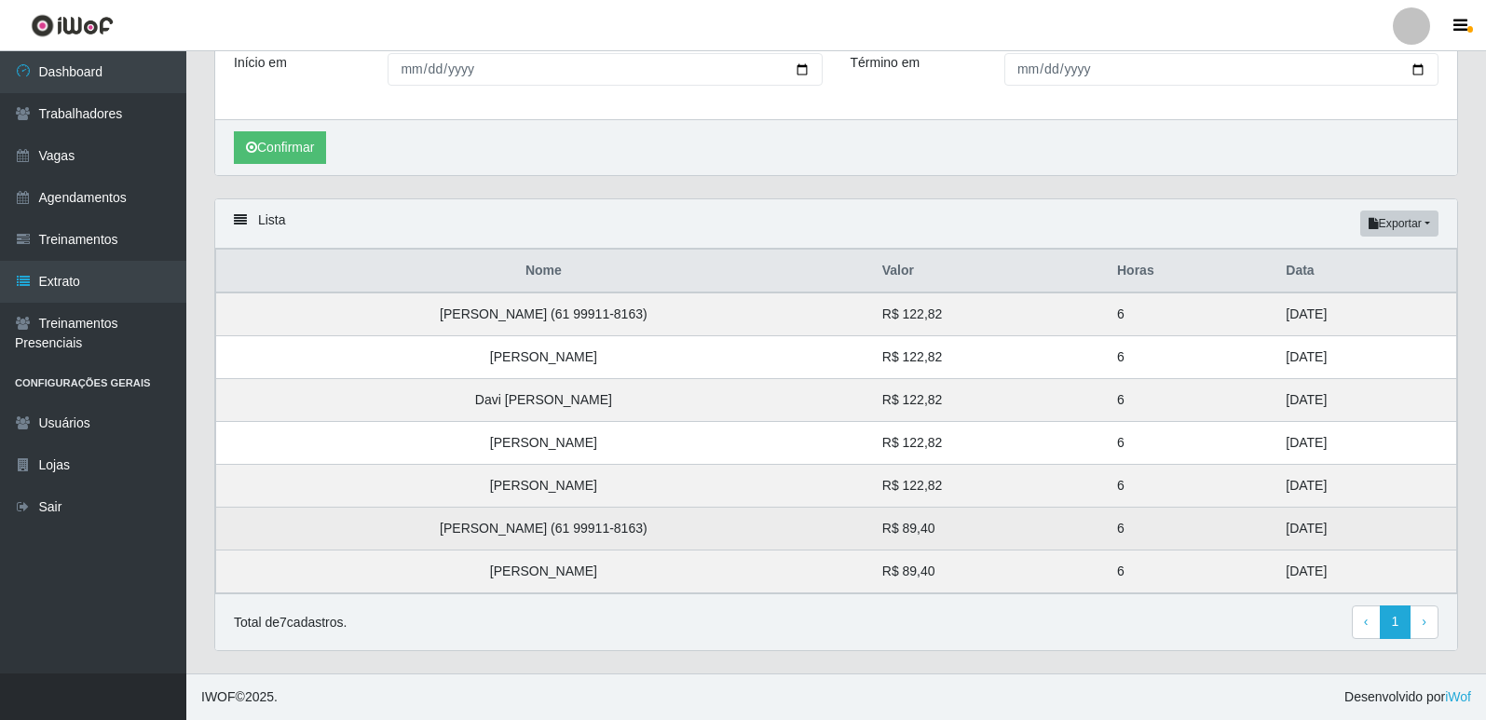
drag, startPoint x: 1314, startPoint y: 550, endPoint x: 1257, endPoint y: 535, distance: 58.8
click at [1280, 526] on tbody "David Mahougnon HOUNHOUENOU (61 99911-8163) R$ 122,82 6 31/08/2025 Mawuena Esth…" at bounding box center [836, 443] width 1241 height 301
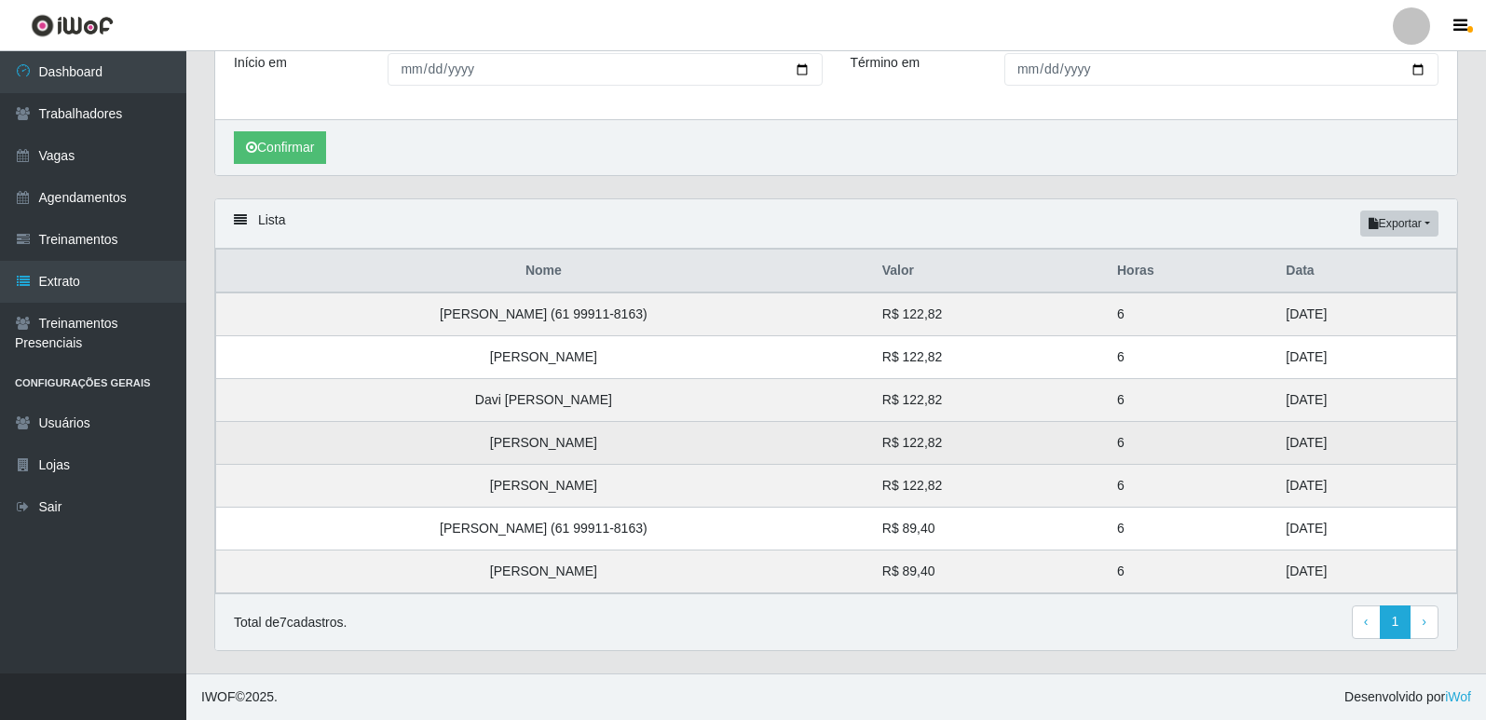
drag, startPoint x: 1330, startPoint y: 481, endPoint x: 1253, endPoint y: 438, distance: 88.4
click at [1253, 438] on tbody "David Mahougnon HOUNHOUENOU (61 99911-8163) R$ 122,82 6 31/08/2025 Mawuena Esth…" at bounding box center [836, 443] width 1241 height 301
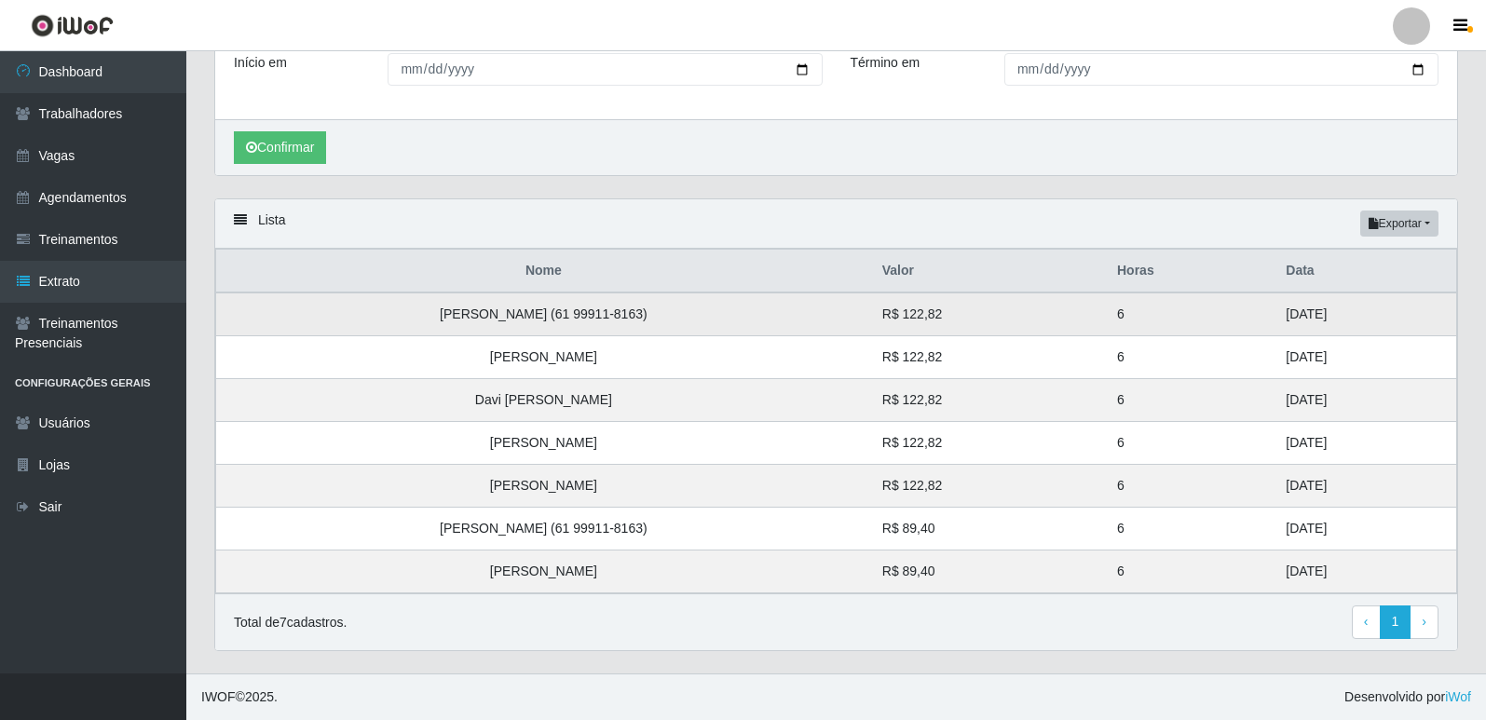
drag, startPoint x: 1314, startPoint y: 396, endPoint x: 1268, endPoint y: 308, distance: 98.8
click at [1268, 308] on tbody "David Mahougnon HOUNHOUENOU (61 99911-8163) R$ 122,82 6 31/08/2025 Mawuena Esth…" at bounding box center [836, 443] width 1241 height 301
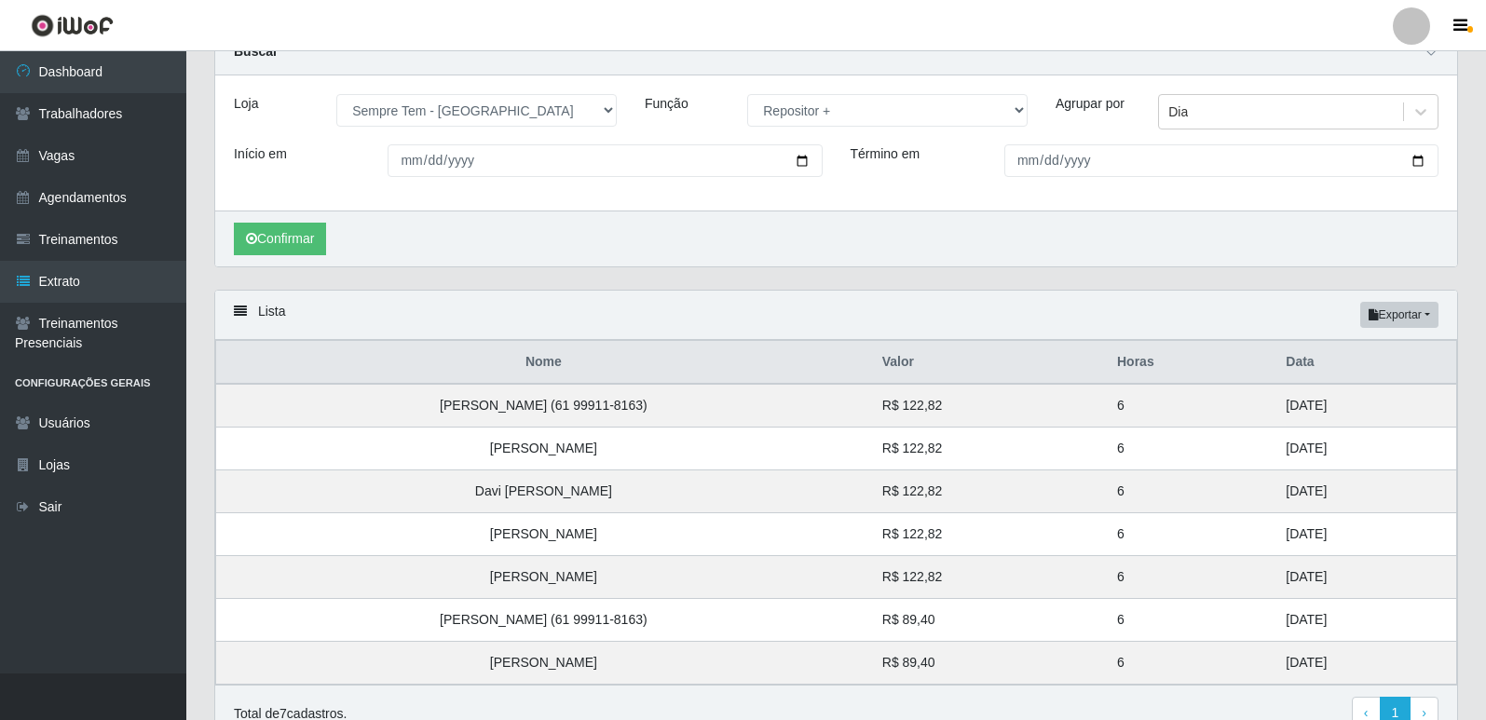
scroll to position [0, 0]
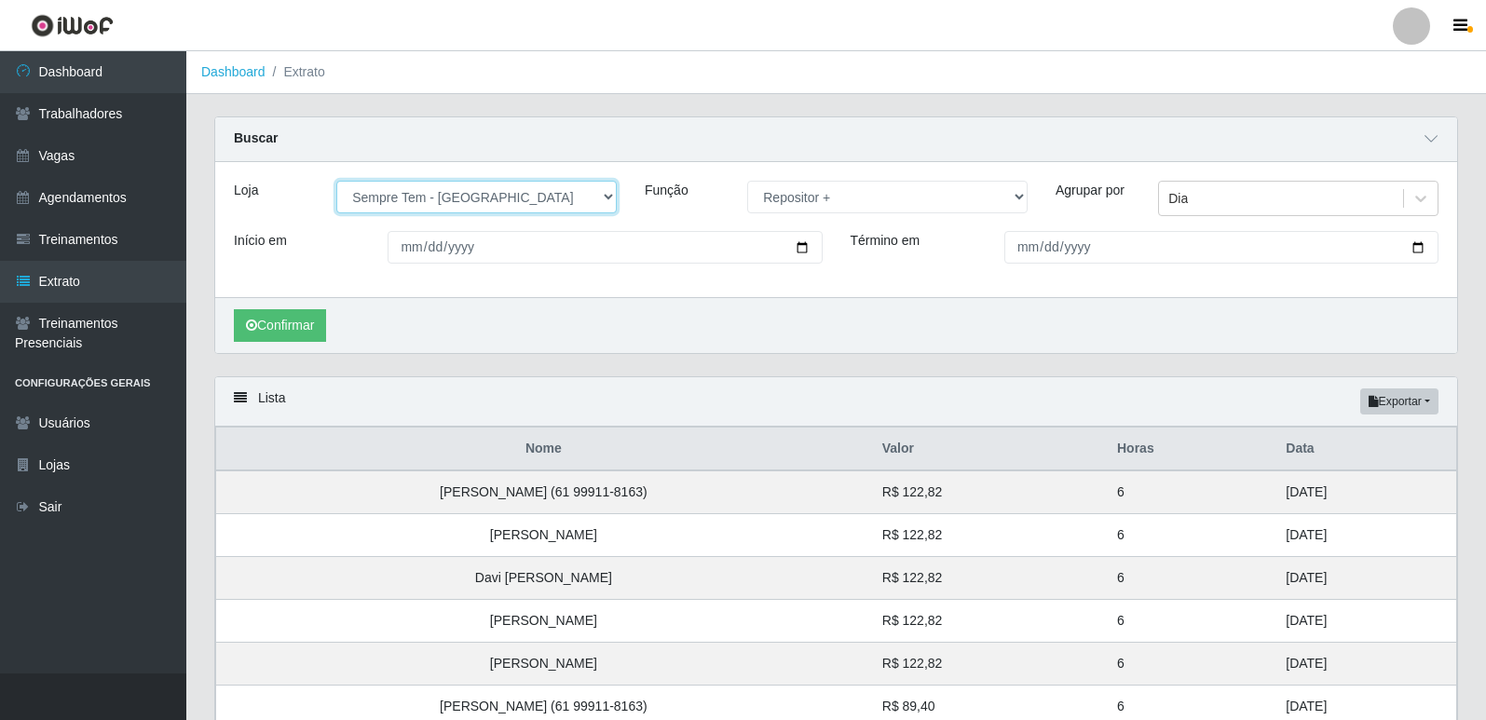
click at [534, 211] on select "[Selecione...] [GEOGRAPHIC_DATA] - [GEOGRAPHIC_DATA] [GEOGRAPHIC_DATA] - [GEOGR…" at bounding box center [476, 197] width 280 height 33
select select "508"
click at [336, 182] on select "[Selecione...] [GEOGRAPHIC_DATA] - [GEOGRAPHIC_DATA] [GEOGRAPHIC_DATA] - [GEOGR…" at bounding box center [476, 197] width 280 height 33
click at [257, 325] on button "Confirmar" at bounding box center [280, 325] width 92 height 33
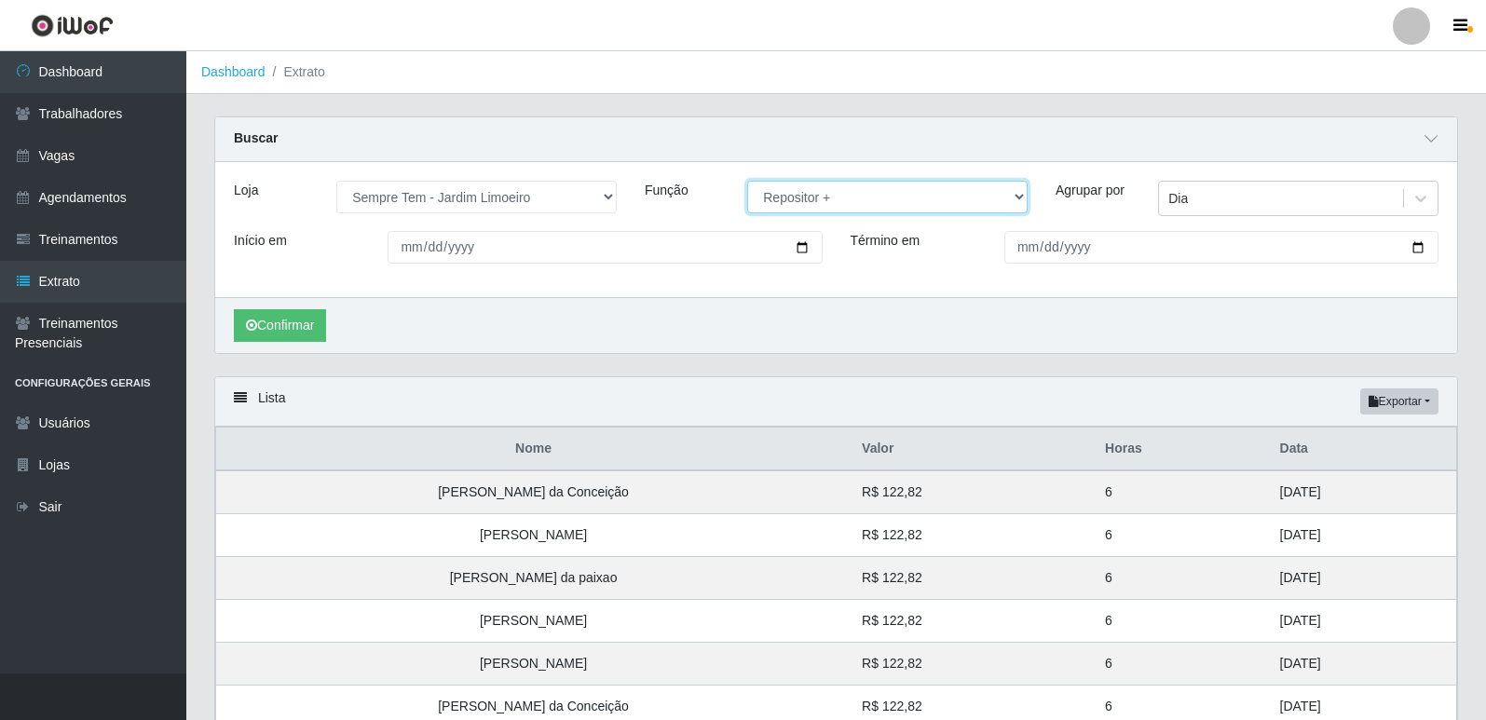
click at [837, 189] on select "[Selecione...] Embalador Embalador + Embalador ++ Repositor Repositor + Reposit…" at bounding box center [887, 197] width 280 height 33
click at [747, 182] on select "[Selecione...] Embalador Embalador + Embalador ++ Repositor Repositor + Reposit…" at bounding box center [887, 197] width 280 height 33
click at [286, 319] on button "Confirmar" at bounding box center [280, 325] width 92 height 33
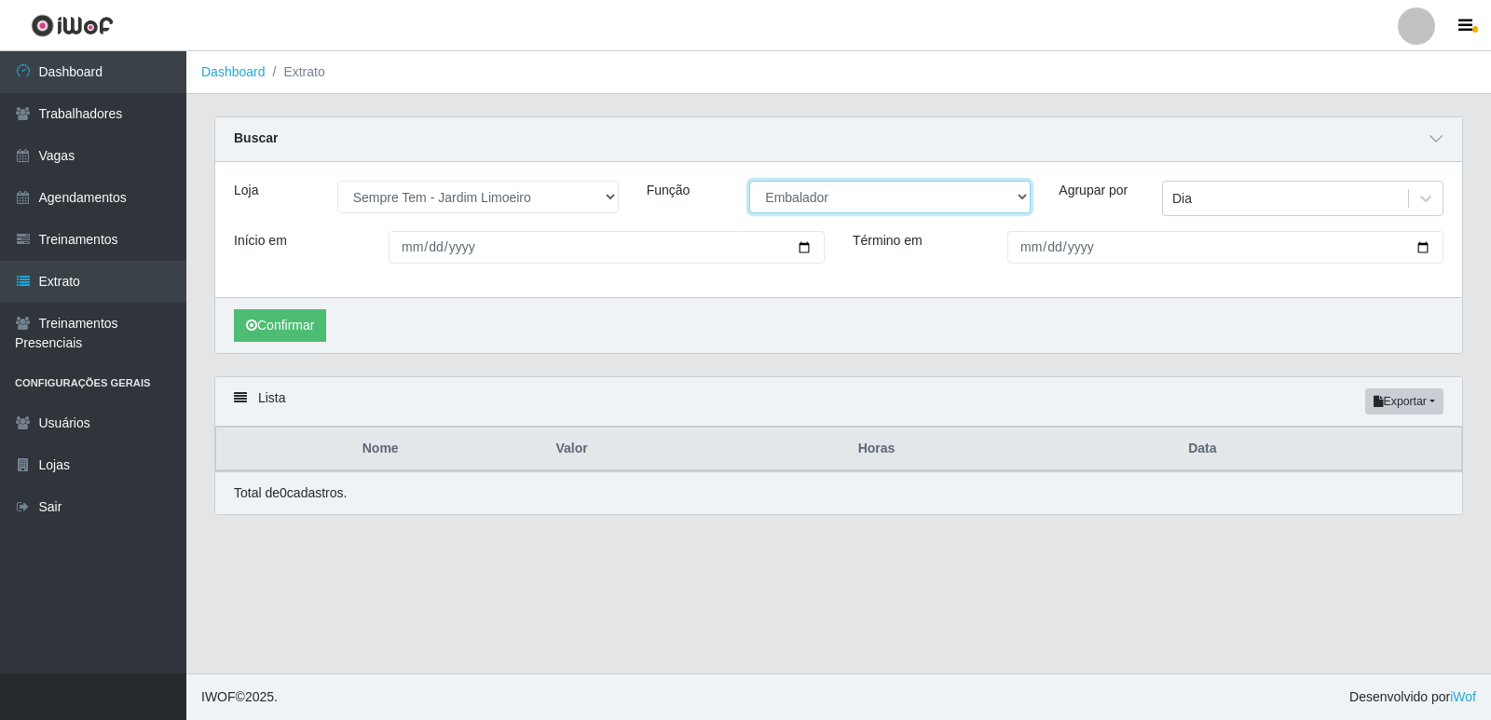
click at [814, 192] on select "[Selecione...] Embalador Embalador + Embalador ++ Repositor Repositor + Reposit…" at bounding box center [889, 197] width 281 height 33
click at [749, 182] on select "[Selecione...] Embalador Embalador + Embalador ++ Repositor Repositor + Reposit…" at bounding box center [889, 197] width 281 height 33
click at [245, 312] on button "Confirmar" at bounding box center [280, 325] width 92 height 33
click at [810, 197] on select "[Selecione...] Embalador Embalador + Embalador ++ Repositor Repositor + Reposit…" at bounding box center [889, 197] width 281 height 33
click at [749, 182] on select "[Selecione...] Embalador Embalador + Embalador ++ Repositor Repositor + Reposit…" at bounding box center [889, 197] width 281 height 33
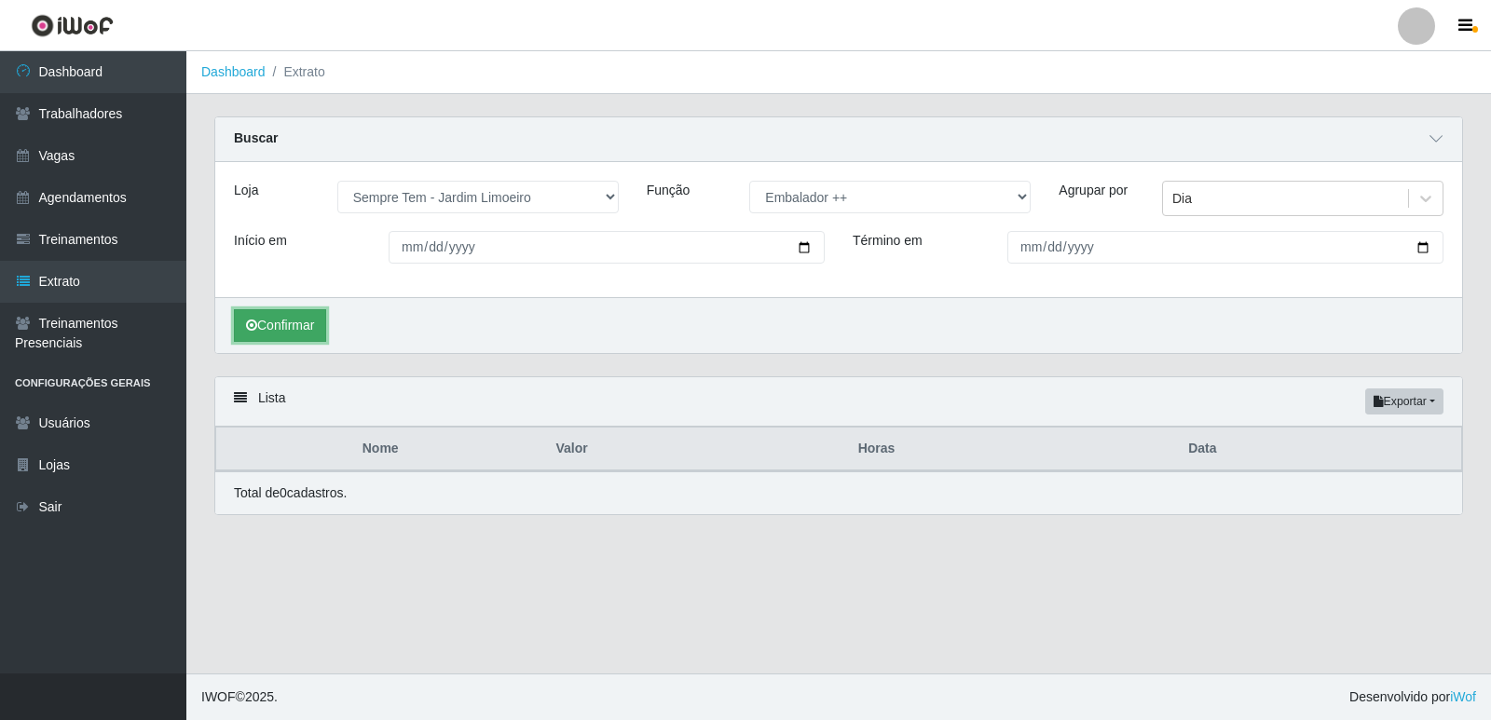
click at [248, 317] on button "Confirmar" at bounding box center [280, 325] width 92 height 33
click at [785, 211] on select "[Selecione...] Embalador Embalador + Embalador ++ Repositor Repositor + Reposit…" at bounding box center [889, 197] width 281 height 33
select select "24"
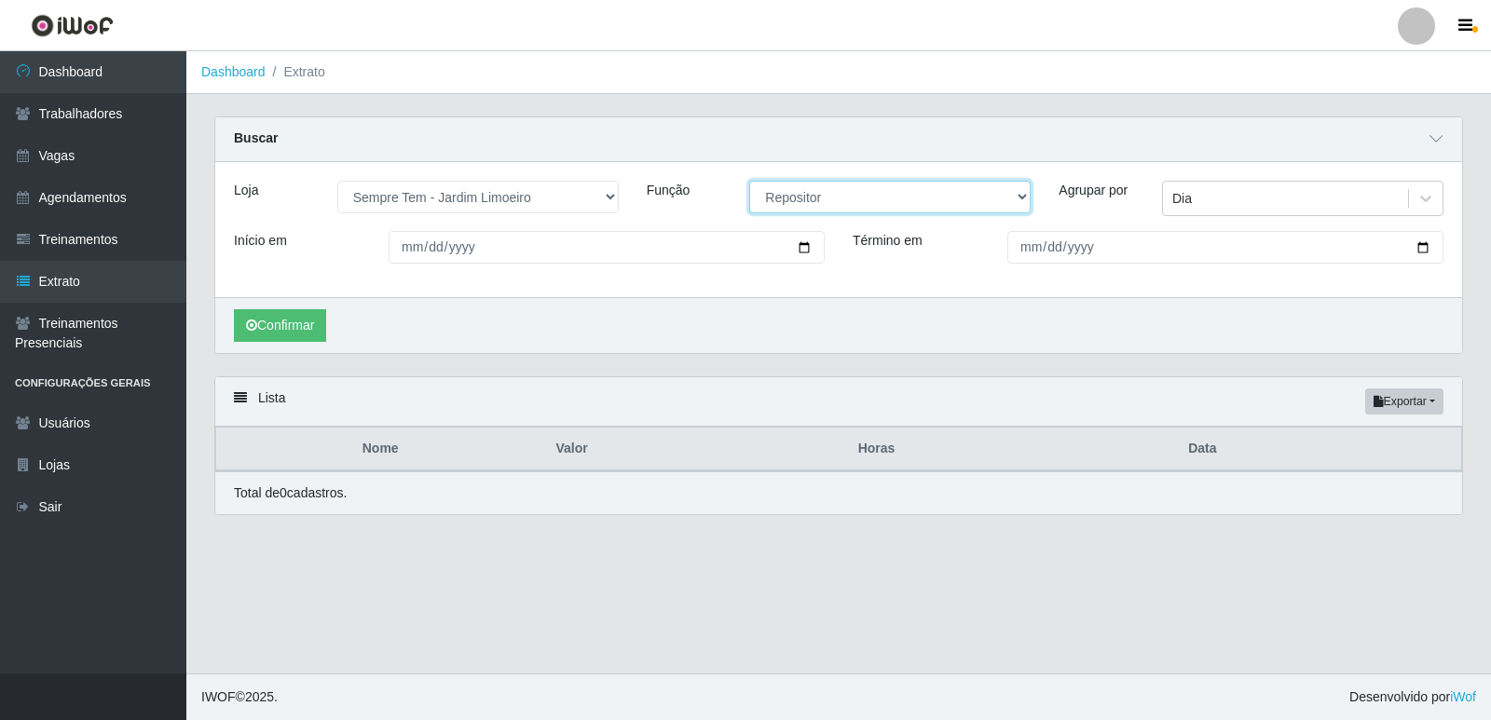
click at [749, 182] on select "[Selecione...] Embalador Embalador + Embalador ++ Repositor Repositor + Reposit…" at bounding box center [889, 197] width 281 height 33
click at [258, 319] on button "Confirmar" at bounding box center [280, 325] width 92 height 33
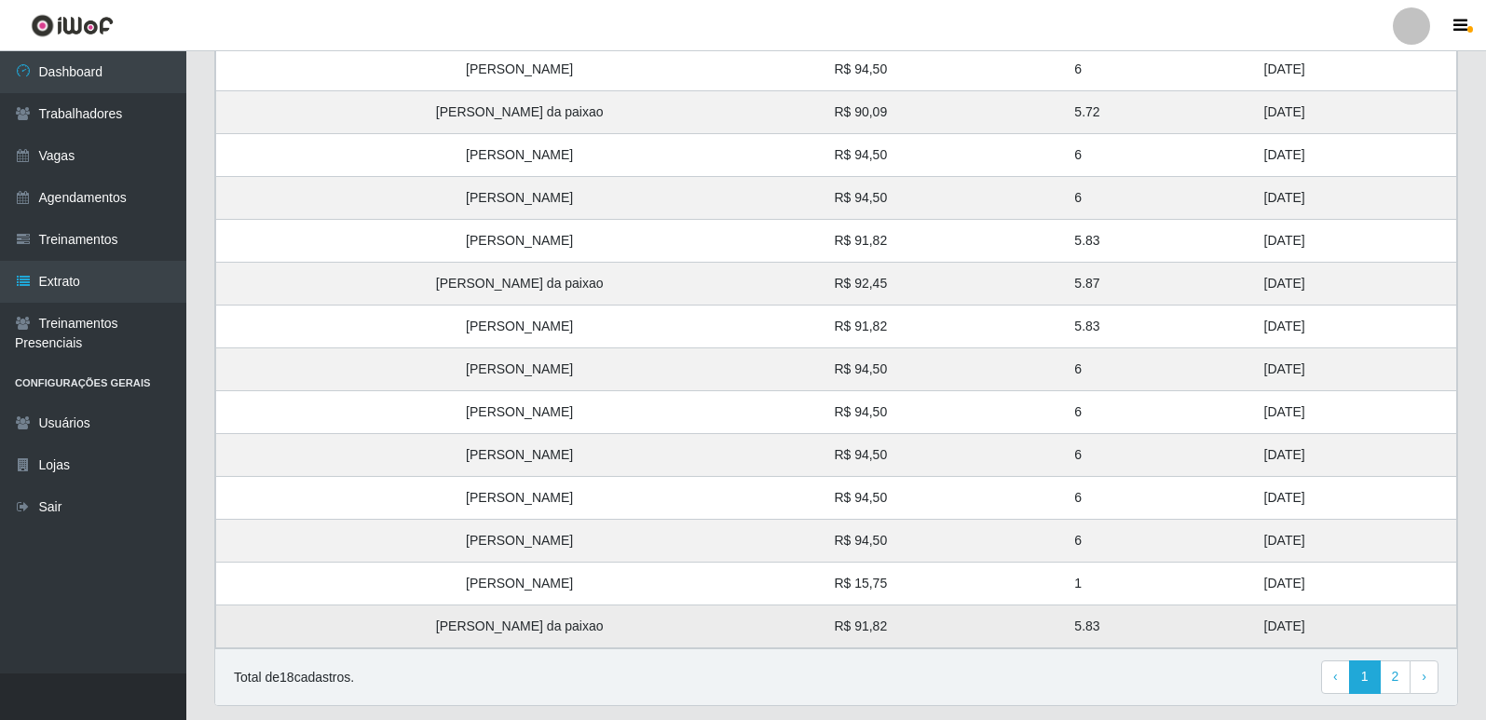
scroll to position [522, 0]
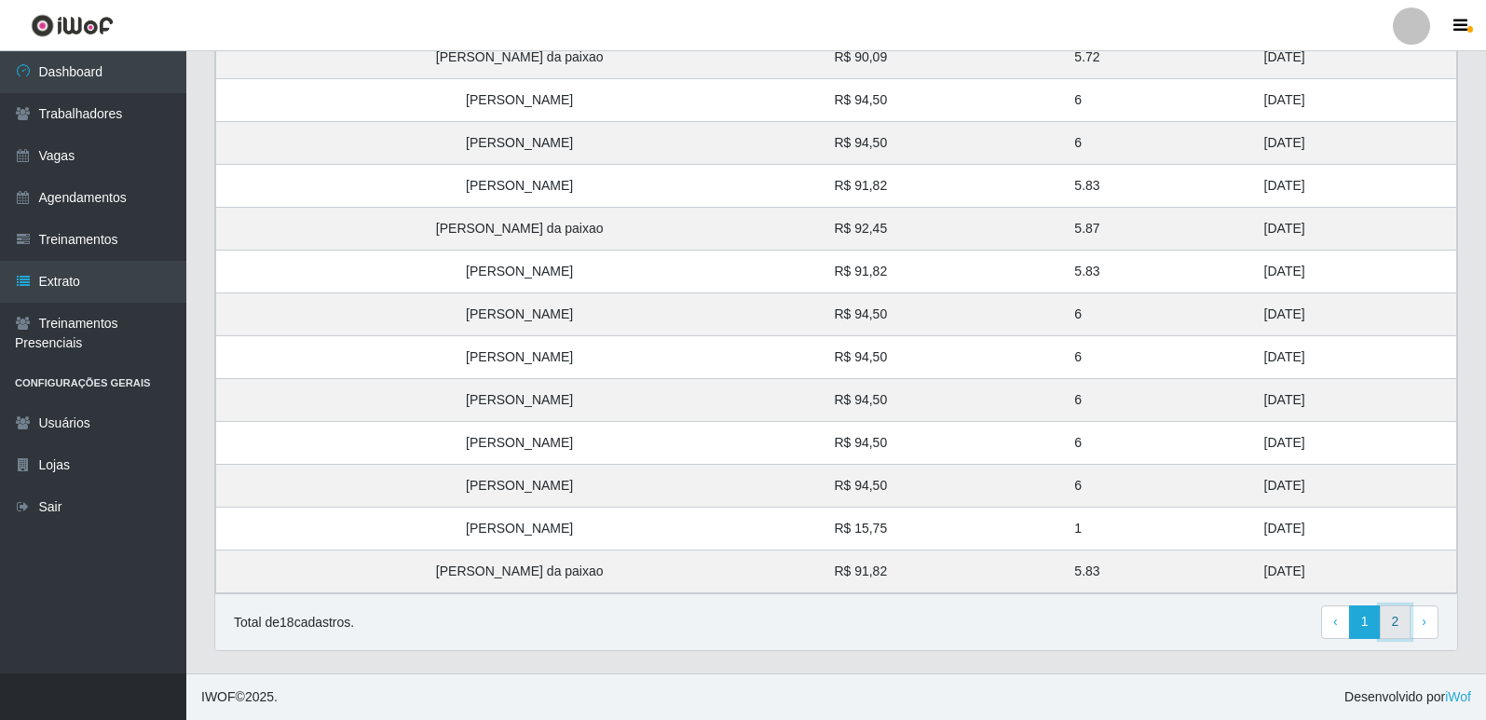
click at [1402, 627] on link "2" at bounding box center [1396, 623] width 32 height 34
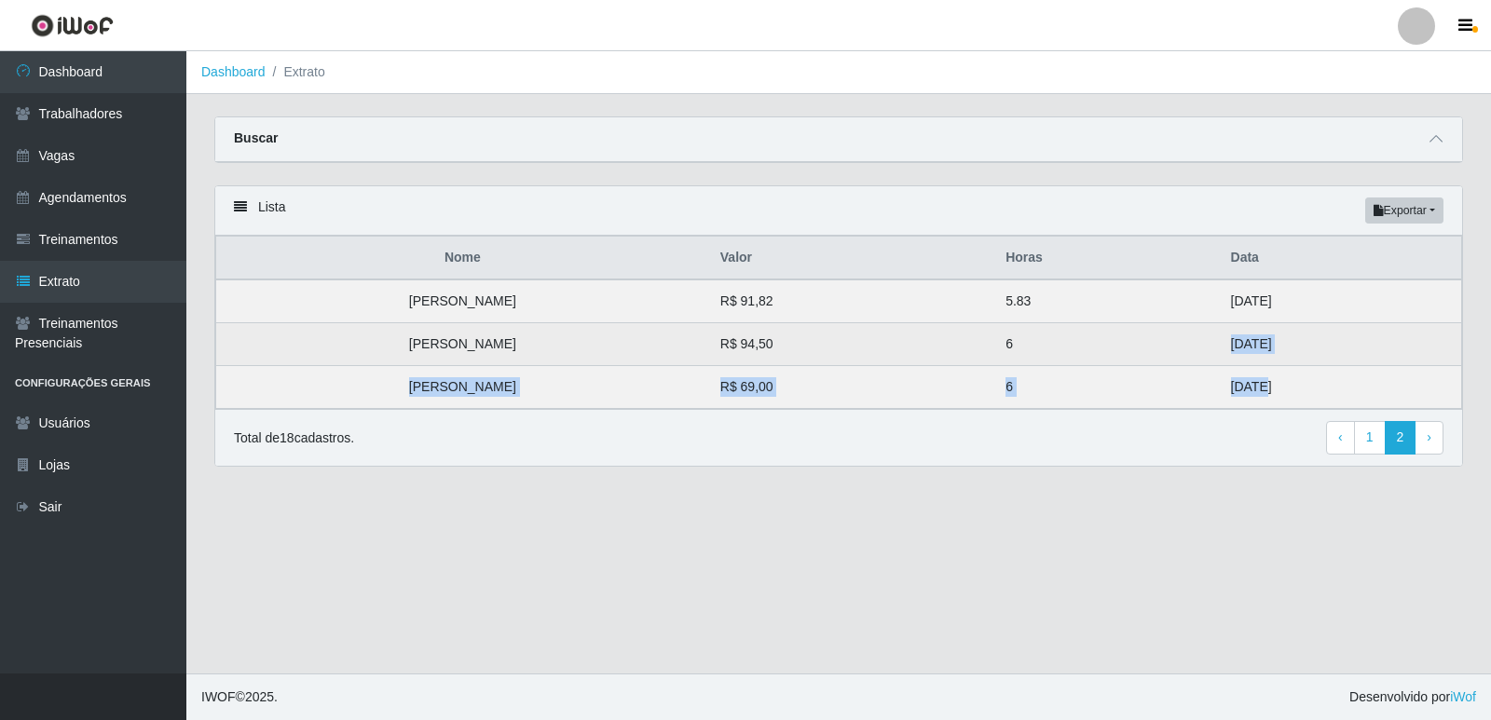
drag, startPoint x: 1239, startPoint y: 384, endPoint x: 1203, endPoint y: 346, distance: 52.7
click at [1203, 346] on tbody "[PERSON_NAME] R$ 91,82 5.83 [DATE] [PERSON_NAME] R$ 94,50 6 [DATE] [PERSON_NAME…" at bounding box center [839, 345] width 1246 height 130
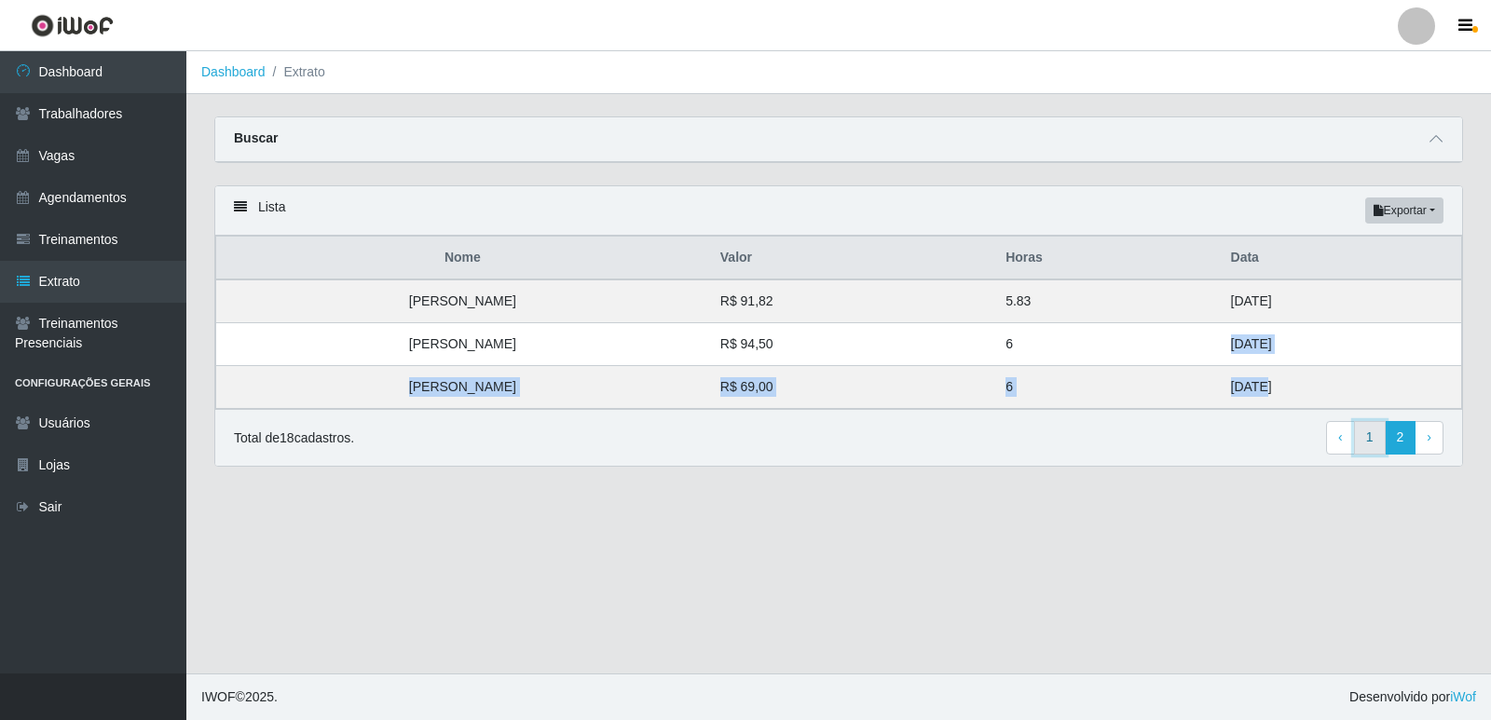
click at [1360, 435] on link "1" at bounding box center [1370, 438] width 32 height 34
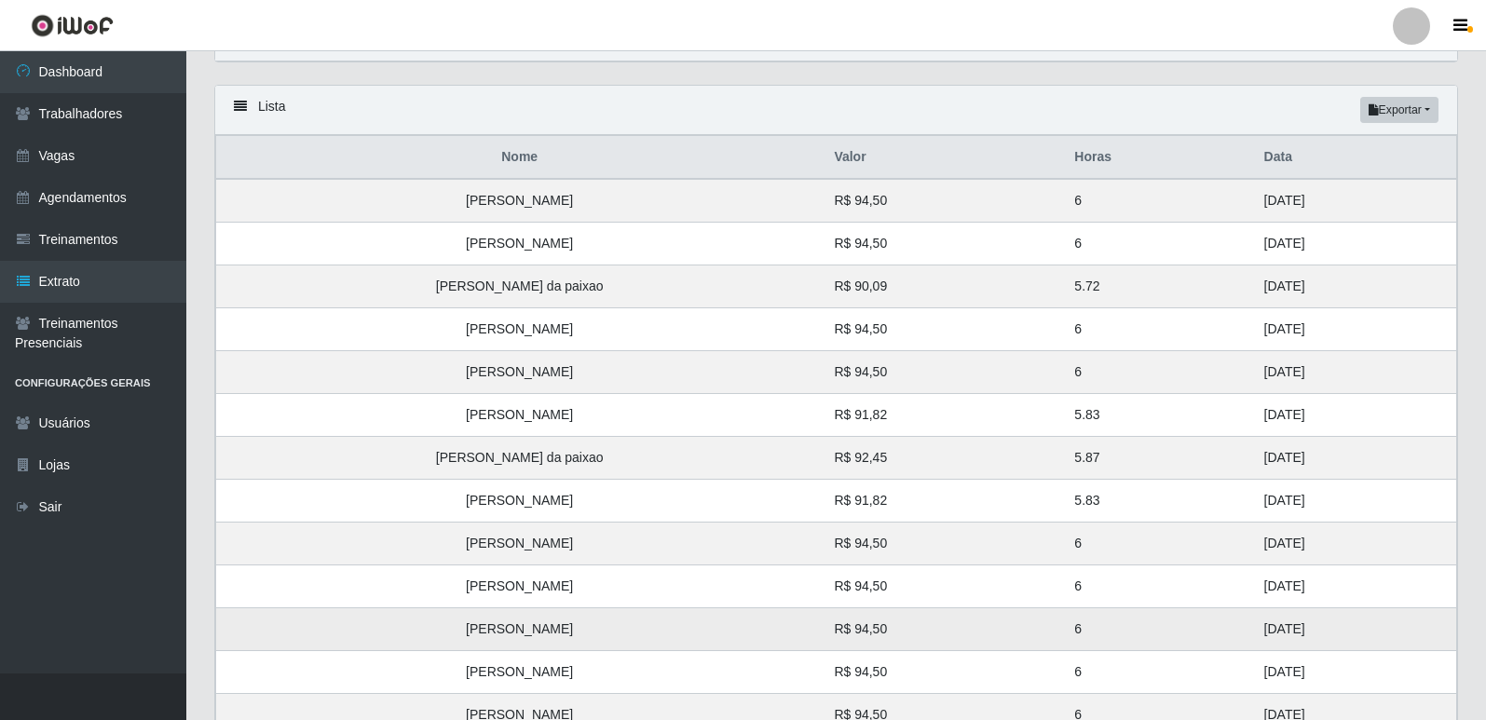
scroll to position [331, 0]
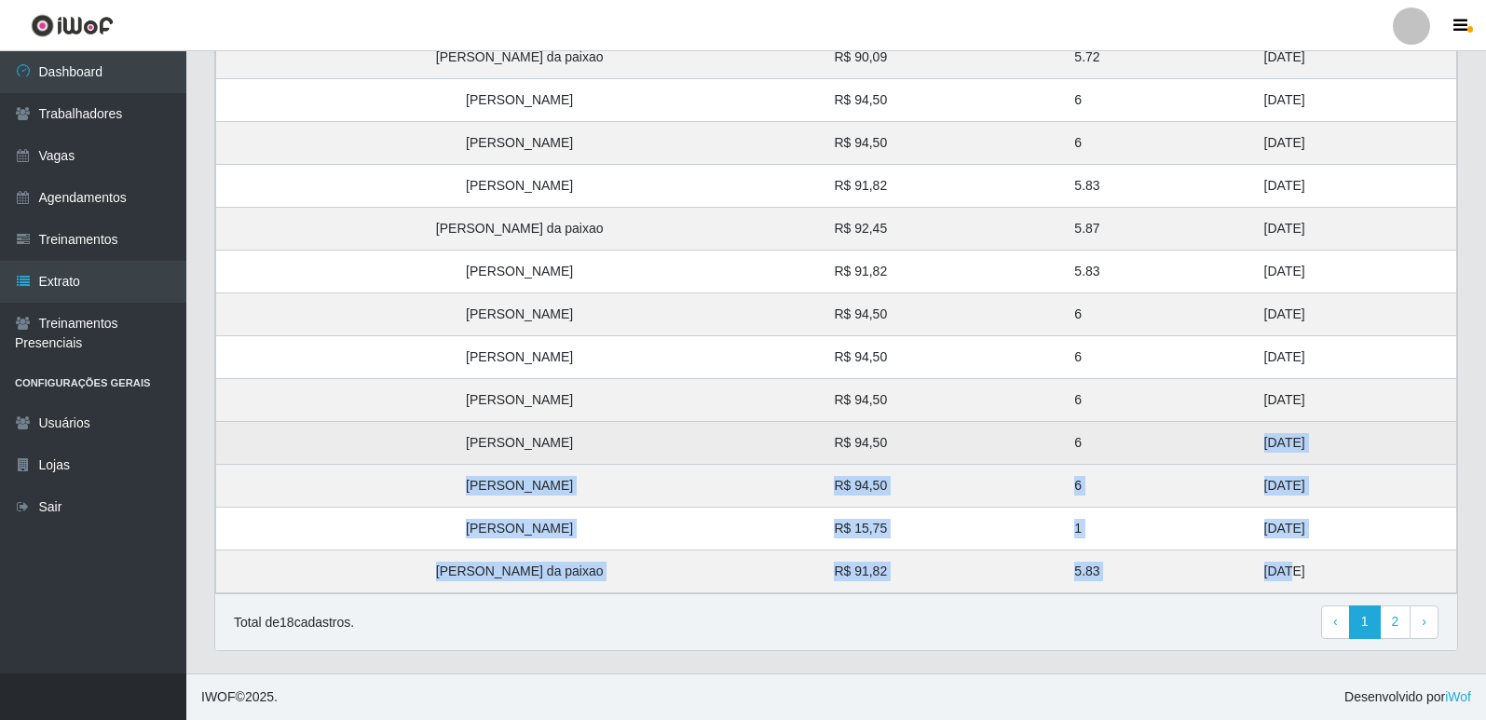
drag, startPoint x: 1225, startPoint y: 566, endPoint x: 1193, endPoint y: 428, distance: 142.6
click at [1193, 428] on tbody "[PERSON_NAME] R$ 94,50 6 [DATE] [PERSON_NAME] R$ 94,50 6 [DATE] [PERSON_NAME] d…" at bounding box center [836, 272] width 1241 height 644
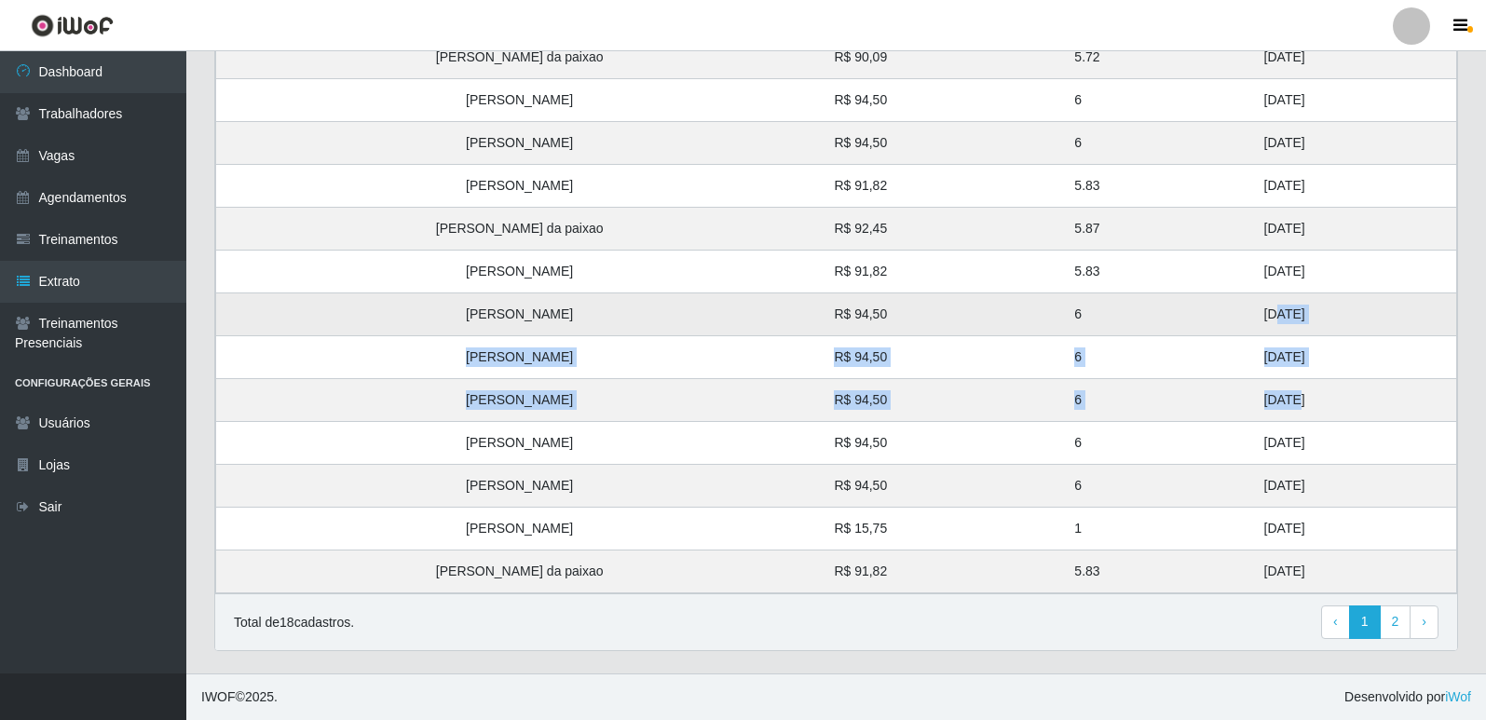
drag, startPoint x: 1235, startPoint y: 401, endPoint x: 1212, endPoint y: 306, distance: 97.6
click at [1212, 306] on tbody "[PERSON_NAME] R$ 94,50 6 [DATE] [PERSON_NAME] R$ 94,50 6 [DATE] [PERSON_NAME] d…" at bounding box center [836, 272] width 1241 height 644
drag, startPoint x: 1270, startPoint y: 268, endPoint x: 1105, endPoint y: 138, distance: 210.3
click at [1105, 138] on tbody "[PERSON_NAME] R$ 94,50 6 [DATE] [PERSON_NAME] R$ 94,50 6 [DATE] [PERSON_NAME] d…" at bounding box center [836, 272] width 1241 height 644
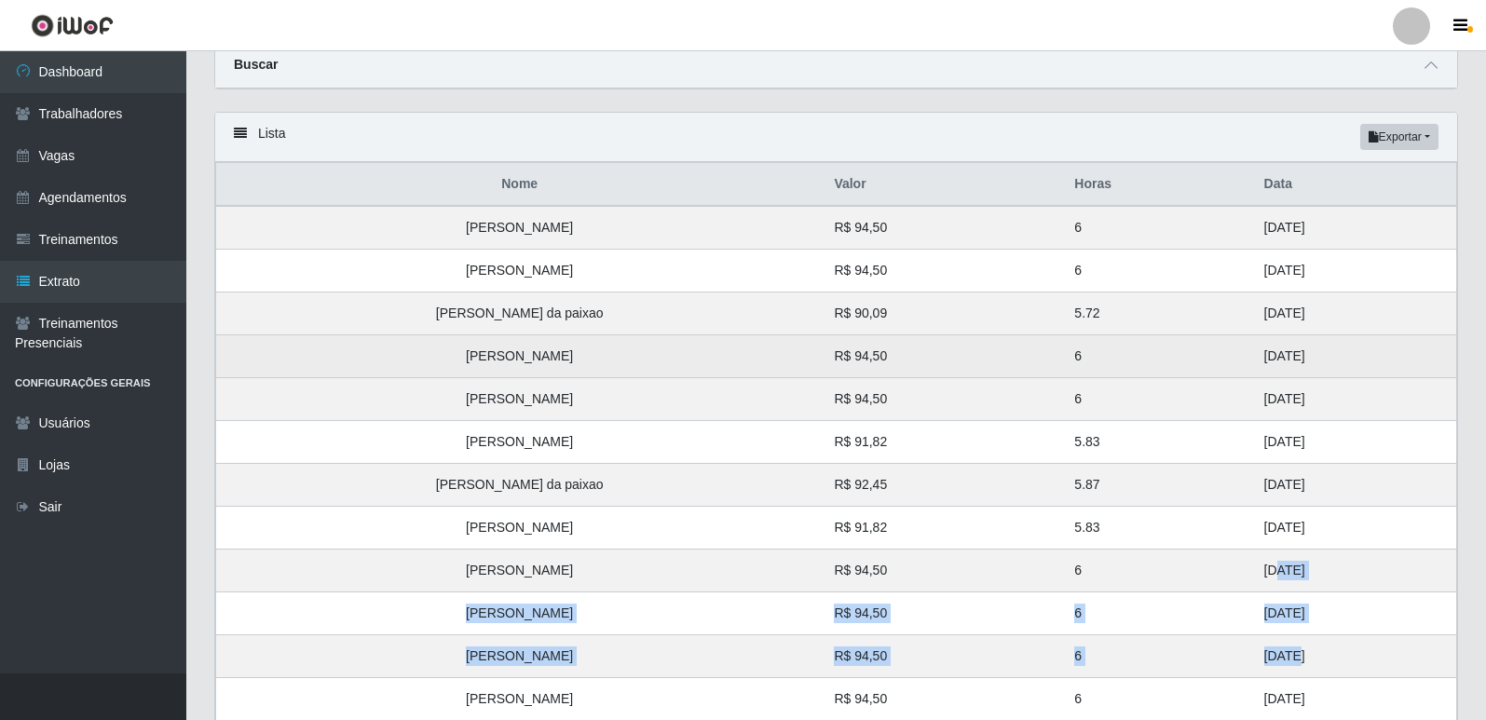
scroll to position [51, 0]
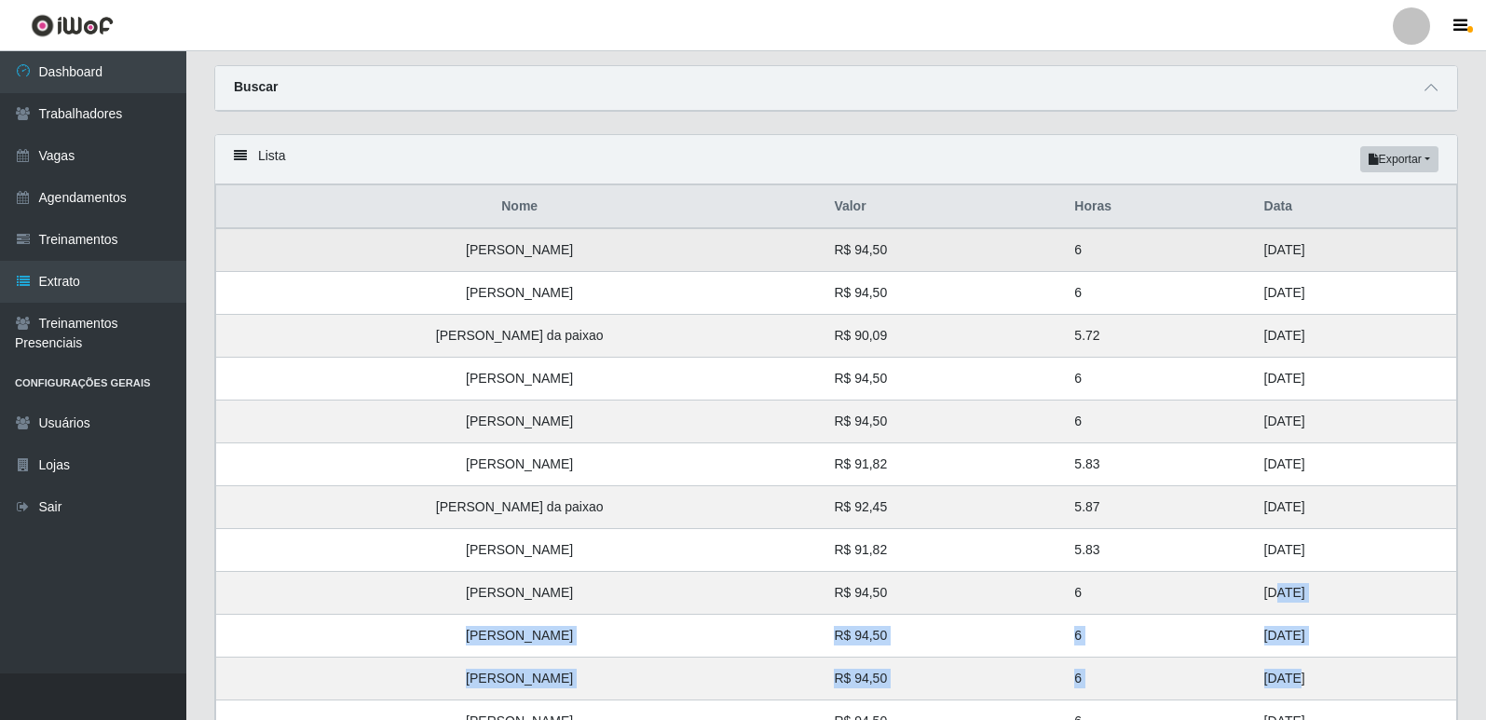
drag, startPoint x: 1274, startPoint y: 386, endPoint x: 1032, endPoint y: 262, distance: 271.3
click at [1032, 262] on tbody "[PERSON_NAME] R$ 94,50 6 [DATE] [PERSON_NAME] R$ 94,50 6 [DATE] [PERSON_NAME] d…" at bounding box center [836, 550] width 1241 height 644
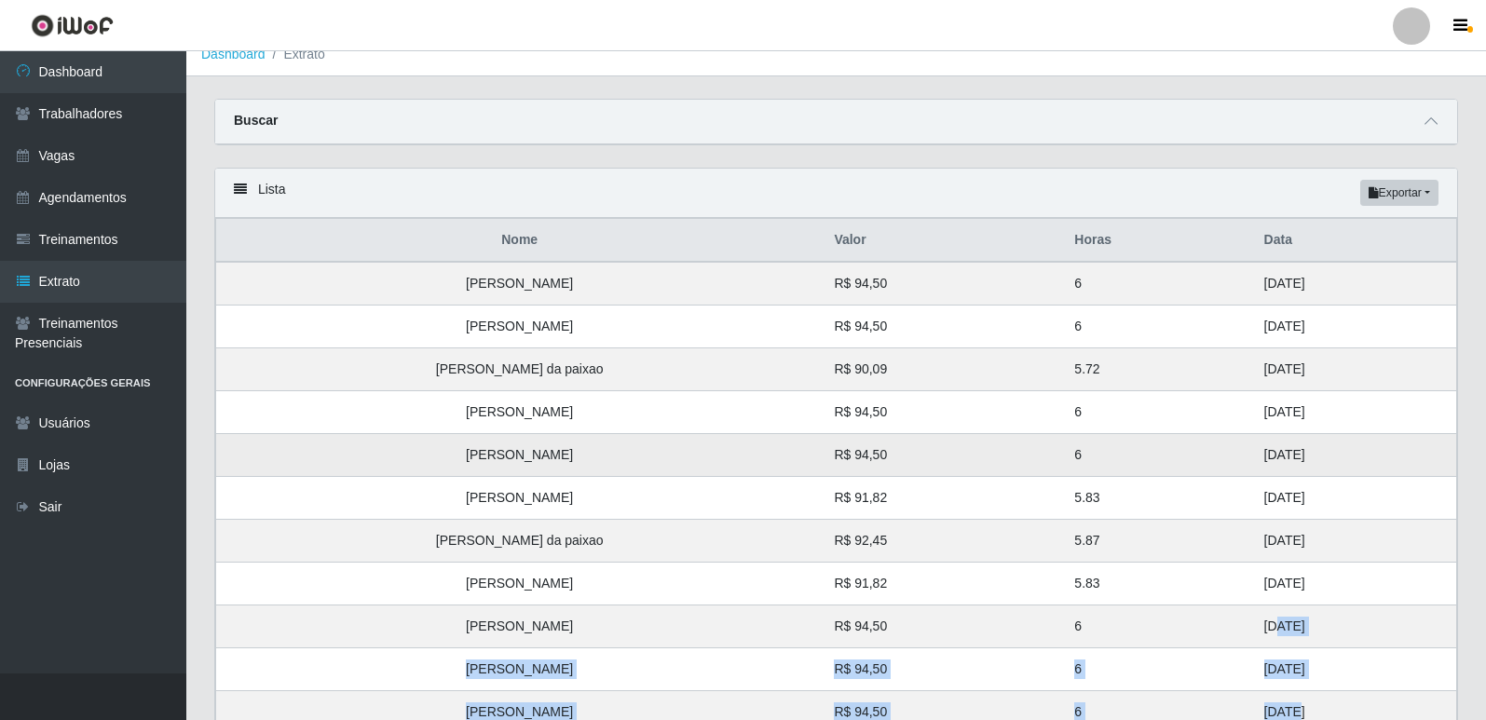
scroll to position [0, 0]
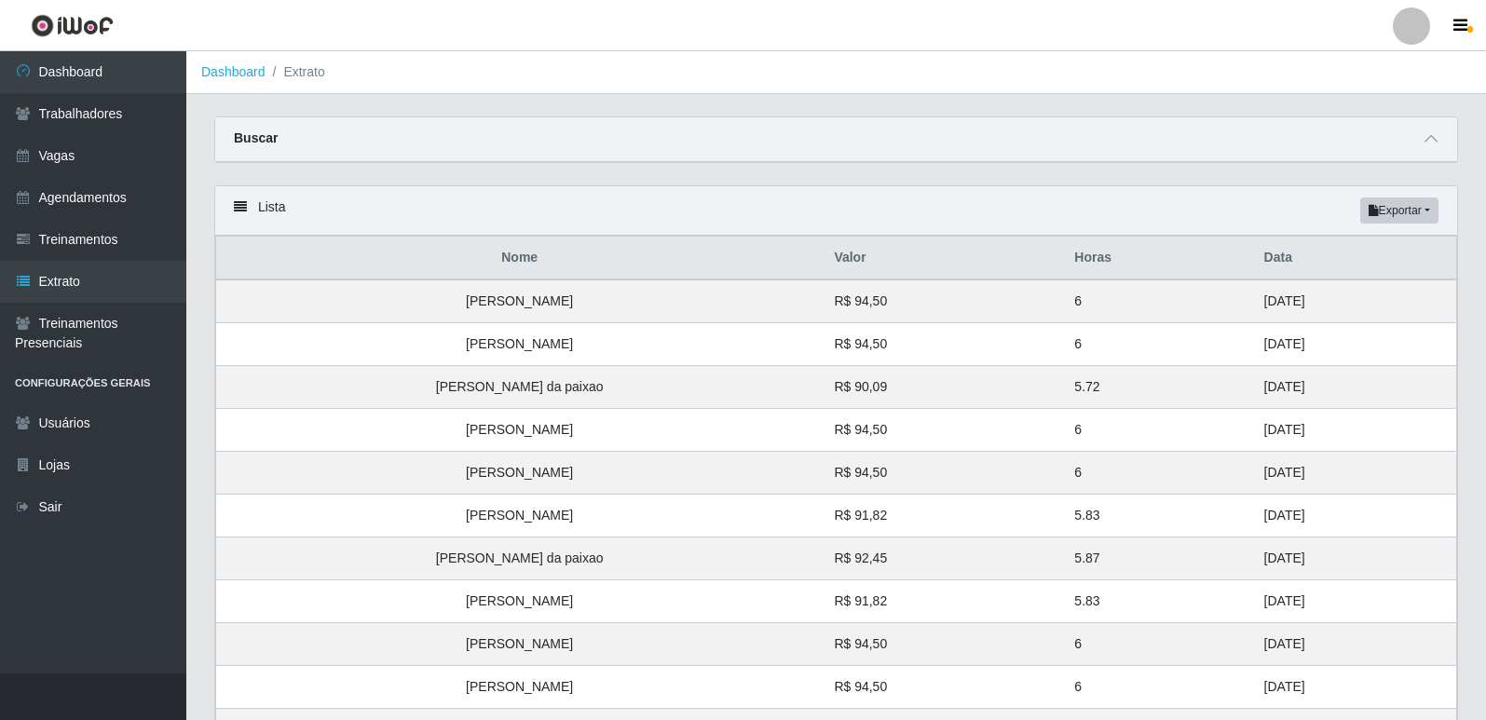
click at [909, 142] on div "Buscar" at bounding box center [836, 139] width 1242 height 45
click at [1424, 142] on span at bounding box center [1431, 139] width 22 height 21
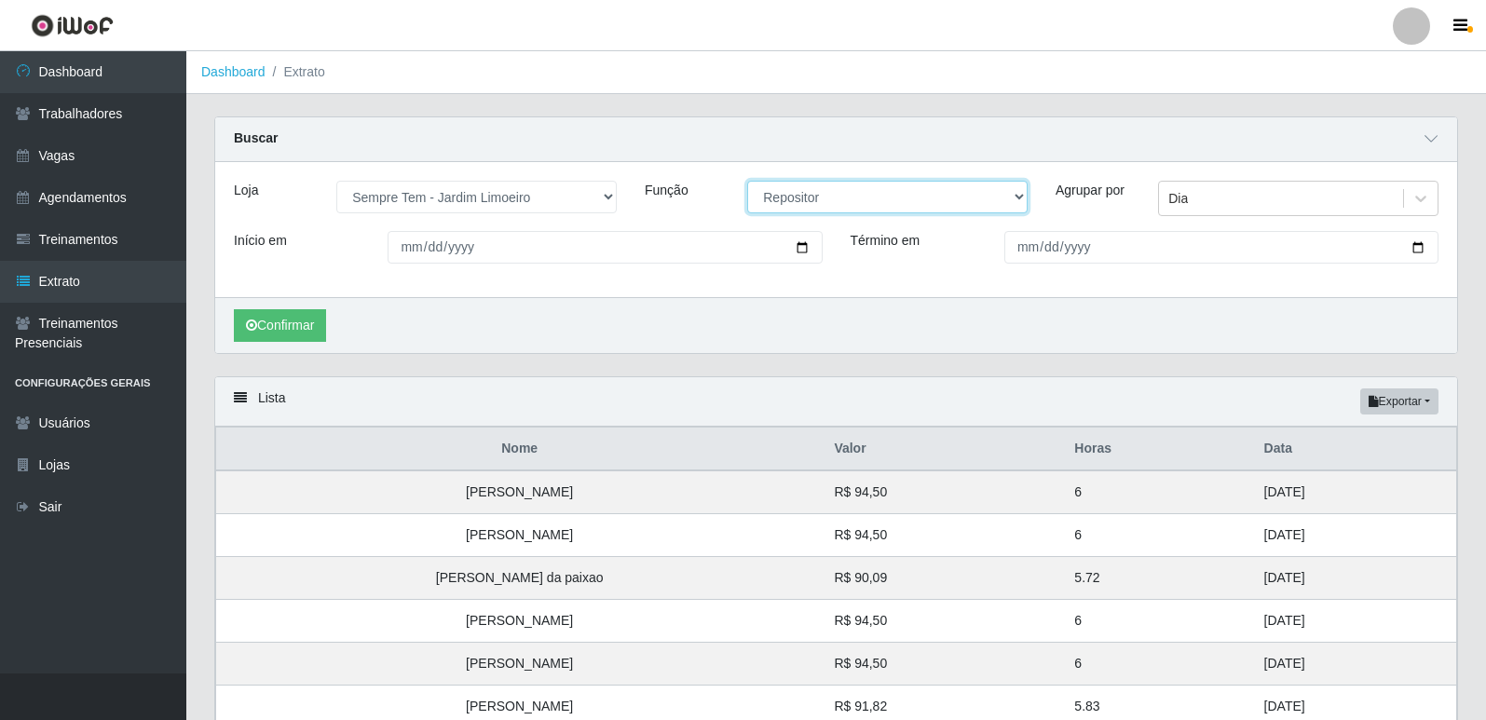
click at [853, 211] on select "[Selecione...] Embalador Embalador + Embalador ++ Repositor Repositor + Reposit…" at bounding box center [887, 197] width 280 height 33
select select "82"
click at [747, 182] on select "[Selecione...] Embalador Embalador + Embalador ++ Repositor Repositor + Reposit…" at bounding box center [887, 197] width 280 height 33
click at [288, 334] on button "Confirmar" at bounding box center [280, 325] width 92 height 33
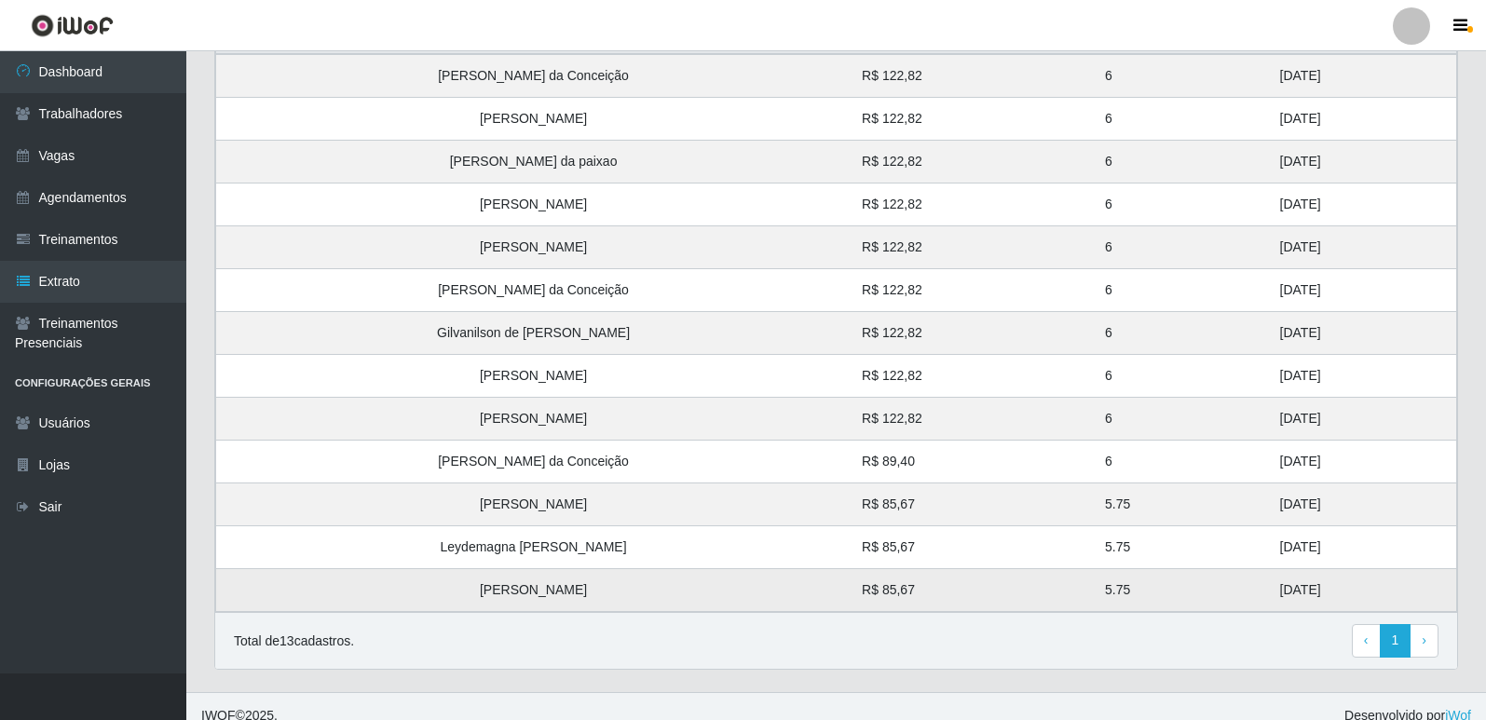
scroll to position [436, 0]
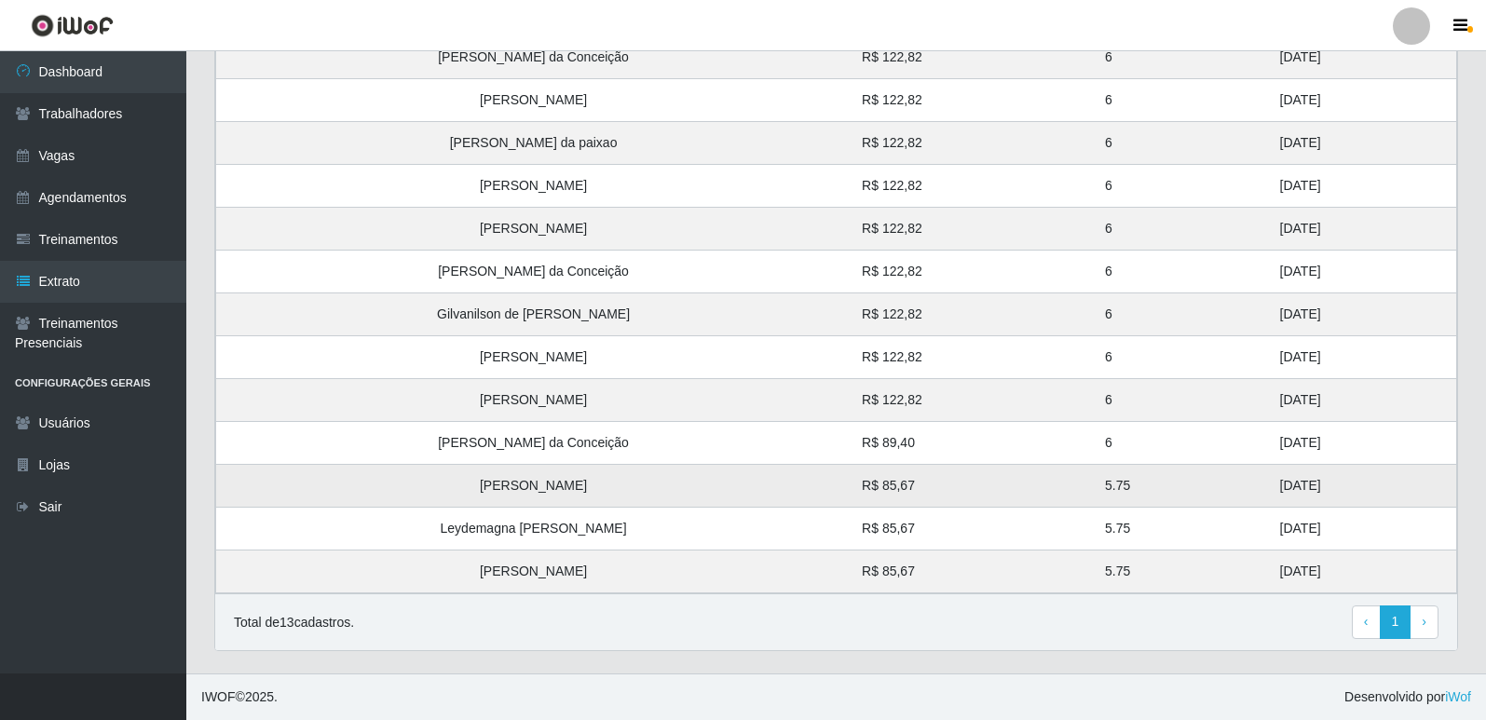
drag, startPoint x: 1265, startPoint y: 573, endPoint x: 1192, endPoint y: 489, distance: 111.6
click at [1192, 489] on tbody "[PERSON_NAME] da Conceição R$ 122,82 6 [DATE] [PERSON_NAME] R$ 122,82 6 [DATE] …" at bounding box center [836, 314] width 1241 height 558
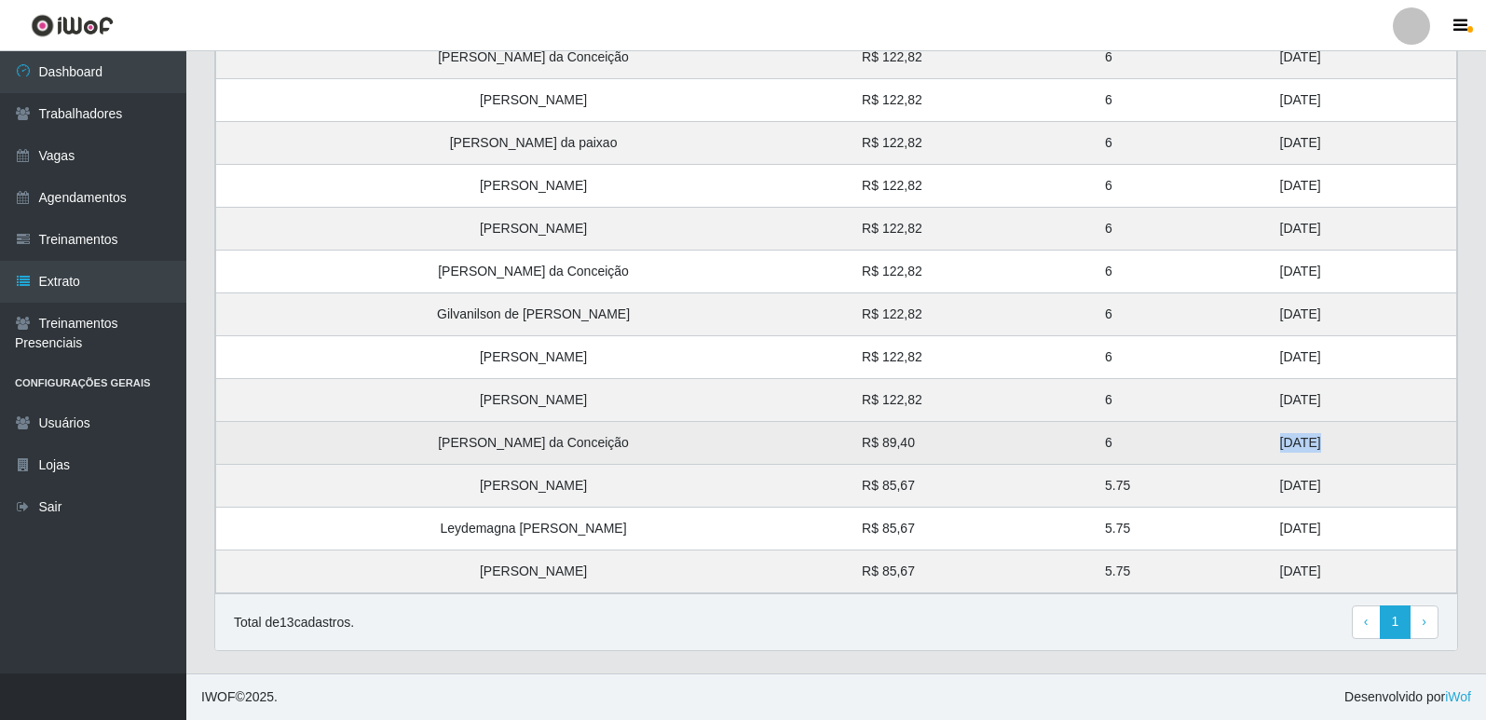
drag, startPoint x: 1226, startPoint y: 443, endPoint x: 1186, endPoint y: 448, distance: 40.3
click at [1186, 448] on tr "Marlene da Conceição R$ 89,40 6 24/08/2025" at bounding box center [836, 443] width 1241 height 43
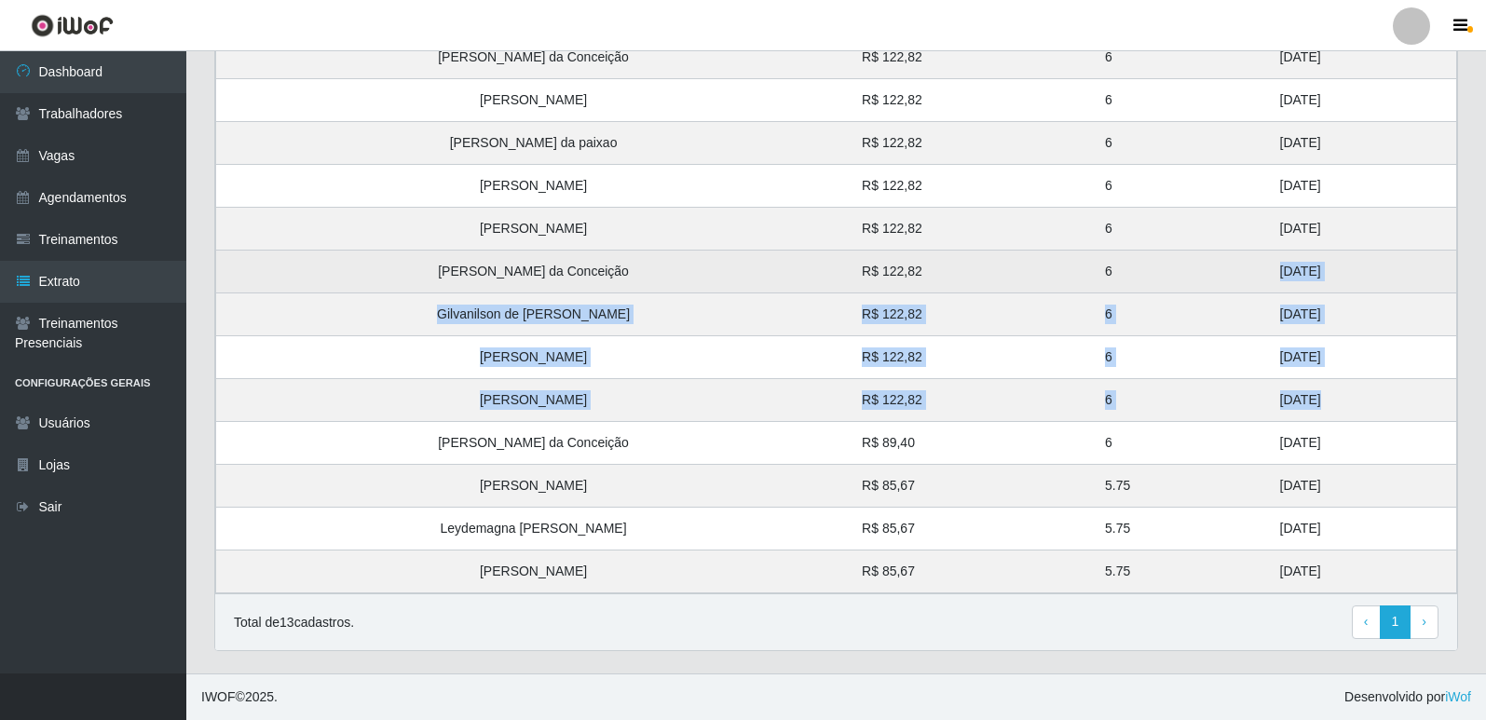
drag, startPoint x: 1245, startPoint y: 396, endPoint x: 1187, endPoint y: 276, distance: 133.4
click at [1187, 276] on tbody "Marlene da Conceição R$ 122,82 6 31/08/2025 Rauceni Gonçalves de Sousa R$ 122,8…" at bounding box center [836, 314] width 1241 height 558
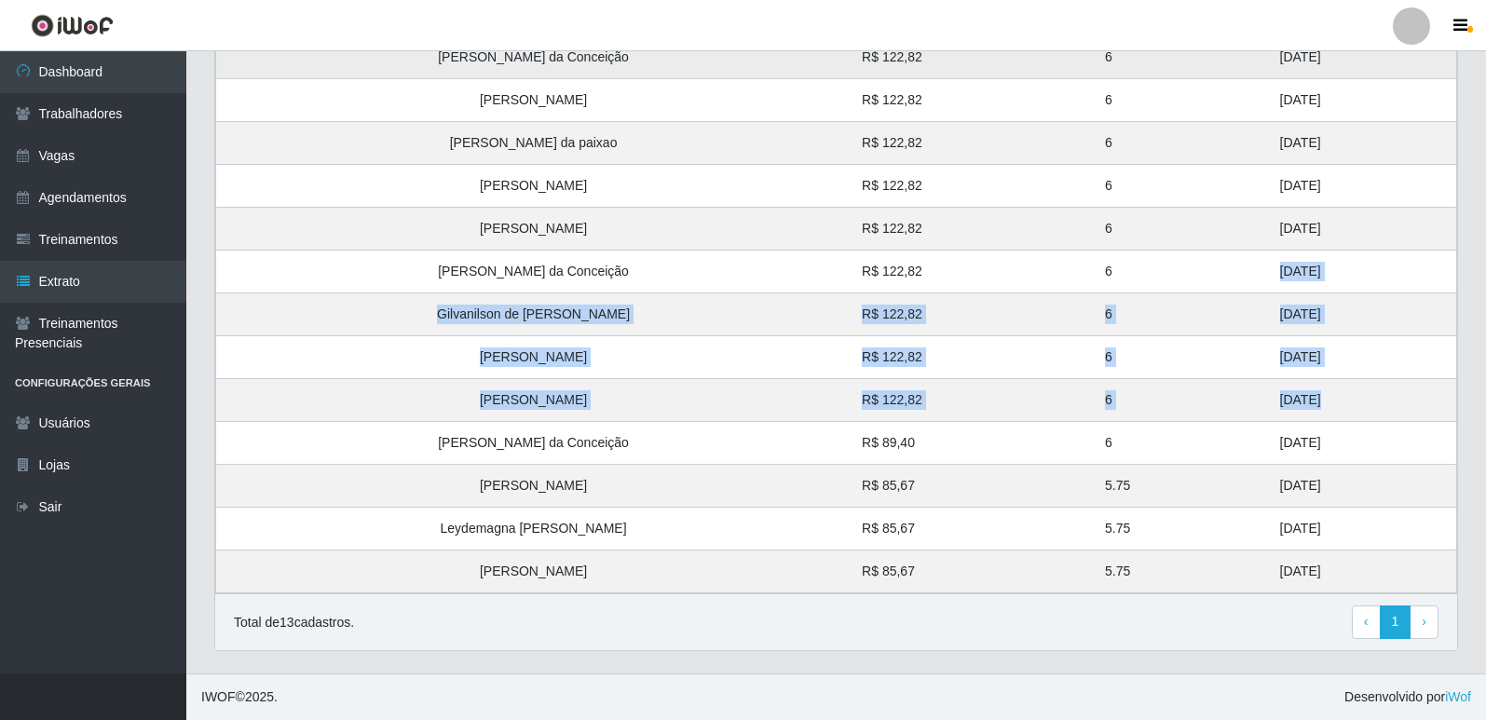
drag, startPoint x: 1241, startPoint y: 212, endPoint x: 1206, endPoint y: 73, distance: 144.2
click at [1208, 51] on tbody "Marlene da Conceição R$ 122,82 6 31/08/2025 Rauceni Gonçalves de Sousa R$ 122,8…" at bounding box center [836, 314] width 1241 height 558
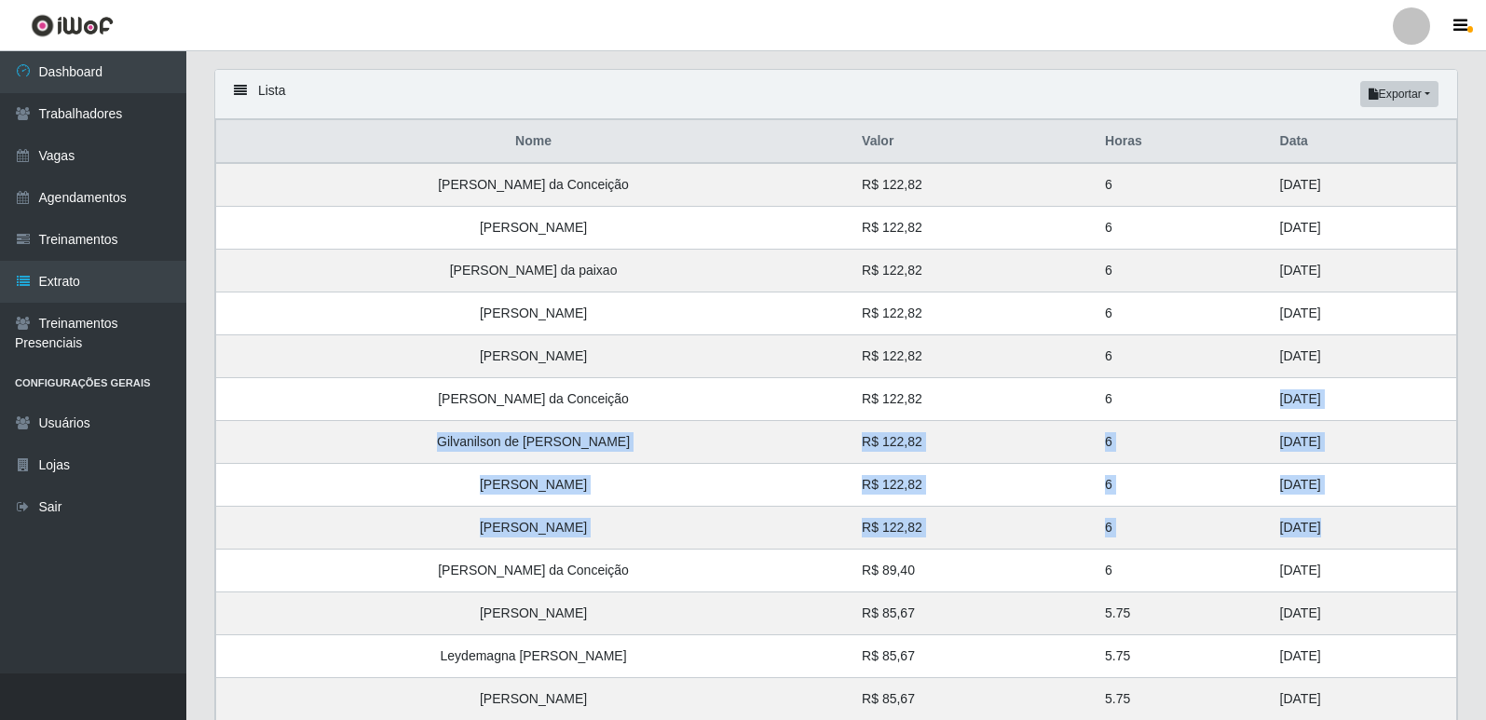
scroll to position [0, 0]
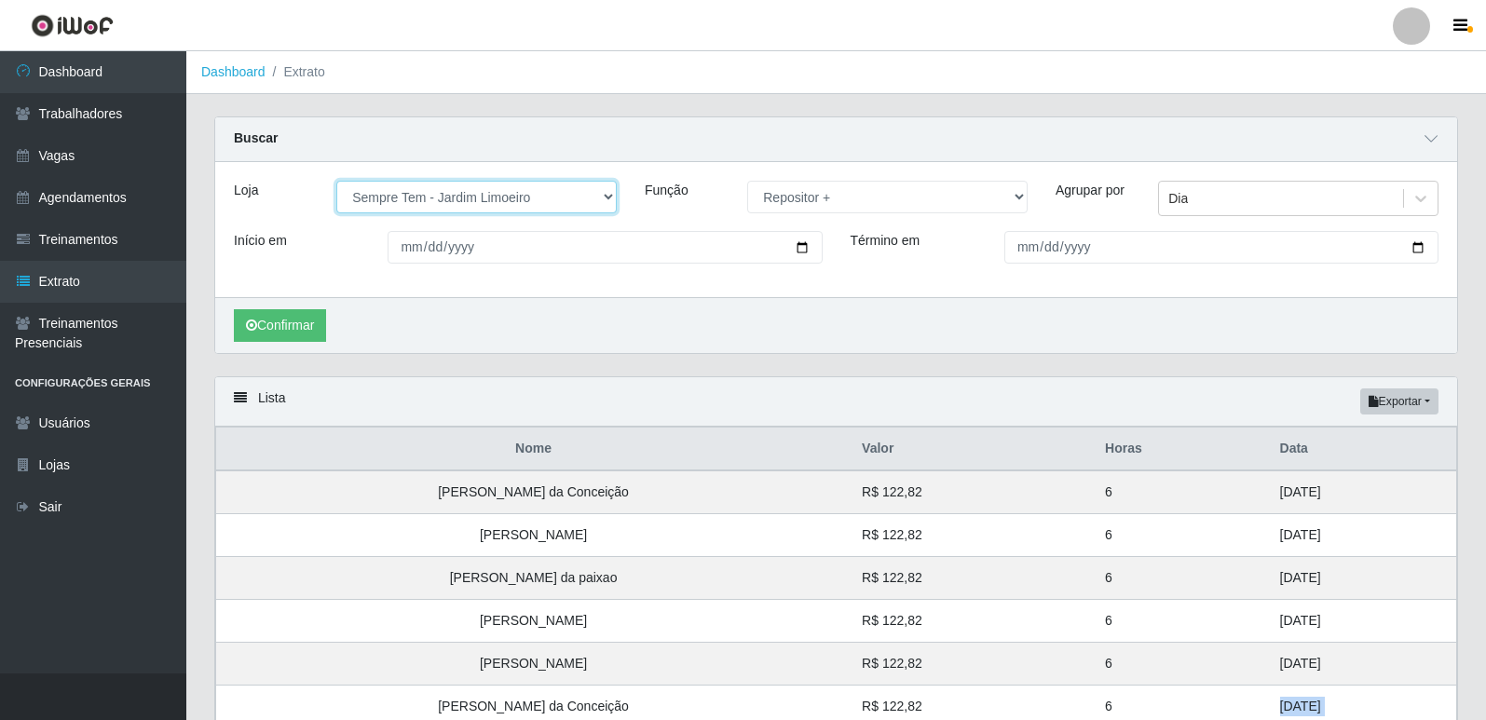
drag, startPoint x: 469, startPoint y: 203, endPoint x: 465, endPoint y: 213, distance: 10.9
click at [469, 203] on select "[Selecione...] [GEOGRAPHIC_DATA] - [GEOGRAPHIC_DATA] [GEOGRAPHIC_DATA] - [GEOGR…" at bounding box center [476, 197] width 280 height 33
select select "510"
click at [336, 182] on select "[Selecione...] [GEOGRAPHIC_DATA] - [GEOGRAPHIC_DATA] [GEOGRAPHIC_DATA] - [GEOGR…" at bounding box center [476, 197] width 280 height 33
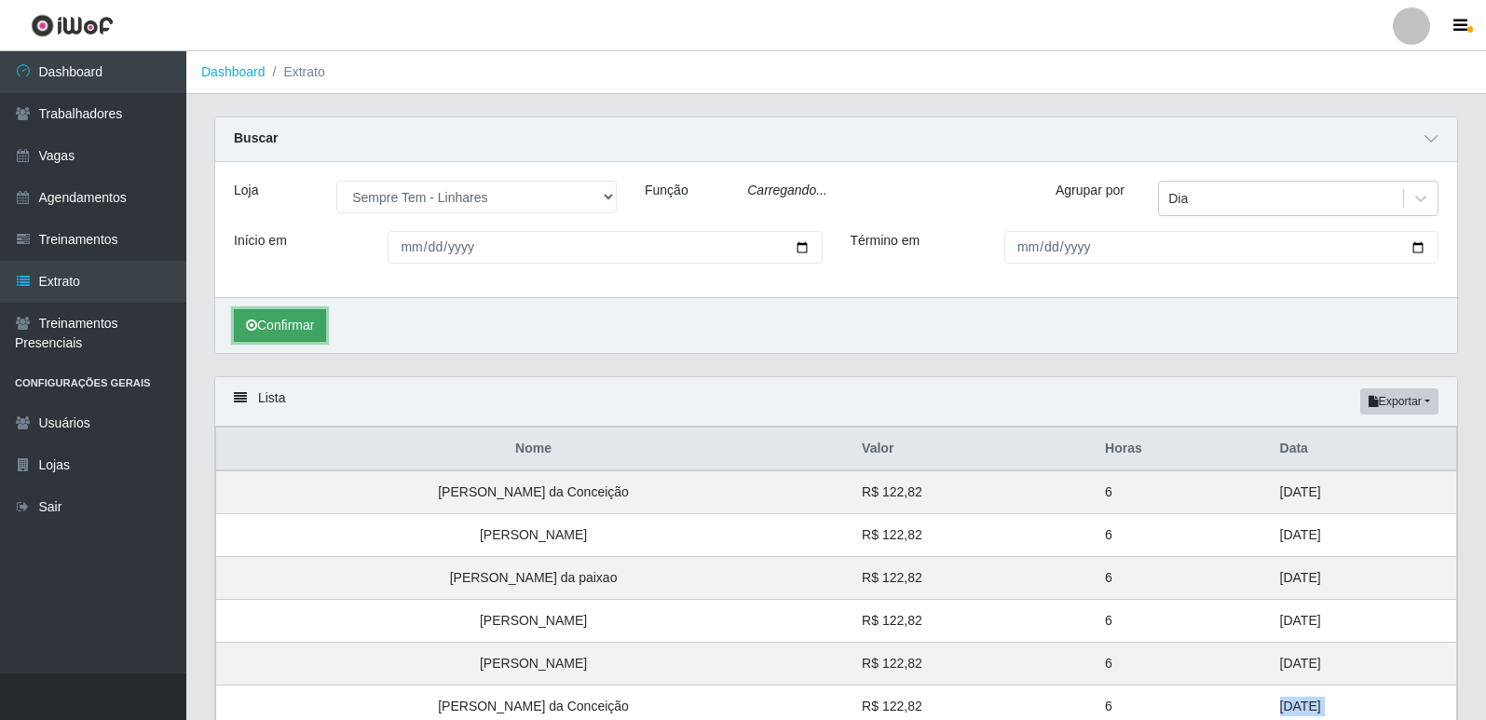
click at [293, 328] on button "Confirmar" at bounding box center [280, 325] width 92 height 33
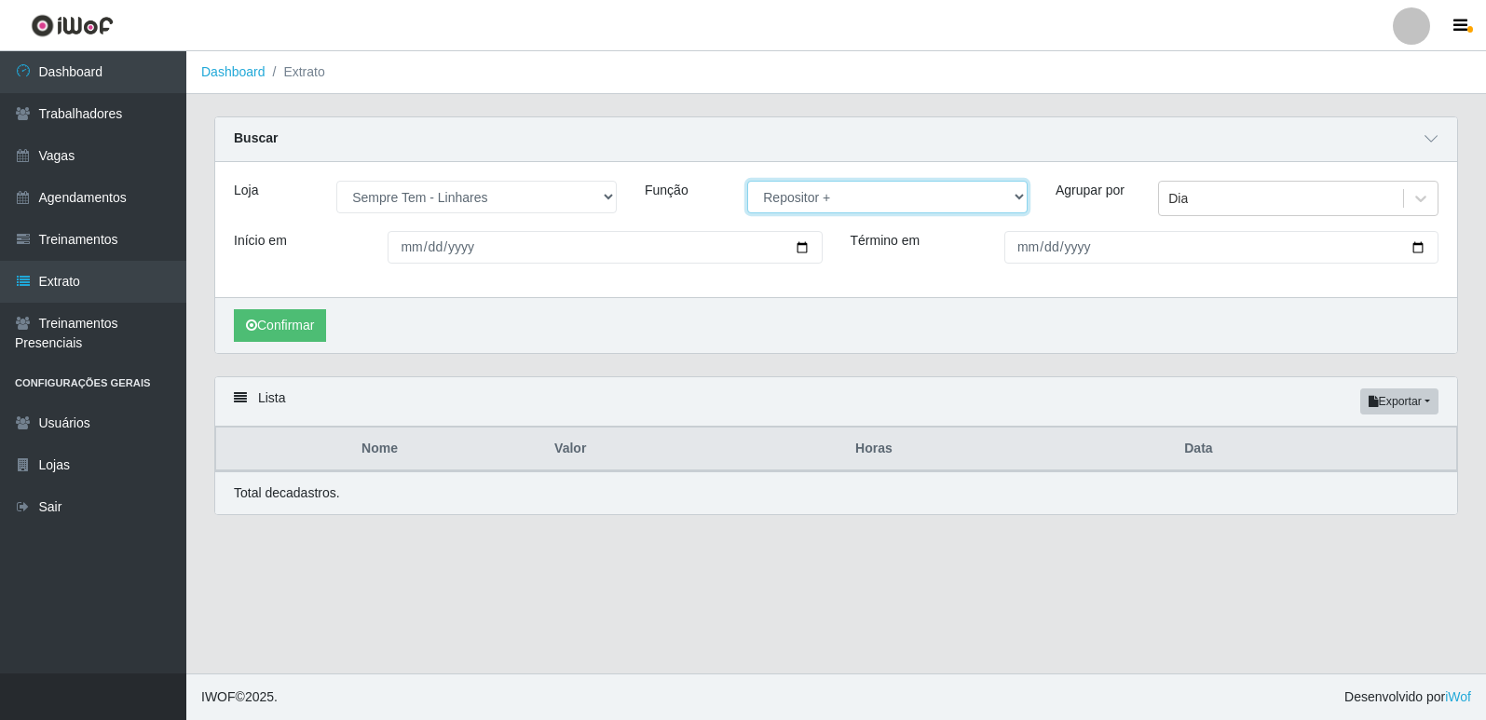
drag, startPoint x: 846, startPoint y: 199, endPoint x: 841, endPoint y: 211, distance: 13.0
click at [846, 199] on select "[Selecione...] Embalador Embalador + Embalador ++ Repositor Repositor + Reposit…" at bounding box center [887, 197] width 280 height 33
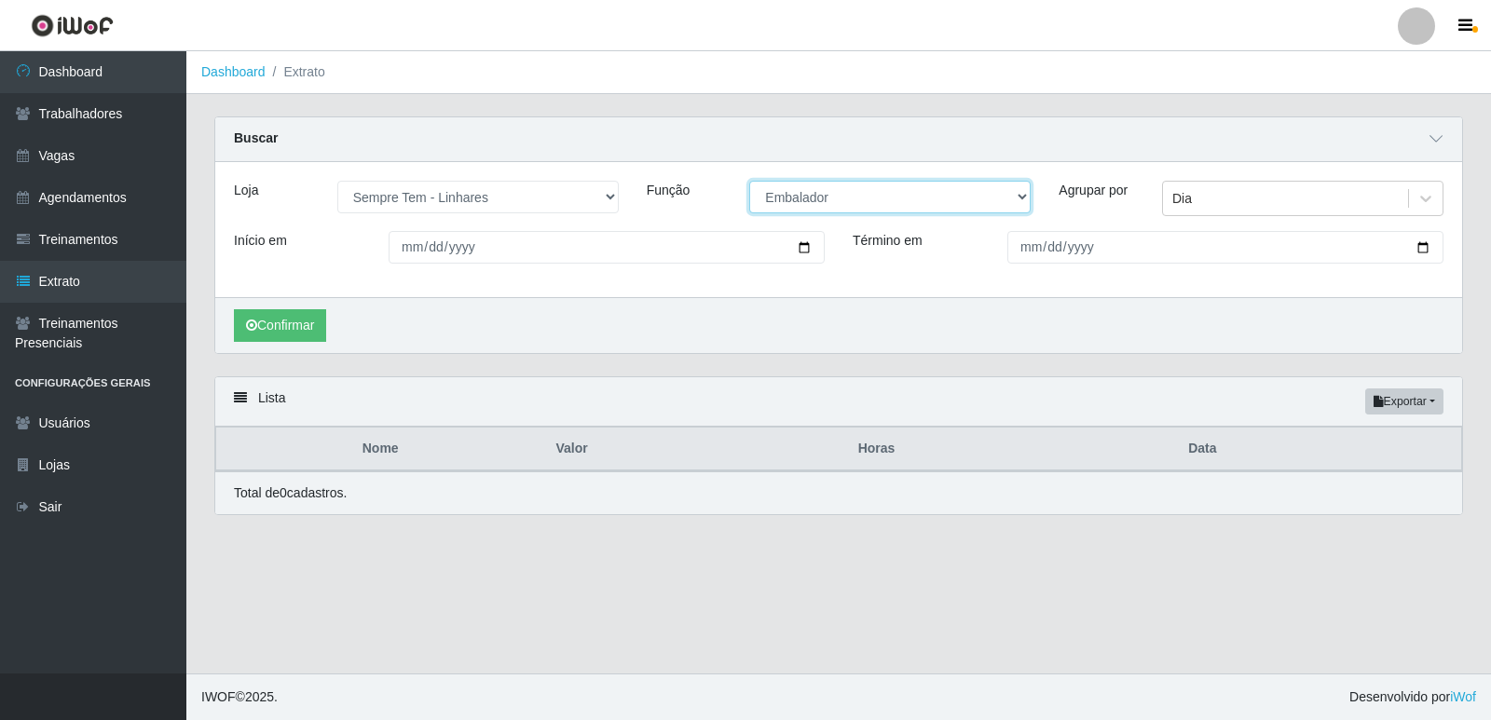
click at [749, 182] on select "[Selecione...] Embalador Embalador + Embalador ++ Repositor Repositor + Reposit…" at bounding box center [889, 197] width 281 height 33
click at [302, 324] on button "Confirmar" at bounding box center [280, 325] width 92 height 33
click at [878, 198] on select "[Selecione...] Embalador Embalador + Embalador ++ Repositor Repositor + Reposit…" at bounding box center [889, 197] width 281 height 33
click at [749, 182] on select "[Selecione...] Embalador Embalador + Embalador ++ Repositor Repositor + Reposit…" at bounding box center [889, 197] width 281 height 33
click at [301, 323] on button "Confirmar" at bounding box center [280, 325] width 92 height 33
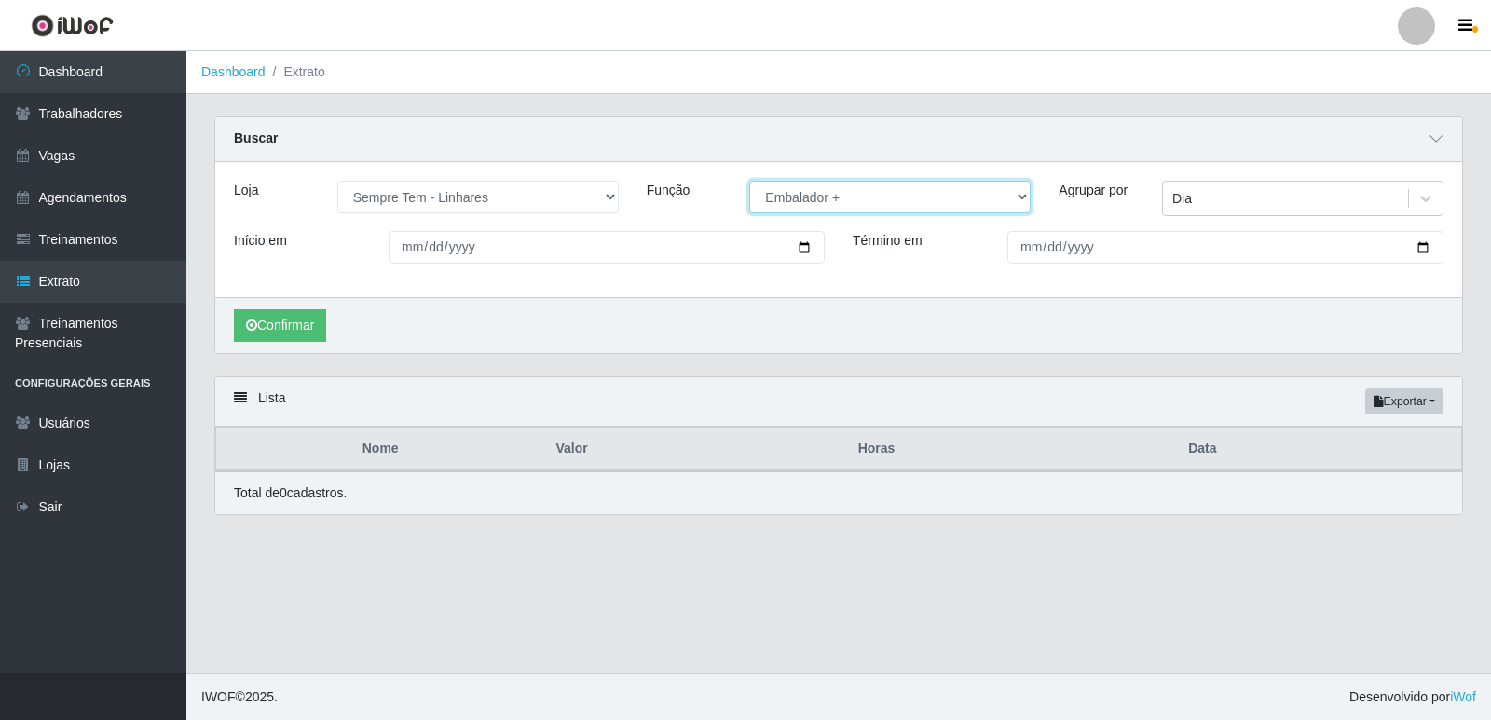
click at [904, 202] on select "[Selecione...] Embalador Embalador + Embalador ++ Repositor Repositor + Reposit…" at bounding box center [889, 197] width 281 height 33
click at [749, 182] on select "[Selecione...] Embalador Embalador + Embalador ++ Repositor Repositor + Reposit…" at bounding box center [889, 197] width 281 height 33
click at [292, 321] on button "Confirmar" at bounding box center [280, 325] width 92 height 33
click at [822, 199] on select "[Selecione...] Embalador Embalador + Embalador ++ Repositor Repositor + Reposit…" at bounding box center [889, 197] width 281 height 33
click at [749, 182] on select "[Selecione...] Embalador Embalador + Embalador ++ Repositor Repositor + Reposit…" at bounding box center [889, 197] width 281 height 33
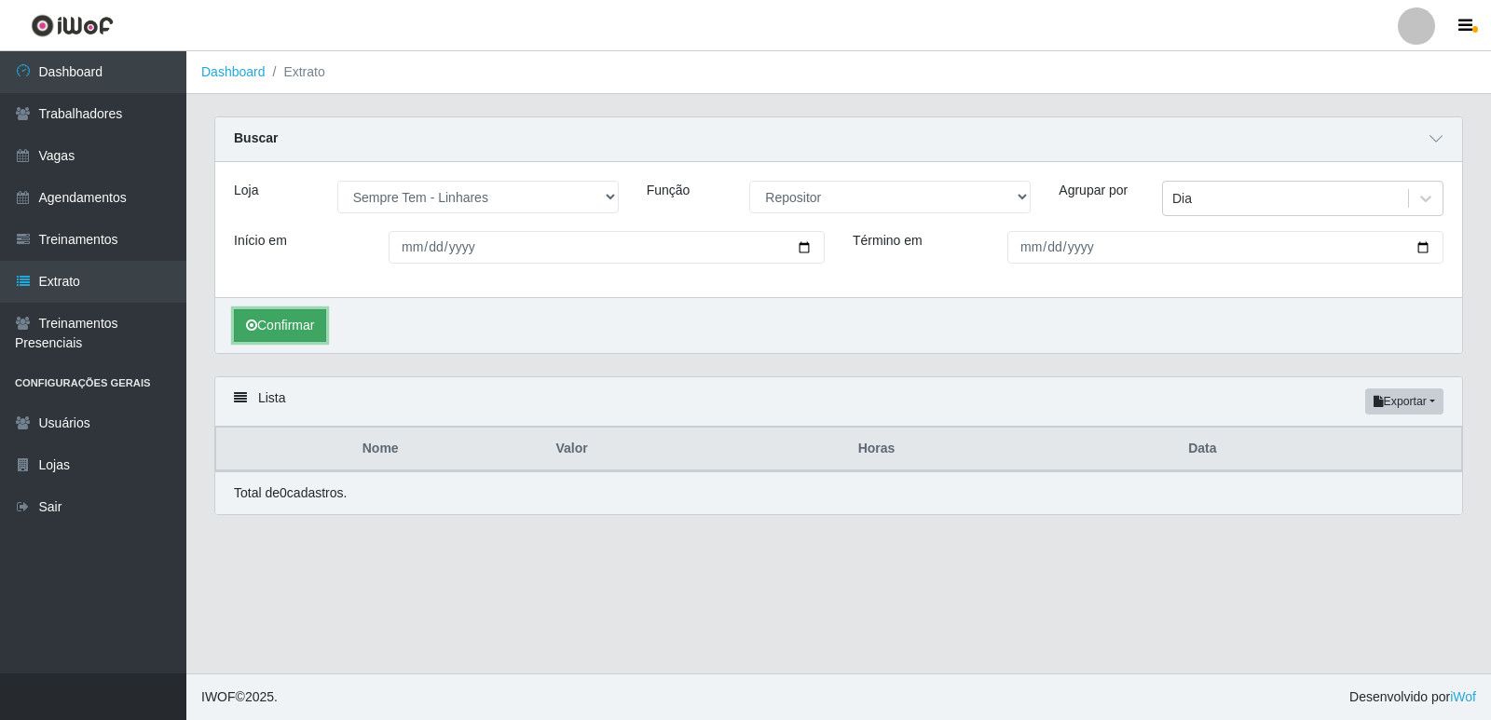
click at [301, 332] on button "Confirmar" at bounding box center [280, 325] width 92 height 33
drag, startPoint x: 836, startPoint y: 196, endPoint x: 835, endPoint y: 208, distance: 12.1
click at [836, 196] on select "[Selecione...] Embalador Embalador + Embalador ++ Repositor Repositor + Reposit…" at bounding box center [889, 197] width 281 height 33
click at [749, 182] on select "[Selecione...] Embalador Embalador + Embalador ++ Repositor Repositor + Reposit…" at bounding box center [889, 197] width 281 height 33
click at [311, 328] on button "Confirmar" at bounding box center [280, 325] width 92 height 33
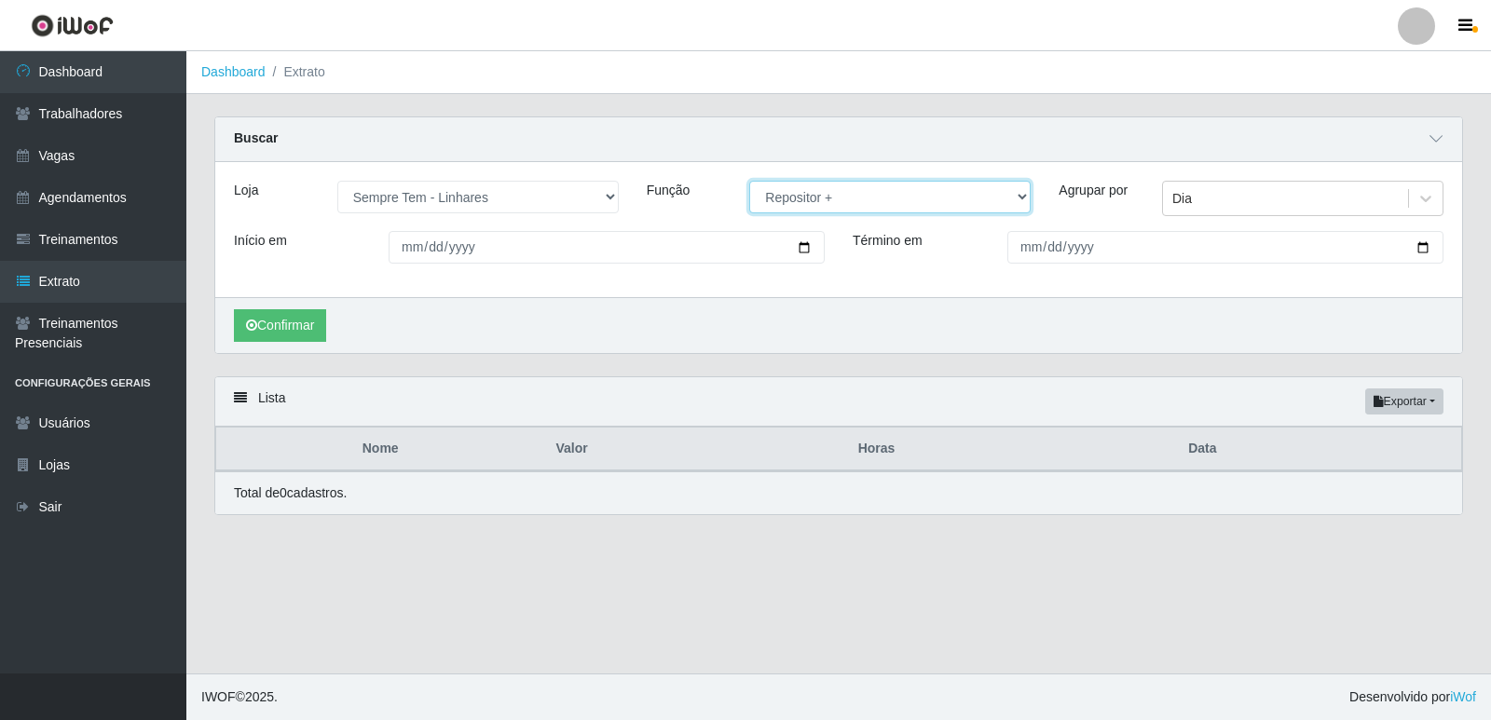
drag, startPoint x: 820, startPoint y: 194, endPoint x: 819, endPoint y: 208, distance: 14.0
click at [820, 196] on select "[Selecione...] Embalador Embalador + Embalador ++ Repositor Repositor + Reposit…" at bounding box center [889, 197] width 281 height 33
select select "86"
click at [749, 182] on select "[Selecione...] Embalador Embalador + Embalador ++ Repositor Repositor + Reposit…" at bounding box center [889, 197] width 281 height 33
click at [273, 326] on button "Confirmar" at bounding box center [280, 325] width 92 height 33
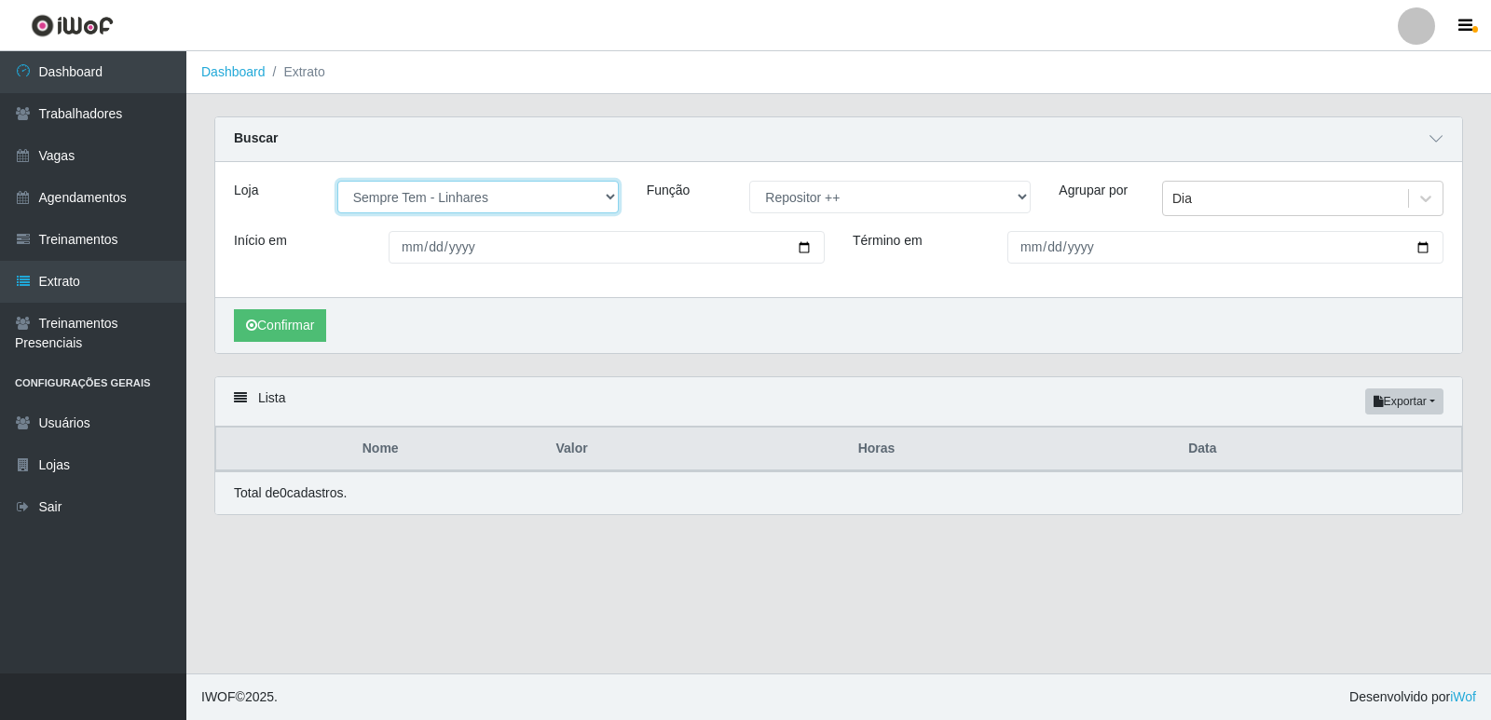
drag, startPoint x: 512, startPoint y: 199, endPoint x: 503, endPoint y: 213, distance: 16.3
click at [512, 199] on select "[Selecione...] [GEOGRAPHIC_DATA] - [GEOGRAPHIC_DATA] [GEOGRAPHIC_DATA] - [GEOGR…" at bounding box center [477, 197] width 281 height 33
select select "507"
click at [337, 182] on select "[Selecione...] [GEOGRAPHIC_DATA] - [GEOGRAPHIC_DATA] [GEOGRAPHIC_DATA] - [GEOGR…" at bounding box center [477, 197] width 281 height 33
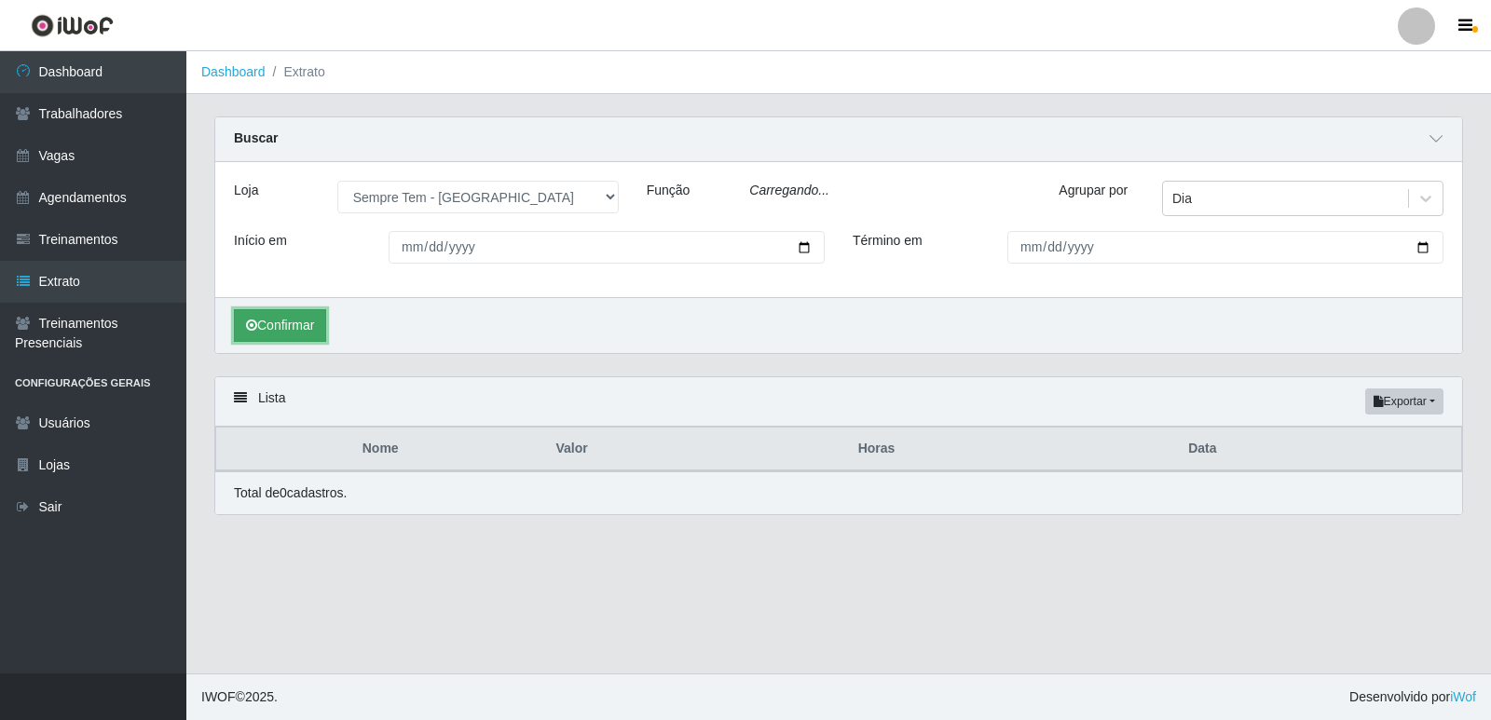
click at [307, 325] on button "Confirmar" at bounding box center [280, 325] width 92 height 33
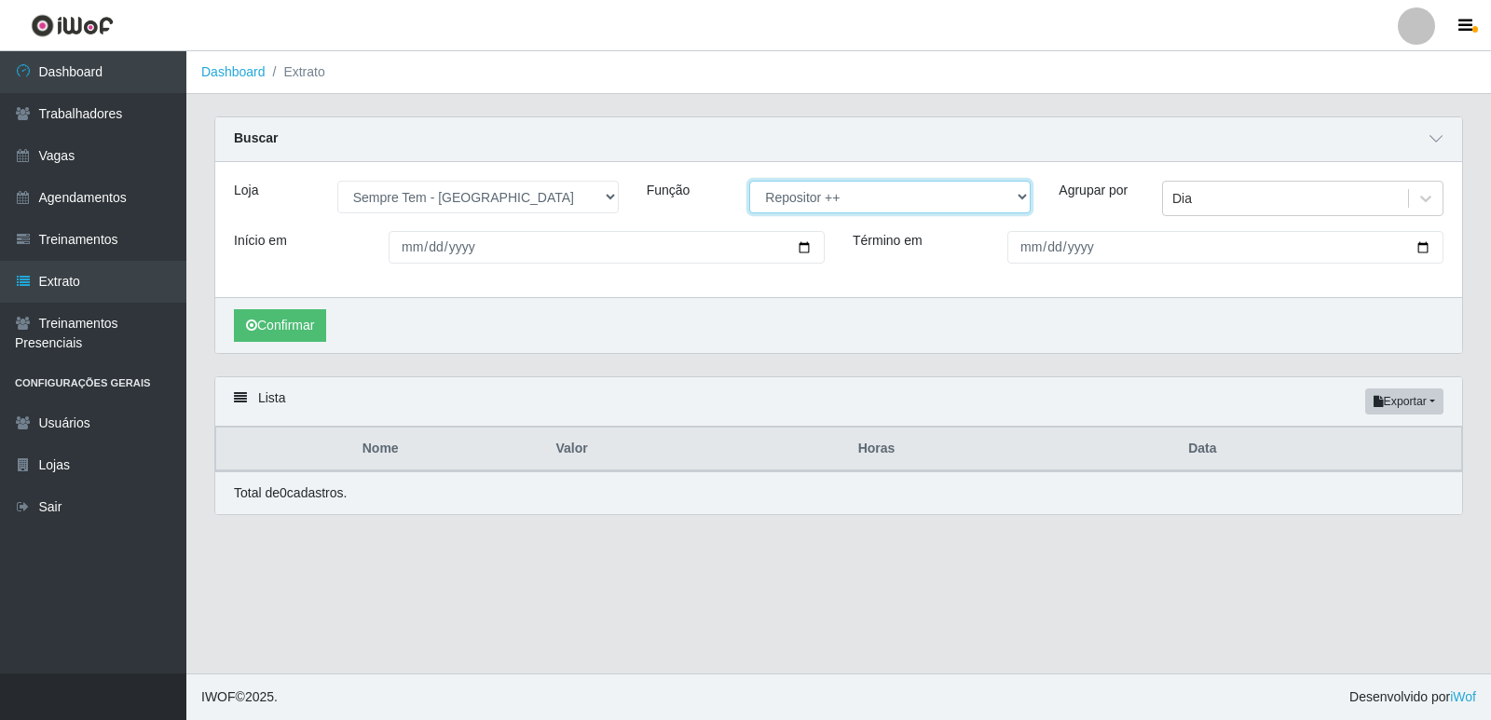
click at [805, 201] on select "[Selecione...] Embalador Embalador + Embalador ++ Repositor Repositor + Reposit…" at bounding box center [889, 197] width 281 height 33
click at [749, 182] on select "[Selecione...] Embalador Embalador + Embalador ++ Repositor Repositor + Reposit…" at bounding box center [889, 197] width 281 height 33
click at [300, 321] on button "Confirmar" at bounding box center [280, 325] width 92 height 33
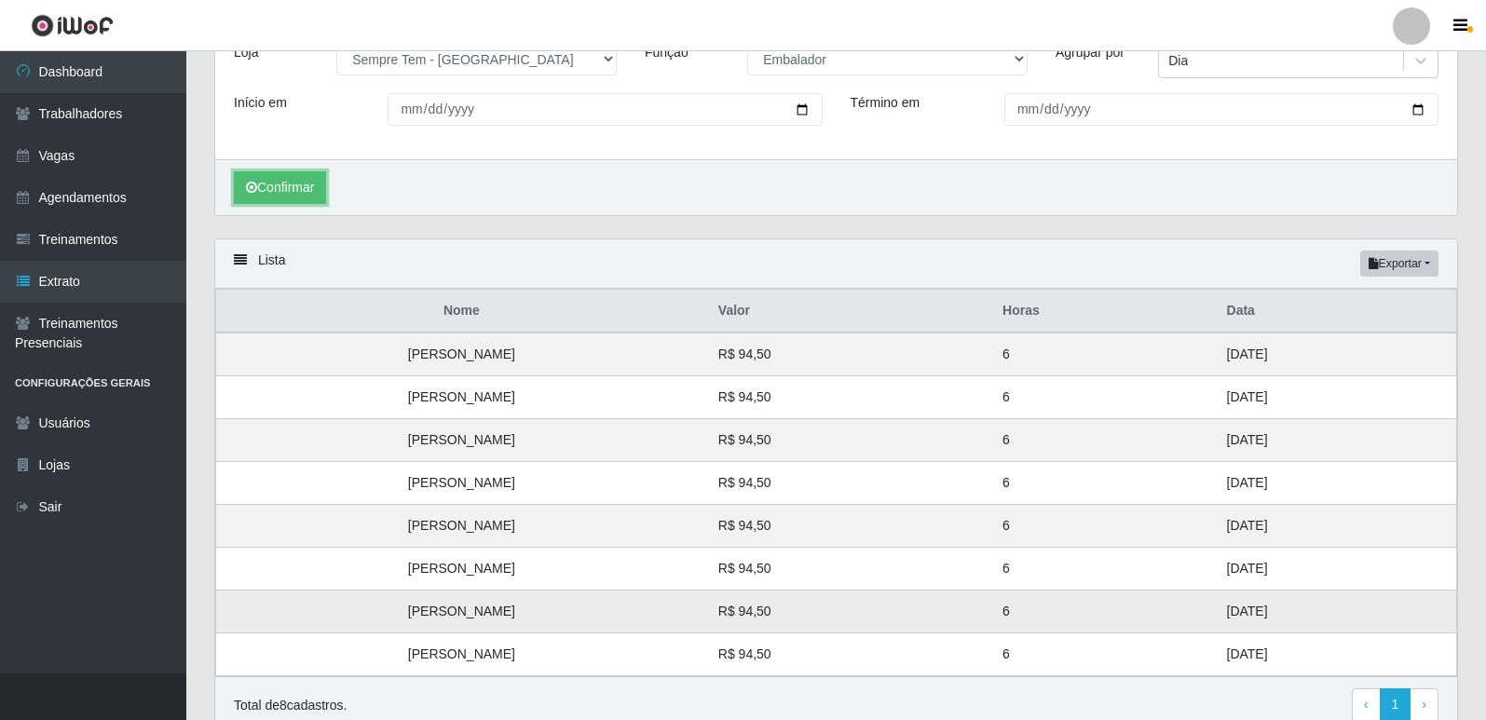
scroll to position [222, 0]
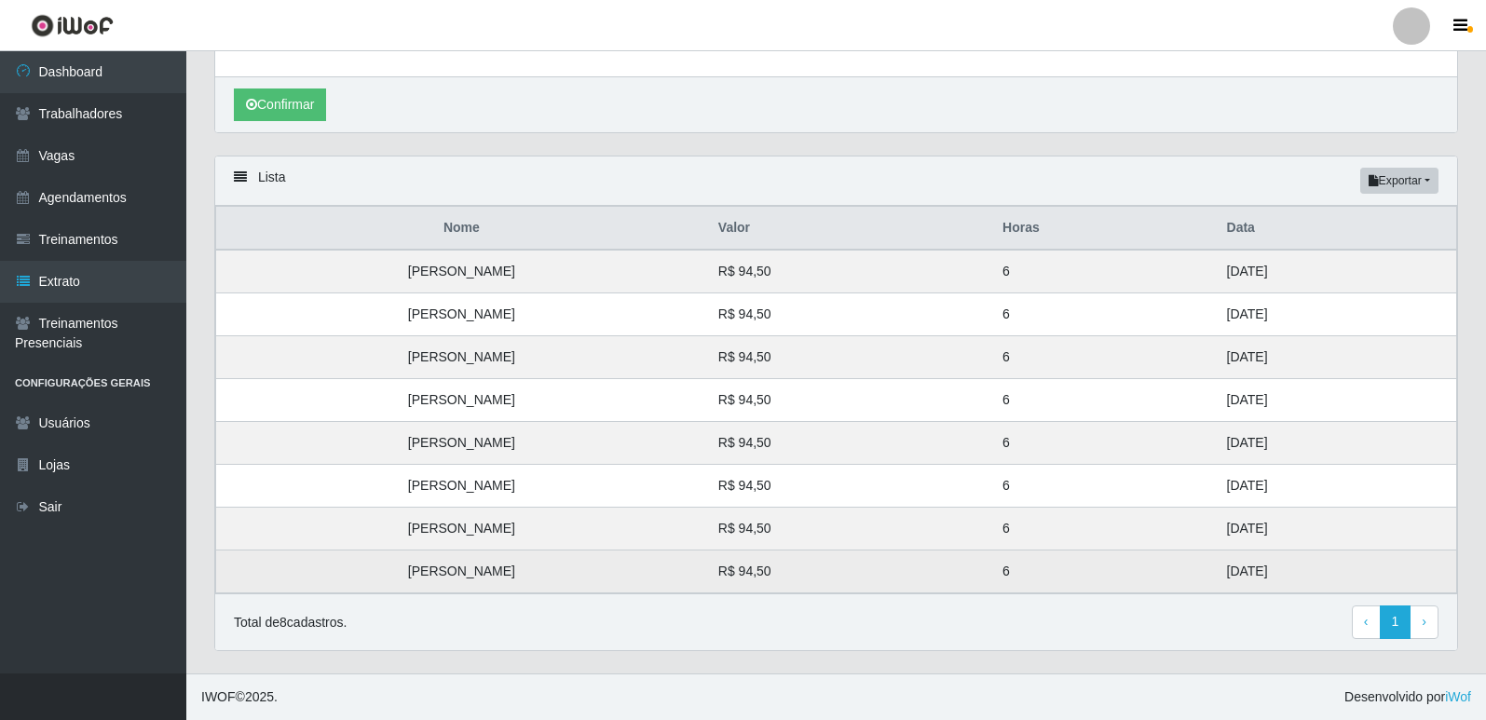
drag, startPoint x: 1252, startPoint y: 569, endPoint x: 1214, endPoint y: 586, distance: 41.7
click at [1216, 586] on td "25/08/2025" at bounding box center [1336, 572] width 241 height 43
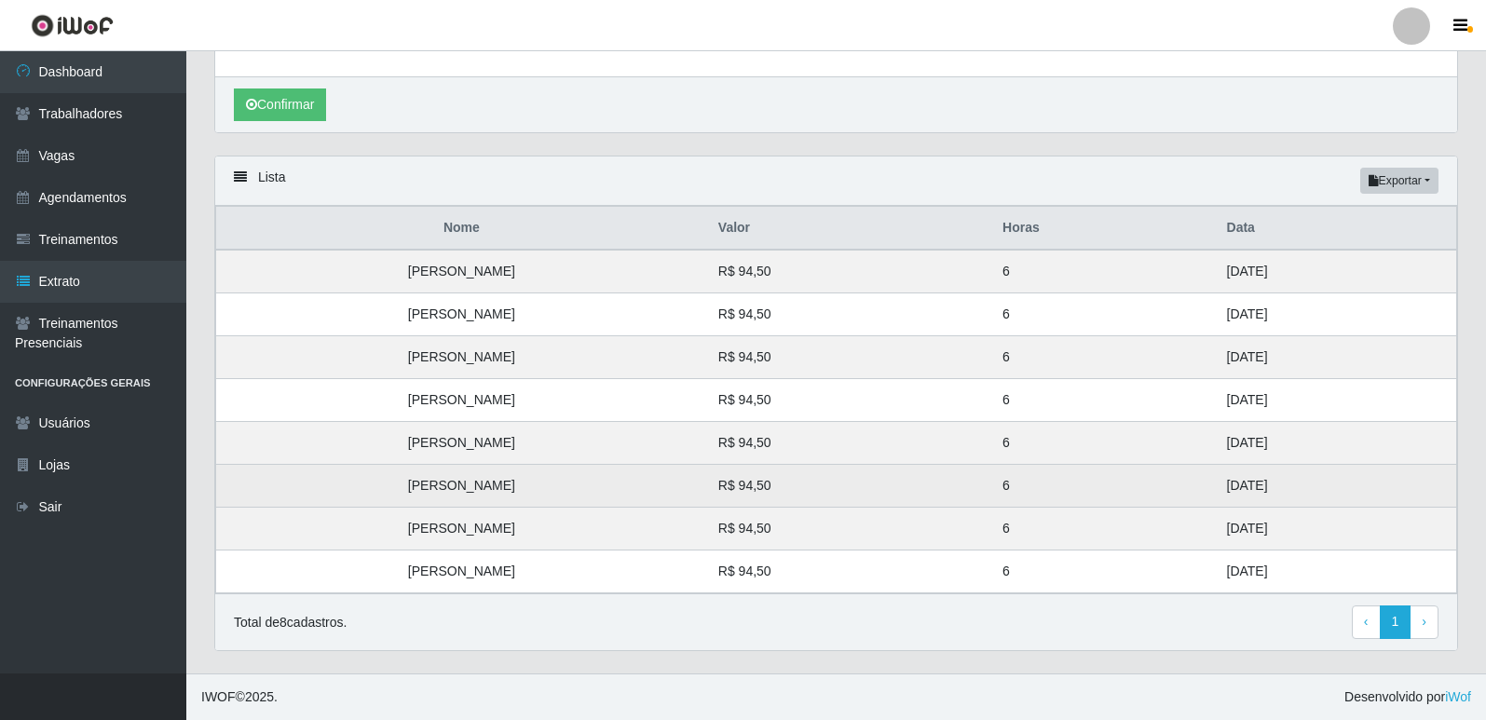
drag, startPoint x: 1255, startPoint y: 530, endPoint x: 1225, endPoint y: 490, distance: 49.9
click at [1226, 490] on tbody "Fabiana dos Santos Silva R$ 94,50 6 29/08/2025 Leandro Viana de Oliveira R$ 94,…" at bounding box center [836, 422] width 1241 height 344
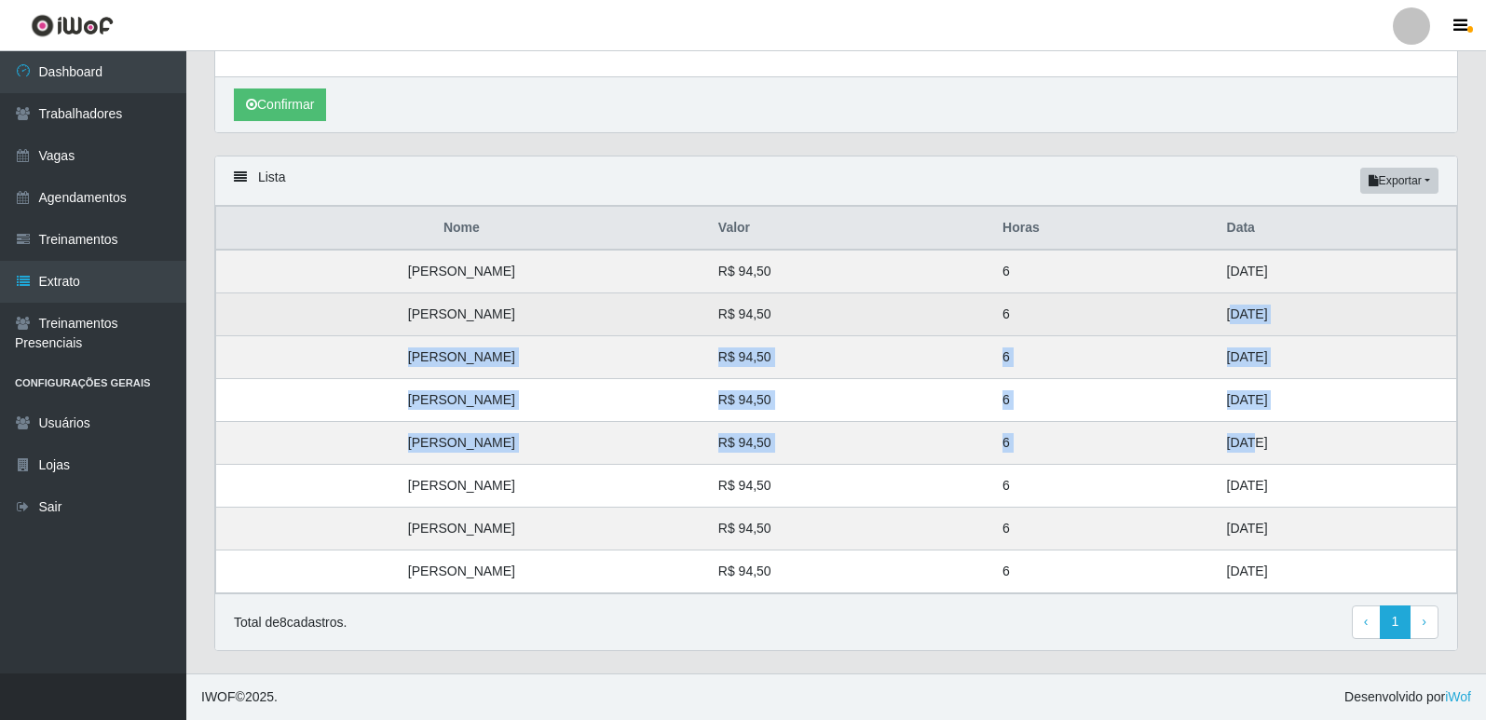
drag, startPoint x: 1225, startPoint y: 437, endPoint x: 1209, endPoint y: 311, distance: 126.8
click at [1209, 311] on tbody "Fabiana dos Santos Silva R$ 94,50 6 29/08/2025 Leandro Viana de Oliveira R$ 94,…" at bounding box center [836, 422] width 1241 height 344
click at [1216, 311] on td "28/08/2025" at bounding box center [1336, 314] width 241 height 43
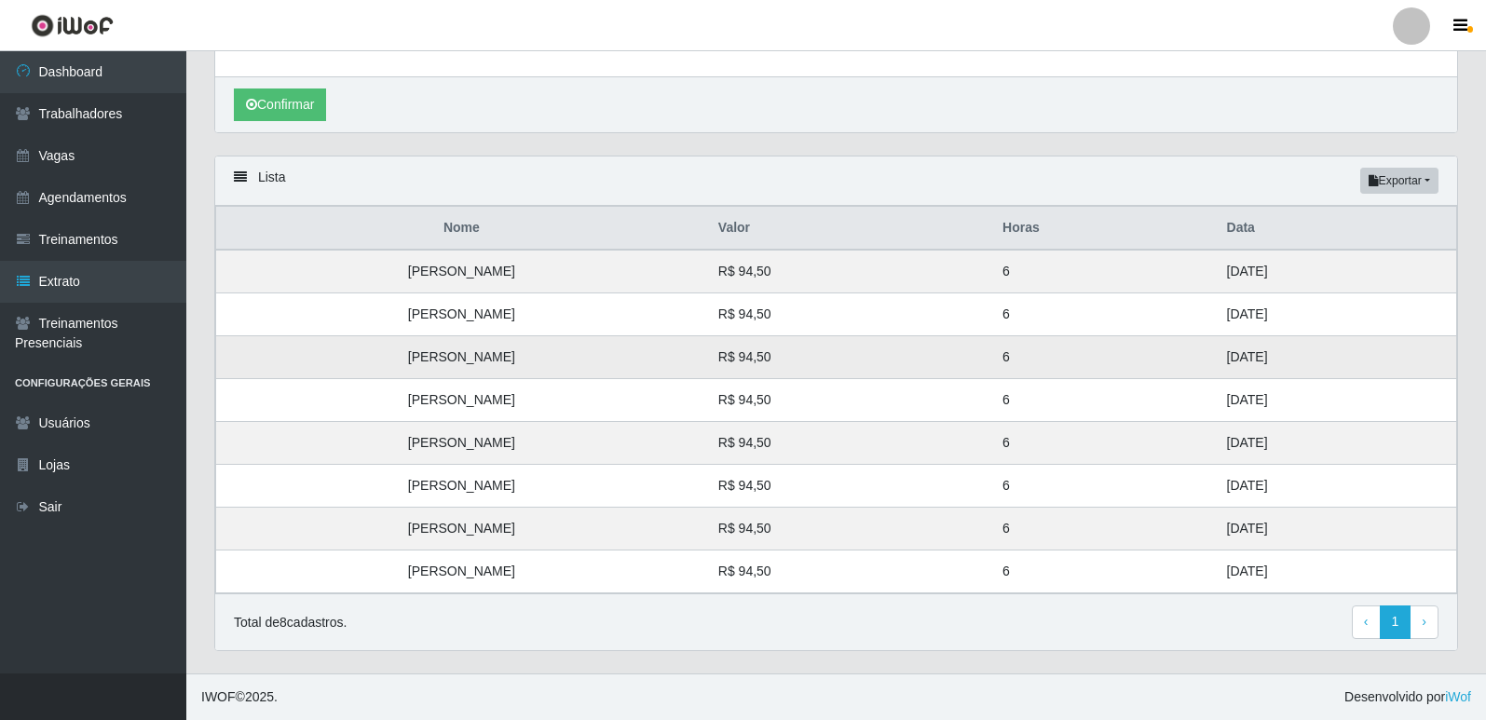
click at [1216, 349] on td "28/08/2025" at bounding box center [1336, 357] width 241 height 43
drag, startPoint x: 1216, startPoint y: 395, endPoint x: 1221, endPoint y: 460, distance: 65.5
click at [1216, 397] on td "28/08/2025" at bounding box center [1336, 400] width 241 height 43
click at [1219, 441] on td "28/08/2025" at bounding box center [1336, 443] width 241 height 43
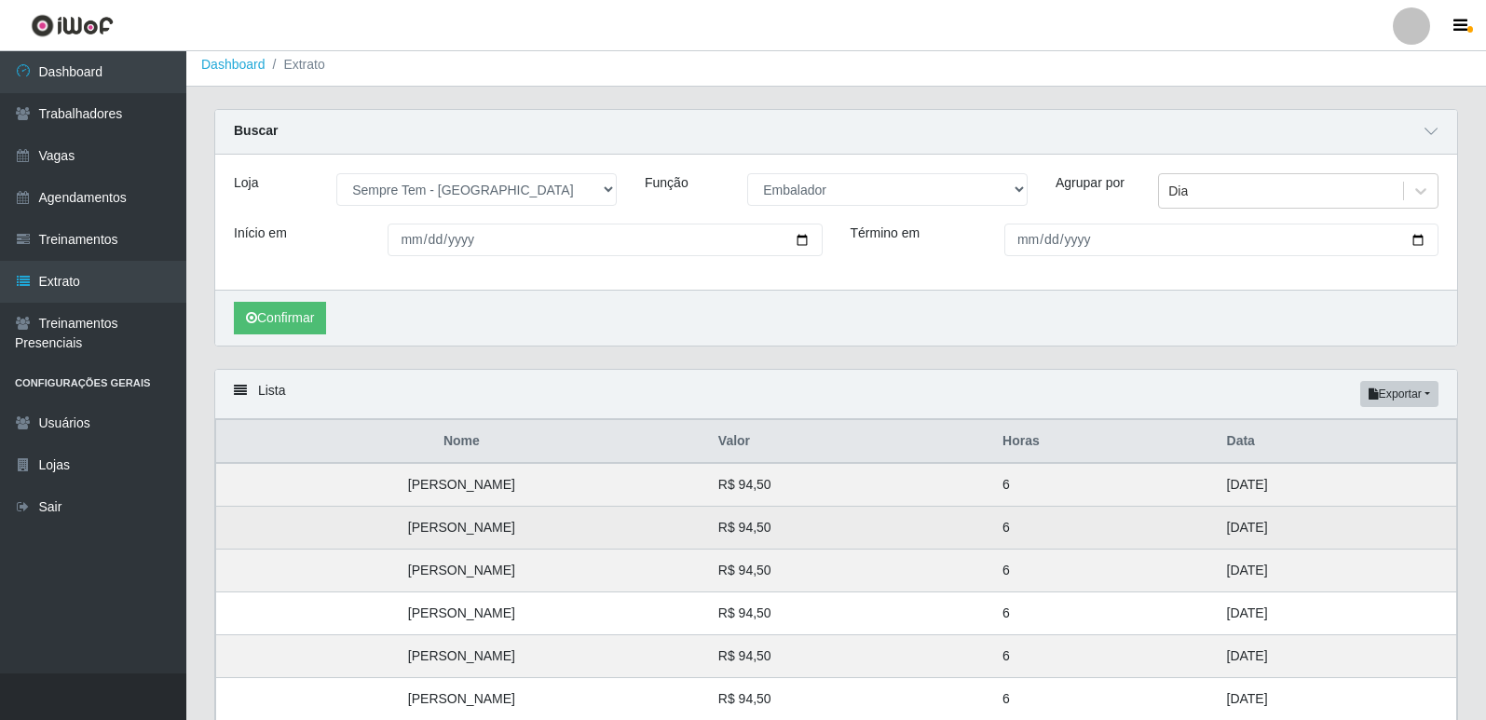
scroll to position [0, 0]
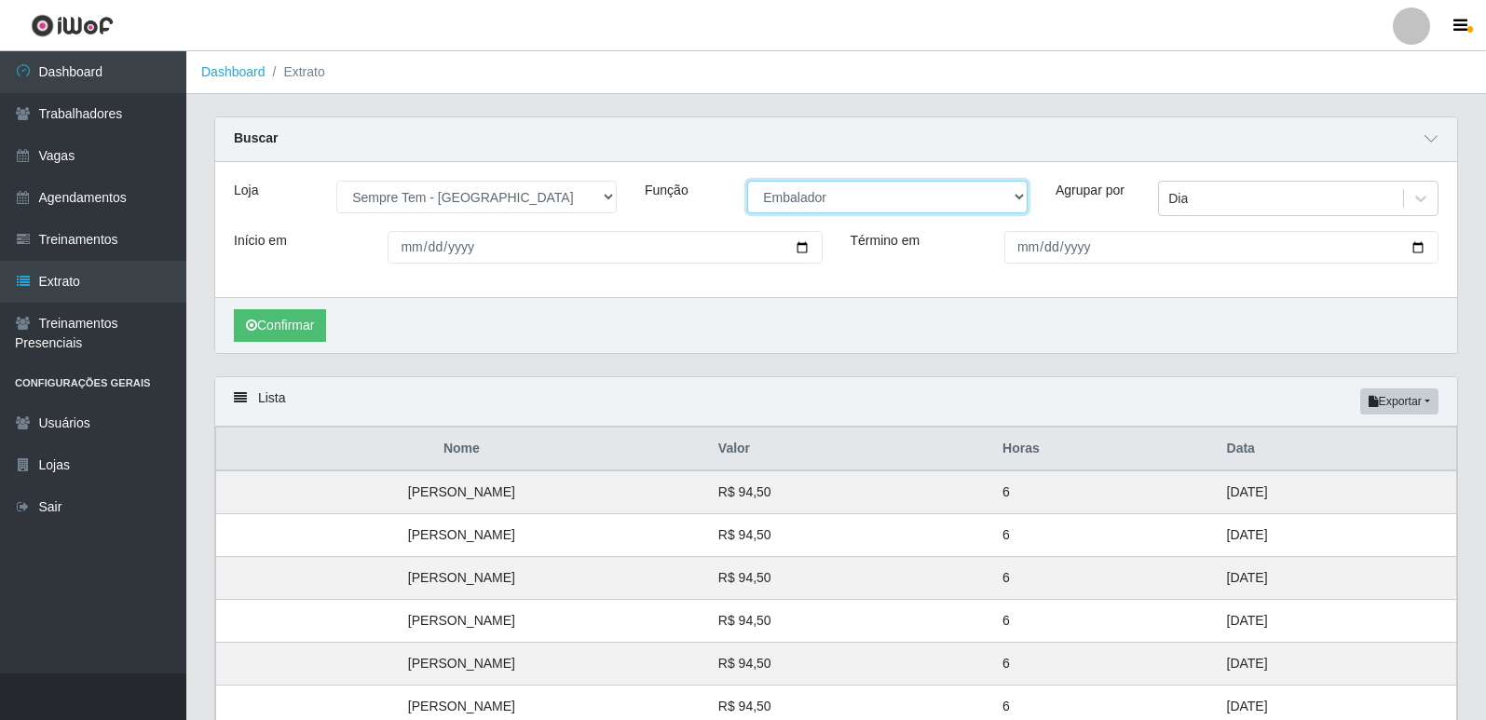
click at [889, 198] on select "[Selecione...] Embalador Embalador + Embalador ++ Repositor Repositor + Reposit…" at bounding box center [887, 197] width 280 height 33
click at [747, 182] on select "[Selecione...] Embalador Embalador + Embalador ++ Repositor Repositor + Reposit…" at bounding box center [887, 197] width 280 height 33
click at [252, 334] on button "Confirmar" at bounding box center [280, 325] width 92 height 33
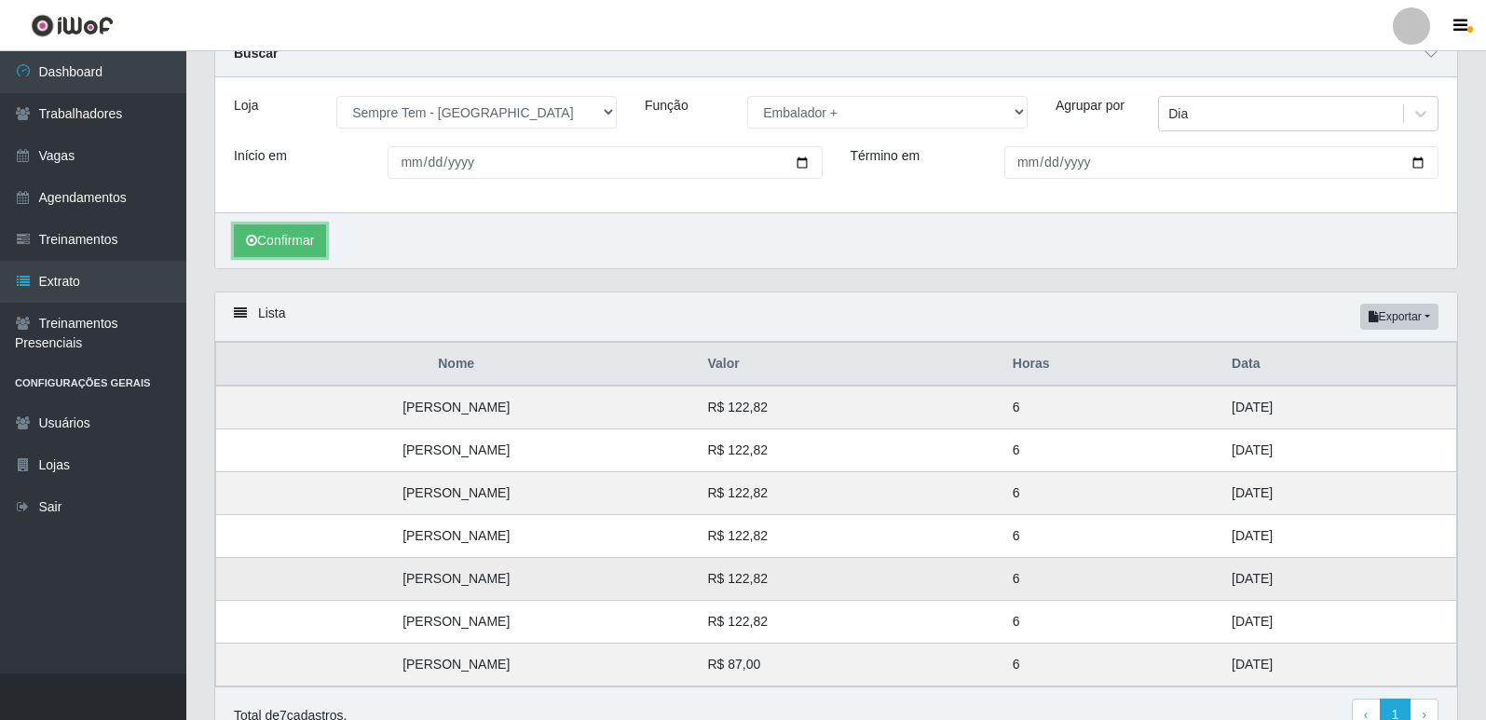
scroll to position [179, 0]
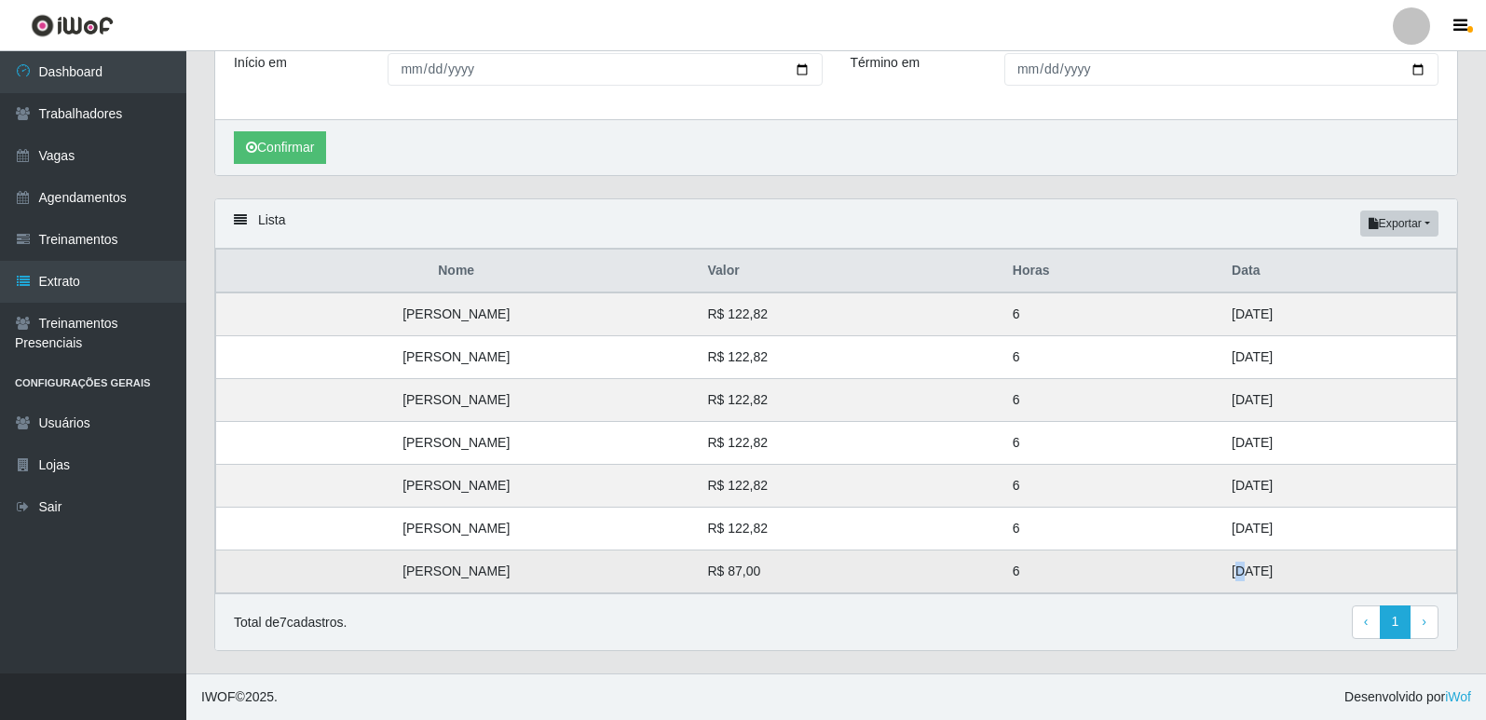
drag, startPoint x: 1237, startPoint y: 570, endPoint x: 1226, endPoint y: 566, distance: 11.8
click at [1226, 566] on td "23/08/2025" at bounding box center [1339, 572] width 236 height 43
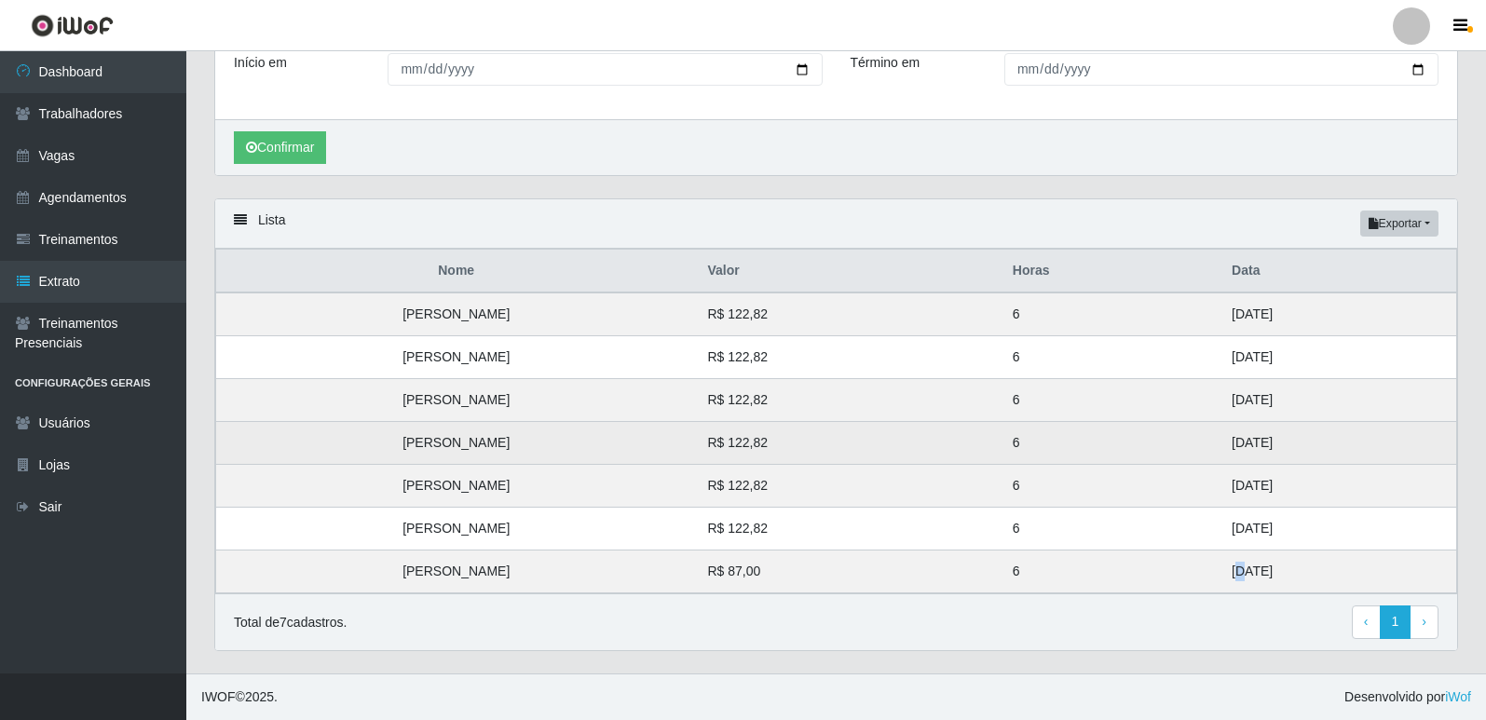
drag, startPoint x: 1270, startPoint y: 519, endPoint x: 1243, endPoint y: 441, distance: 82.8
click at [1243, 441] on tbody "Ronysson de Oliveira Faria R$ 122,82 6 31/08/2025 Vanesa Martins de Souza R$ 12…" at bounding box center [836, 443] width 1241 height 301
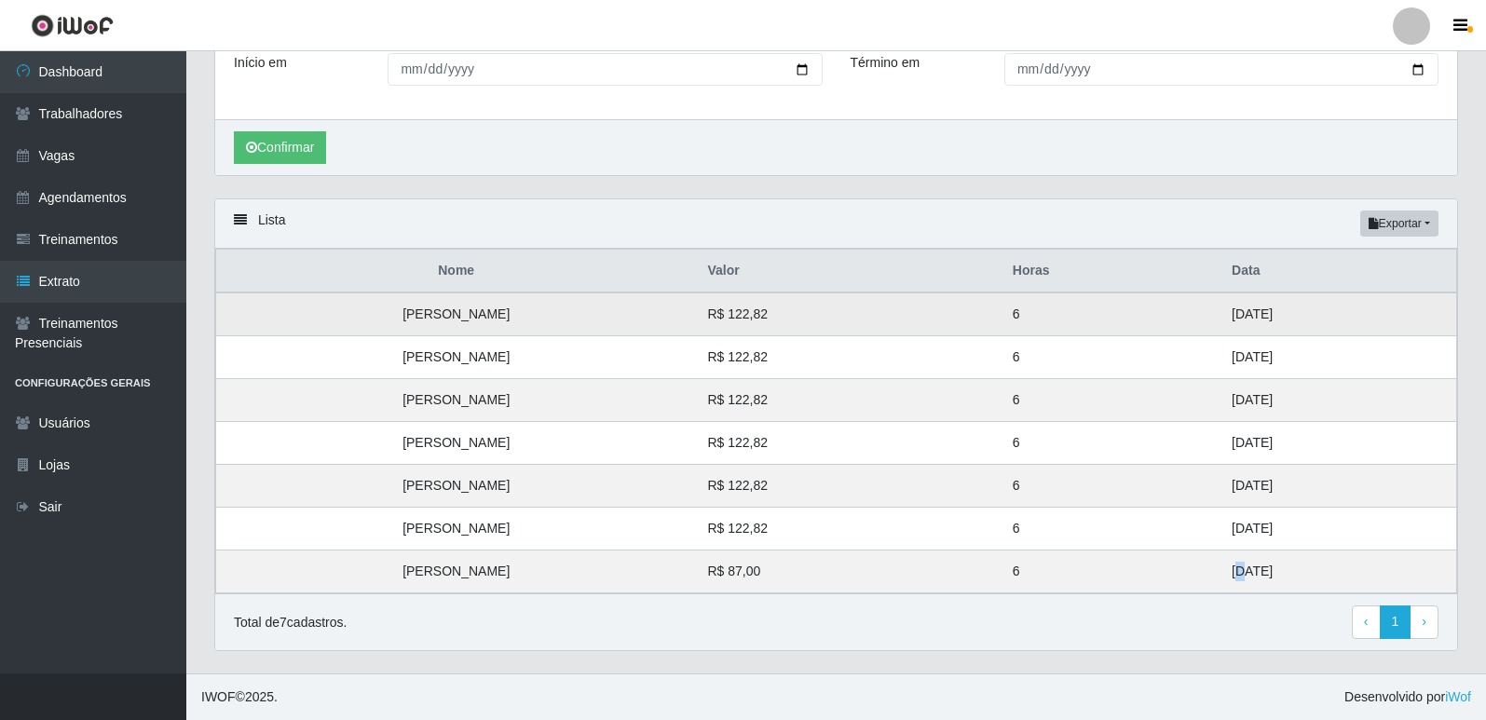
drag, startPoint x: 1302, startPoint y: 399, endPoint x: 1157, endPoint y: 315, distance: 167.0
click at [1157, 315] on tbody "Ronysson de Oliveira Faria R$ 122,82 6 31/08/2025 Vanesa Martins de Souza R$ 12…" at bounding box center [836, 443] width 1241 height 301
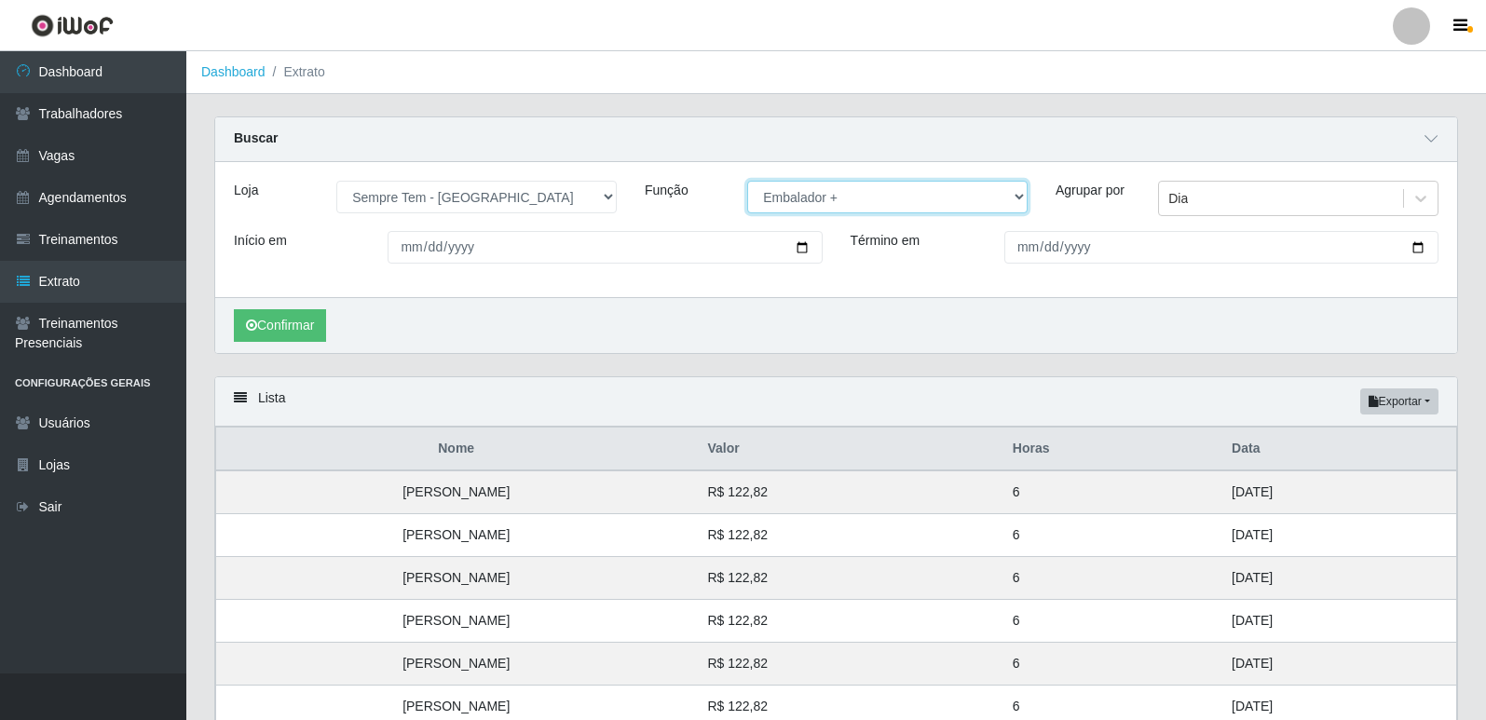
click at [829, 211] on select "[Selecione...] Embalador Embalador + Embalador ++ Repositor Repositor + Reposit…" at bounding box center [887, 197] width 280 height 33
click at [747, 182] on select "[Selecione...] Embalador Embalador + Embalador ++ Repositor Repositor + Reposit…" at bounding box center [887, 197] width 280 height 33
click at [294, 334] on button "Confirmar" at bounding box center [280, 325] width 92 height 33
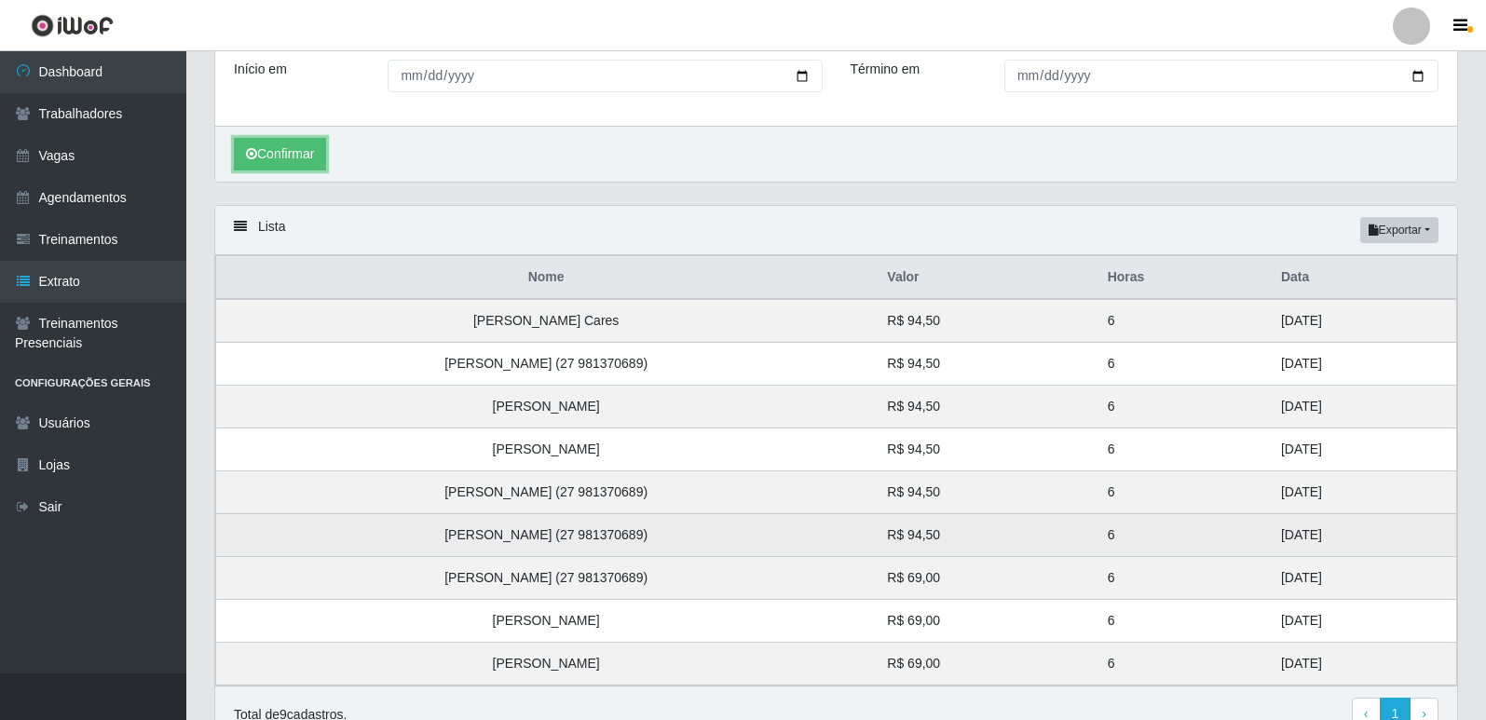
scroll to position [265, 0]
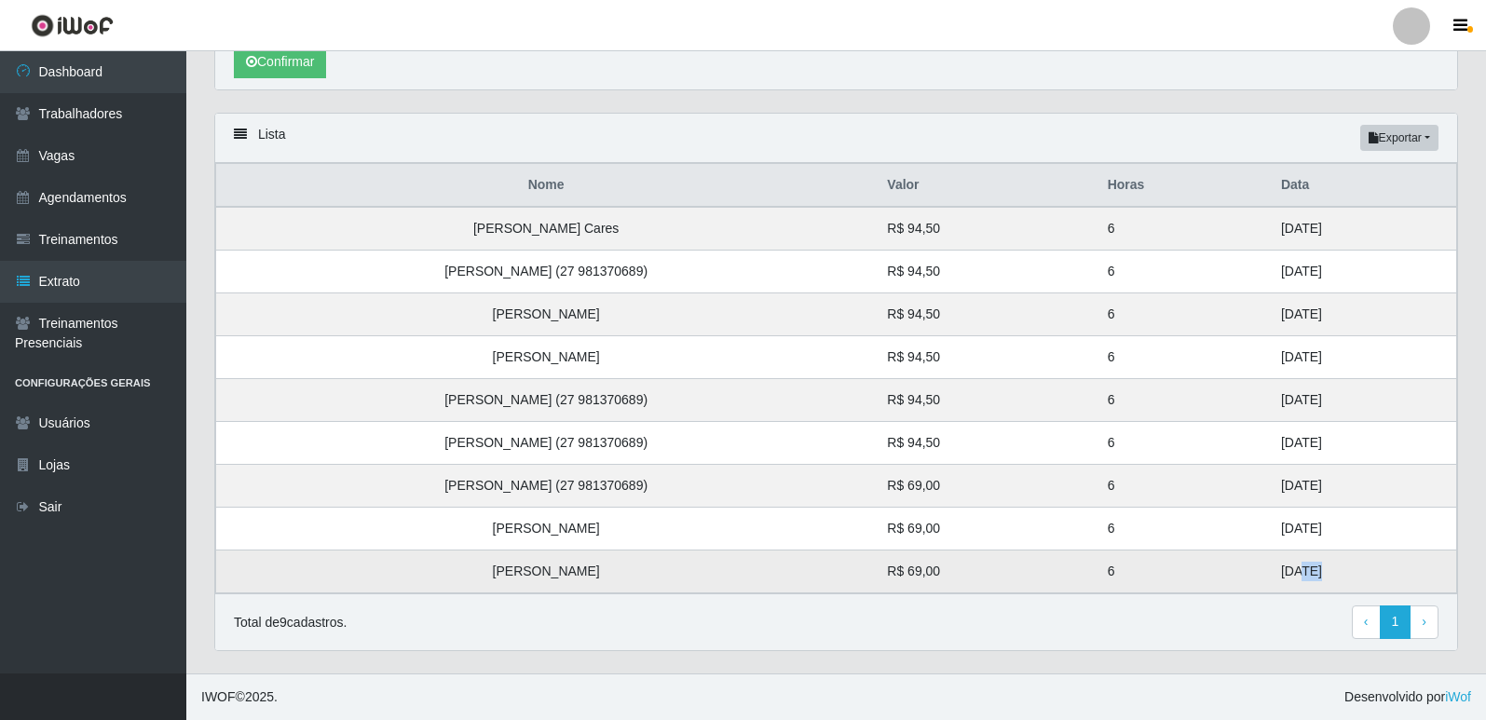
drag, startPoint x: 1281, startPoint y: 570, endPoint x: 1259, endPoint y: 568, distance: 22.4
click at [1270, 568] on td "21/08/2025" at bounding box center [1363, 572] width 187 height 43
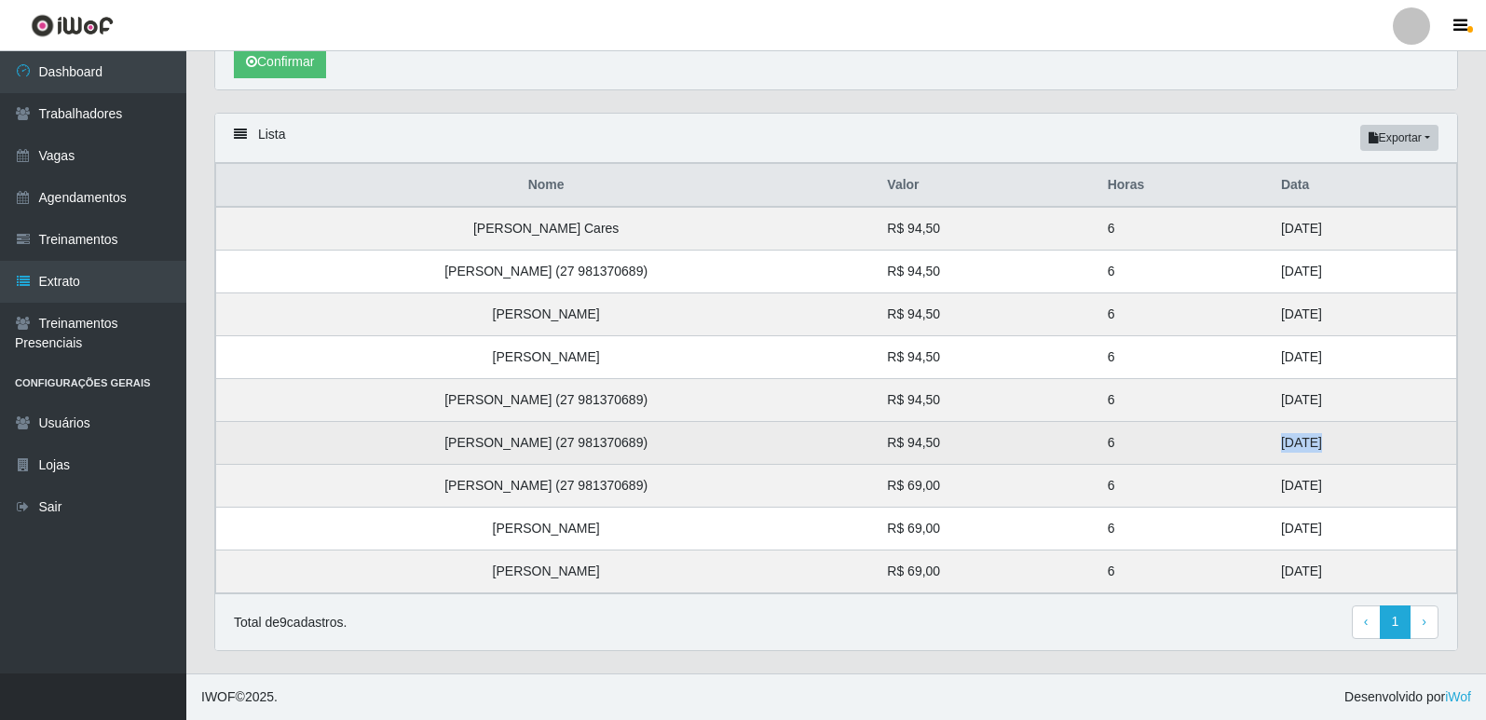
drag, startPoint x: 1281, startPoint y: 449, endPoint x: 1211, endPoint y: 452, distance: 69.9
click at [1211, 452] on tr "João Vitor Dias dos Santos (27 981370689) R$ 94,50 6 25/08/2025" at bounding box center [836, 443] width 1241 height 43
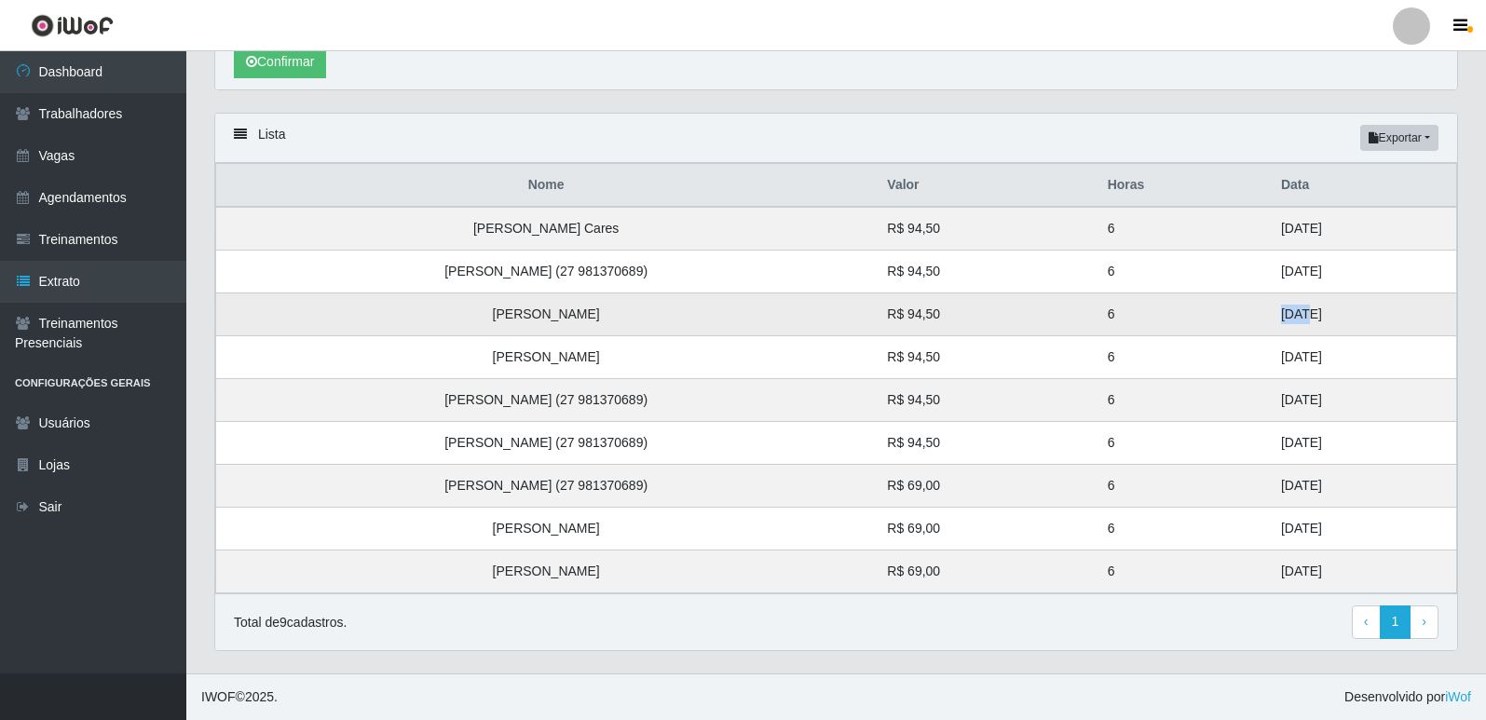
drag, startPoint x: 1265, startPoint y: 318, endPoint x: 1235, endPoint y: 308, distance: 32.1
click at [1270, 308] on td "27/08/2025" at bounding box center [1363, 314] width 187 height 43
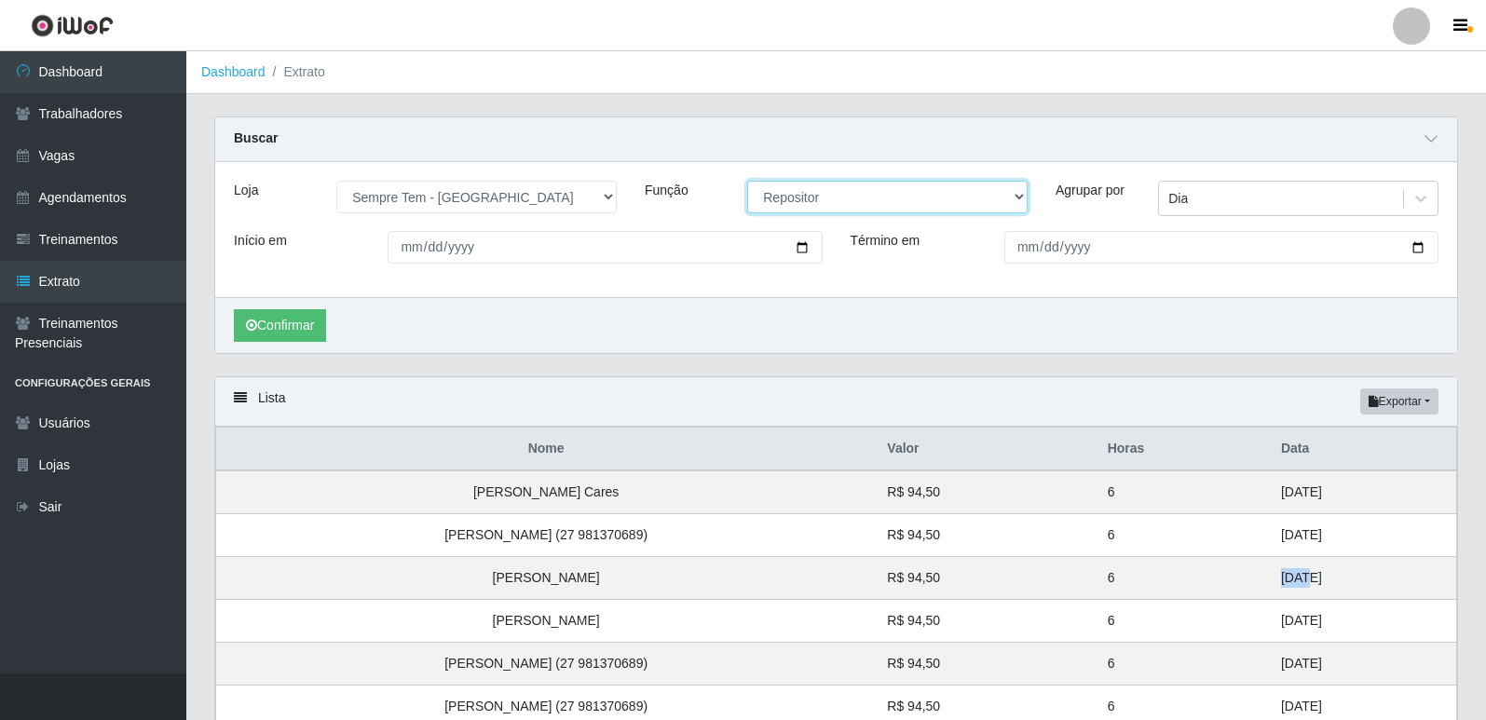
click at [850, 200] on select "[Selecione...] Embalador Embalador + Embalador ++ Repositor Repositor + Reposit…" at bounding box center [887, 197] width 280 height 33
select select "82"
click at [747, 182] on select "[Selecione...] Embalador Embalador + Embalador ++ Repositor Repositor + Reposit…" at bounding box center [887, 197] width 280 height 33
click at [267, 319] on button "Confirmar" at bounding box center [280, 325] width 92 height 33
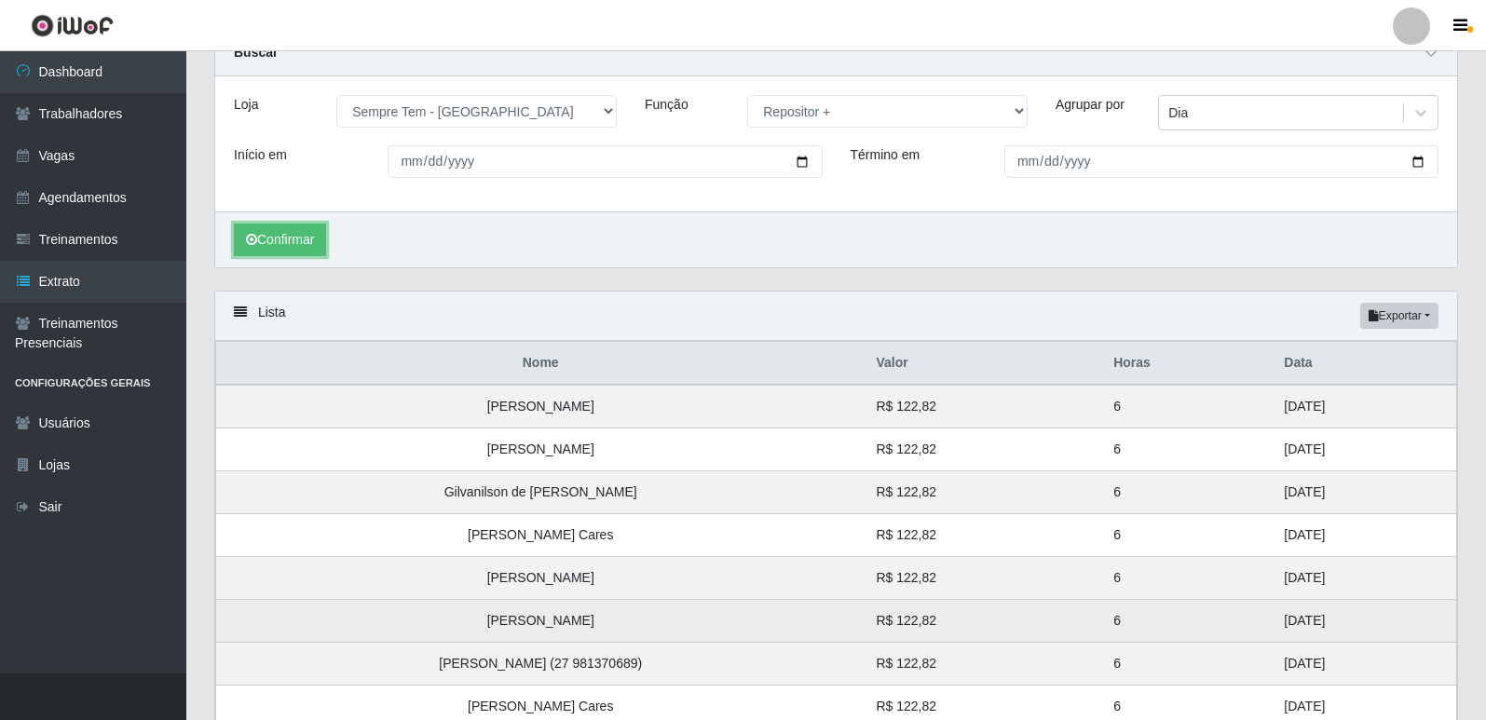
scroll to position [265, 0]
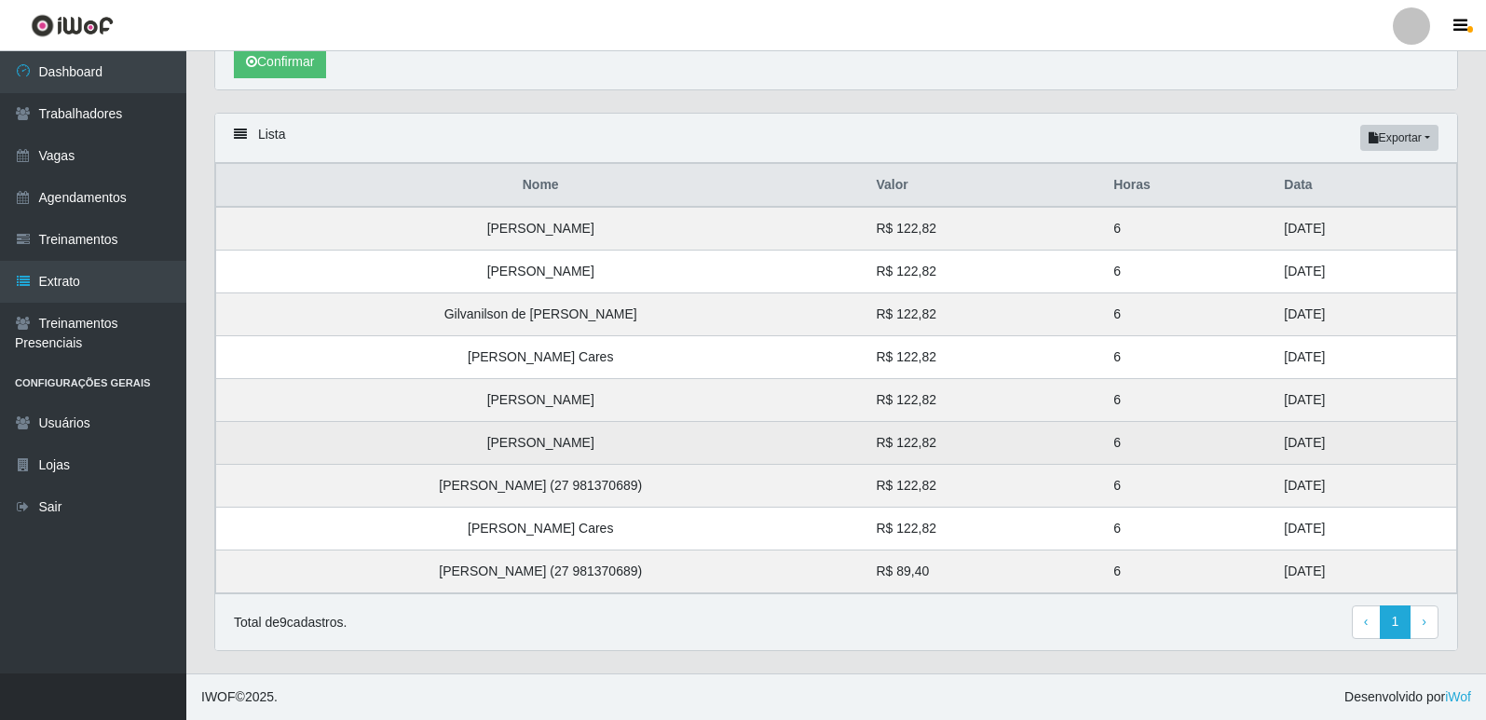
drag, startPoint x: 1328, startPoint y: 531, endPoint x: 1238, endPoint y: 444, distance: 124.5
click at [1238, 444] on tbody "Gustavo Jesus Conceição Souza R$ 122,82 6 31/08/2025 Natanael Da Silva Machado …" at bounding box center [836, 400] width 1241 height 387
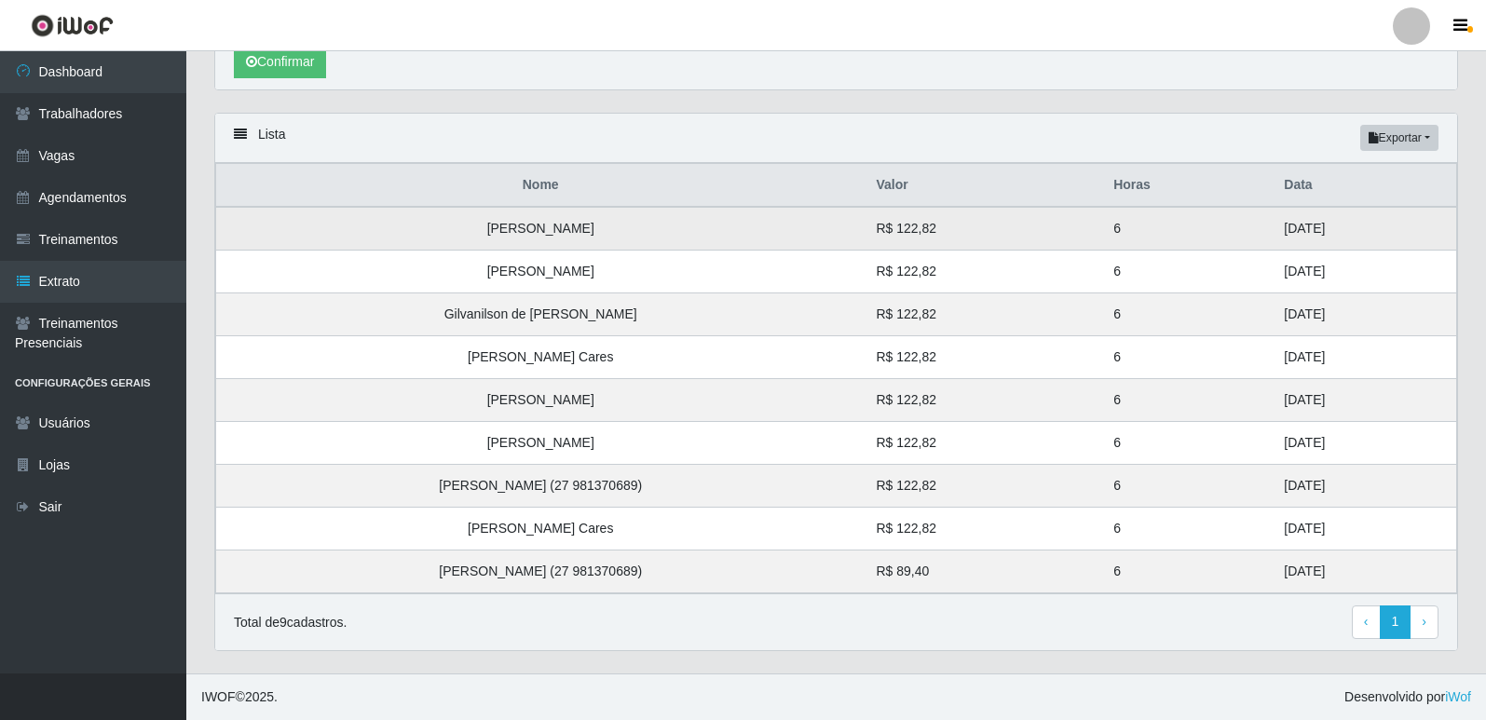
drag, startPoint x: 1325, startPoint y: 398, endPoint x: 1217, endPoint y: 222, distance: 206.6
click at [1218, 222] on tbody "Gustavo Jesus Conceição Souza R$ 122,82 6 31/08/2025 Natanael Da Silva Machado …" at bounding box center [836, 400] width 1241 height 387
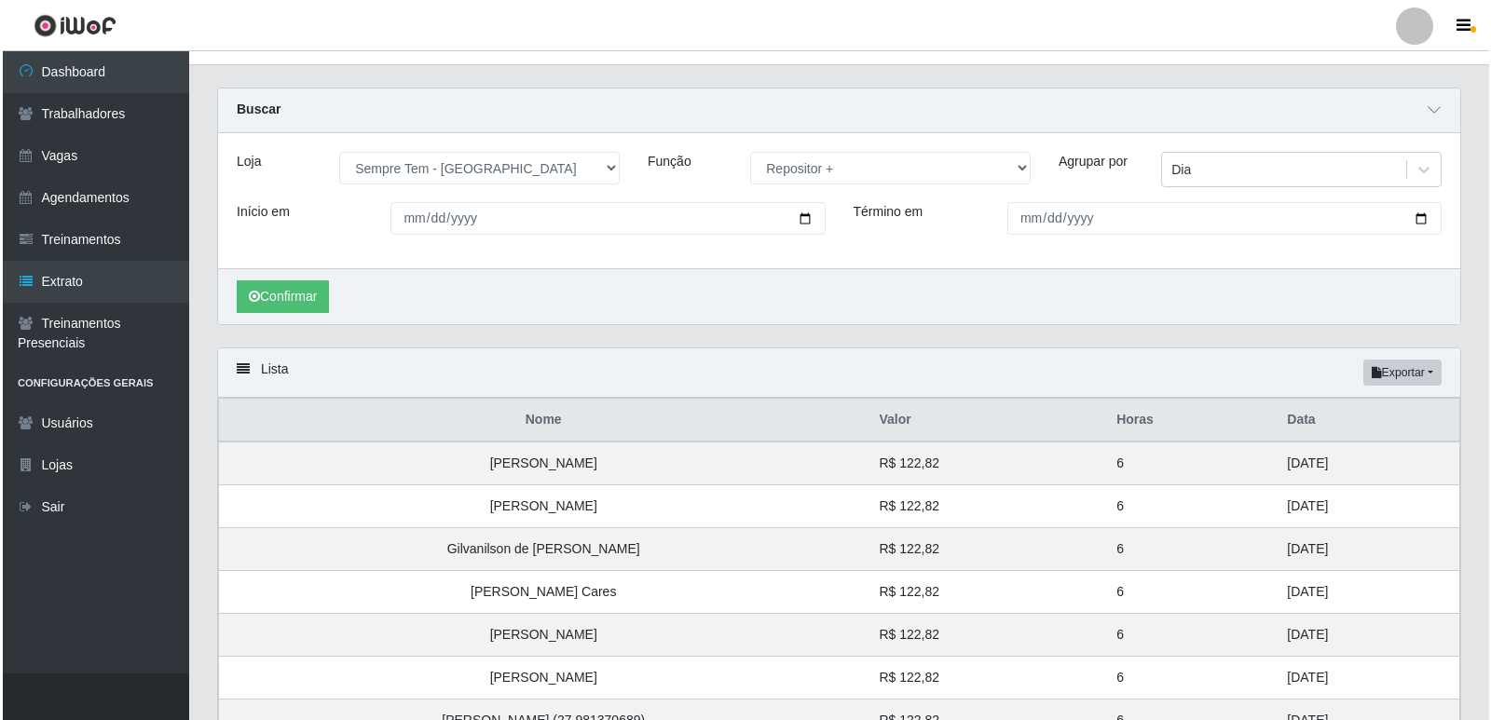
scroll to position [0, 0]
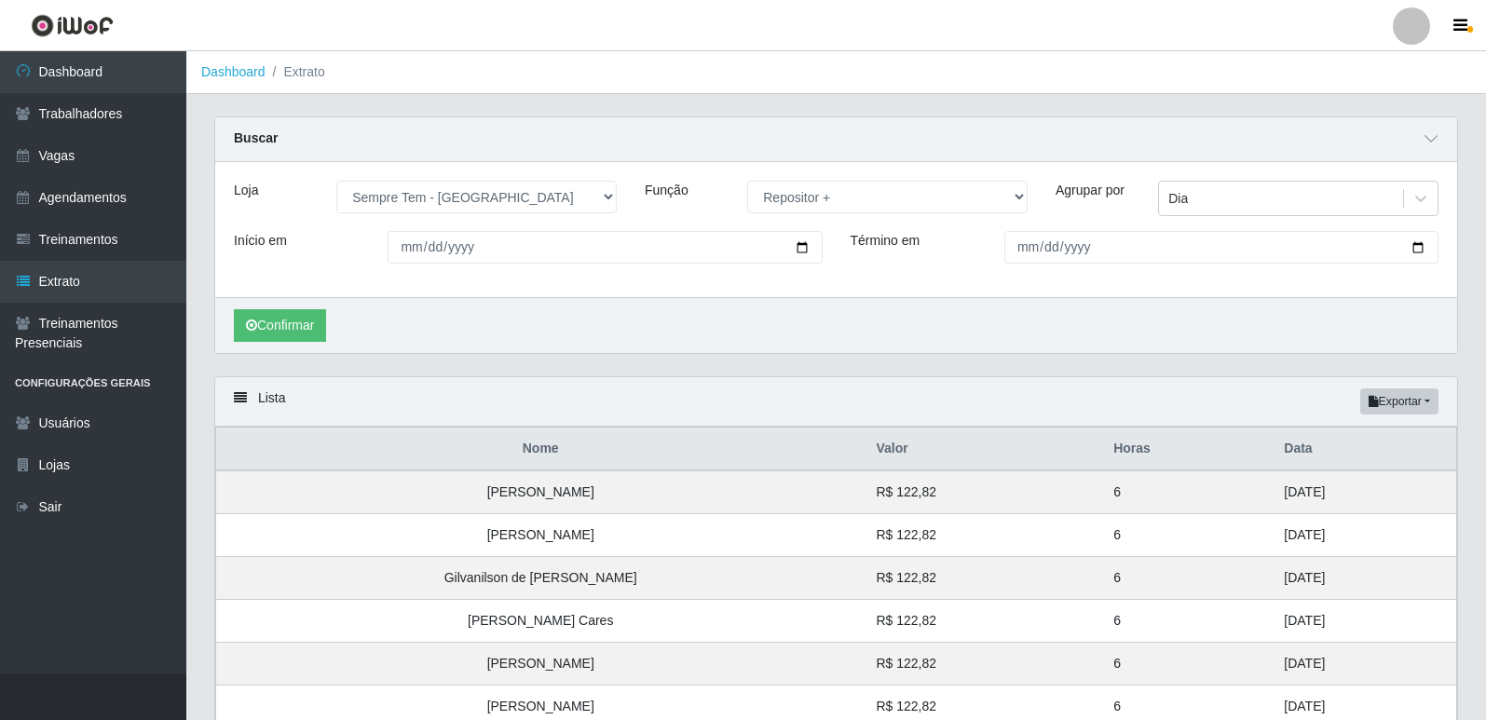
click at [628, 206] on div "[Selecione...] [GEOGRAPHIC_DATA] - [GEOGRAPHIC_DATA] [GEOGRAPHIC_DATA] - [GEOGR…" at bounding box center [476, 197] width 308 height 33
click at [573, 186] on select "[Selecione...] [GEOGRAPHIC_DATA] - [GEOGRAPHIC_DATA] [GEOGRAPHIC_DATA] - [GEOGR…" at bounding box center [476, 197] width 280 height 33
select select "510"
click at [336, 182] on select "[Selecione...] [GEOGRAPHIC_DATA] - [GEOGRAPHIC_DATA] [GEOGRAPHIC_DATA] - [GEOGR…" at bounding box center [476, 197] width 280 height 33
click at [798, 205] on select "[Selecione...] Embalador Embalador + Embalador ++ Repositor Repositor + Reposit…" at bounding box center [887, 197] width 280 height 33
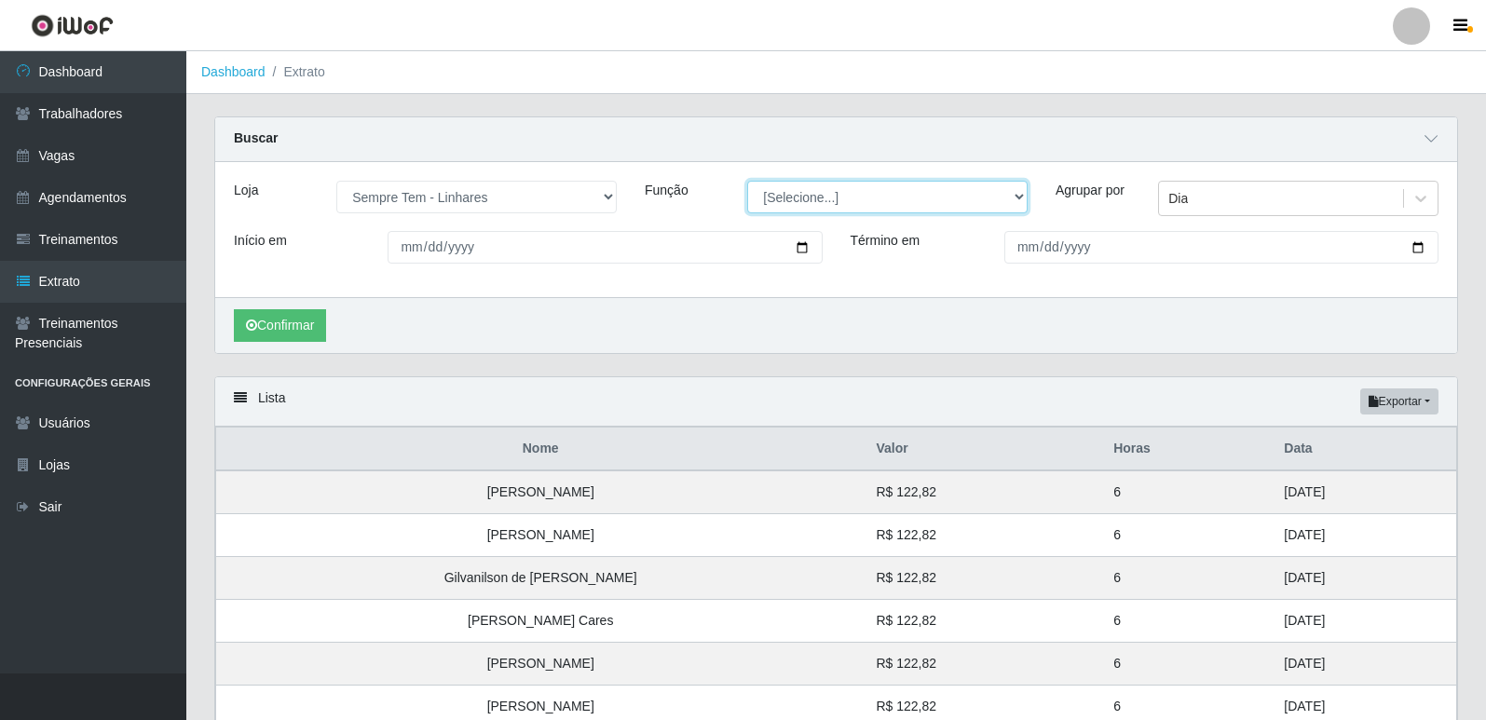
click at [747, 182] on select "[Selecione...] Embalador Embalador + Embalador ++ Repositor Repositor + Reposit…" at bounding box center [887, 197] width 280 height 33
click at [304, 329] on button "Confirmar" at bounding box center [280, 325] width 92 height 33
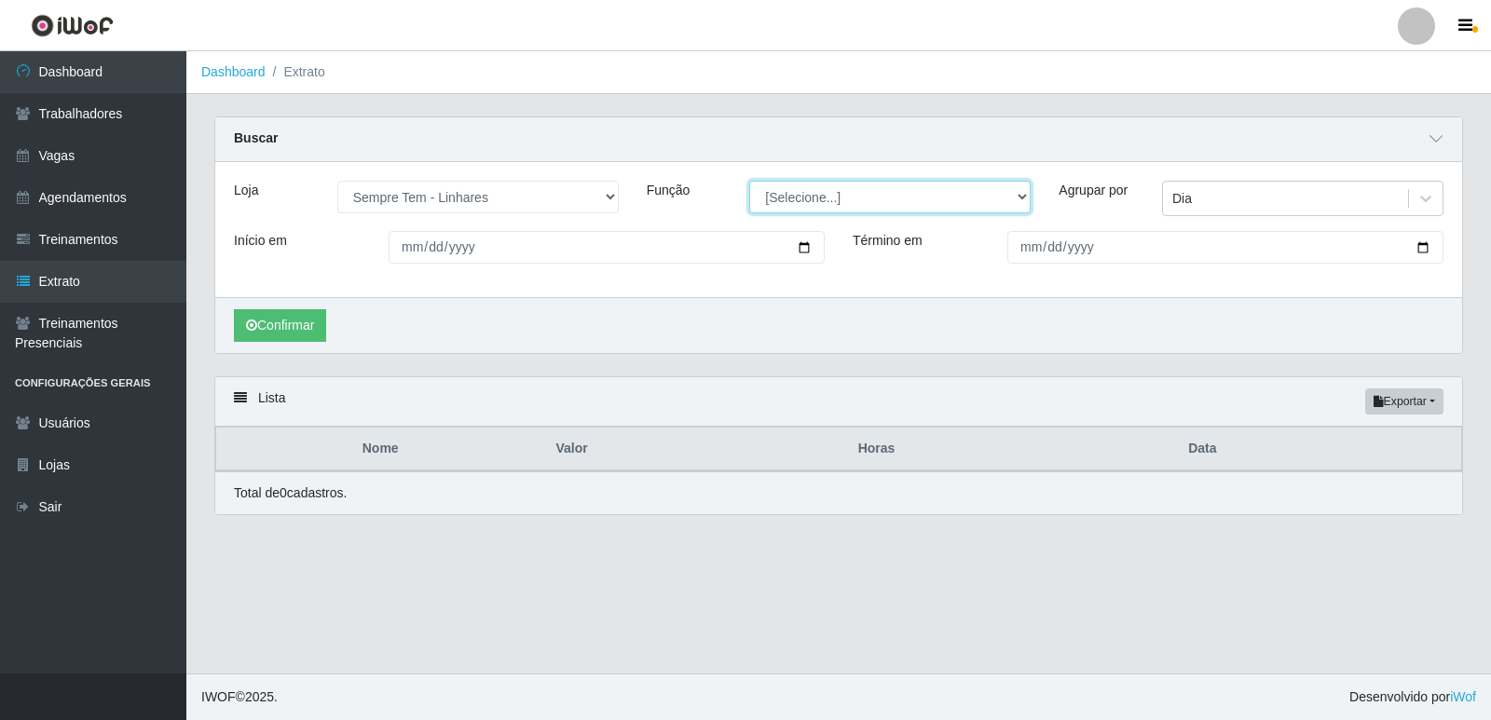
click at [804, 199] on select "[Selecione...] Embalador Embalador + Embalador ++ Repositor Repositor + Reposit…" at bounding box center [889, 197] width 281 height 33
click at [749, 182] on select "[Selecione...] Embalador Embalador + Embalador ++ Repositor Repositor + Reposit…" at bounding box center [889, 197] width 281 height 33
click at [326, 329] on button "Confirmar" at bounding box center [280, 325] width 92 height 33
click at [320, 333] on button "Confirmar" at bounding box center [280, 325] width 92 height 33
drag, startPoint x: 798, startPoint y: 200, endPoint x: 798, endPoint y: 211, distance: 10.2
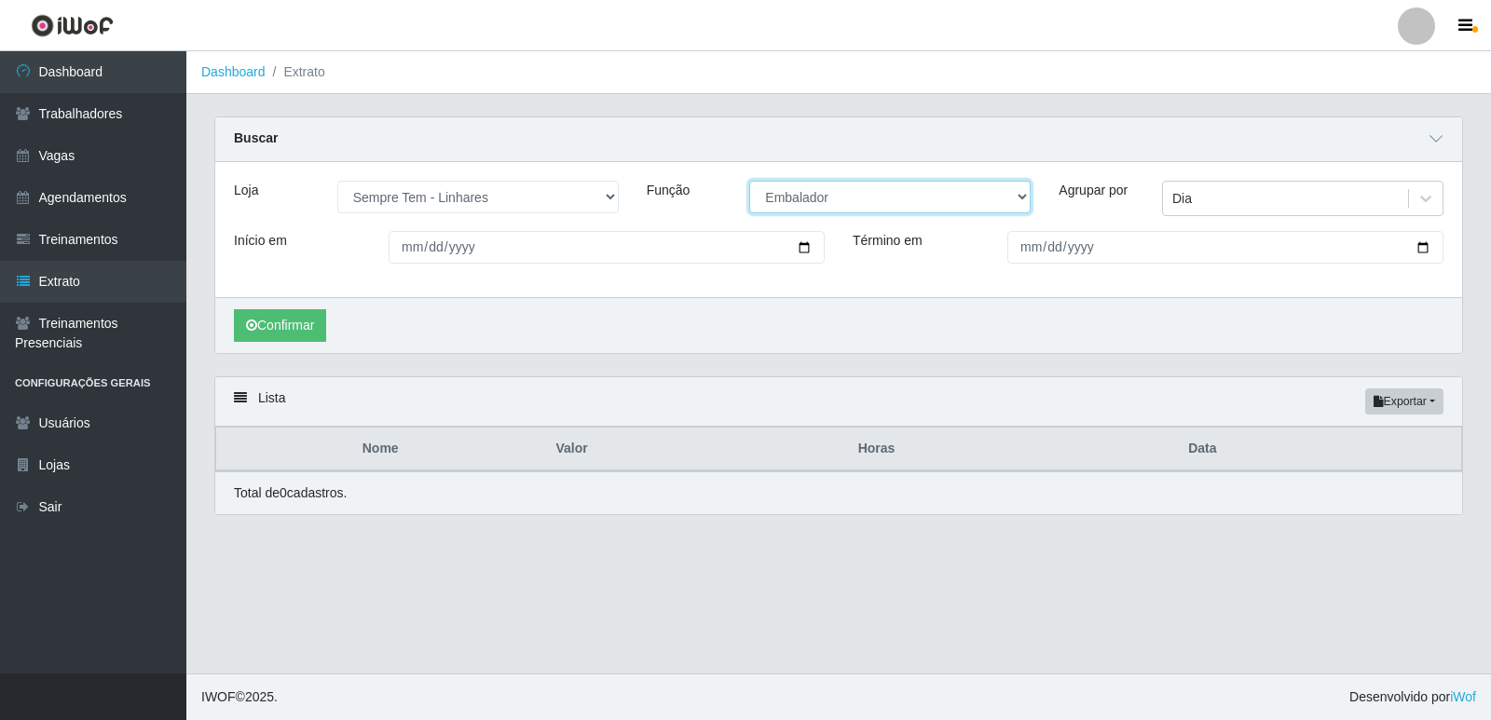
click at [798, 200] on select "[Selecione...] Embalador Embalador + Embalador ++ Repositor Repositor + Reposit…" at bounding box center [889, 197] width 281 height 33
click at [749, 182] on select "[Selecione...] Embalador Embalador + Embalador ++ Repositor Repositor + Reposit…" at bounding box center [889, 197] width 281 height 33
click at [292, 330] on button "Confirmar" at bounding box center [280, 325] width 92 height 33
click at [830, 190] on select "[Selecione...] Embalador Embalador + Embalador ++ Repositor Repositor + Reposit…" at bounding box center [889, 197] width 281 height 33
click at [749, 182] on select "[Selecione...] Embalador Embalador + Embalador ++ Repositor Repositor + Reposit…" at bounding box center [889, 197] width 281 height 33
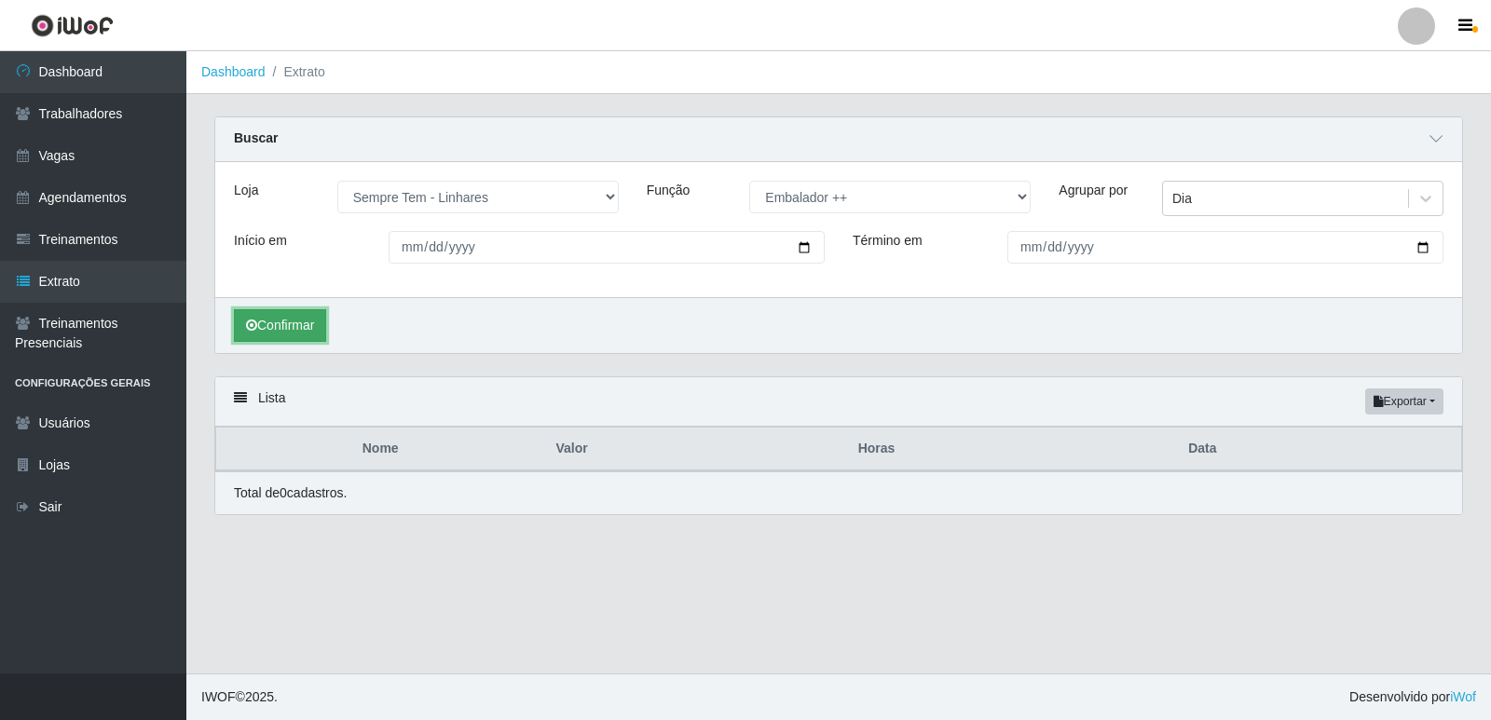
click at [307, 323] on button "Confirmar" at bounding box center [280, 325] width 92 height 33
drag, startPoint x: 841, startPoint y: 195, endPoint x: 841, endPoint y: 213, distance: 18.6
click at [841, 195] on select "[Selecione...] Embalador Embalador + Embalador ++ Repositor Repositor + Reposit…" at bounding box center [889, 197] width 281 height 33
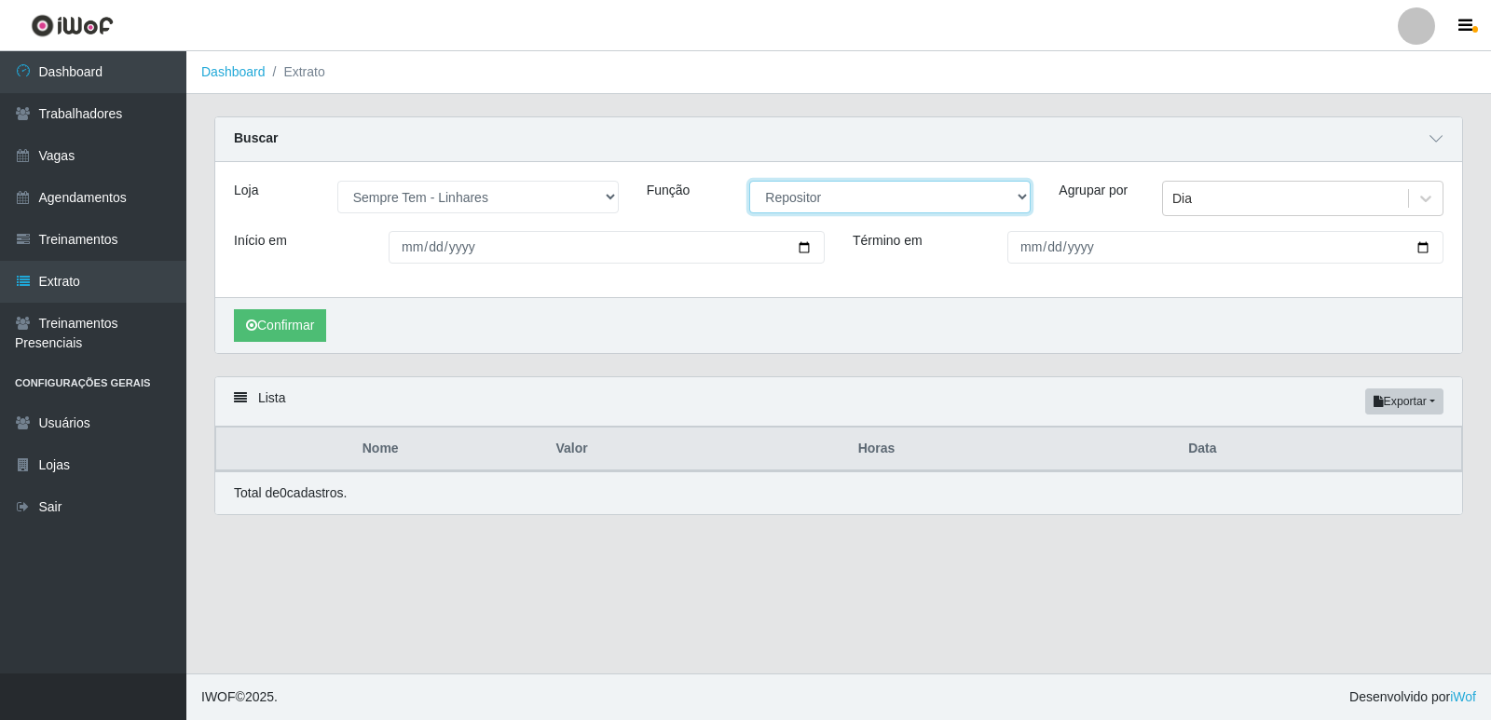
click at [749, 182] on select "[Selecione...] Embalador Embalador + Embalador ++ Repositor Repositor + Reposit…" at bounding box center [889, 197] width 281 height 33
click at [304, 323] on button "Confirmar" at bounding box center [280, 325] width 92 height 33
click at [835, 201] on select "[Selecione...] Embalador Embalador + Embalador ++ Repositor Repositor + Reposit…" at bounding box center [889, 197] width 281 height 33
click at [749, 182] on select "[Selecione...] Embalador Embalador + Embalador ++ Repositor Repositor + Reposit…" at bounding box center [889, 197] width 281 height 33
click at [302, 332] on button "Confirmar" at bounding box center [280, 325] width 92 height 33
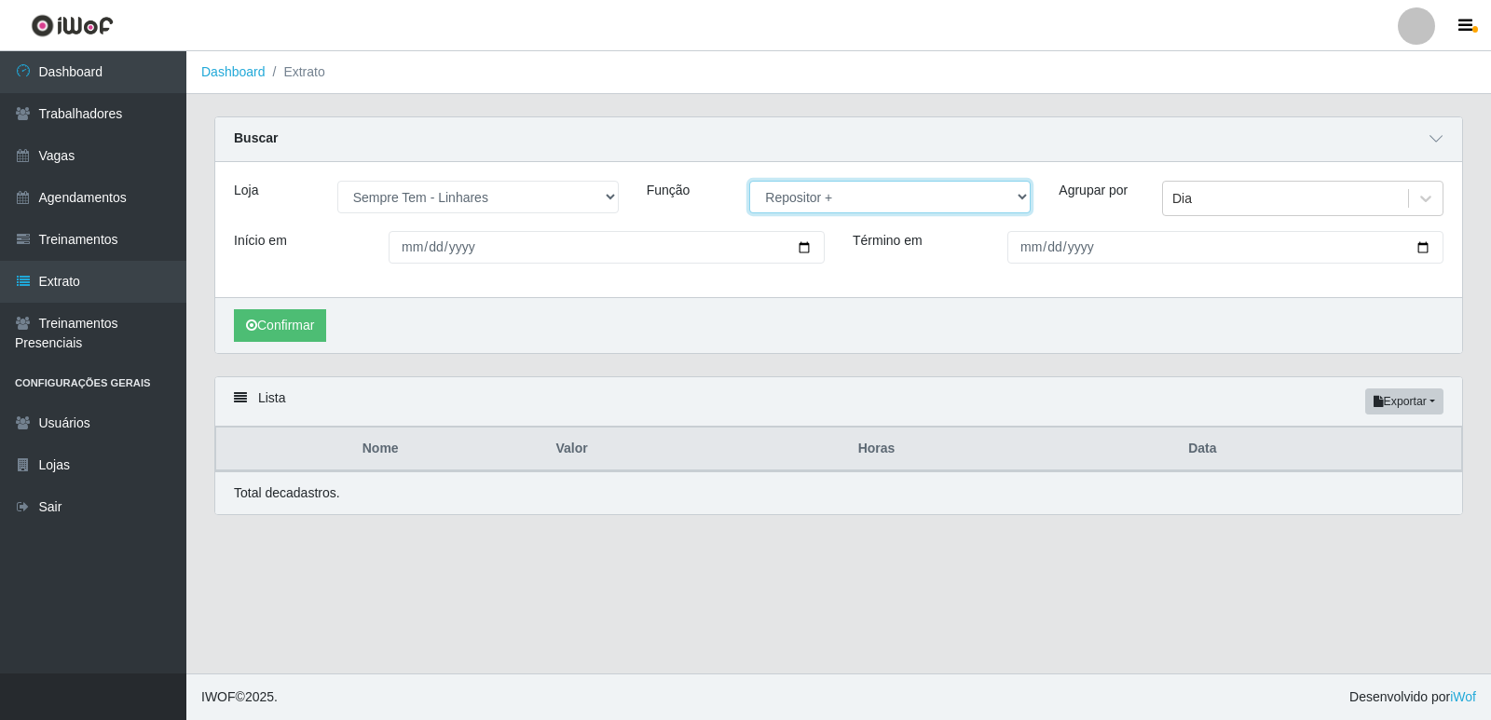
click at [843, 198] on select "[Selecione...] Embalador Embalador + Embalador ++ Repositor Repositor + Reposit…" at bounding box center [889, 197] width 281 height 33
select select "86"
click at [749, 182] on select "[Selecione...] Embalador Embalador + Embalador ++ Repositor Repositor + Reposit…" at bounding box center [889, 197] width 281 height 33
click at [319, 328] on button "Confirmar" at bounding box center [280, 325] width 92 height 33
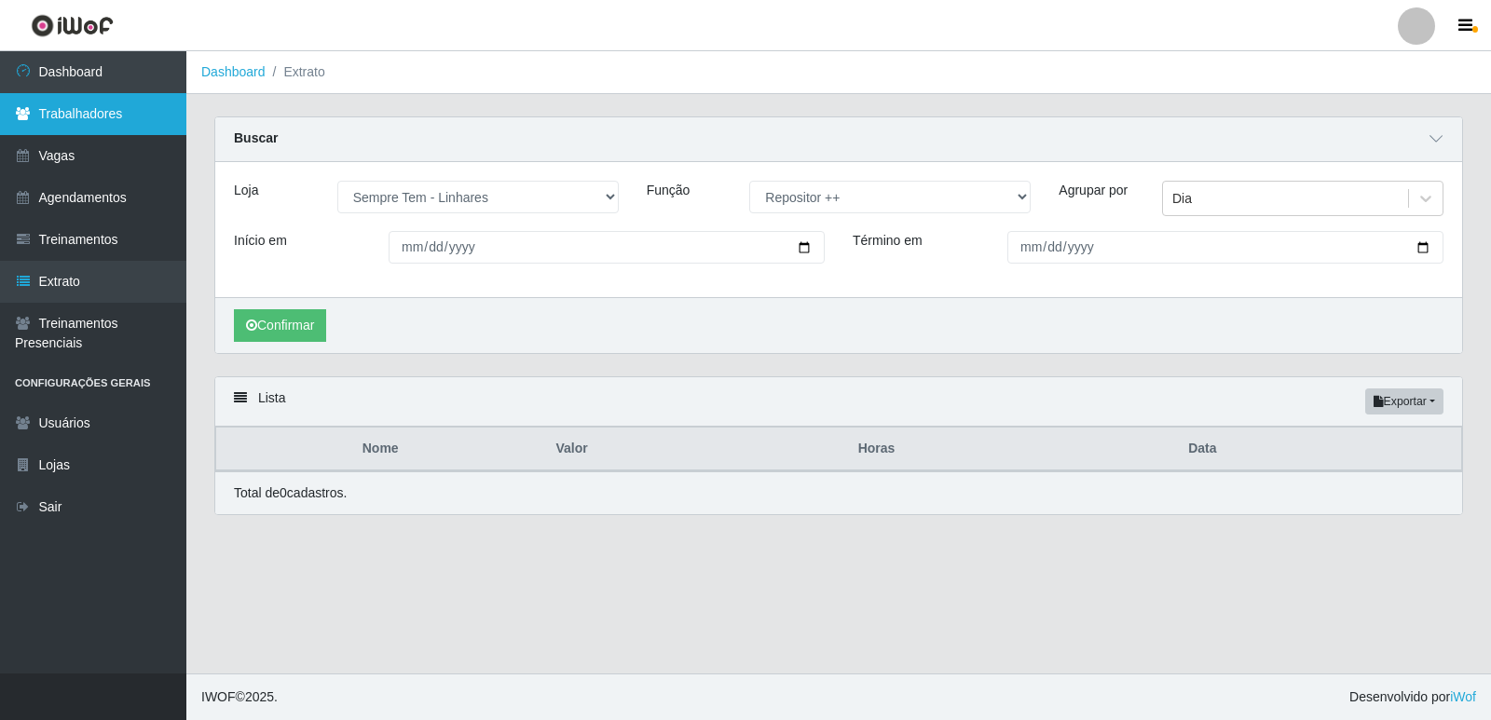
click at [133, 109] on link "Trabalhadores" at bounding box center [93, 114] width 186 height 42
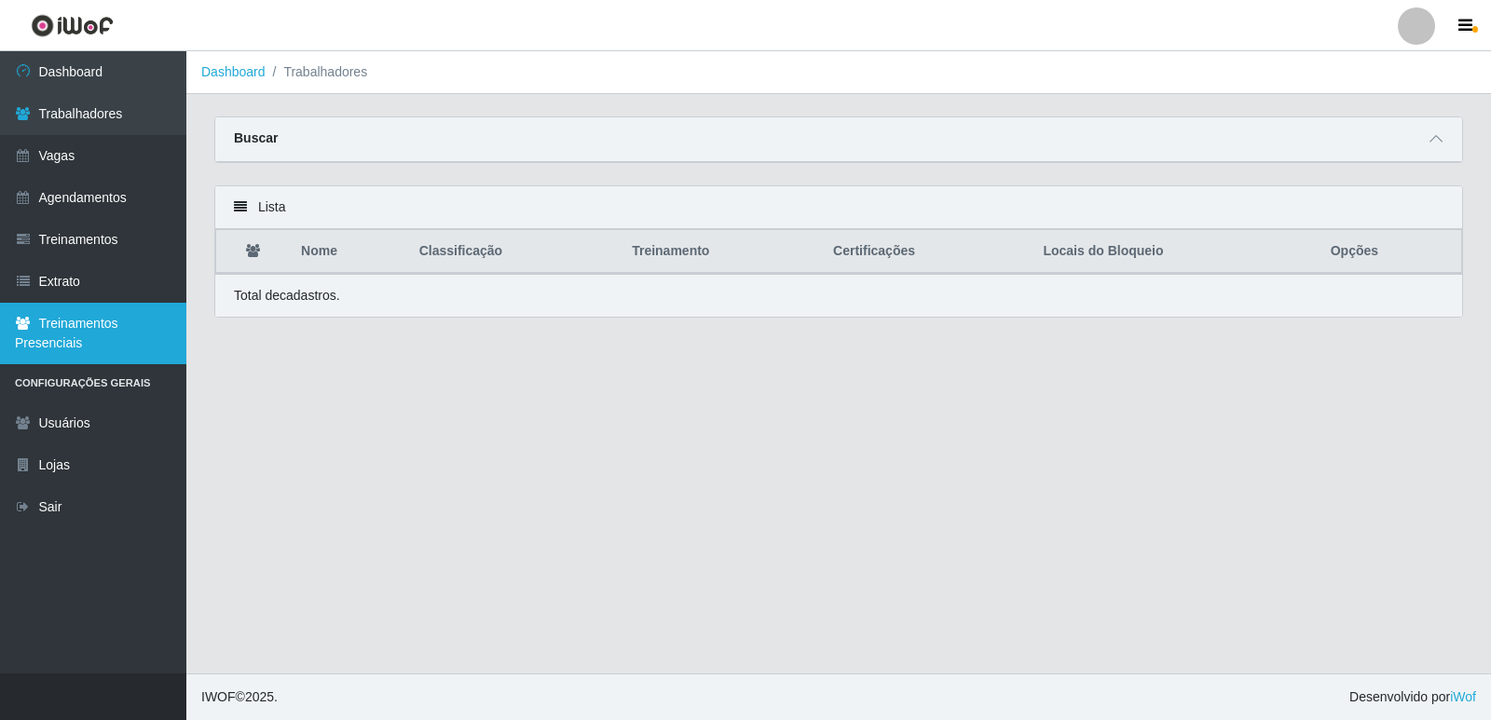
click at [68, 323] on link "Treinamentos Presenciais" at bounding box center [93, 333] width 186 height 61
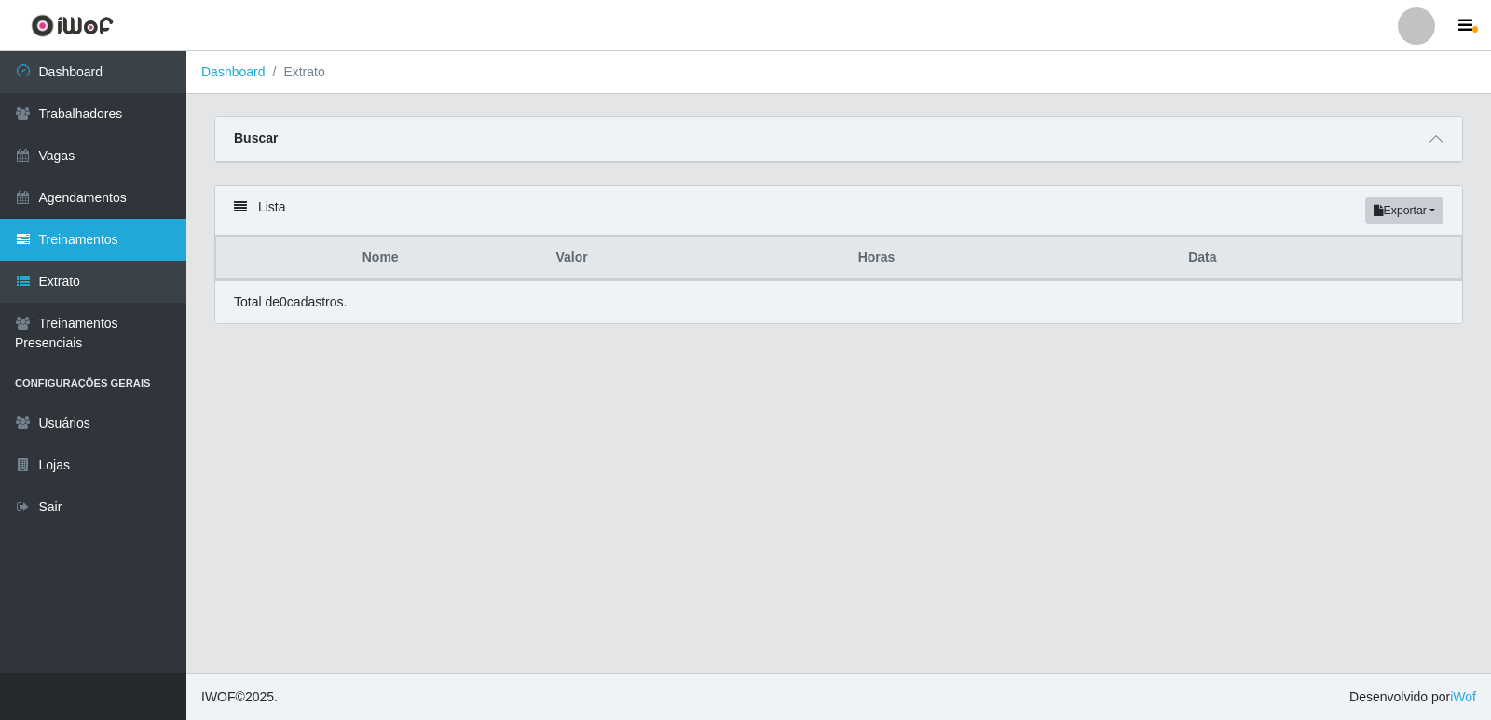
click at [102, 248] on link "Treinamentos" at bounding box center [93, 240] width 186 height 42
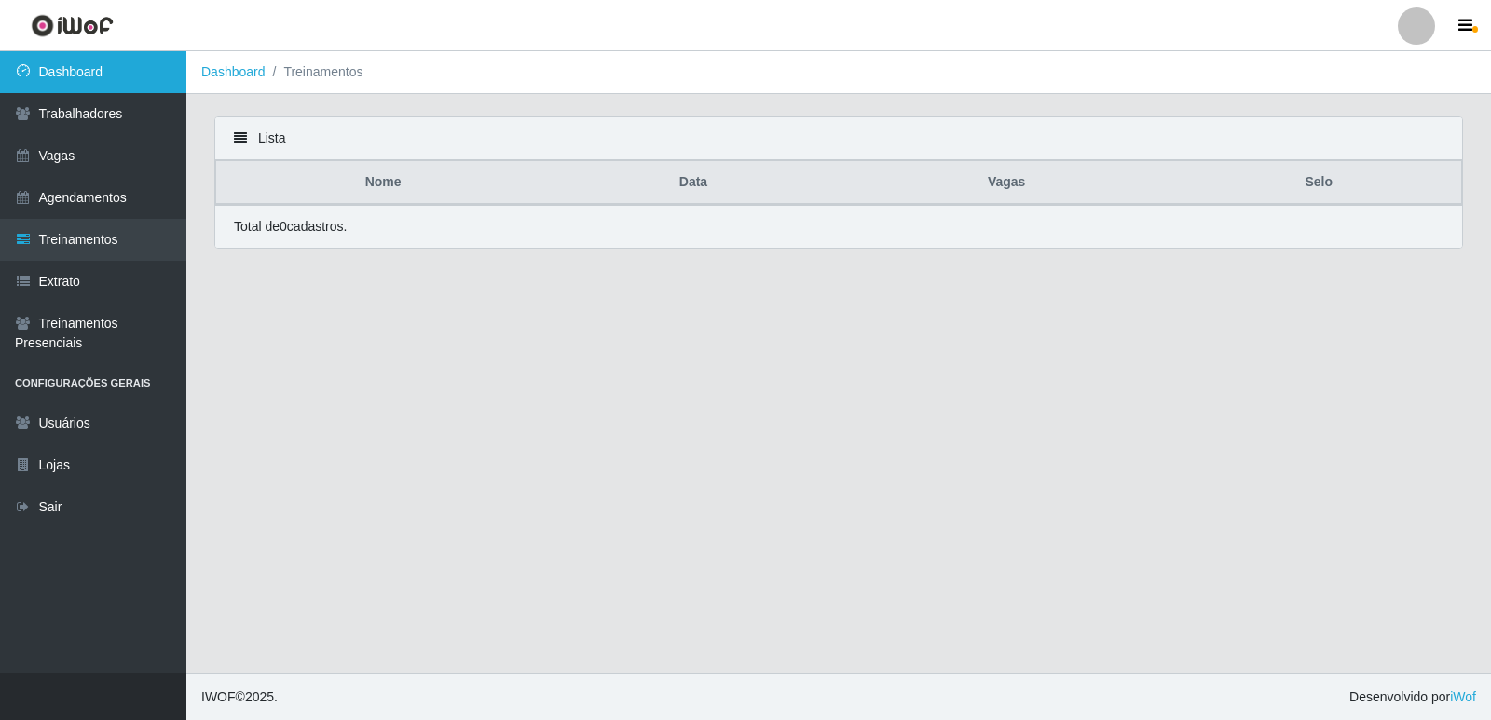
click at [120, 81] on link "Dashboard" at bounding box center [93, 72] width 186 height 42
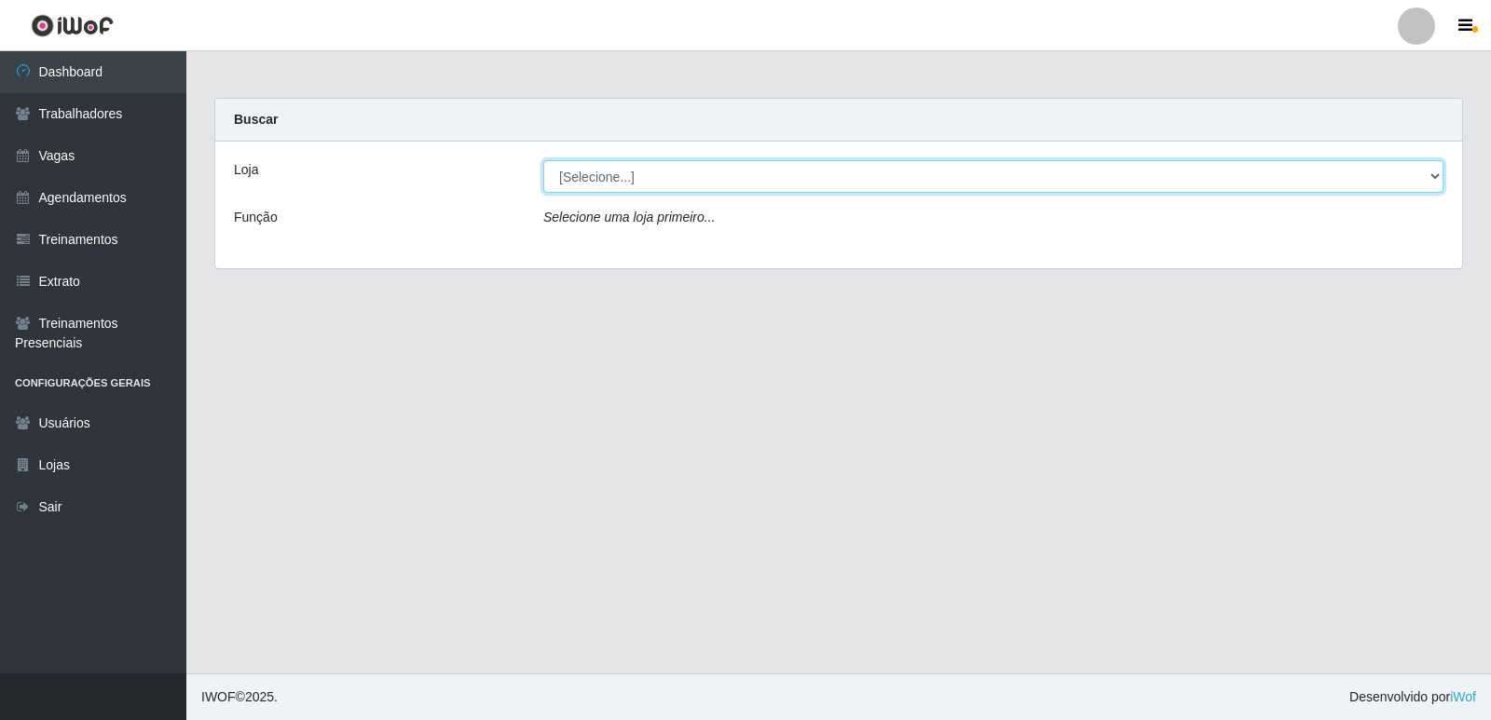
click at [641, 189] on select "[Selecione...] [GEOGRAPHIC_DATA] - [GEOGRAPHIC_DATA] [GEOGRAPHIC_DATA] - [GEOGR…" at bounding box center [993, 176] width 900 height 33
select select "506"
click at [543, 160] on select "[Selecione...] [GEOGRAPHIC_DATA] - [GEOGRAPHIC_DATA] [GEOGRAPHIC_DATA] - [GEOGR…" at bounding box center [993, 176] width 900 height 33
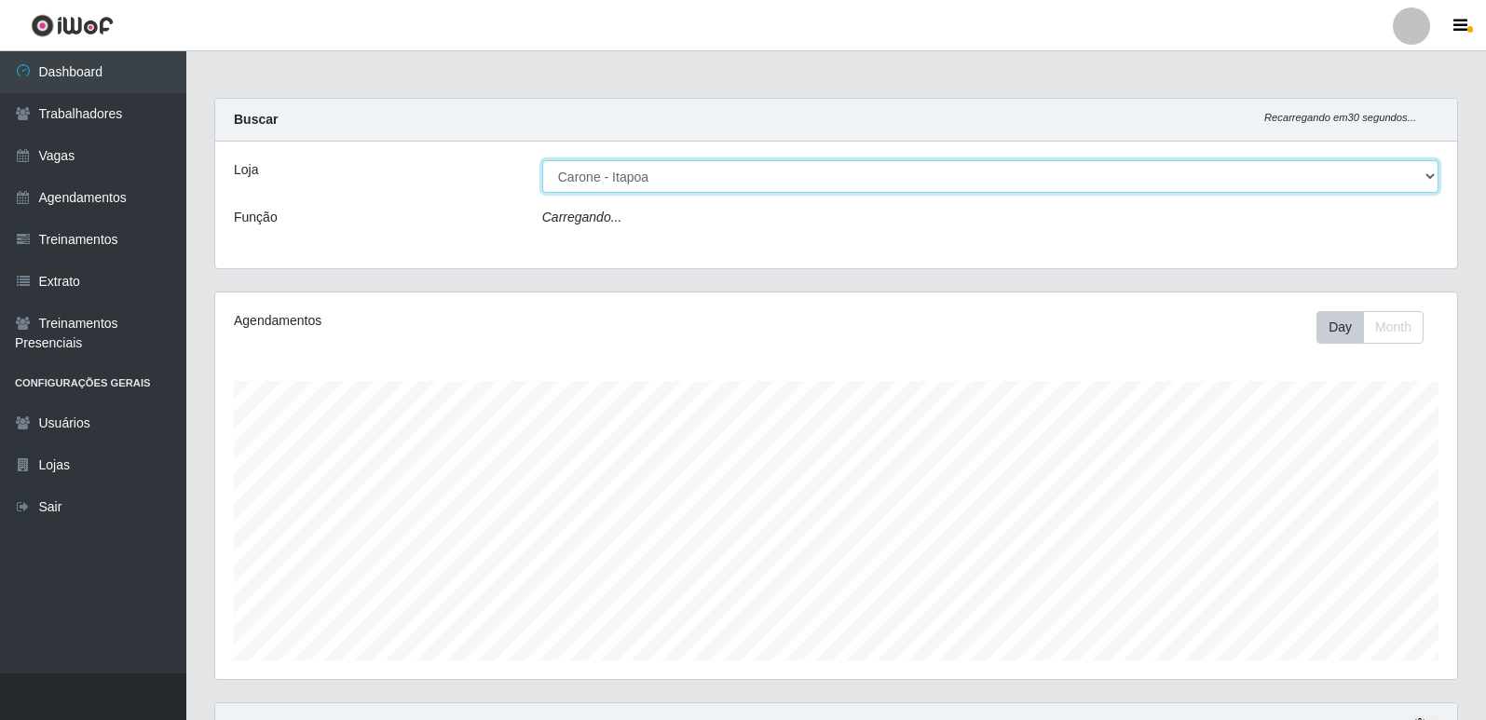
scroll to position [387, 1242]
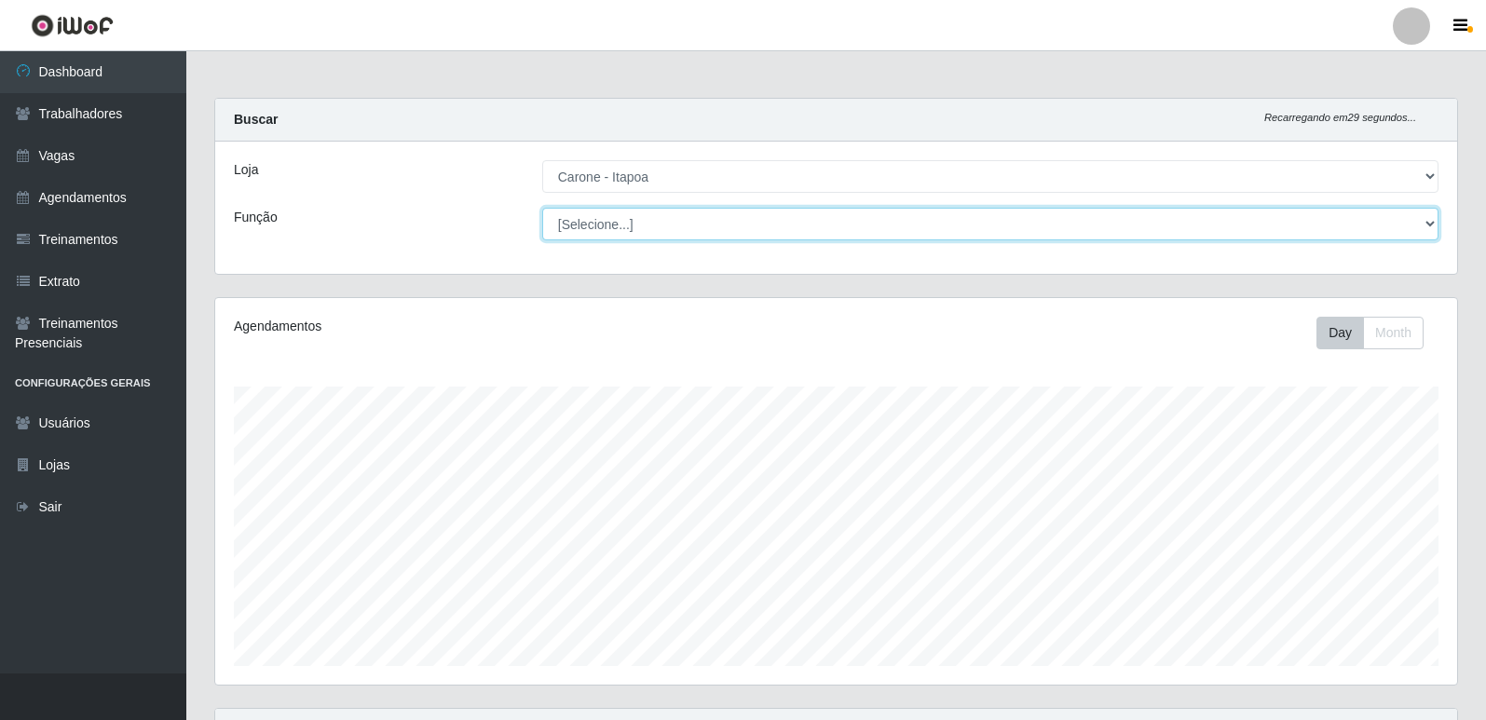
click at [646, 235] on select "[Selecione...] Embalador Embalador + Embalador ++ Repositor Repositor + Reposit…" at bounding box center [990, 224] width 896 height 33
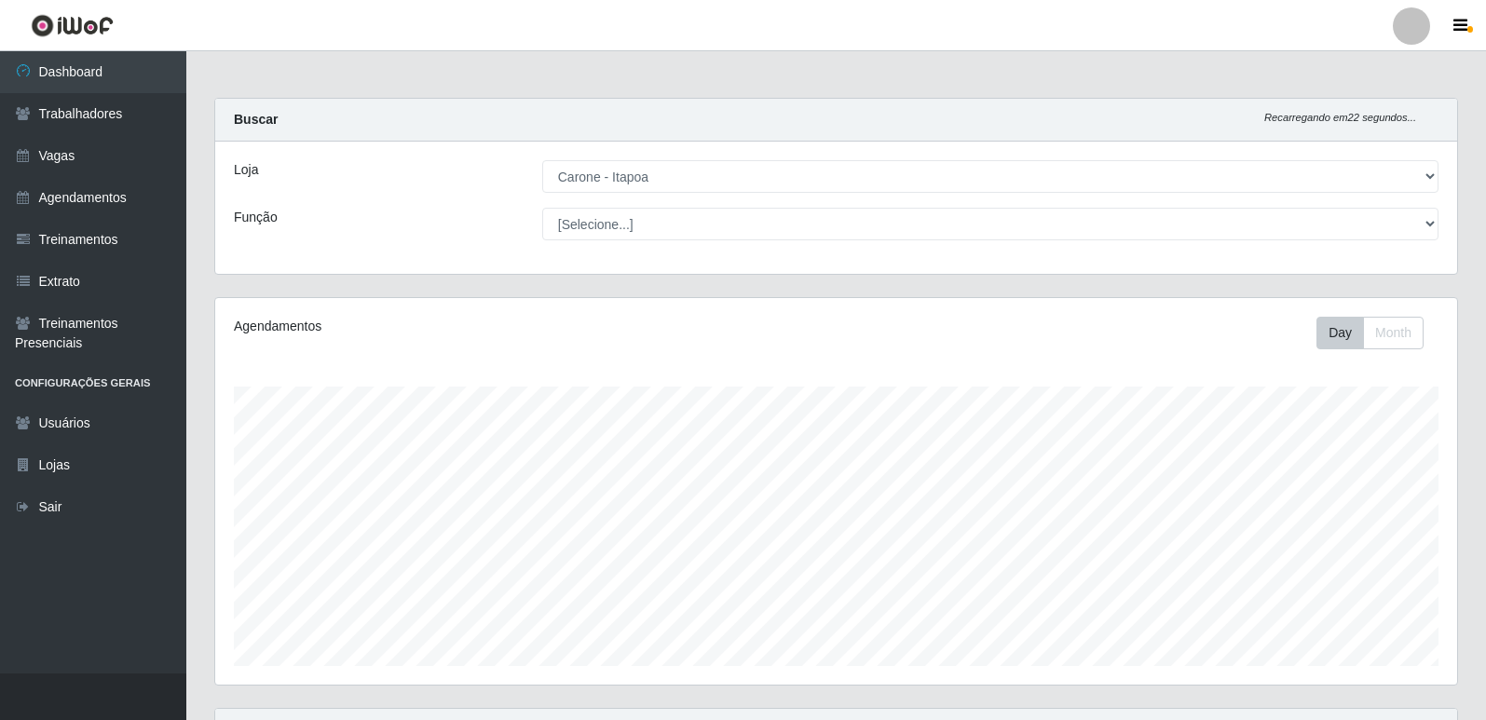
click at [469, 191] on div "Loja" at bounding box center [374, 176] width 308 height 33
